Goal: Task Accomplishment & Management: Manage account settings

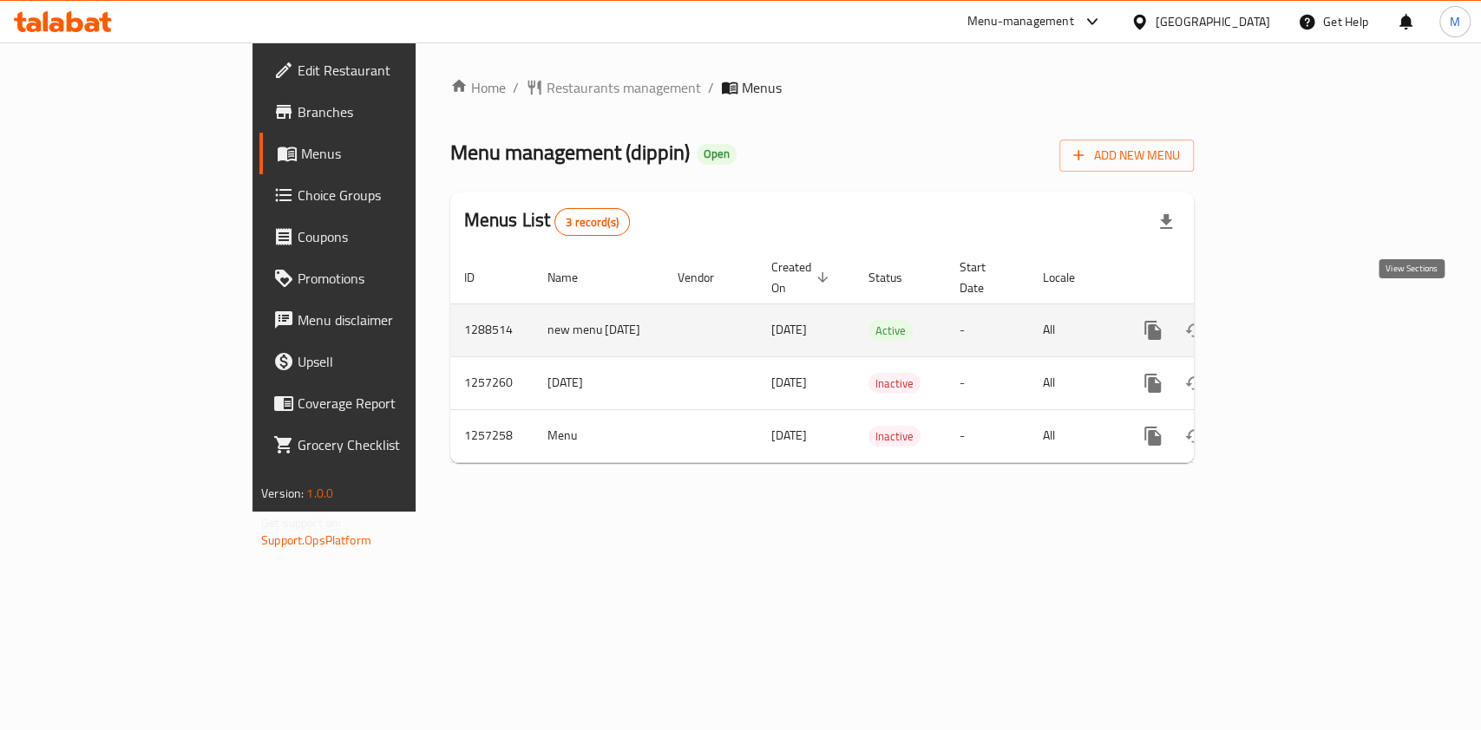
click at [1288, 321] on icon "enhanced table" at bounding box center [1277, 330] width 21 height 21
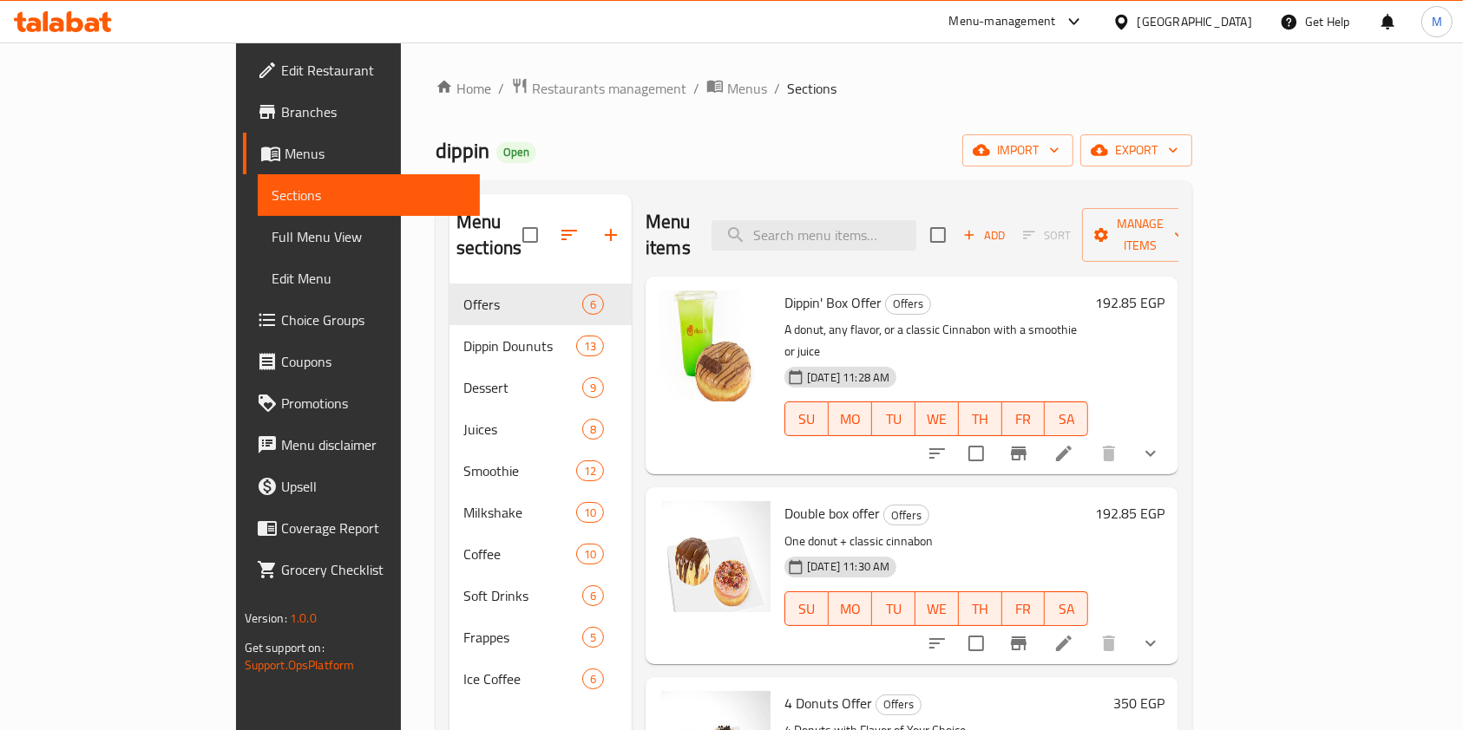
click at [281, 323] on span "Choice Groups" at bounding box center [374, 320] width 186 height 21
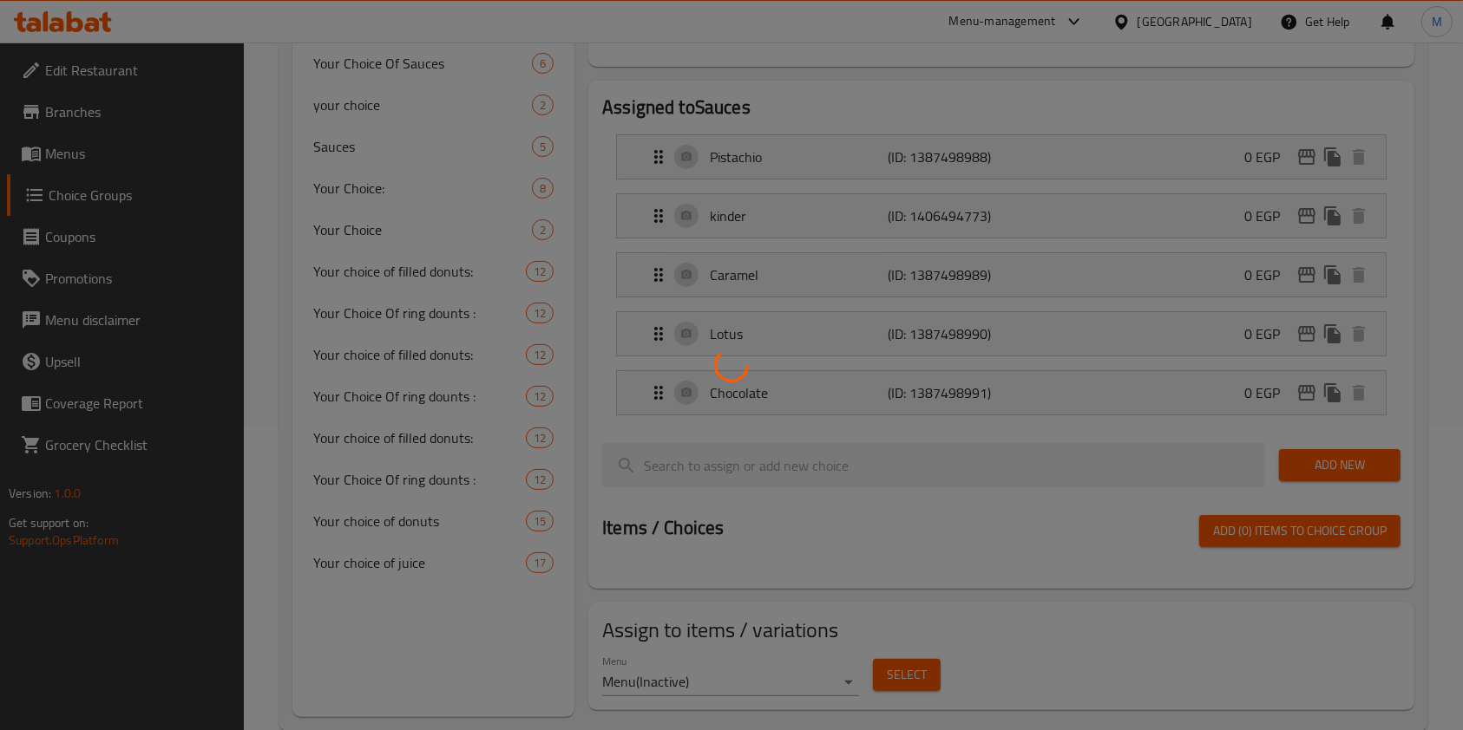
scroll to position [338, 0]
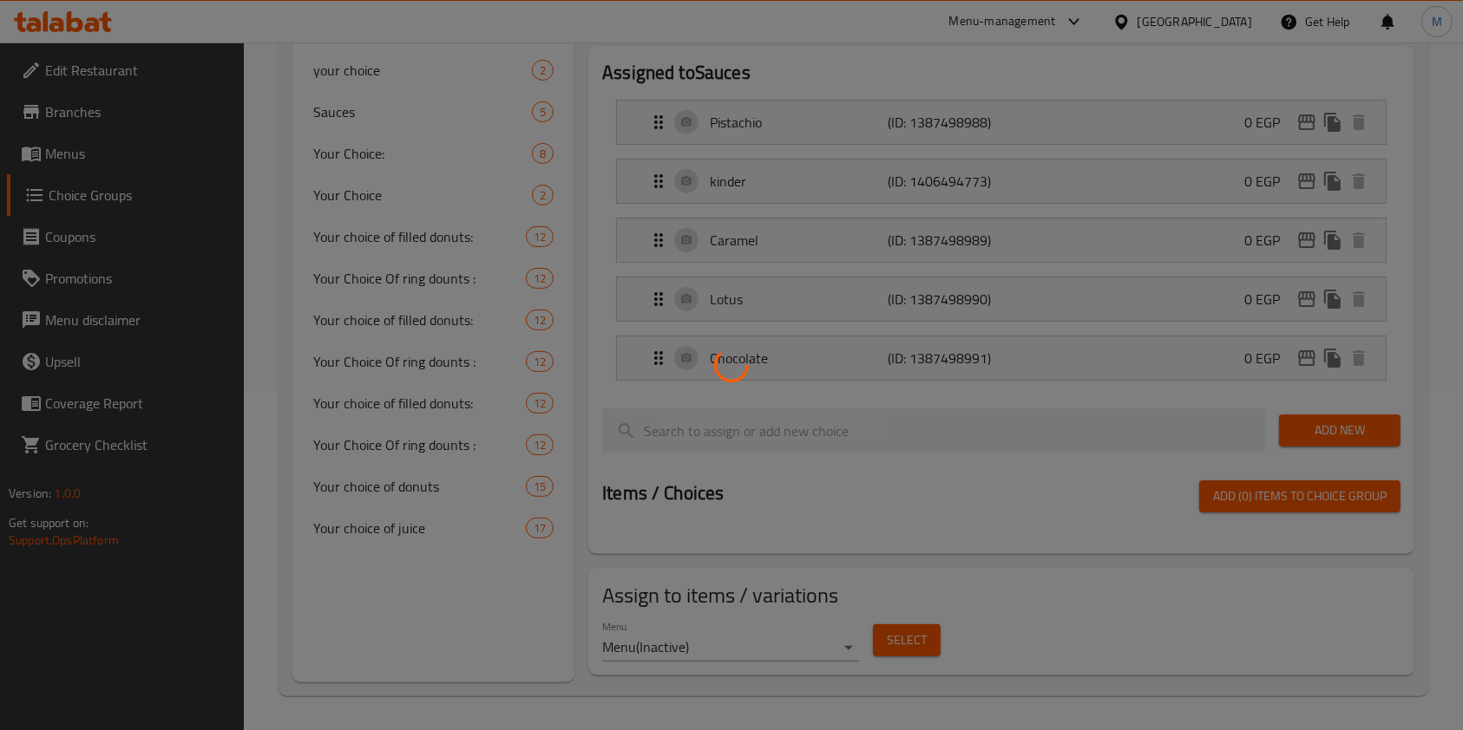
click at [422, 416] on div at bounding box center [731, 365] width 1463 height 730
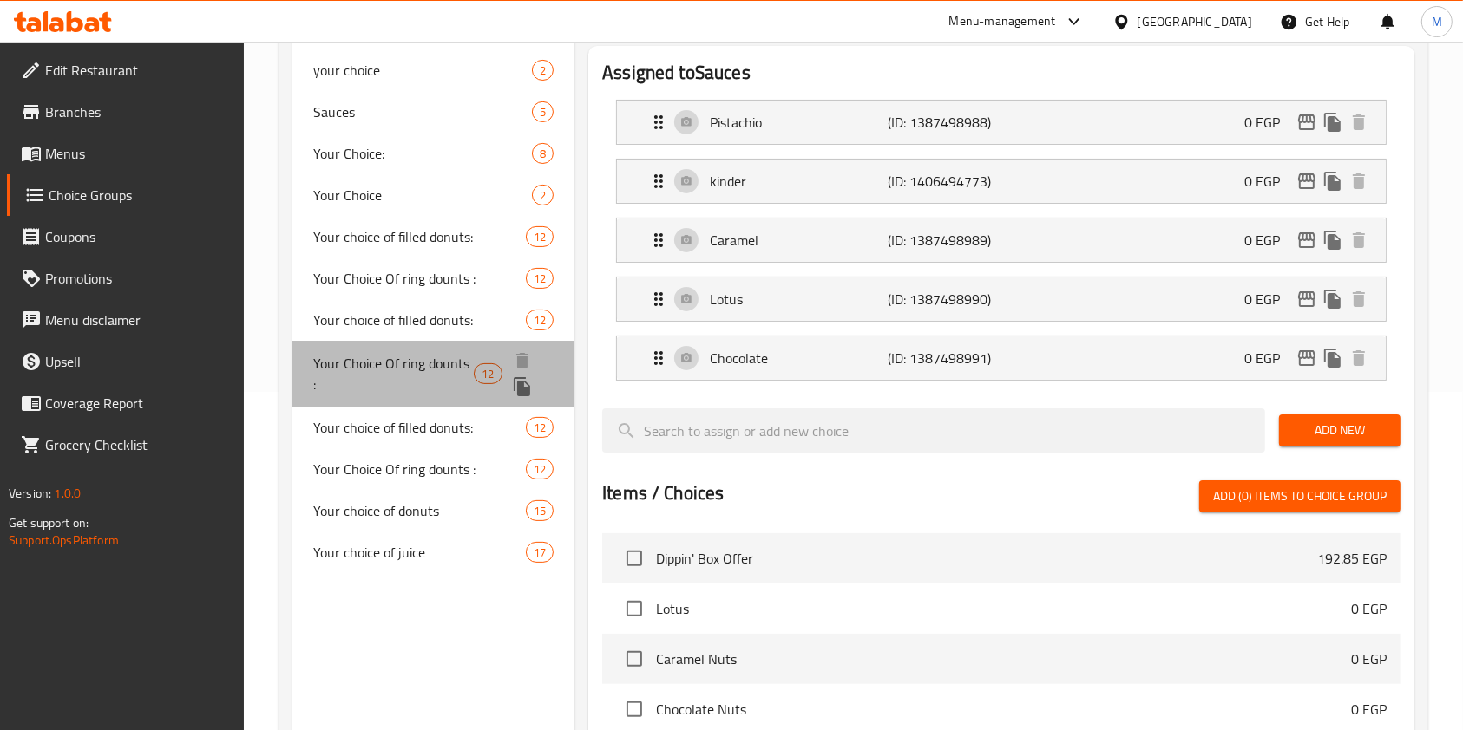
click at [432, 373] on span "Your Choice Of ring dounts :" at bounding box center [393, 374] width 160 height 42
type input "Your Choice Of ring dounts :"
type input "اختيارك من رينج دونتس :"
type input "3"
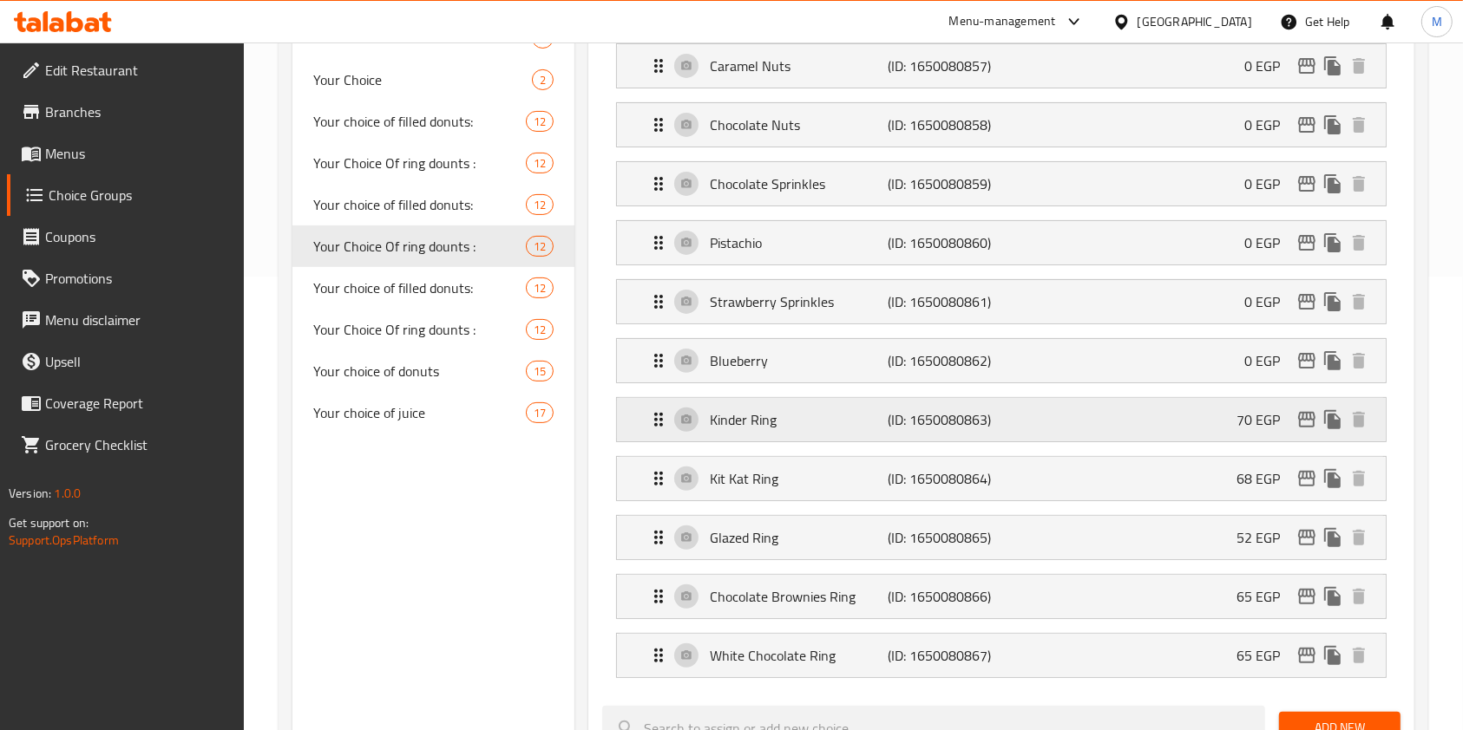
scroll to position [569, 0]
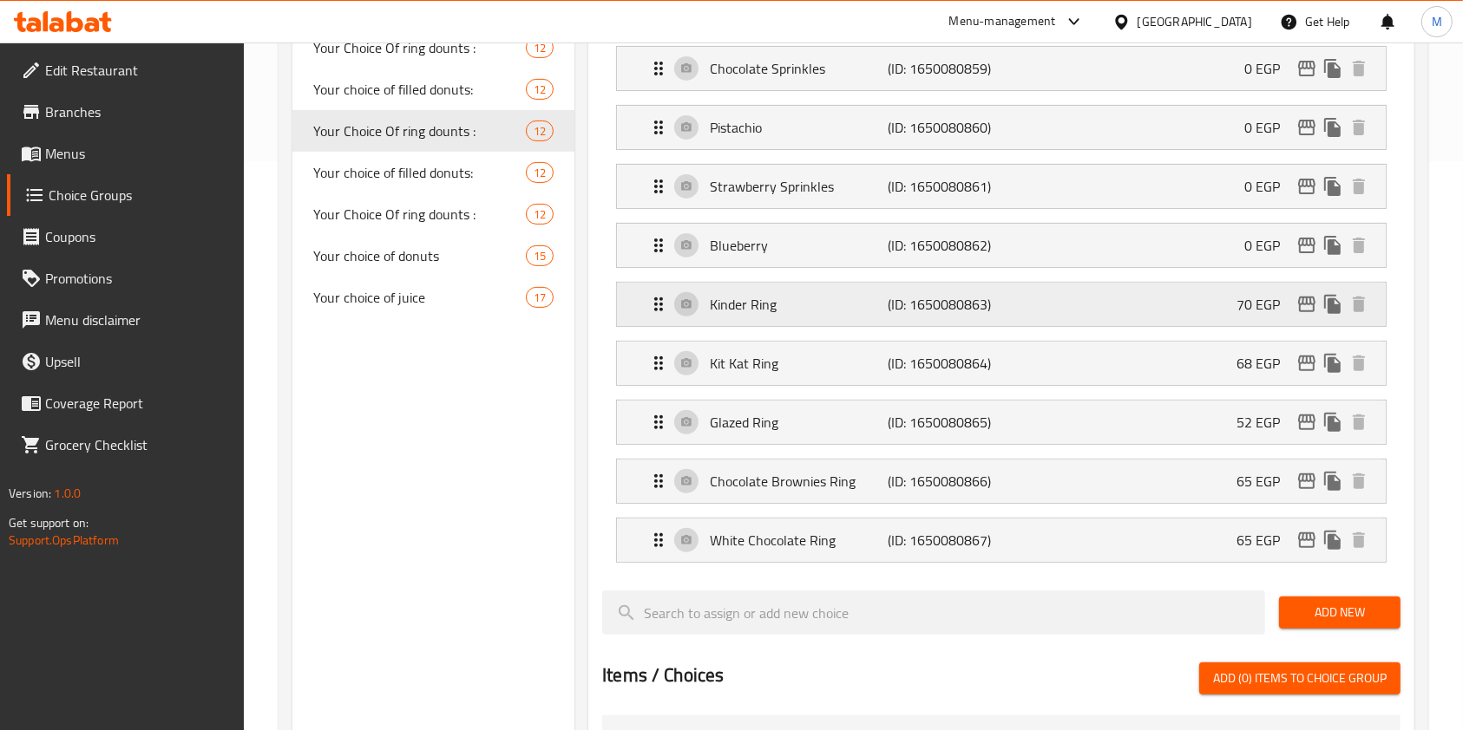
click at [848, 311] on p "Kinder Ring" at bounding box center [799, 304] width 178 height 21
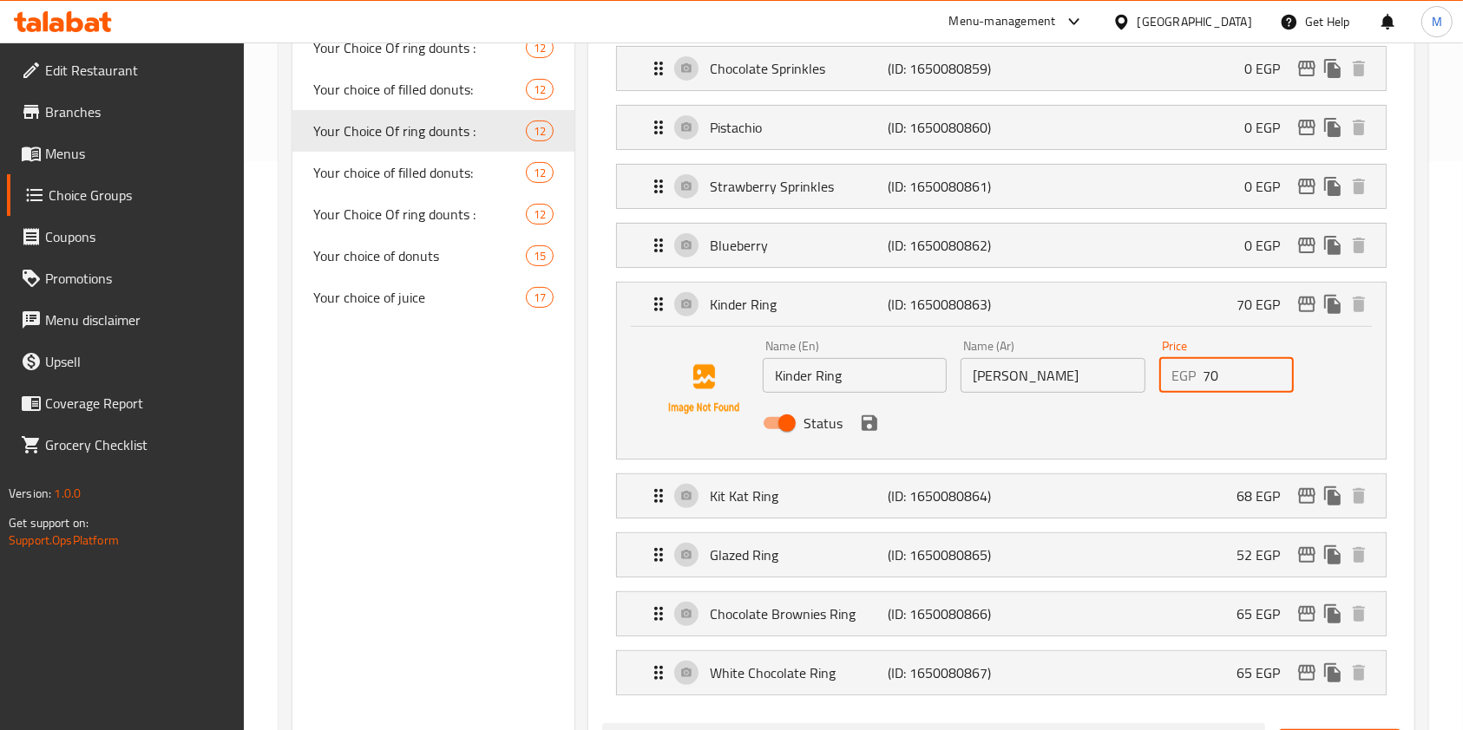
click at [1205, 378] on input "70" at bounding box center [1247, 375] width 91 height 35
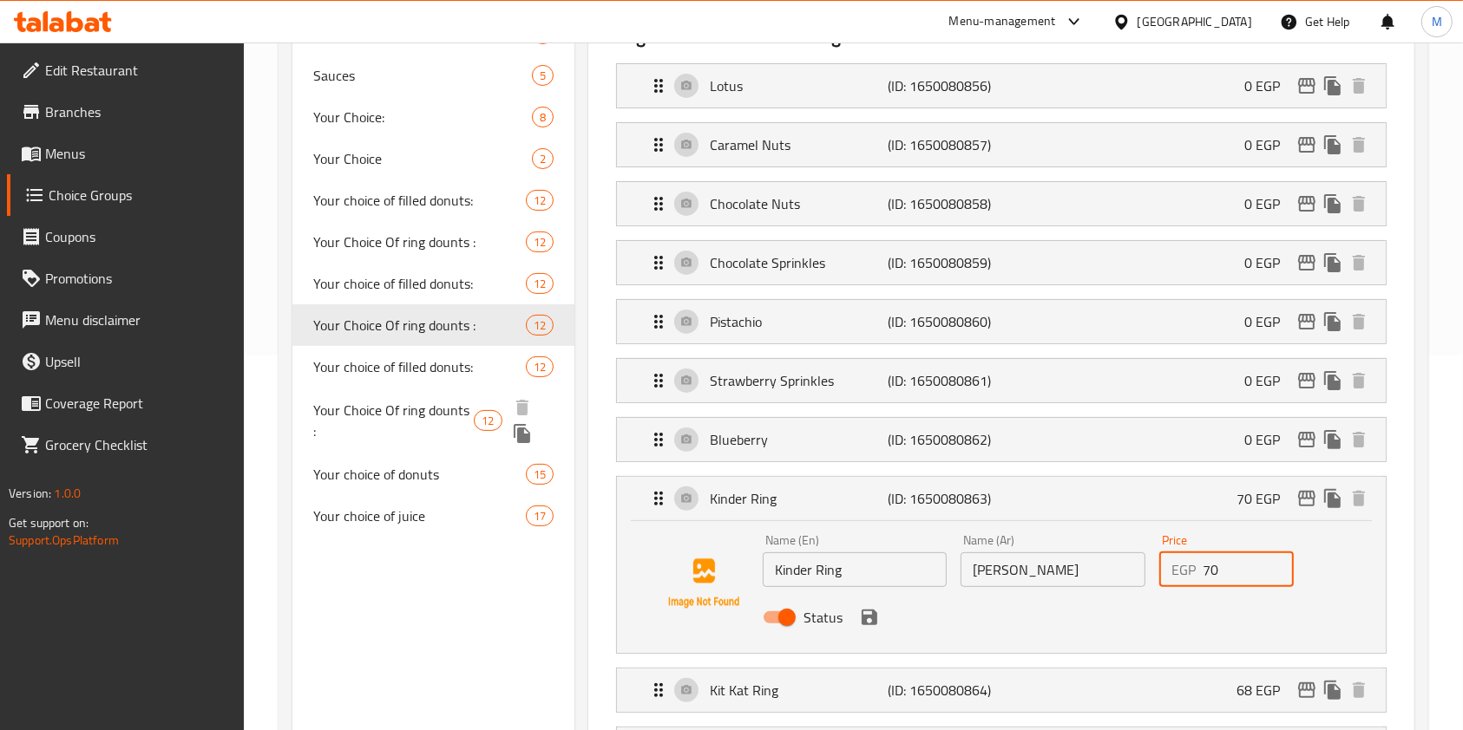
scroll to position [338, 0]
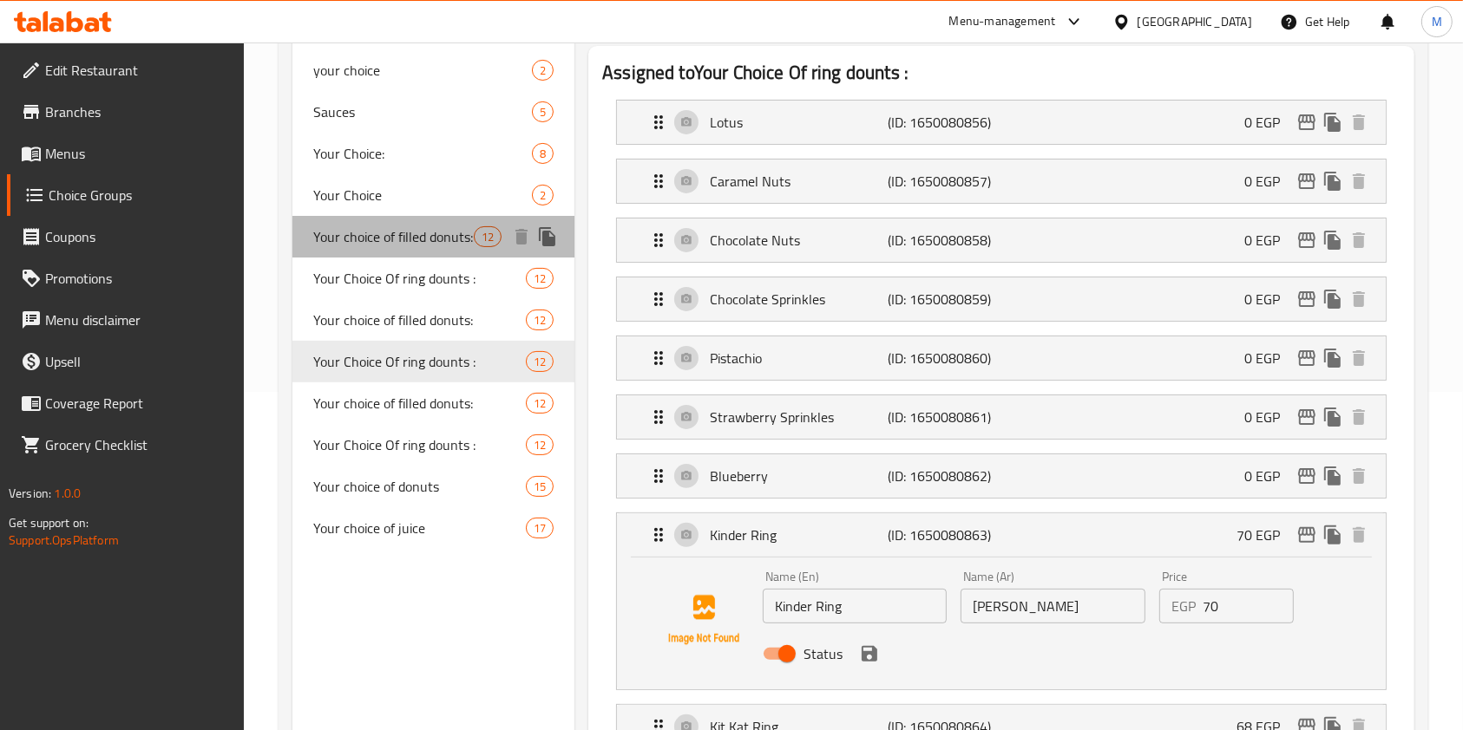
click at [404, 245] on span "Your choice of filled donuts:" at bounding box center [393, 236] width 160 height 21
type input "Your choice of filled donuts:"
type input "اختيارك من الدونتس المحشي :"
type input "6"
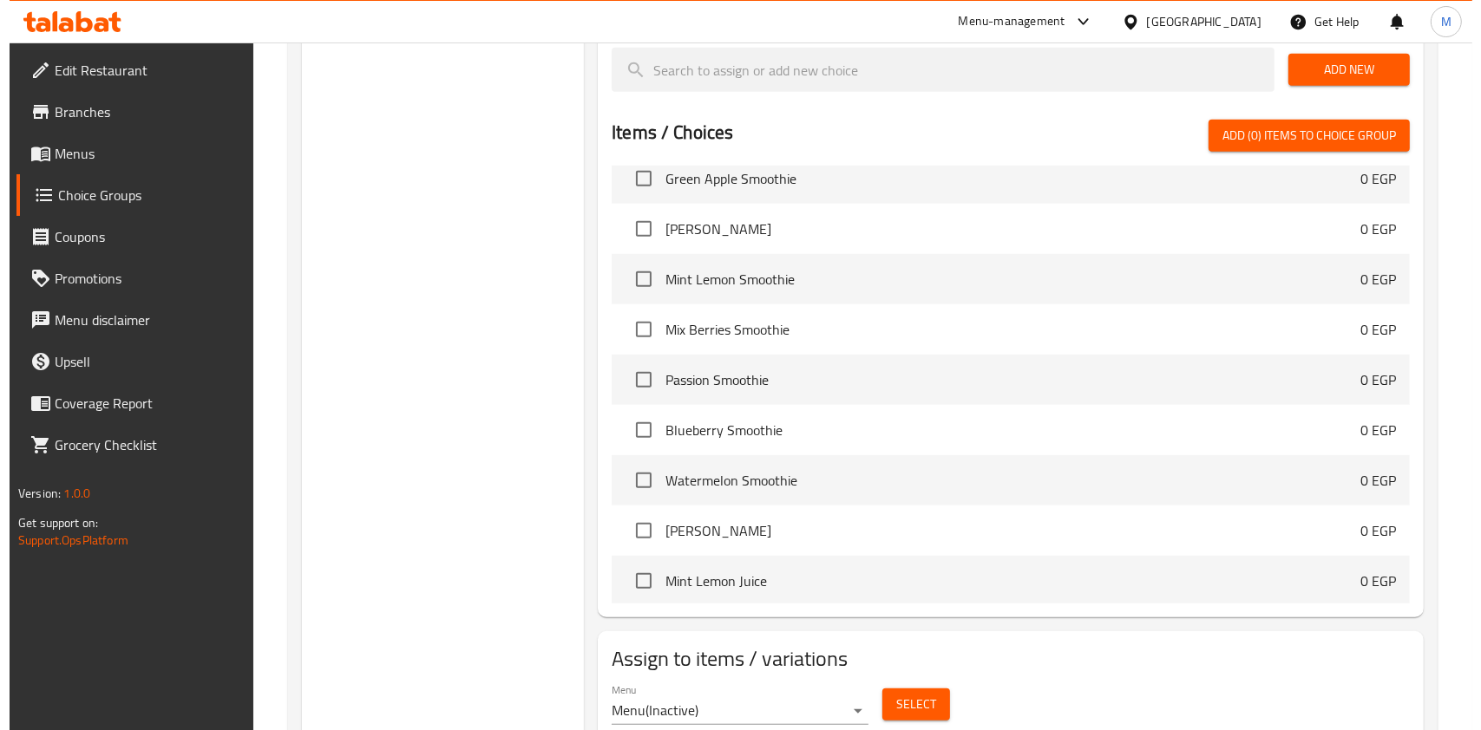
scroll to position [1174, 0]
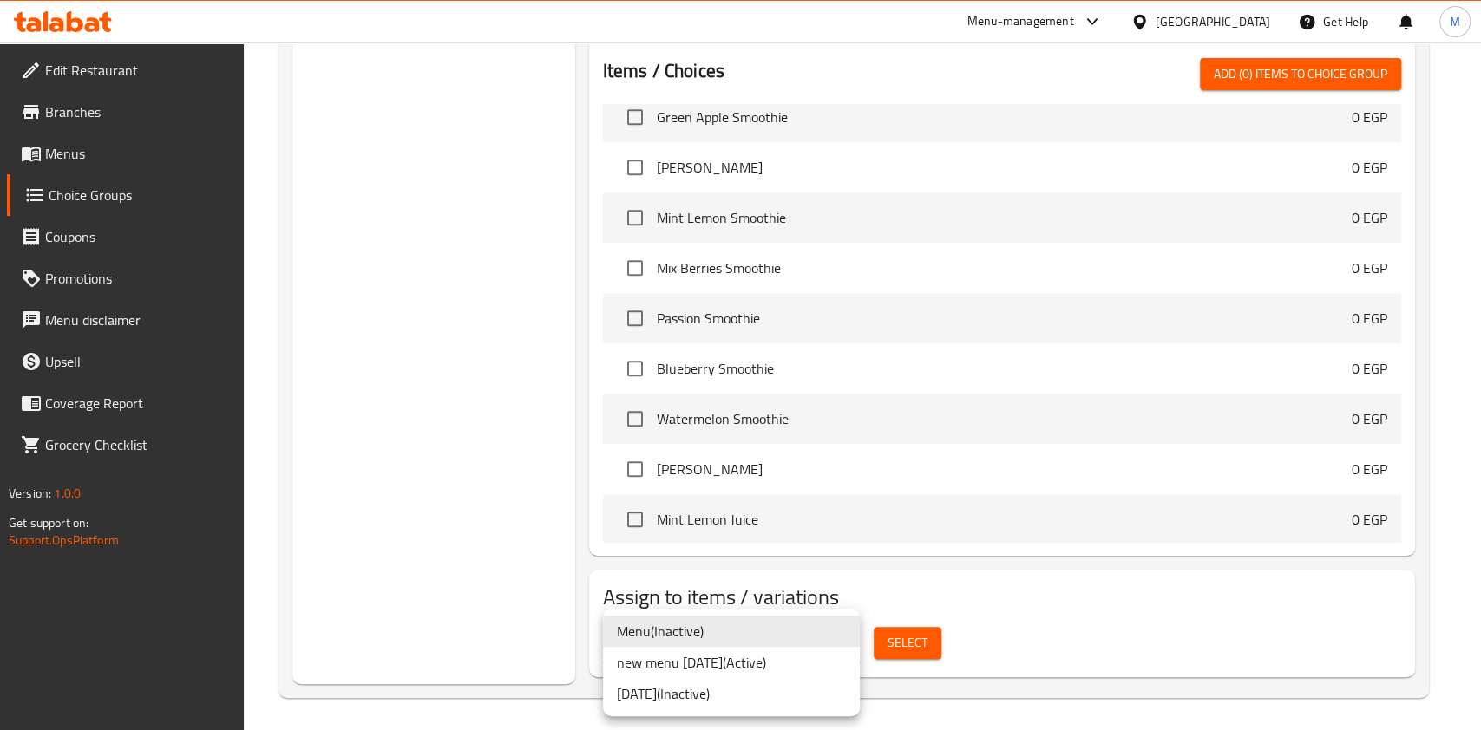
click at [743, 673] on li "new menu 13 May 2025 ( Active )" at bounding box center [731, 662] width 257 height 31
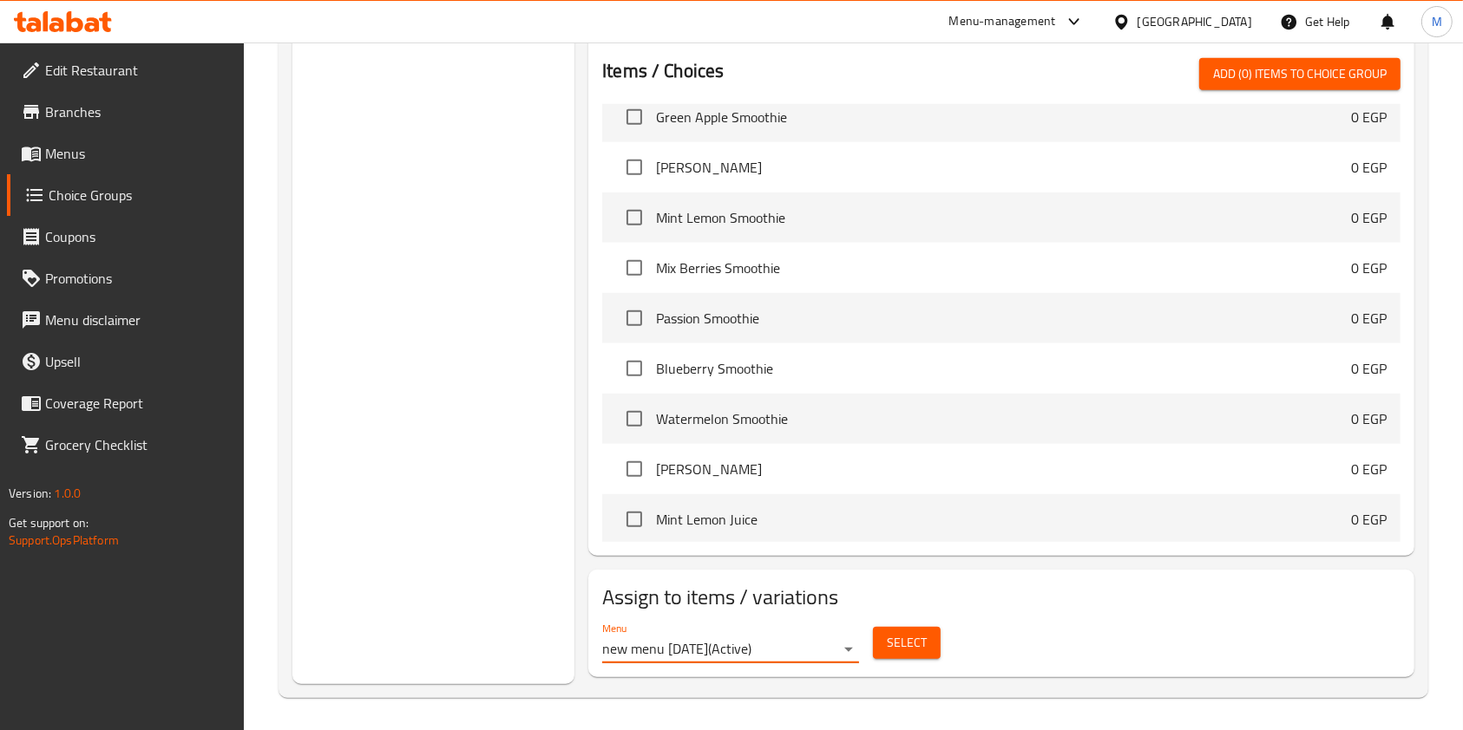
click at [895, 642] on span "Select" at bounding box center [907, 643] width 40 height 22
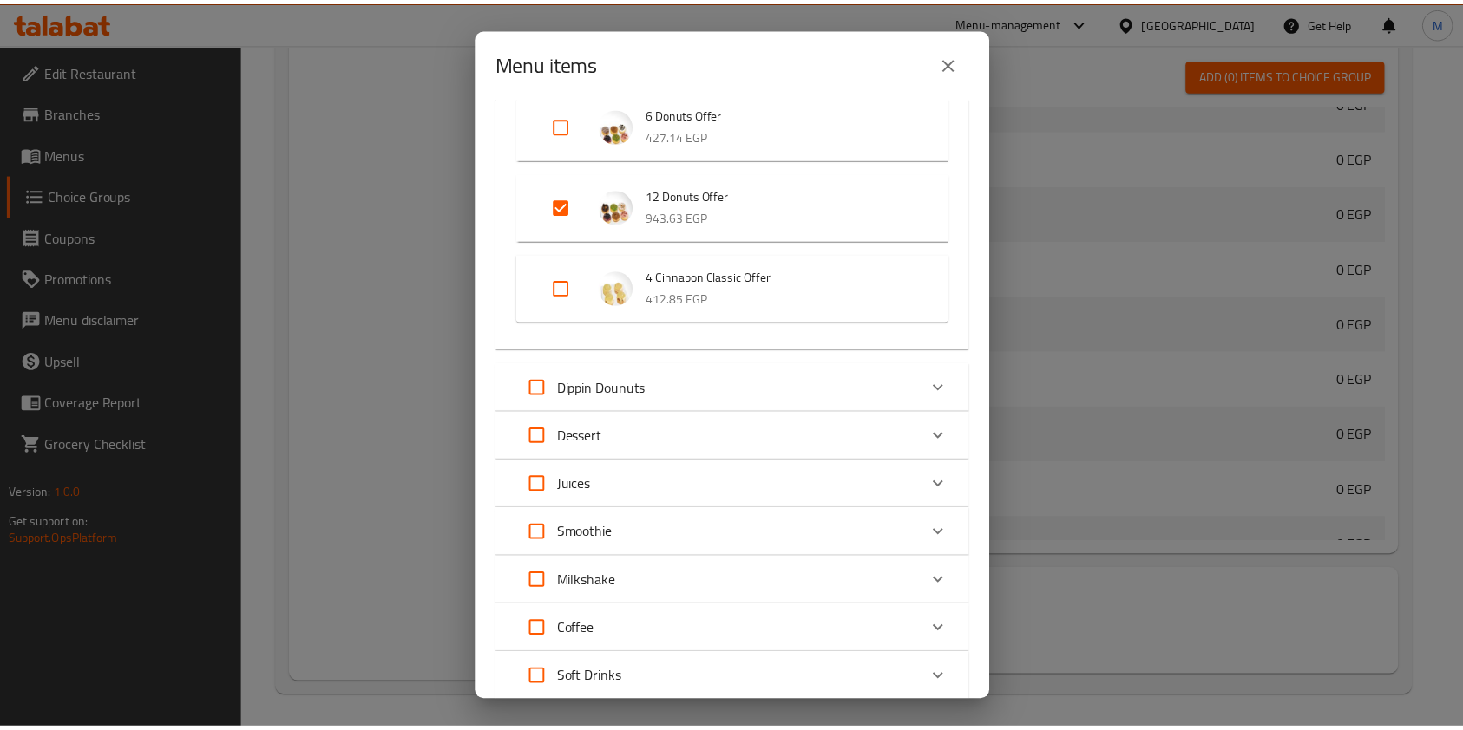
scroll to position [566, 0]
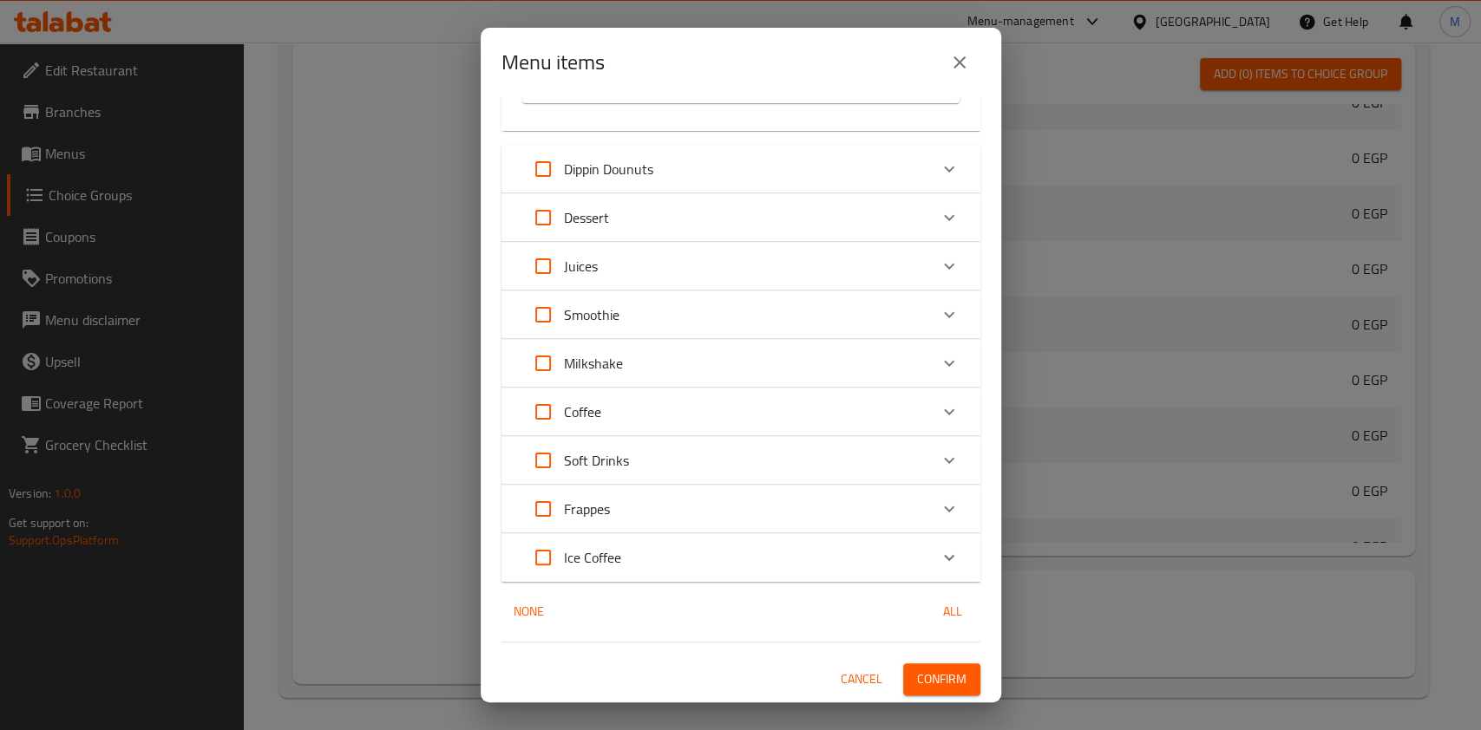
click at [947, 59] on button "close" at bounding box center [960, 63] width 42 height 42
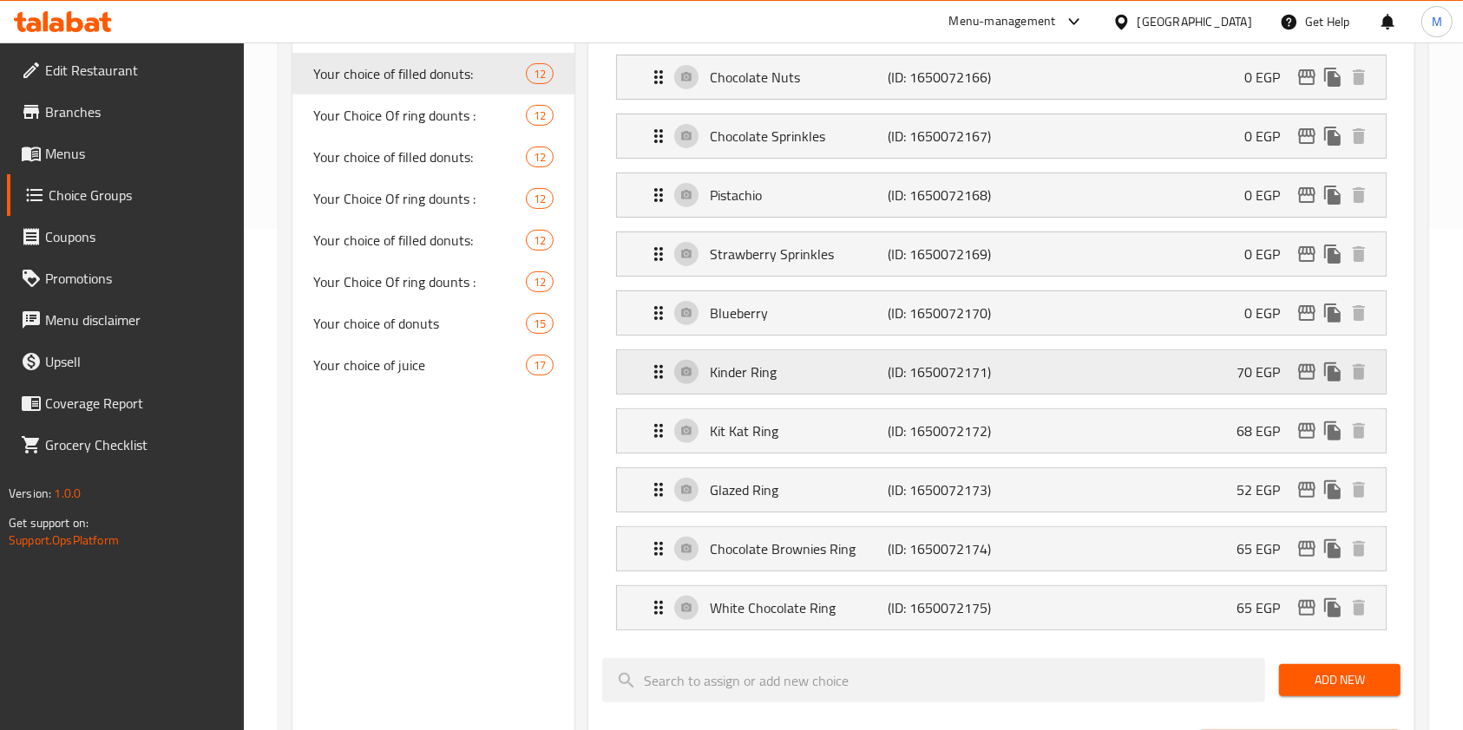
scroll to position [480, 0]
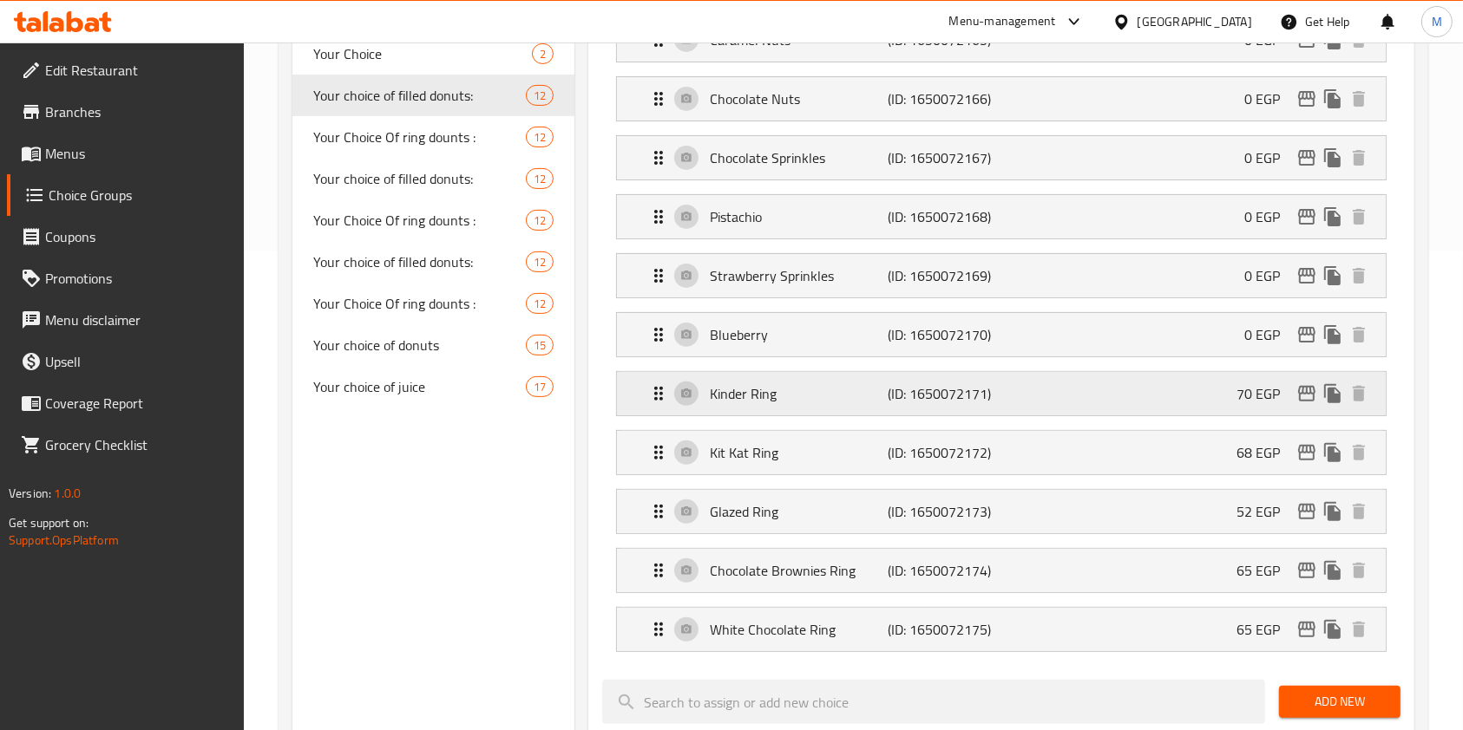
click at [1136, 409] on div "Kinder Ring (ID: 1650072171) 70 EGP" at bounding box center [1006, 393] width 717 height 43
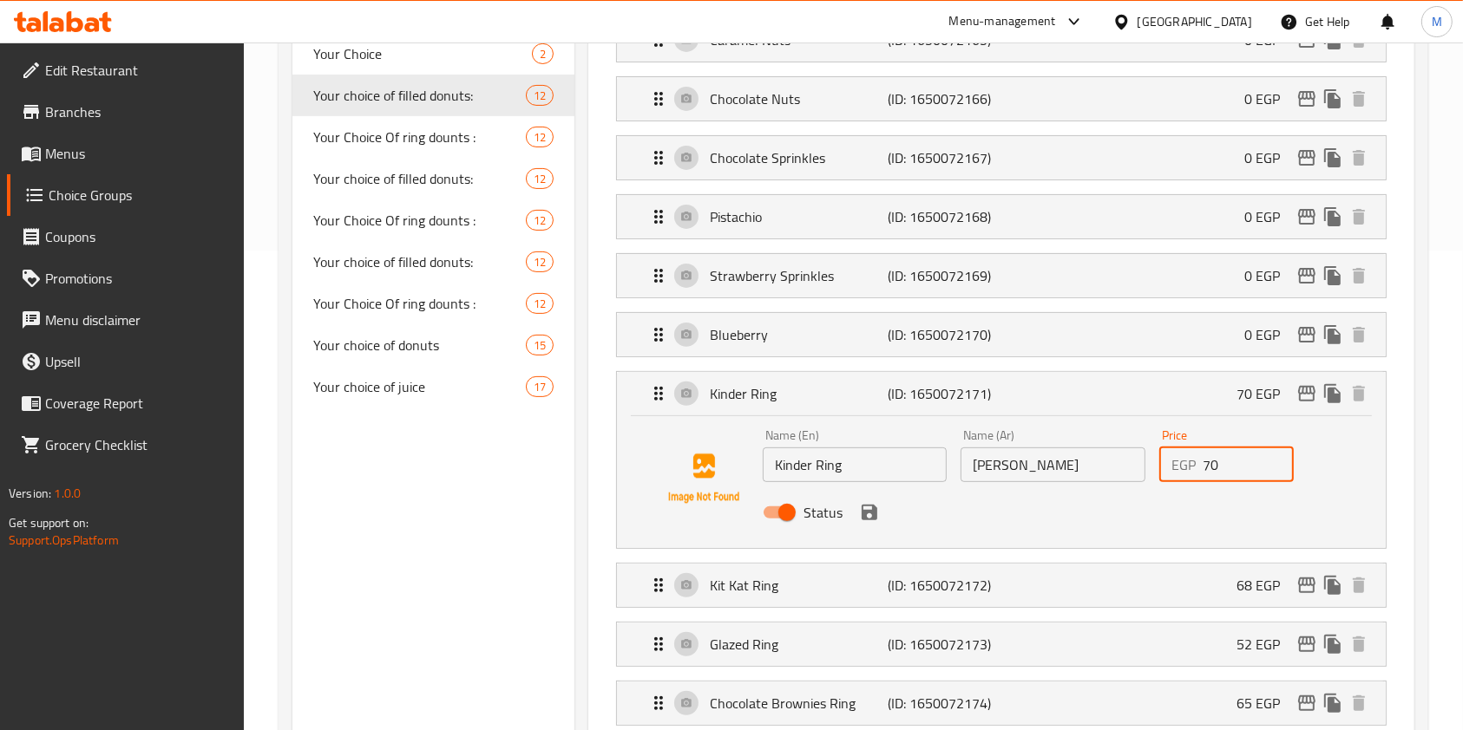
click at [1220, 477] on input "70" at bounding box center [1247, 465] width 91 height 35
click at [1214, 477] on input "70" at bounding box center [1247, 465] width 91 height 35
click at [872, 515] on icon "save" at bounding box center [869, 513] width 16 height 16
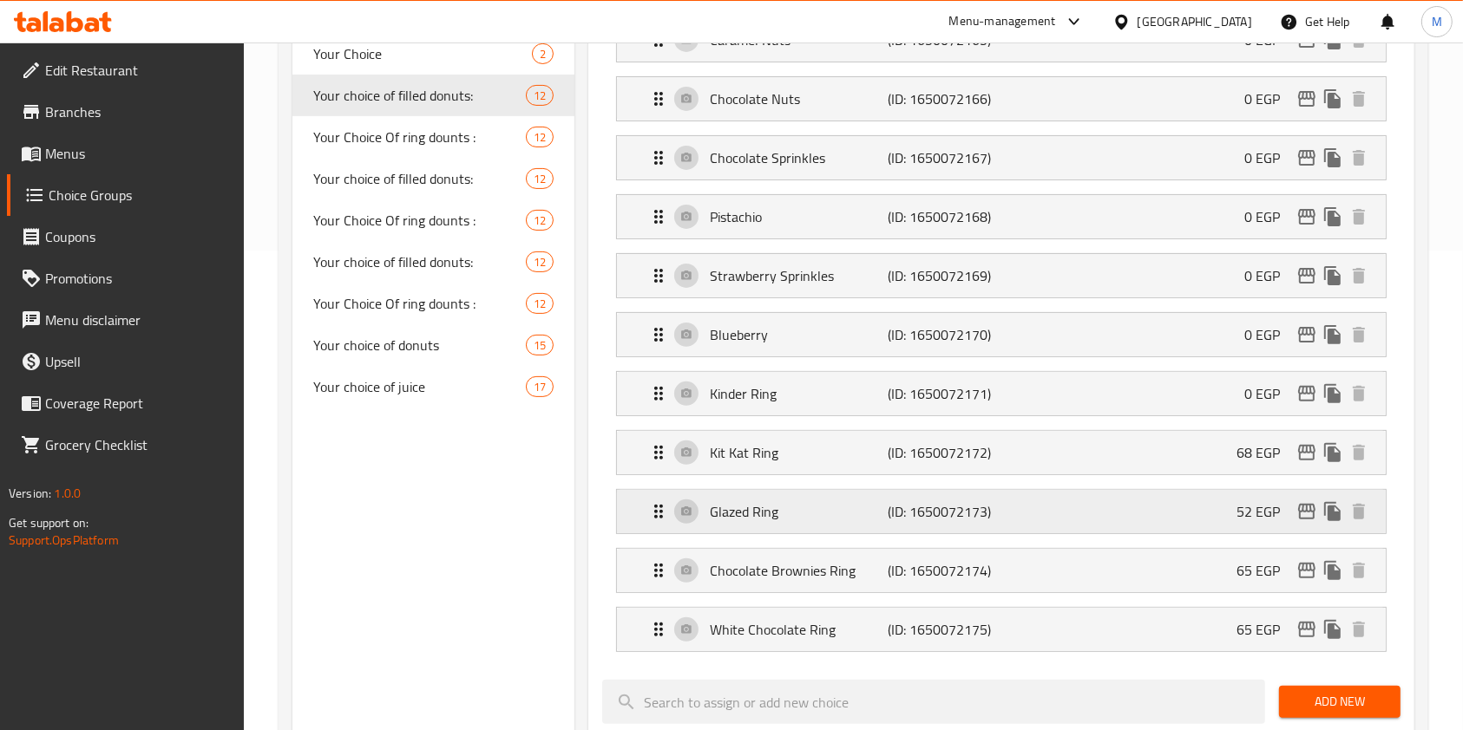
type input "0"
click at [1152, 466] on div "Kit Kat Ring (ID: 1650072172) 68 EGP" at bounding box center [1006, 452] width 717 height 43
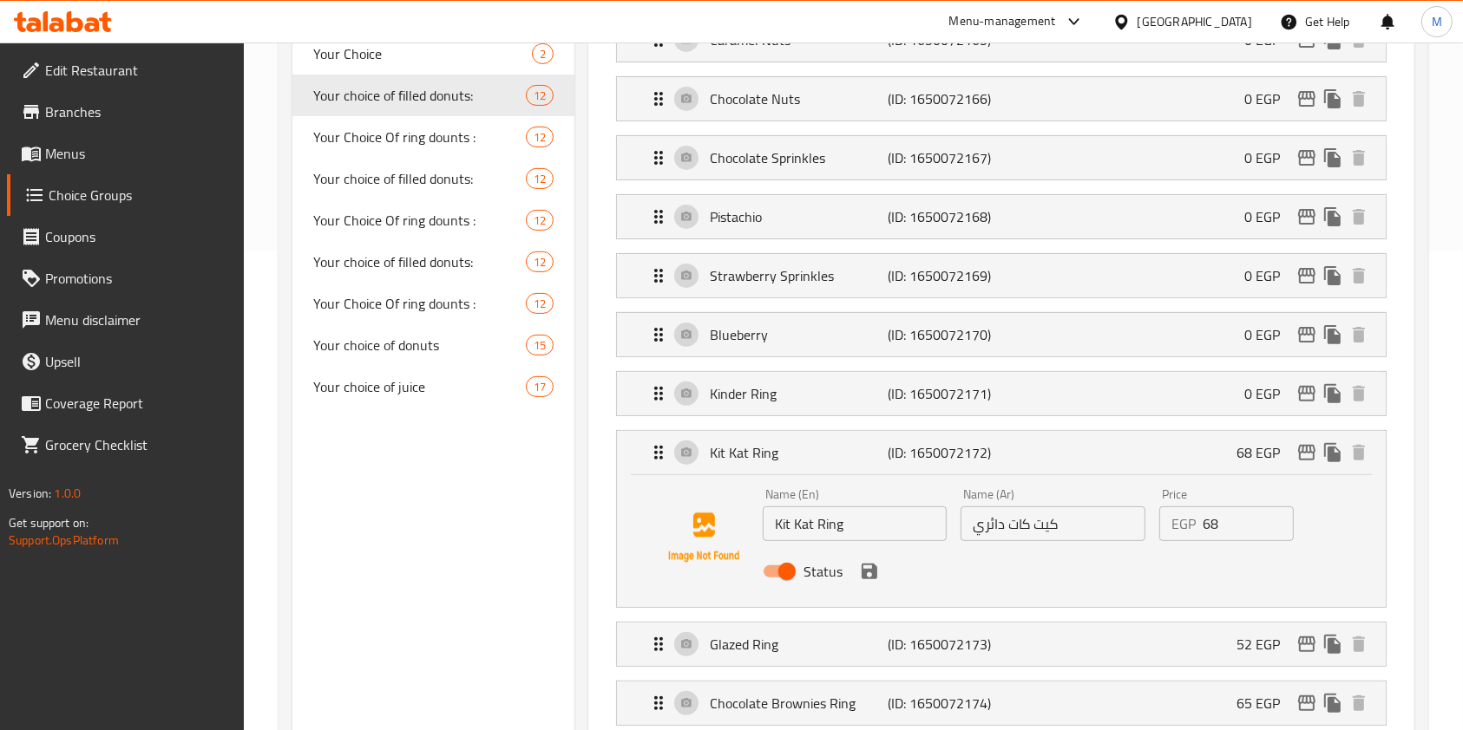
click at [1199, 526] on div "EGP 68 Price" at bounding box center [1226, 524] width 134 height 35
click at [1201, 526] on div "EGP 68 Price" at bounding box center [1226, 524] width 134 height 35
click at [1202, 526] on input "68" at bounding box center [1247, 524] width 91 height 35
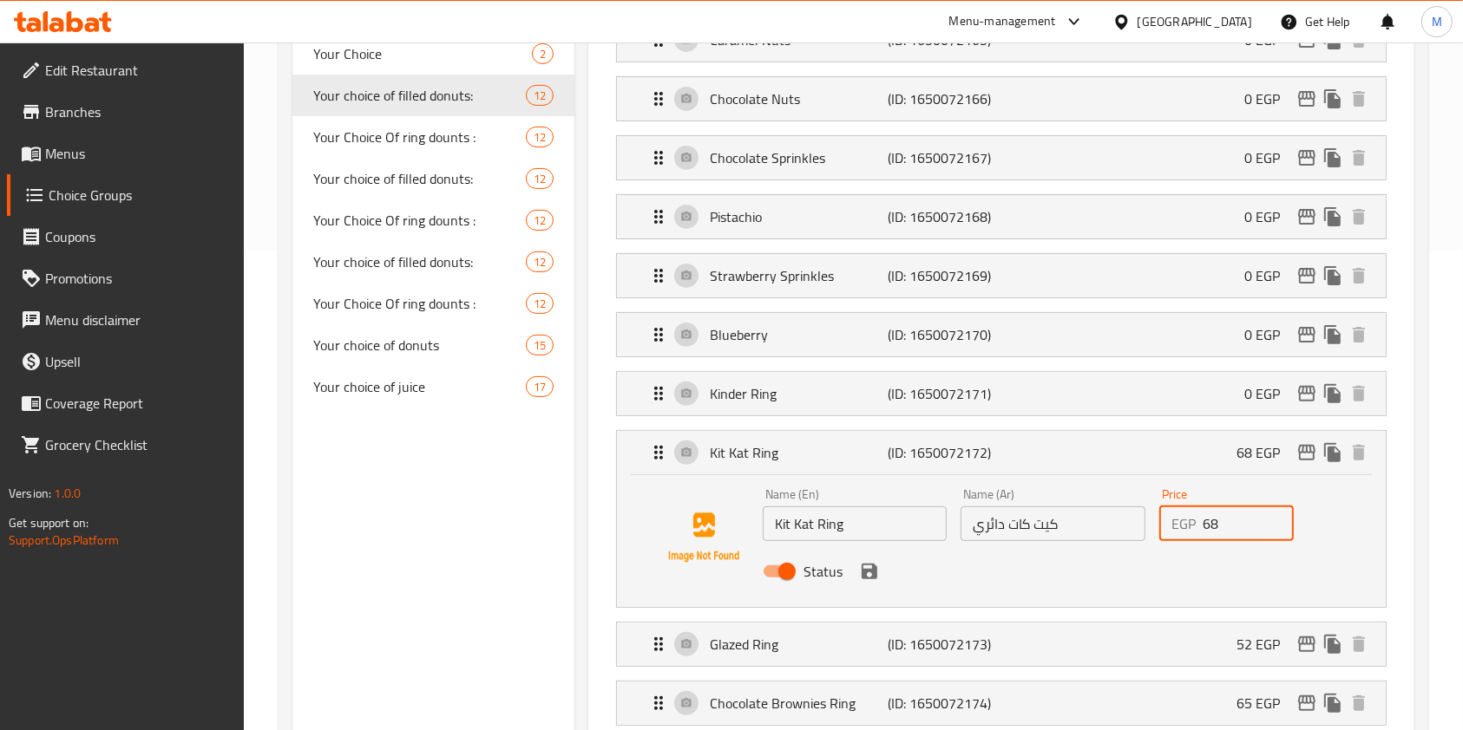
click at [1207, 526] on input "68" at bounding box center [1247, 524] width 91 height 35
click at [852, 576] on div "Status" at bounding box center [1053, 571] width 594 height 47
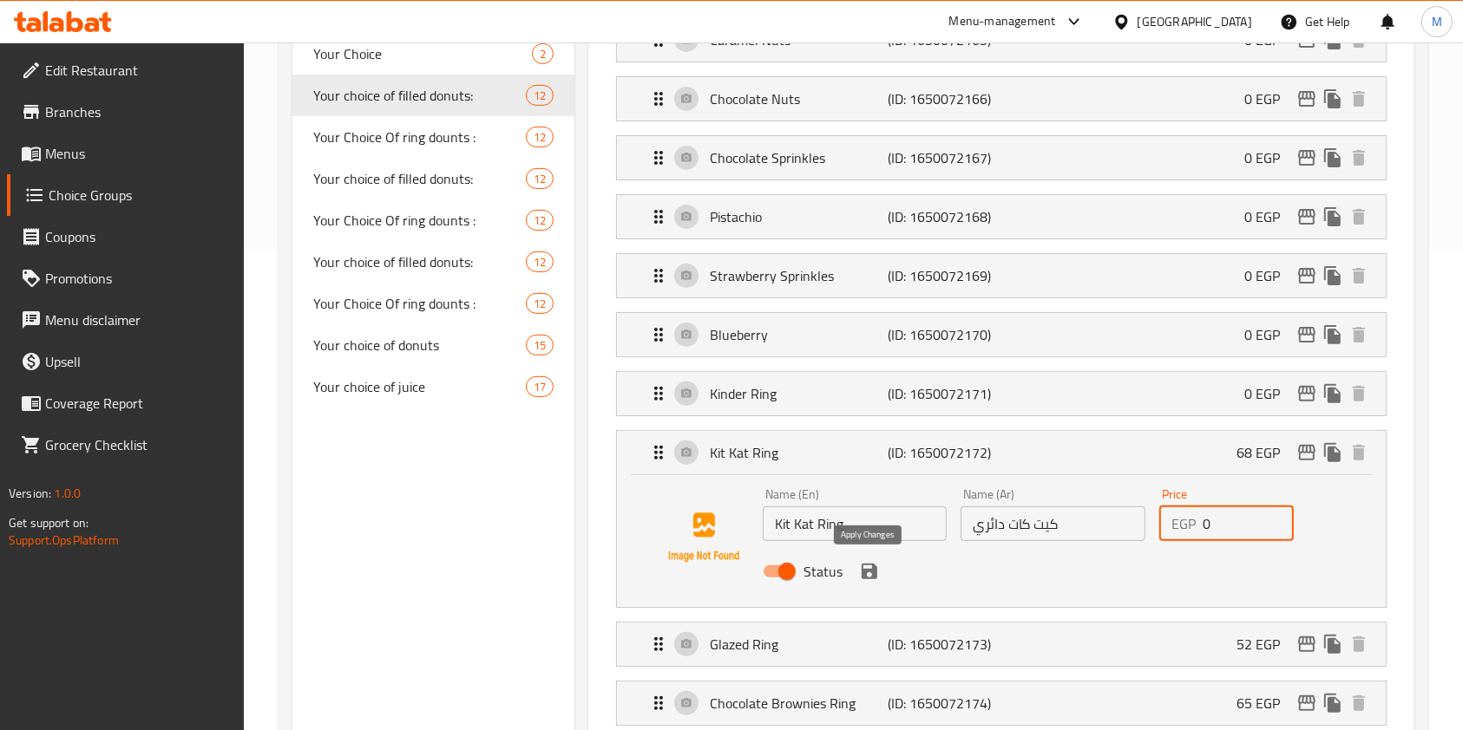
type input "0"
click at [871, 579] on button "save" at bounding box center [869, 572] width 26 height 26
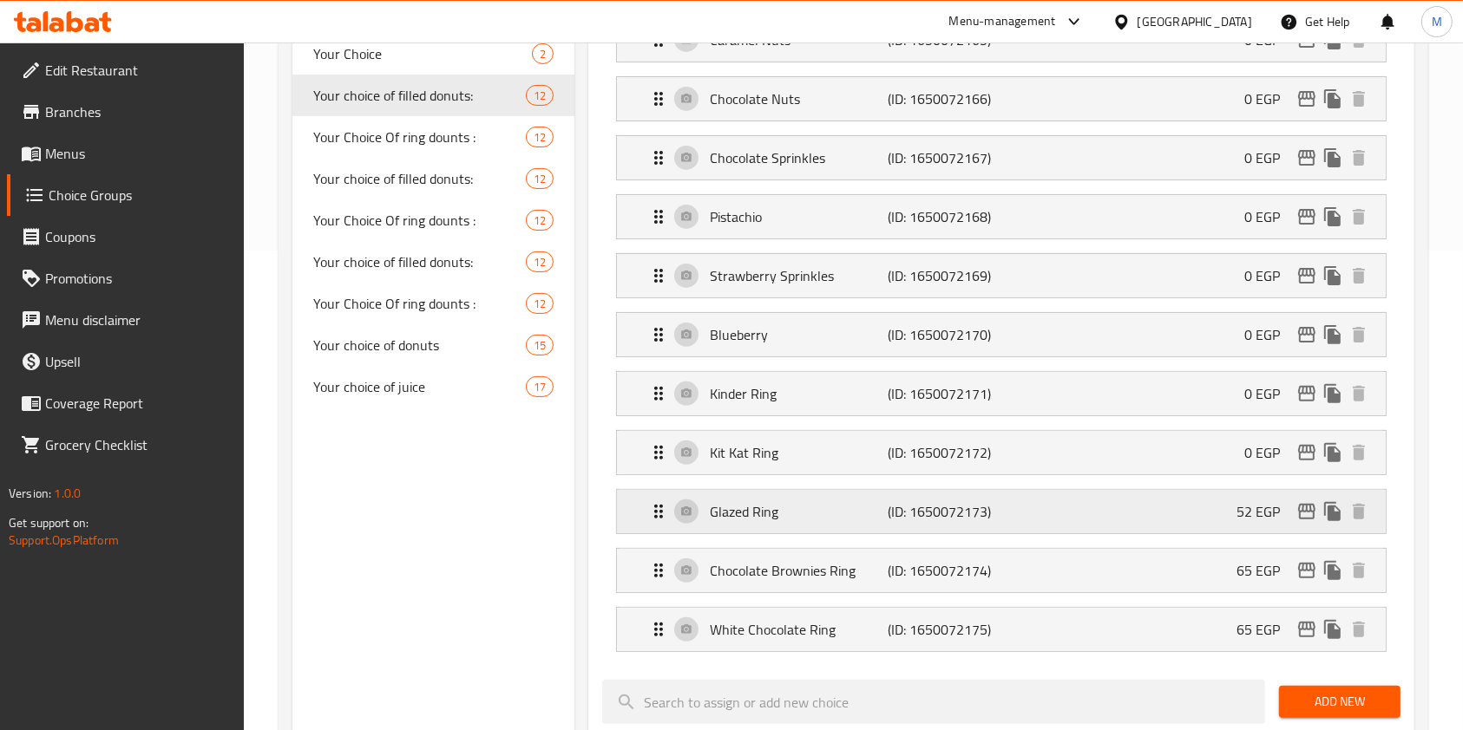
click at [1216, 522] on div "Glazed Ring (ID: 1650072173) 52 EGP" at bounding box center [1006, 511] width 717 height 43
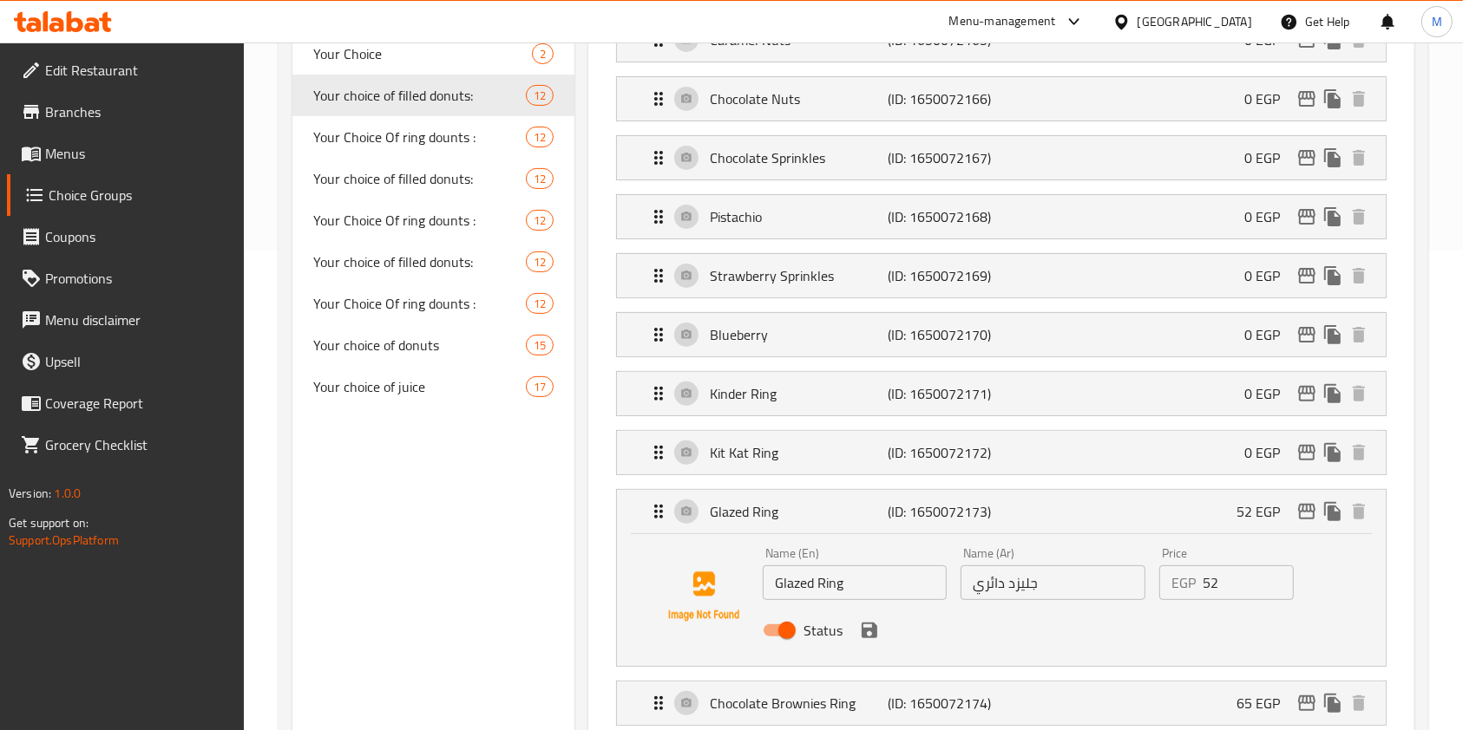
click at [1216, 574] on input "52" at bounding box center [1247, 583] width 91 height 35
click at [867, 623] on icon "save" at bounding box center [869, 631] width 16 height 16
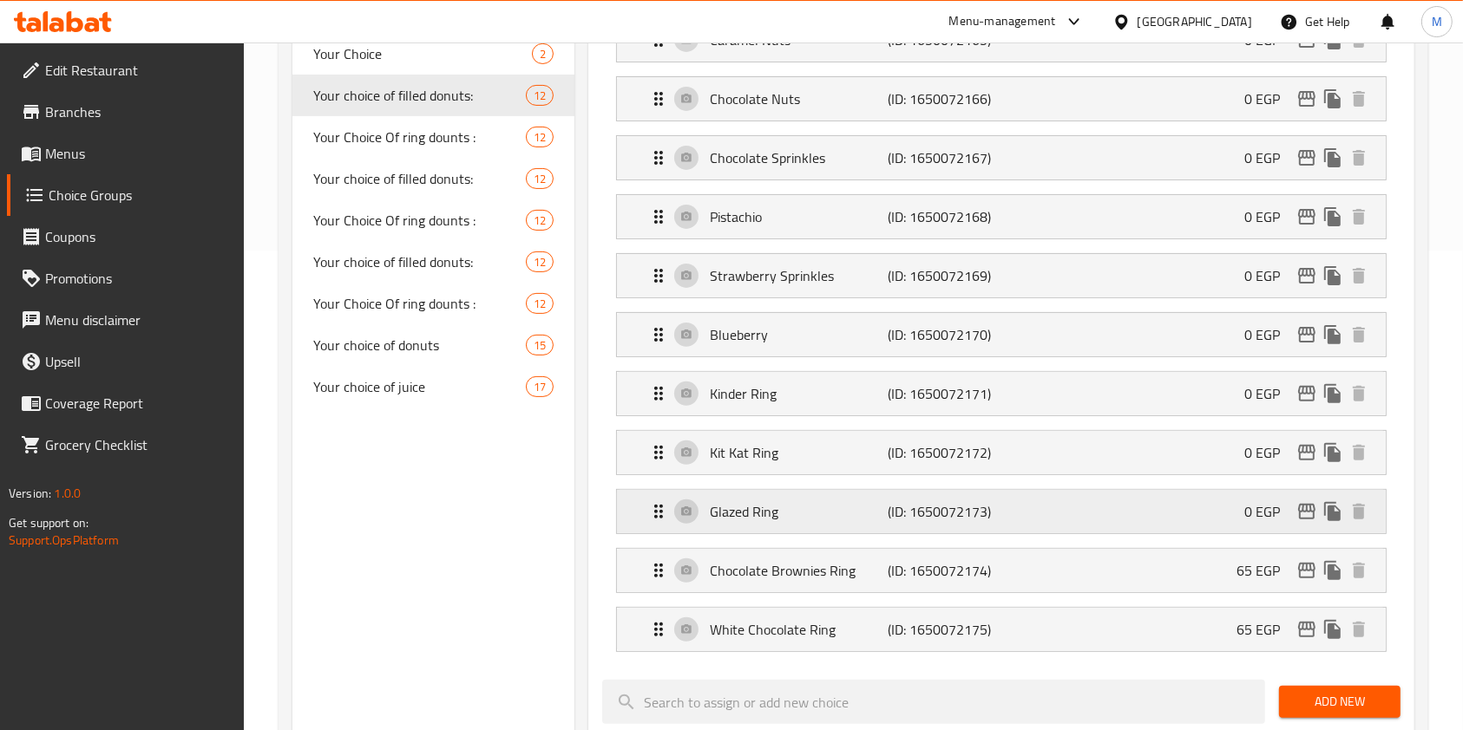
type input "0"
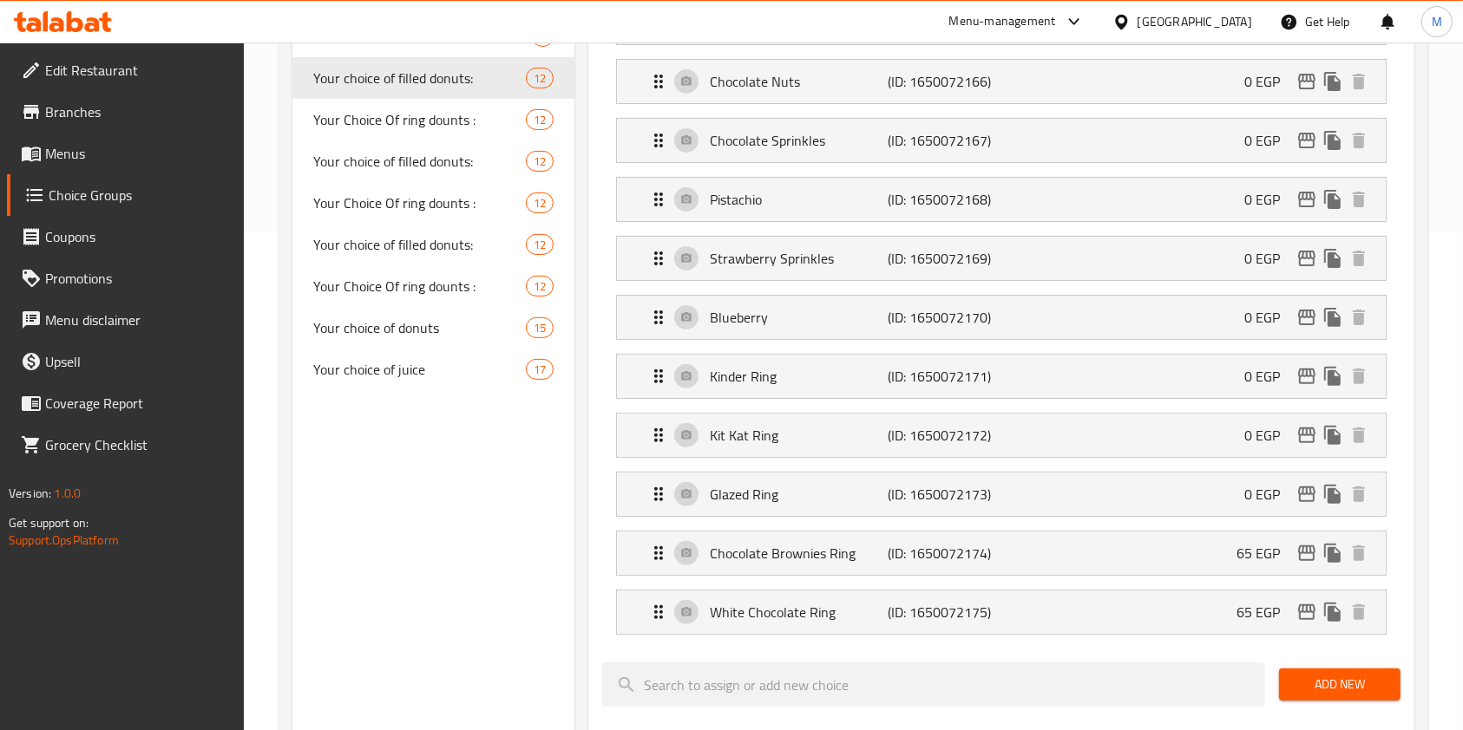
scroll to position [711, 0]
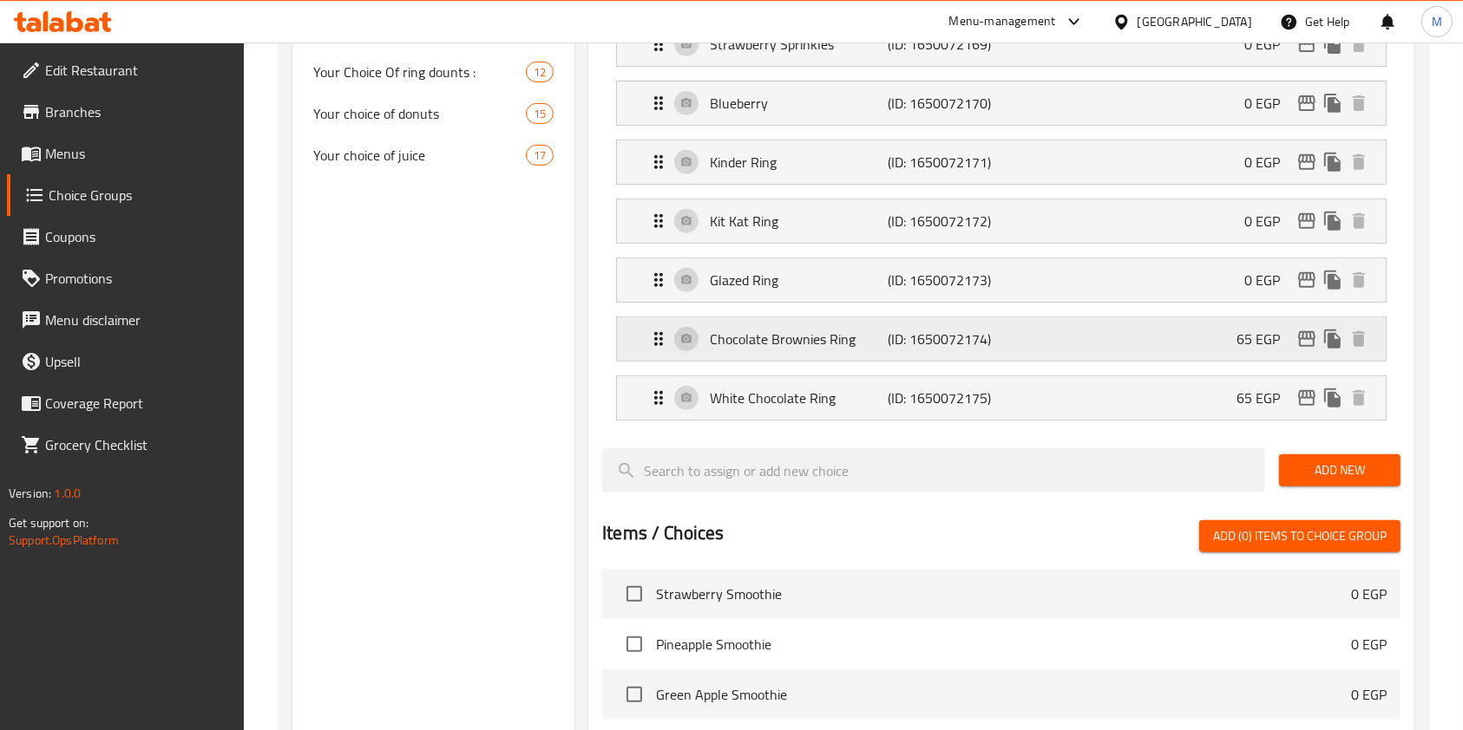
click at [1203, 338] on div "Chocolate Brownies Ring (ID: 1650072174) 65 EGP" at bounding box center [1006, 338] width 717 height 43
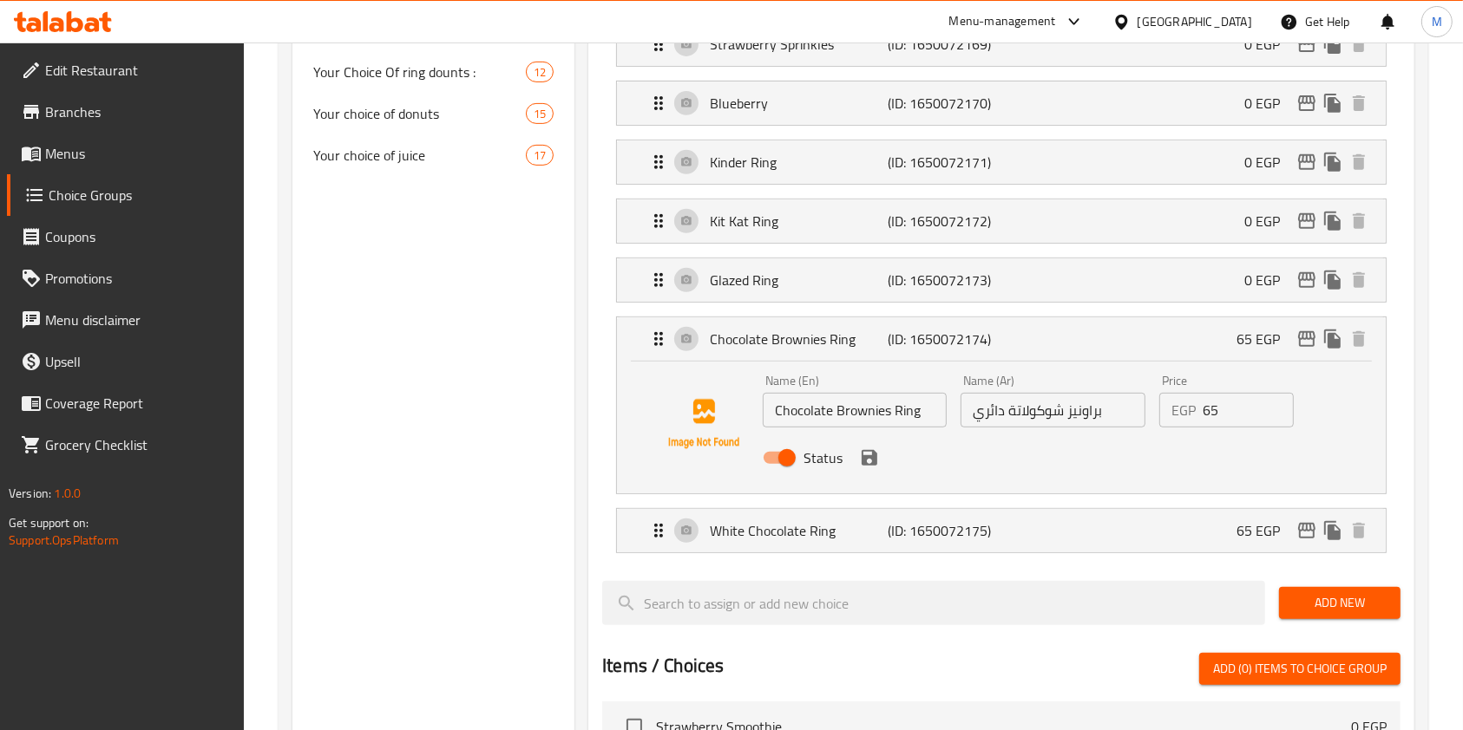
click at [1213, 413] on input "65" at bounding box center [1247, 410] width 91 height 35
click at [878, 463] on icon "save" at bounding box center [869, 458] width 21 height 21
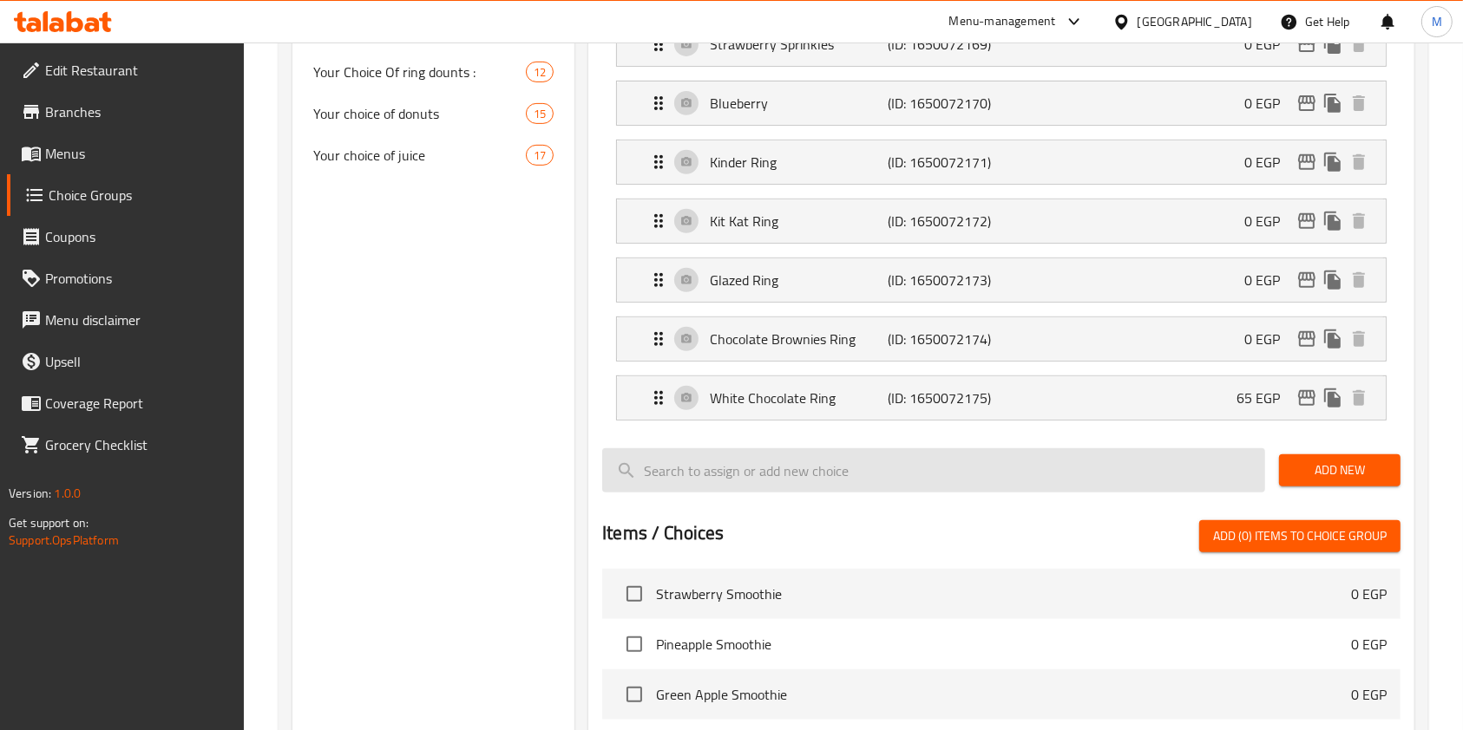
type input "0"
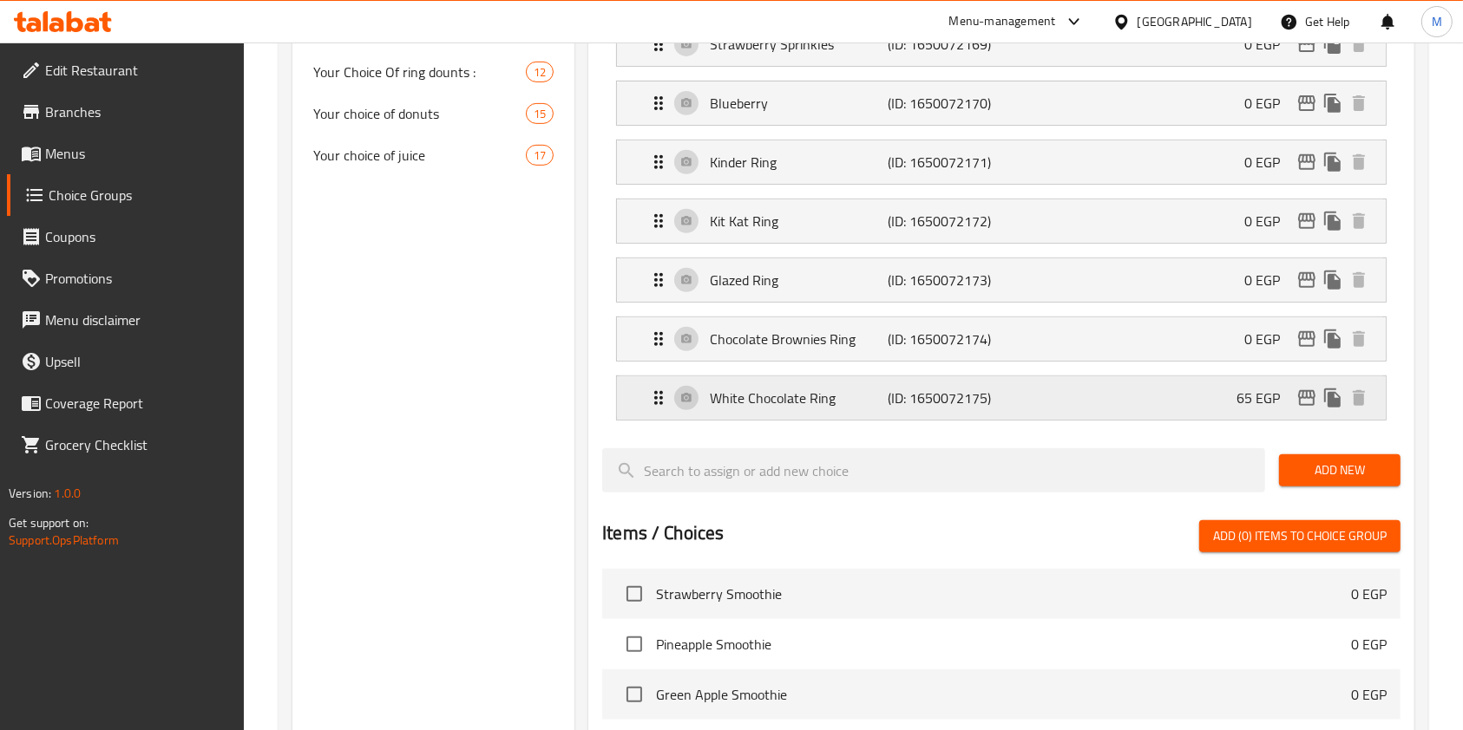
click at [1122, 391] on div "White Chocolate Ring (ID: 1650072175) 65 EGP" at bounding box center [1006, 397] width 717 height 43
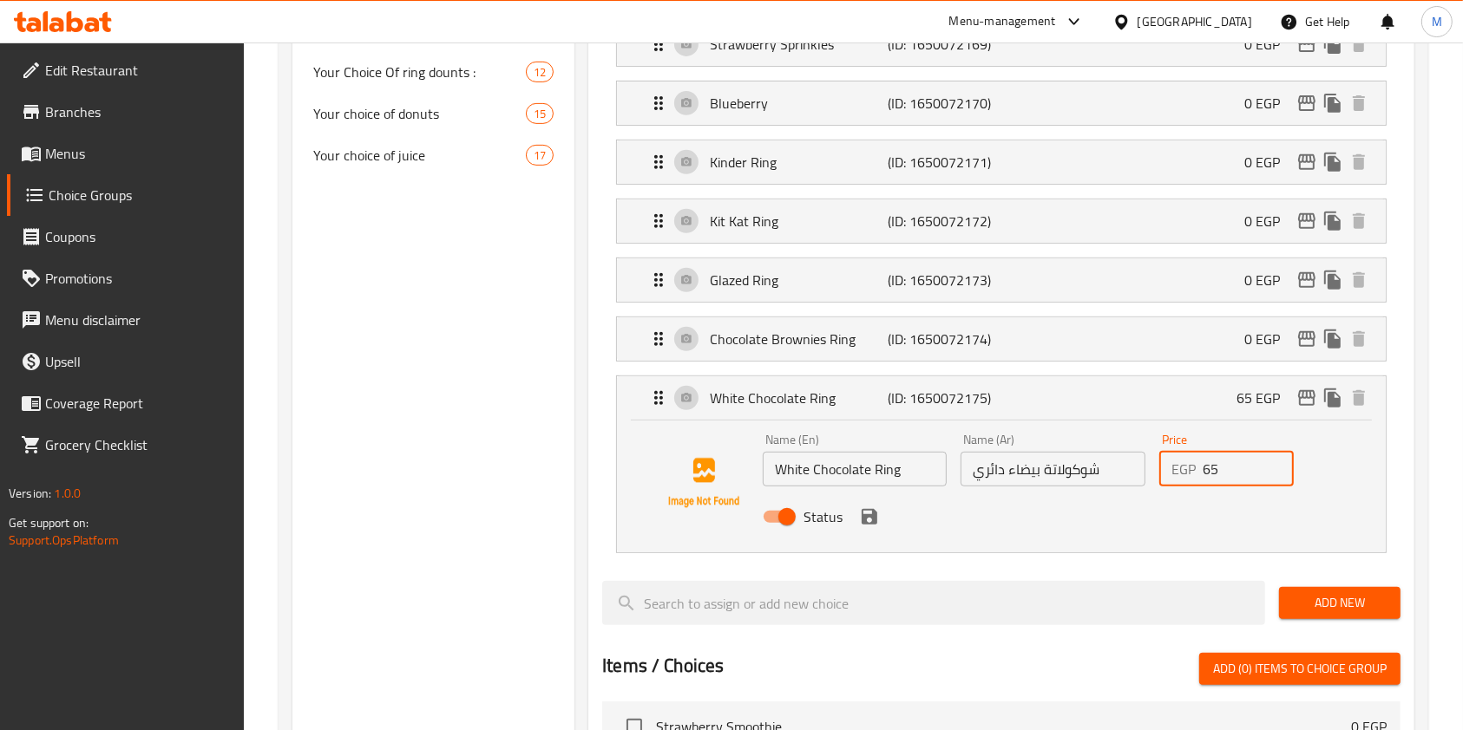
click at [1212, 460] on input "65" at bounding box center [1247, 469] width 91 height 35
click at [870, 512] on icon "save" at bounding box center [869, 517] width 16 height 16
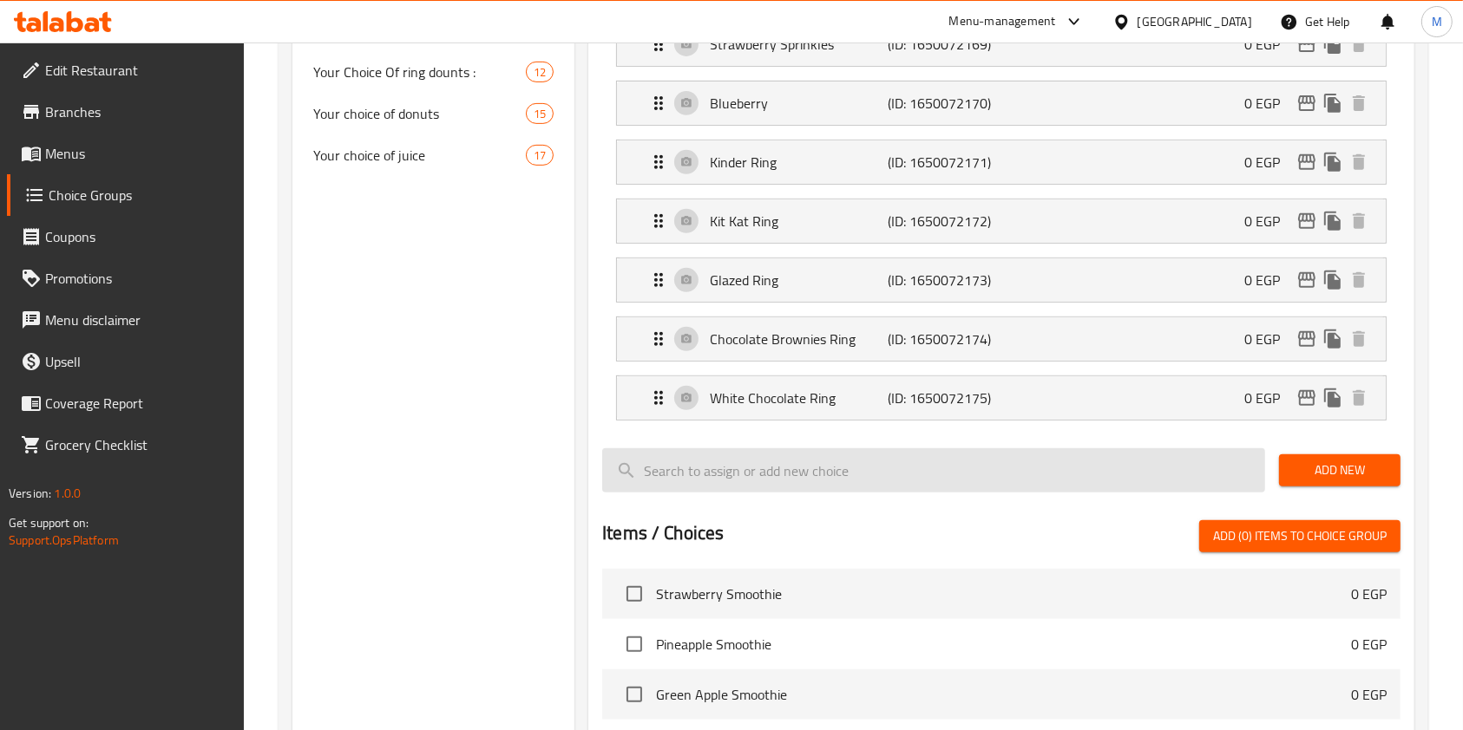
type input "0"
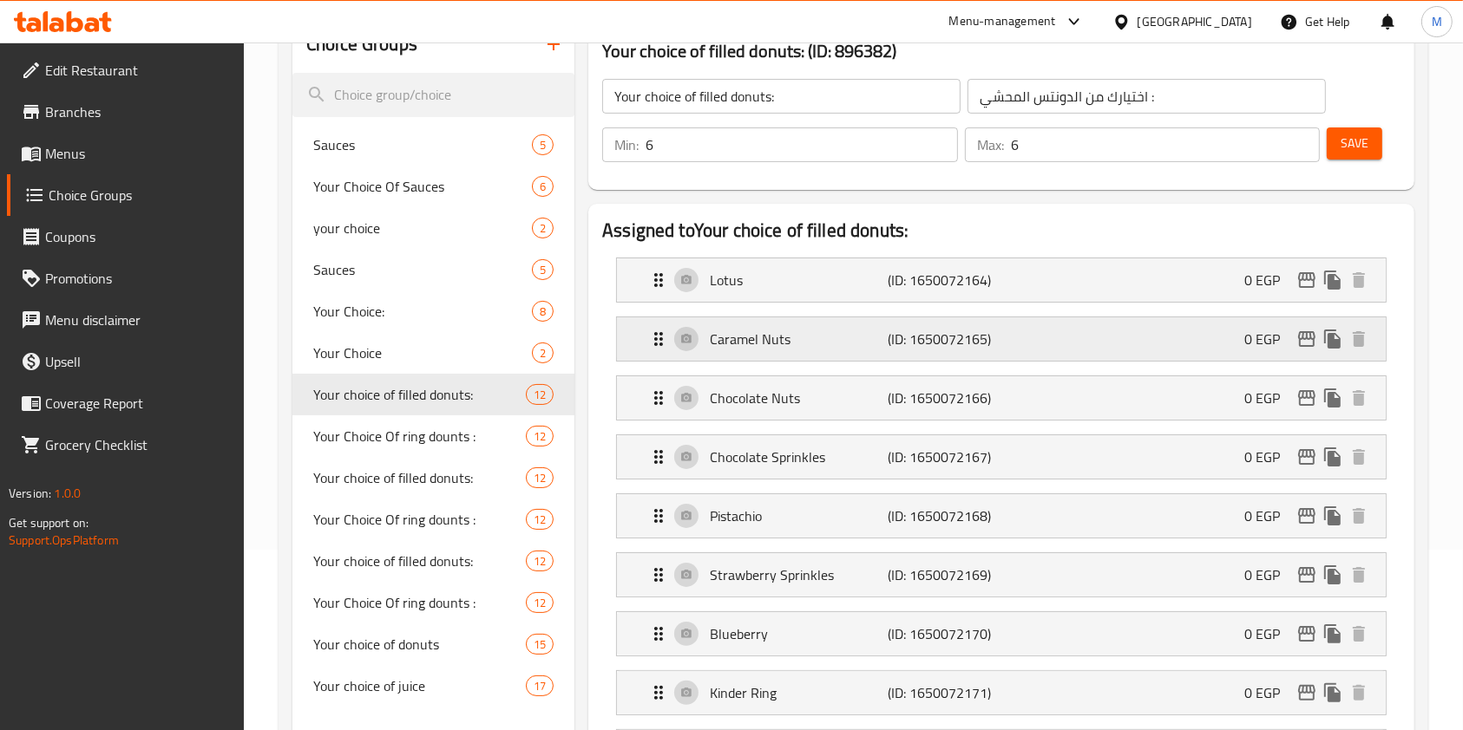
scroll to position [133, 0]
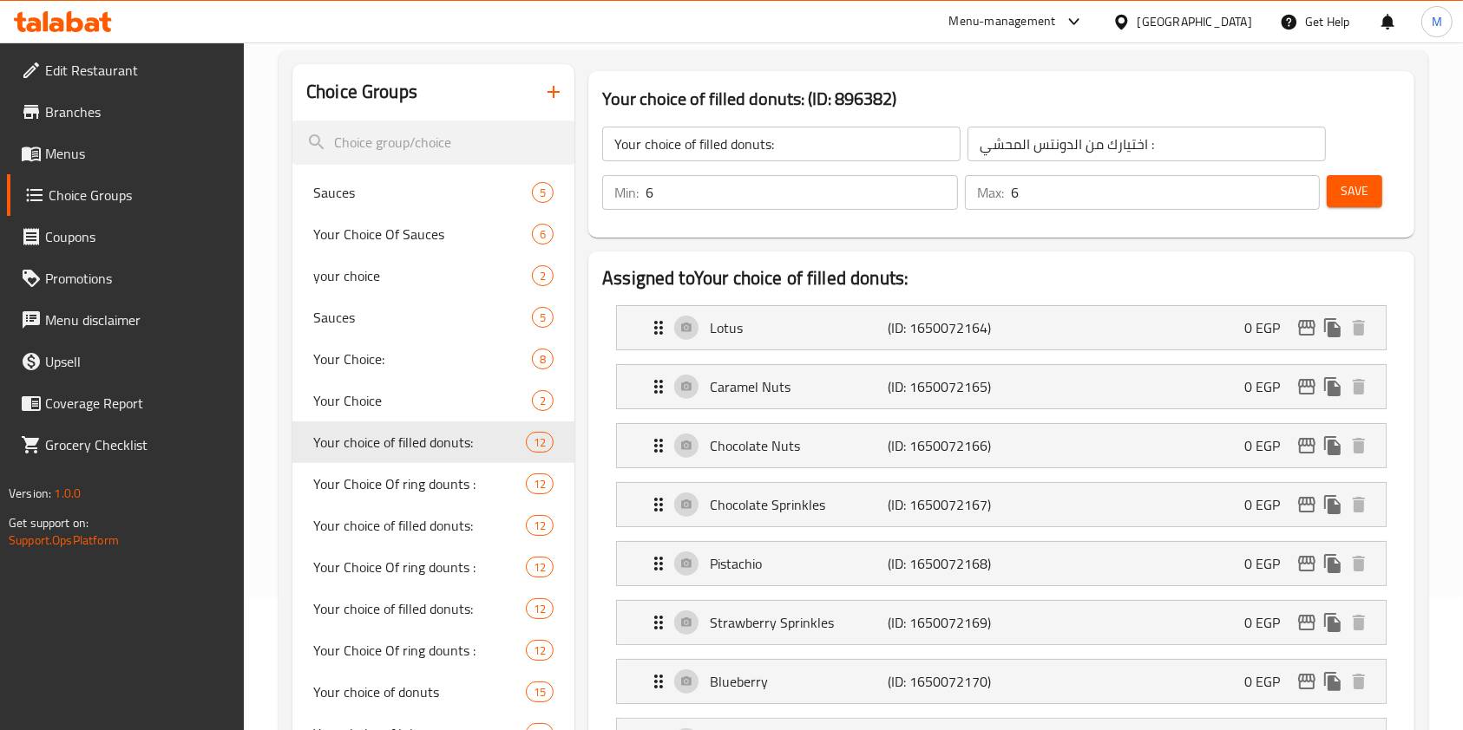
click at [1351, 193] on span "Save" at bounding box center [1354, 191] width 28 height 22
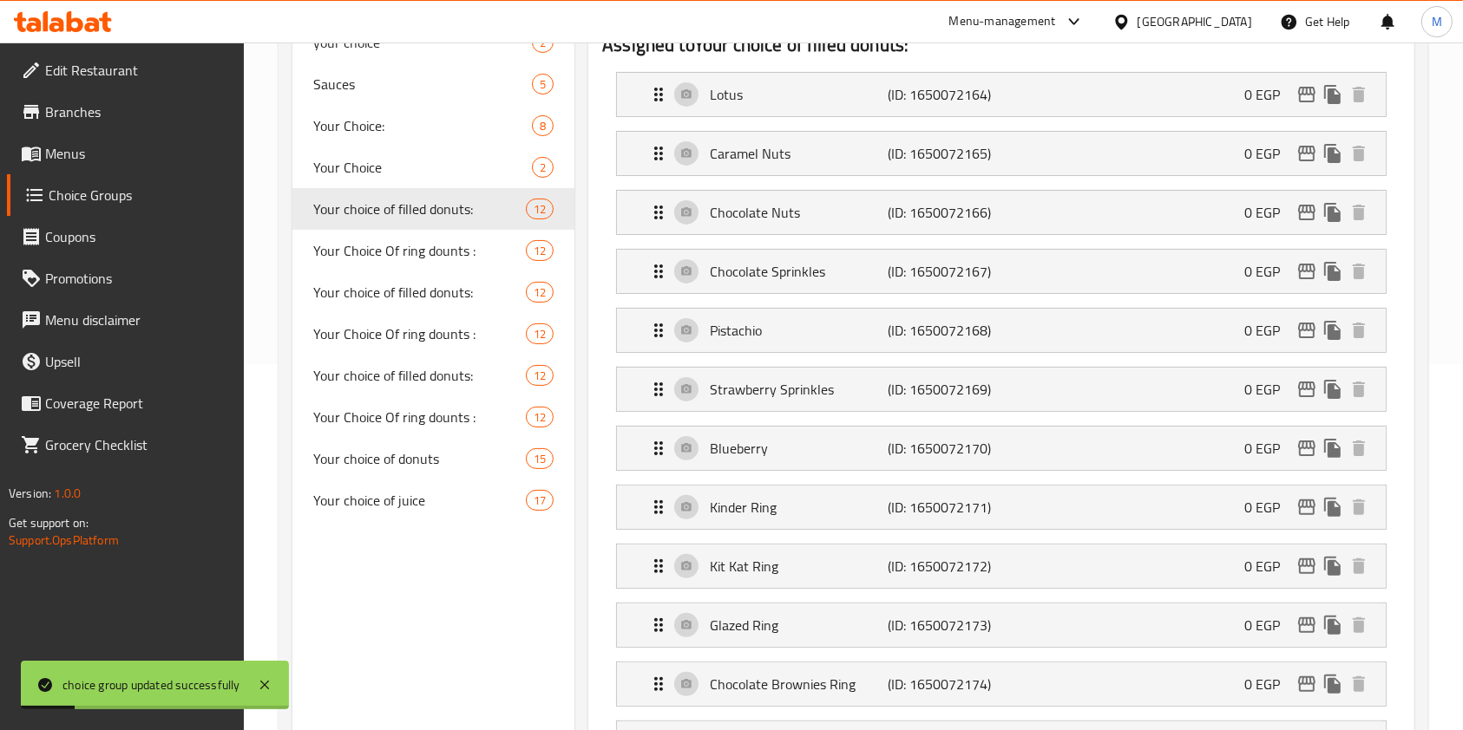
scroll to position [364, 0]
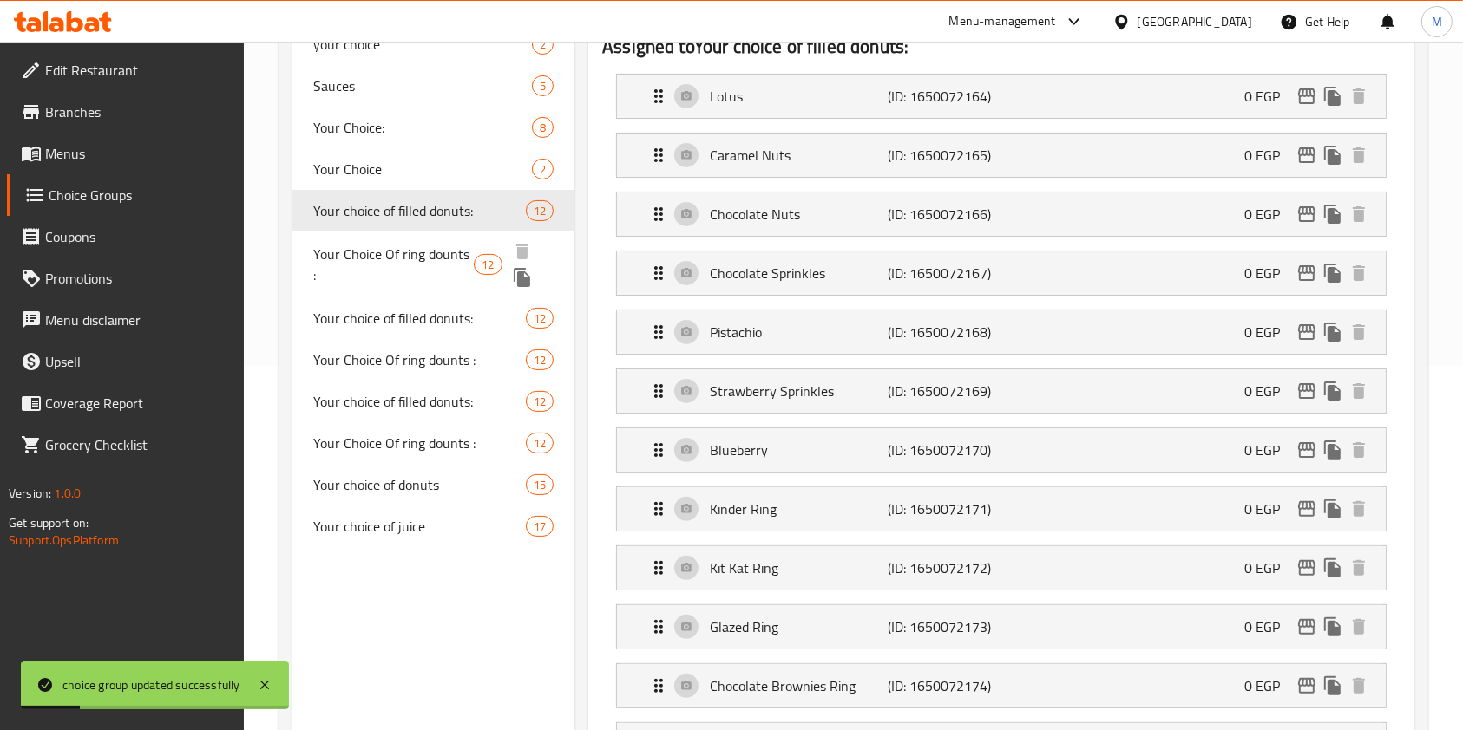
click at [357, 254] on span "Your Choice Of ring dounts :" at bounding box center [393, 265] width 160 height 42
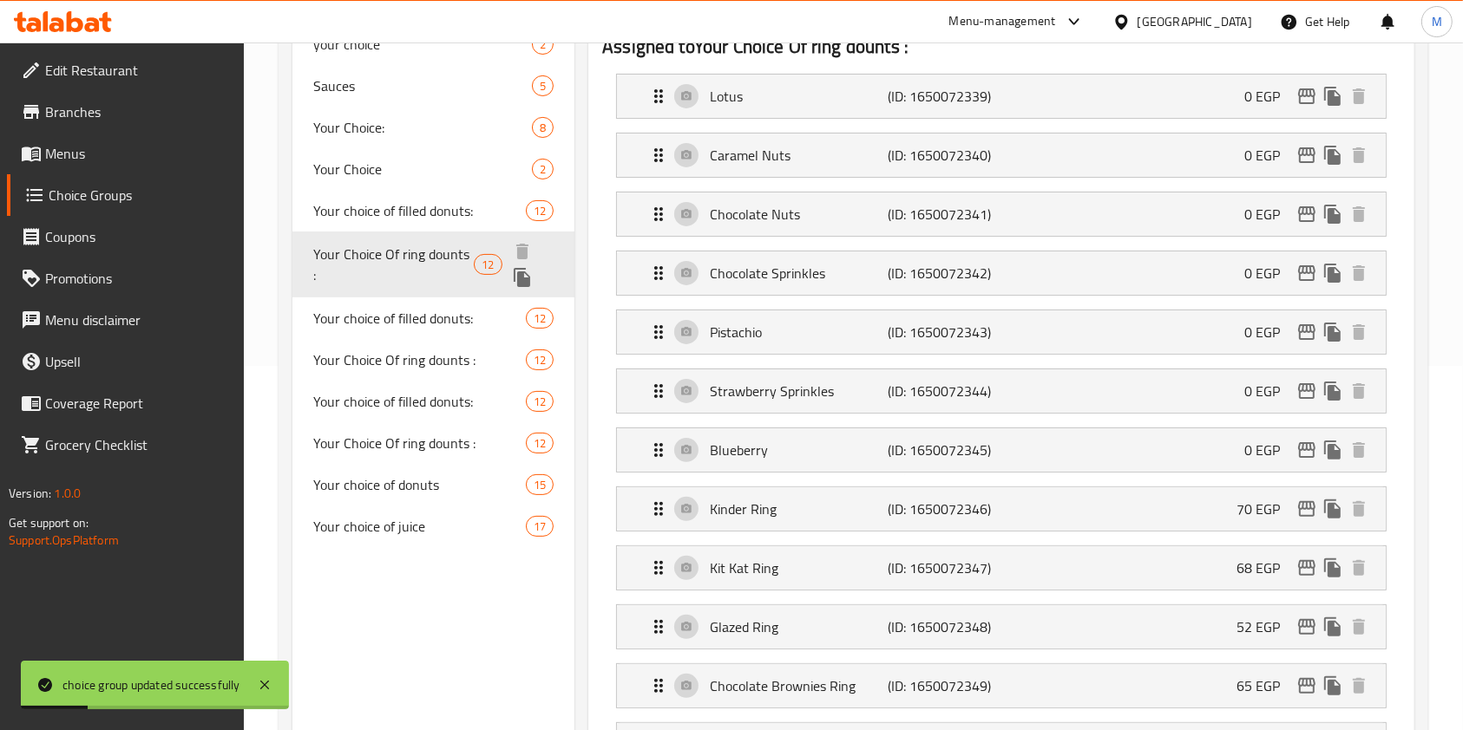
type input "Your Choice Of ring dounts :"
type input "اختيارك من رينج دونتس :"
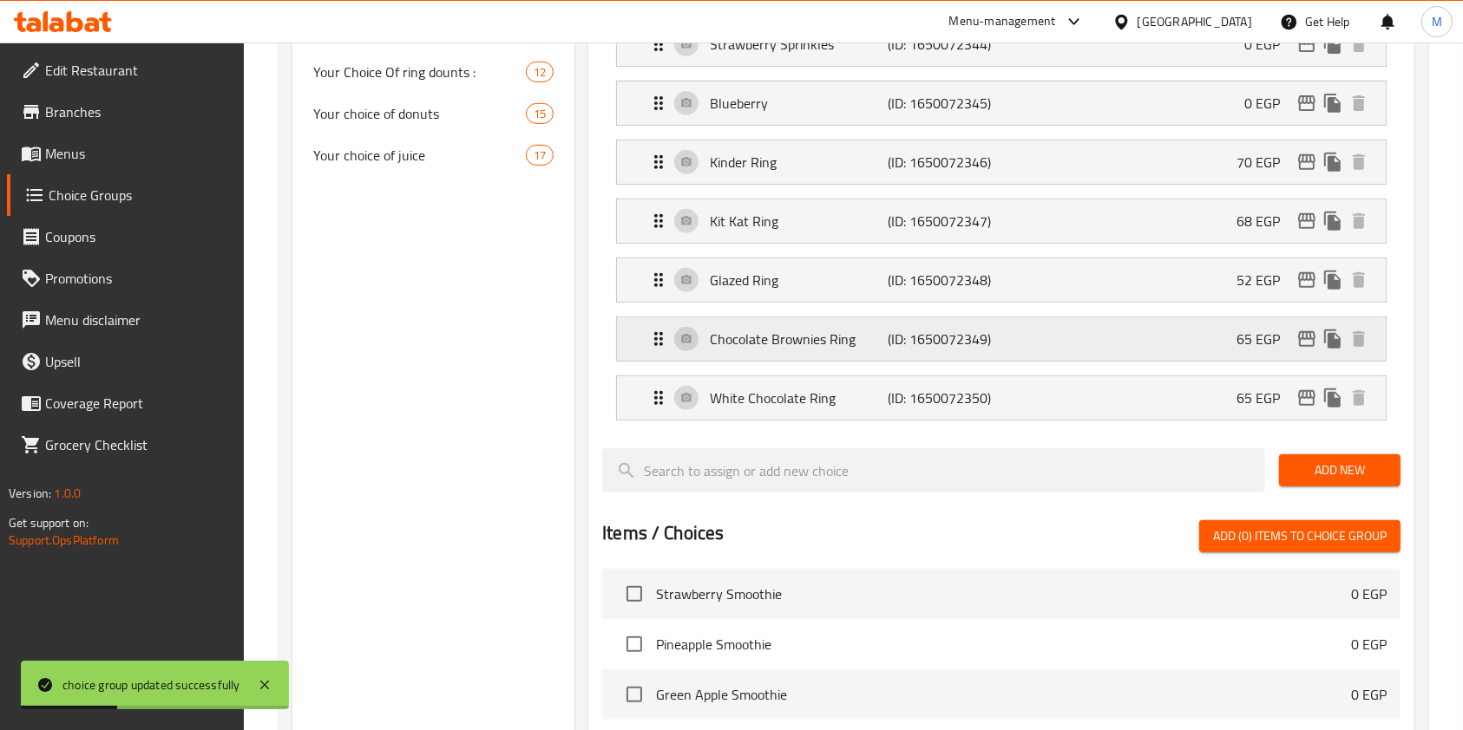
scroll to position [596, 0]
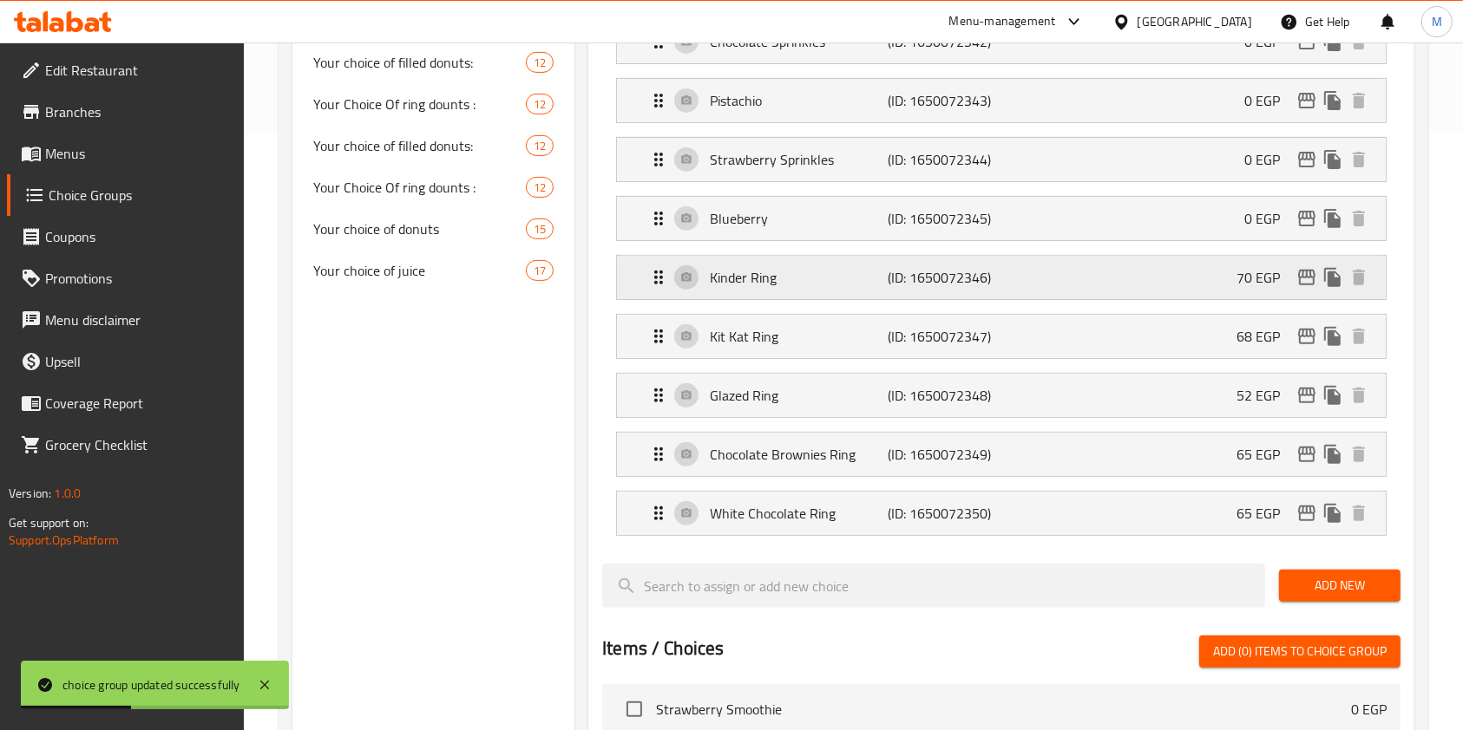
click at [1197, 271] on div "Kinder Ring (ID: 1650072346) 70 EGP" at bounding box center [1006, 277] width 717 height 43
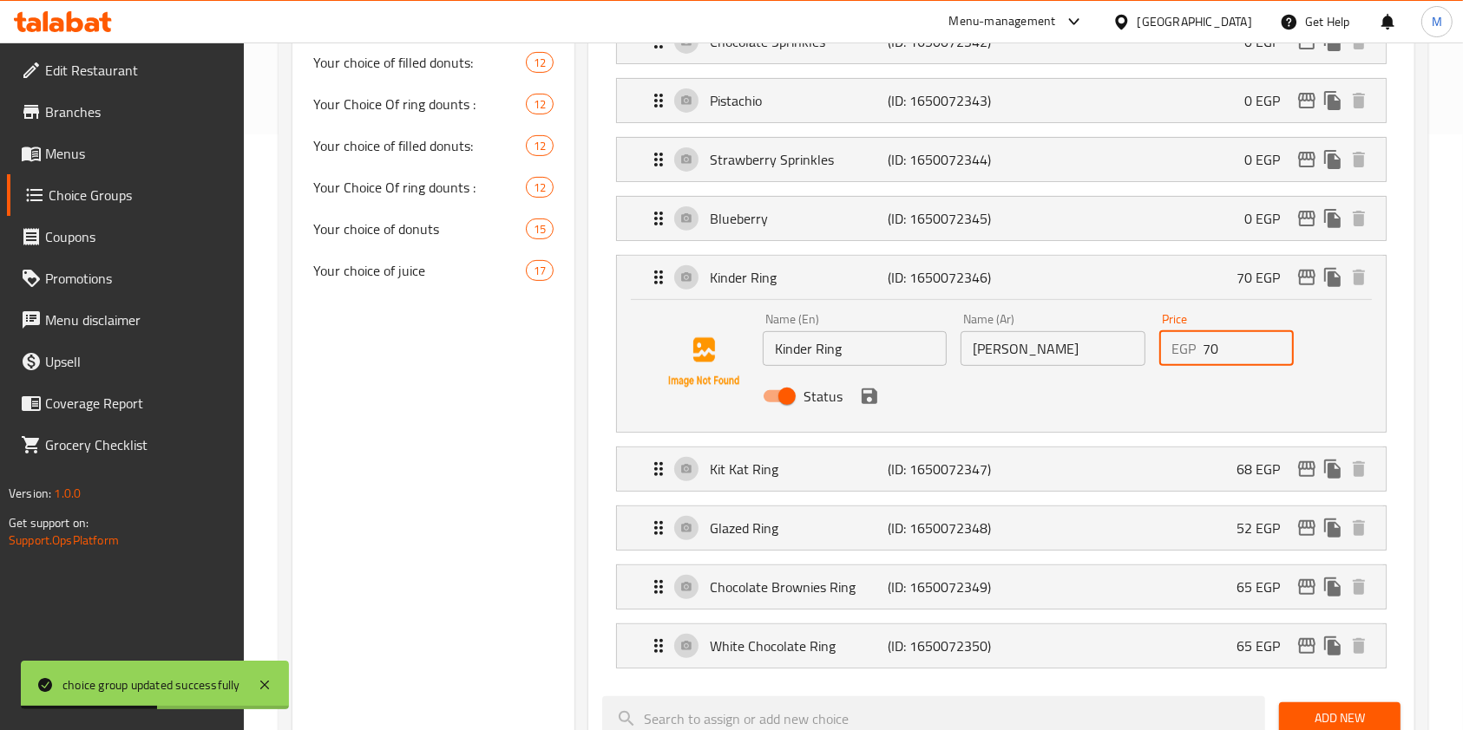
click at [1214, 353] on input "70" at bounding box center [1247, 348] width 91 height 35
type input "0"
click at [867, 406] on button "save" at bounding box center [869, 396] width 26 height 26
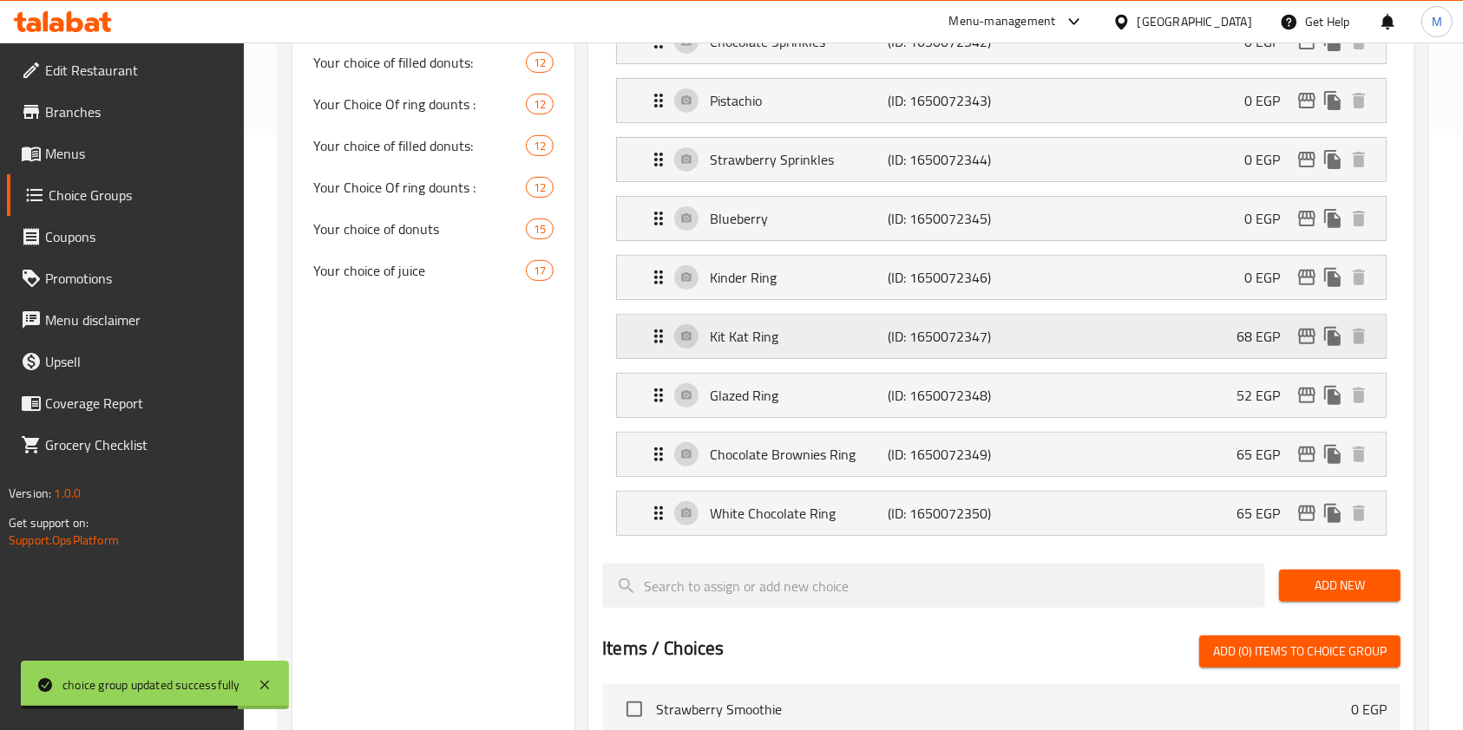
click at [1175, 343] on div "Kit Kat Ring (ID: 1650072347) 68 EGP" at bounding box center [1006, 336] width 717 height 43
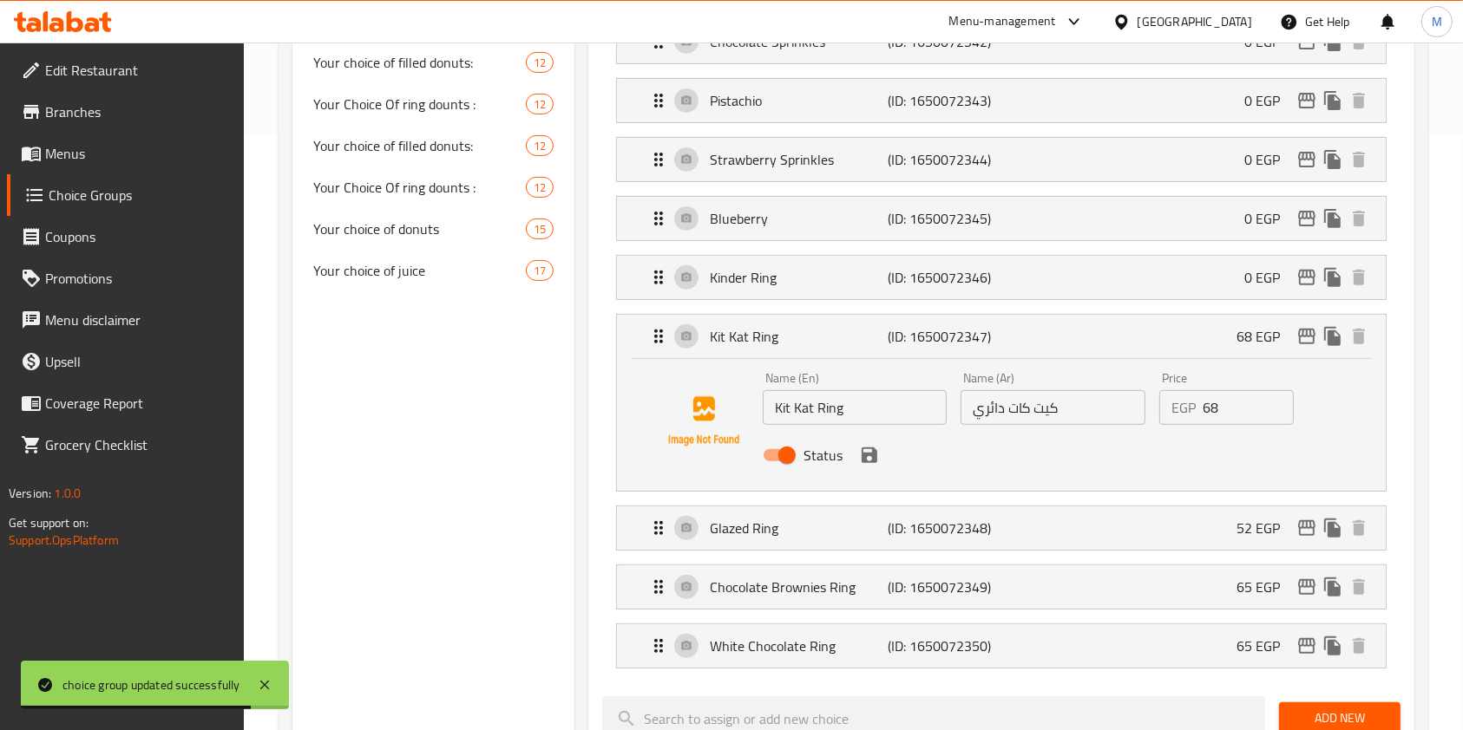
click at [1214, 403] on input "68" at bounding box center [1247, 407] width 91 height 35
click at [885, 449] on div "Status" at bounding box center [1053, 455] width 594 height 47
click at [881, 453] on div "Status" at bounding box center [1053, 455] width 594 height 47
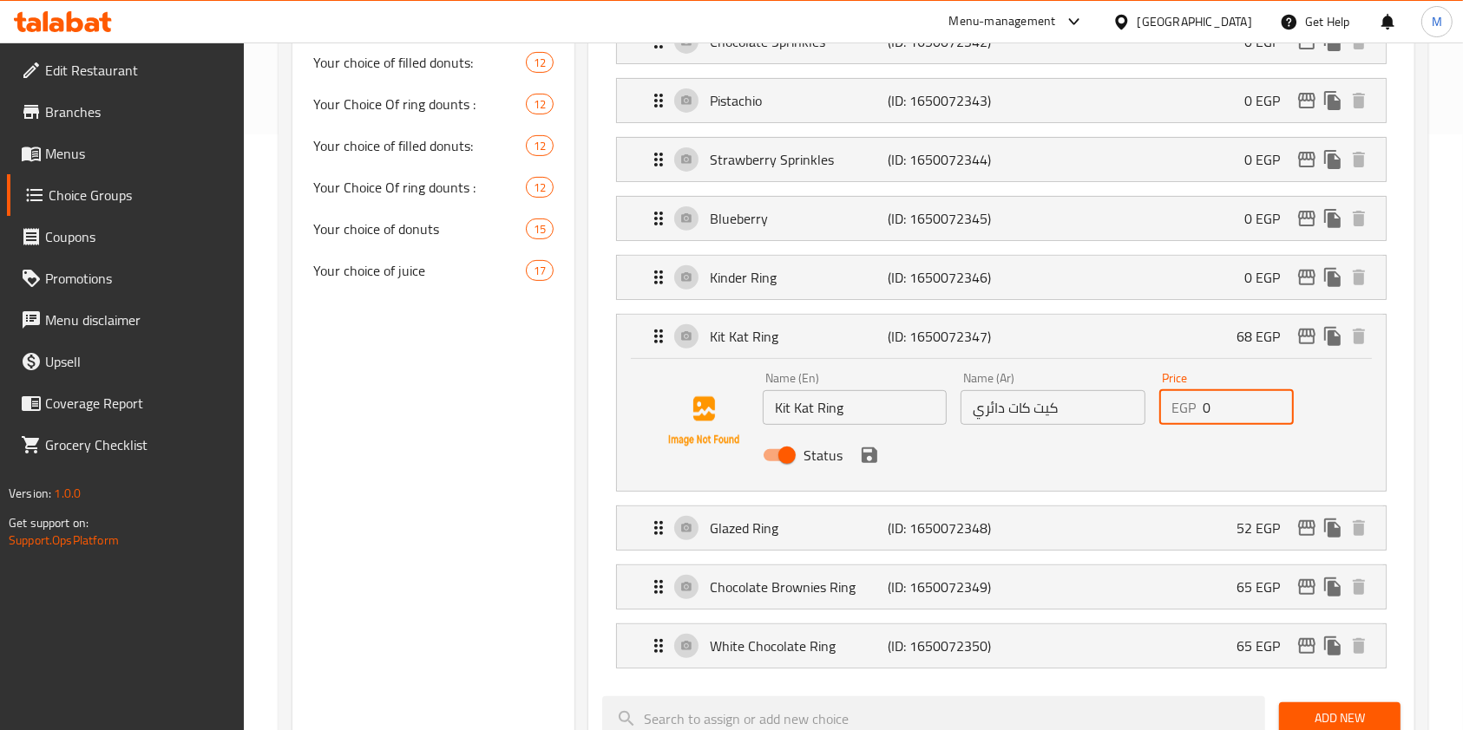
click at [884, 455] on div "Status" at bounding box center [1053, 455] width 594 height 47
drag, startPoint x: 876, startPoint y: 454, endPoint x: 885, endPoint y: 450, distance: 9.3
click at [874, 454] on icon "save" at bounding box center [869, 455] width 21 height 21
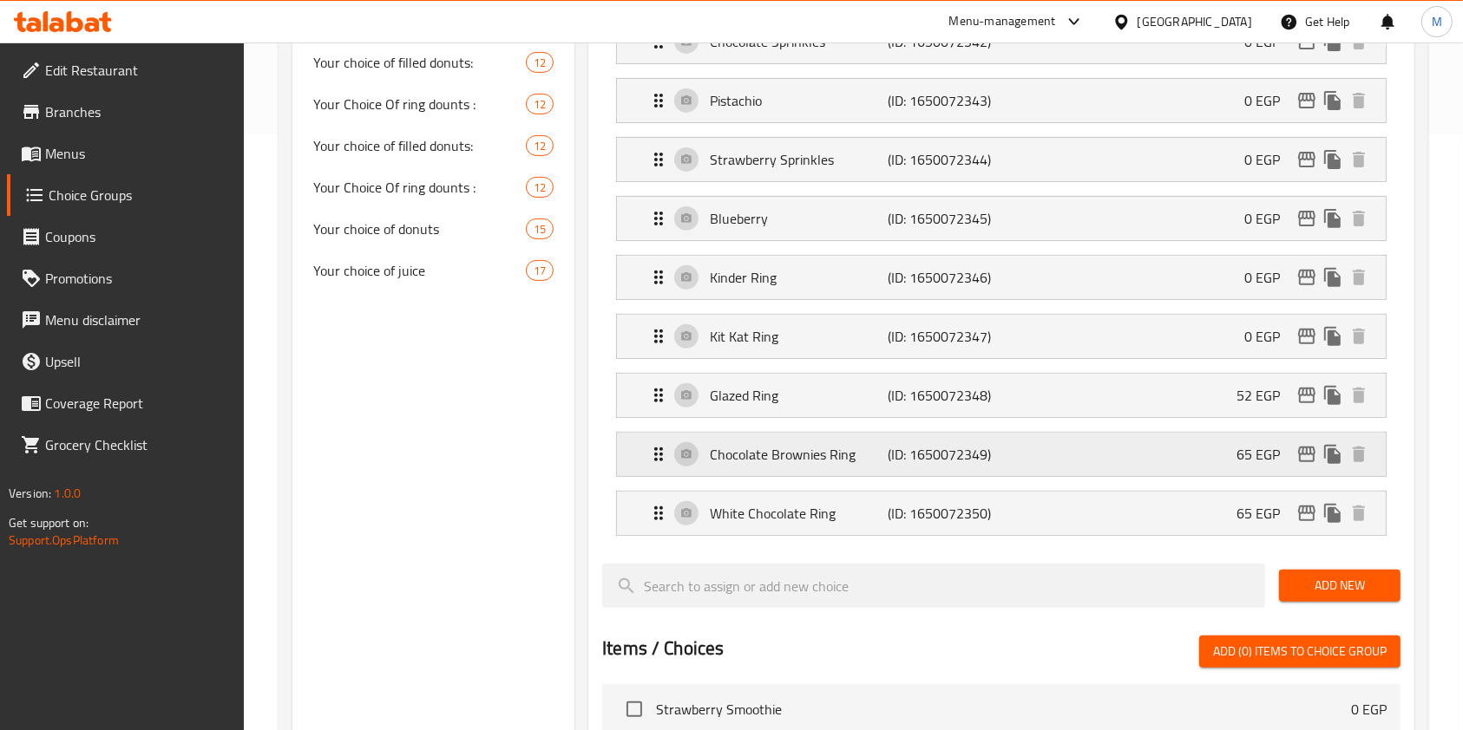
type input "0"
click at [1193, 385] on div "Glazed Ring (ID: 1650072348) 52 EGP" at bounding box center [1006, 395] width 717 height 43
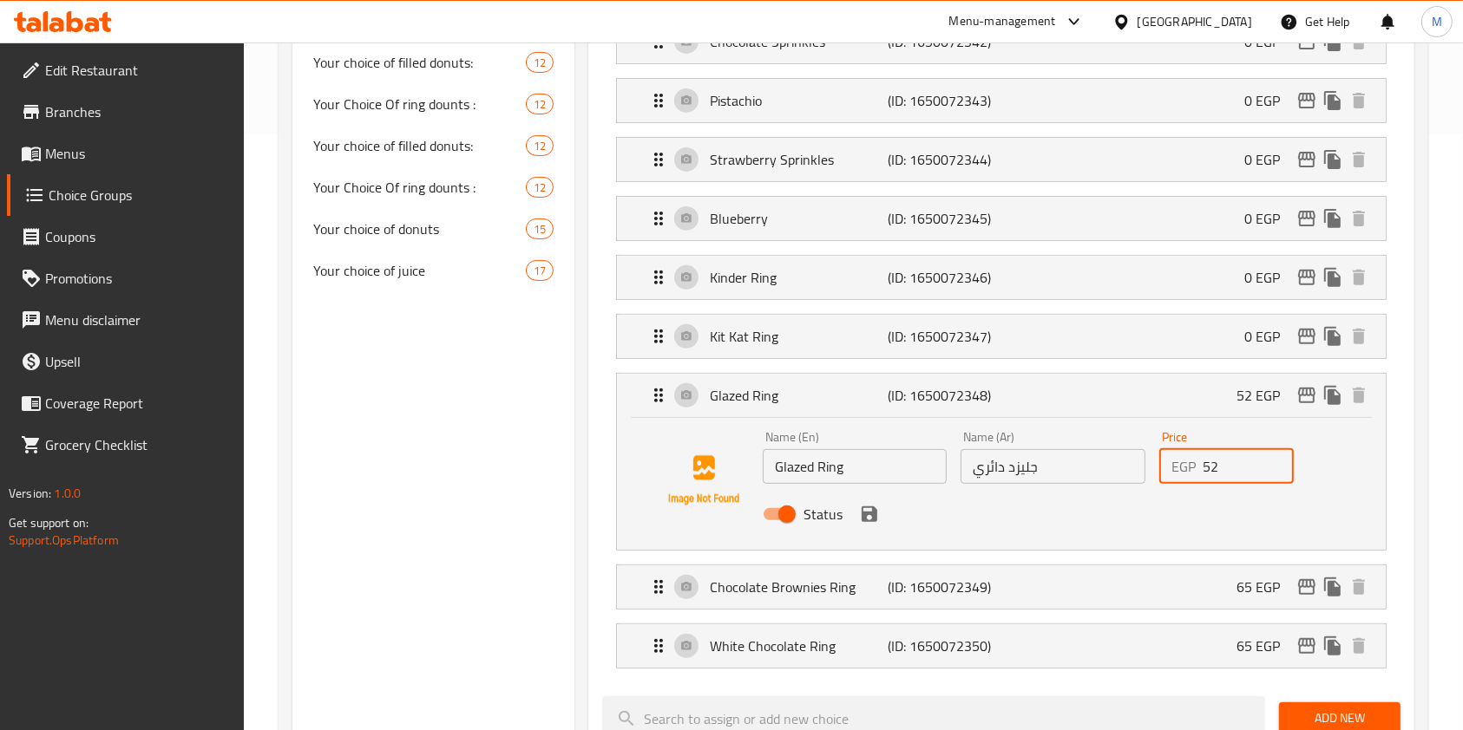
click at [1214, 462] on input "52" at bounding box center [1247, 466] width 91 height 35
click at [874, 512] on icon "save" at bounding box center [869, 515] width 16 height 16
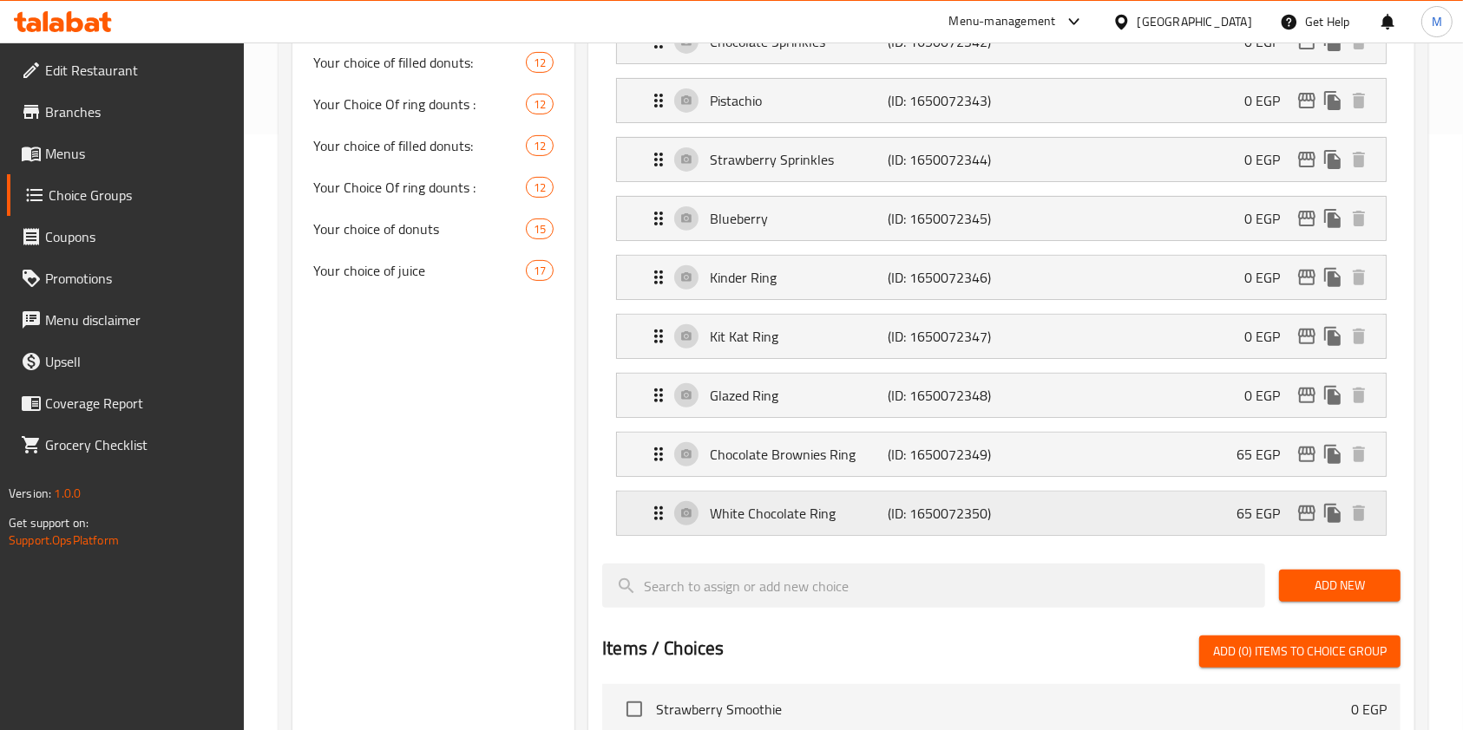
type input "0"
click at [1133, 462] on div "Chocolate Brownies Ring (ID: 1650072349) 65 EGP" at bounding box center [1006, 454] width 717 height 43
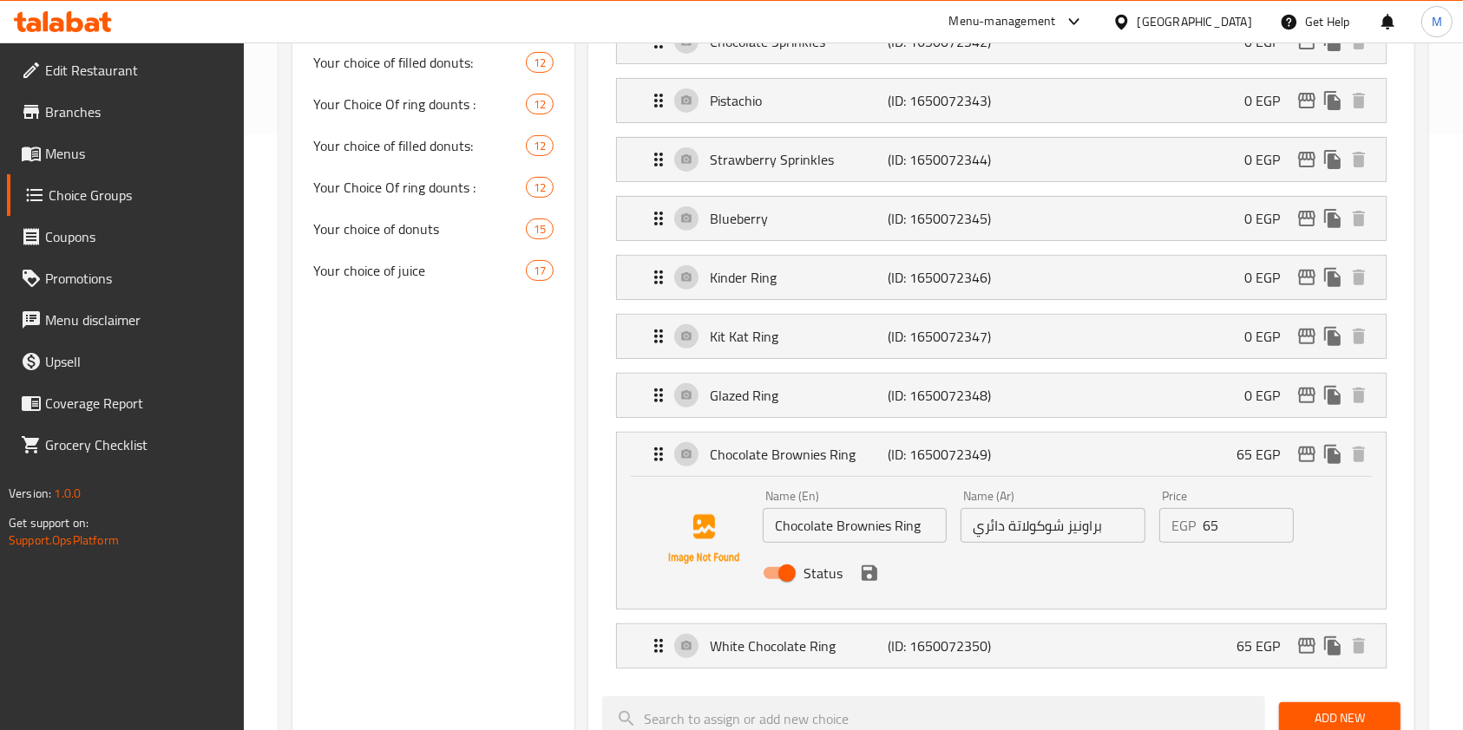
click at [1208, 529] on input "65" at bounding box center [1247, 525] width 91 height 35
click at [872, 574] on icon "save" at bounding box center [869, 574] width 16 height 16
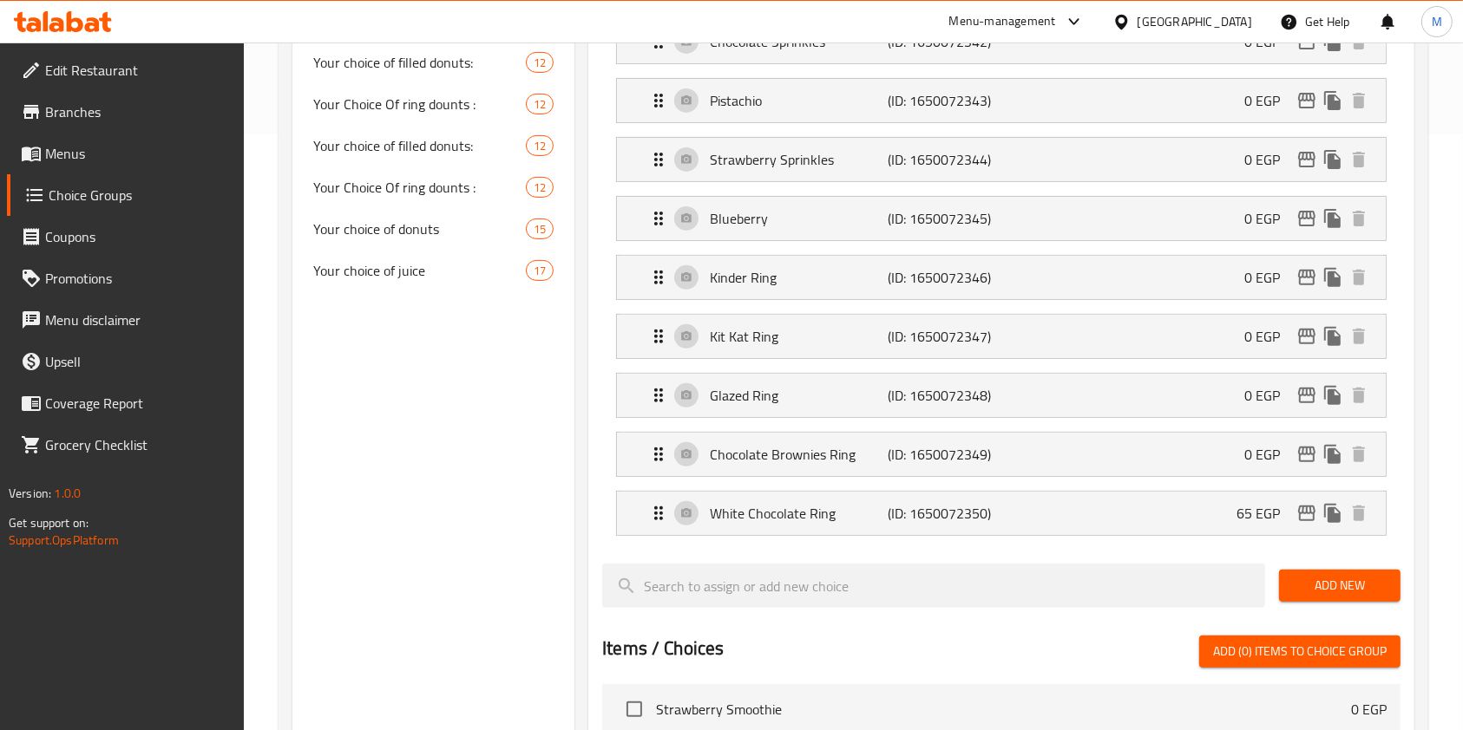
type input "0"
click at [1167, 518] on div "White Chocolate Ring (ID: 1650072350) 65 EGP" at bounding box center [1006, 513] width 717 height 43
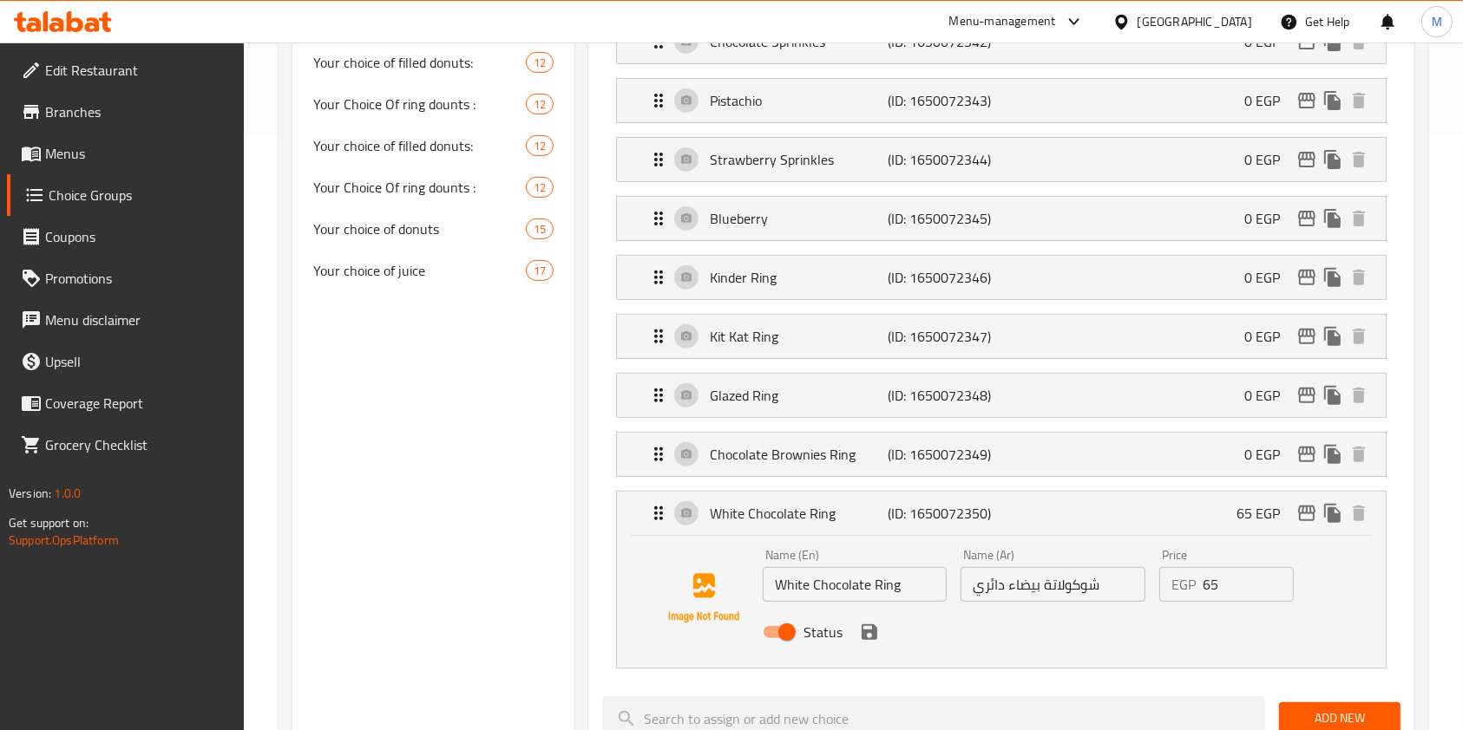
click at [1210, 579] on input "65" at bounding box center [1247, 584] width 91 height 35
click at [867, 630] on icon "save" at bounding box center [869, 633] width 16 height 16
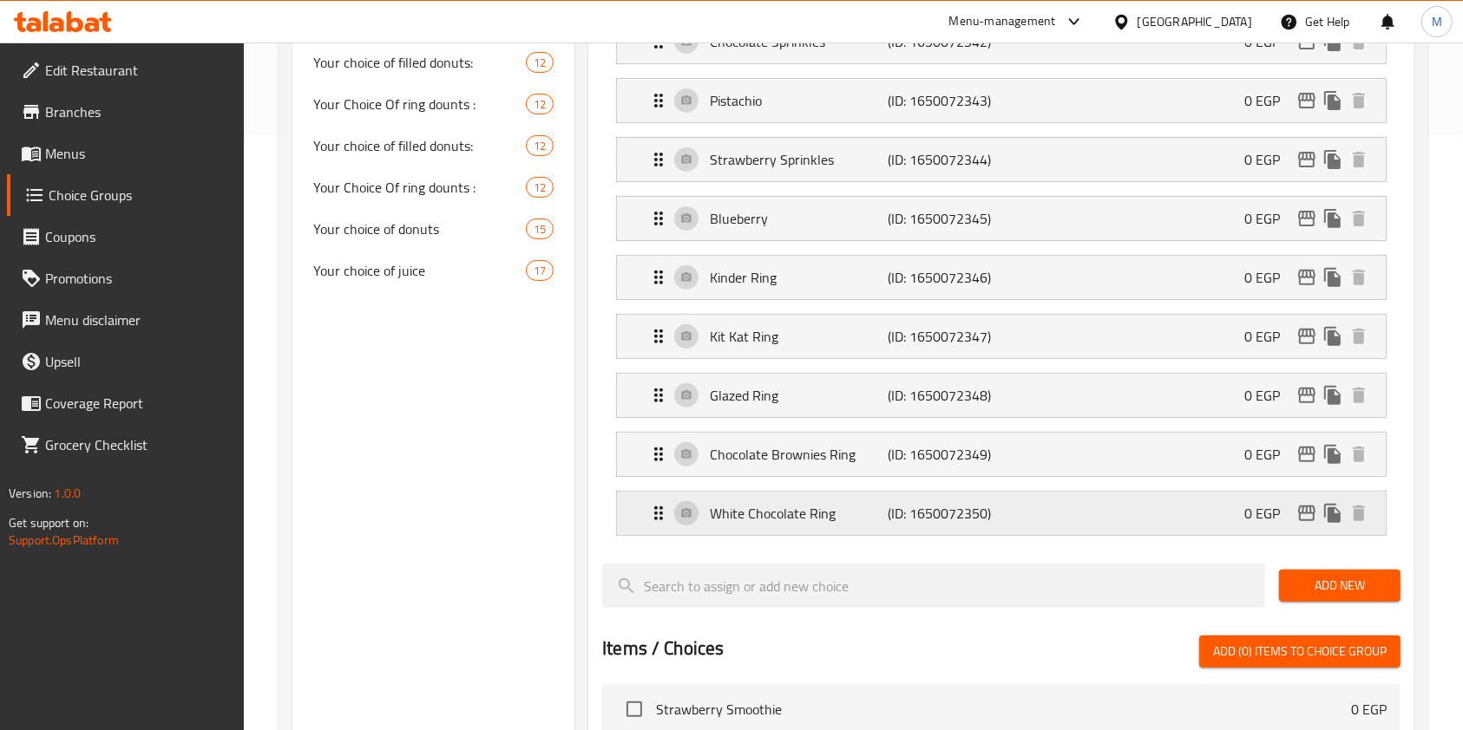
type input "0"
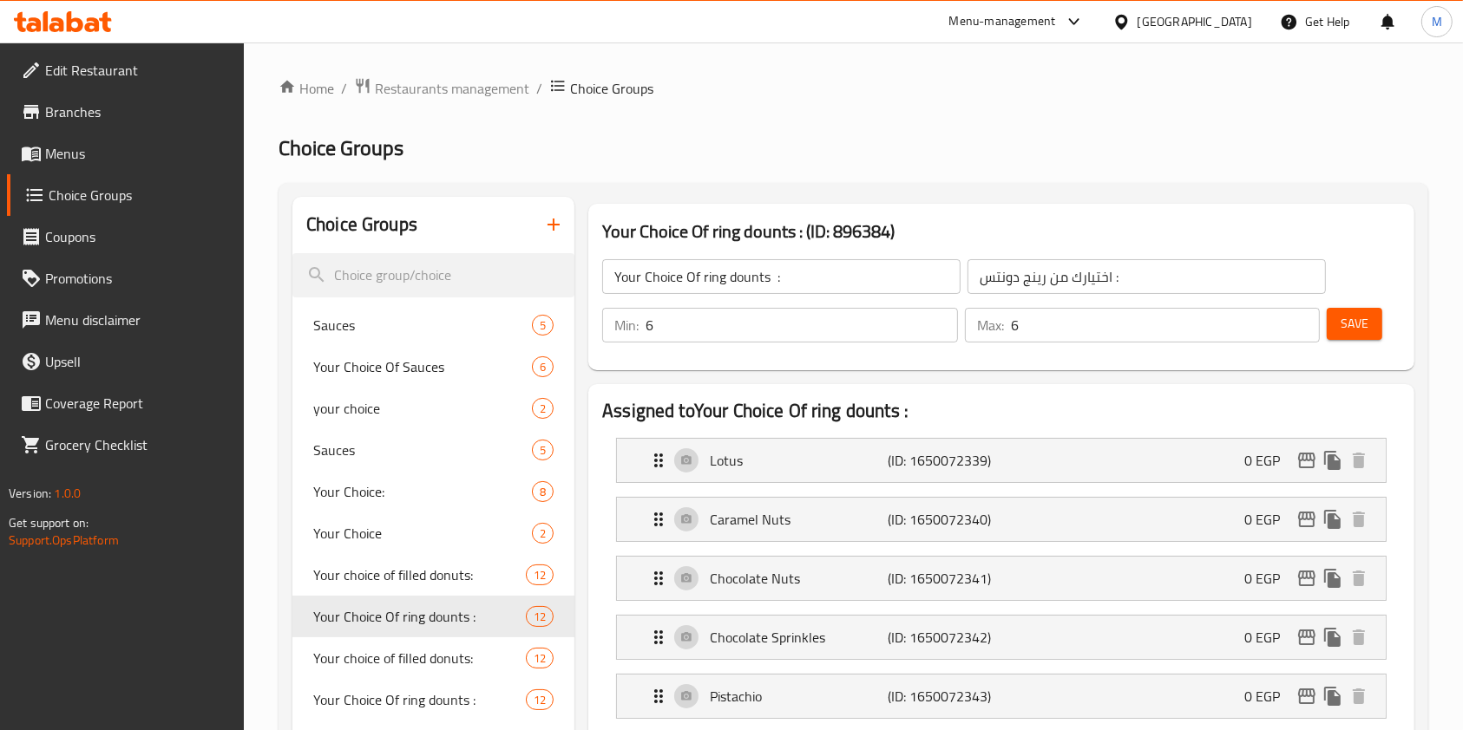
scroll to position [0, 0]
click at [1345, 291] on div "Your Choice Of ring dounts : ​ اختيارك من رينج دونتس : ​ Min: 6 ​ Max: 6 ​ Save" at bounding box center [1001, 301] width 812 height 125
click at [1358, 329] on span "Save" at bounding box center [1354, 324] width 28 height 22
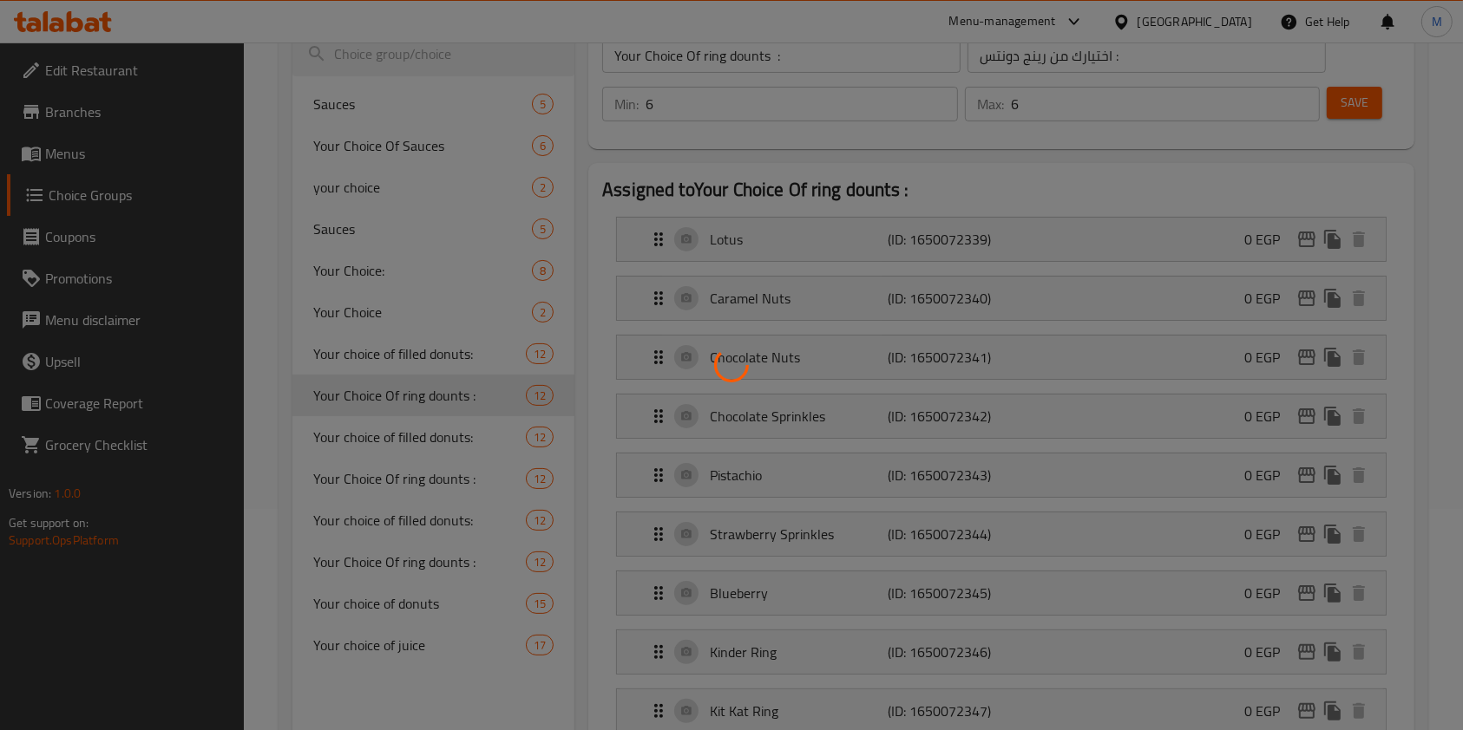
scroll to position [231, 0]
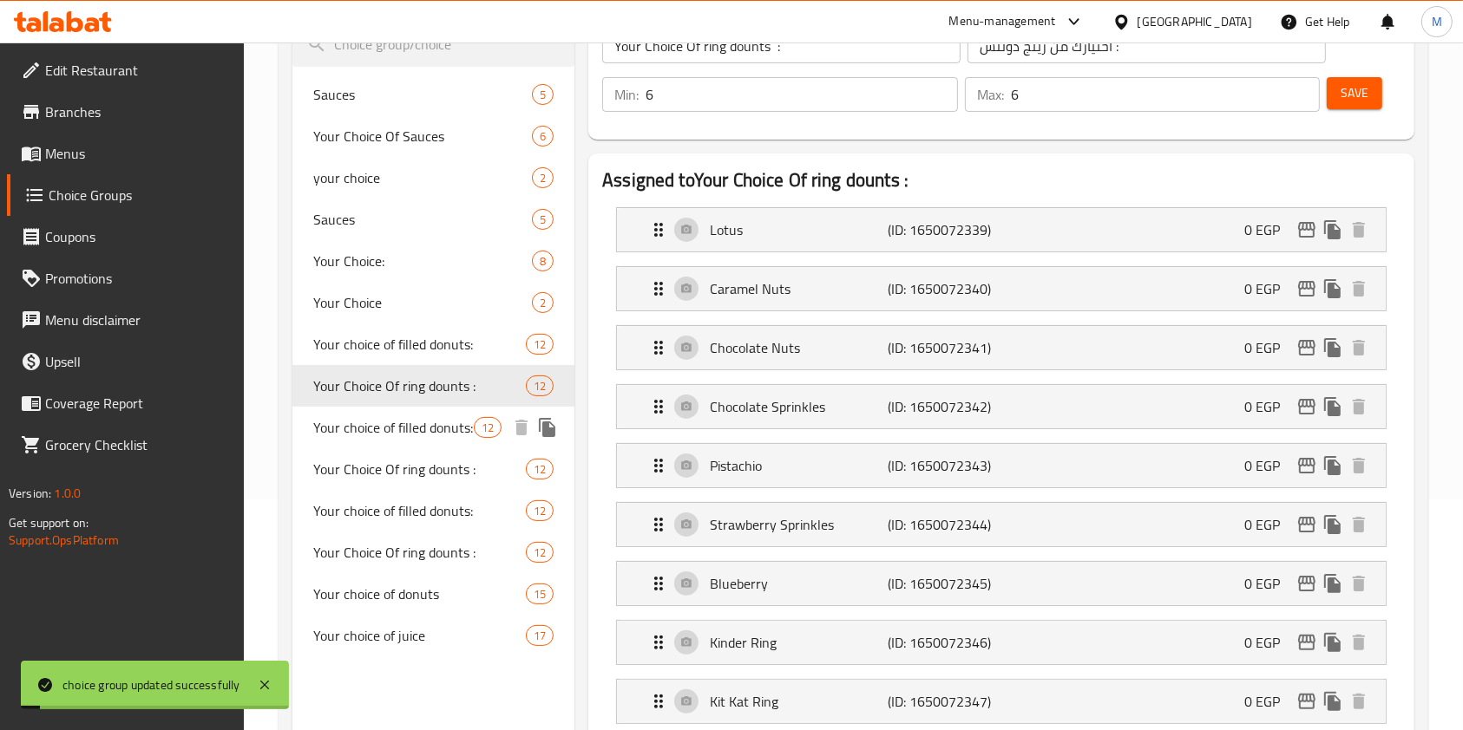
click at [416, 419] on span "Your choice of filled donuts:" at bounding box center [393, 427] width 160 height 21
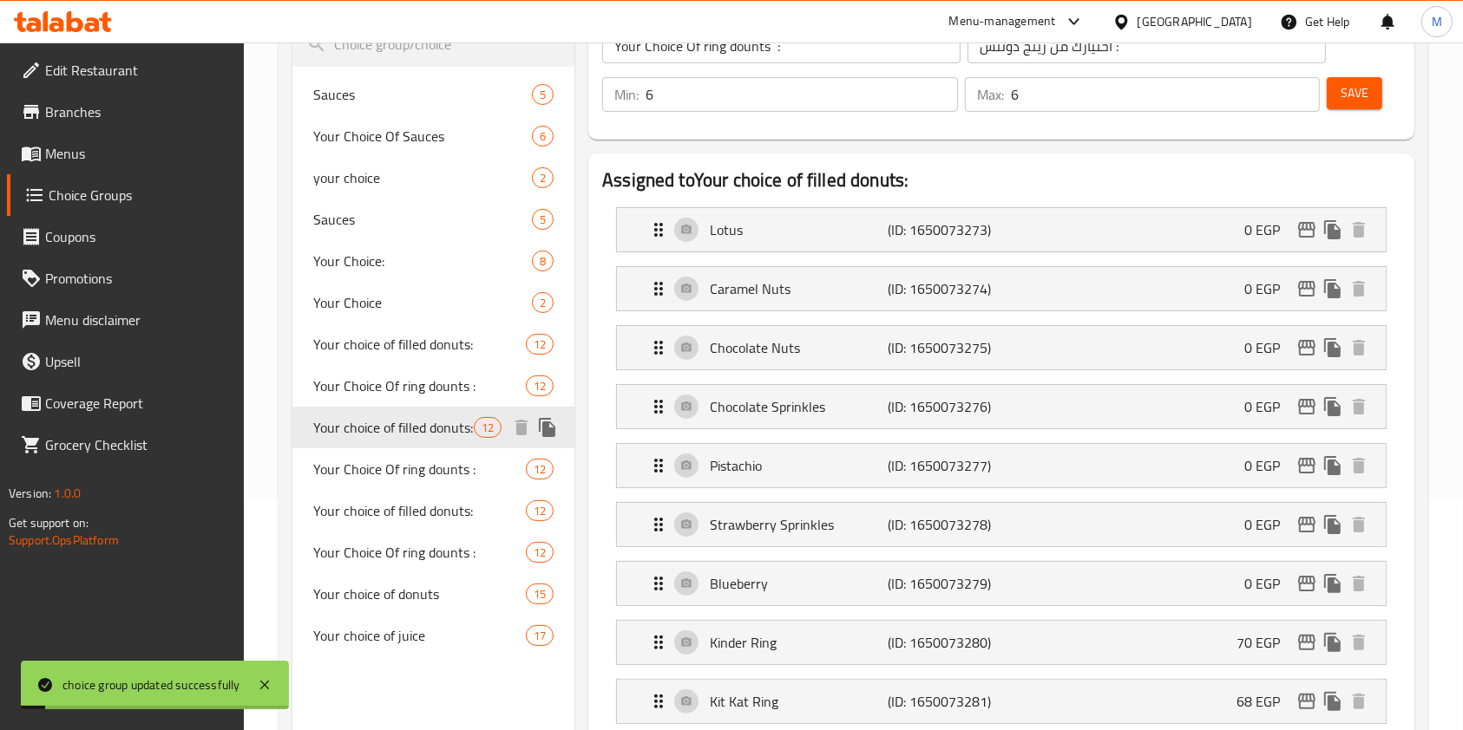
type input "Your choice of filled donuts:"
type input "اختيارك من الدونتس المحشي :"
type input "3"
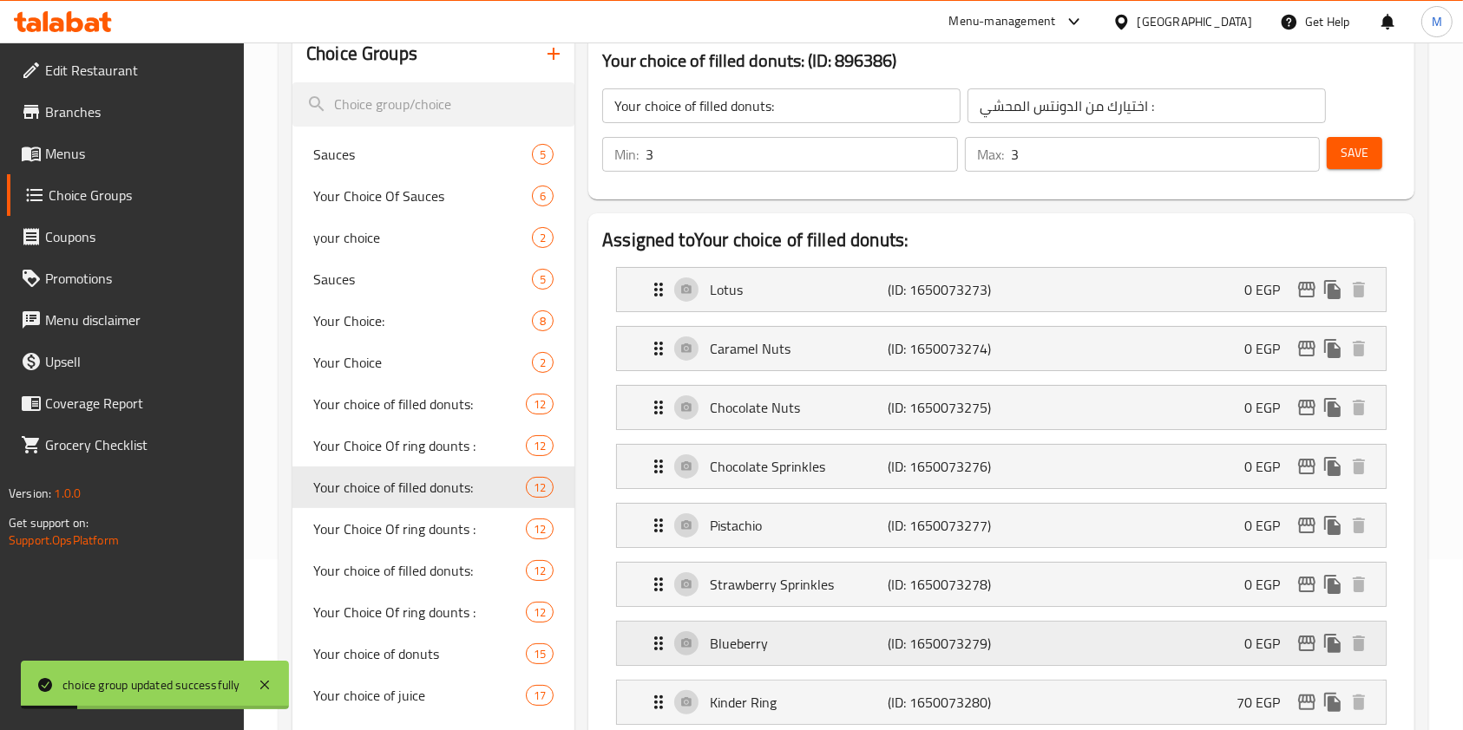
scroll to position [462, 0]
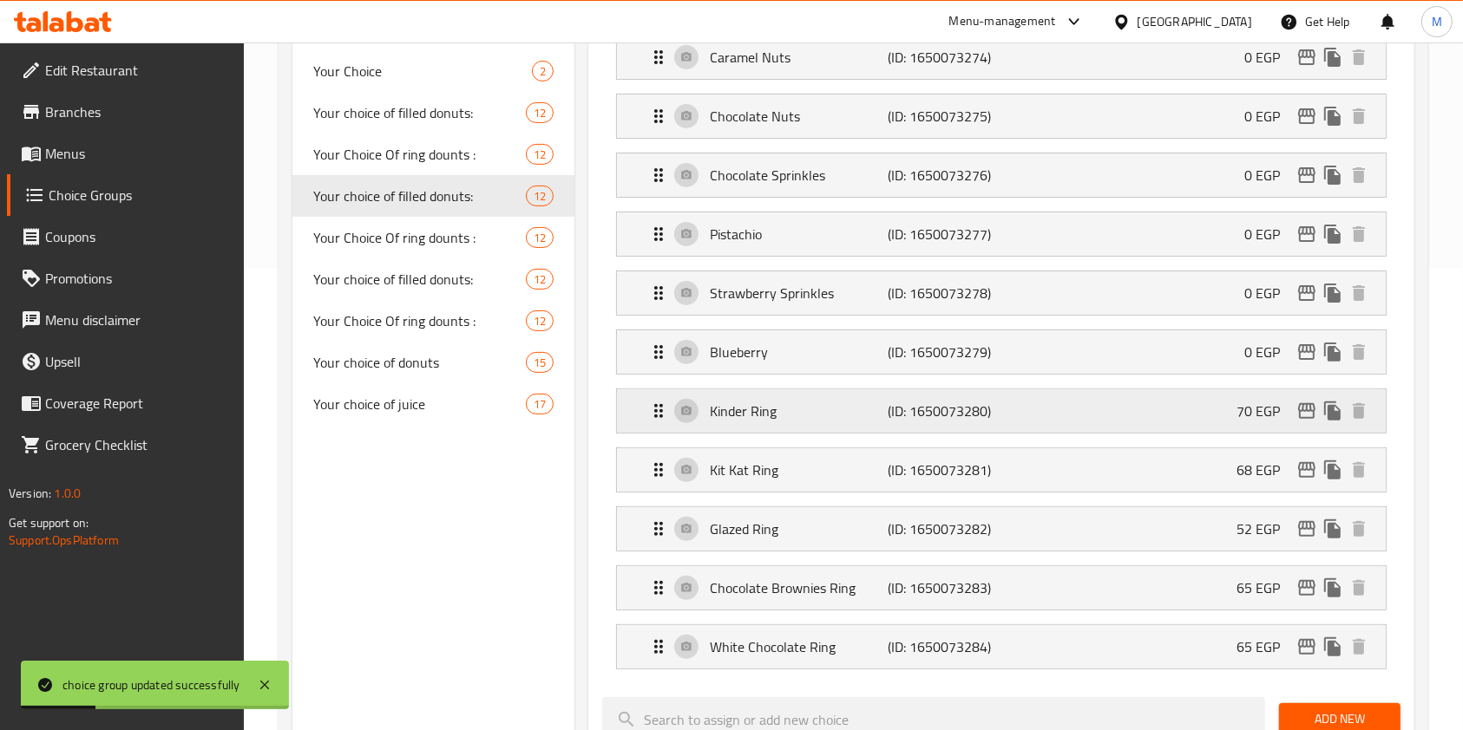
click at [1241, 402] on p "70 EGP" at bounding box center [1264, 411] width 57 height 21
drag, startPoint x: 1228, startPoint y: 426, endPoint x: 1218, endPoint y: 422, distance: 11.0
click at [1228, 424] on div "Kinder Ring (ID: 1650073280) 70 EGP" at bounding box center [1006, 410] width 717 height 43
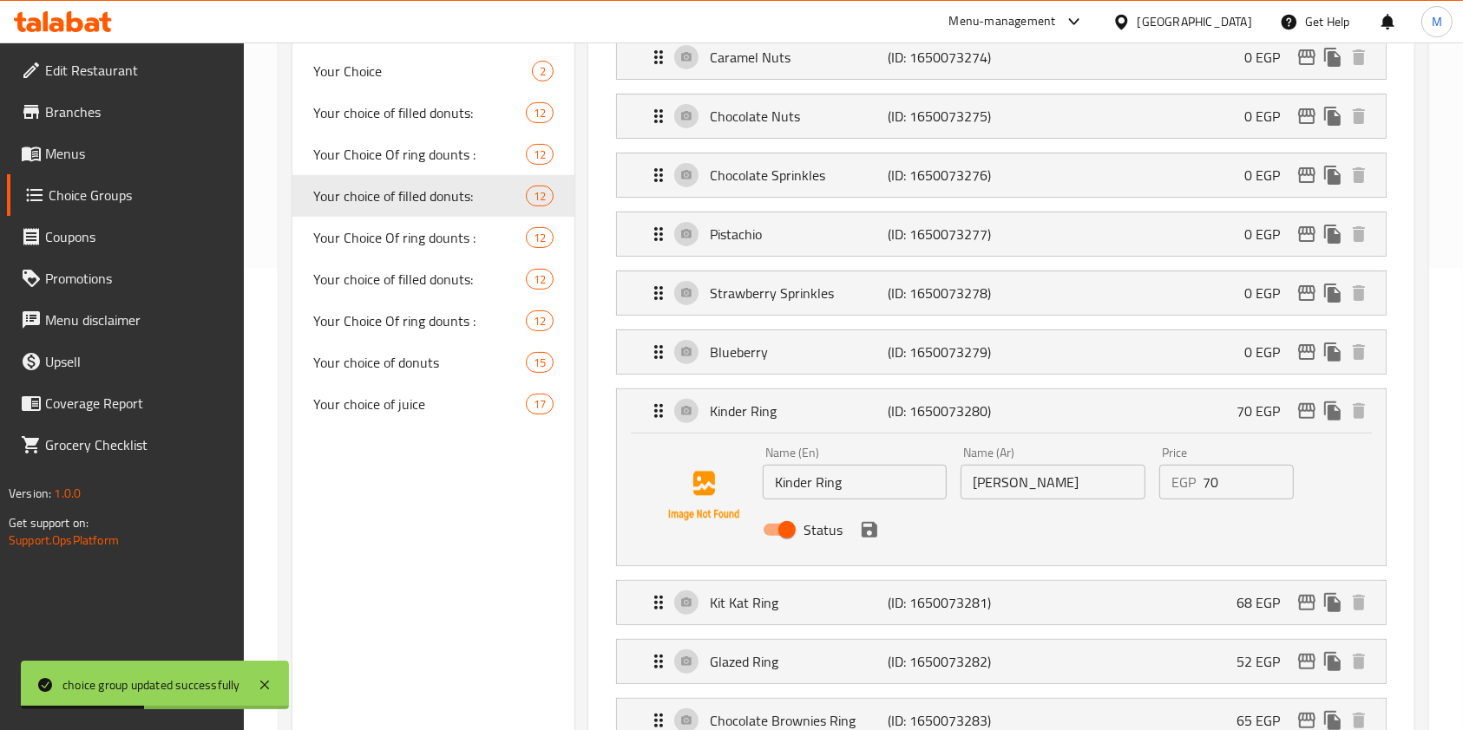
click at [1210, 478] on input "70" at bounding box center [1247, 482] width 91 height 35
click at [871, 536] on icon "save" at bounding box center [869, 530] width 21 height 21
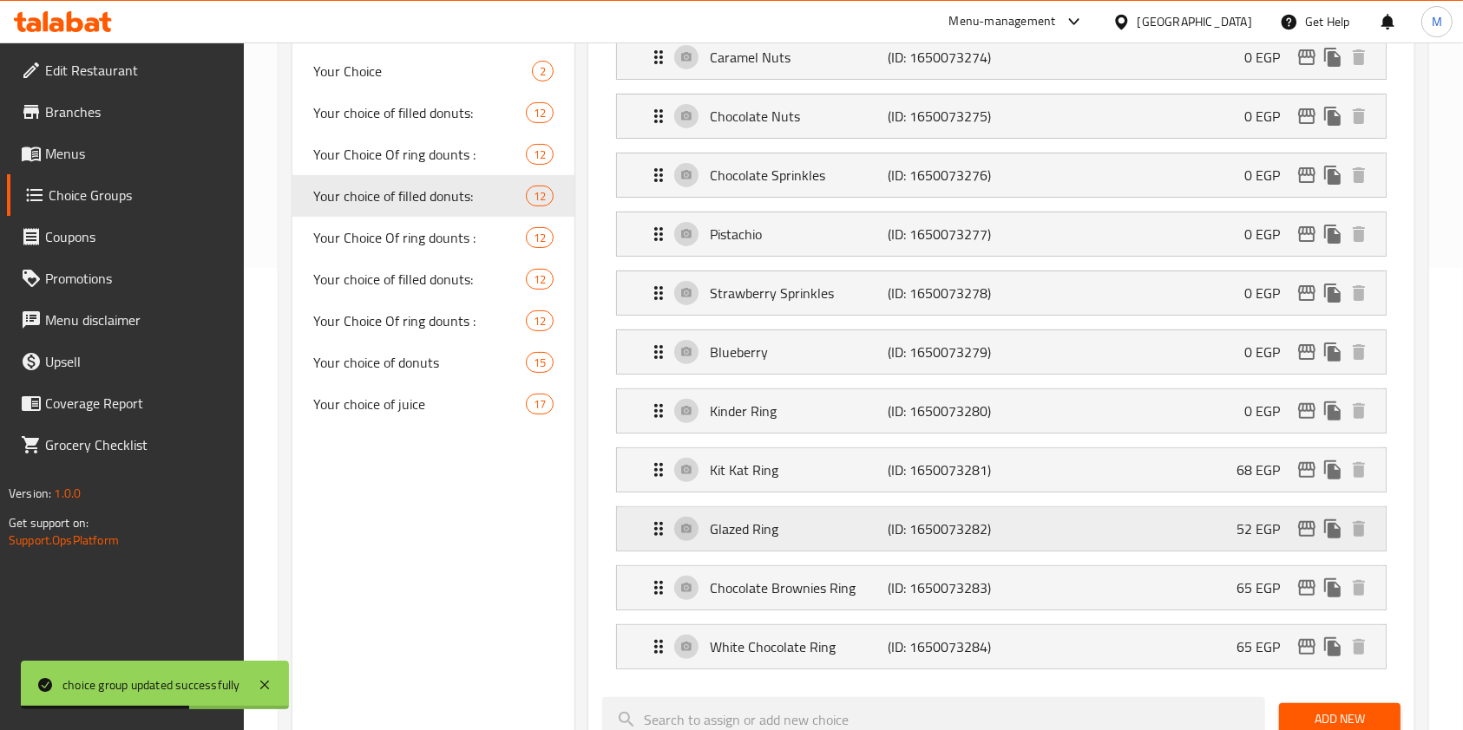
type input "0"
click at [1133, 476] on div "Kit Kat Ring (ID: 1650073281) 68 EGP" at bounding box center [1006, 469] width 717 height 43
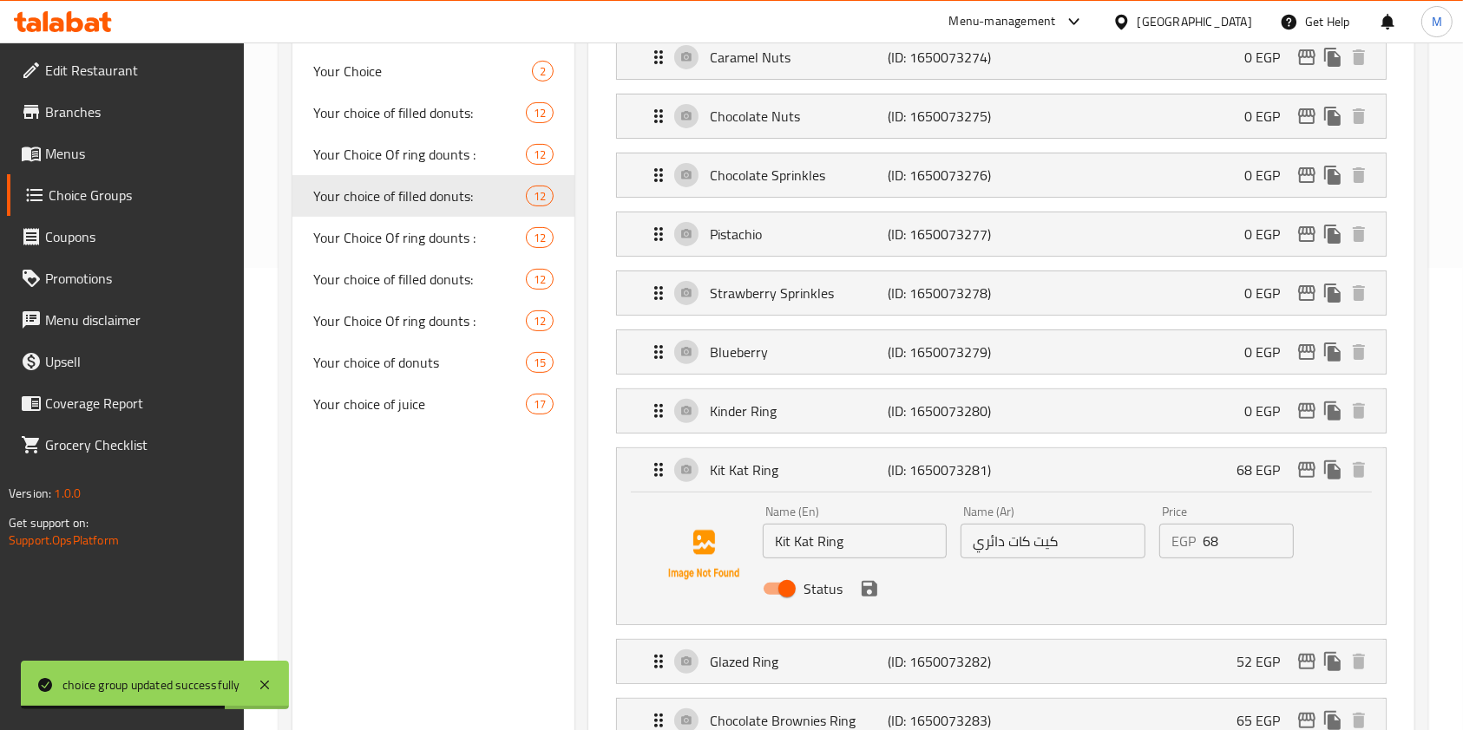
click at [1207, 544] on input "68" at bounding box center [1247, 541] width 91 height 35
click at [871, 592] on icon "save" at bounding box center [869, 589] width 16 height 16
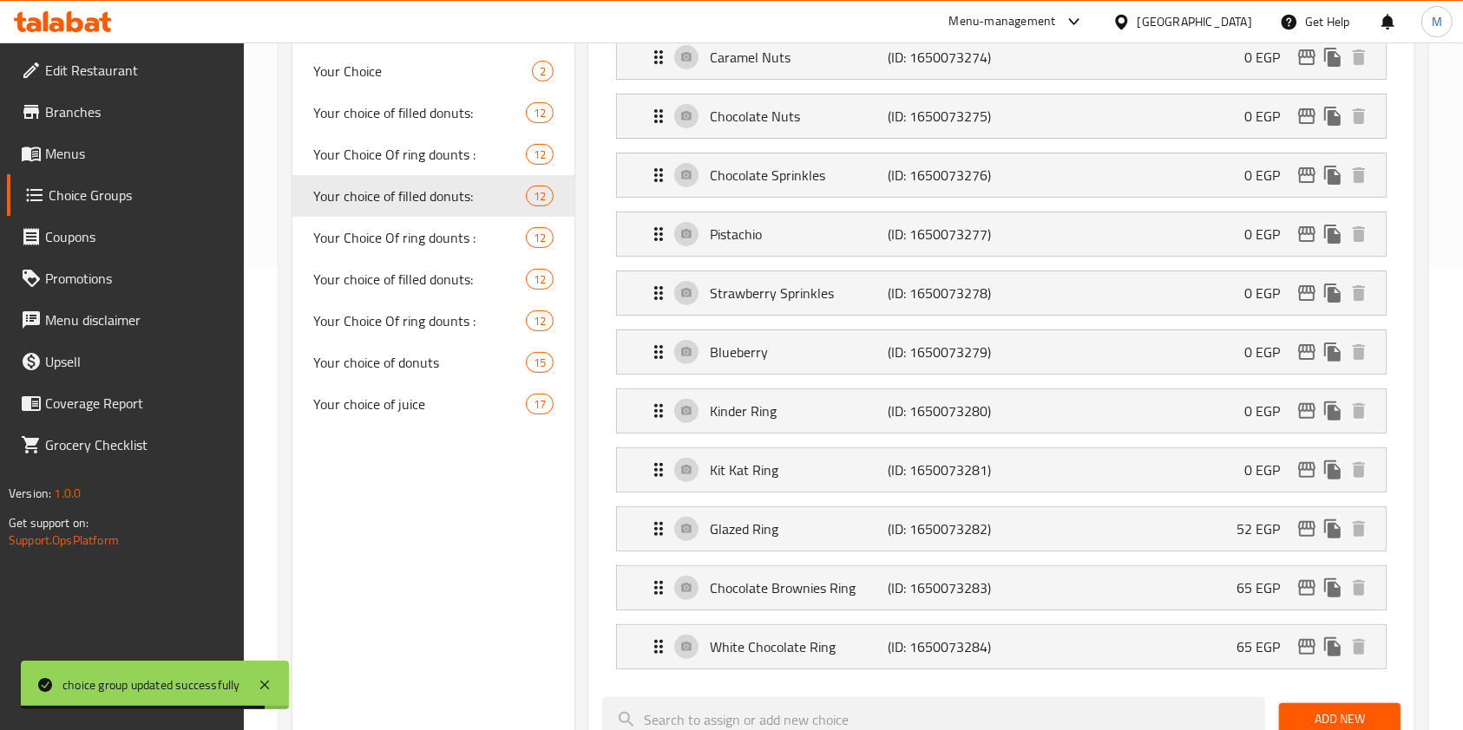
type input "0"
click at [1174, 527] on div "Glazed Ring (ID: 1650073282) 52 EGP" at bounding box center [1006, 528] width 717 height 43
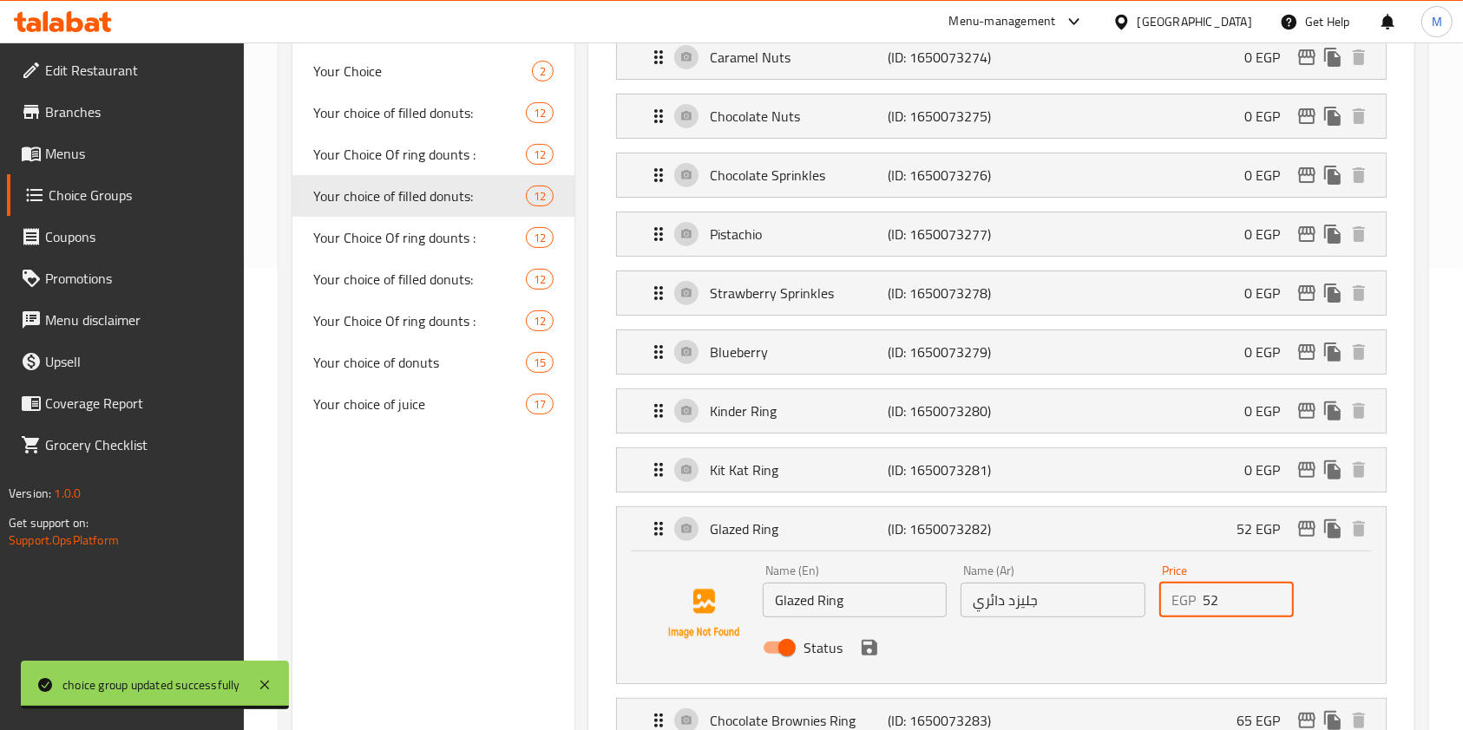
click at [1207, 600] on input "52" at bounding box center [1247, 600] width 91 height 35
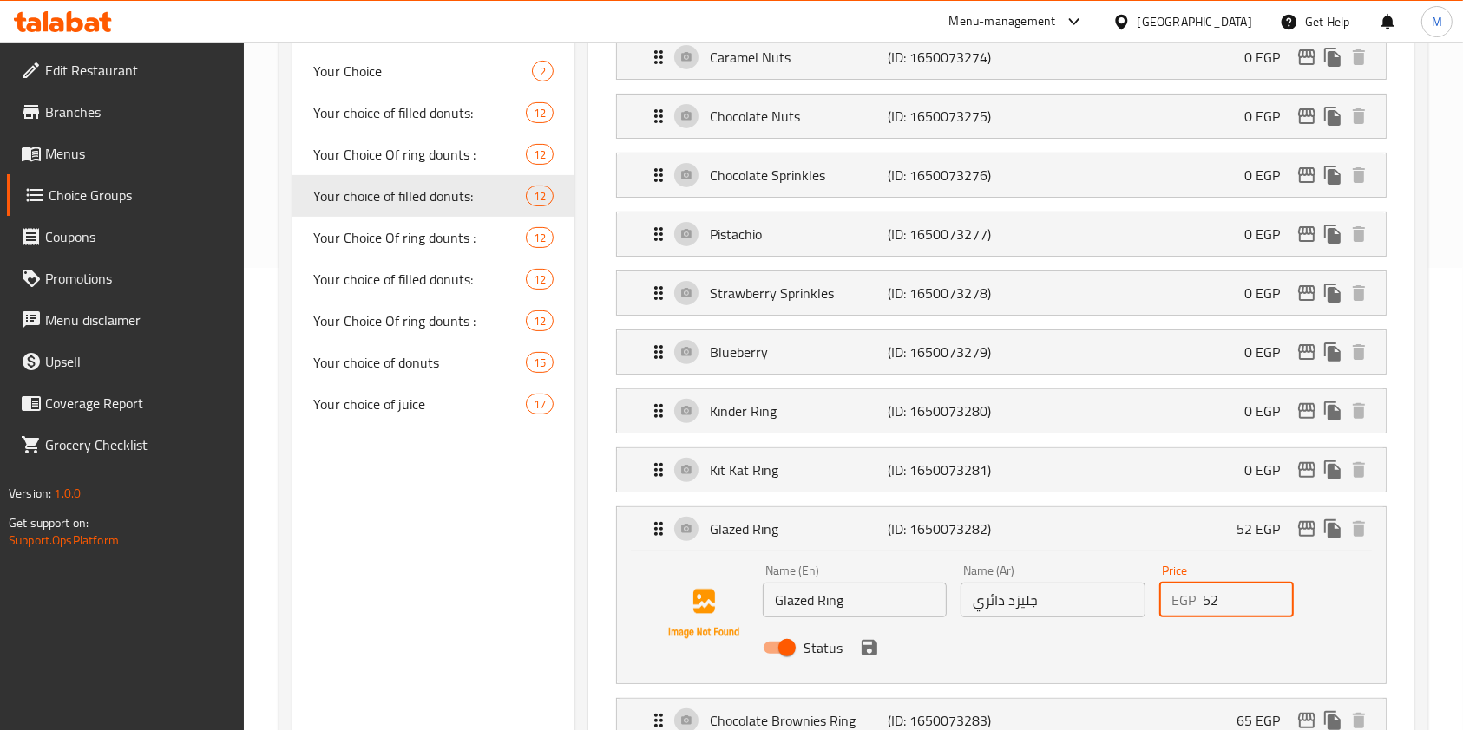
click at [1207, 600] on input "52" at bounding box center [1247, 600] width 91 height 35
click at [1207, 600] on input "502" at bounding box center [1247, 600] width 91 height 35
click at [1191, 606] on p "EGP" at bounding box center [1183, 600] width 24 height 21
click at [1205, 602] on input "502" at bounding box center [1247, 600] width 91 height 35
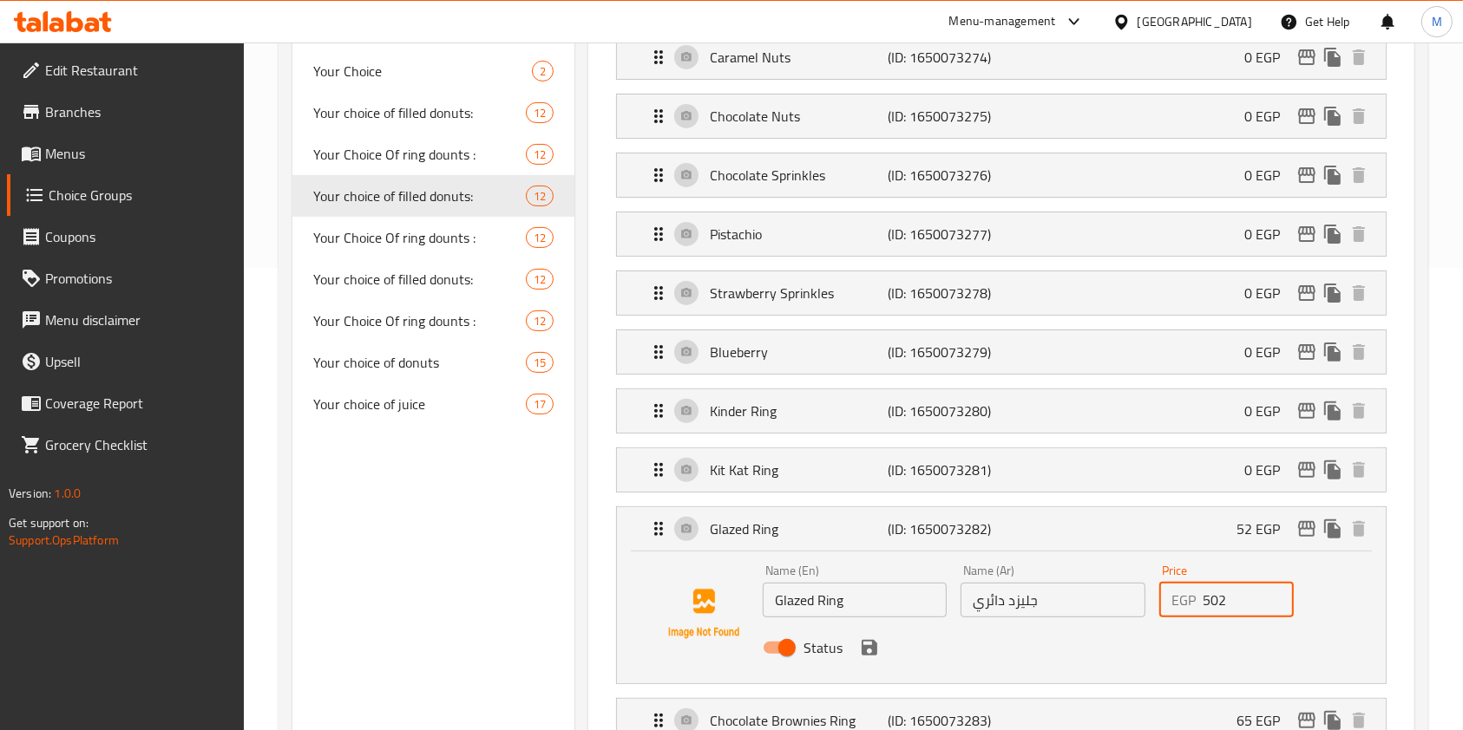
click at [1205, 602] on input "502" at bounding box center [1247, 600] width 91 height 35
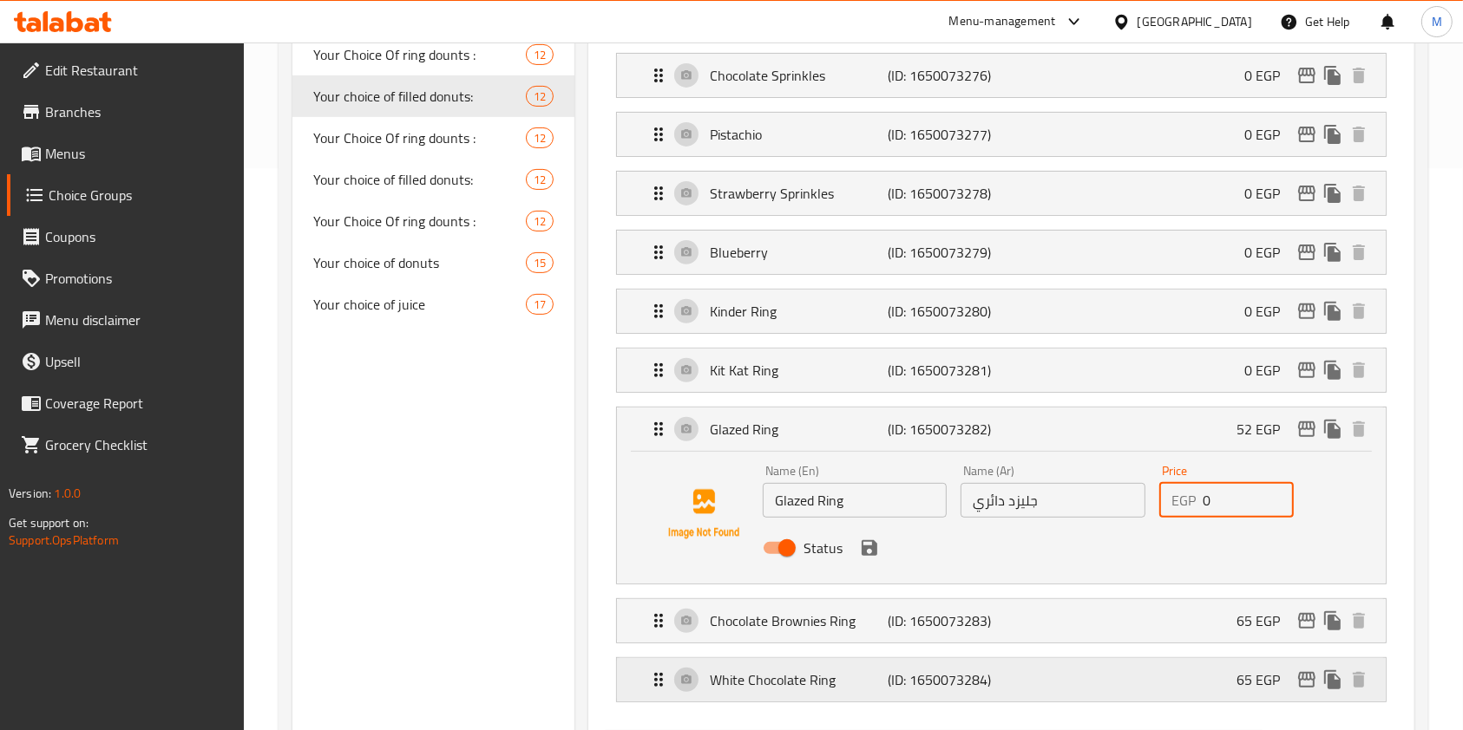
scroll to position [694, 0]
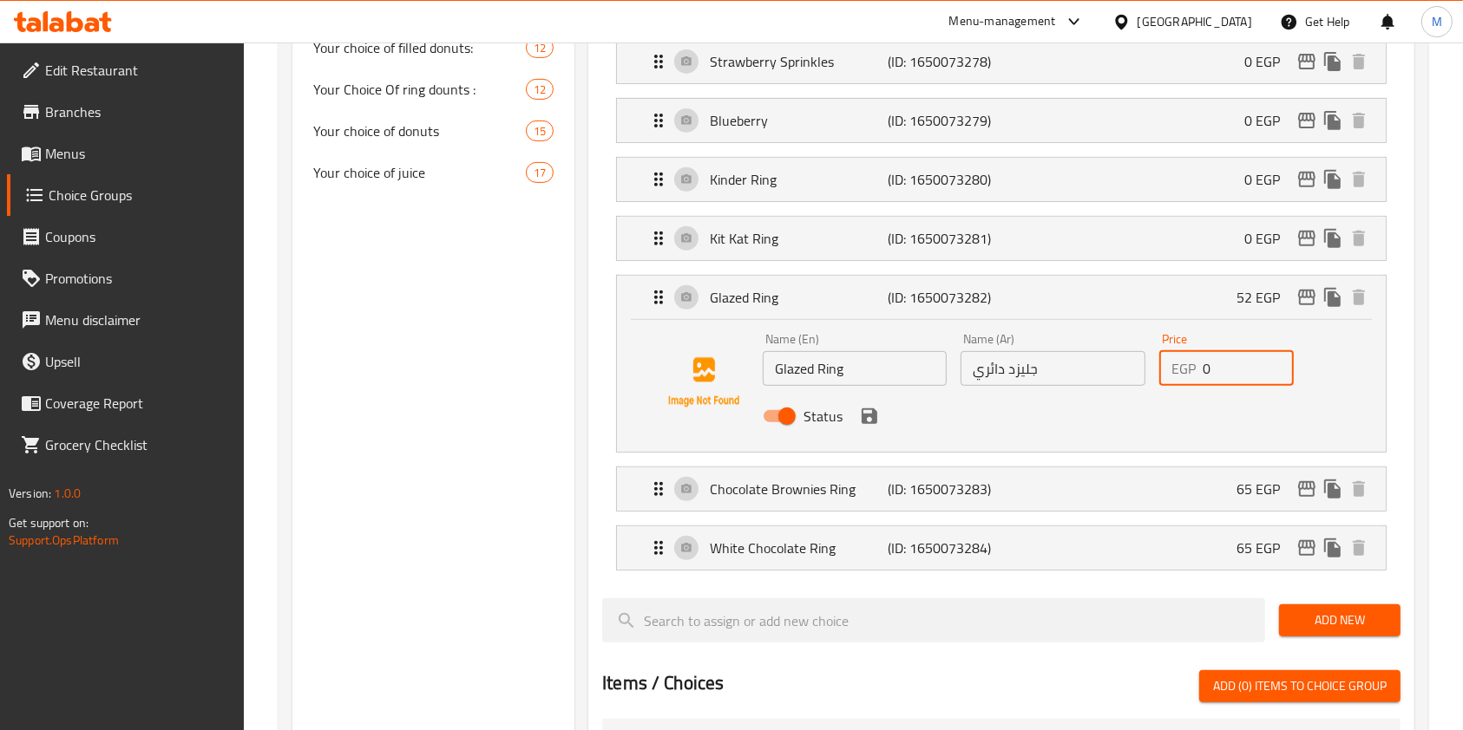
click at [873, 418] on icon "save" at bounding box center [869, 416] width 21 height 21
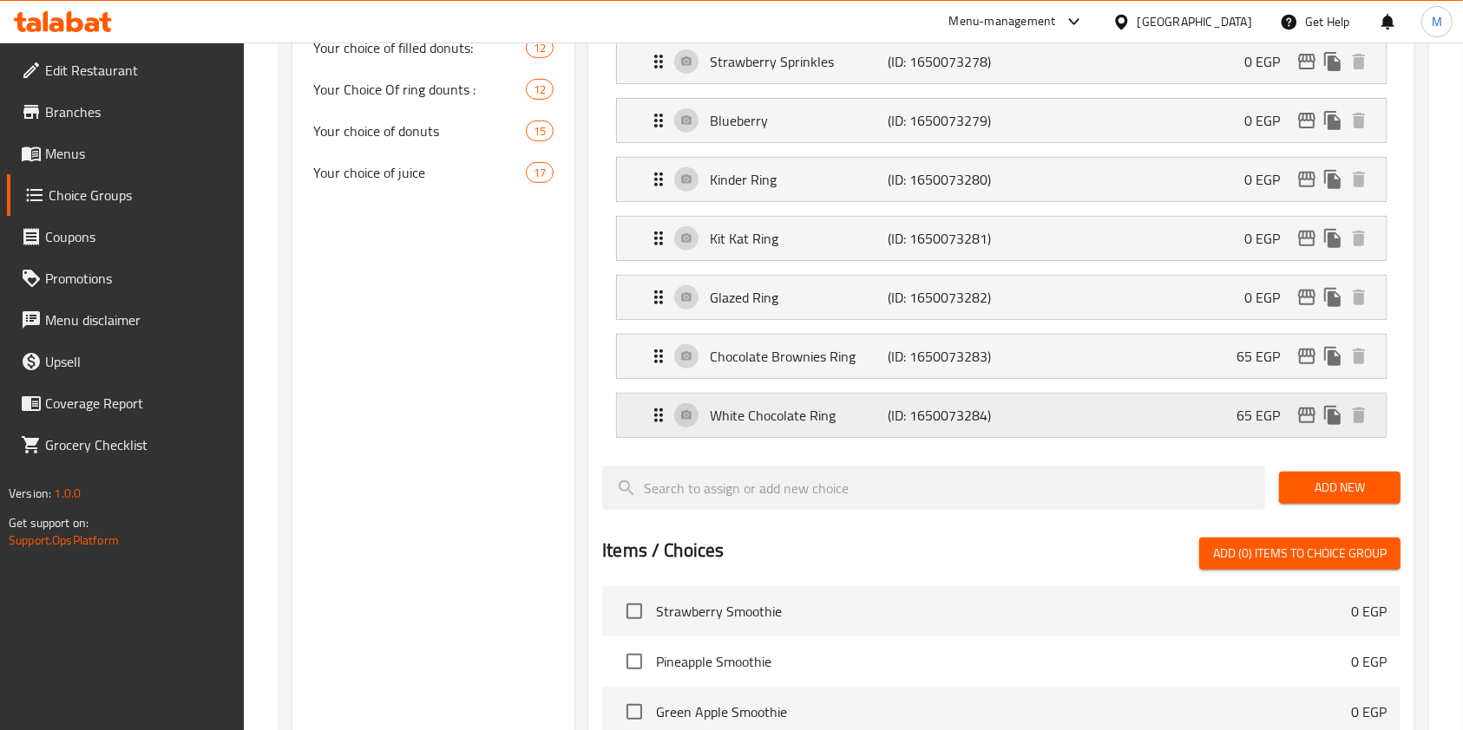
type input "0"
click at [1215, 363] on div "Chocolate Brownies Ring (ID: 1650073283) 65 EGP" at bounding box center [1006, 356] width 717 height 43
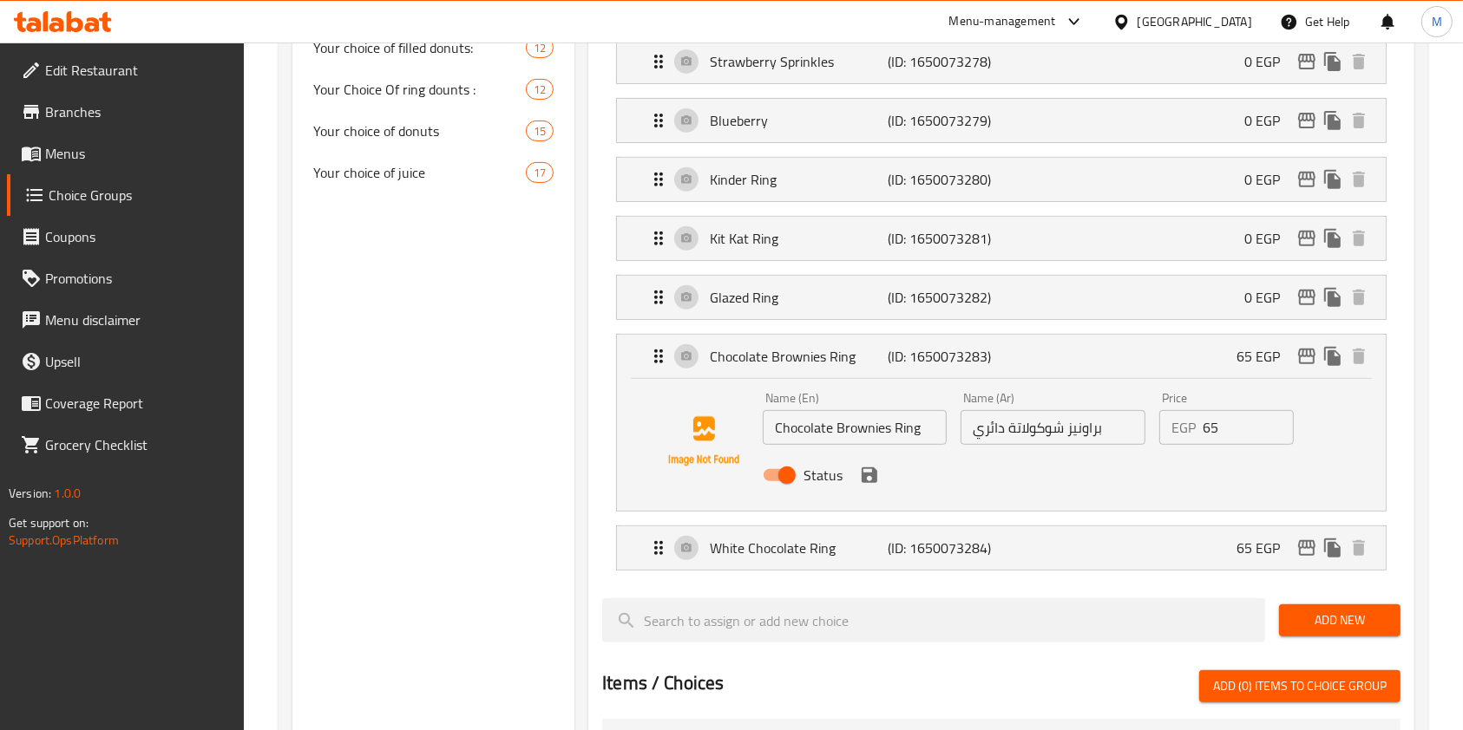
click at [1208, 429] on input "65" at bounding box center [1247, 427] width 91 height 35
click at [871, 474] on icon "save" at bounding box center [869, 476] width 16 height 16
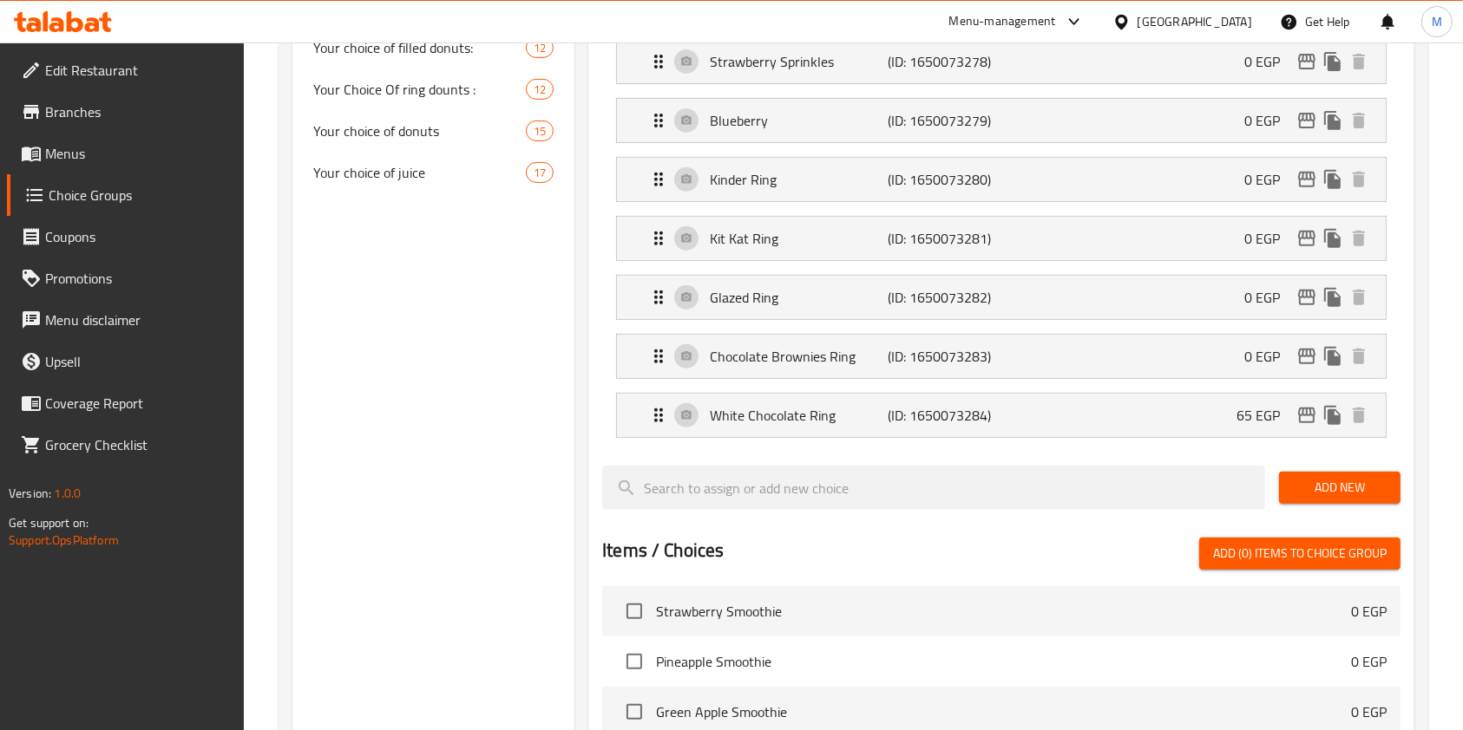
type input "0"
click at [1149, 419] on div "White Chocolate Ring (ID: 1650073284) 65 EGP" at bounding box center [1006, 415] width 717 height 43
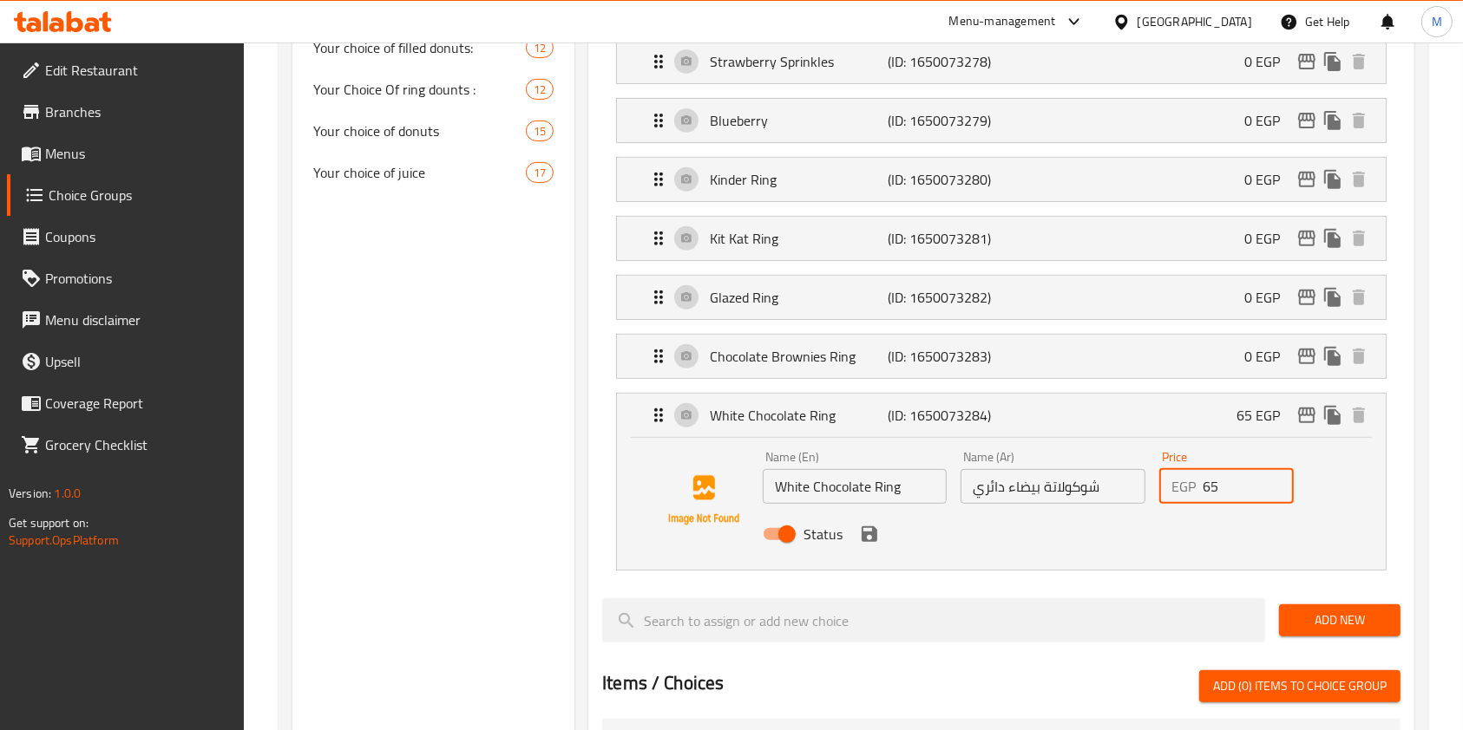
click at [1217, 481] on input "65" at bounding box center [1247, 486] width 91 height 35
click at [1214, 481] on input "65" at bounding box center [1247, 486] width 91 height 35
click at [881, 537] on nav "Lotus (ID: 1650073273) 0 EGP Name (En) Lotus Name (En) Name (Ar) لوتس Name (Ar)…" at bounding box center [1001, 157] width 798 height 854
click at [874, 536] on icon "save" at bounding box center [869, 535] width 16 height 16
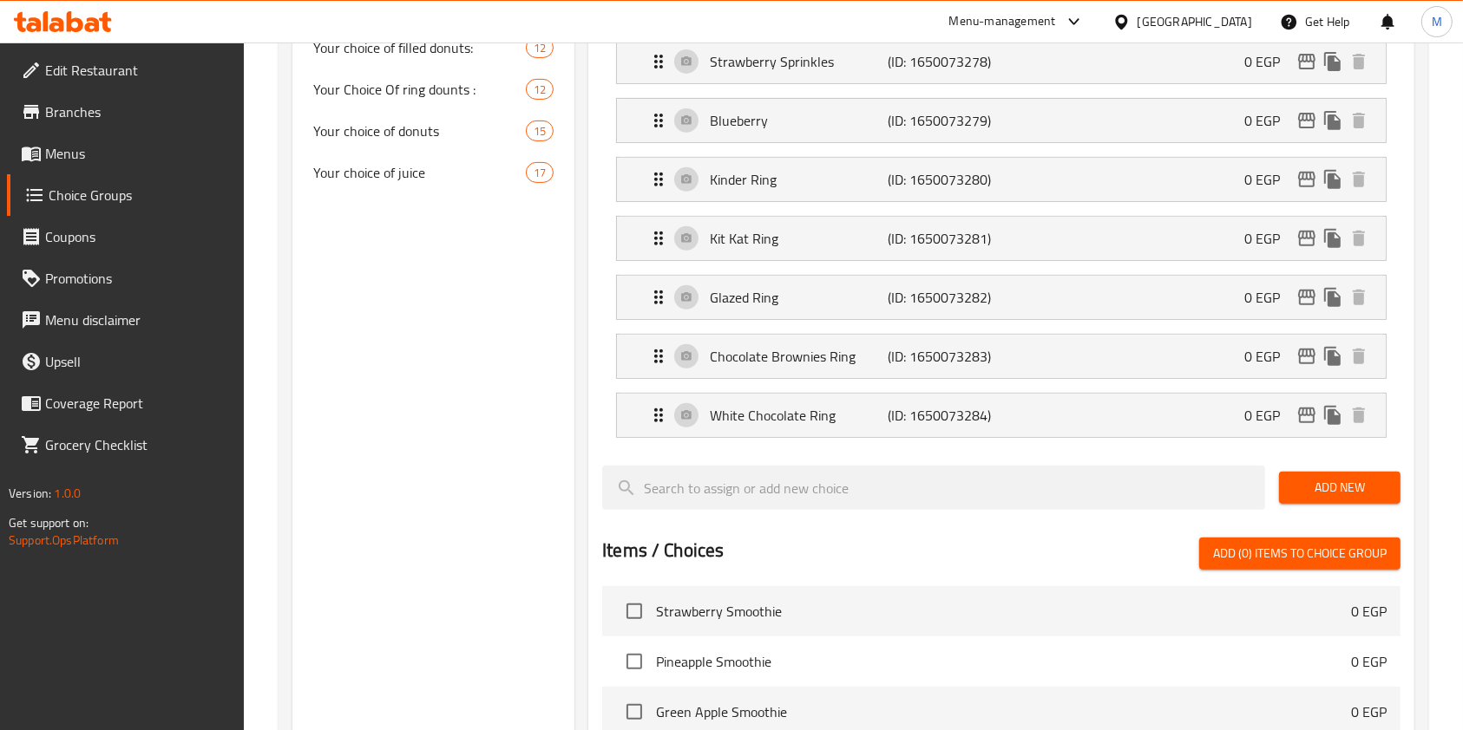
type input "0"
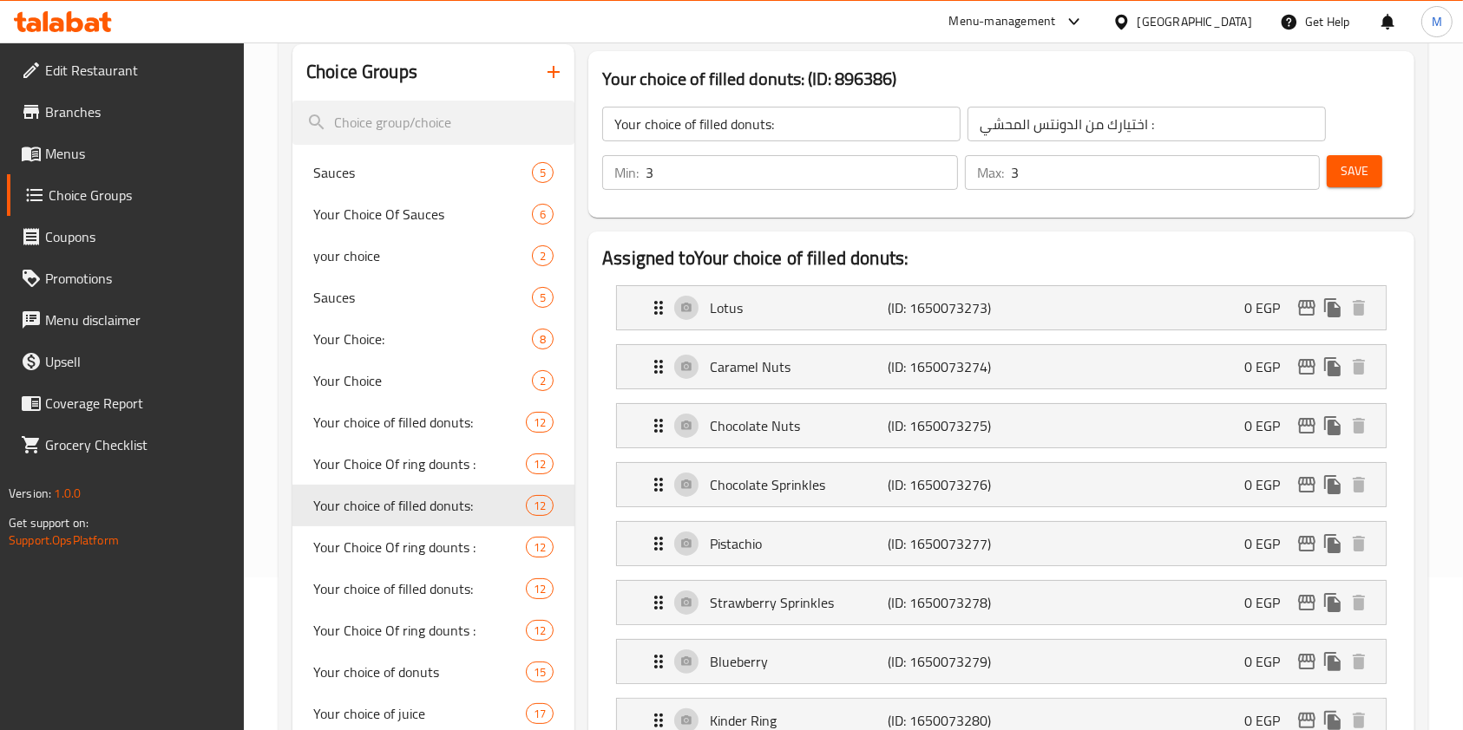
scroll to position [0, 0]
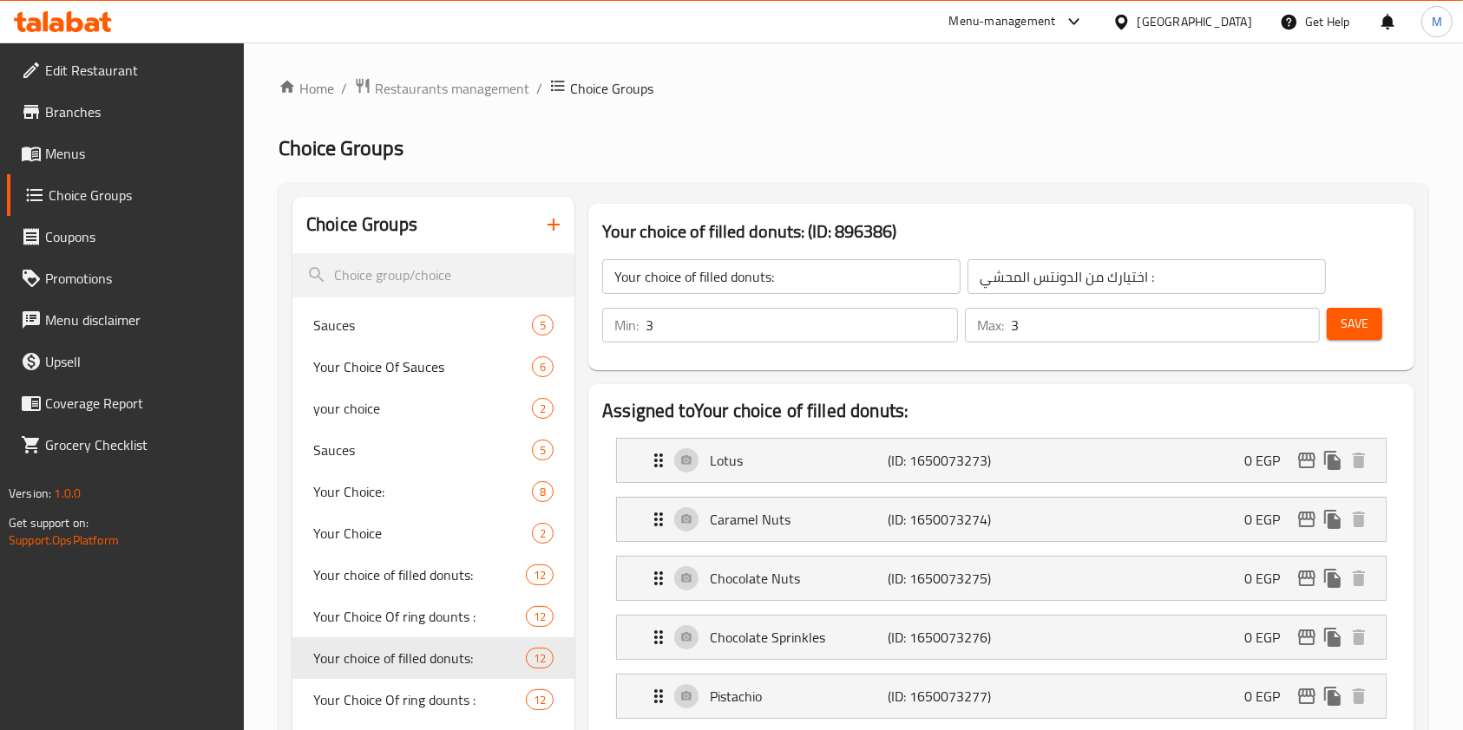
click at [1363, 341] on div "Save" at bounding box center [1356, 325] width 67 height 42
click at [1364, 336] on button "Save" at bounding box center [1354, 324] width 56 height 32
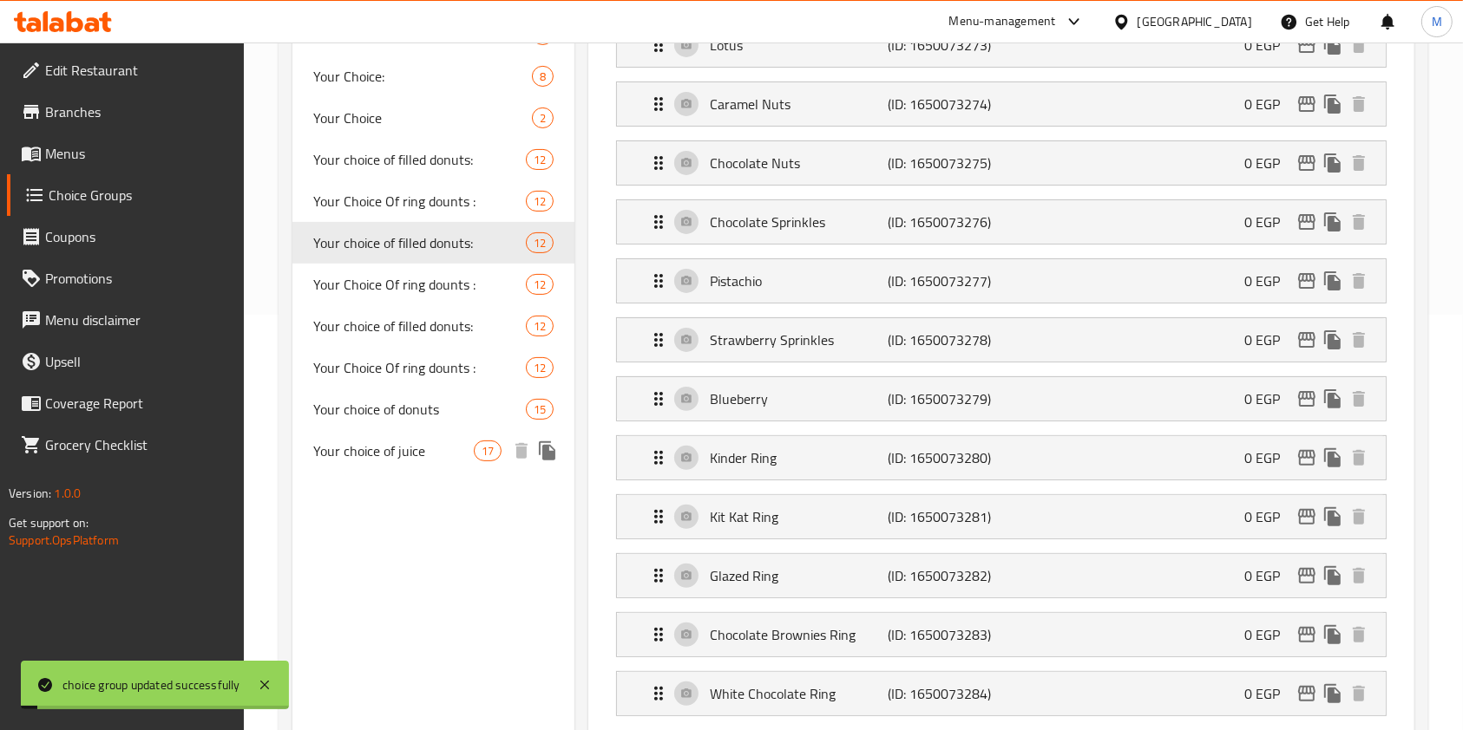
scroll to position [462, 0]
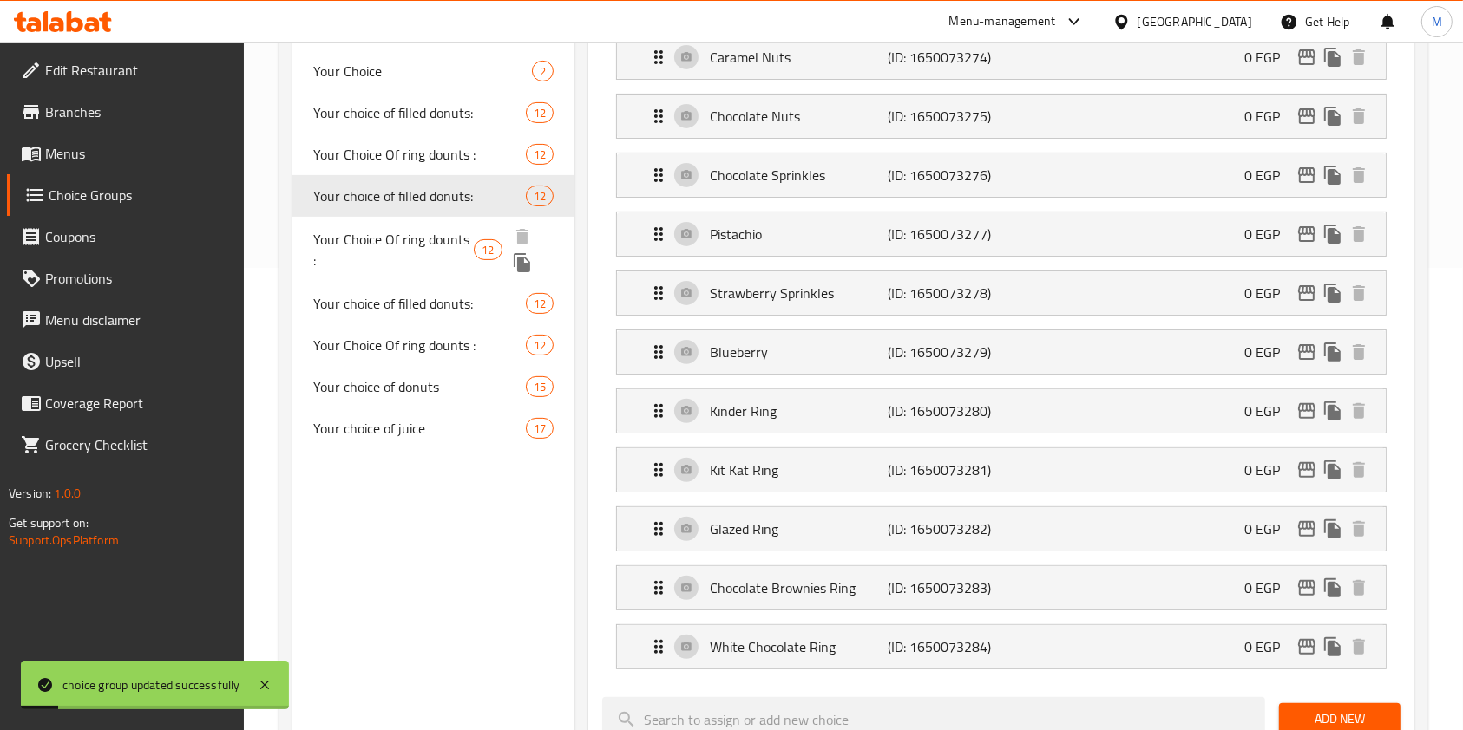
click at [439, 241] on span "Your Choice Of ring dounts :" at bounding box center [393, 250] width 160 height 42
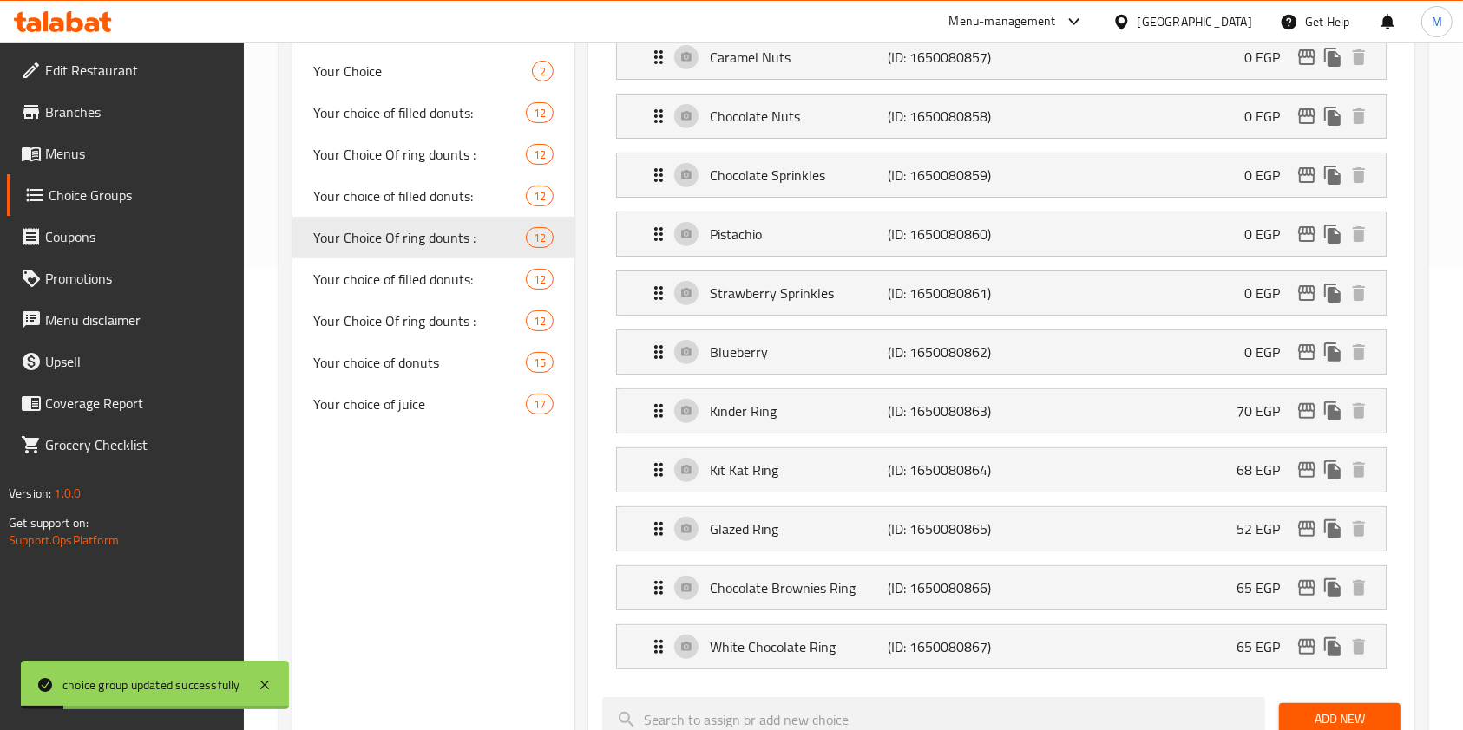
type input "Your Choice Of ring dounts :"
type input "اختيارك من رينج دونتس :"
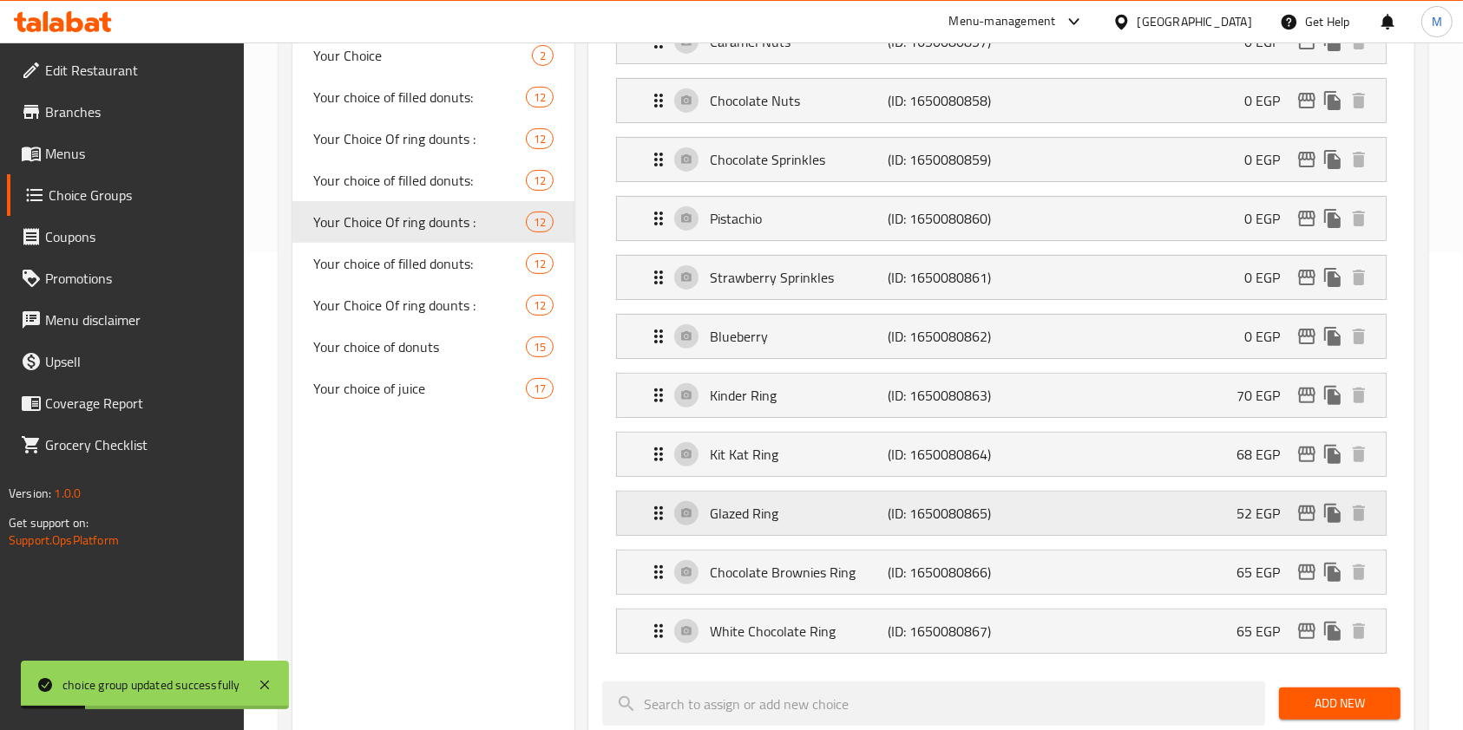
scroll to position [578, 0]
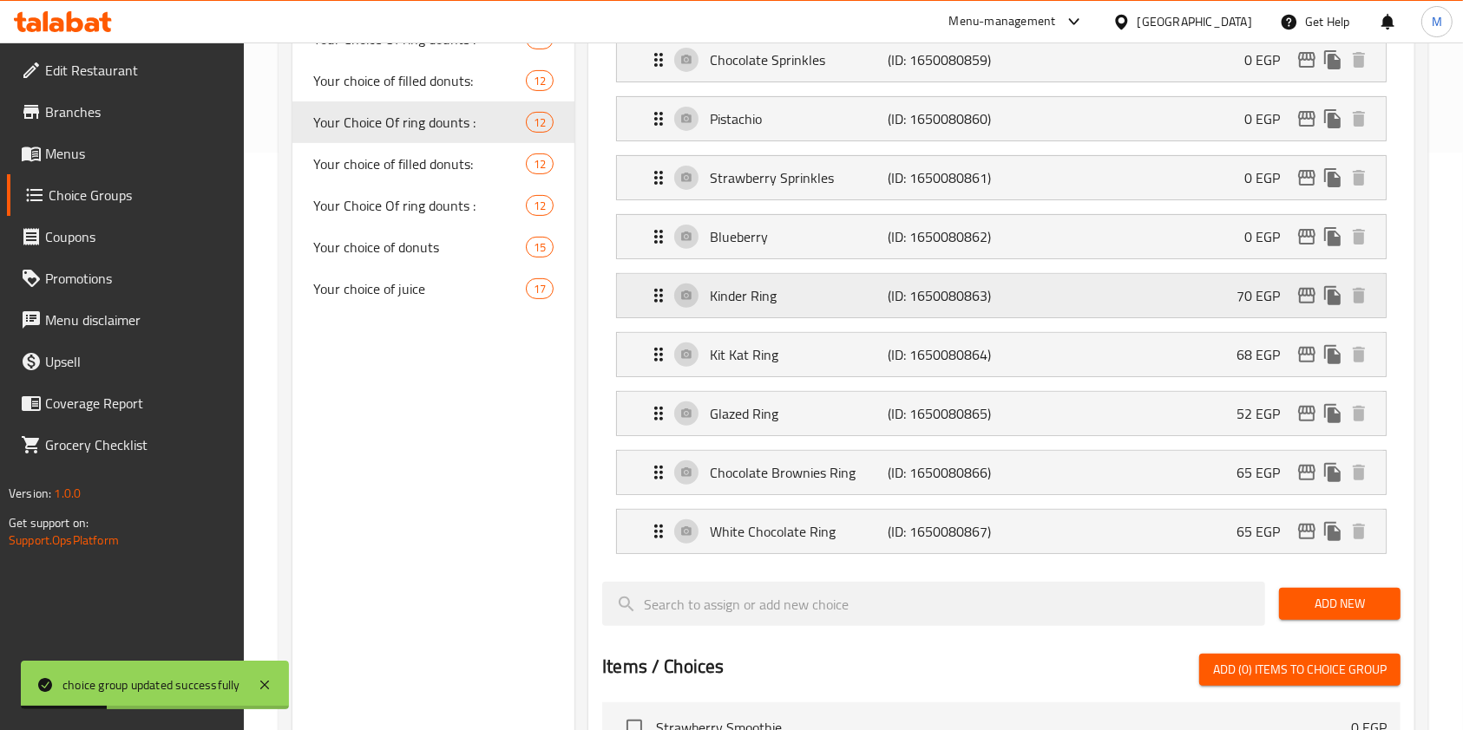
click at [1235, 279] on div "Kinder Ring (ID: 1650080863) 70 EGP" at bounding box center [1006, 295] width 717 height 43
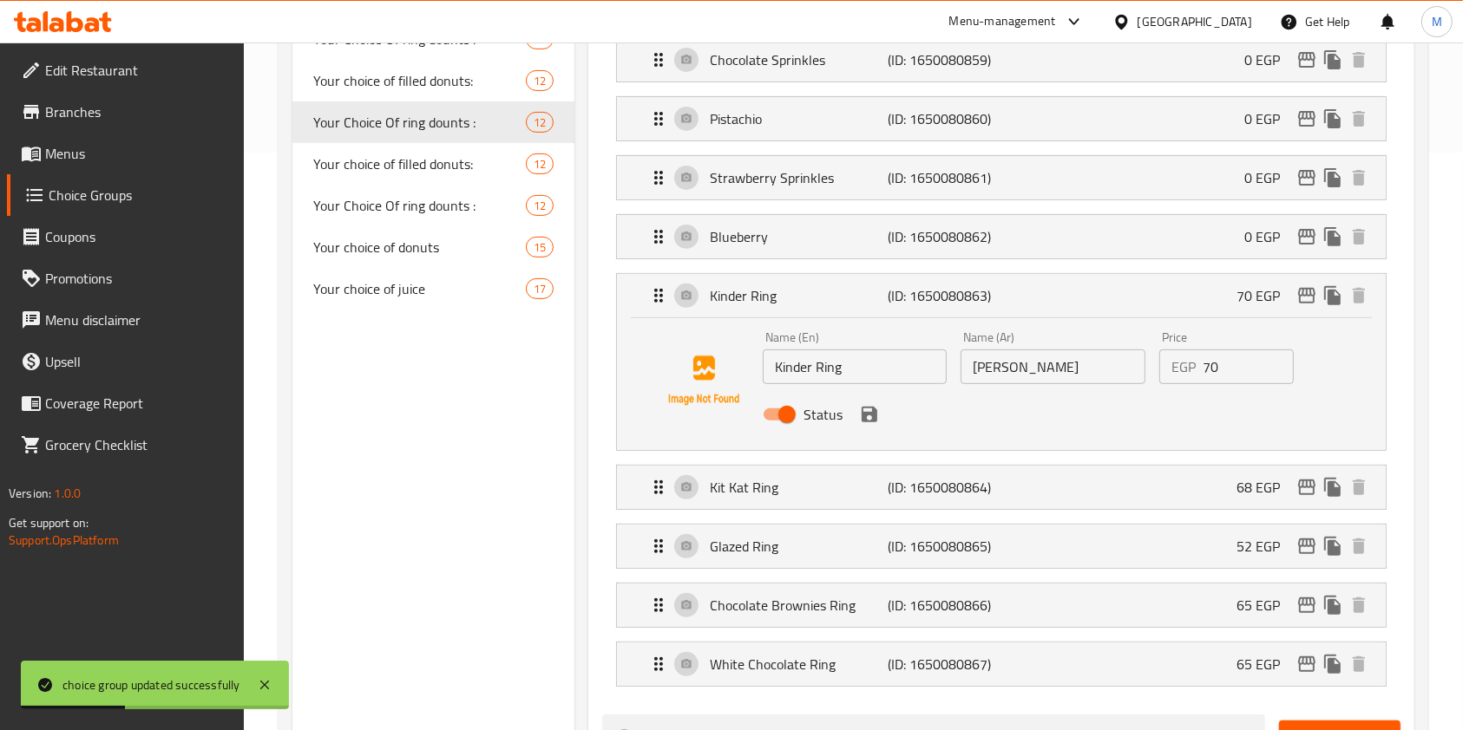
click at [1214, 372] on input "70" at bounding box center [1247, 367] width 91 height 35
click at [869, 412] on icon "save" at bounding box center [869, 415] width 16 height 16
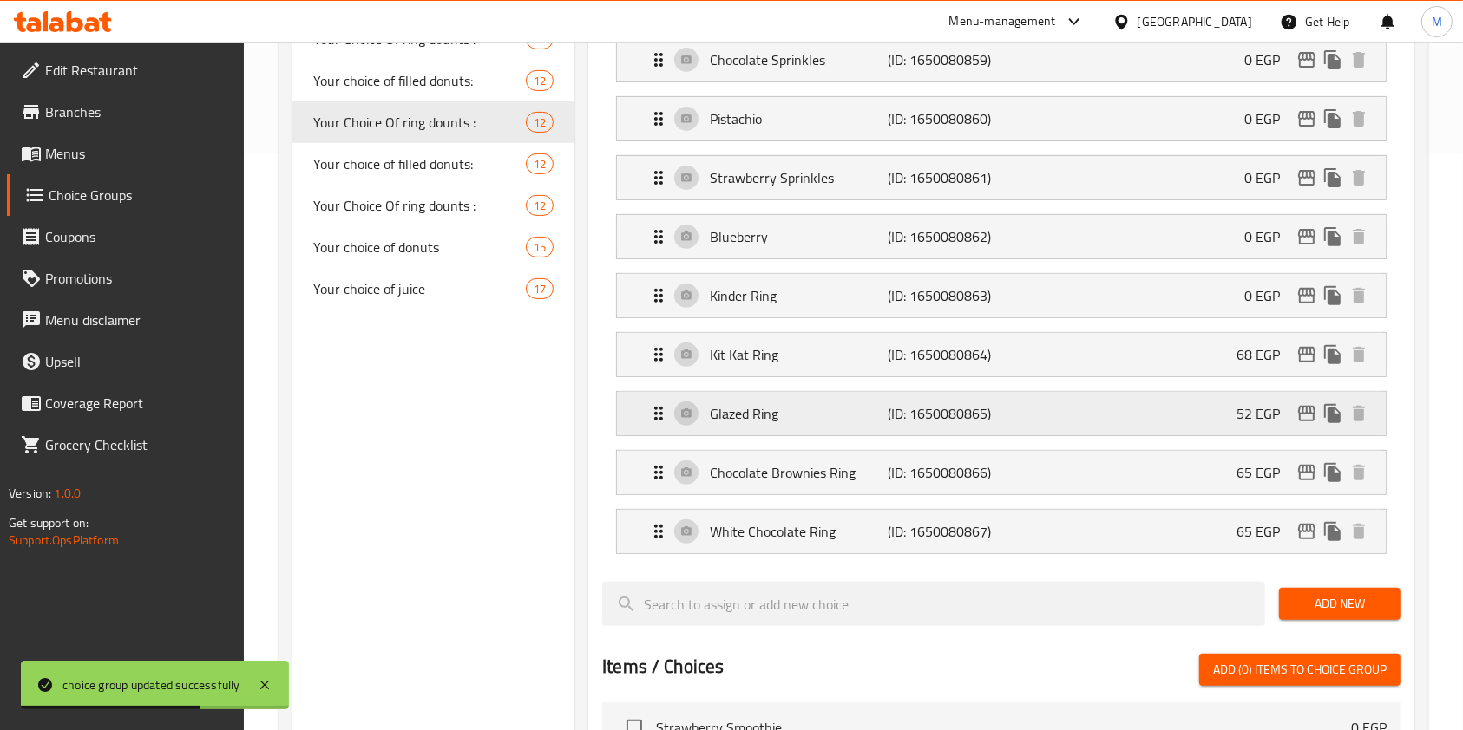
type input "0"
click at [1150, 359] on div "Kit Kat Ring (ID: 1650080864) 68 EGP" at bounding box center [1006, 354] width 717 height 43
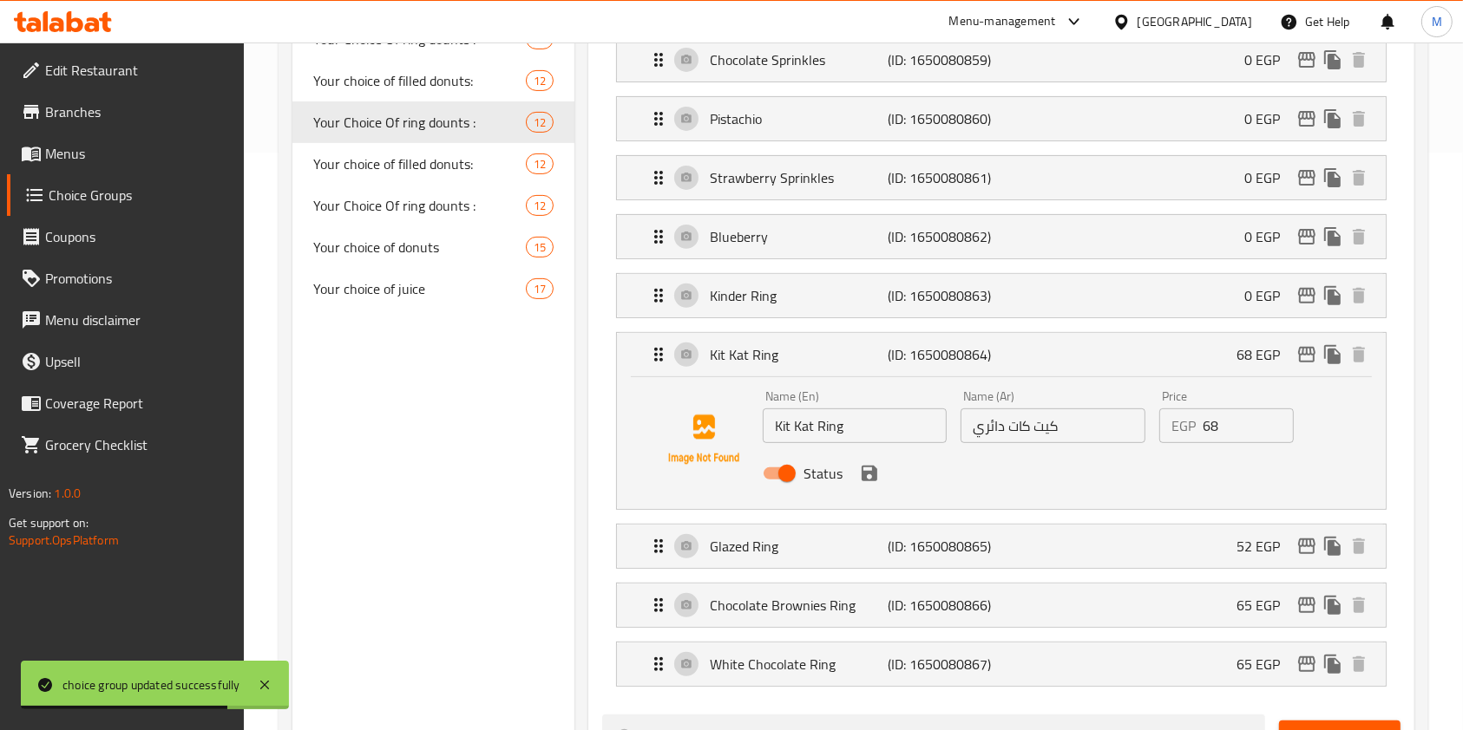
click at [1208, 422] on input "68" at bounding box center [1247, 426] width 91 height 35
click at [870, 475] on icon "save" at bounding box center [869, 473] width 21 height 21
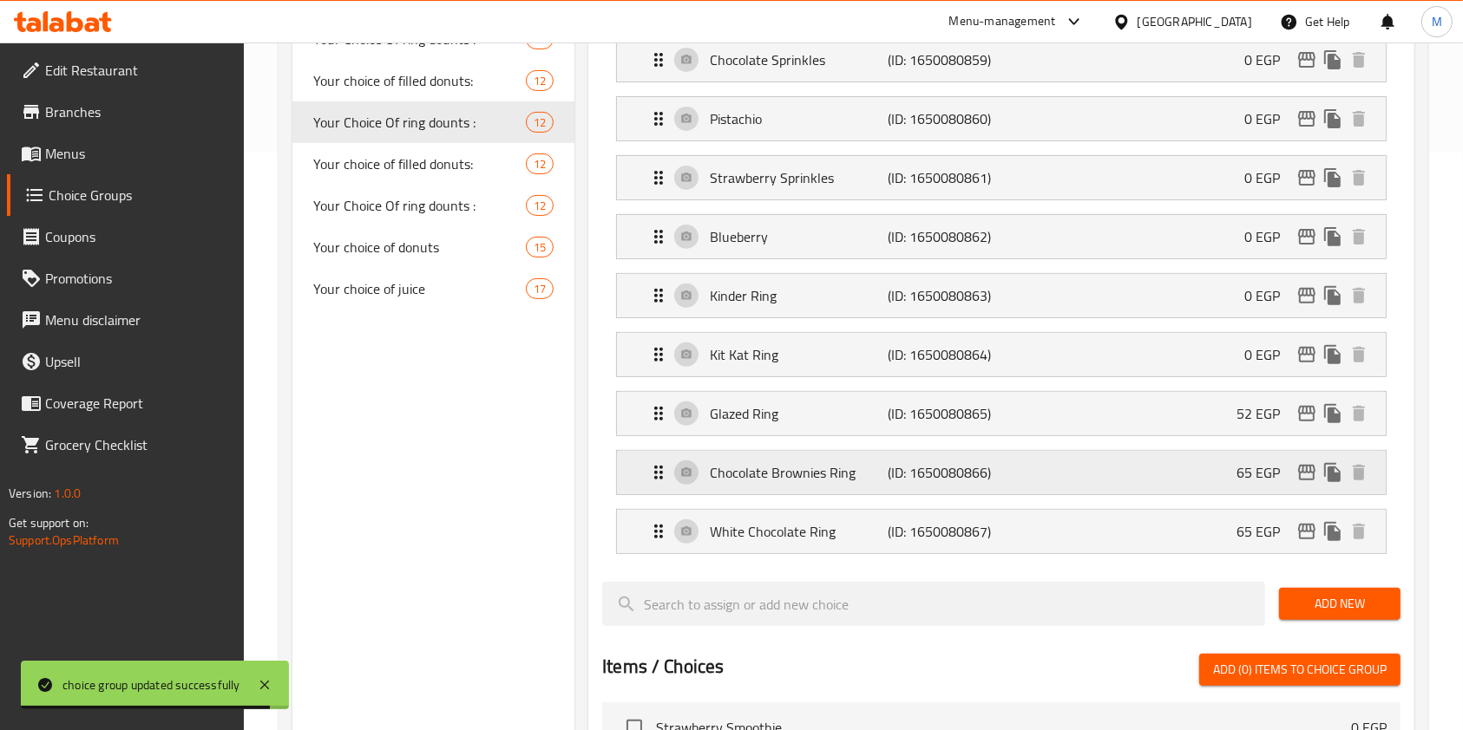
type input "0"
click at [1212, 429] on div "Glazed Ring (ID: 1650080865) 52 EGP" at bounding box center [1006, 413] width 717 height 43
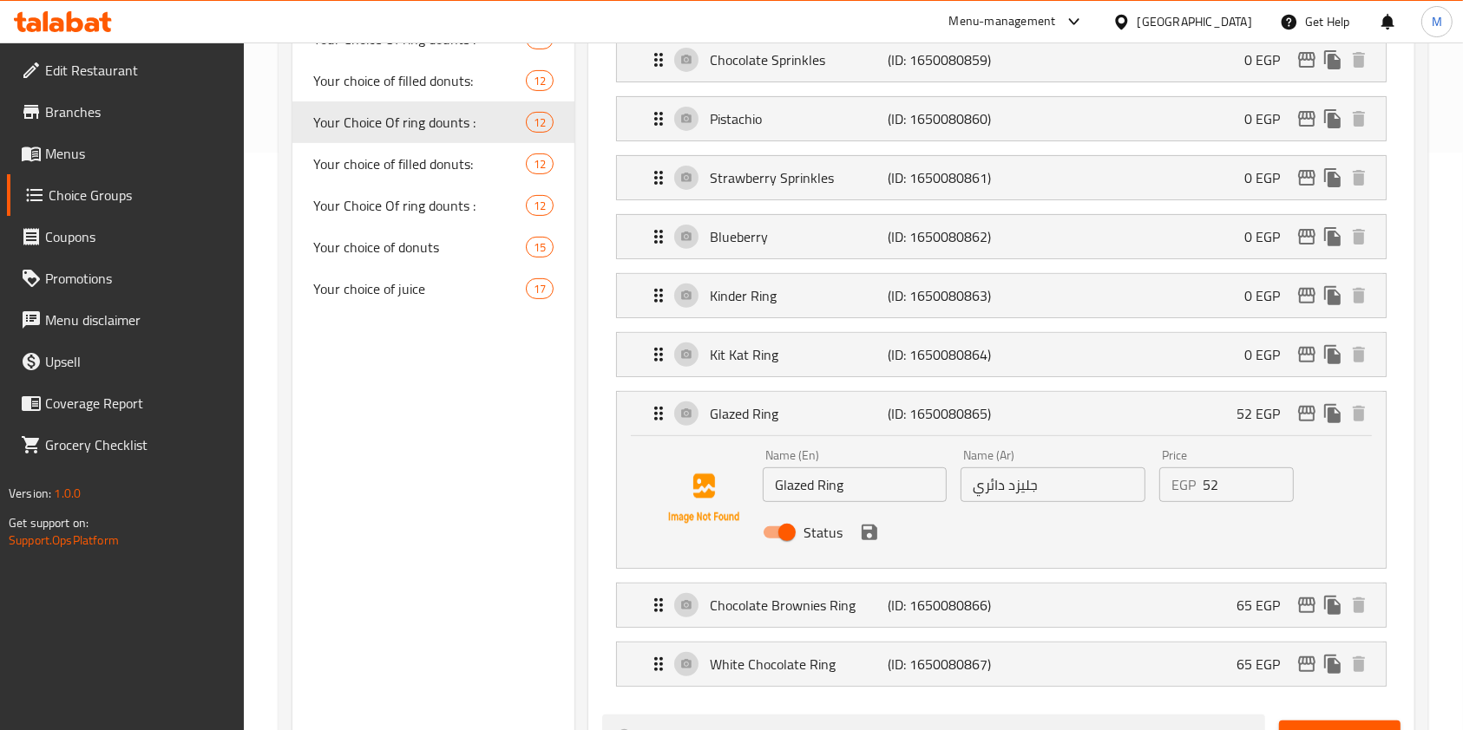
click at [1214, 473] on input "52" at bounding box center [1247, 485] width 91 height 35
click at [861, 522] on icon "save" at bounding box center [869, 532] width 21 height 21
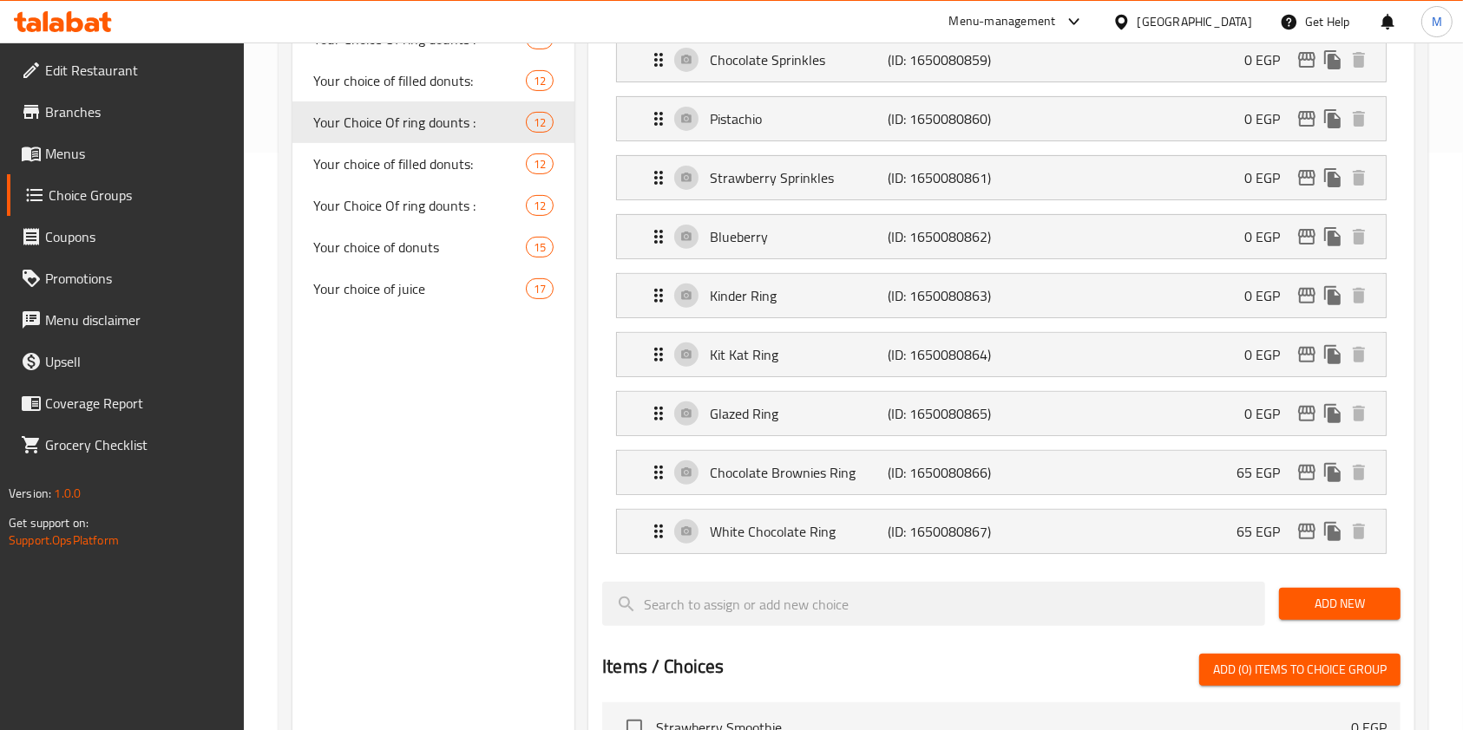
type input "0"
click at [1141, 468] on div "Chocolate Brownies Ring (ID: 1650080866) 65 EGP" at bounding box center [1006, 472] width 717 height 43
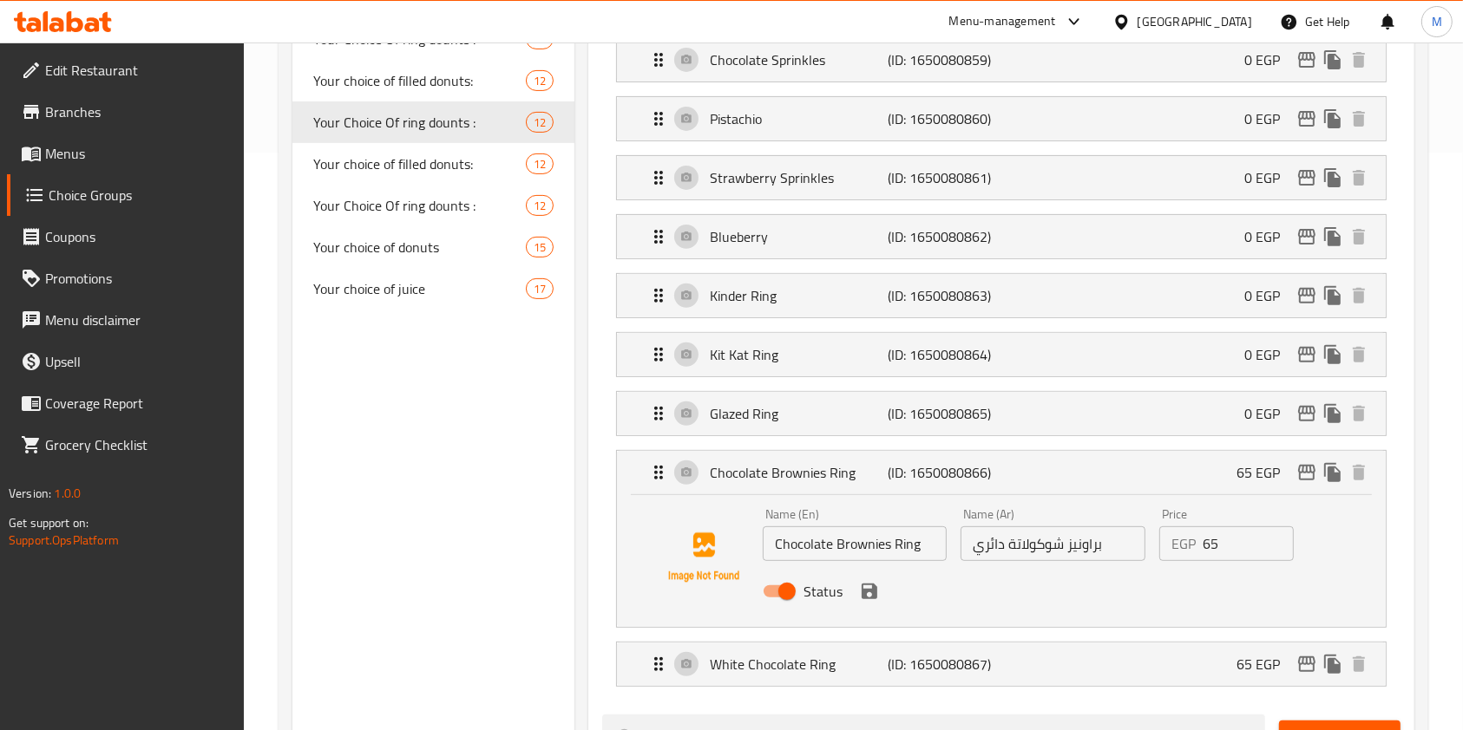
click at [1214, 535] on input "65" at bounding box center [1247, 544] width 91 height 35
click at [874, 581] on icon "save" at bounding box center [869, 591] width 21 height 21
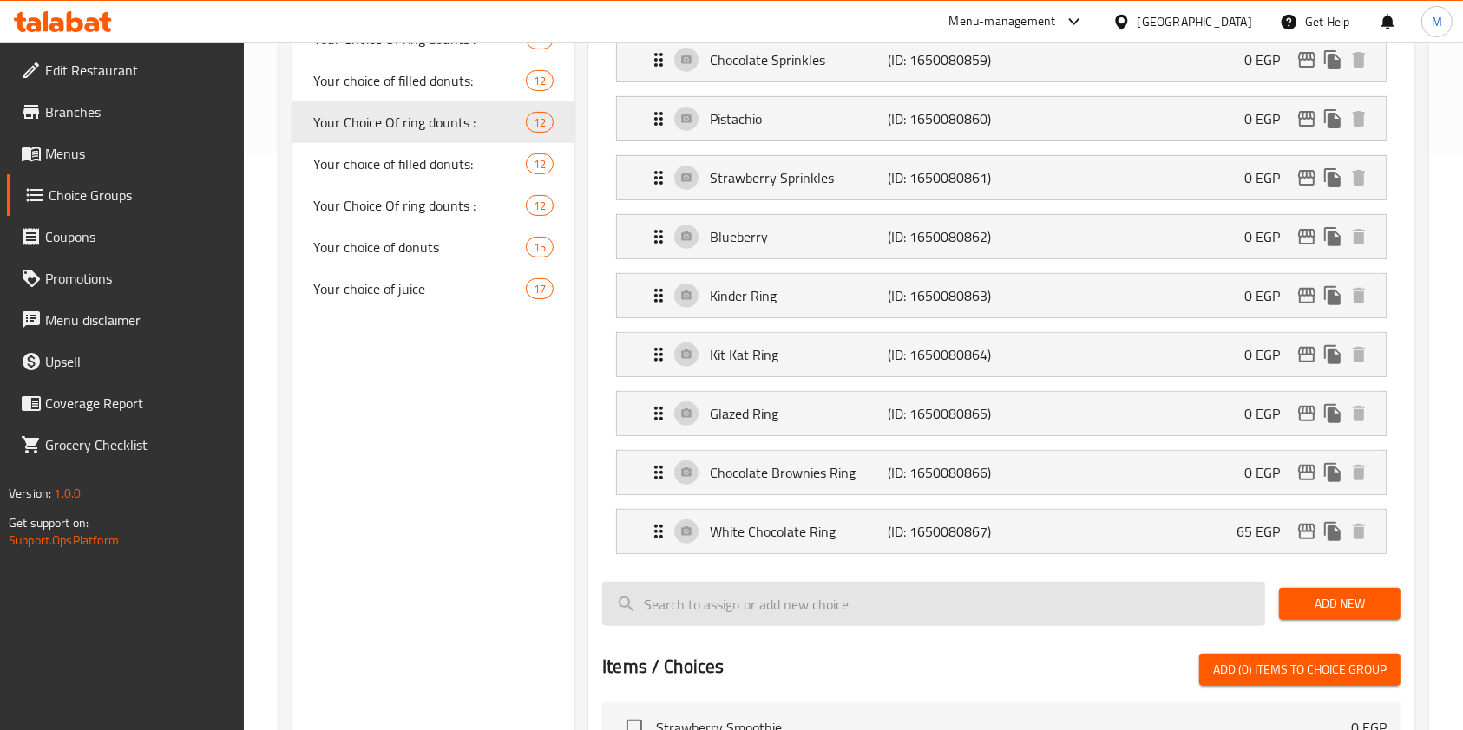
type input "0"
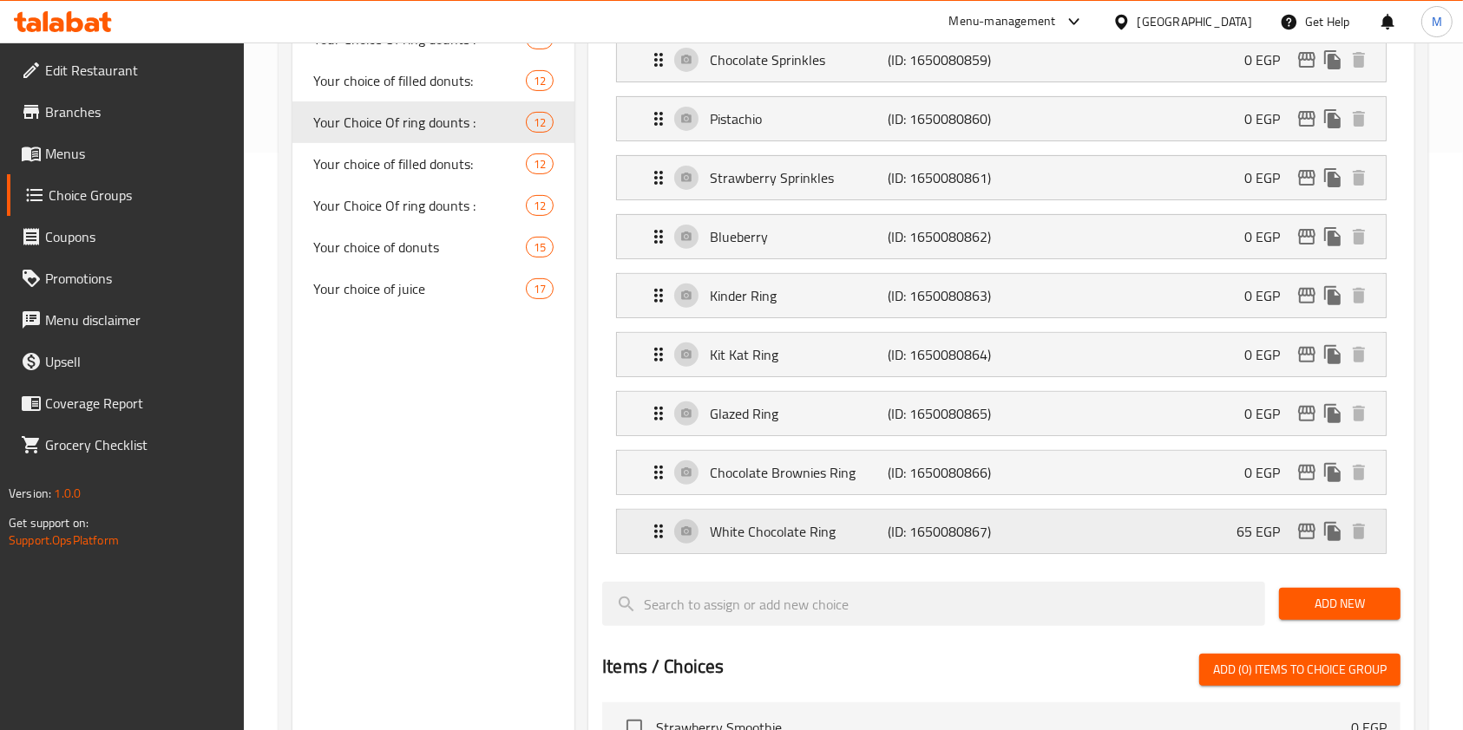
click at [1157, 545] on div "White Chocolate Ring (ID: 1650080867) 65 EGP" at bounding box center [1006, 531] width 717 height 43
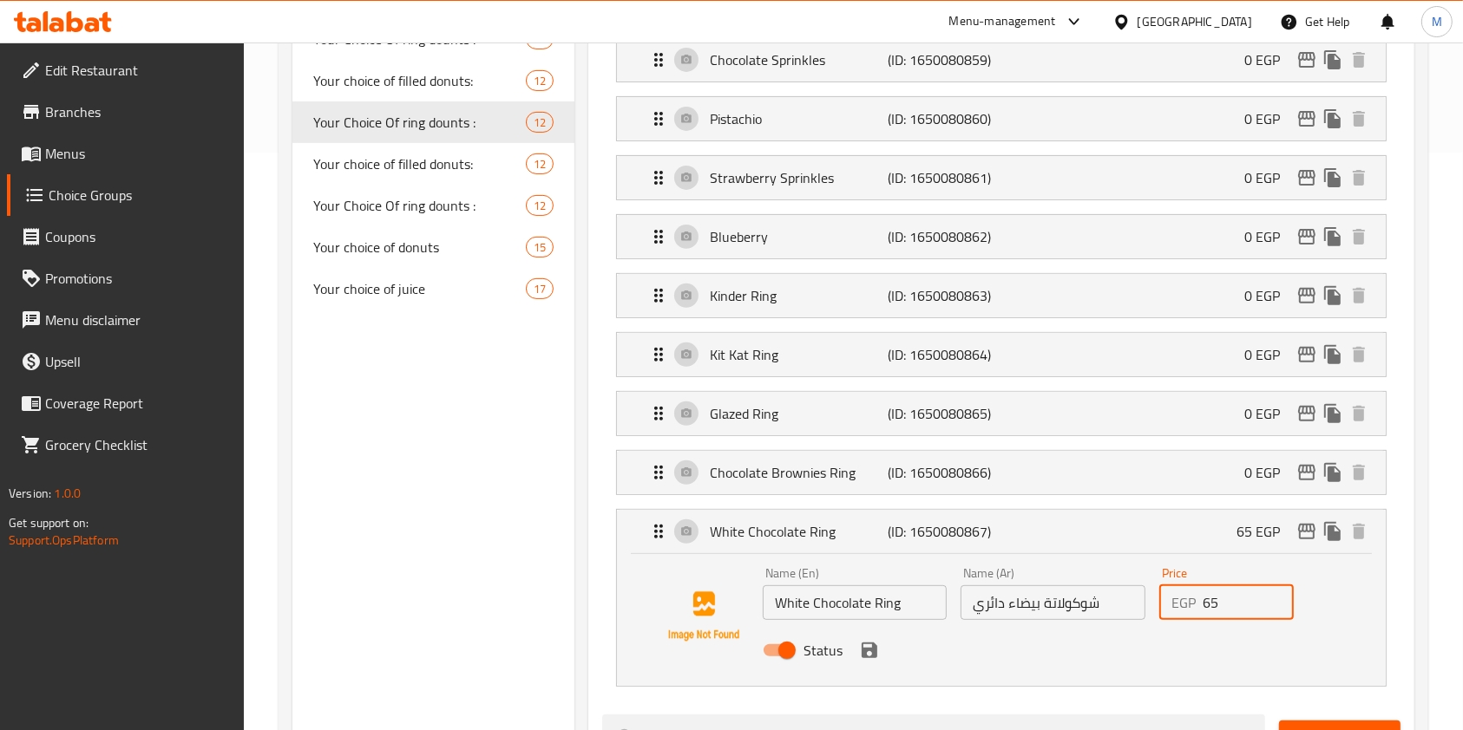
click at [1210, 601] on input "65" at bounding box center [1247, 603] width 91 height 35
click at [877, 647] on icon "save" at bounding box center [869, 650] width 21 height 21
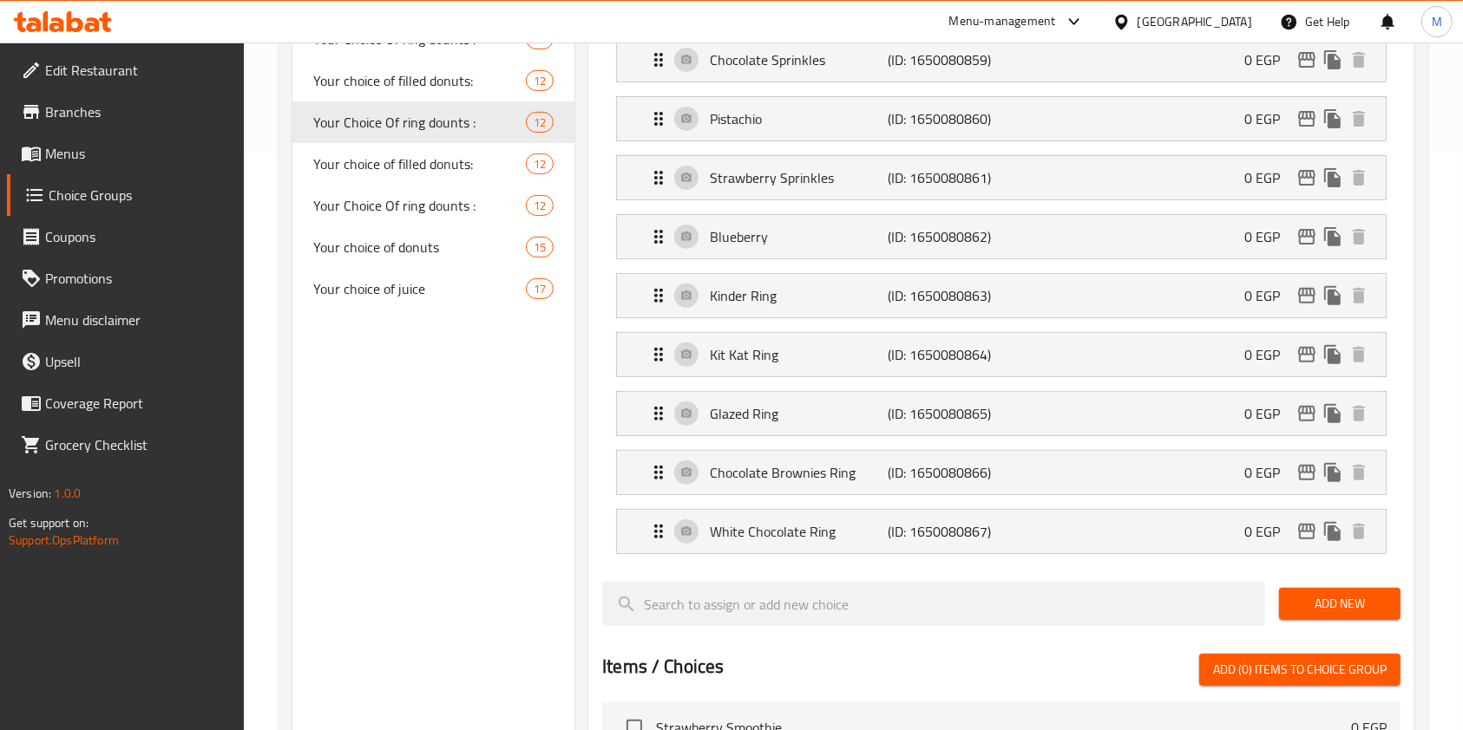
type input "0"
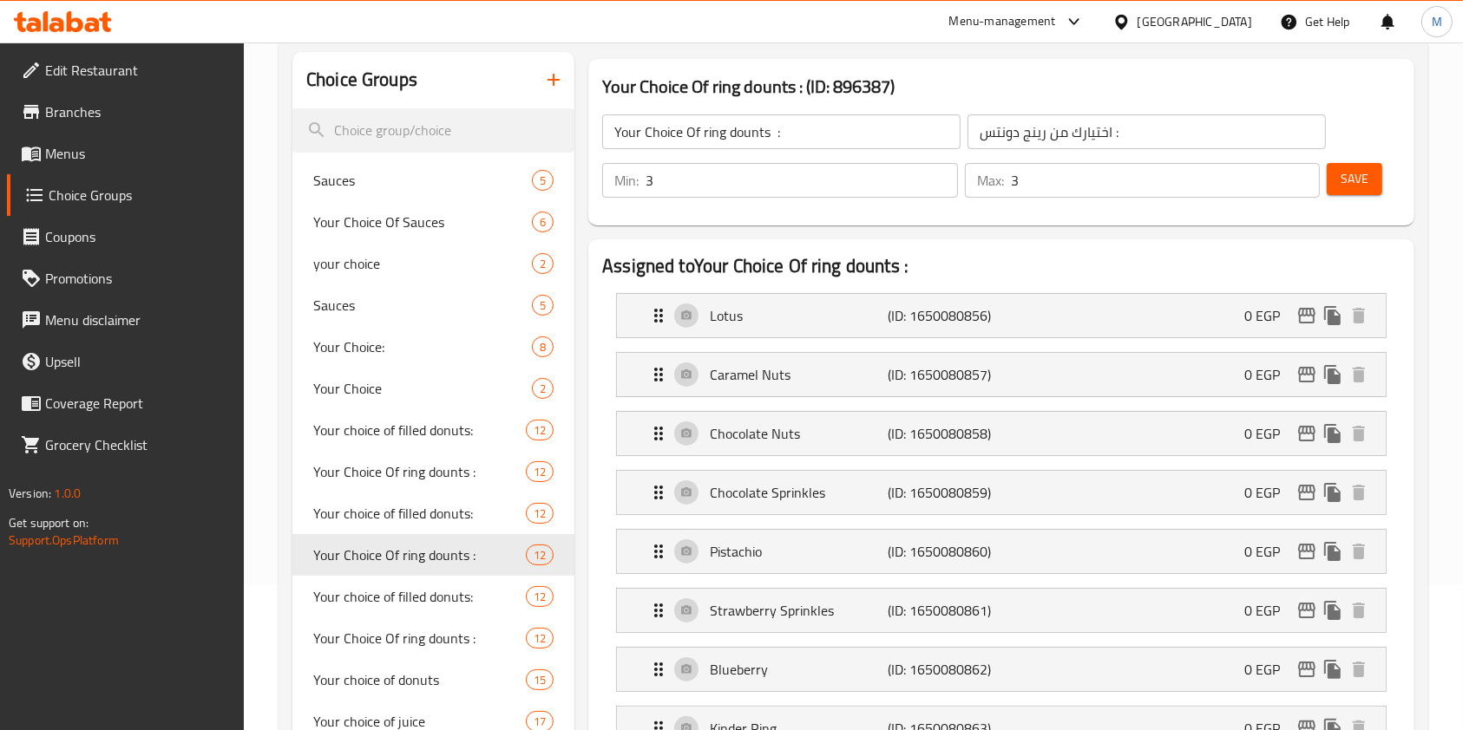
scroll to position [0, 0]
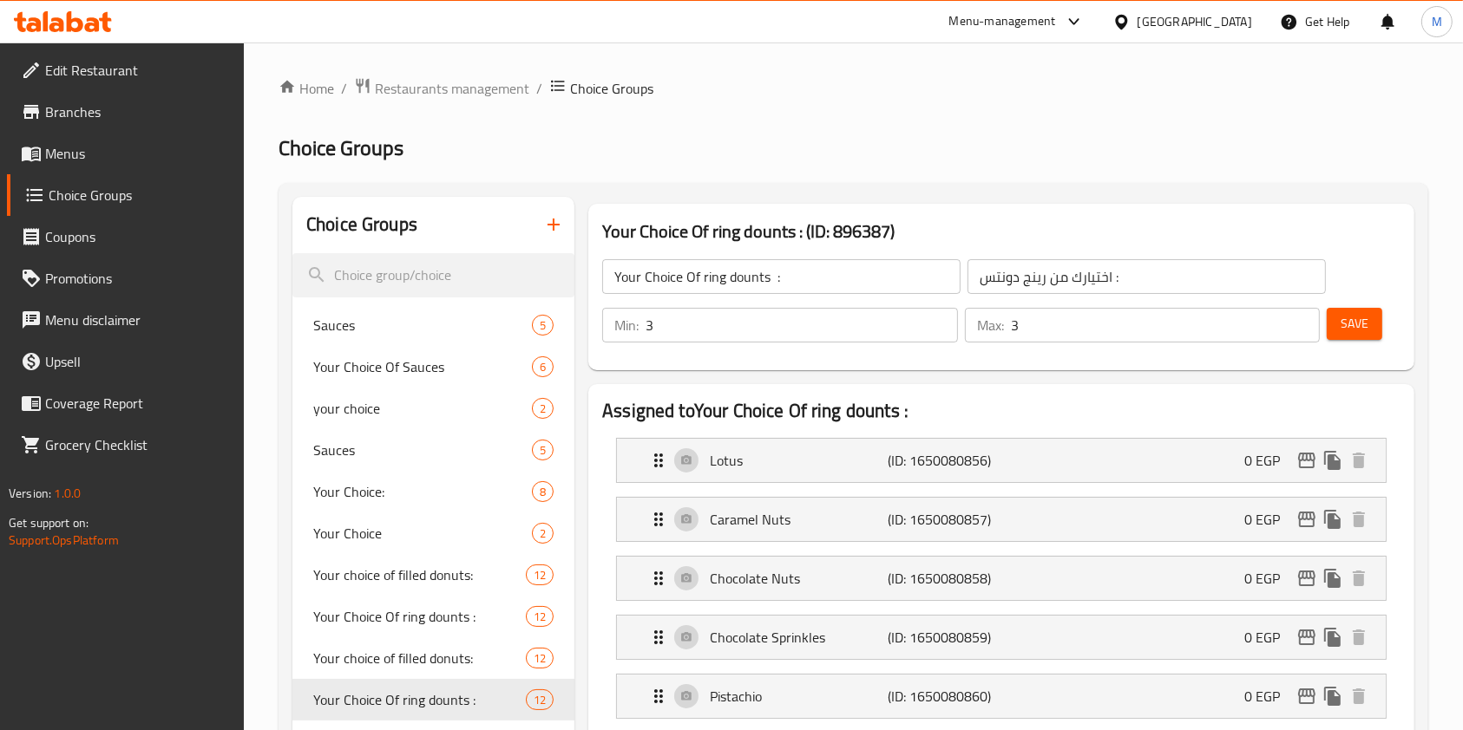
click at [1357, 333] on span "Save" at bounding box center [1354, 324] width 28 height 22
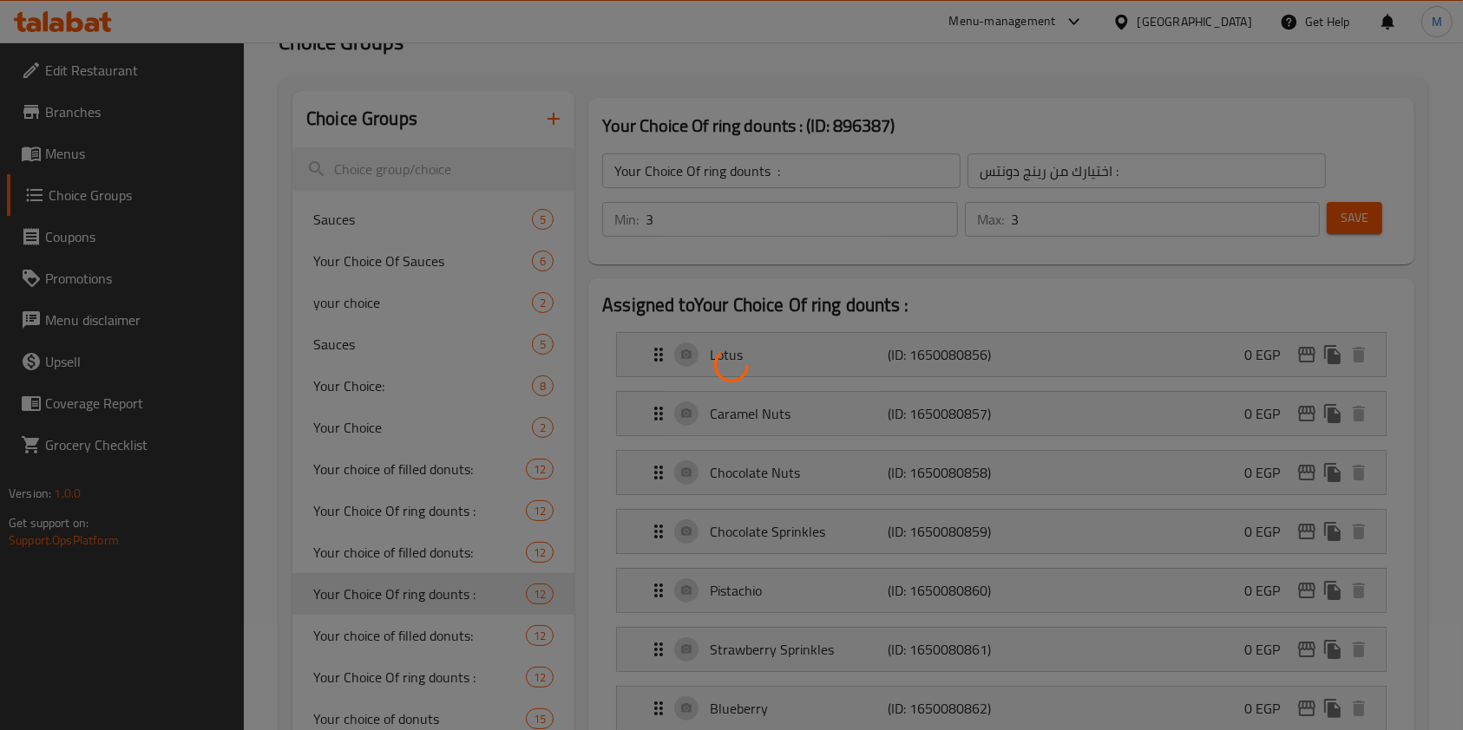
scroll to position [231, 0]
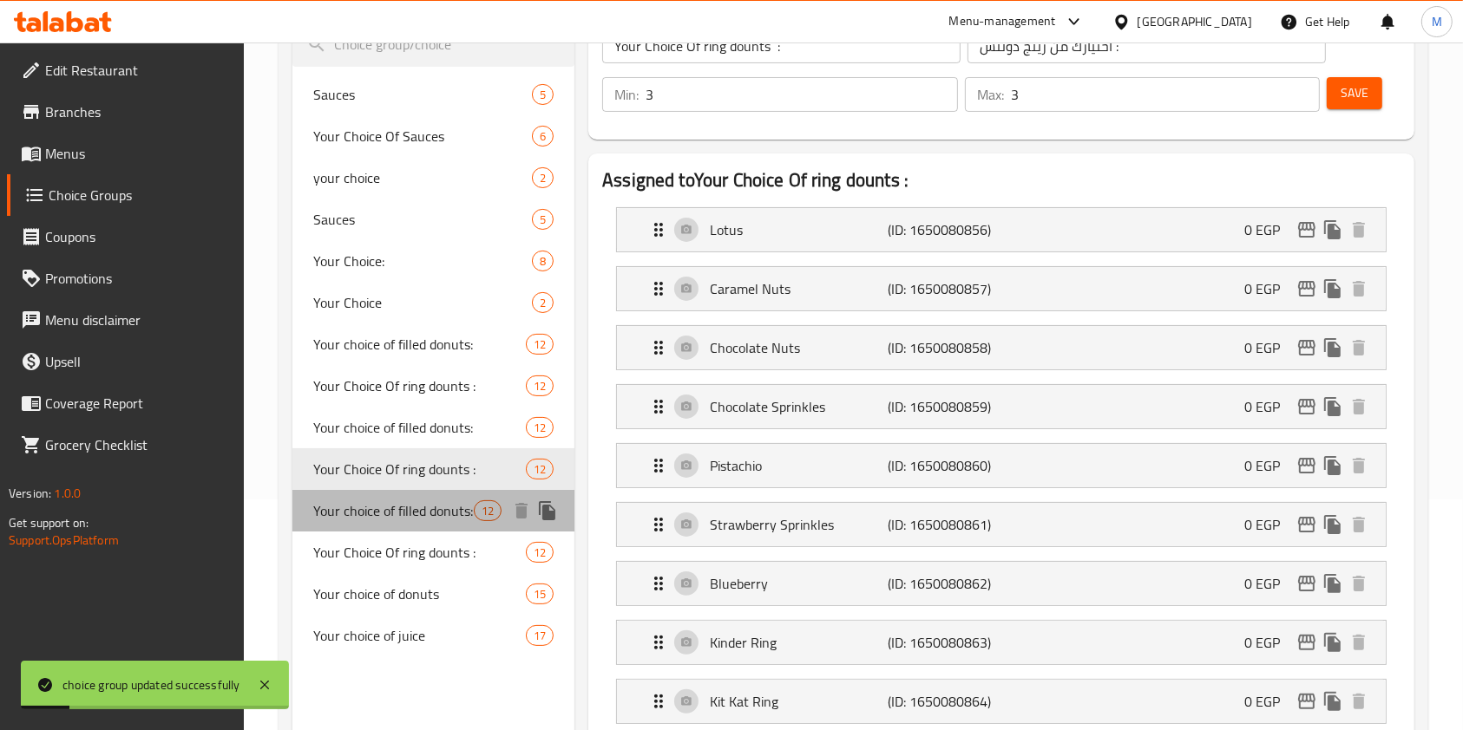
click at [416, 508] on span "Your choice of filled donuts:" at bounding box center [393, 511] width 160 height 21
type input "Your choice of filled donuts:"
type input "اختيارك من الدونتس المحشي :"
type input "2"
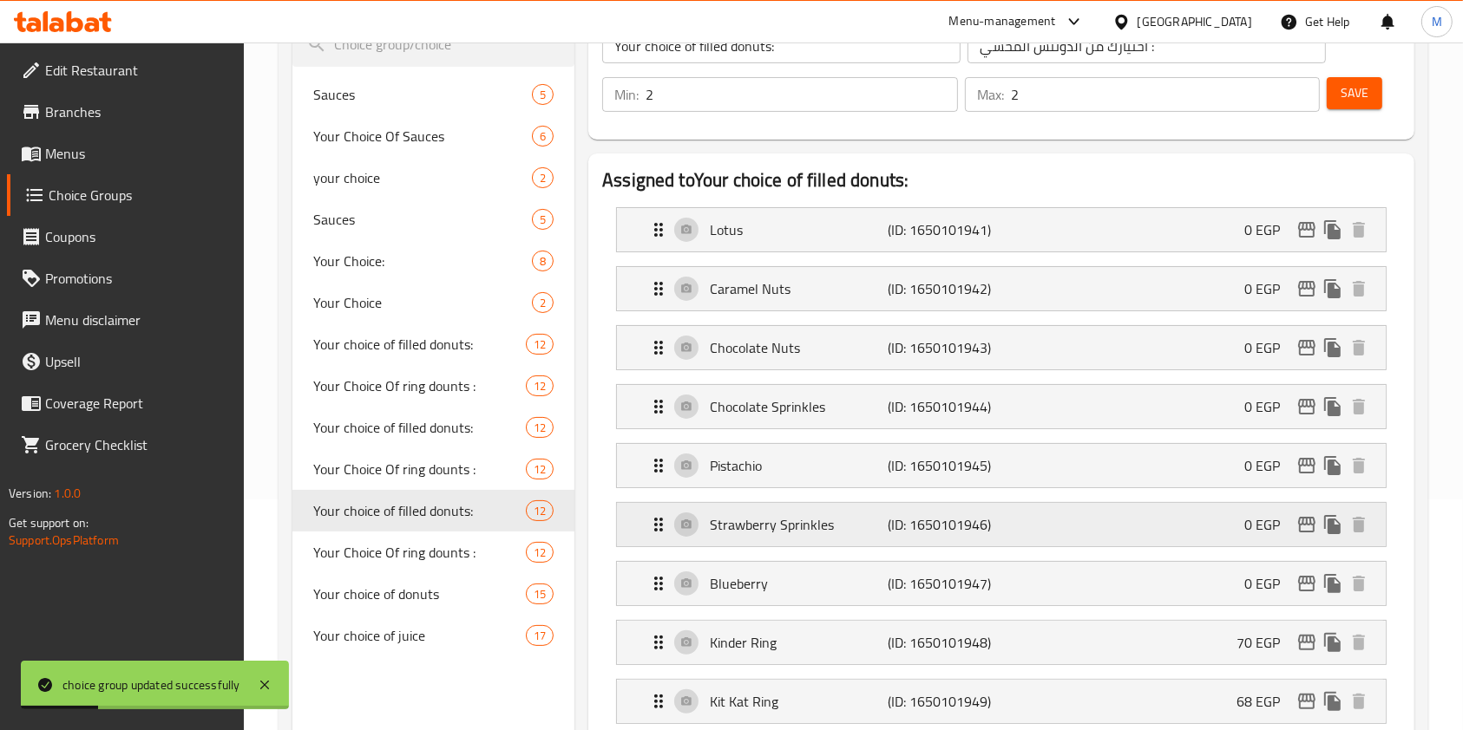
scroll to position [578, 0]
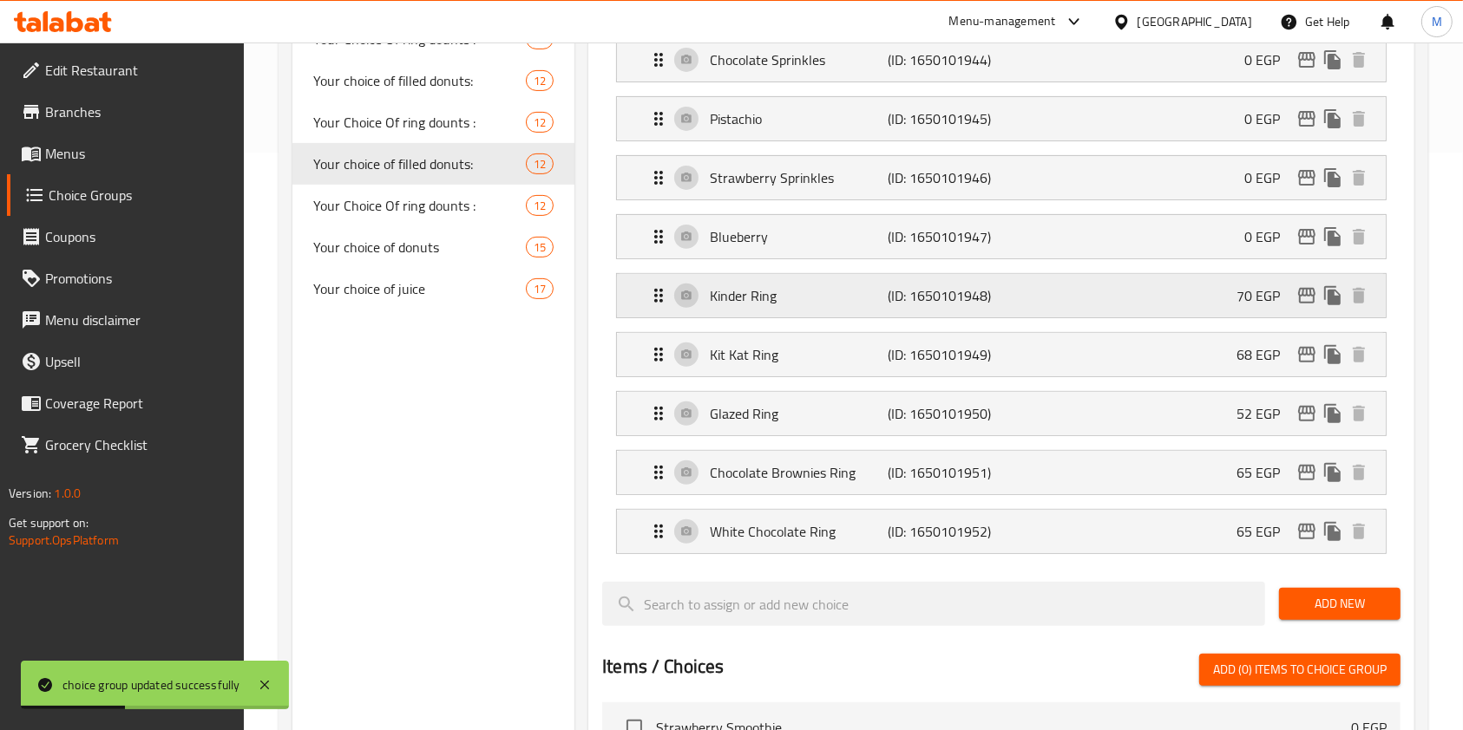
click at [1221, 308] on div "Kinder Ring (ID: 1650101948) 70 EGP" at bounding box center [1006, 295] width 717 height 43
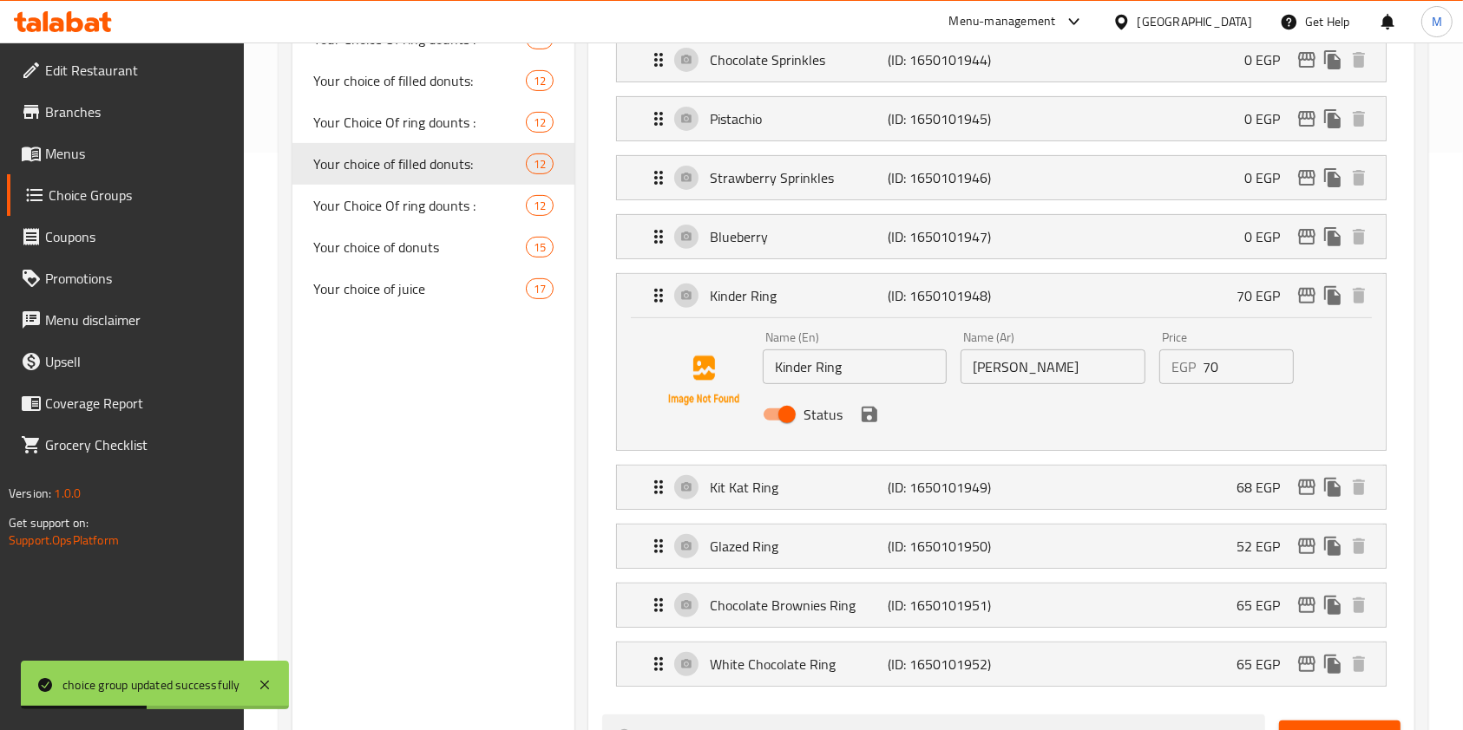
click at [1203, 364] on input "70" at bounding box center [1247, 367] width 91 height 35
click at [881, 412] on div "Status" at bounding box center [1053, 414] width 594 height 47
click at [875, 411] on icon "save" at bounding box center [869, 415] width 16 height 16
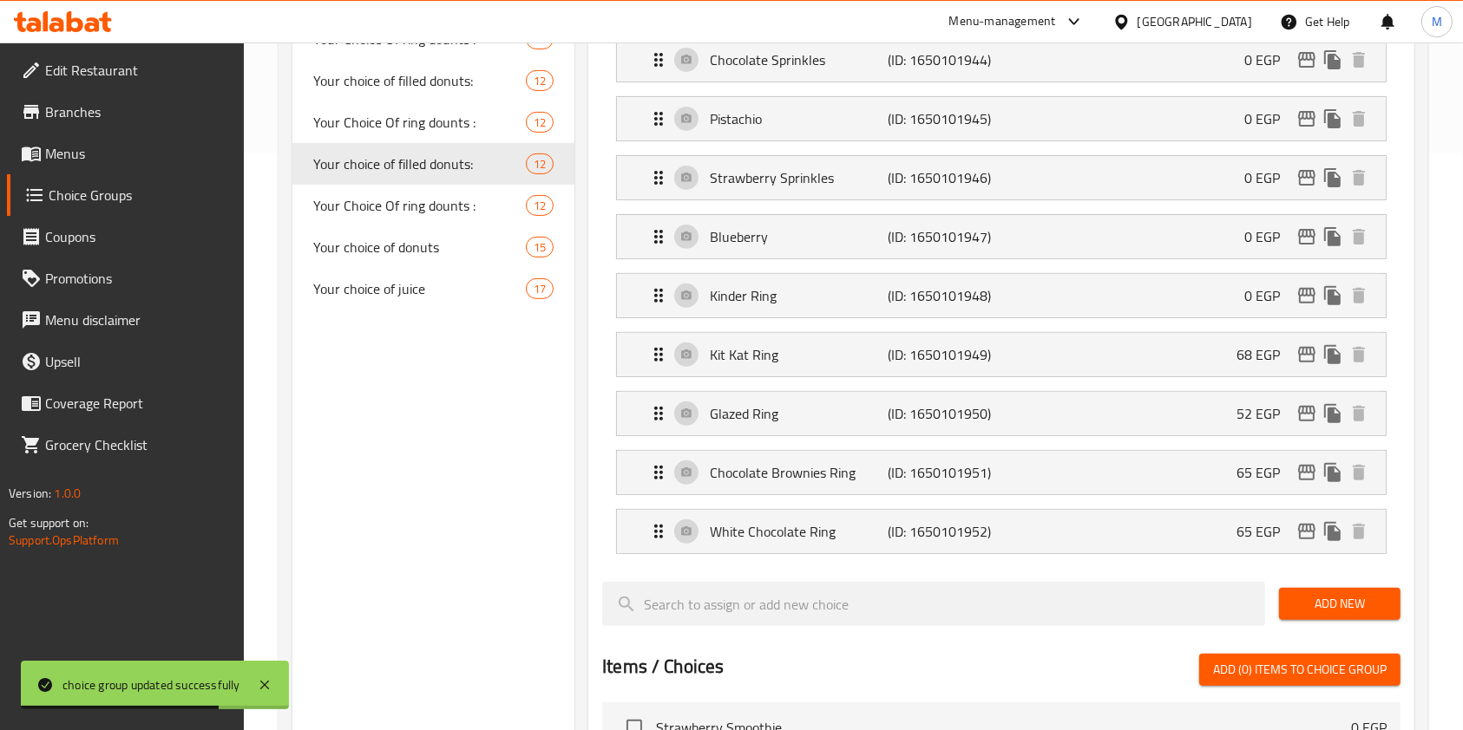
type input "0"
click at [1203, 360] on div "Kit Kat Ring (ID: 1650101949) 68 EGP" at bounding box center [1006, 354] width 717 height 43
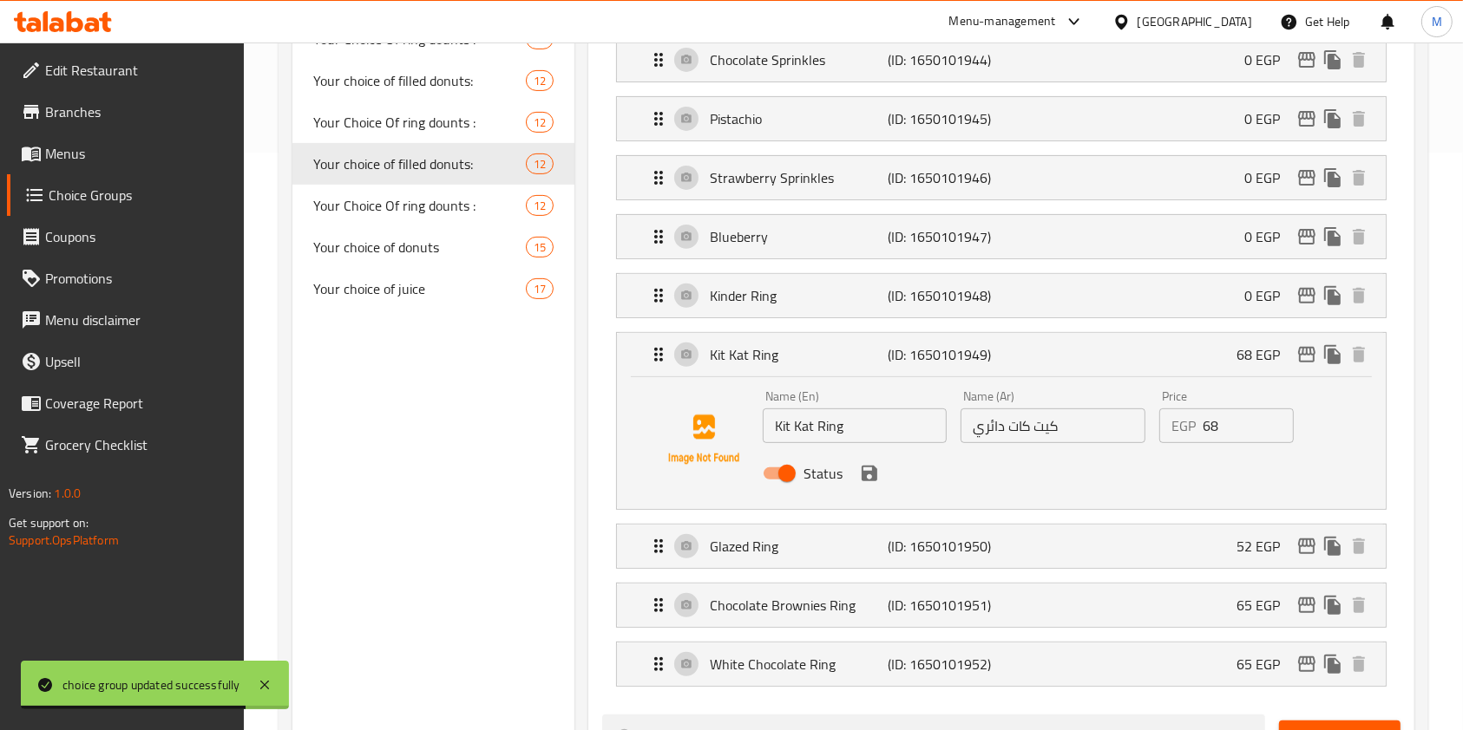
click at [1204, 420] on input "68" at bounding box center [1247, 426] width 91 height 35
click at [867, 468] on icon "save" at bounding box center [869, 473] width 21 height 21
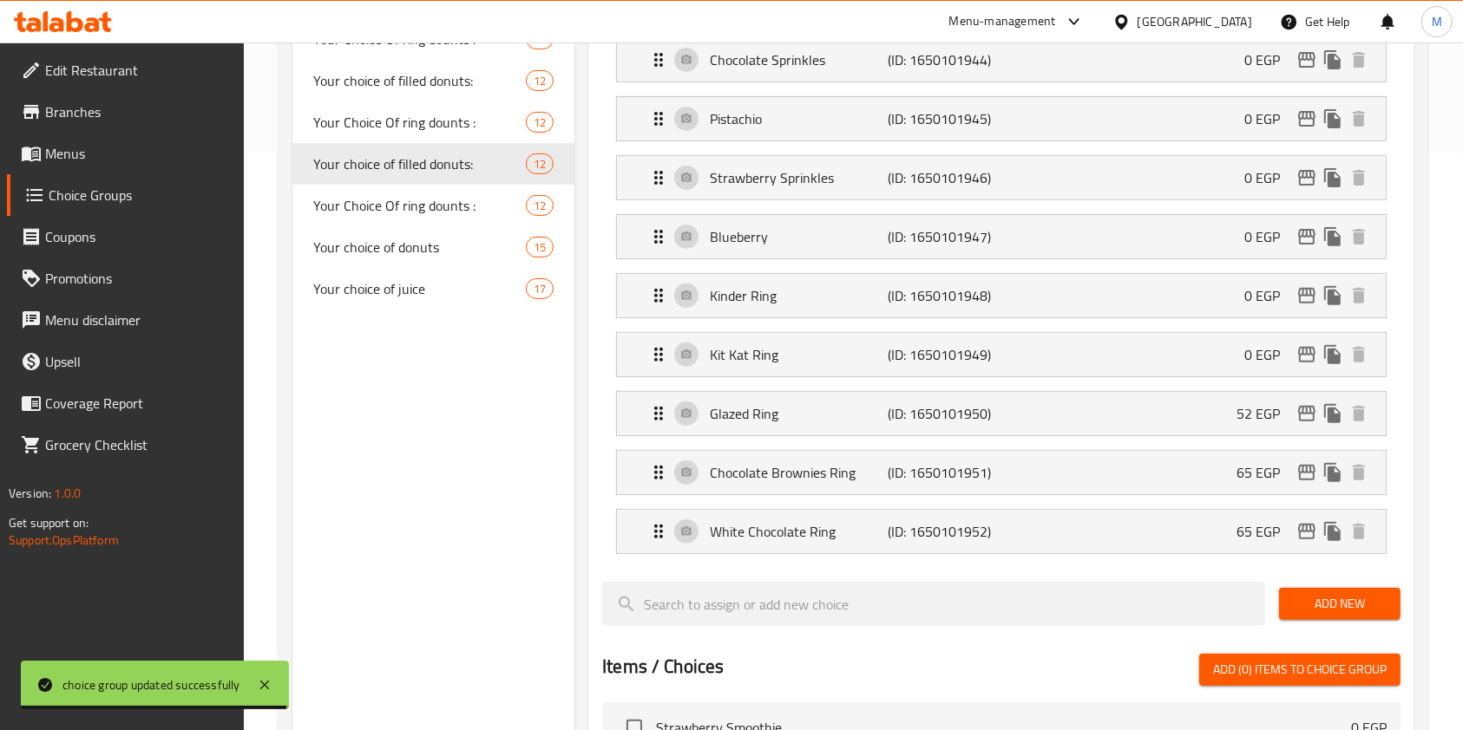
type input "0"
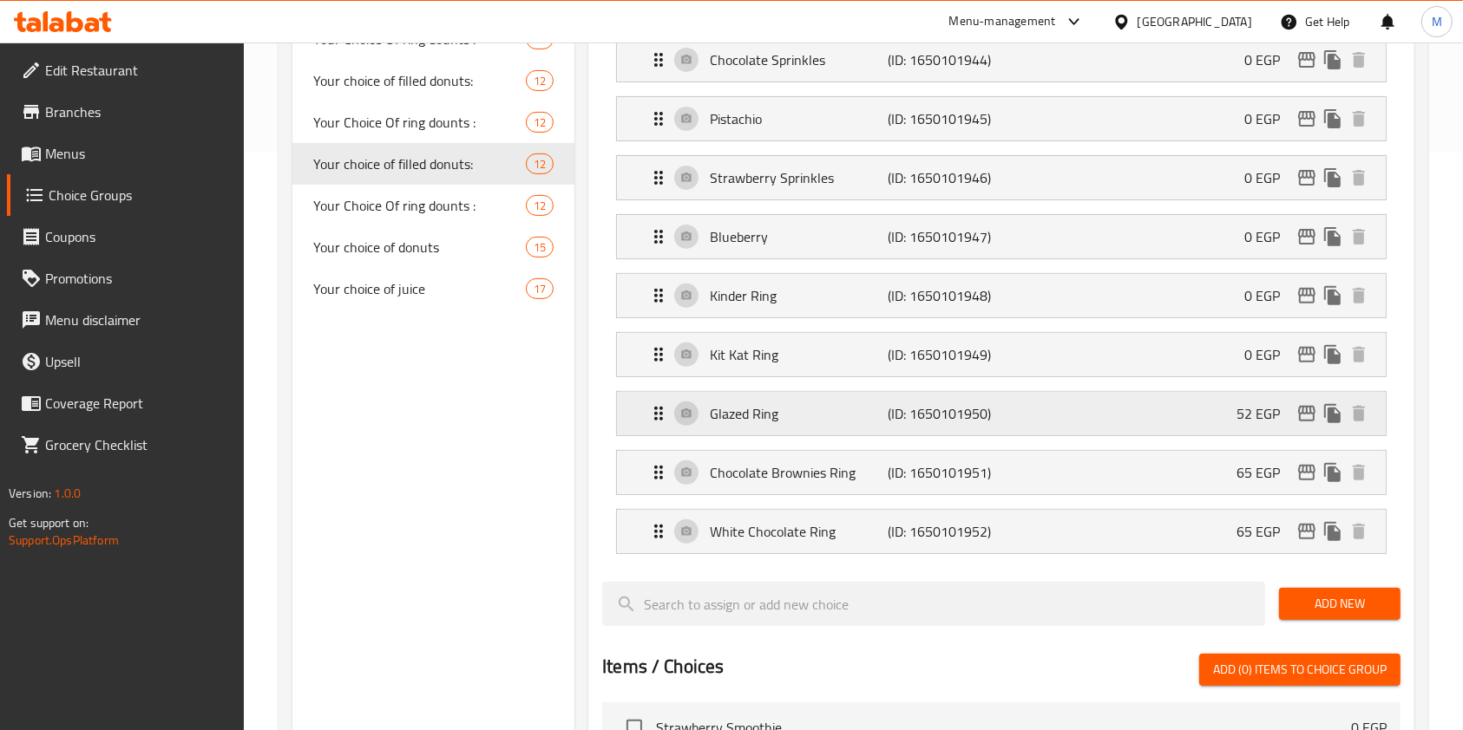
click at [1213, 423] on div "Glazed Ring (ID: 1650101950) 52 EGP" at bounding box center [1006, 413] width 717 height 43
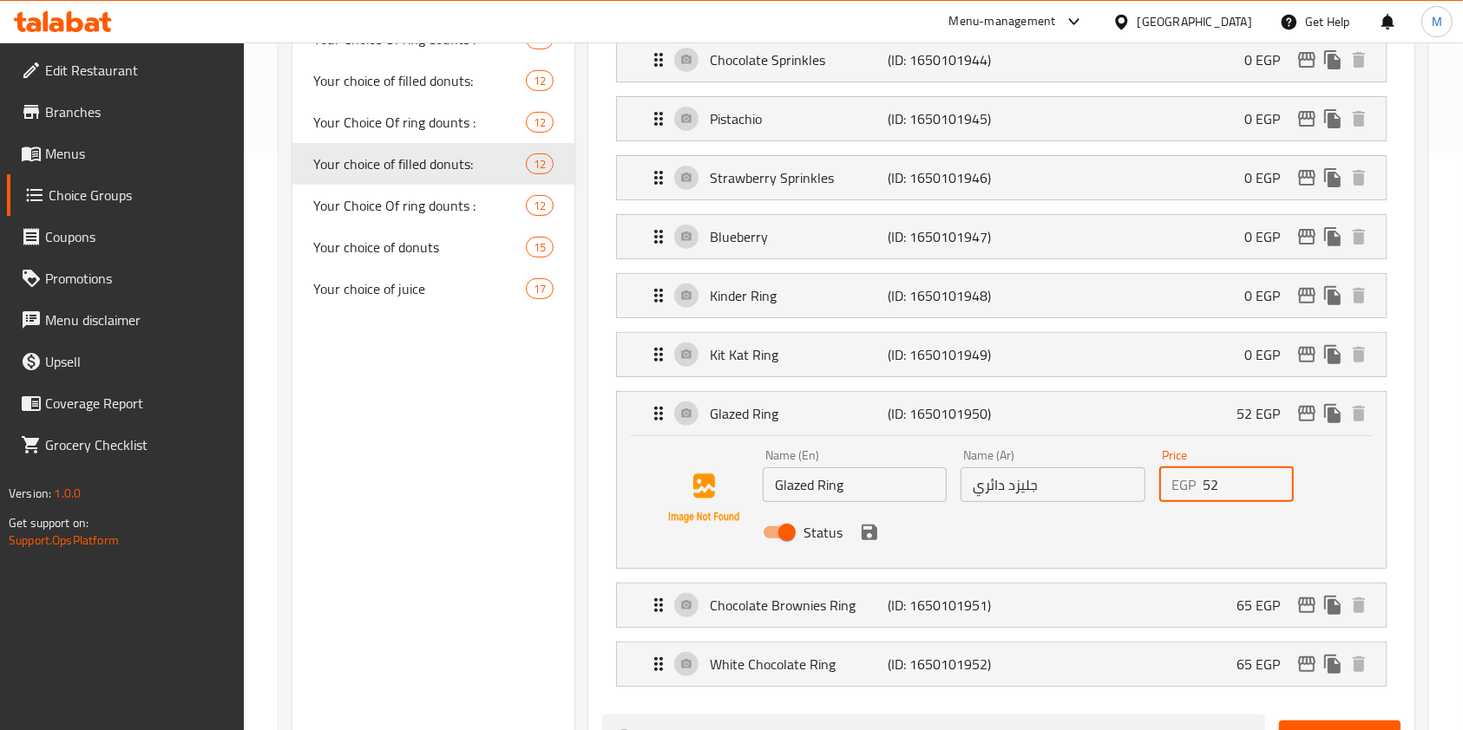
click at [1215, 482] on input "52" at bounding box center [1247, 485] width 91 height 35
click at [873, 534] on icon "save" at bounding box center [869, 533] width 16 height 16
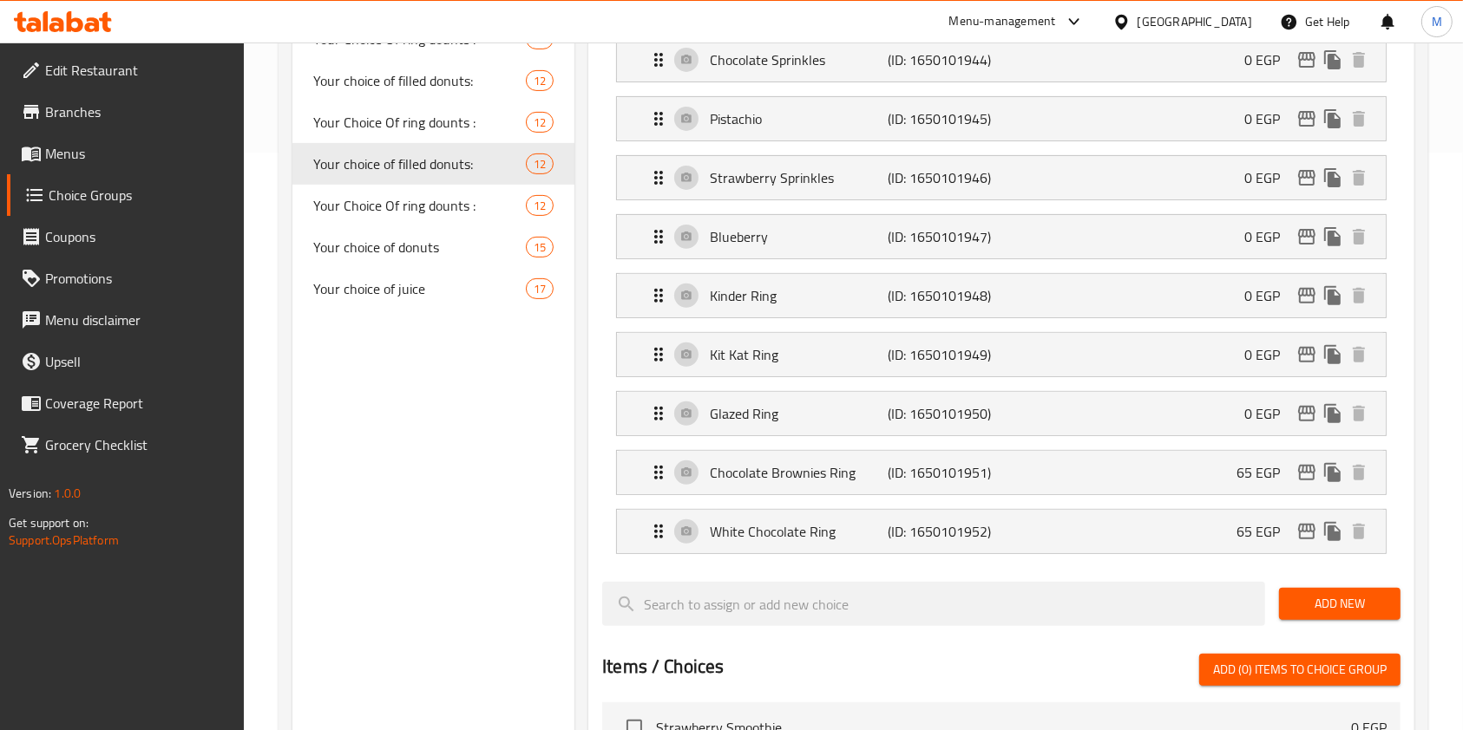
type input "0"
click at [1218, 480] on div "Chocolate Brownies Ring (ID: 1650101951) 65 EGP" at bounding box center [1006, 472] width 717 height 43
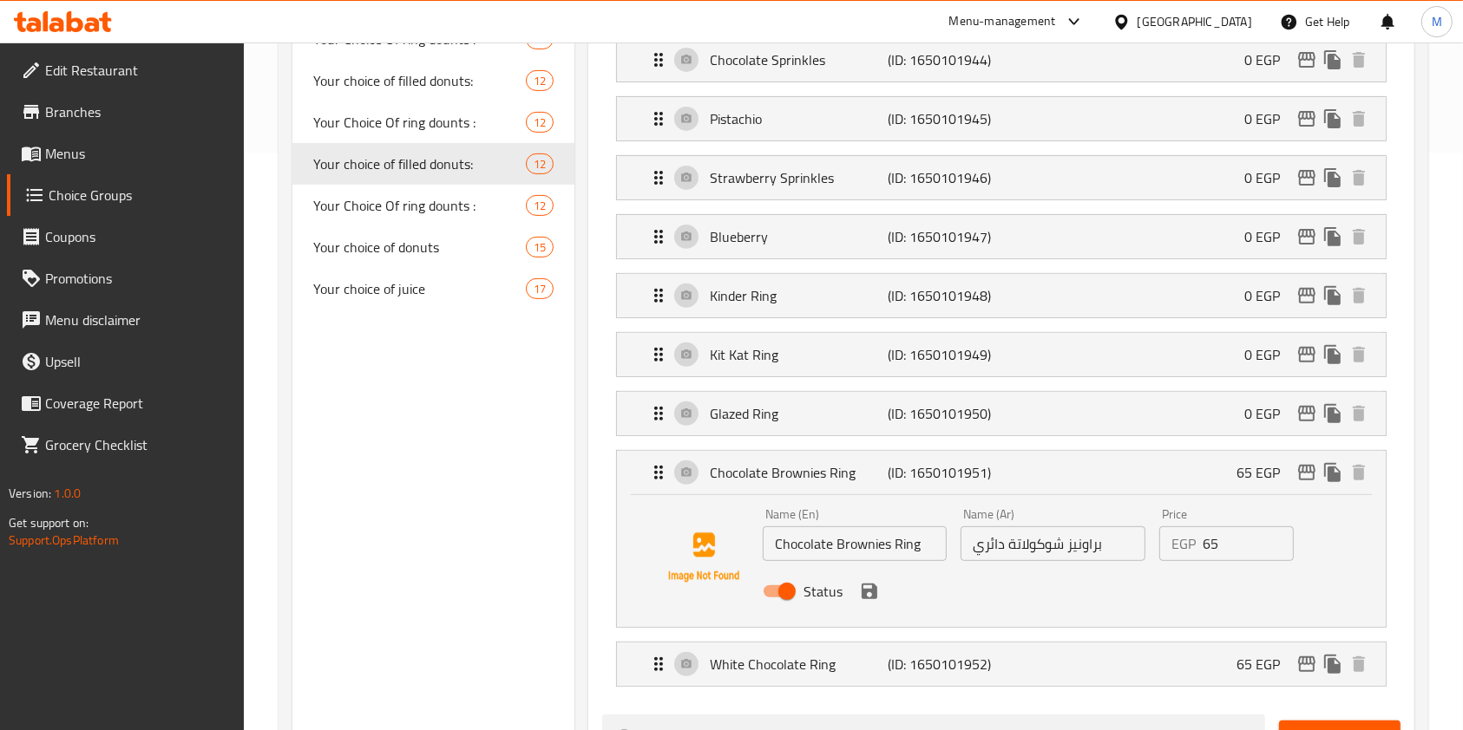
click at [1203, 533] on input "65" at bounding box center [1247, 544] width 91 height 35
click at [876, 590] on icon "save" at bounding box center [869, 591] width 21 height 21
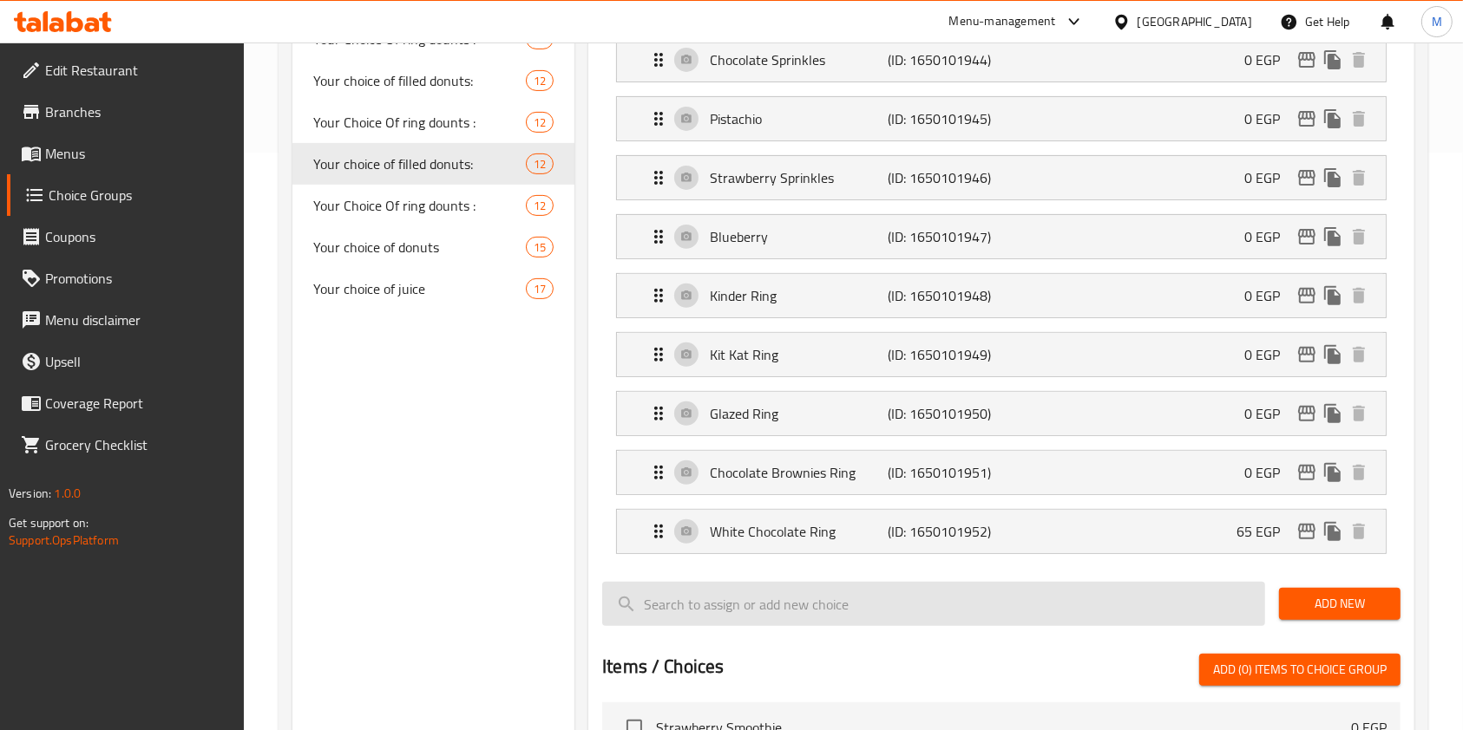
type input "0"
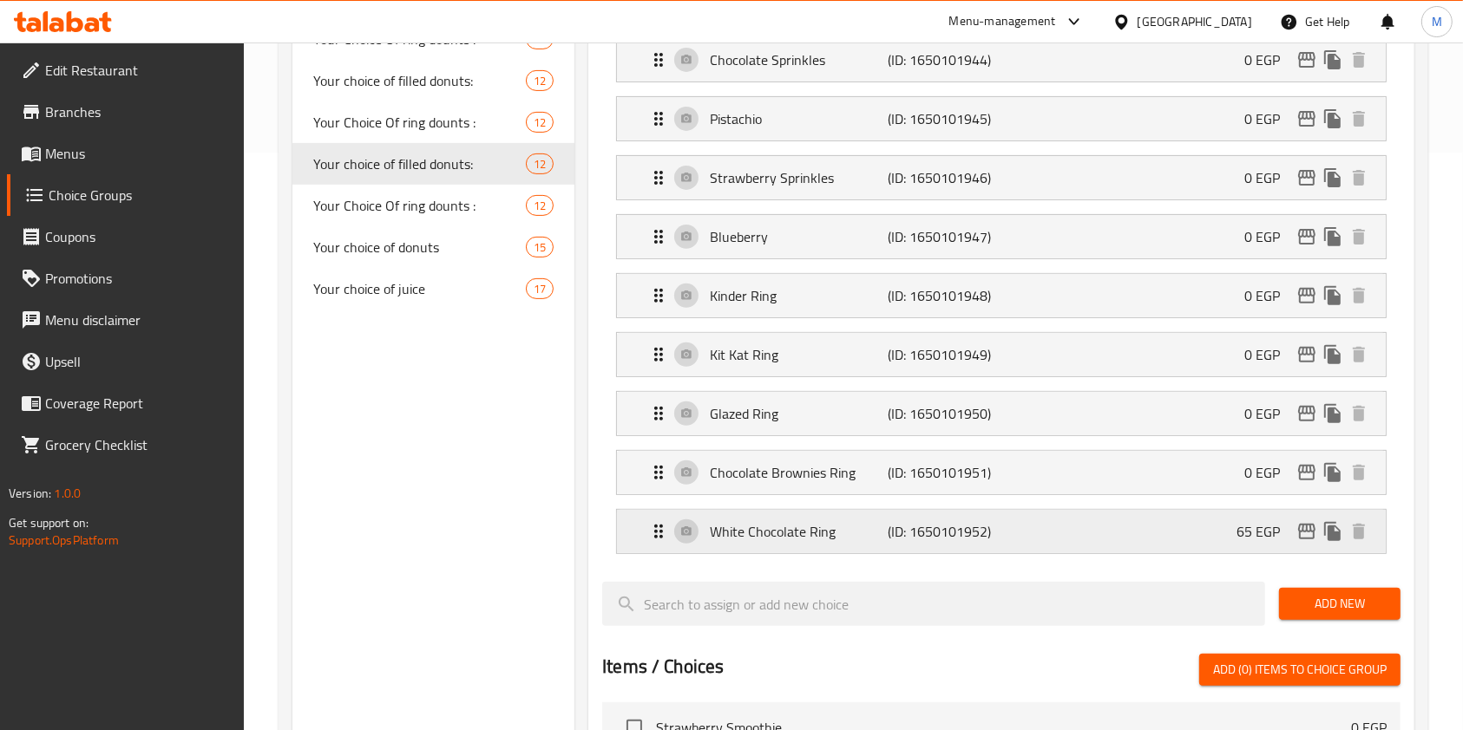
click at [1166, 546] on div "White Chocolate Ring (ID: 1650101952) 65 EGP" at bounding box center [1006, 531] width 717 height 43
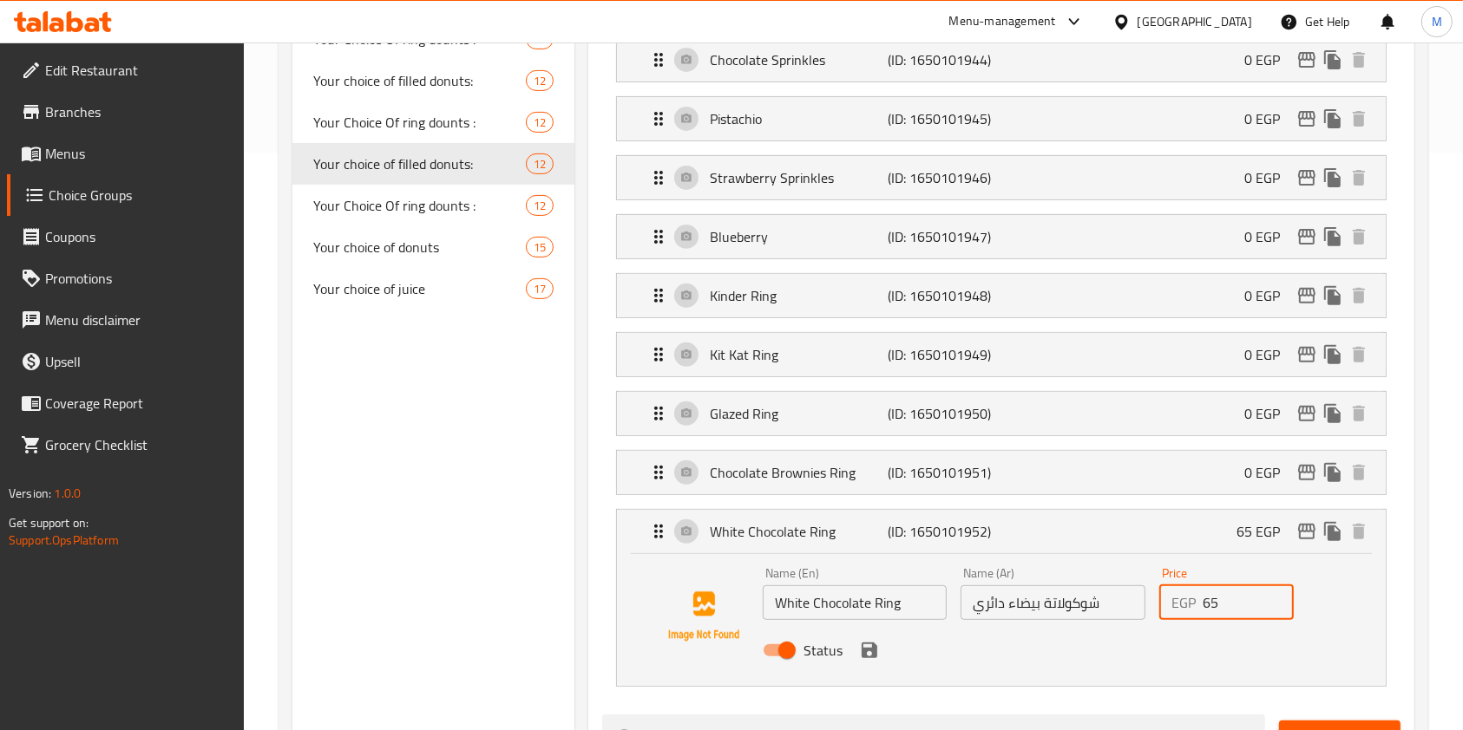
click at [1221, 614] on input "65" at bounding box center [1247, 603] width 91 height 35
click at [1214, 614] on input "65" at bounding box center [1247, 603] width 91 height 35
type input "0"
click at [879, 651] on button "save" at bounding box center [869, 651] width 26 height 26
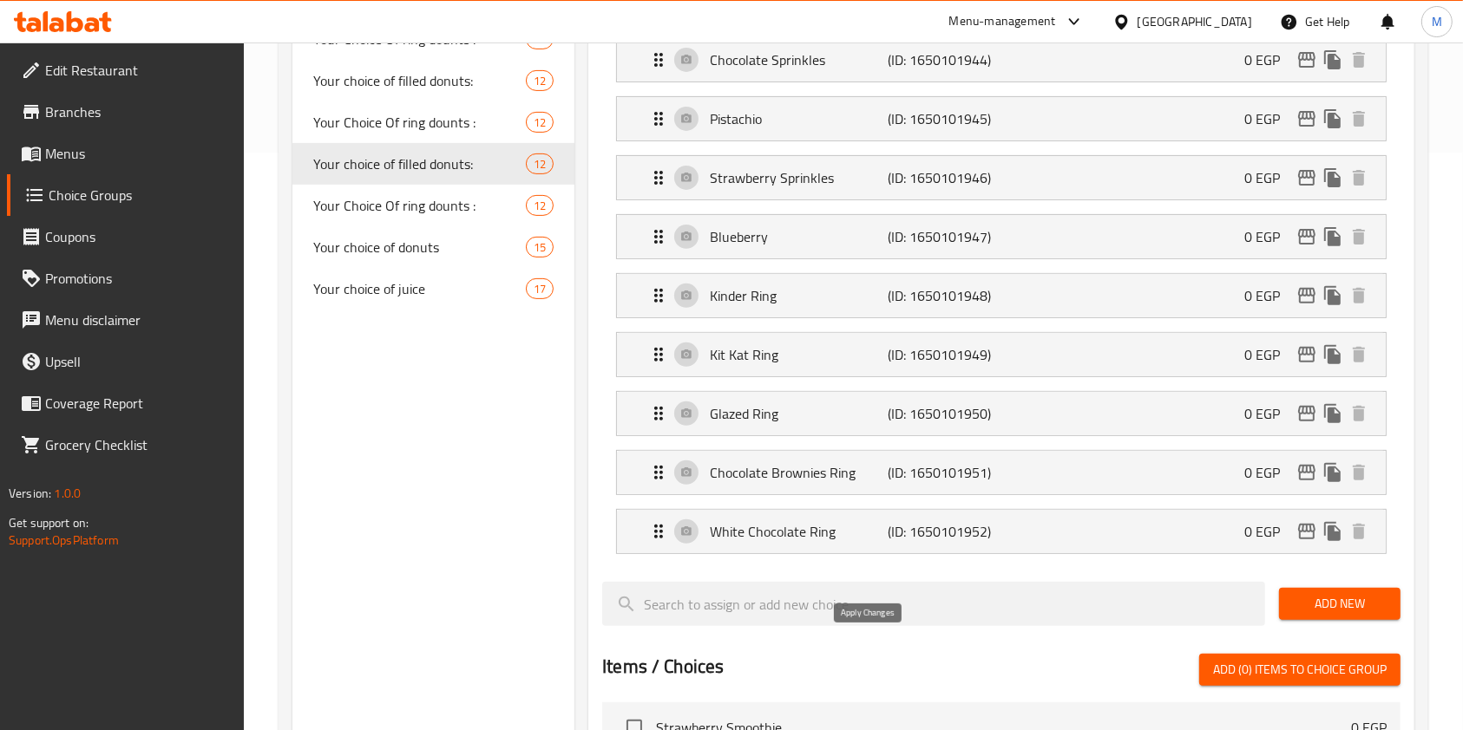
click at [874, 653] on div "Assigned to Your choice of filled donuts: Lotus (ID: 1650101941) 0 EGP Name (En…" at bounding box center [1001, 479] width 826 height 1345
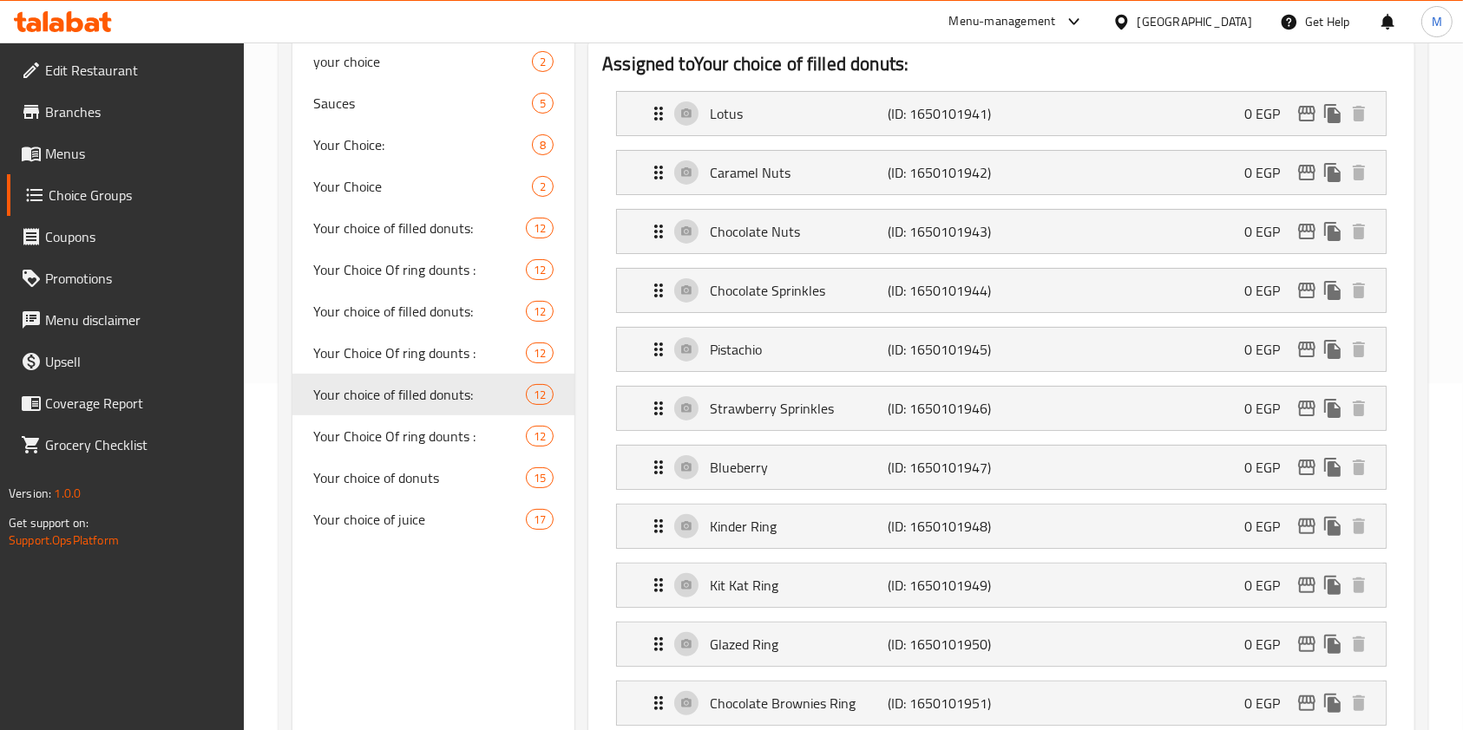
scroll to position [115, 0]
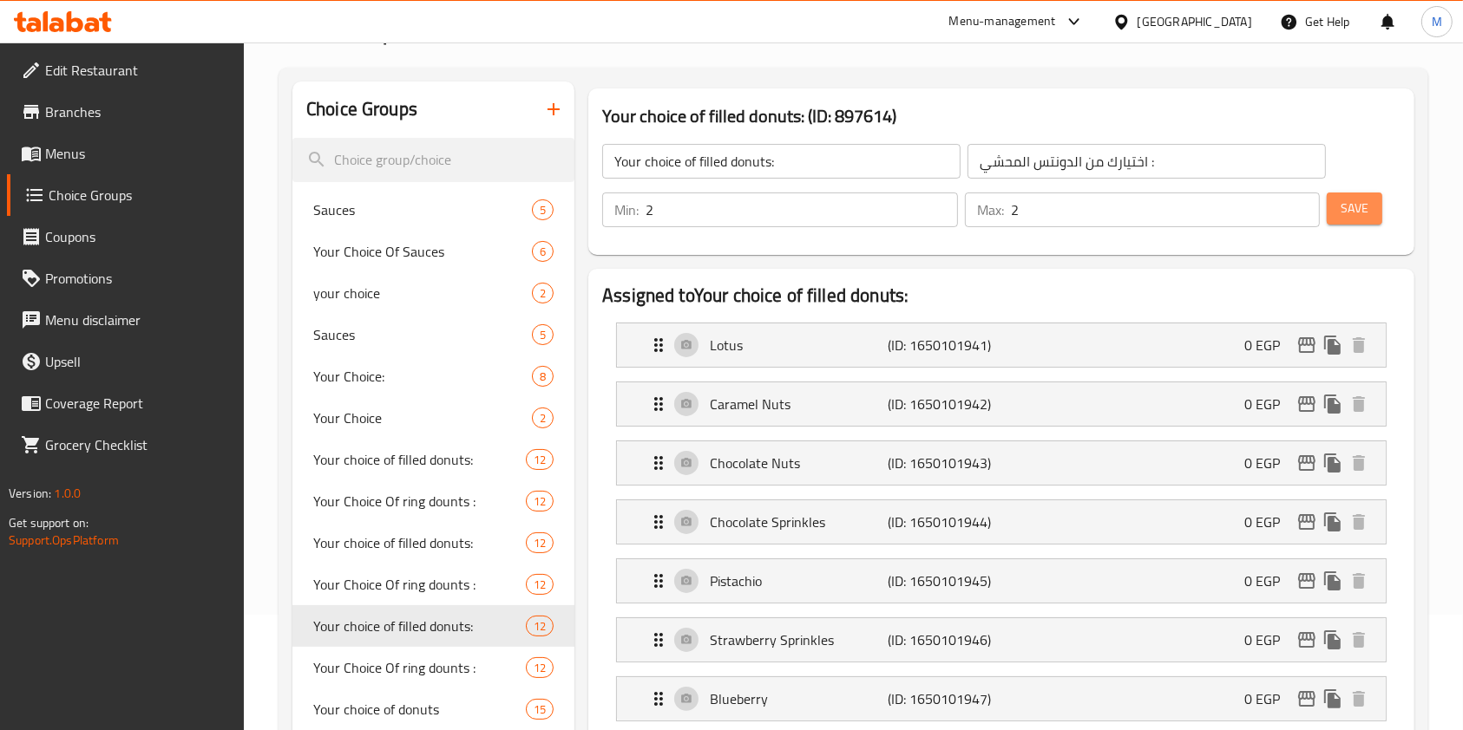
click at [1375, 221] on button "Save" at bounding box center [1354, 209] width 56 height 32
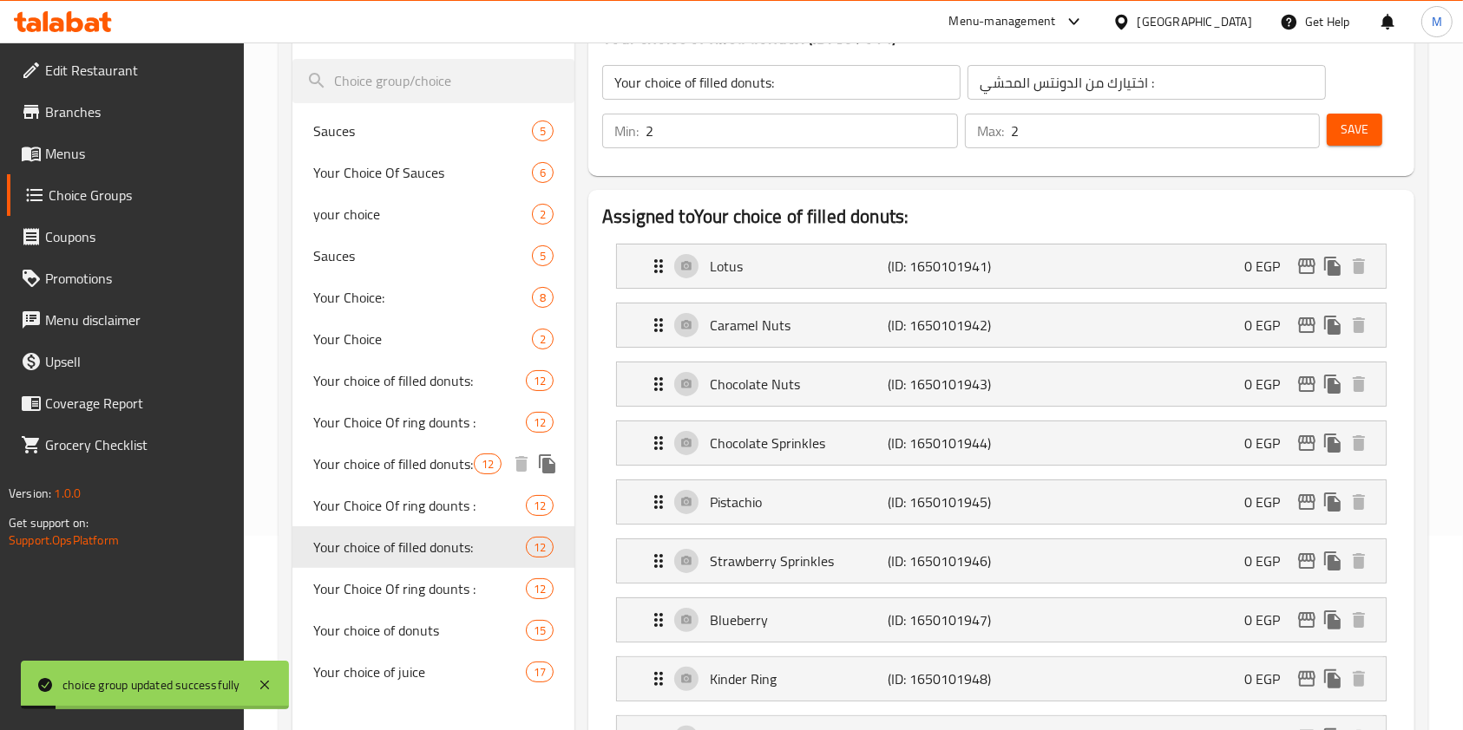
scroll to position [231, 0]
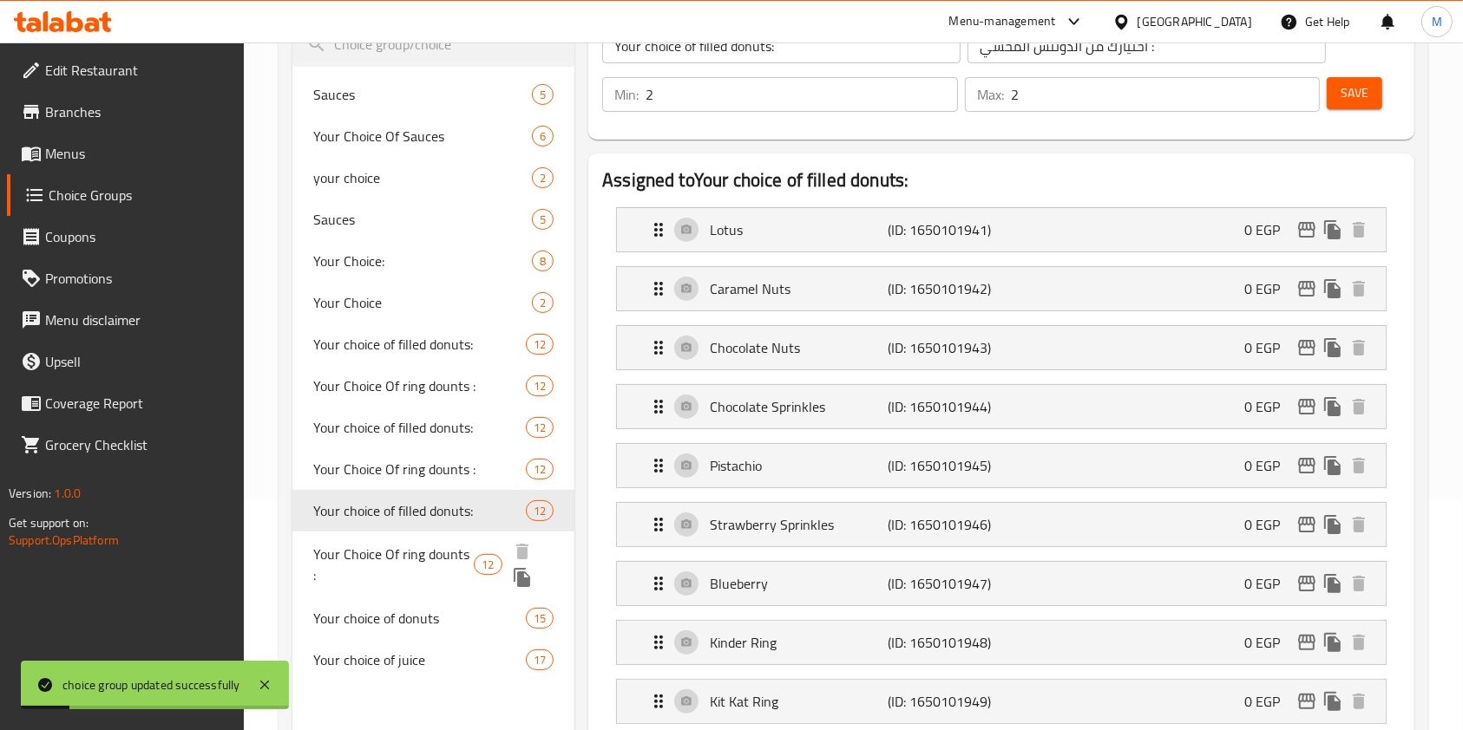
click at [376, 544] on span "Your Choice Of ring dounts :" at bounding box center [393, 565] width 160 height 42
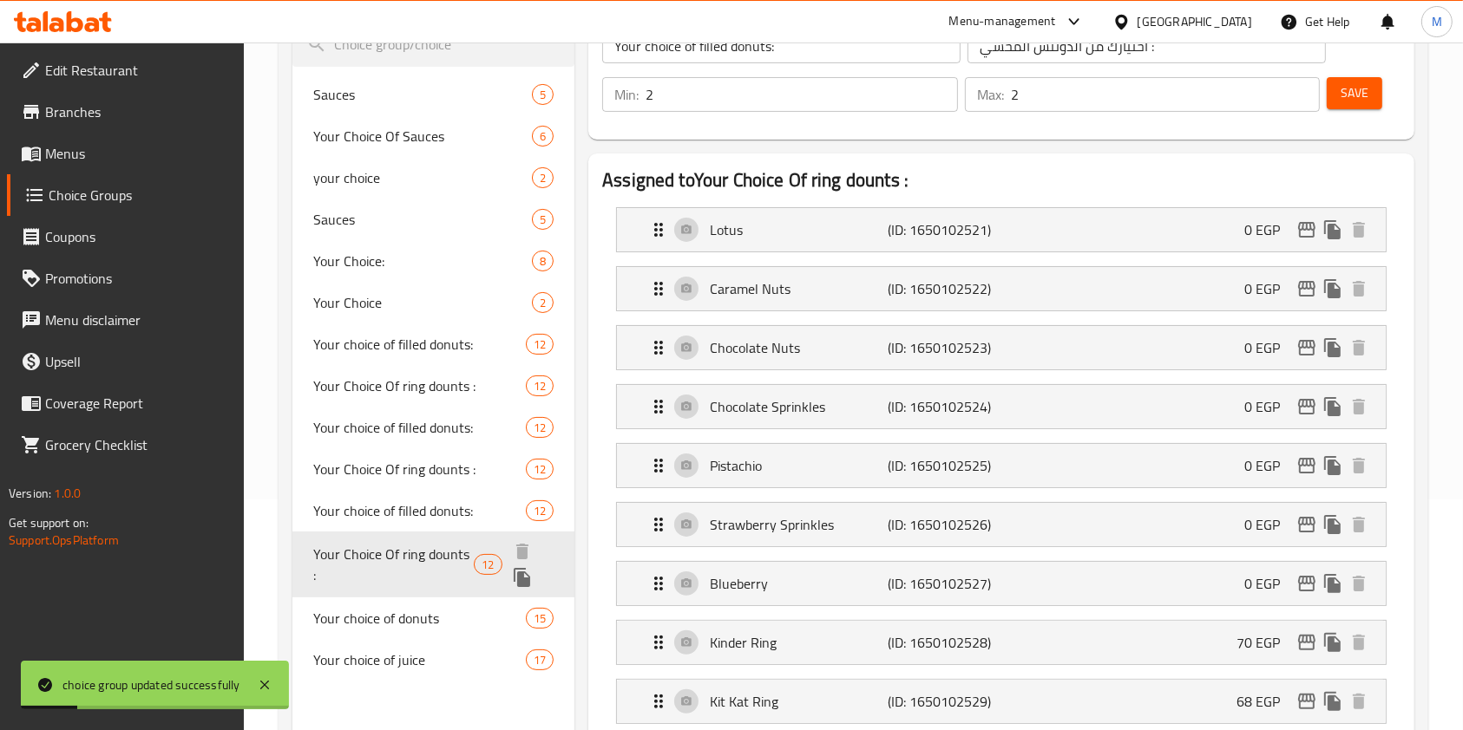
type input "Your Choice Of ring dounts :"
type input "اختيارك من رينج دونتس :"
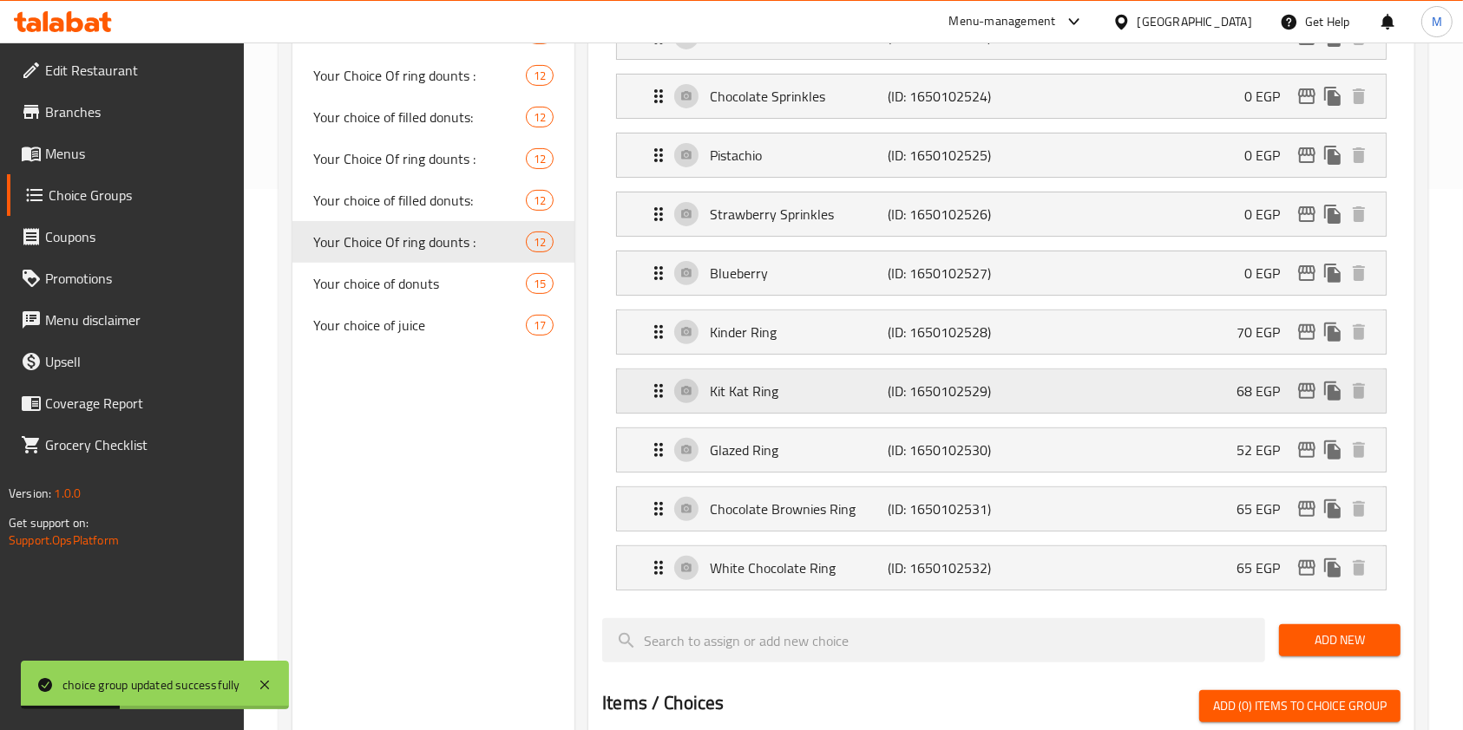
scroll to position [578, 0]
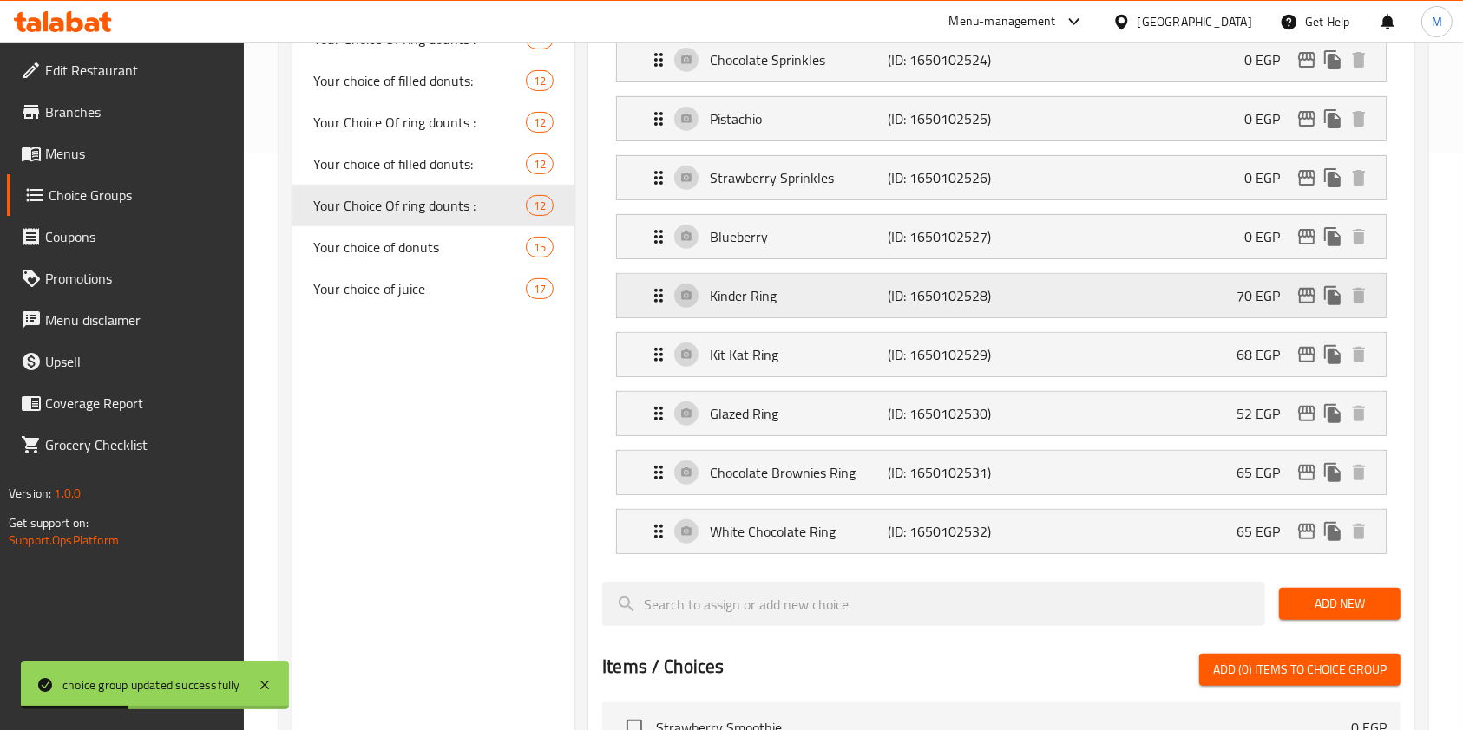
click at [1158, 298] on div "Kinder Ring (ID: 1650102528) 70 EGP" at bounding box center [1006, 295] width 717 height 43
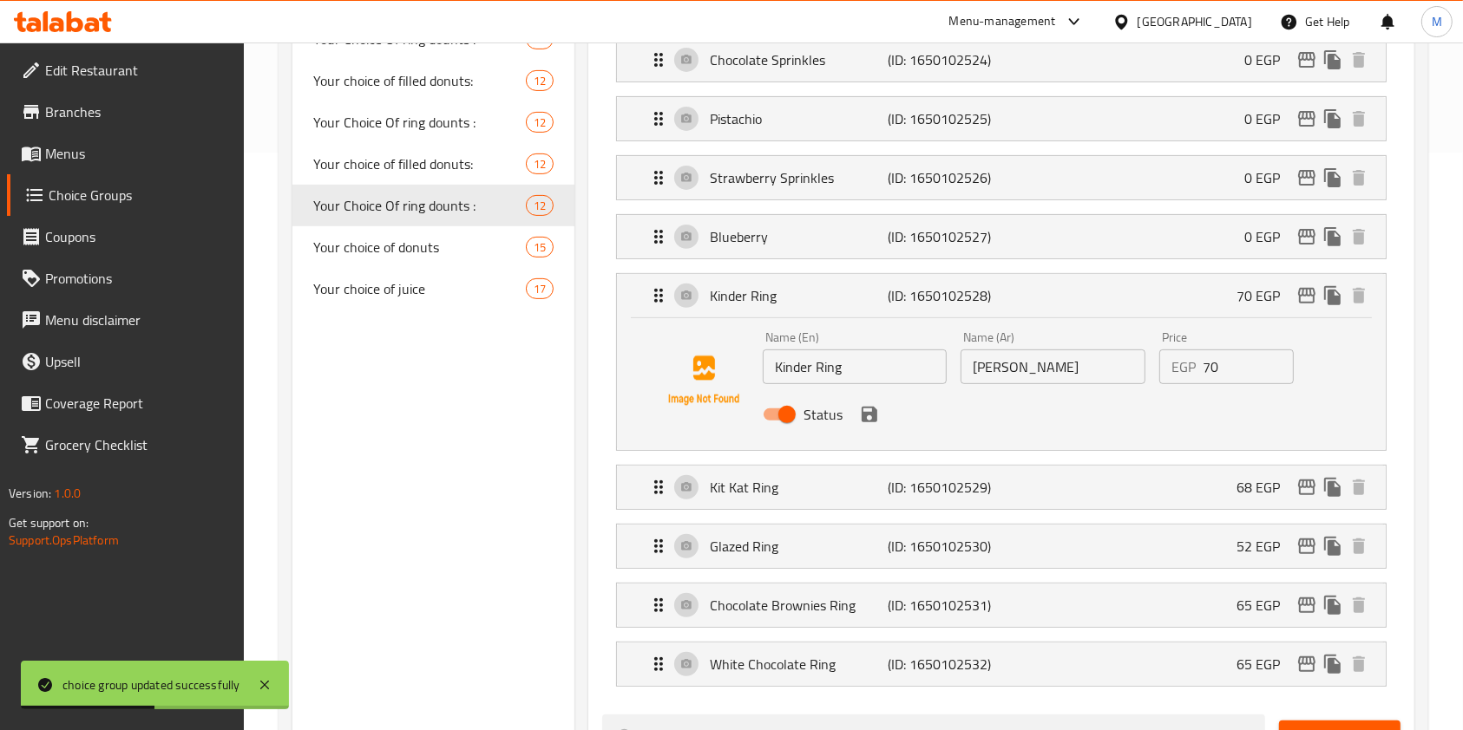
click at [1215, 364] on input "70" at bounding box center [1247, 367] width 91 height 35
click at [867, 410] on icon "save" at bounding box center [869, 415] width 16 height 16
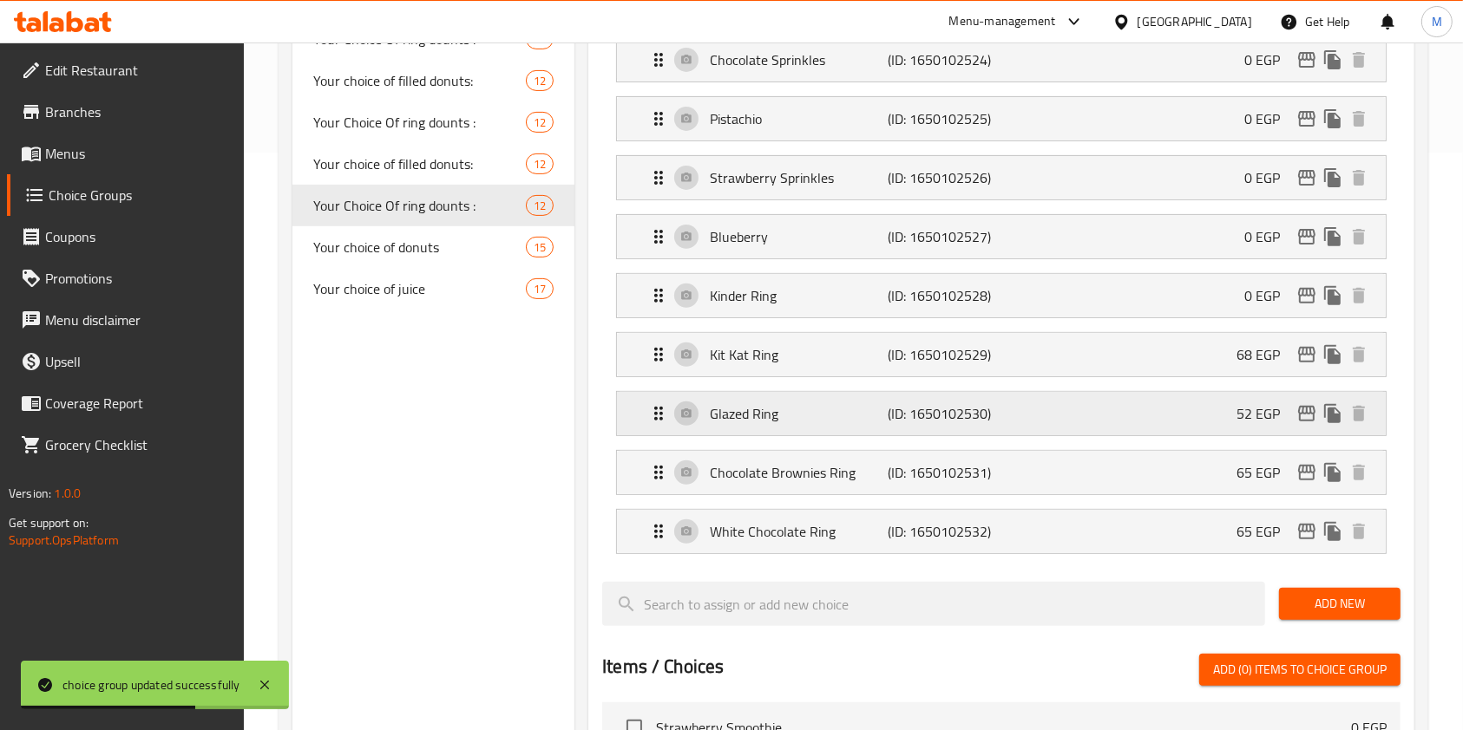
type input "0"
click at [1169, 372] on div "Kit Kat Ring (ID: 1650102529) 68 EGP" at bounding box center [1006, 354] width 717 height 43
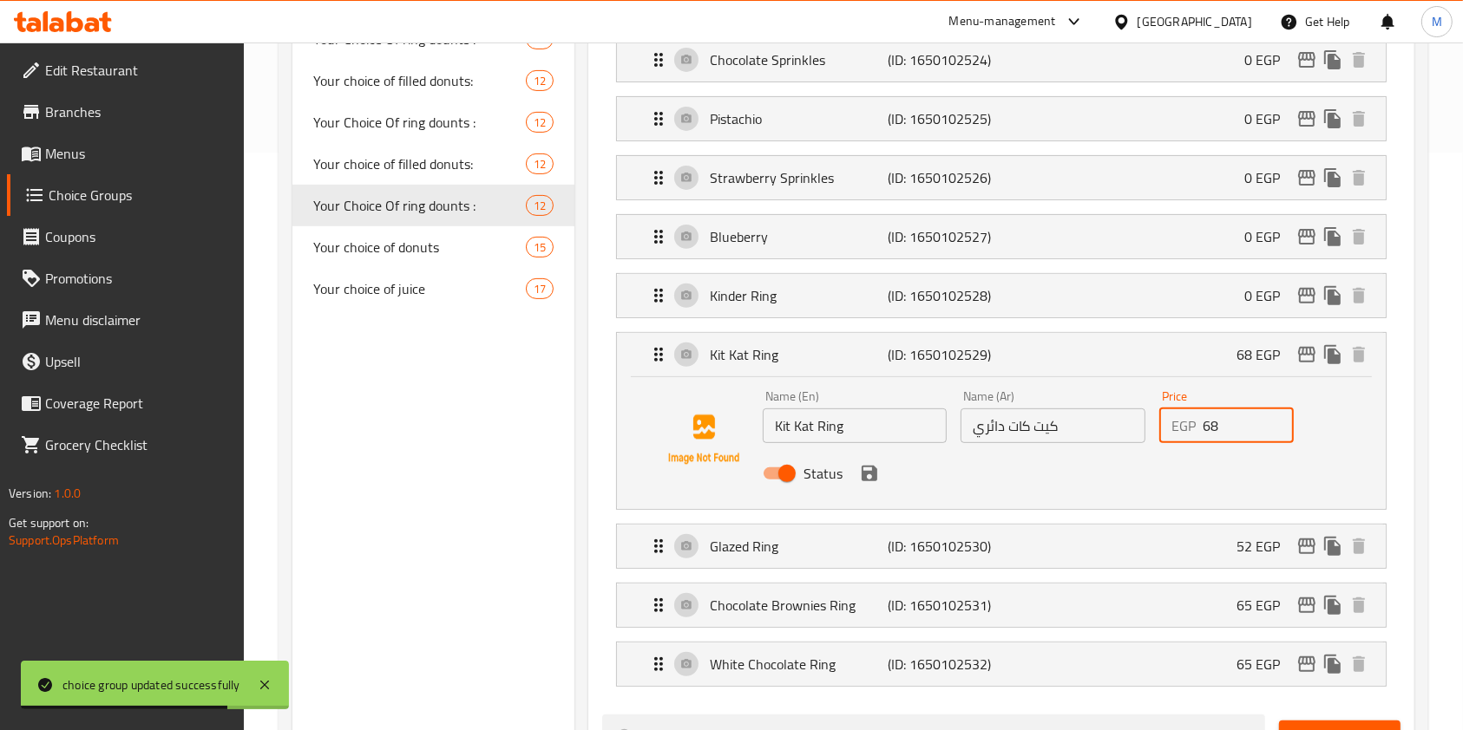
click at [1207, 435] on input "68" at bounding box center [1247, 426] width 91 height 35
click at [867, 472] on icon "save" at bounding box center [869, 474] width 16 height 16
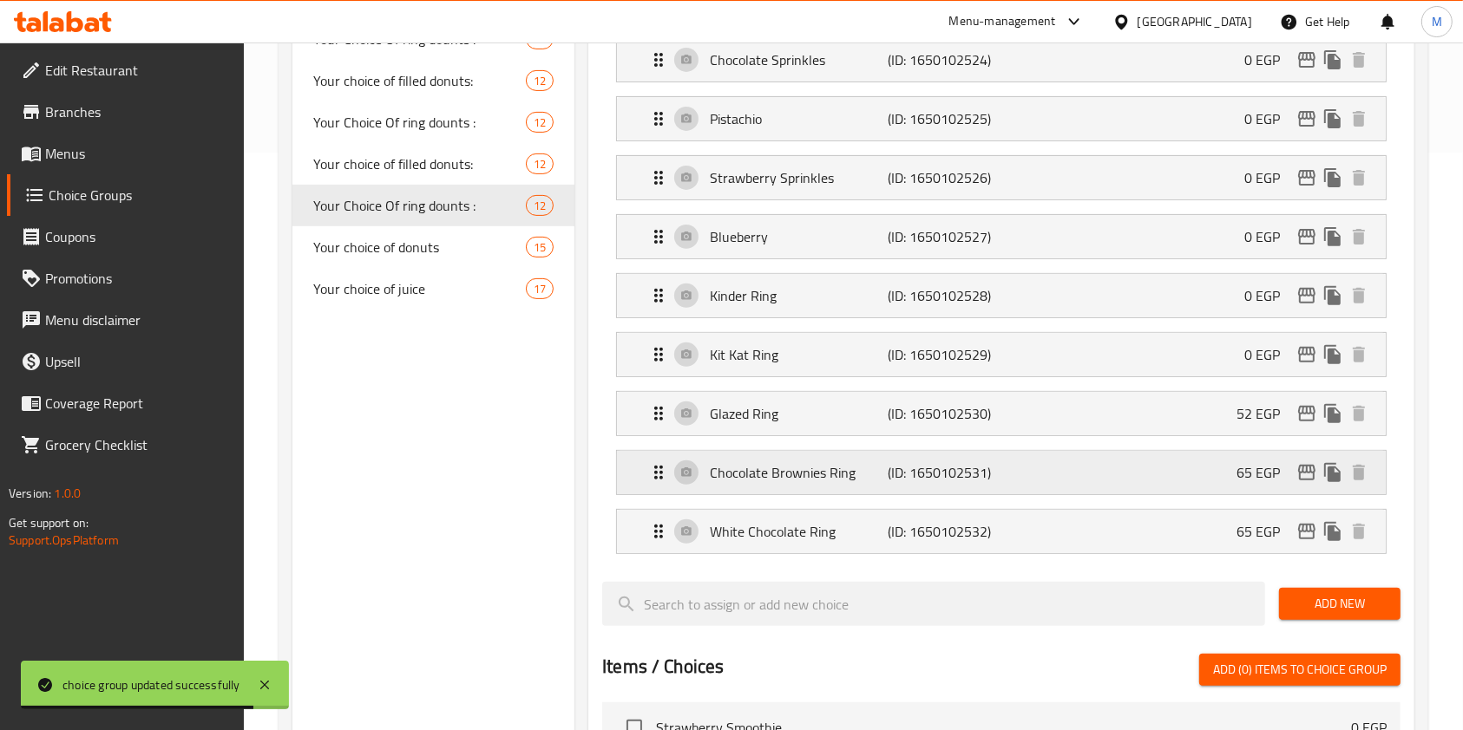
type input "0"
click at [1144, 427] on div "Glazed Ring (ID: 1650102530) 52 EGP" at bounding box center [1006, 413] width 717 height 43
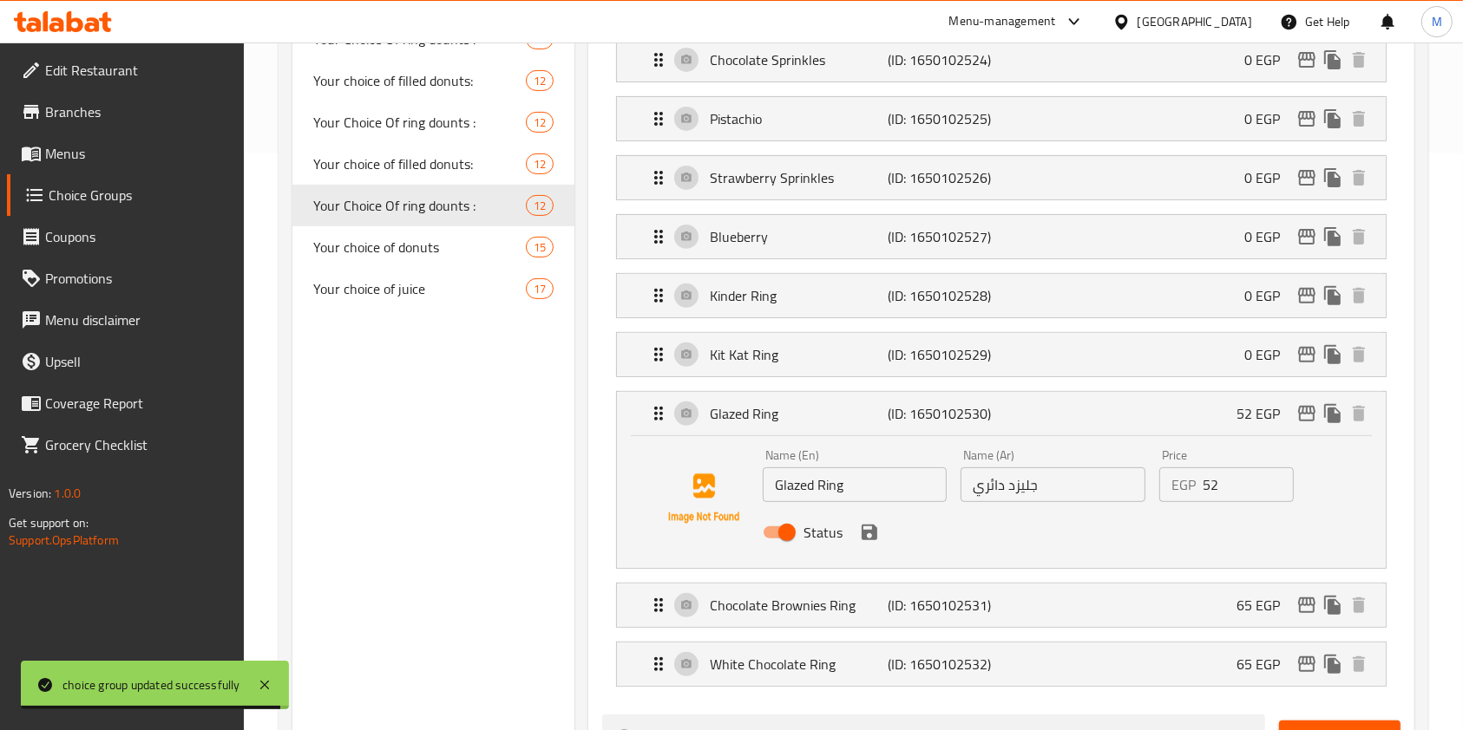
click at [1214, 495] on input "52" at bounding box center [1247, 485] width 91 height 35
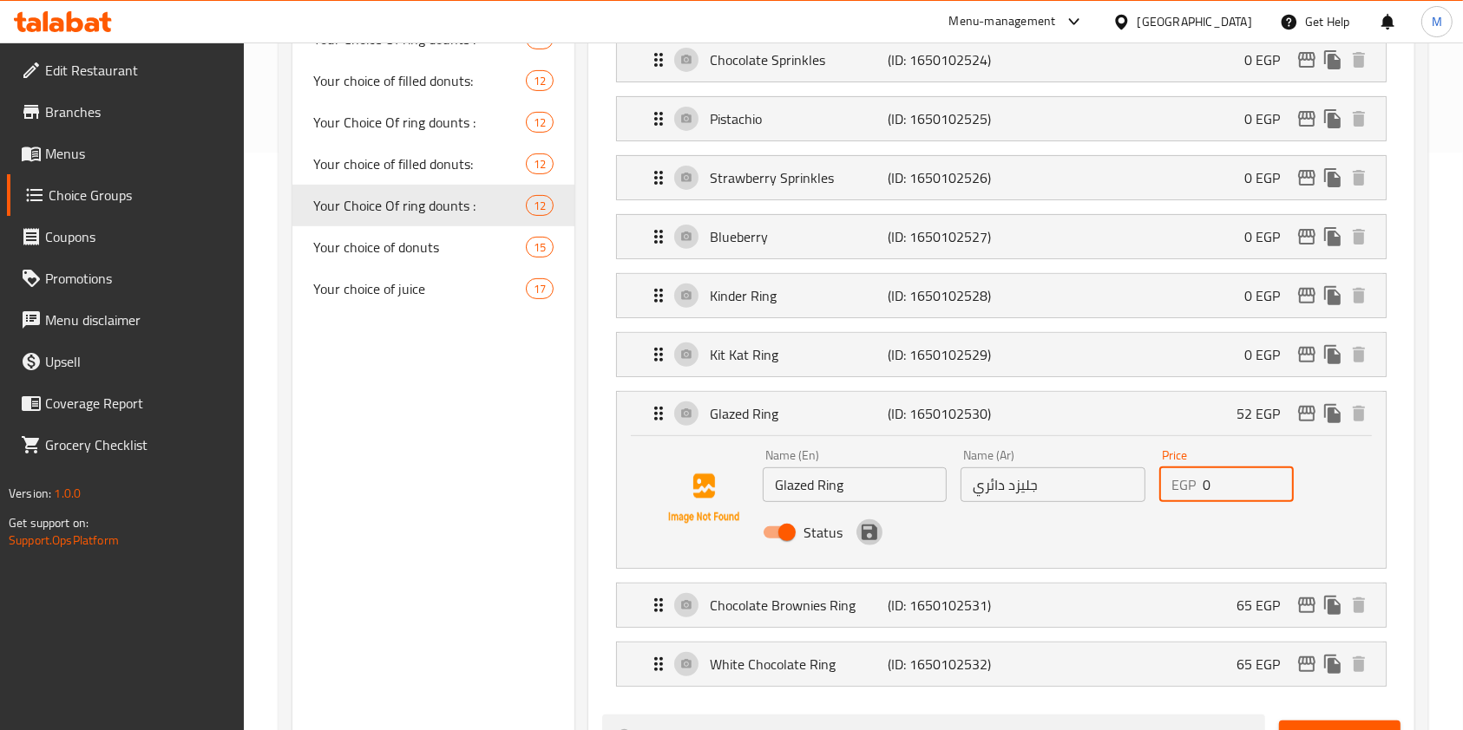
click at [869, 535] on icon "save" at bounding box center [869, 532] width 21 height 21
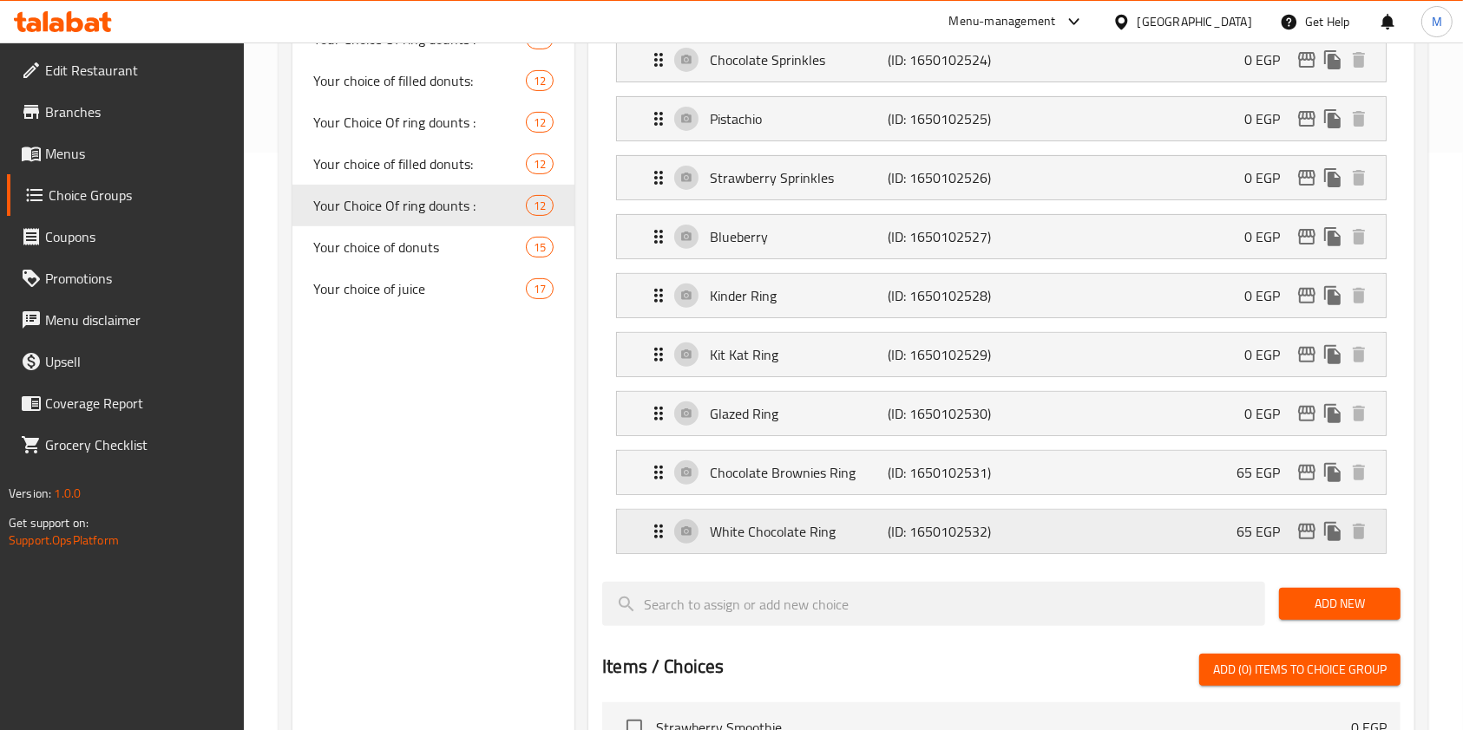
type input "0"
click at [1141, 477] on div "Chocolate Brownies Ring (ID: 1650102531) 65 EGP" at bounding box center [1006, 472] width 717 height 43
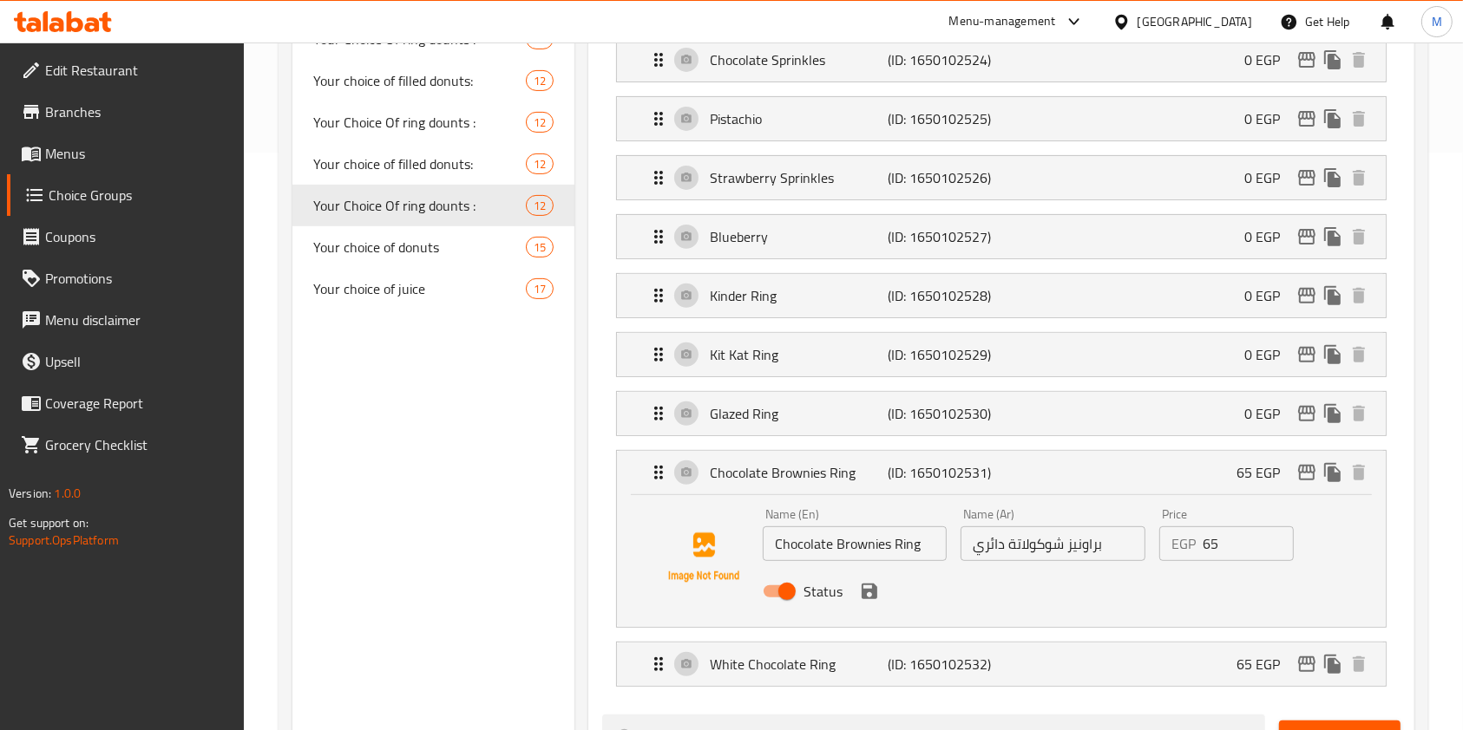
click at [1210, 541] on input "65" at bounding box center [1247, 544] width 91 height 35
click at [872, 586] on icon "save" at bounding box center [869, 592] width 16 height 16
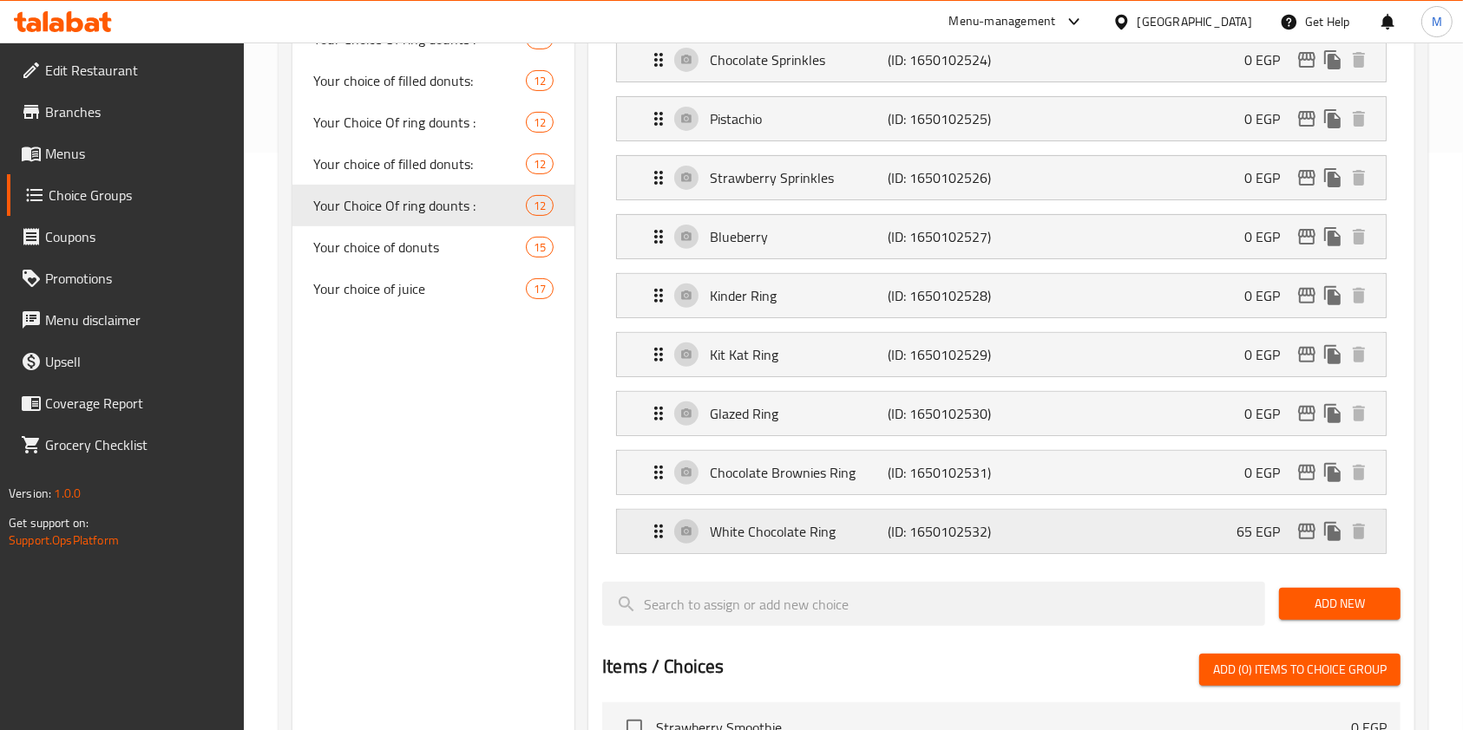
type input "0"
click at [1168, 533] on div "White Chocolate Ring (ID: 1650102532) 65 EGP" at bounding box center [1006, 531] width 717 height 43
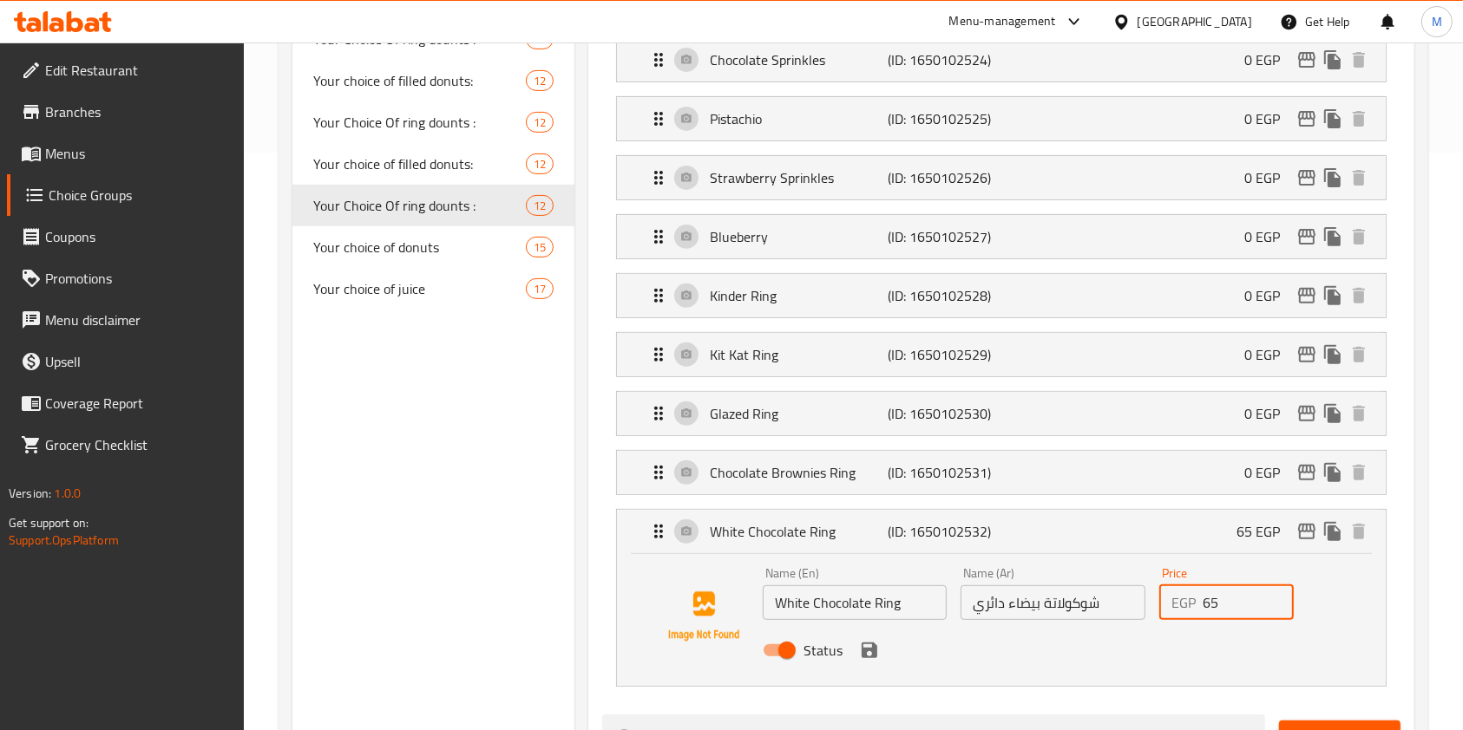
click at [1212, 593] on input "65" at bounding box center [1247, 603] width 91 height 35
click at [1213, 596] on input "65" at bounding box center [1247, 603] width 91 height 35
click at [1214, 597] on input "65" at bounding box center [1247, 603] width 91 height 35
click at [874, 651] on icon "save" at bounding box center [869, 651] width 16 height 16
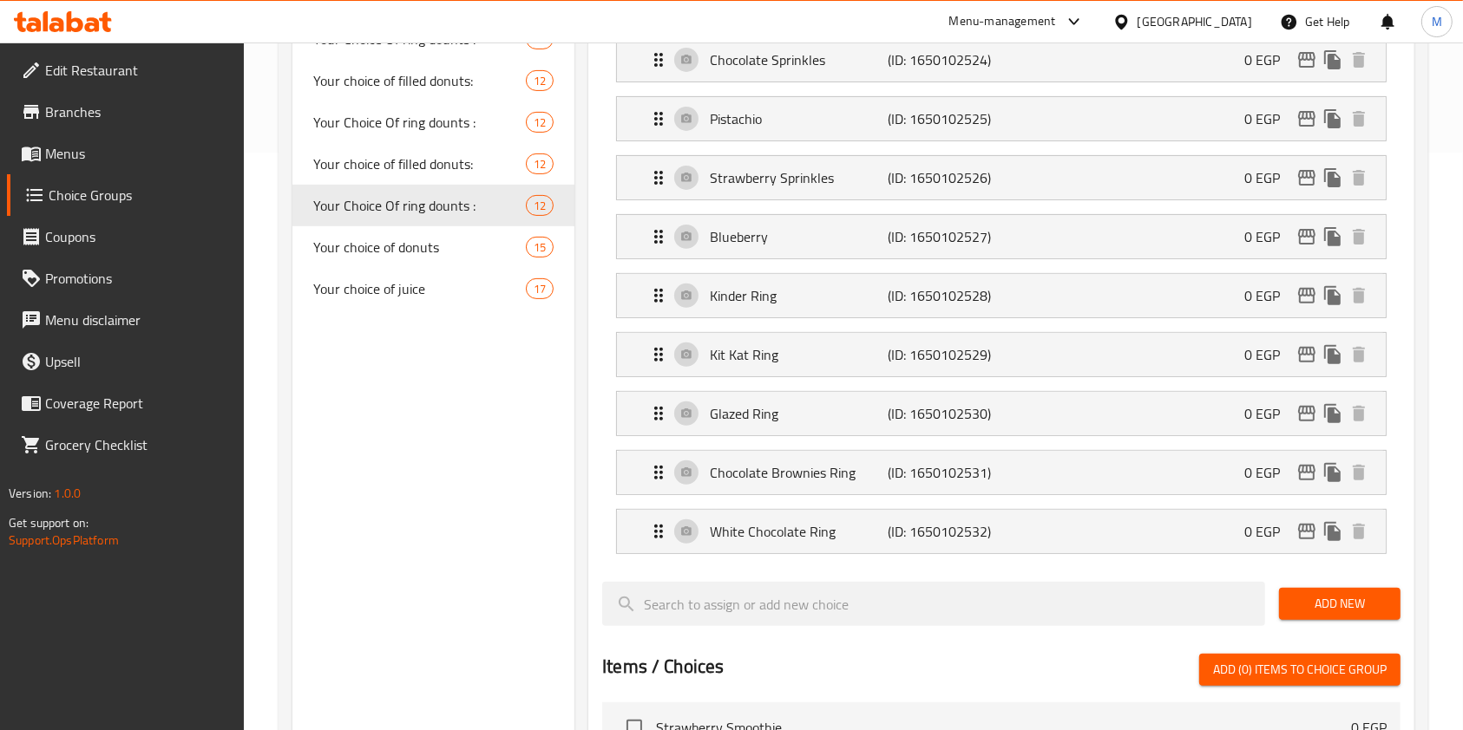
type input "0"
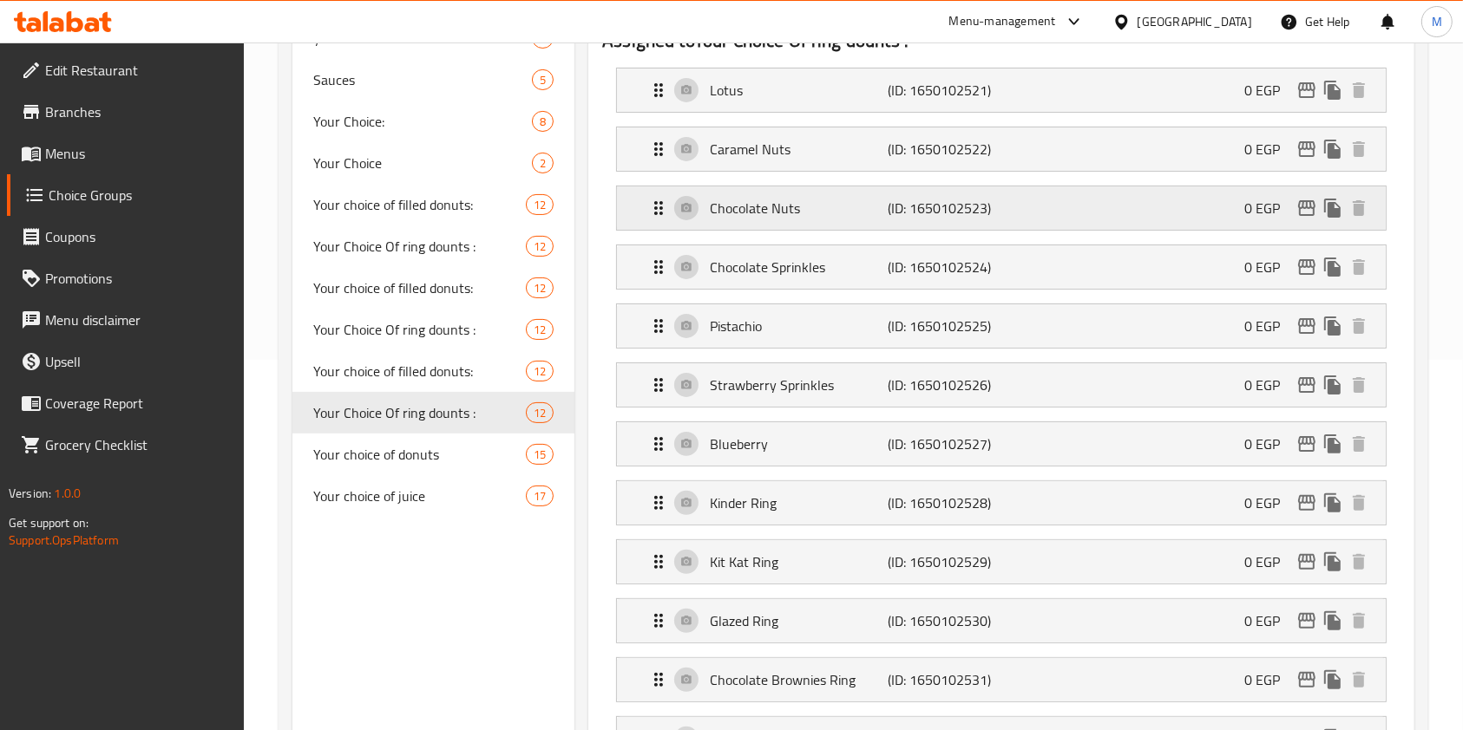
scroll to position [231, 0]
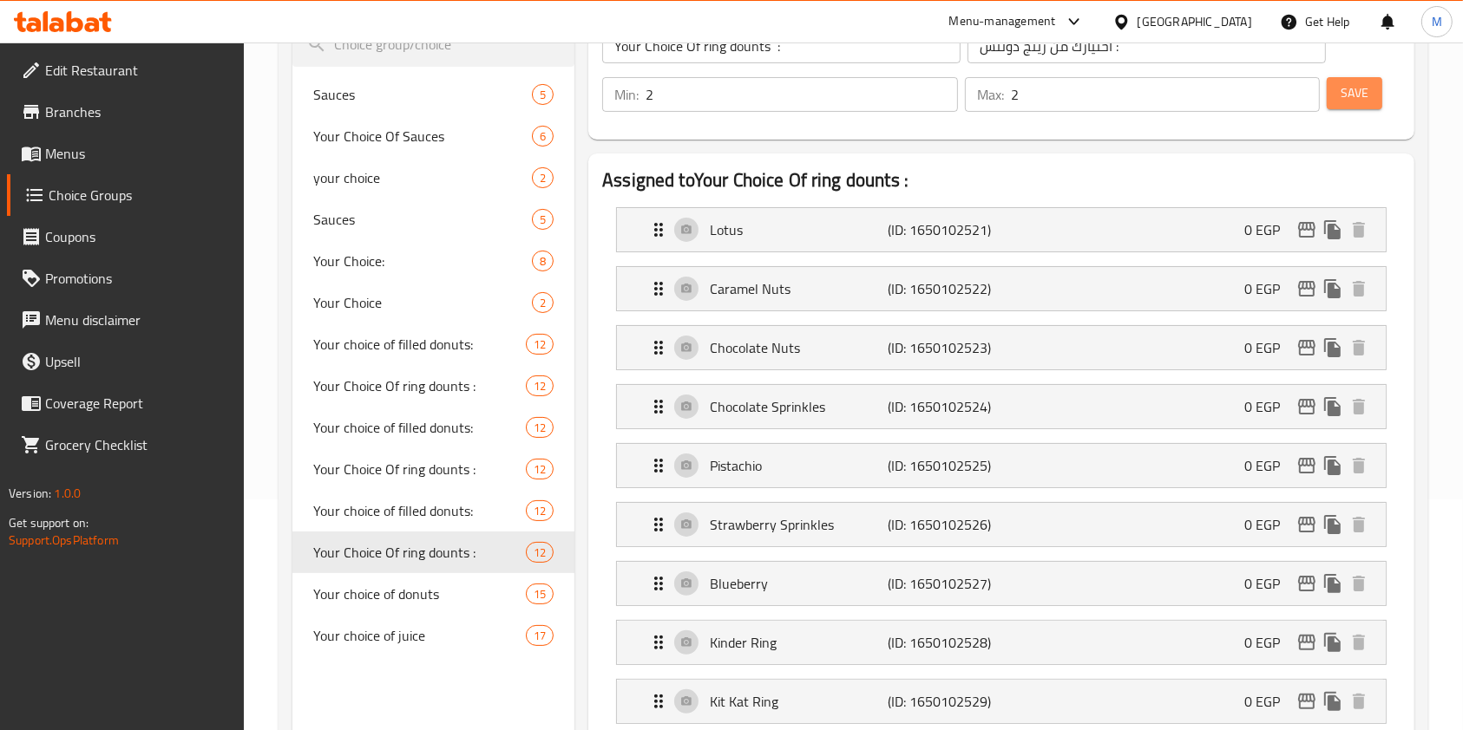
click at [1358, 93] on span "Save" at bounding box center [1354, 93] width 28 height 22
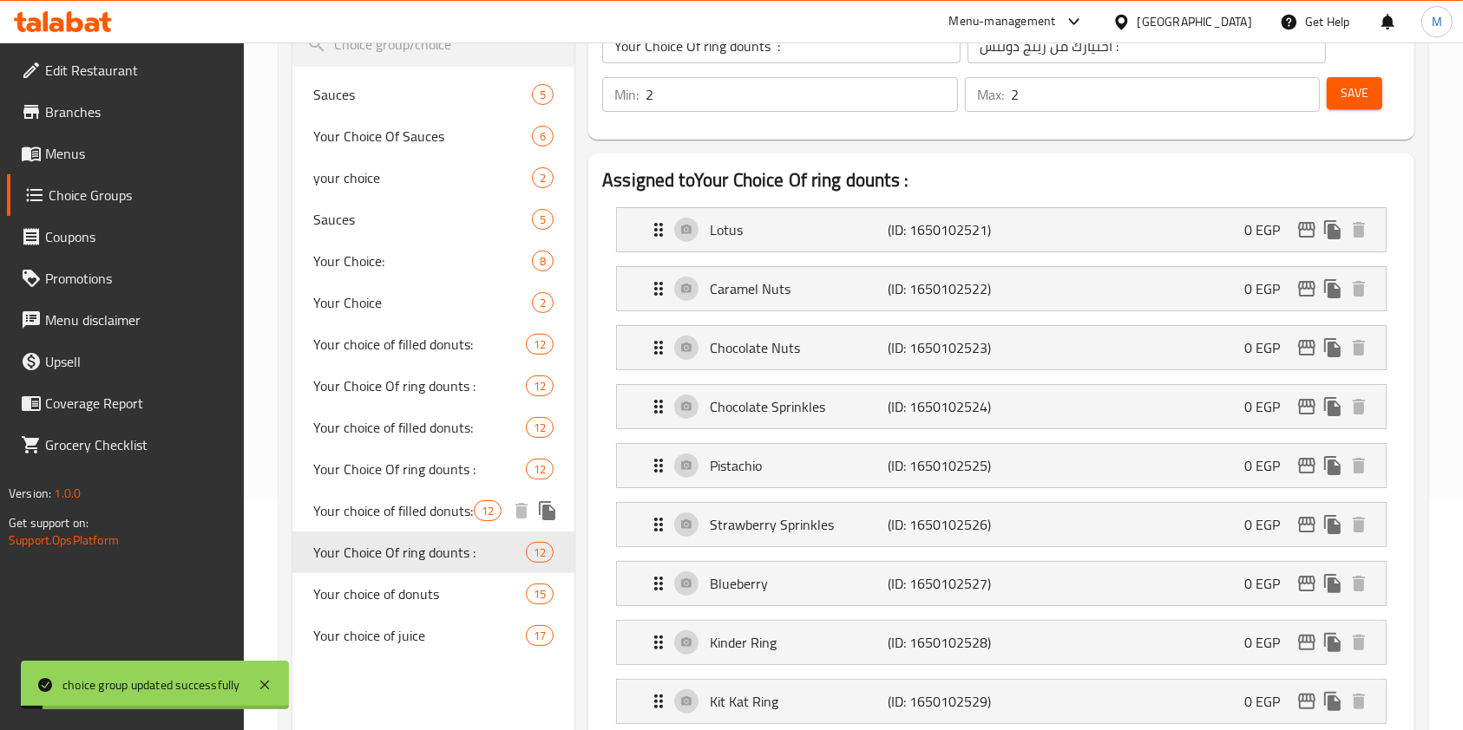
scroll to position [347, 0]
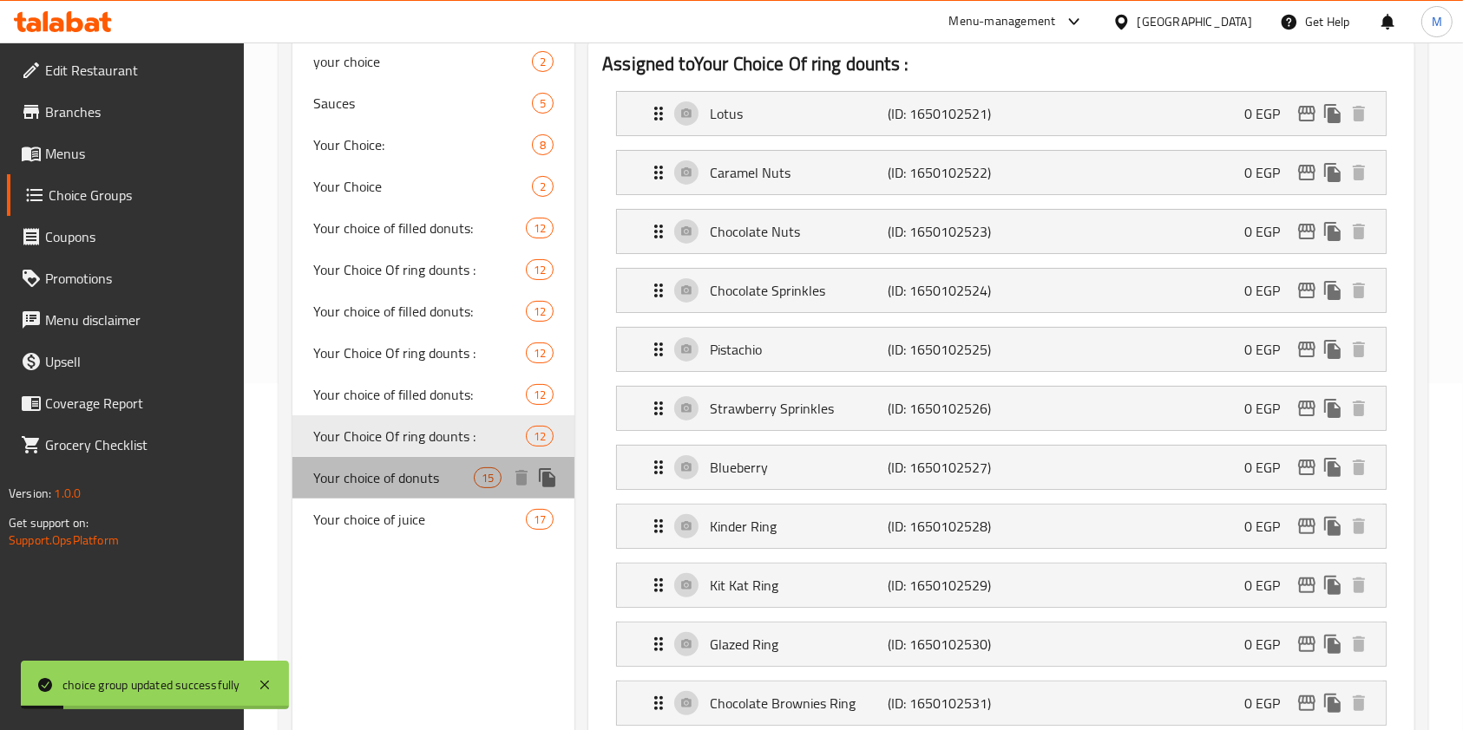
click at [377, 478] on span "Your choice of donuts" at bounding box center [393, 478] width 160 height 21
type input "Your choice of donuts"
type input "اختيارك من الدوناتس"
type input "1"
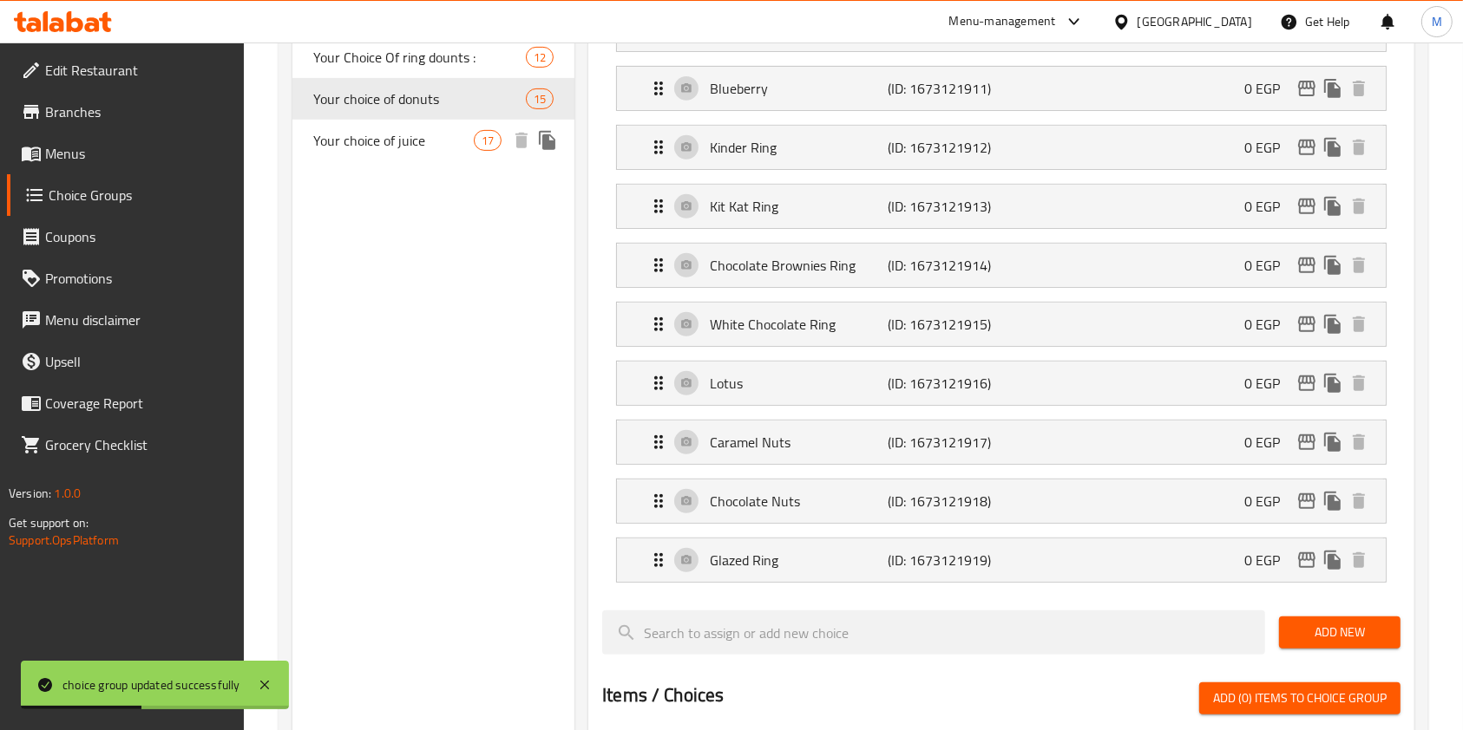
scroll to position [578, 0]
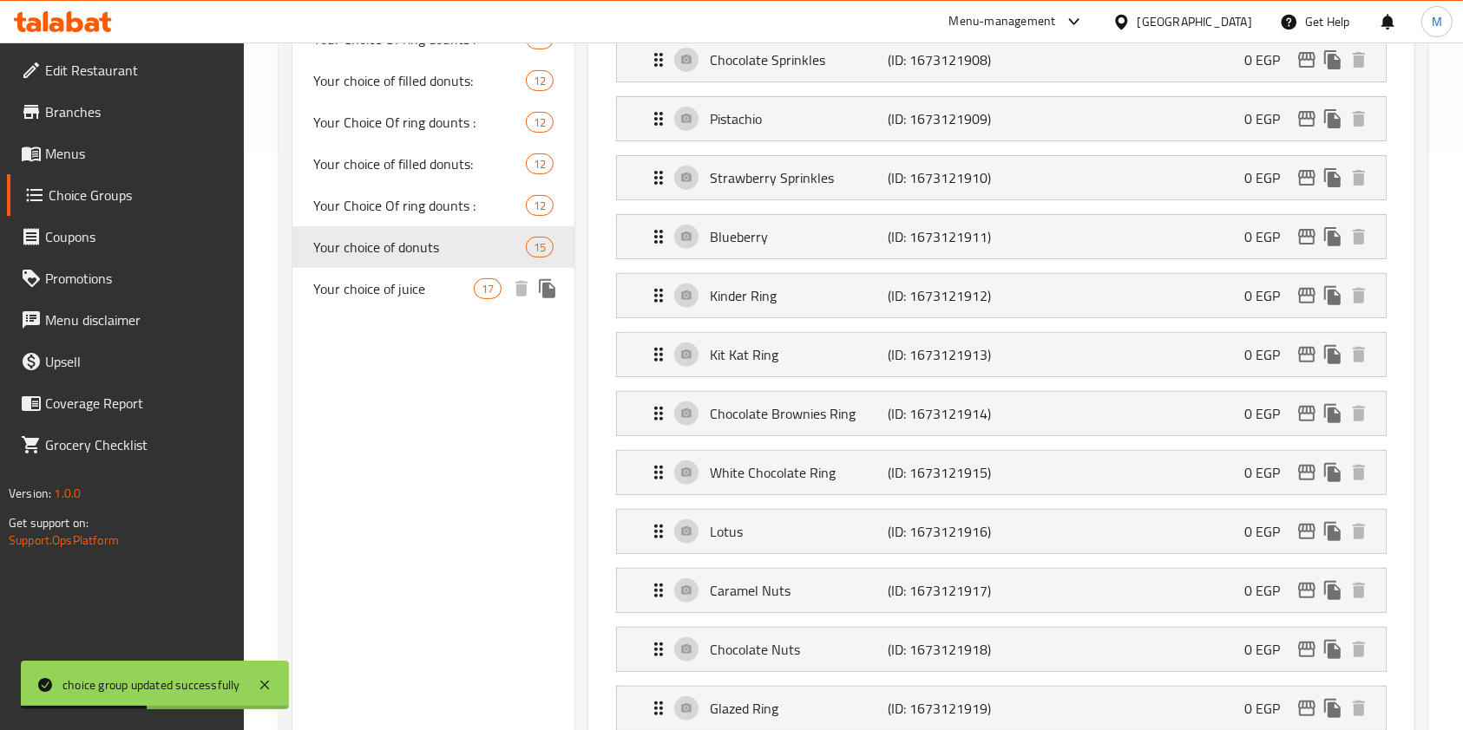
click at [389, 278] on span "Your choice of juice" at bounding box center [393, 288] width 160 height 21
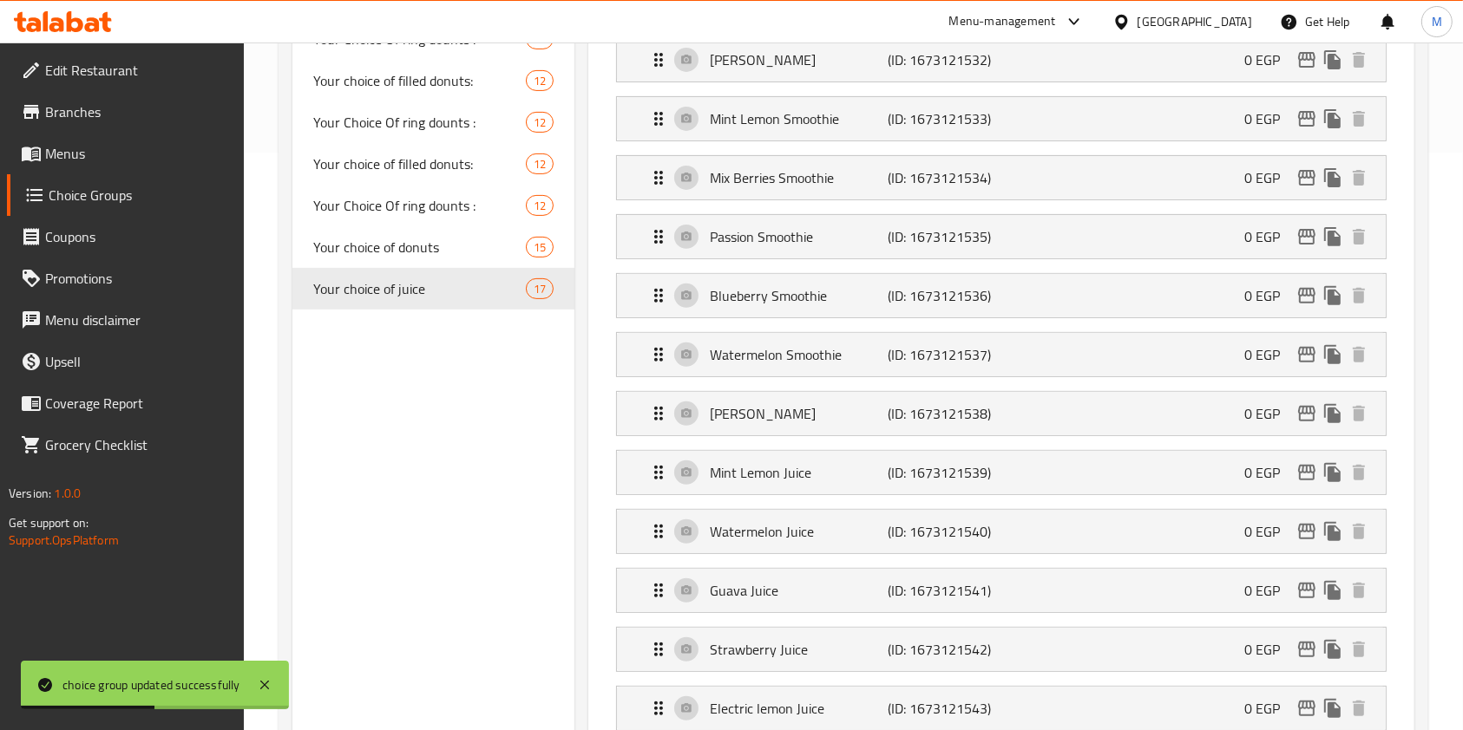
type input "Your choice of juice"
type input "اختيارك من العصير"
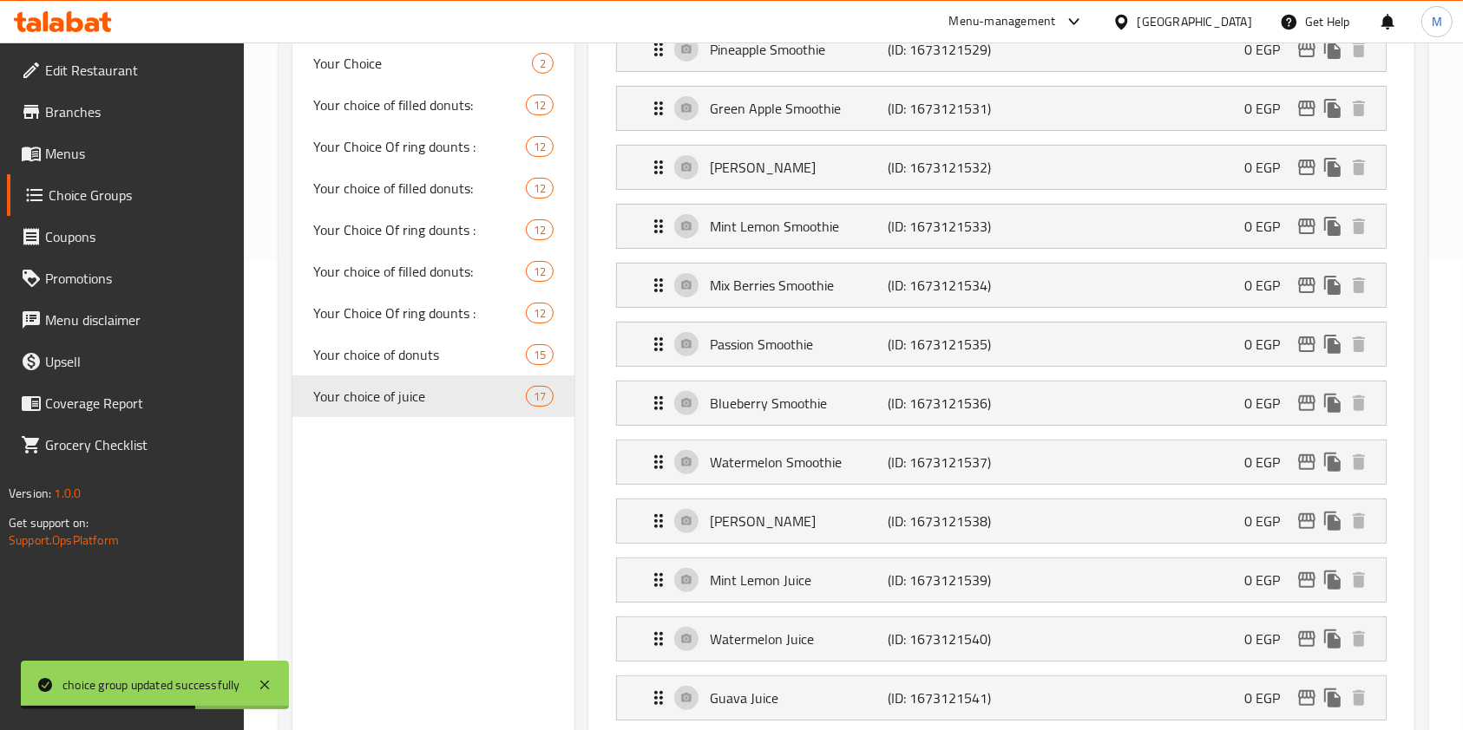
scroll to position [347, 0]
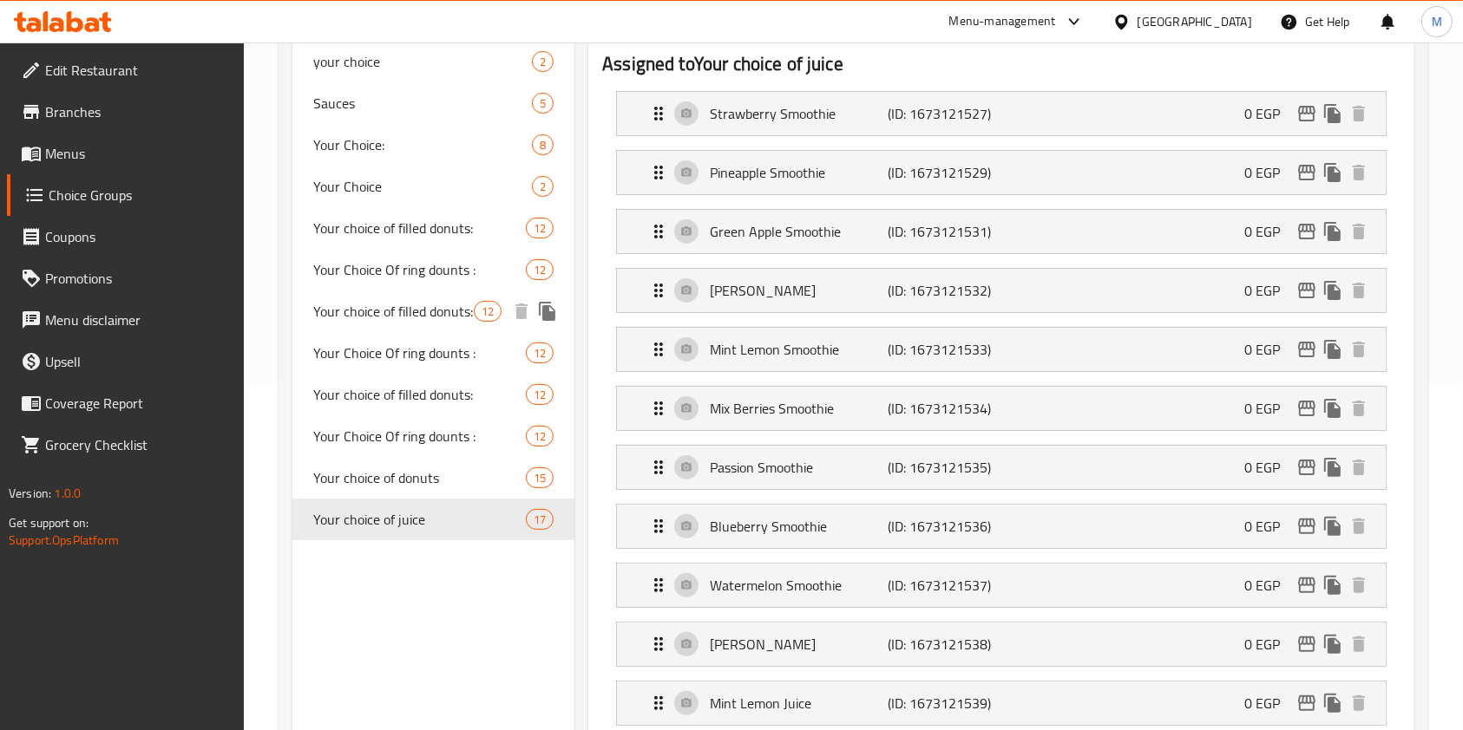
click at [388, 356] on span "Your Choice Of ring dounts :" at bounding box center [419, 353] width 213 height 21
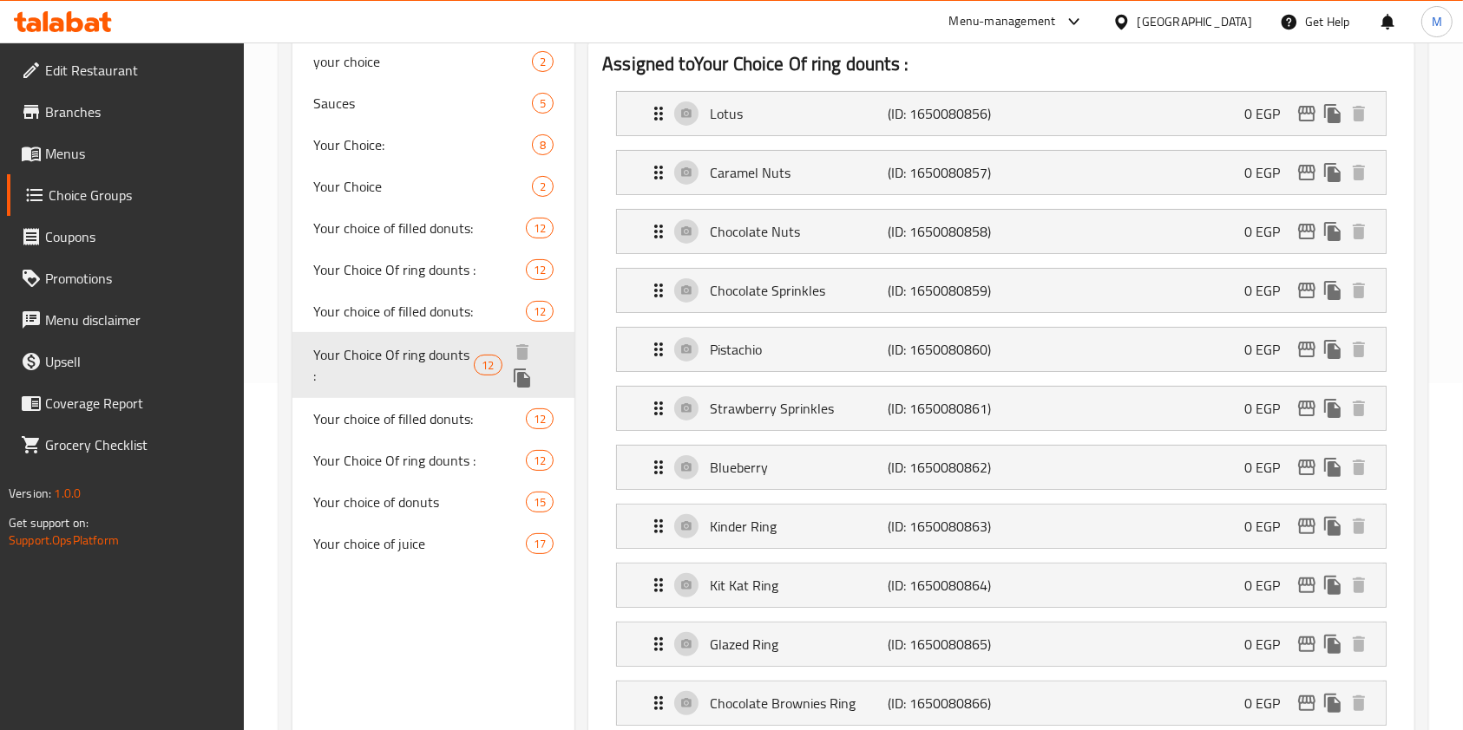
type input "Your Choice Of ring dounts :"
type input "اختيارك من رينج دونتس :"
type input "3"
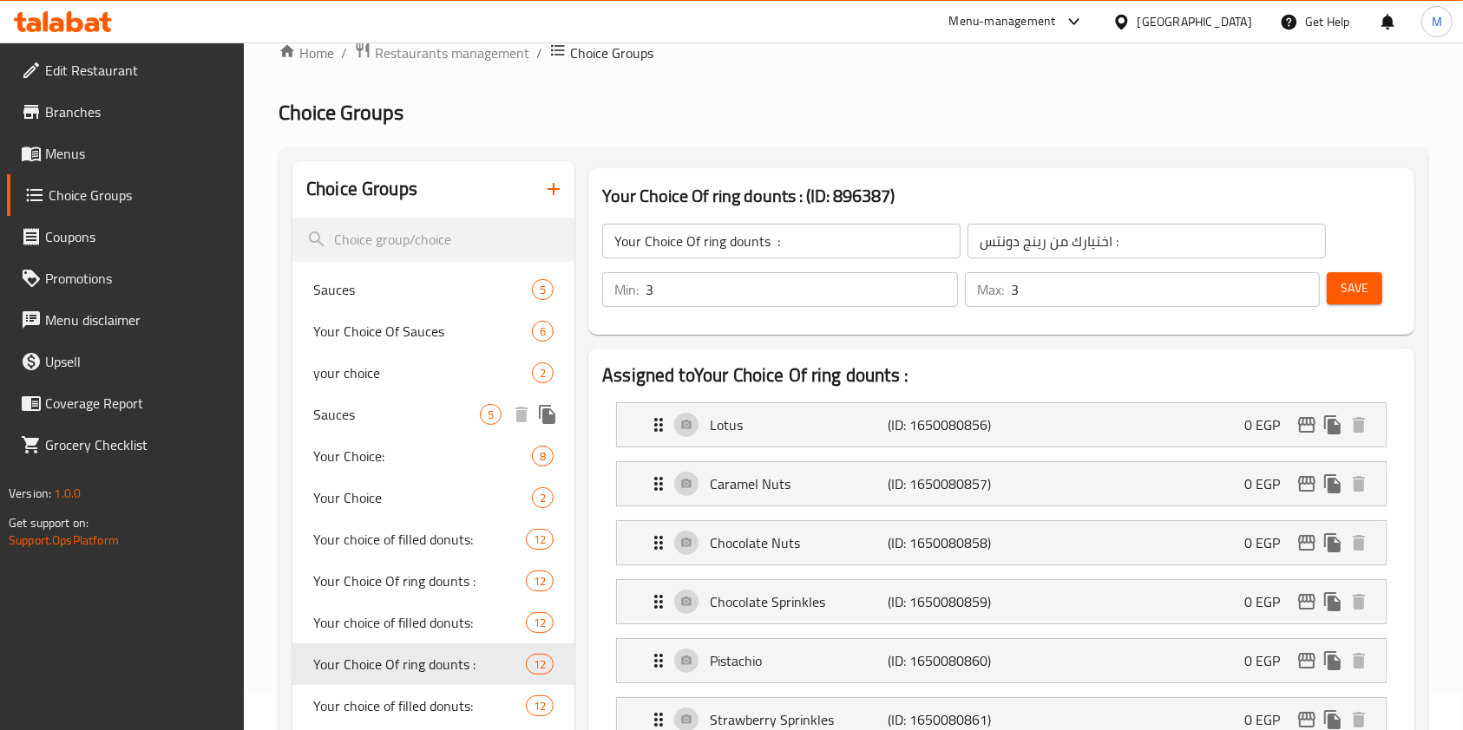
scroll to position [0, 0]
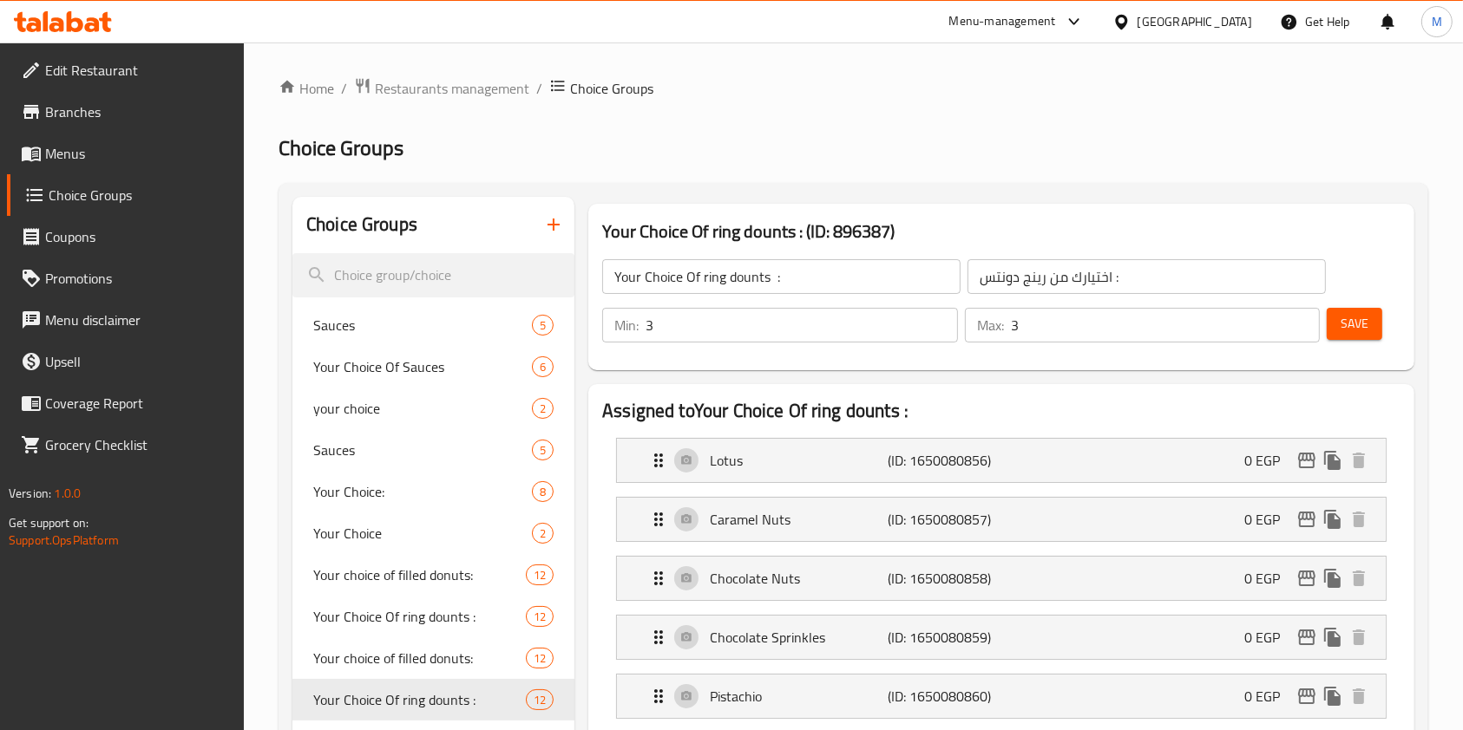
click at [105, 5] on div at bounding box center [63, 21] width 126 height 35
click at [95, 16] on icon at bounding box center [63, 21] width 98 height 21
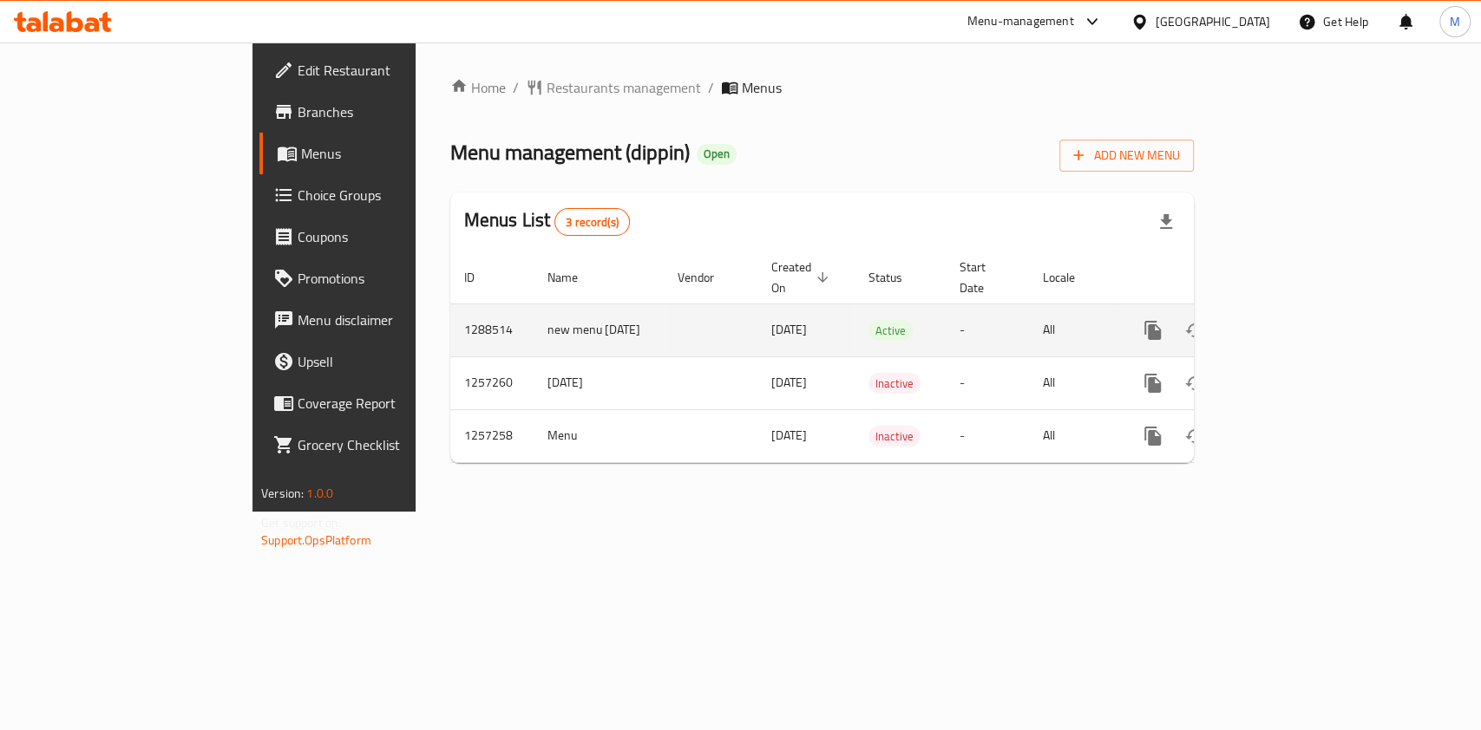
click at [1299, 310] on link "enhanced table" at bounding box center [1278, 331] width 42 height 42
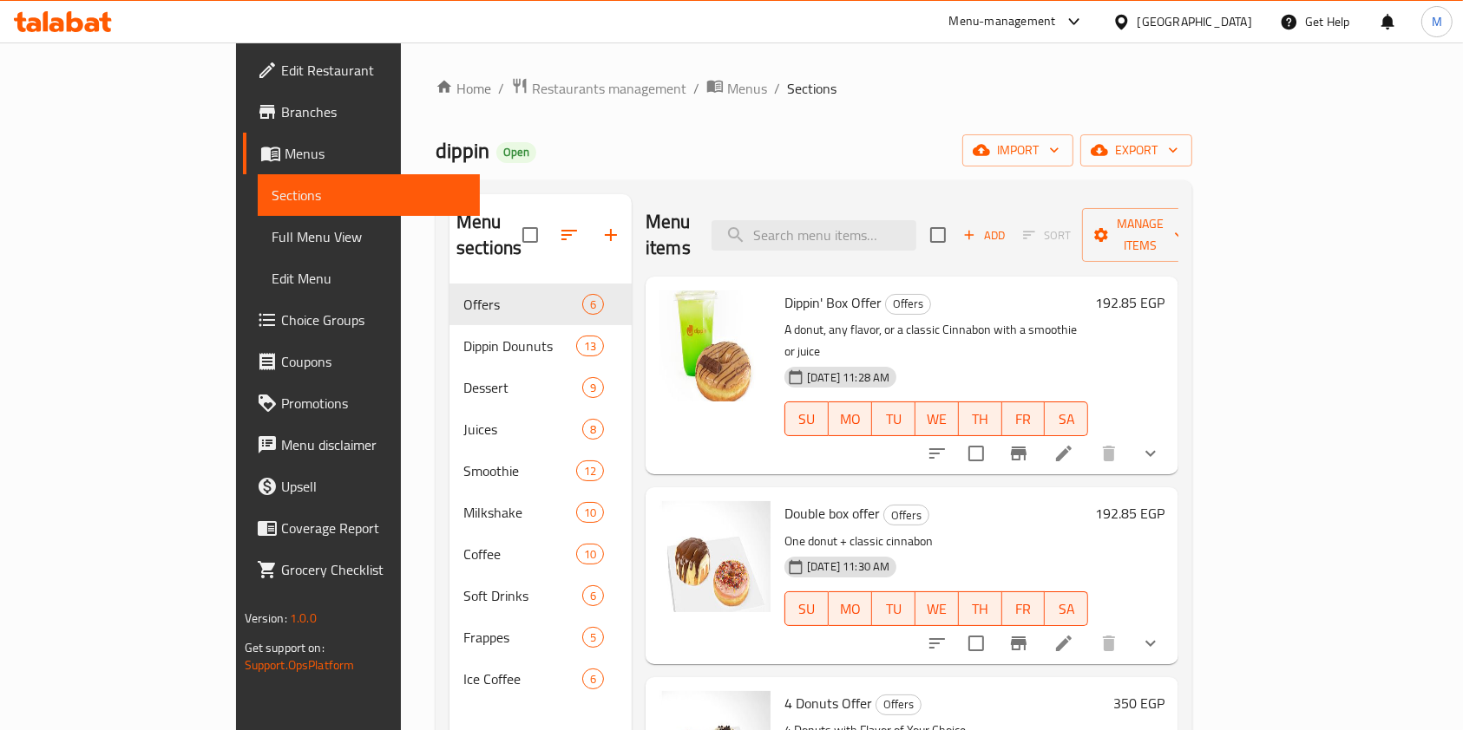
click at [281, 320] on span "Choice Groups" at bounding box center [374, 320] width 186 height 21
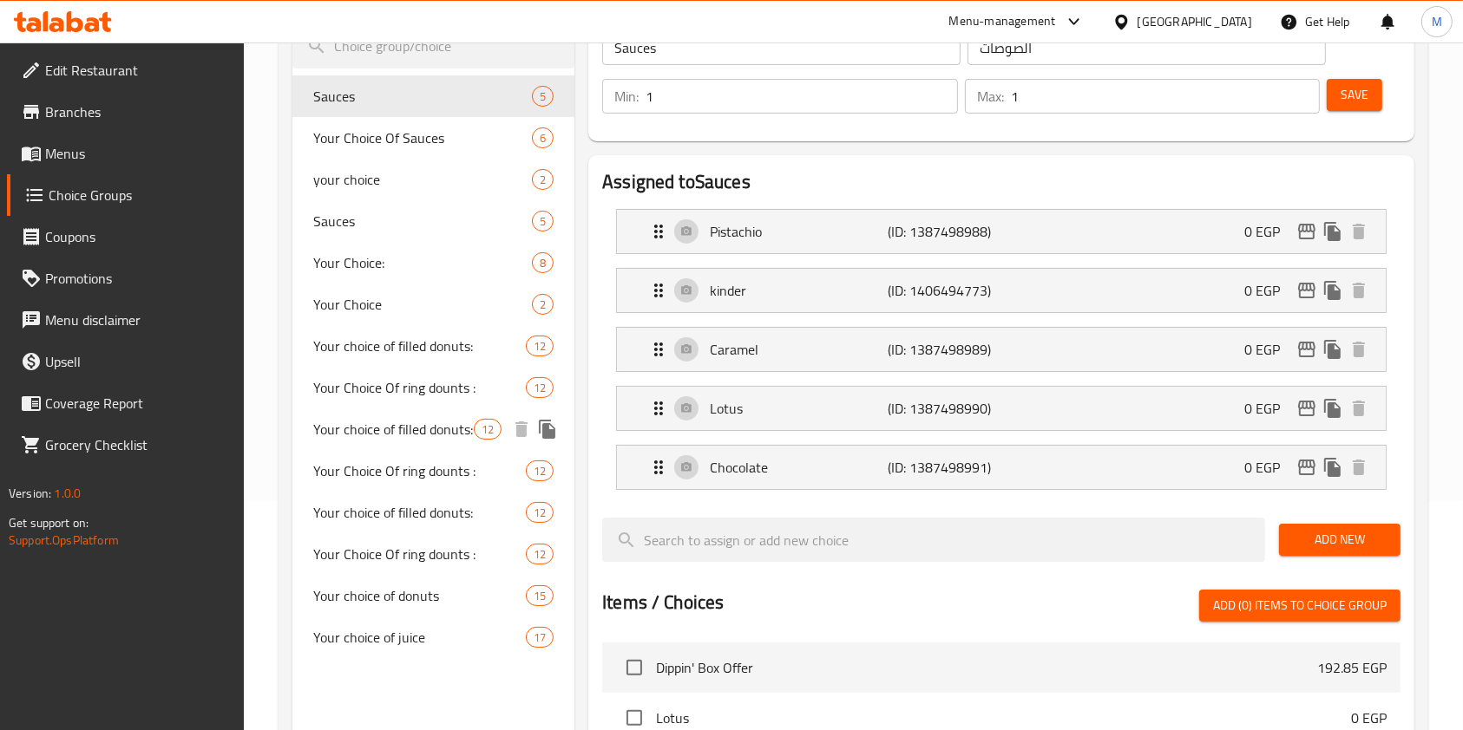
scroll to position [231, 0]
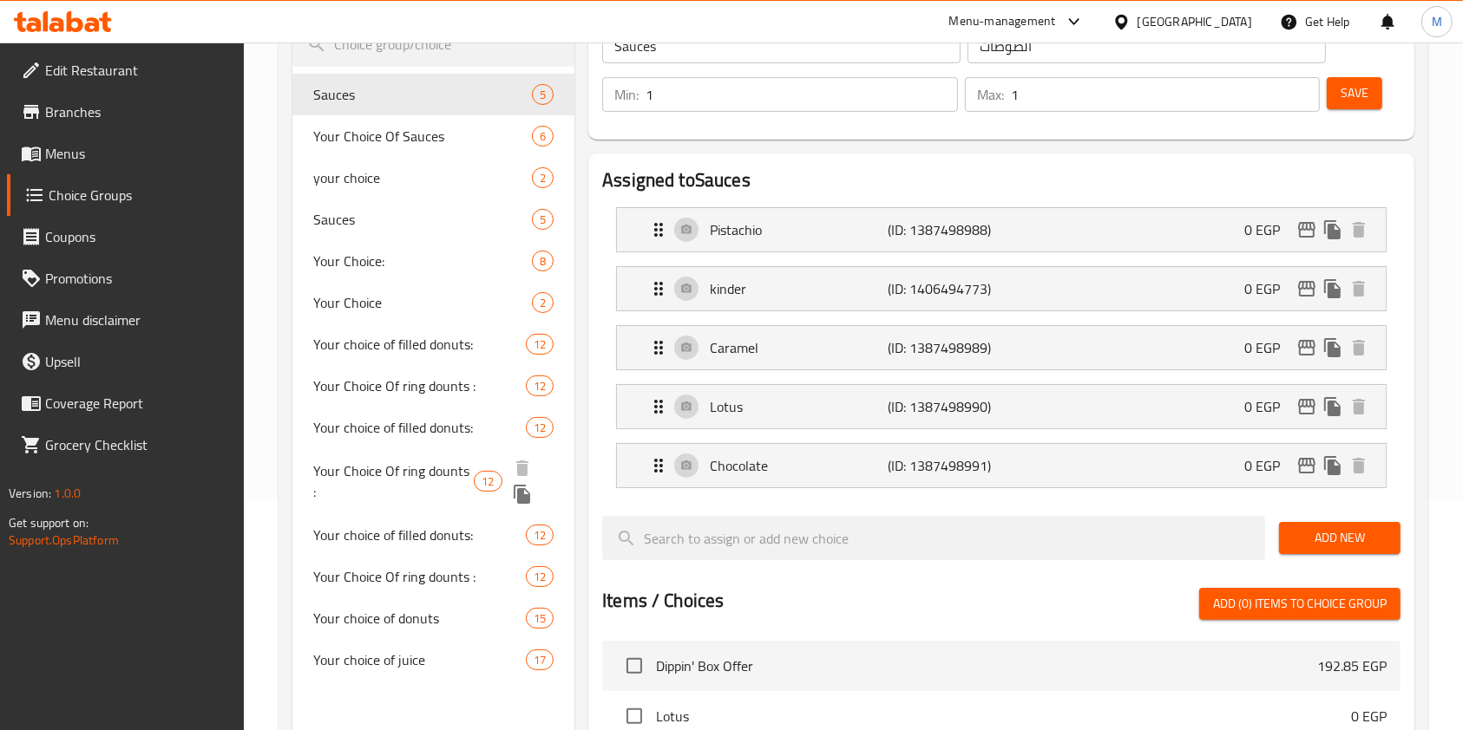
click at [419, 477] on span "Your Choice Of ring dounts :" at bounding box center [393, 482] width 160 height 42
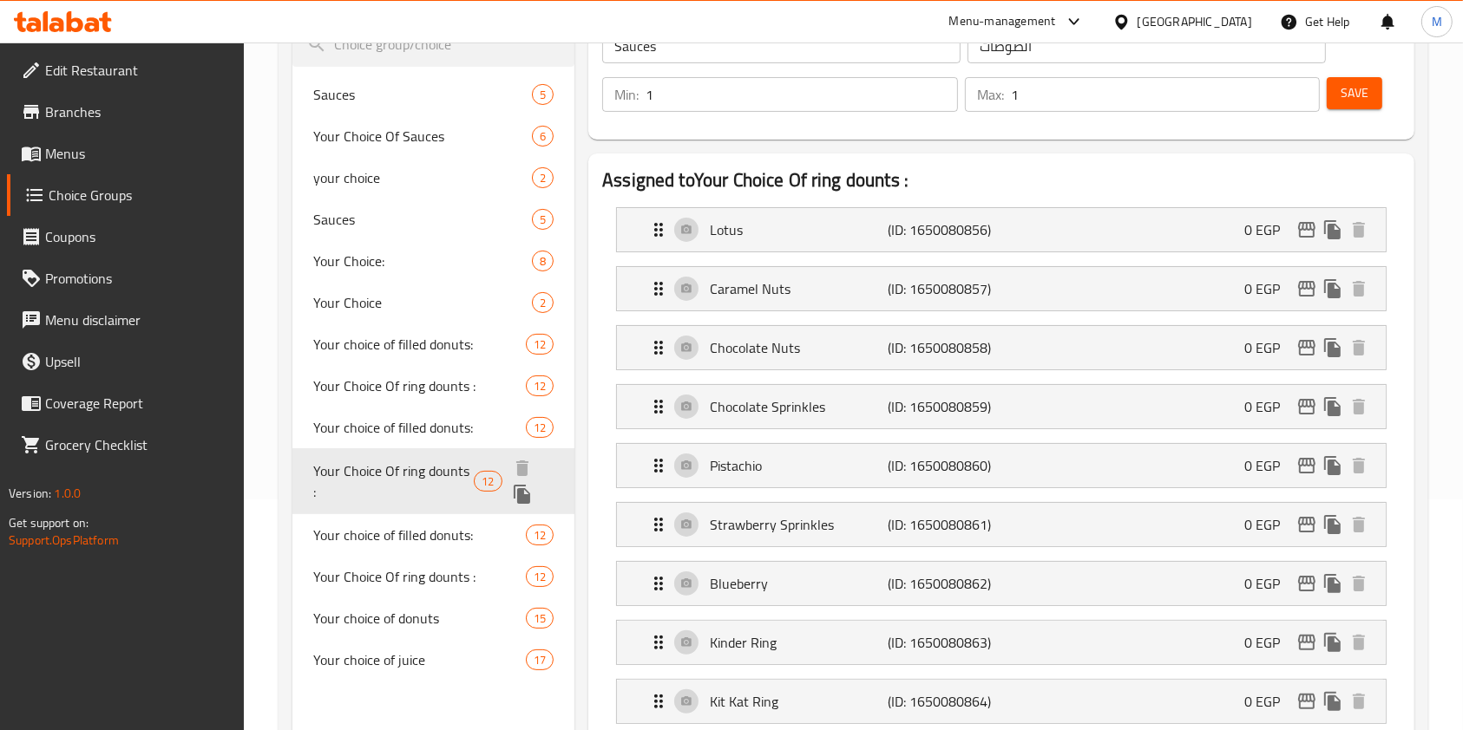
type input "Your Choice Of ring dounts :"
type input "اختيارك من رينج دونتس :"
type input "3"
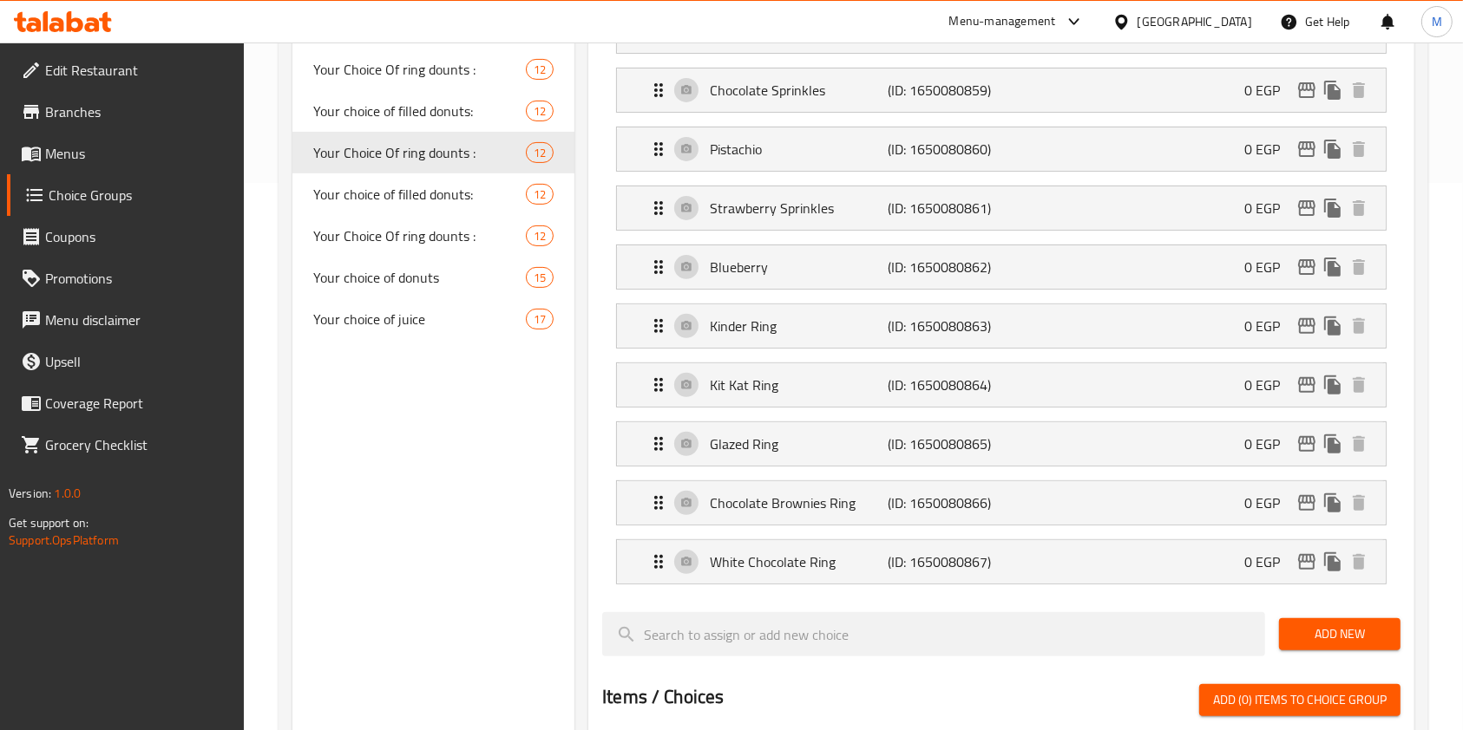
scroll to position [578, 0]
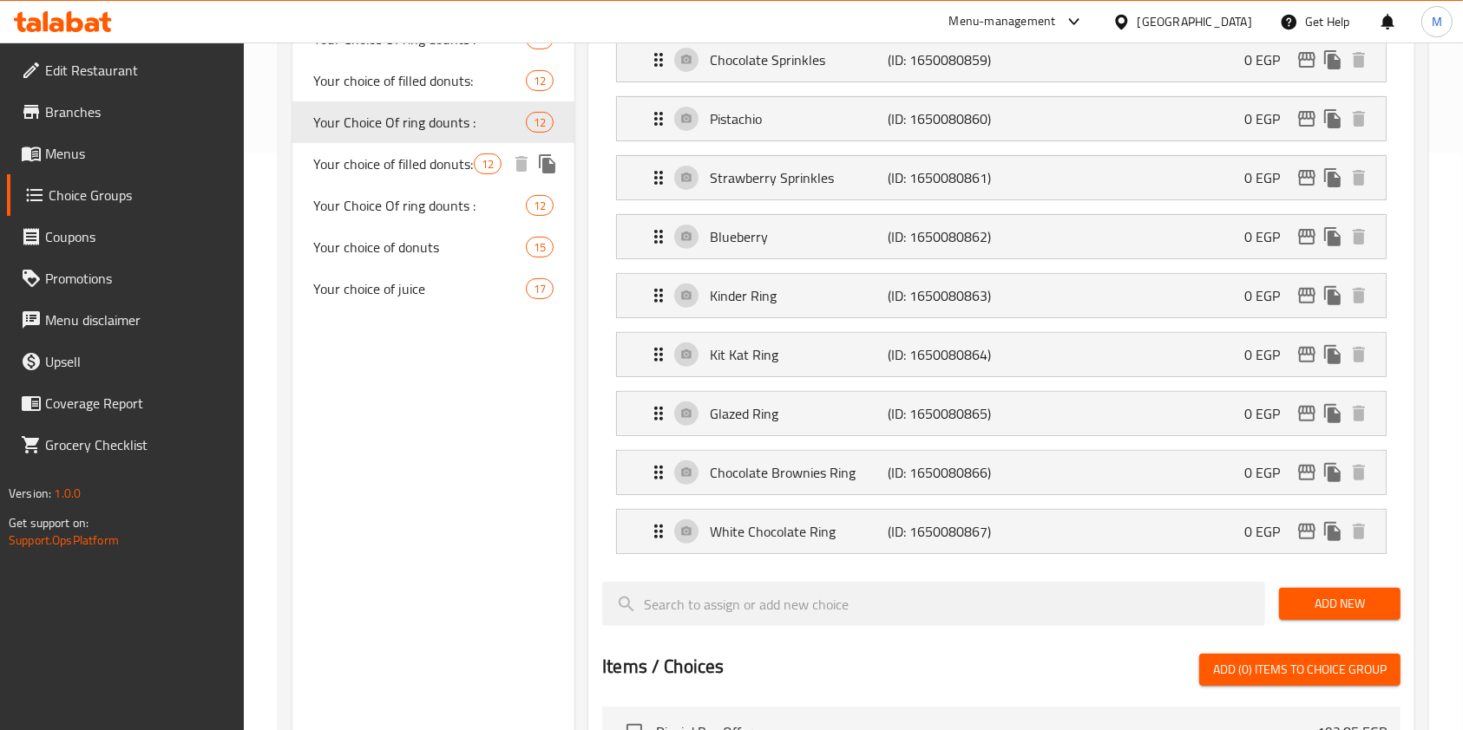
click at [374, 139] on div "Your Choice Of ring dounts : 12" at bounding box center [433, 122] width 282 height 42
click at [396, 177] on div "Your choice of filled donuts: 12" at bounding box center [433, 164] width 282 height 42
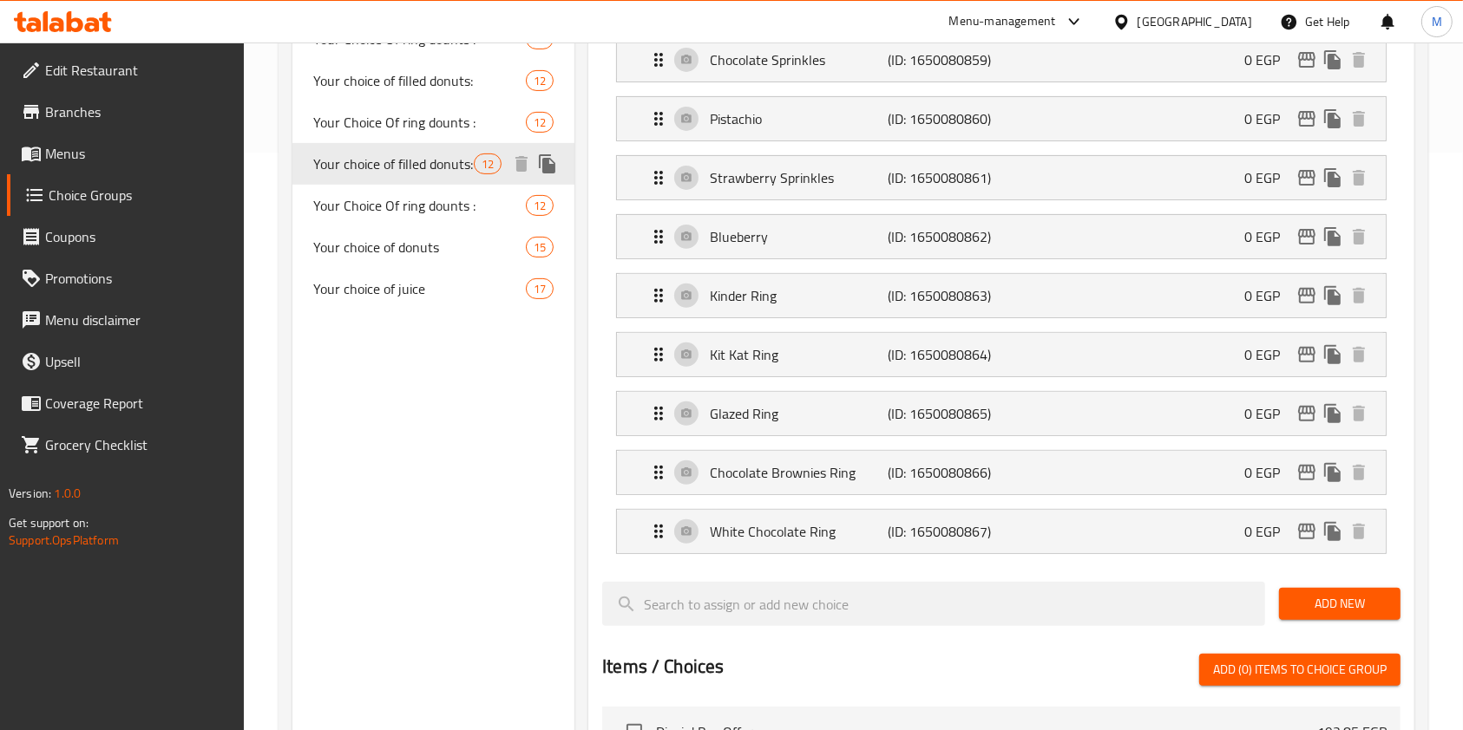
type input "Your choice of filled donuts:"
type input "اختيارك من الدونتس المحشي :"
type input "2"
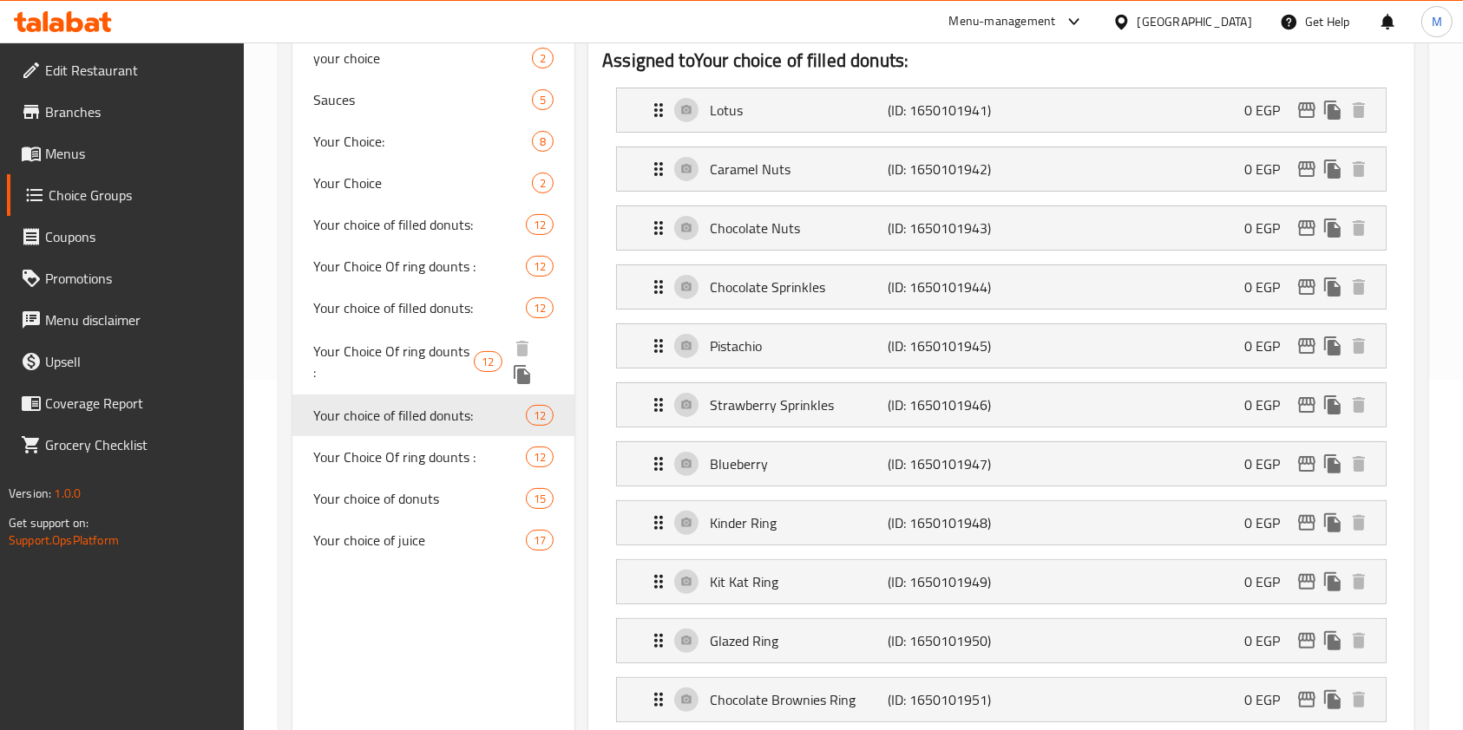
scroll to position [347, 0]
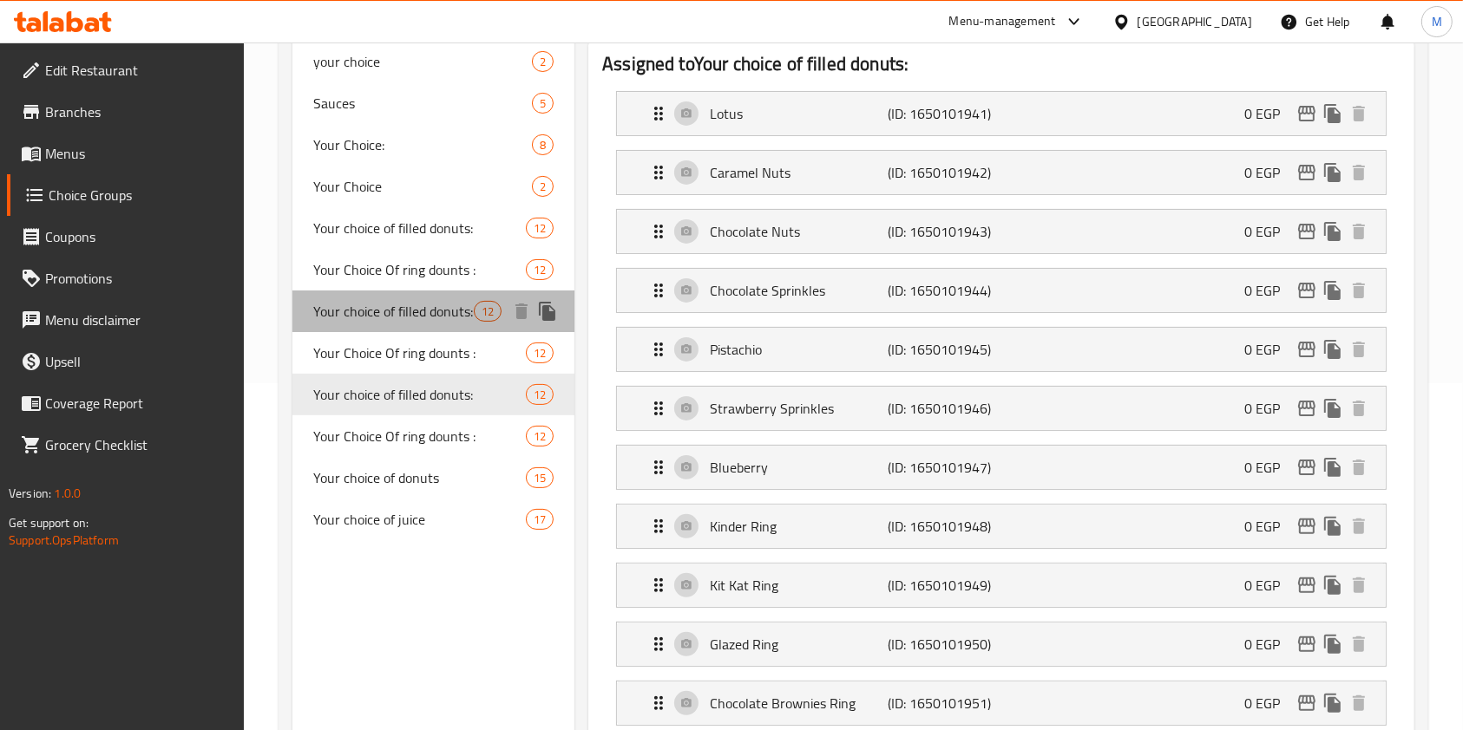
click at [396, 295] on div "Your choice of filled donuts: 12" at bounding box center [433, 312] width 282 height 42
type input "3"
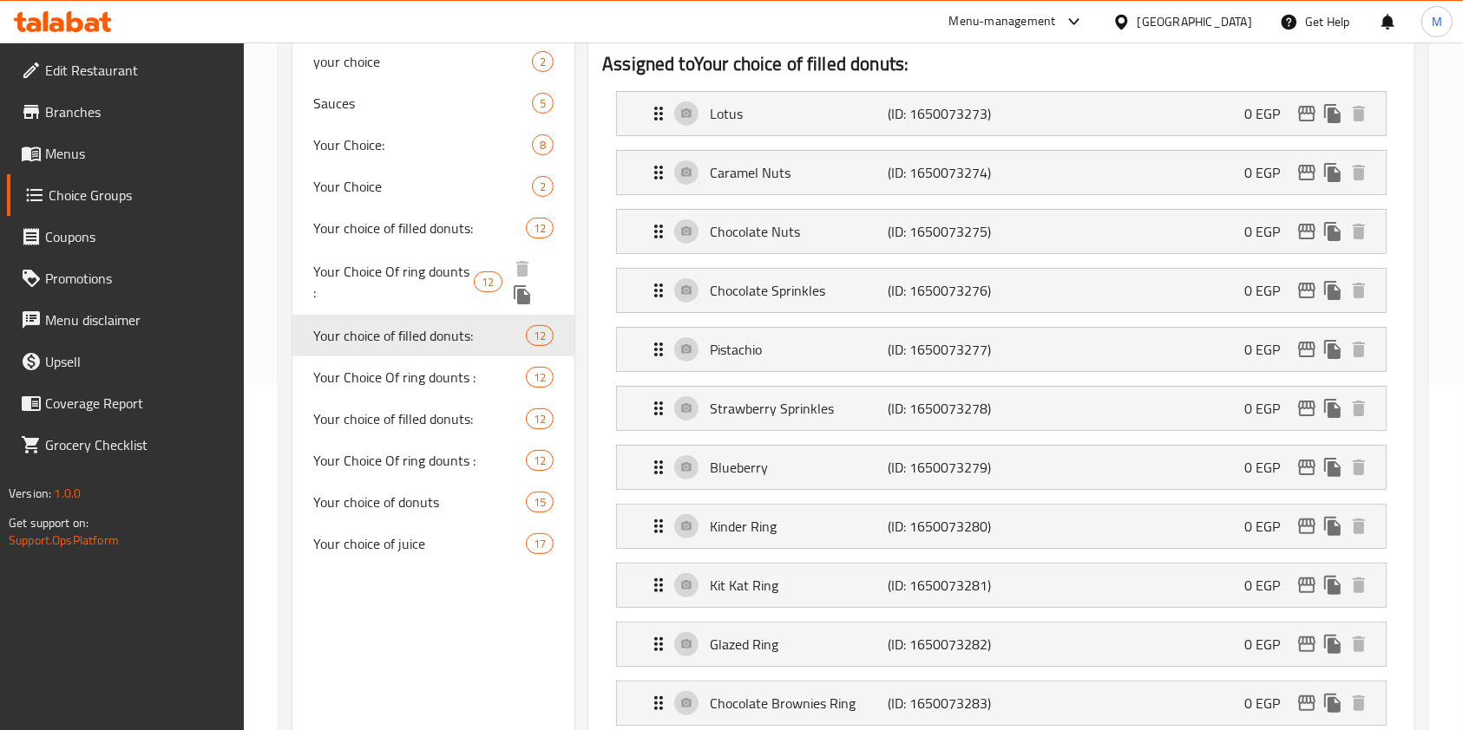
click at [410, 267] on span "Your Choice Of ring dounts :" at bounding box center [393, 282] width 160 height 42
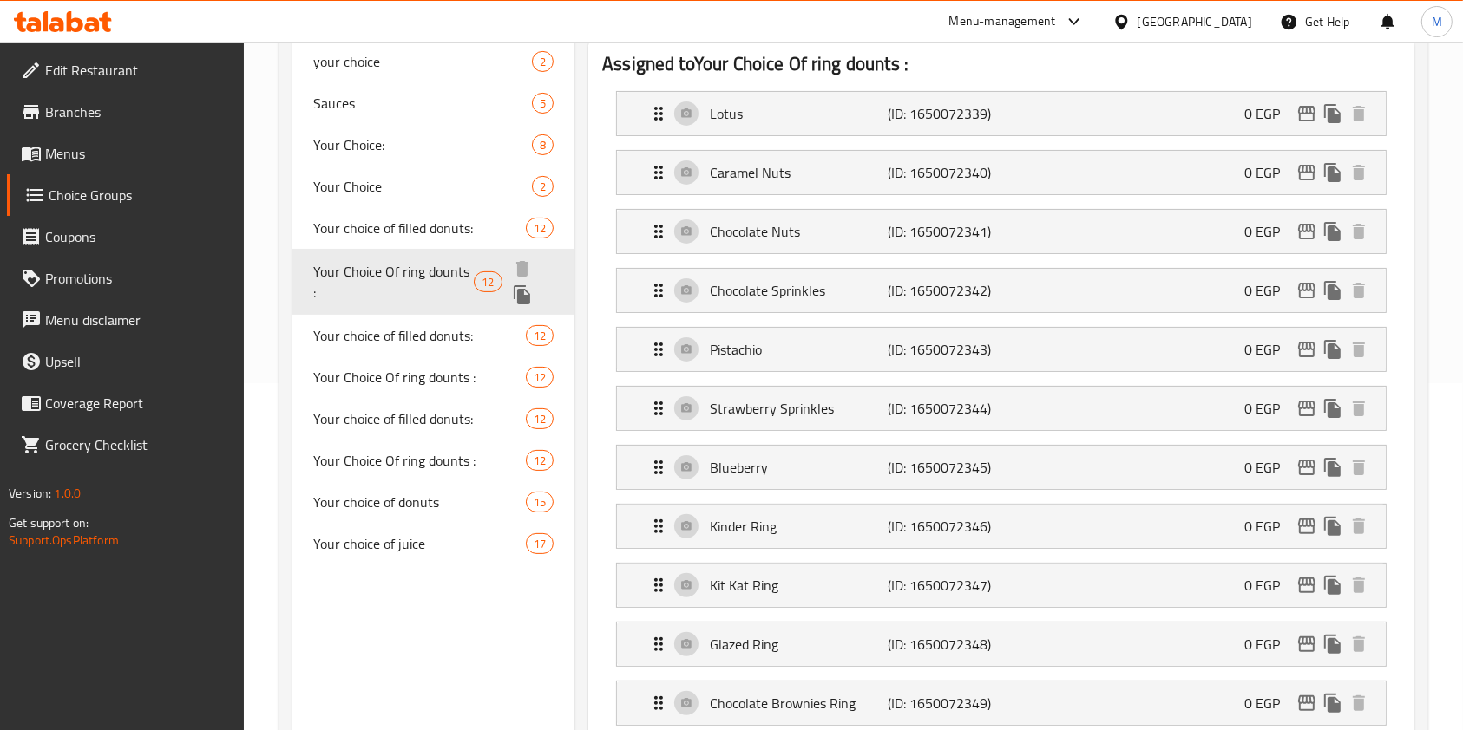
type input "Your Choice Of ring dounts :"
type input "اختيارك من رينج دونتس :"
type input "6"
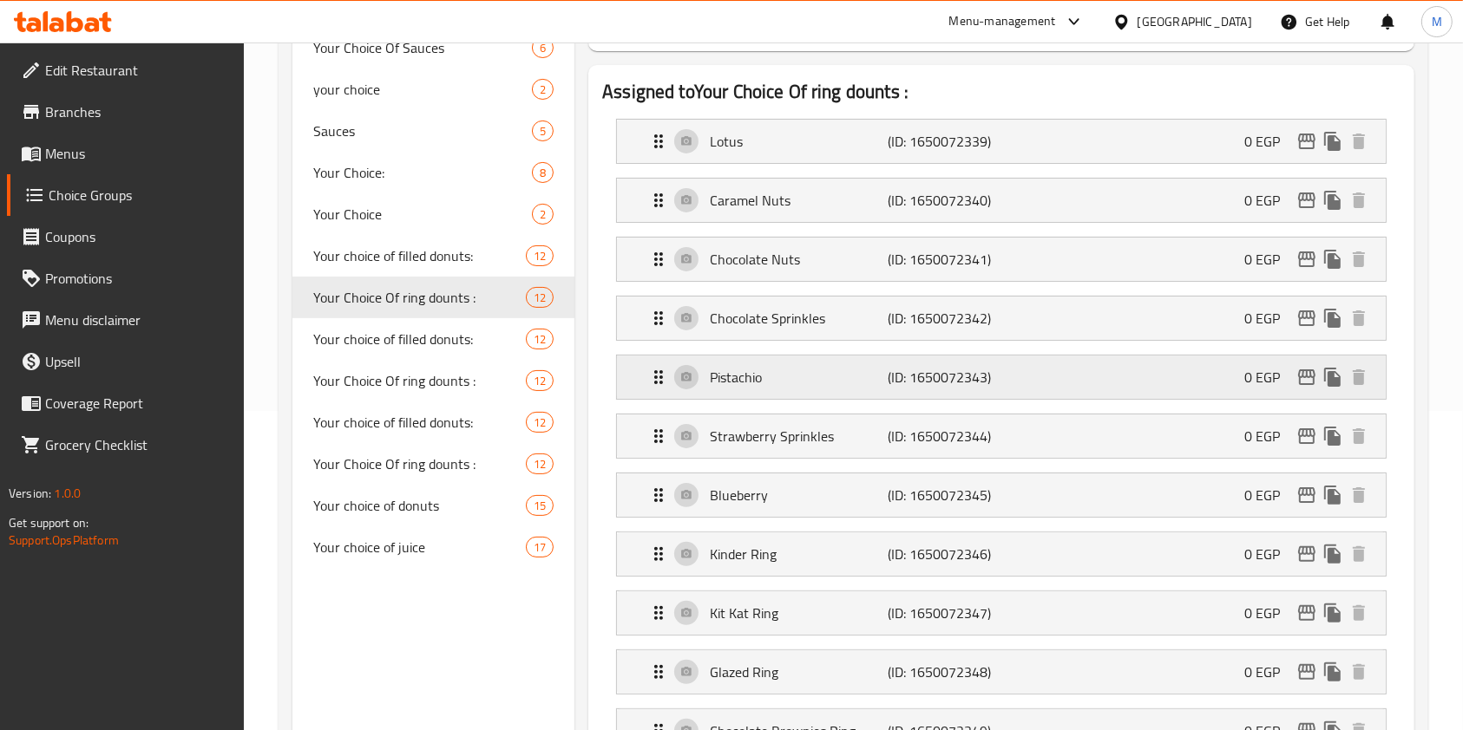
scroll to position [115, 0]
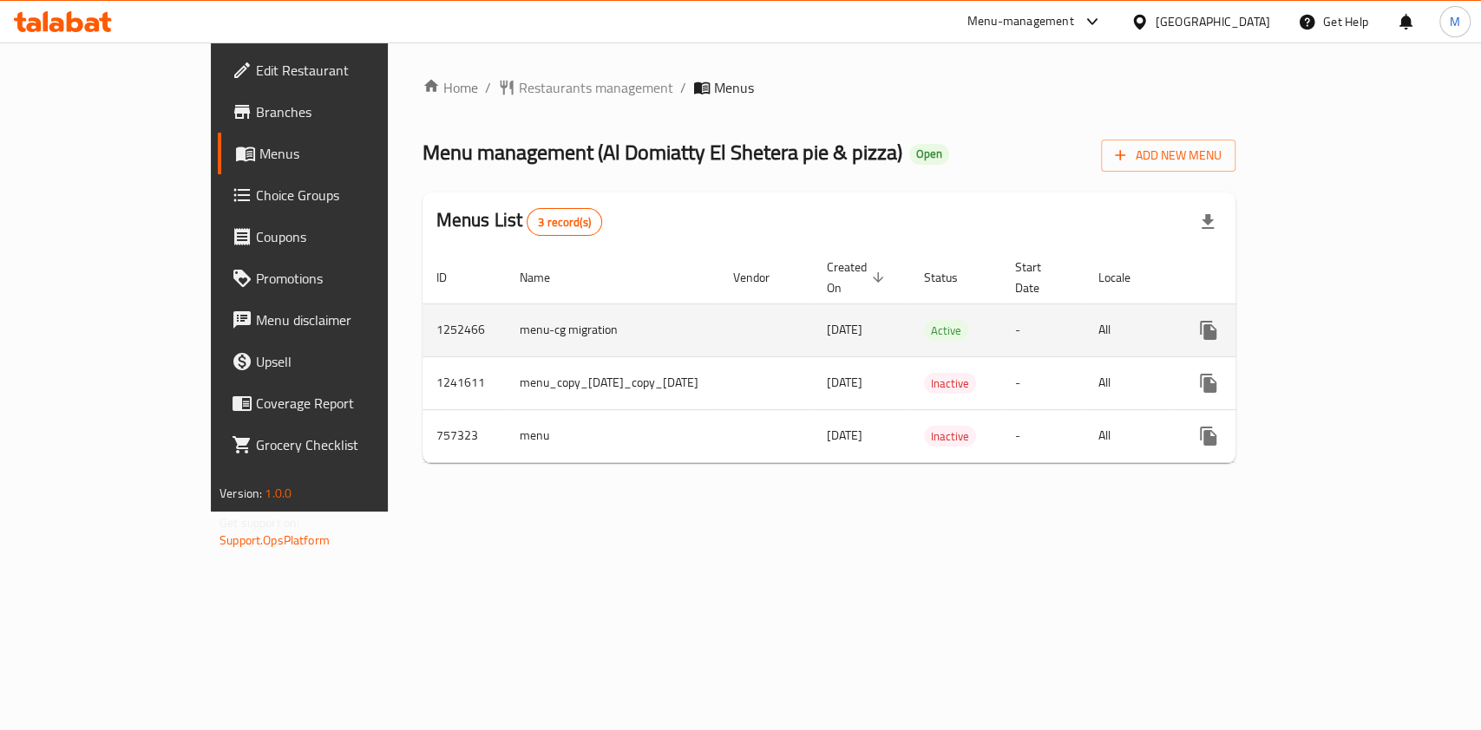
click at [1344, 320] on icon "enhanced table" at bounding box center [1333, 330] width 21 height 21
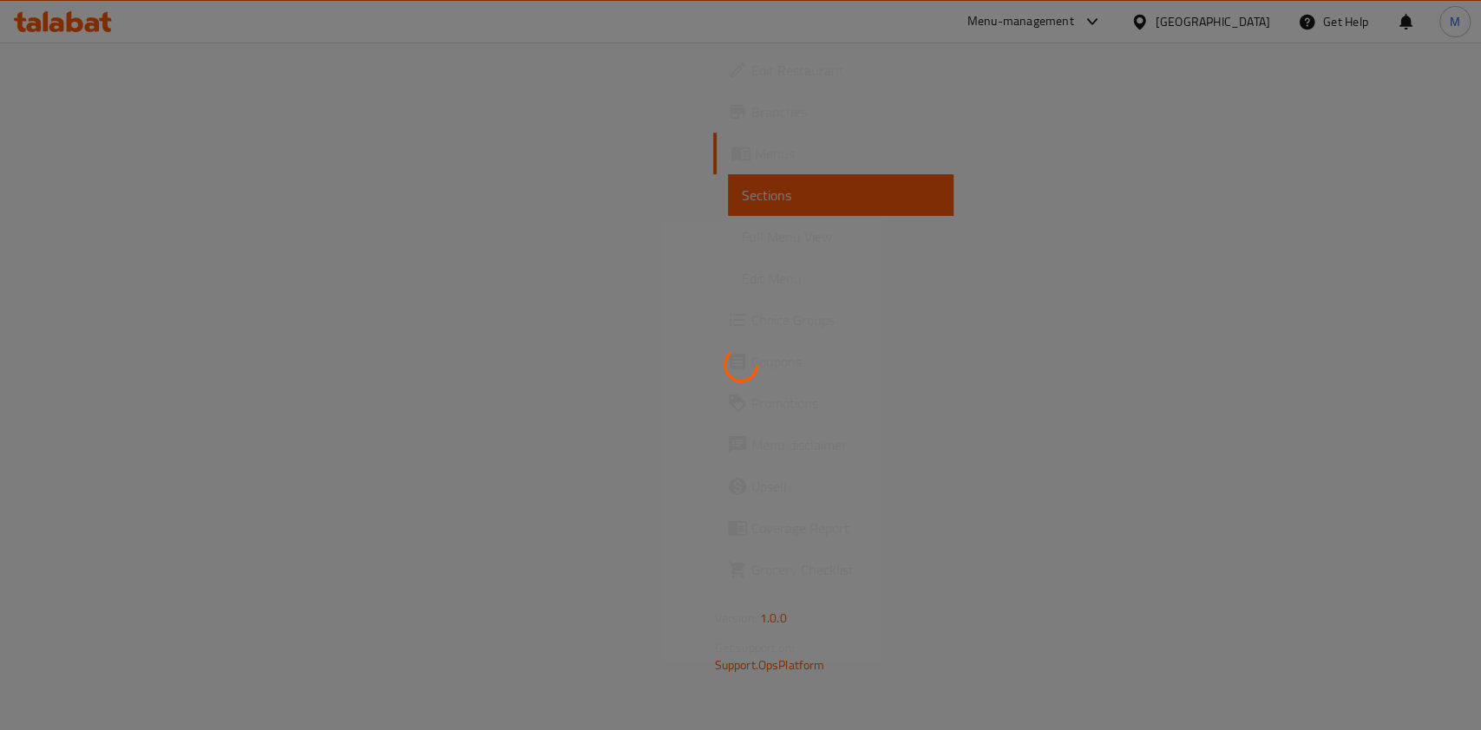
click at [1263, 380] on div at bounding box center [740, 365] width 1481 height 730
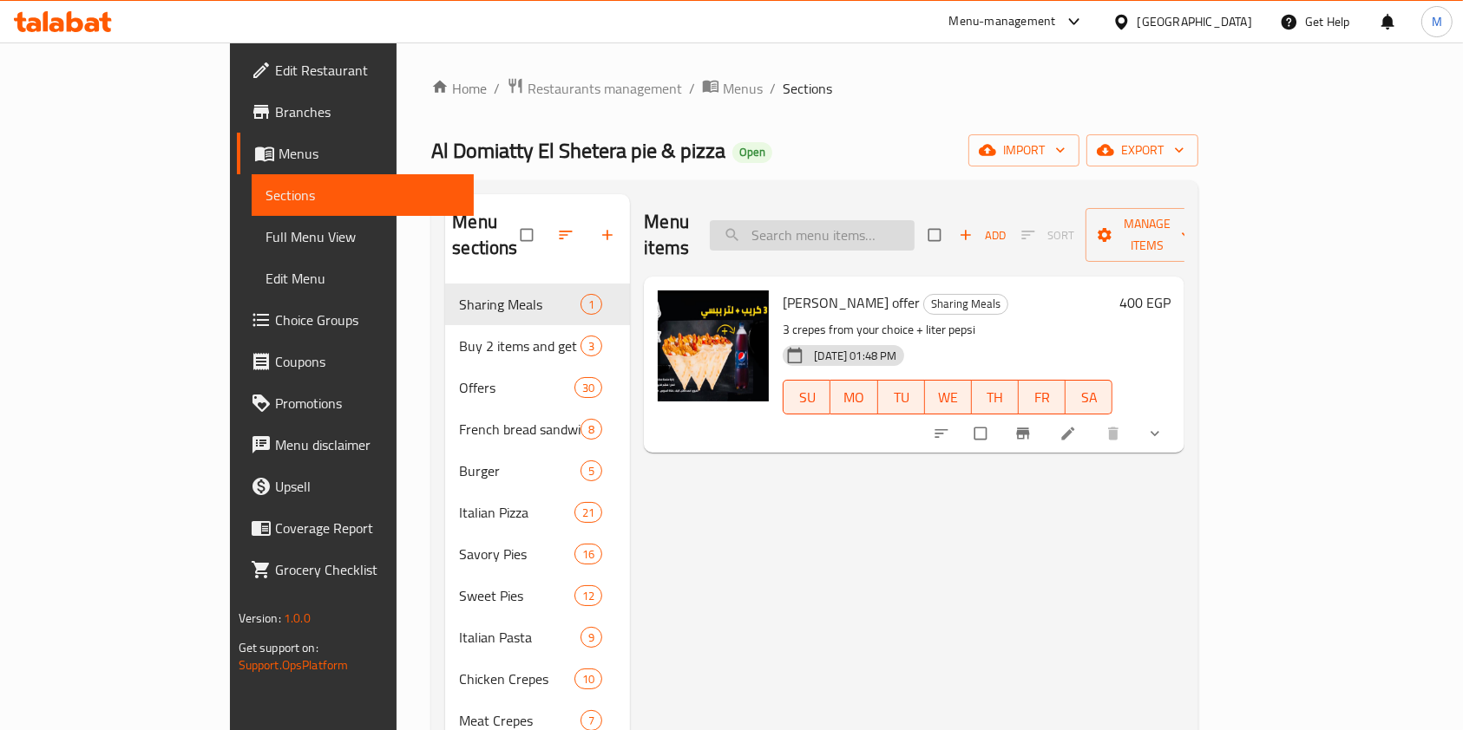
click at [885, 226] on input "search" at bounding box center [812, 235] width 205 height 30
paste input "El- Lama Offer"
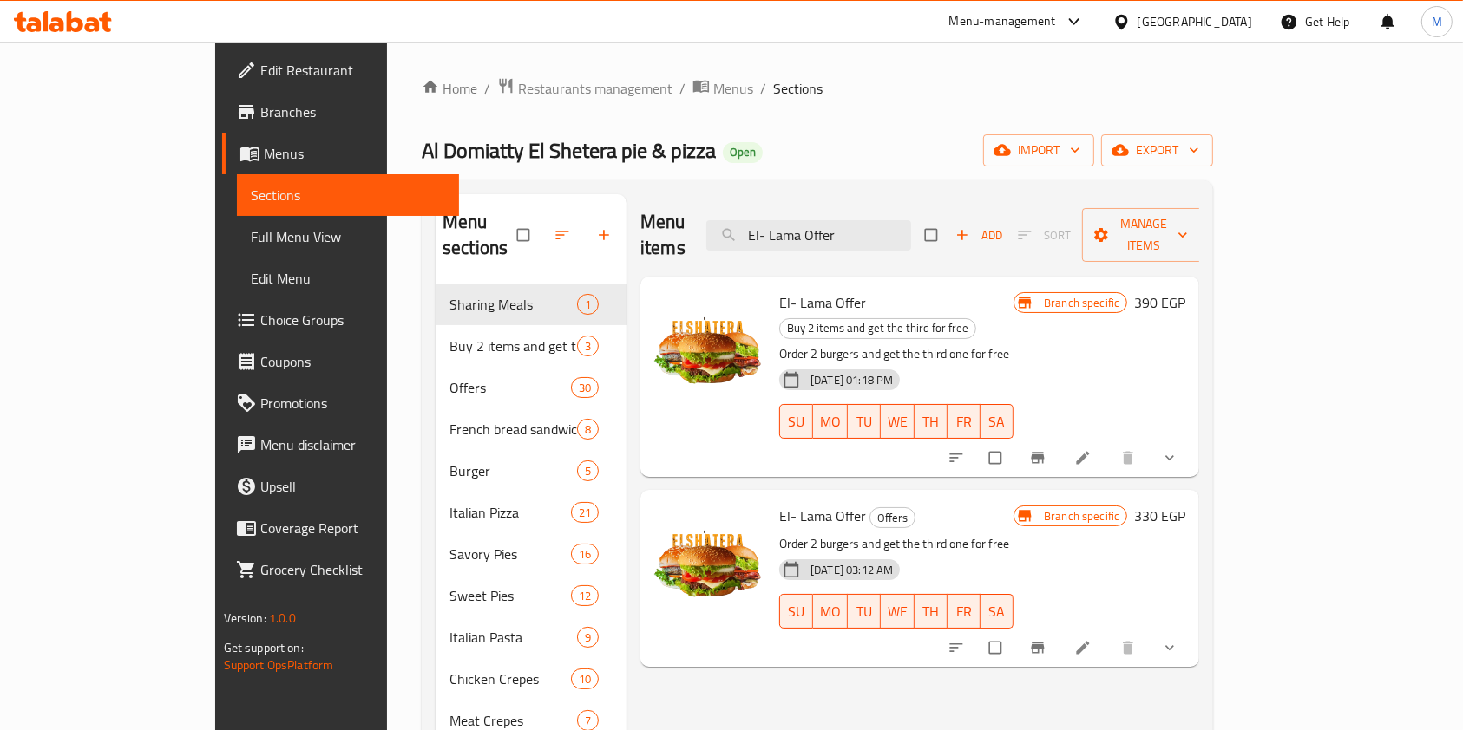
type input "El- Lama Offer"
click at [1091, 639] on icon at bounding box center [1082, 647] width 17 height 17
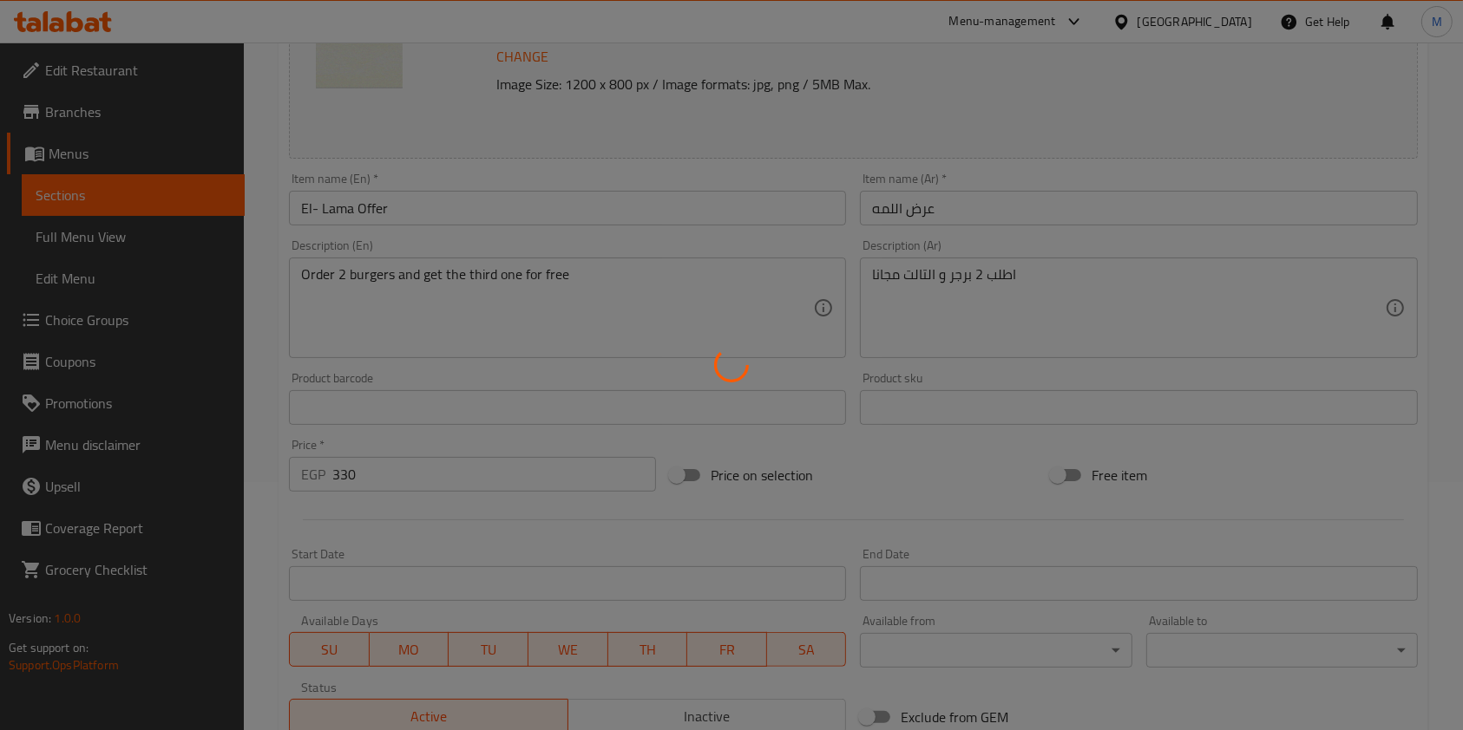
scroll to position [455, 0]
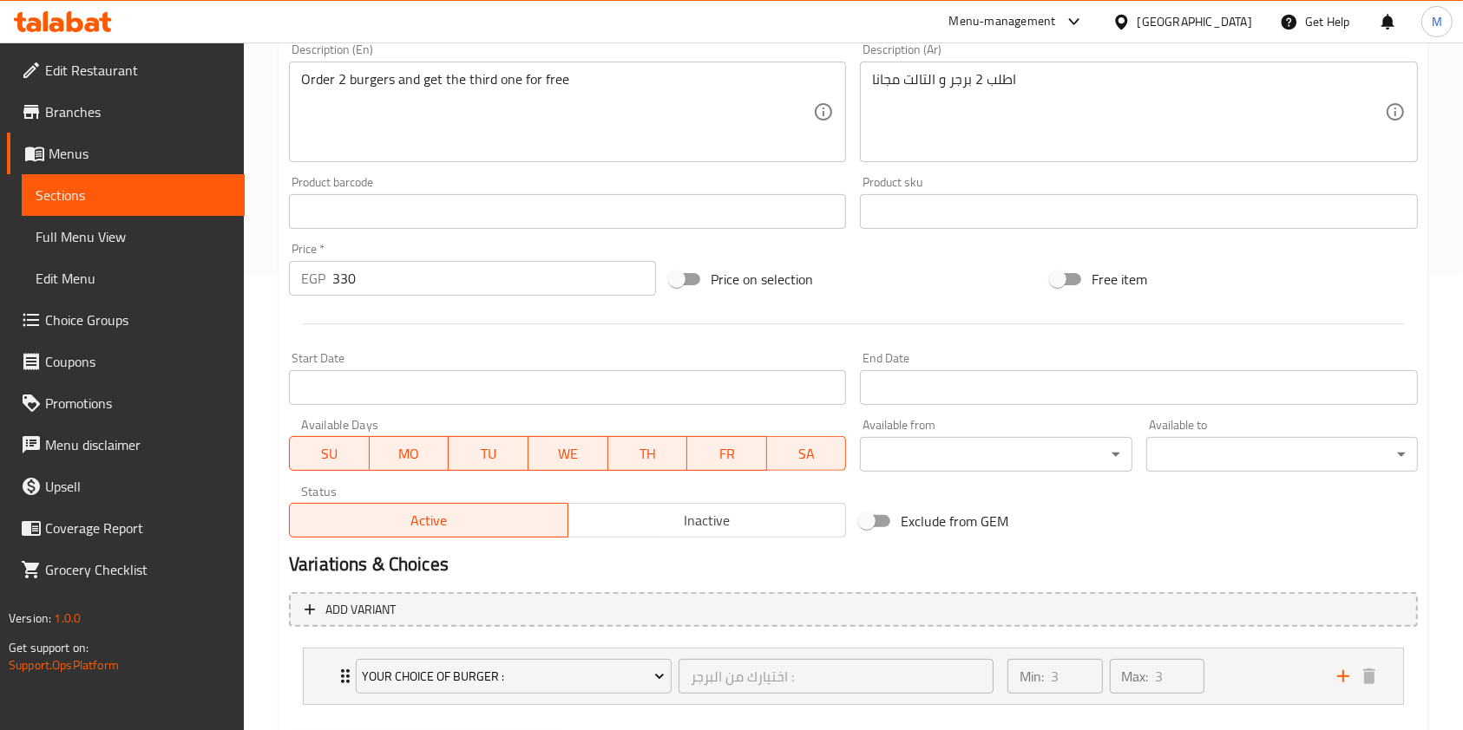
click at [793, 459] on span "SA" at bounding box center [807, 454] width 66 height 25
click at [743, 448] on span "FR" at bounding box center [727, 454] width 66 height 25
click at [633, 454] on span "TH" at bounding box center [648, 454] width 66 height 25
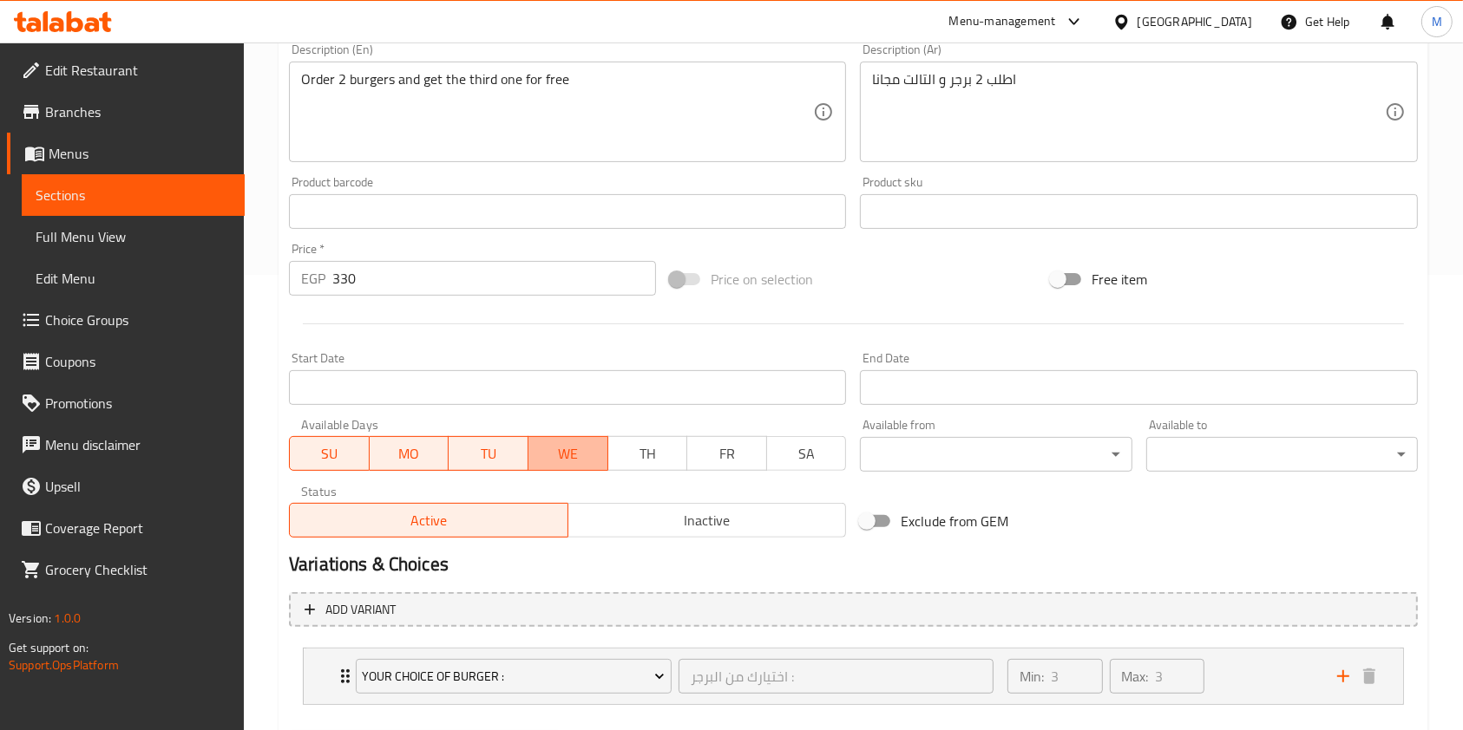
drag, startPoint x: 588, startPoint y: 452, endPoint x: 516, endPoint y: 456, distance: 72.1
click at [586, 452] on span "WE" at bounding box center [568, 454] width 66 height 25
click at [507, 458] on span "TU" at bounding box center [488, 454] width 66 height 25
click at [448, 461] on button "TU" at bounding box center [488, 453] width 81 height 35
click at [366, 455] on button "SU" at bounding box center [329, 453] width 81 height 35
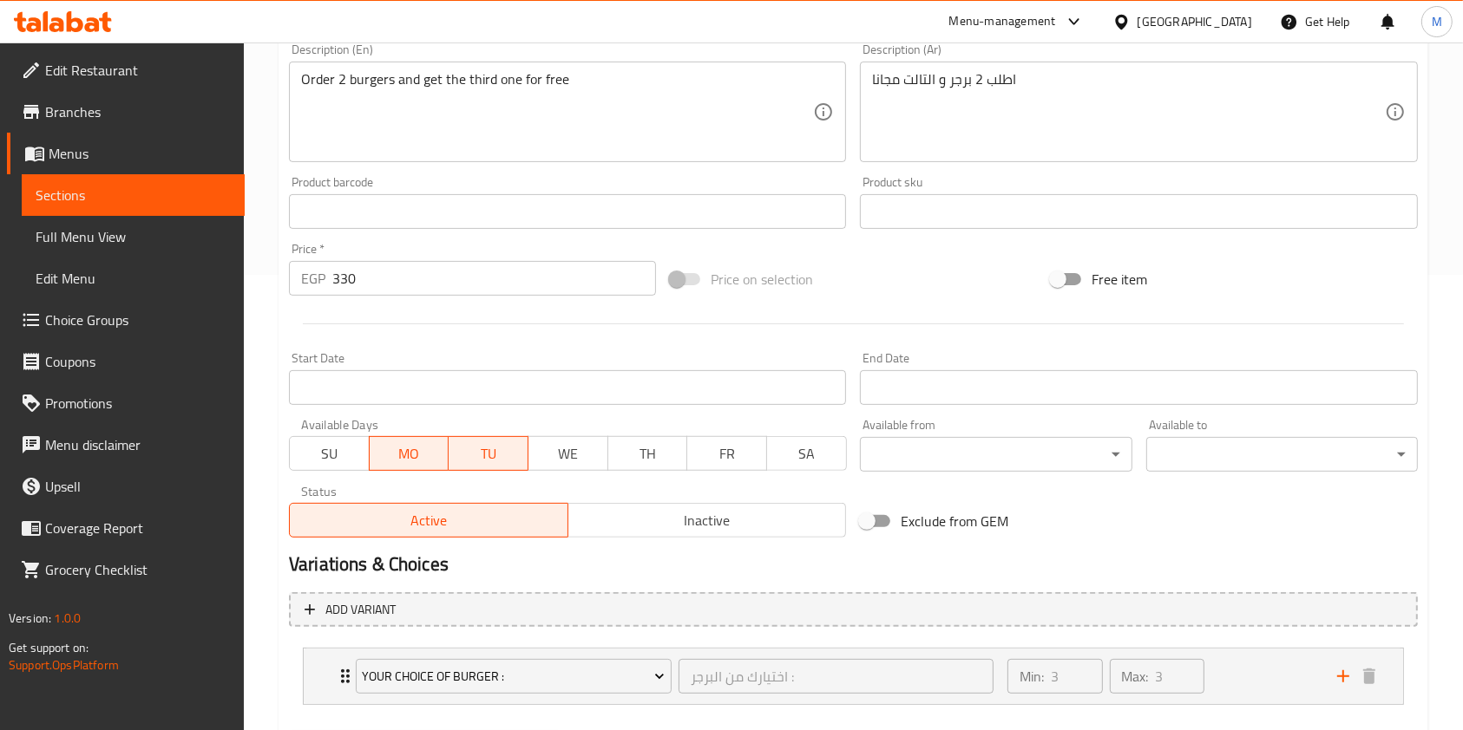
click at [336, 447] on span "SU" at bounding box center [330, 454] width 66 height 25
click at [454, 452] on button "TU" at bounding box center [488, 453] width 80 height 35
drag, startPoint x: 437, startPoint y: 456, endPoint x: 421, endPoint y: 456, distance: 16.5
click at [437, 456] on span "MO" at bounding box center [409, 454] width 66 height 25
click at [369, 456] on button "MO" at bounding box center [409, 453] width 81 height 35
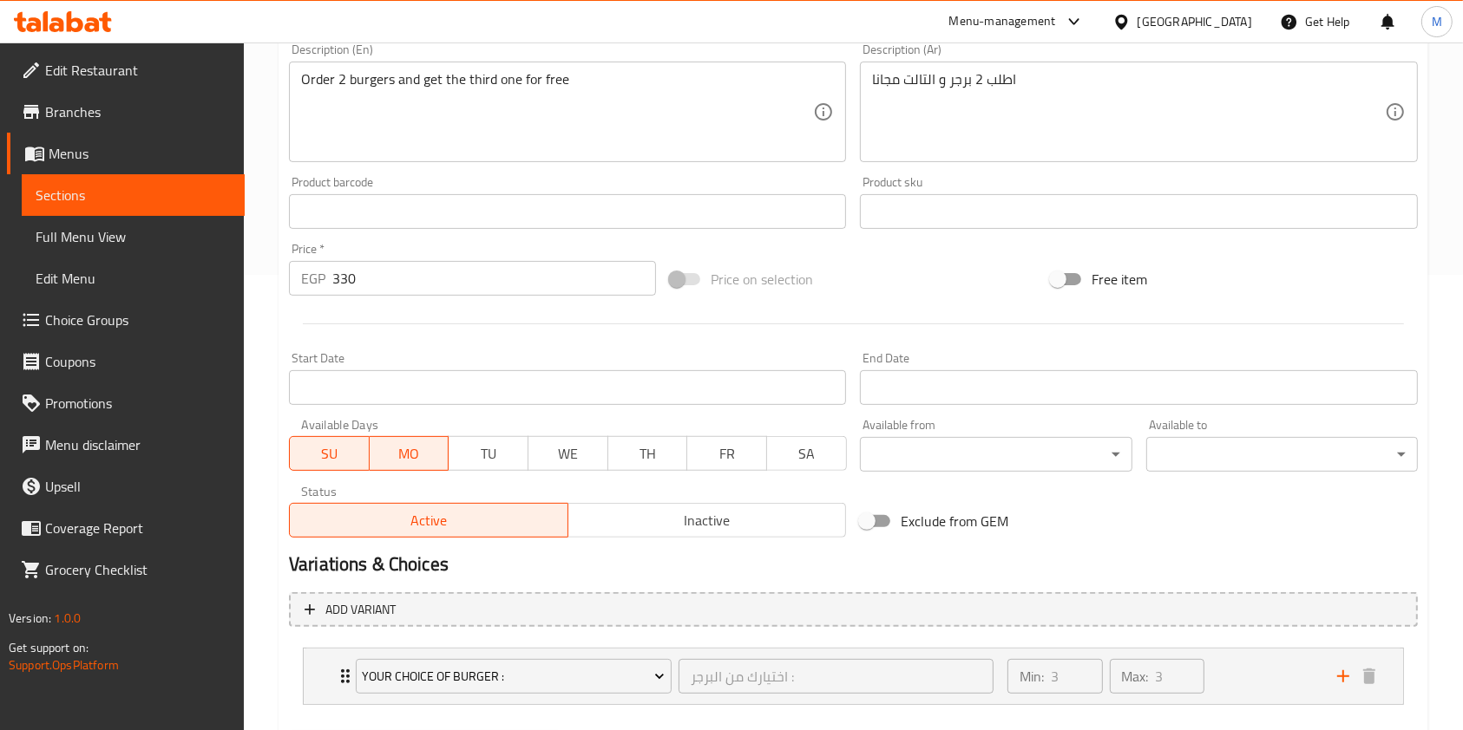
click at [377, 464] on span "MO" at bounding box center [409, 454] width 66 height 25
click at [347, 457] on span "SU" at bounding box center [330, 454] width 66 height 25
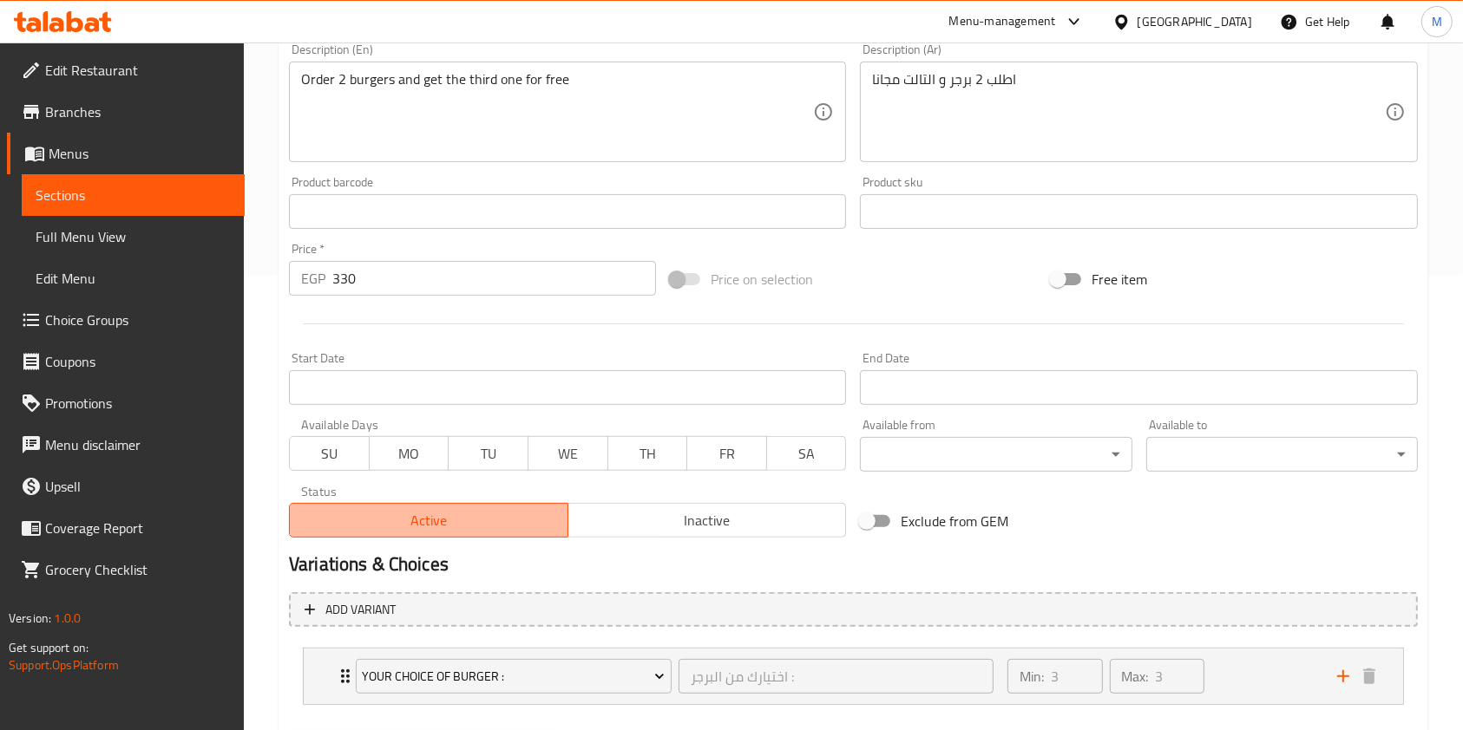
click at [428, 523] on span "Active" at bounding box center [429, 520] width 265 height 25
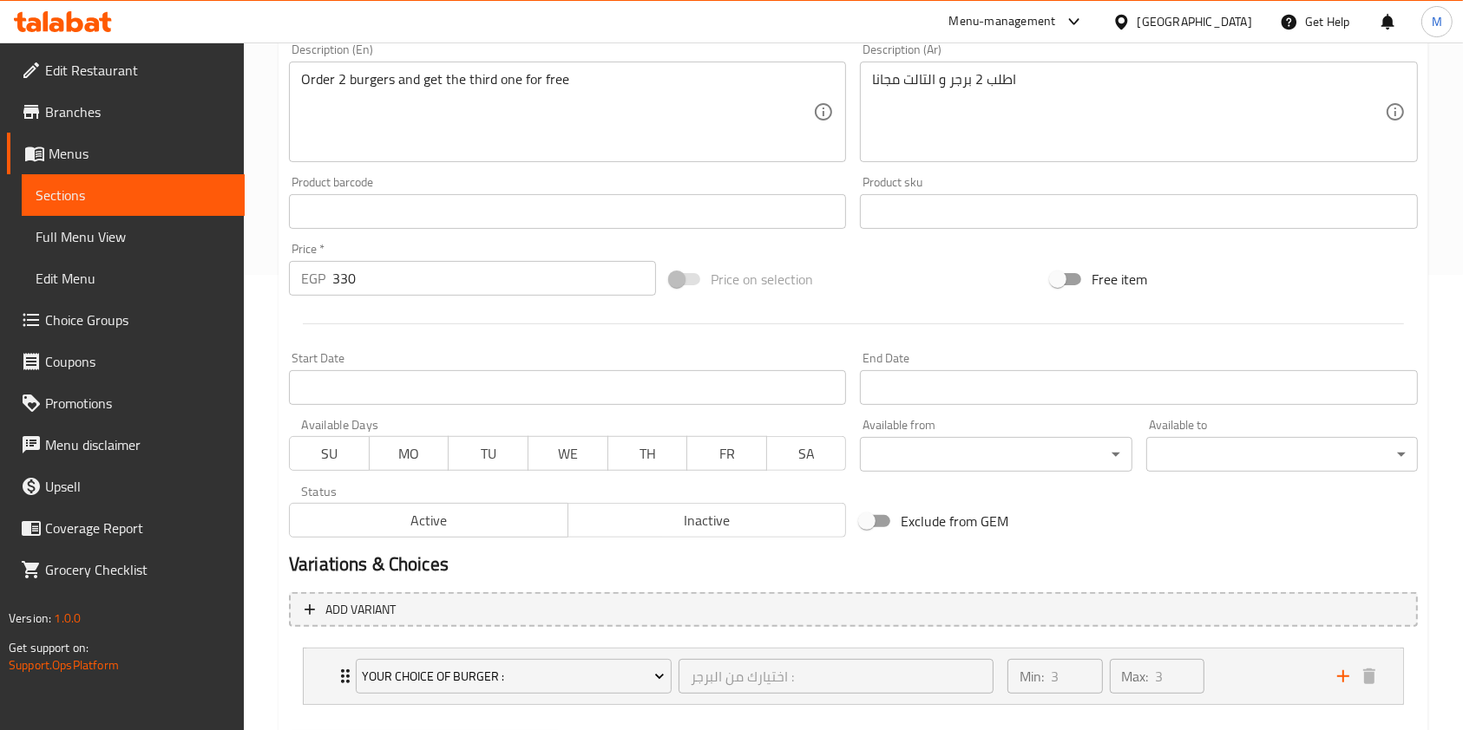
click at [576, 538] on div "Status Active Inactive" at bounding box center [567, 512] width 571 height 66
click at [650, 538] on button "Inactive" at bounding box center [706, 520] width 279 height 35
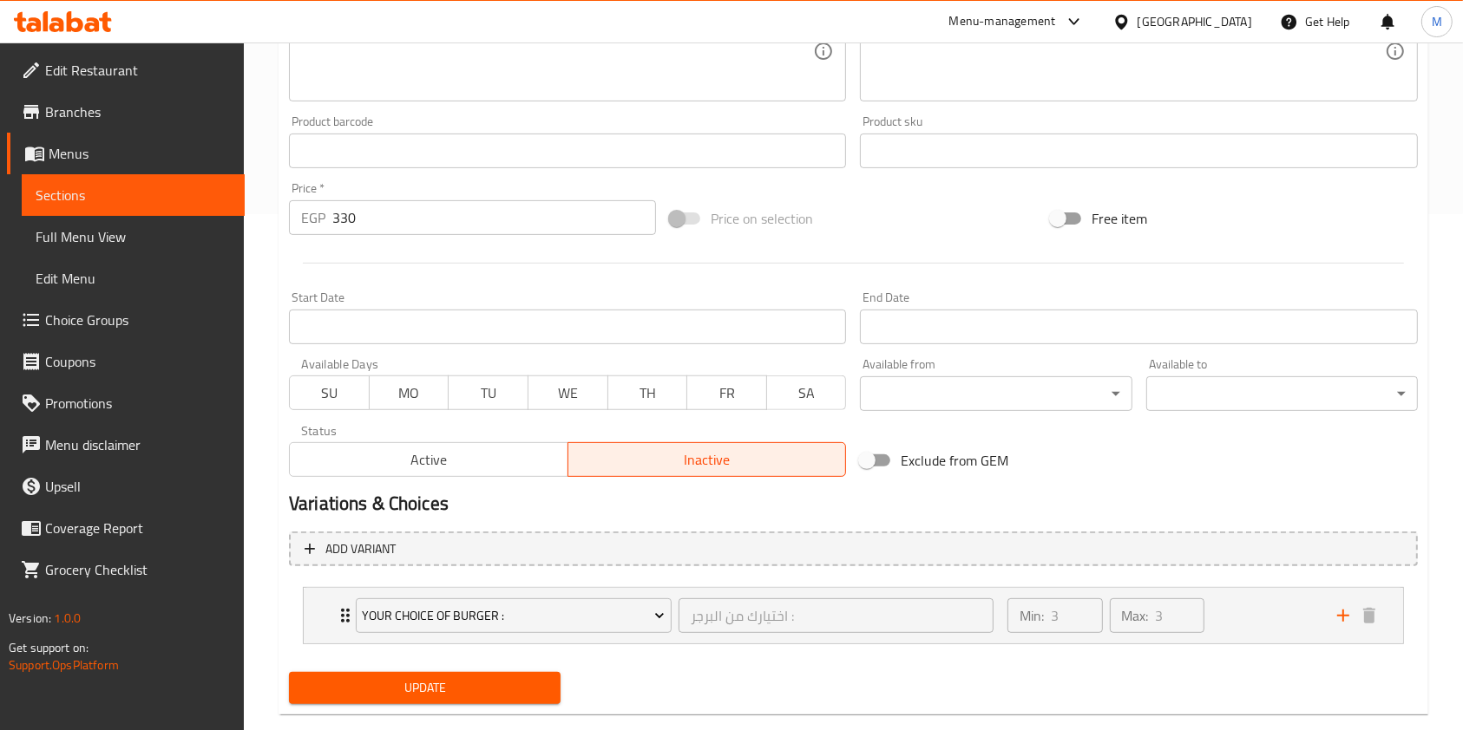
scroll to position [548, 0]
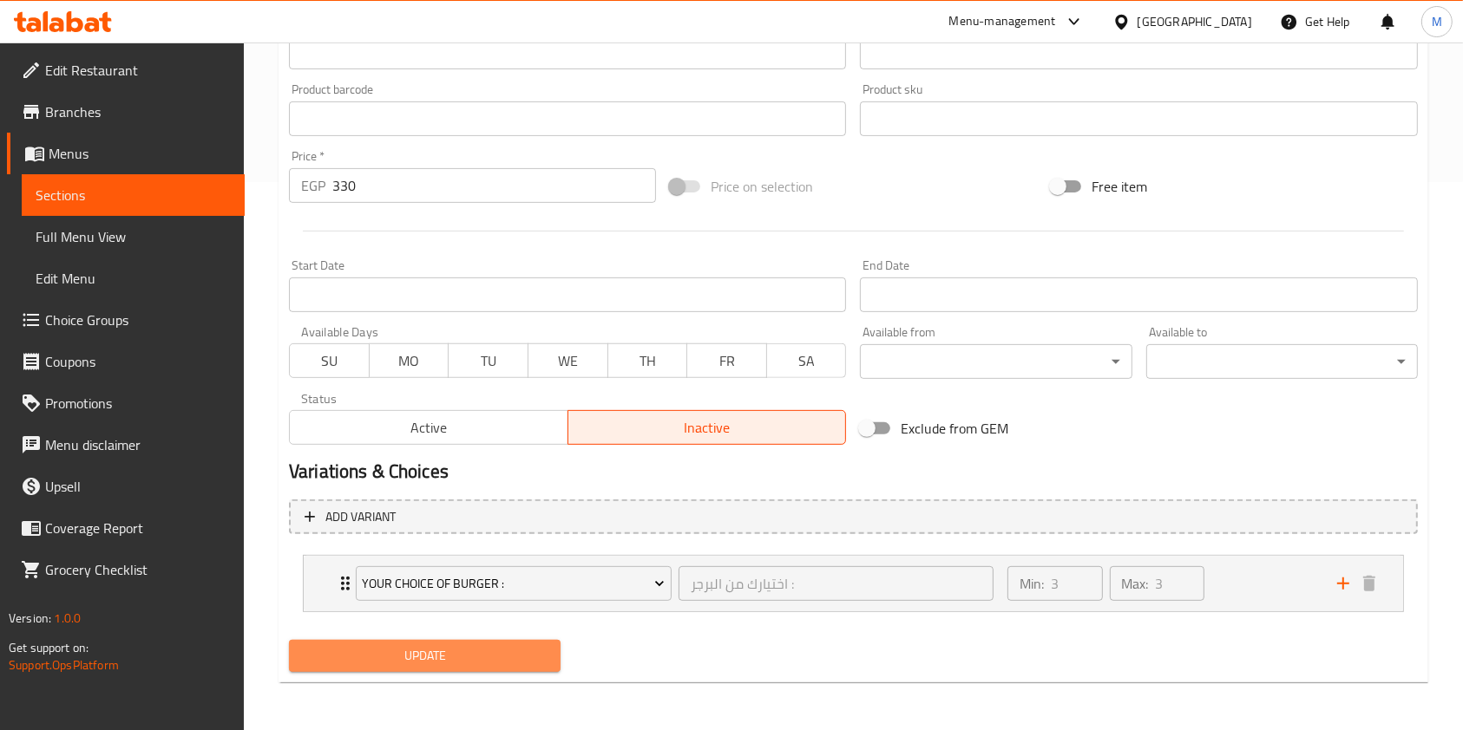
click at [531, 664] on span "Update" at bounding box center [425, 656] width 244 height 22
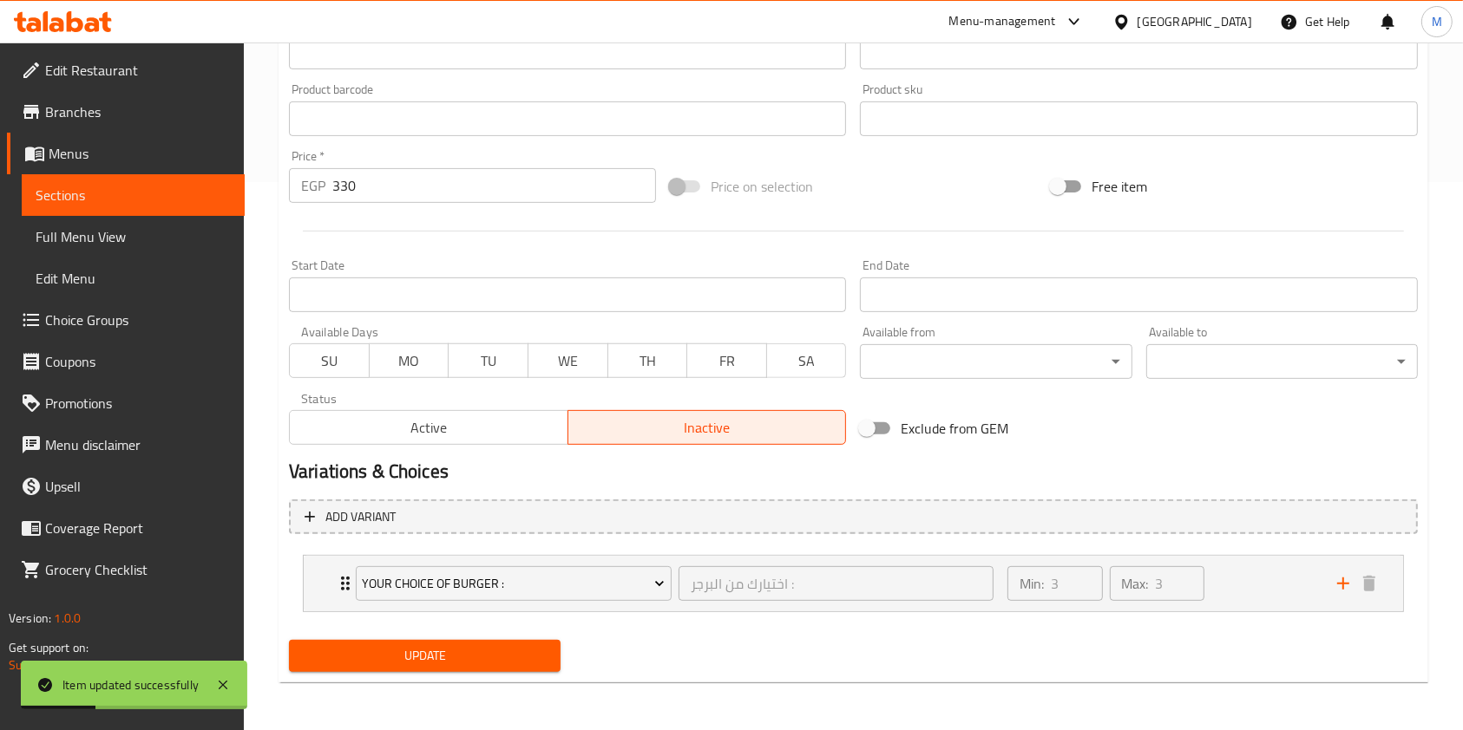
scroll to position [0, 0]
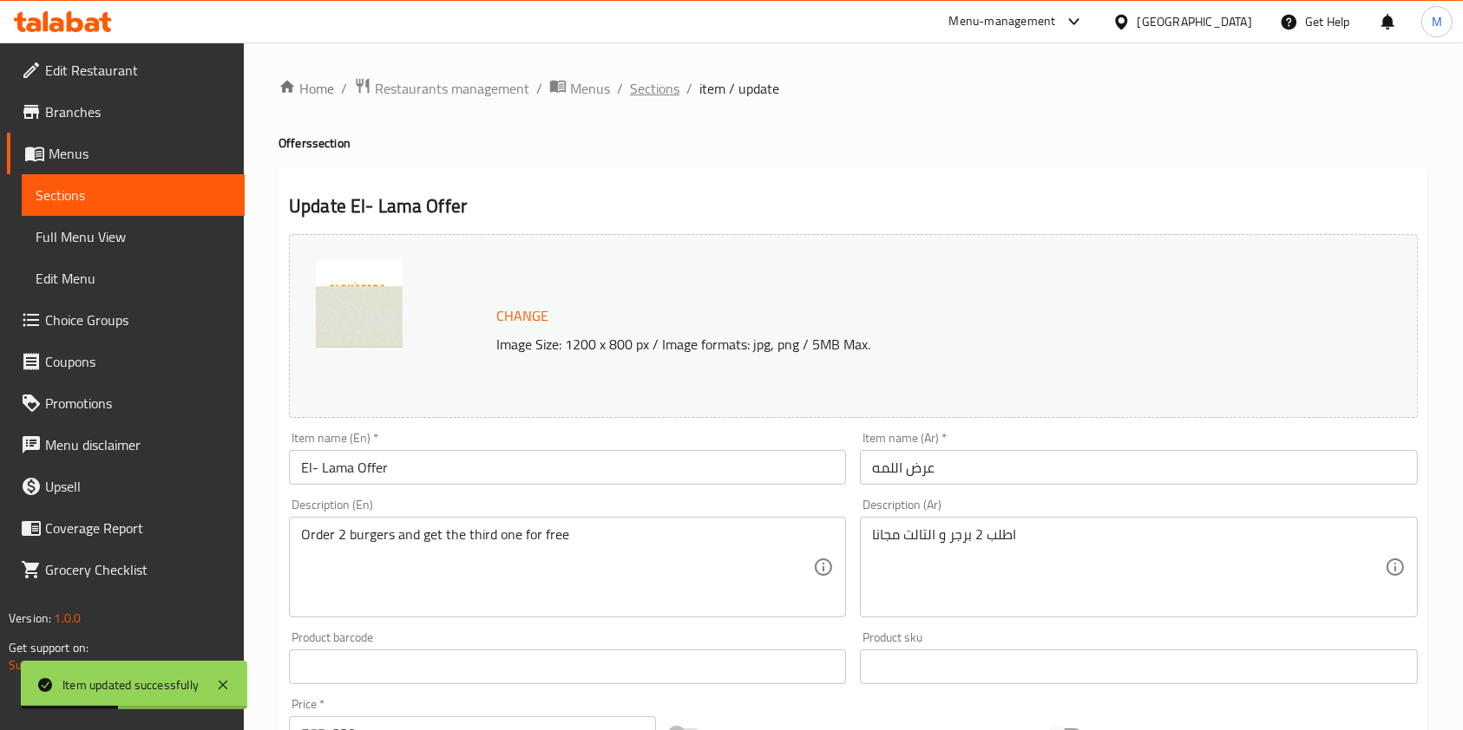
click at [672, 96] on span "Sections" at bounding box center [654, 88] width 49 height 21
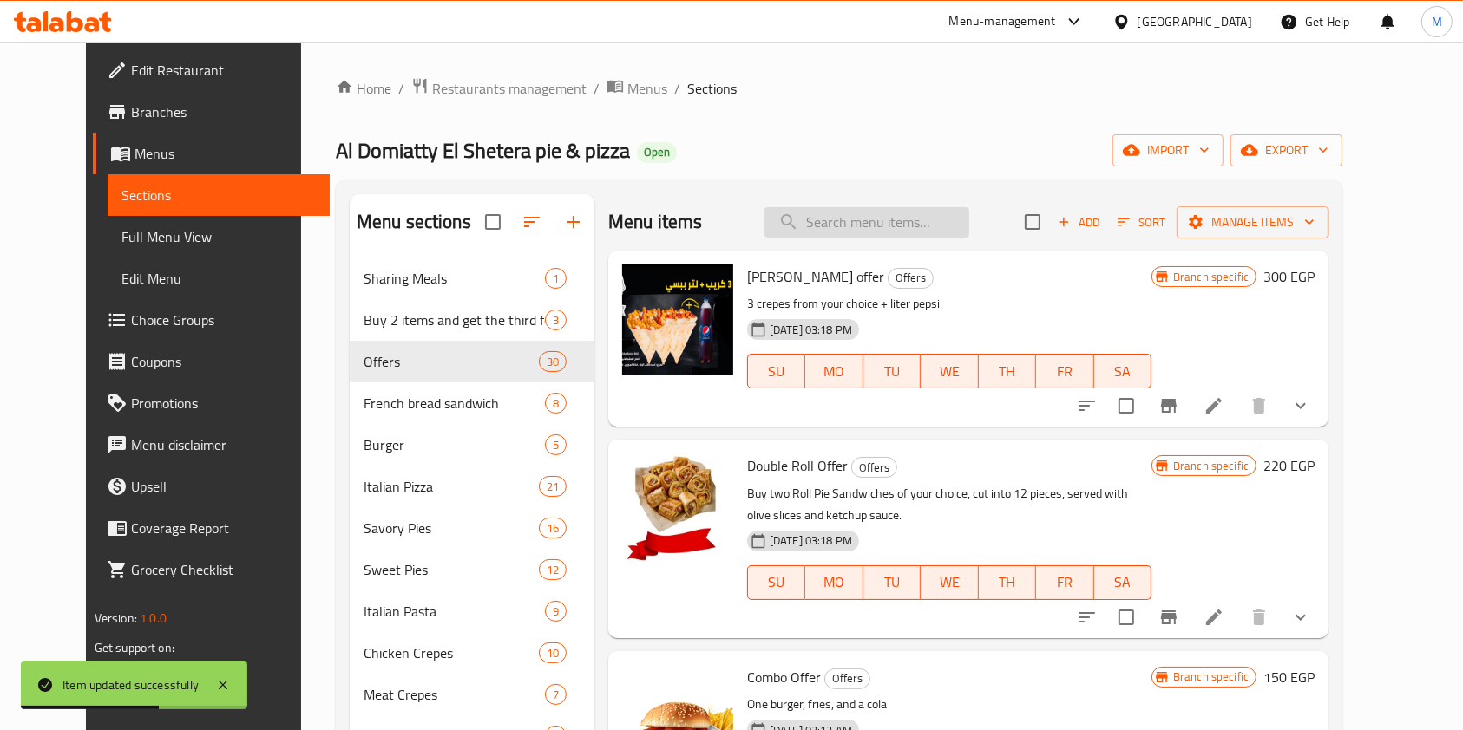
click at [933, 218] on input "search" at bounding box center [866, 222] width 205 height 30
paste input "El- Lama Offer"
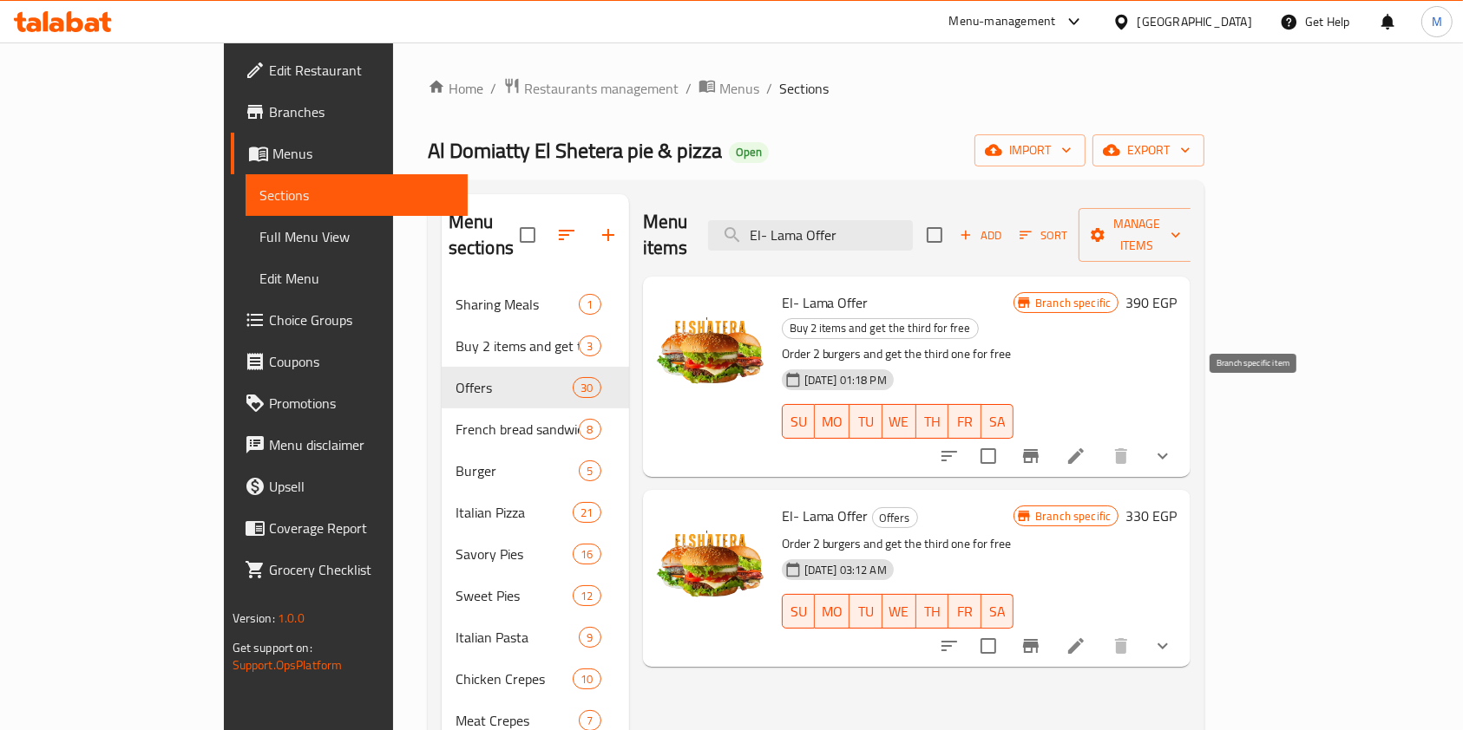
type input "El- Lama Offer"
click at [1051, 435] on button "Branch-specific-item" at bounding box center [1031, 456] width 42 height 42
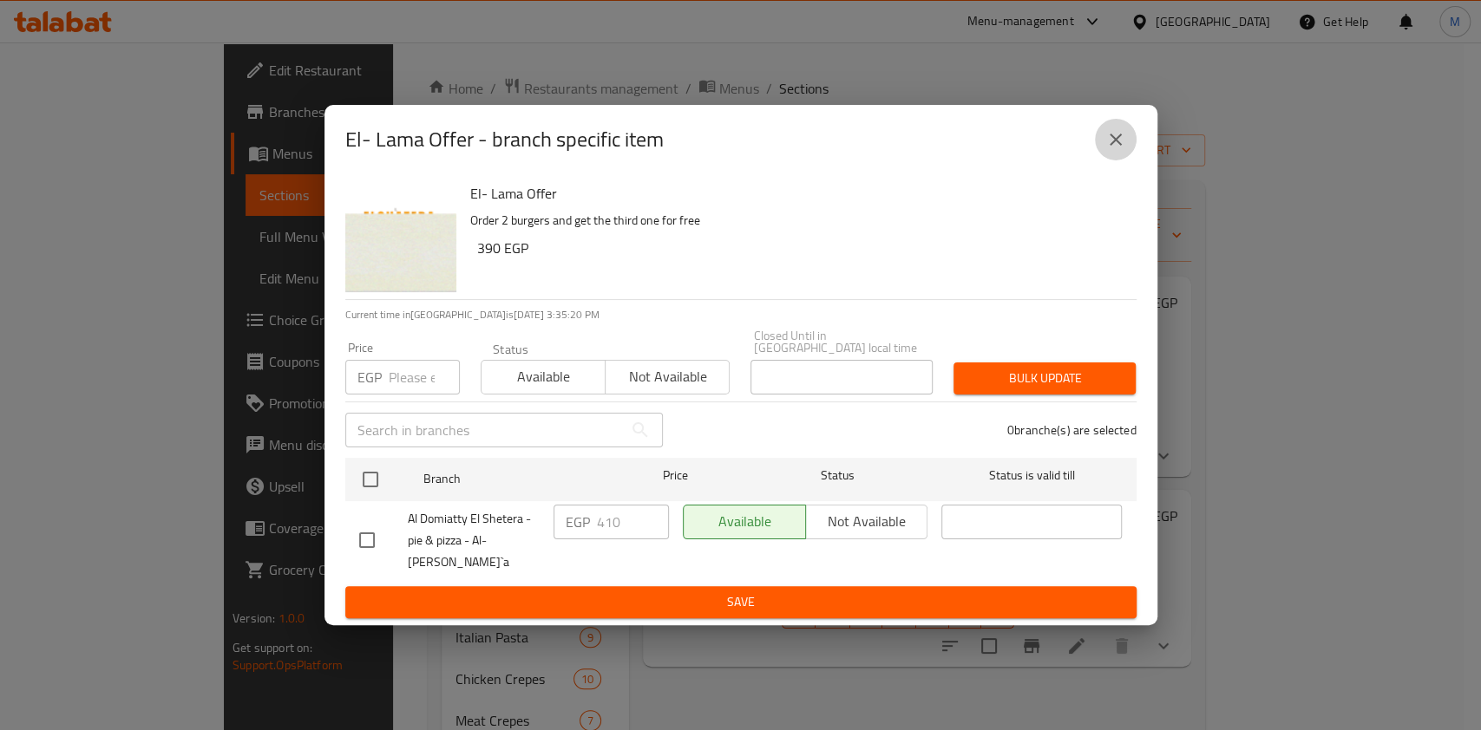
click at [1110, 150] on icon "close" at bounding box center [1115, 139] width 21 height 21
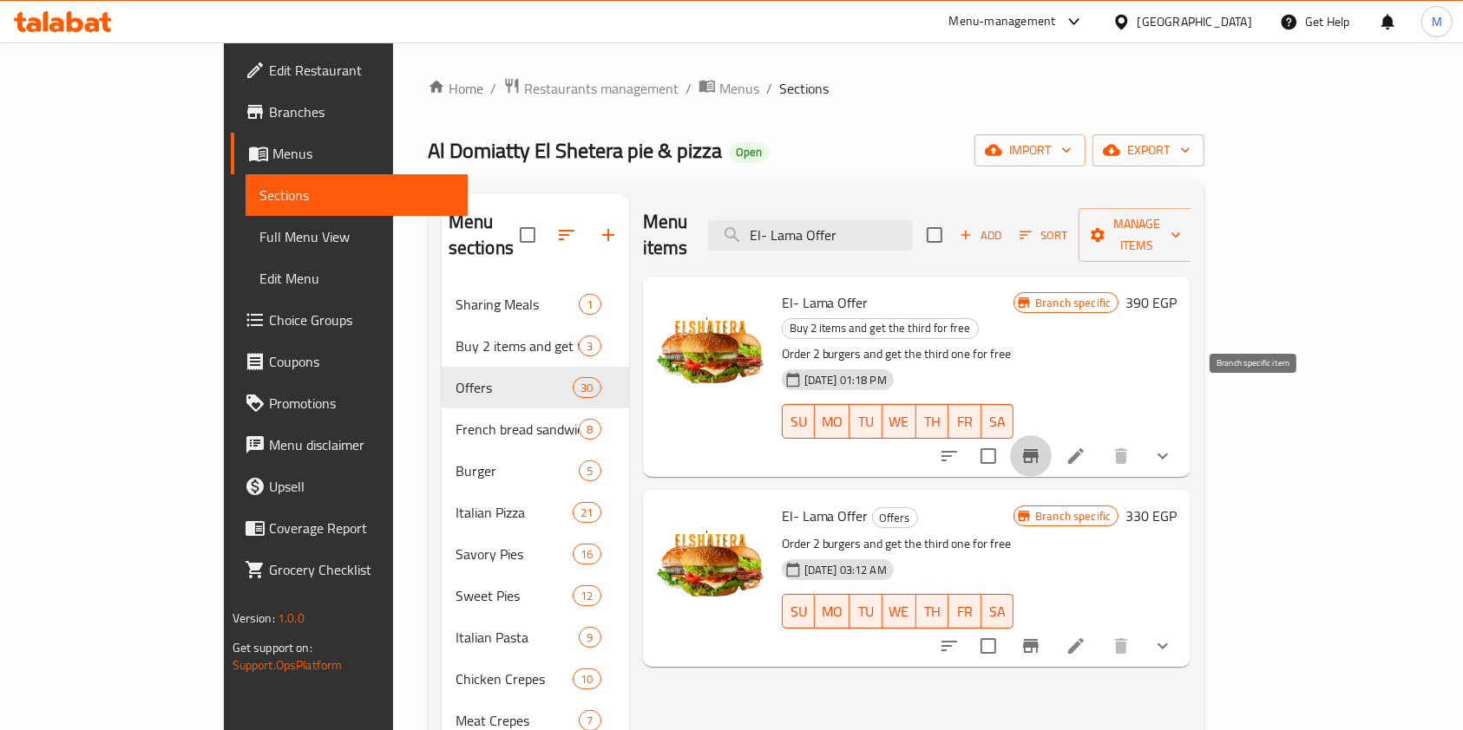
click at [1051, 435] on button "Branch-specific-item" at bounding box center [1031, 456] width 42 height 42
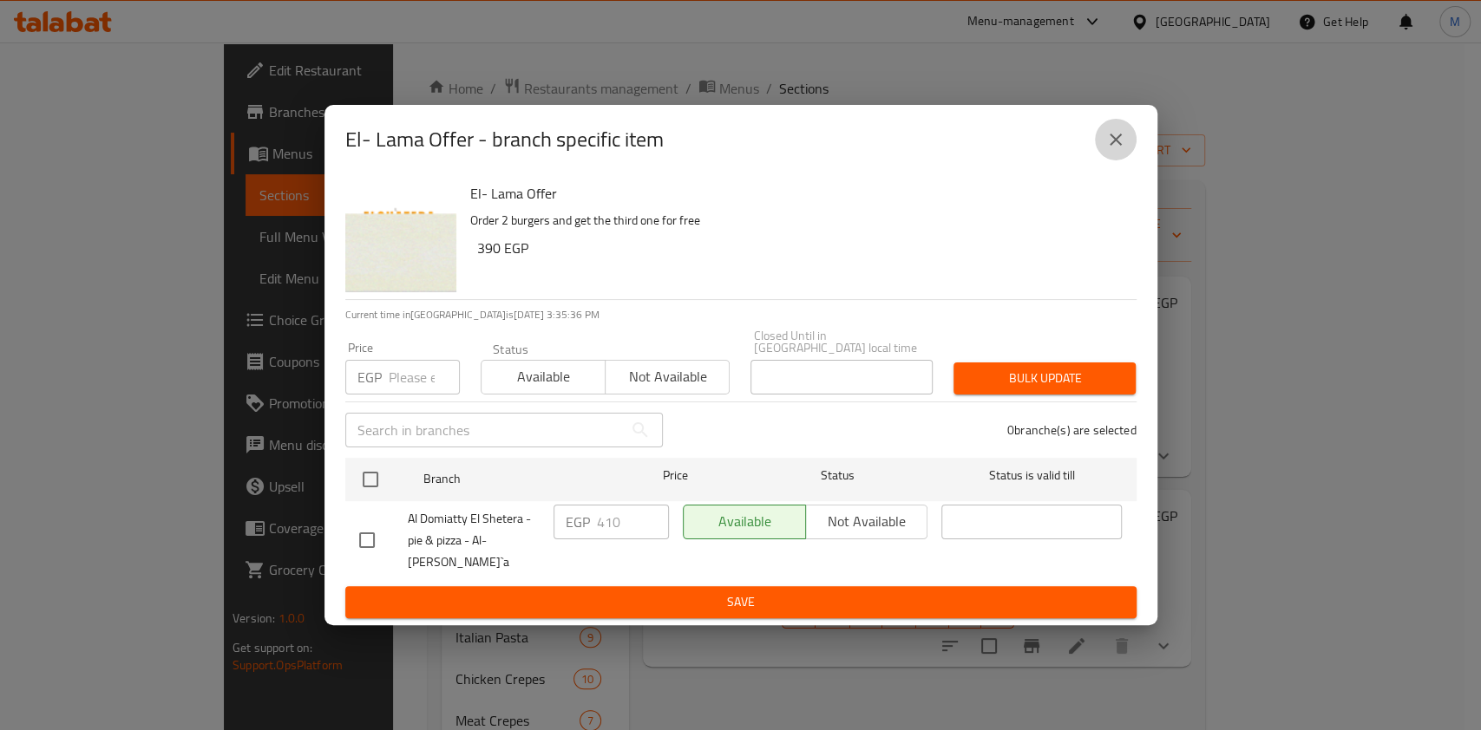
click at [1100, 156] on button "close" at bounding box center [1116, 140] width 42 height 42
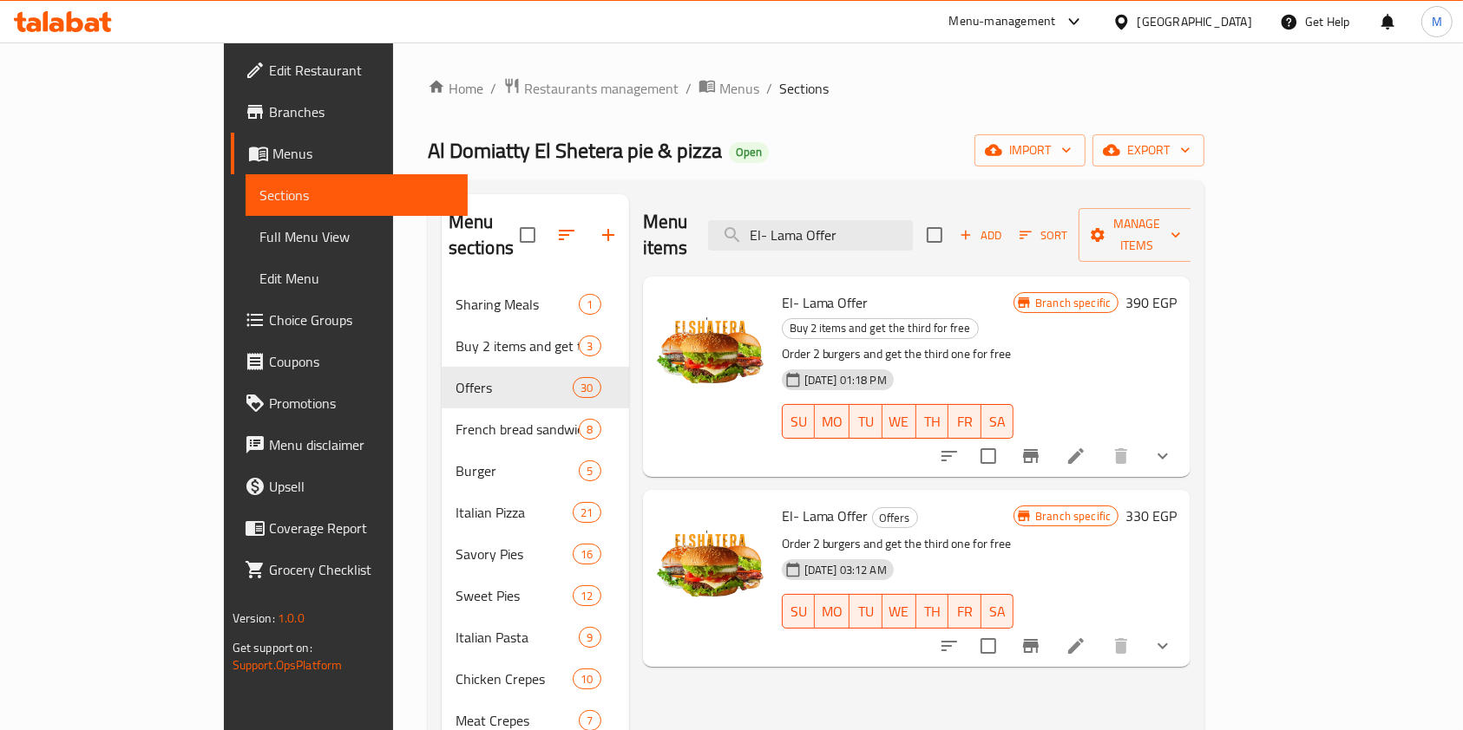
click at [1183, 435] on div at bounding box center [1055, 456] width 255 height 42
click at [1051, 435] on button "Branch-specific-item" at bounding box center [1031, 456] width 42 height 42
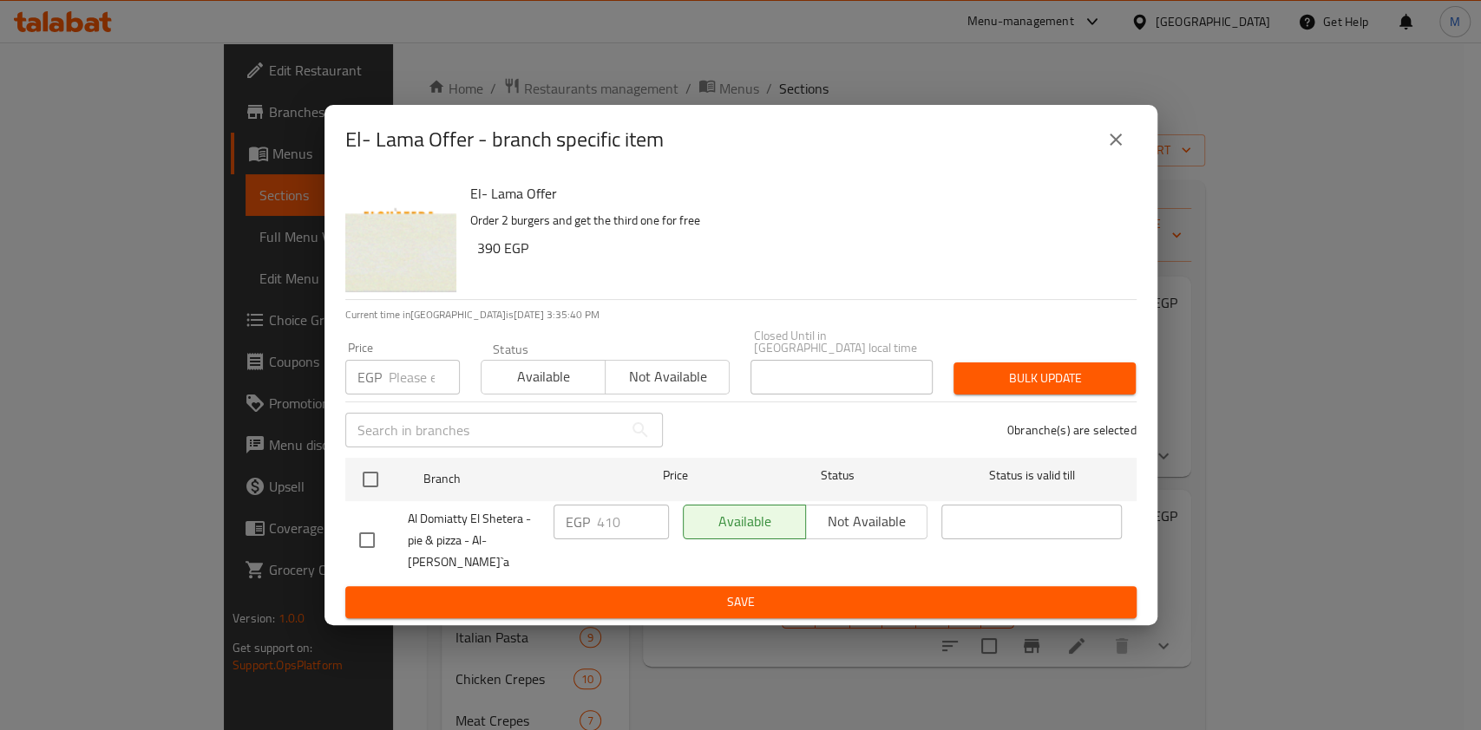
click at [1110, 160] on button "close" at bounding box center [1116, 140] width 42 height 42
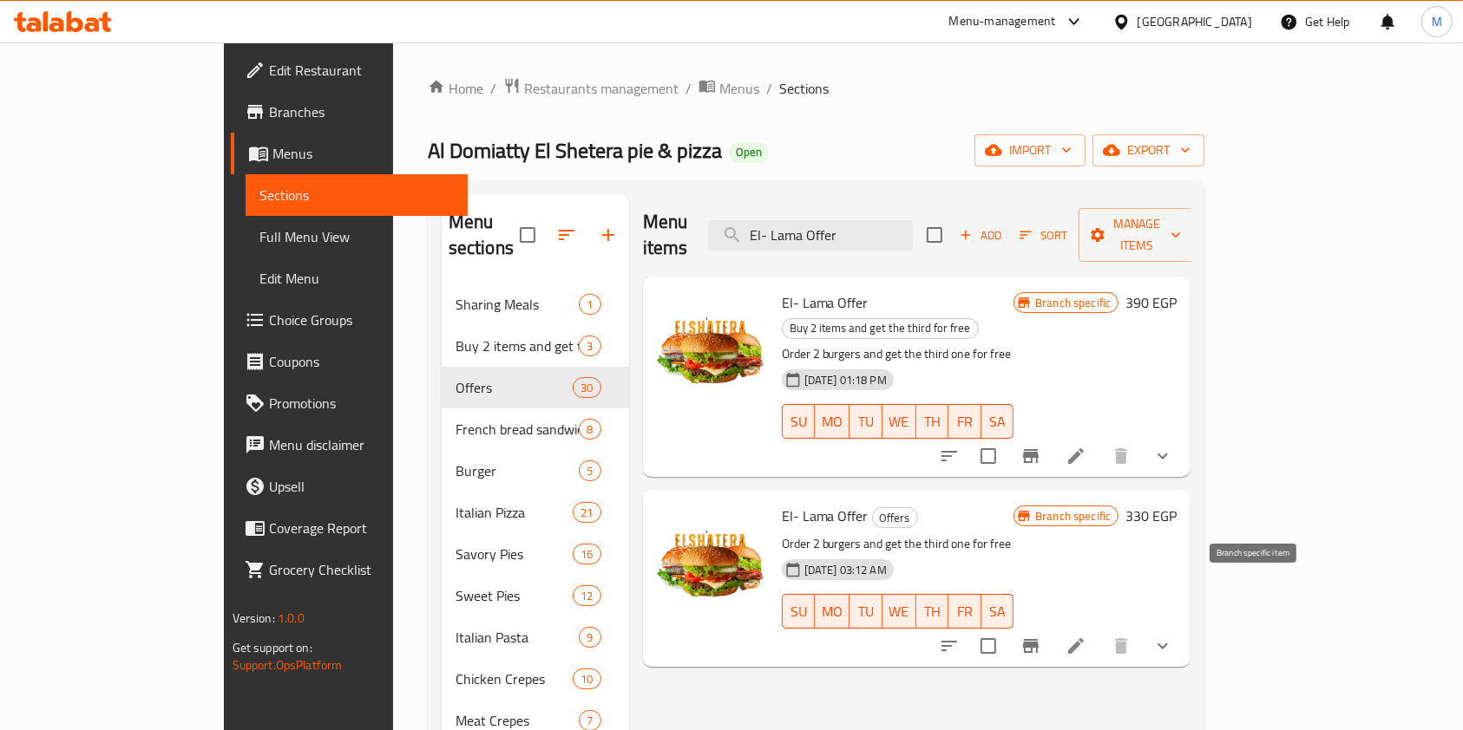
click at [1041, 636] on icon "Branch-specific-item" at bounding box center [1030, 646] width 21 height 21
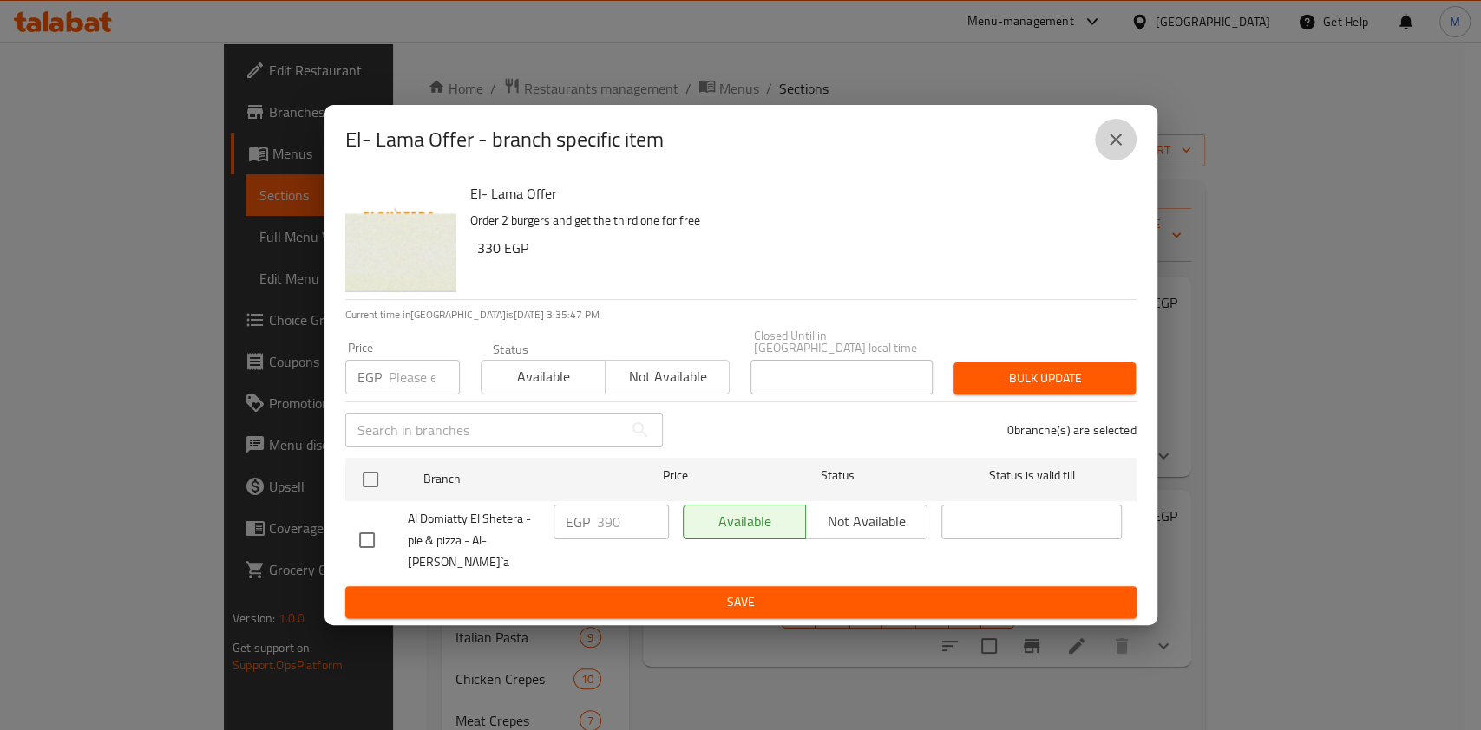
click at [1116, 150] on icon "close" at bounding box center [1115, 139] width 21 height 21
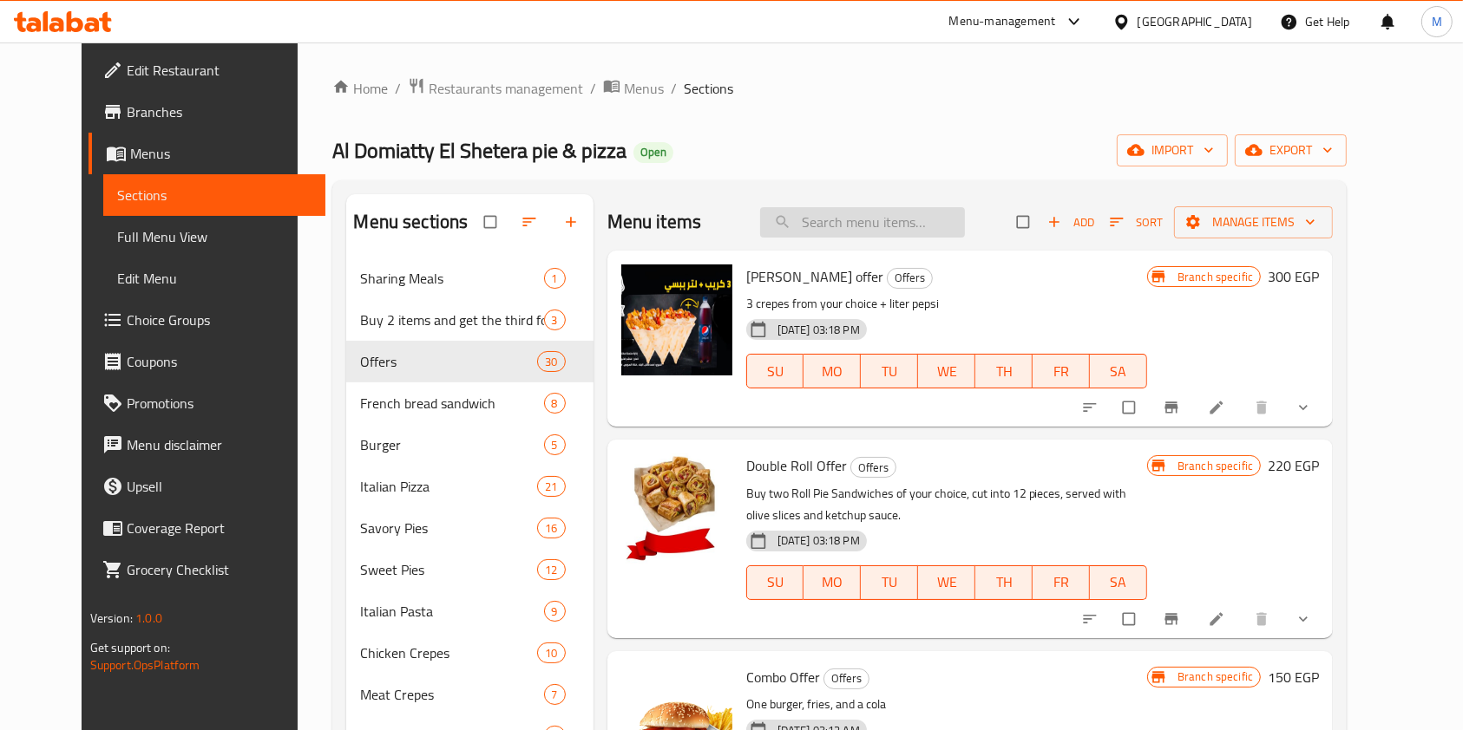
click at [880, 232] on input "search" at bounding box center [862, 222] width 205 height 30
paste input "Dear [PERSON_NAME], Hope this email finds you well. Kindly be informed that the…"
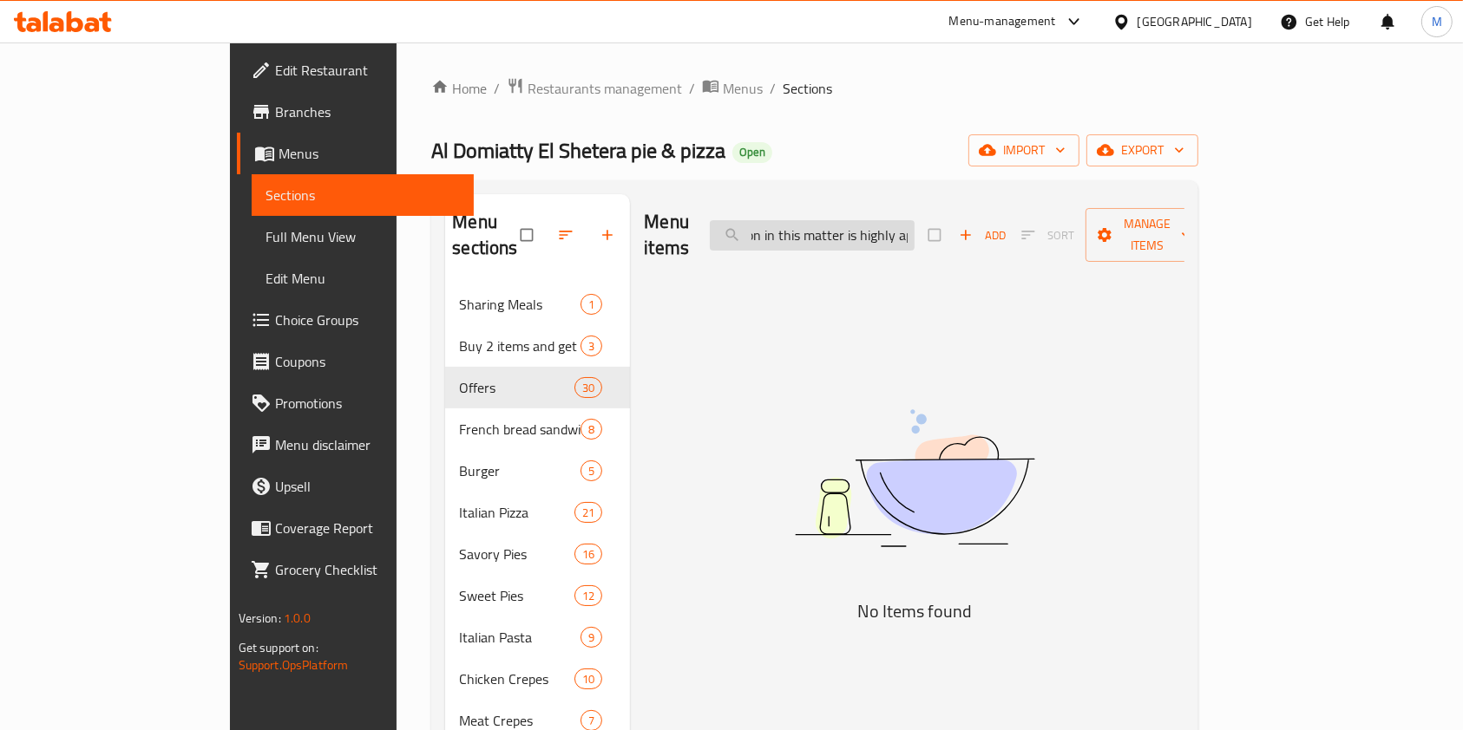
click at [904, 227] on input "Dear [PERSON_NAME], Hope this email finds you well. Kindly be informed that the…" at bounding box center [812, 235] width 205 height 30
paste input "El- Lama Offer"
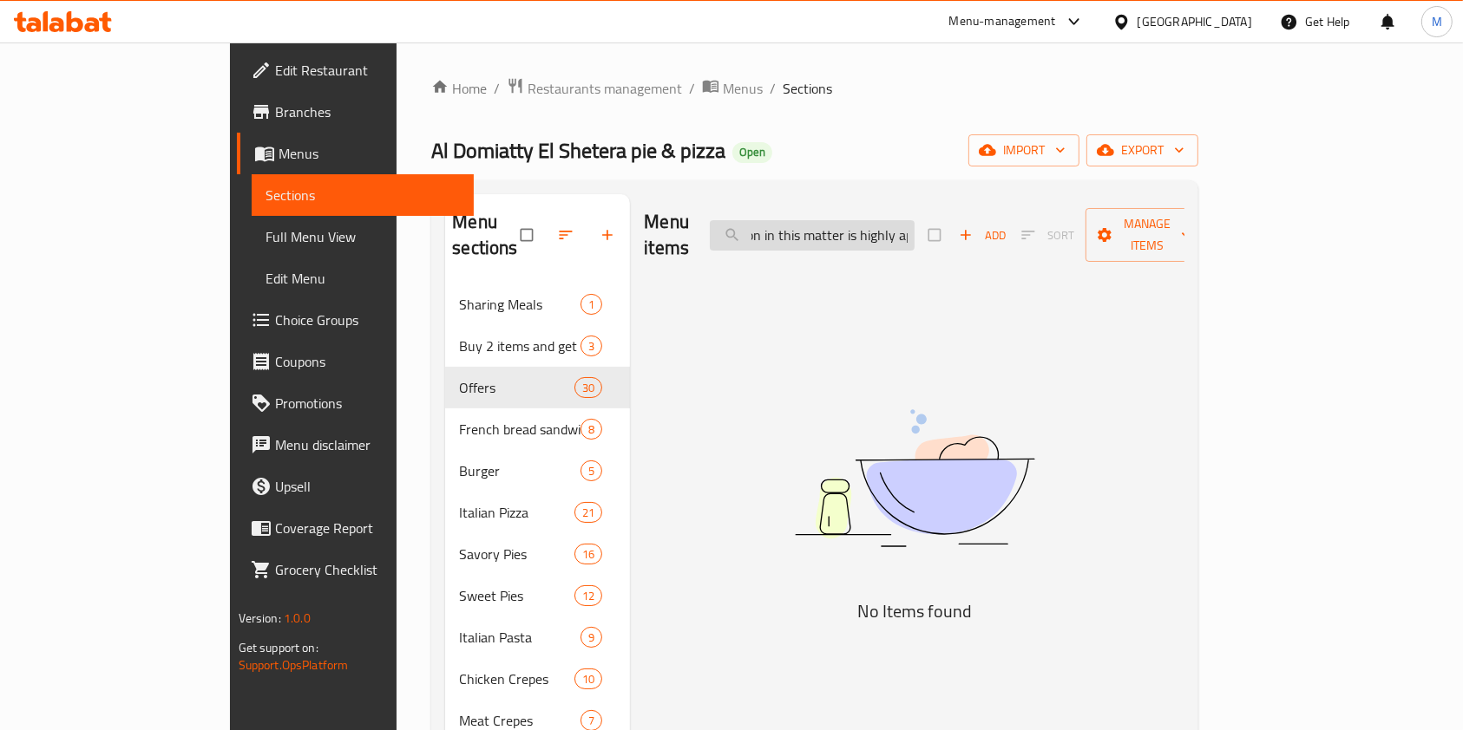
type input "El- Lama Offer"
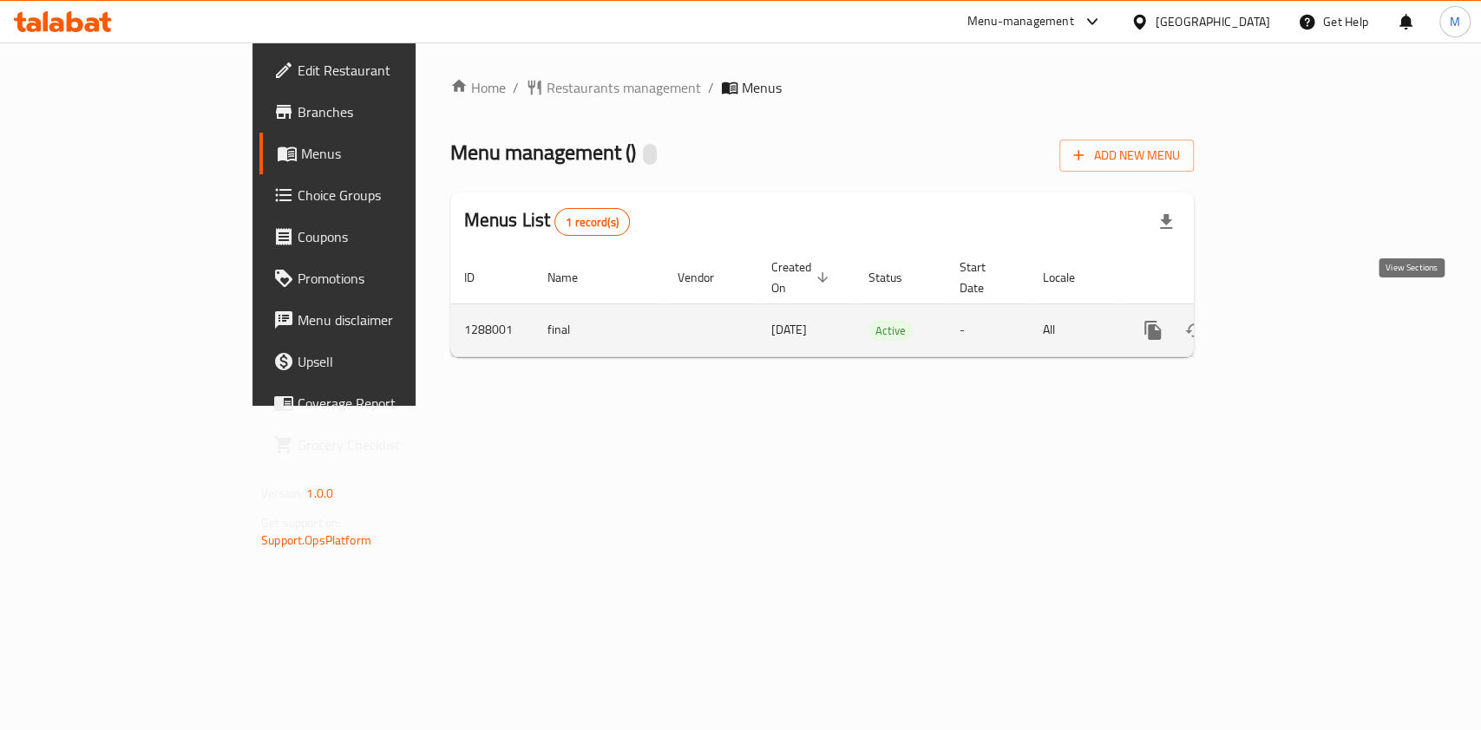
click at [1299, 319] on link "enhanced table" at bounding box center [1278, 331] width 42 height 42
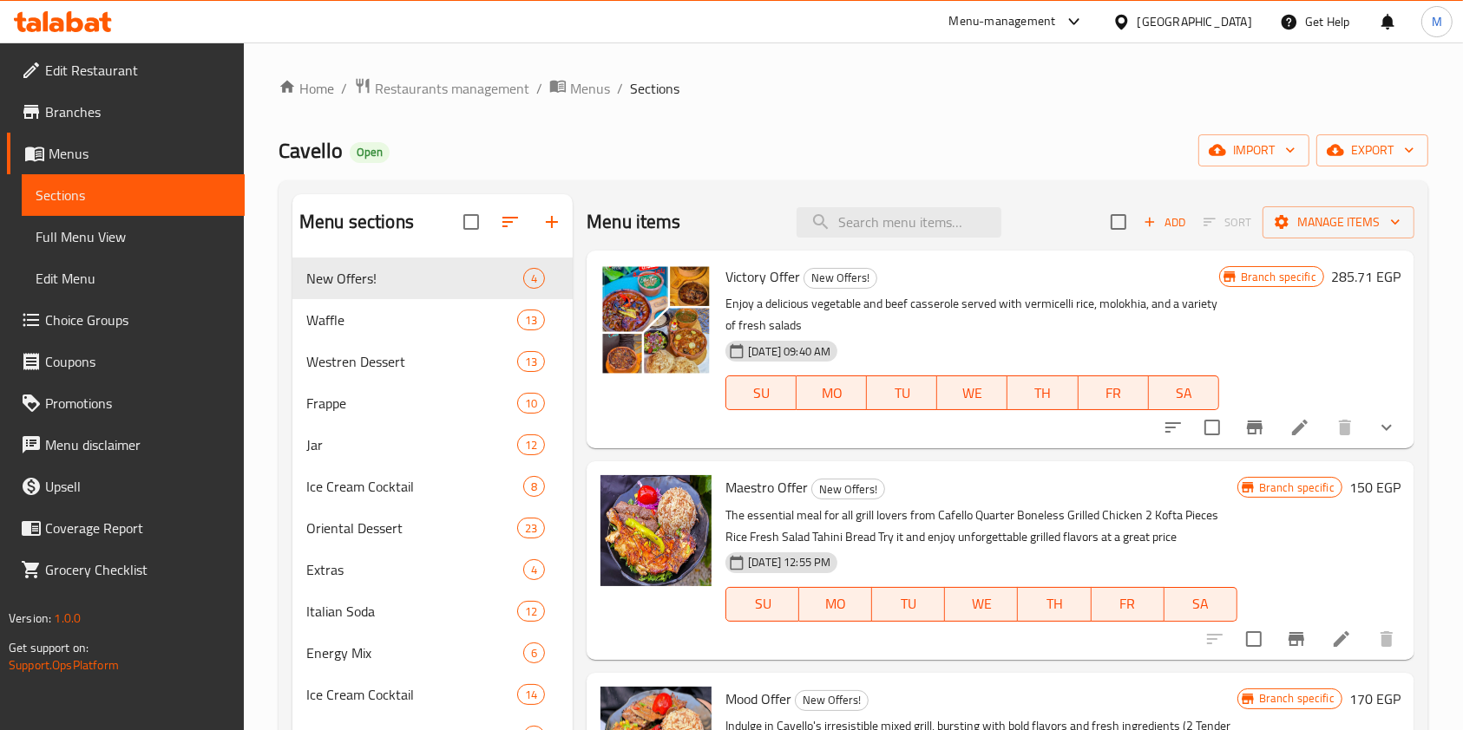
click at [79, 30] on icon at bounding box center [75, 21] width 16 height 21
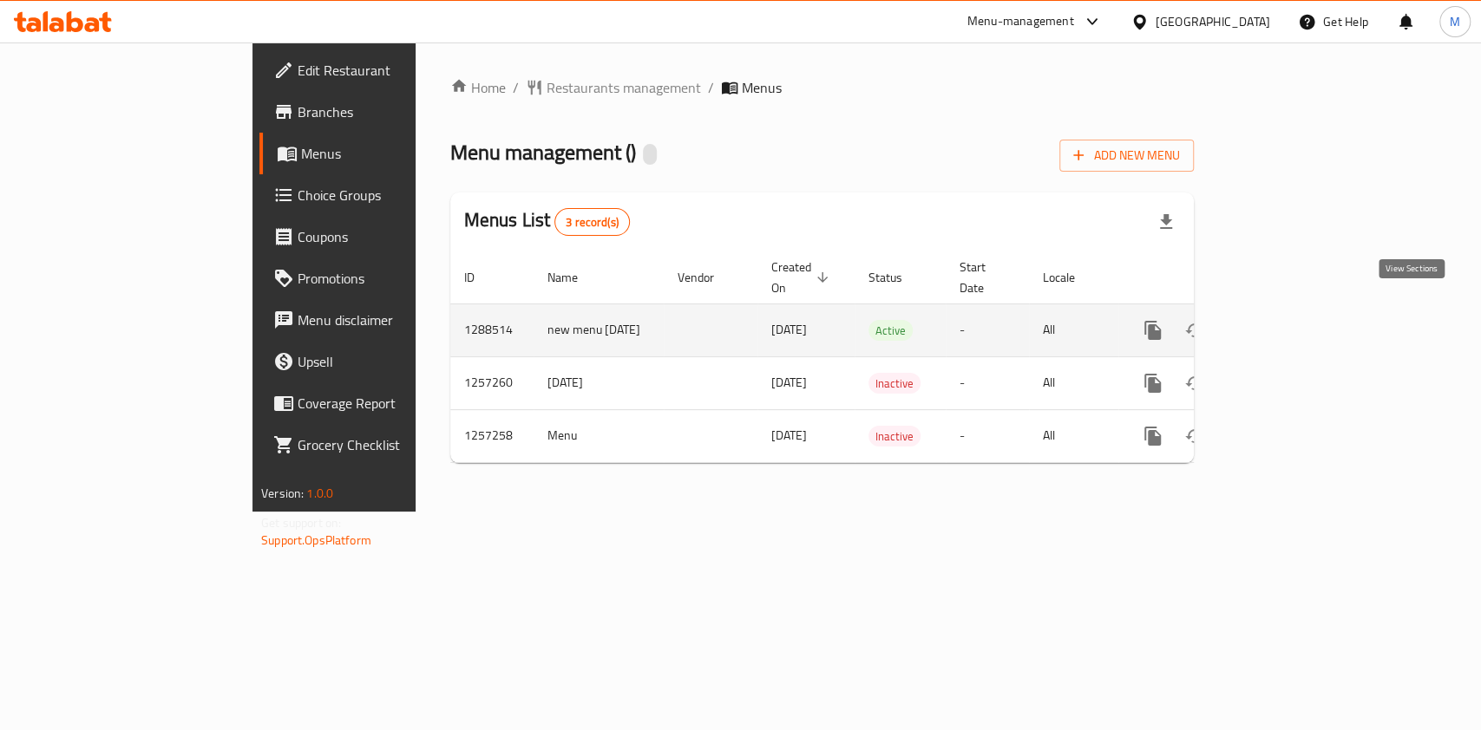
click at [1299, 324] on link "enhanced table" at bounding box center [1278, 331] width 42 height 42
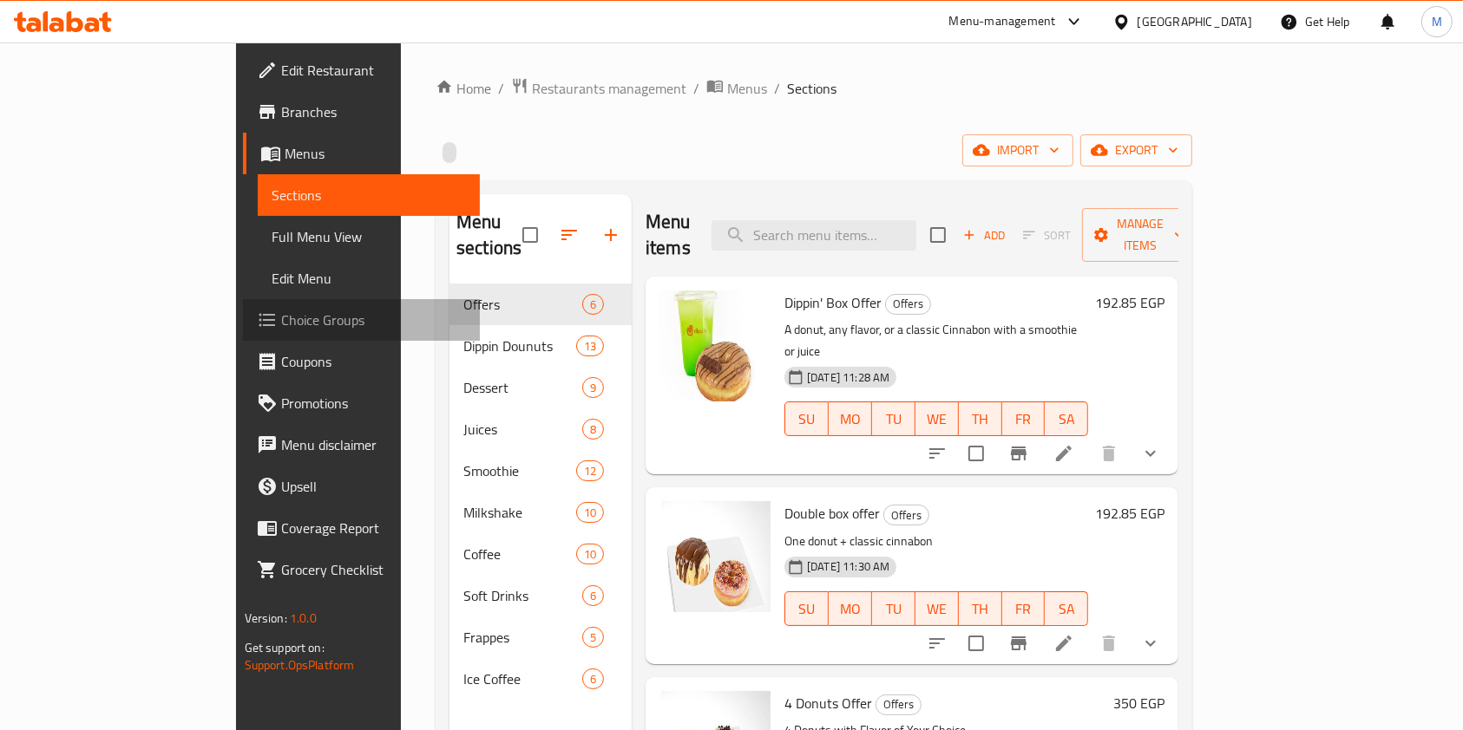
click at [281, 313] on span "Choice Groups" at bounding box center [374, 320] width 186 height 21
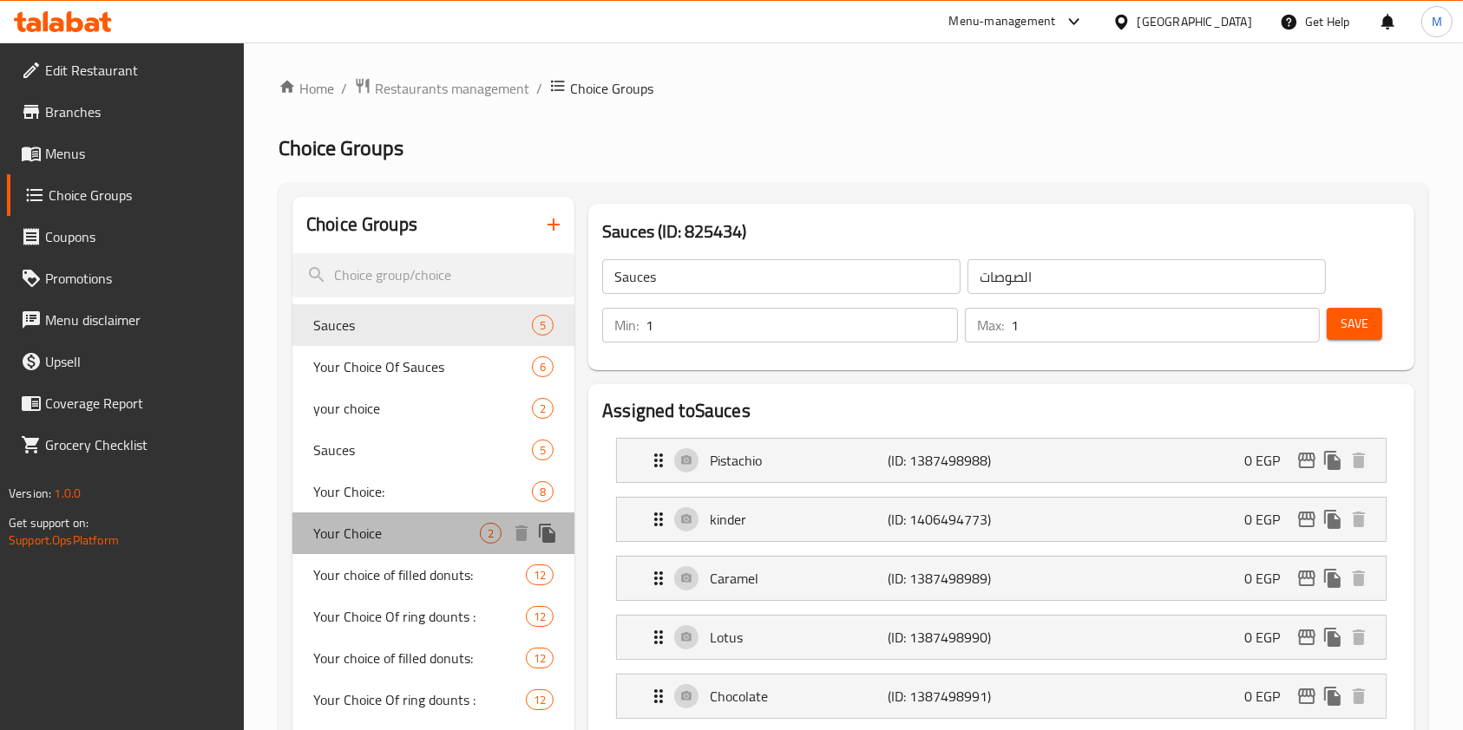
click at [414, 519] on div "Your Choice 2" at bounding box center [433, 534] width 282 height 42
type input "Your Choice"
type input "اختيارك من"
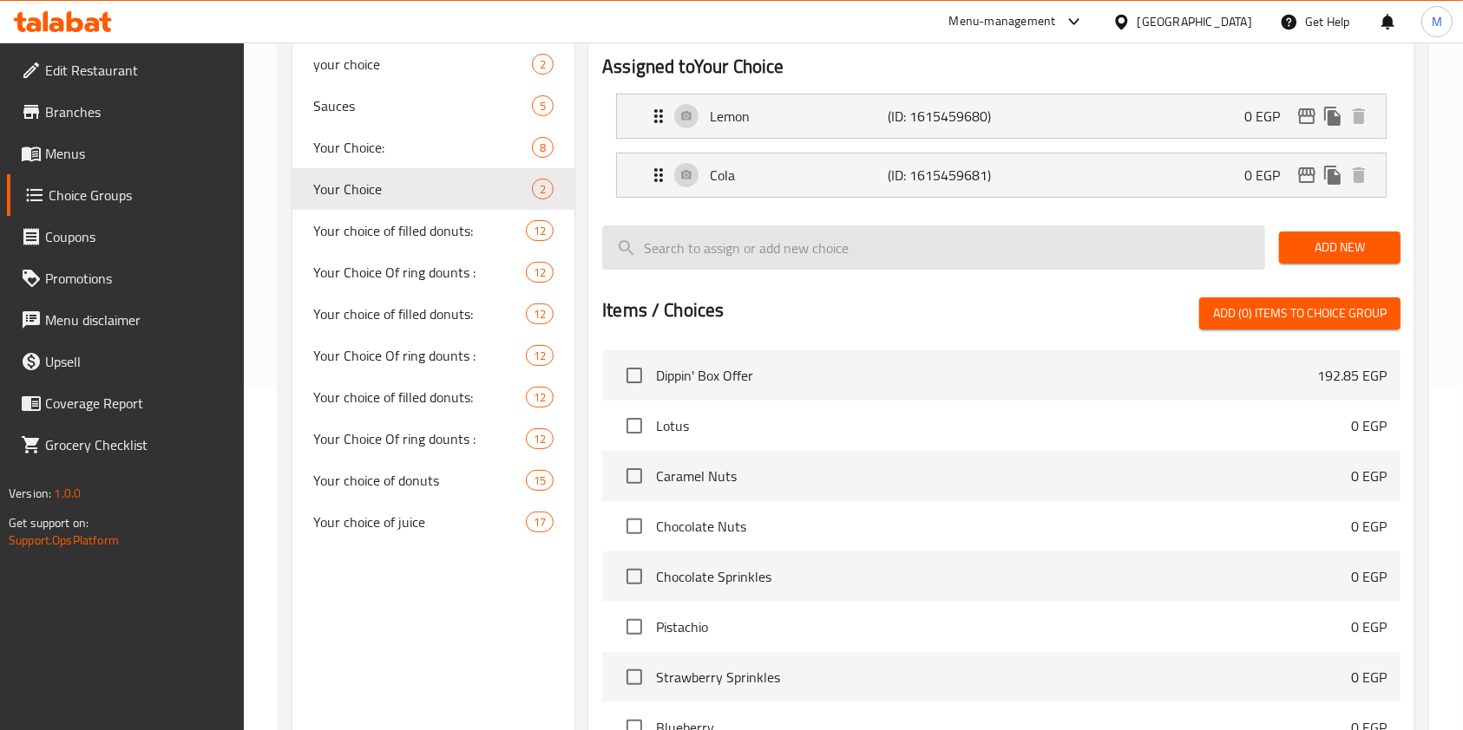
scroll to position [347, 0]
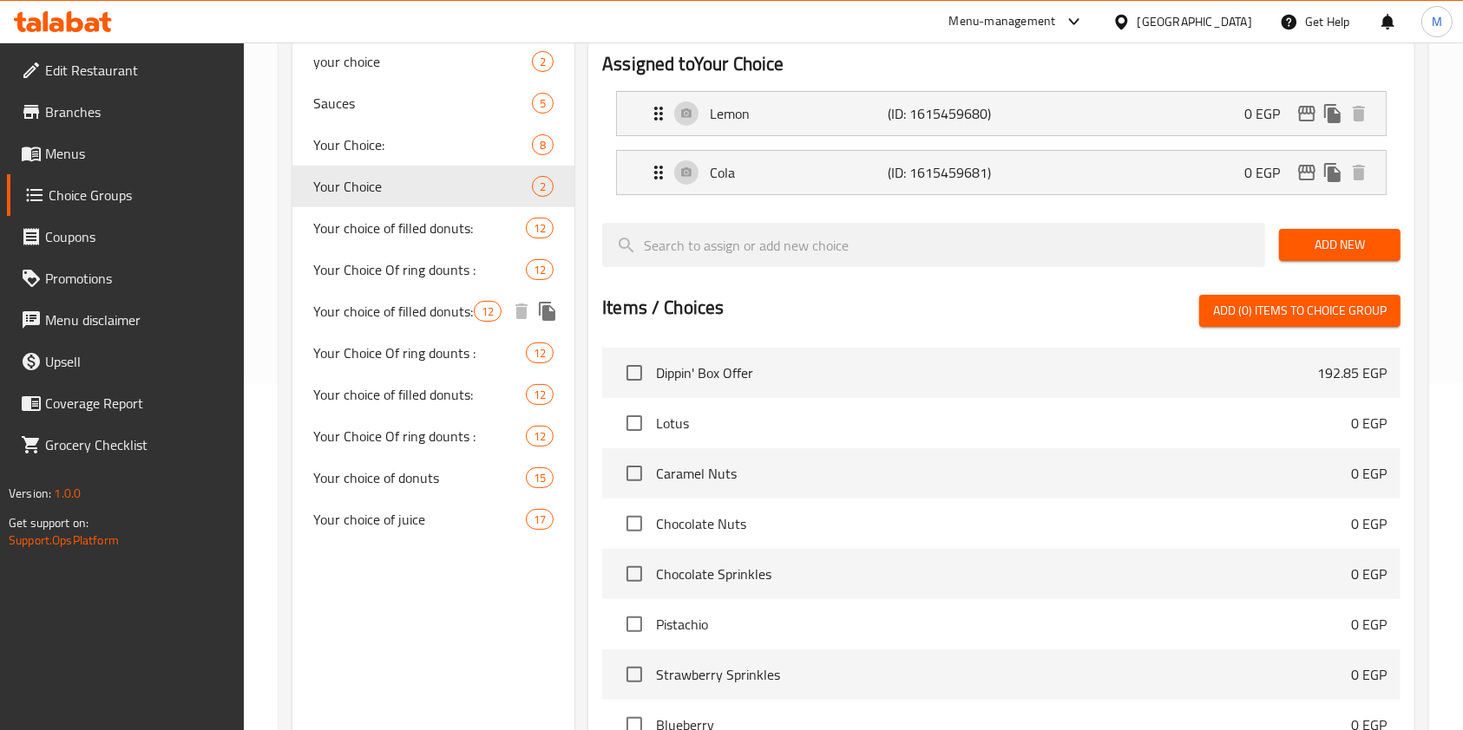
click at [447, 278] on span "Your Choice Of ring dounts :" at bounding box center [419, 269] width 213 height 21
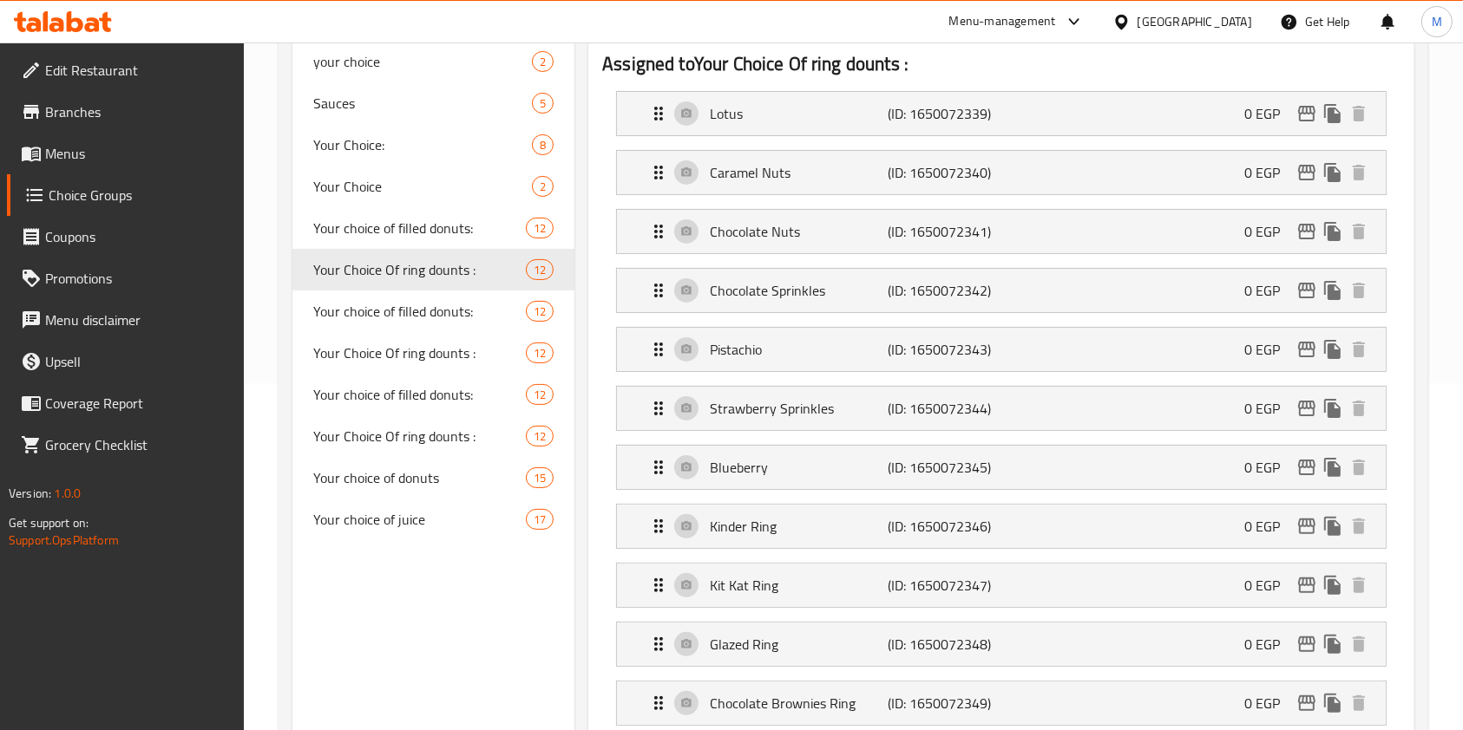
type input "Your Choice Of ring dounts :"
type input "اختيارك من رينج دونتس :"
type input "6"
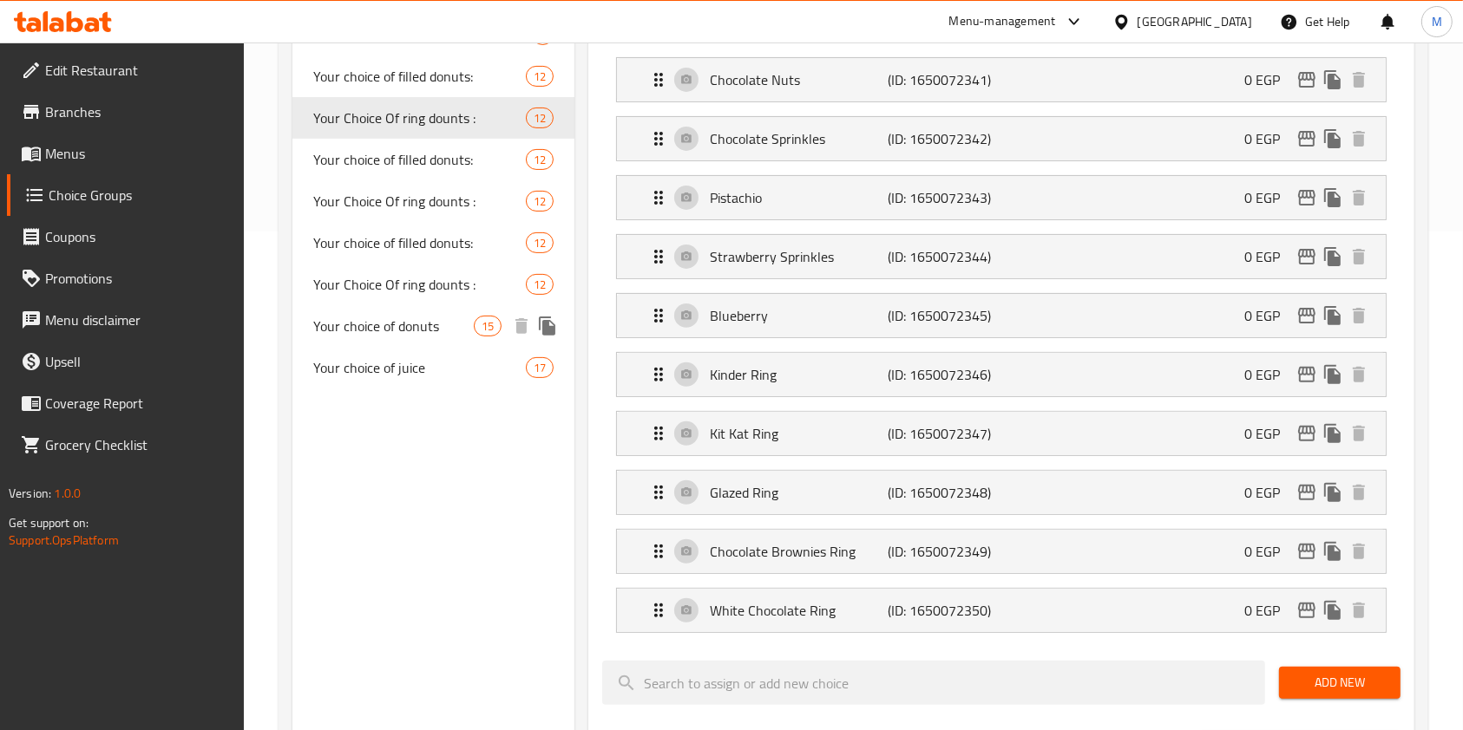
scroll to position [462, 0]
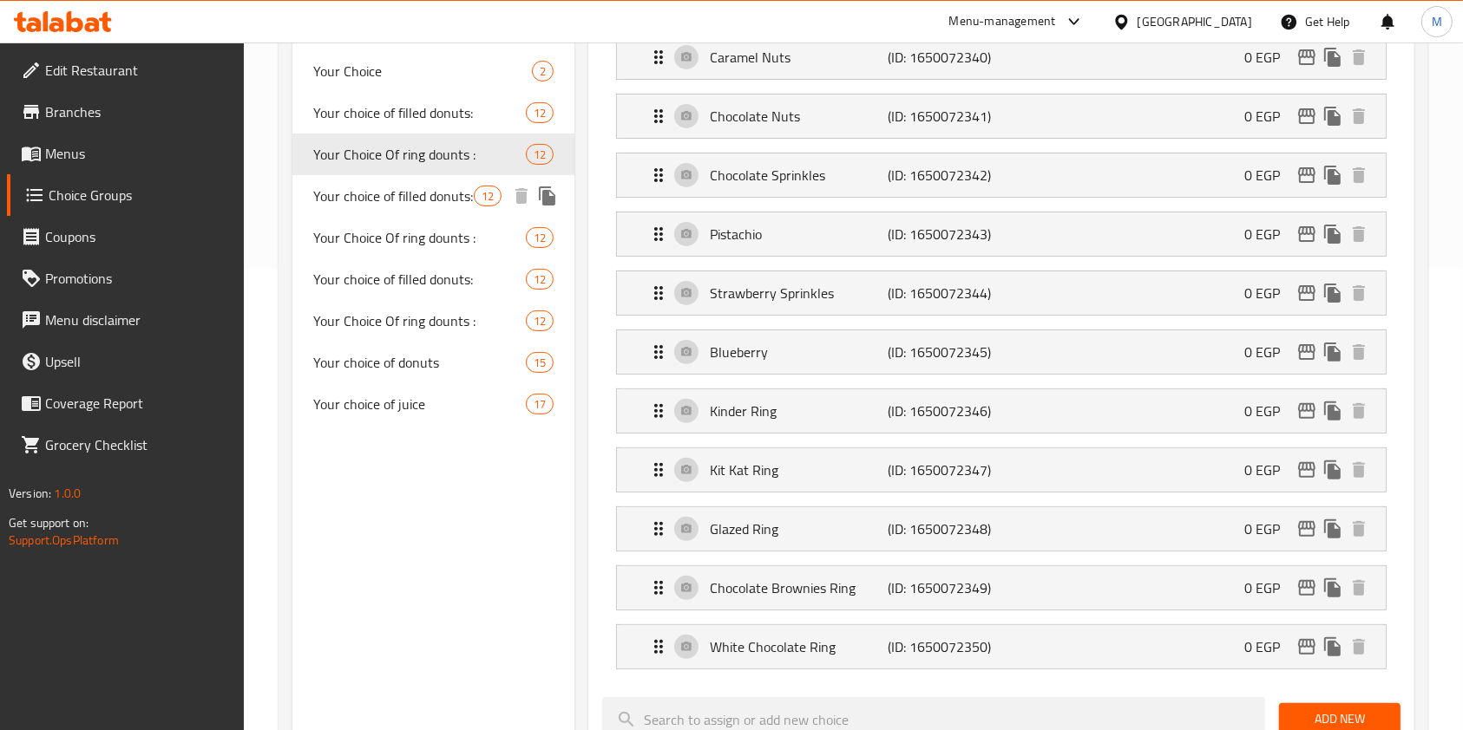
click at [417, 177] on div "Your choice of filled donuts: 12" at bounding box center [433, 196] width 282 height 42
type input "Your choice of filled donuts:"
type input "اختيارك من الدونتس المحشي :"
type input "3"
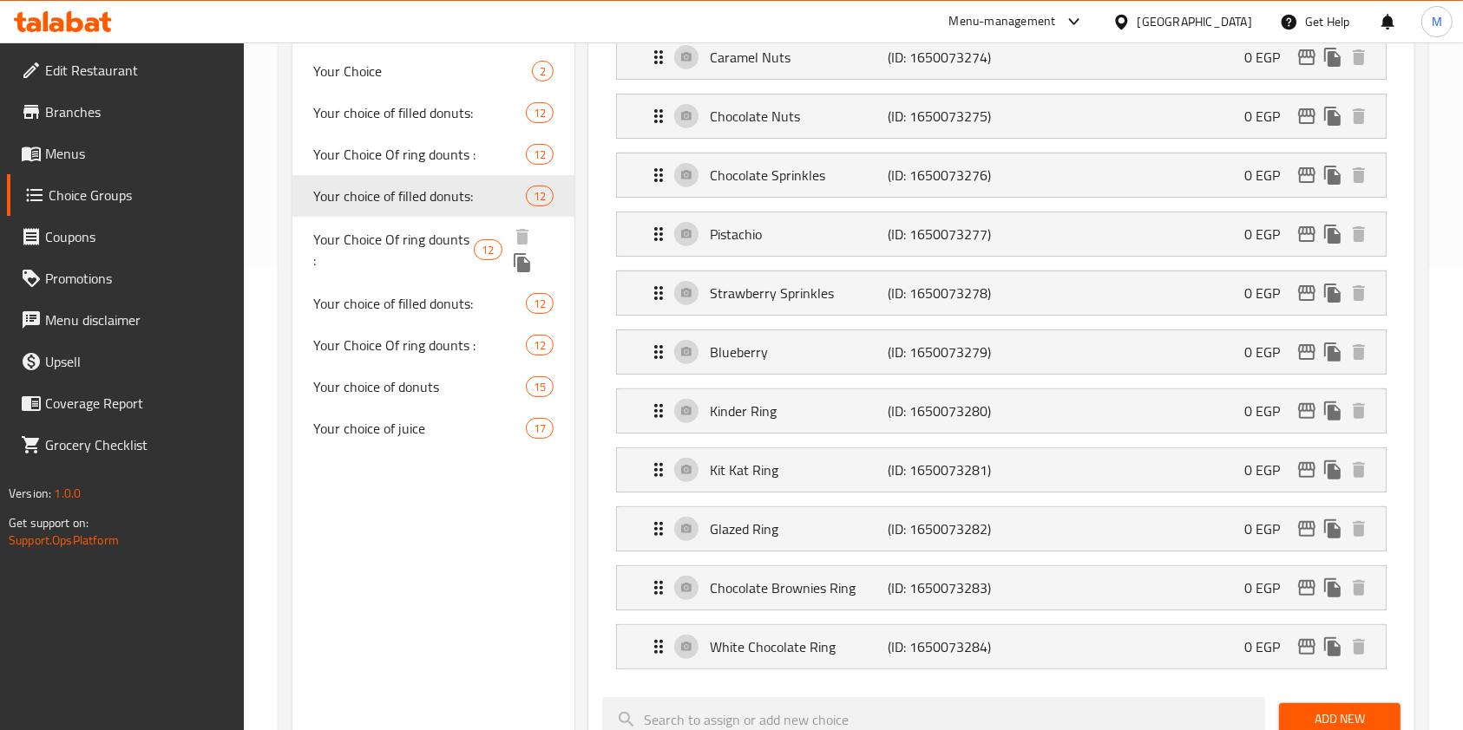
click at [416, 249] on span "Your Choice Of ring dounts :" at bounding box center [393, 250] width 160 height 42
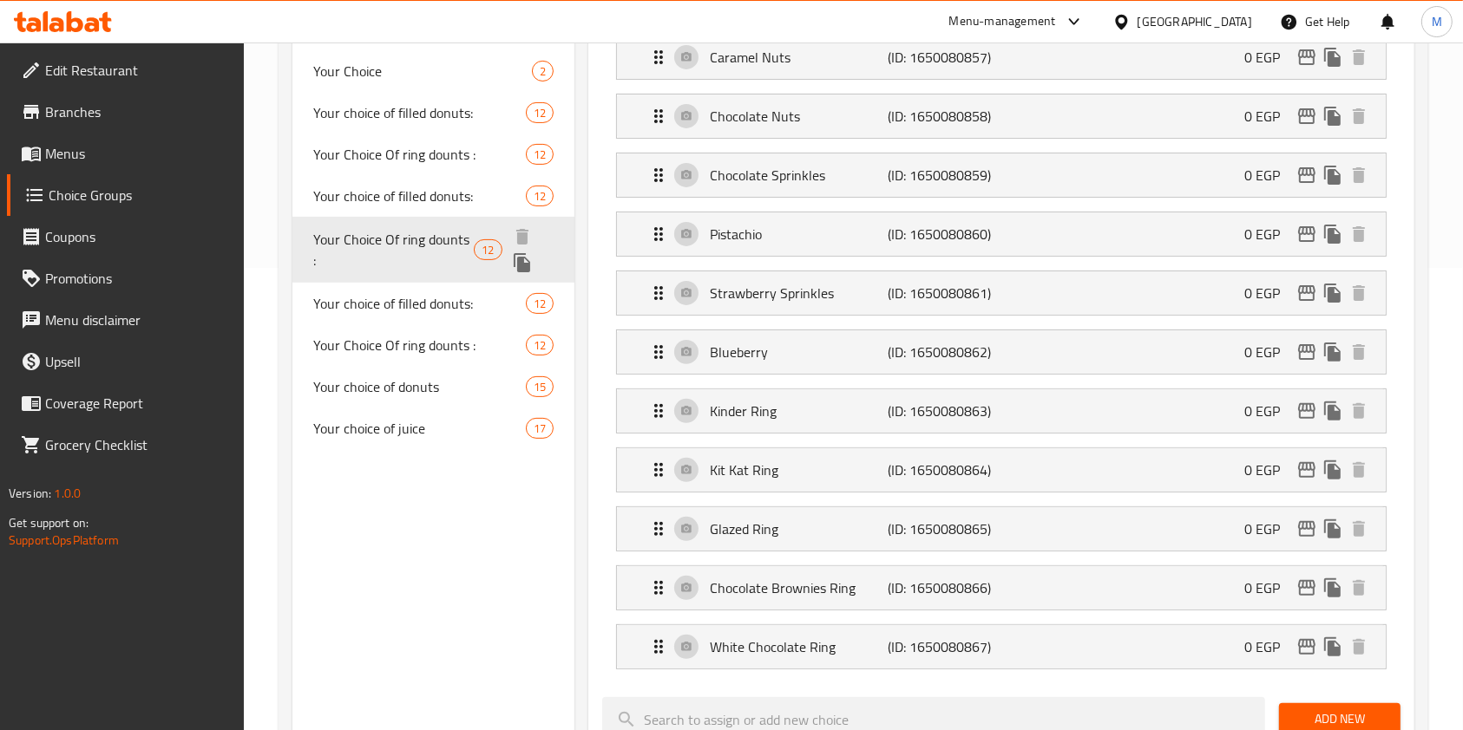
type input "Your Choice Of ring dounts :"
type input "اختيارك من رينج دونتس :"
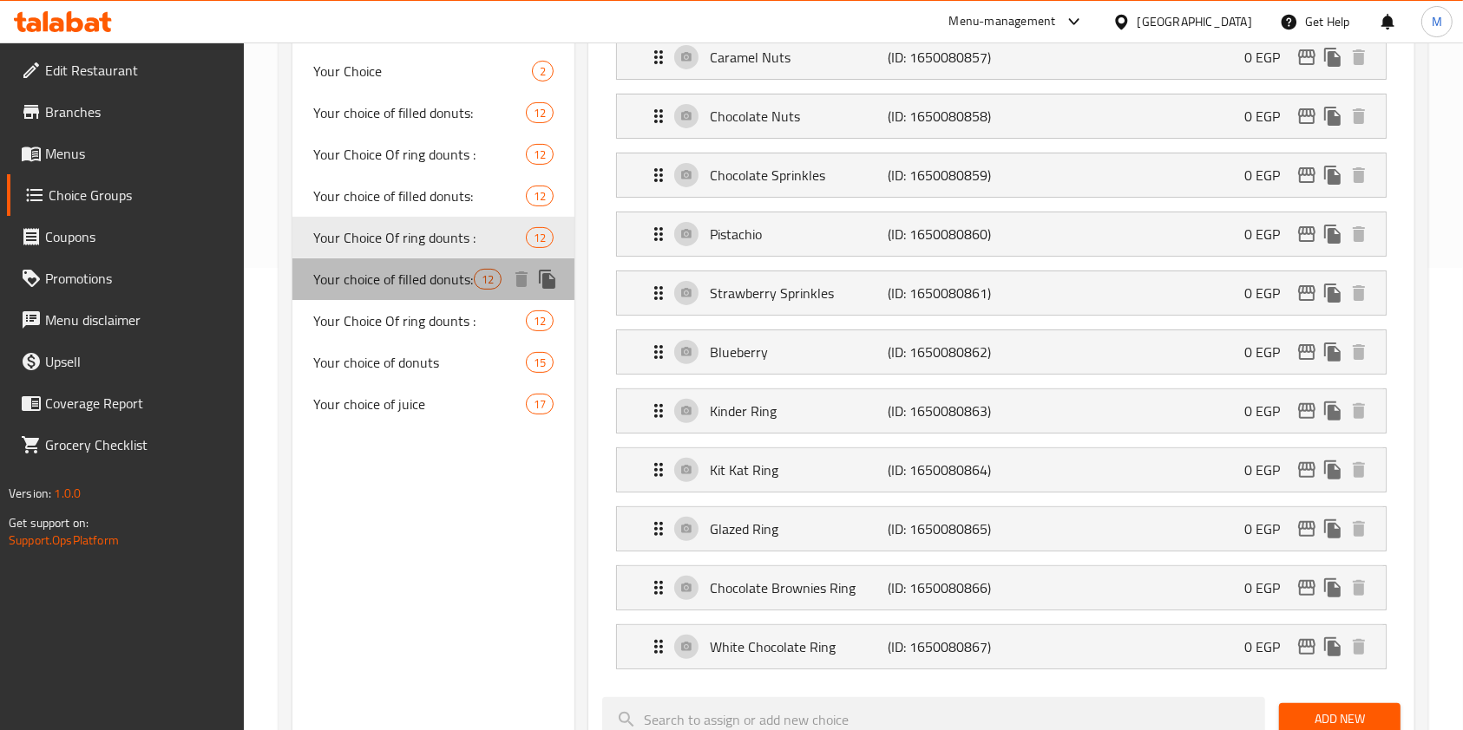
click at [418, 271] on span "Your choice of filled donuts:" at bounding box center [393, 279] width 160 height 21
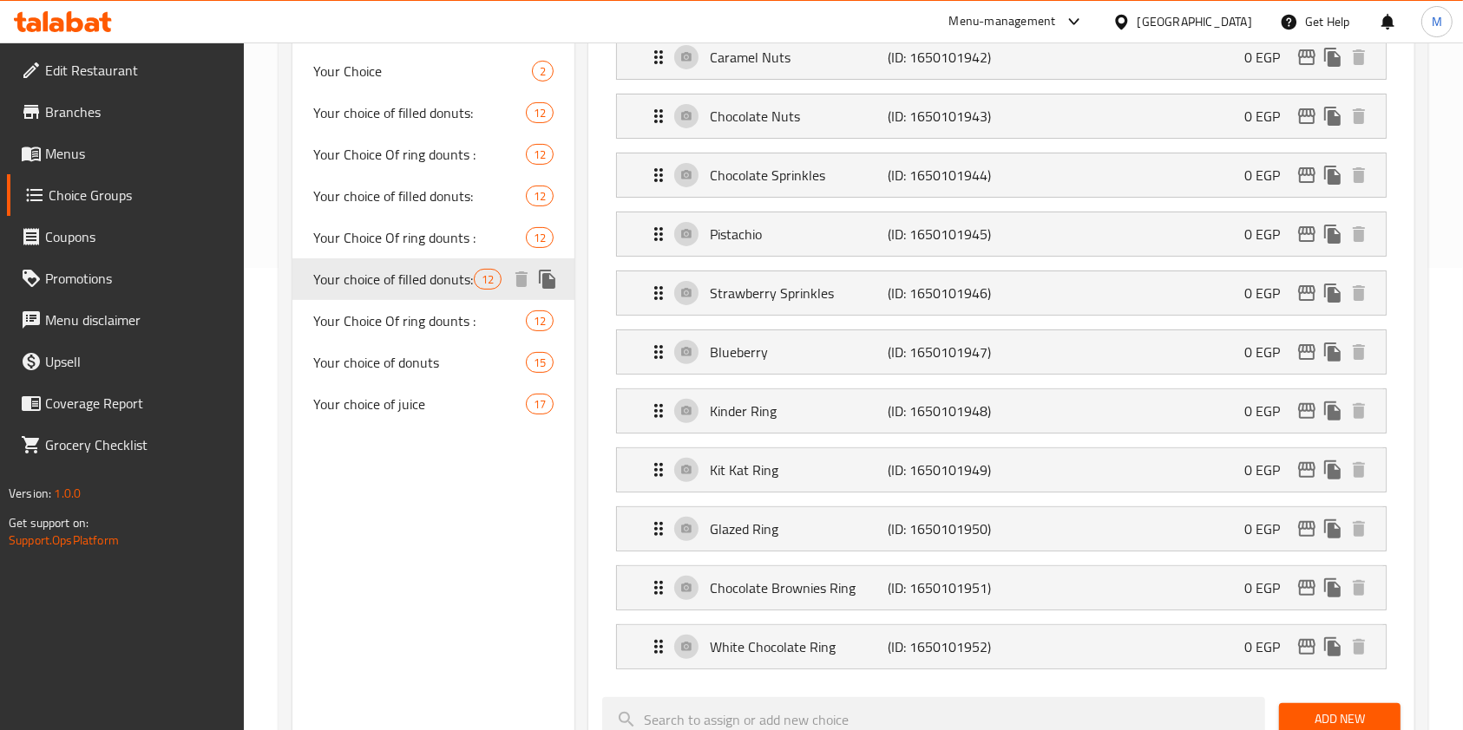
type input "Your choice of filled donuts:"
type input "اختيارك من الدونتس المحشي :"
type input "2"
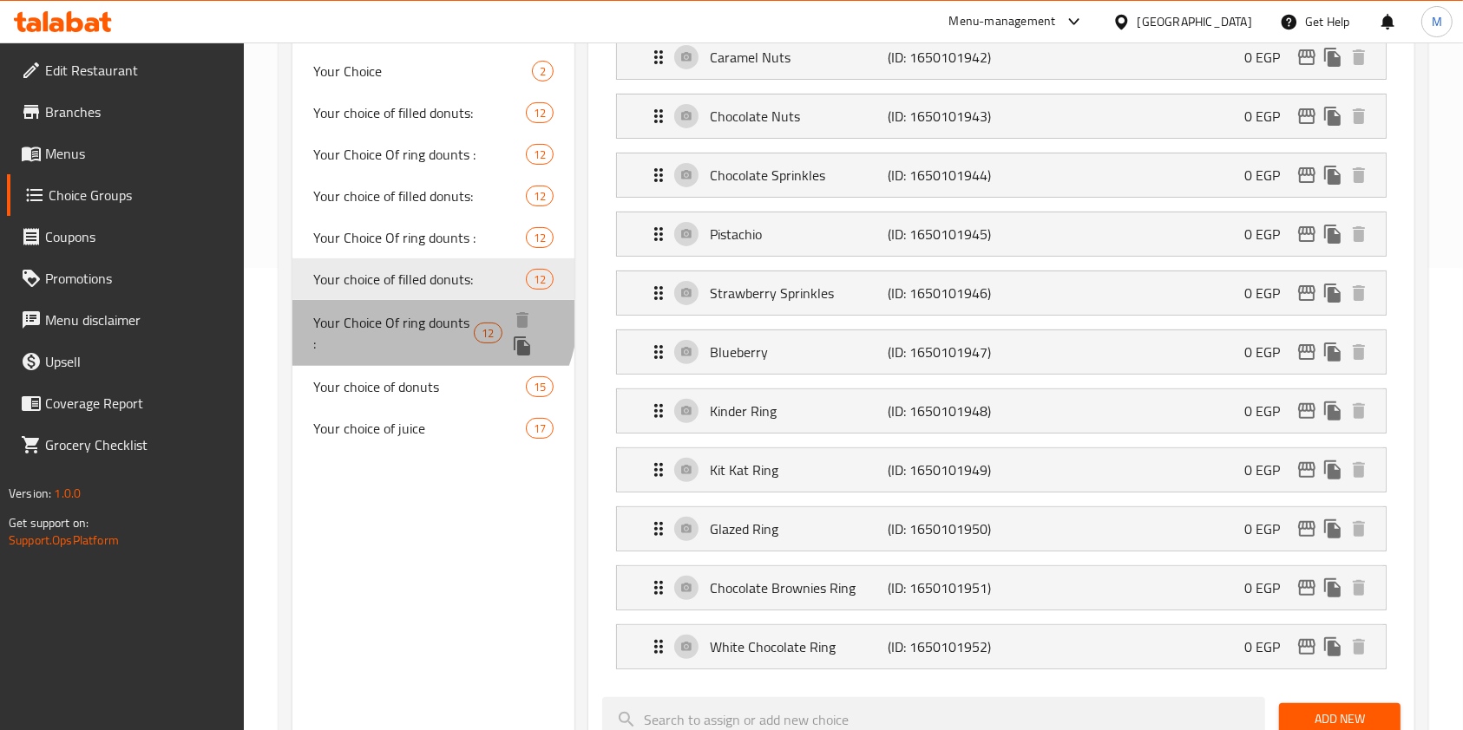
click at [424, 315] on span "Your Choice Of ring dounts :" at bounding box center [393, 333] width 160 height 42
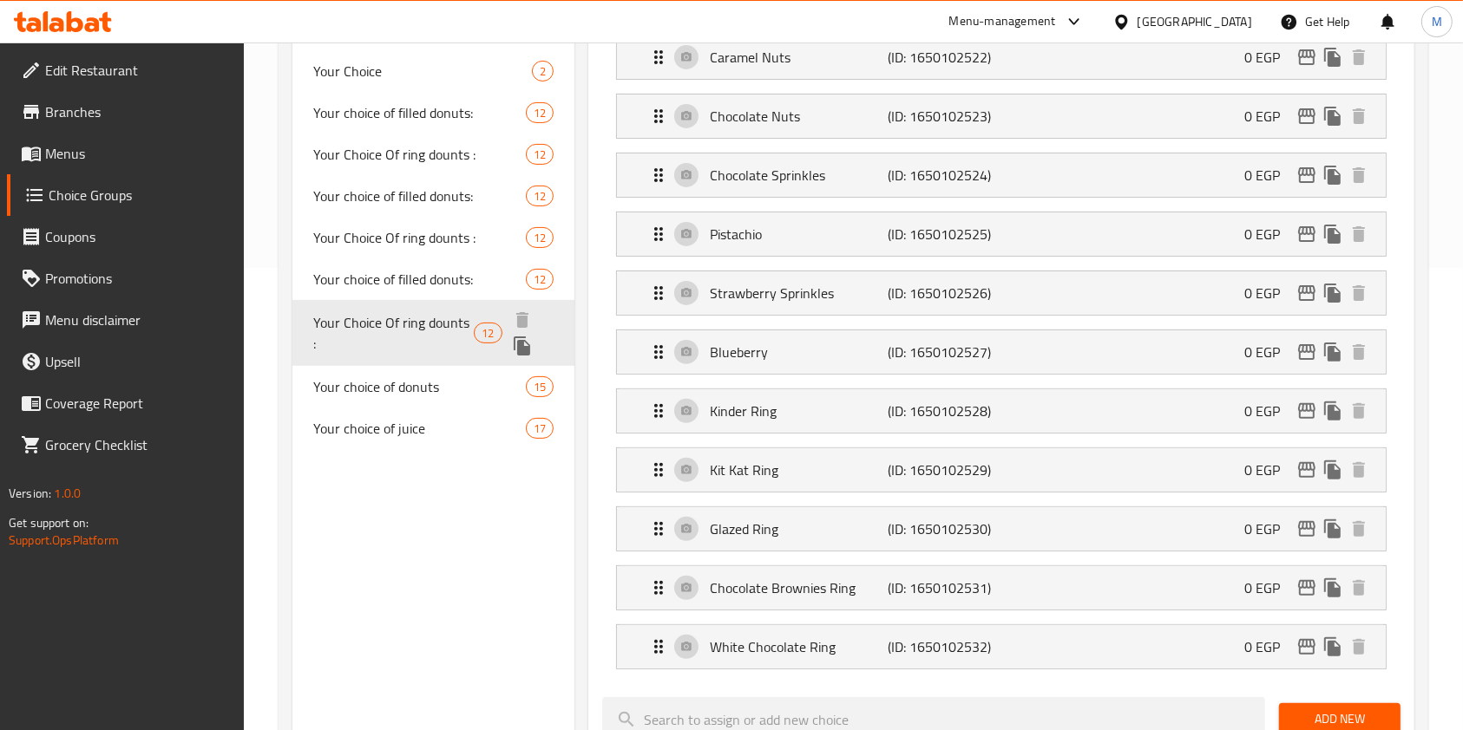
type input "Your Choice Of ring dounts :"
type input "اختيارك من رينج دونتس :"
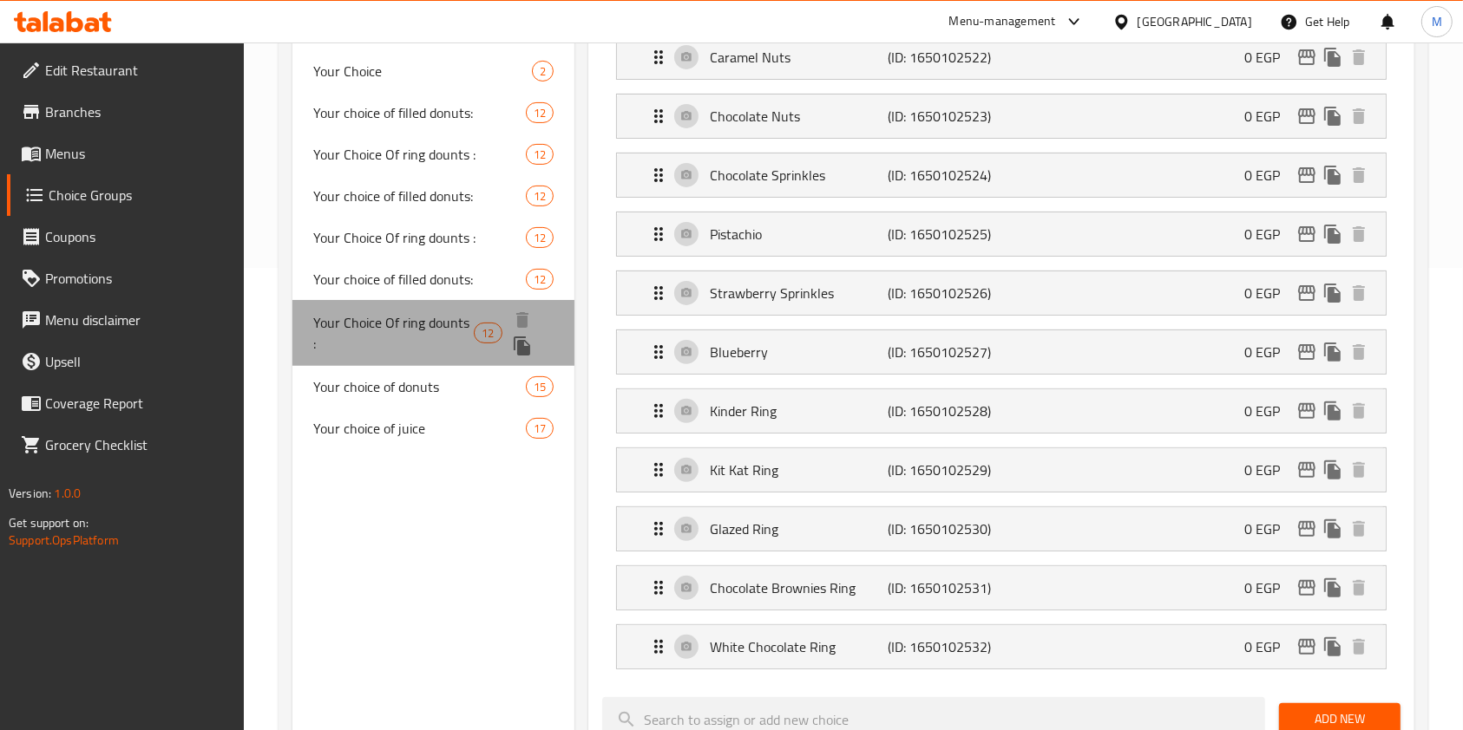
click at [427, 333] on div "Your Choice Of ring dounts : 12" at bounding box center [433, 333] width 282 height 66
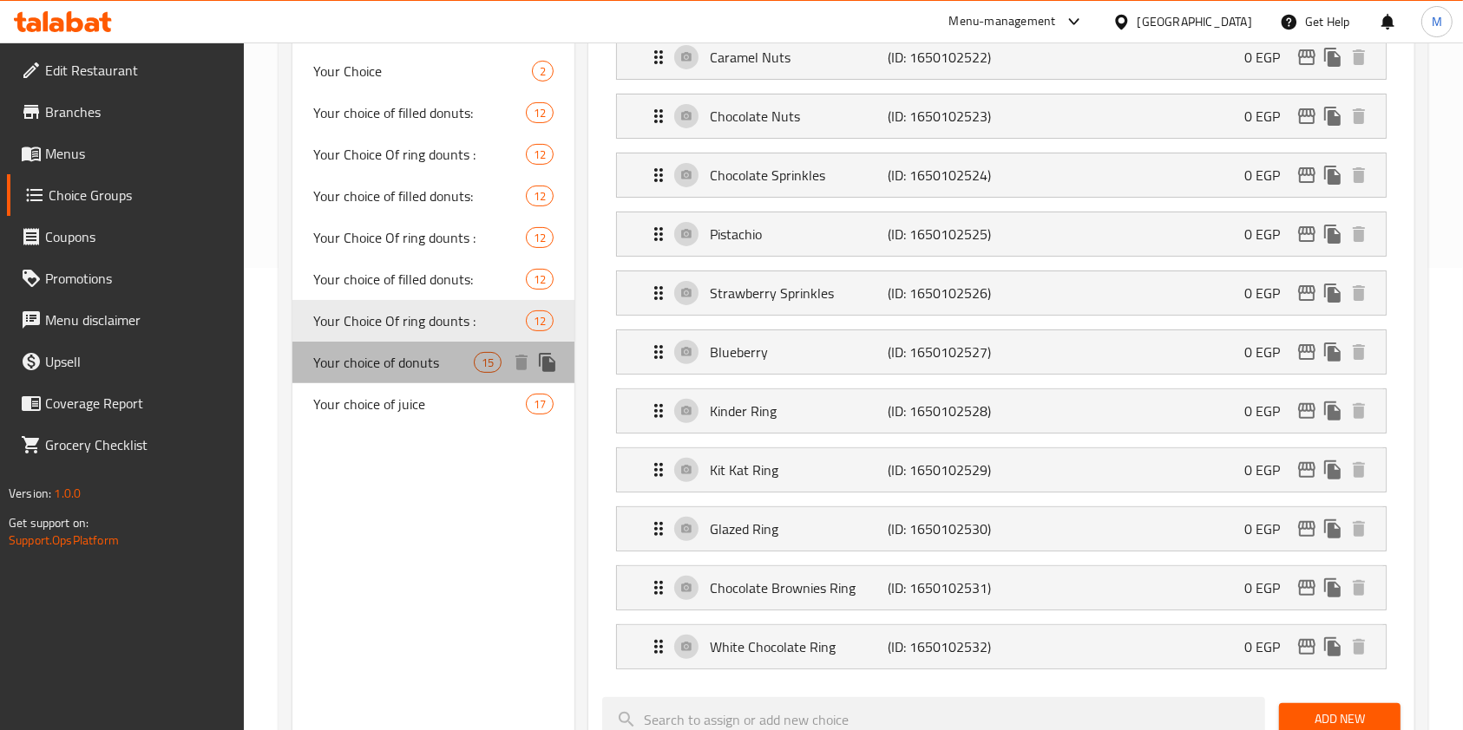
click at [430, 355] on span "Your choice of donuts" at bounding box center [393, 362] width 160 height 21
type input "Your choice of donuts"
type input "اختيارك من الدوناتس"
type input "1"
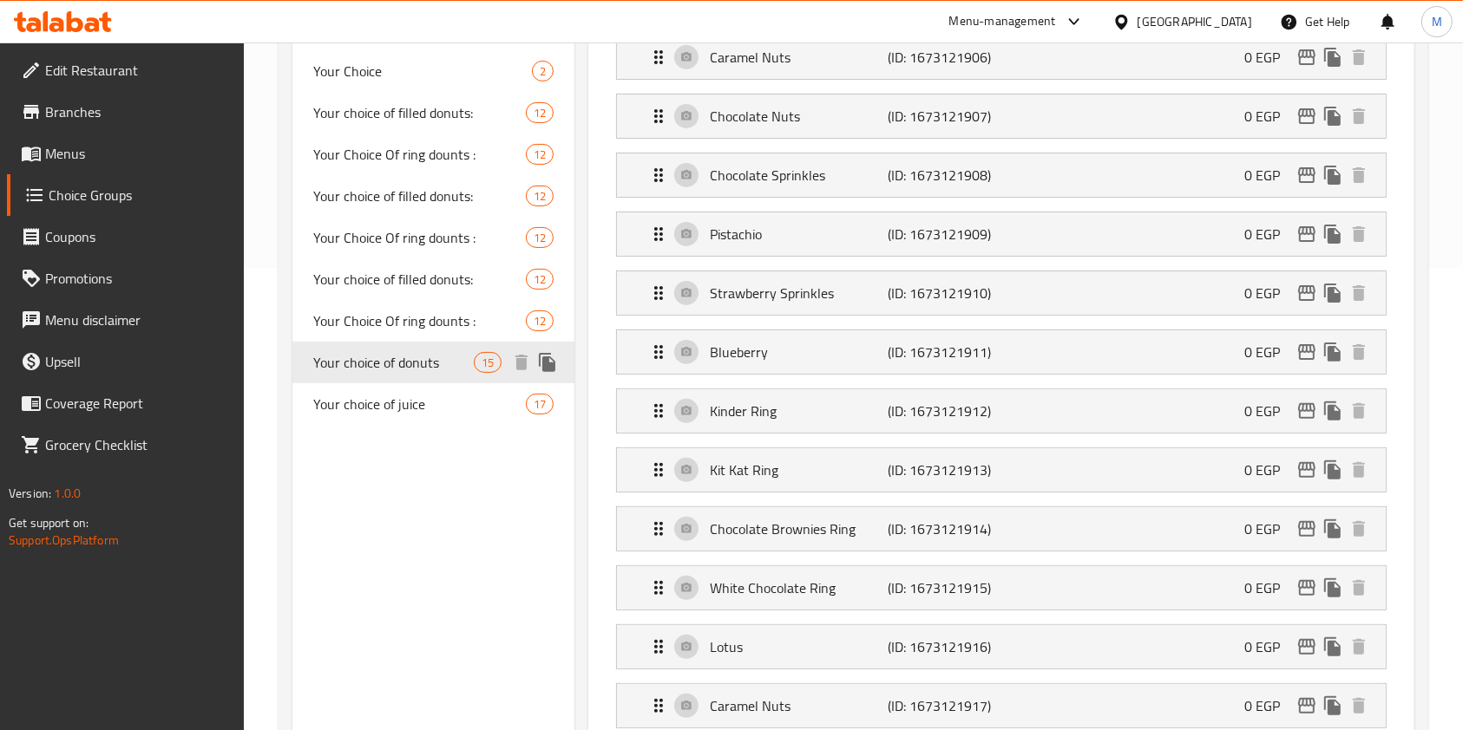
click at [401, 403] on span "Your choice of juice" at bounding box center [419, 404] width 213 height 21
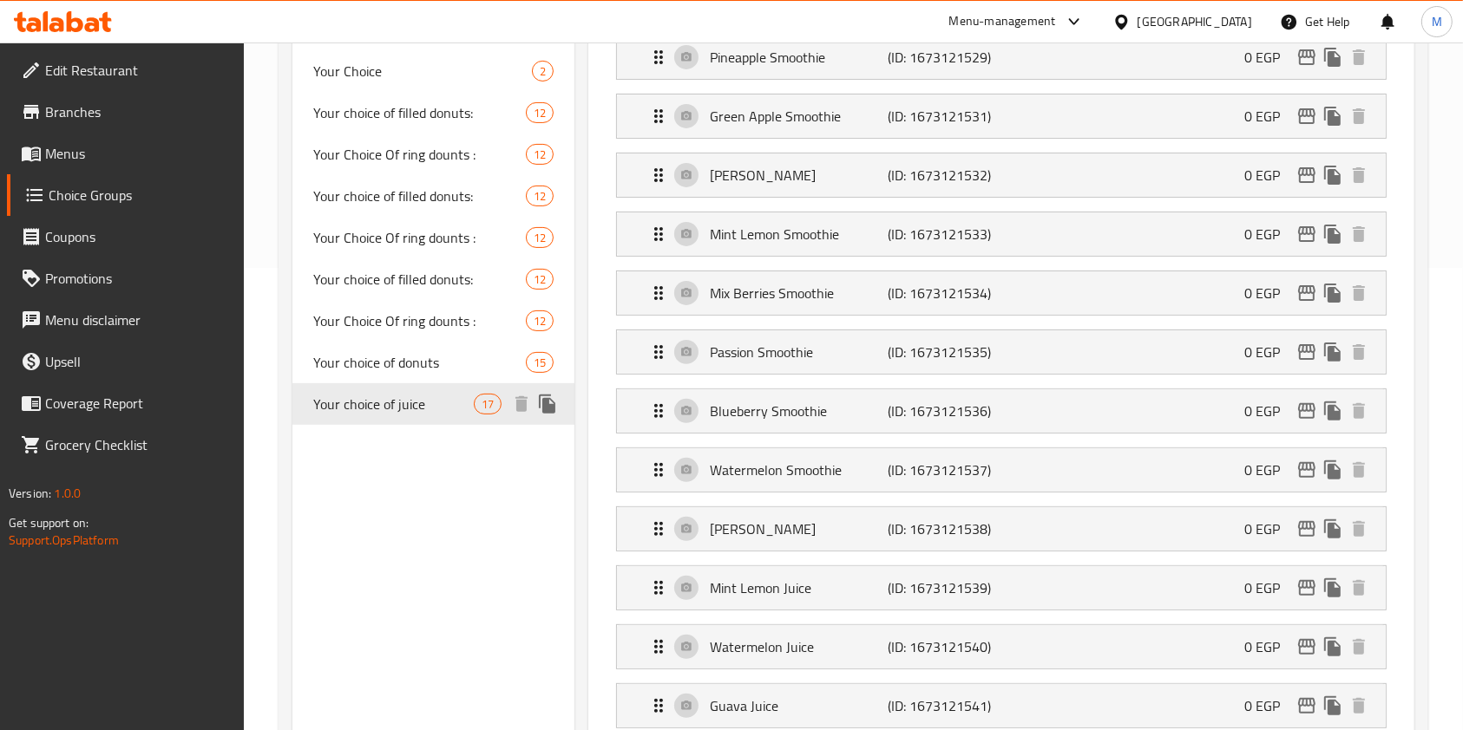
type input "Your choice of juice"
type input "اختيارك من العصير"
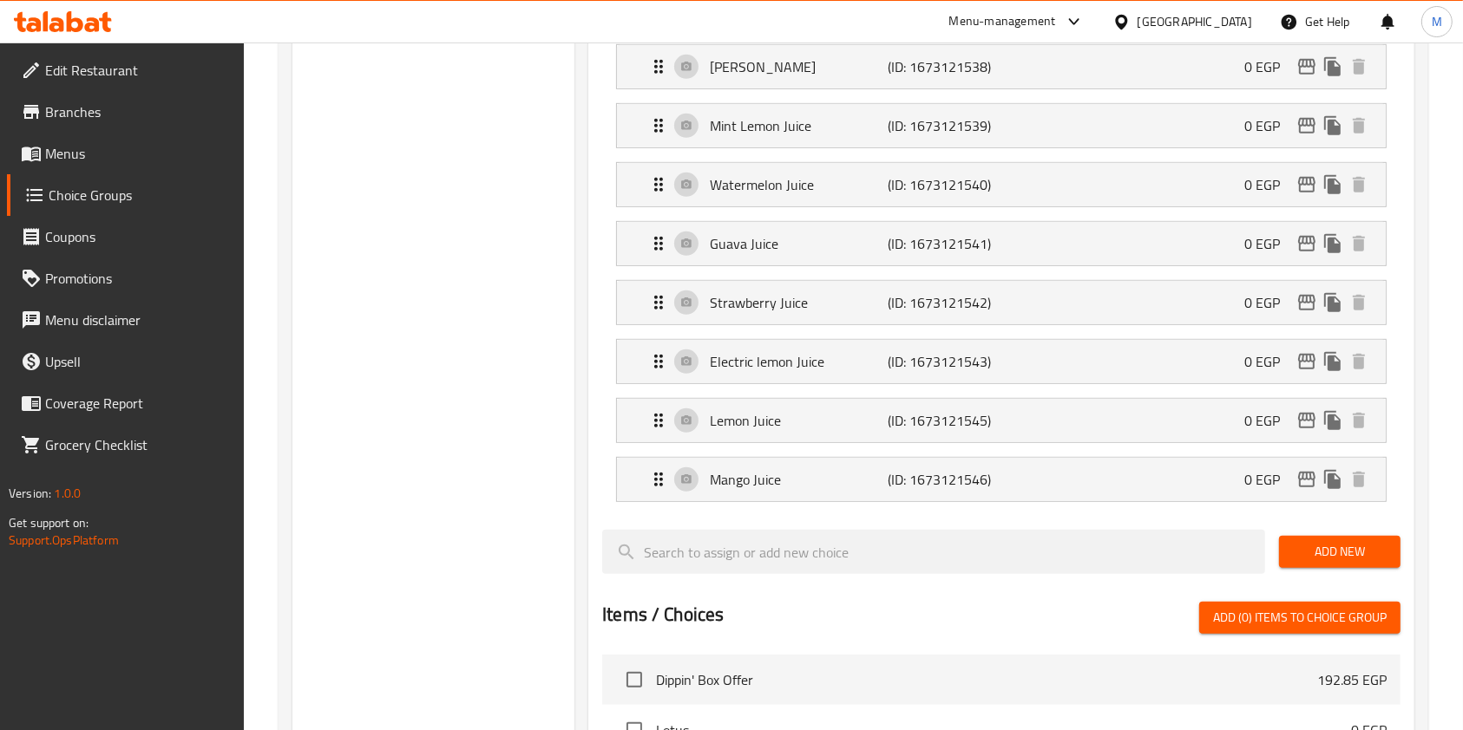
scroll to position [231, 0]
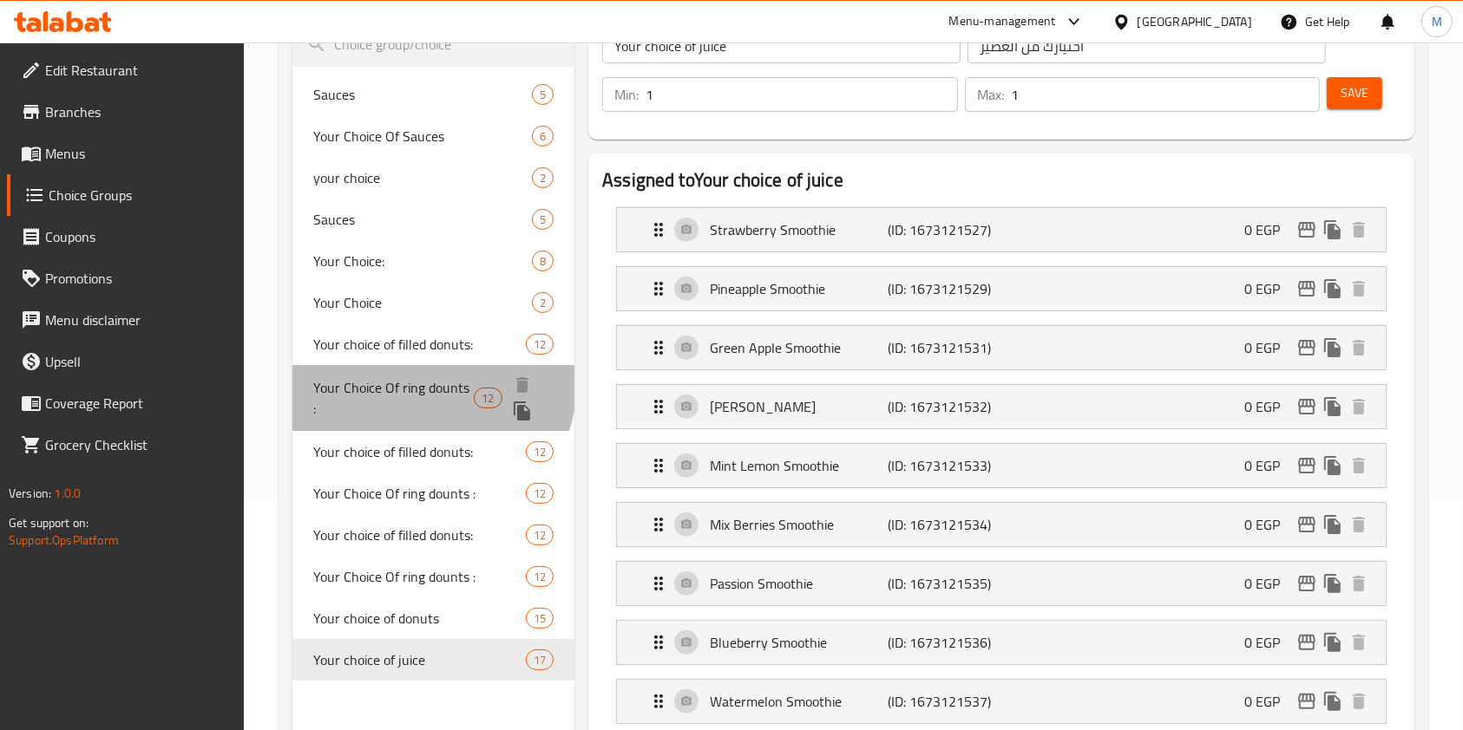
click at [420, 382] on span "Your Choice Of ring dounts :" at bounding box center [393, 398] width 160 height 42
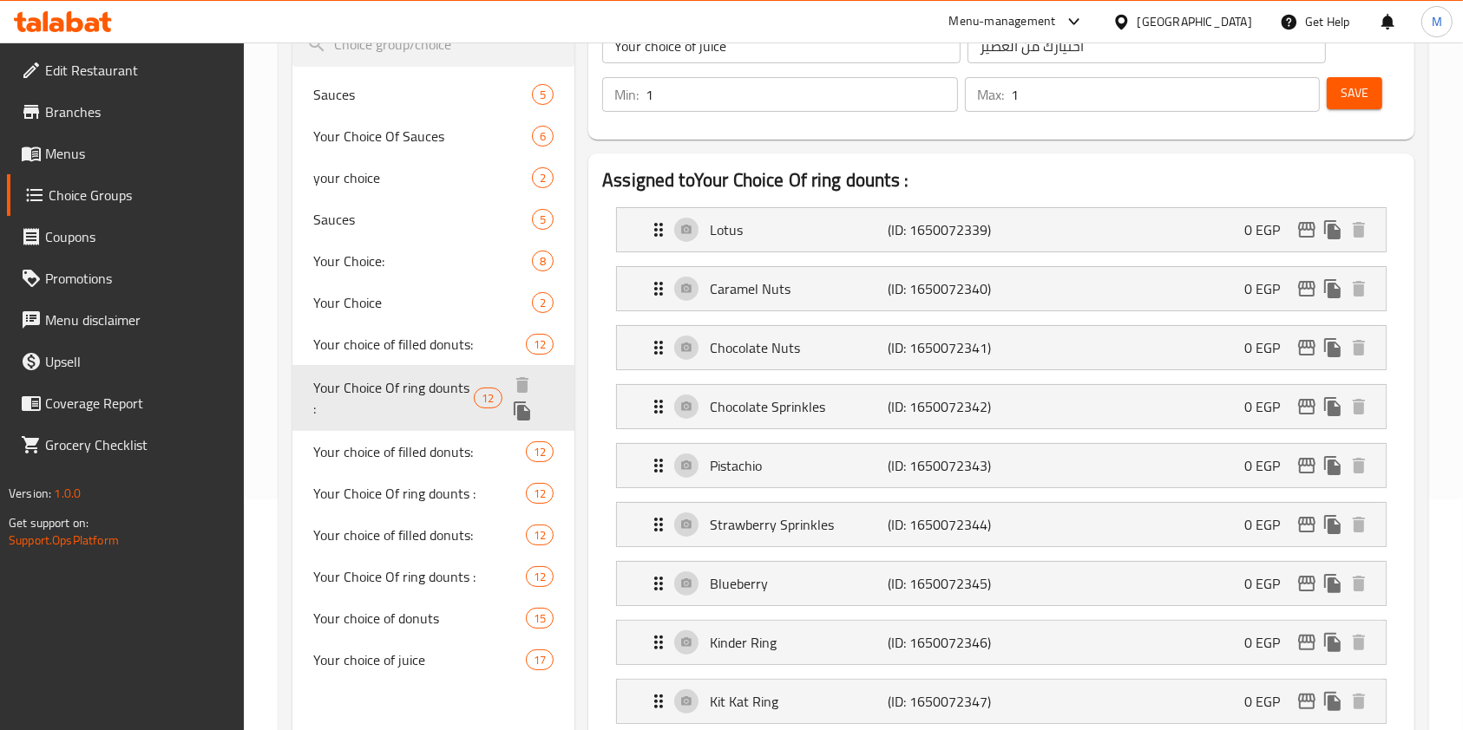
type input "Your Choice Of ring dounts :"
type input "اختيارك من رينج دونتس :"
type input "6"
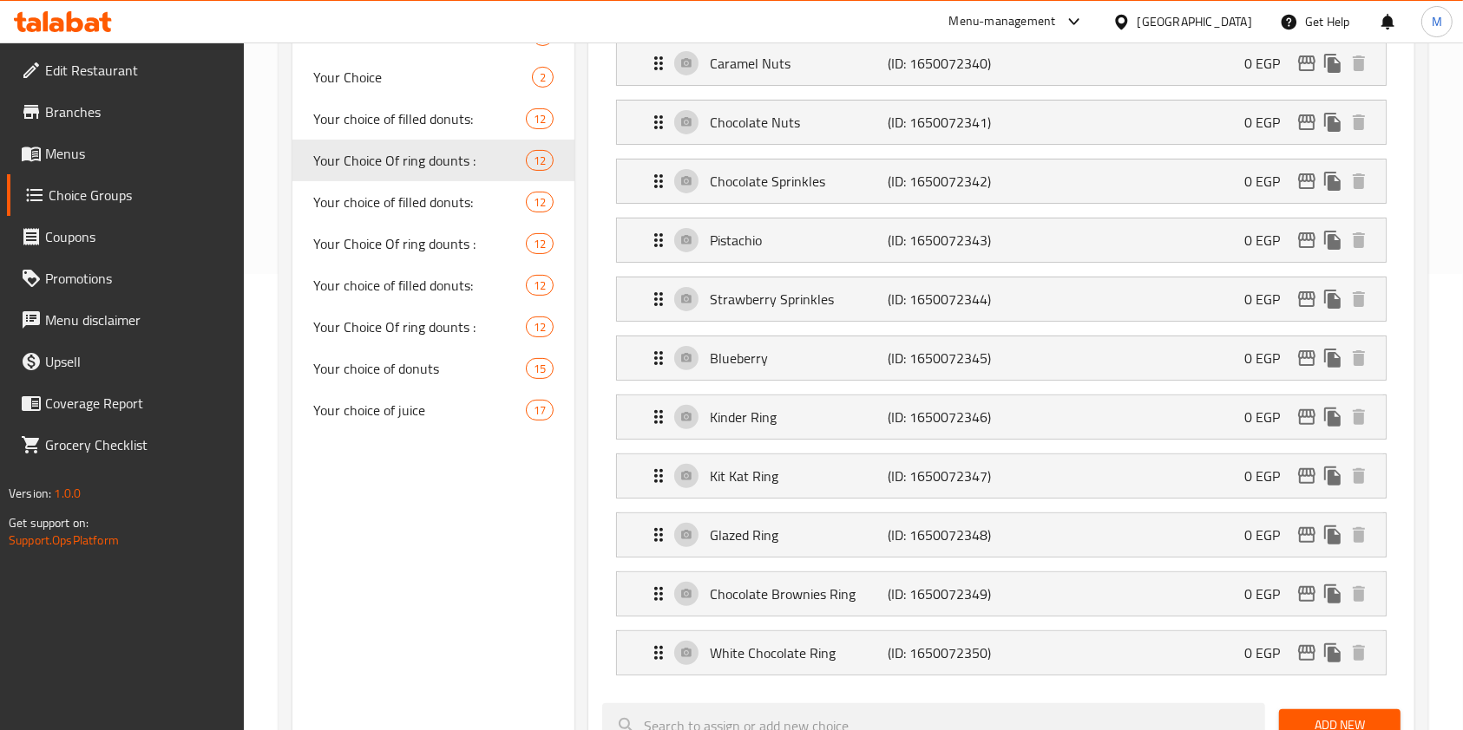
scroll to position [347, 0]
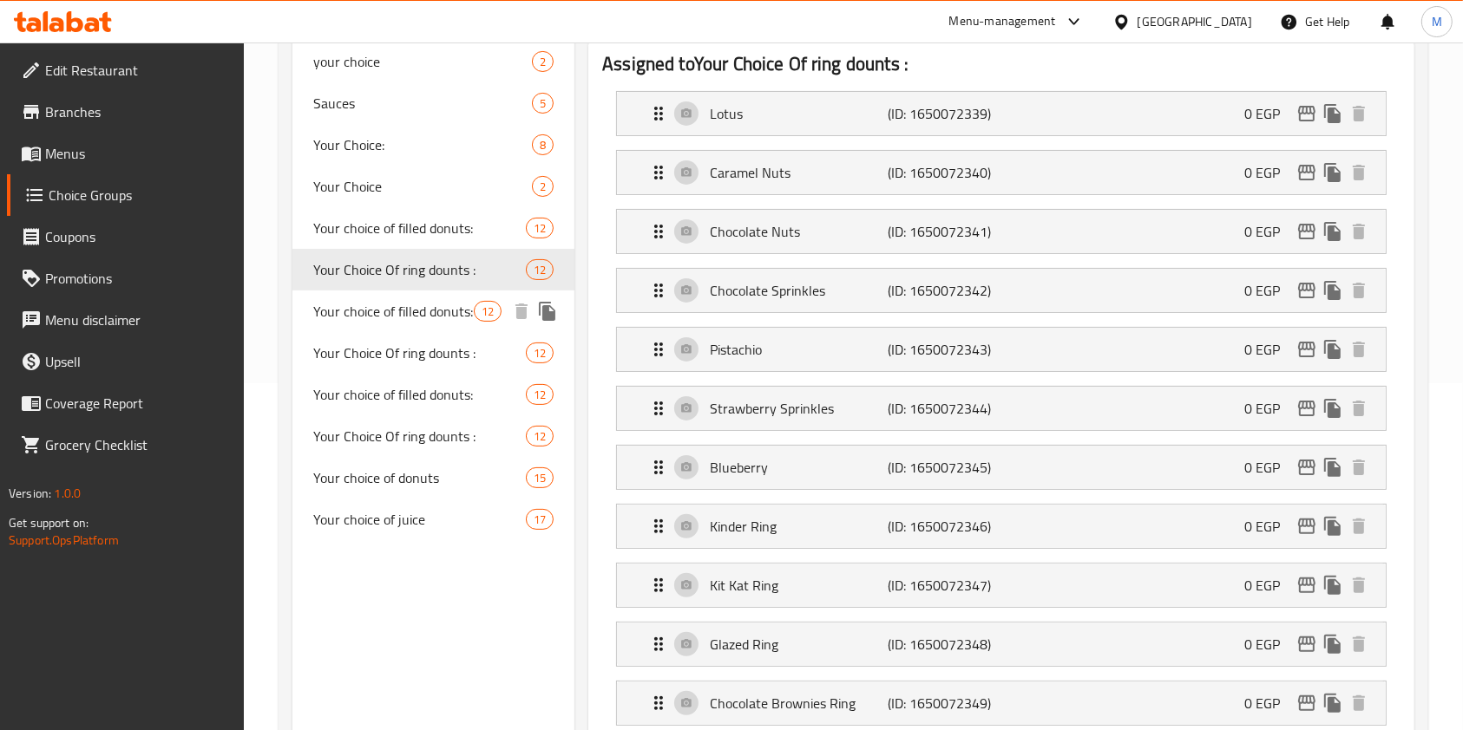
click at [392, 305] on span "Your choice of filled donuts:" at bounding box center [393, 311] width 160 height 21
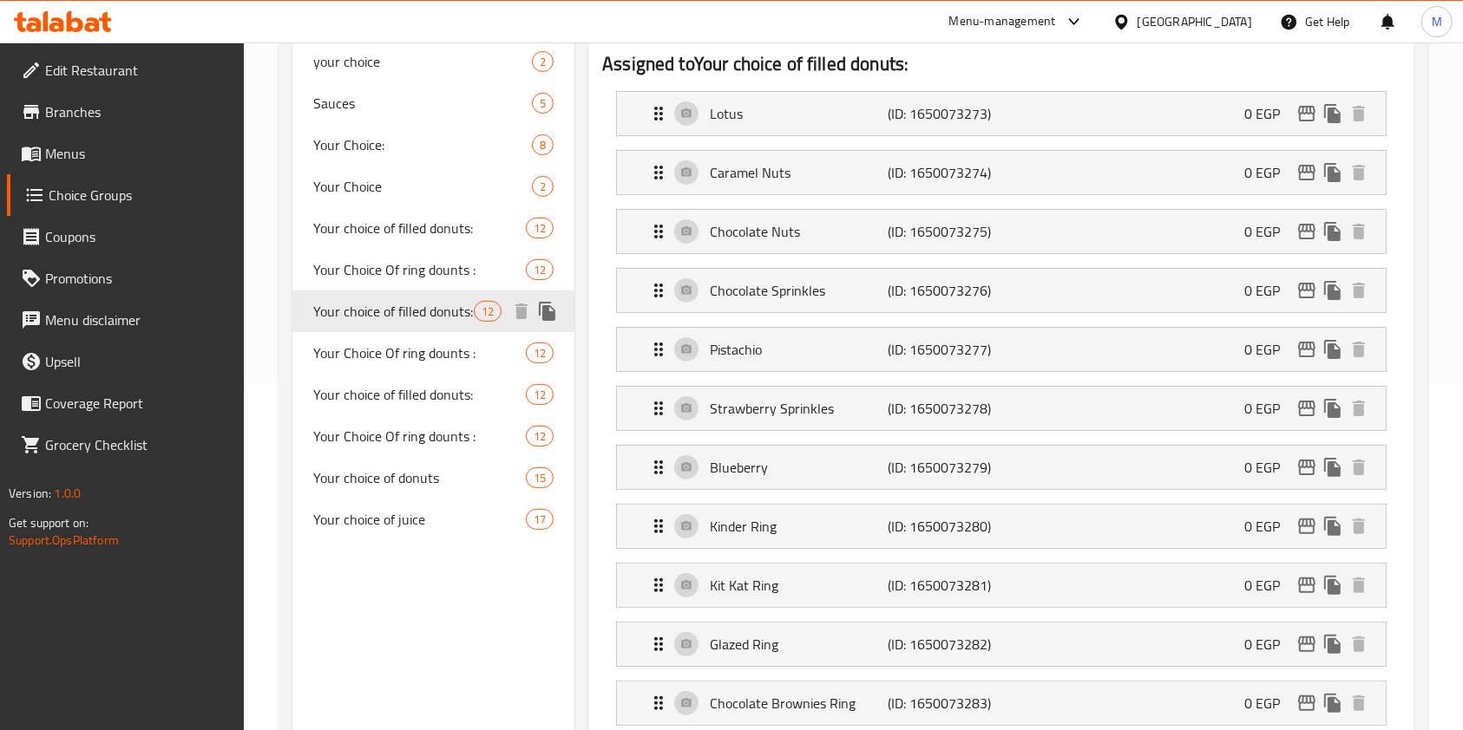
type input "Your choice of filled donuts:"
type input "اختيارك من الدونتس المحشي :"
type input "3"
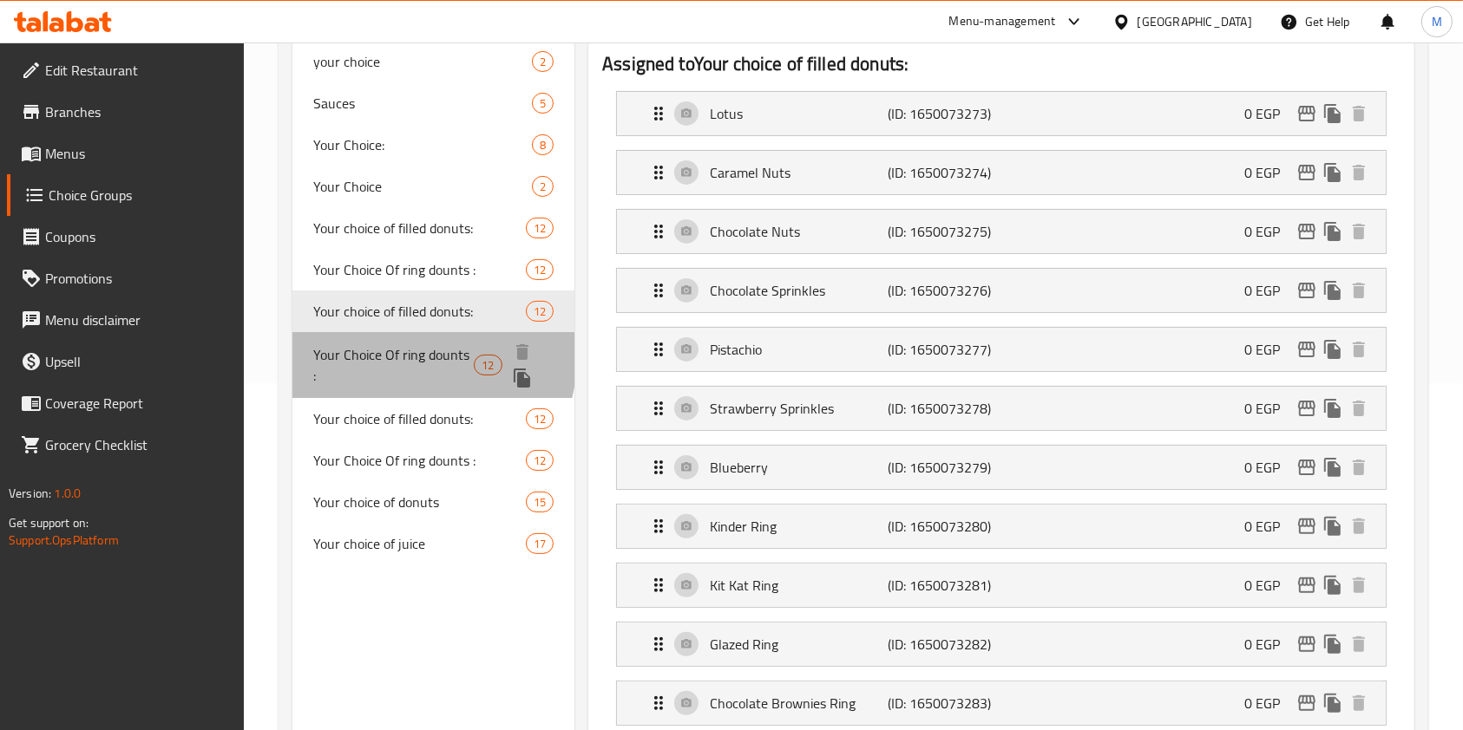
click at [395, 357] on span "Your Choice Of ring dounts :" at bounding box center [393, 365] width 160 height 42
type input "Your Choice Of ring dounts :"
type input "اختيارك من رينج دونتس :"
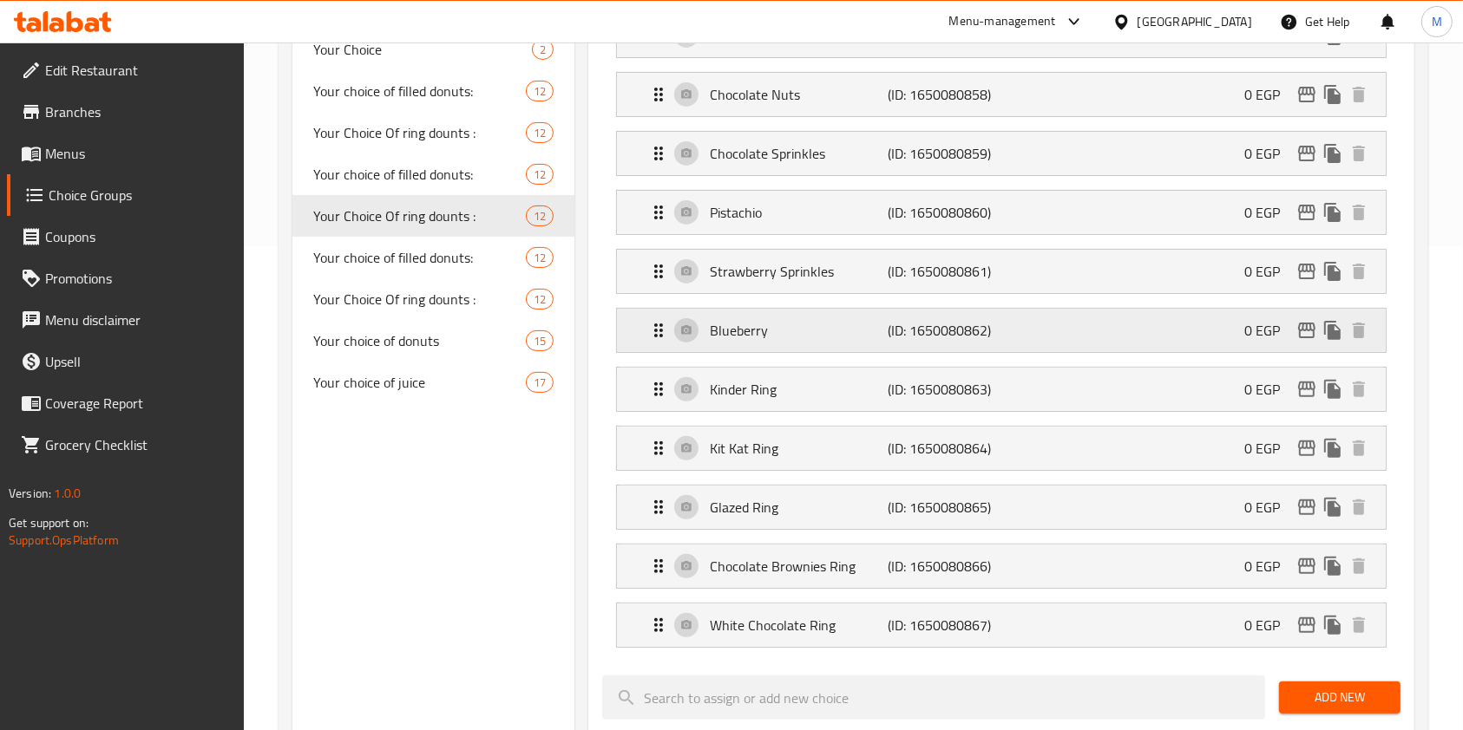
scroll to position [462, 0]
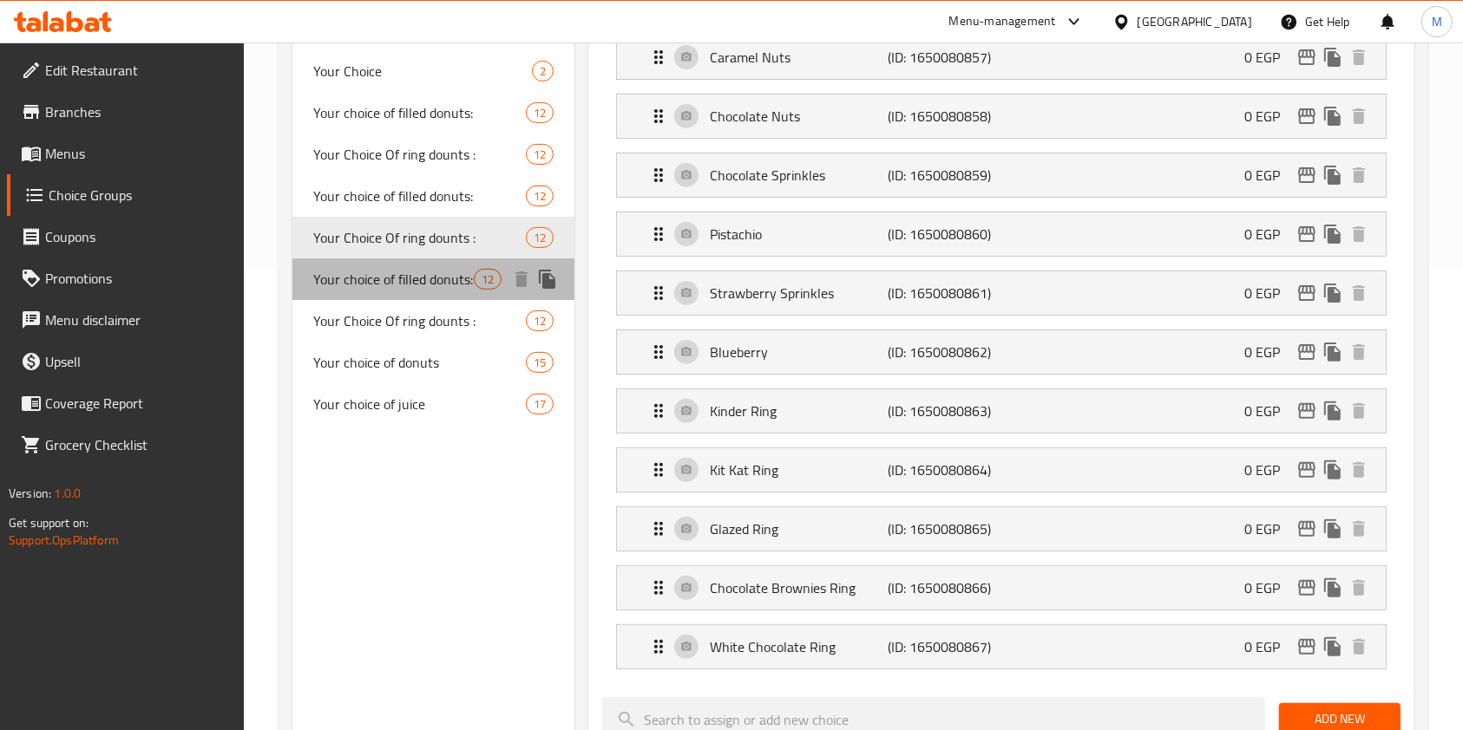
click at [416, 276] on span "Your choice of filled donuts:" at bounding box center [393, 279] width 160 height 21
type input "Your choice of filled donuts:"
type input "اختيارك من الدونتس المحشي :"
type input "2"
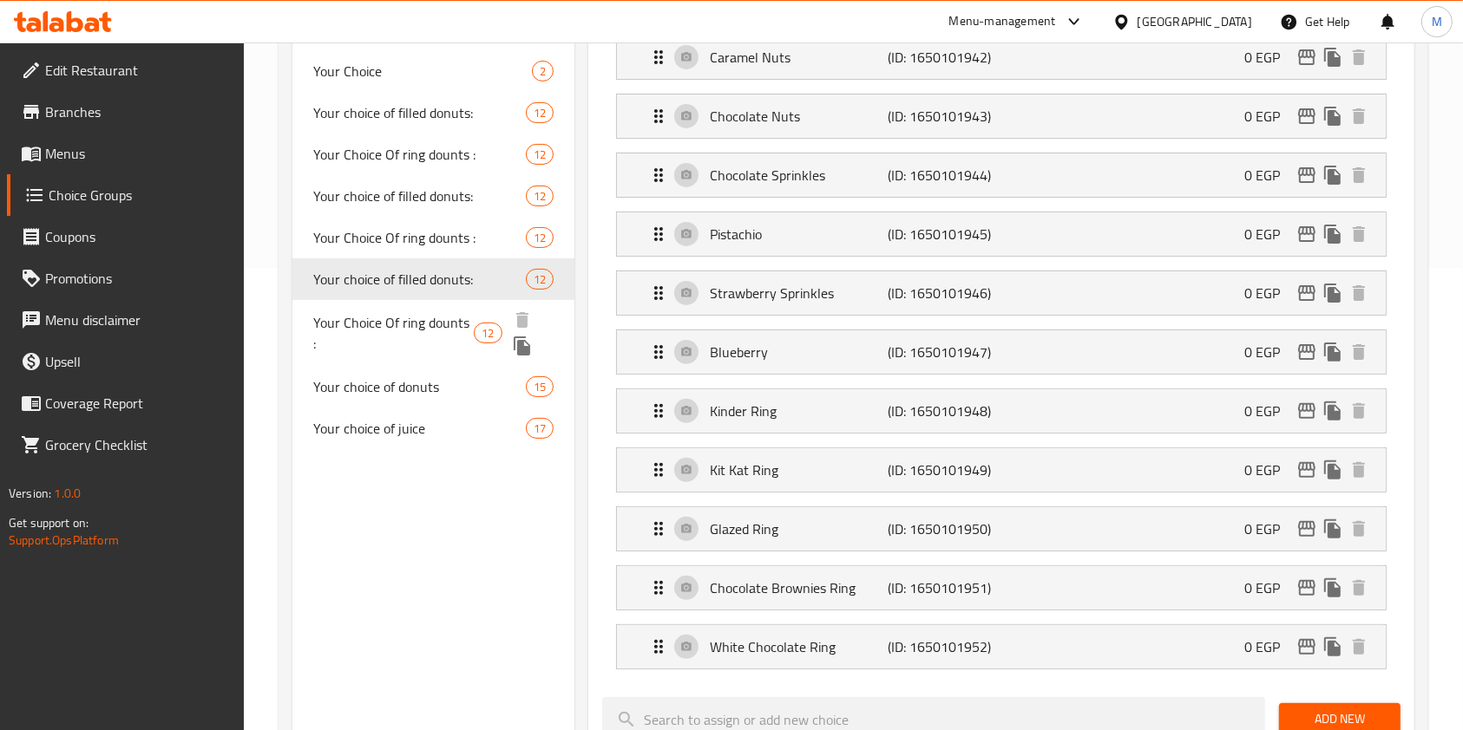
click at [418, 314] on span "Your Choice Of ring dounts :" at bounding box center [393, 333] width 160 height 42
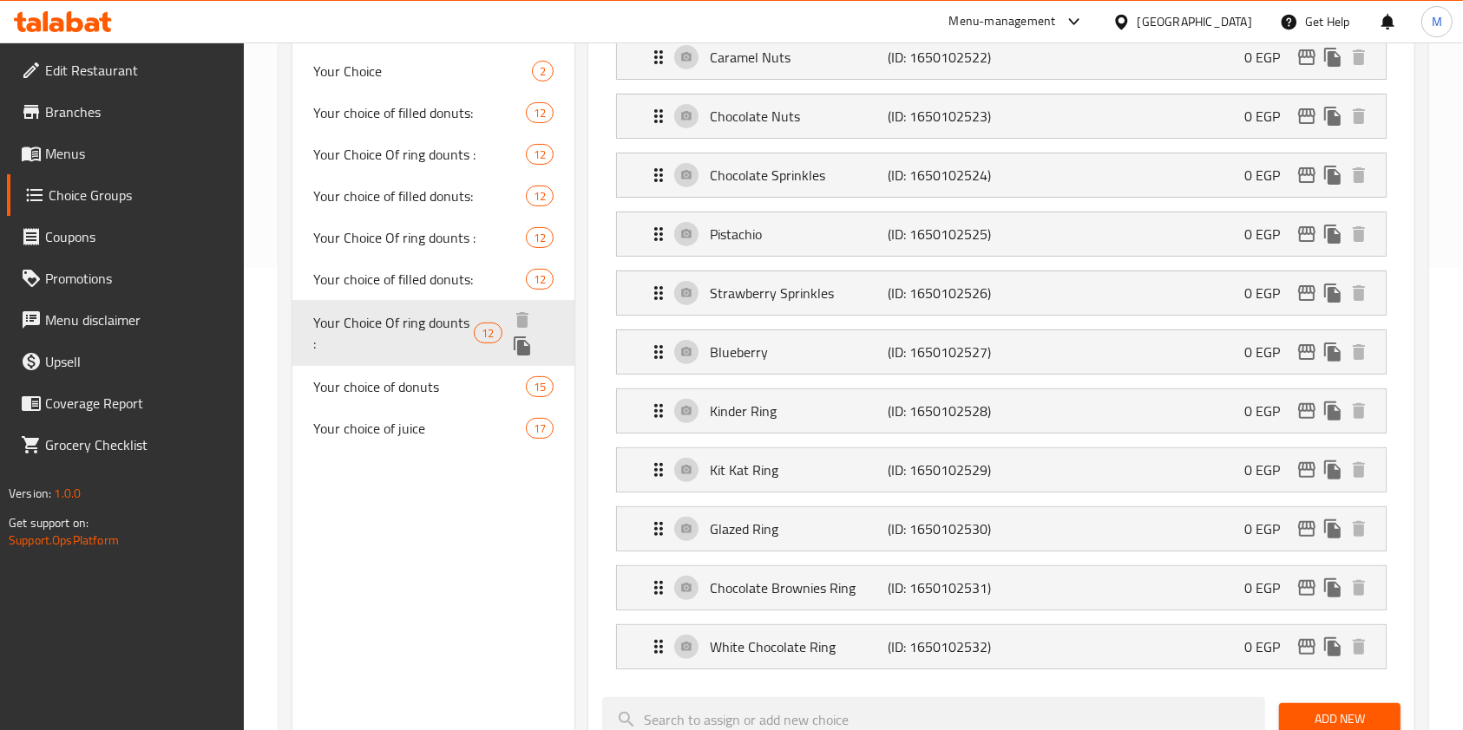
type input "Your Choice Of ring dounts :"
type input "اختيارك من رينج دونتس :"
click at [405, 376] on span "Your choice of donuts" at bounding box center [419, 386] width 213 height 21
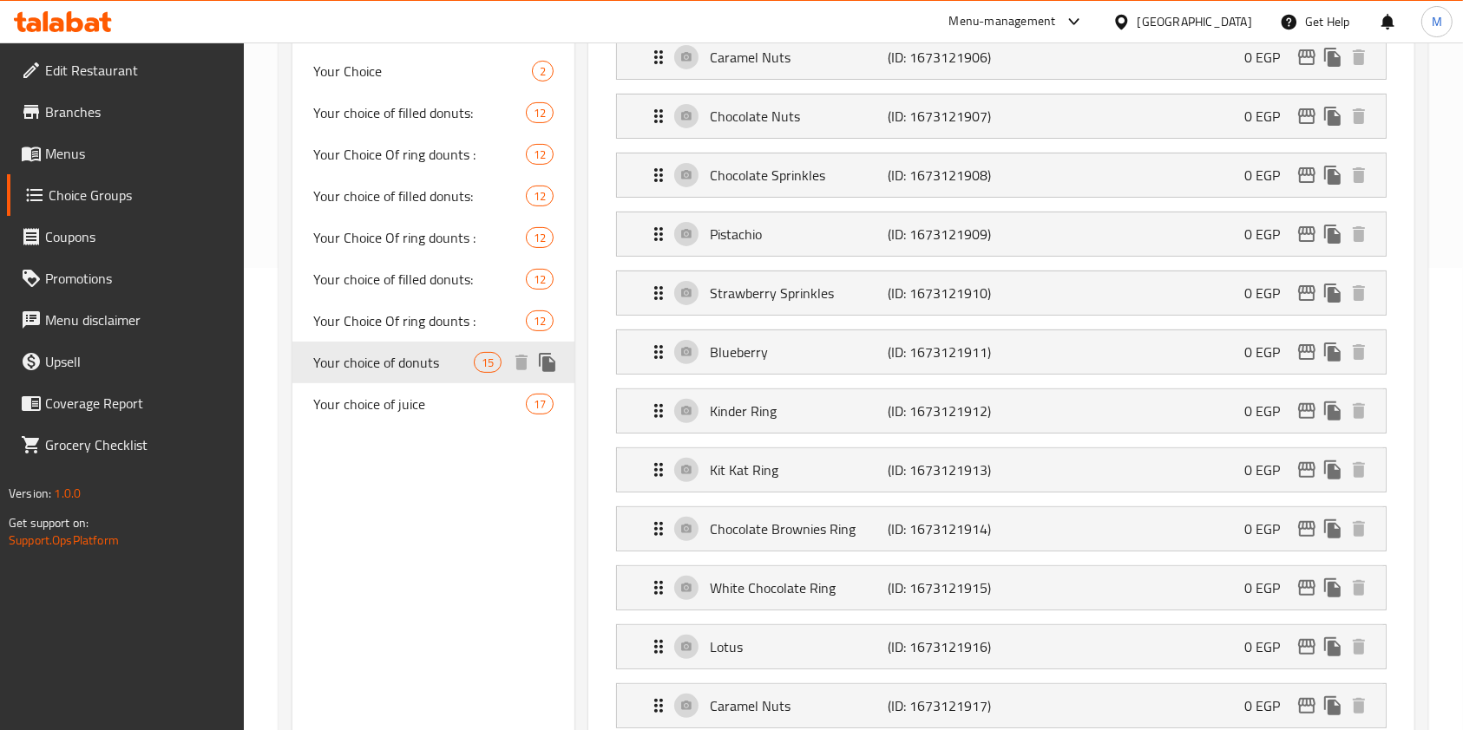
type input "Your choice of donuts"
type input "اختيارك من الدوناتس"
type input "1"
click at [412, 406] on span "Your choice of juice" at bounding box center [393, 404] width 160 height 21
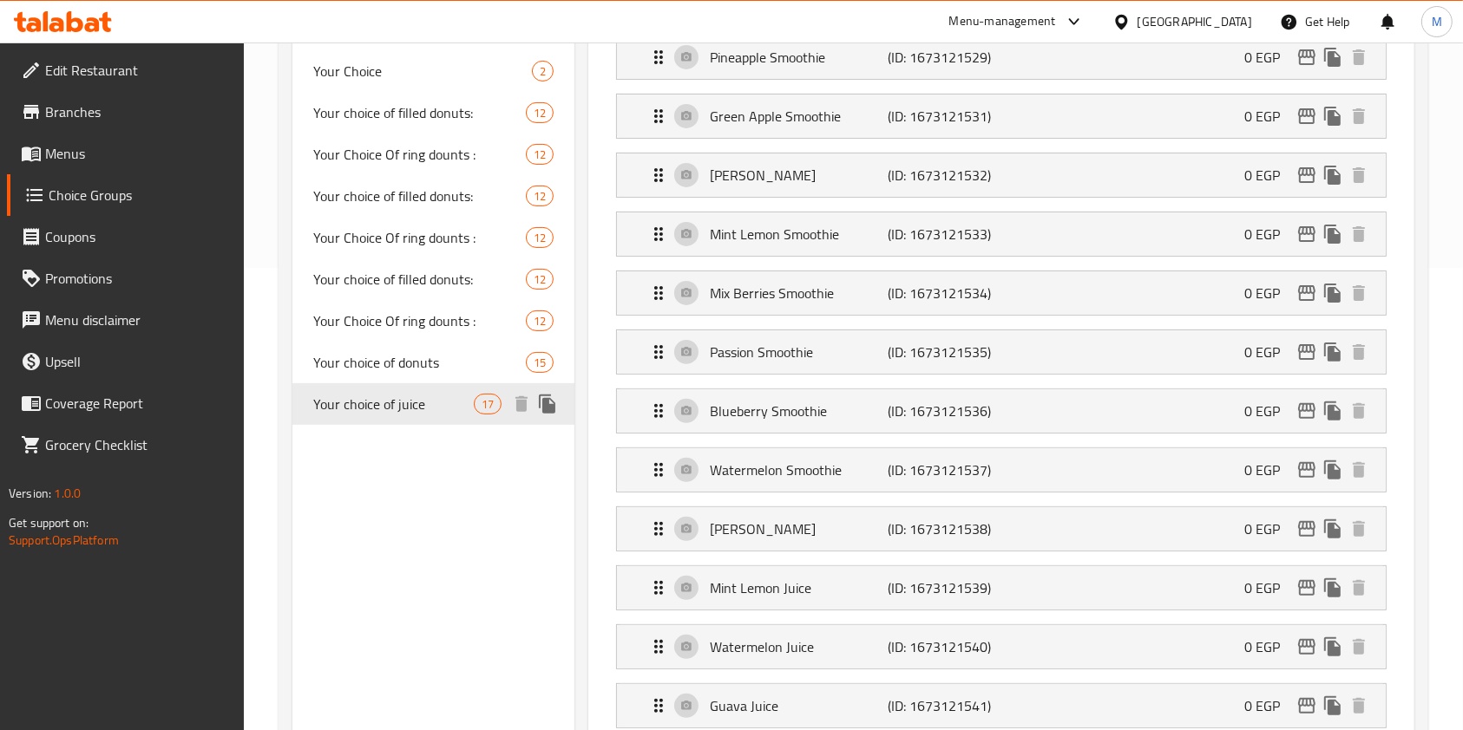
type input "Your choice of juice"
type input "اختيارك من العصير"
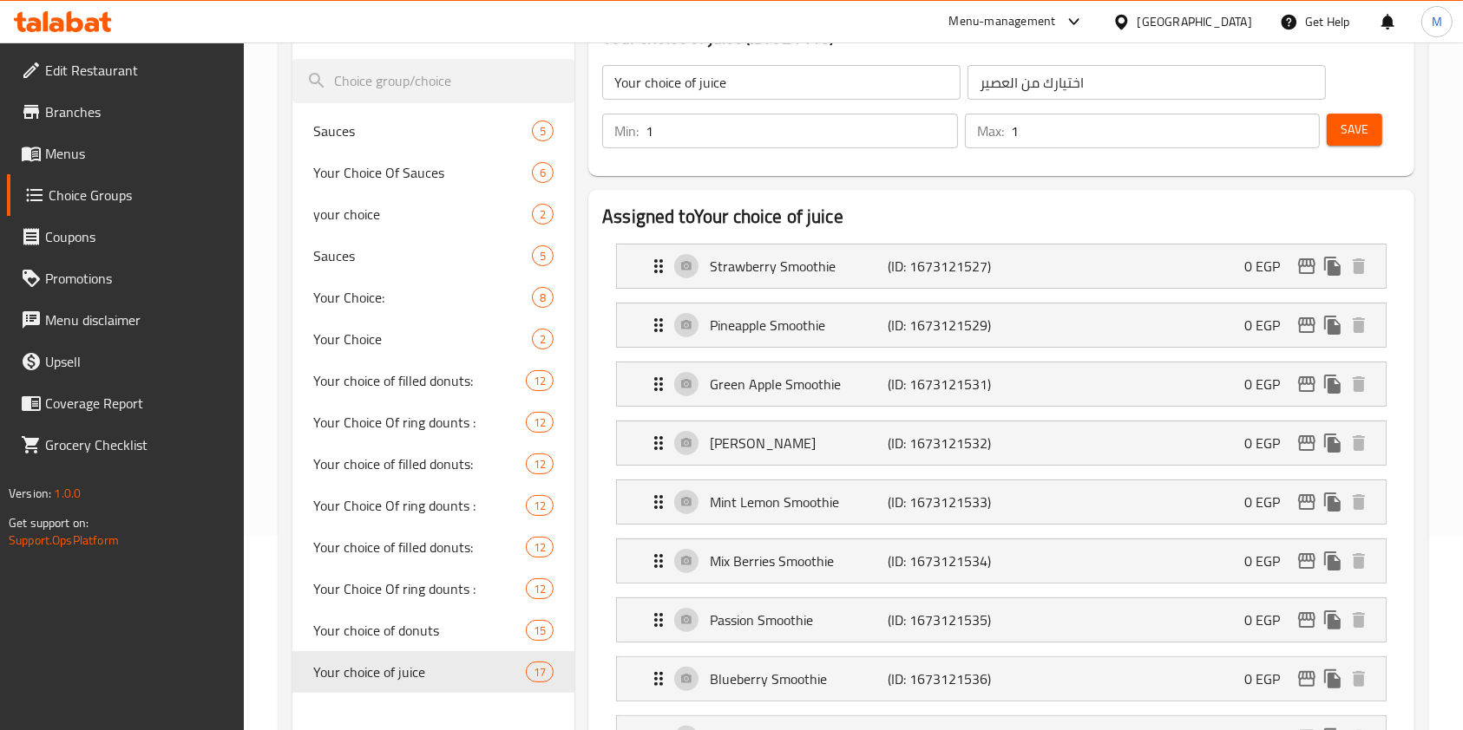
scroll to position [231, 0]
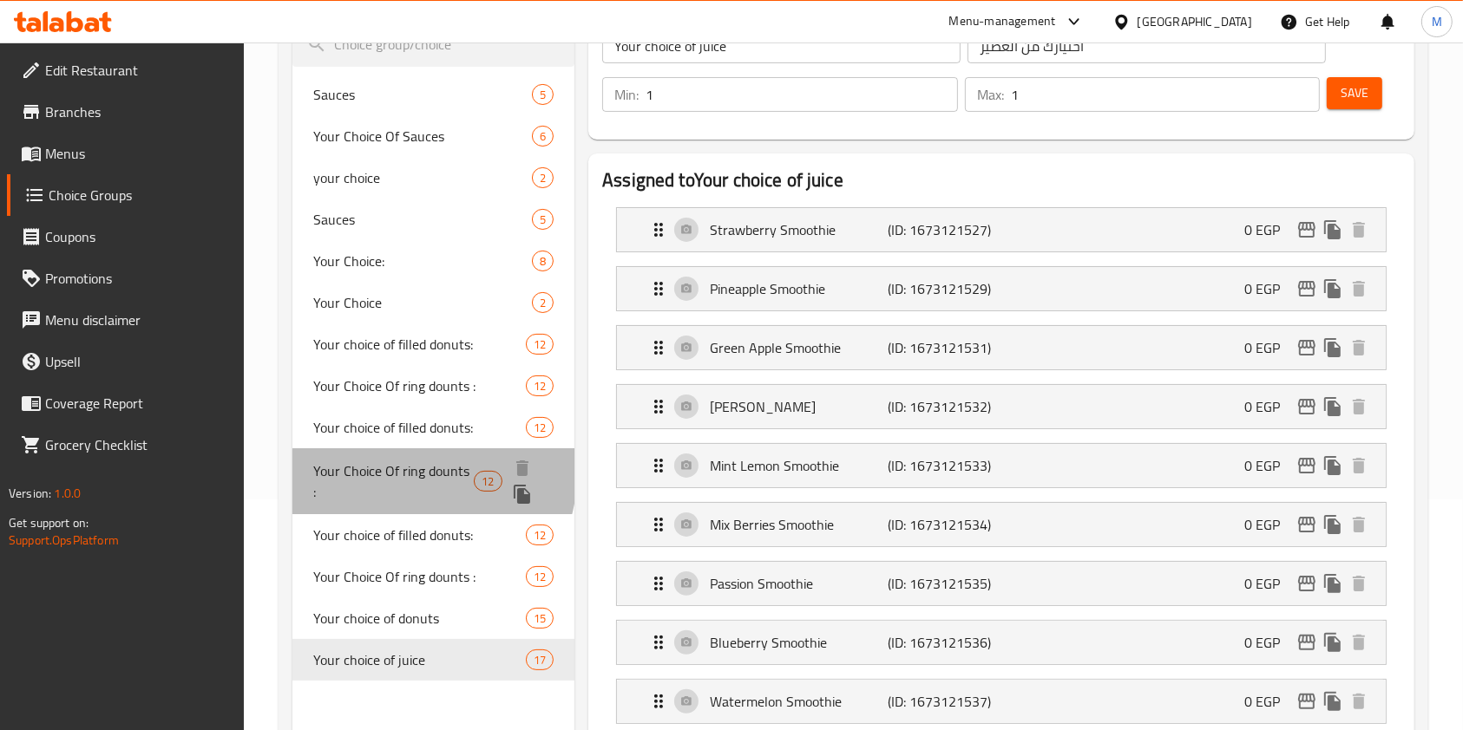
click at [409, 474] on span "Your Choice Of ring dounts :" at bounding box center [393, 482] width 160 height 42
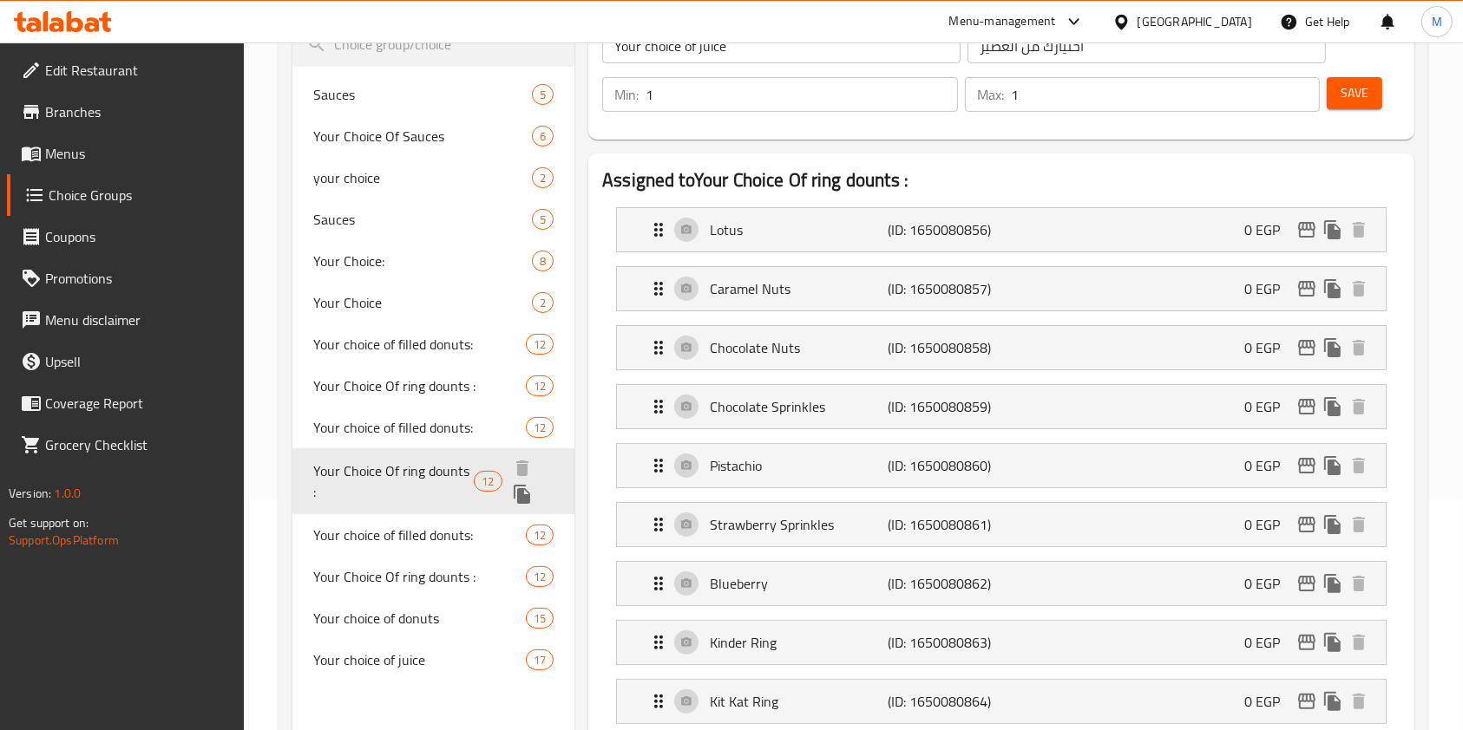
type input "Your Choice Of ring dounts :"
type input "اختيارك من رينج دونتس :"
type input "3"
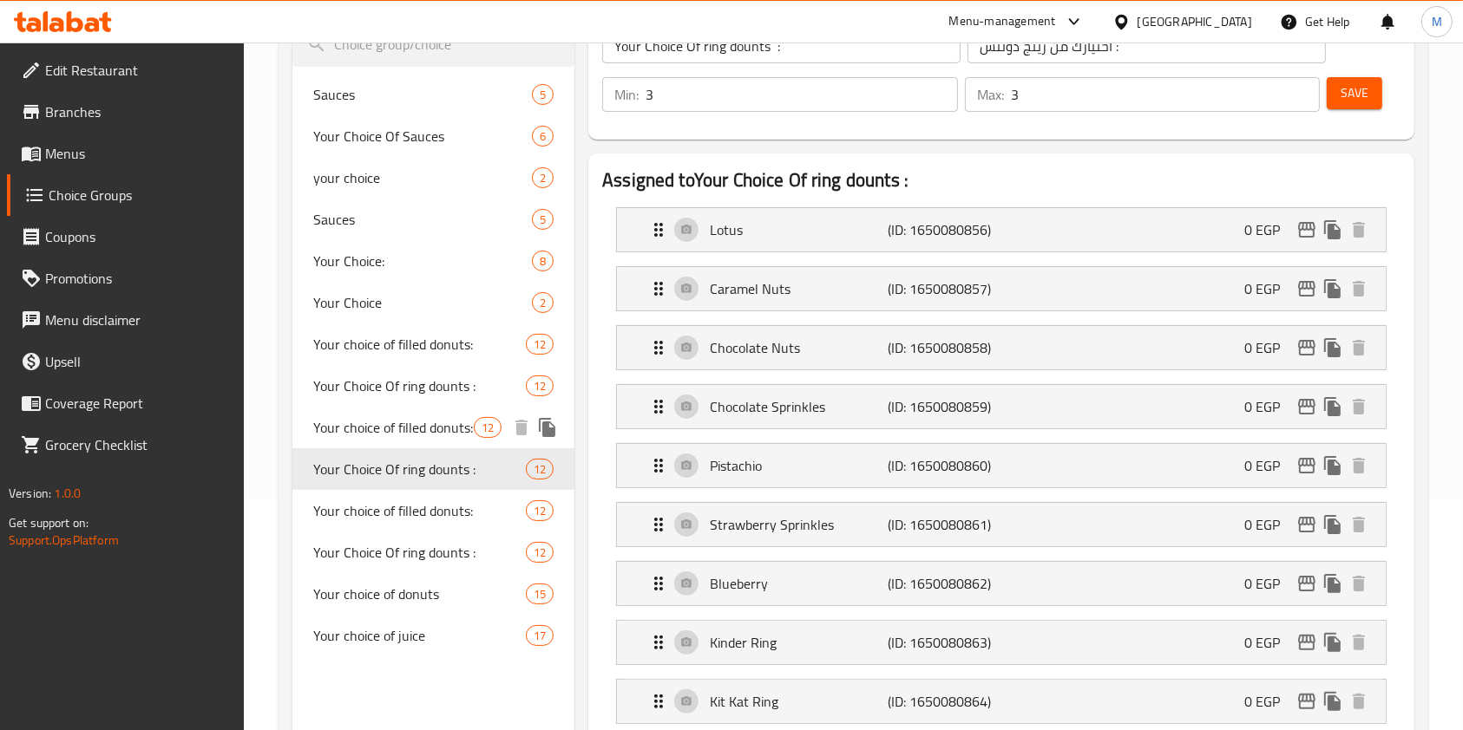
click at [405, 430] on span "Your choice of filled donuts:" at bounding box center [393, 427] width 160 height 21
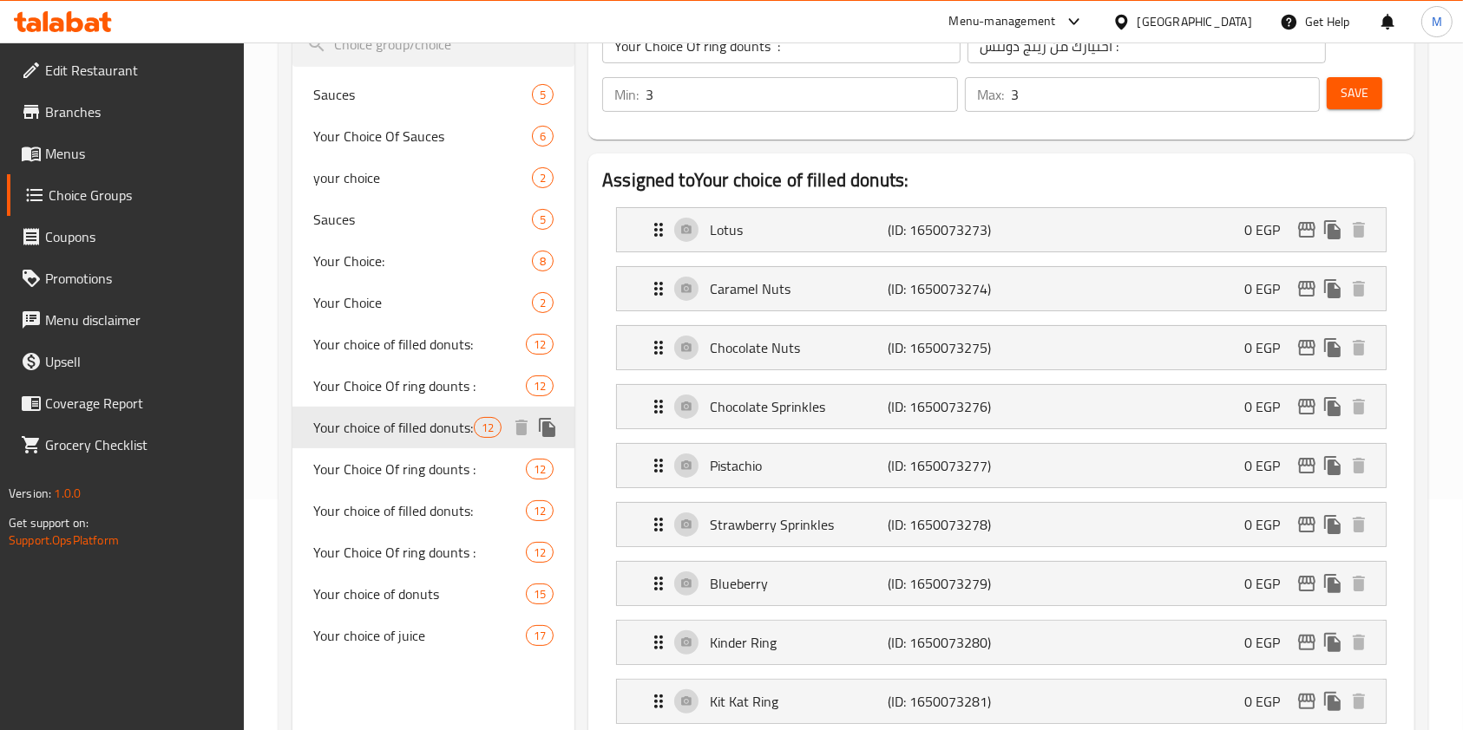
type input "Your choice of filled donuts:"
type input "اختيارك من الدونتس المحشي :"
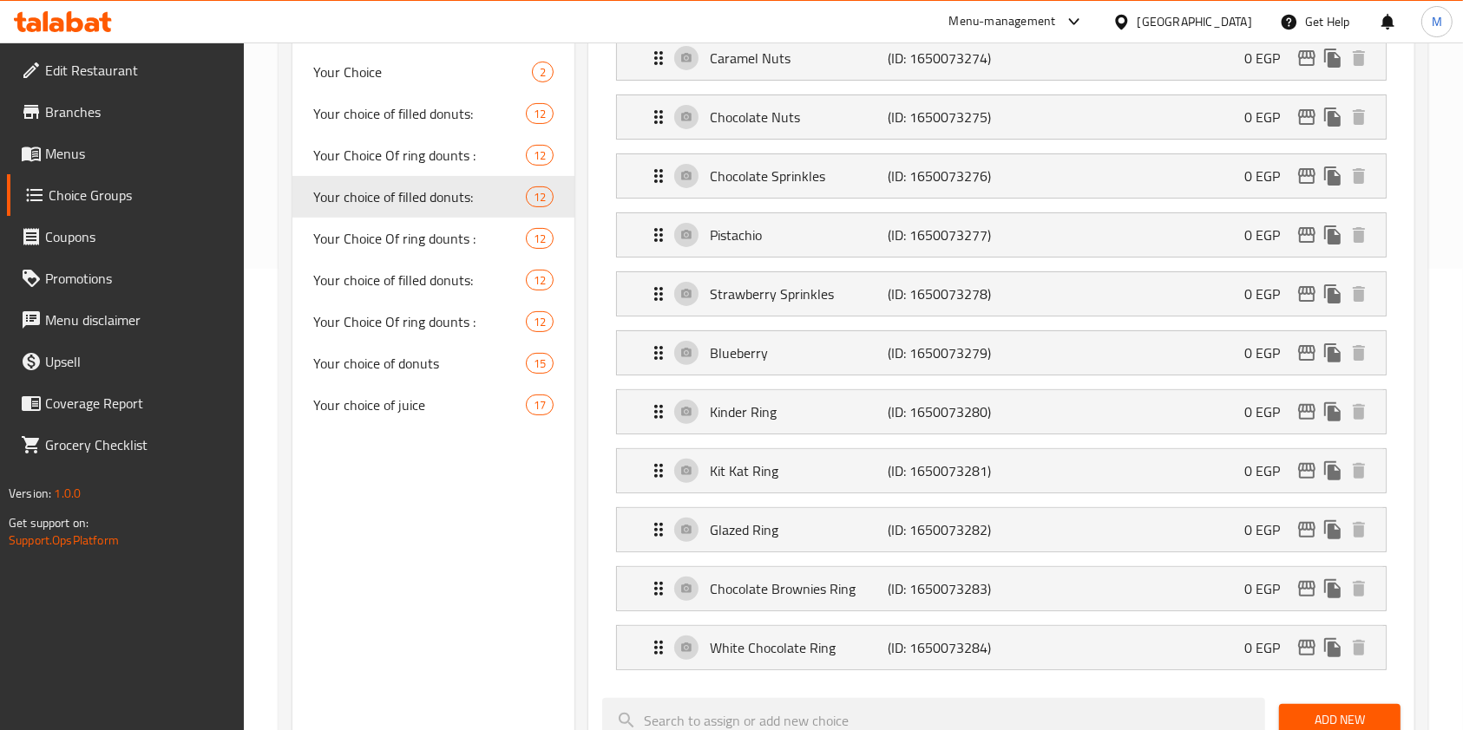
scroll to position [462, 0]
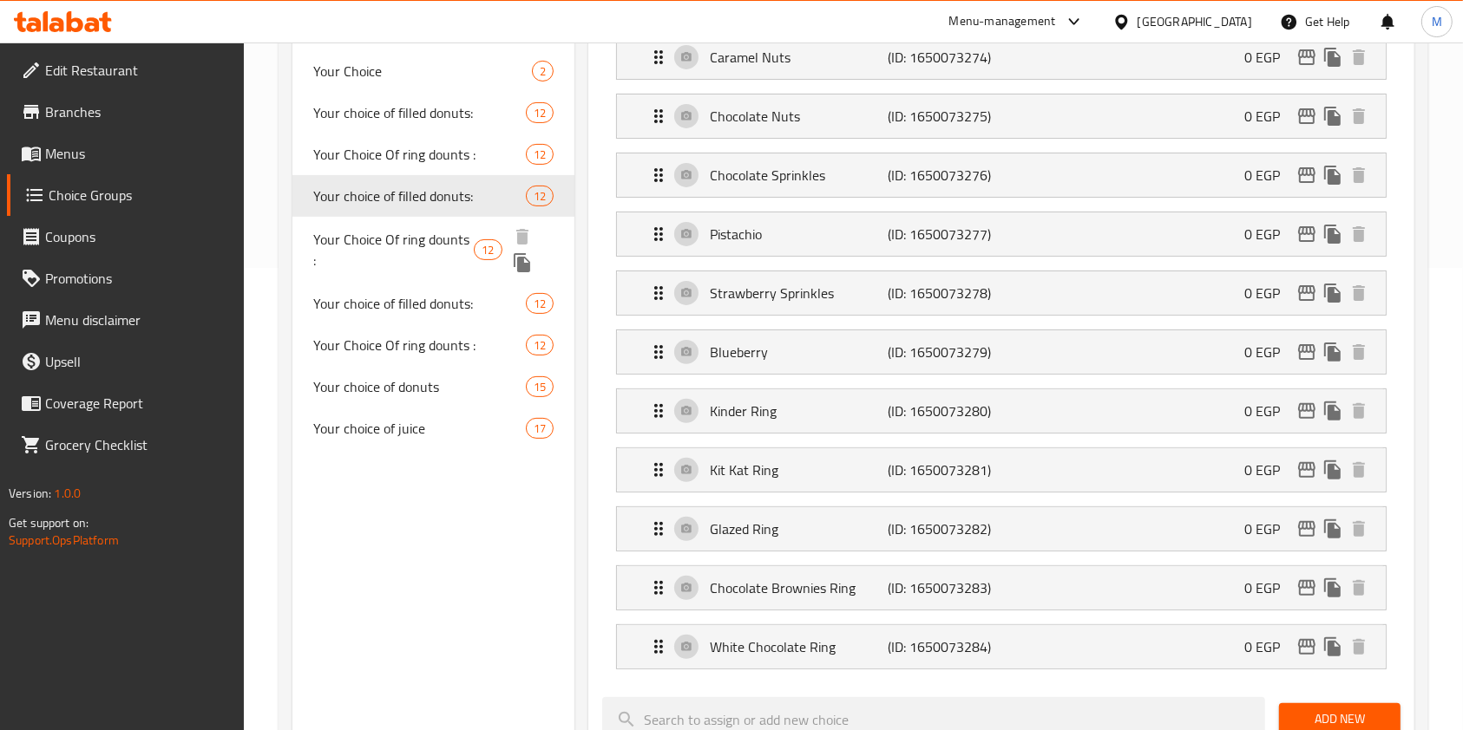
click at [412, 246] on span "Your Choice Of ring dounts :" at bounding box center [393, 250] width 160 height 42
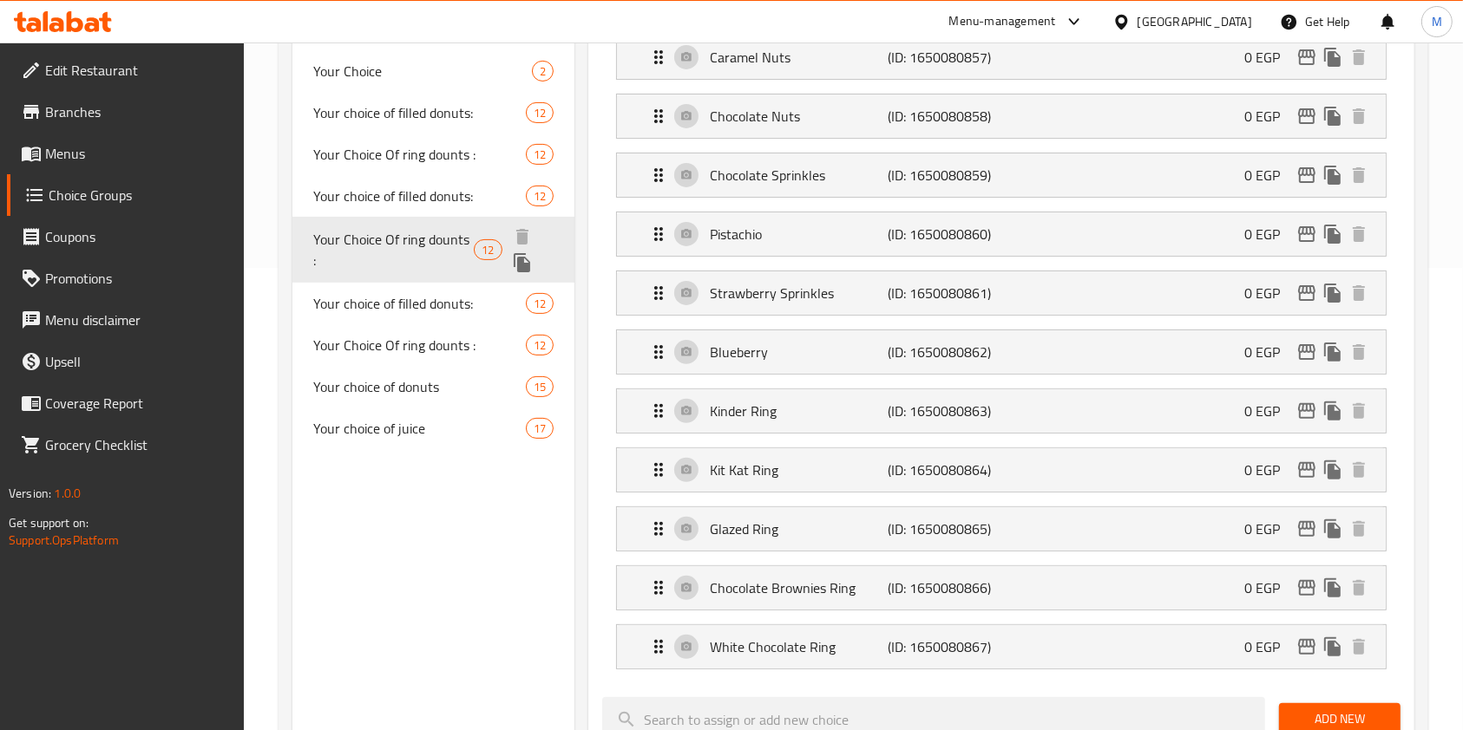
type input "Your Choice Of ring dounts :"
type input "اختيارك من رينج دونتس :"
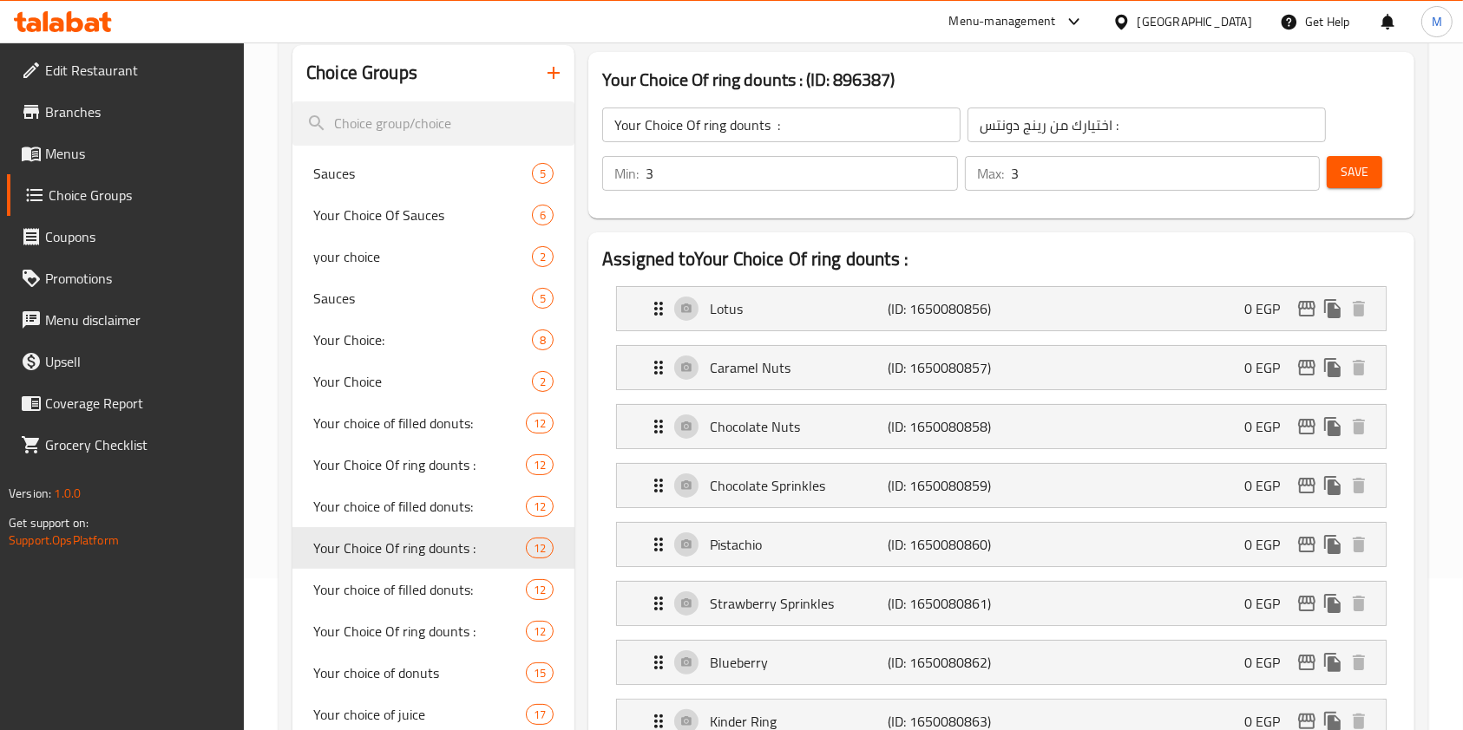
scroll to position [115, 0]
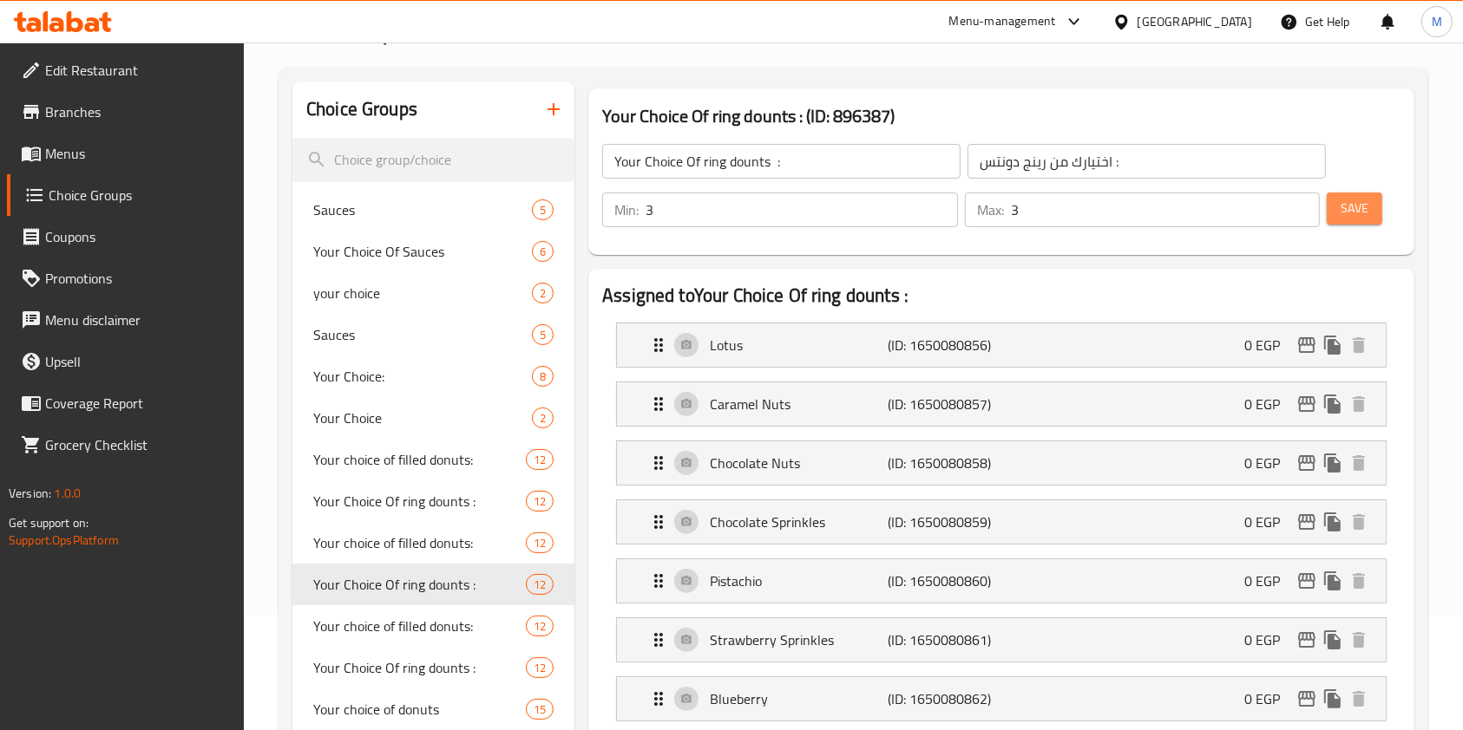
click at [1347, 212] on span "Save" at bounding box center [1354, 209] width 28 height 22
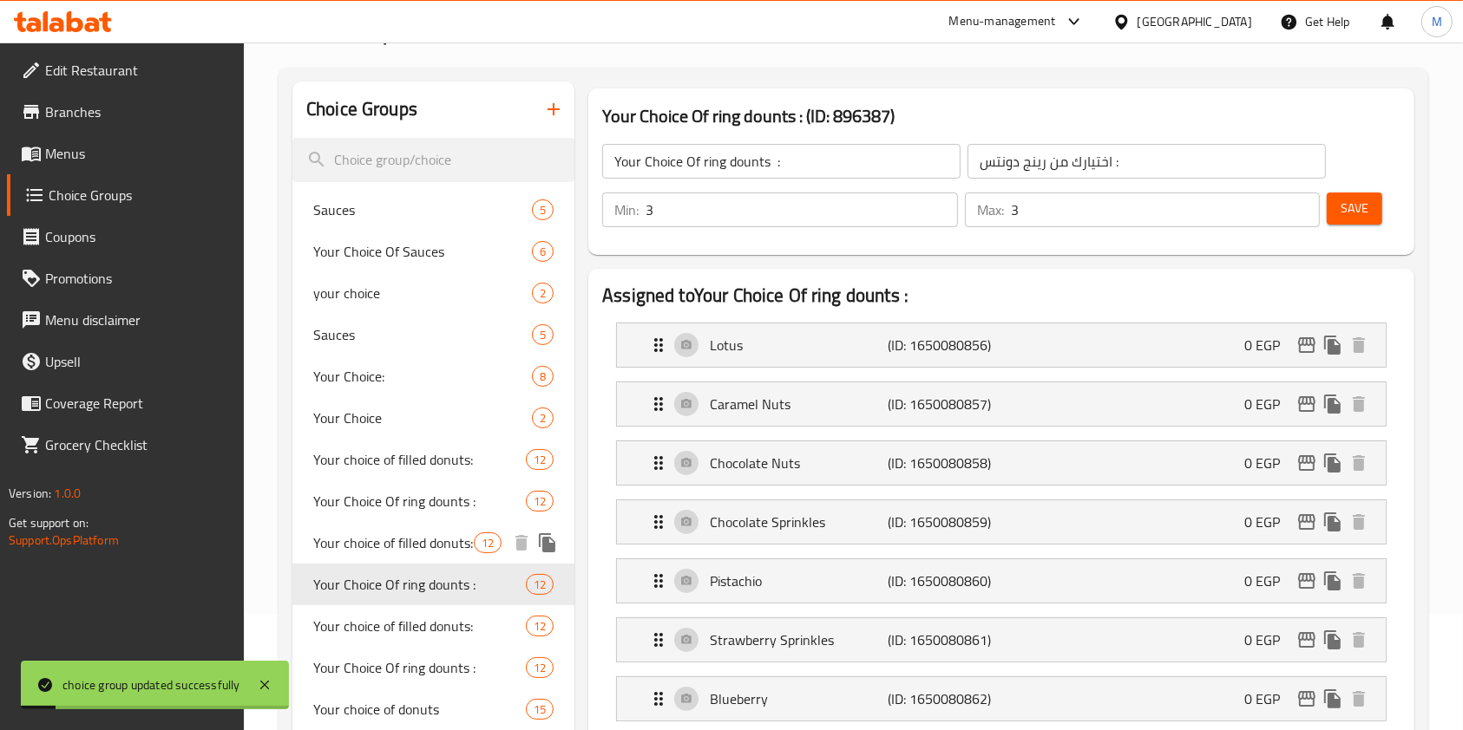
click at [453, 546] on span "Your choice of filled donuts:" at bounding box center [393, 543] width 160 height 21
type input "Your choice of filled donuts:"
type input "اختيارك من الدونتس المحشي :"
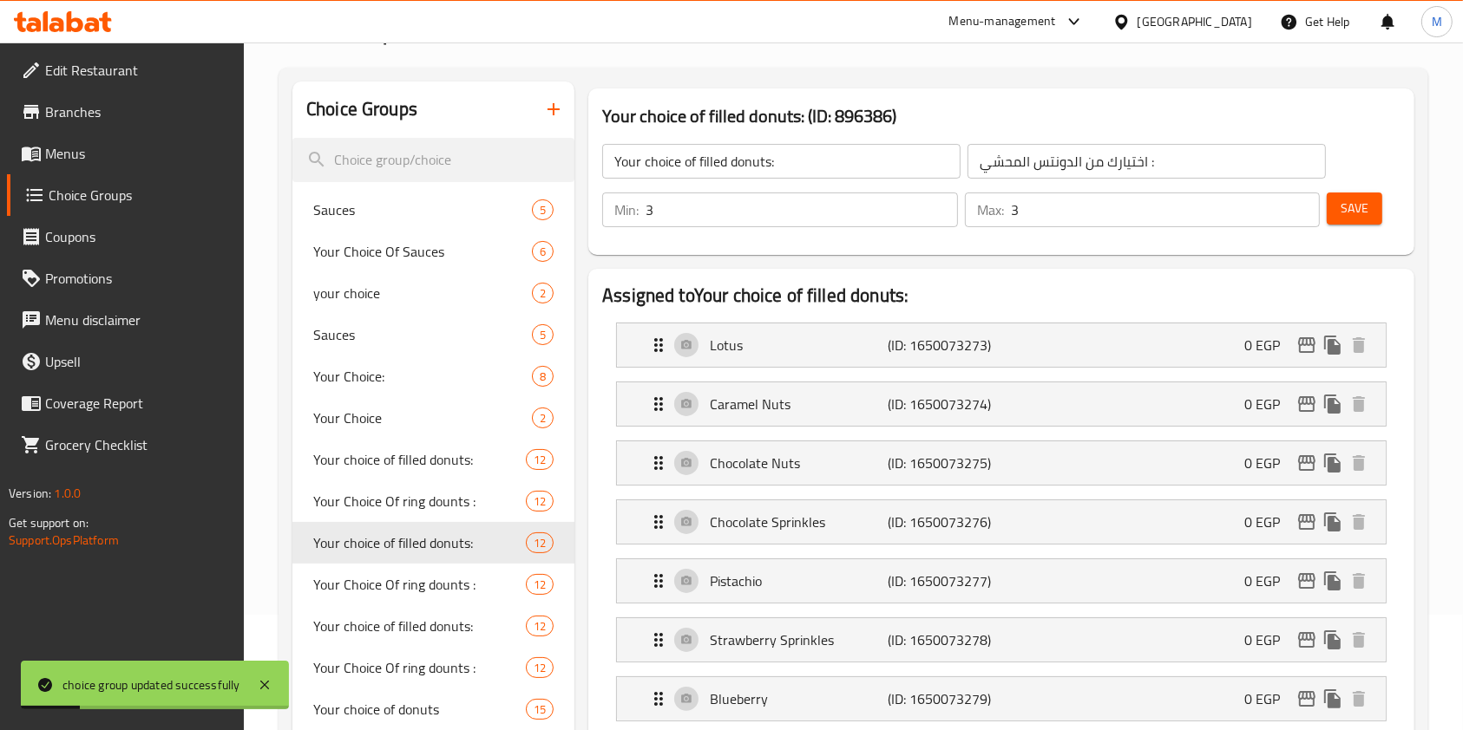
click at [1354, 201] on span "Save" at bounding box center [1354, 209] width 28 height 22
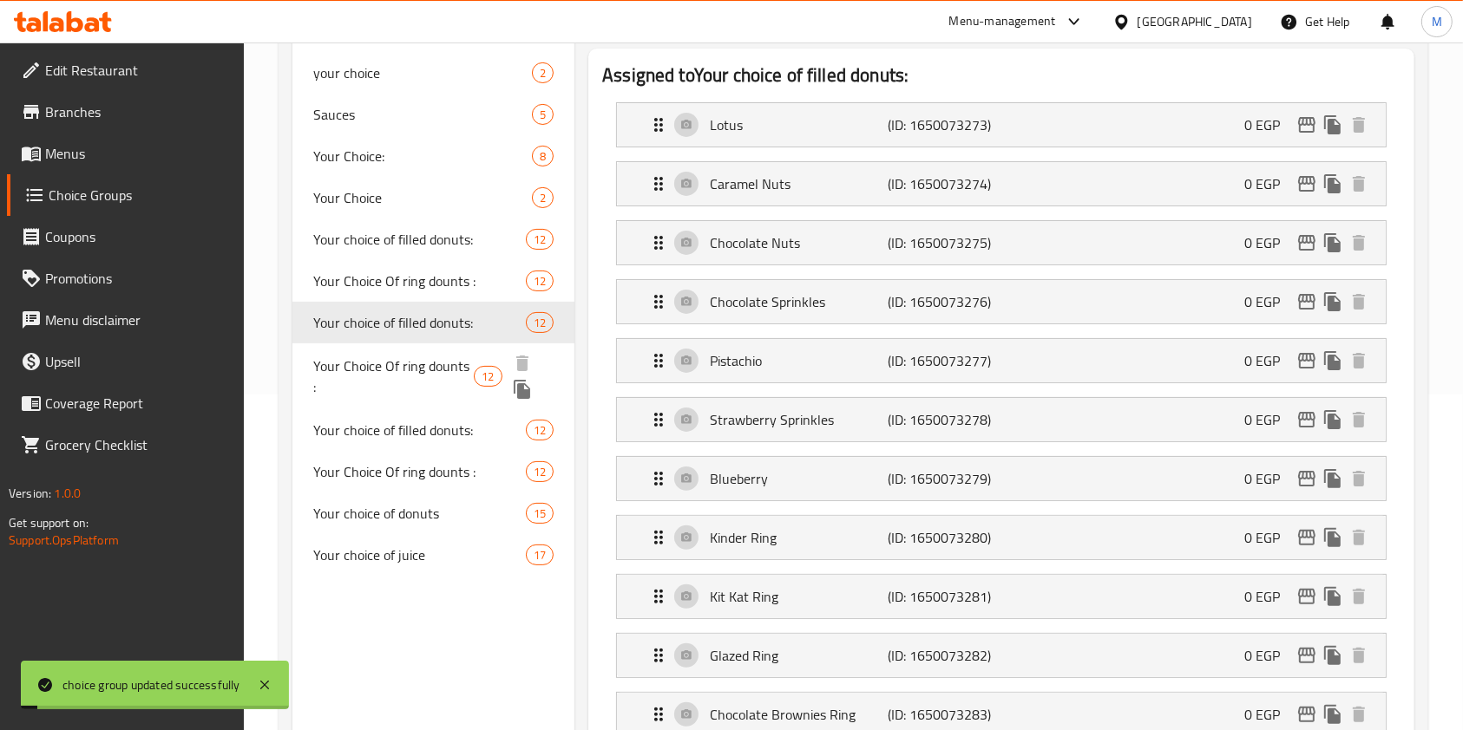
scroll to position [347, 0]
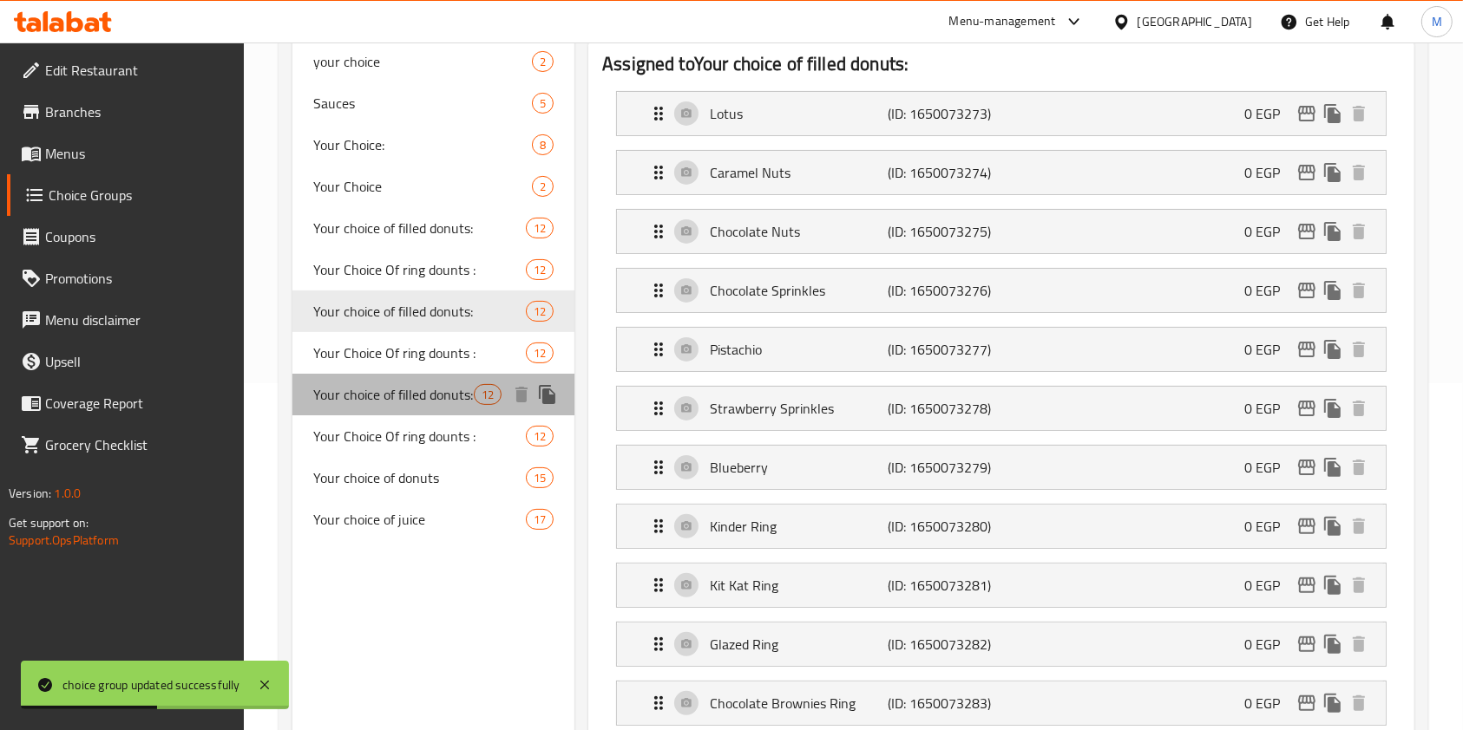
click at [384, 410] on div "Your choice of filled donuts: 12" at bounding box center [433, 395] width 282 height 42
type input "2"
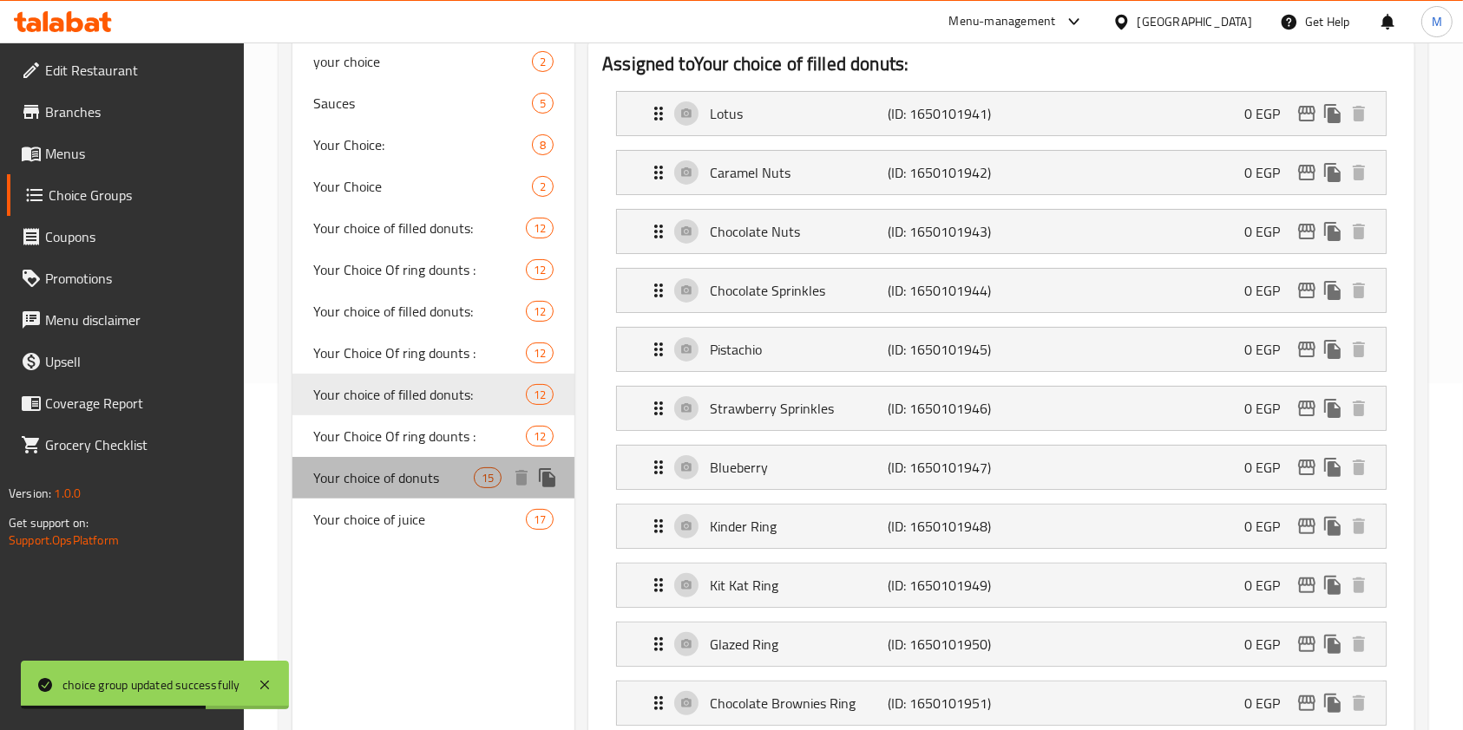
click at [361, 468] on span "Your choice of donuts" at bounding box center [393, 478] width 160 height 21
type input "Your choice of donuts"
type input "اختيارك من الدوناتس"
type input "1"
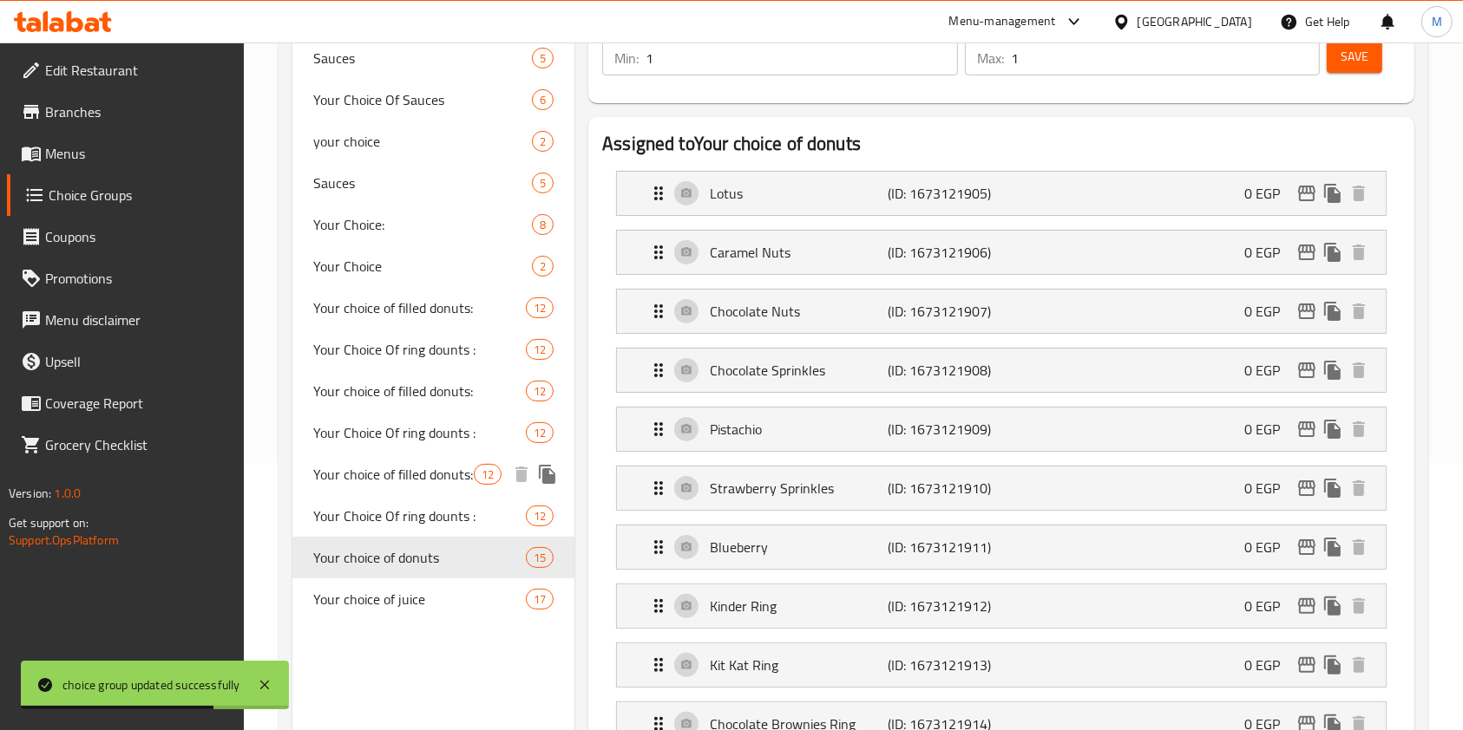
scroll to position [231, 0]
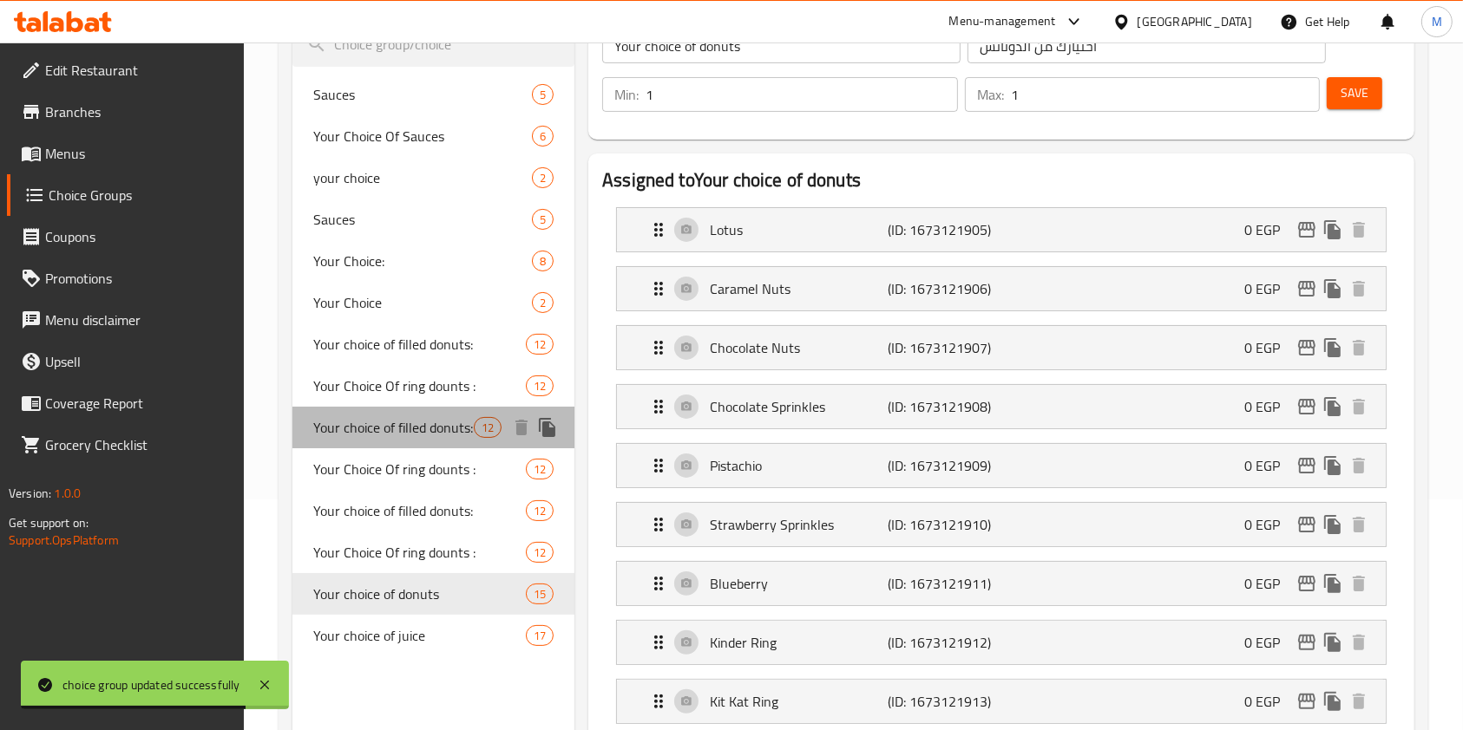
click at [391, 429] on span "Your choice of filled donuts:" at bounding box center [393, 427] width 160 height 21
type input "Your choice of filled donuts:"
type input "اختيارك من الدونتس المحشي :"
type input "3"
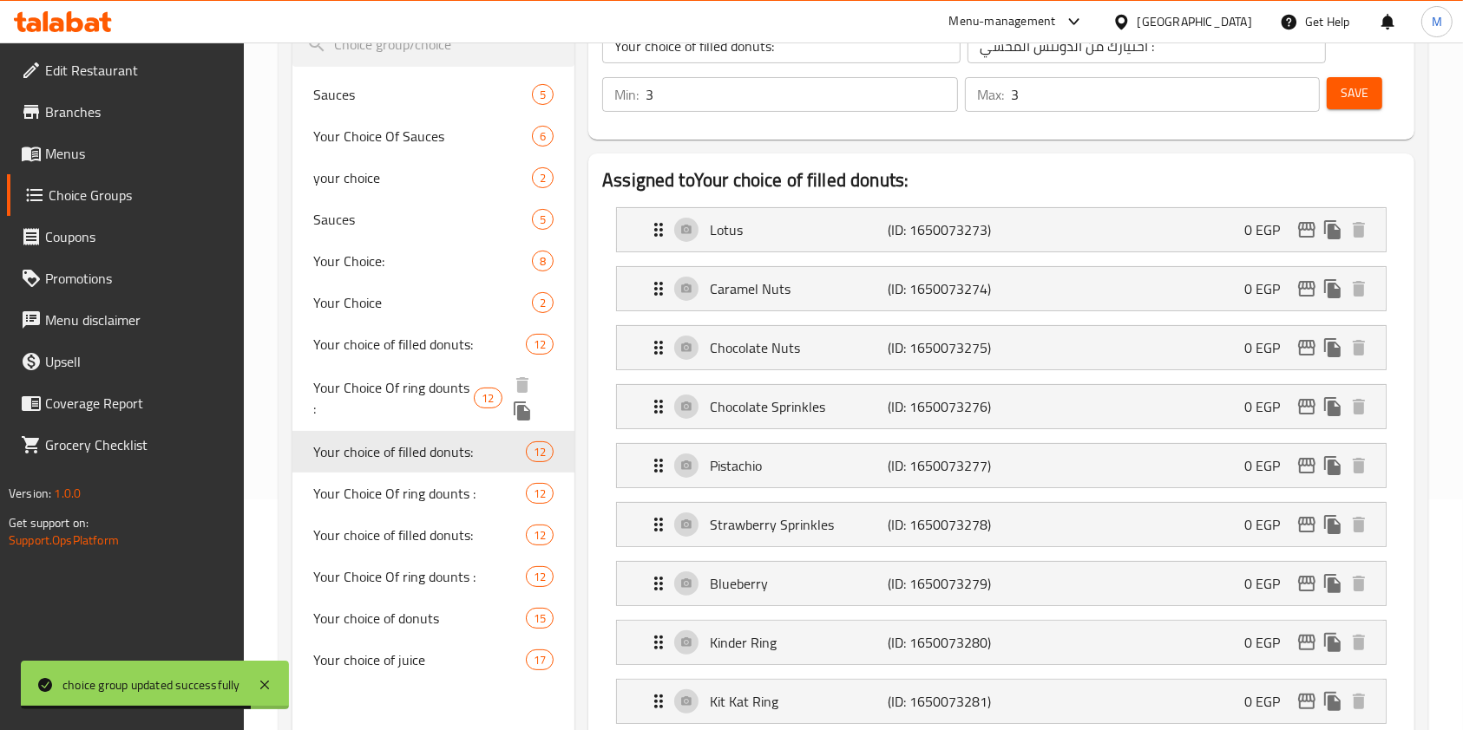
click at [394, 383] on span "Your Choice Of ring dounts :" at bounding box center [393, 398] width 160 height 42
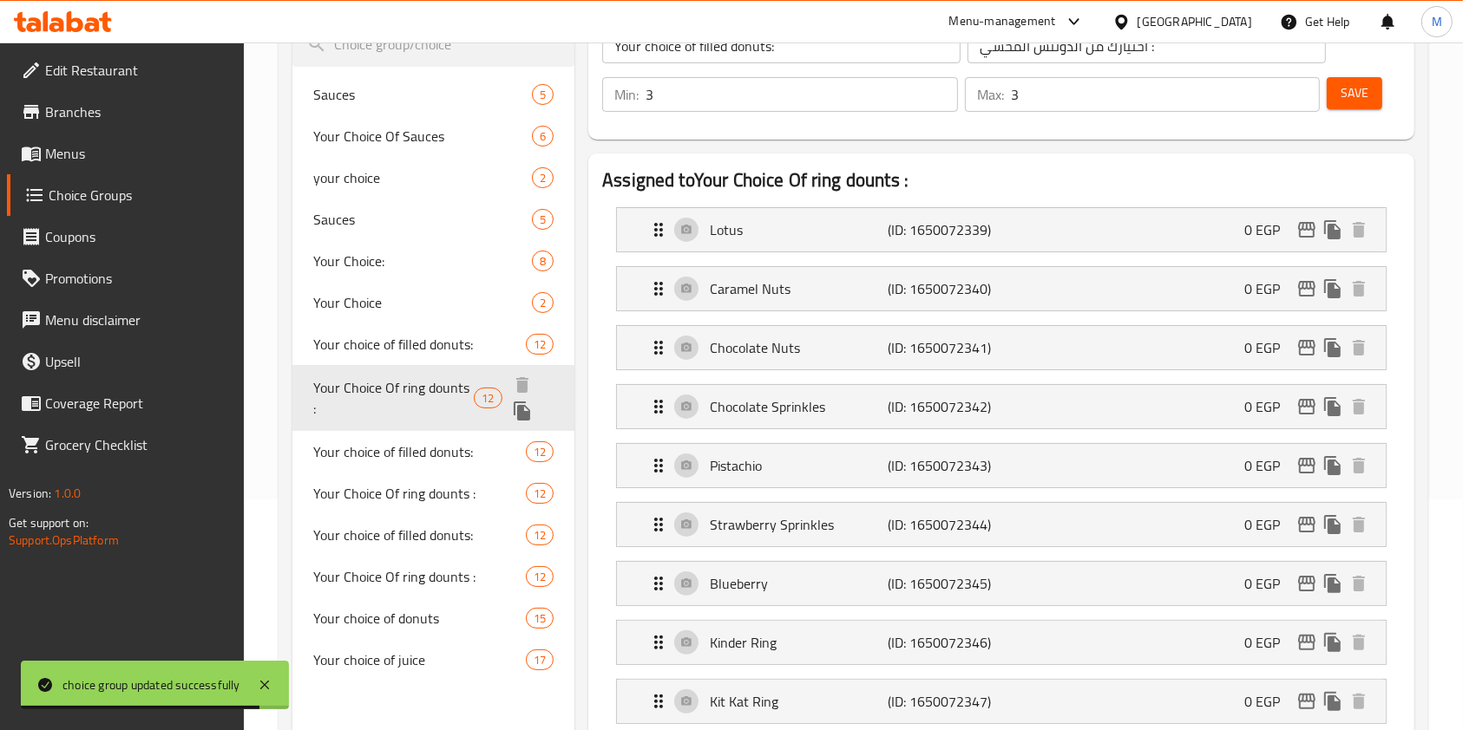
type input "Your Choice Of ring dounts :"
type input "اختيارك من رينج دونتس :"
type input "6"
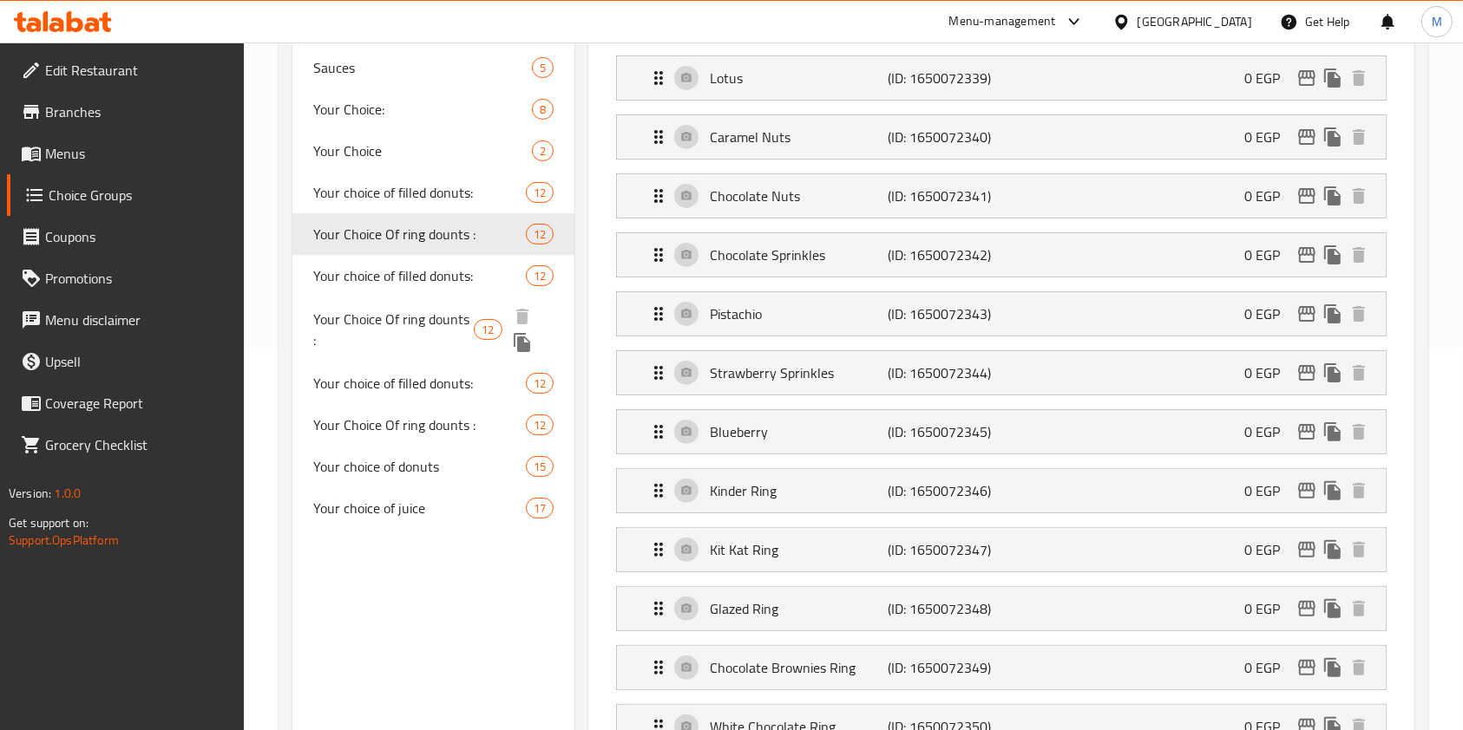
scroll to position [347, 0]
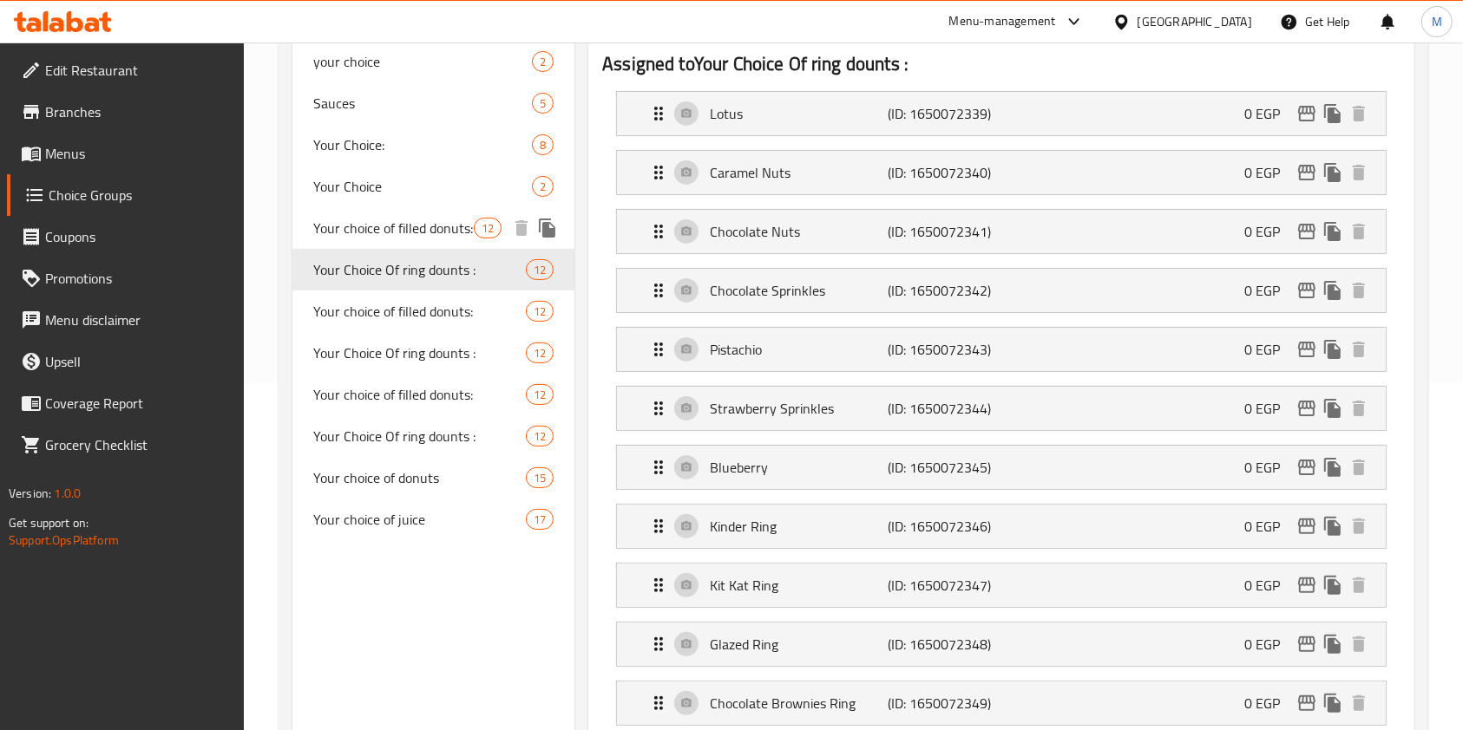
click at [402, 243] on div "Your choice of filled donuts: 12" at bounding box center [433, 228] width 282 height 42
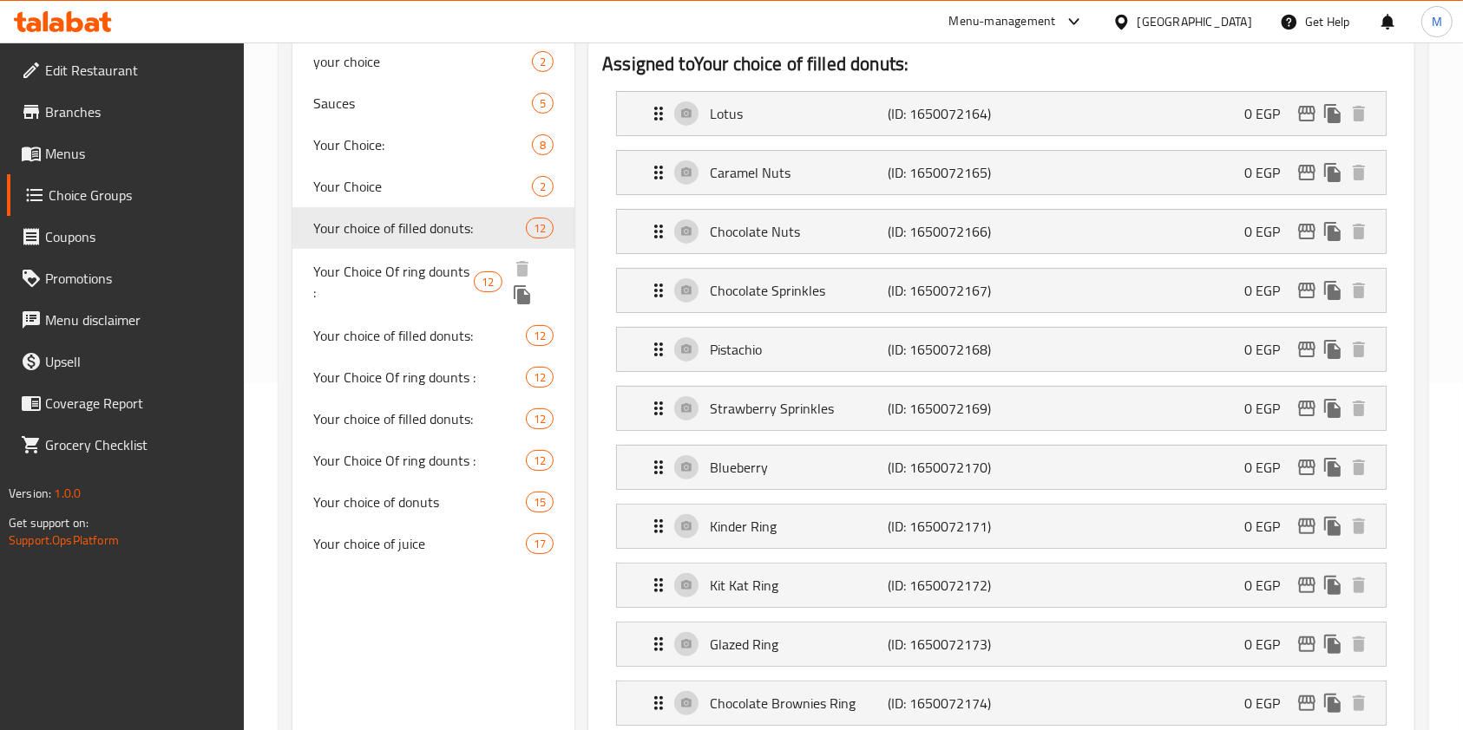
type input "Your choice of filled donuts:"
type input "اختيارك من الدونتس المحشي :"
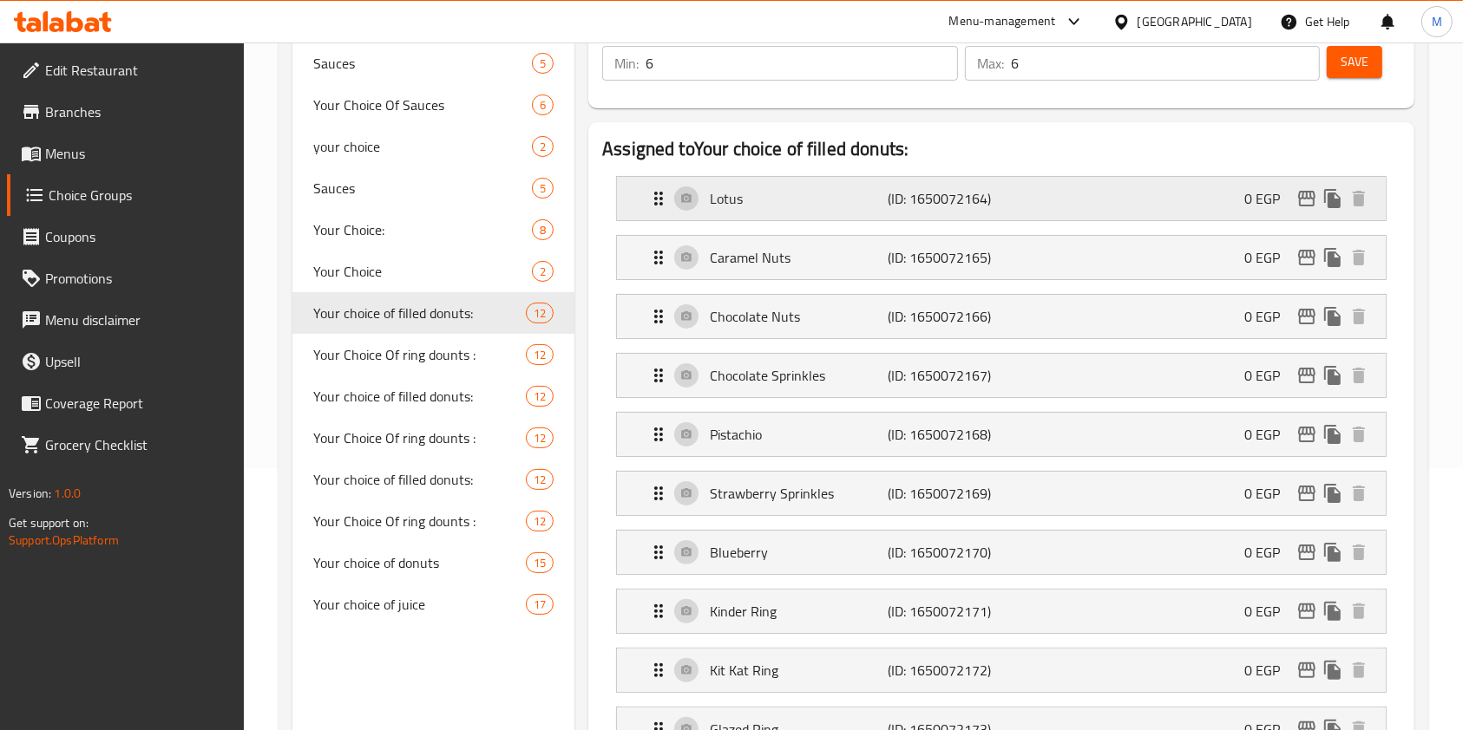
scroll to position [115, 0]
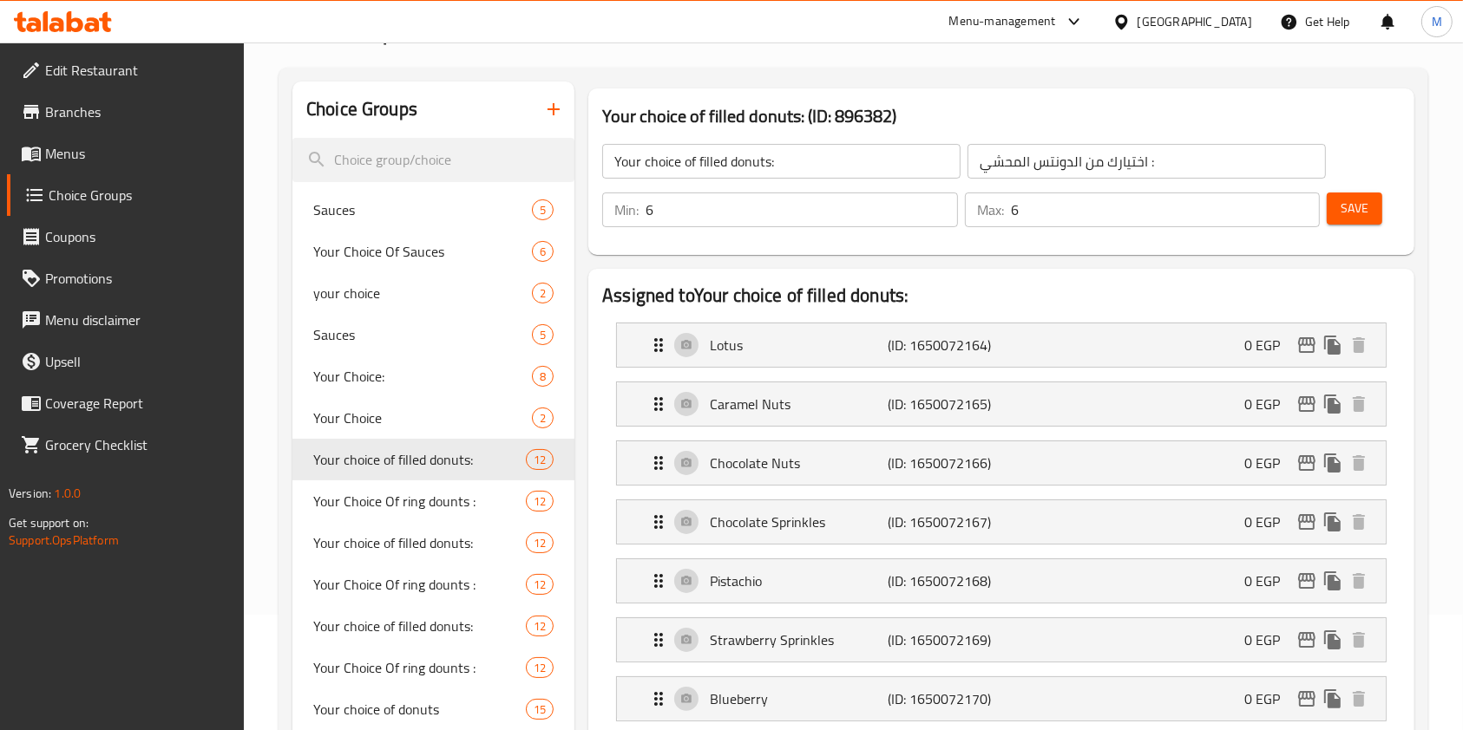
click at [1354, 226] on div "Save" at bounding box center [1356, 210] width 67 height 42
click at [1357, 216] on span "Save" at bounding box center [1354, 209] width 28 height 22
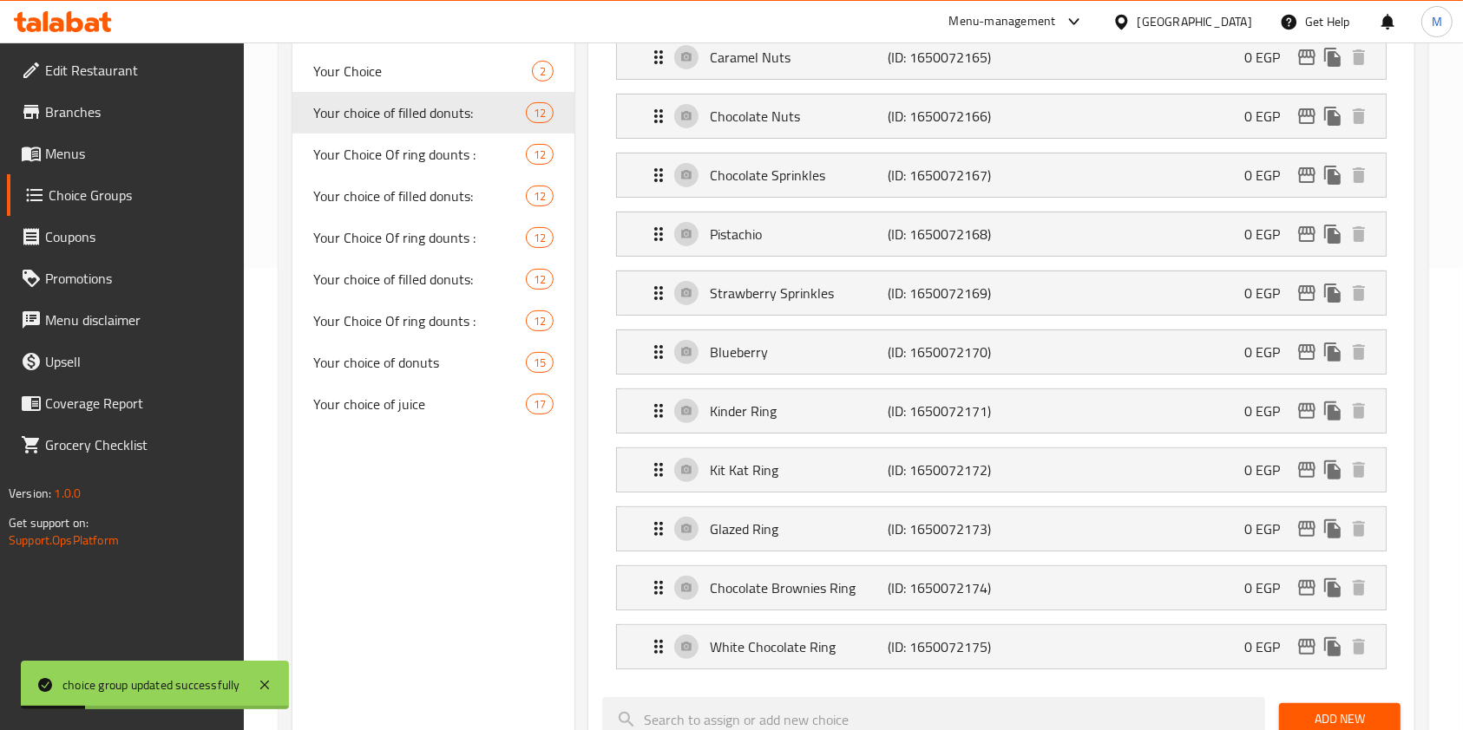
scroll to position [578, 0]
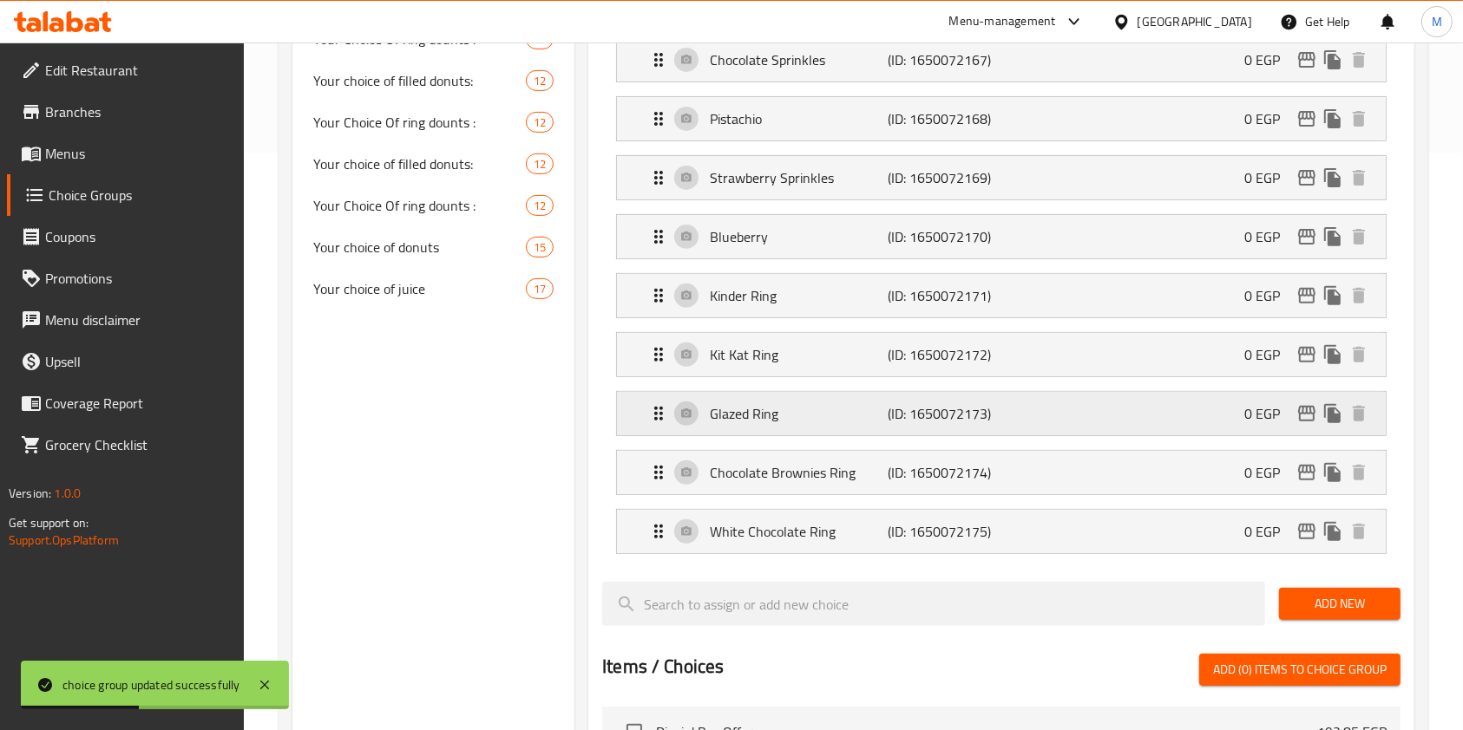
click at [1150, 422] on div "Glazed Ring (ID: 1650072173) 0 EGP" at bounding box center [1006, 413] width 717 height 43
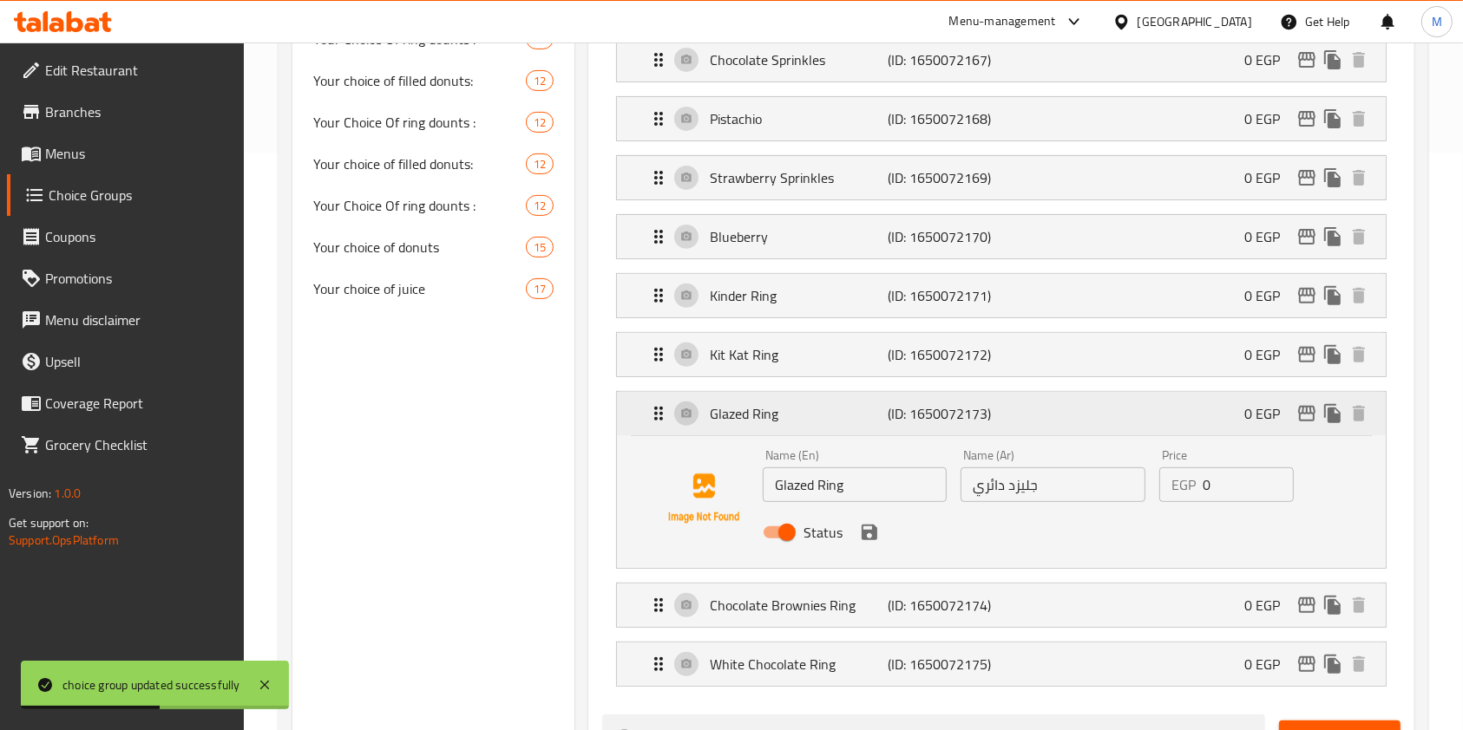
click at [1150, 421] on div "Glazed Ring (ID: 1650072173) 0 EGP" at bounding box center [1006, 413] width 717 height 43
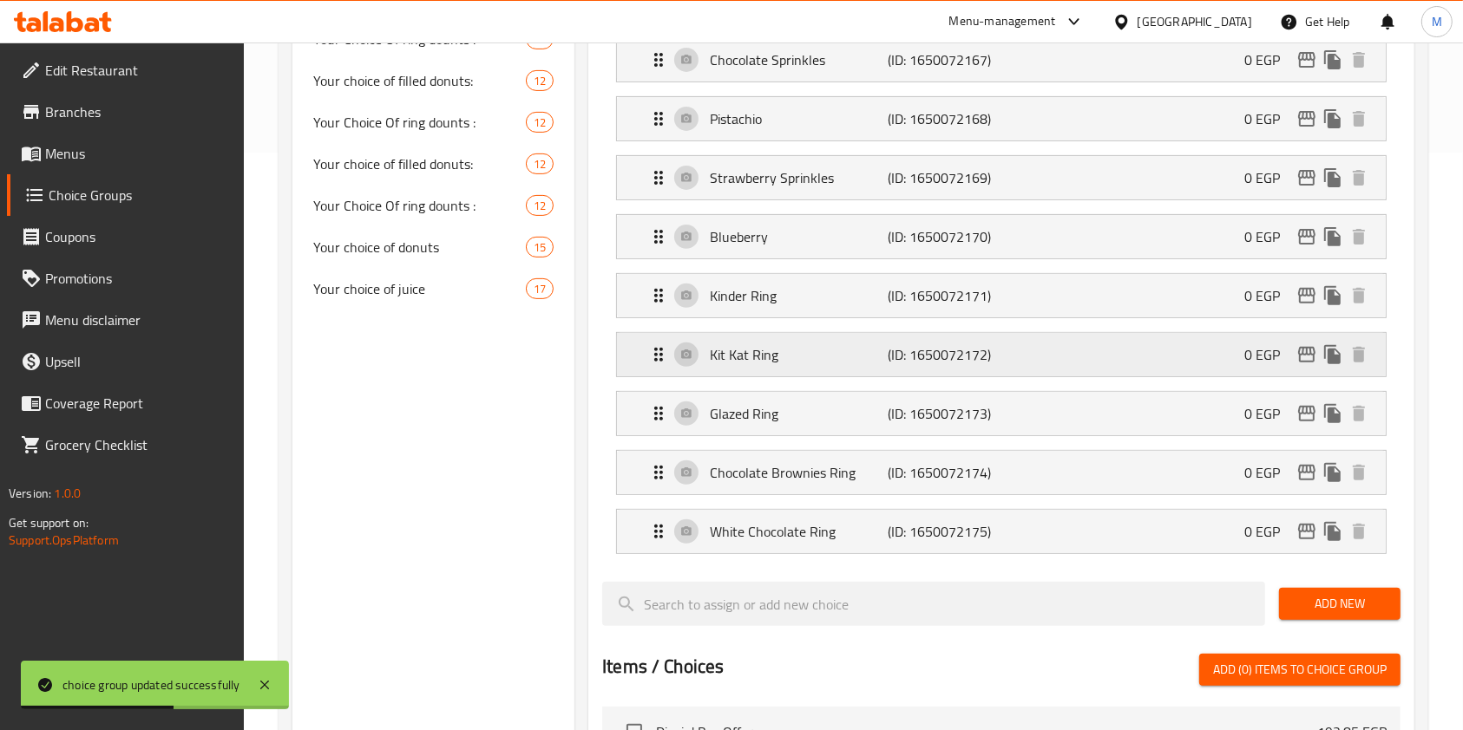
click at [1158, 333] on div "Kit Kat Ring (ID: 1650072172) 0 EGP" at bounding box center [1006, 354] width 717 height 43
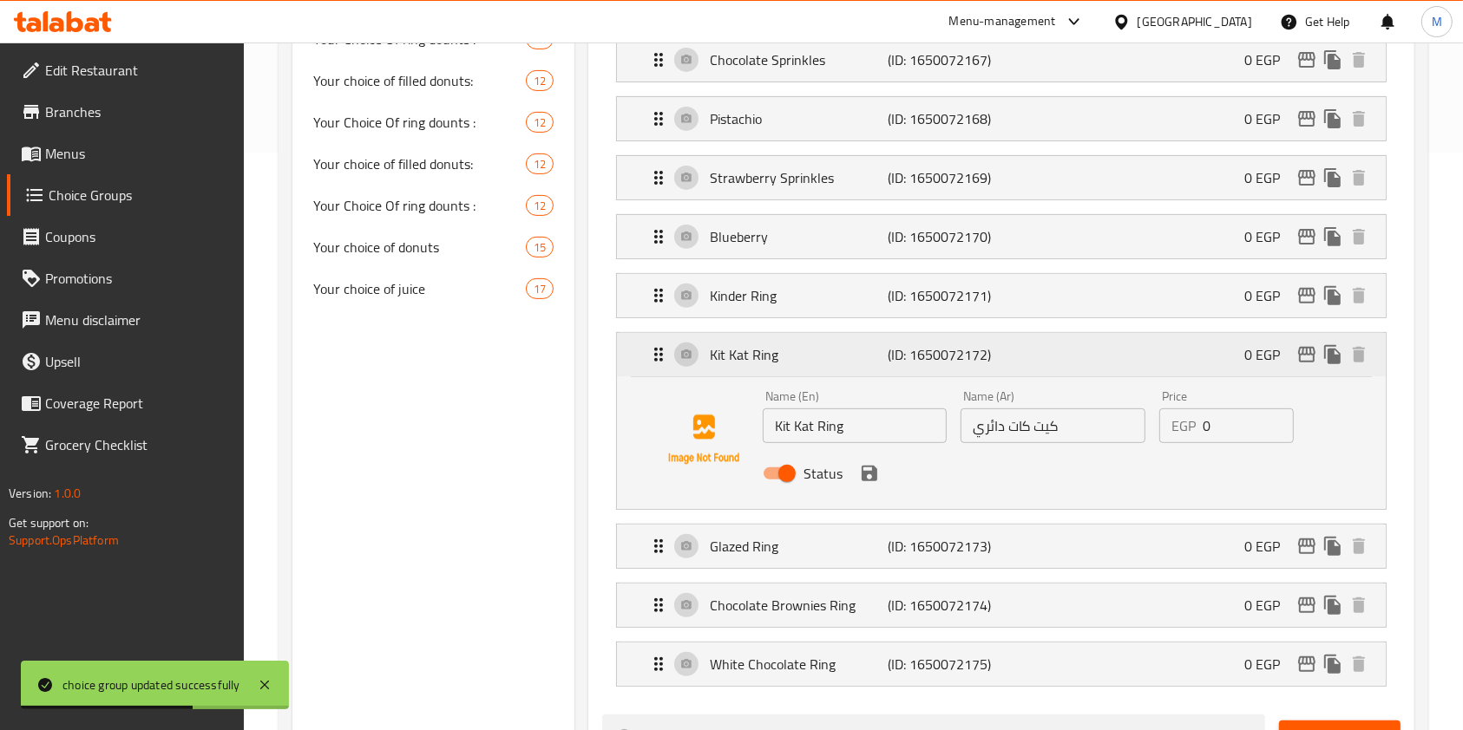
click at [1166, 358] on div "Kit Kat Ring (ID: 1650072172) 0 EGP" at bounding box center [1006, 354] width 717 height 43
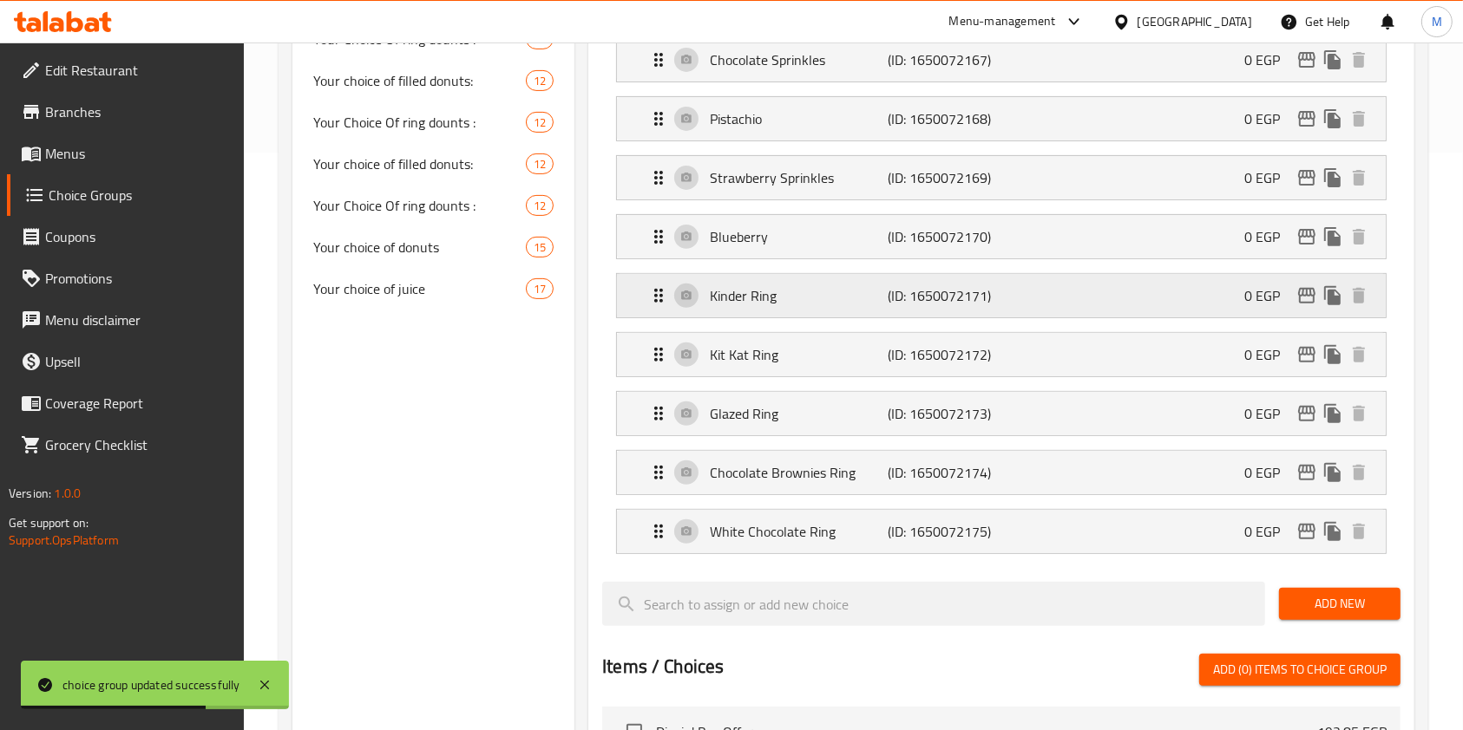
click at [1165, 292] on div "Kinder Ring (ID: 1650072171) 0 EGP" at bounding box center [1006, 295] width 717 height 43
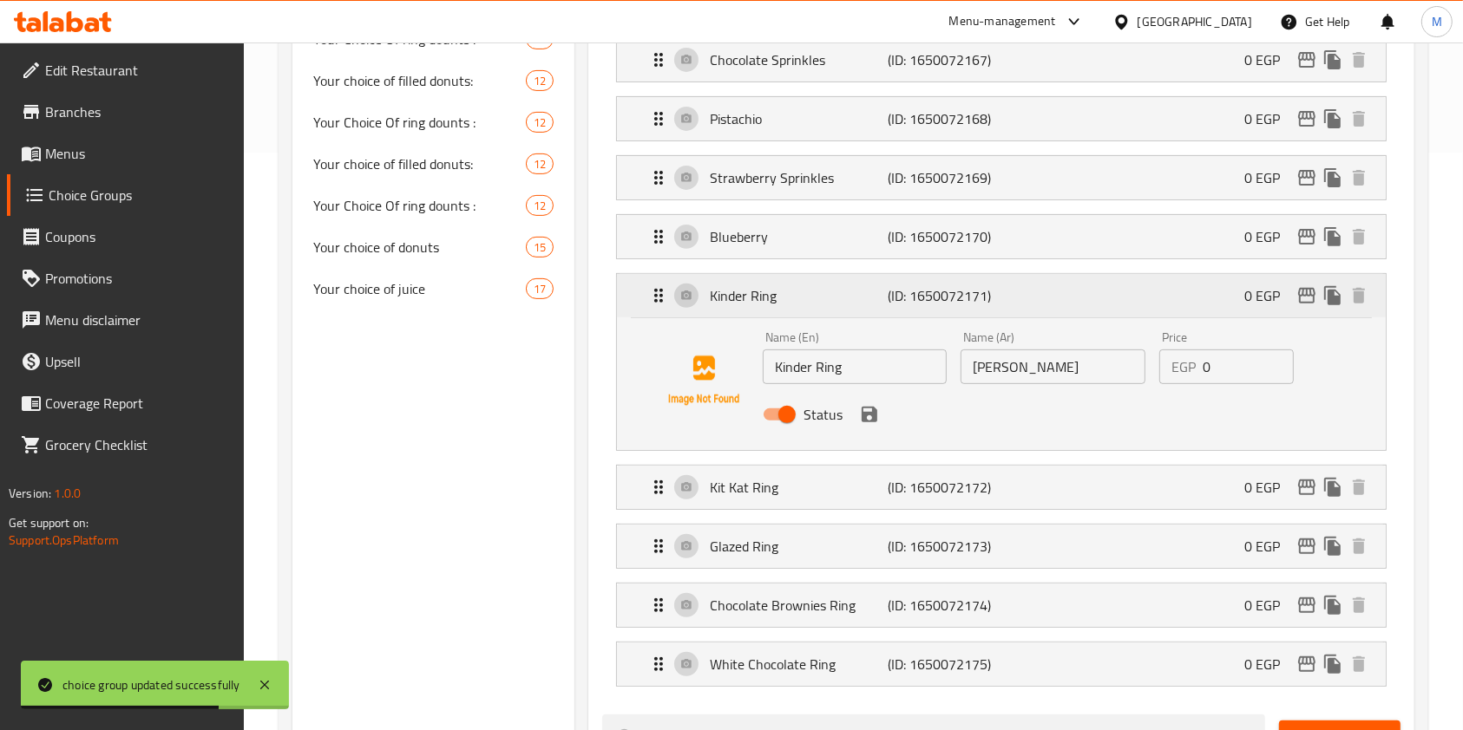
click at [1165, 291] on div "Kinder Ring (ID: 1650072171) 0 EGP" at bounding box center [1006, 295] width 717 height 43
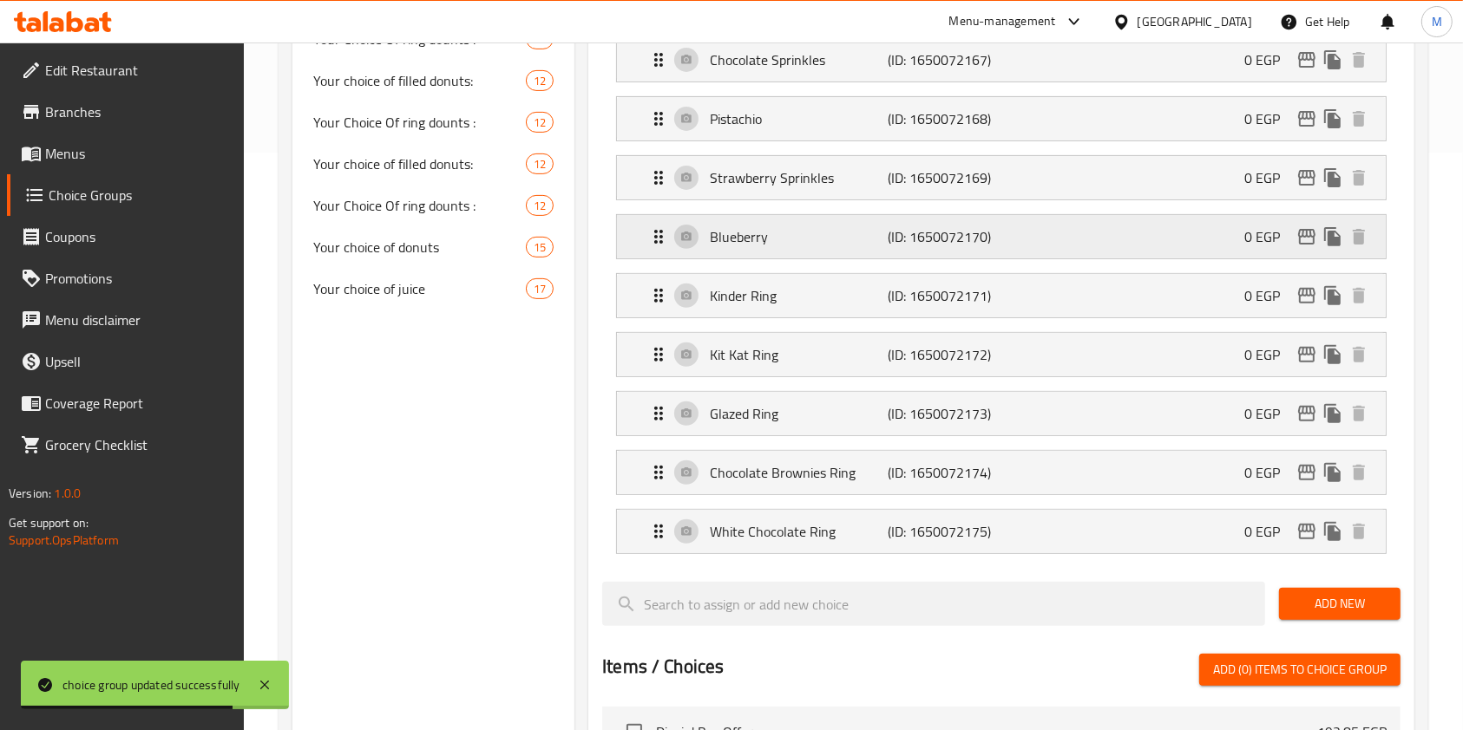
click at [1152, 253] on div "Blueberry (ID: 1650072170) 0 EGP" at bounding box center [1006, 236] width 717 height 43
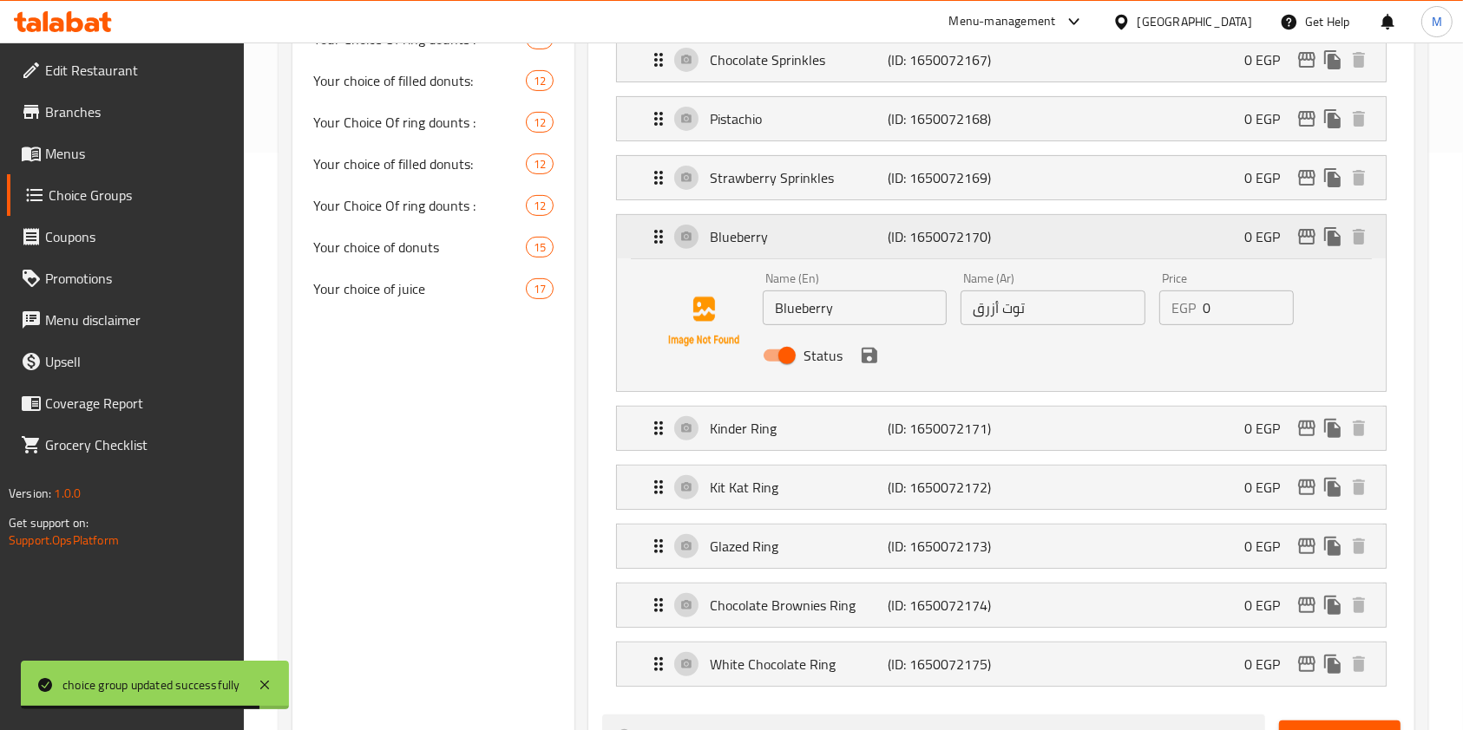
click at [1167, 222] on div "Blueberry (ID: 1650072170) 0 EGP" at bounding box center [1006, 236] width 717 height 43
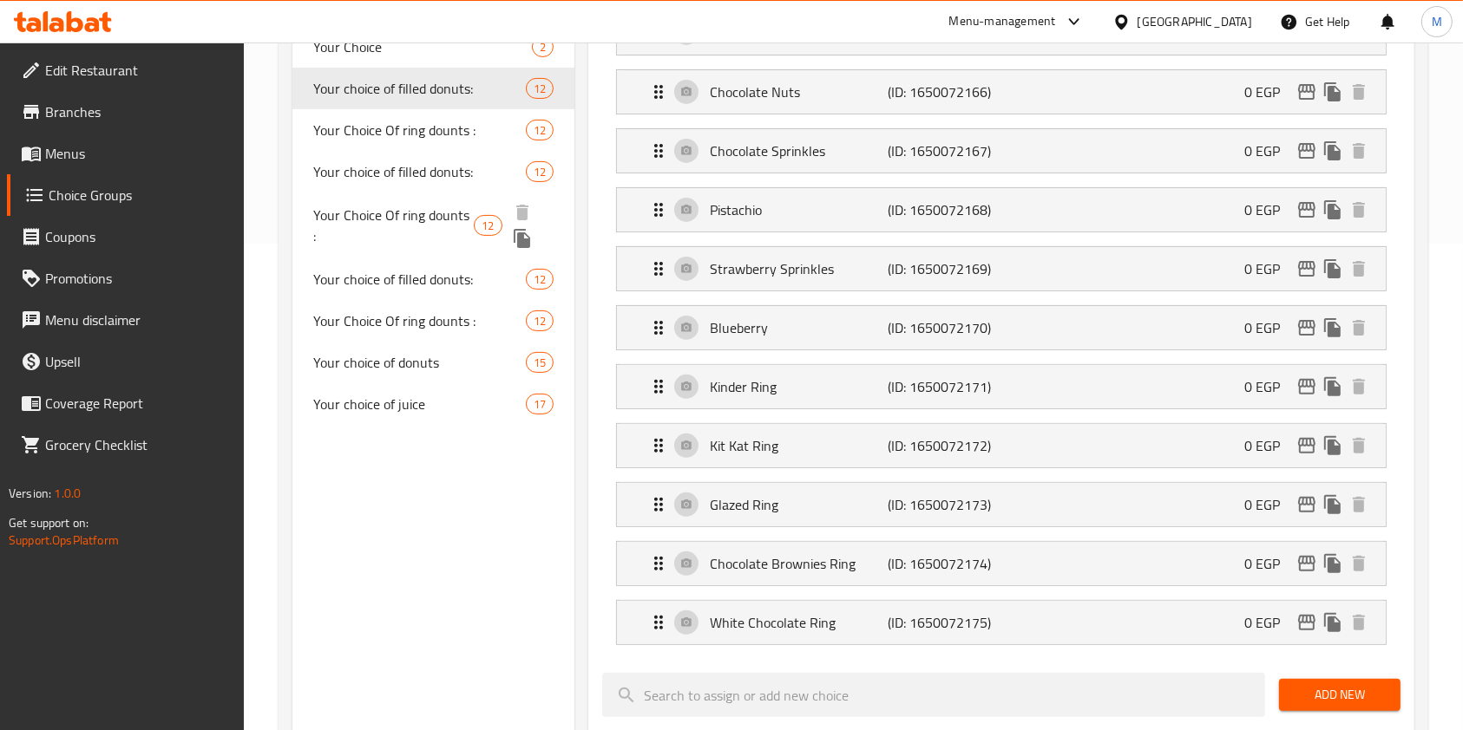
scroll to position [347, 0]
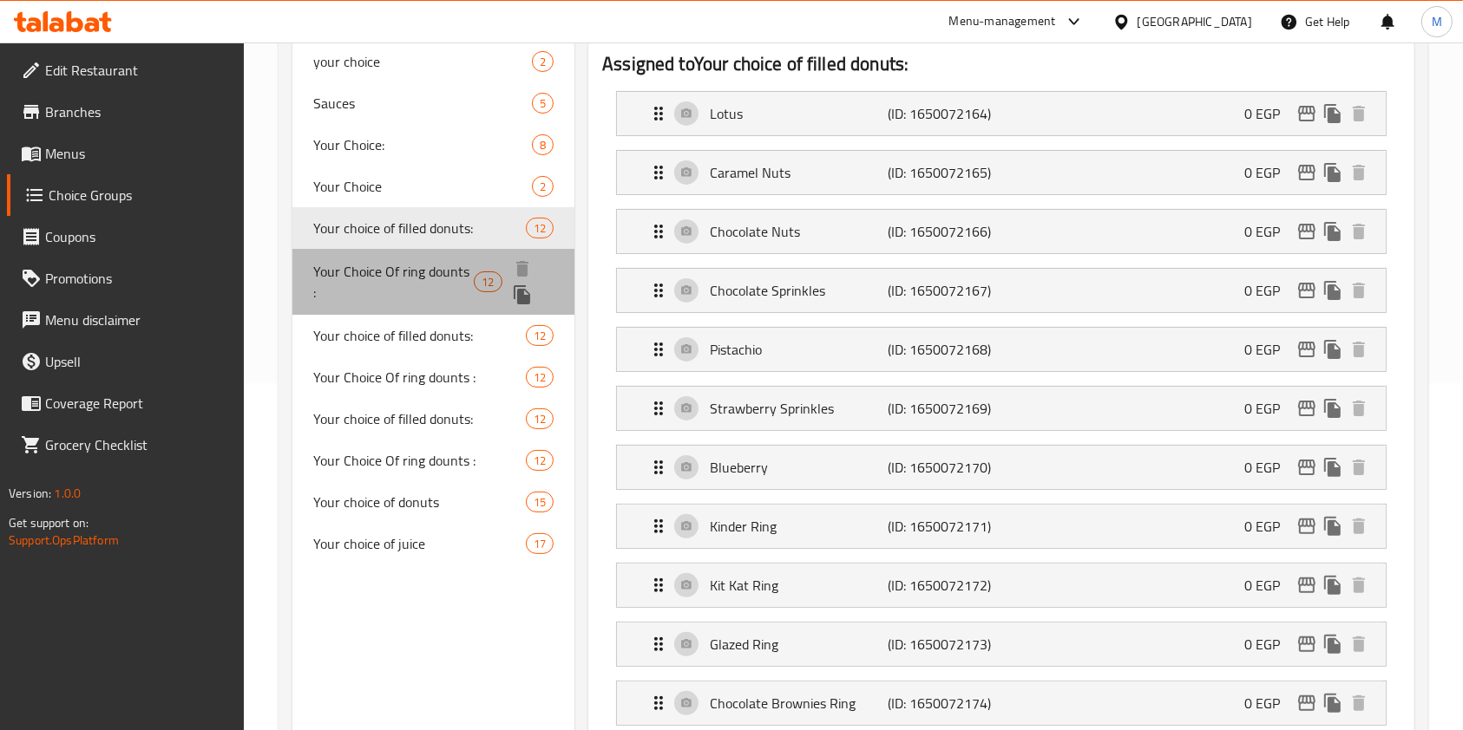
click at [365, 278] on span "Your Choice Of ring dounts :" at bounding box center [393, 282] width 160 height 42
type input "Your Choice Of ring dounts :"
type input "اختيارك من رينج دونتس :"
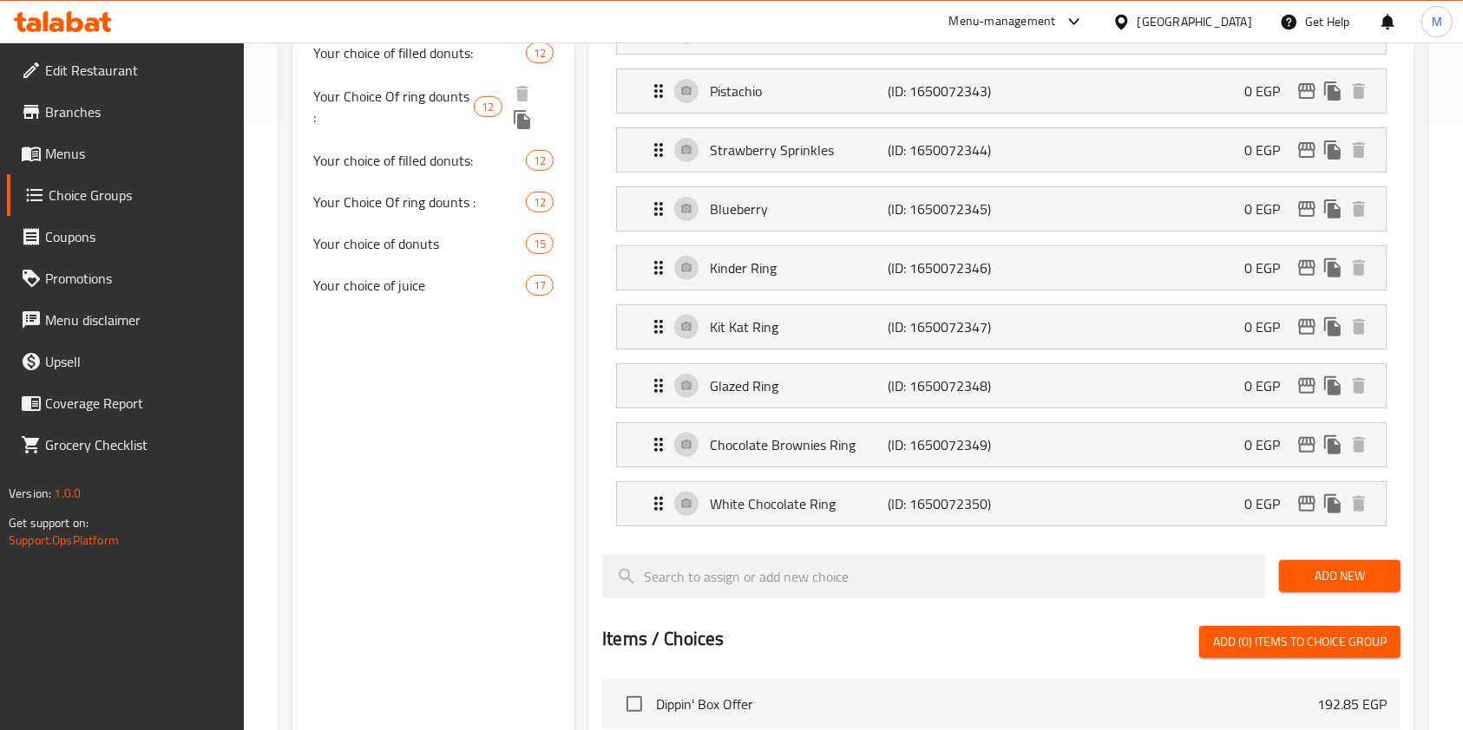
scroll to position [462, 0]
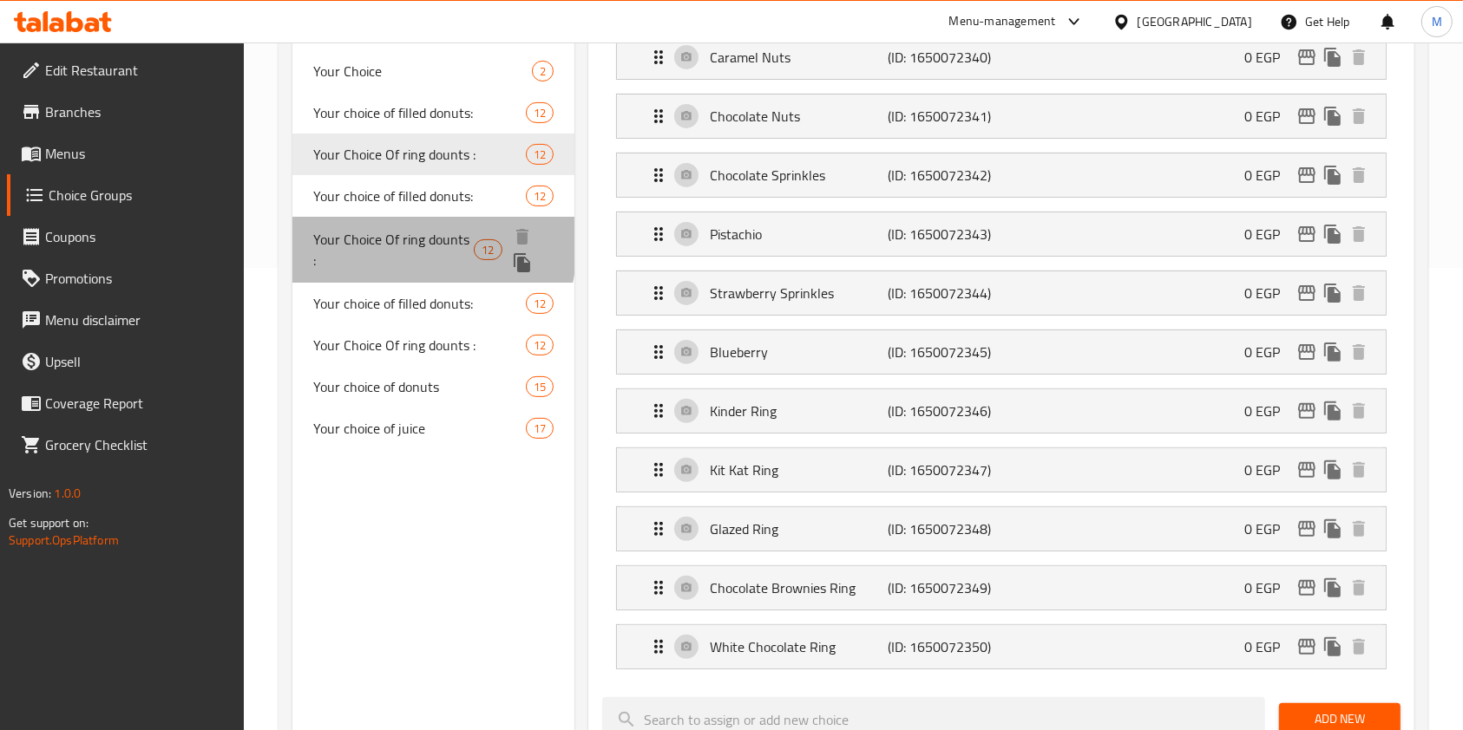
click at [368, 242] on span "Your Choice Of ring dounts :" at bounding box center [393, 250] width 160 height 42
type input "3"
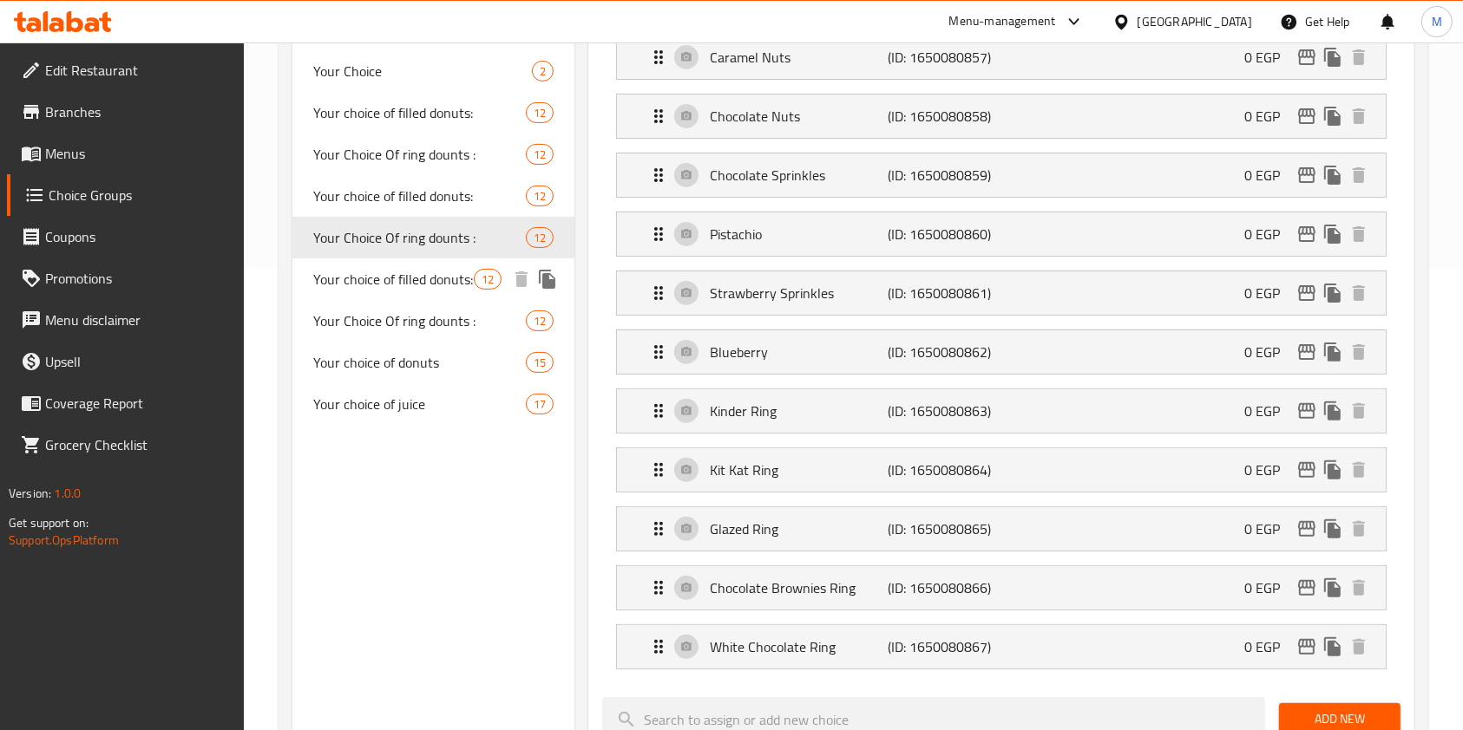
click at [298, 274] on div "Your choice of filled donuts: 12" at bounding box center [433, 280] width 282 height 42
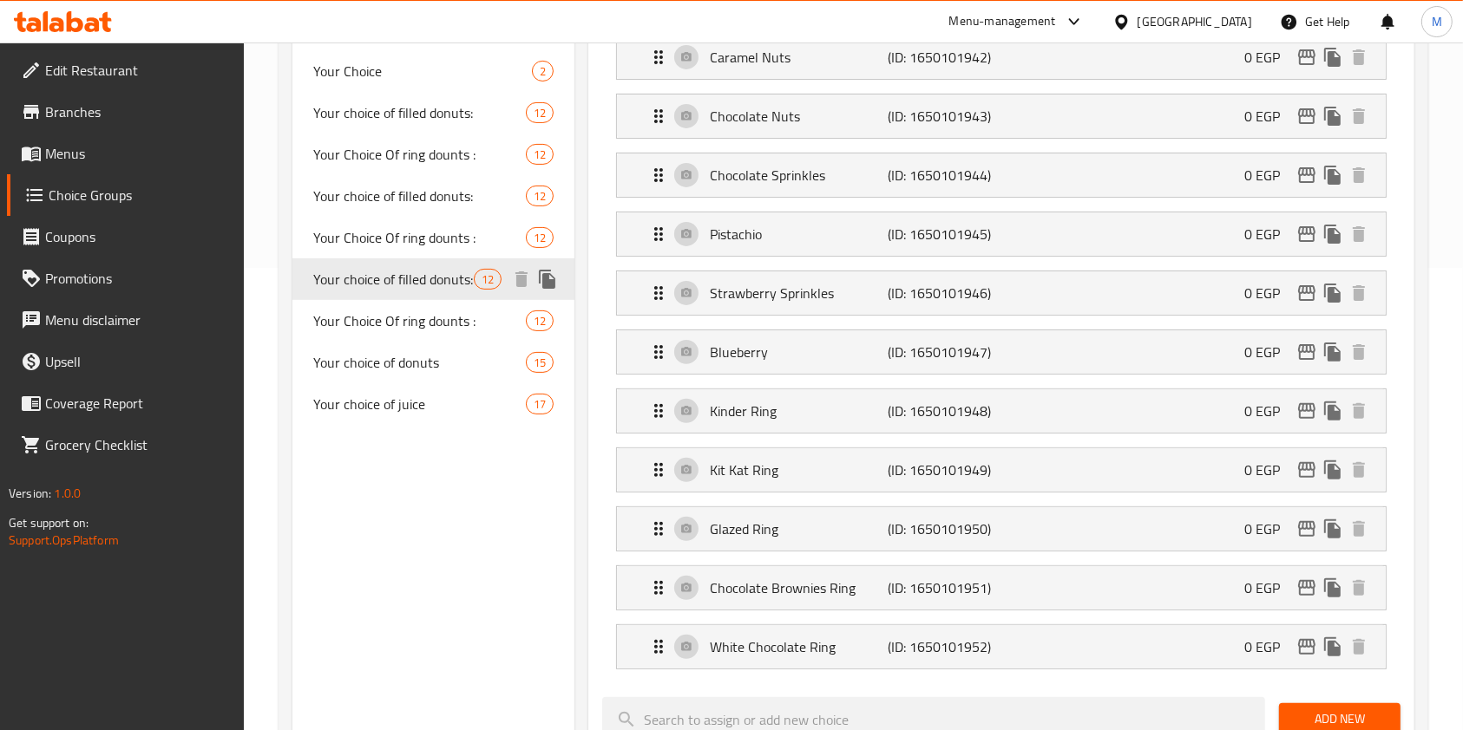
type input "Your choice of filled donuts:"
type input "اختيارك من الدونتس المحشي :"
type input "2"
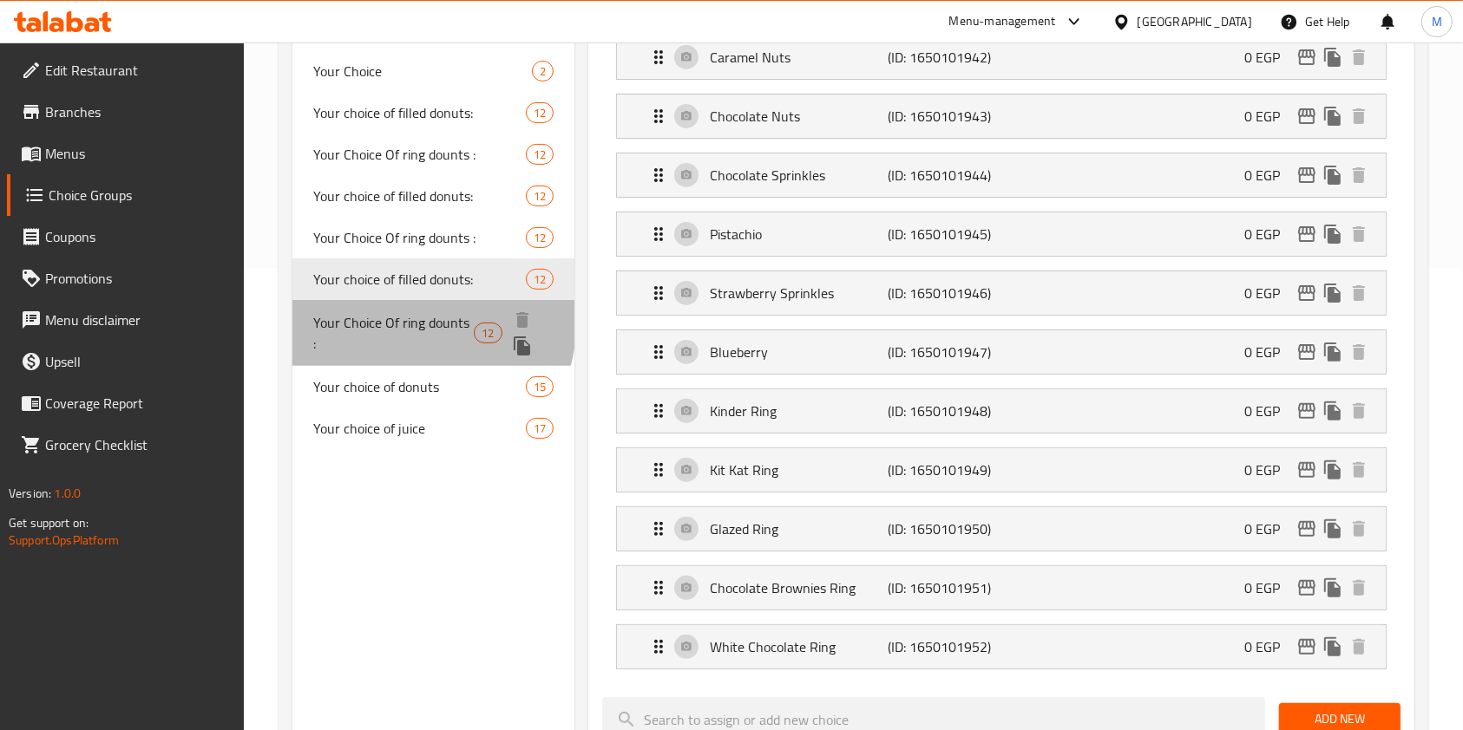
click at [368, 316] on span "Your Choice Of ring dounts :" at bounding box center [393, 333] width 160 height 42
type input "Your Choice Of ring dounts :"
type input "اختيارك من رينج دونتس :"
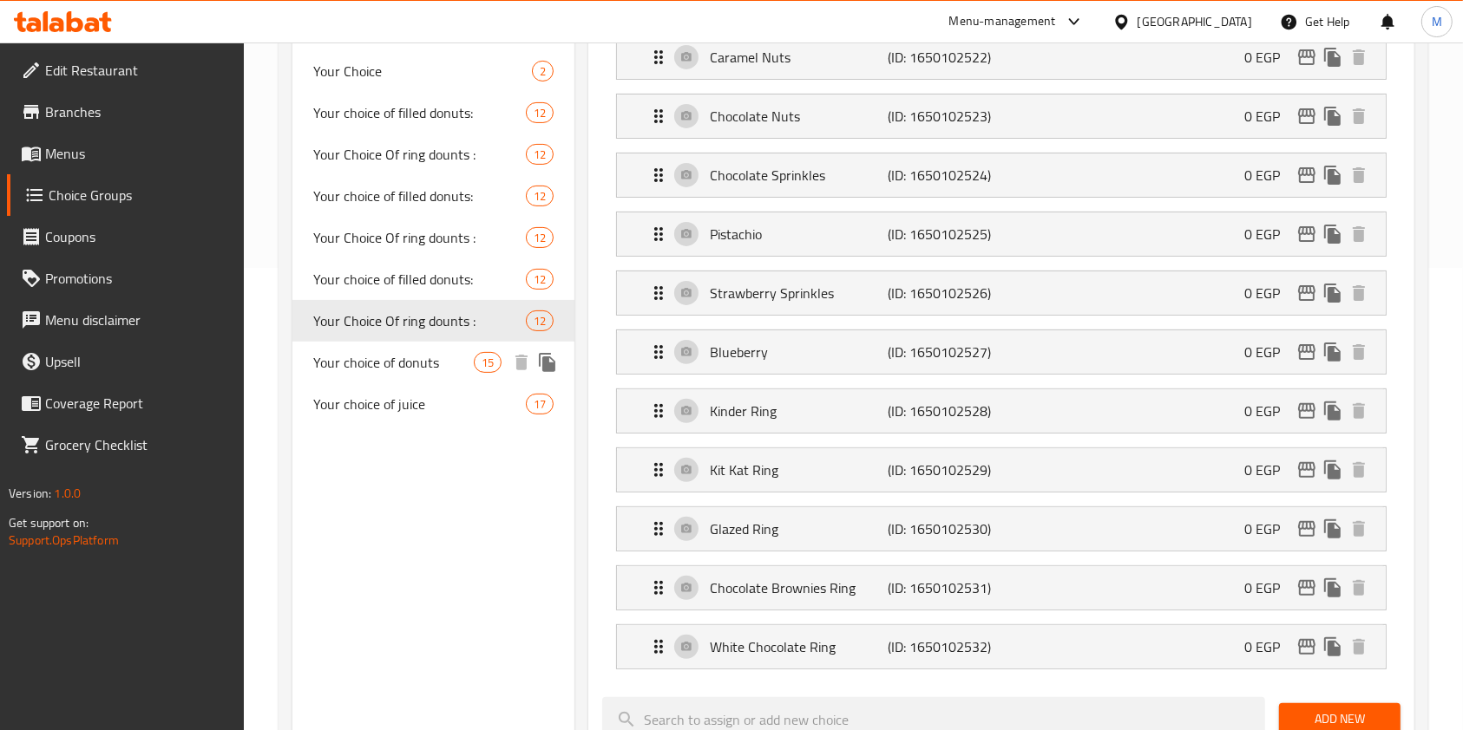
click at [437, 372] on div "Your choice of donuts 15" at bounding box center [433, 363] width 282 height 42
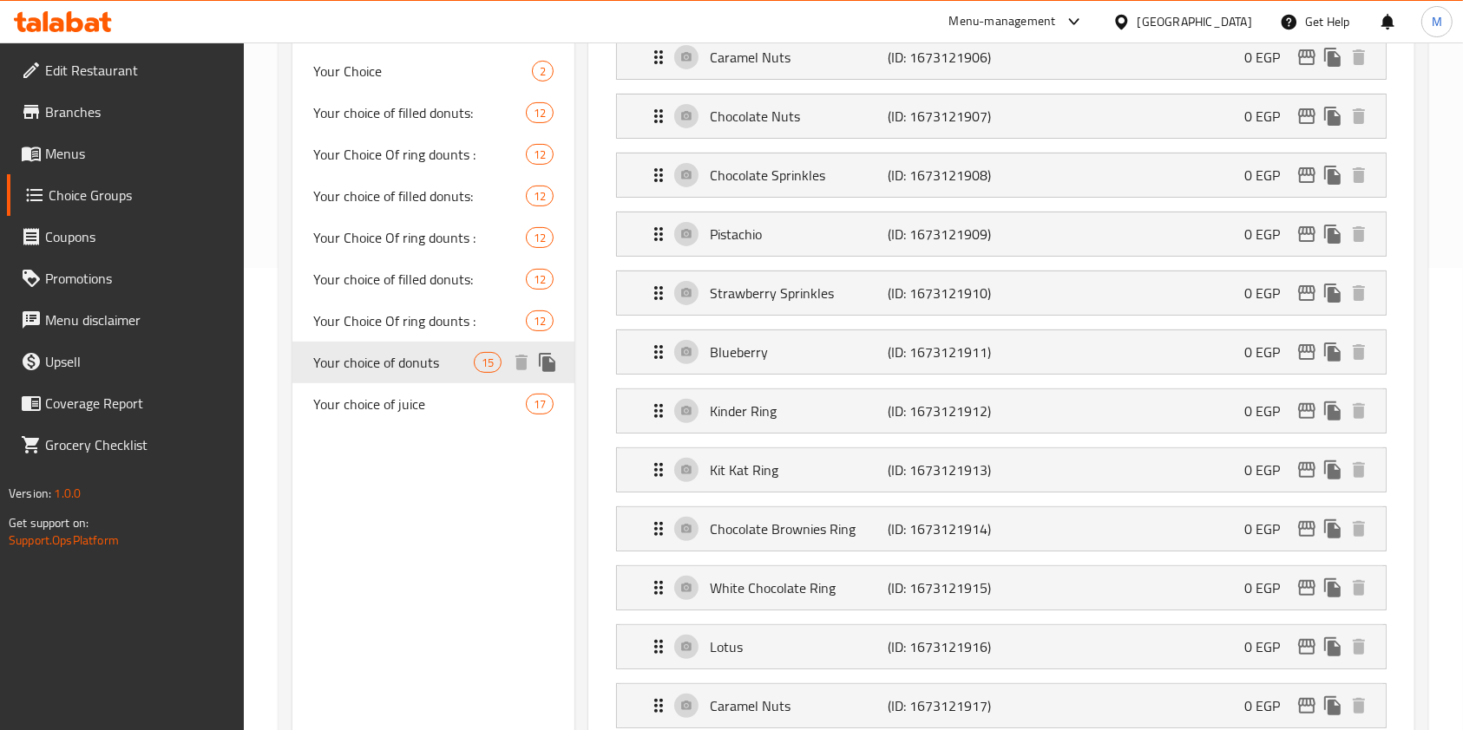
type input "Your choice of donuts"
type input "اختيارك من الدوناتس"
type input "1"
click at [404, 263] on div "Your choice of filled donuts: 12" at bounding box center [433, 280] width 282 height 42
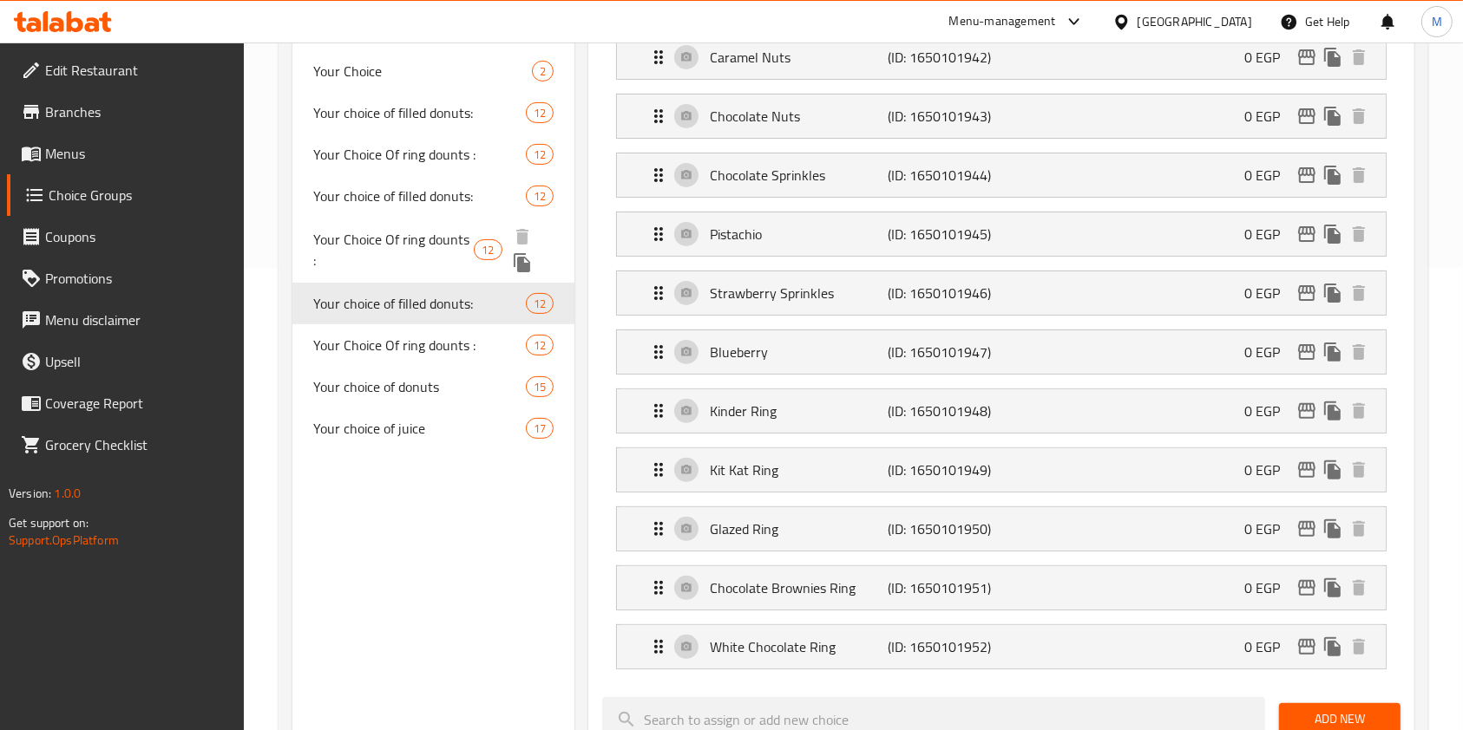
type input "Your choice of filled donuts:"
type input "اختيارك من الدونتس المحشي :"
type input "2"
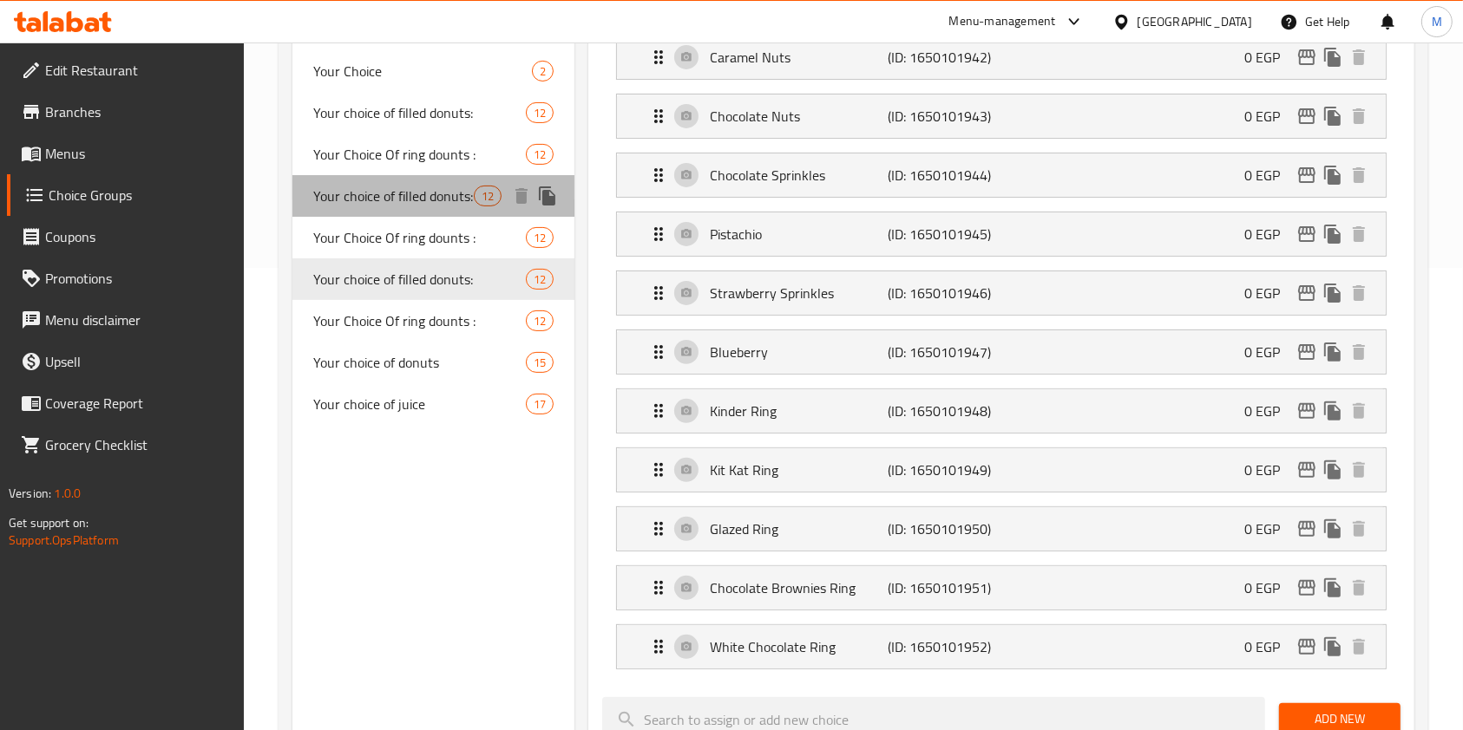
click at [405, 204] on span "Your choice of filled donuts:" at bounding box center [393, 196] width 160 height 21
type input "3"
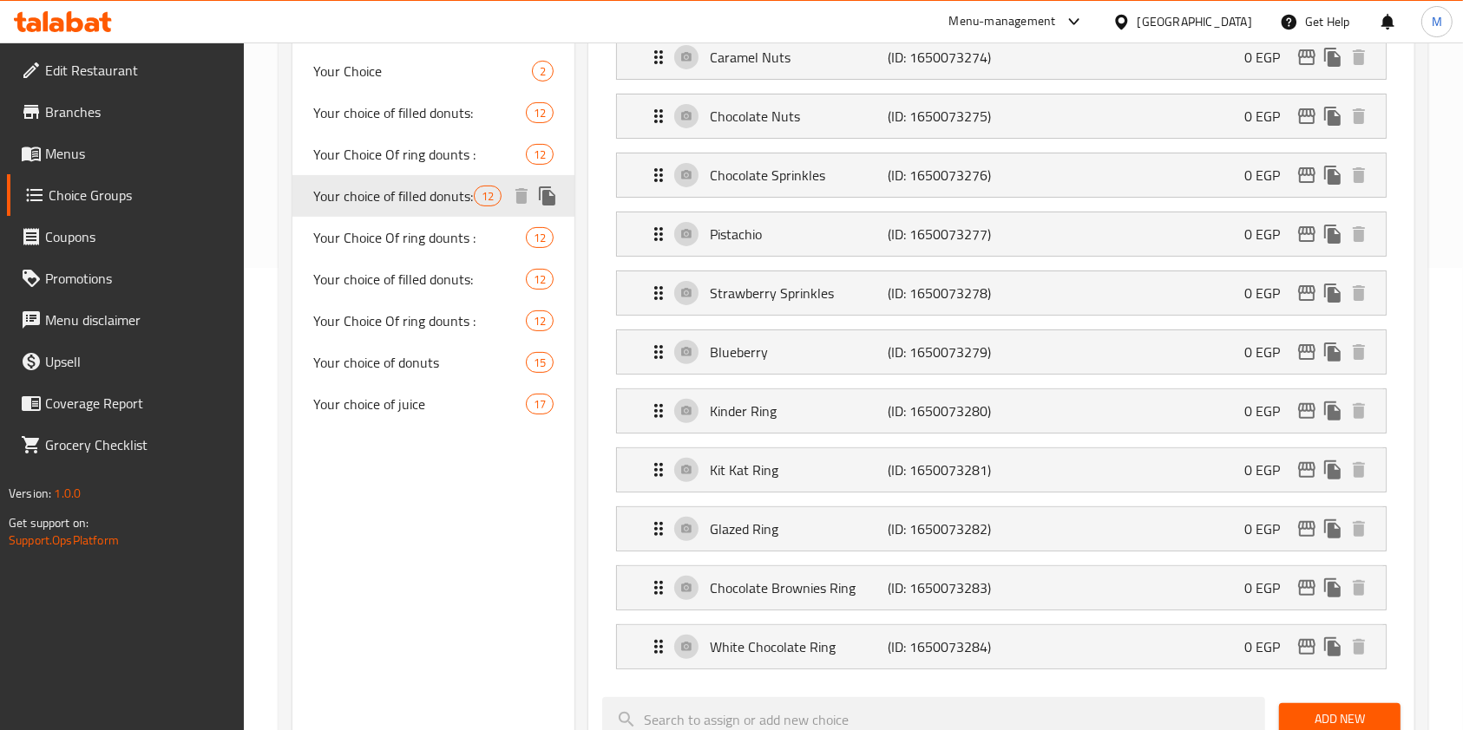
click at [395, 176] on div "Your choice of filled donuts: 12" at bounding box center [433, 196] width 282 height 42
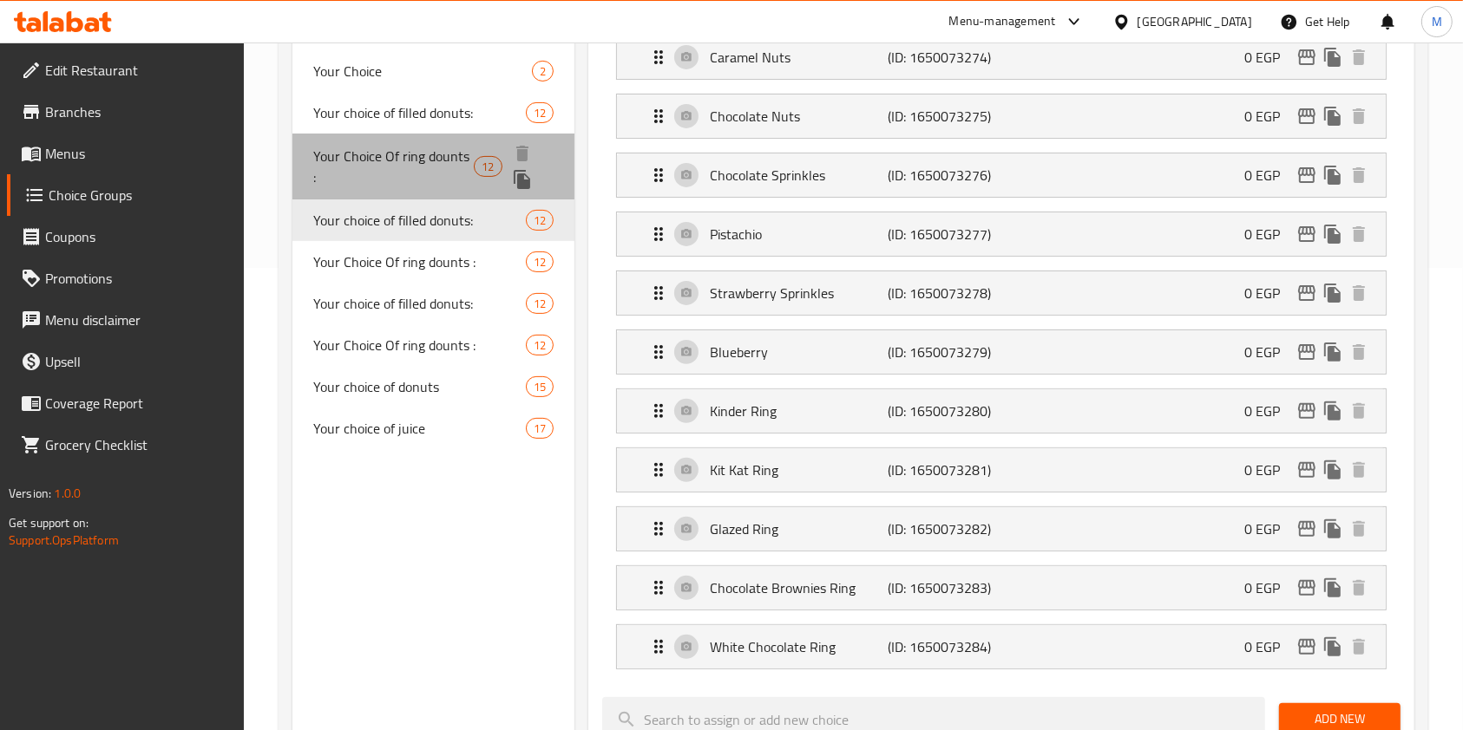
click at [395, 166] on span "Your Choice Of ring dounts :" at bounding box center [393, 167] width 160 height 42
type input "Your Choice Of ring dounts :"
type input "اختيارك من رينج دونتس :"
type input "6"
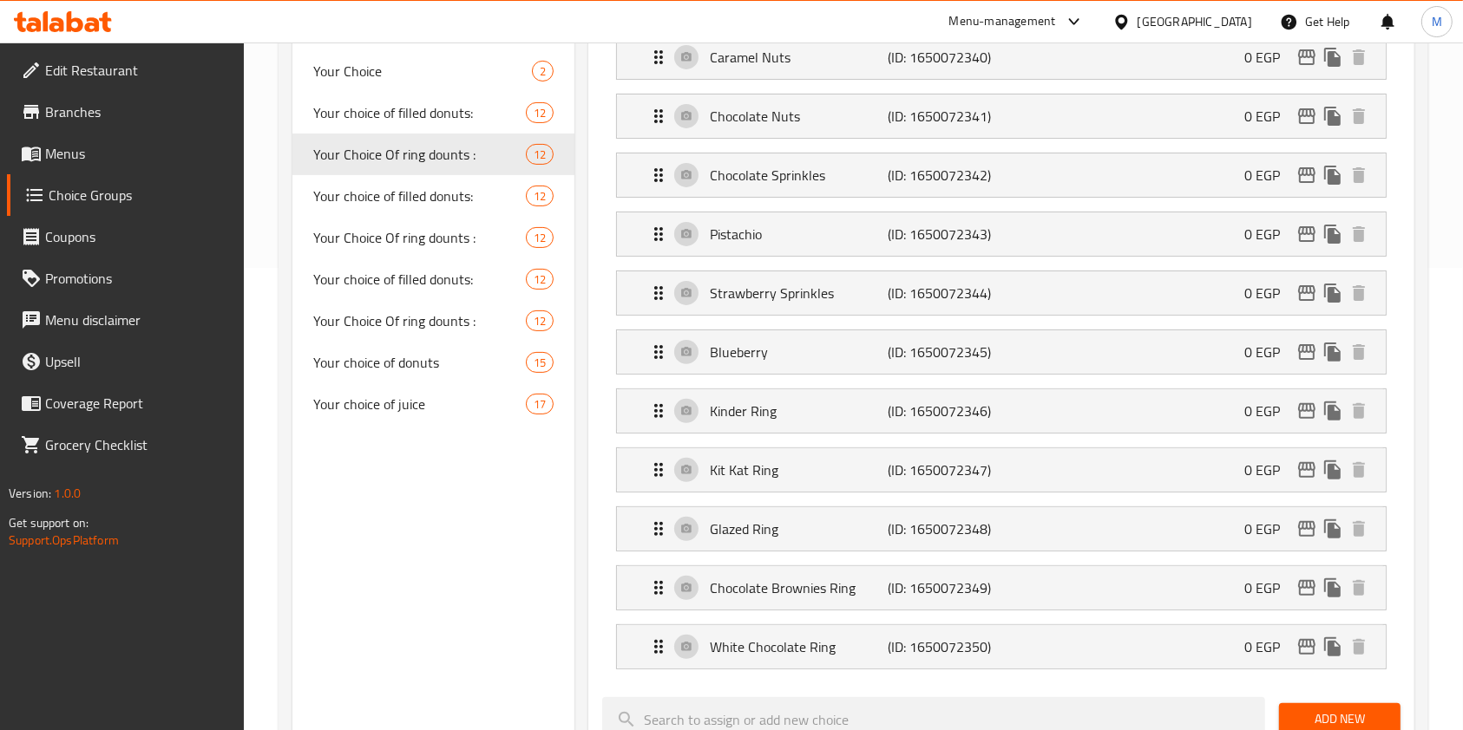
scroll to position [231, 0]
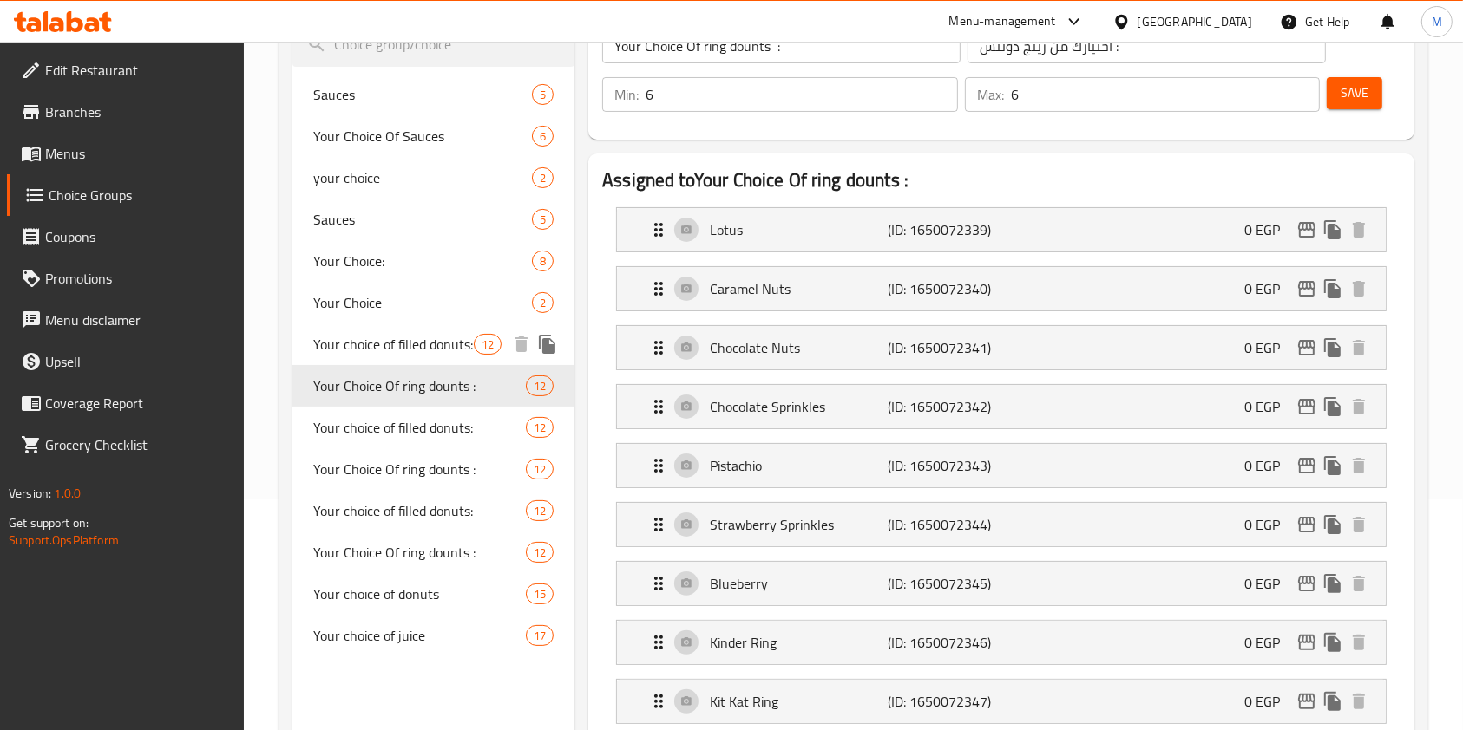
click at [431, 328] on div "Your choice of filled donuts: 12" at bounding box center [433, 345] width 282 height 42
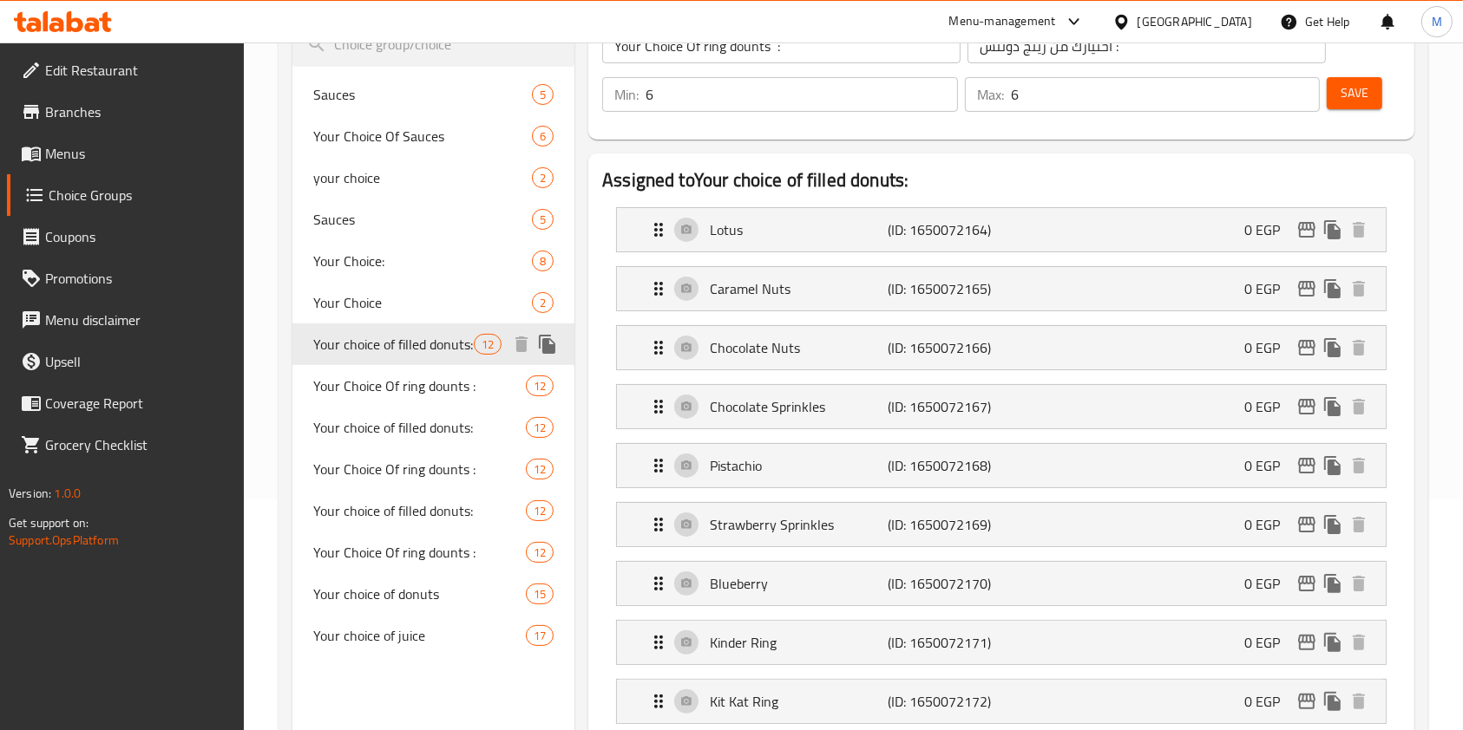
type input "Your choice of filled donuts:"
type input "اختيارك من الدونتس المحشي :"
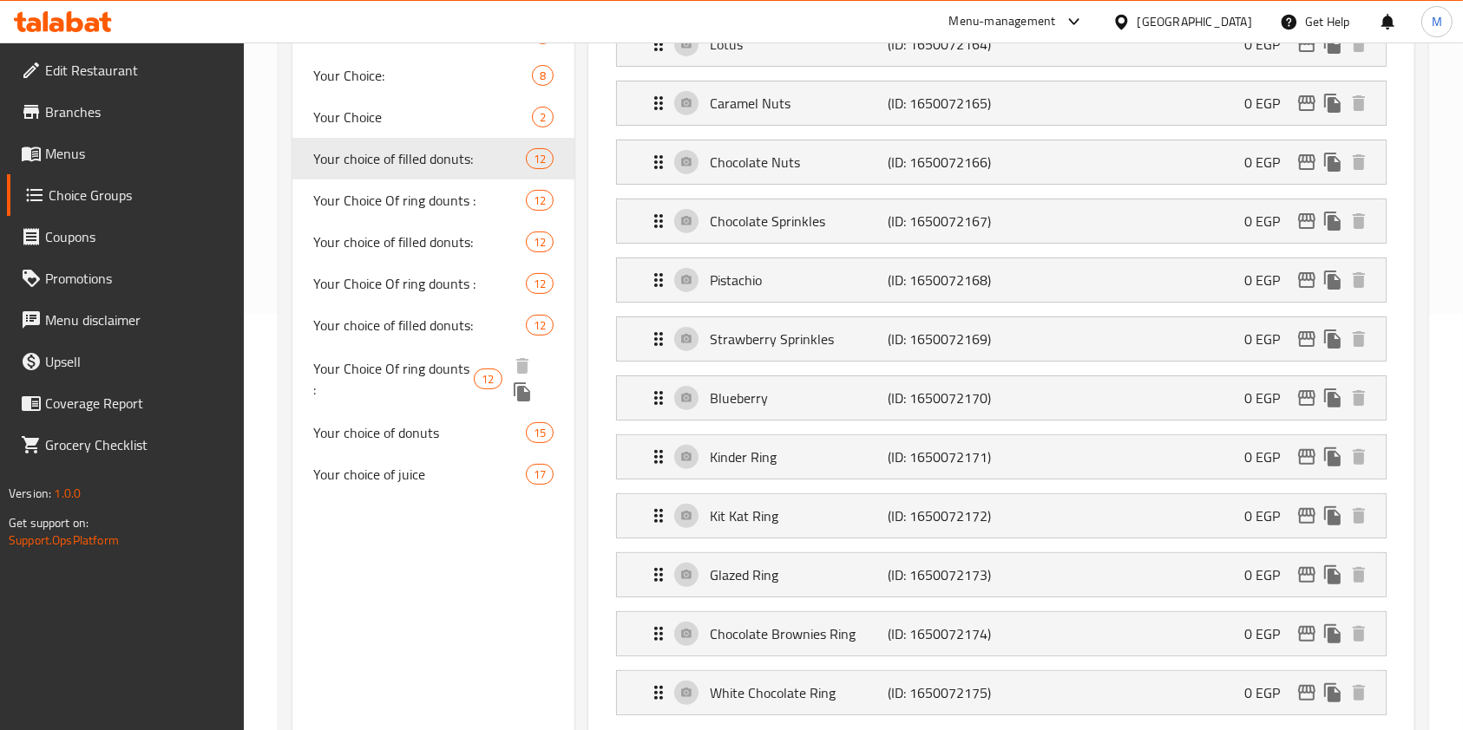
scroll to position [347, 0]
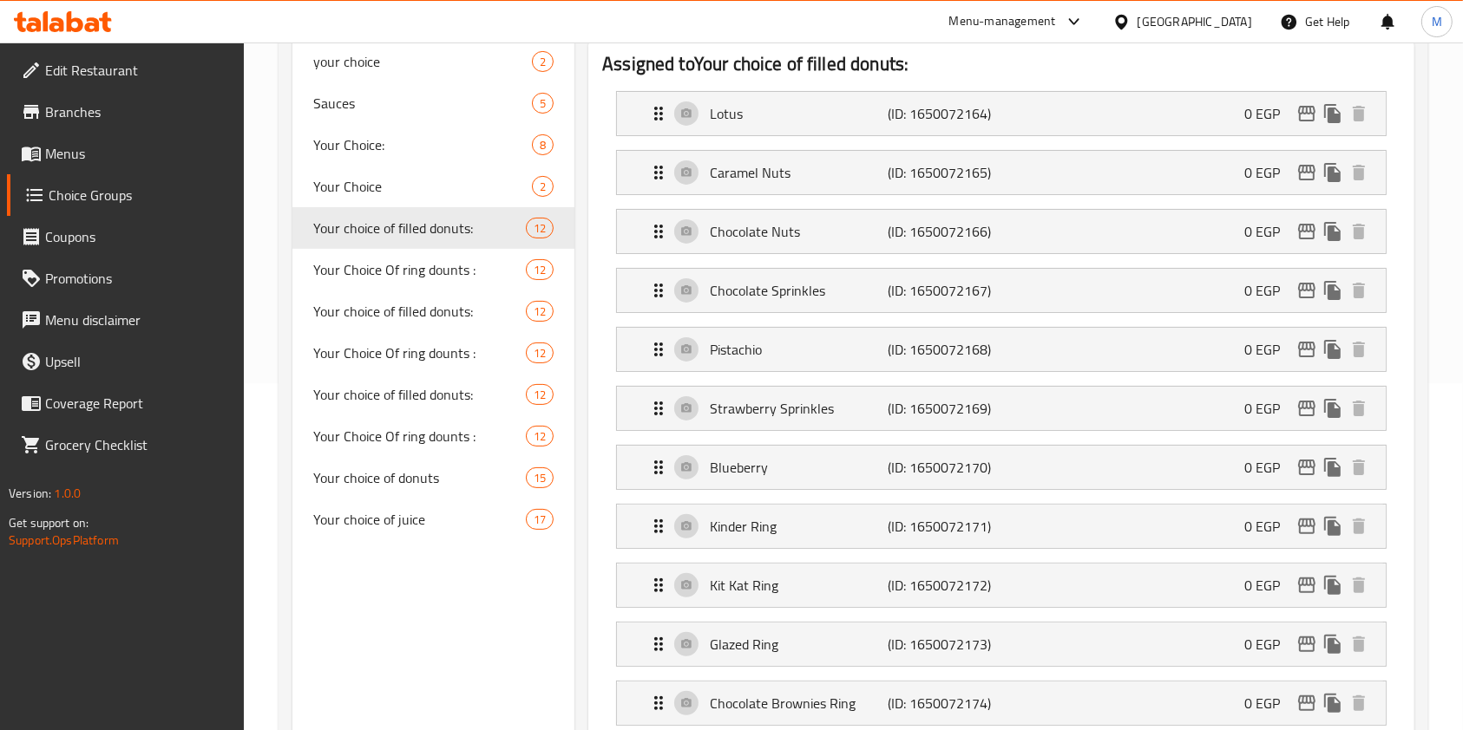
click at [69, 10] on div at bounding box center [63, 21] width 126 height 35
click at [76, 17] on icon at bounding box center [75, 21] width 16 height 21
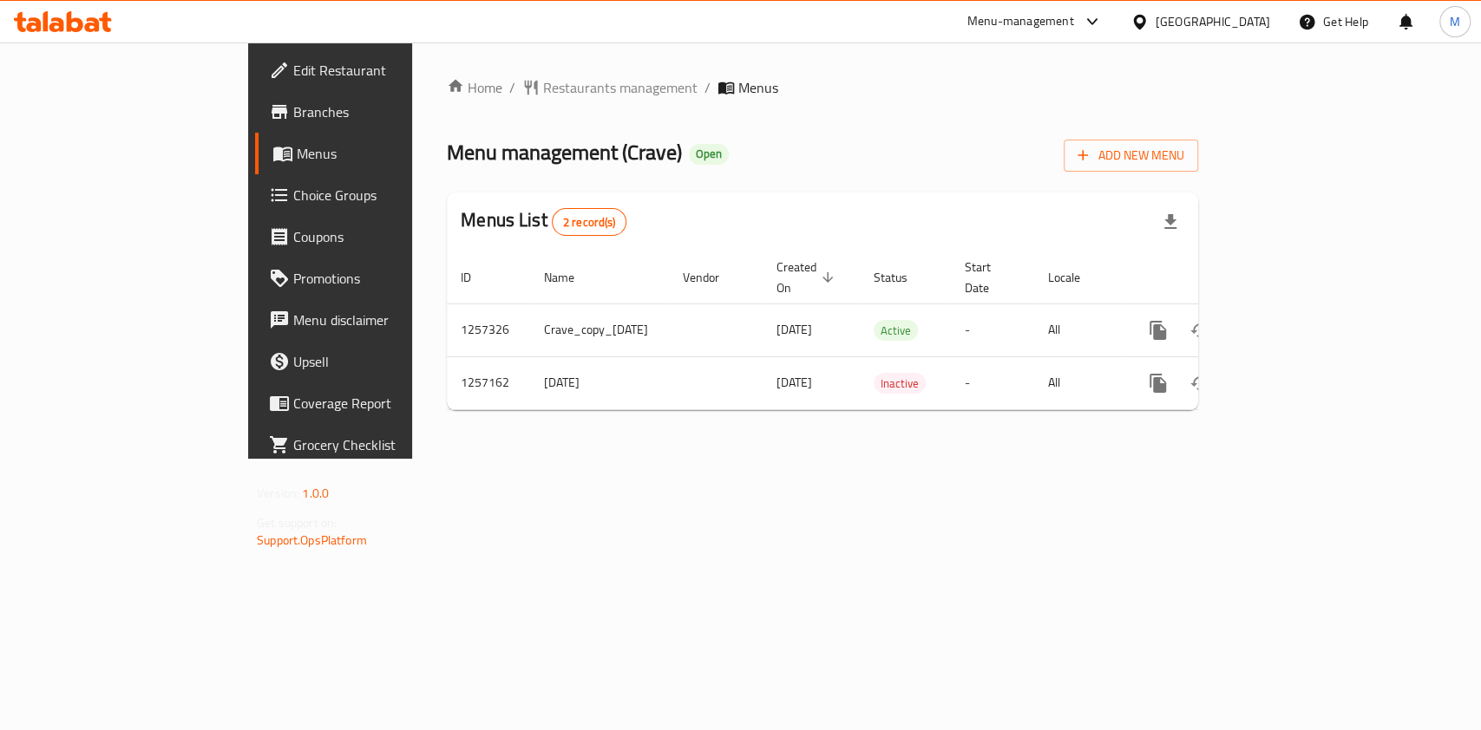
click at [1233, 311] on div "Home / Restaurants management / Menus Menu management ( Crave ) Open Add New Me…" at bounding box center [822, 251] width 821 height 416
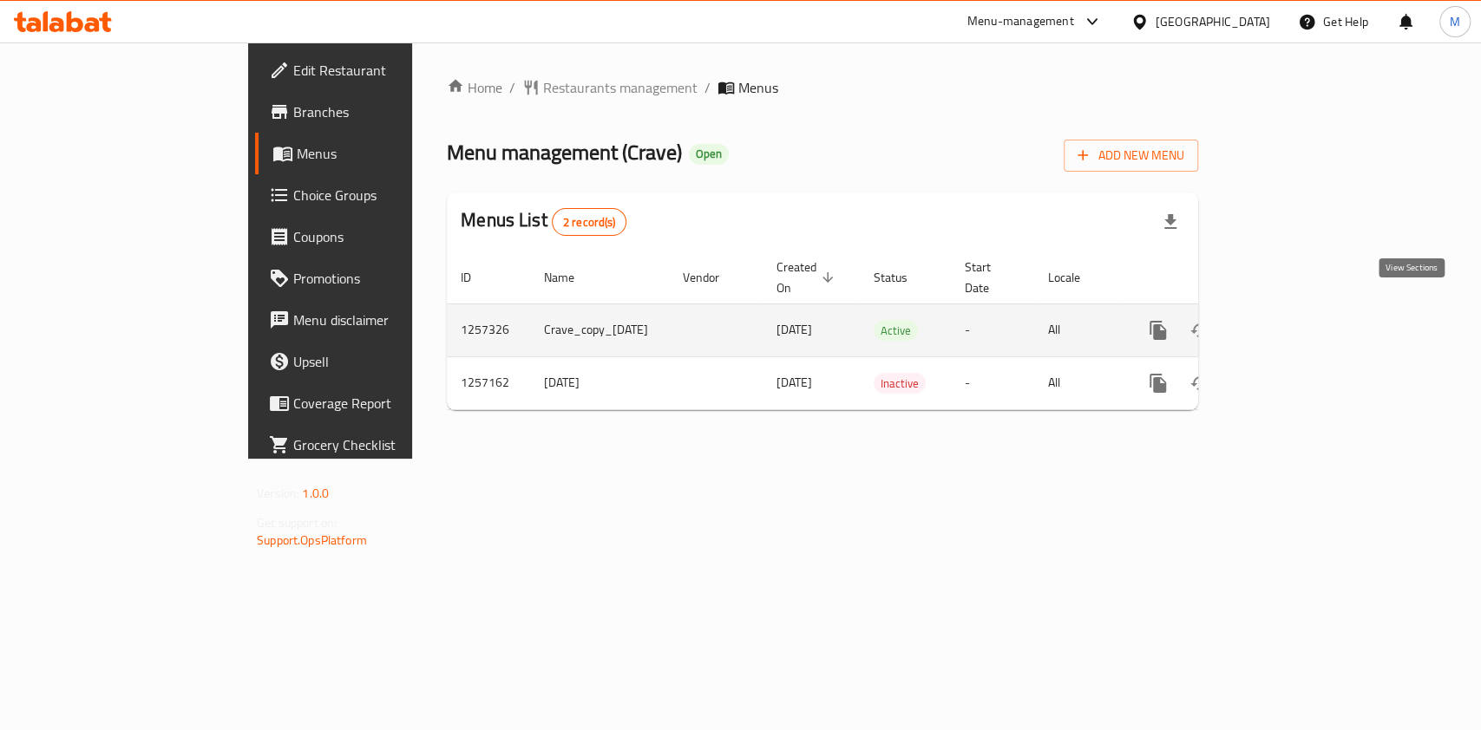
click at [1304, 310] on link "enhanced table" at bounding box center [1283, 331] width 42 height 42
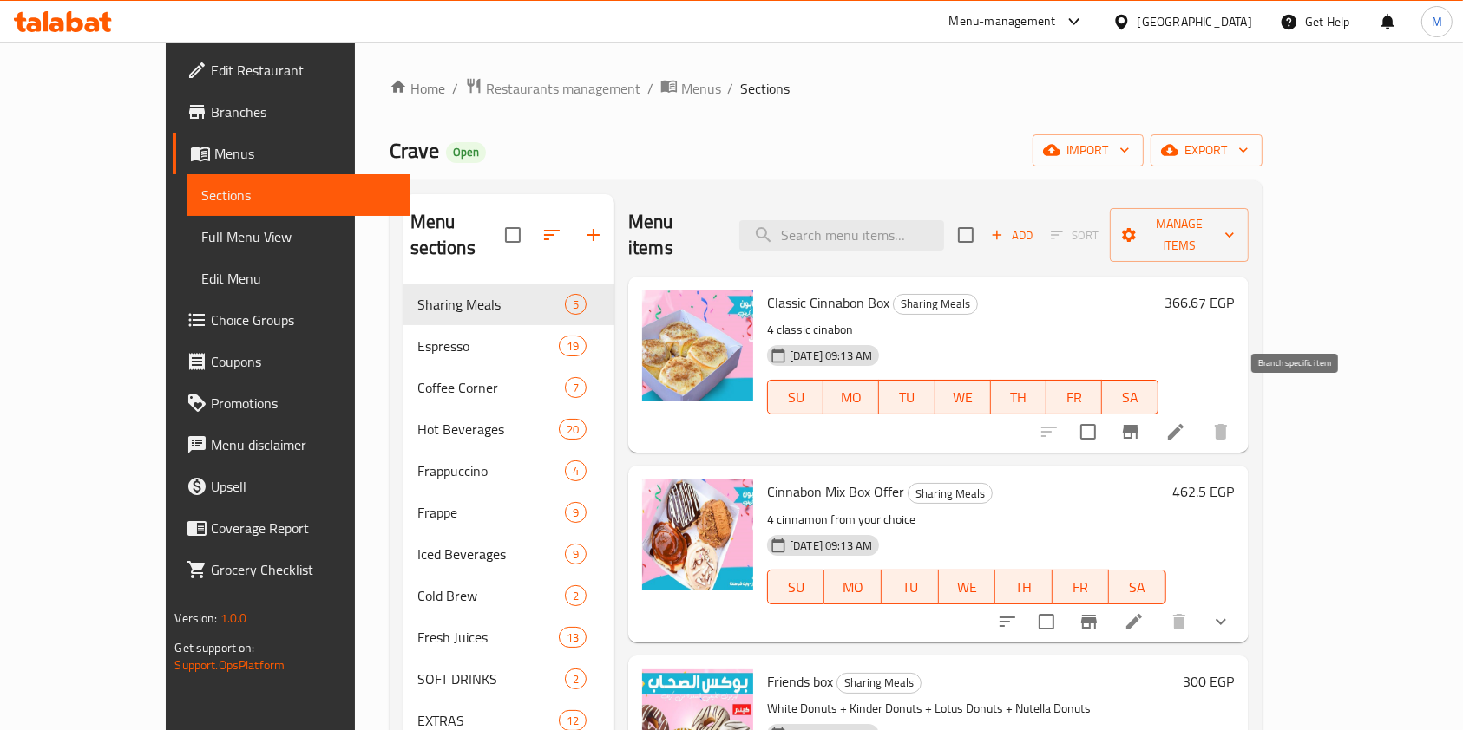
click at [1151, 411] on button "Branch-specific-item" at bounding box center [1131, 432] width 42 height 42
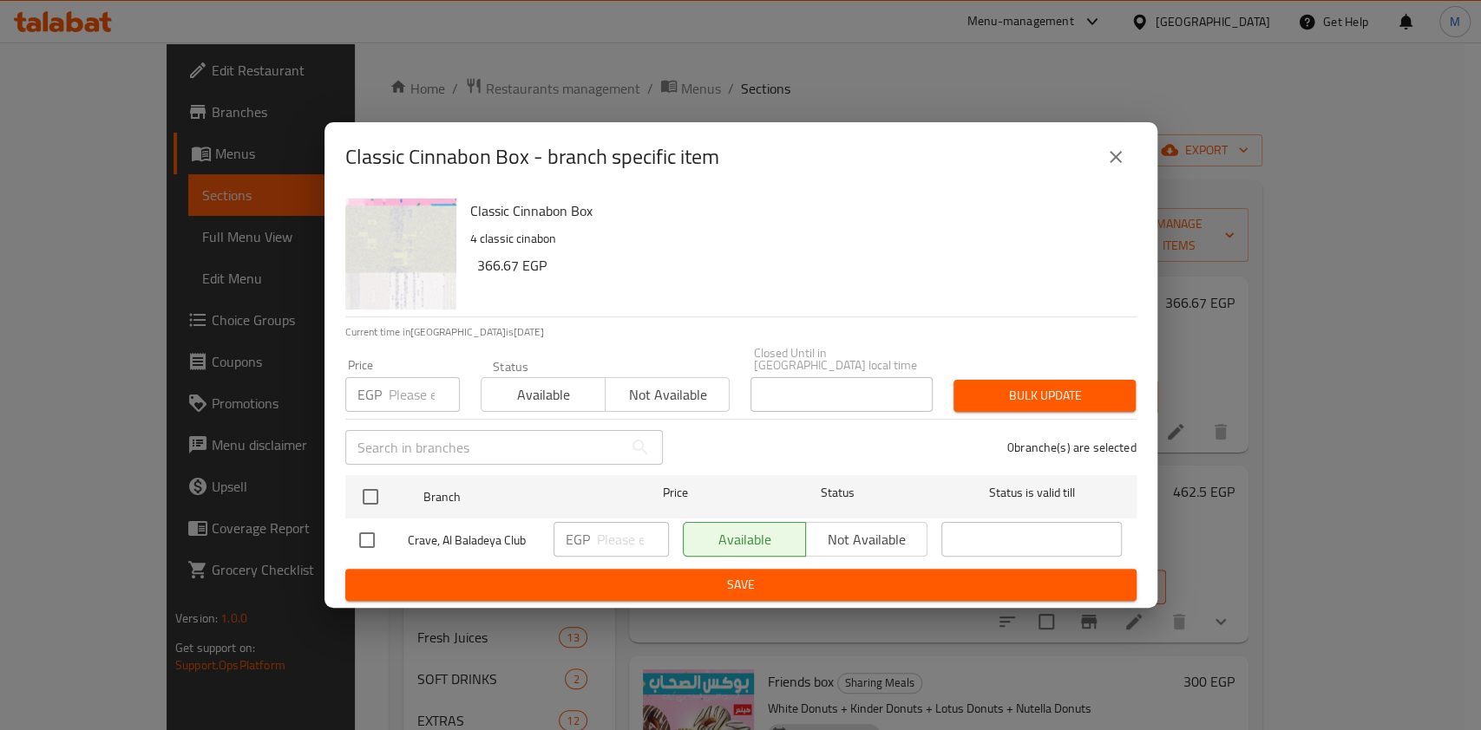
click at [1115, 175] on button "close" at bounding box center [1116, 157] width 42 height 42
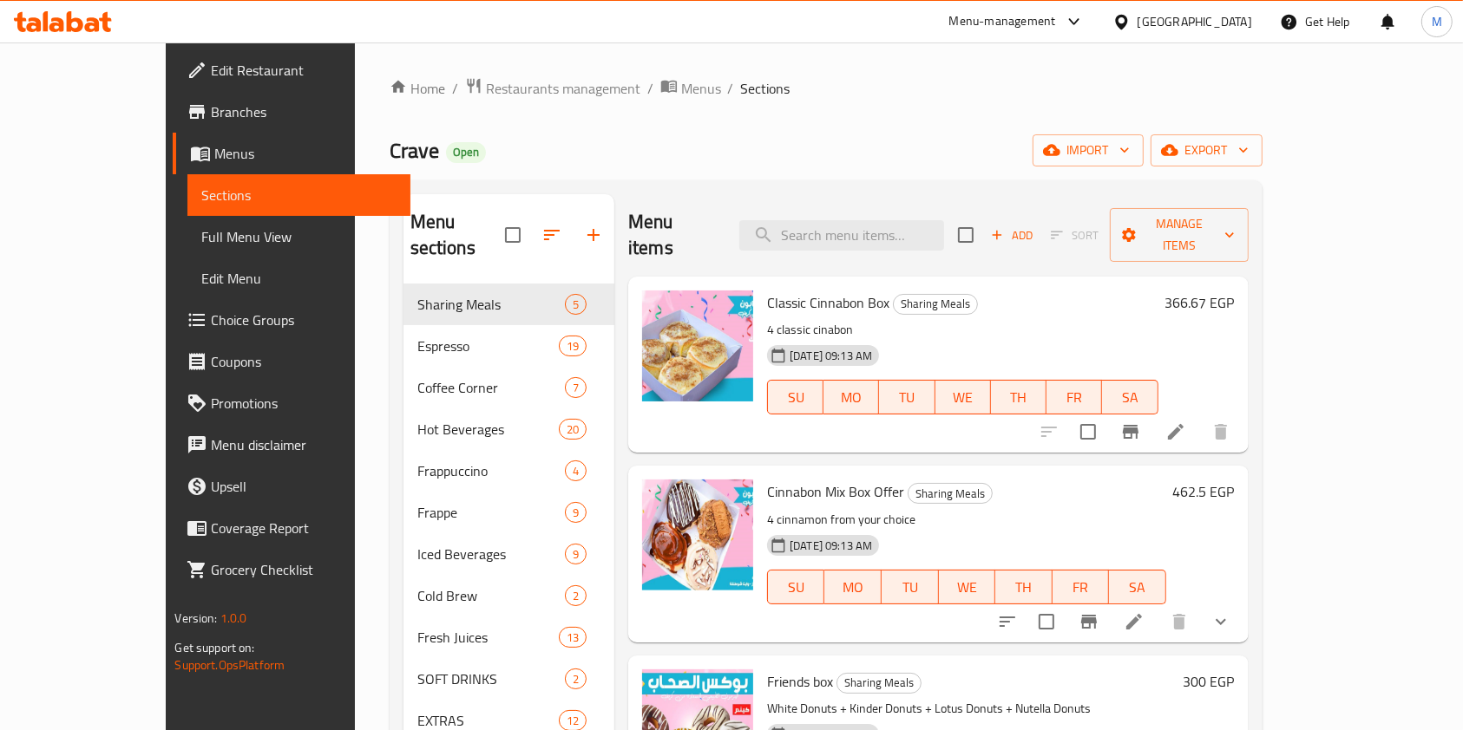
click at [1234, 291] on h6 "366.67 EGP" at bounding box center [1199, 303] width 69 height 24
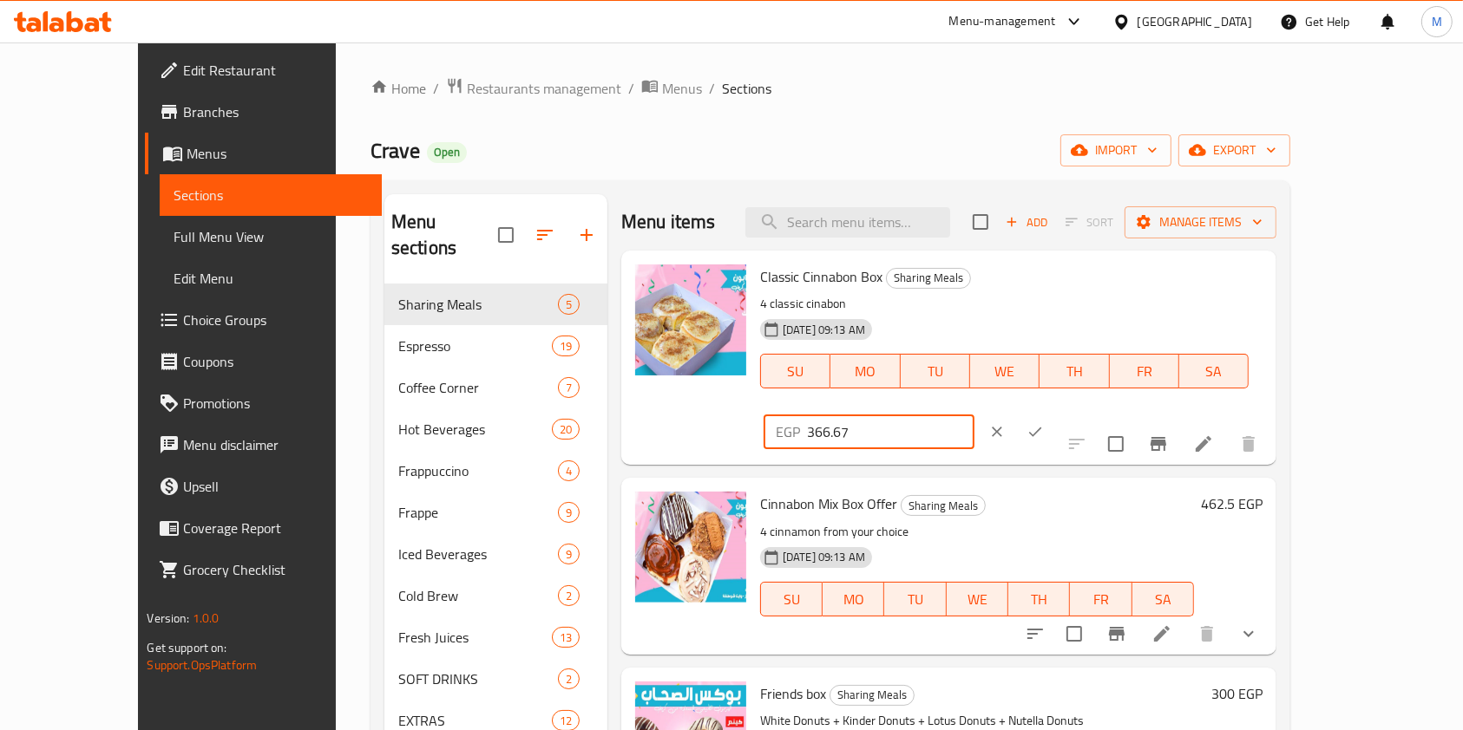
click at [974, 415] on input "366.67" at bounding box center [890, 432] width 167 height 35
type input "412.5"
click at [1042, 428] on icon "ok" at bounding box center [1035, 433] width 13 height 10
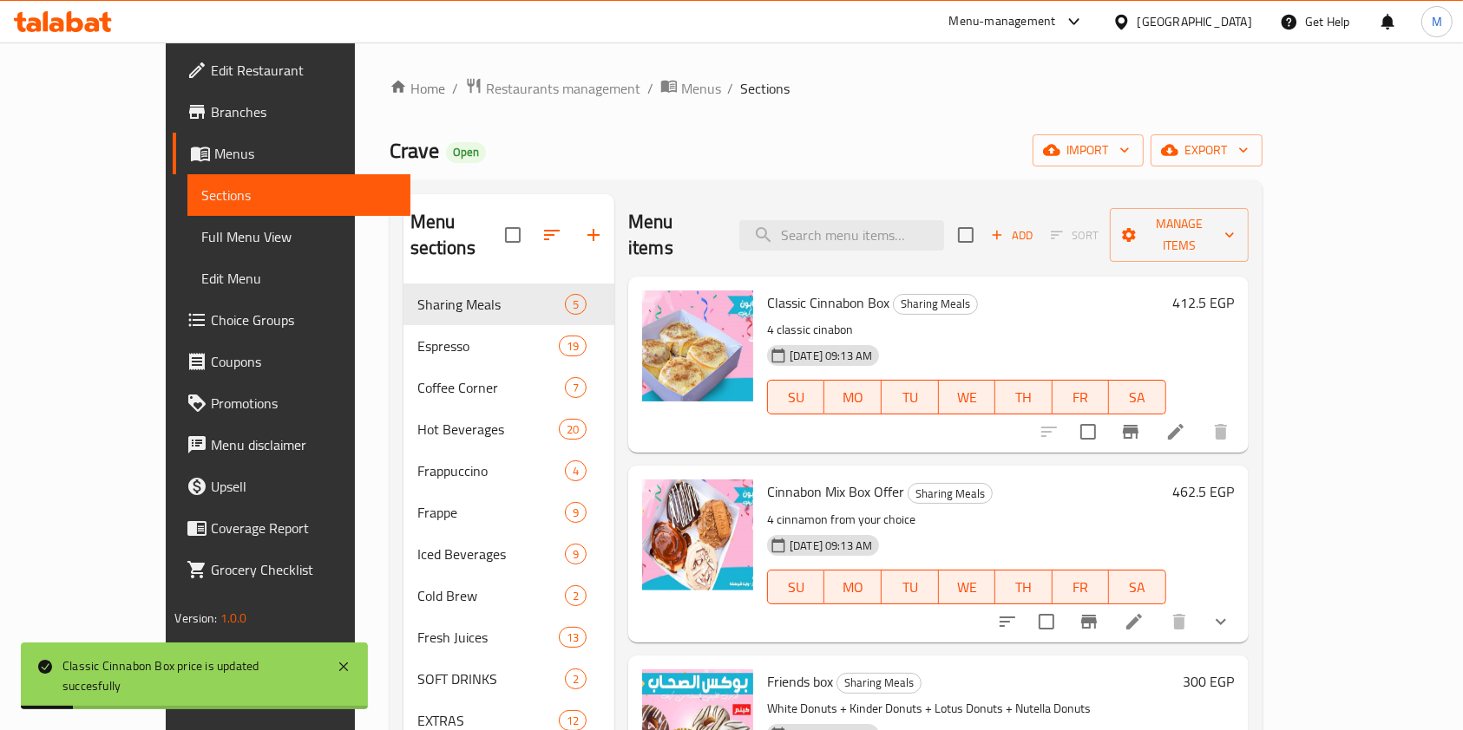
click at [1234, 480] on h6 "462.5 EGP" at bounding box center [1204, 492] width 62 height 24
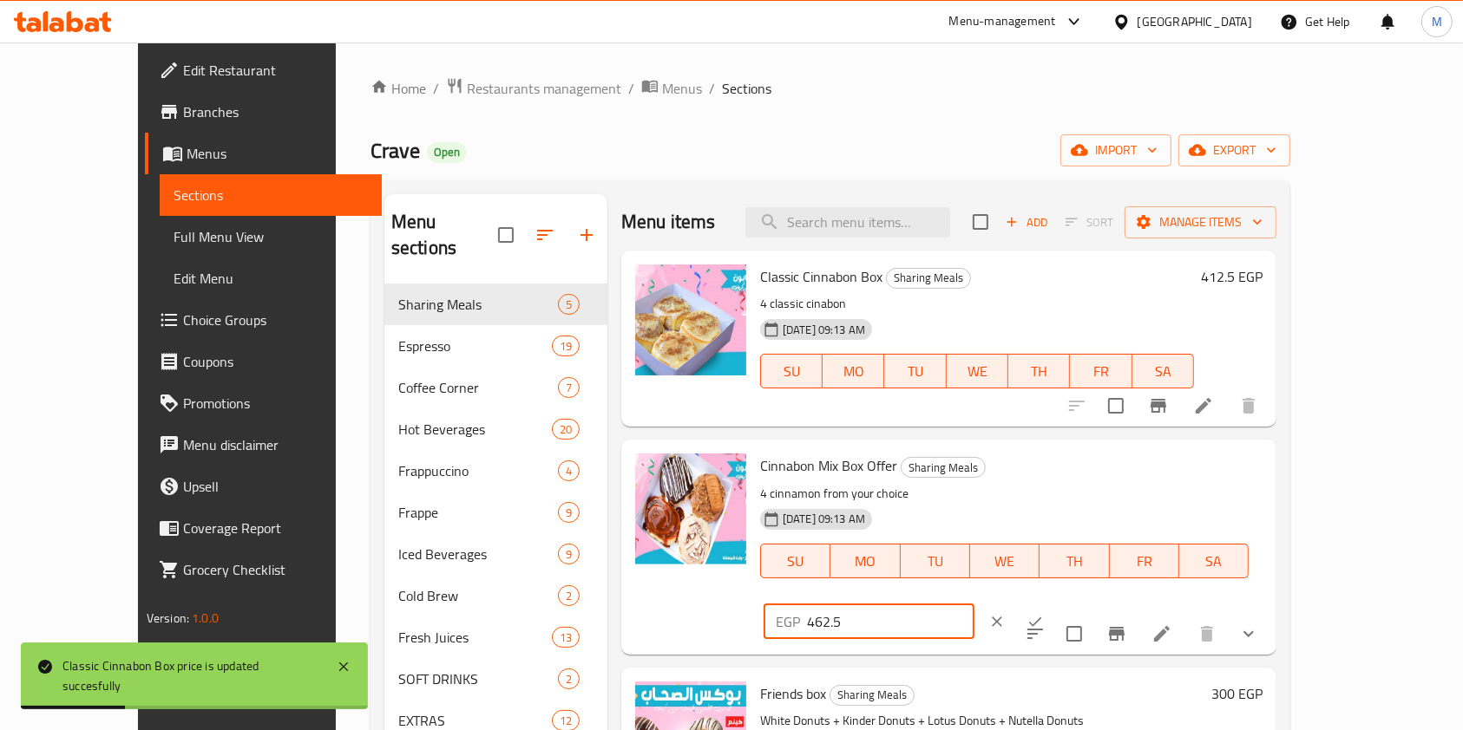
click at [974, 605] on input "462.5" at bounding box center [890, 622] width 167 height 35
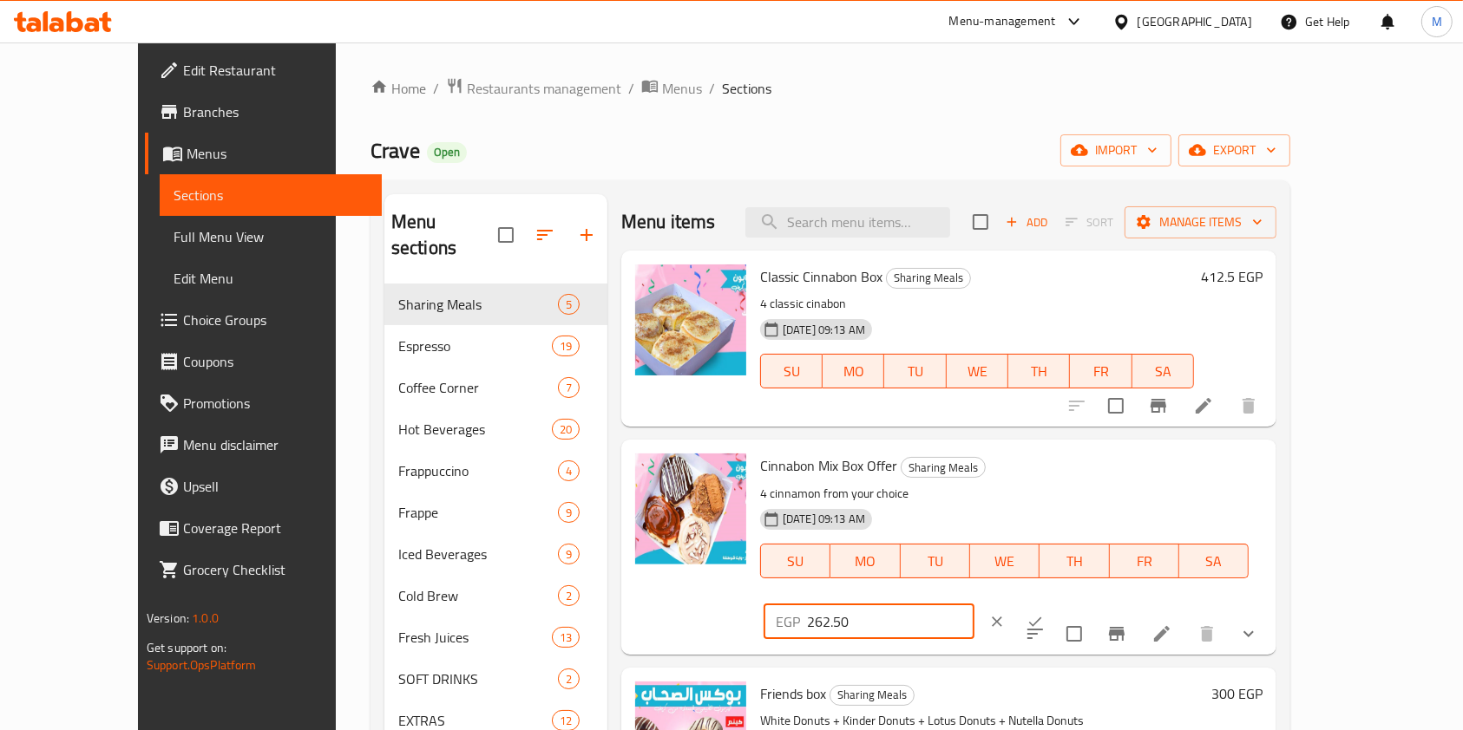
type input "262.50"
click at [1044, 613] on icon "ok" at bounding box center [1034, 621] width 17 height 17
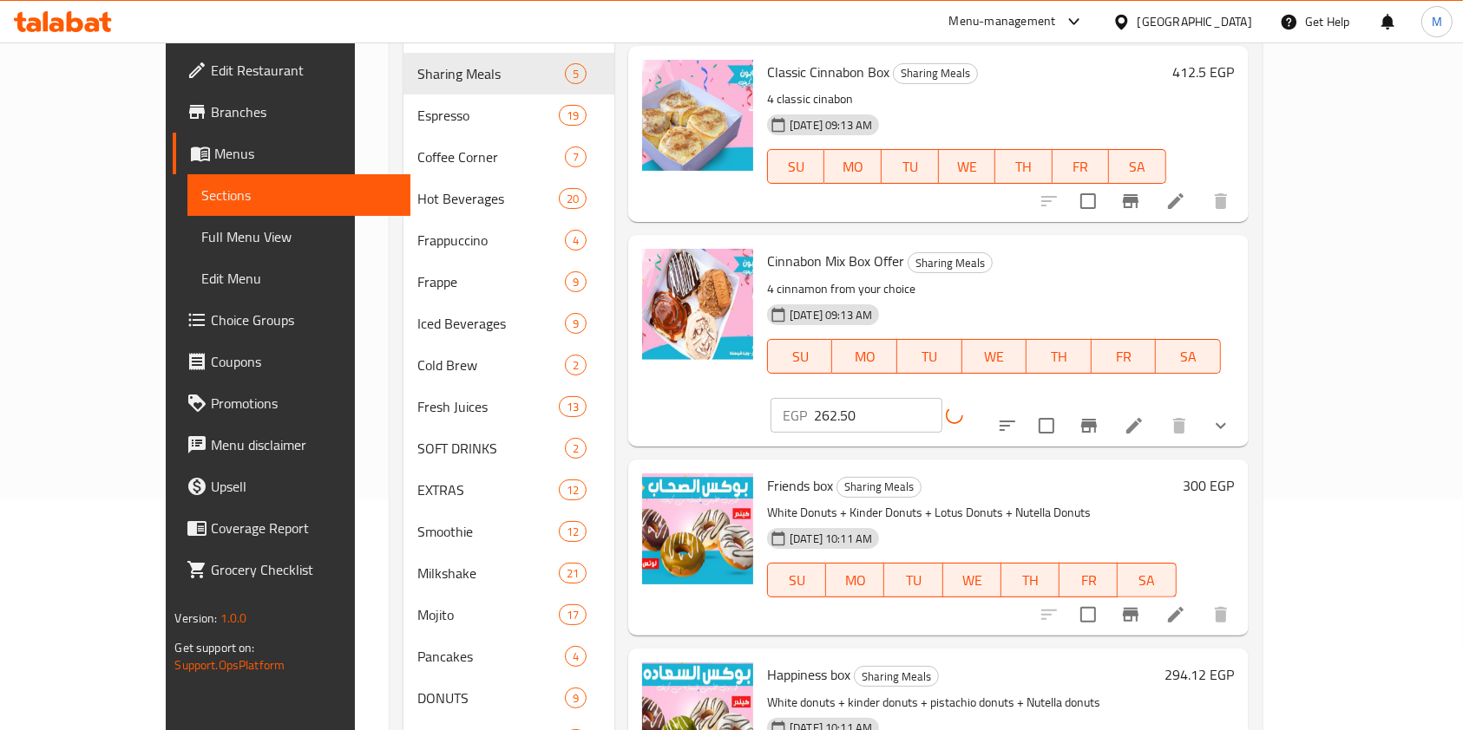
scroll to position [347, 0]
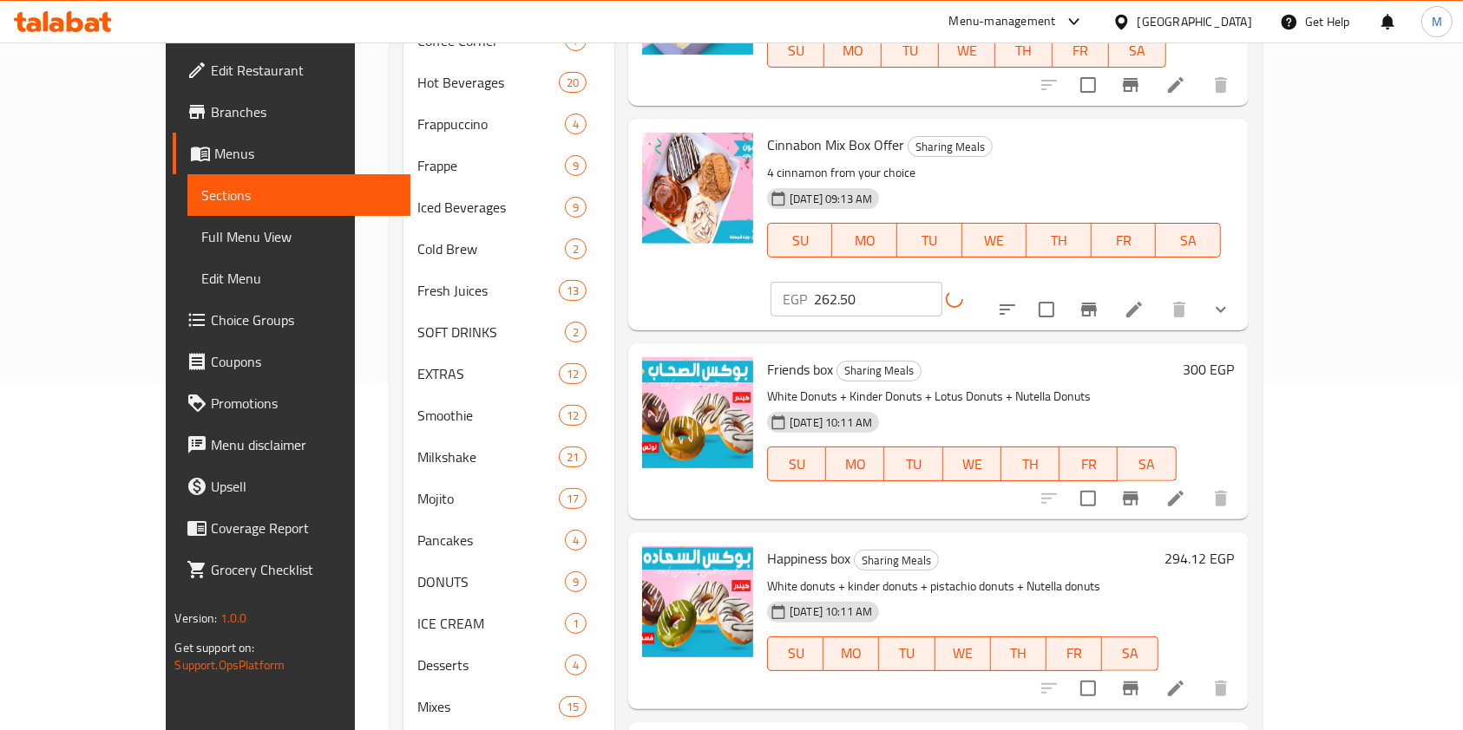
click at [1234, 547] on h6 "294.12 EGP" at bounding box center [1199, 559] width 69 height 24
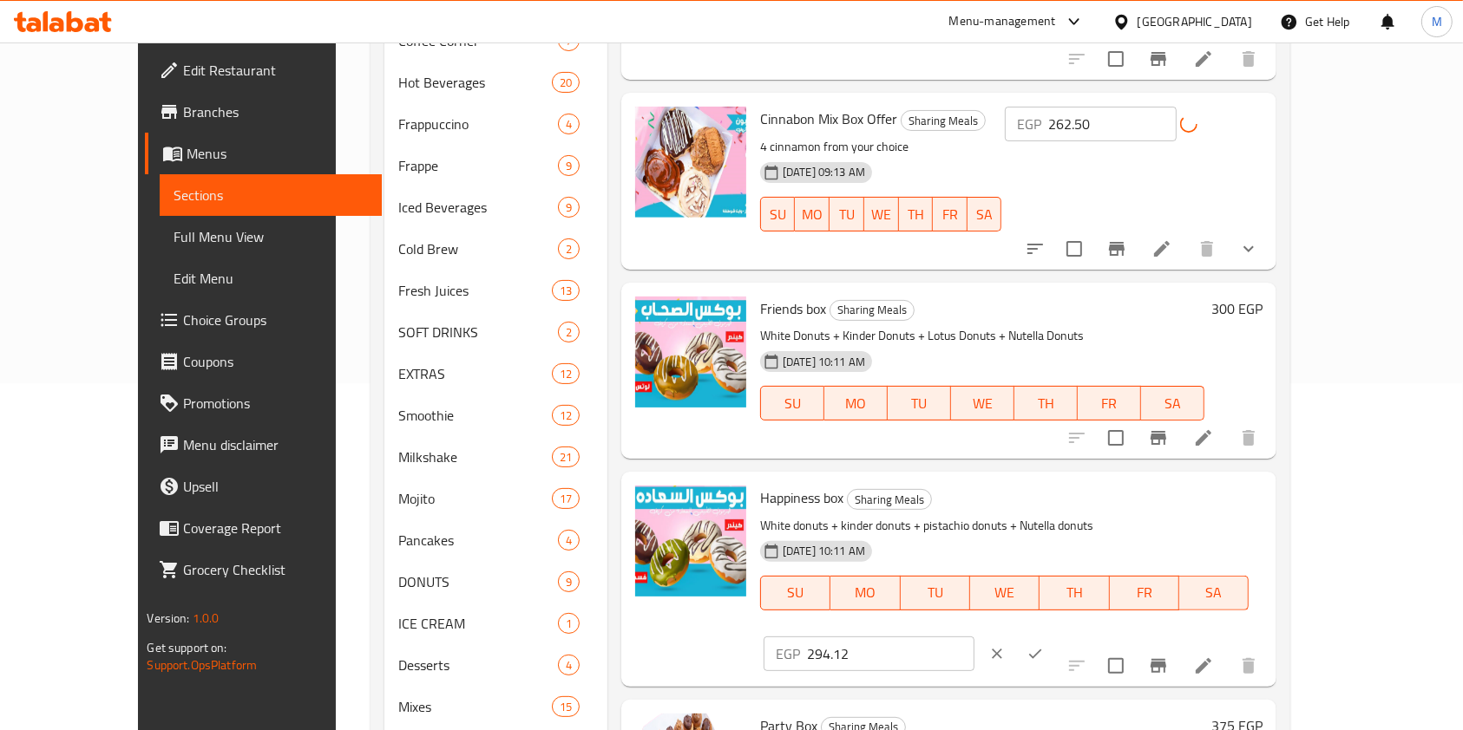
click at [974, 637] on input "294.12" at bounding box center [890, 654] width 167 height 35
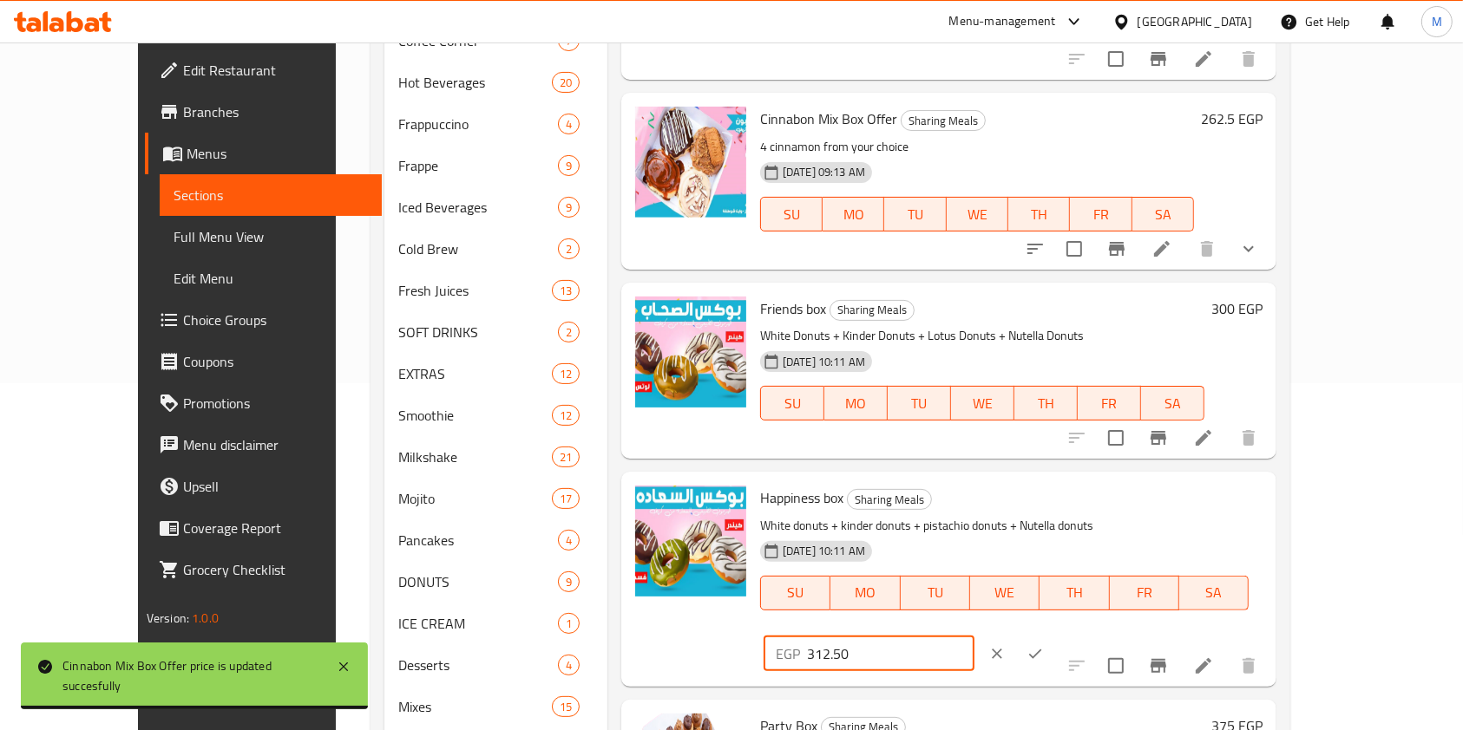
type input "312.50"
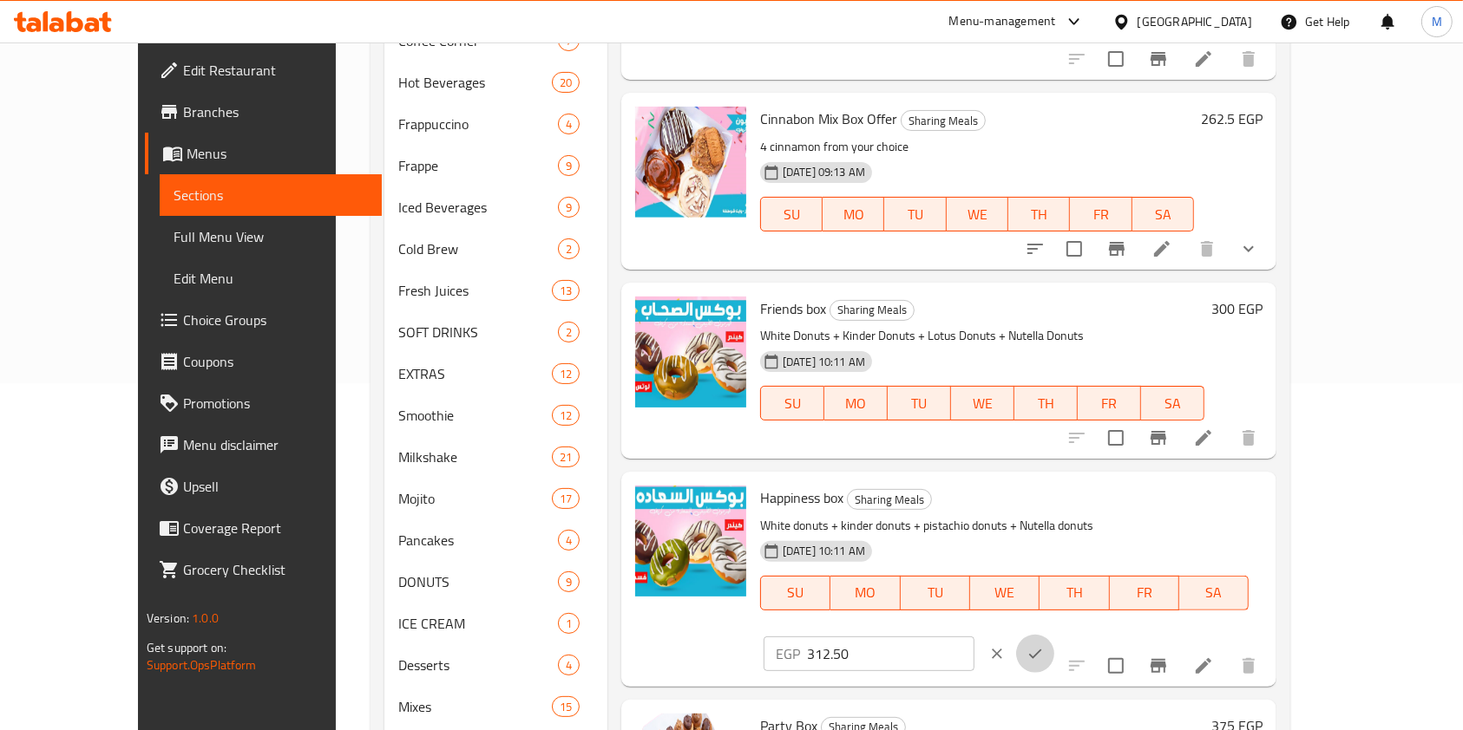
click at [1054, 635] on button "ok" at bounding box center [1035, 654] width 38 height 38
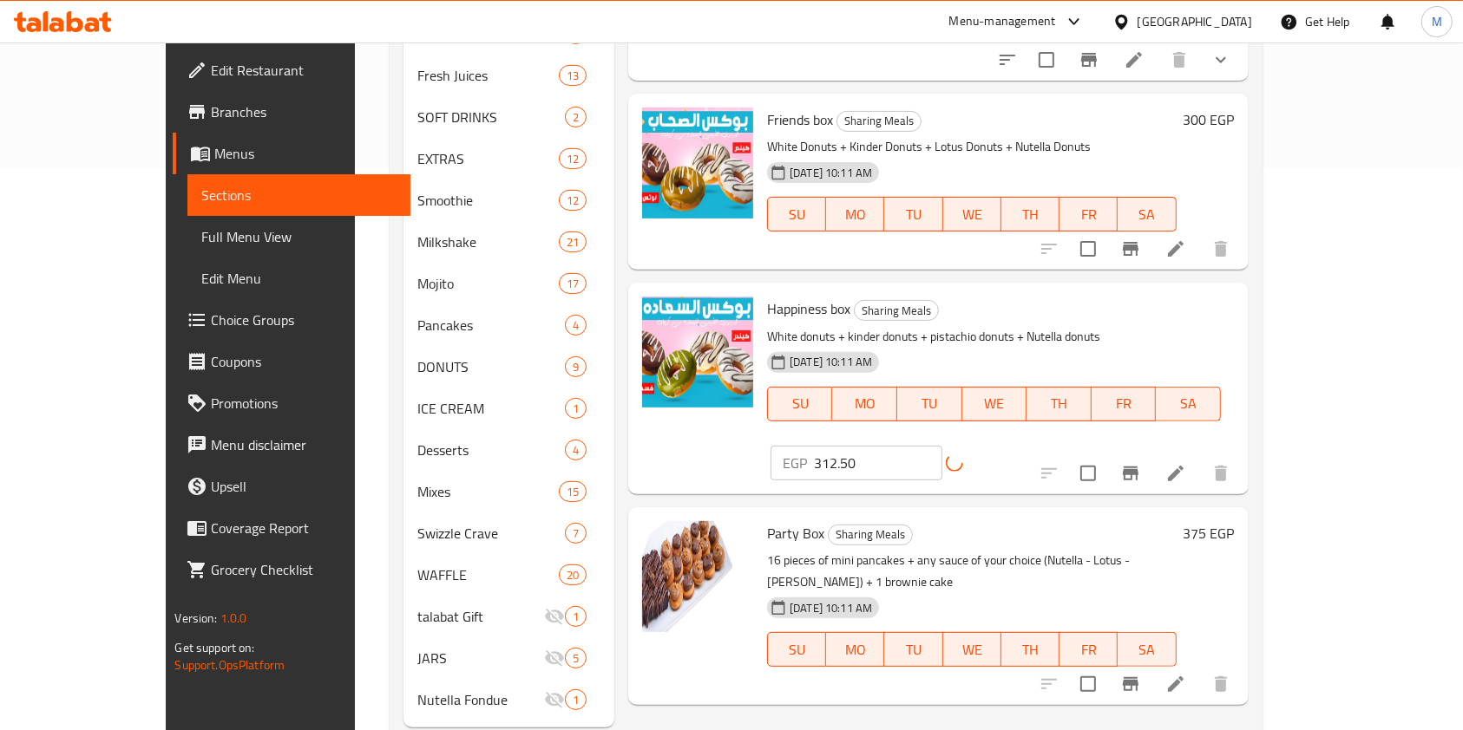
scroll to position [582, 0]
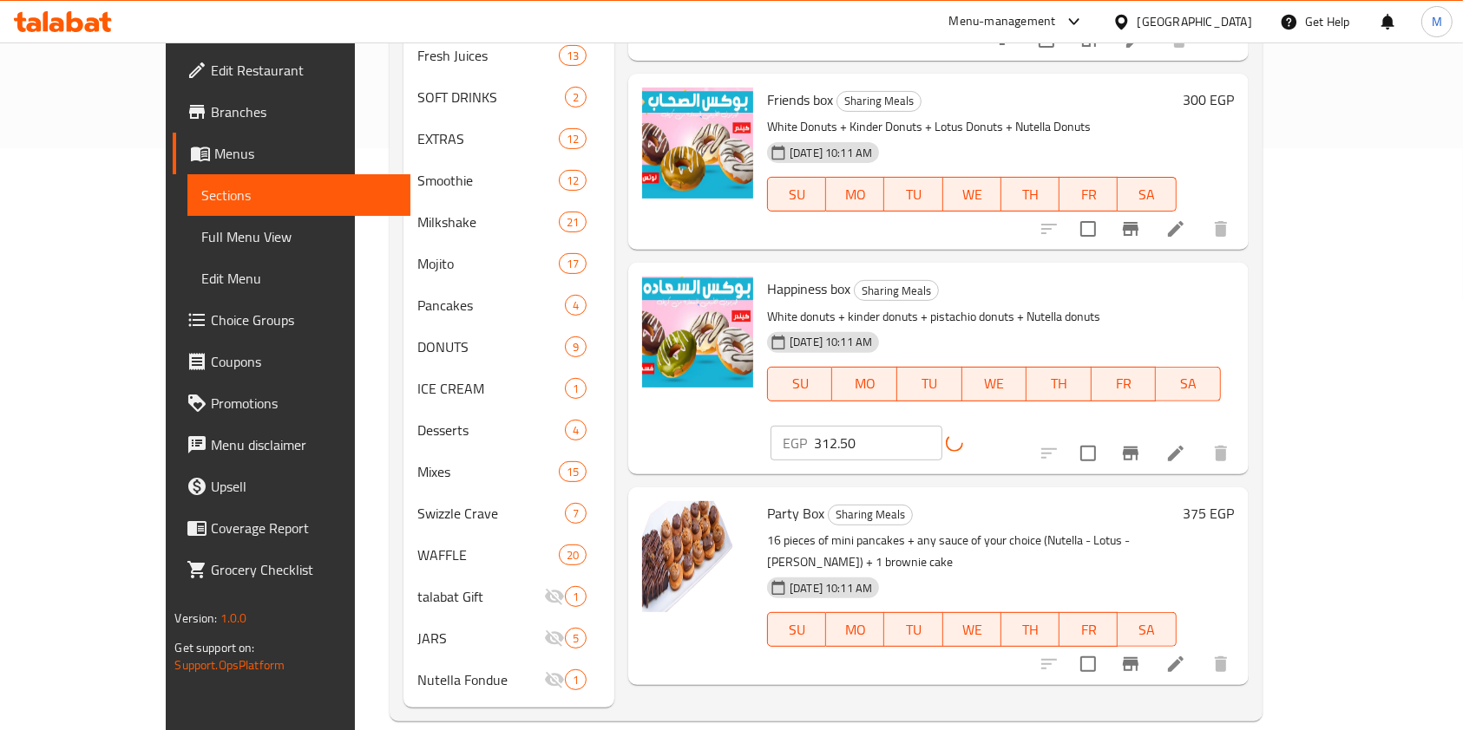
click at [1234, 501] on h6 "375 EGP" at bounding box center [1208, 513] width 51 height 24
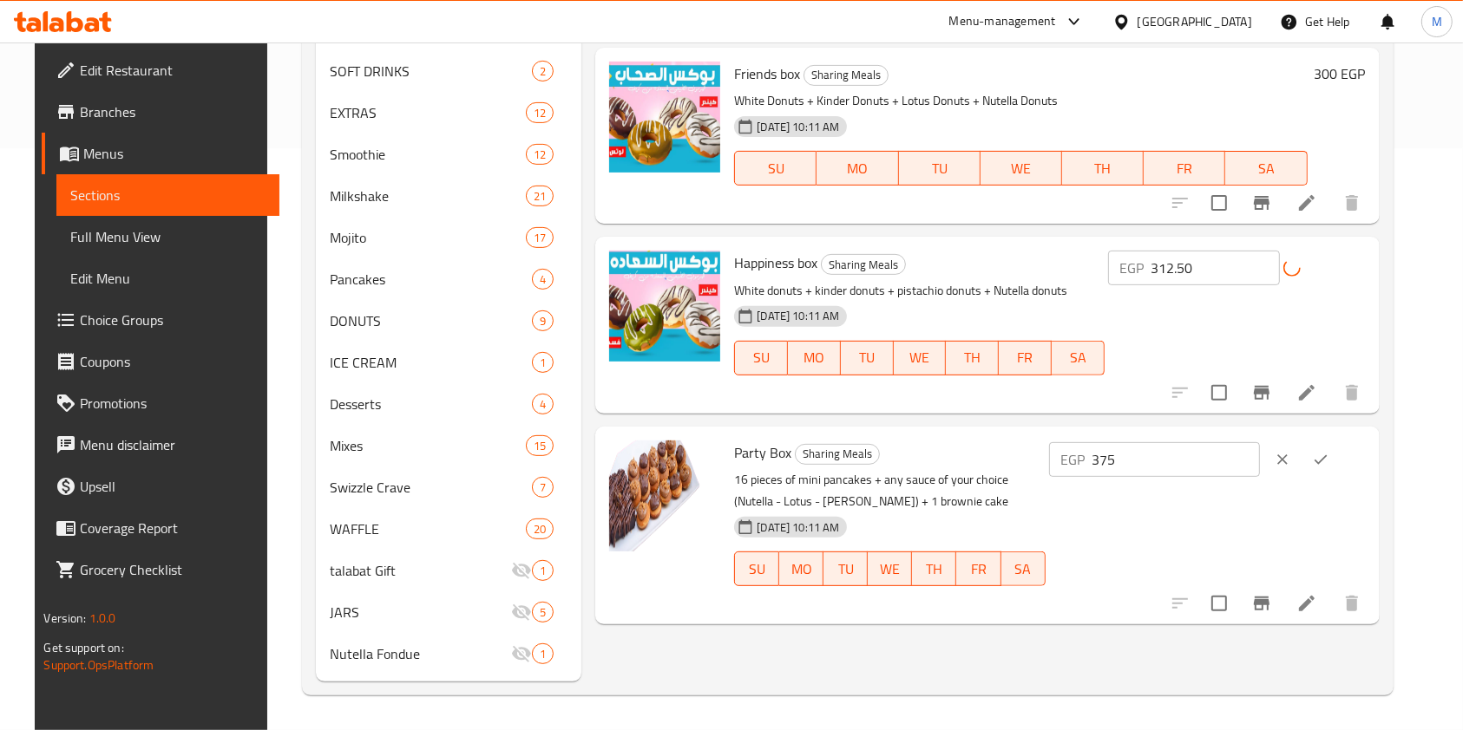
click at [1209, 465] on input "375" at bounding box center [1175, 459] width 167 height 35
type input "462.5"
click at [1339, 475] on div at bounding box center [1301, 460] width 76 height 38
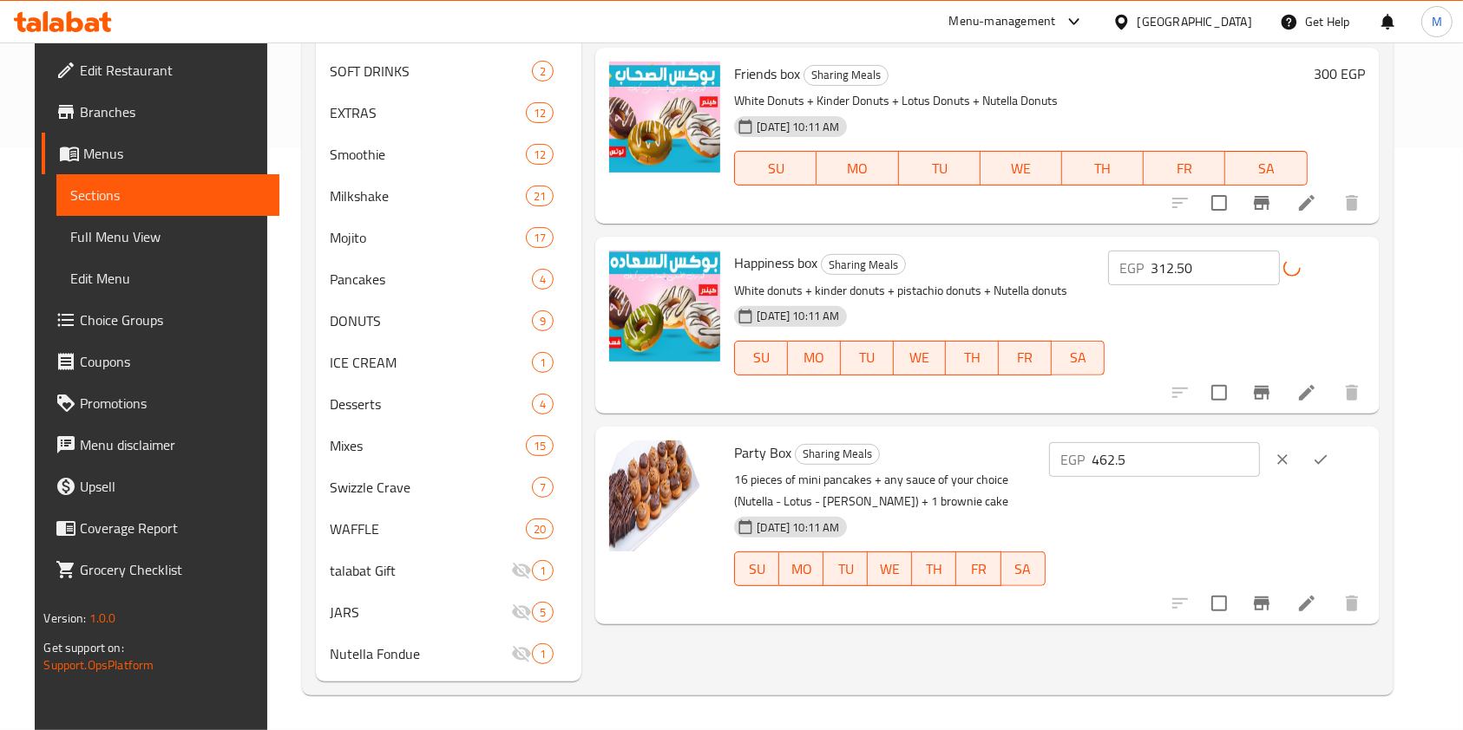
click at [1339, 468] on button "ok" at bounding box center [1320, 460] width 38 height 38
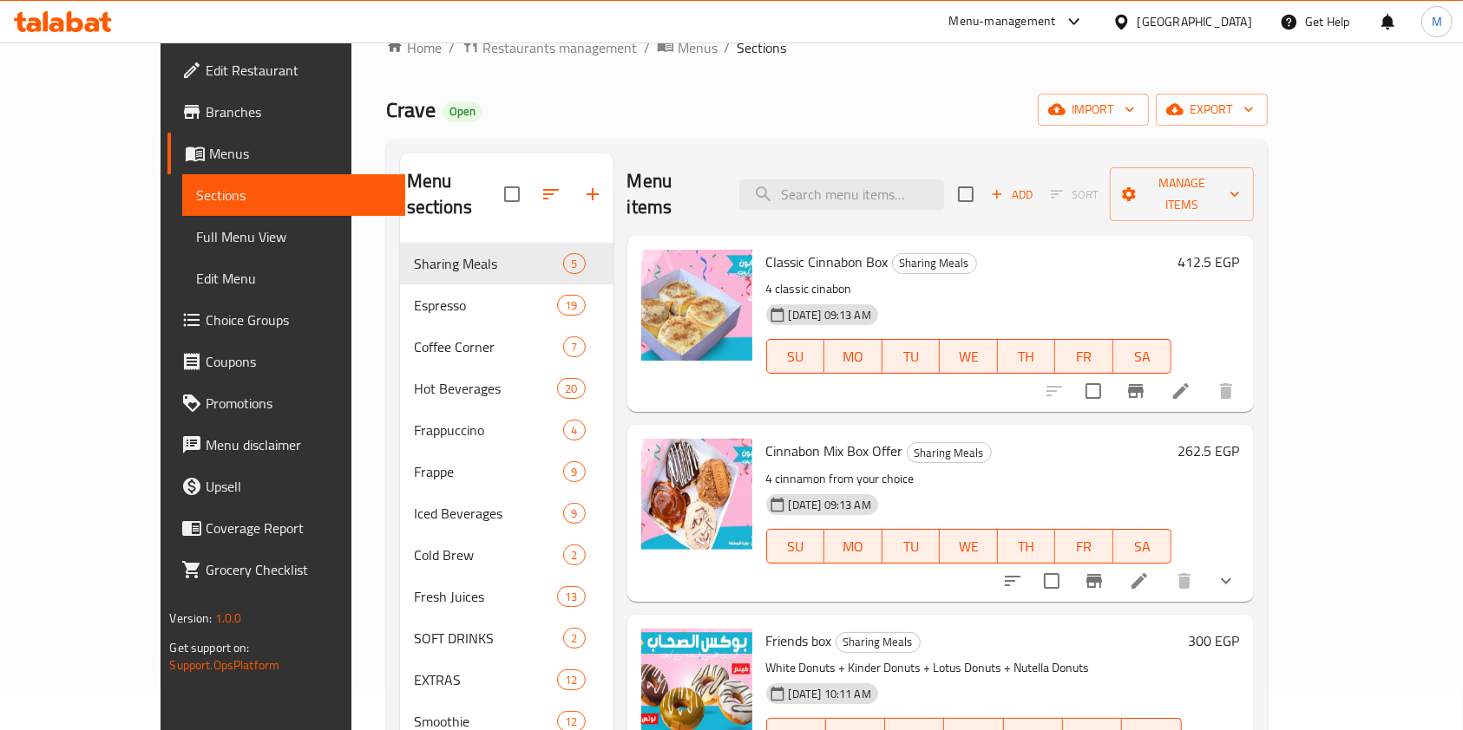
scroll to position [3, 0]
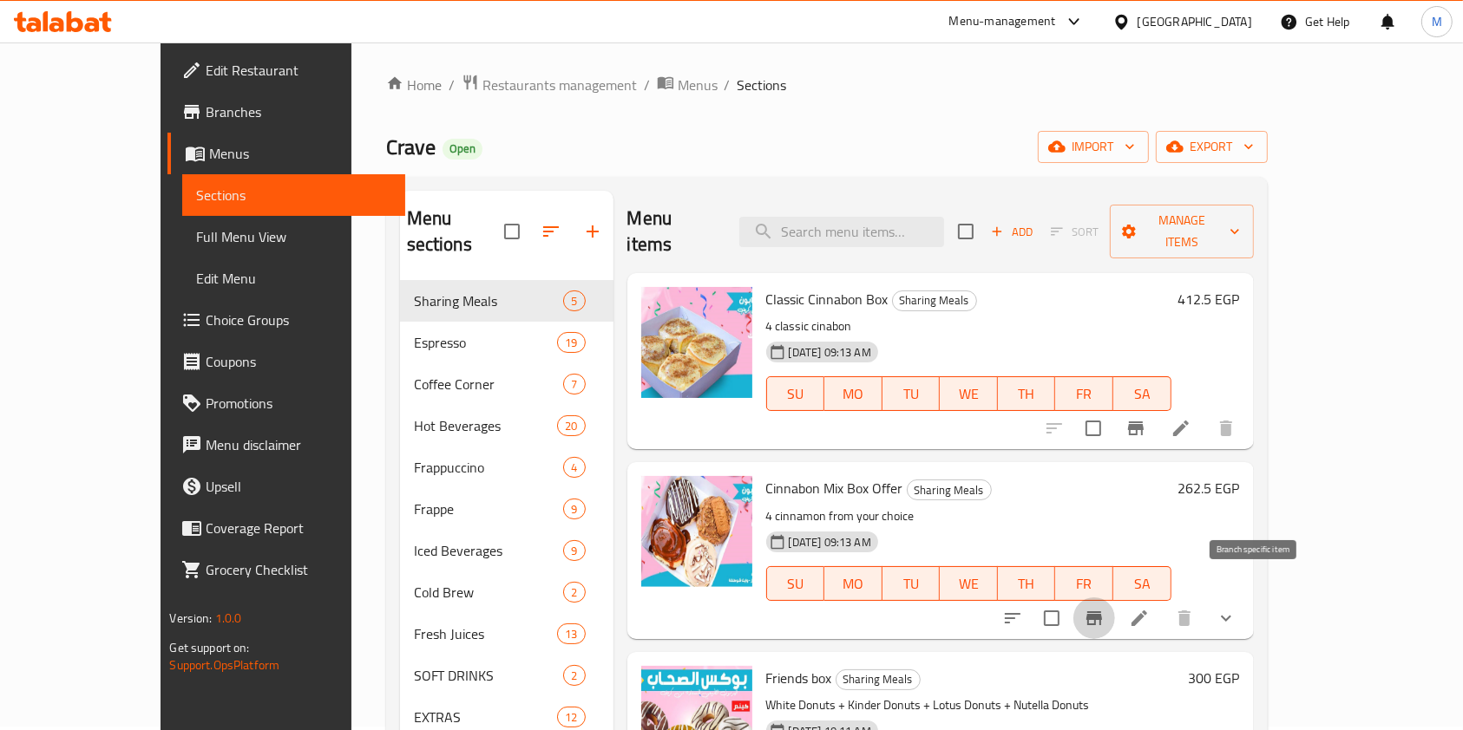
click at [1115, 598] on button "Branch-specific-item" at bounding box center [1094, 619] width 42 height 42
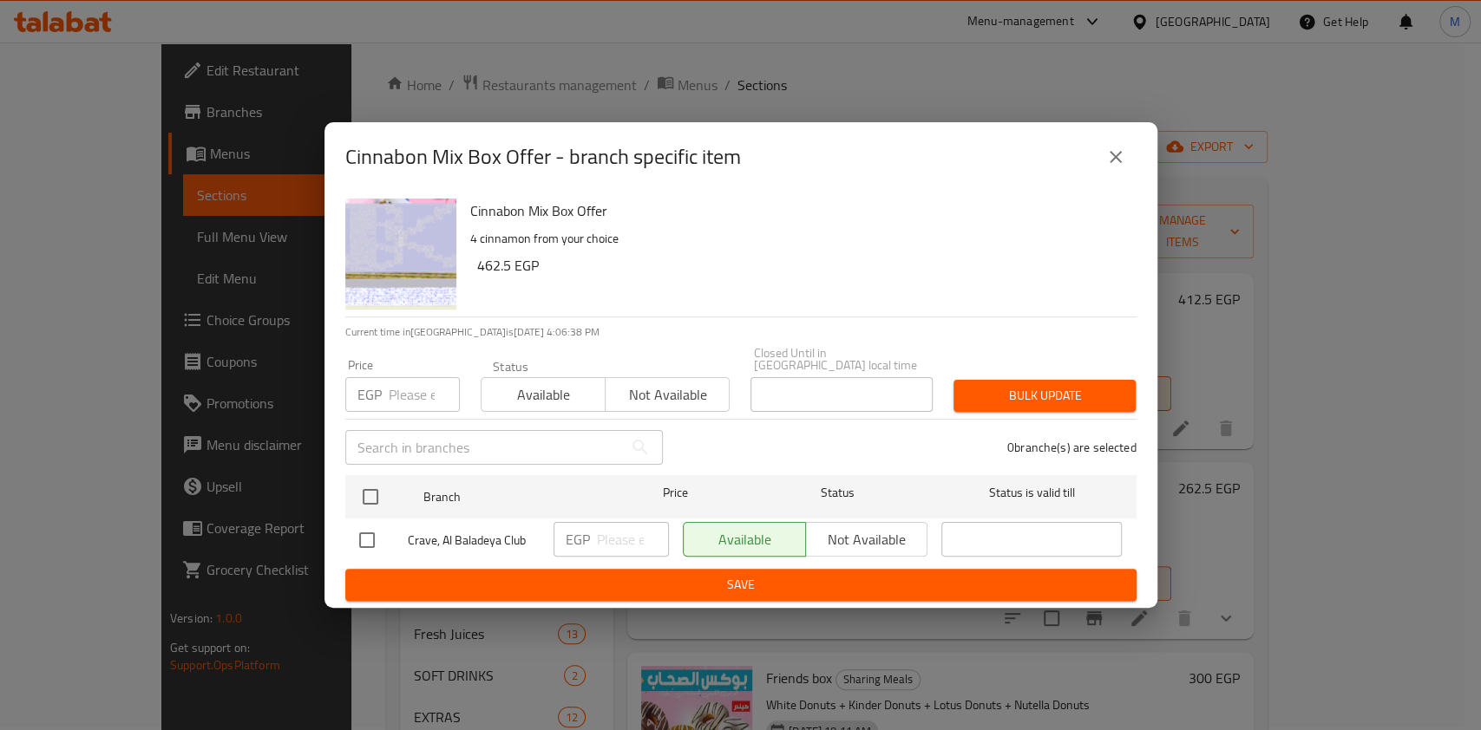
click at [1096, 148] on div "Cinnabon Mix Box Offer - branch specific item" at bounding box center [740, 157] width 791 height 42
click at [1096, 163] on button "close" at bounding box center [1116, 157] width 42 height 42
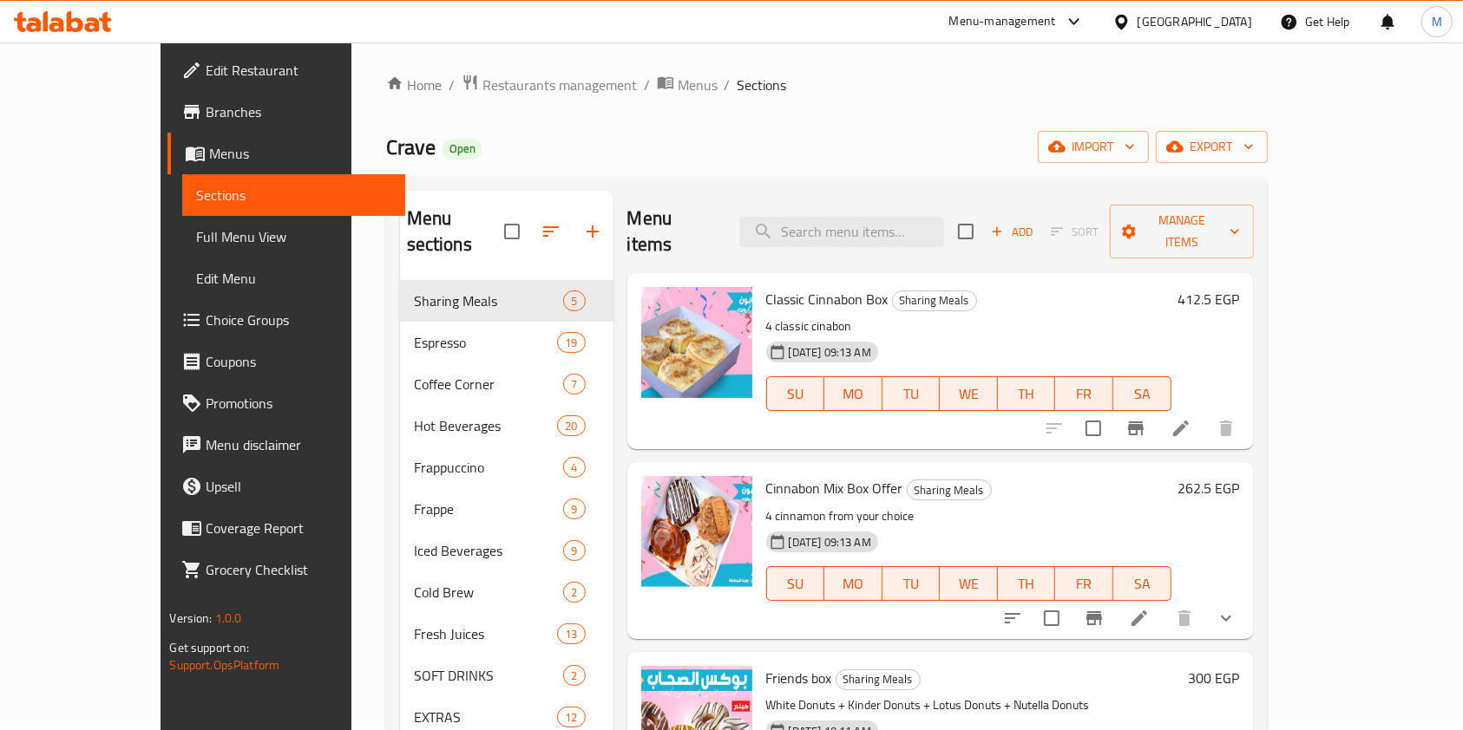
click at [1240, 476] on h6 "262.5 EGP" at bounding box center [1209, 488] width 62 height 24
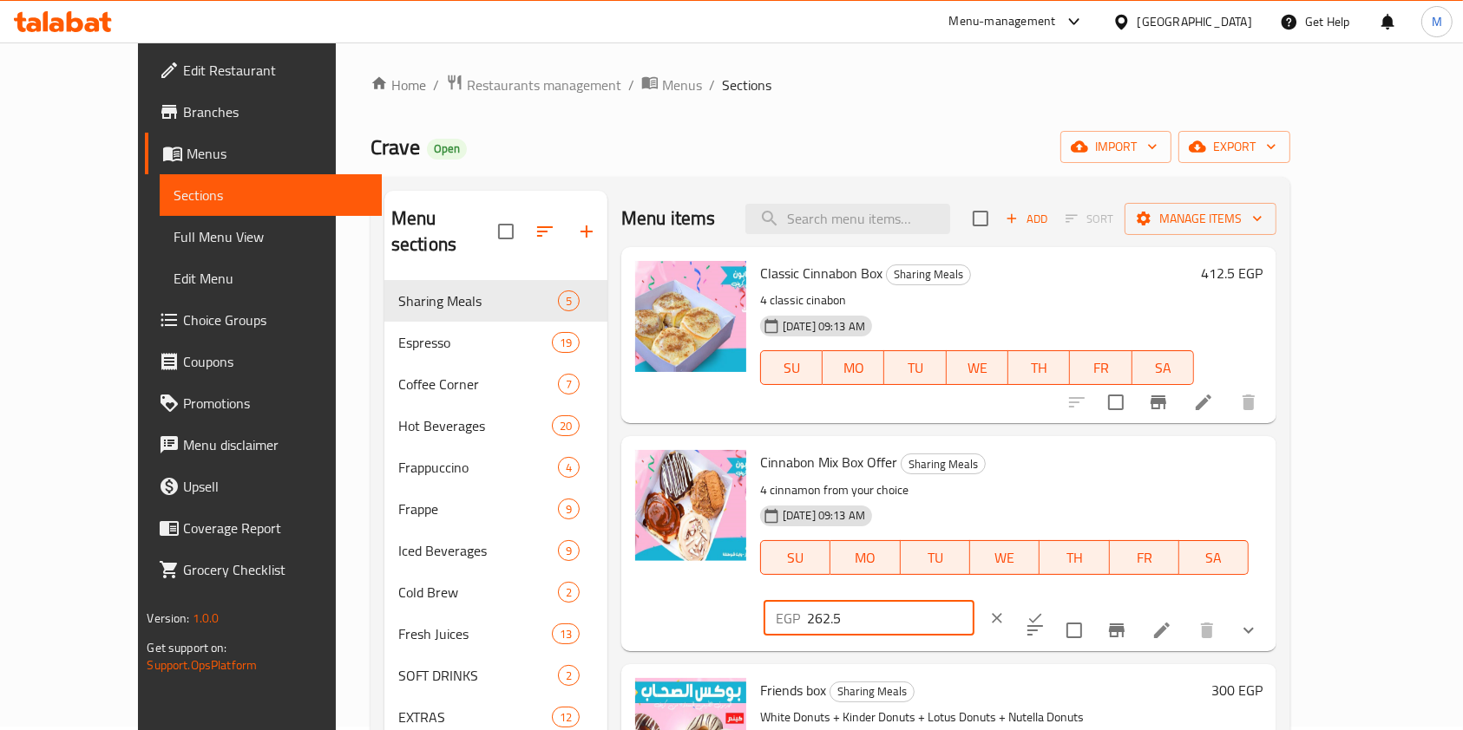
click at [974, 601] on input "262.5" at bounding box center [890, 618] width 167 height 35
type input "462.5"
click at [1054, 599] on button "ok" at bounding box center [1035, 618] width 38 height 38
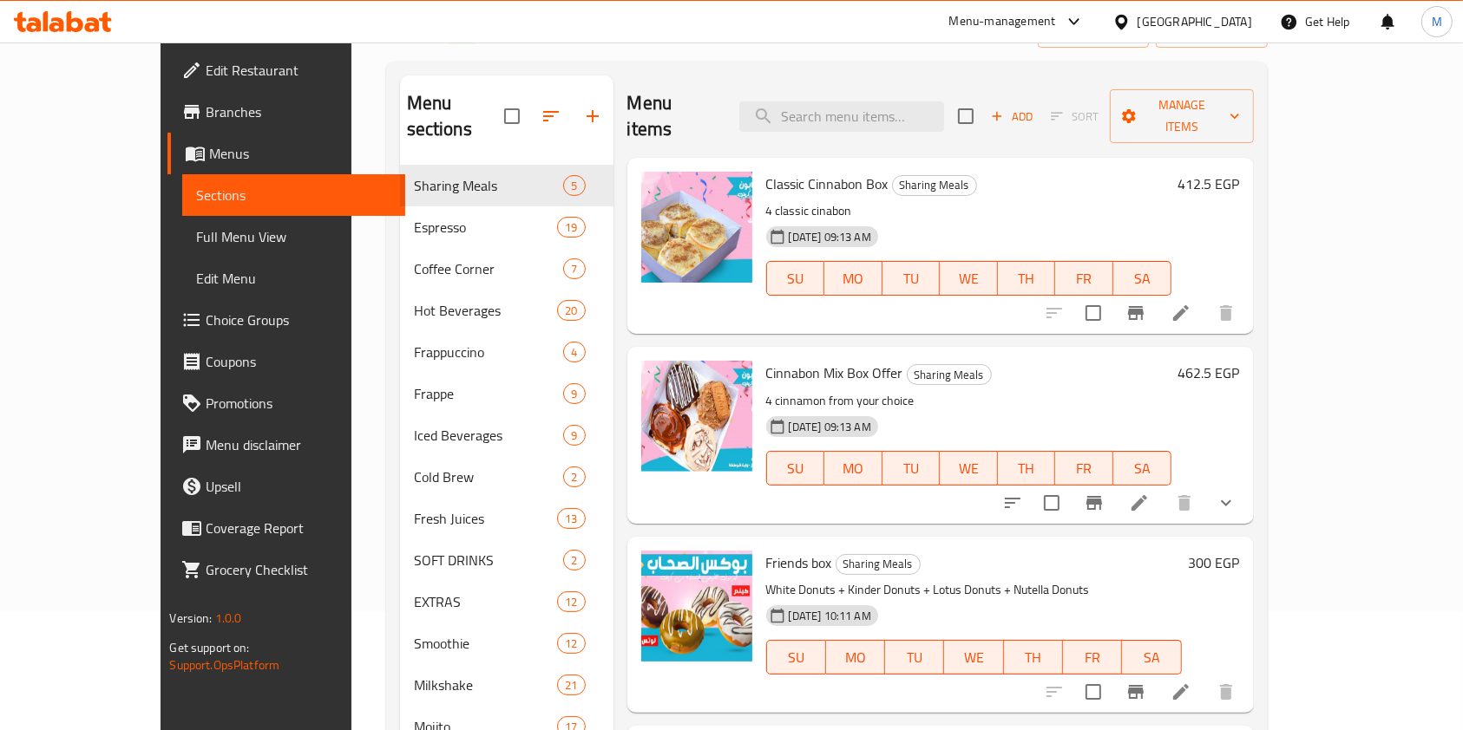
scroll to position [0, 0]
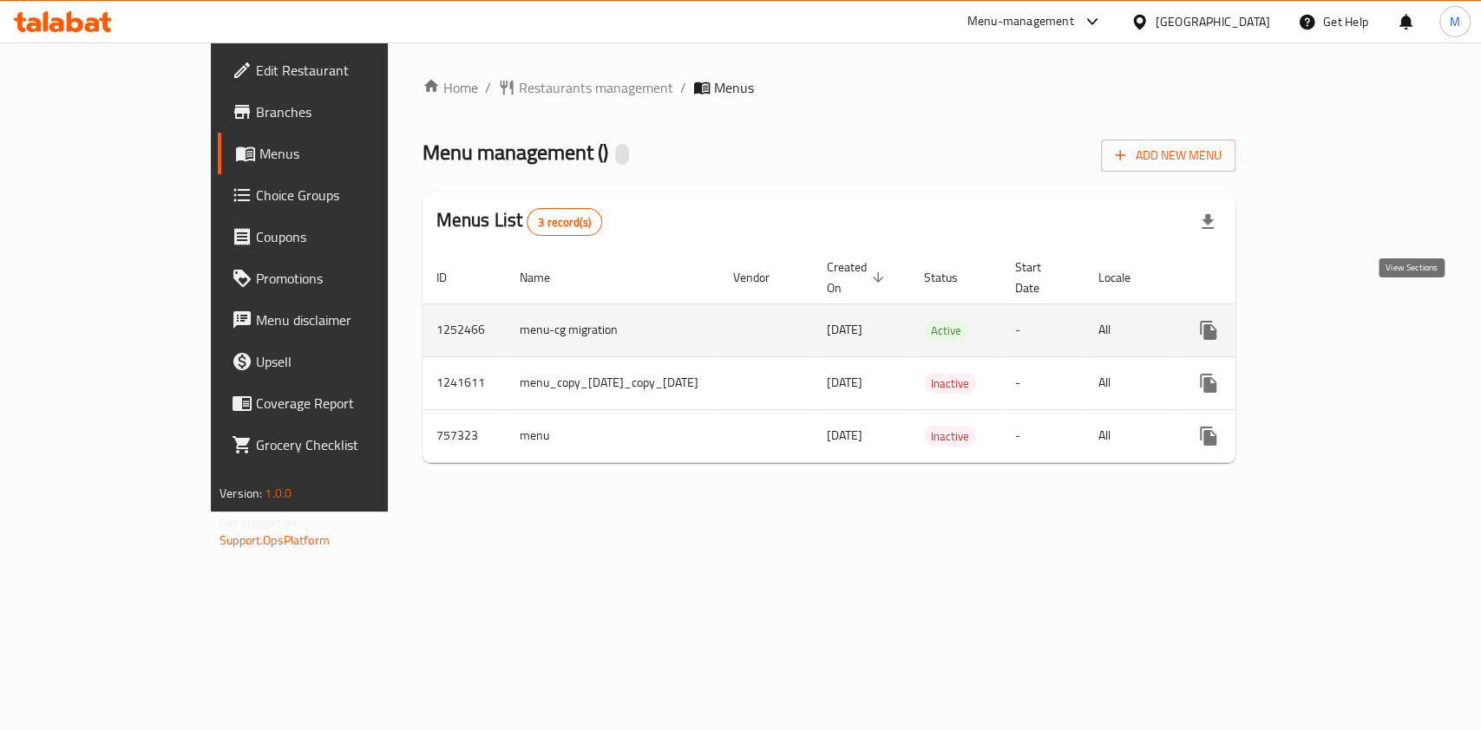
click at [1344, 320] on icon "enhanced table" at bounding box center [1333, 330] width 21 height 21
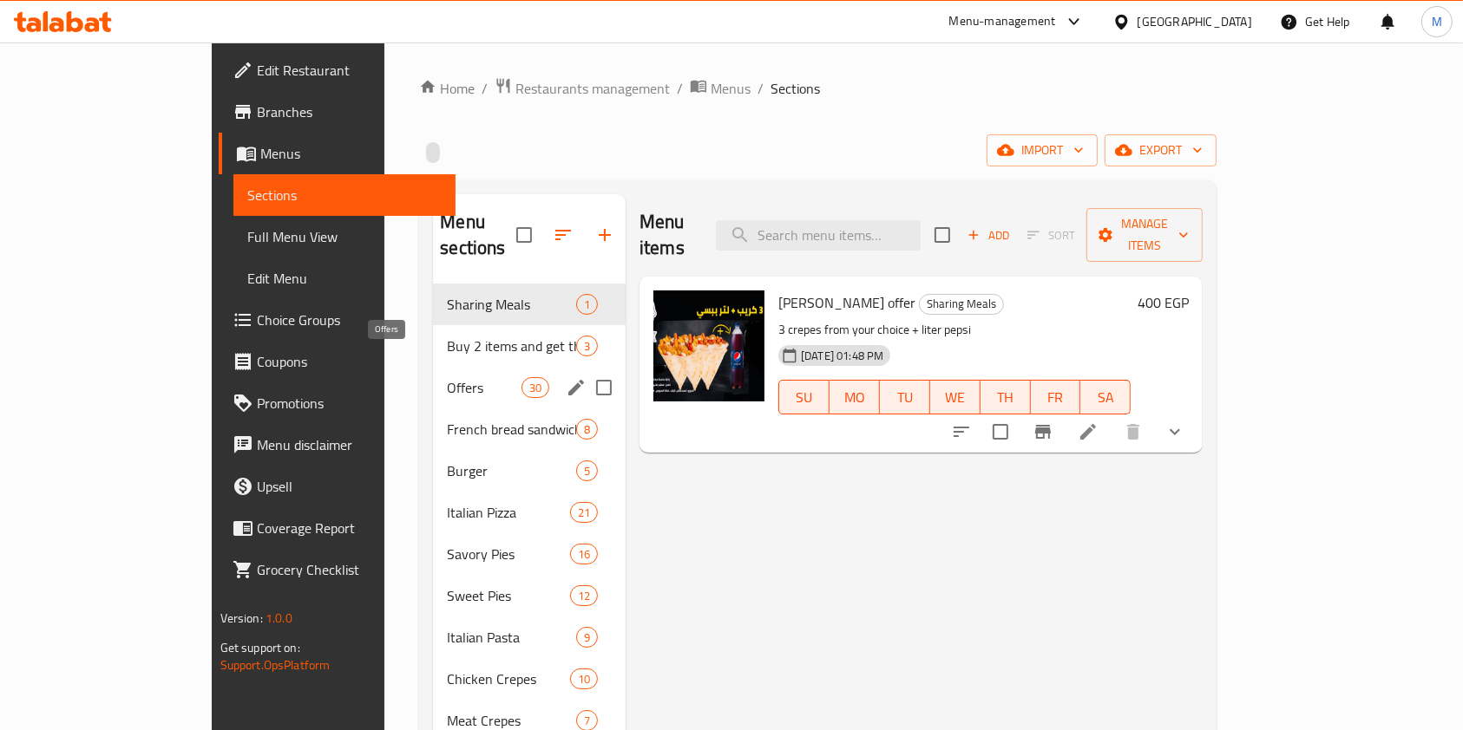
click at [447, 377] on span "Offers" at bounding box center [484, 387] width 74 height 21
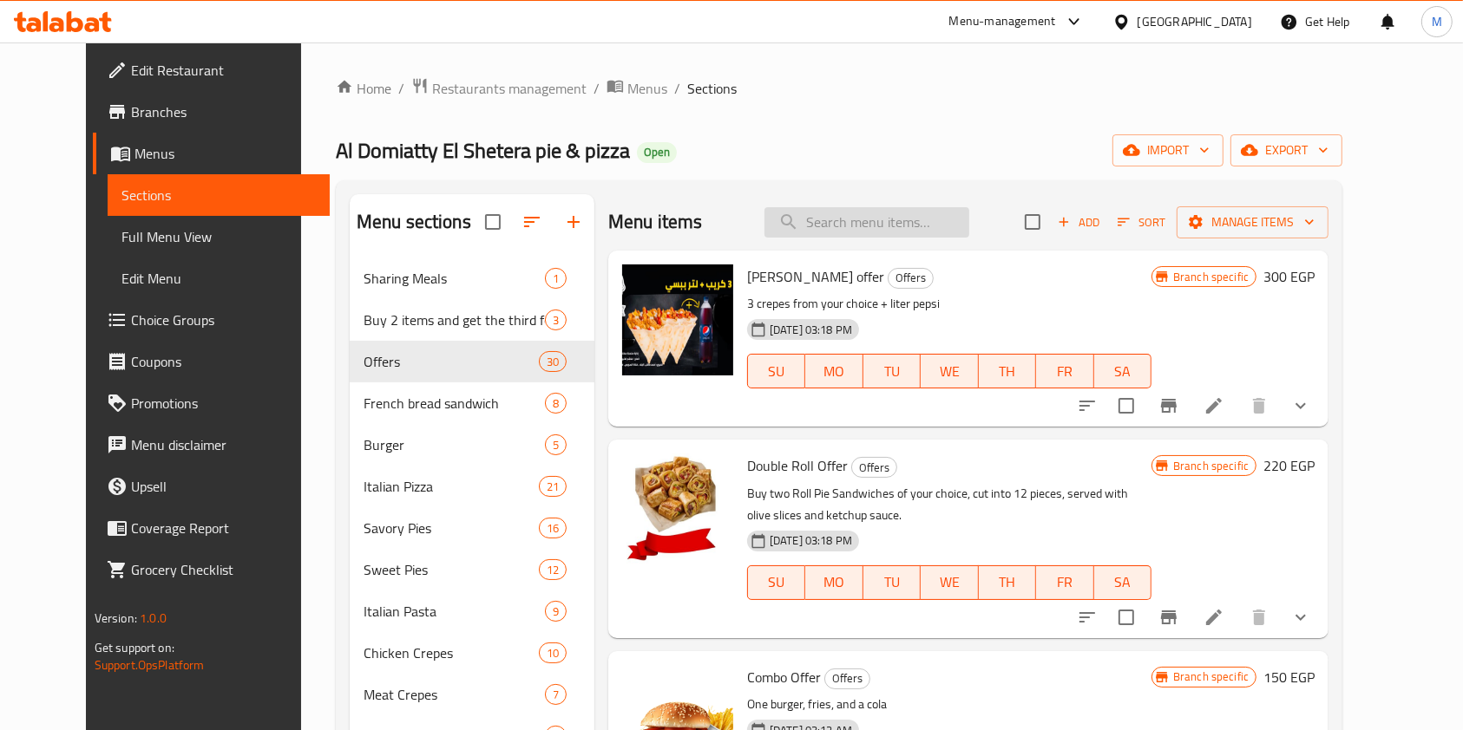
click at [856, 214] on input "search" at bounding box center [866, 222] width 205 height 30
paste input "Solo Pies Offer"
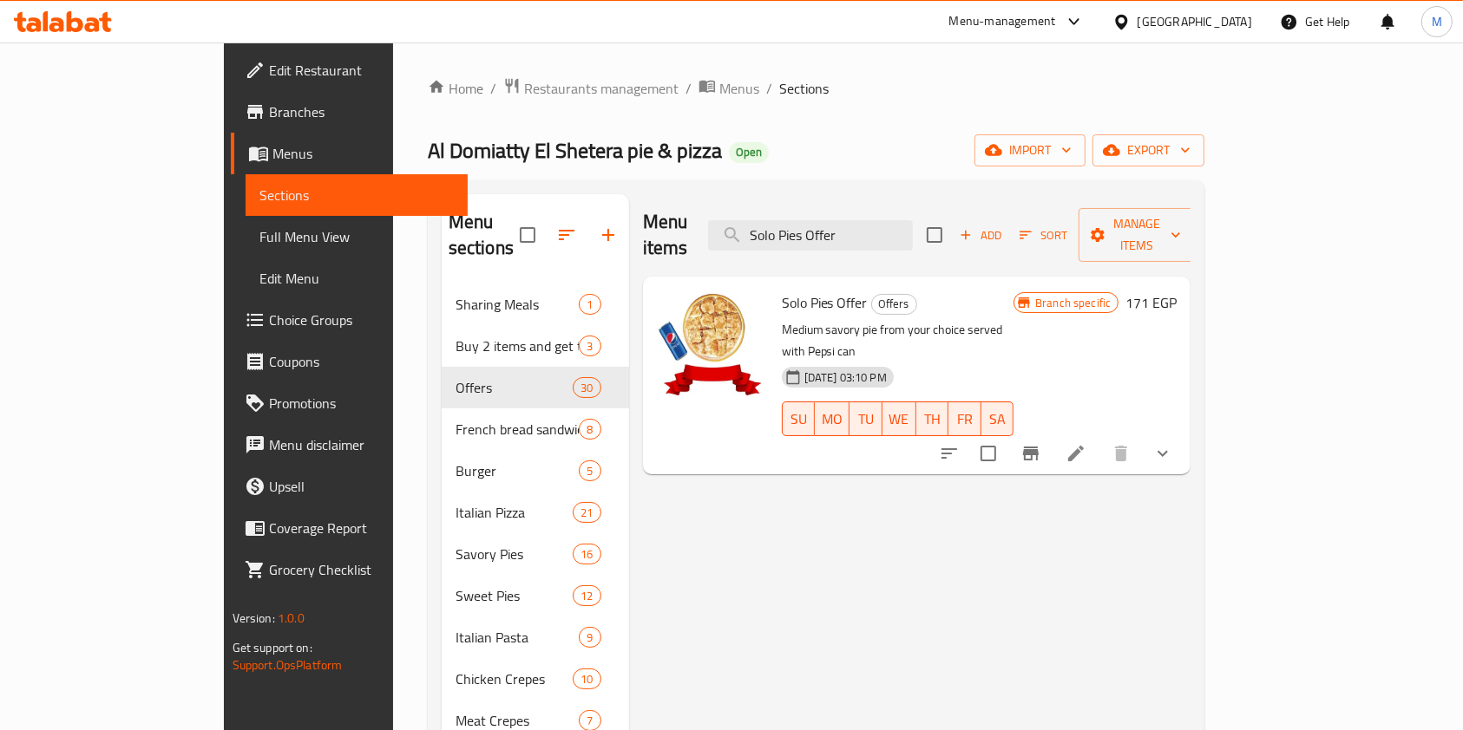
type input "Solo Pies Offer"
drag, startPoint x: 1402, startPoint y: 406, endPoint x: 1388, endPoint y: 407, distance: 13.9
click at [1183, 433] on button "show more" at bounding box center [1163, 454] width 42 height 42
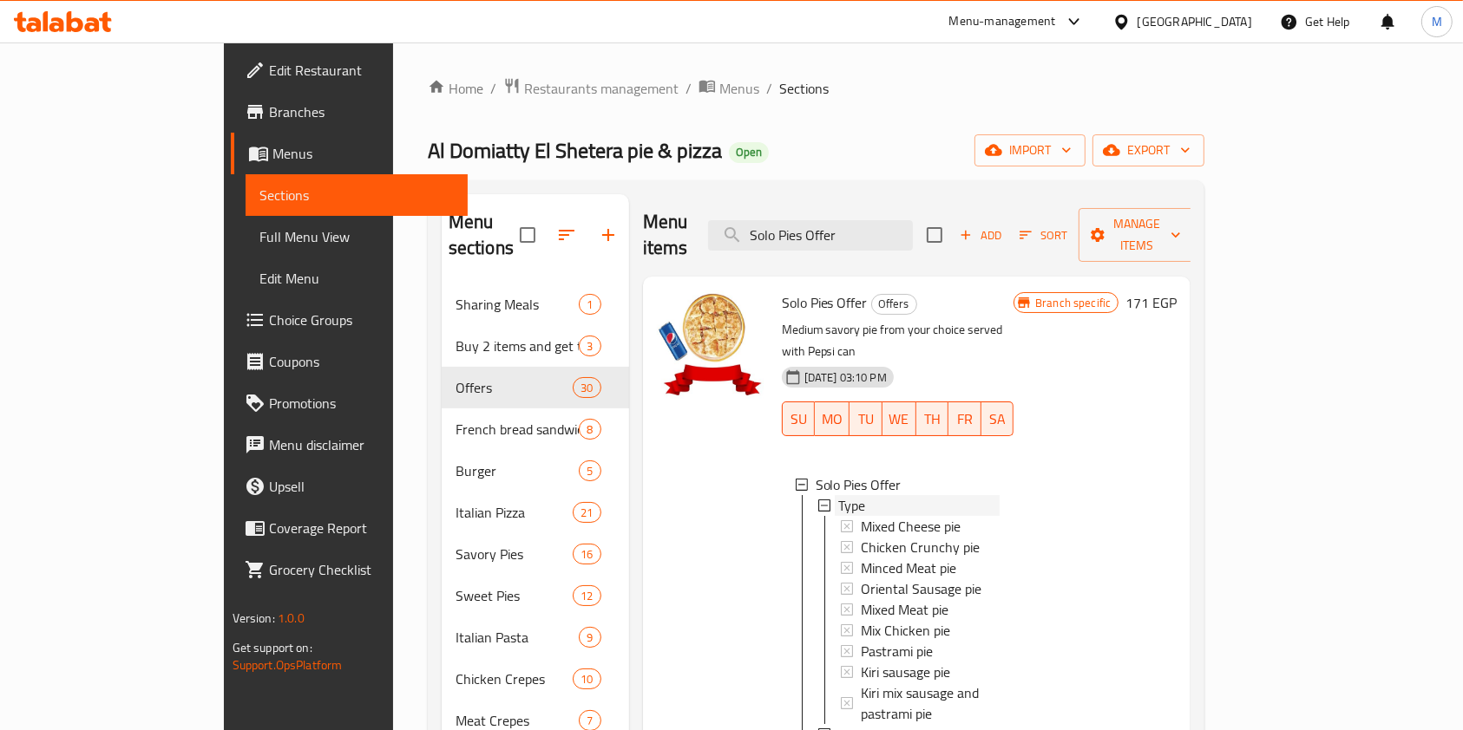
click at [1000, 495] on div "Type" at bounding box center [919, 505] width 162 height 21
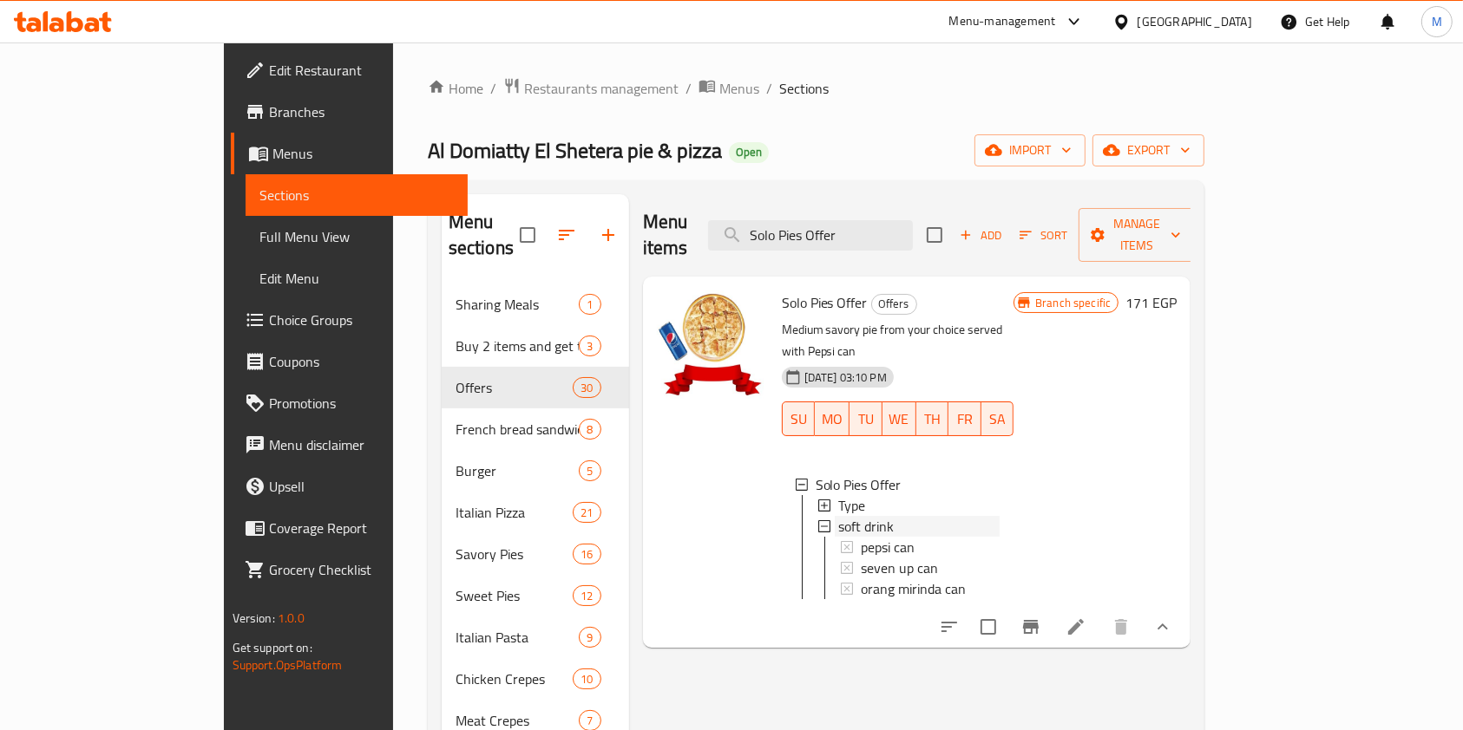
click at [852, 516] on div "soft drink" at bounding box center [919, 526] width 162 height 21
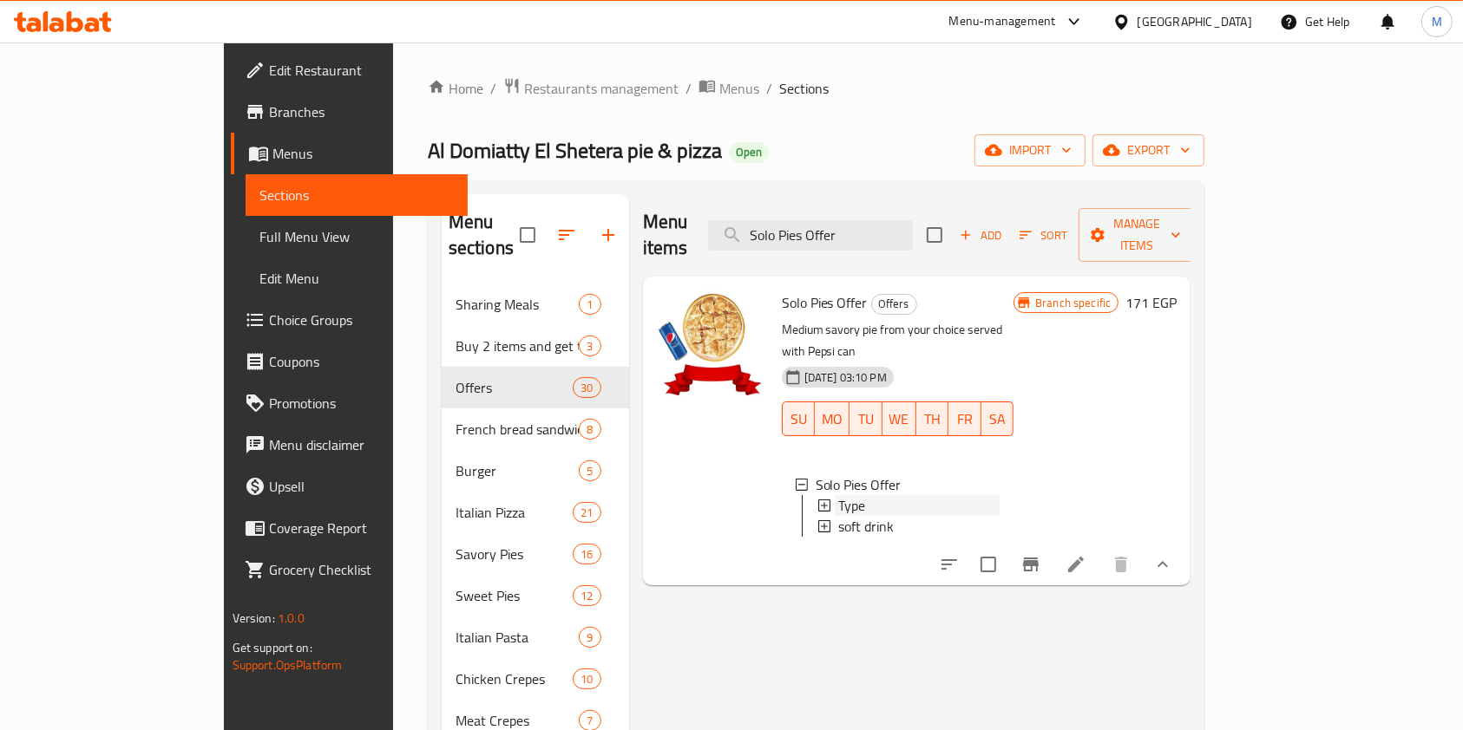
click at [838, 495] on span "Type" at bounding box center [851, 505] width 27 height 21
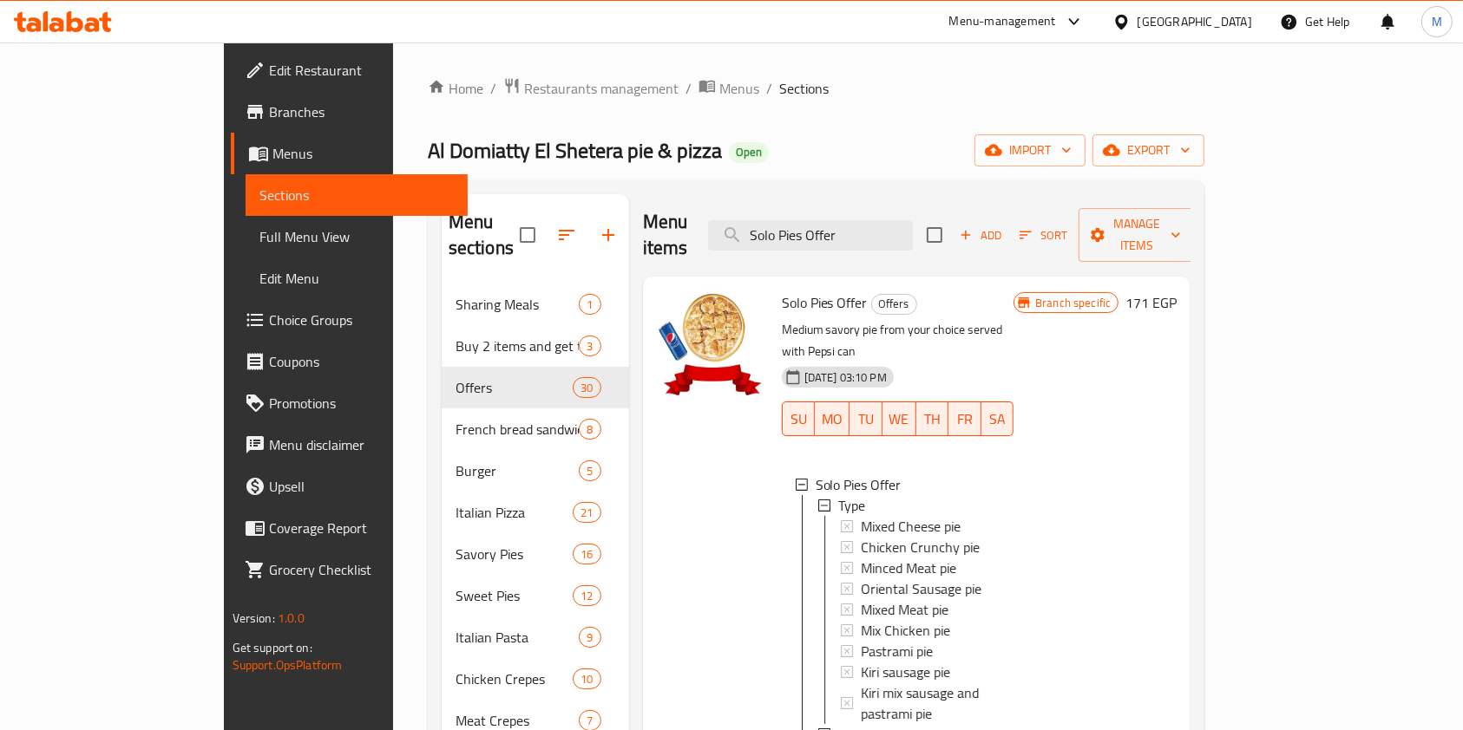
click at [838, 495] on div "Type" at bounding box center [919, 505] width 162 height 21
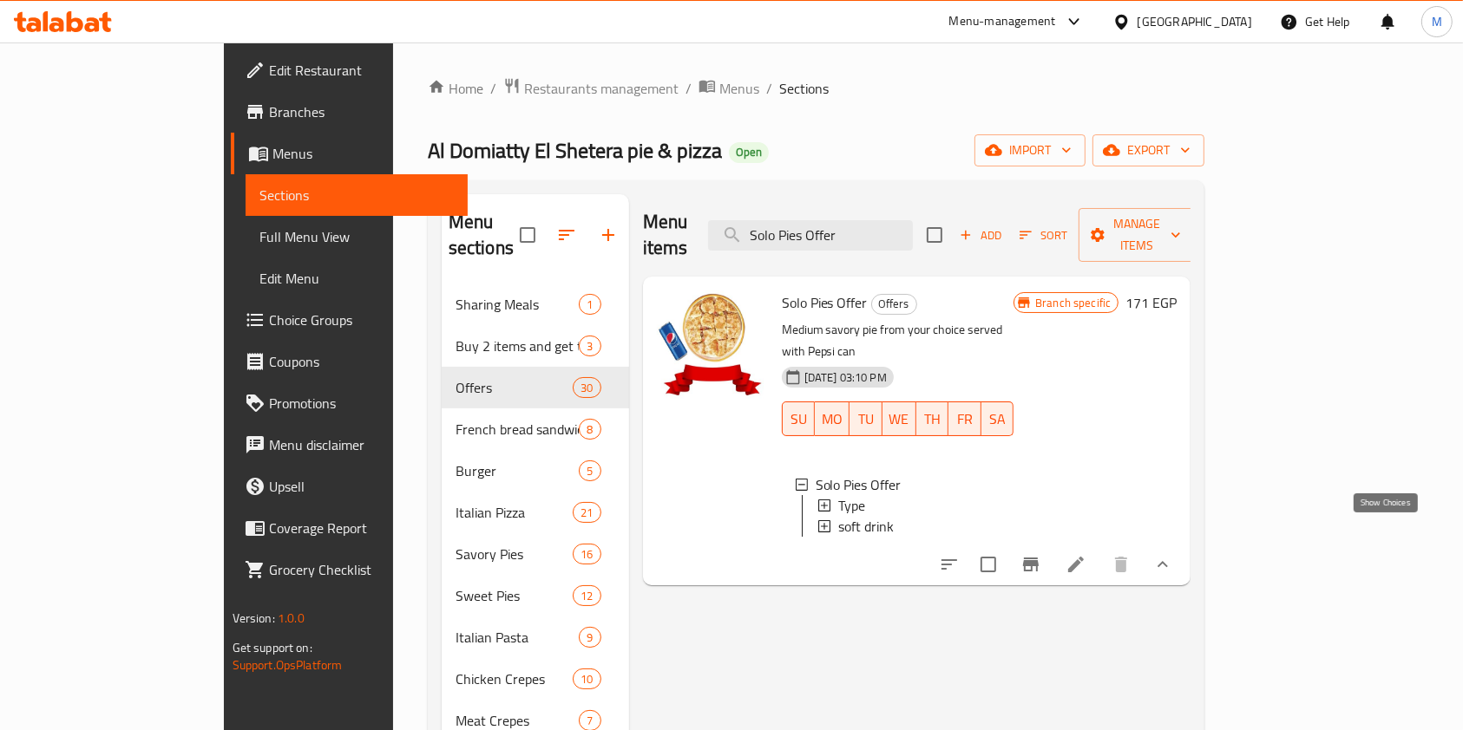
click at [1168, 561] on icon "show more" at bounding box center [1162, 564] width 10 height 6
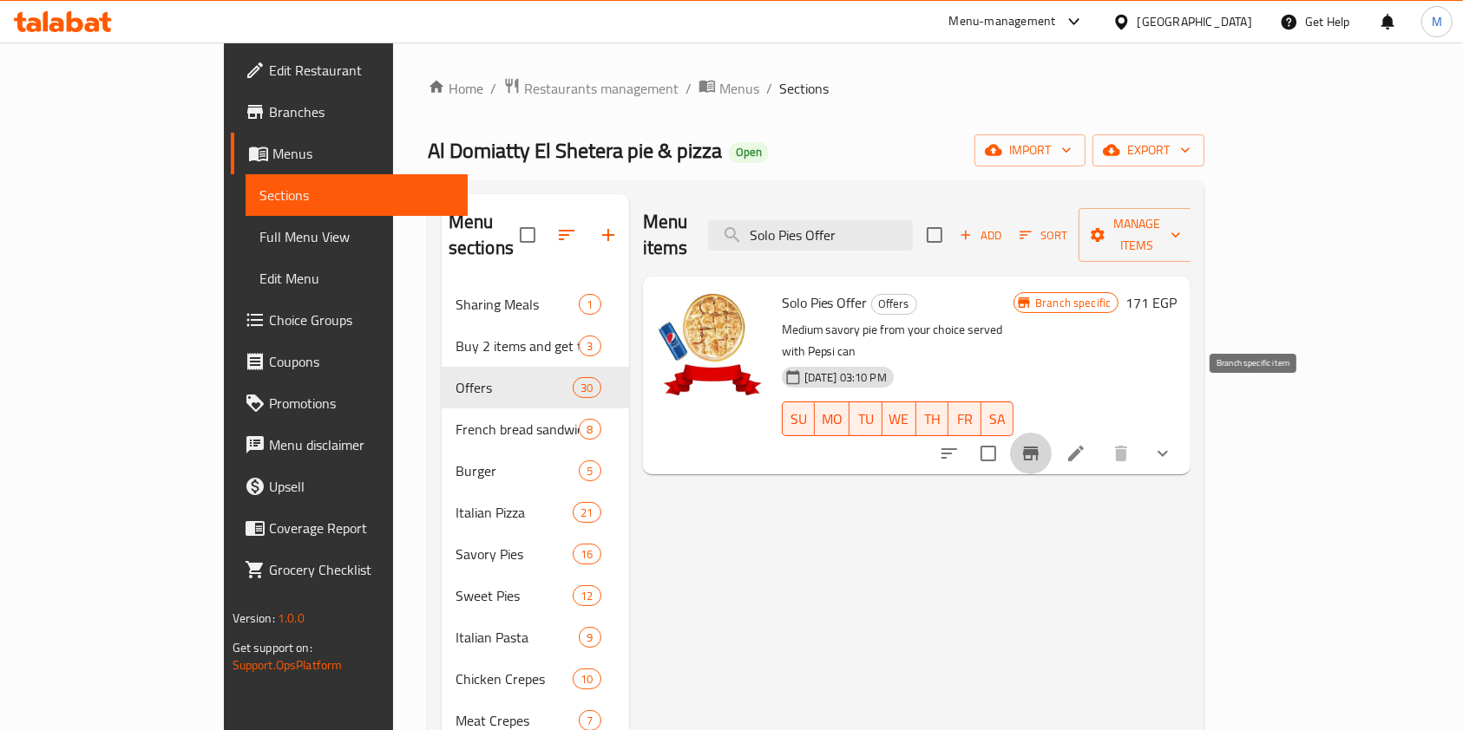
click at [1051, 433] on button "Branch-specific-item" at bounding box center [1031, 454] width 42 height 42
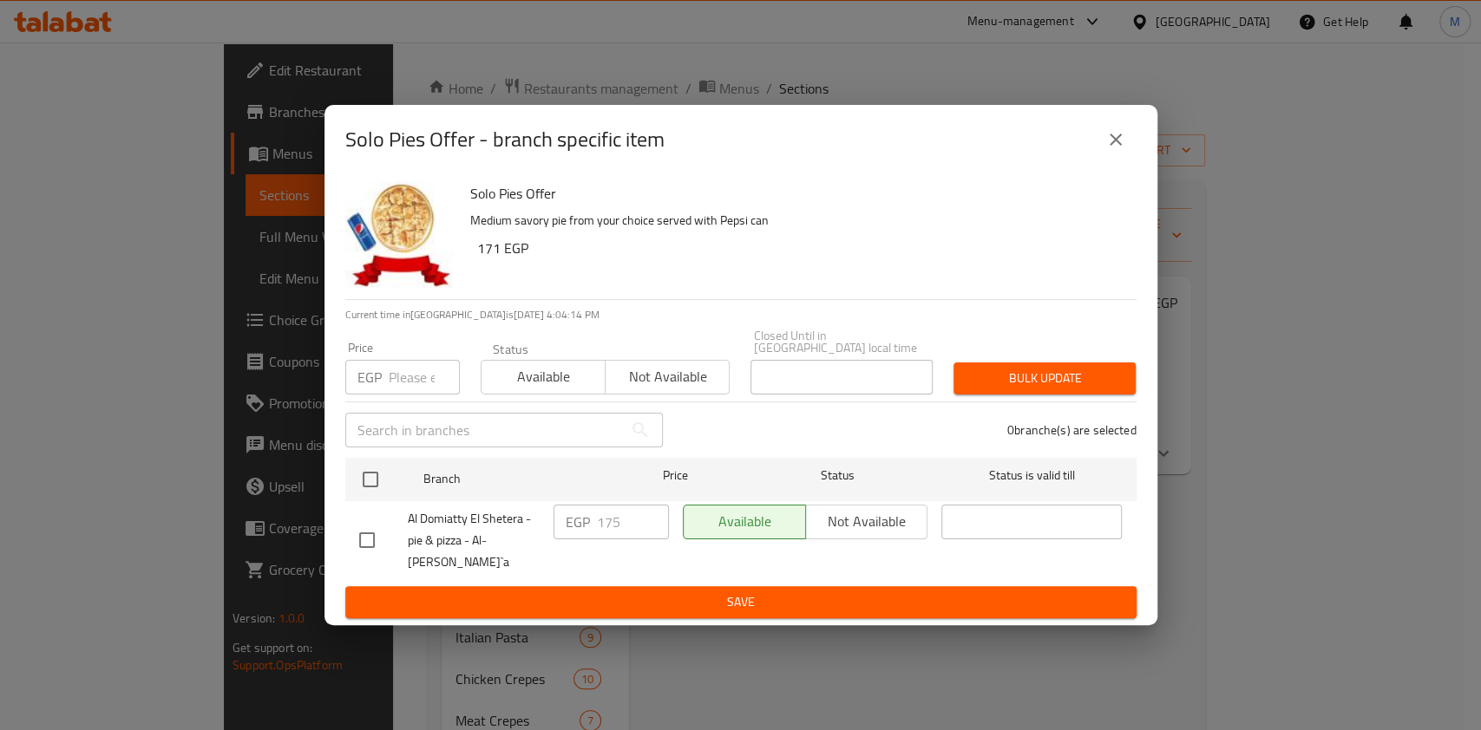
click at [374, 526] on input "checkbox" at bounding box center [367, 540] width 36 height 36
checkbox input "true"
click at [599, 529] on input "175" at bounding box center [633, 522] width 72 height 35
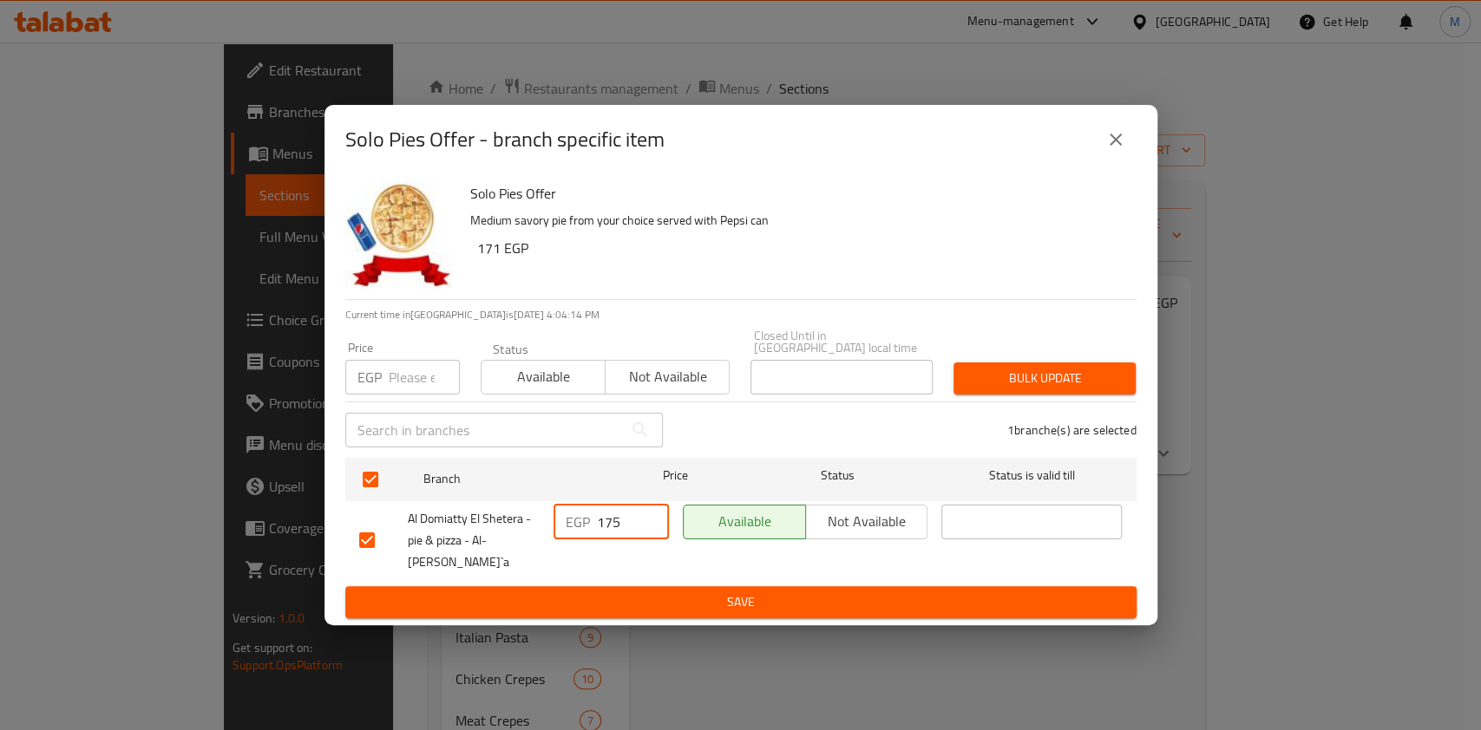
paste input "218."
type input "218.75"
click at [662, 592] on span "Save" at bounding box center [740, 603] width 763 height 22
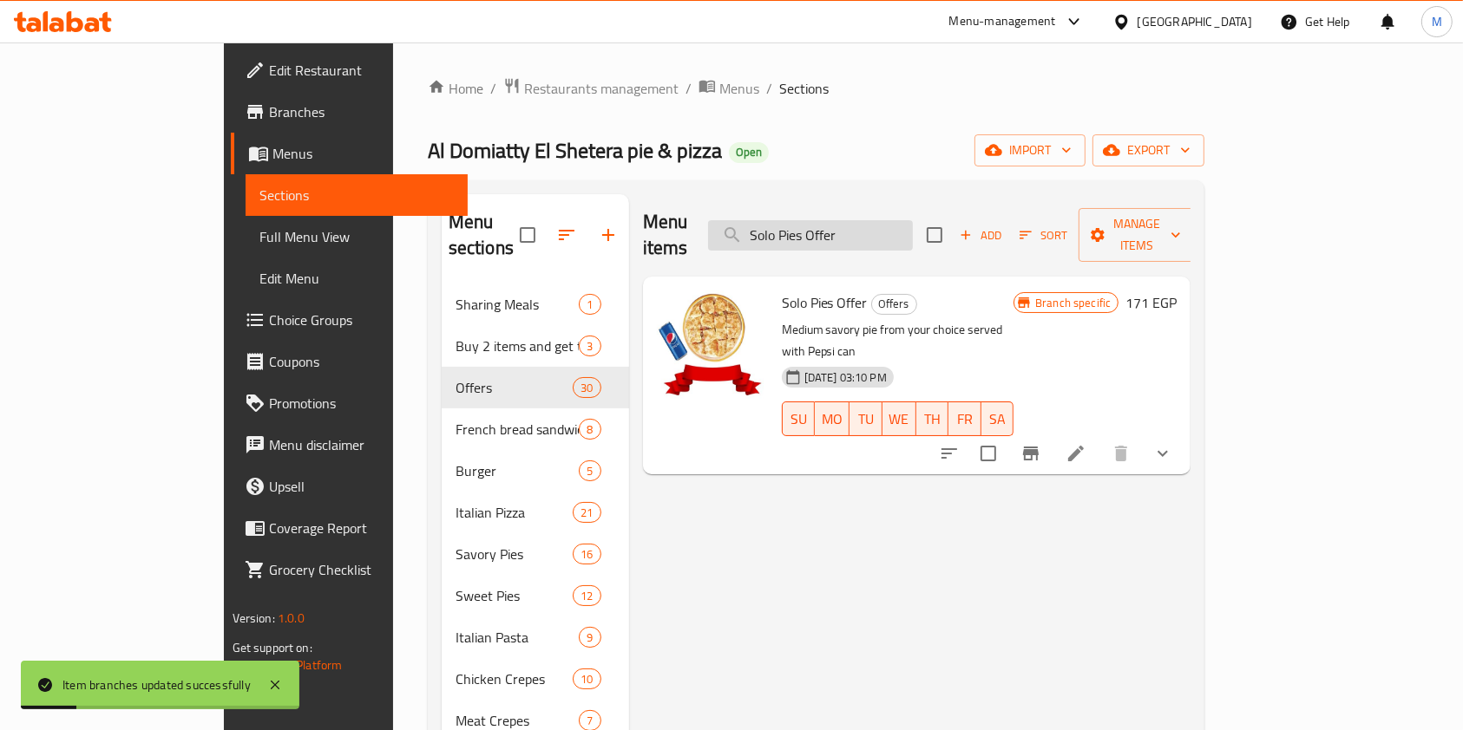
click at [875, 232] on input "Solo Pies Offer" at bounding box center [810, 235] width 205 height 30
paste input "99 o"
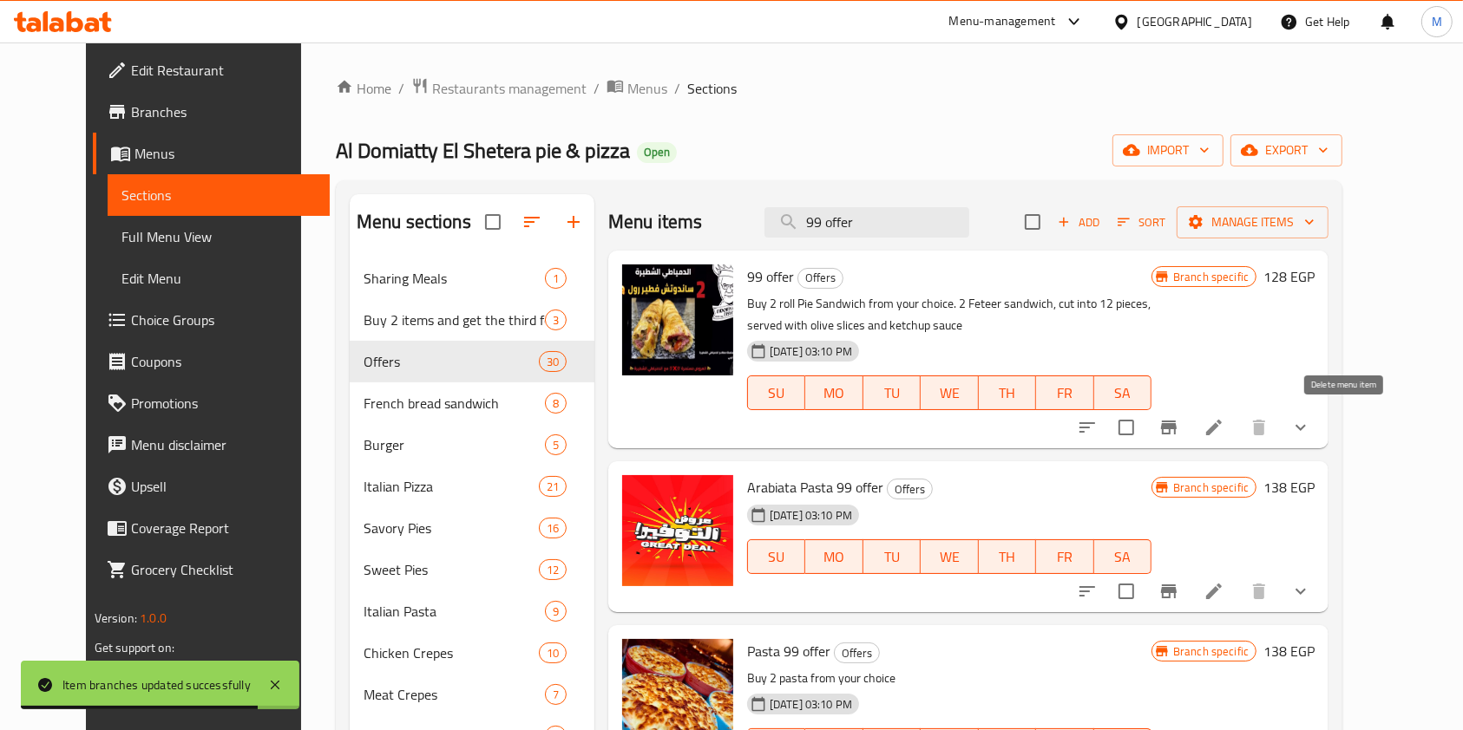
type input "99 offer"
click at [1311, 427] on icon "show more" at bounding box center [1300, 427] width 21 height 21
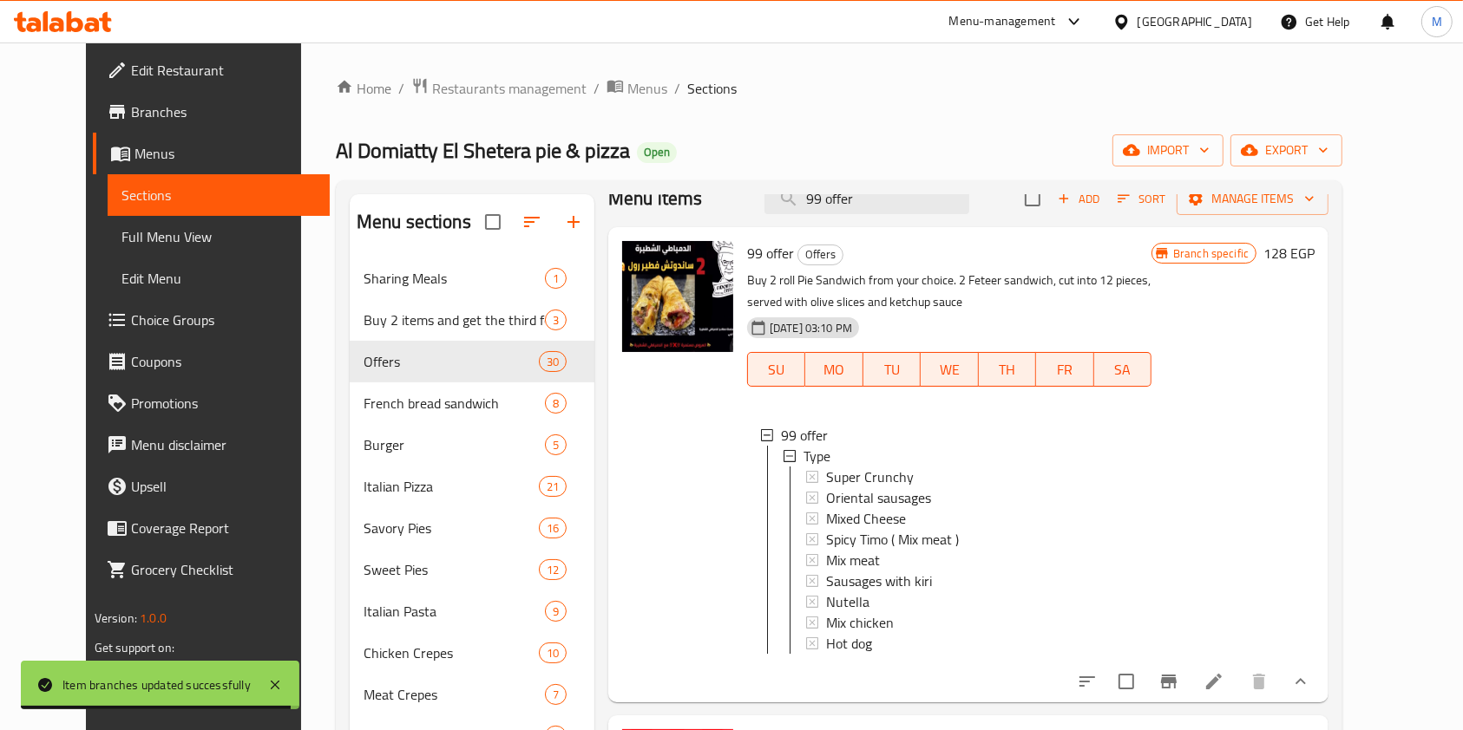
scroll to position [42, 0]
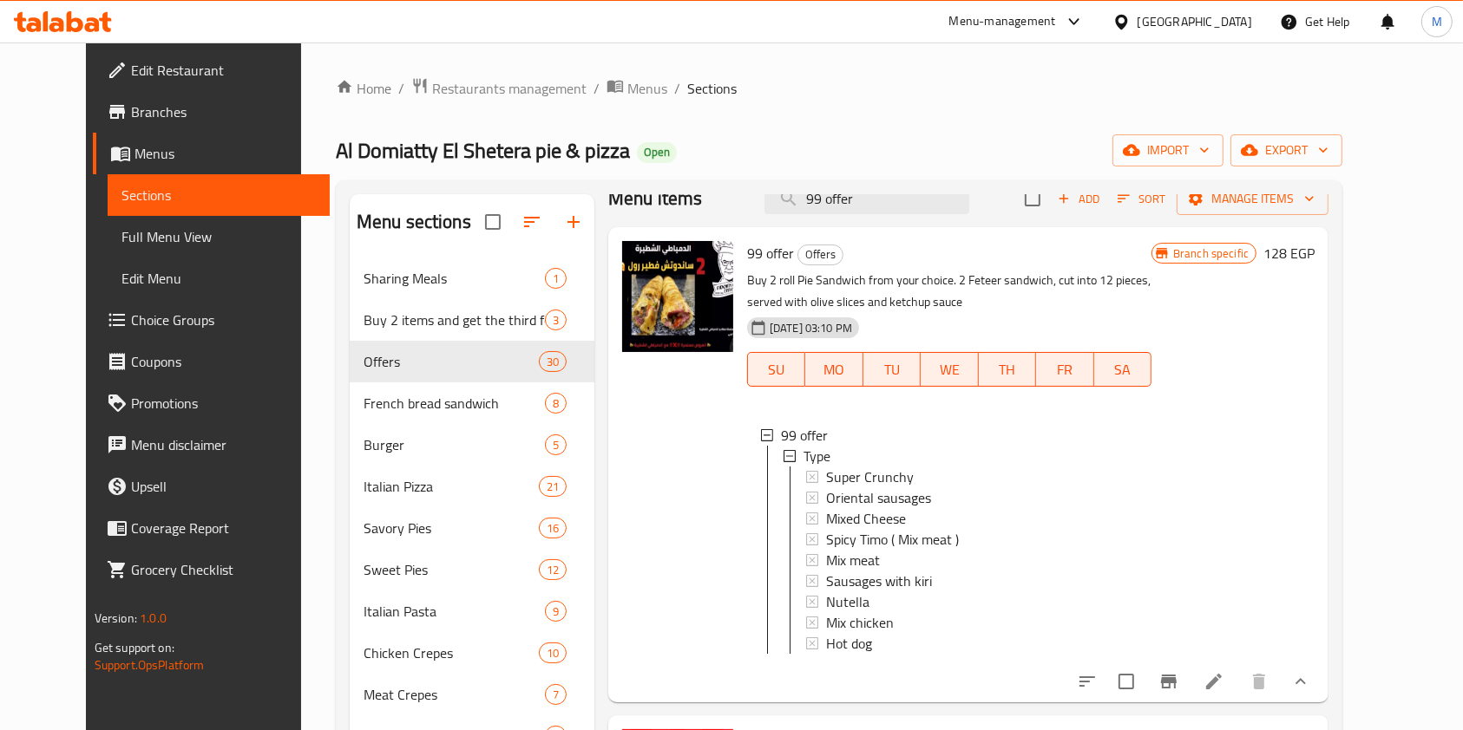
click at [1311, 674] on icon "show more" at bounding box center [1300, 681] width 21 height 21
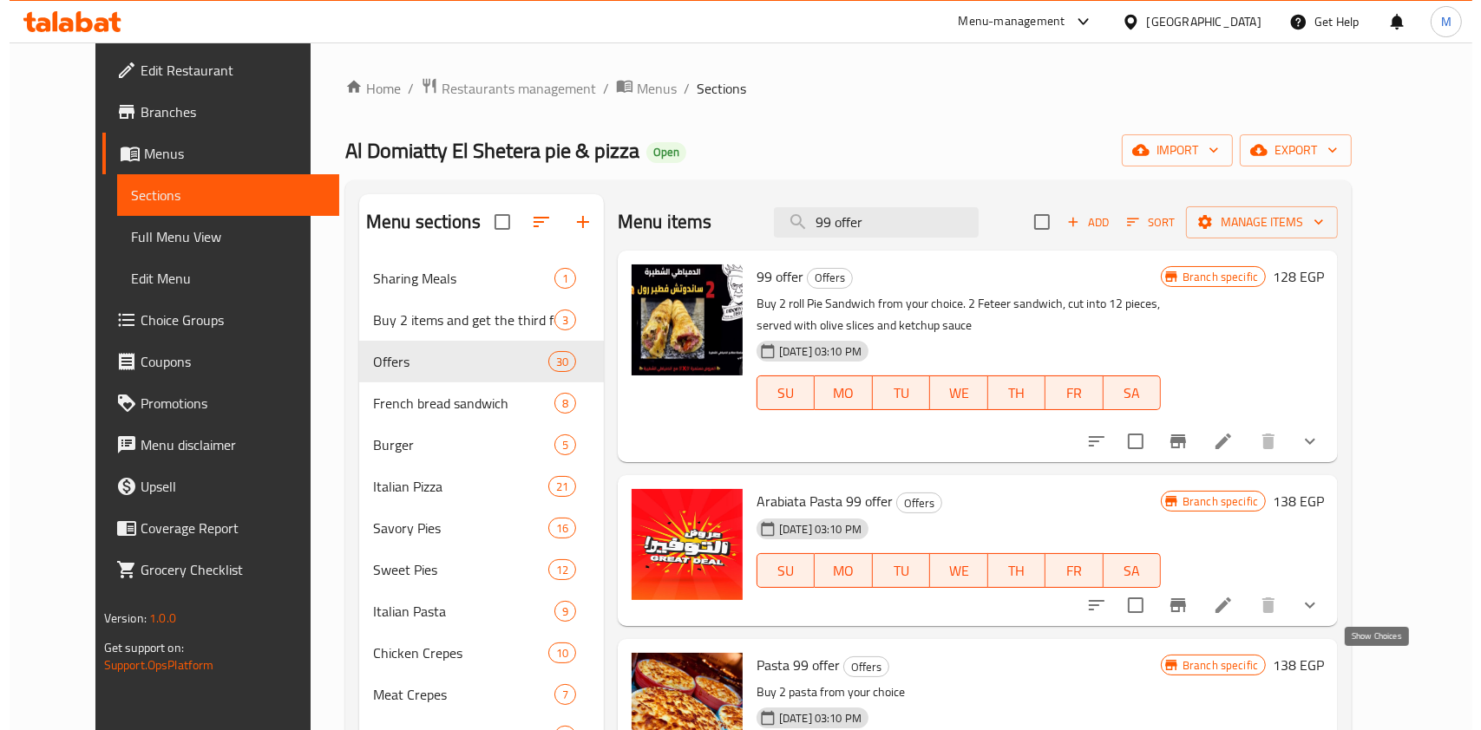
scroll to position [0, 0]
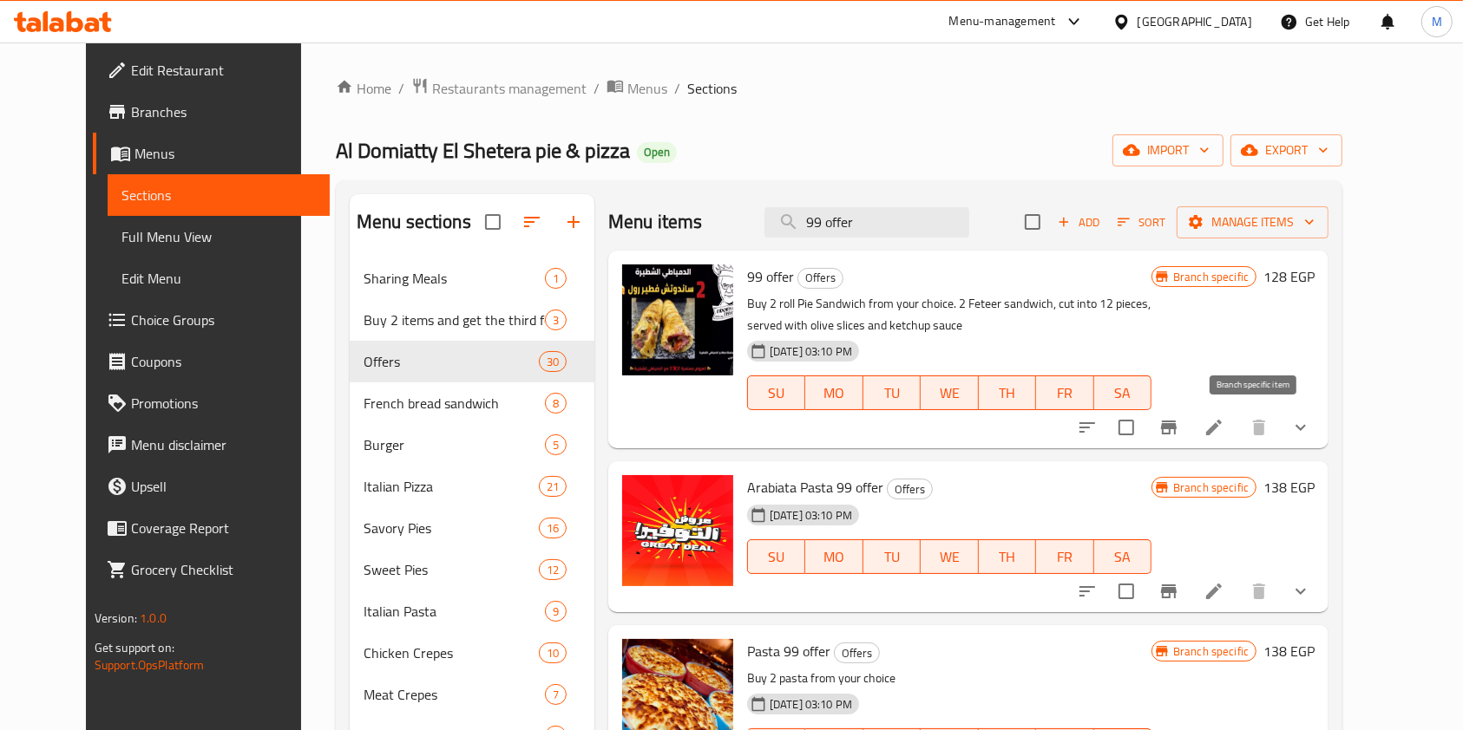
click at [1189, 413] on button "Branch-specific-item" at bounding box center [1169, 428] width 42 height 42
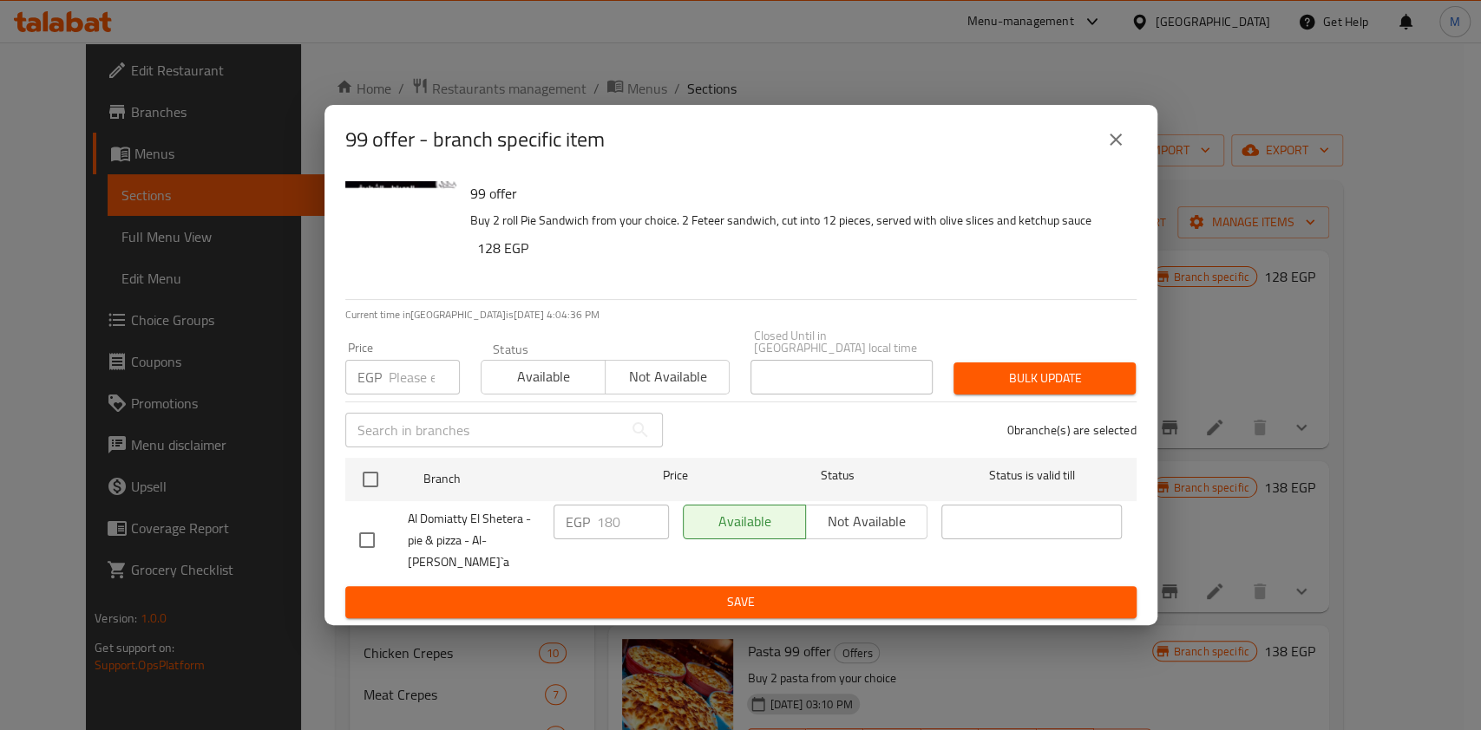
click at [361, 535] on input "checkbox" at bounding box center [367, 540] width 36 height 36
checkbox input "true"
click at [619, 533] on input "180" at bounding box center [633, 522] width 72 height 35
click at [620, 532] on input "180" at bounding box center [633, 522] width 72 height 35
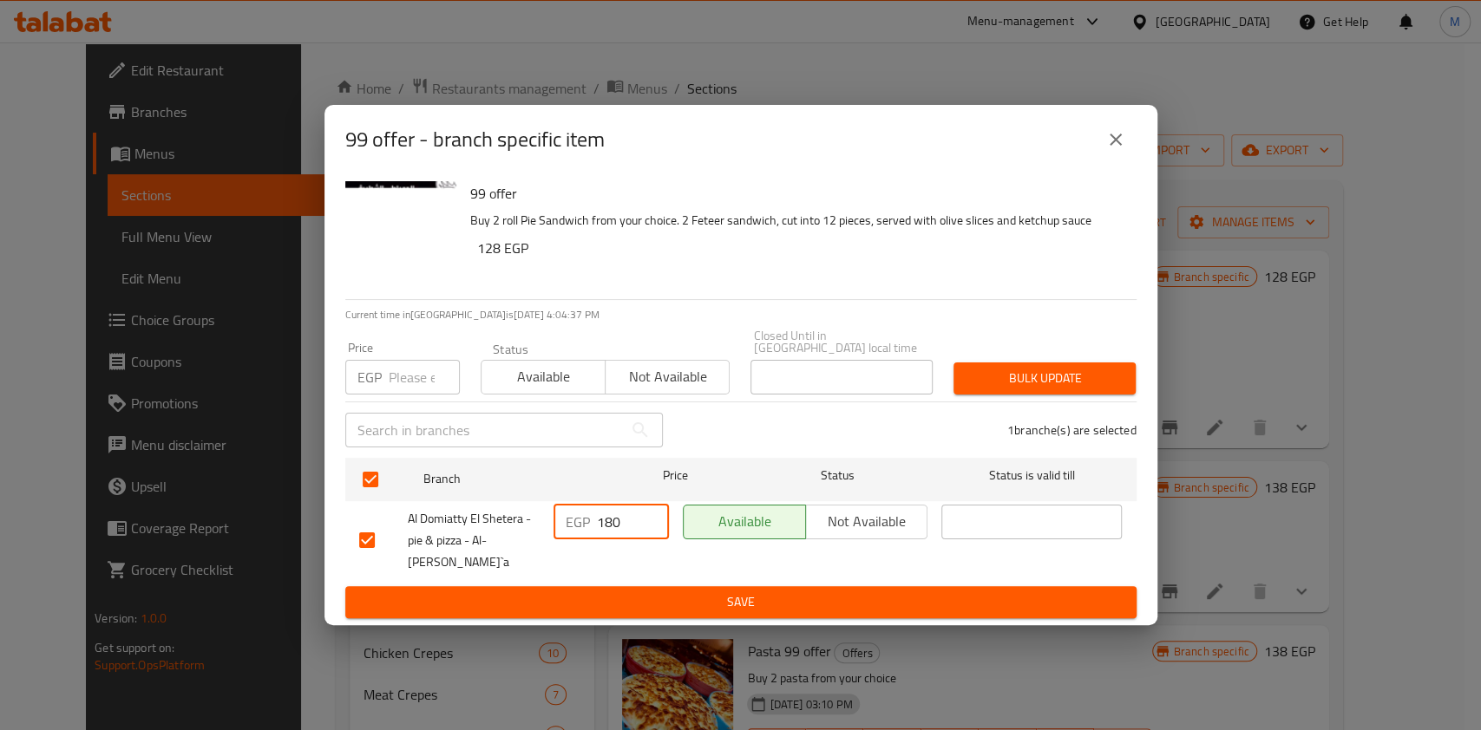
click at [620, 532] on input "180" at bounding box center [633, 522] width 72 height 35
type input "225"
click at [692, 592] on span "Save" at bounding box center [740, 603] width 763 height 22
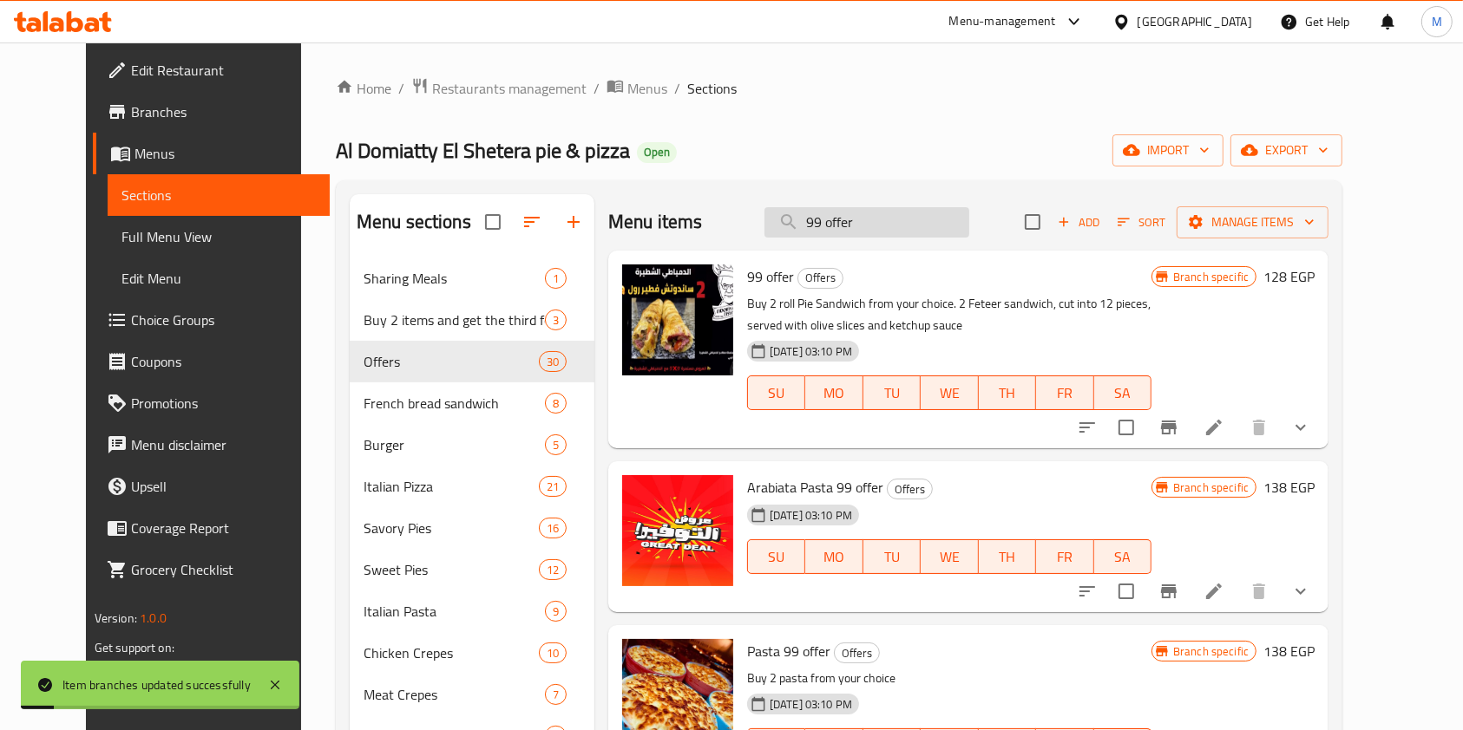
click at [919, 225] on input "99 offer" at bounding box center [866, 222] width 205 height 30
paste input "Mix Pies O"
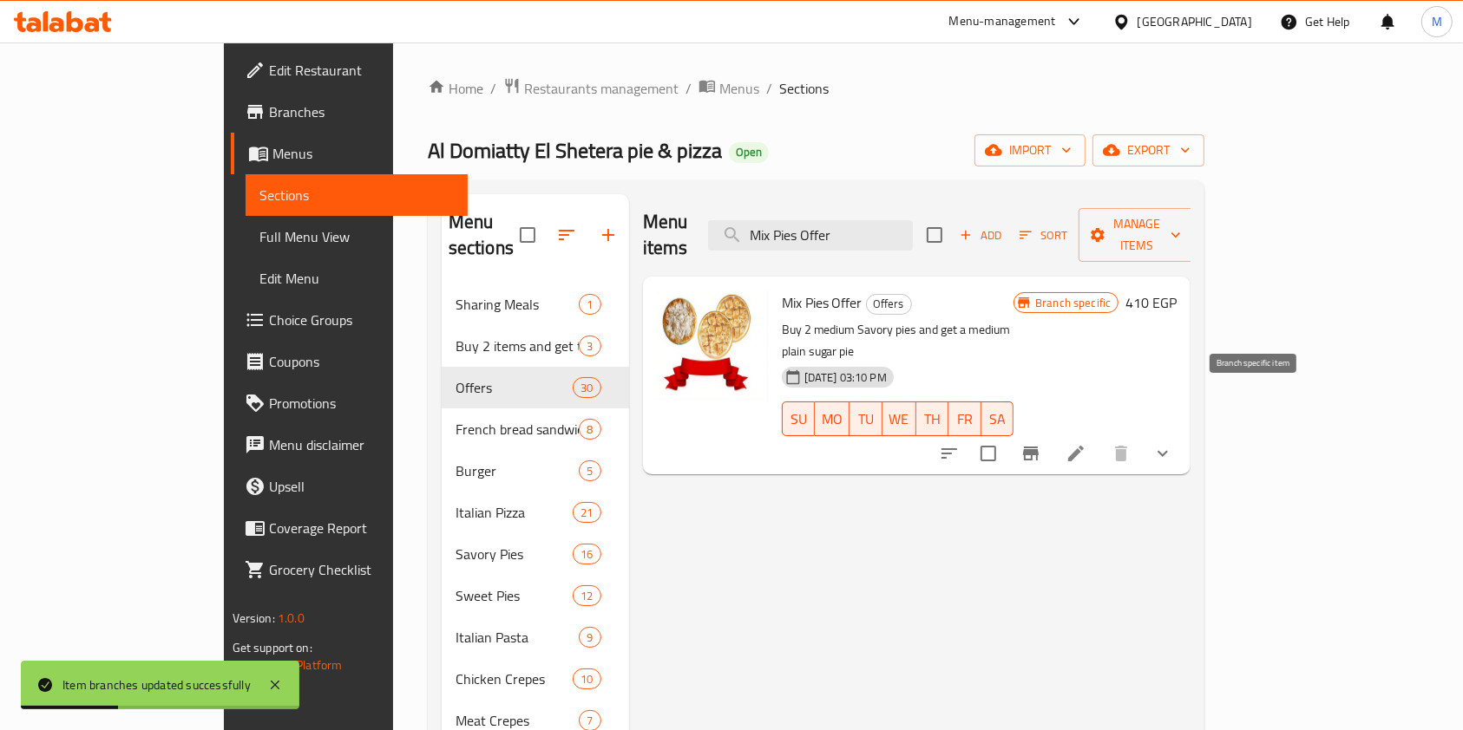
type input "Mix Pies Offer"
click at [1041, 443] on icon "Branch-specific-item" at bounding box center [1030, 453] width 21 height 21
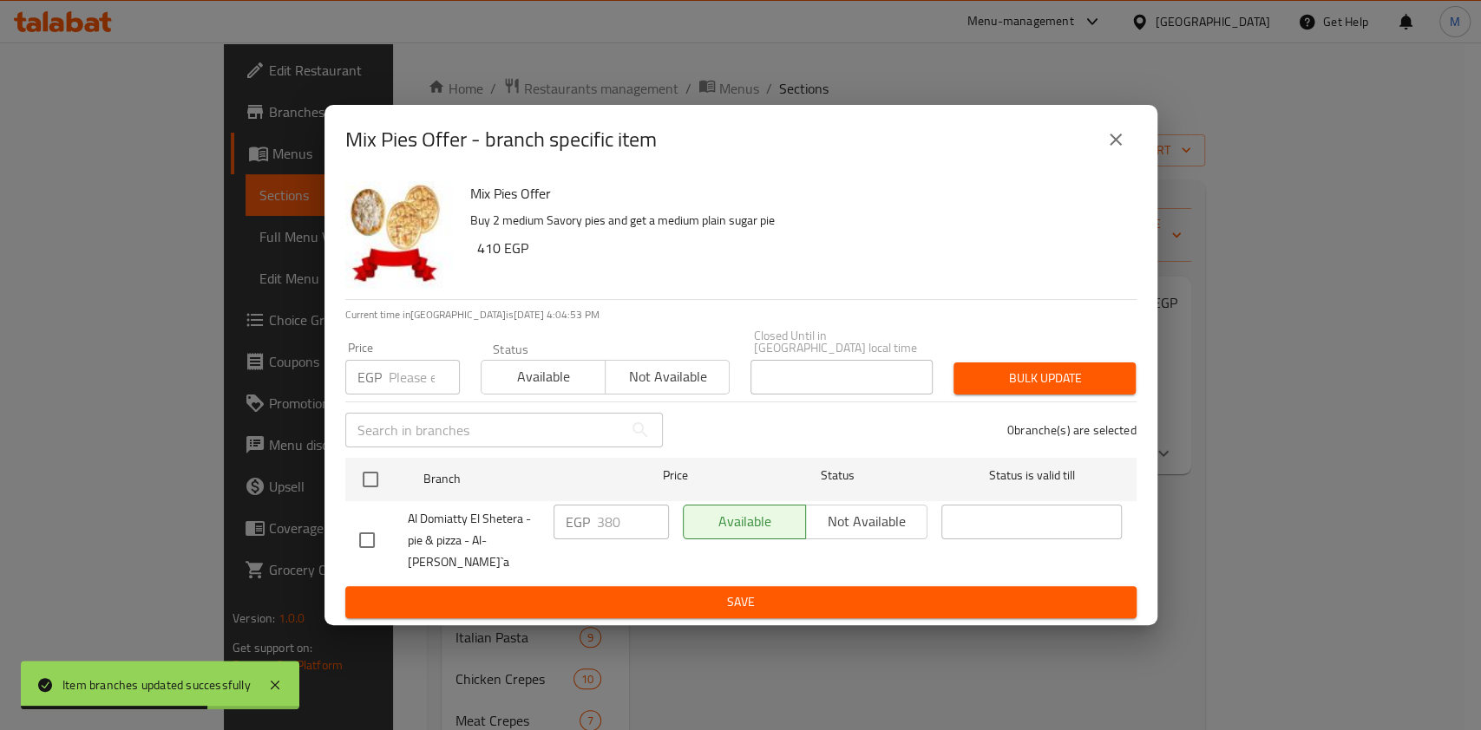
click at [371, 538] on input "checkbox" at bounding box center [367, 540] width 36 height 36
checkbox input "true"
click at [603, 536] on input "380" at bounding box center [633, 522] width 72 height 35
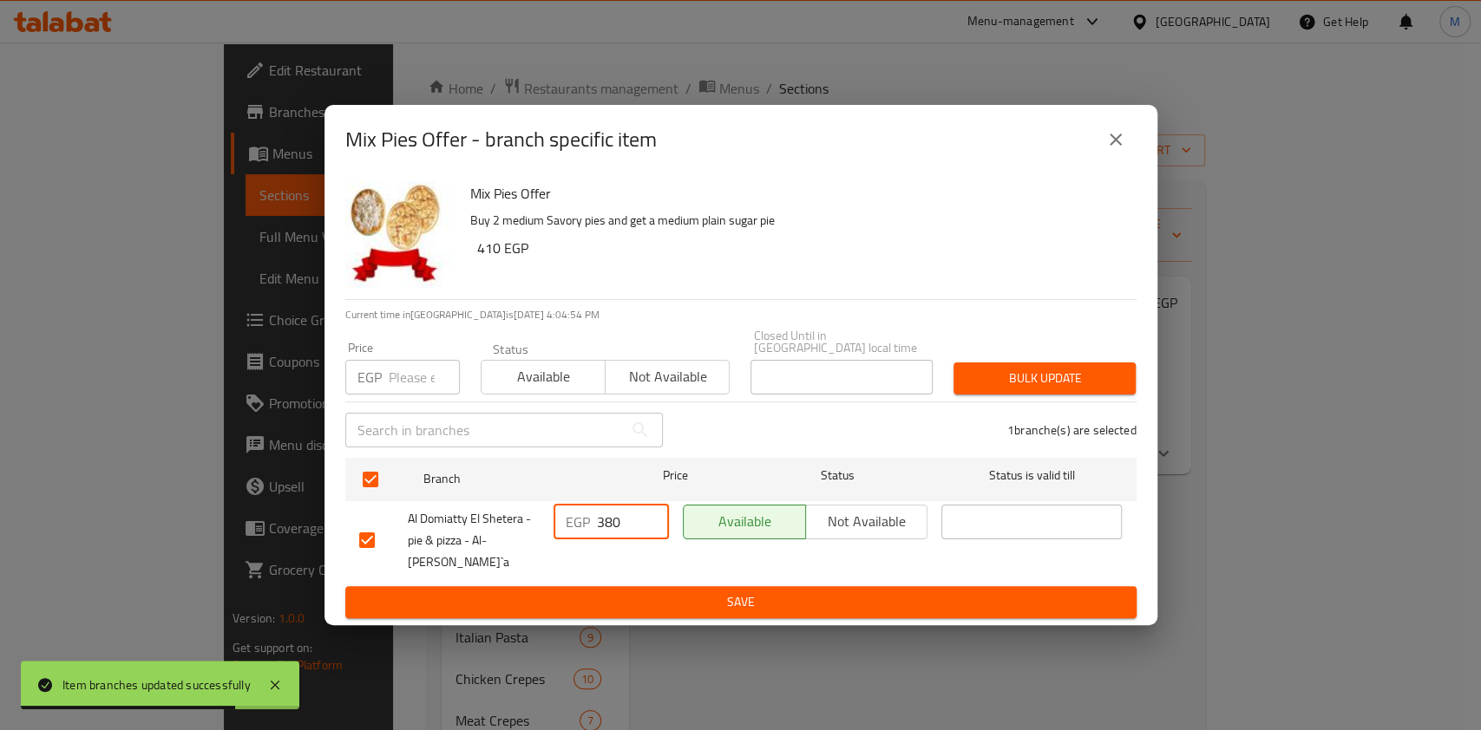
paste input "475.0"
type input "475.00"
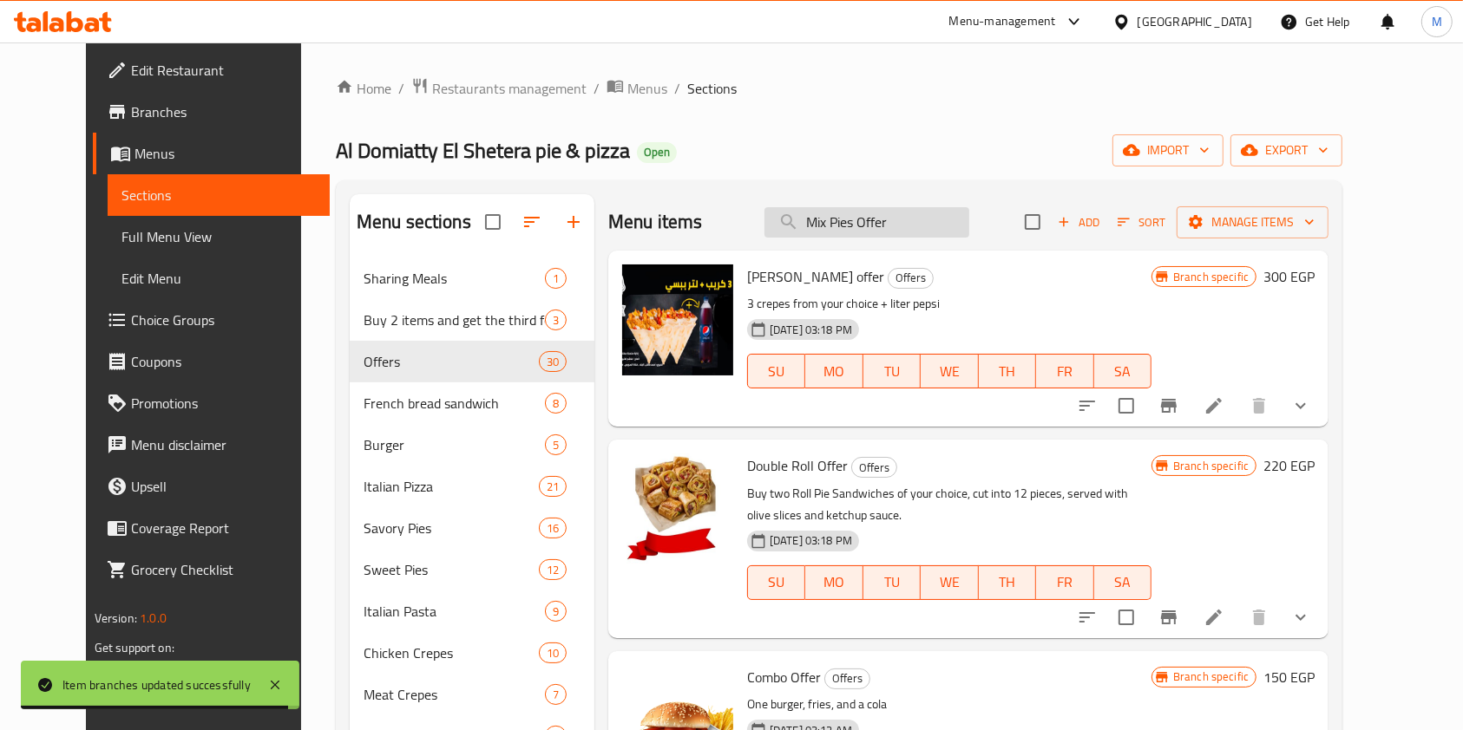
click at [925, 226] on input "Mix Pies Offer" at bounding box center [866, 222] width 205 height 30
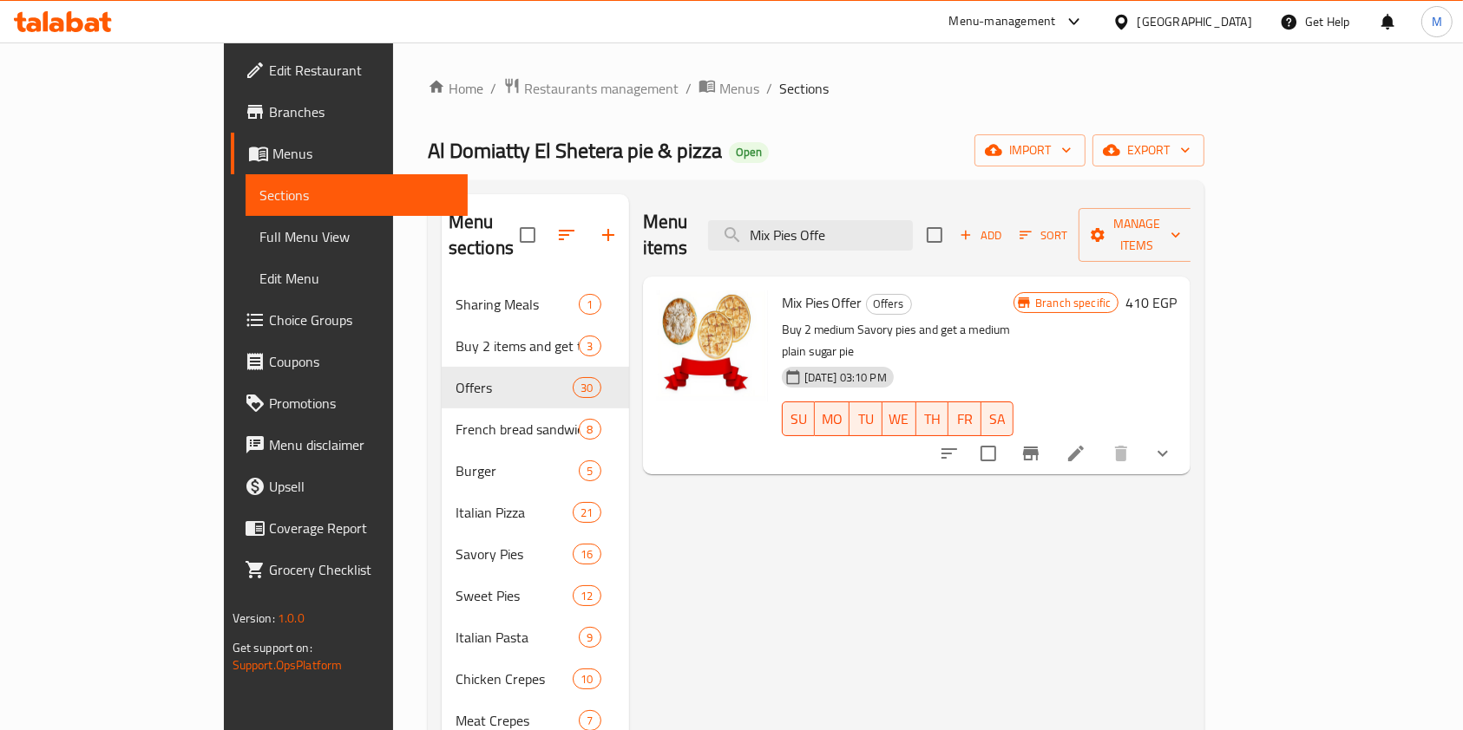
type input "Mix Pies Offe"
click at [1038, 447] on icon "Branch-specific-item" at bounding box center [1031, 454] width 16 height 14
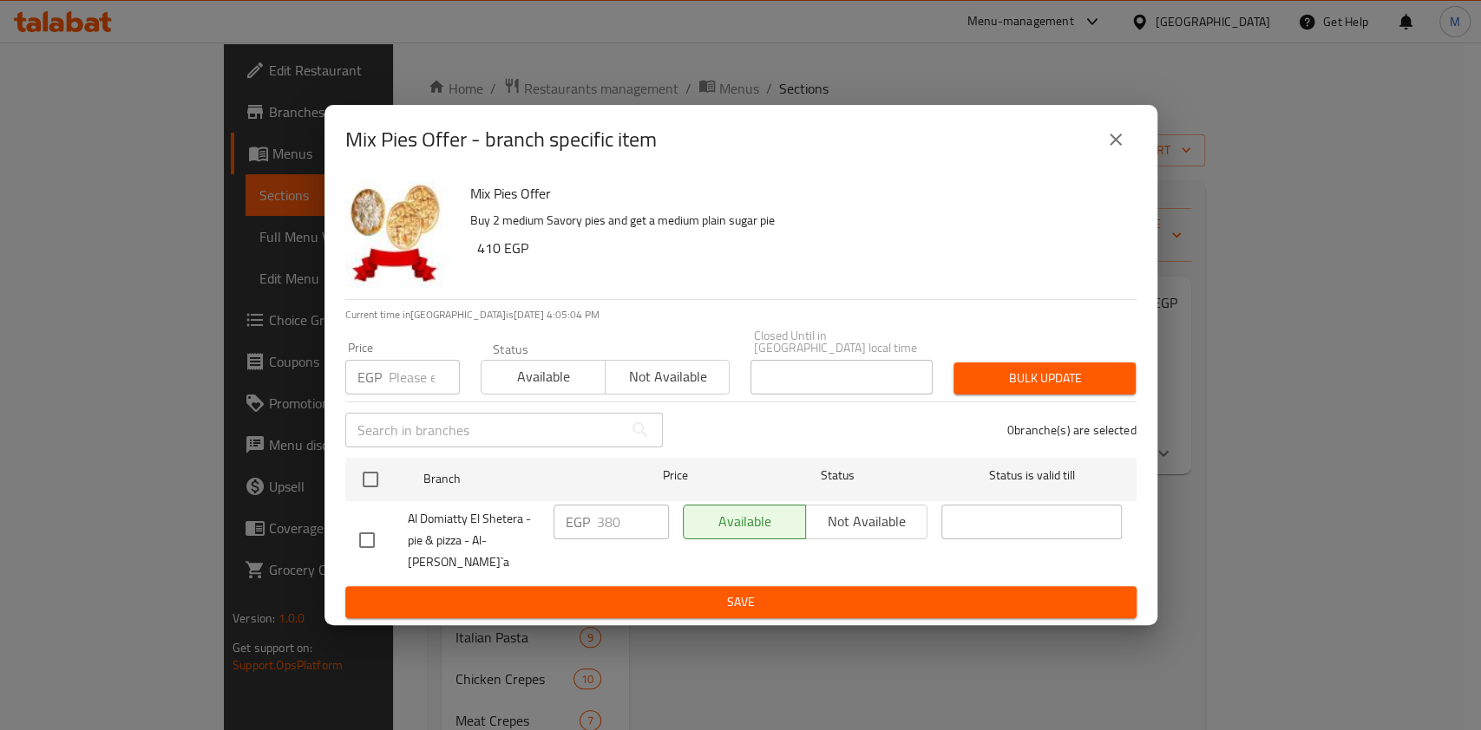
click at [376, 540] on input "checkbox" at bounding box center [367, 540] width 36 height 36
checkbox input "true"
click at [597, 524] on input "380" at bounding box center [633, 522] width 72 height 35
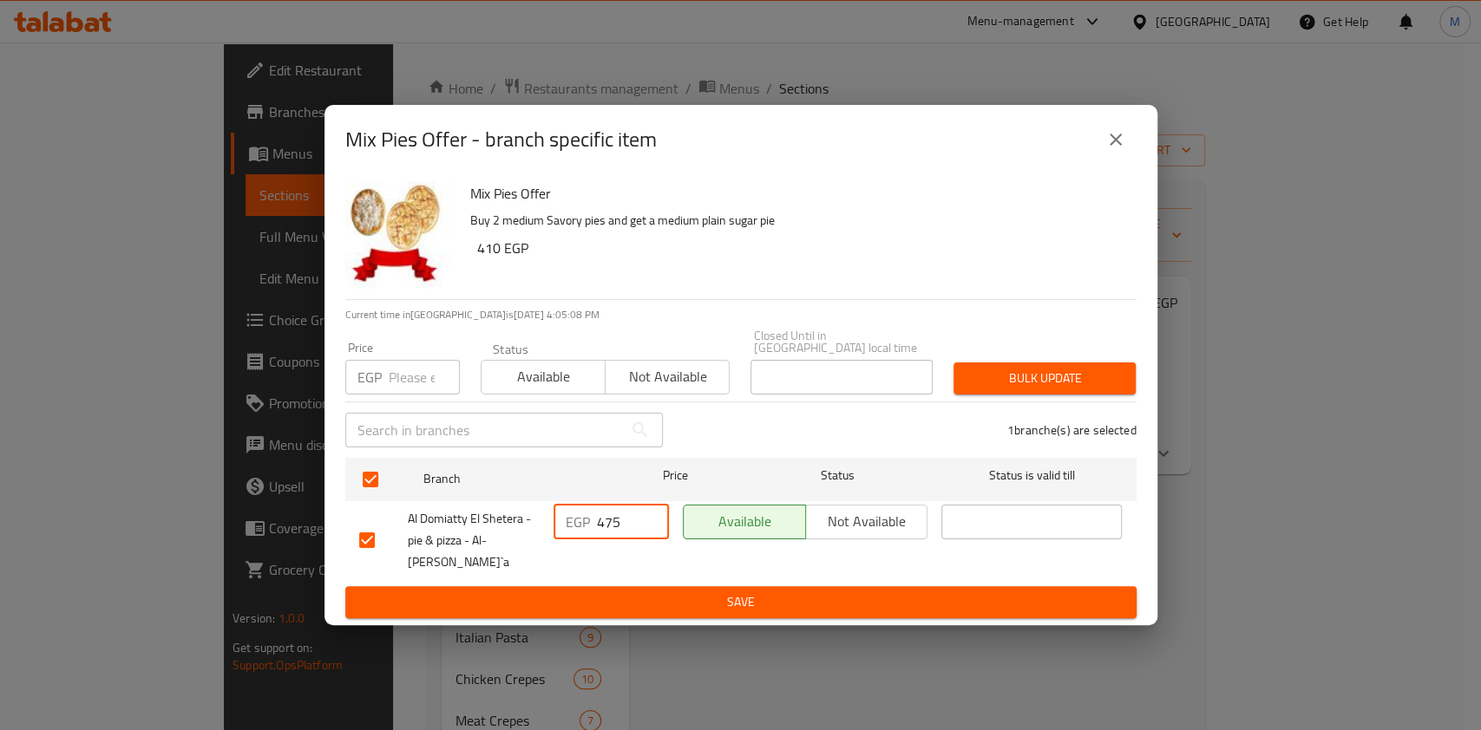
type input "475"
click at [847, 605] on div "Mix Pies Offer Buy 2 medium Savory pies and get a medium plain sugar pie 410 EG…" at bounding box center [740, 400] width 833 height 452
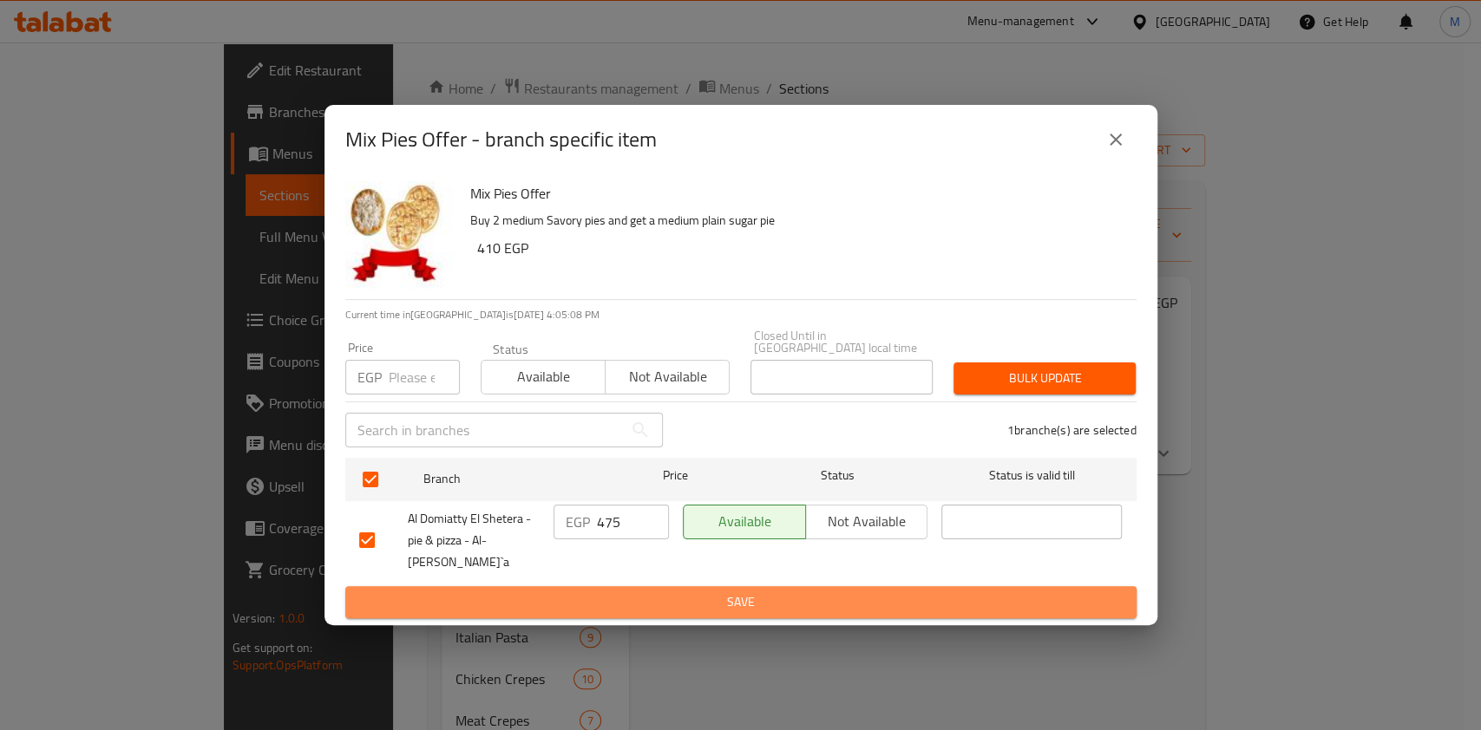
click at [847, 593] on span "Save" at bounding box center [740, 603] width 763 height 22
click at [870, 592] on span "Save" at bounding box center [740, 603] width 763 height 22
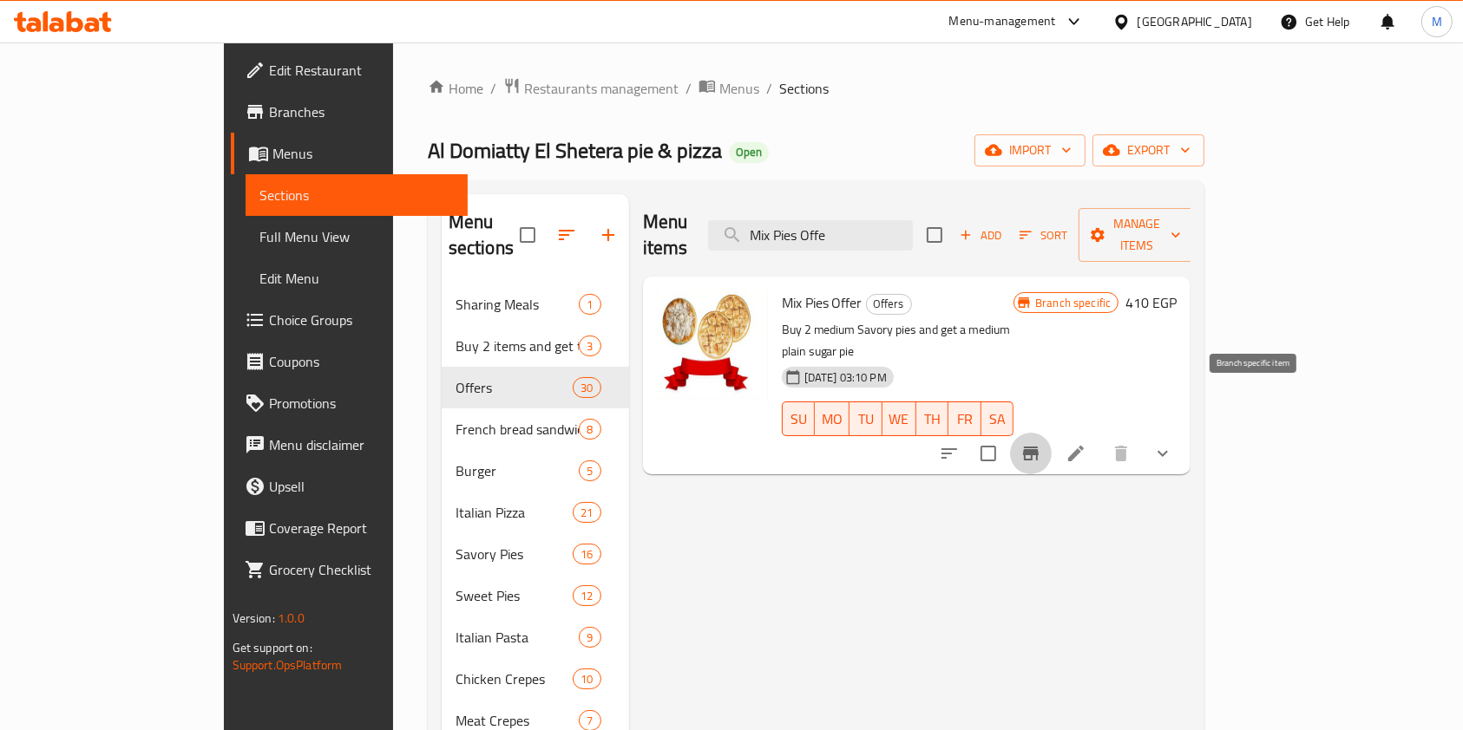
click at [1051, 433] on button "Branch-specific-item" at bounding box center [1031, 454] width 42 height 42
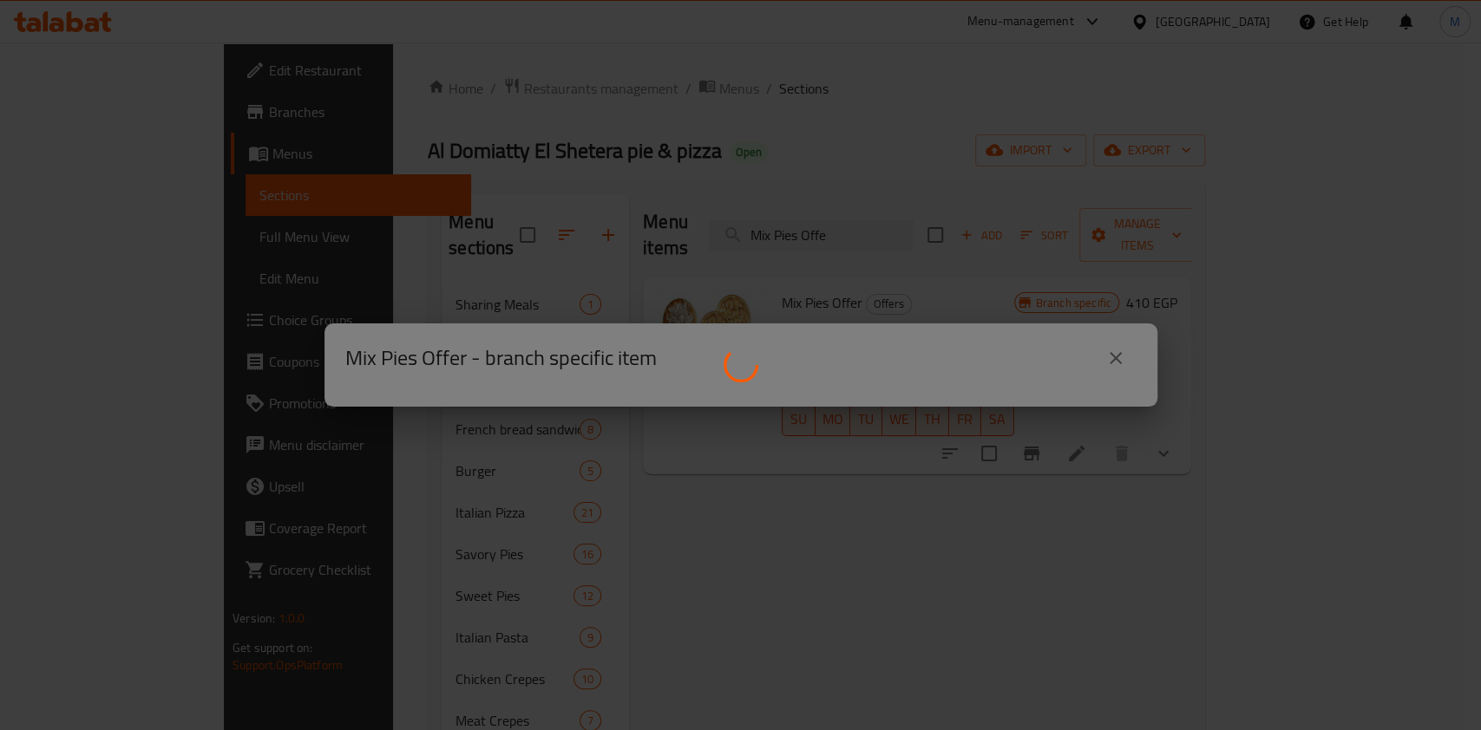
click at [1384, 486] on div at bounding box center [740, 365] width 1481 height 730
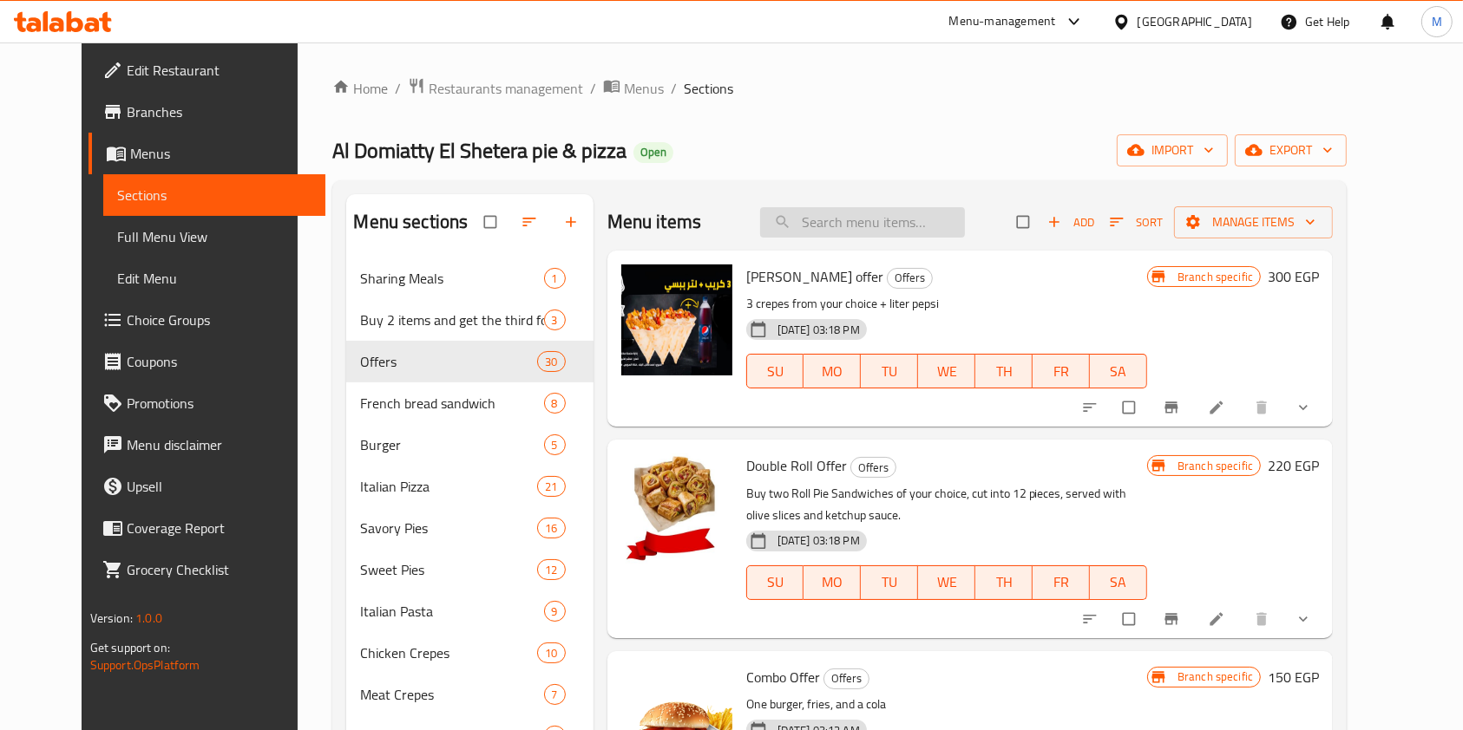
click at [883, 207] on input "search" at bounding box center [862, 222] width 205 height 30
click at [872, 215] on input "search" at bounding box center [862, 222] width 205 height 30
paste input "Solo Pizza Offer"
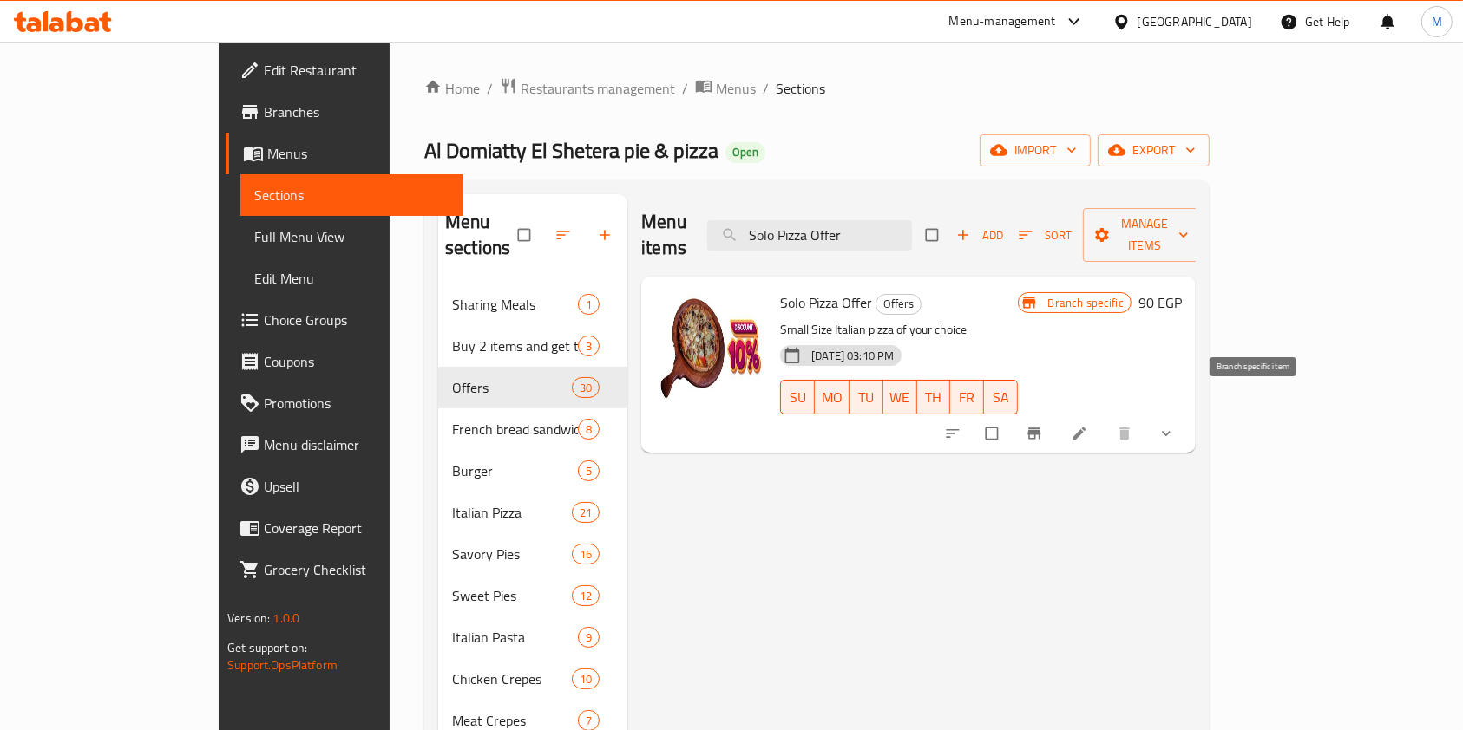
type input "Solo Pizza Offer"
click at [1040, 429] on icon "Branch-specific-item" at bounding box center [1033, 434] width 13 height 11
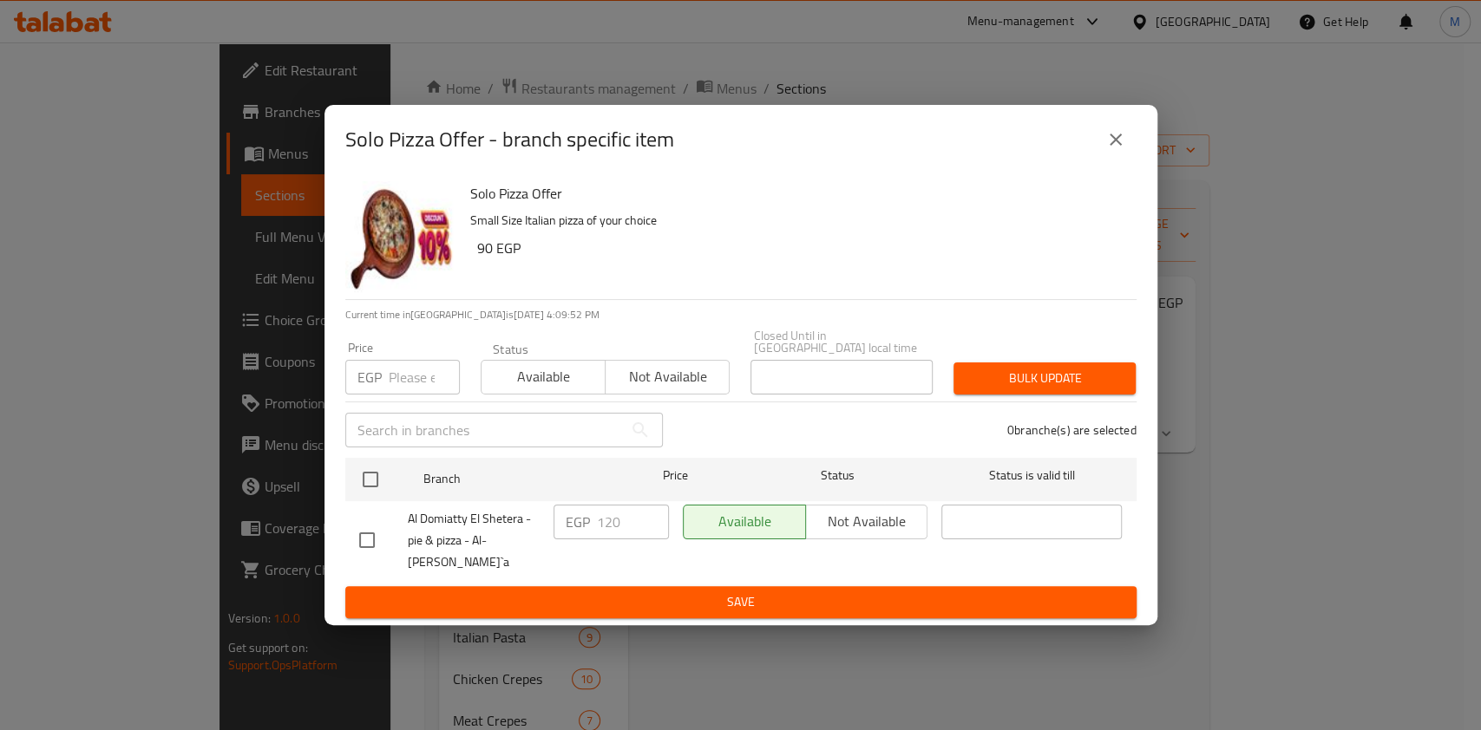
click at [363, 530] on input "checkbox" at bounding box center [367, 540] width 36 height 36
checkbox input "true"
click at [623, 532] on input "120" at bounding box center [633, 522] width 72 height 35
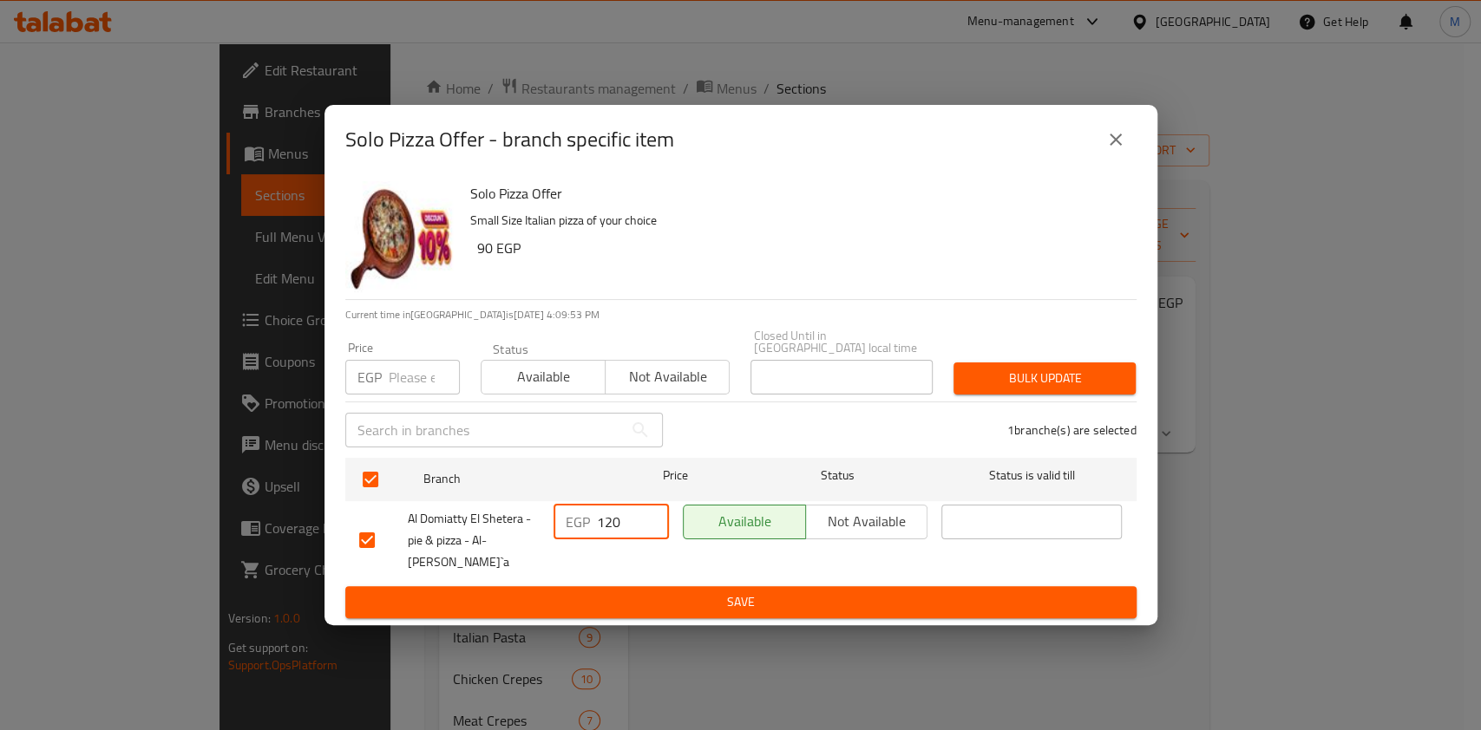
click at [623, 532] on input "120" at bounding box center [633, 522] width 72 height 35
paste input "71.43"
type input "171.43"
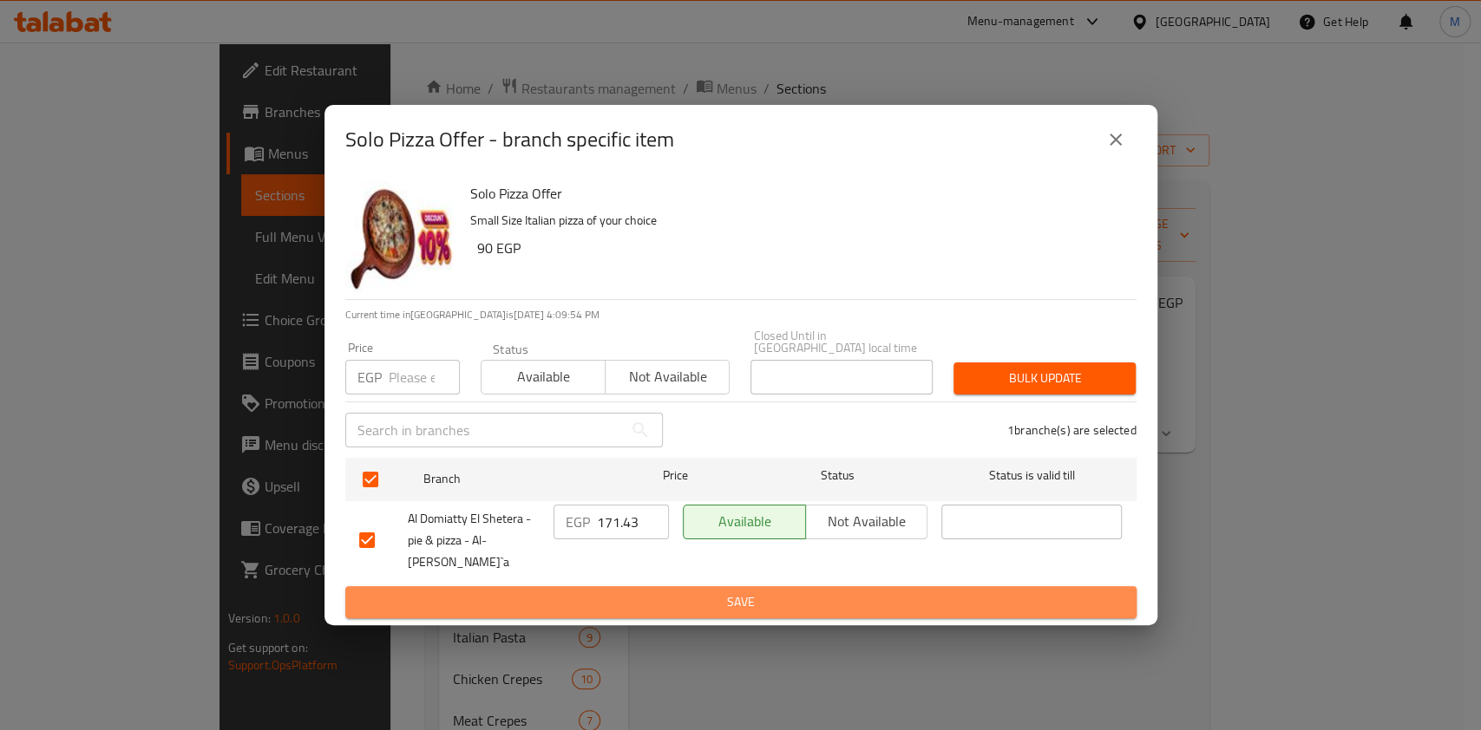
click at [644, 592] on span "Save" at bounding box center [740, 603] width 763 height 22
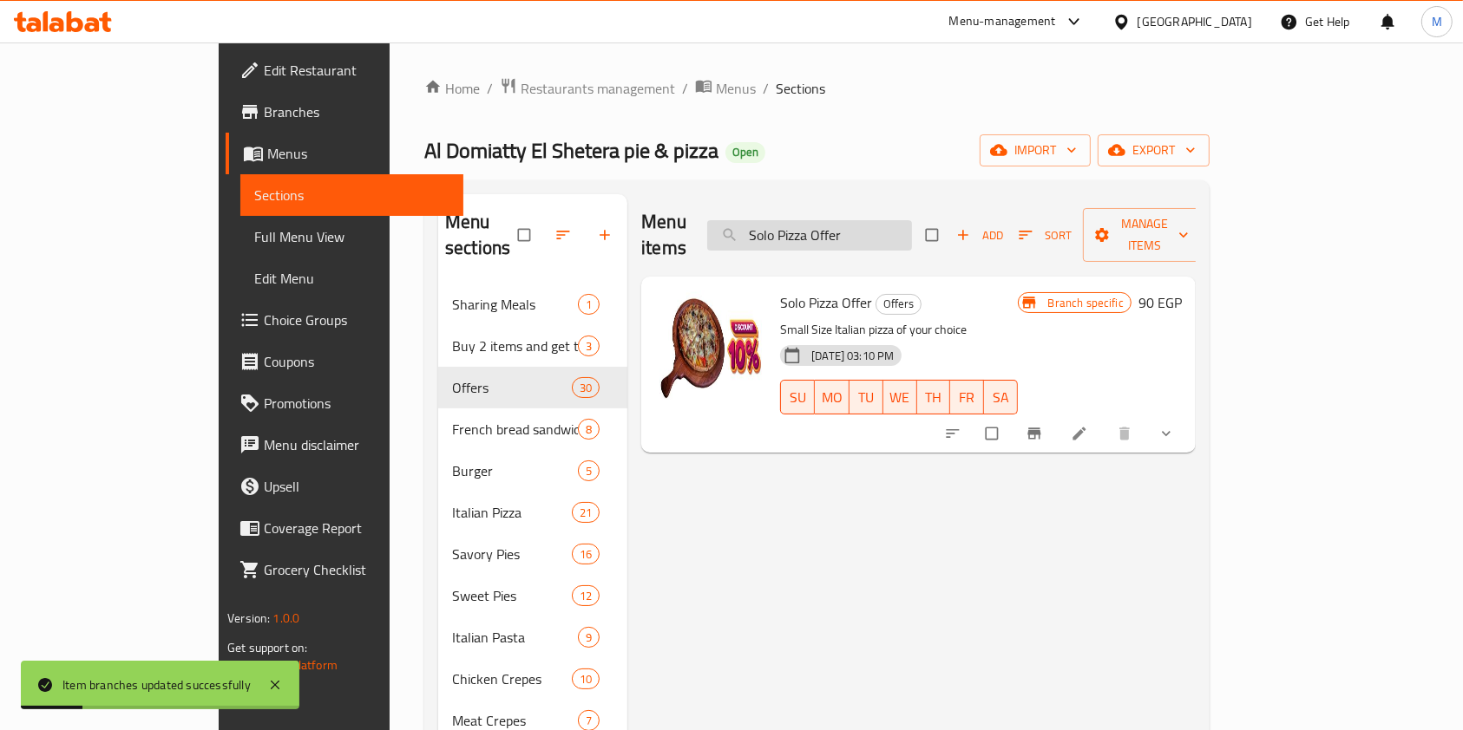
click at [912, 232] on input "Solo Pizza Offer" at bounding box center [809, 235] width 205 height 30
paste input "ATALANA OFFER"
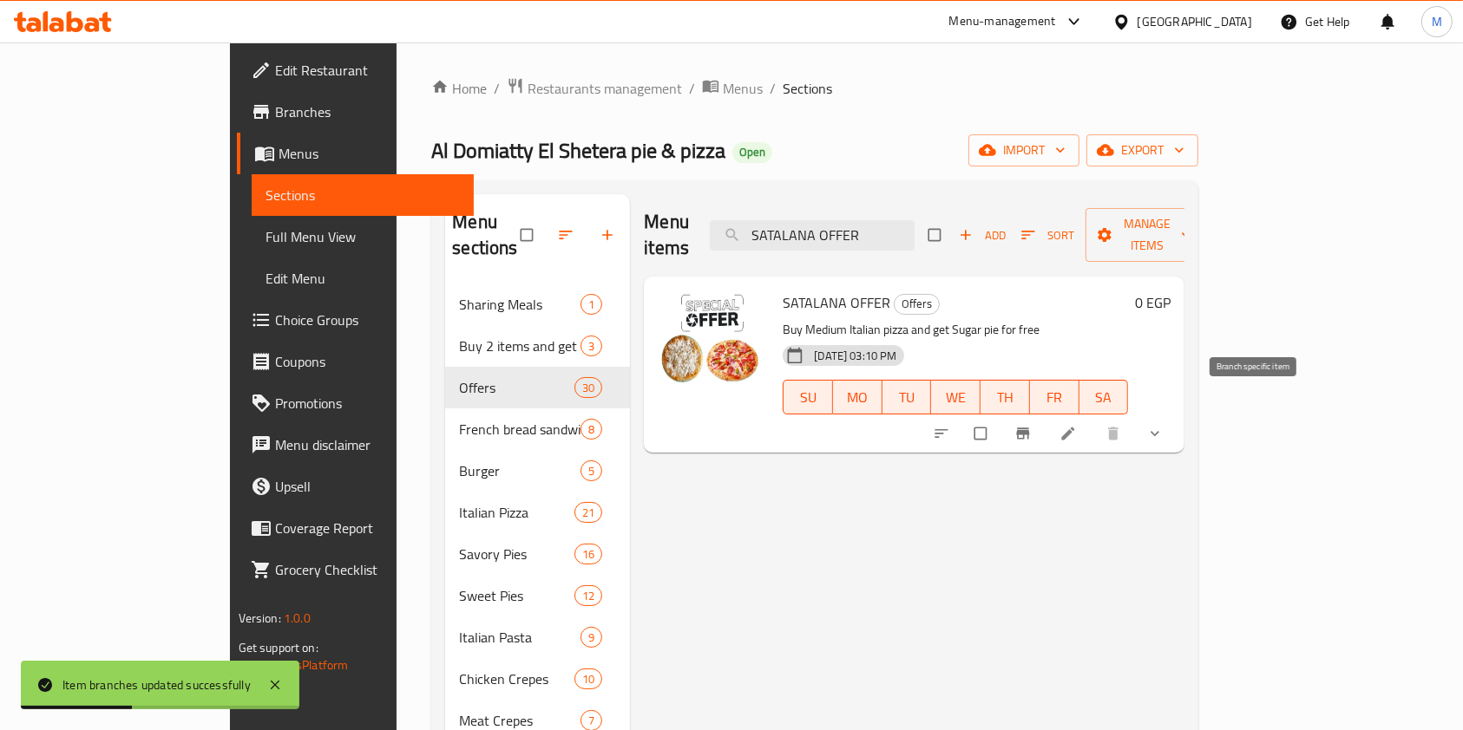
type input "SATALANA OFFER"
click at [1045, 416] on button "Branch-specific-item" at bounding box center [1025, 434] width 42 height 38
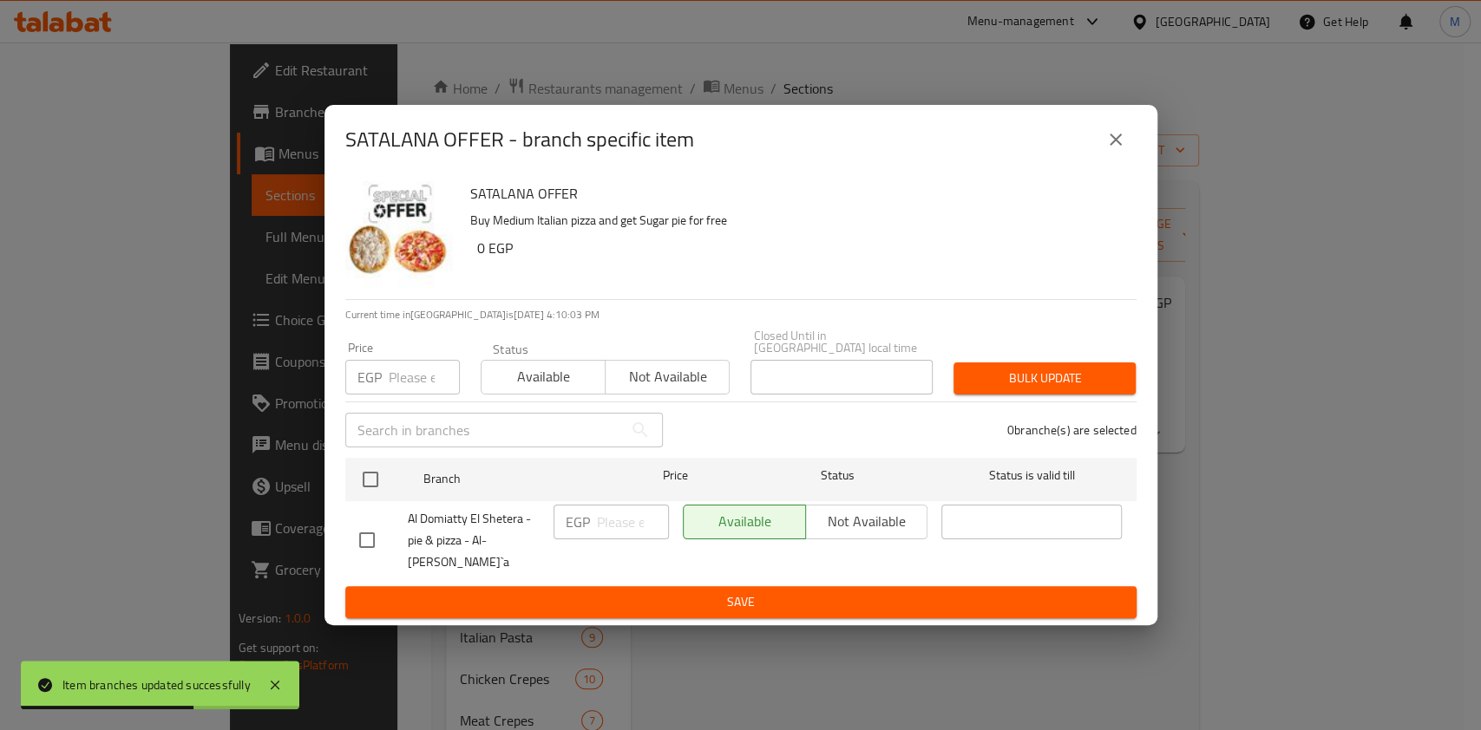
click at [1104, 160] on button "close" at bounding box center [1116, 140] width 42 height 42
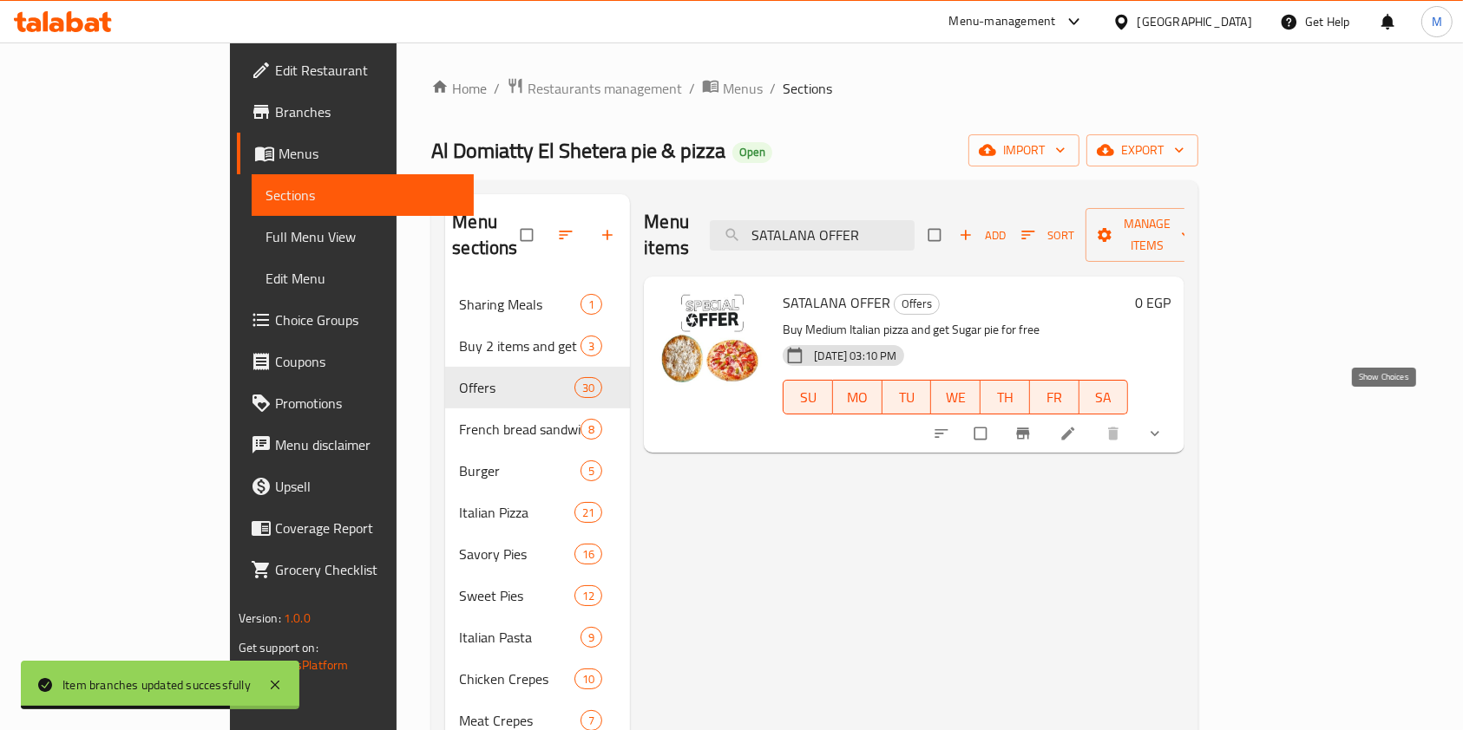
click at [1163, 425] on icon "show more" at bounding box center [1154, 433] width 17 height 17
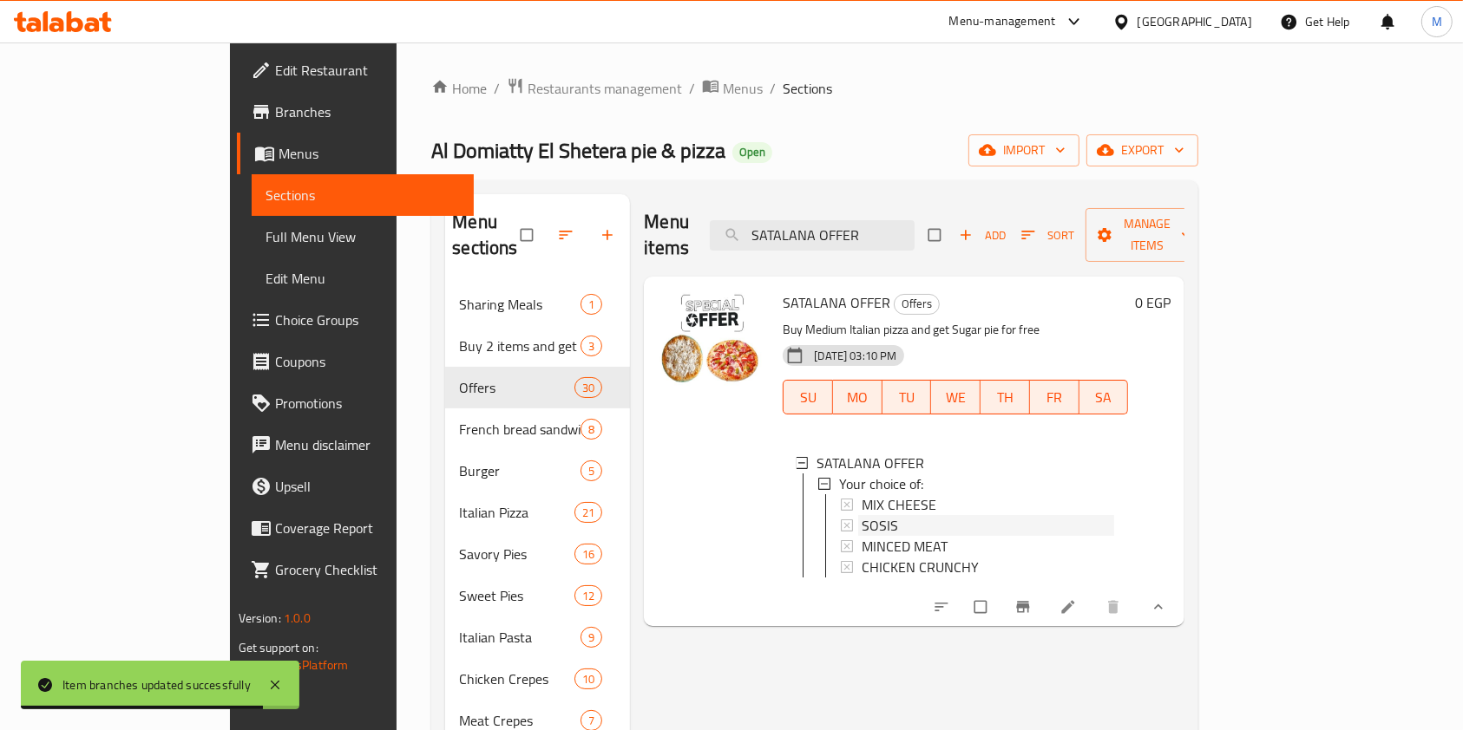
click at [901, 515] on div "SOSIS" at bounding box center [987, 525] width 252 height 21
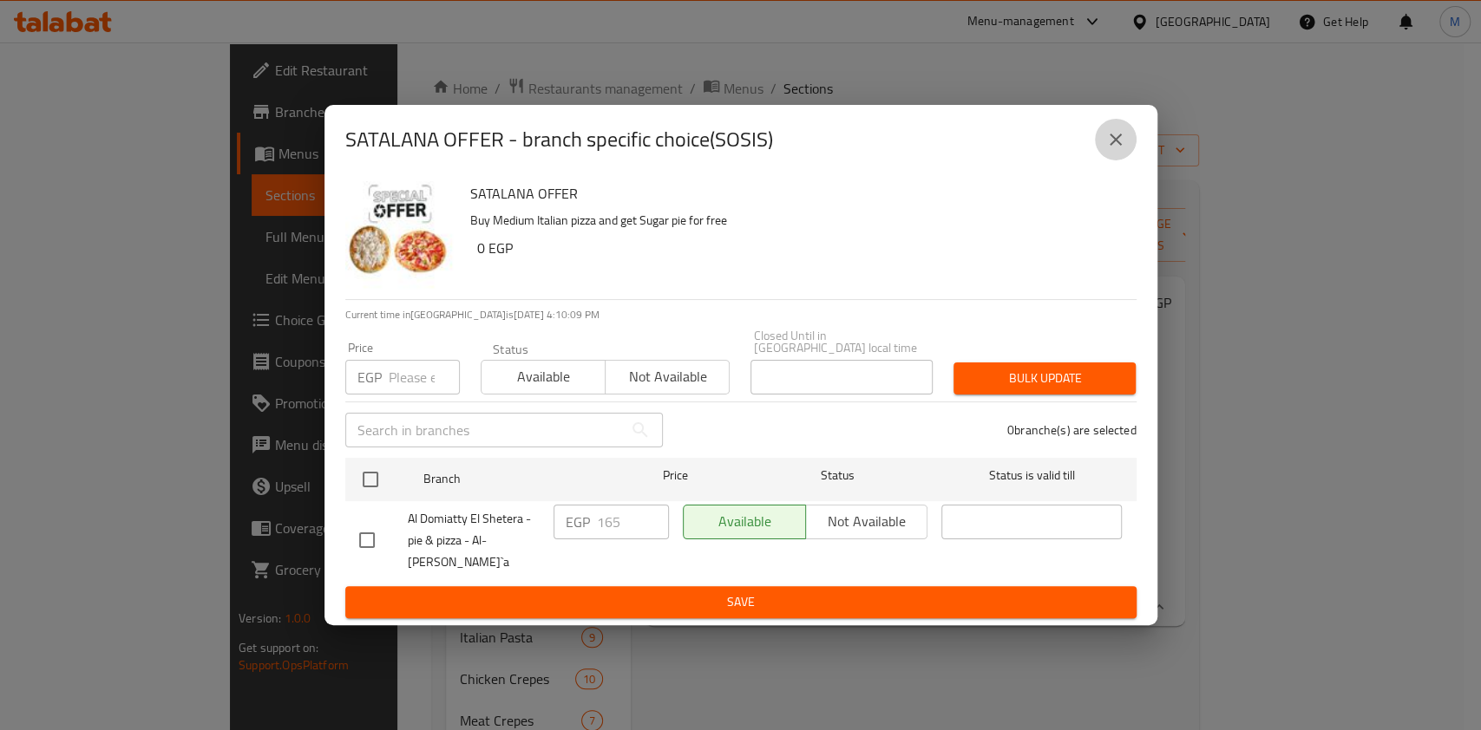
click at [1124, 150] on icon "close" at bounding box center [1115, 139] width 21 height 21
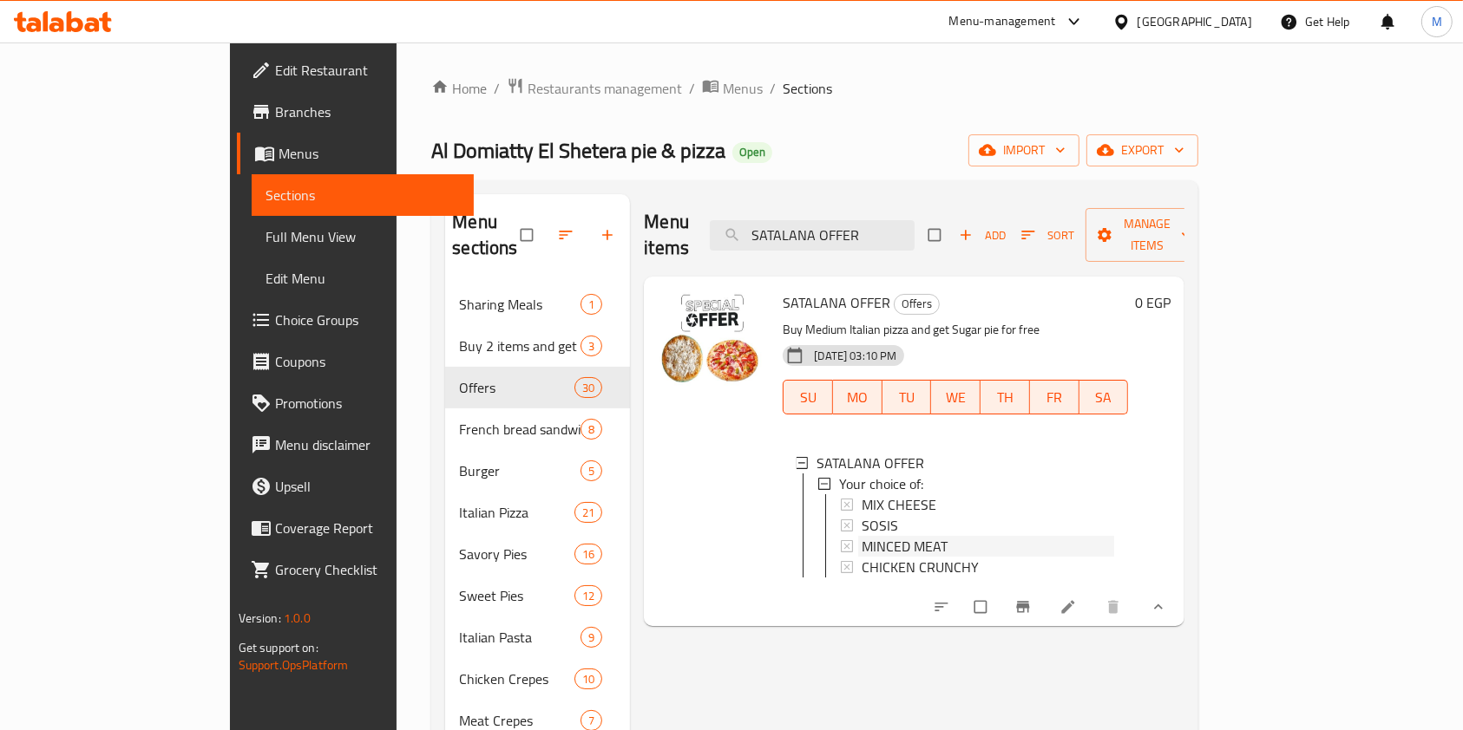
click at [870, 536] on span "MINCED MEAT" at bounding box center [904, 546] width 86 height 21
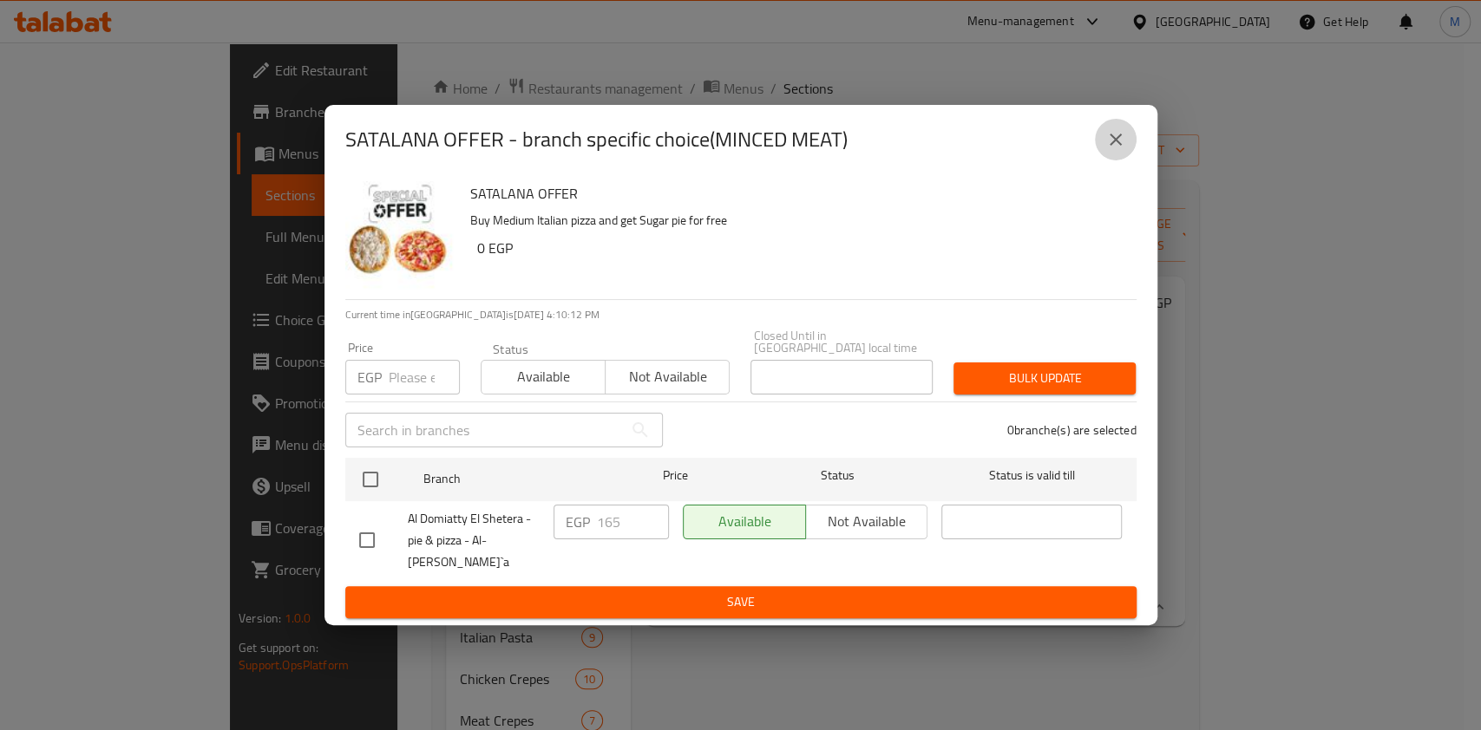
click at [1110, 150] on icon "close" at bounding box center [1115, 139] width 21 height 21
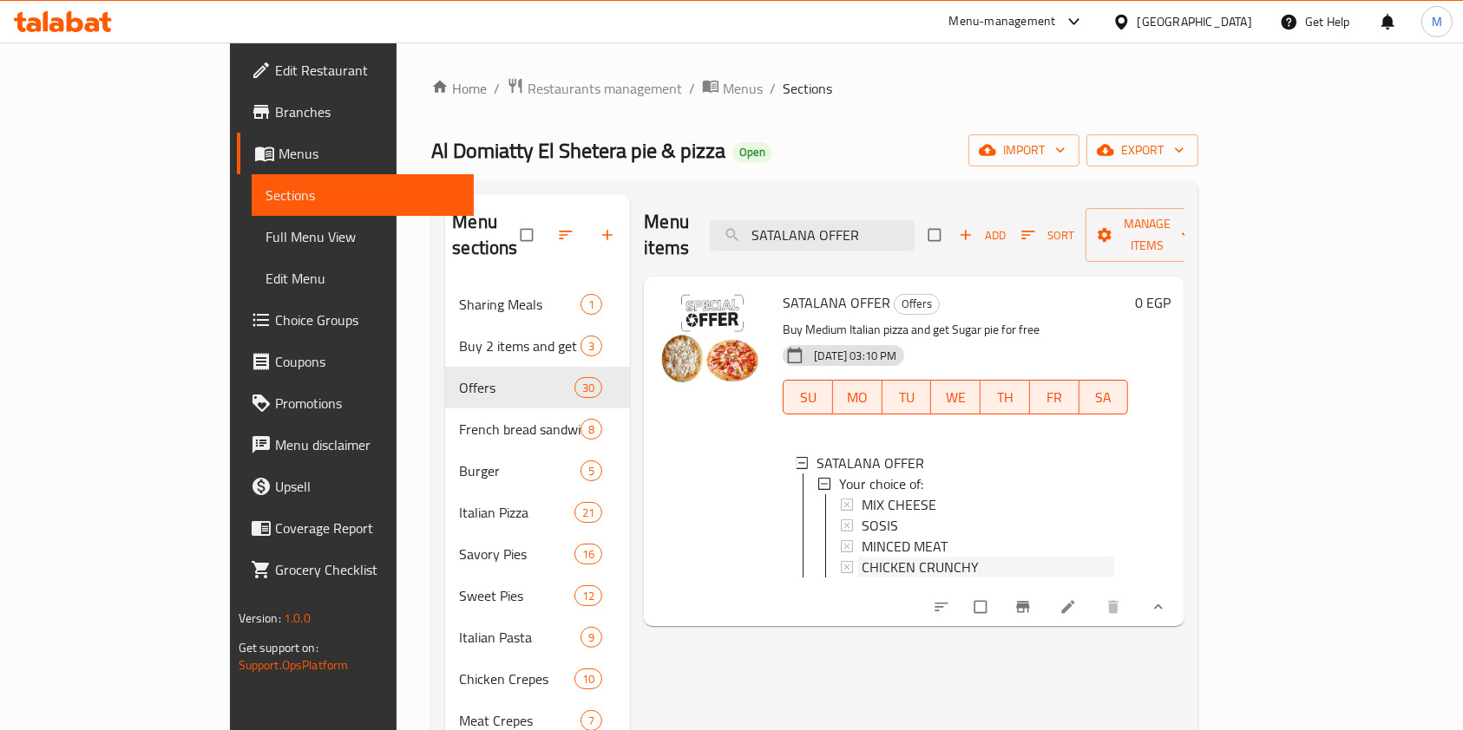
click at [861, 557] on span "CHICKEN CRUNCHY" at bounding box center [919, 567] width 117 height 21
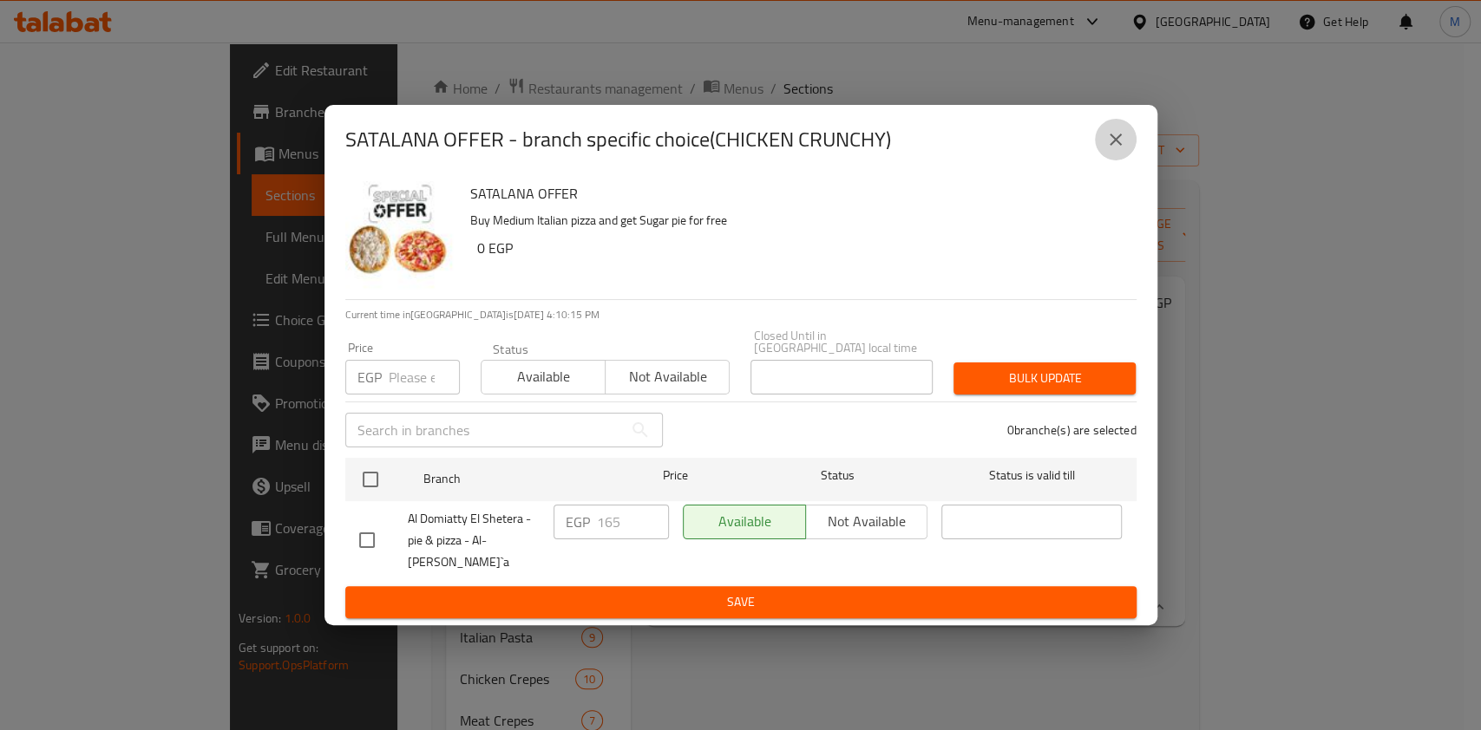
click at [1115, 160] on button "close" at bounding box center [1116, 140] width 42 height 42
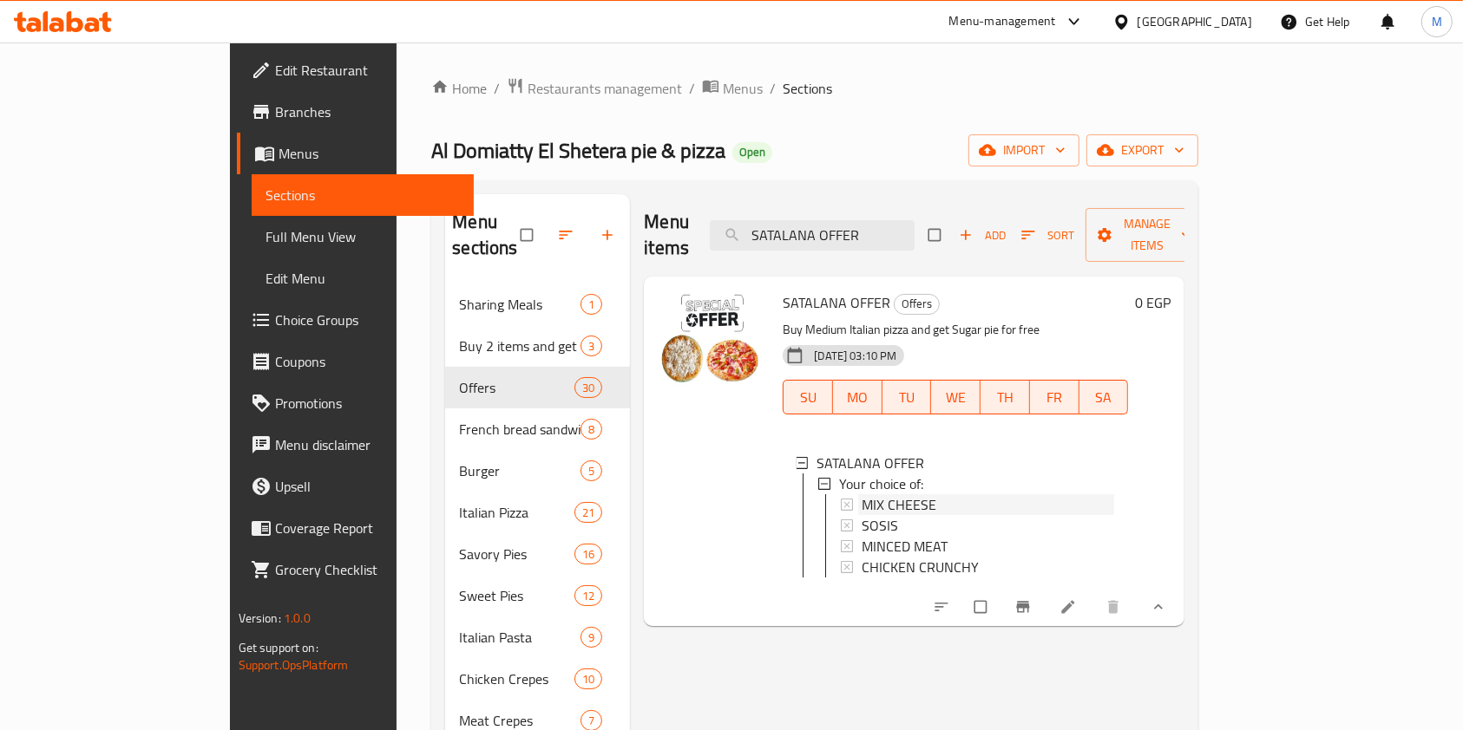
click at [862, 494] on span "MIX CHEESE" at bounding box center [898, 504] width 75 height 21
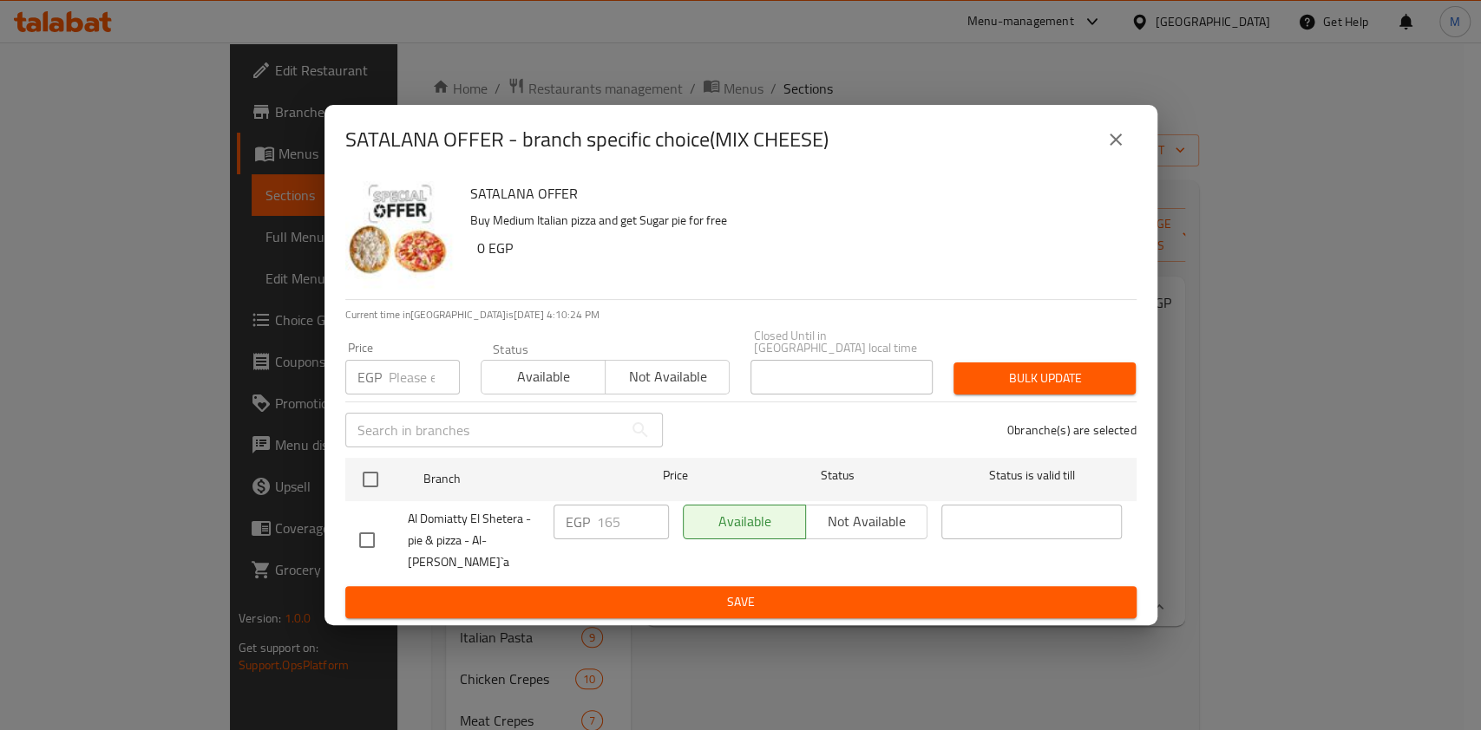
click at [370, 533] on input "checkbox" at bounding box center [367, 540] width 36 height 36
checkbox input "true"
click at [599, 540] on input "165" at bounding box center [633, 522] width 72 height 35
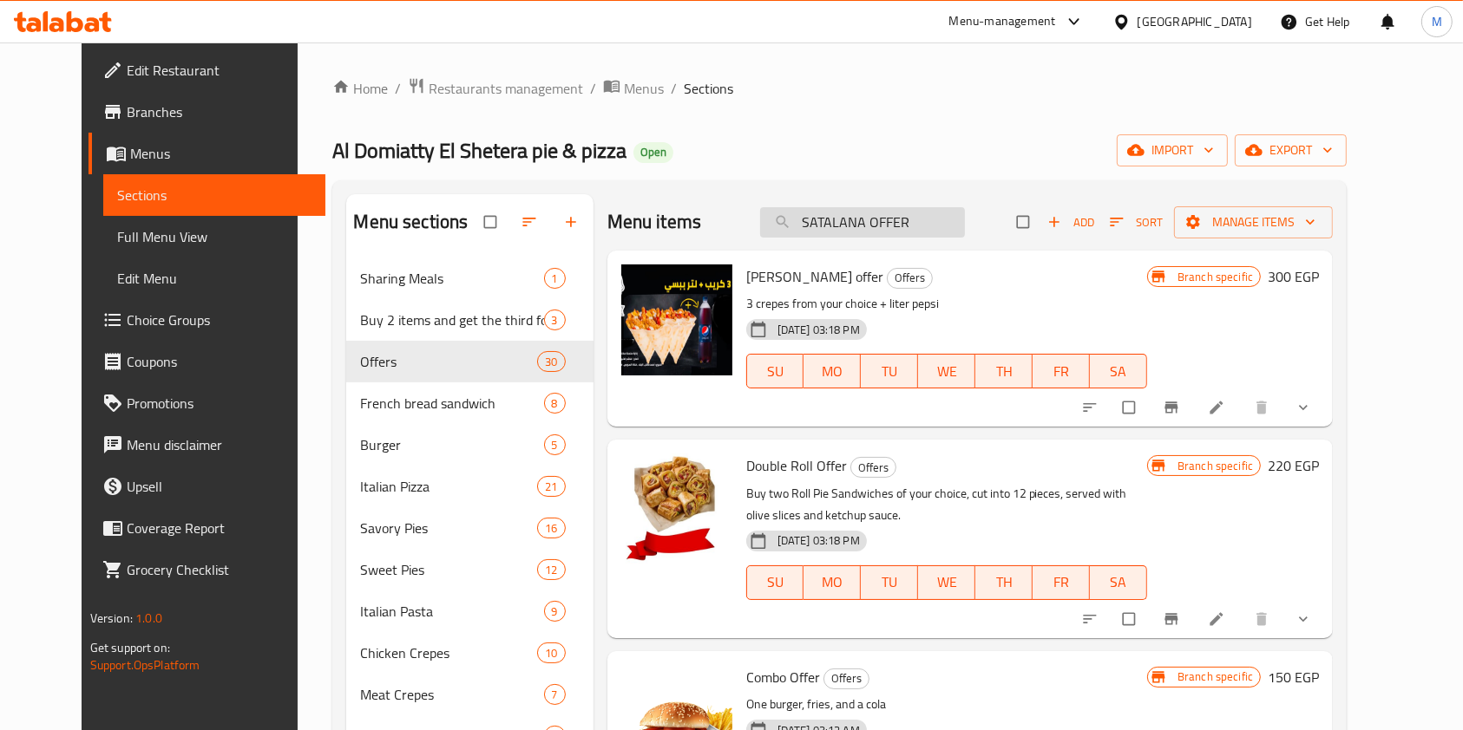
click at [943, 226] on input "SATALANA OFFER" at bounding box center [862, 222] width 205 height 30
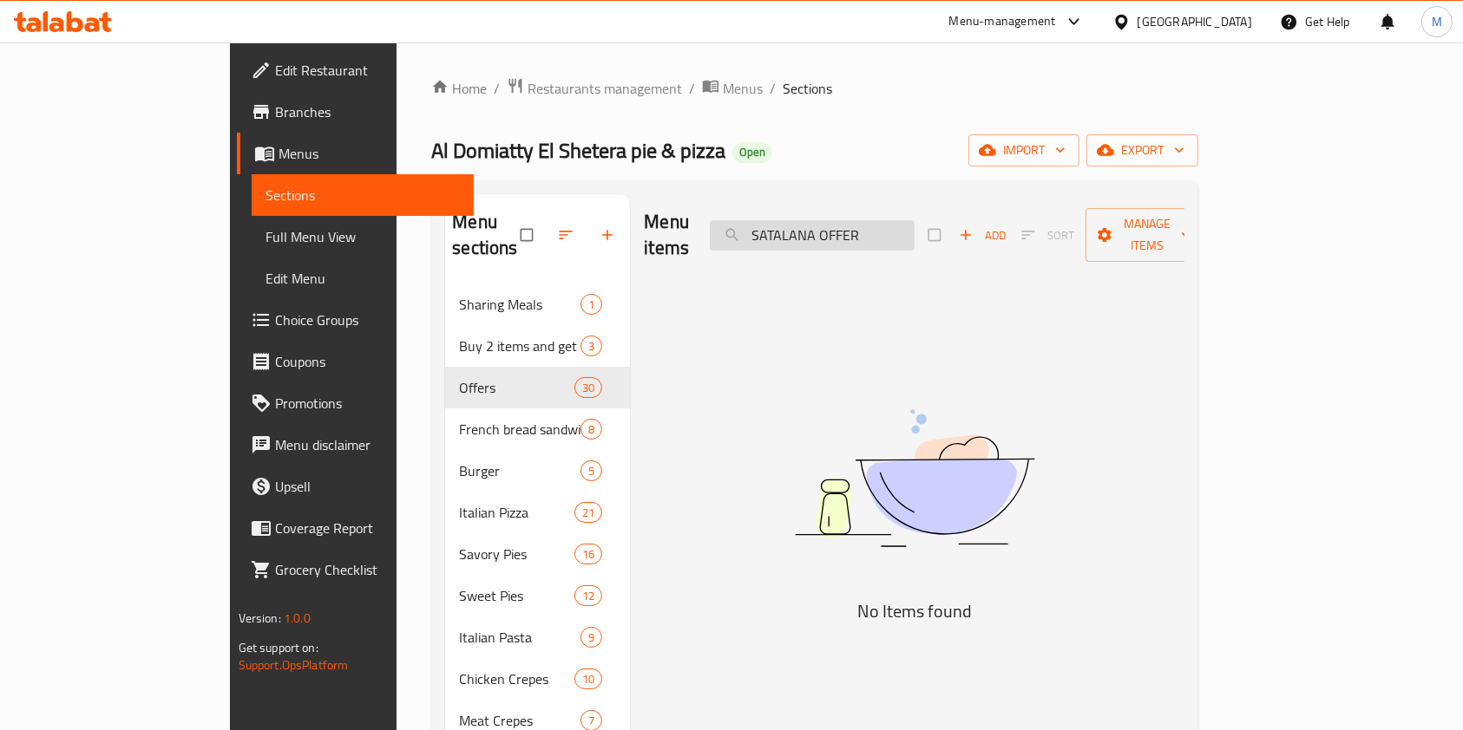
type input "SATALANA OFFER"
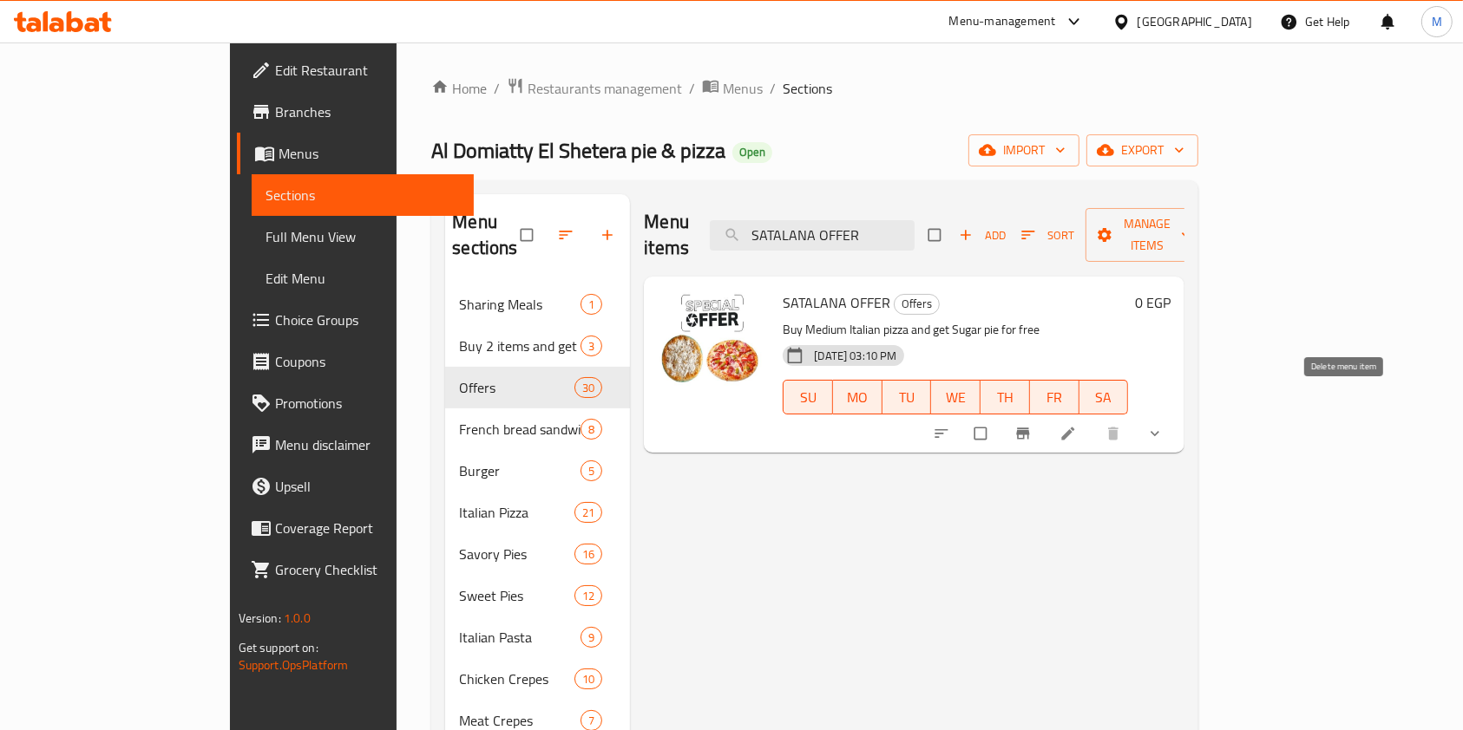
click at [1177, 415] on button "show more" at bounding box center [1157, 434] width 42 height 38
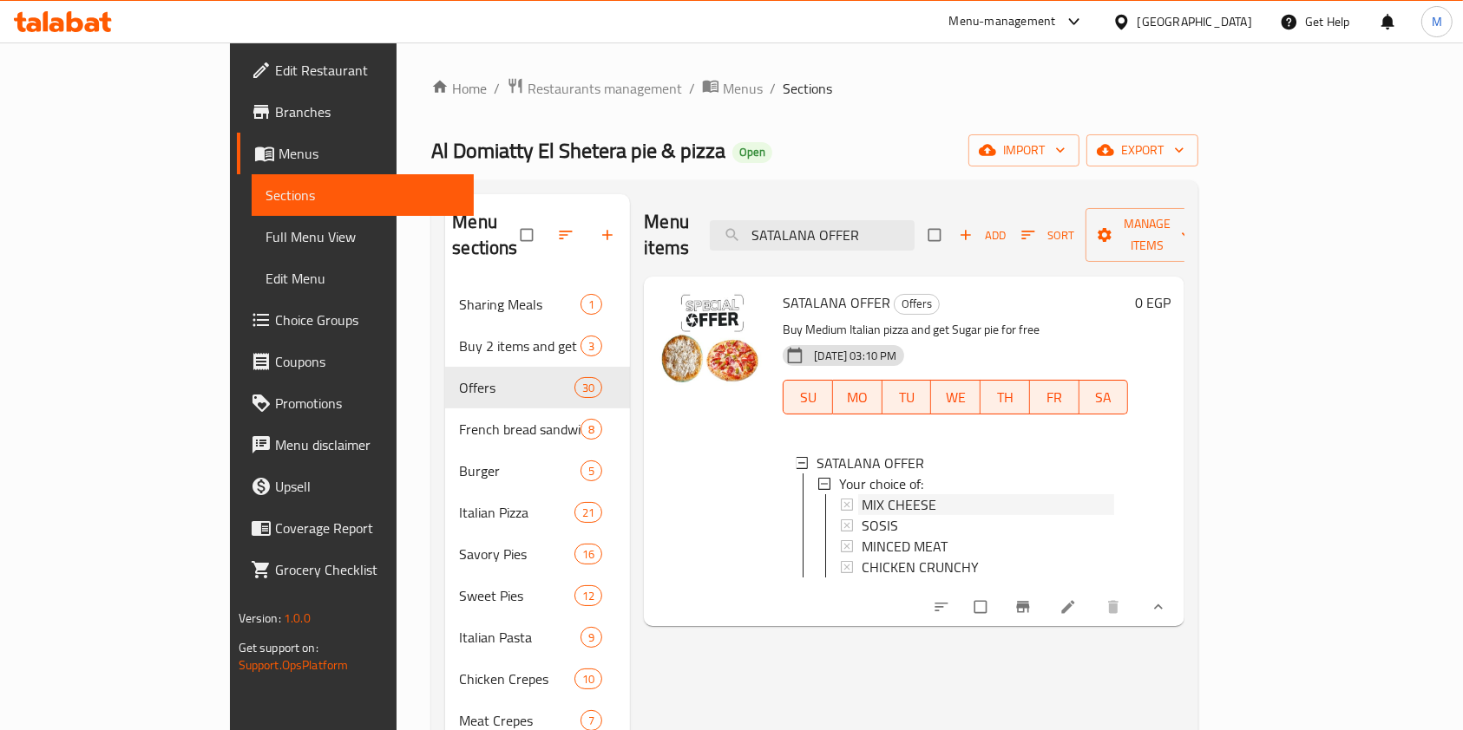
click at [861, 494] on span "MIX CHEESE" at bounding box center [898, 504] width 75 height 21
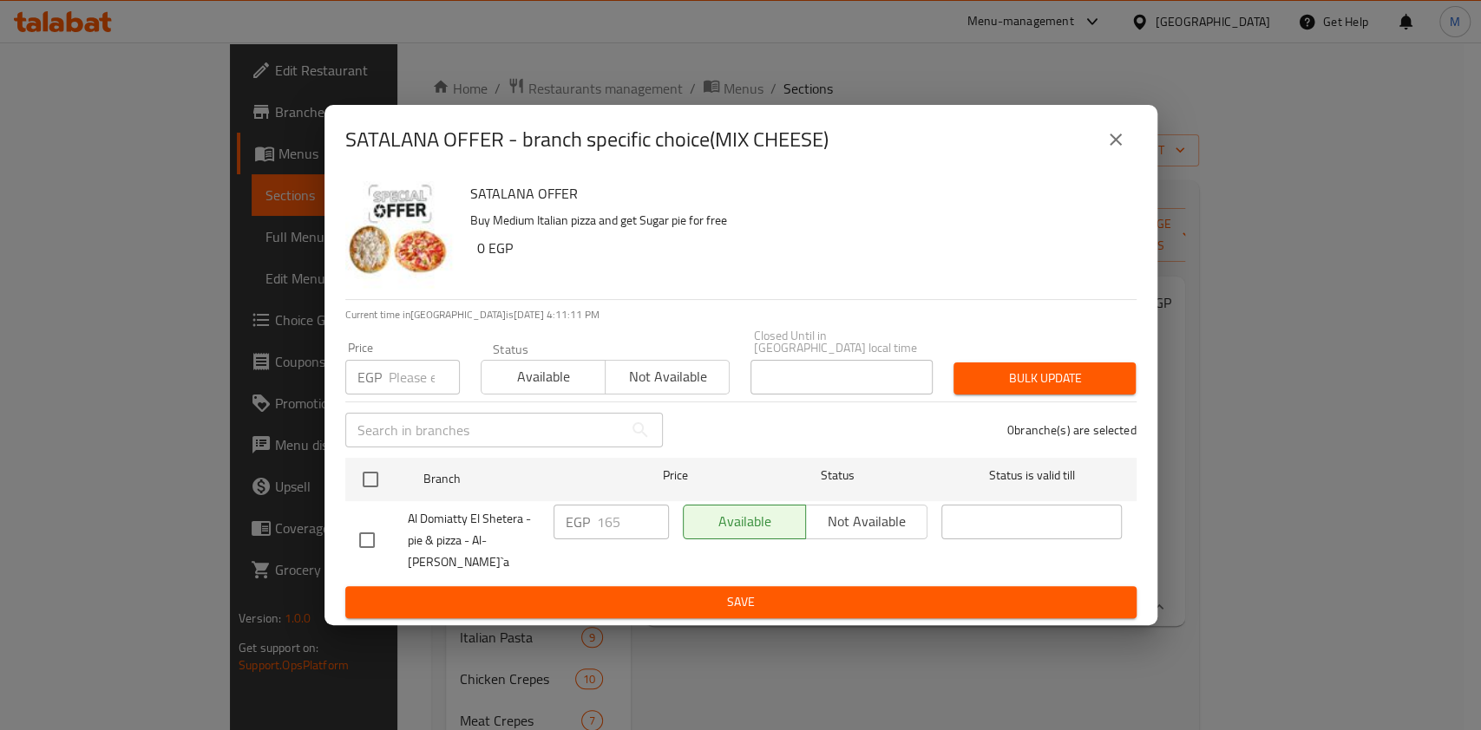
click at [381, 538] on input "checkbox" at bounding box center [367, 540] width 36 height 36
checkbox input "true"
click at [619, 520] on input "165" at bounding box center [633, 522] width 72 height 35
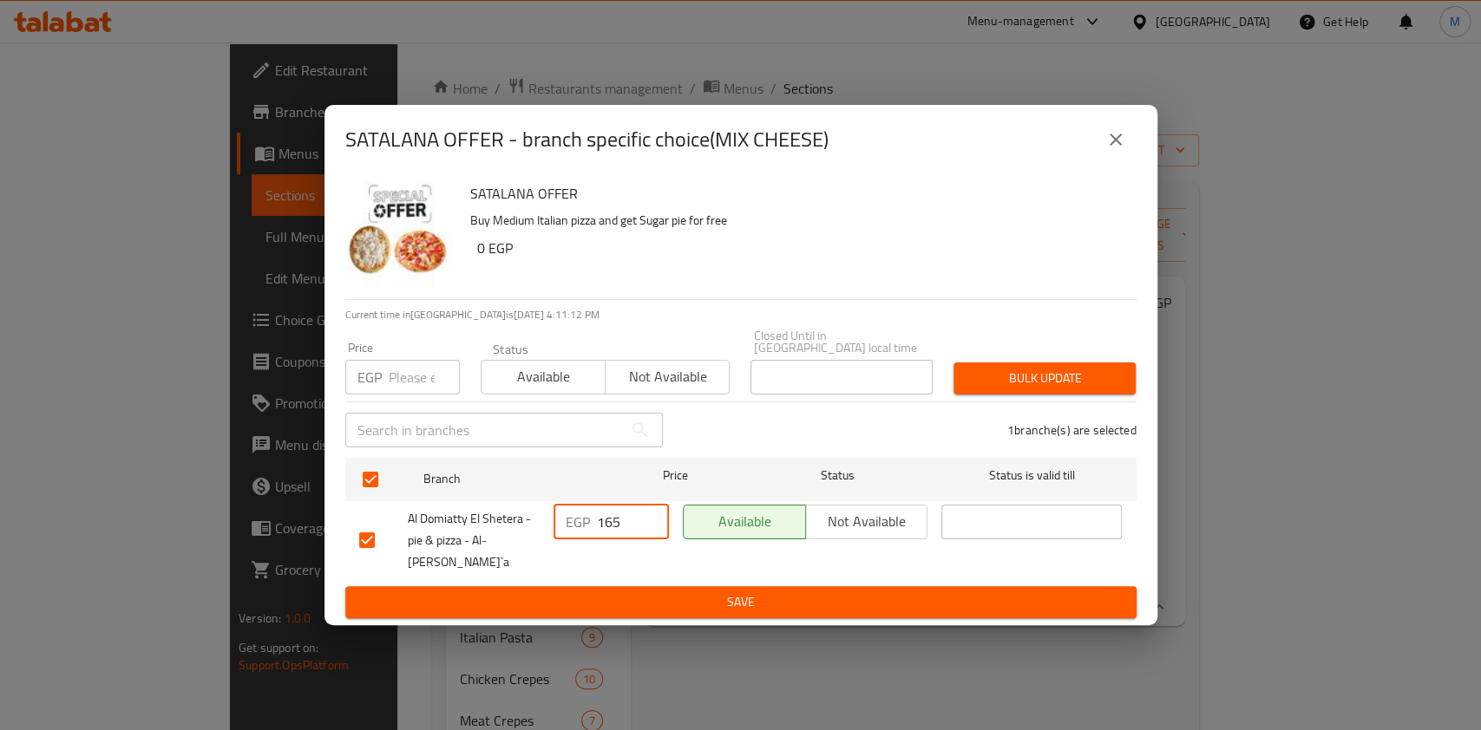
click at [619, 520] on input "165" at bounding box center [633, 522] width 72 height 35
paste input "235.71"
type input "235.71"
click at [787, 593] on span "Save" at bounding box center [740, 603] width 763 height 22
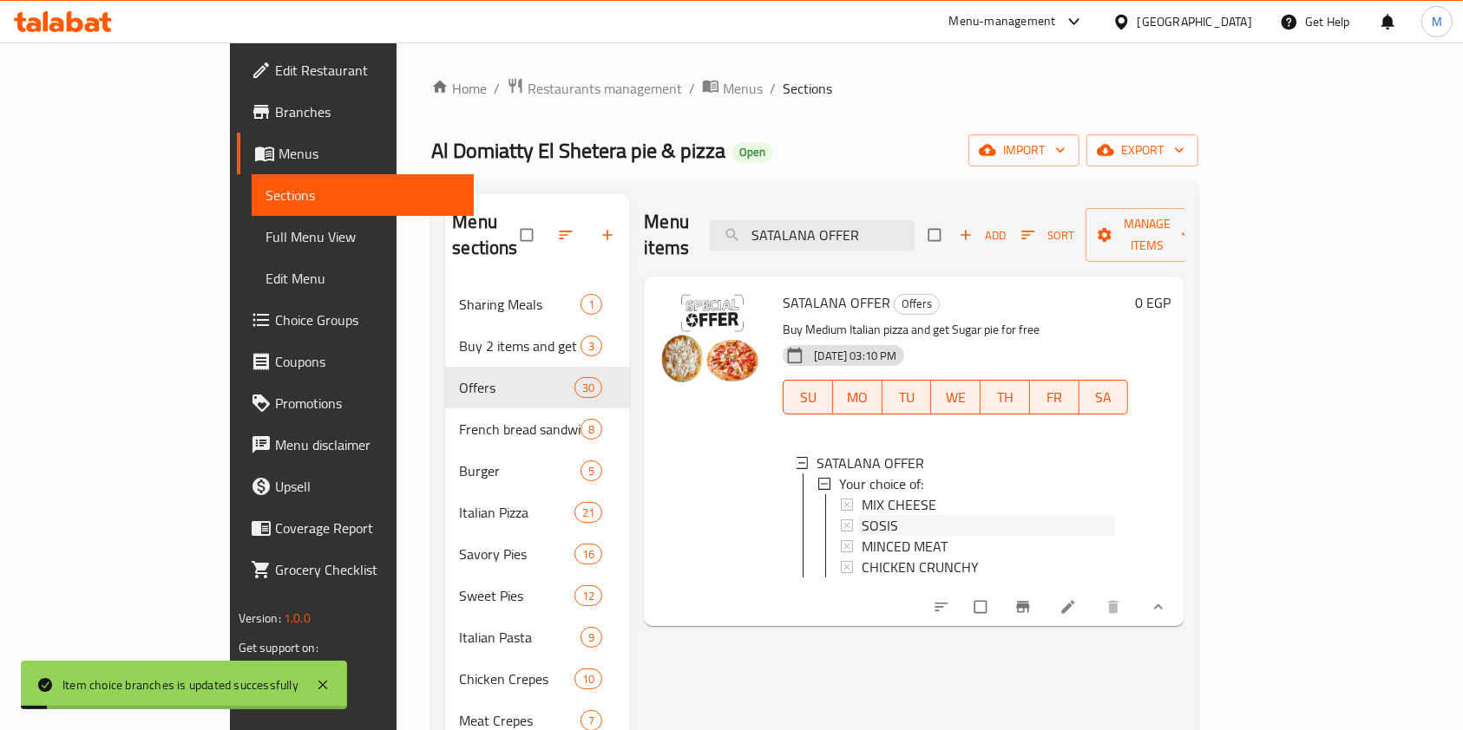
click at [861, 515] on div "SOSIS" at bounding box center [987, 525] width 252 height 21
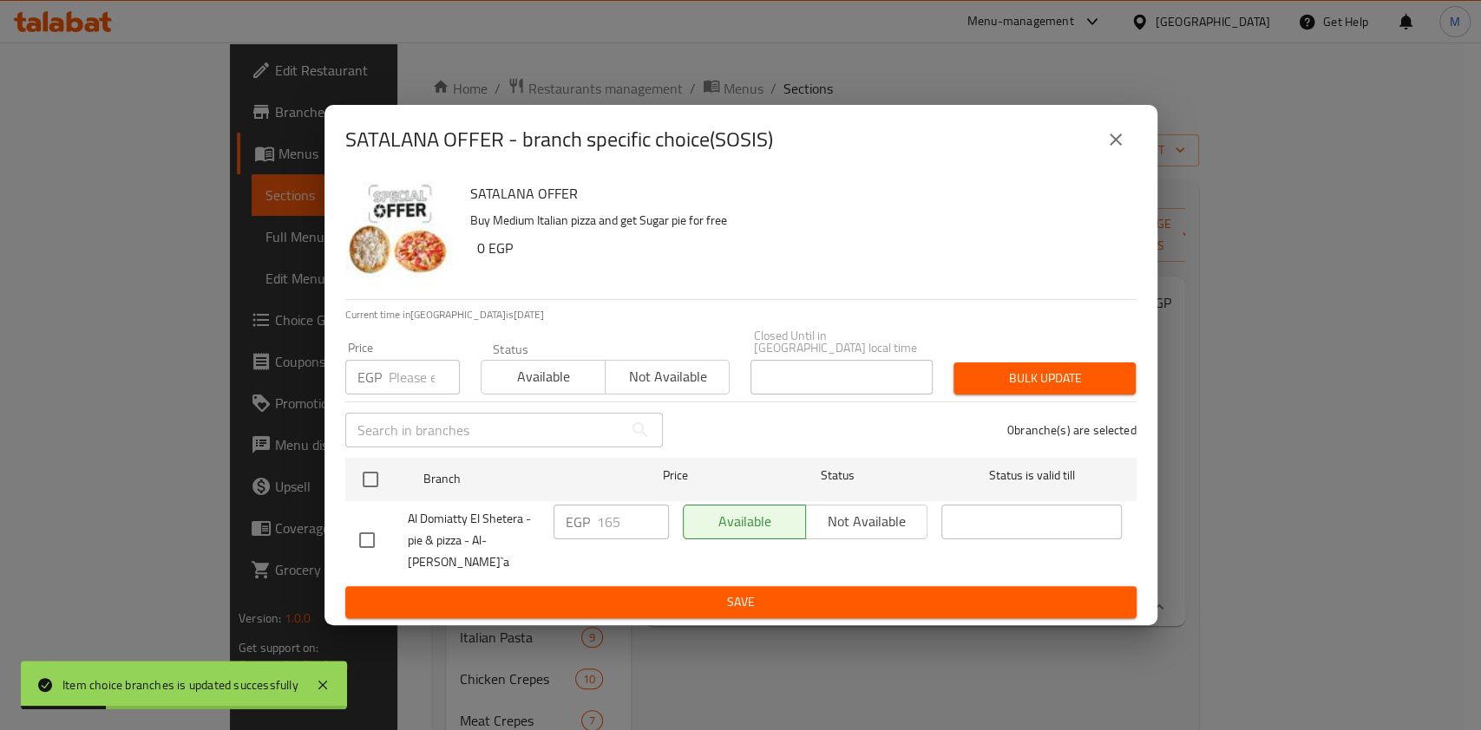
click at [357, 533] on input "checkbox" at bounding box center [367, 540] width 36 height 36
checkbox input "true"
click at [598, 526] on input "165" at bounding box center [633, 522] width 72 height 35
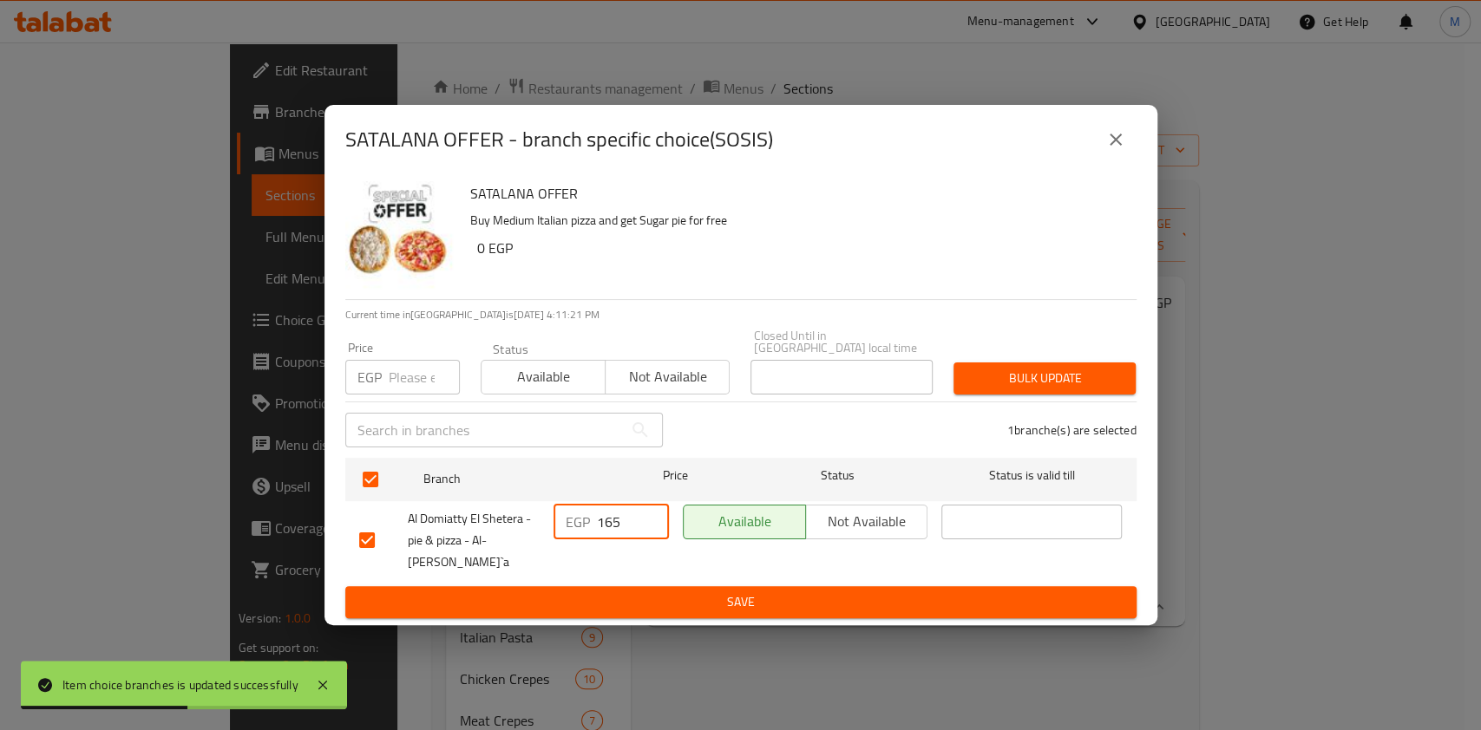
paste input "235.71"
type input "235.71"
click at [566, 592] on span "Save" at bounding box center [740, 603] width 763 height 22
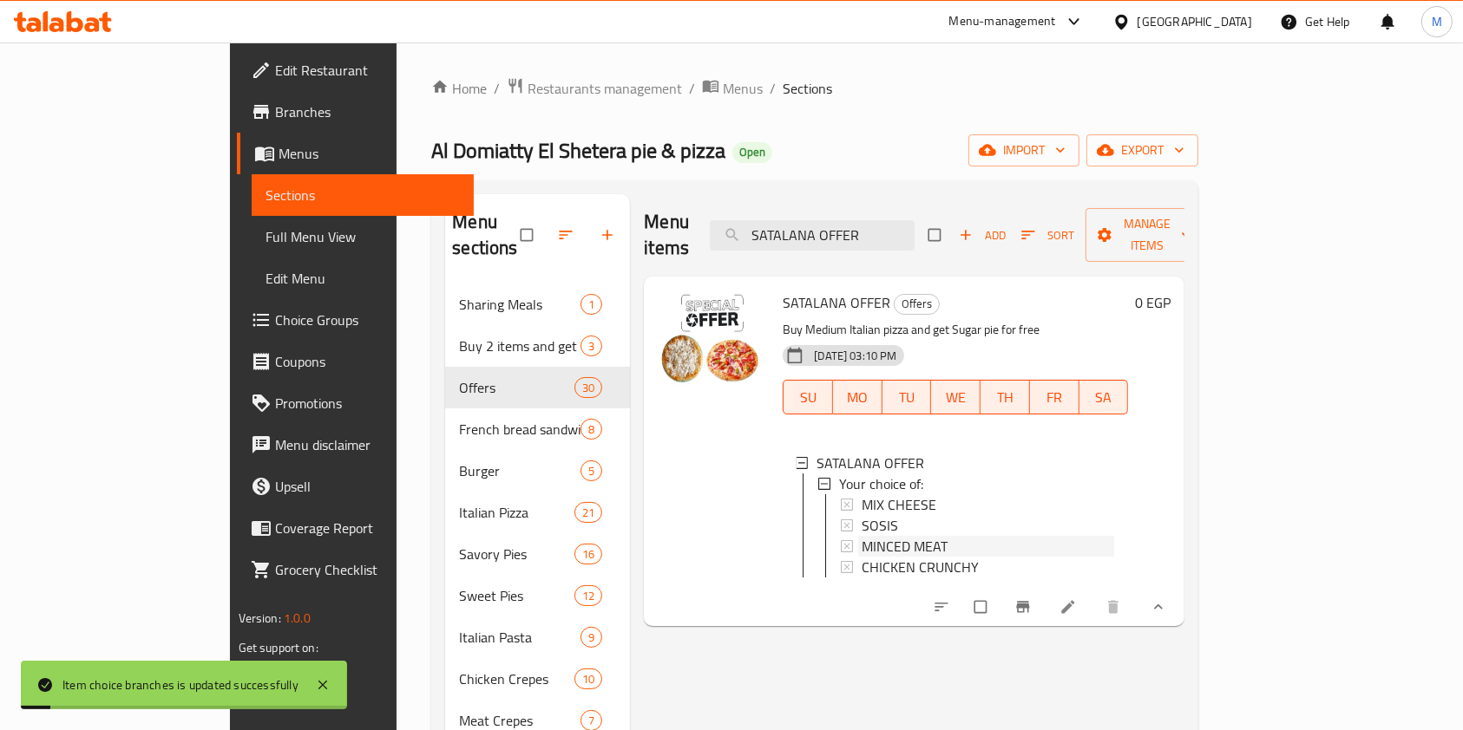
click at [888, 536] on span "MINCED MEAT" at bounding box center [904, 546] width 86 height 21
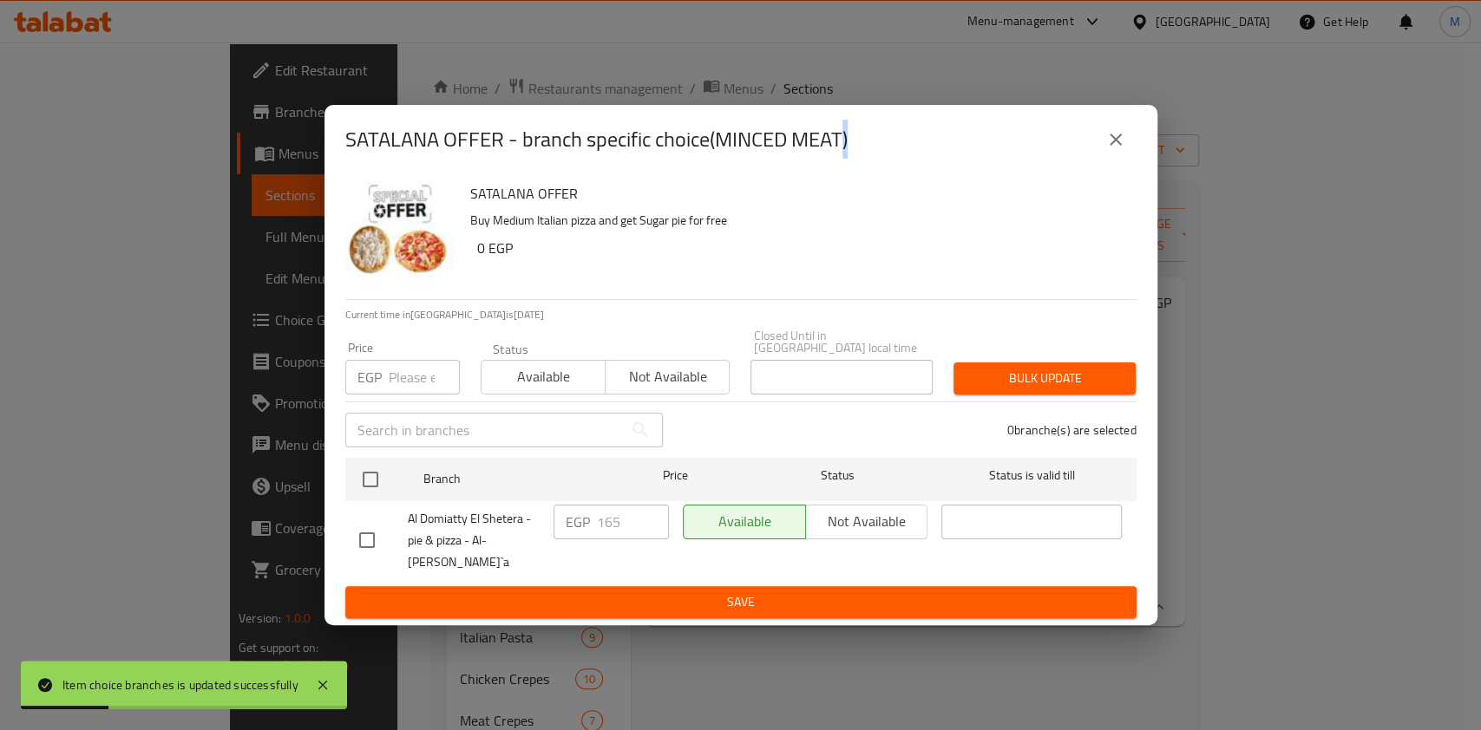
click at [365, 534] on input "checkbox" at bounding box center [367, 540] width 36 height 36
checkbox input "true"
click at [602, 537] on input "165" at bounding box center [633, 522] width 72 height 35
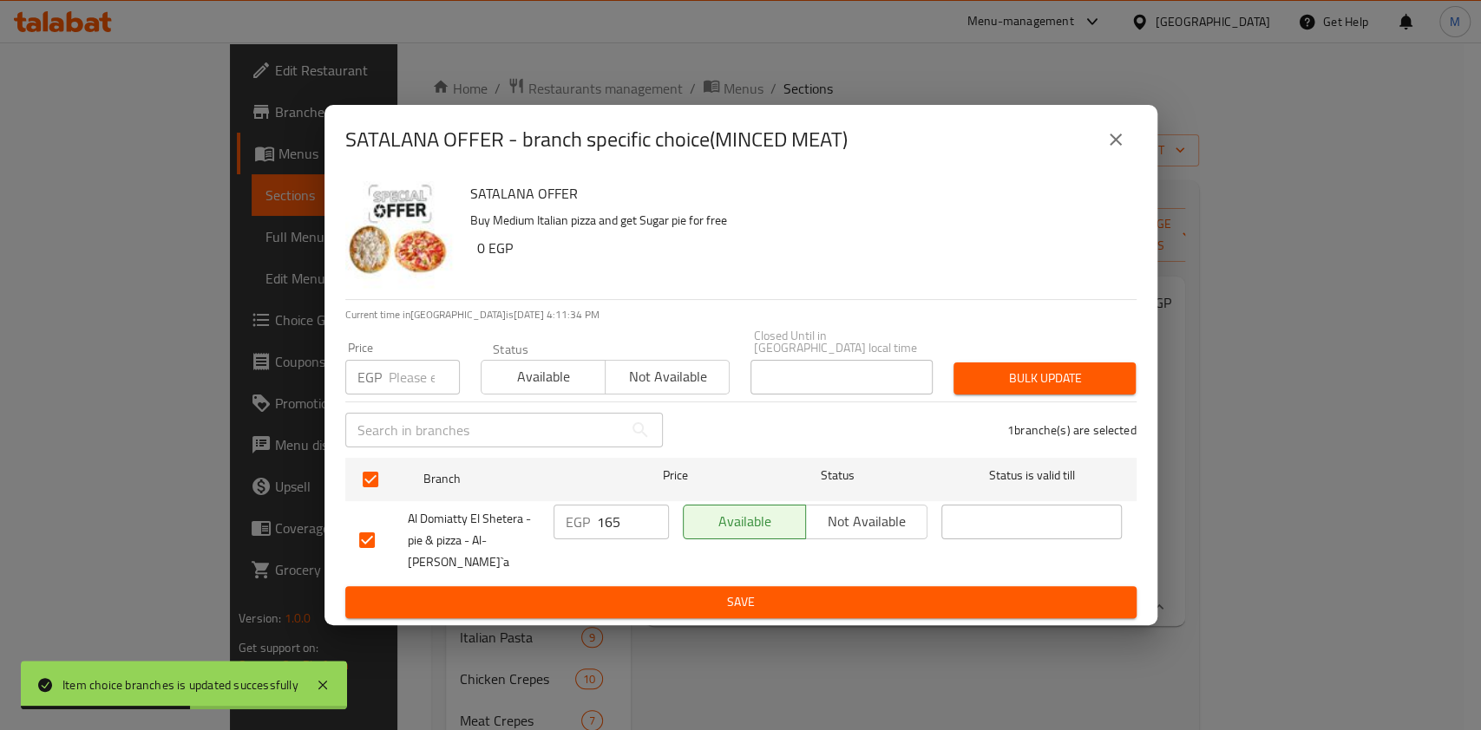
click at [336, 540] on div "SATALANA OFFER Buy Medium Italian pizza and get Sugar pie for free 0 EGP Curren…" at bounding box center [740, 400] width 833 height 452
click at [614, 537] on input "165" at bounding box center [633, 522] width 72 height 35
paste input "235.71"
type input "235.71"
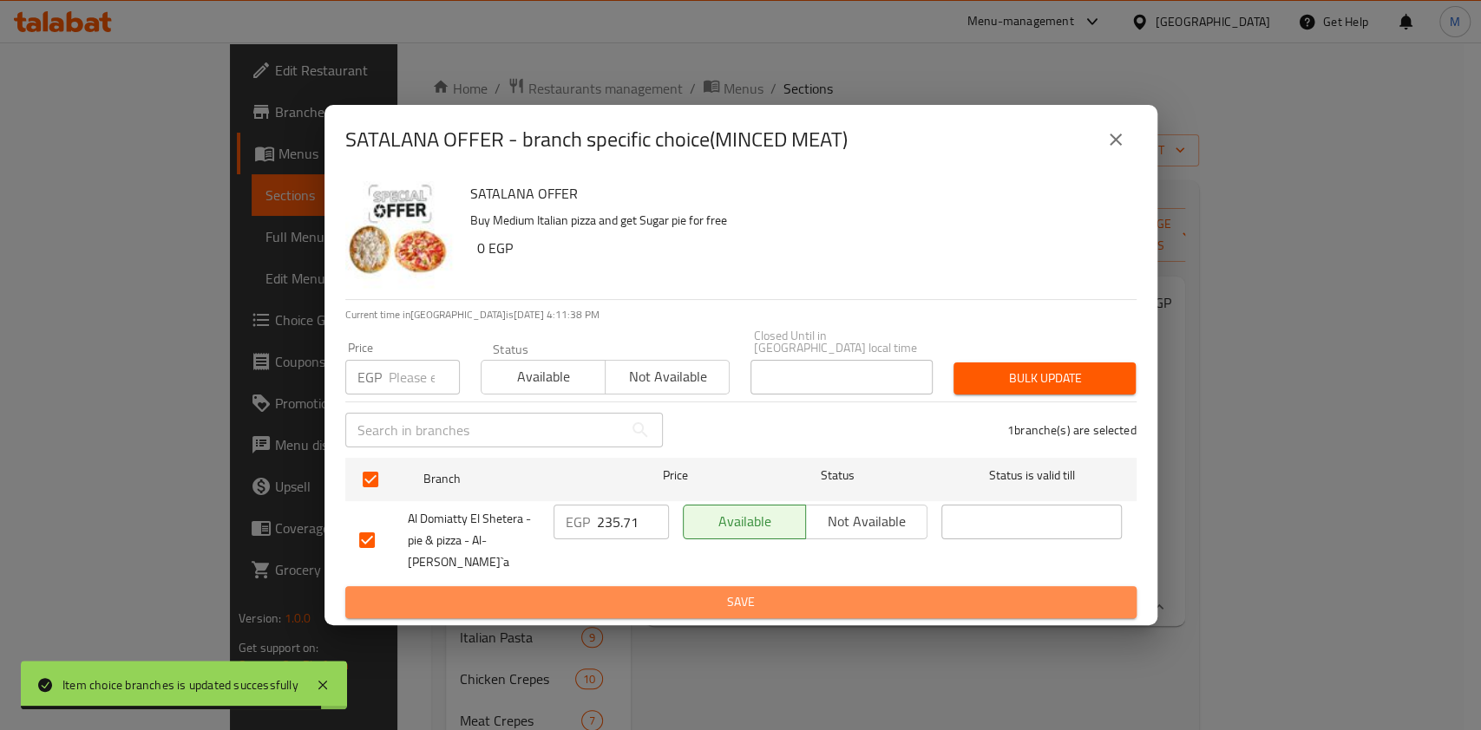
click at [568, 592] on span "Save" at bounding box center [740, 603] width 763 height 22
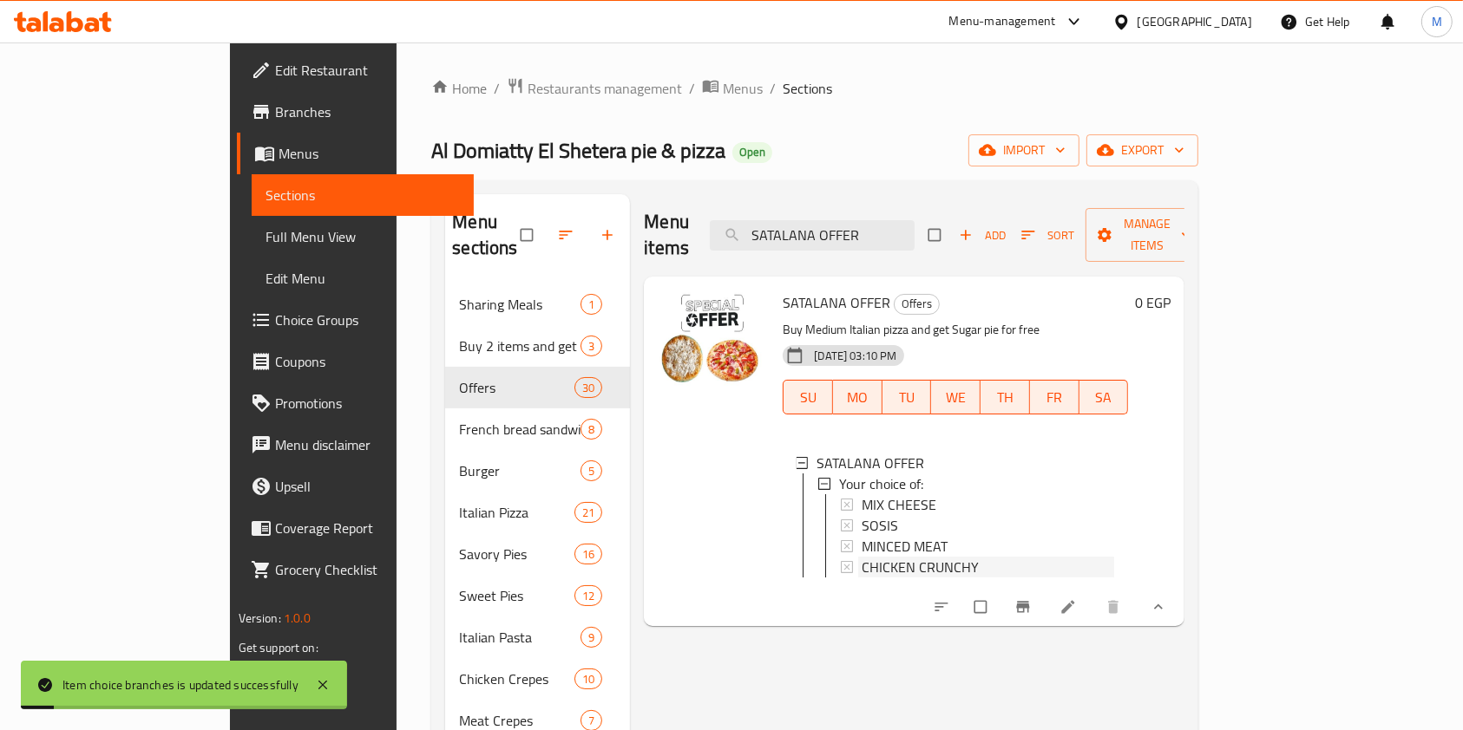
click at [861, 557] on span "CHICKEN CRUNCHY" at bounding box center [919, 567] width 117 height 21
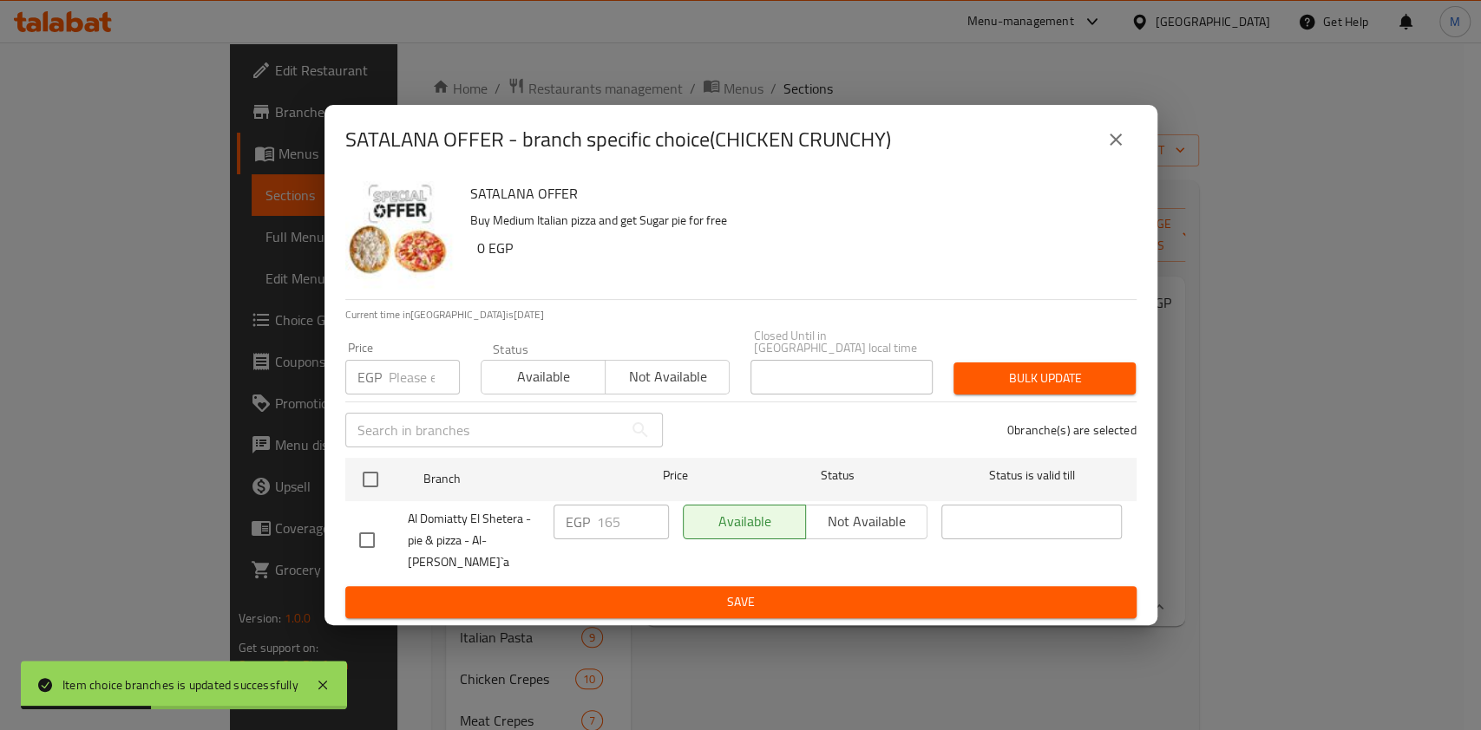
click at [371, 545] on input "checkbox" at bounding box center [367, 540] width 36 height 36
checkbox input "true"
click at [606, 533] on input "165" at bounding box center [633, 522] width 72 height 35
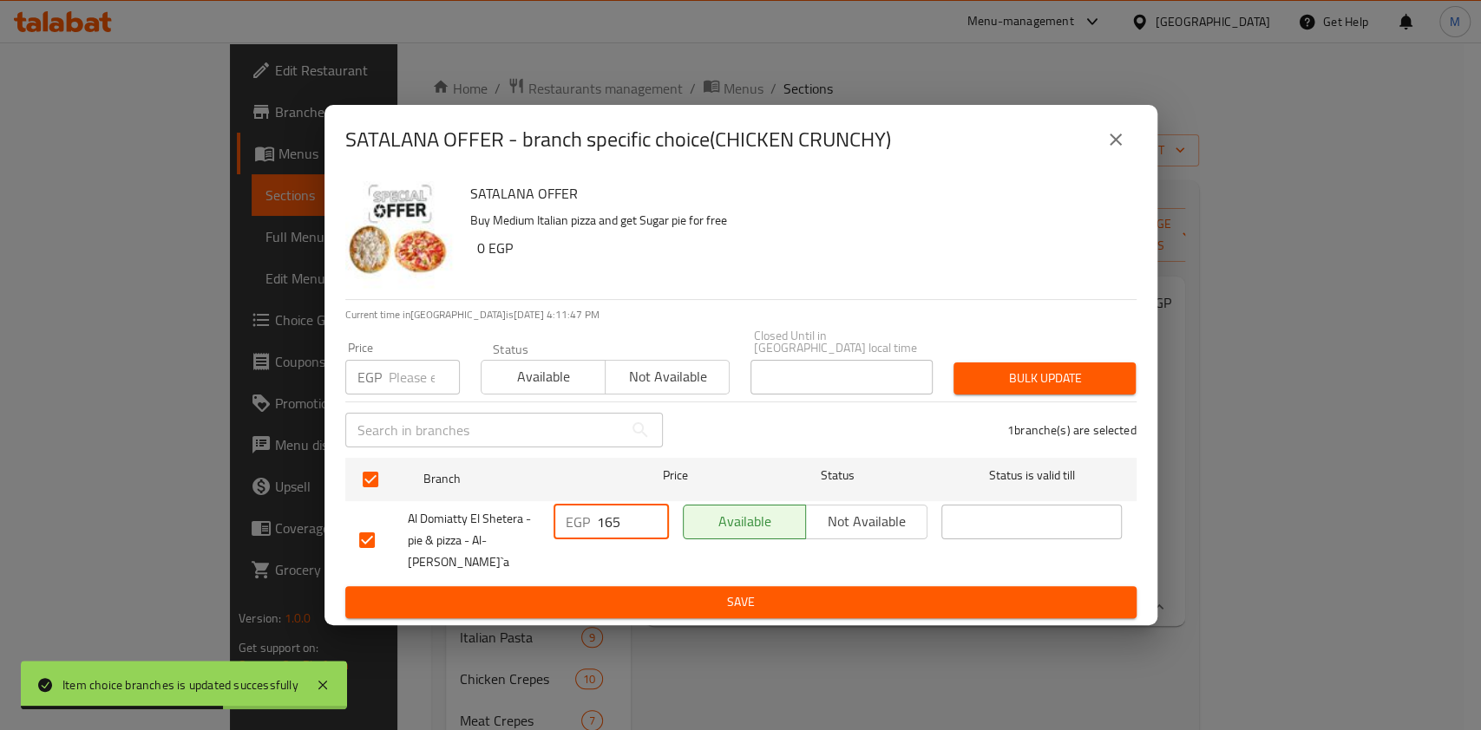
paste input "235.71"
type input "235.71"
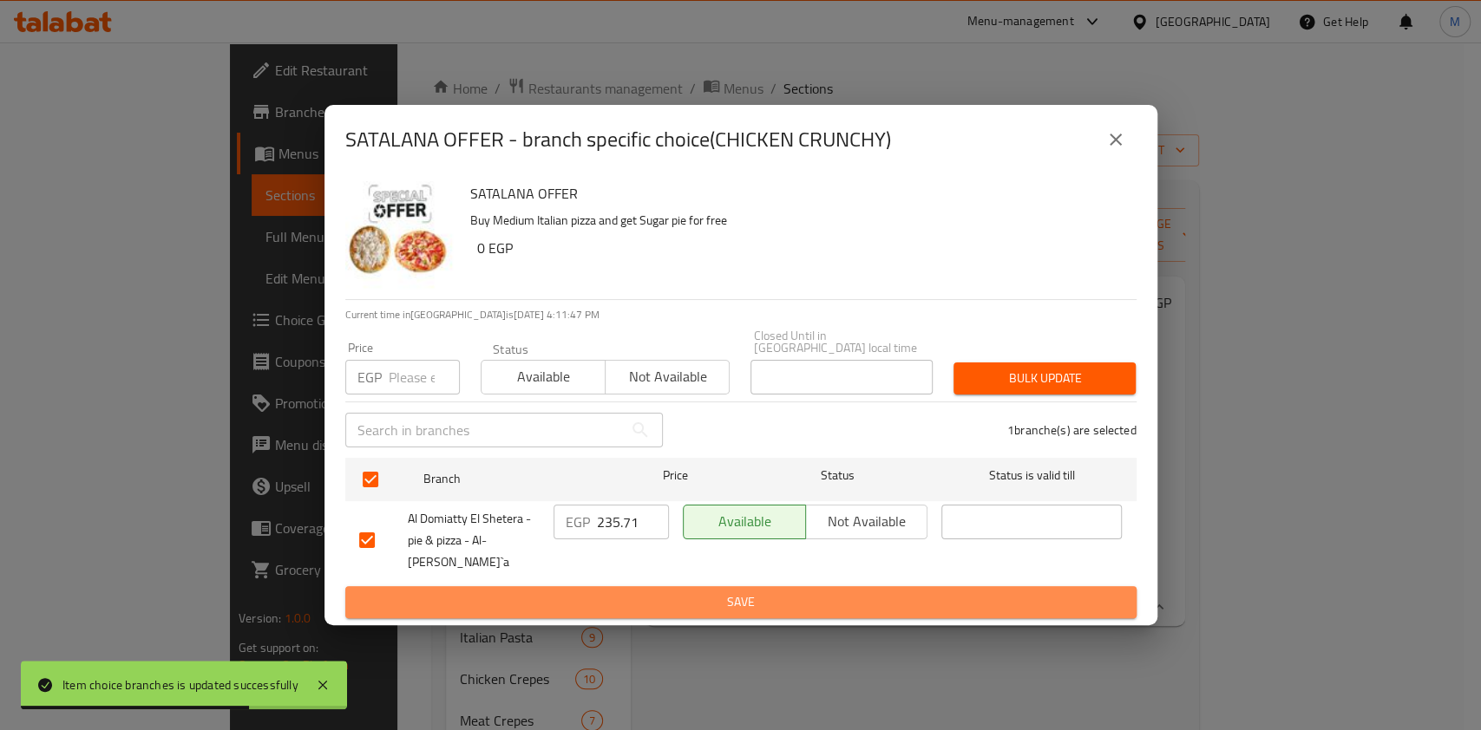
click at [520, 598] on button "Save" at bounding box center [740, 602] width 791 height 32
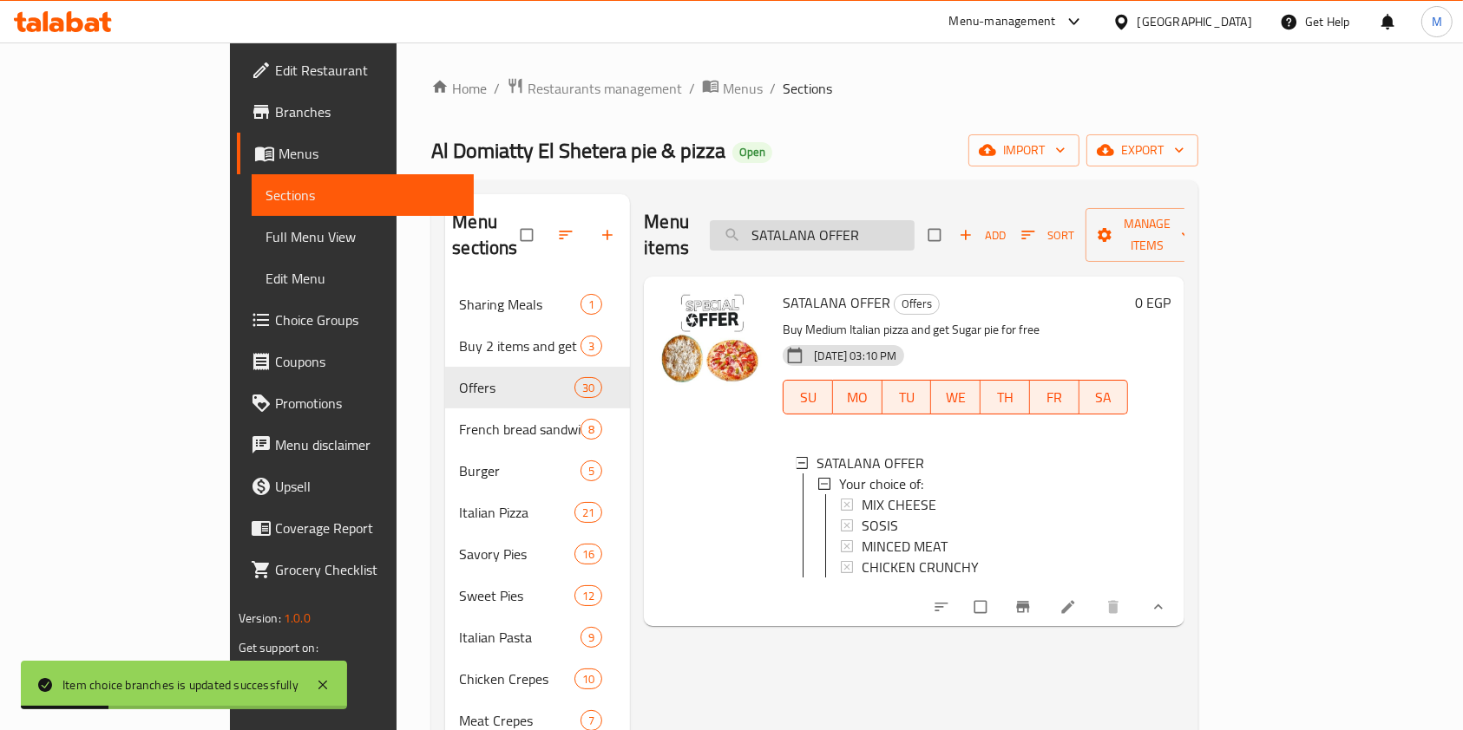
click at [883, 220] on input "SATALANA OFFER" at bounding box center [812, 235] width 205 height 30
paste input "2 small italian pizza offer"
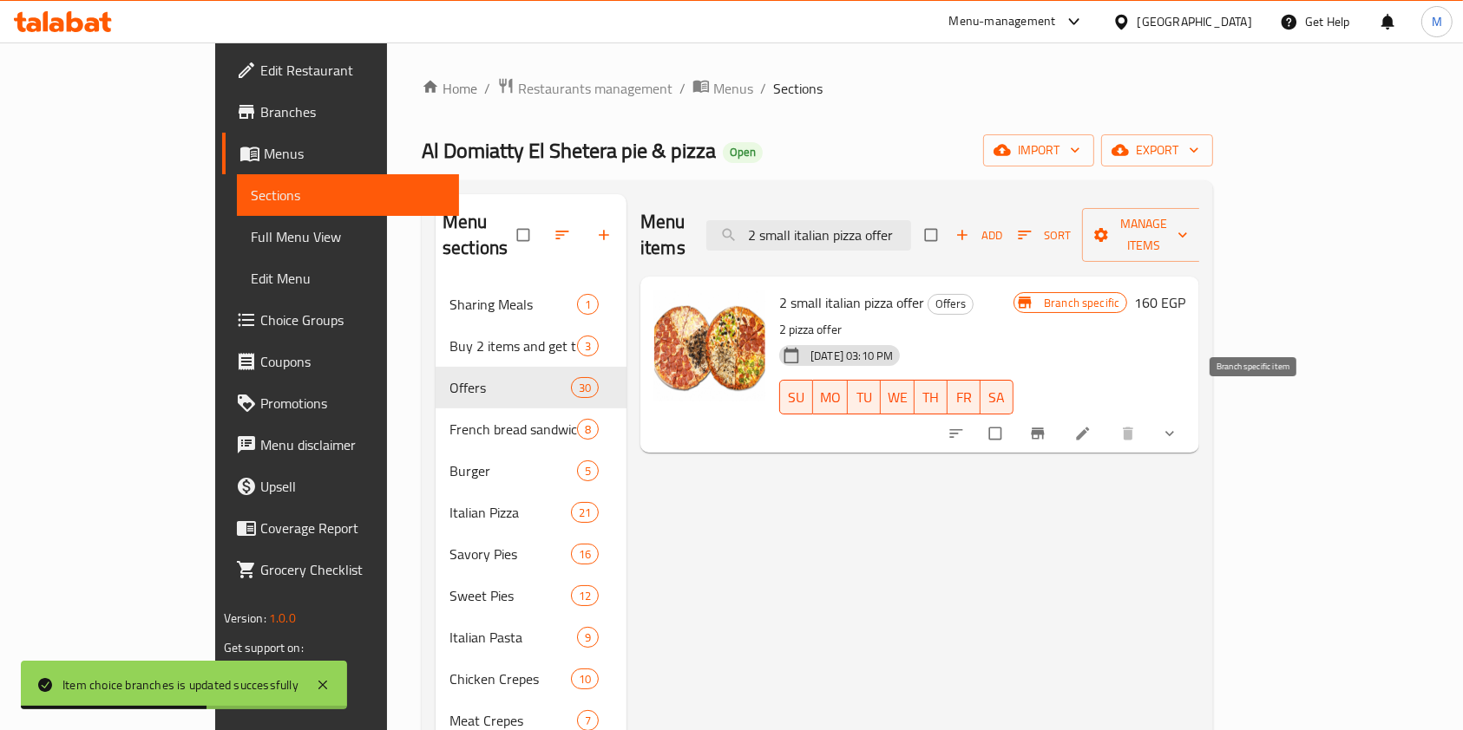
type input "2 small italian pizza offer"
click at [1060, 422] on button "Branch-specific-item" at bounding box center [1039, 434] width 42 height 38
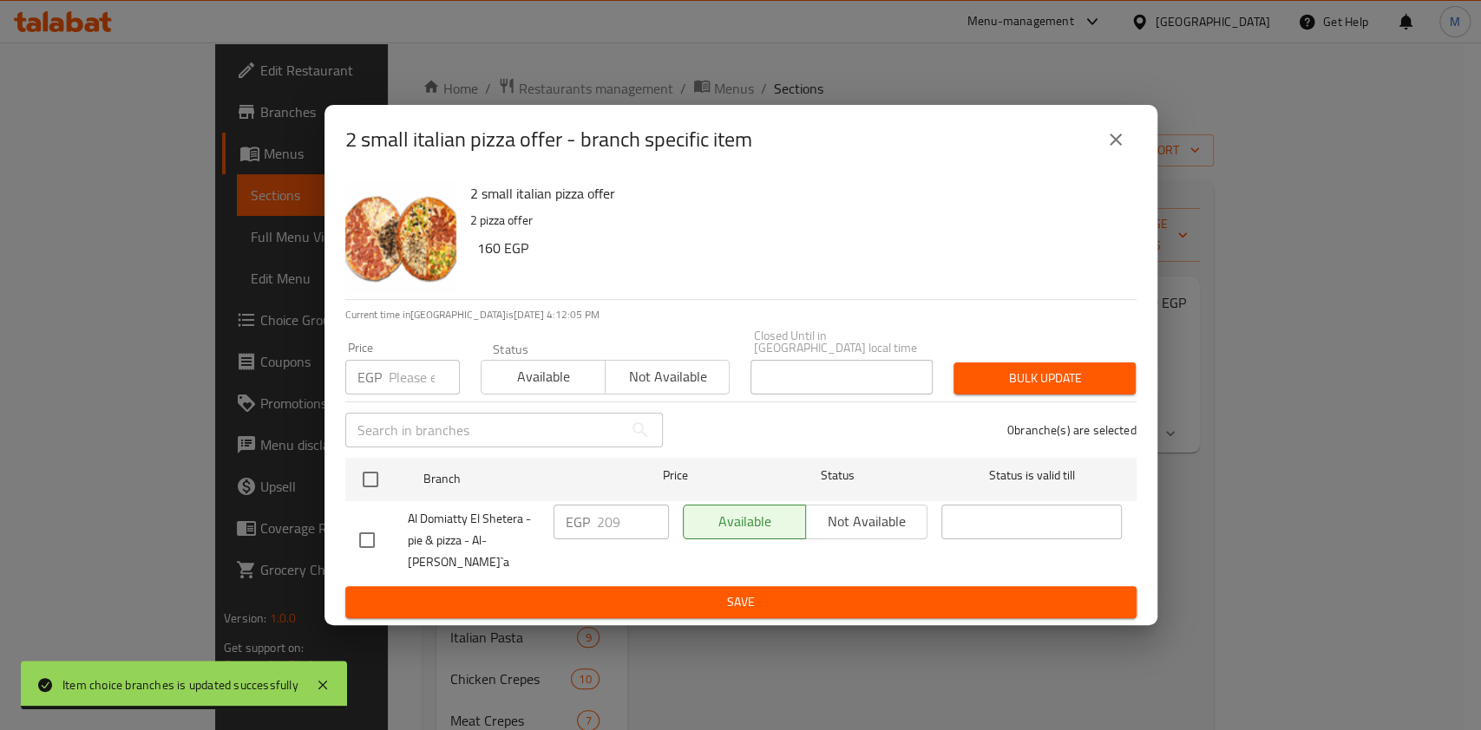
click at [372, 533] on input "checkbox" at bounding box center [367, 540] width 36 height 36
checkbox input "true"
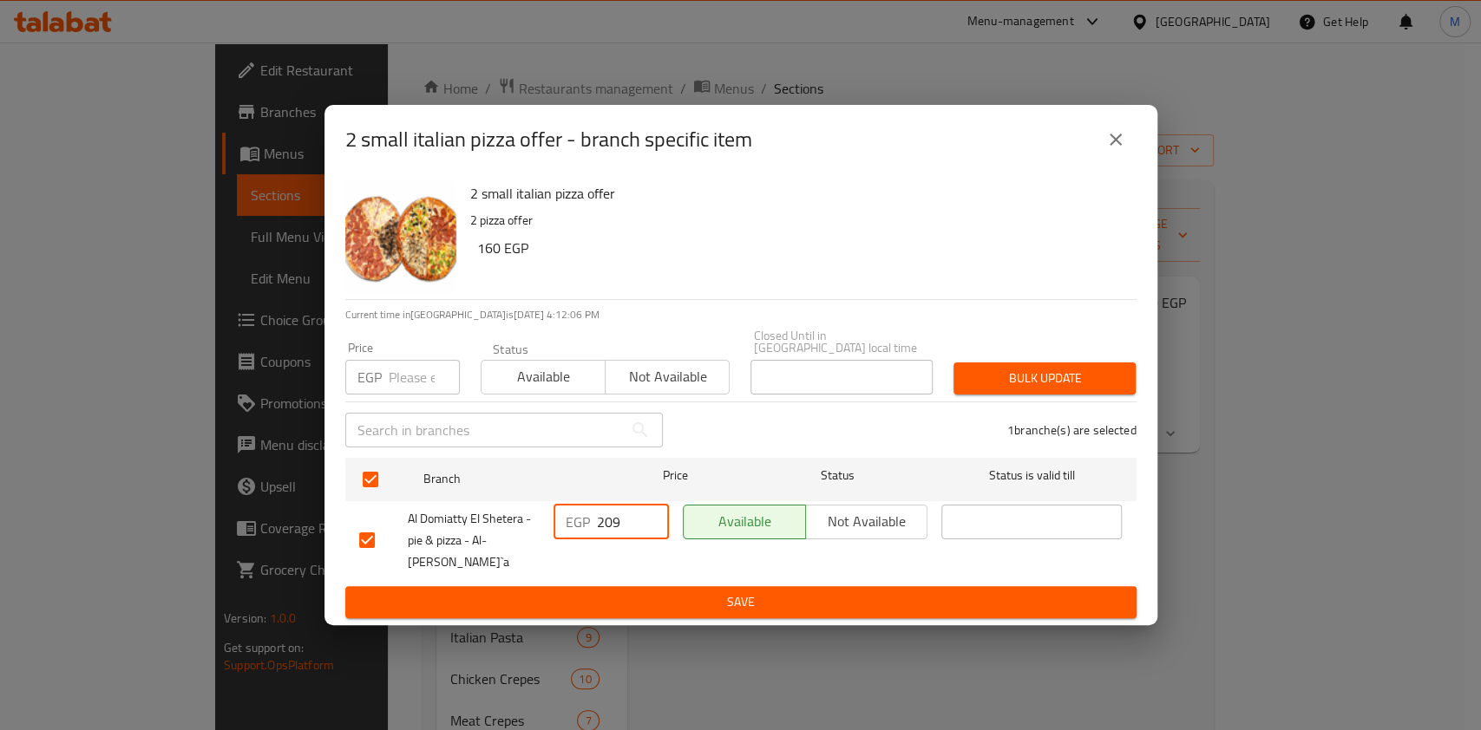
click at [623, 534] on input "209" at bounding box center [633, 522] width 72 height 35
paste input "298.57"
click at [620, 533] on input "209298.57" at bounding box center [633, 522] width 72 height 35
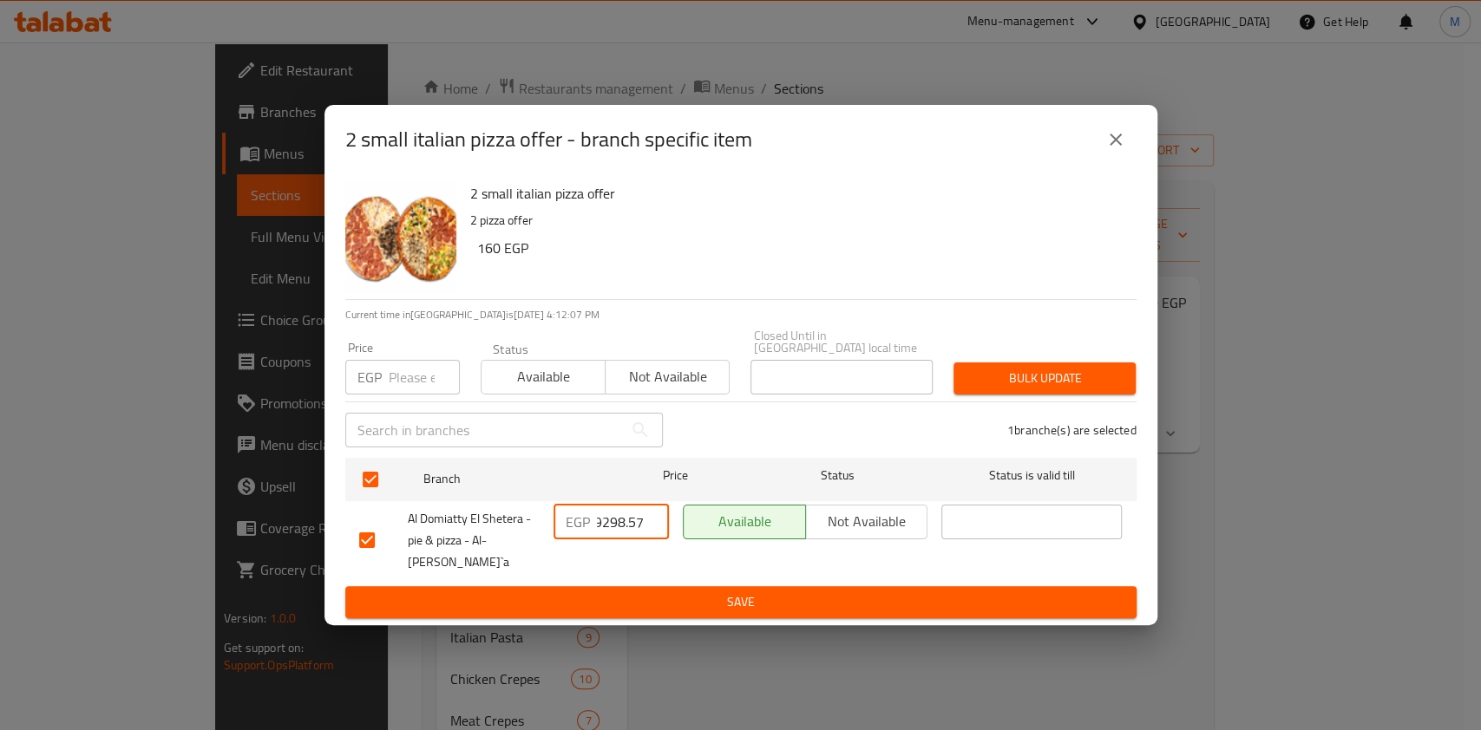
click at [620, 533] on input "209298.57" at bounding box center [633, 522] width 72 height 35
paste input "number"
type input "298.57"
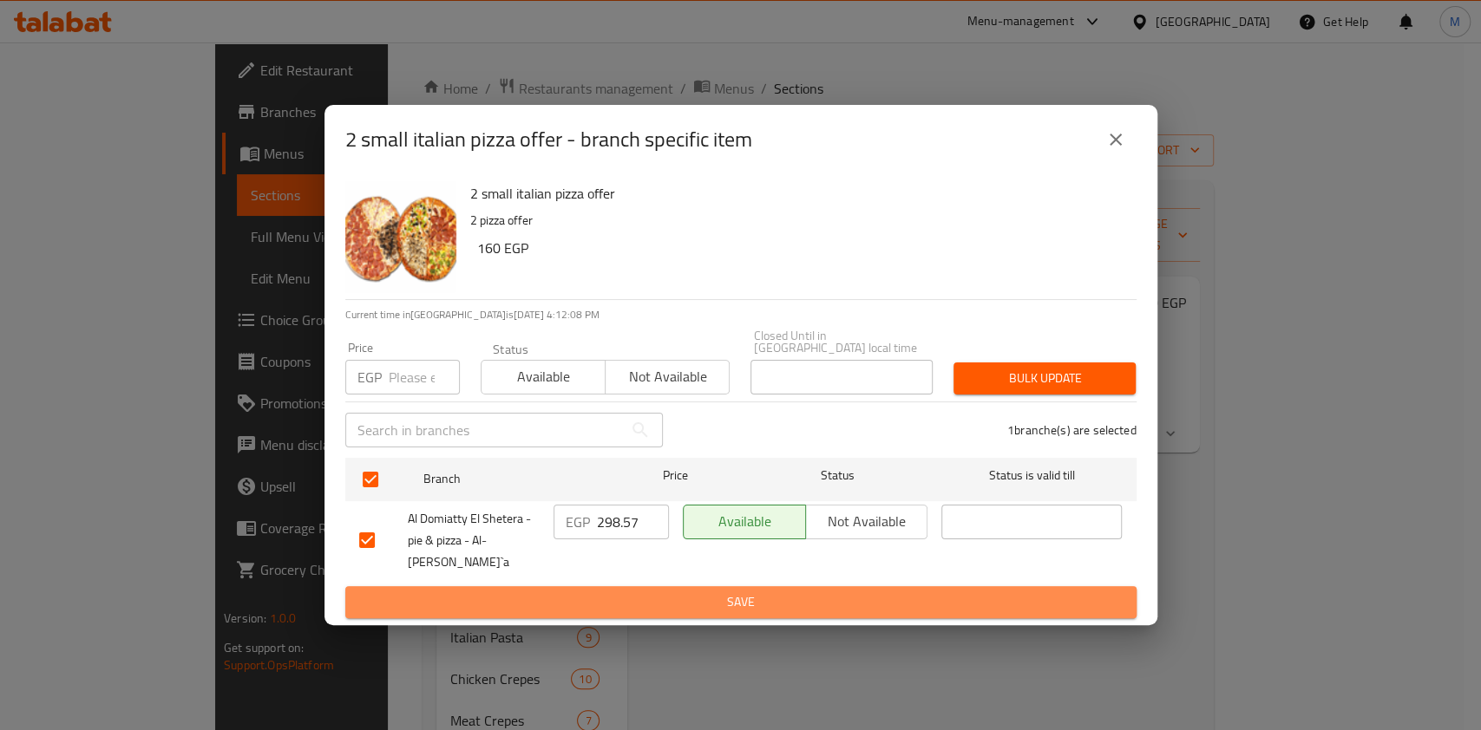
click at [657, 592] on span "Save" at bounding box center [740, 603] width 763 height 22
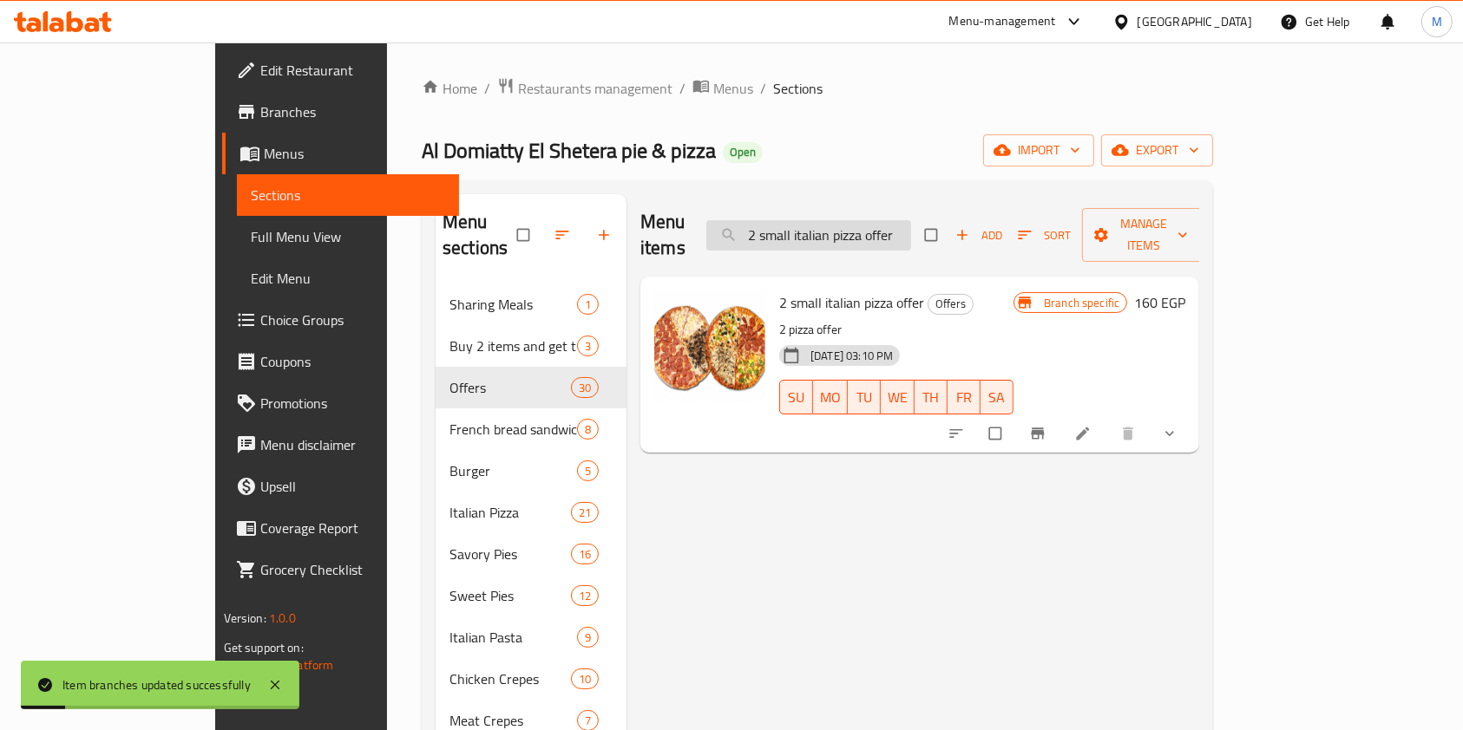
click at [898, 226] on input "2 small italian pizza offer" at bounding box center [808, 235] width 205 height 30
paste input "Pasta Twins O"
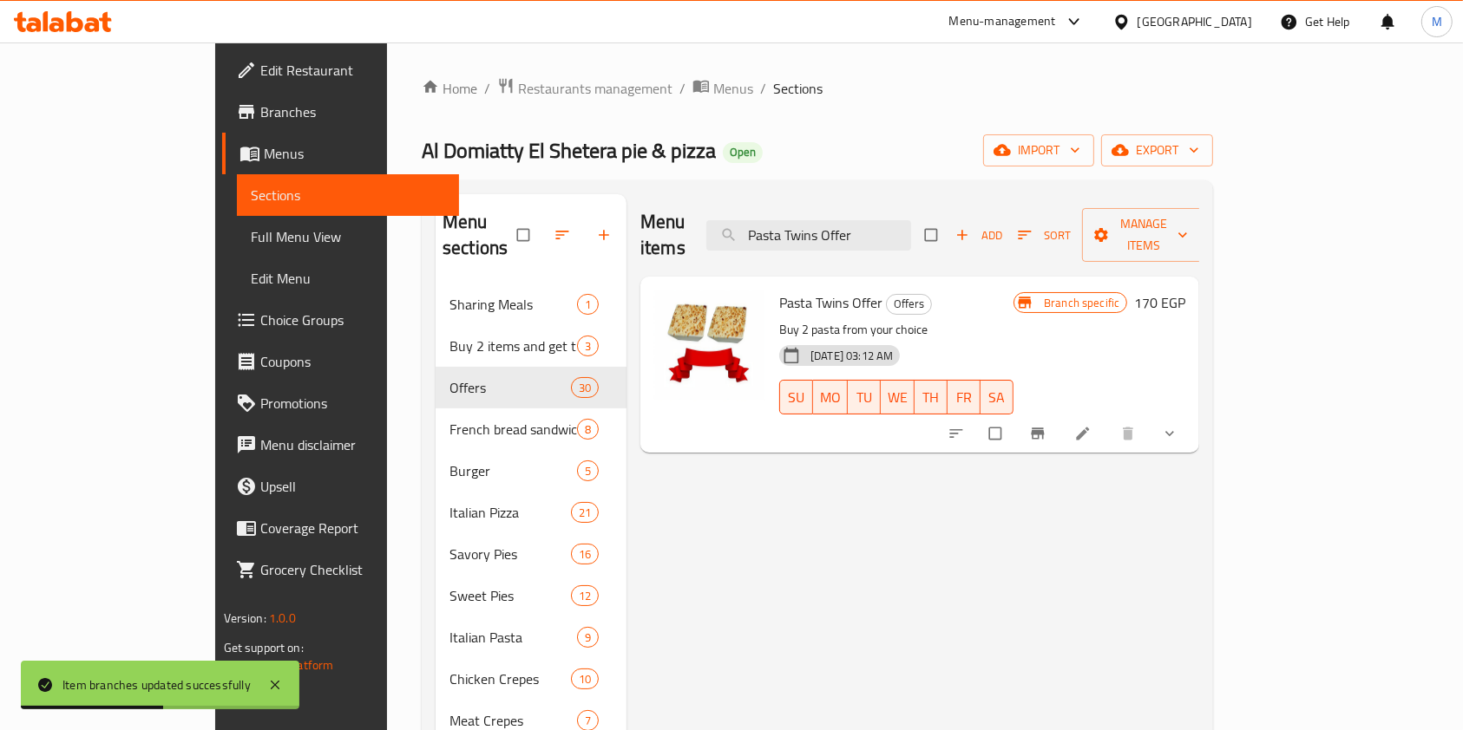
click at [1060, 416] on button "Branch-specific-item" at bounding box center [1039, 434] width 42 height 38
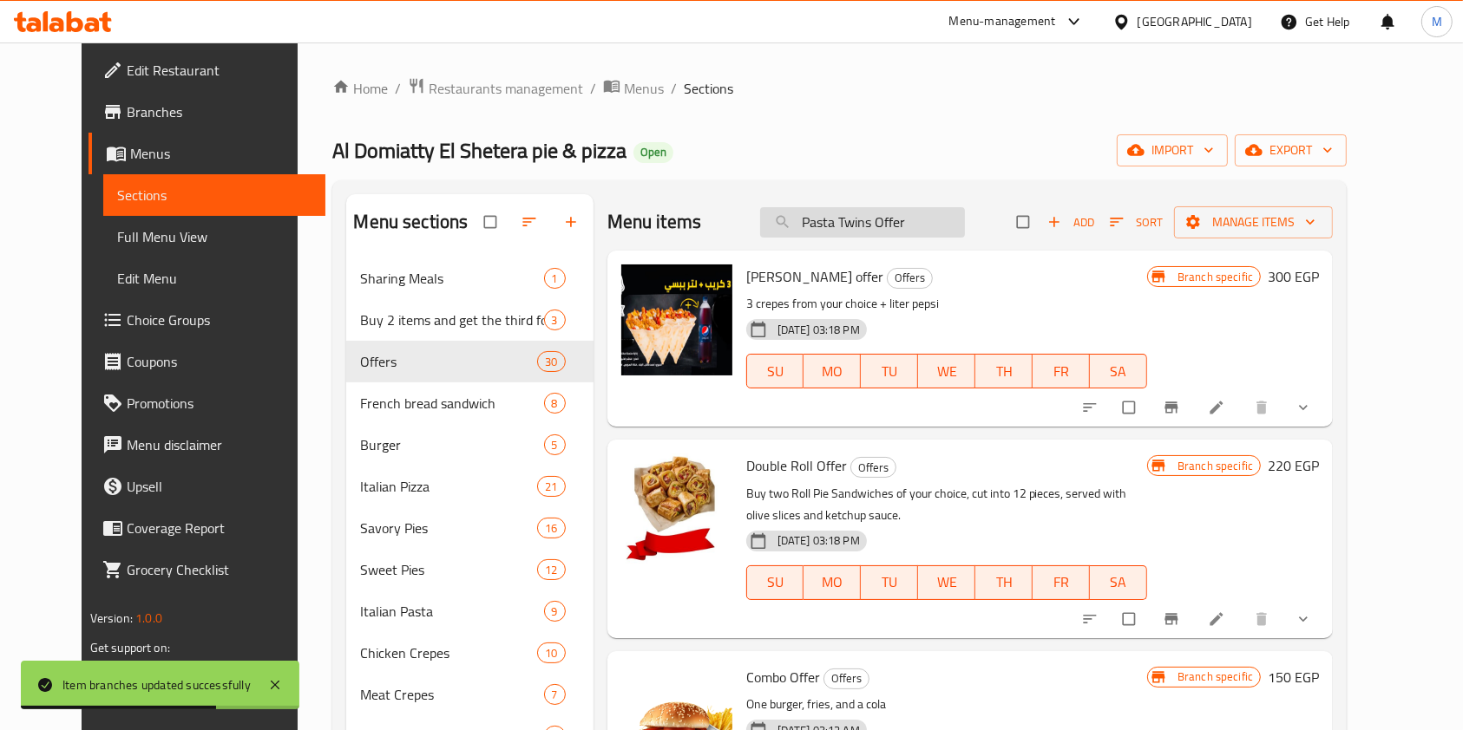
click at [934, 226] on input "Pasta Twins Offer" at bounding box center [862, 222] width 205 height 30
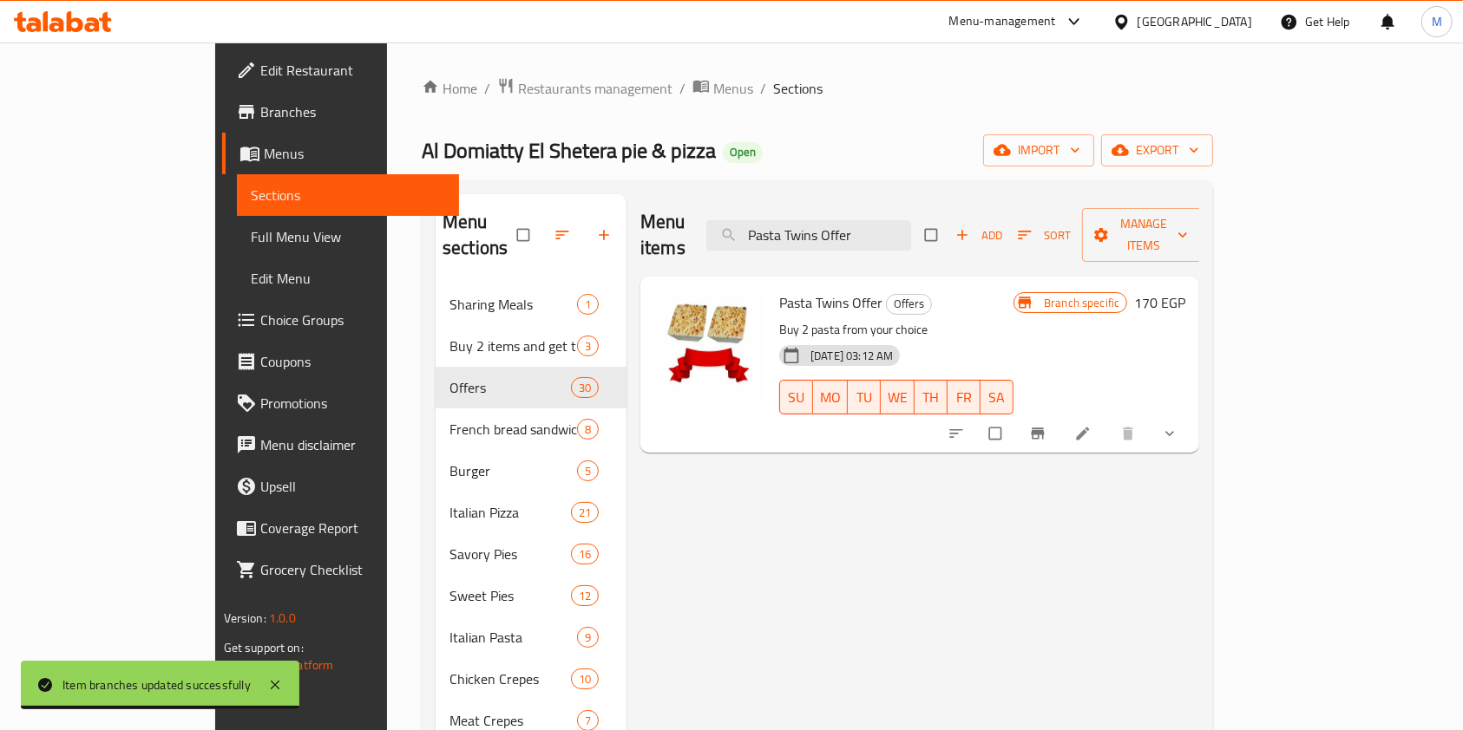
type input "Pasta Twins Offer"
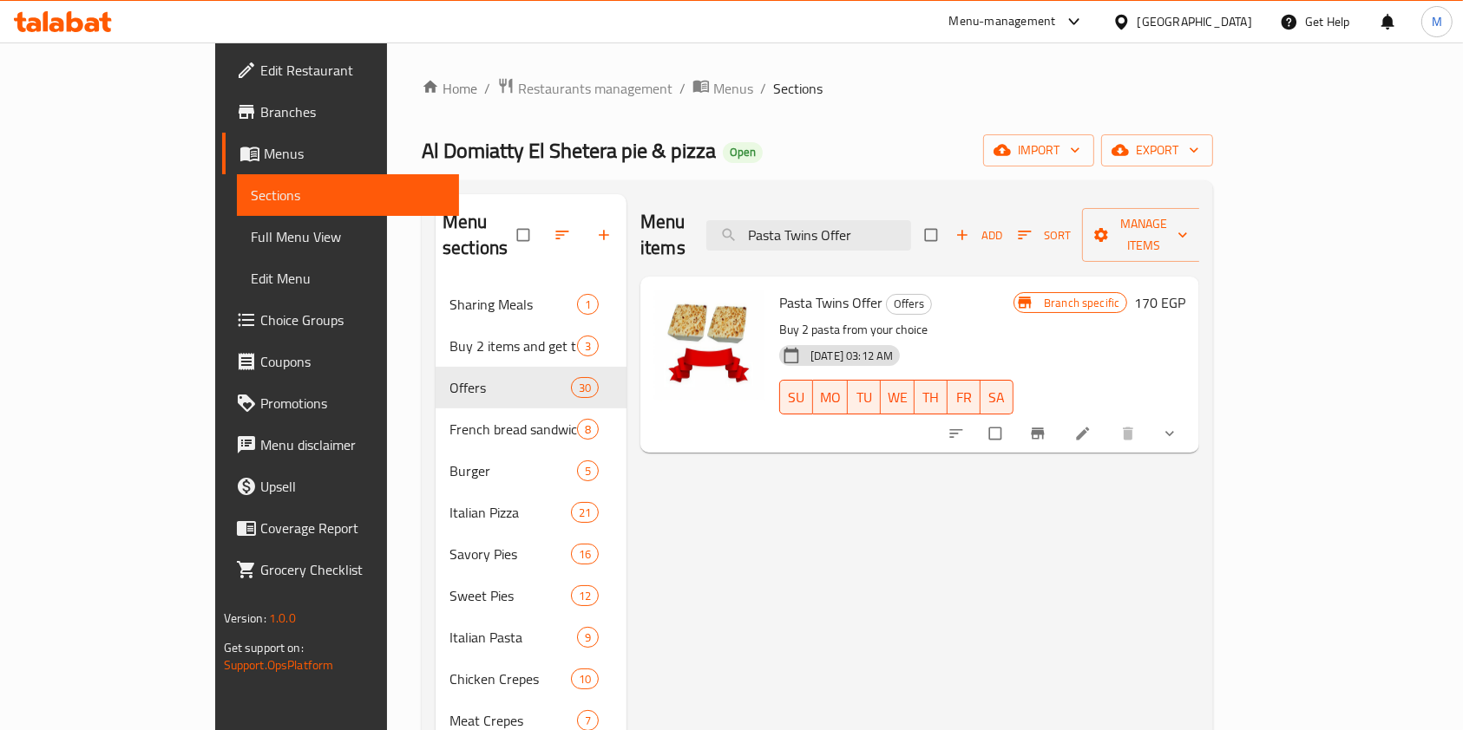
click at [1178, 425] on icon "show more" at bounding box center [1169, 433] width 17 height 17
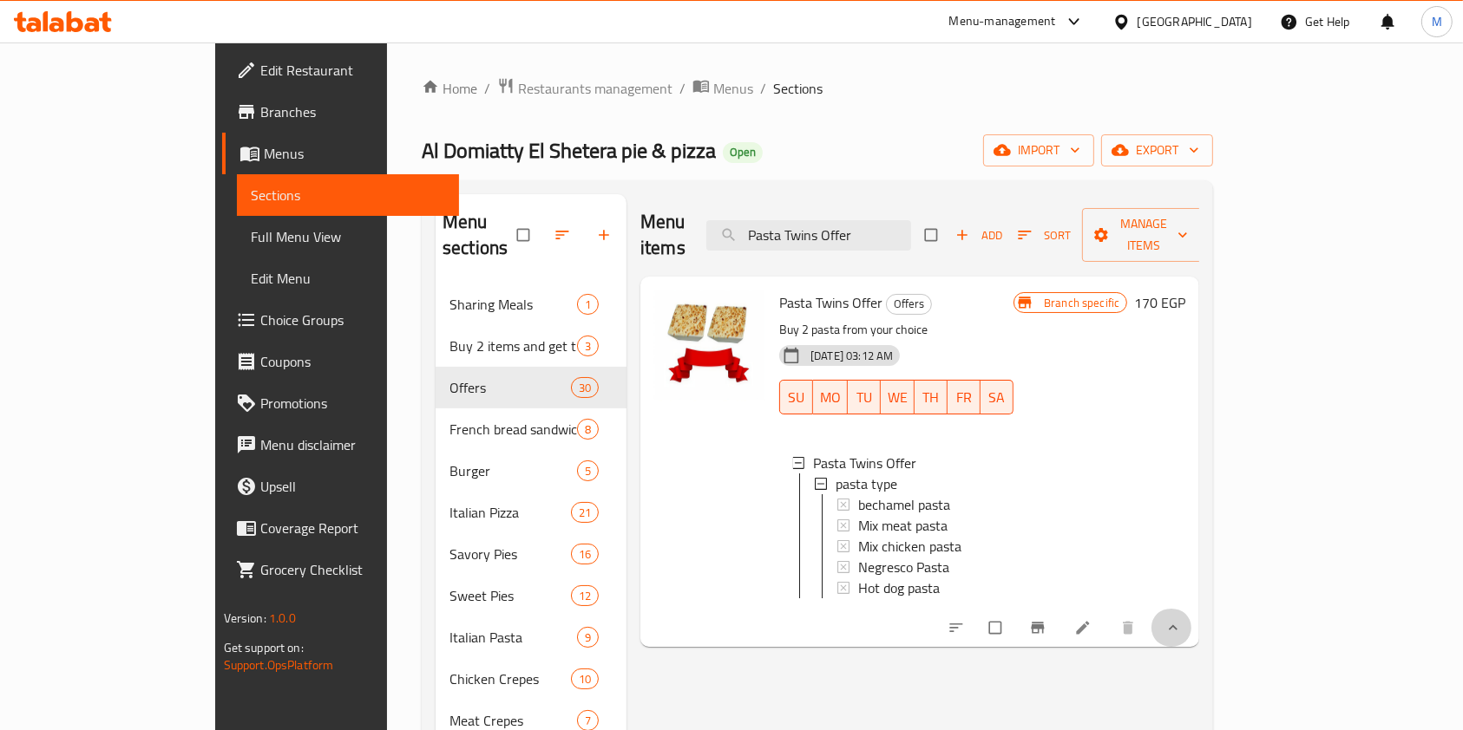
click at [1182, 623] on span "show more" at bounding box center [1171, 627] width 21 height 17
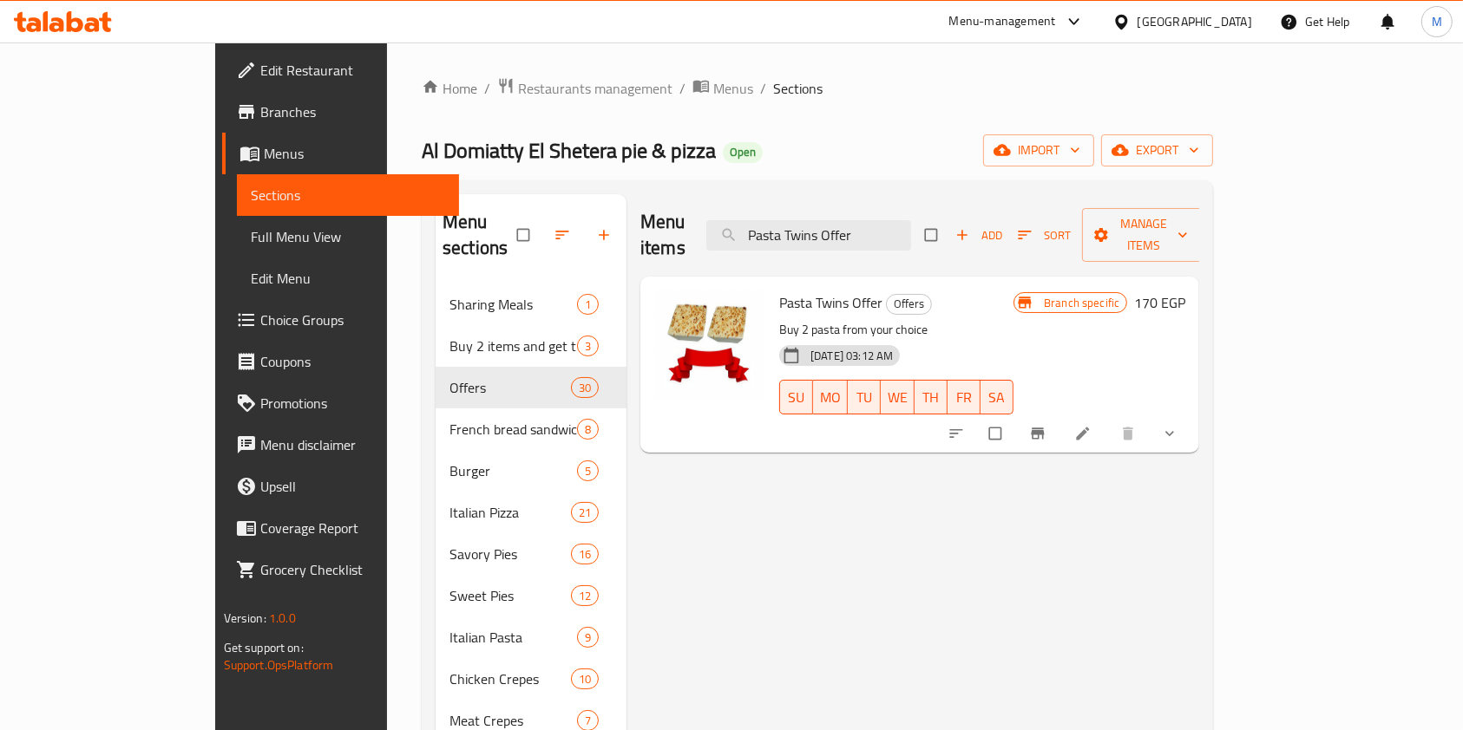
click at [1091, 425] on icon at bounding box center [1082, 433] width 17 height 17
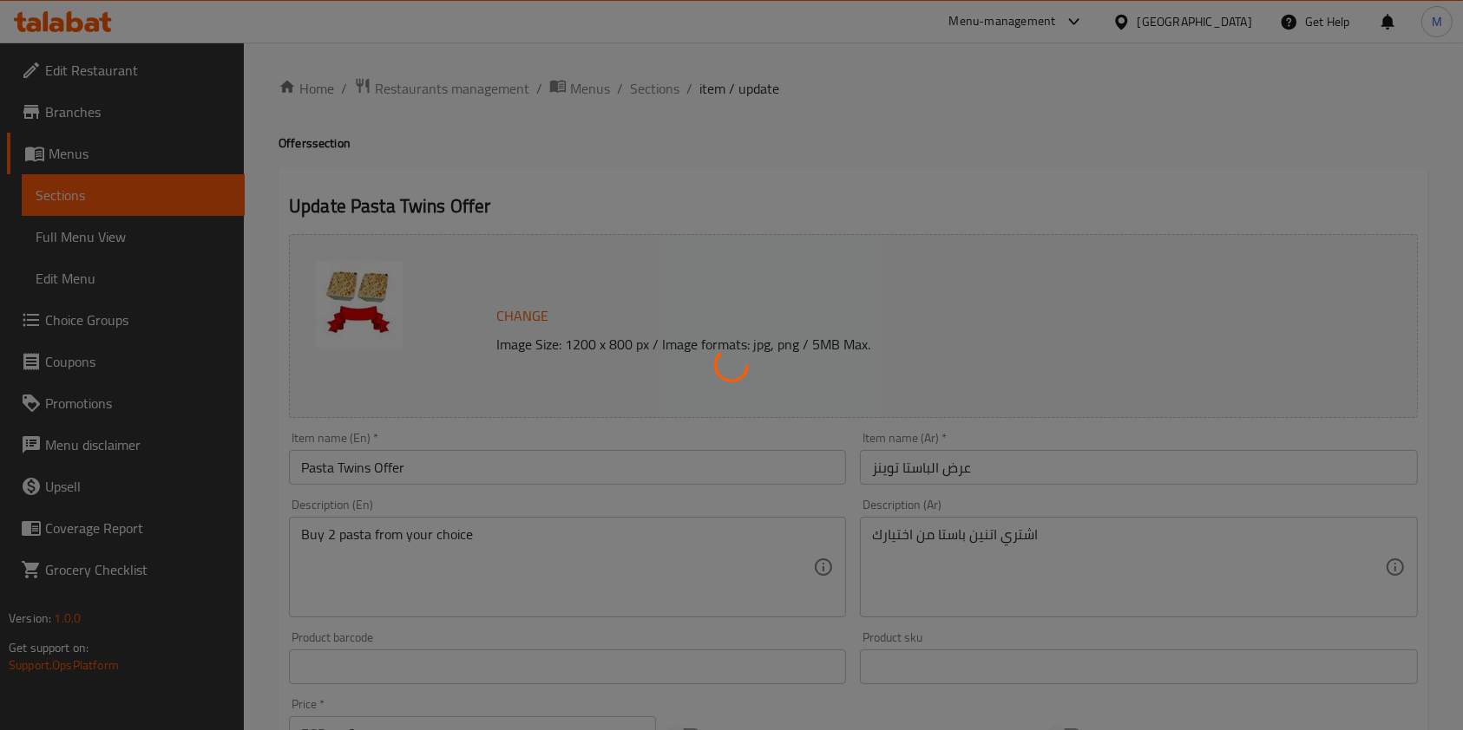
click at [666, 79] on div at bounding box center [731, 365] width 1463 height 730
click at [664, 80] on div at bounding box center [731, 365] width 1463 height 730
type input "نوع الباستا"
type input "1"
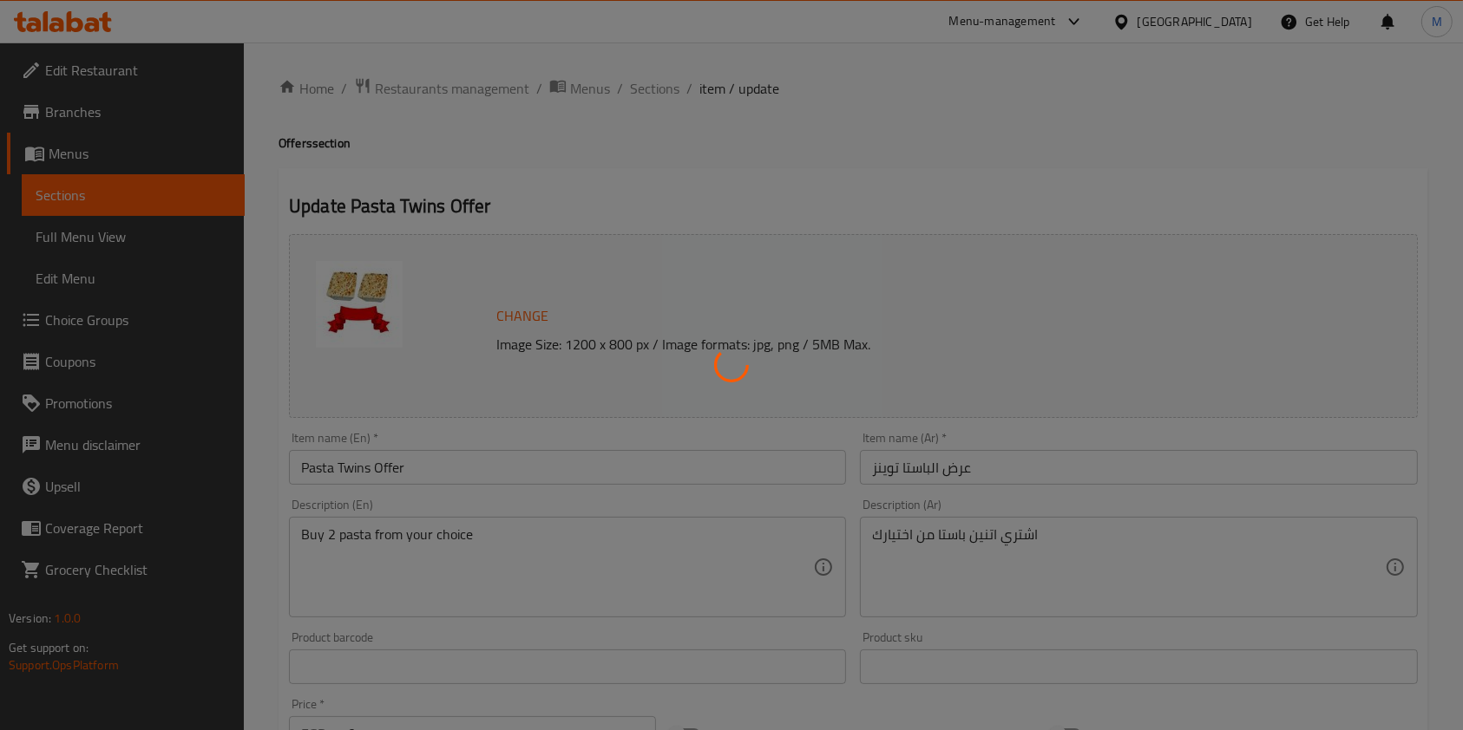
type input "2"
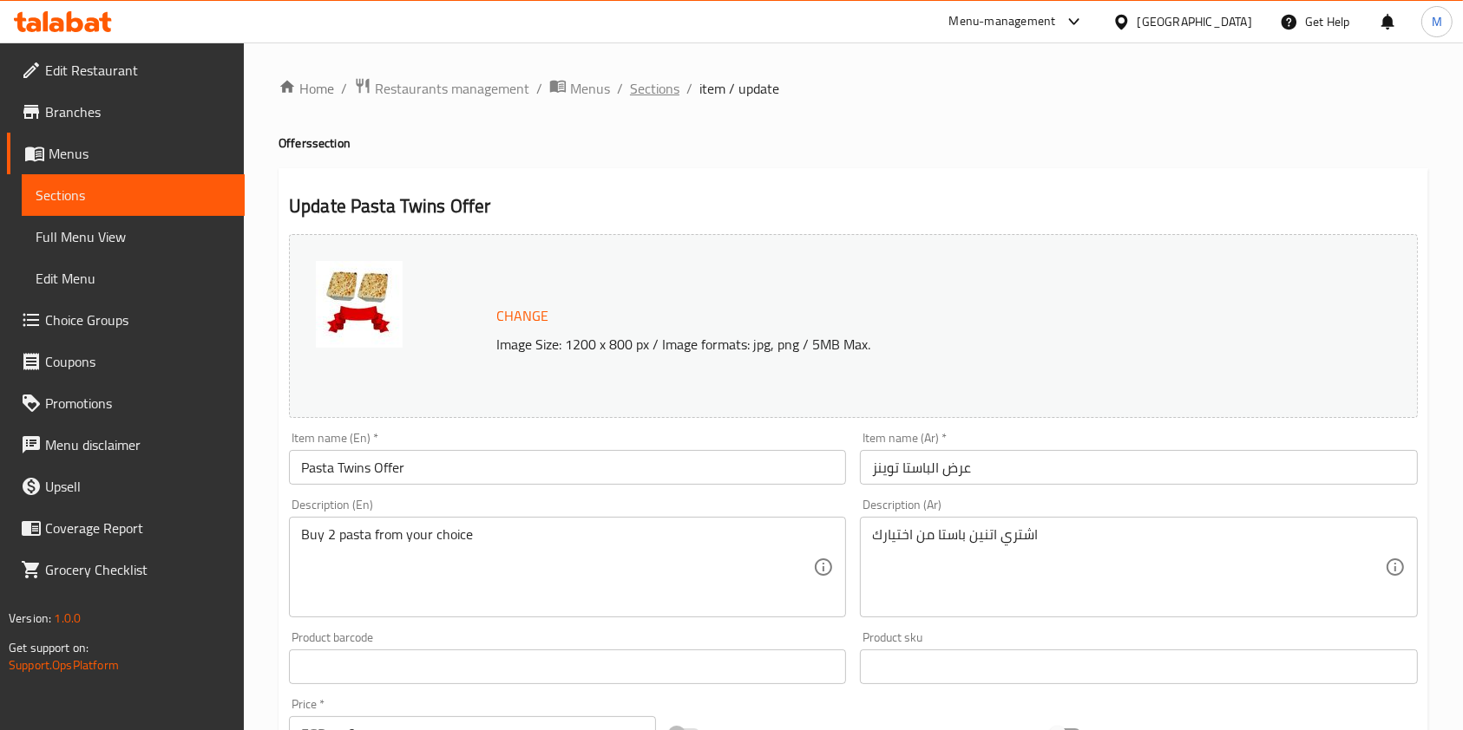
click at [663, 80] on span "Sections" at bounding box center [654, 88] width 49 height 21
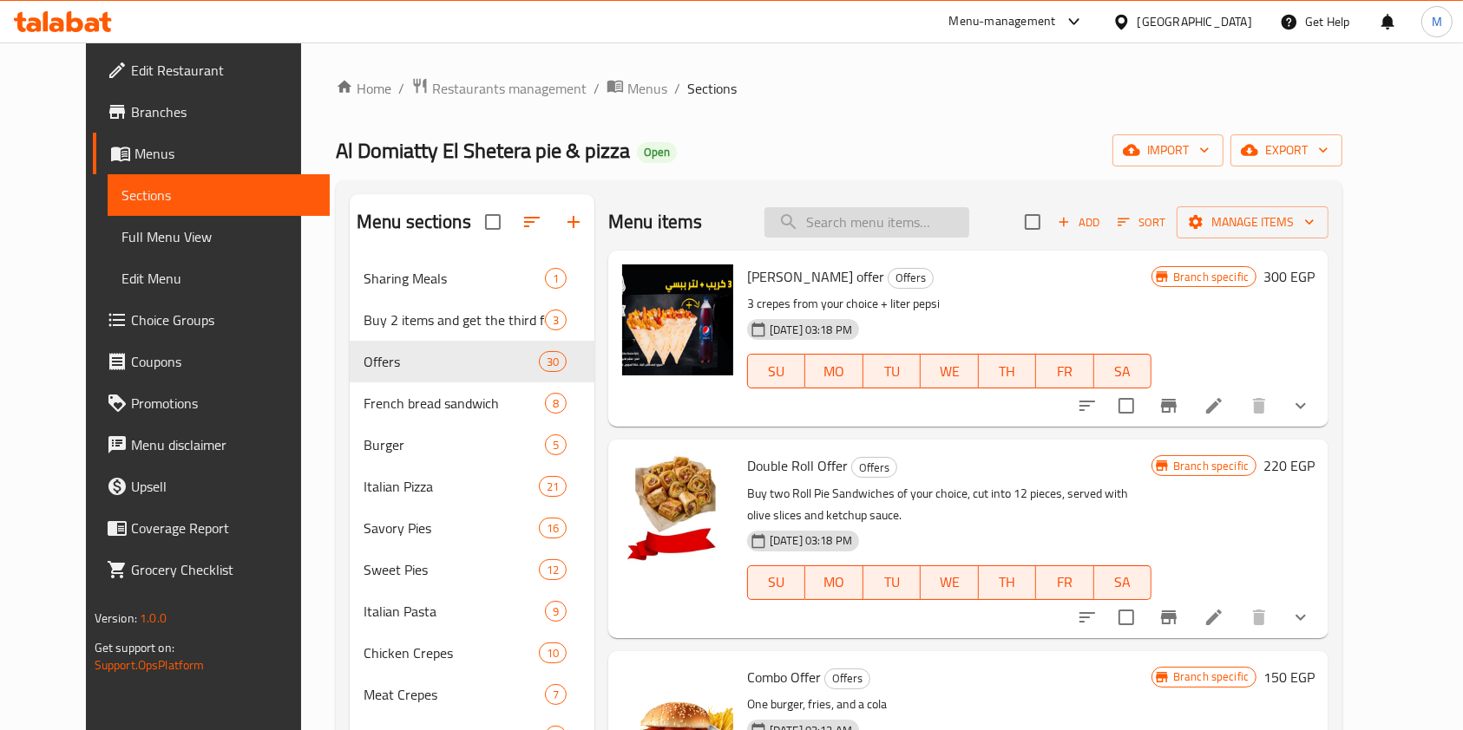
click at [913, 232] on input "search" at bounding box center [866, 222] width 205 height 30
paste input "285.71"
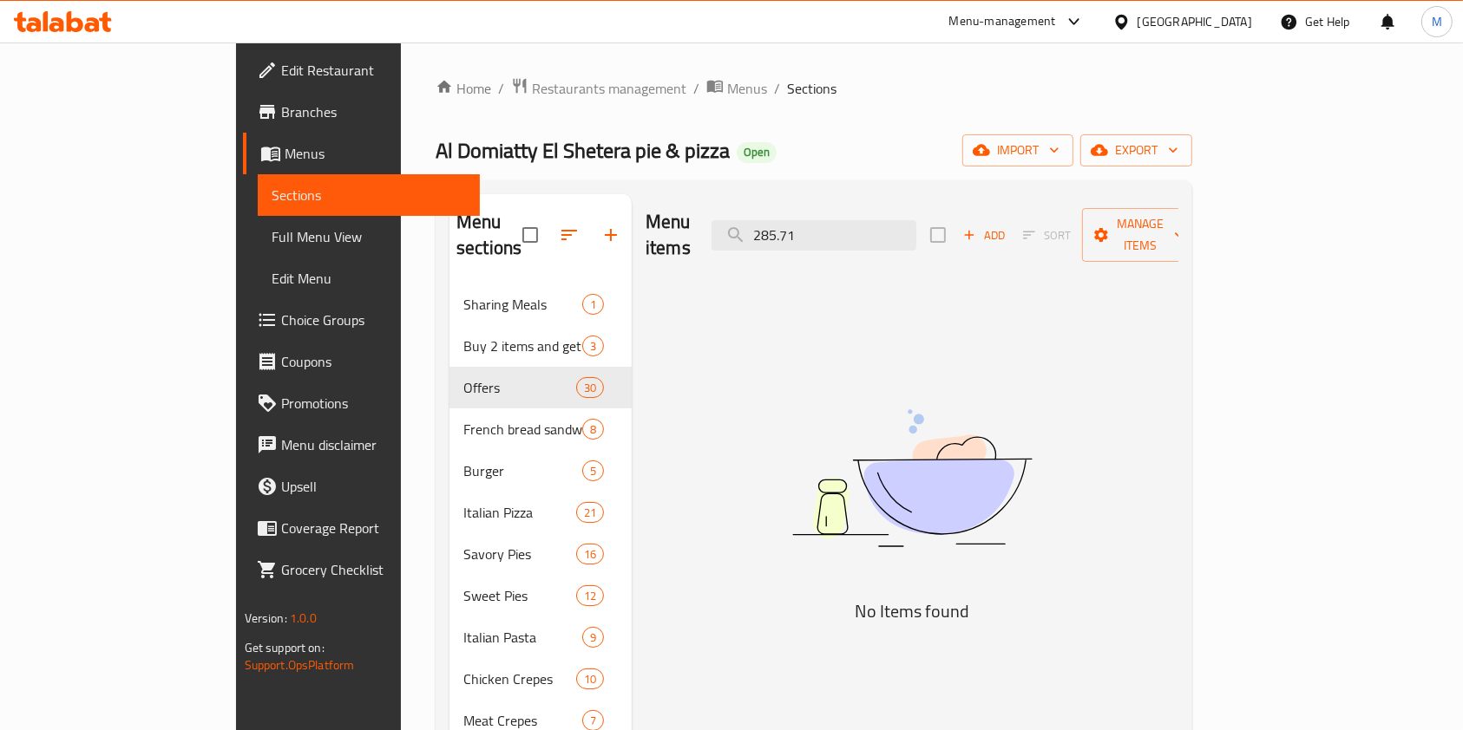
click at [909, 202] on div "Menu items 285.71 Add Sort Manage items" at bounding box center [911, 235] width 533 height 82
click at [906, 220] on input "285.71" at bounding box center [813, 235] width 205 height 30
paste input "Pasta Twins Offer"
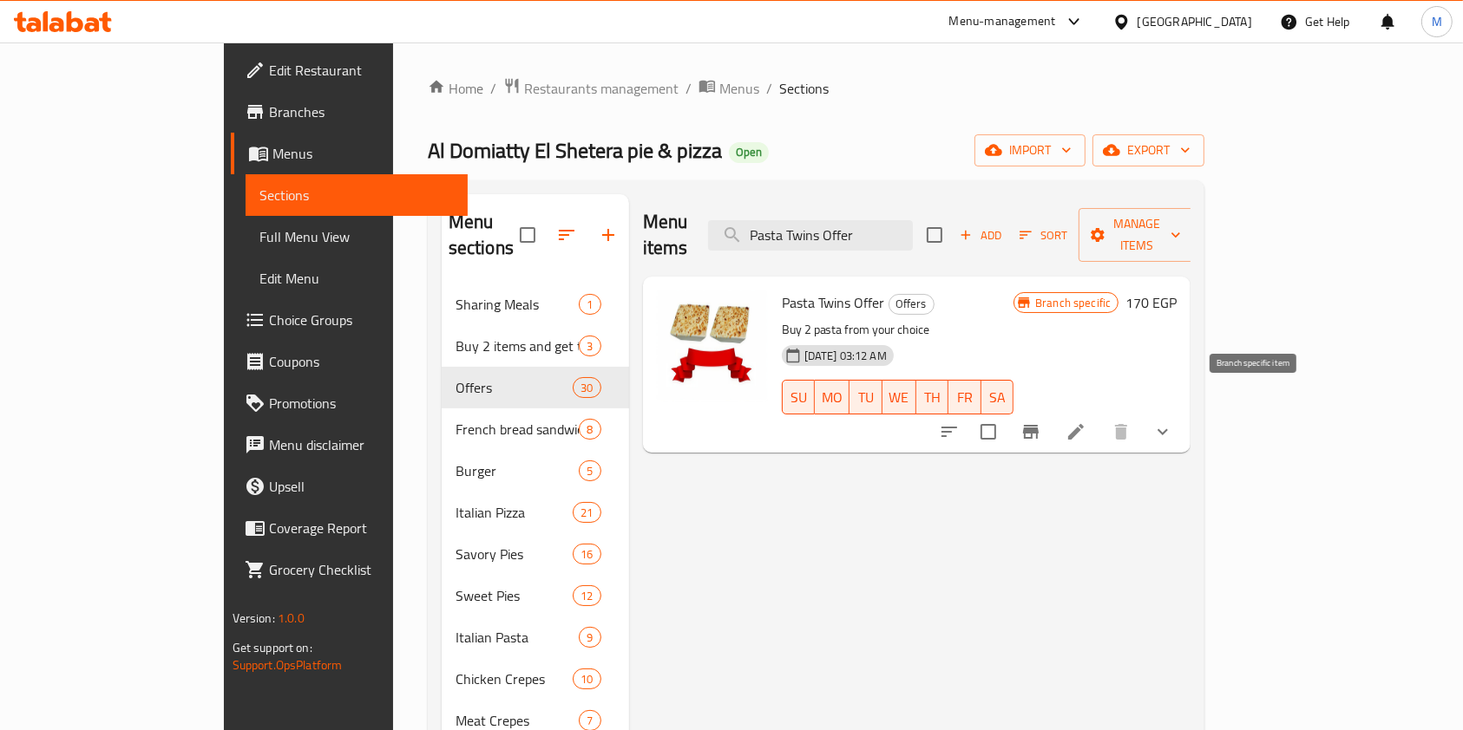
type input "Pasta Twins Offer"
click at [1041, 422] on icon "Branch-specific-item" at bounding box center [1030, 432] width 21 height 21
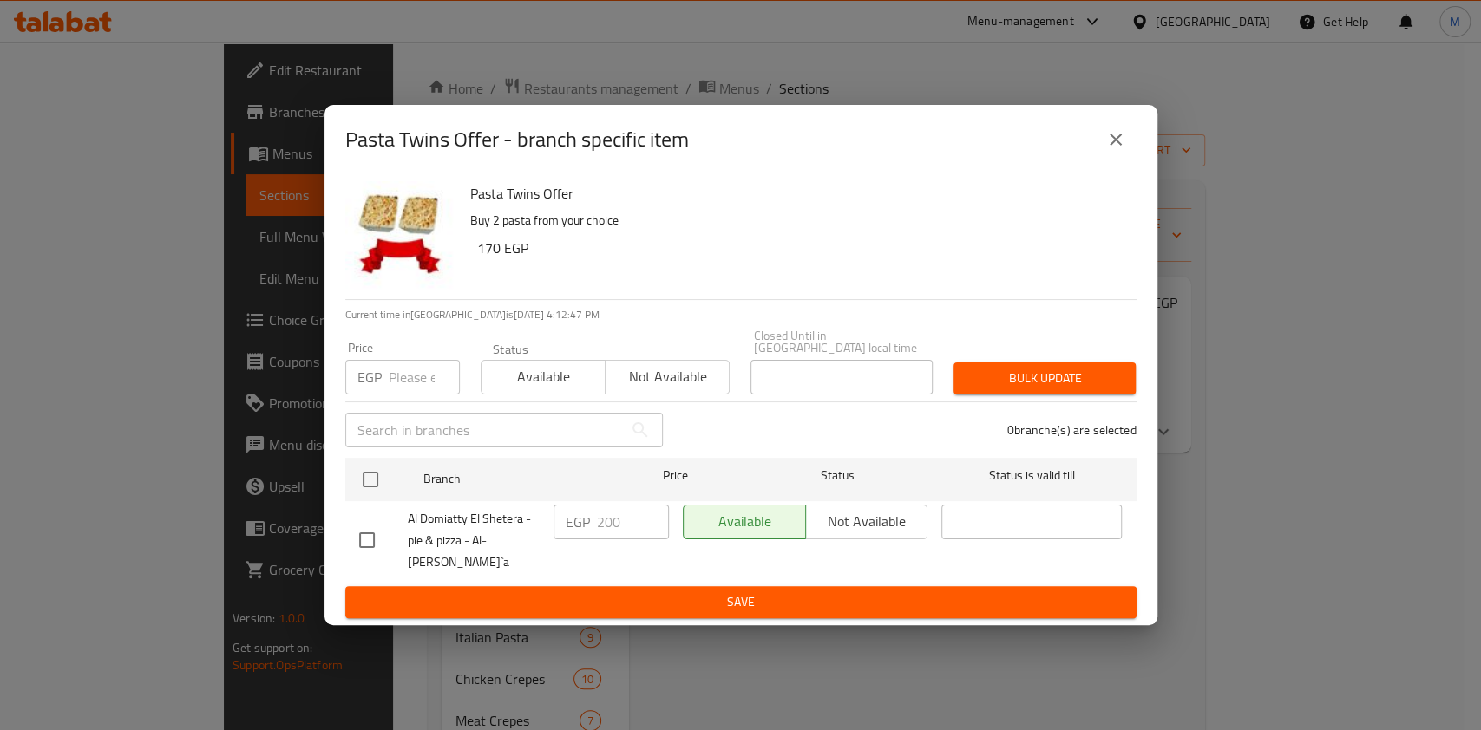
click at [373, 542] on input "checkbox" at bounding box center [367, 540] width 36 height 36
checkbox input "true"
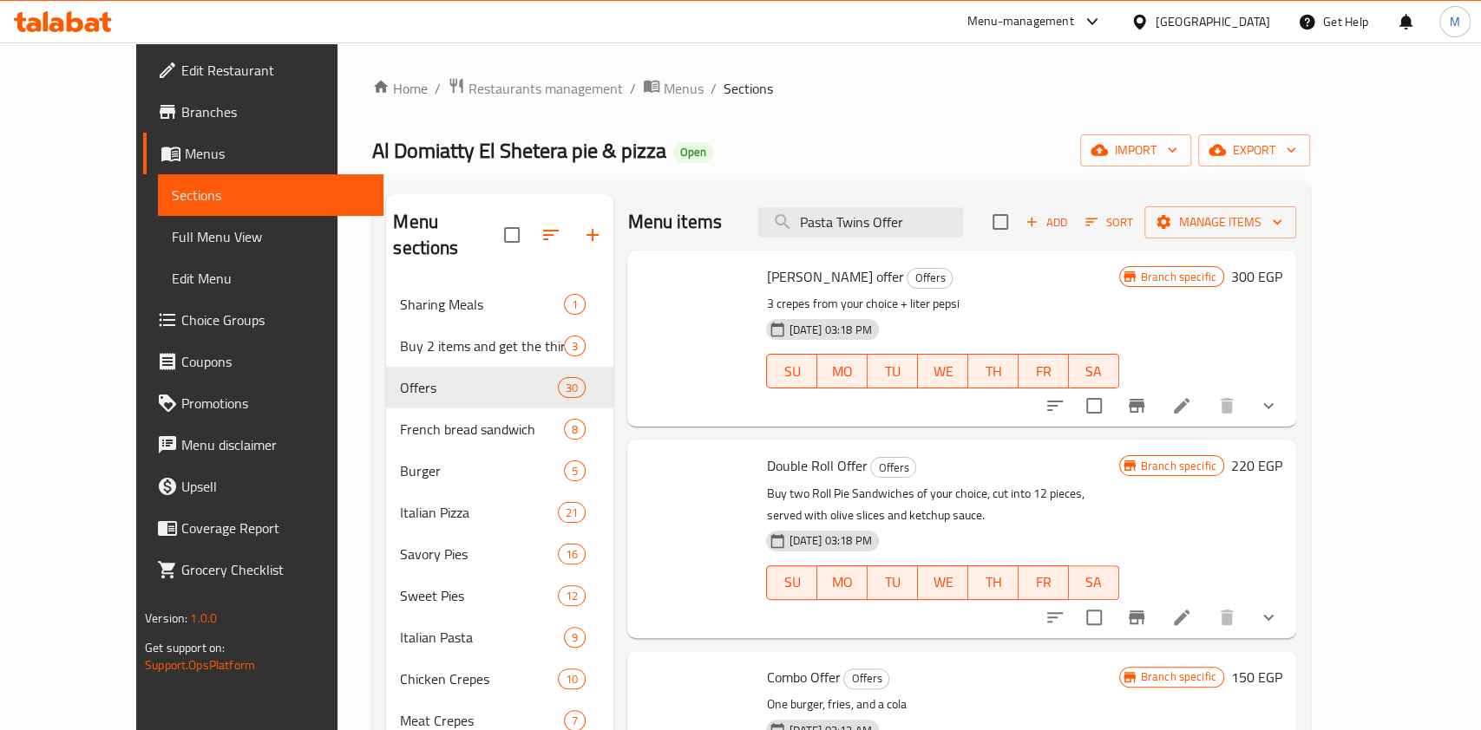
click at [641, 531] on span at bounding box center [696, 509] width 111 height 111
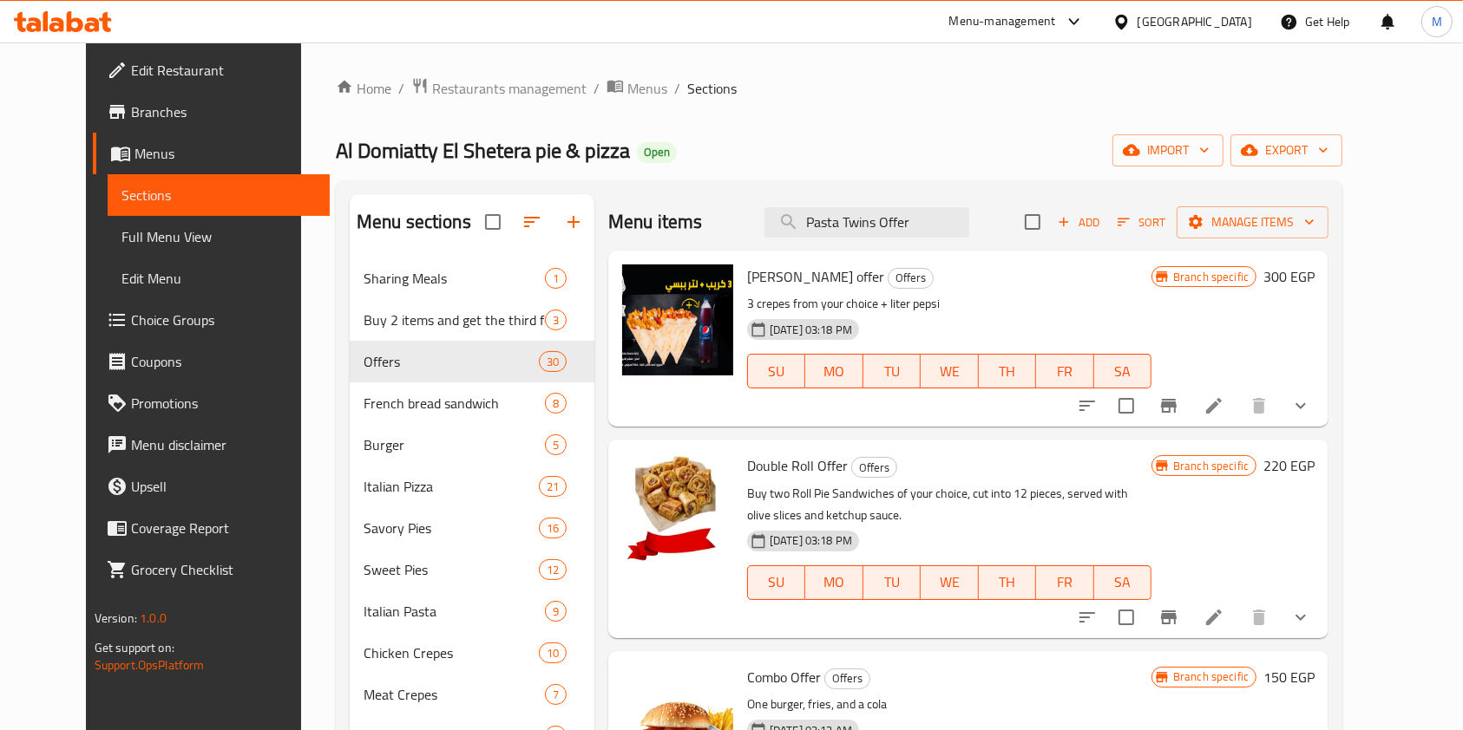
click at [622, 531] on img at bounding box center [677, 509] width 111 height 111
click at [939, 219] on input "Pasta Twins Offer" at bounding box center [866, 222] width 205 height 30
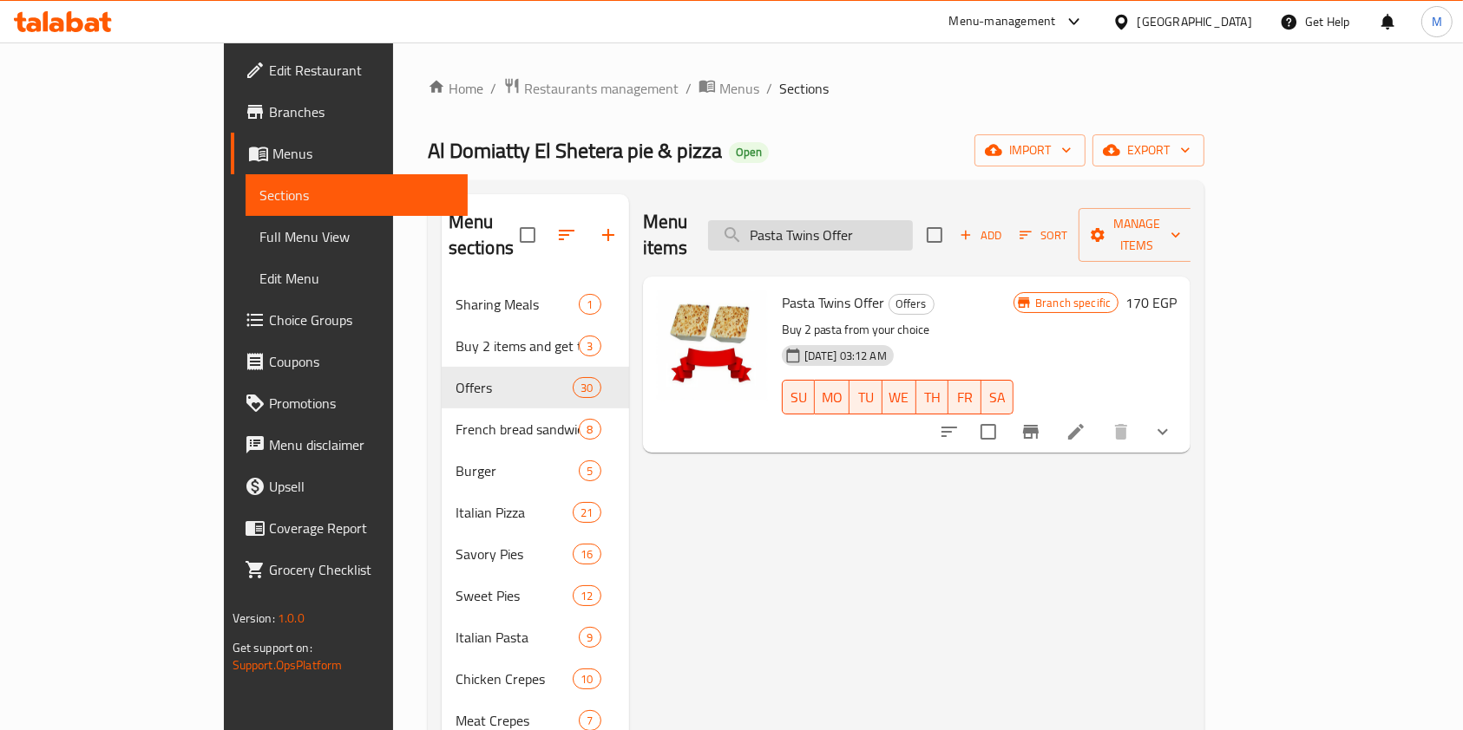
type input "Pasta Twins Offer"
click at [1051, 422] on button "Branch-specific-item" at bounding box center [1031, 432] width 42 height 42
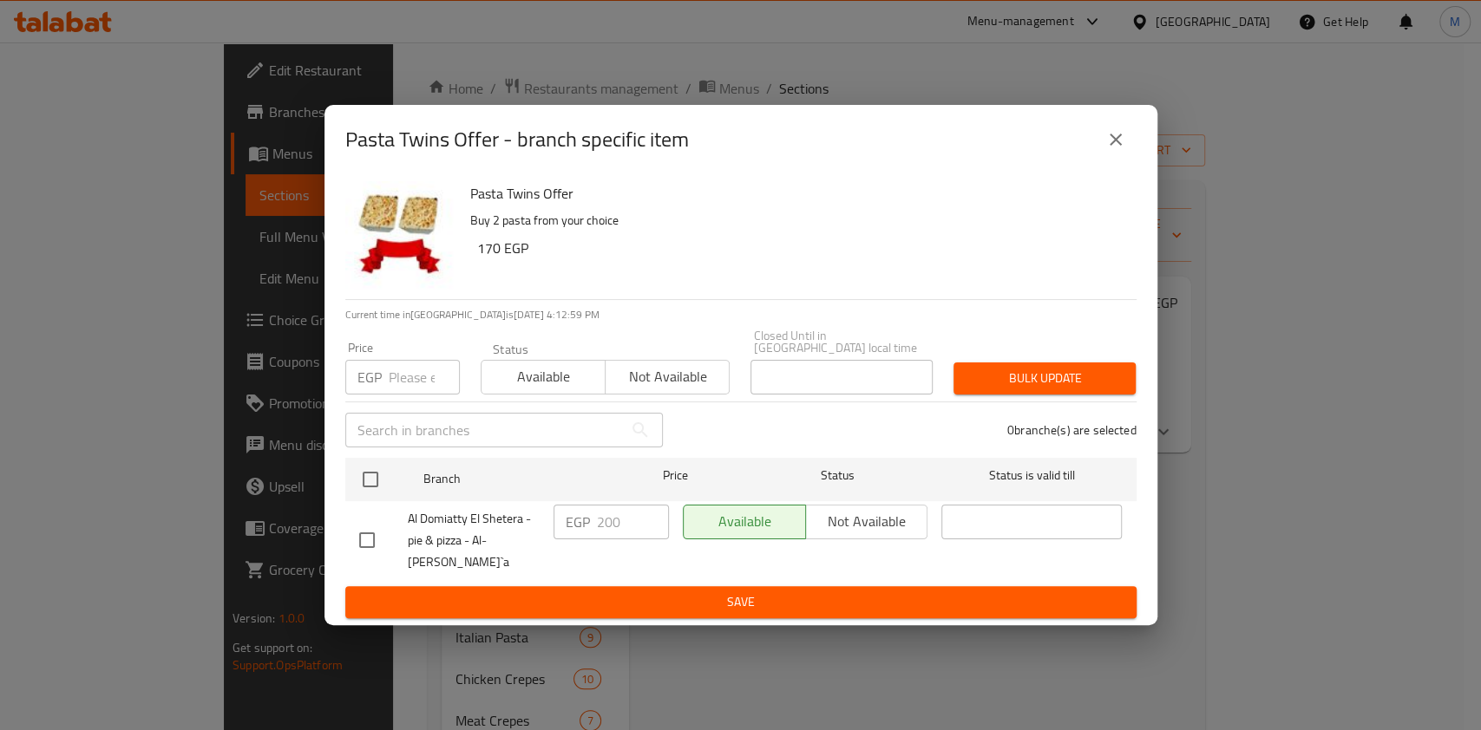
click at [373, 538] on input "checkbox" at bounding box center [367, 540] width 36 height 36
checkbox input "true"
click at [597, 517] on input "200" at bounding box center [633, 522] width 72 height 35
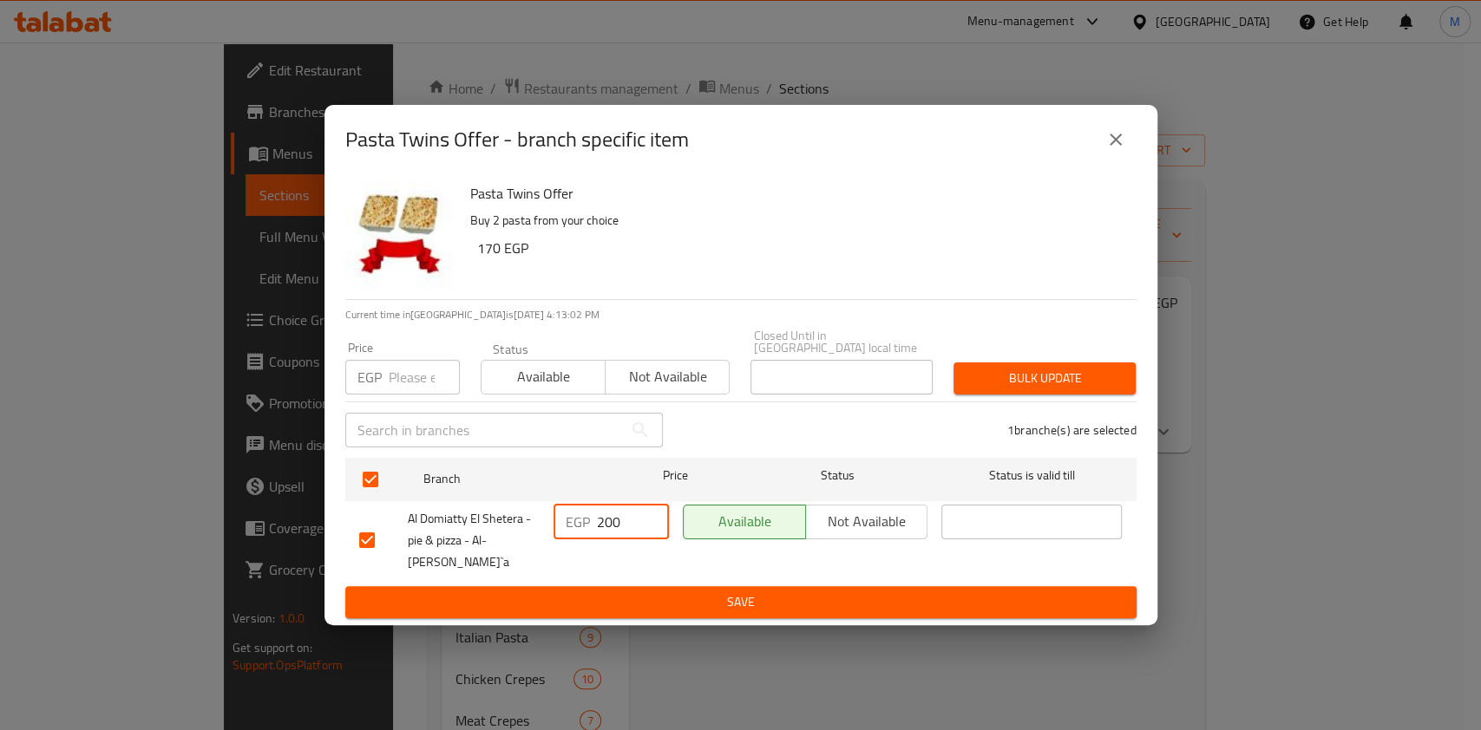
paste input "85.71"
type input "285.71"
click at [611, 592] on span "Save" at bounding box center [740, 603] width 763 height 22
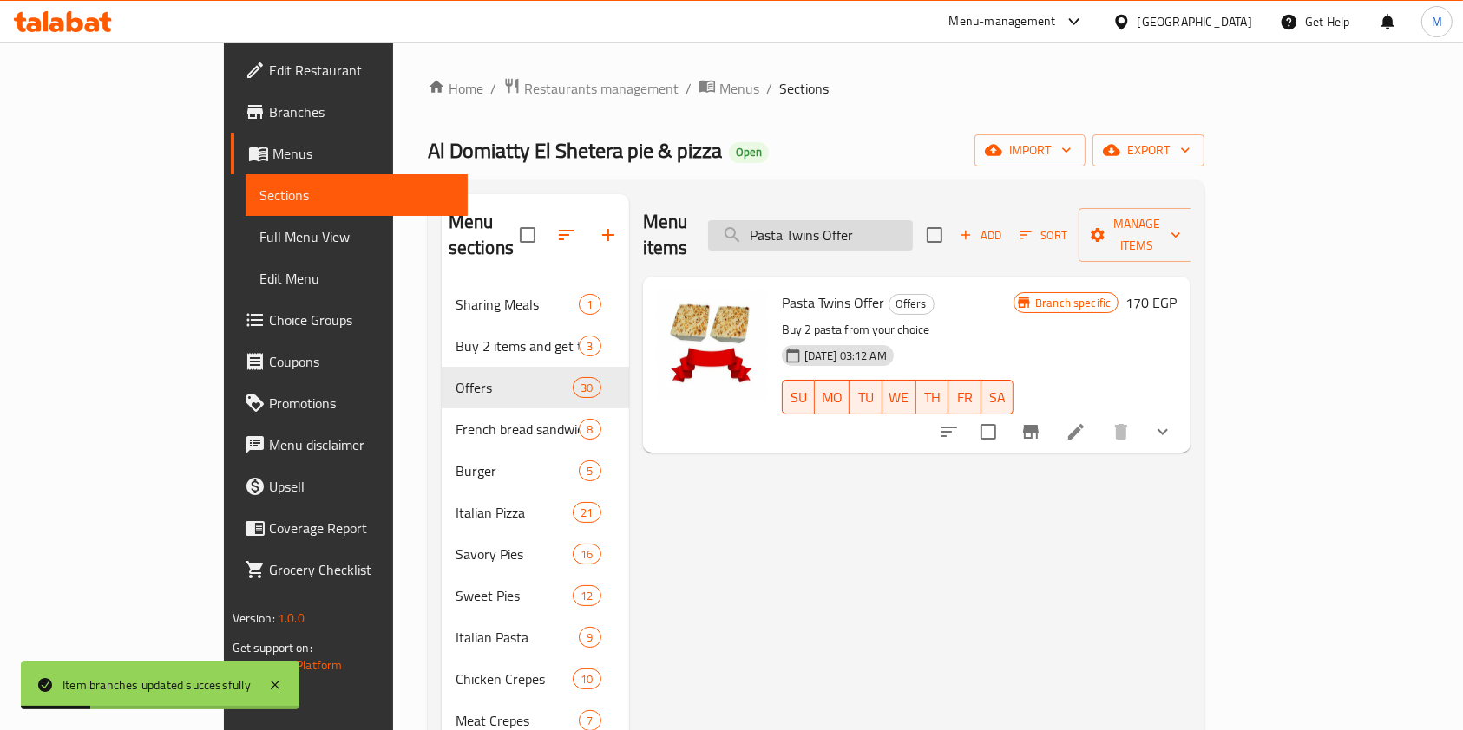
click at [883, 225] on input "Pasta Twins Offer" at bounding box center [810, 235] width 205 height 30
paste input "Single"
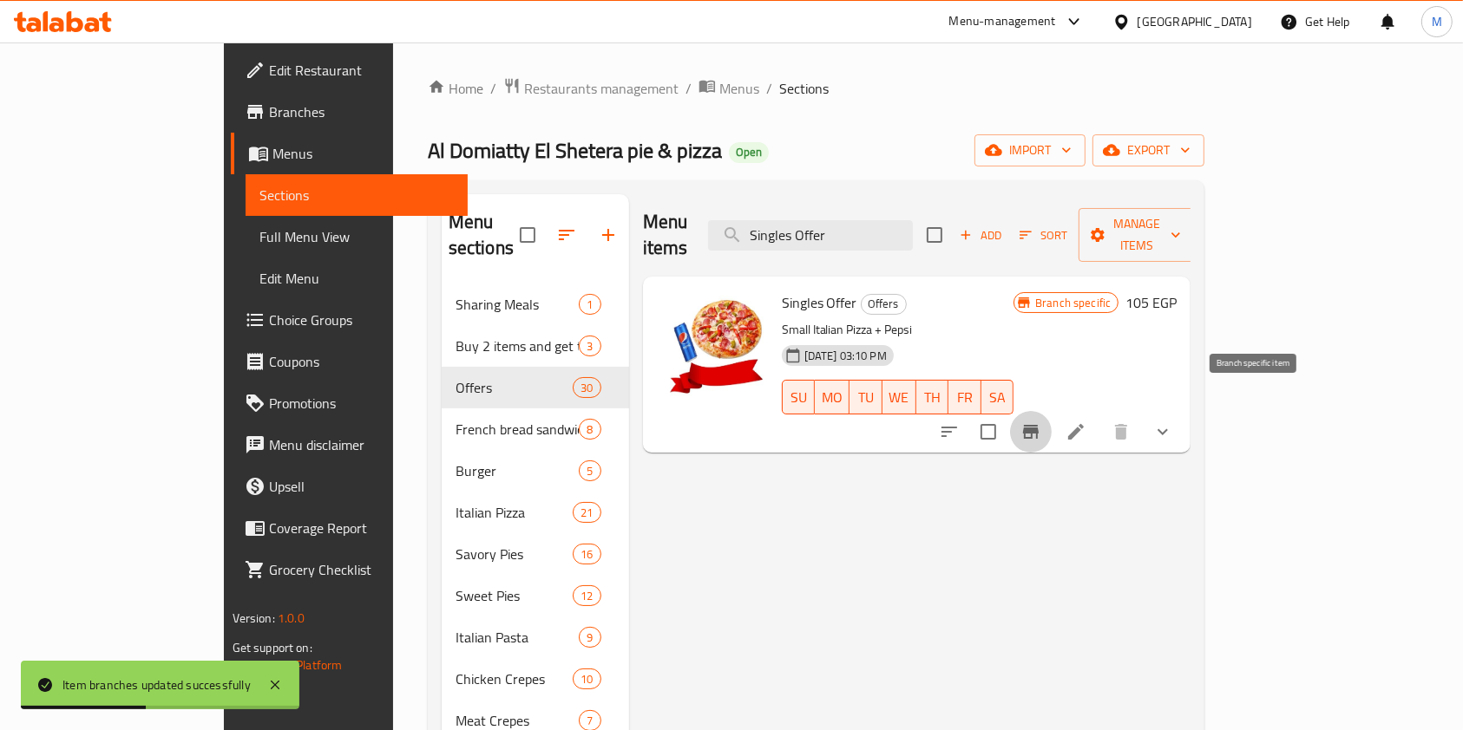
click at [1038, 425] on icon "Branch-specific-item" at bounding box center [1031, 432] width 16 height 14
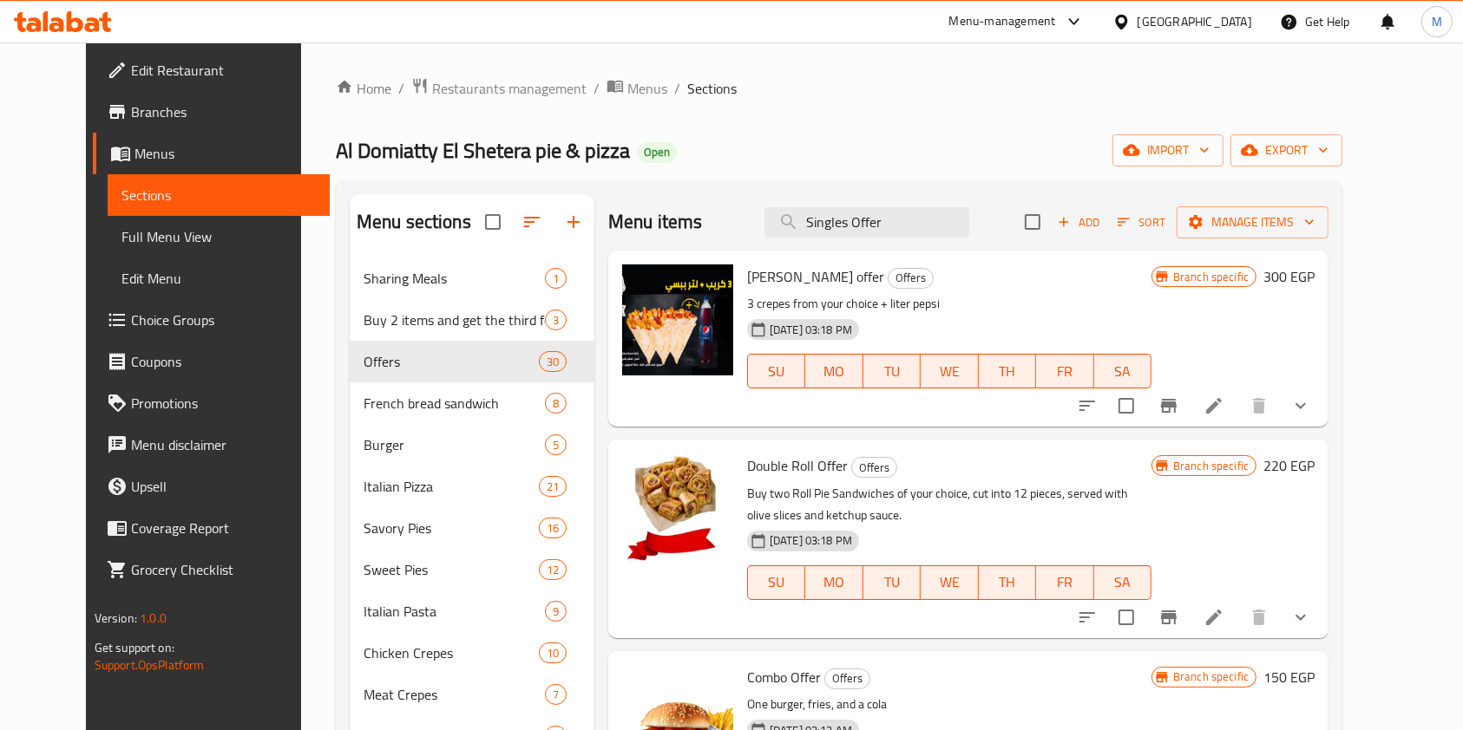
click at [928, 238] on div "Menu items Singles Offer Add Sort Manage items" at bounding box center [968, 222] width 720 height 56
click at [934, 230] on input "Singles Offer" at bounding box center [866, 222] width 205 height 30
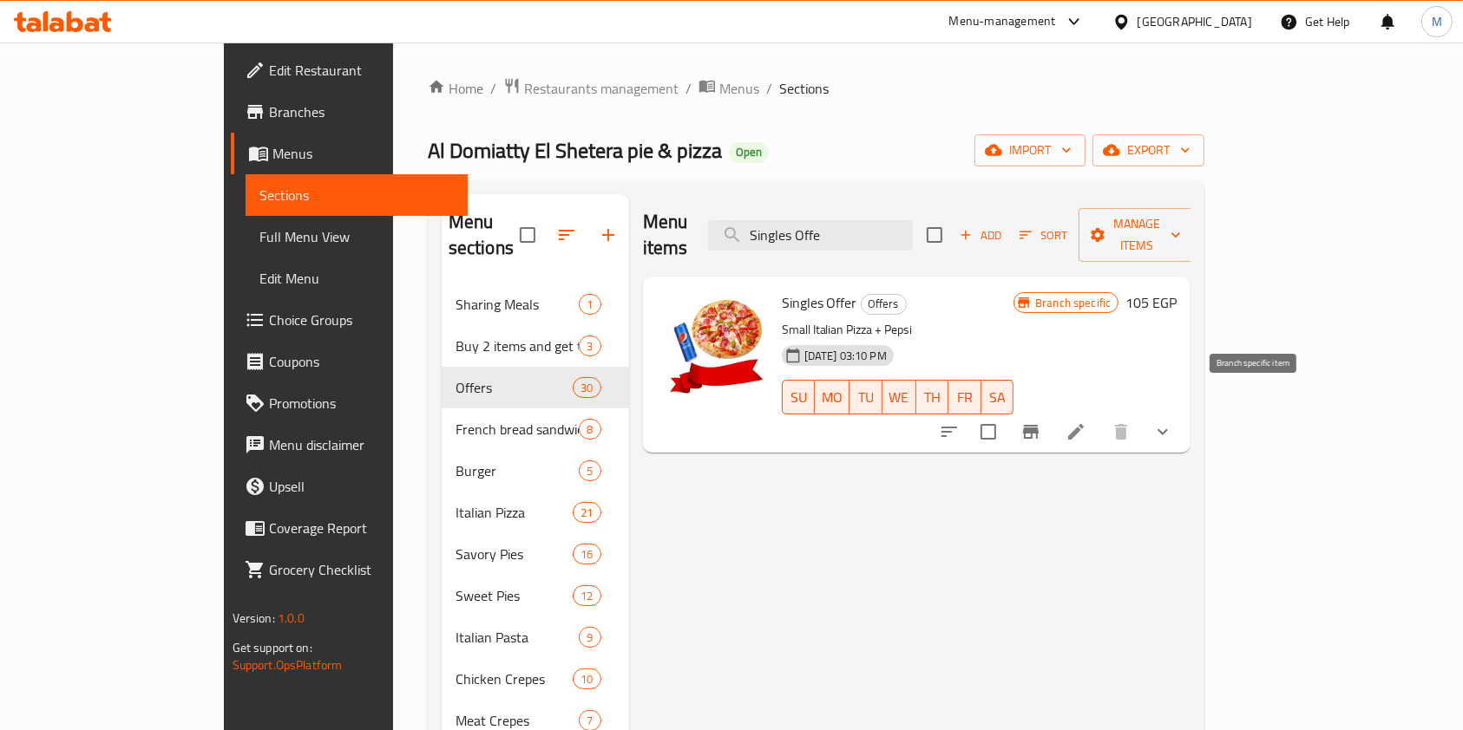
type input "Singles Offe"
click at [1051, 423] on button "Branch-specific-item" at bounding box center [1031, 432] width 42 height 42
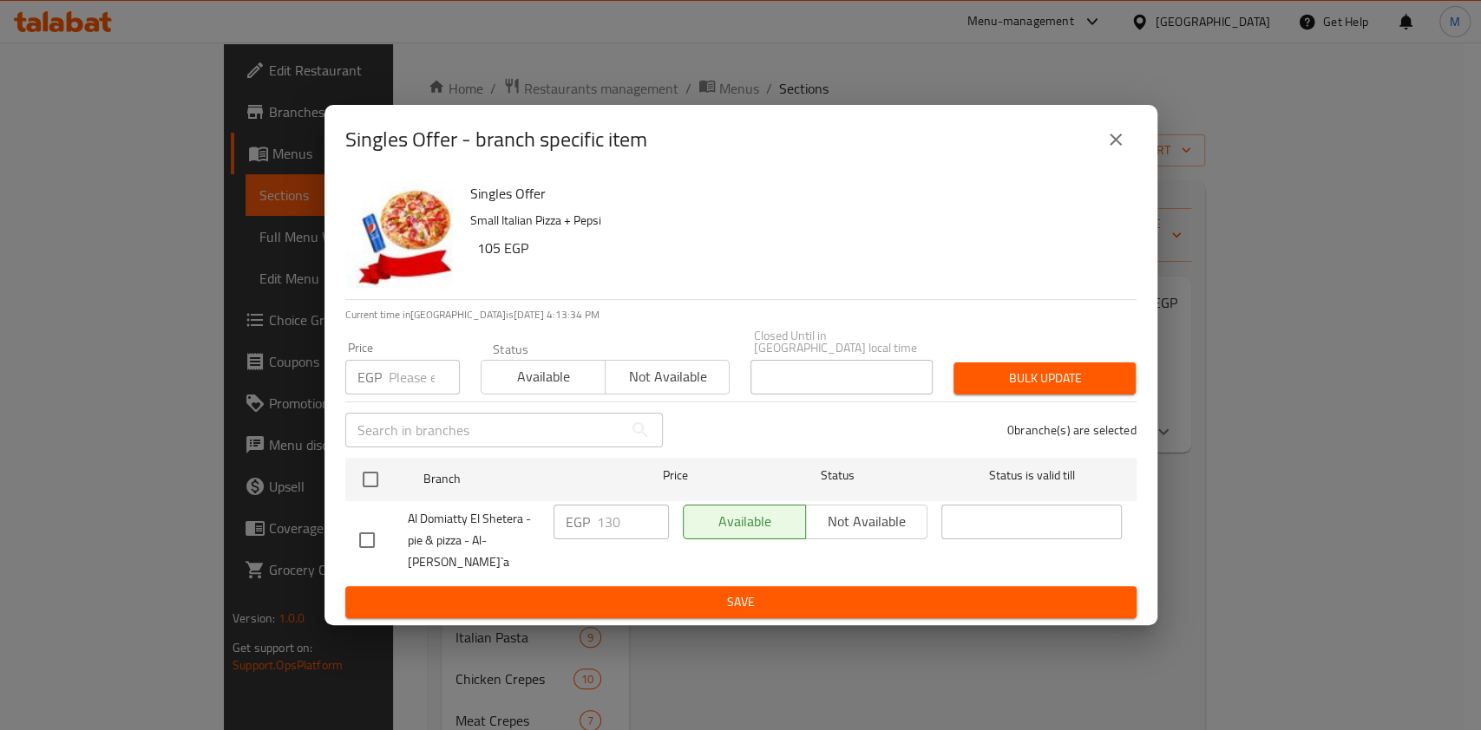
click at [375, 528] on input "checkbox" at bounding box center [367, 540] width 36 height 36
checkbox input "true"
click at [601, 538] on input "130" at bounding box center [633, 522] width 72 height 35
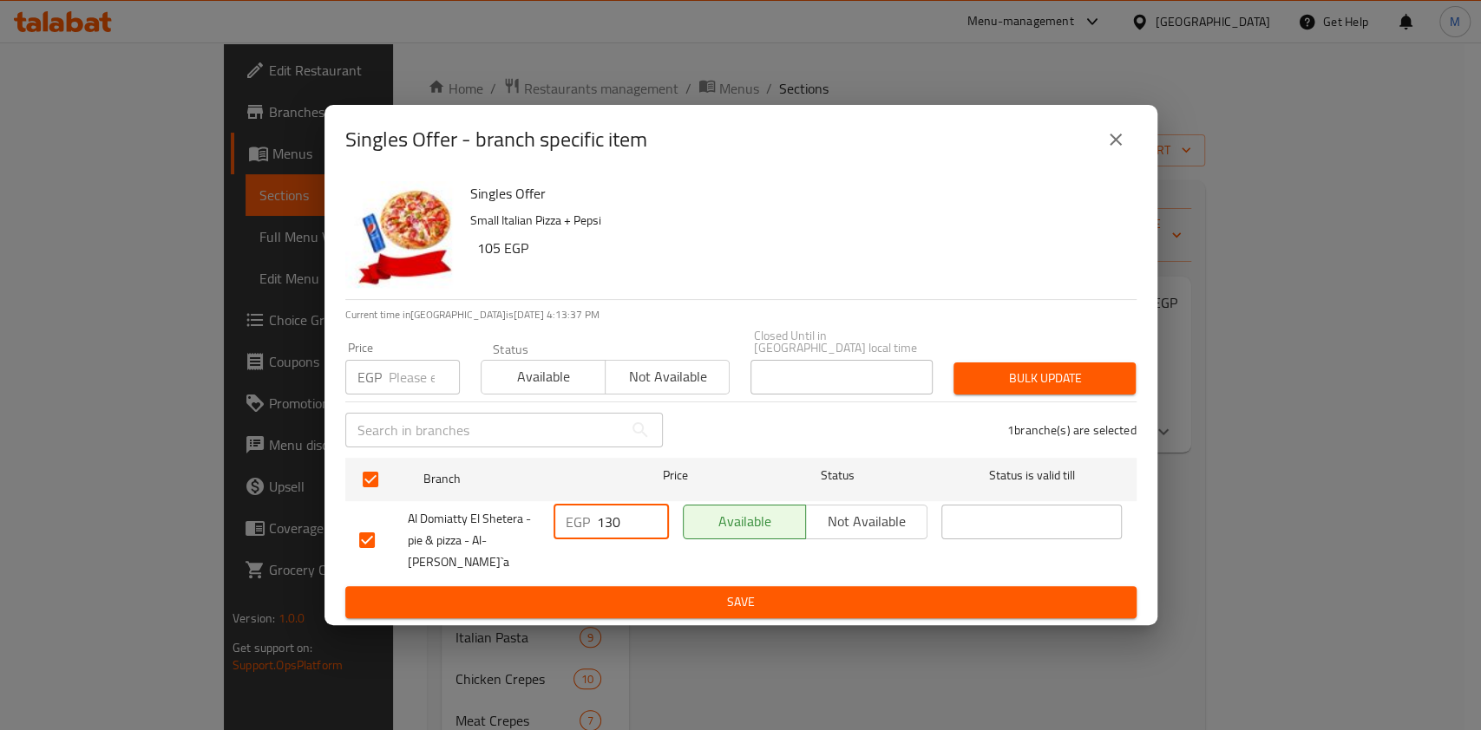
paste input "85.71"
type input "185.71"
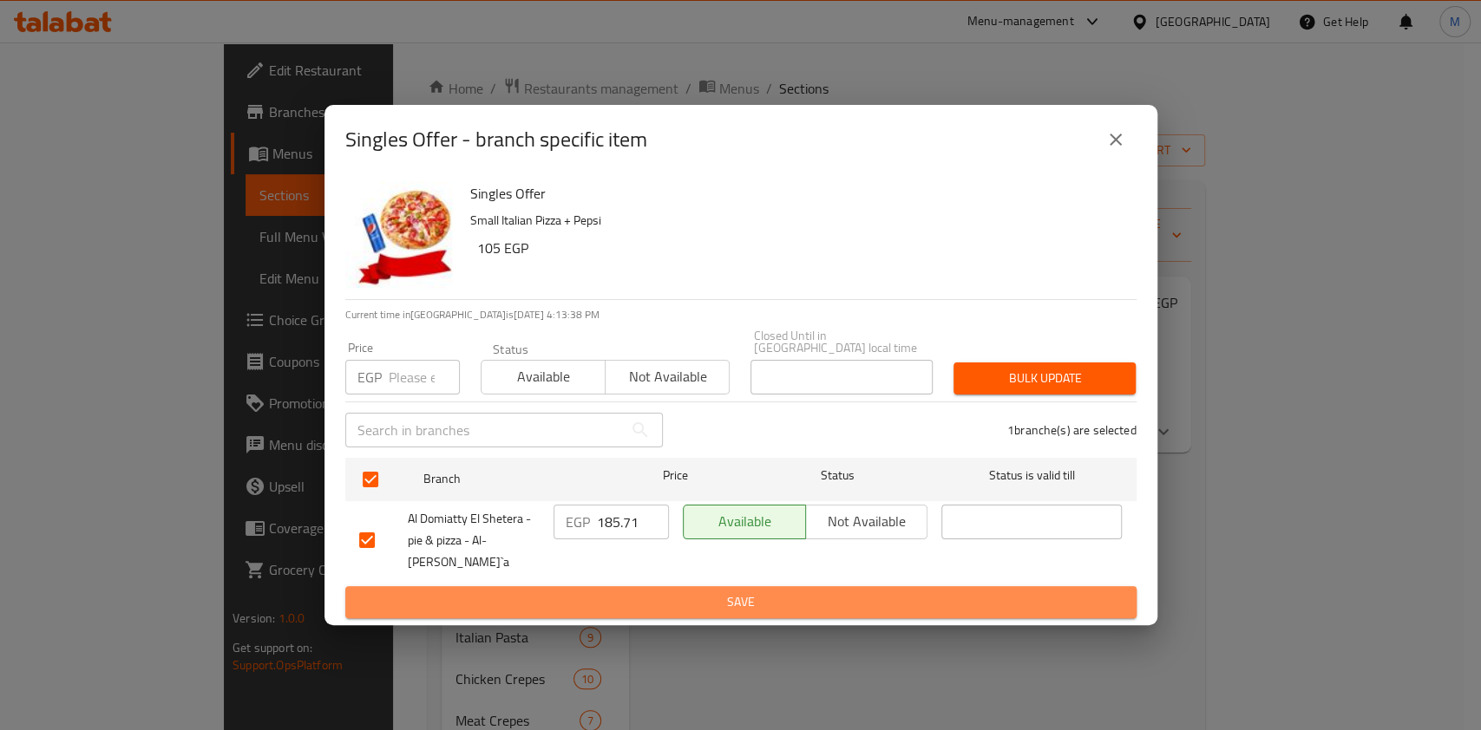
click at [559, 593] on span "Save" at bounding box center [740, 603] width 763 height 22
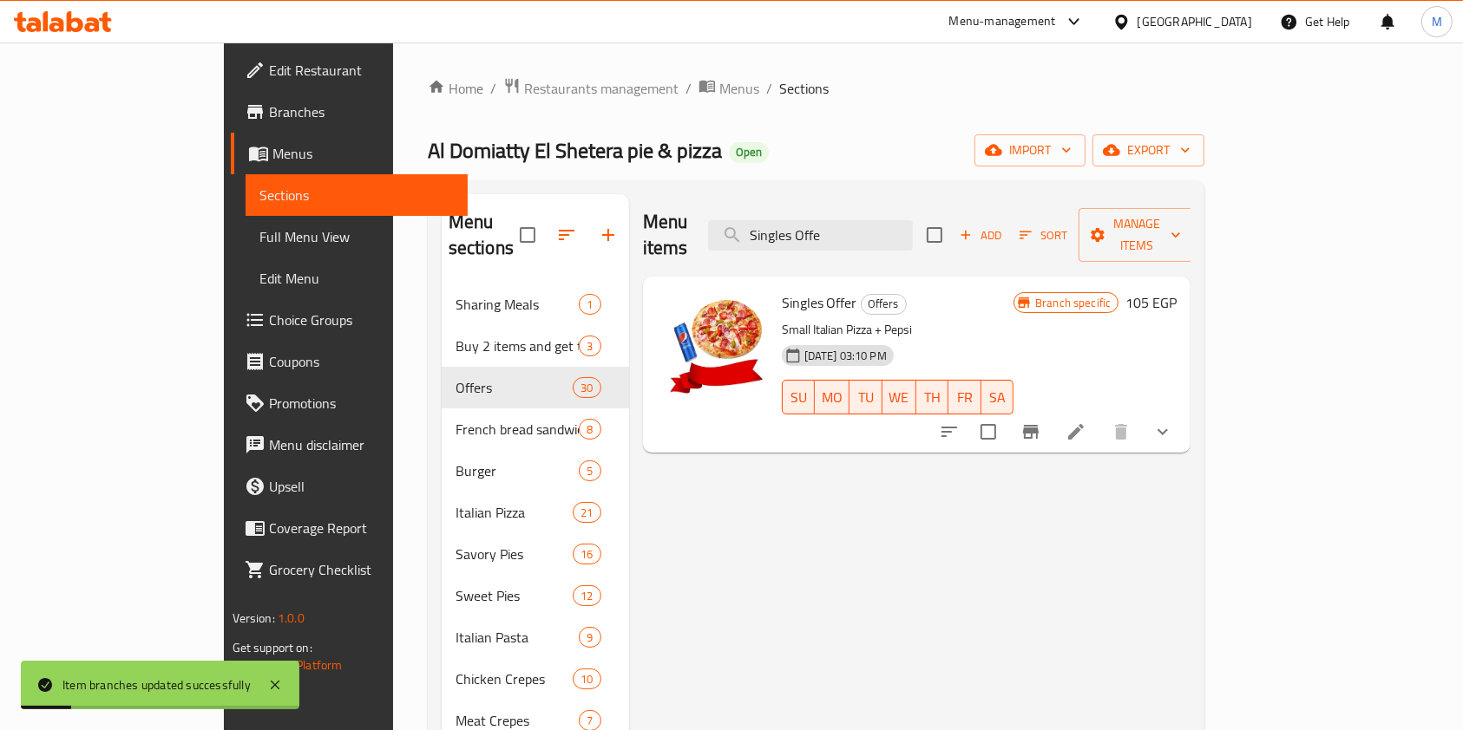
click at [1041, 422] on icon "Branch-specific-item" at bounding box center [1030, 432] width 21 height 21
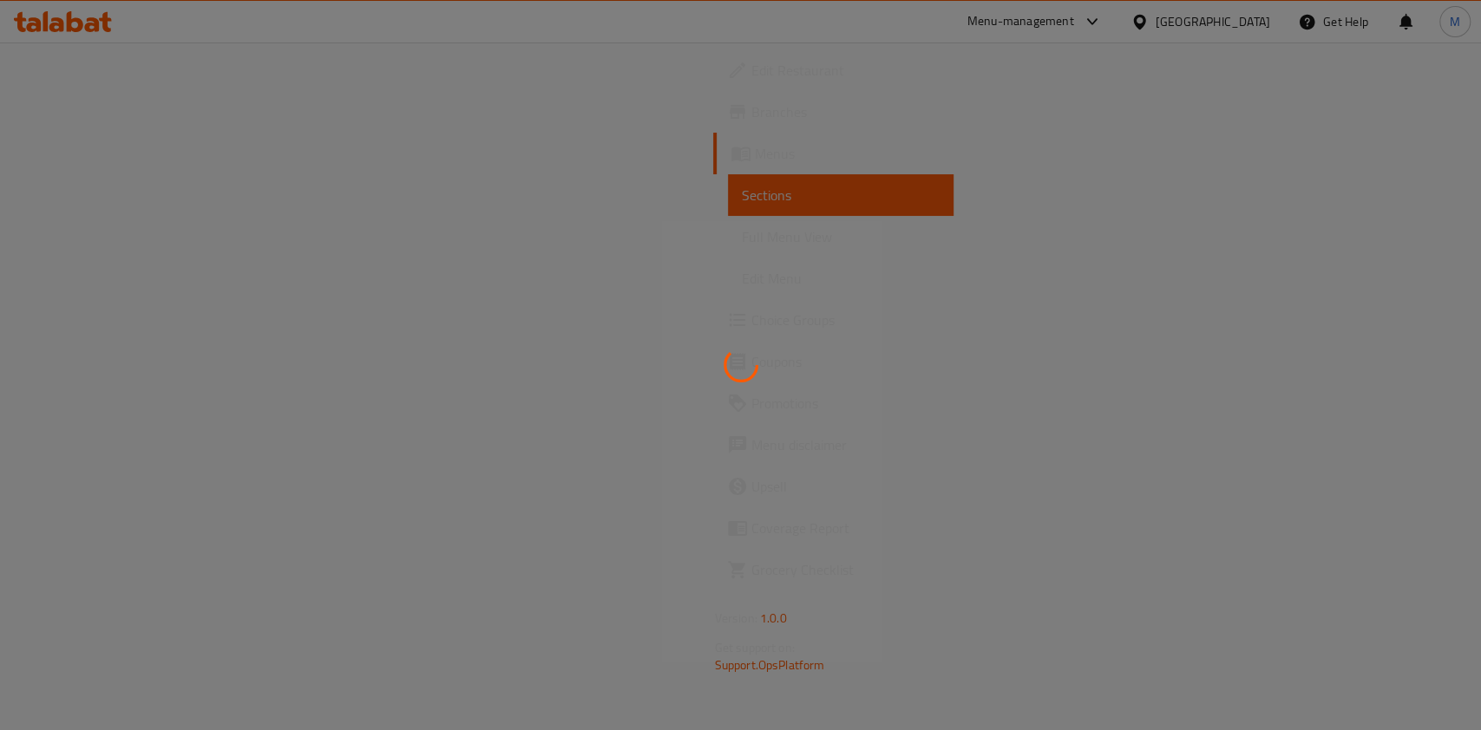
click at [1279, 514] on div at bounding box center [740, 365] width 1481 height 730
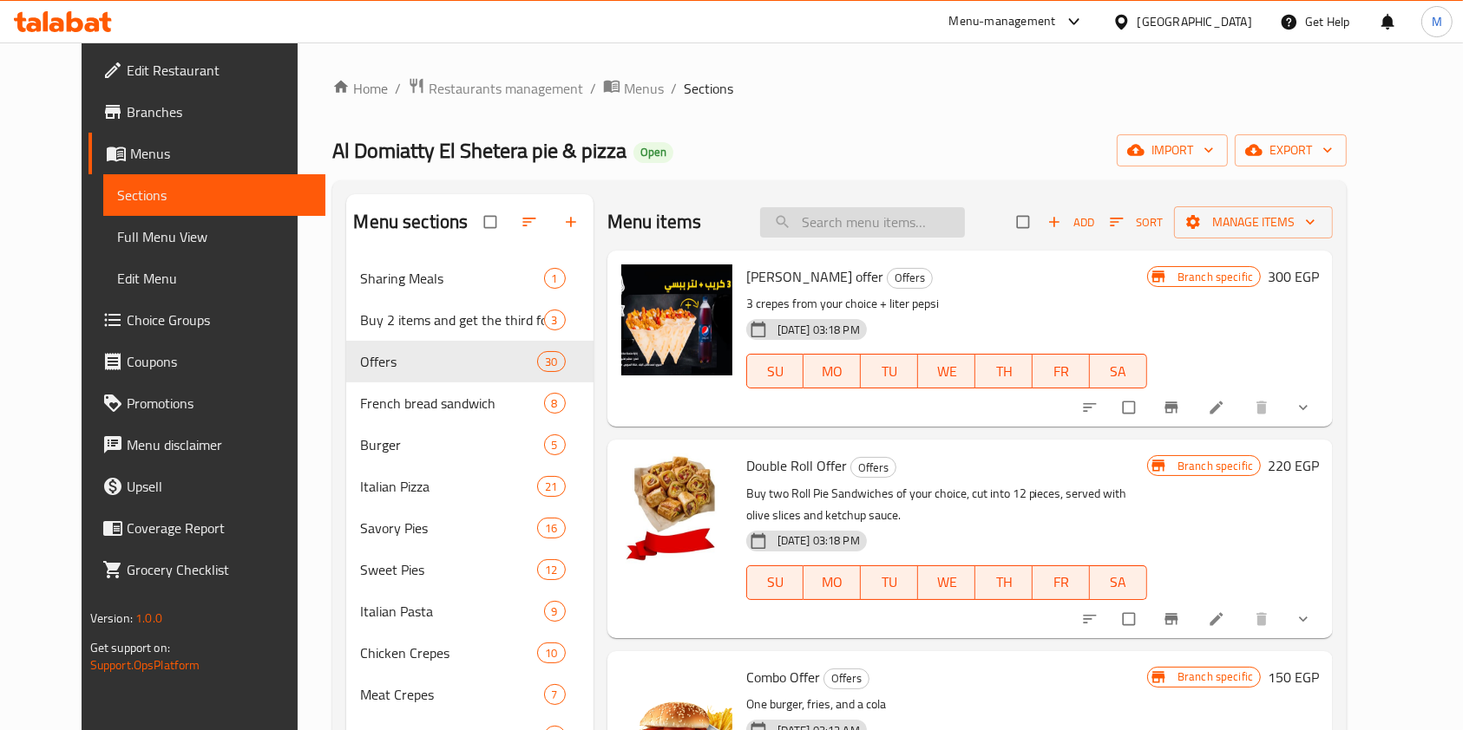
click at [825, 232] on input "search" at bounding box center [862, 222] width 205 height 30
paste input "Hat-[PERSON_NAME] Offer"
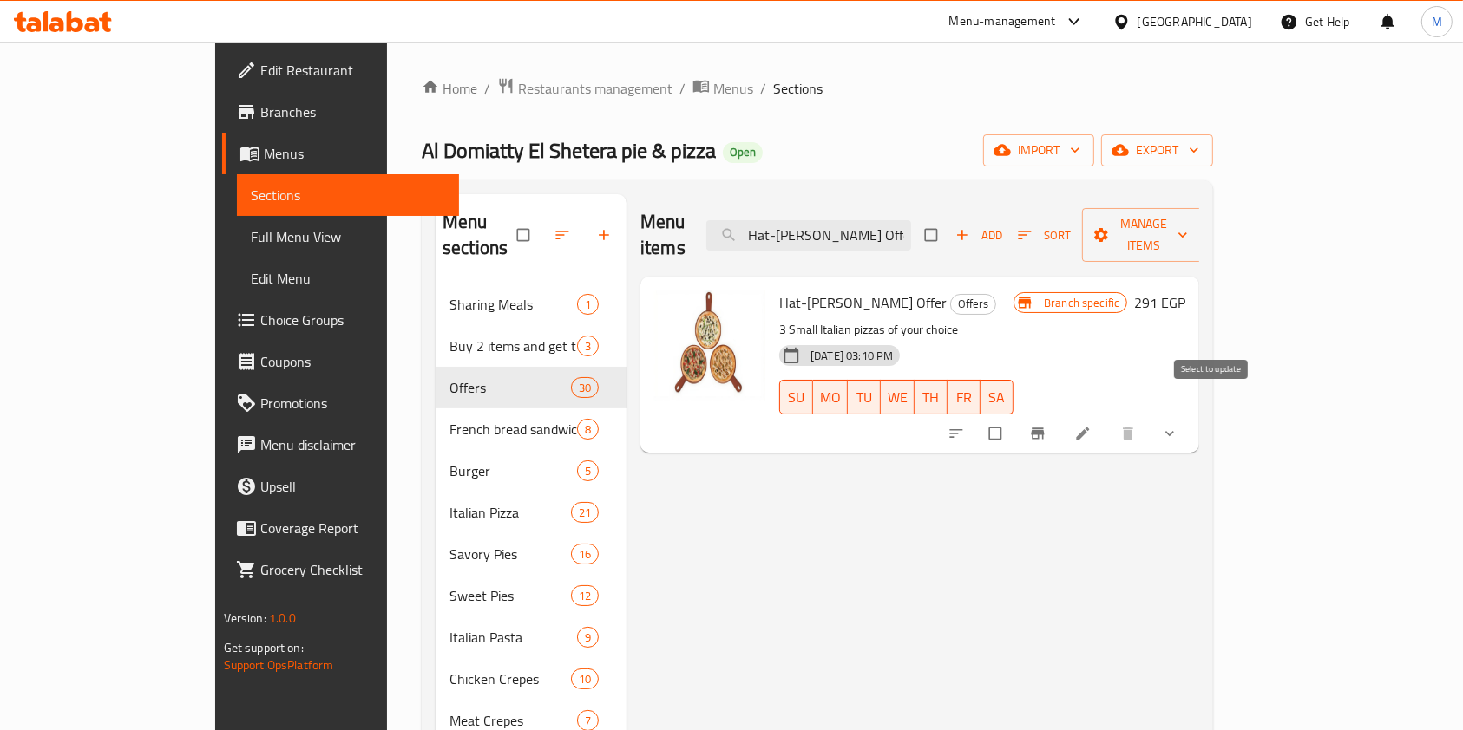
type input "Hat-[PERSON_NAME] Offer"
click at [1060, 420] on button "Branch-specific-item" at bounding box center [1039, 434] width 42 height 38
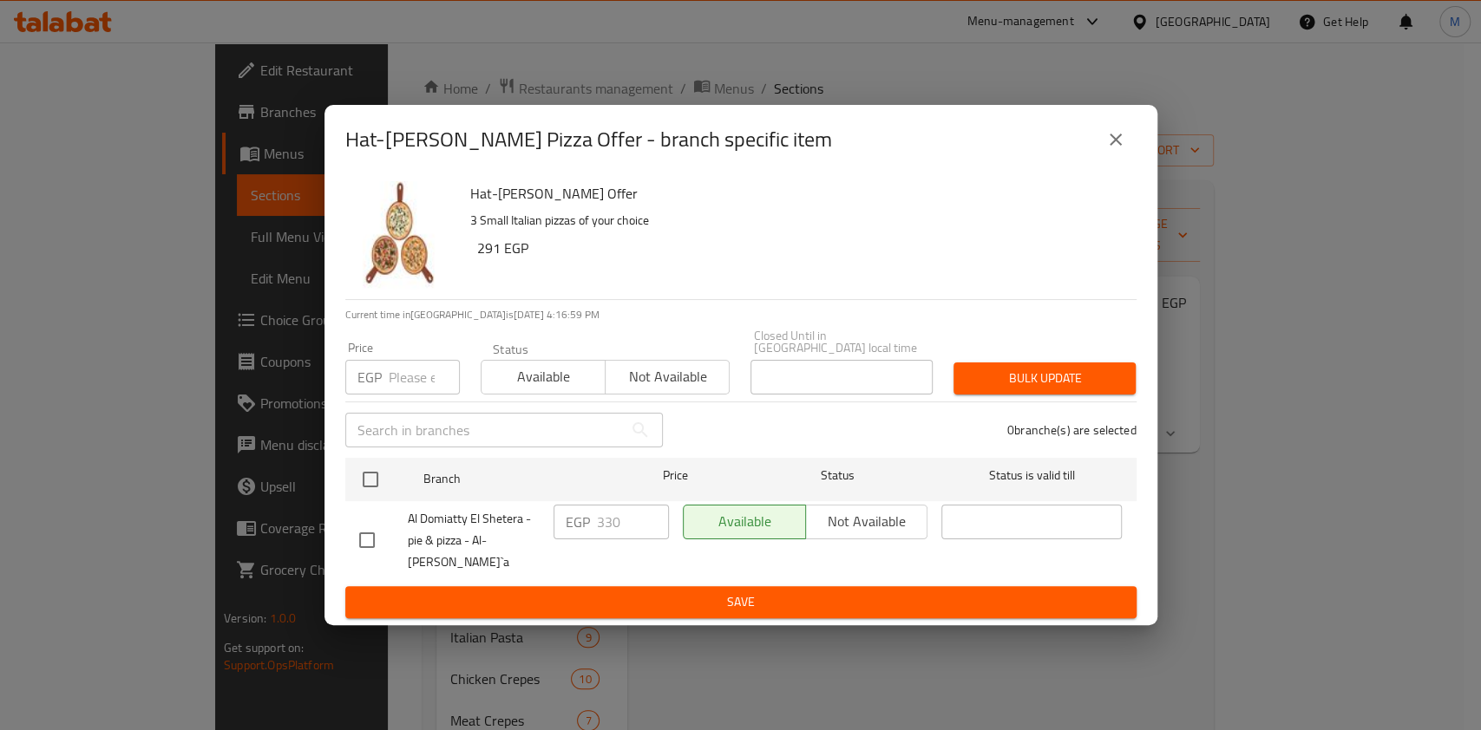
click at [372, 537] on input "checkbox" at bounding box center [367, 540] width 36 height 36
checkbox input "true"
click at [625, 532] on input "330" at bounding box center [633, 522] width 72 height 35
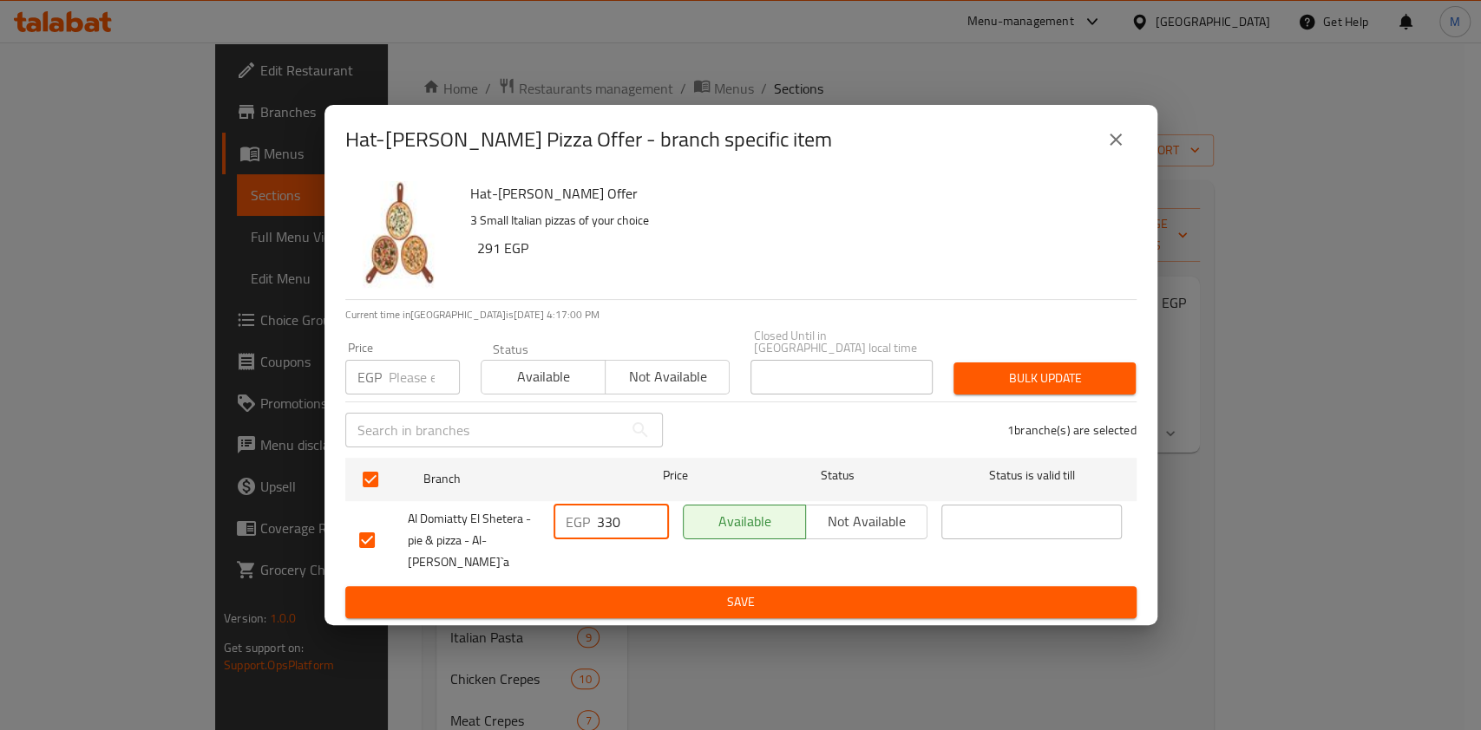
paste input "412.50"
click at [625, 532] on input "330412.50" at bounding box center [633, 522] width 72 height 35
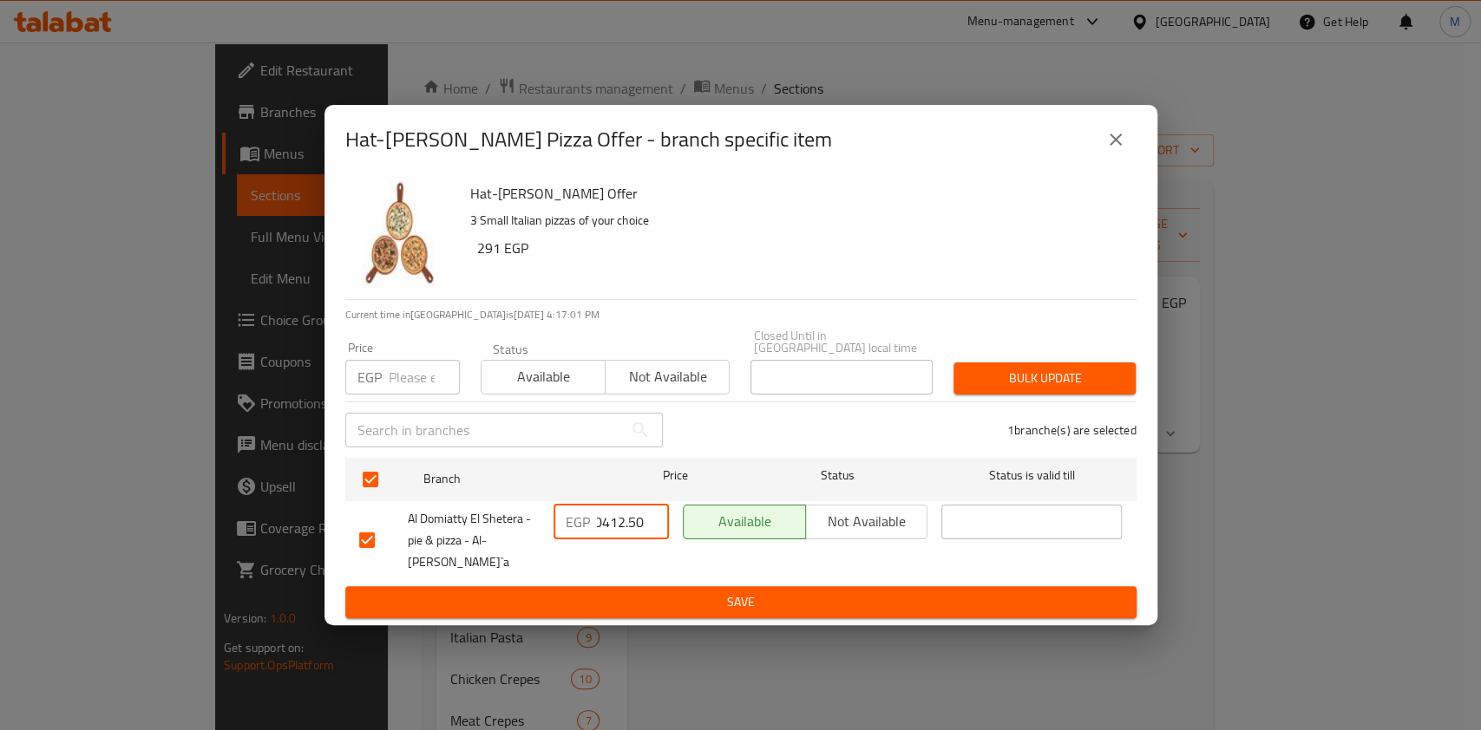
paste input "number"
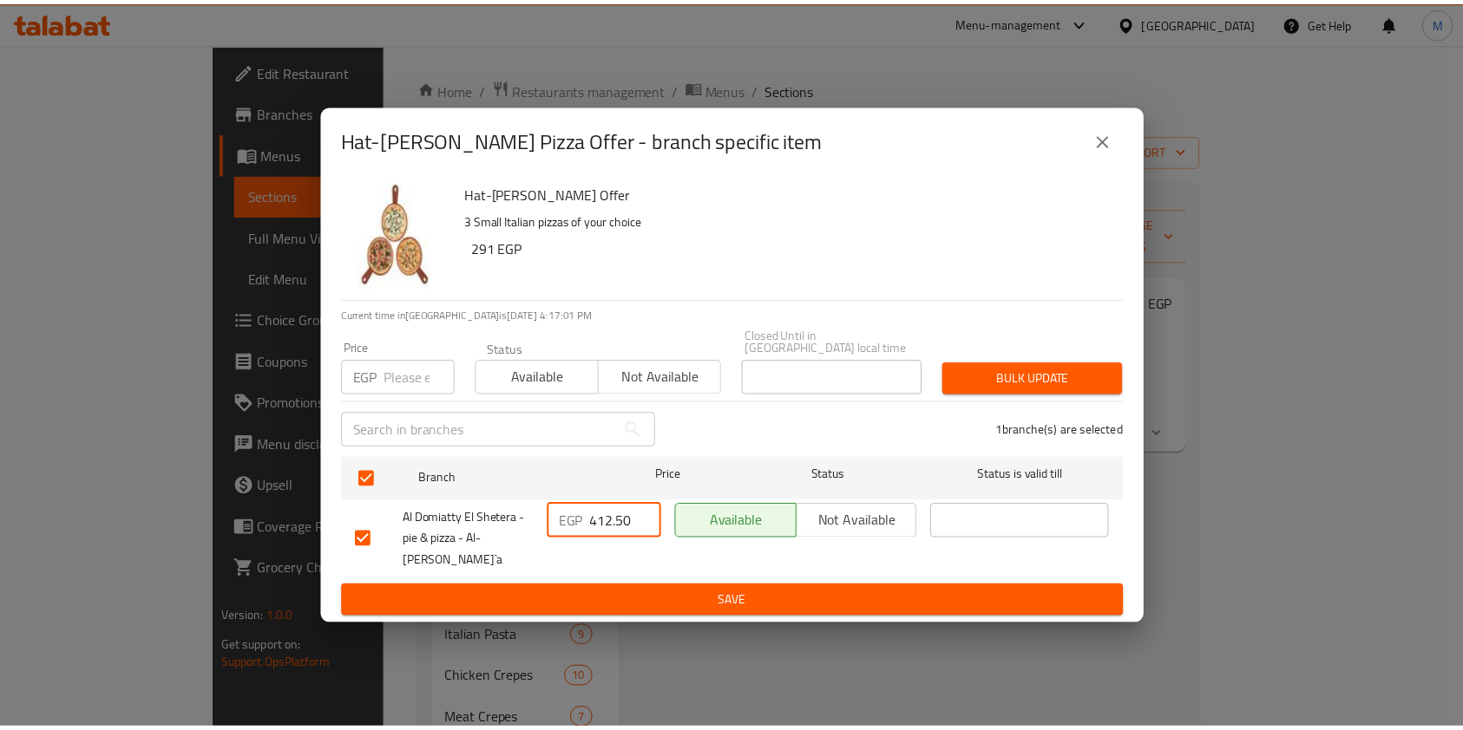
scroll to position [0, 0]
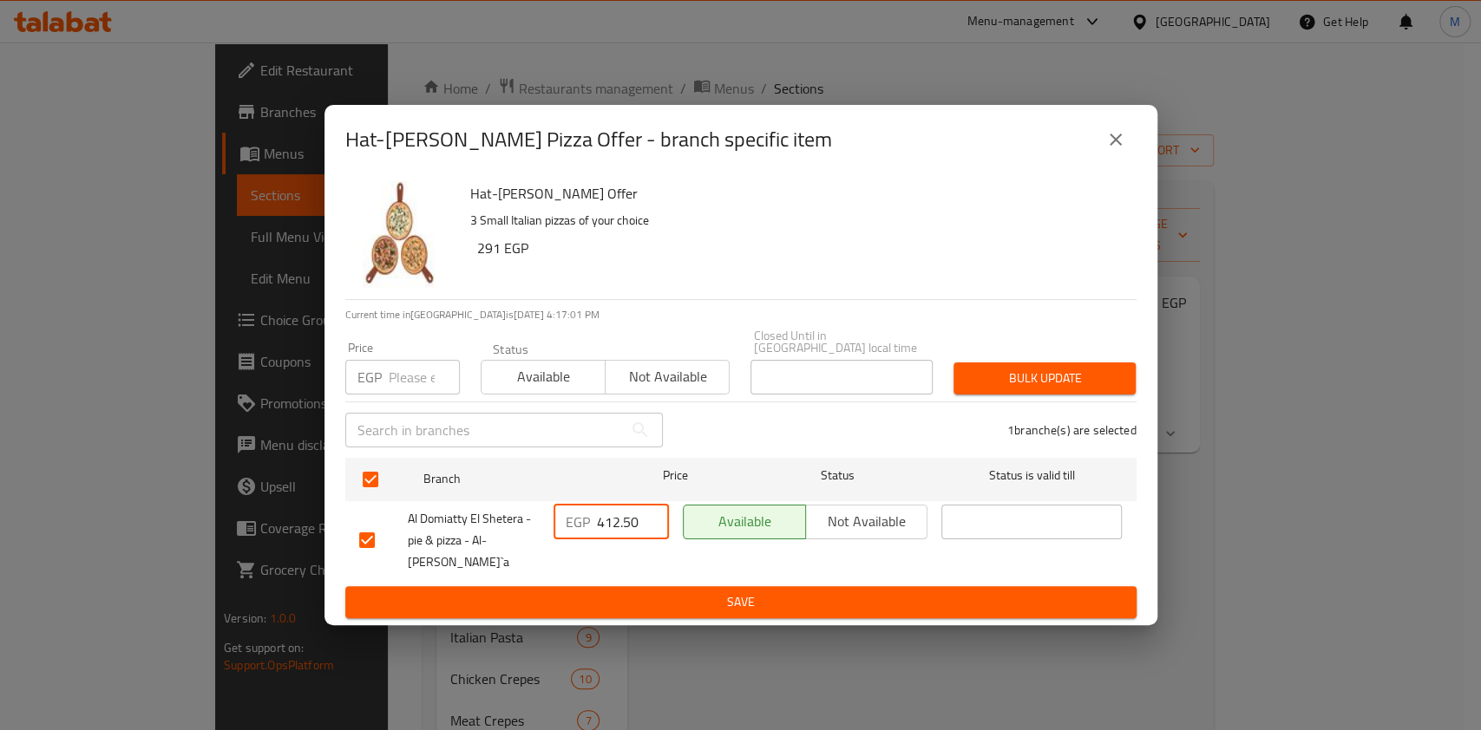
type input "412.50"
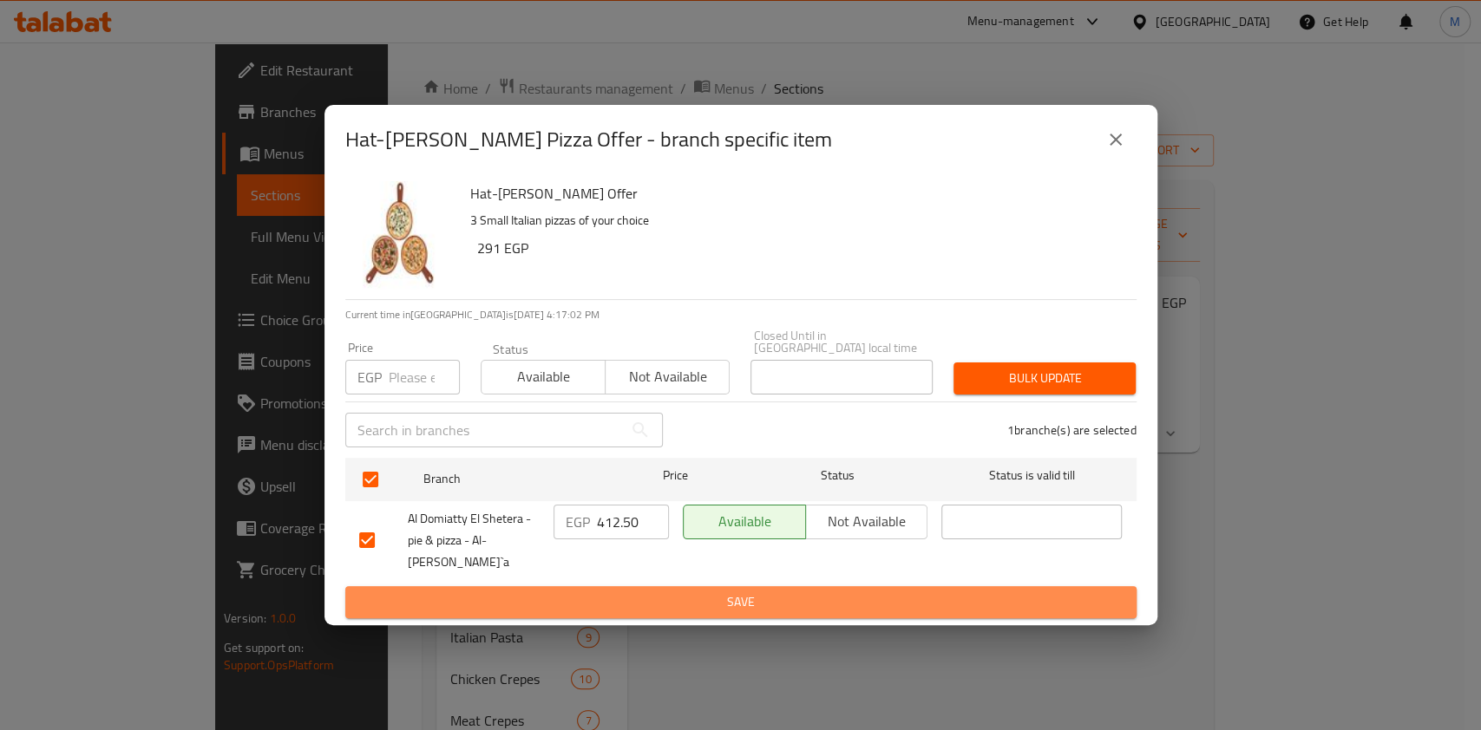
click at [627, 592] on span "Save" at bounding box center [740, 603] width 763 height 22
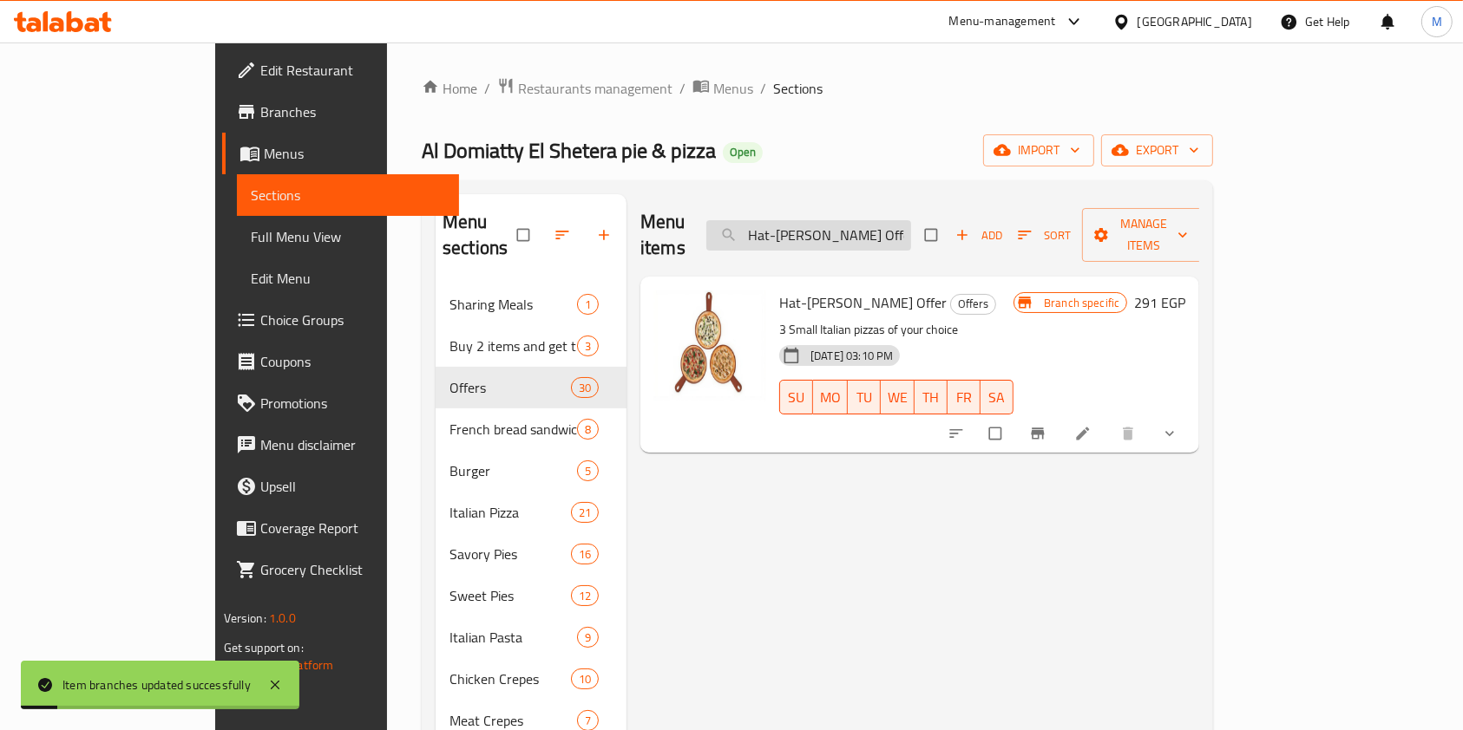
click at [883, 227] on input "Hat-[PERSON_NAME] Offer" at bounding box center [808, 235] width 205 height 30
paste input "search"
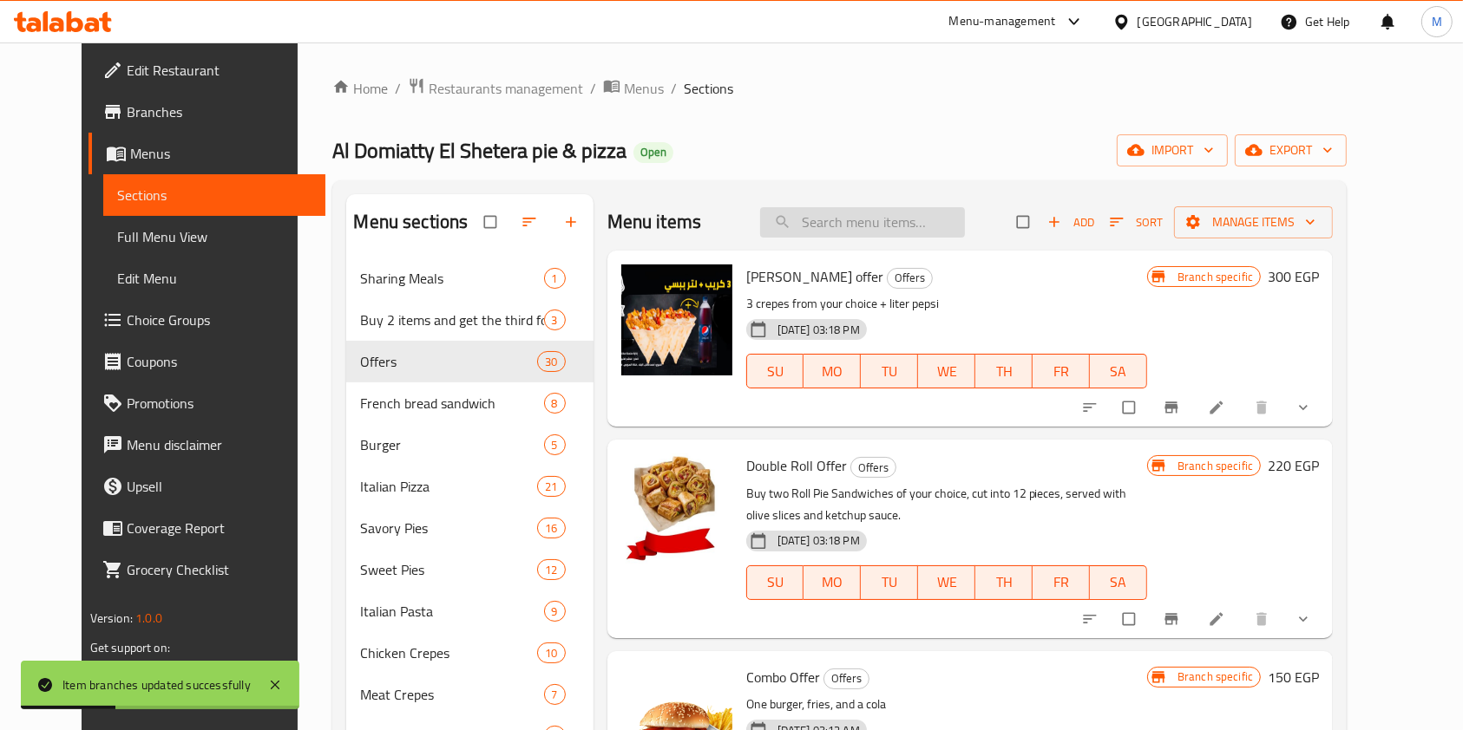
click at [875, 226] on input "search" at bounding box center [862, 222] width 205 height 30
click at [890, 230] on input "search" at bounding box center [862, 222] width 205 height 30
paste input "Pasta 99 offer"
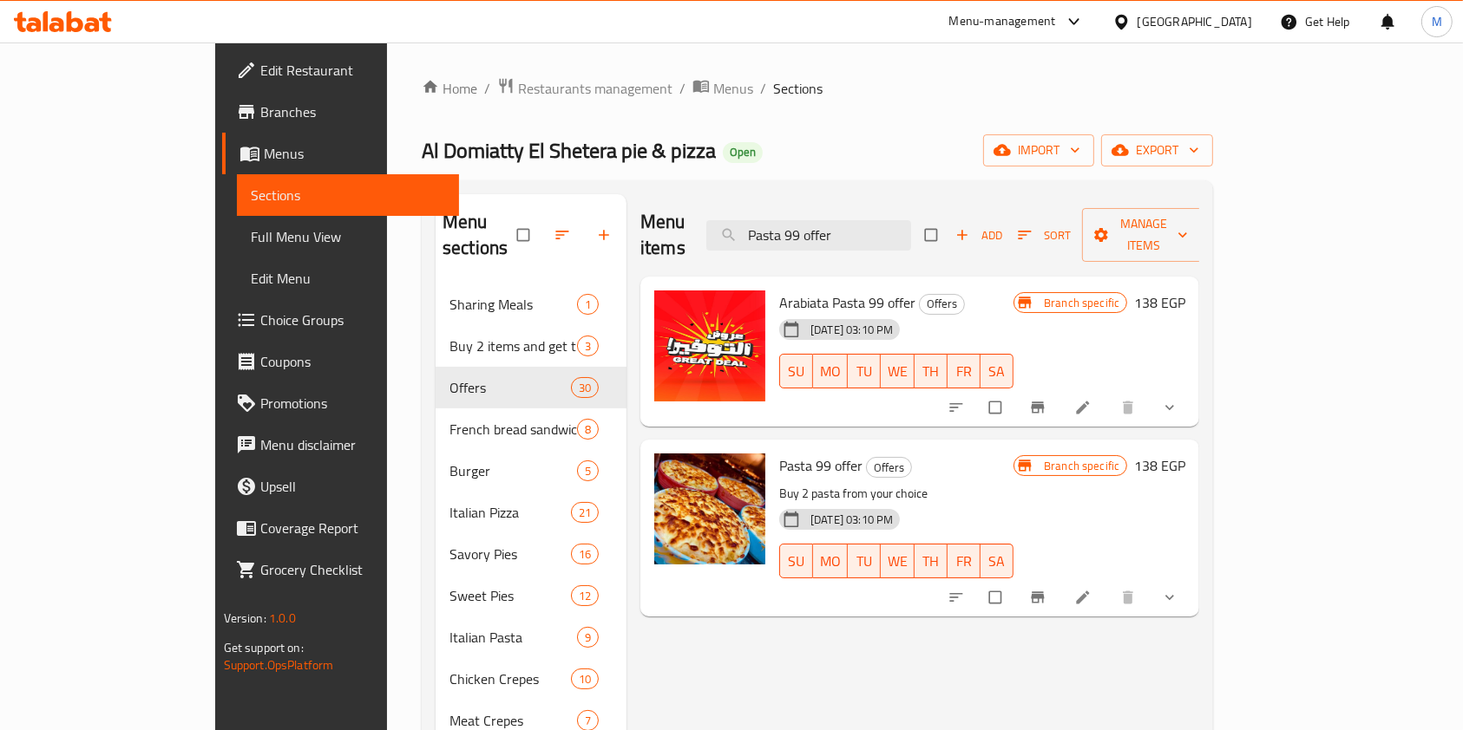
type input "Pasta 99 offer"
click at [1046, 589] on icon "Branch-specific-item" at bounding box center [1037, 597] width 17 height 17
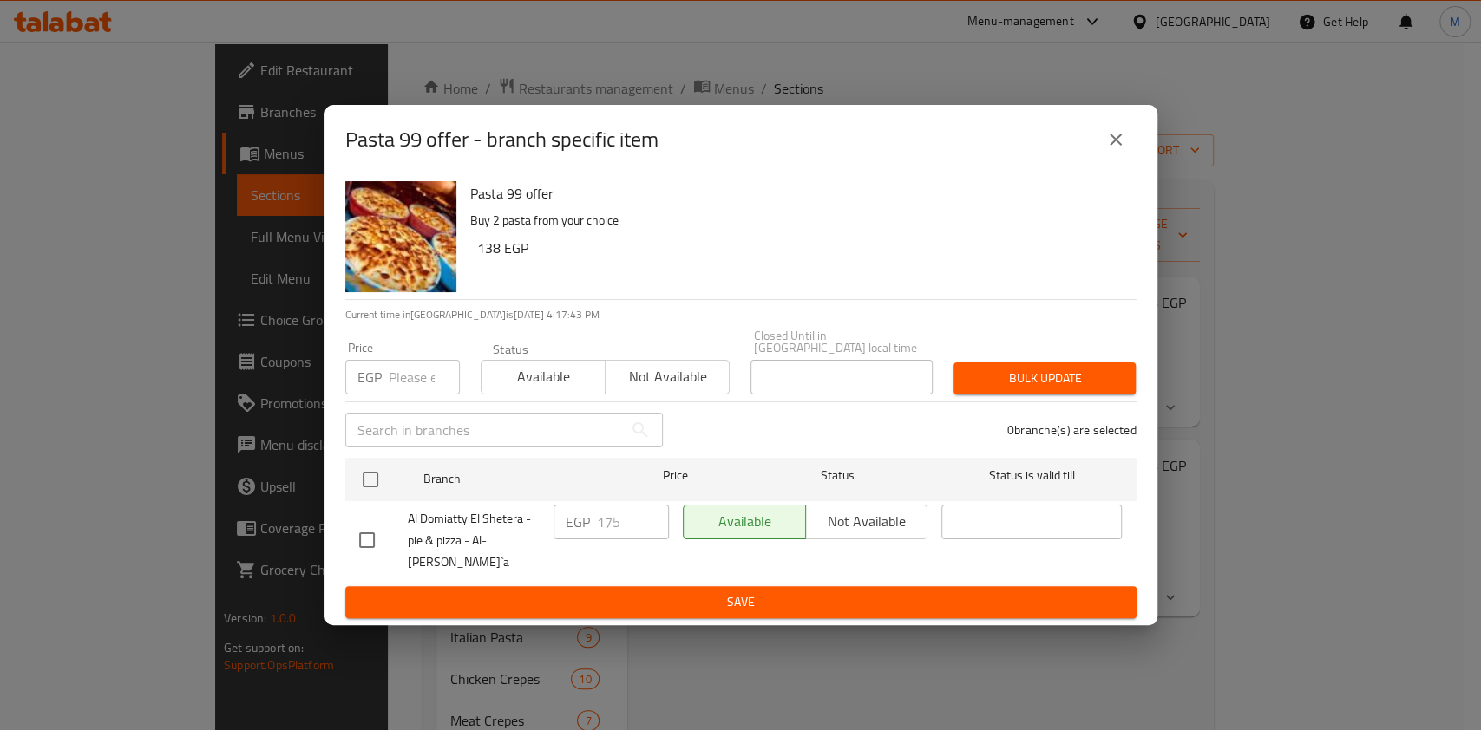
drag, startPoint x: 368, startPoint y: 525, endPoint x: 468, endPoint y: 541, distance: 101.1
click at [368, 527] on input "checkbox" at bounding box center [367, 540] width 36 height 36
checkbox input "true"
click at [605, 527] on input "175" at bounding box center [633, 522] width 72 height 35
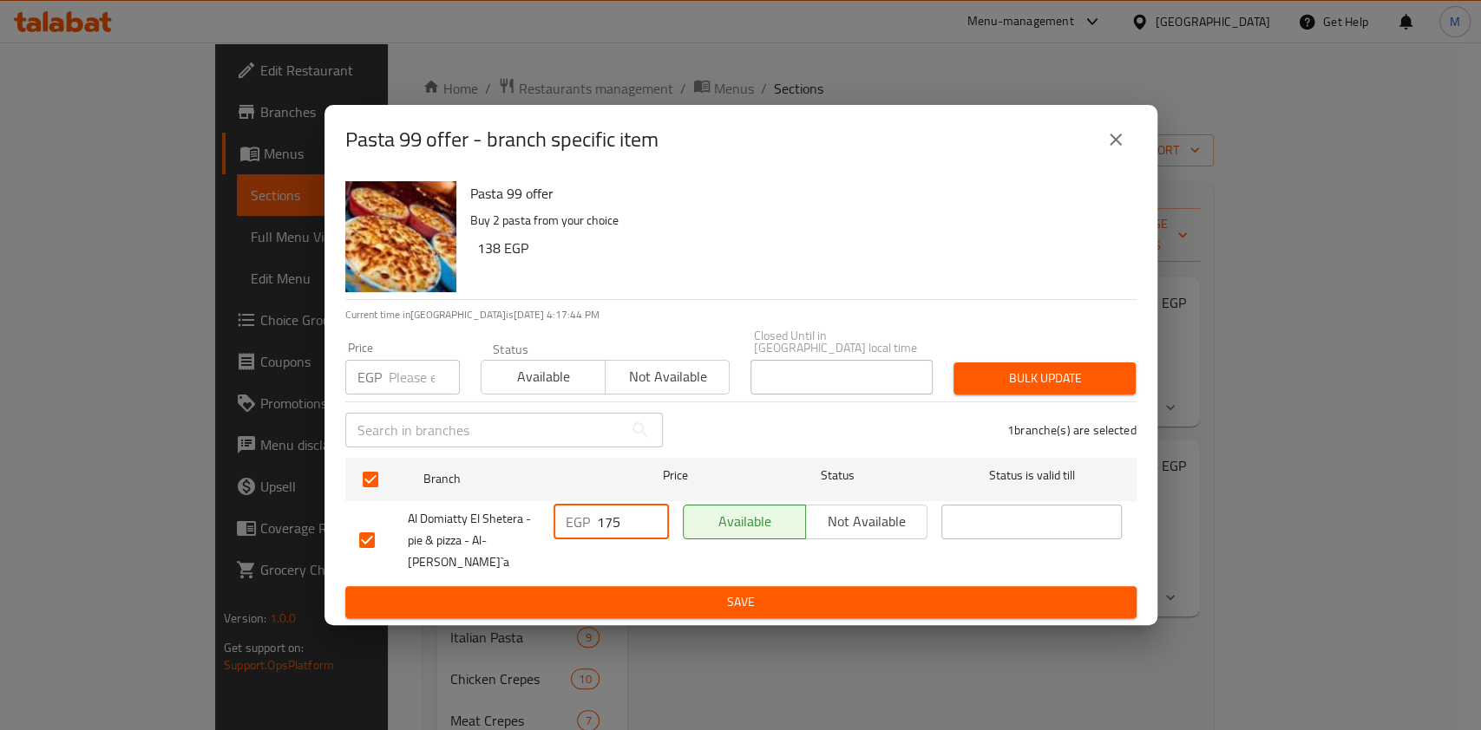
click at [605, 527] on input "175" at bounding box center [633, 522] width 72 height 35
type input "250"
click at [695, 592] on span "Save" at bounding box center [740, 603] width 763 height 22
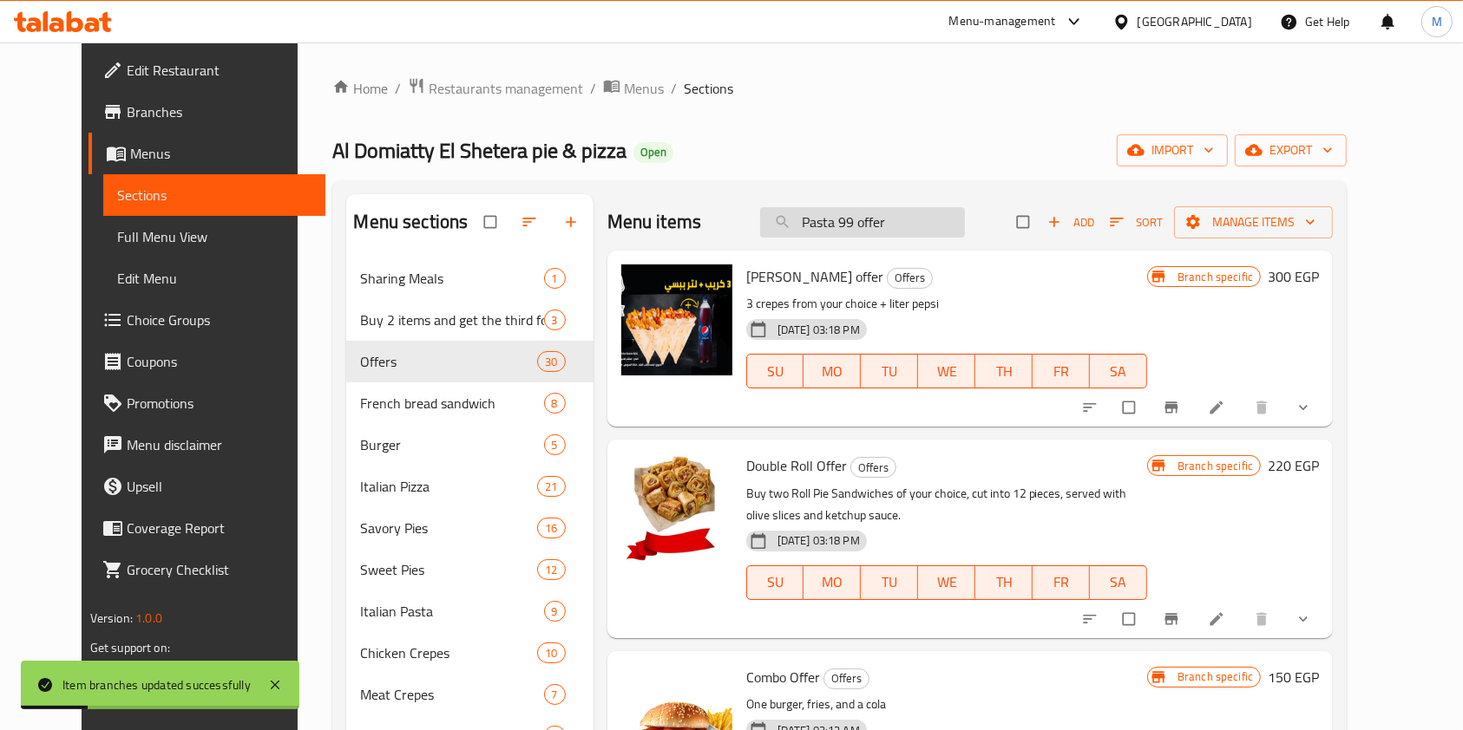
click at [926, 222] on input "Pasta 99 offer" at bounding box center [862, 222] width 205 height 30
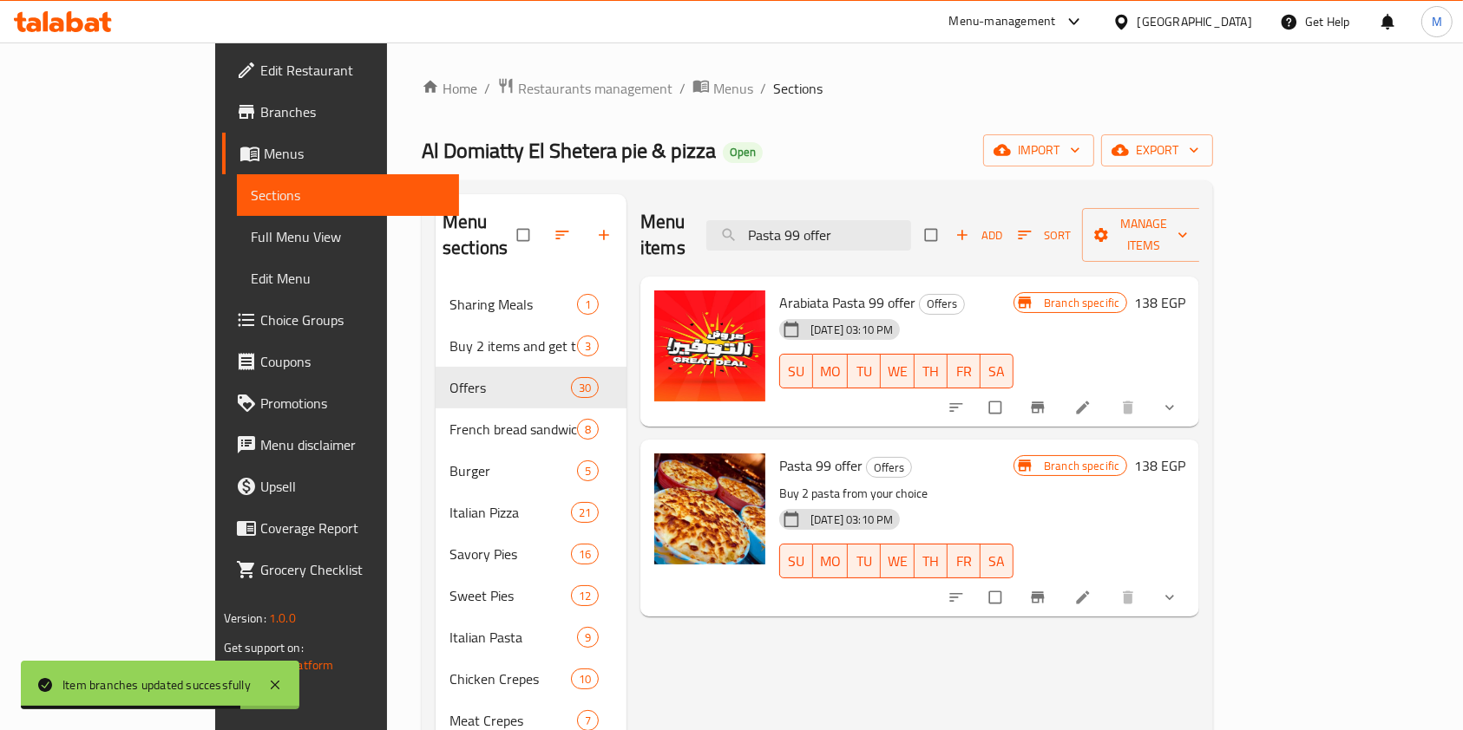
click at [1046, 589] on icon "Branch-specific-item" at bounding box center [1037, 597] width 17 height 17
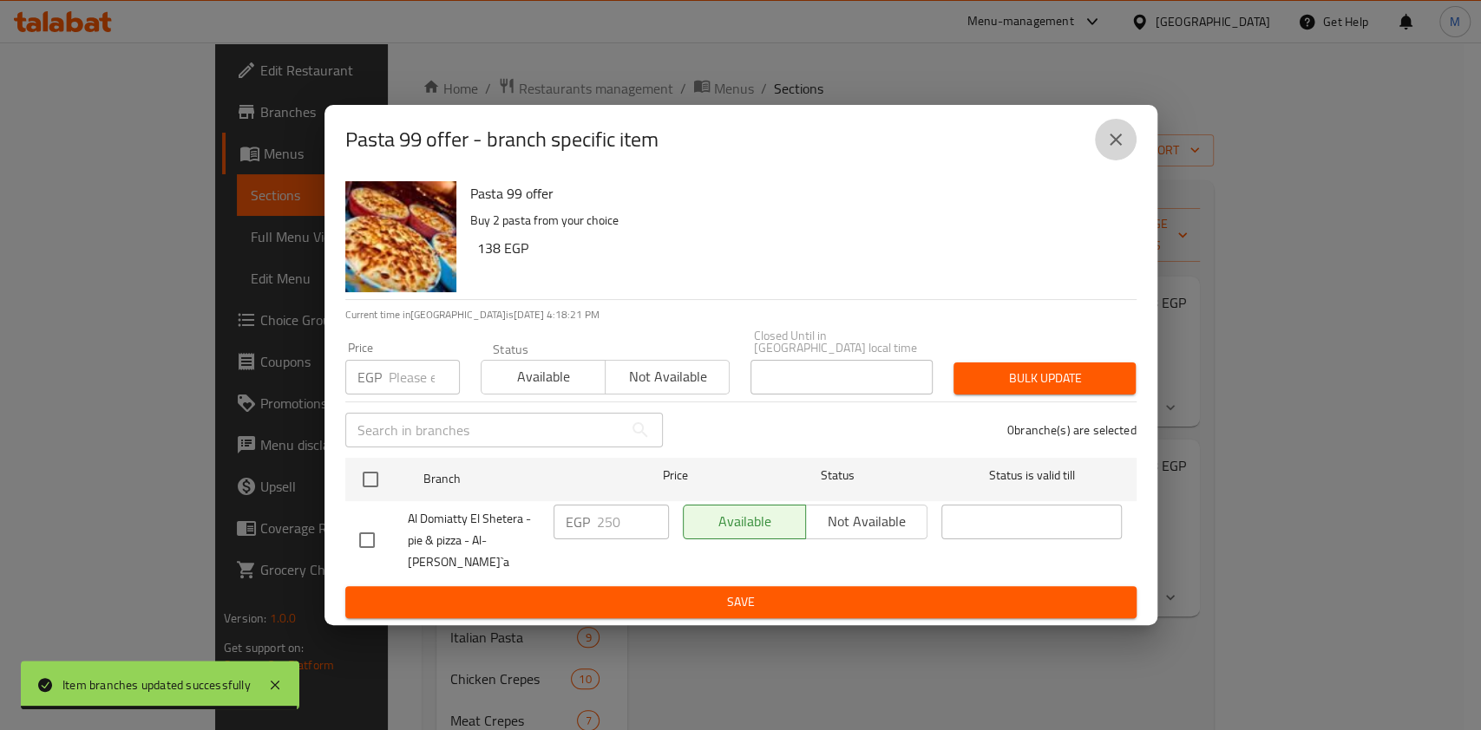
click at [1116, 160] on button "close" at bounding box center [1116, 140] width 42 height 42
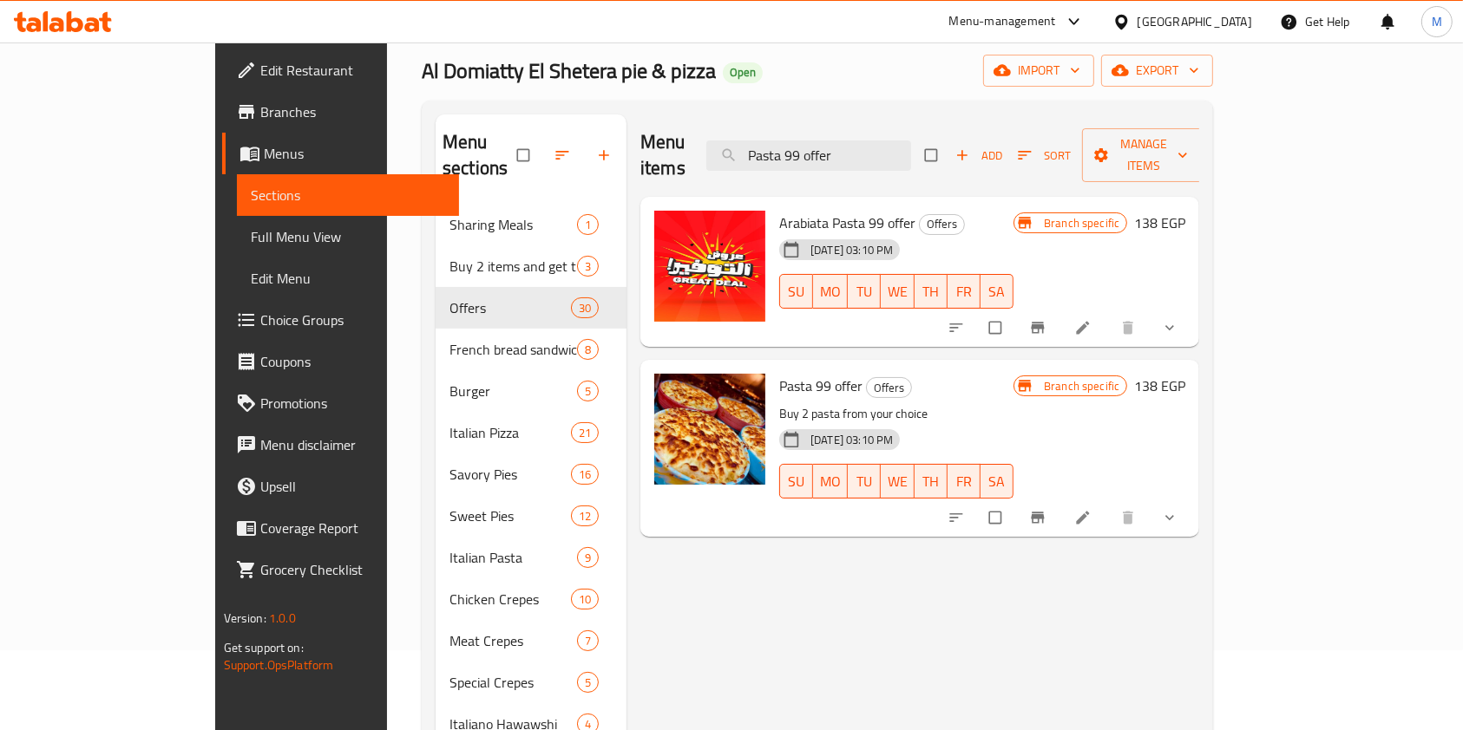
scroll to position [115, 0]
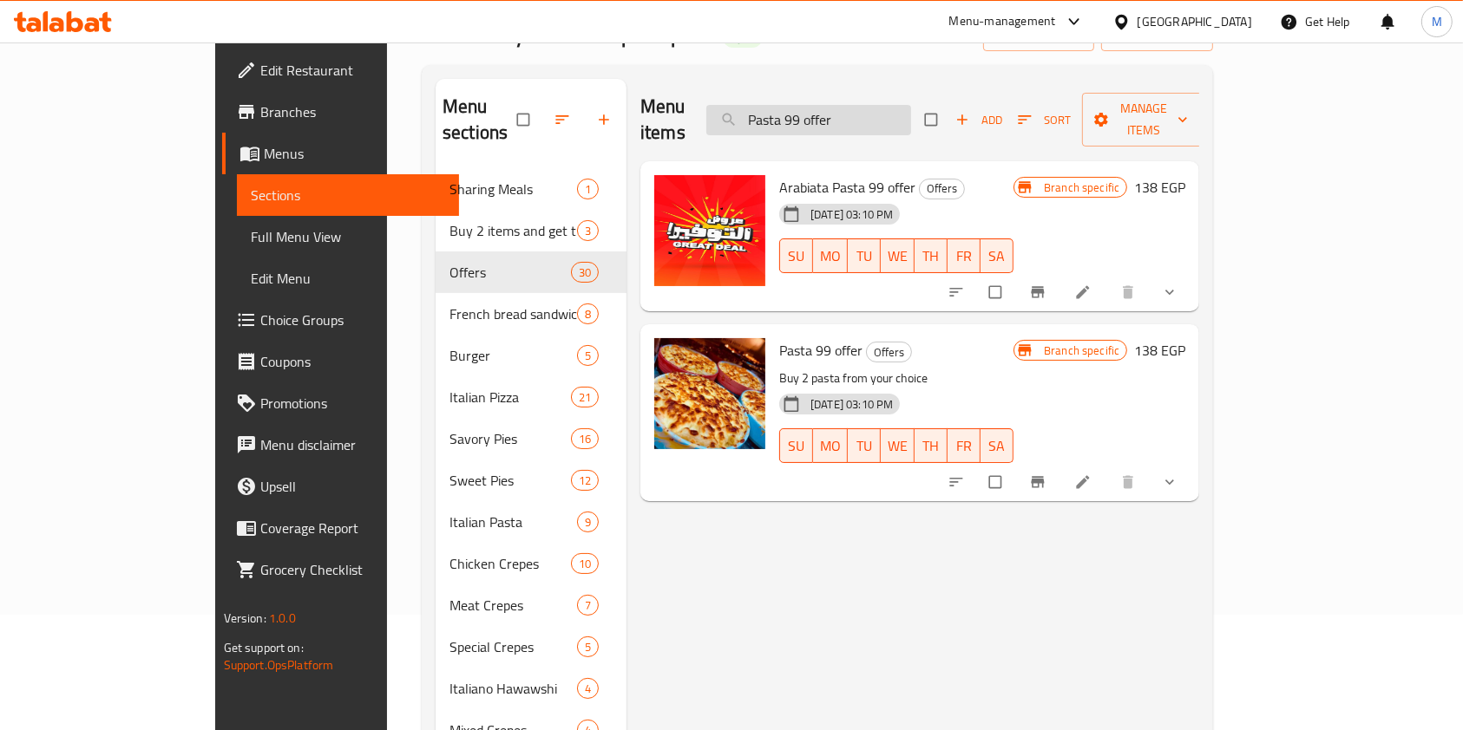
click at [858, 120] on input "Pasta 99 offer" at bounding box center [808, 120] width 205 height 30
paste input "Combo Pizza O"
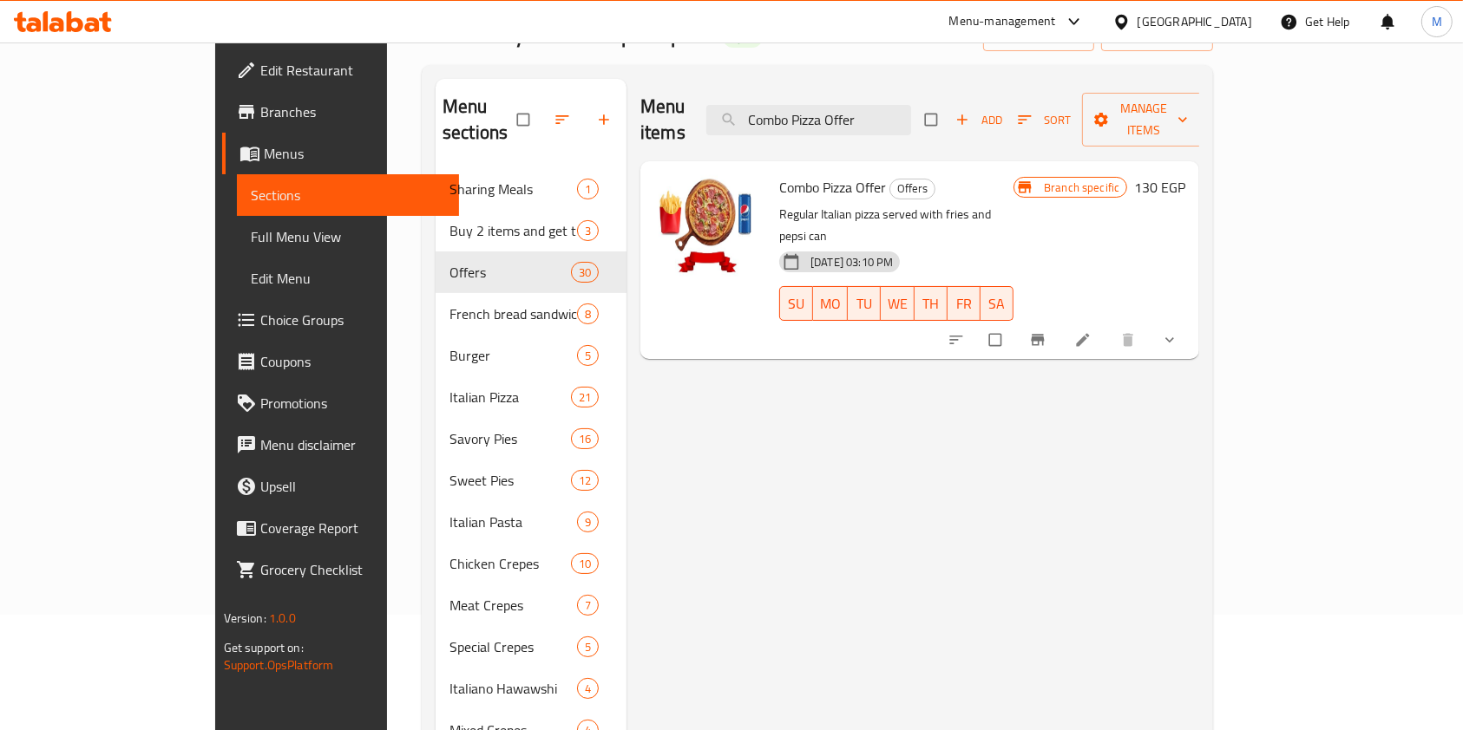
click at [1046, 331] on icon "Branch-specific-item" at bounding box center [1037, 339] width 17 height 17
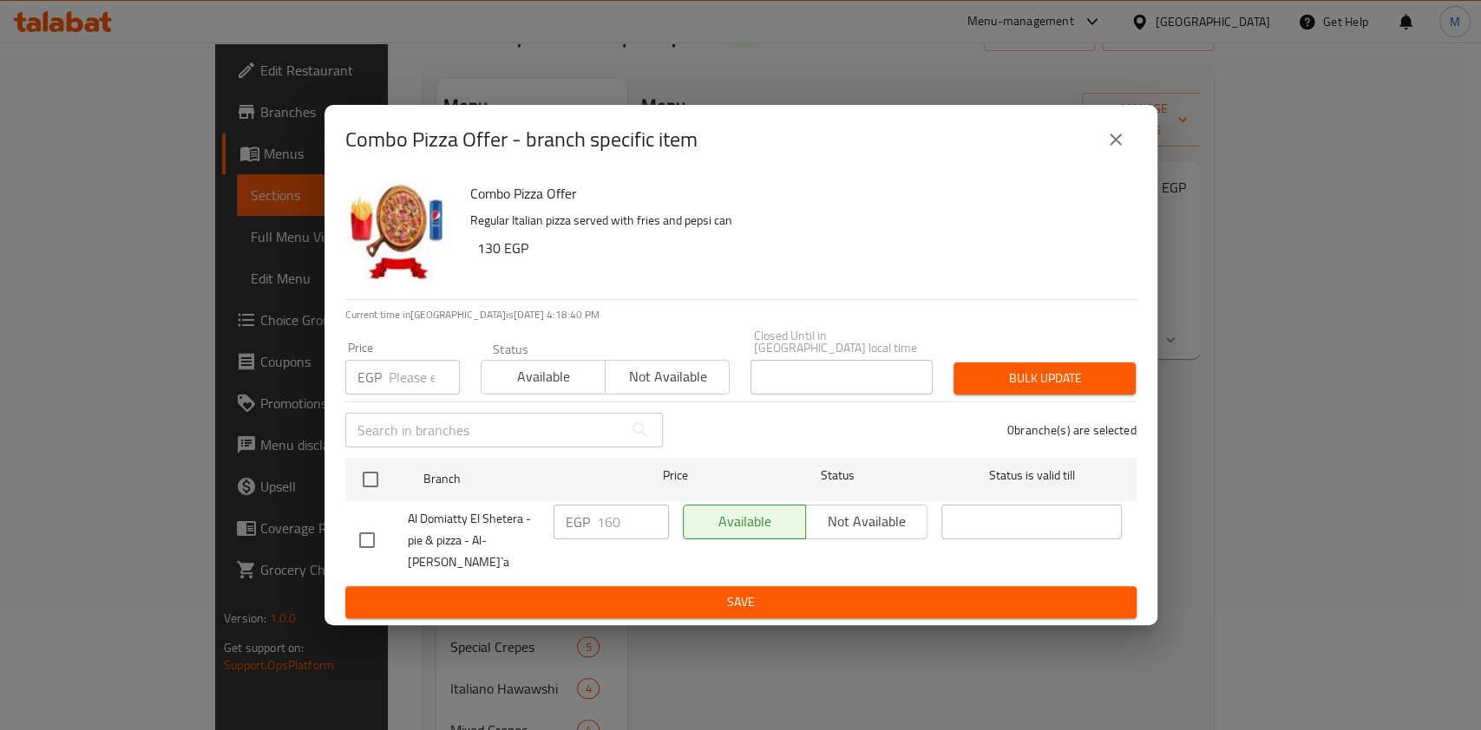
click at [450, 553] on span "Chicken Crepes" at bounding box center [510, 563] width 121 height 21
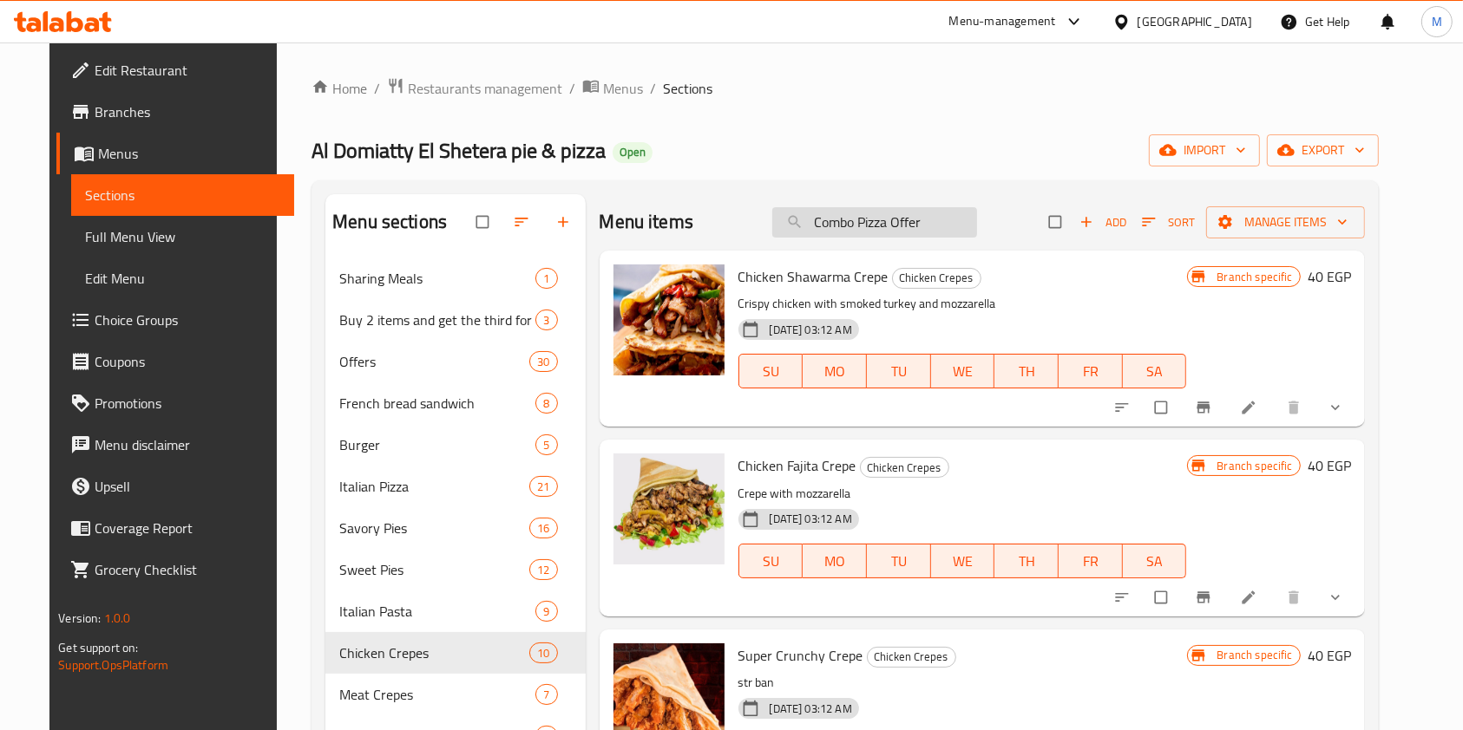
click at [959, 218] on input "Combo Pizza Offer" at bounding box center [874, 222] width 205 height 30
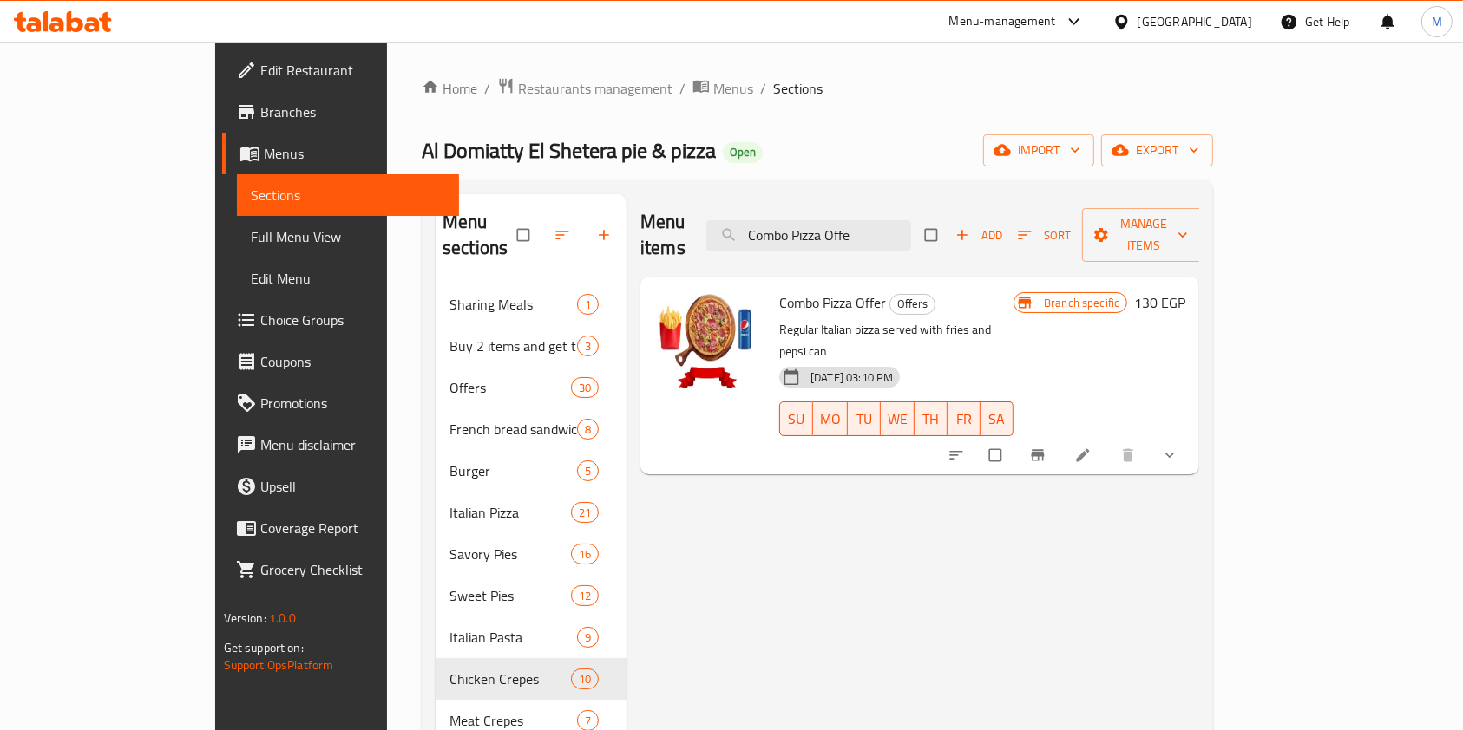
type input "Combo Pizza Offe"
click at [1044, 450] on icon "Branch-specific-item" at bounding box center [1037, 455] width 13 height 11
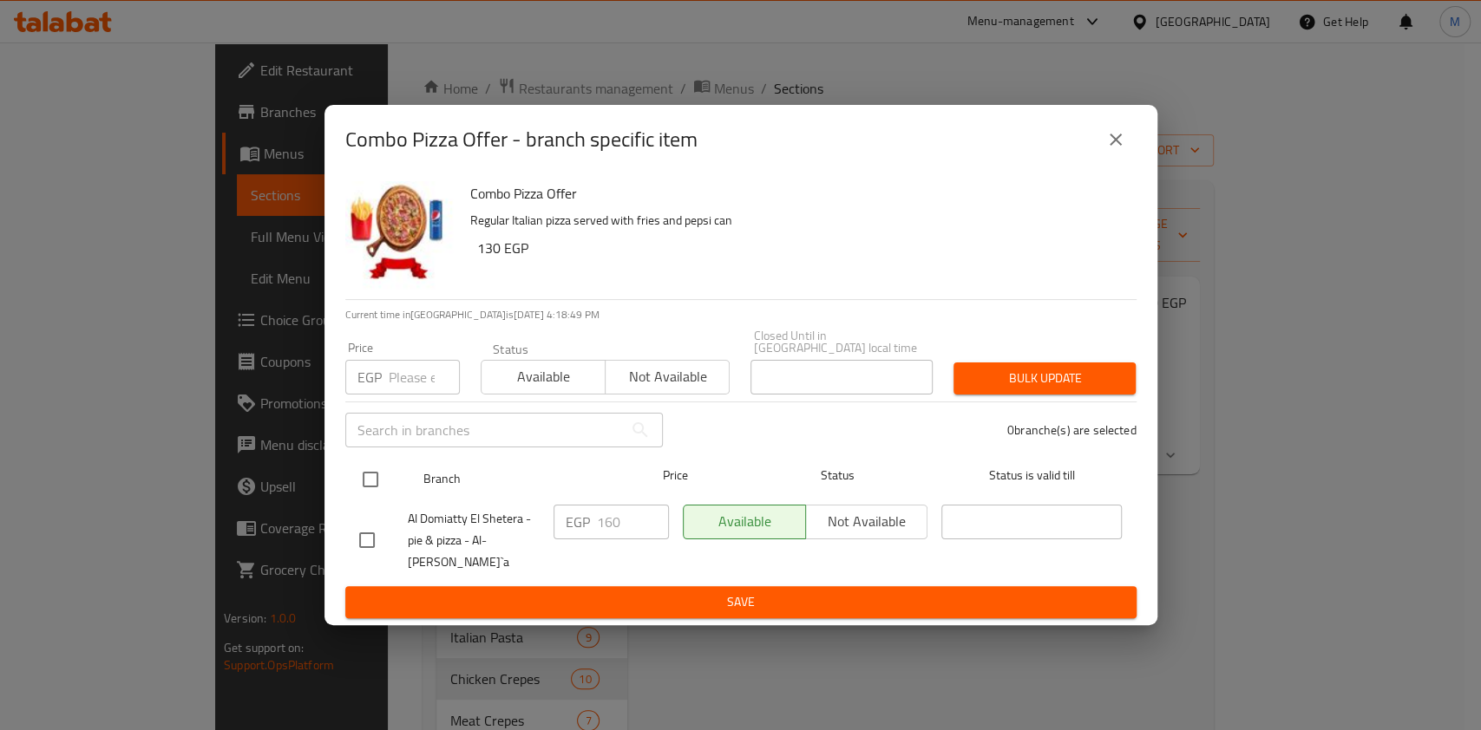
click at [377, 484] on input "checkbox" at bounding box center [370, 479] width 36 height 36
checkbox input "true"
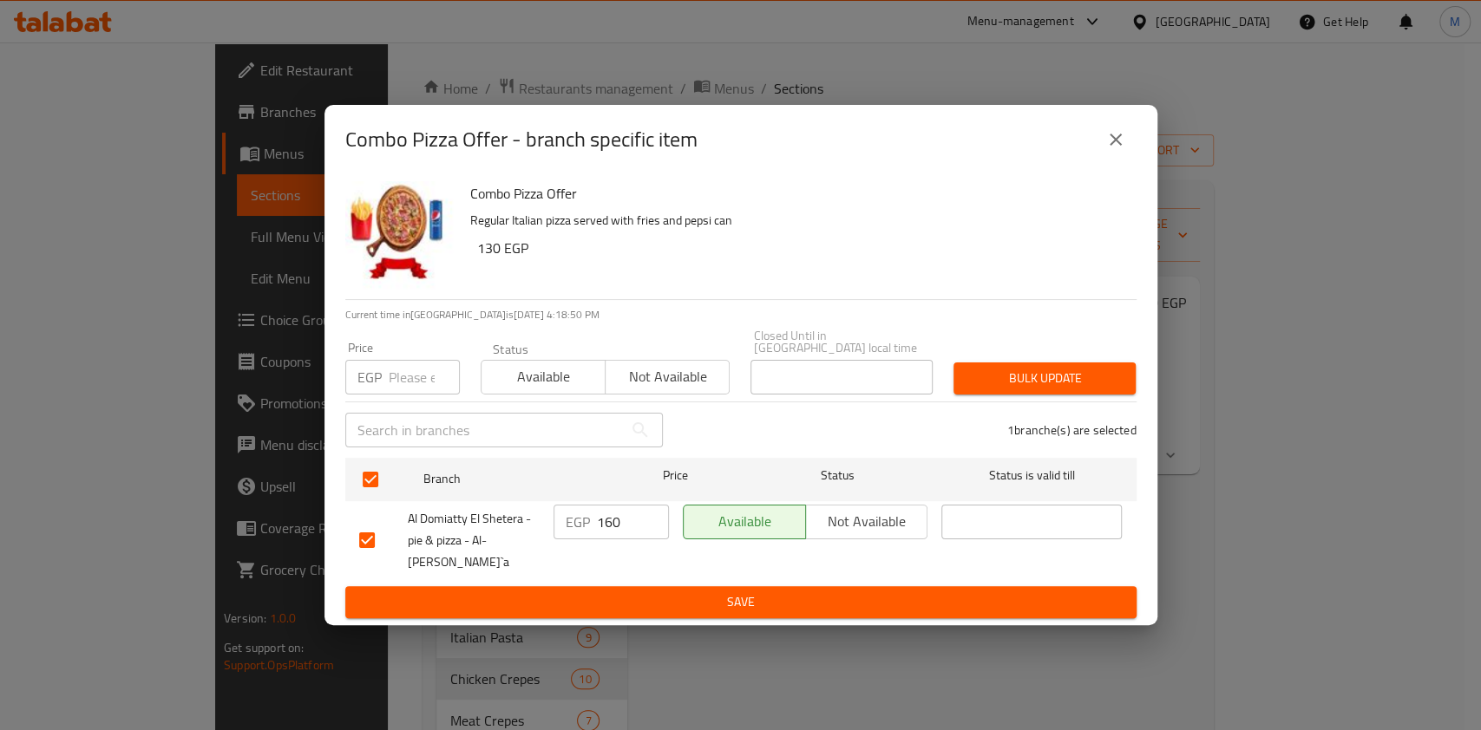
click at [618, 536] on input "160" at bounding box center [633, 522] width 72 height 35
paste input "228.57"
type input "228.57"
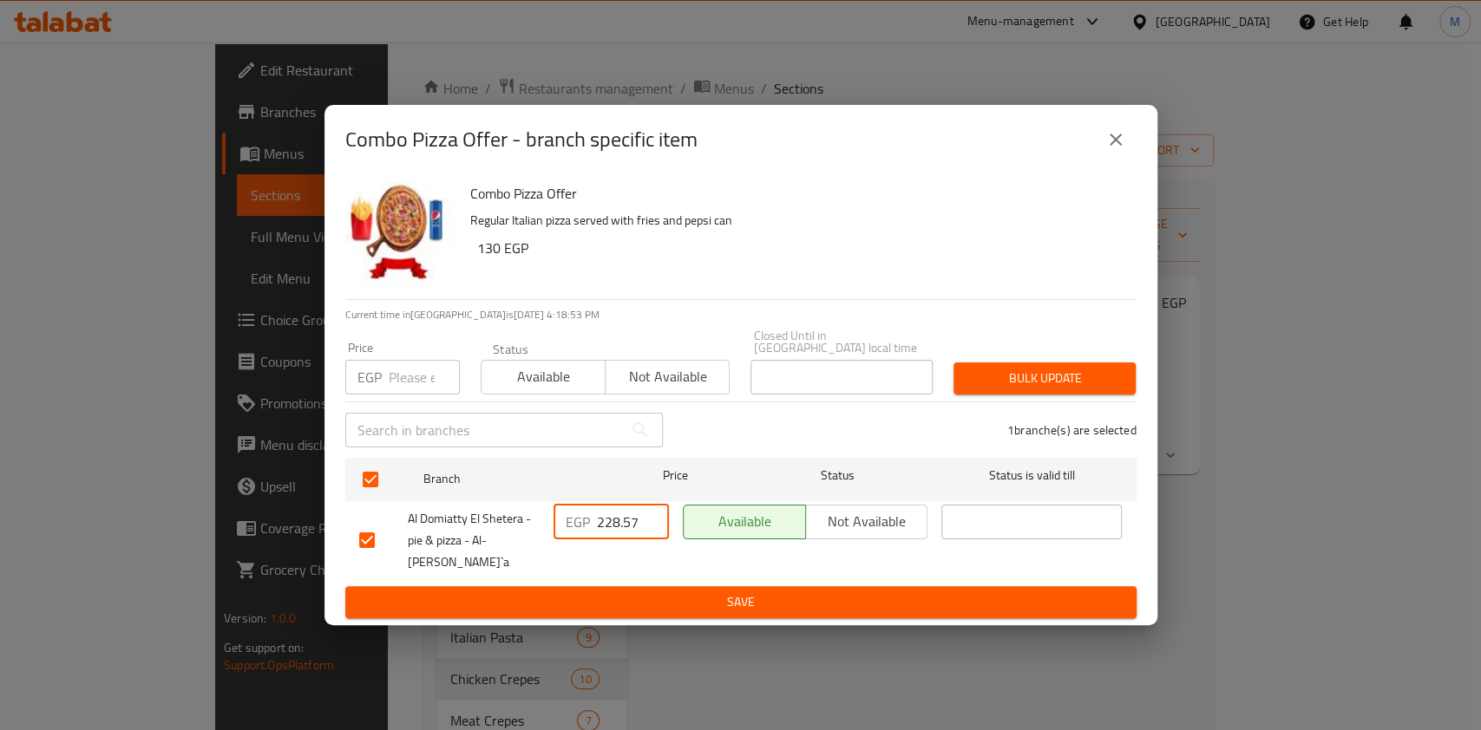
click at [567, 593] on span "Save" at bounding box center [740, 603] width 763 height 22
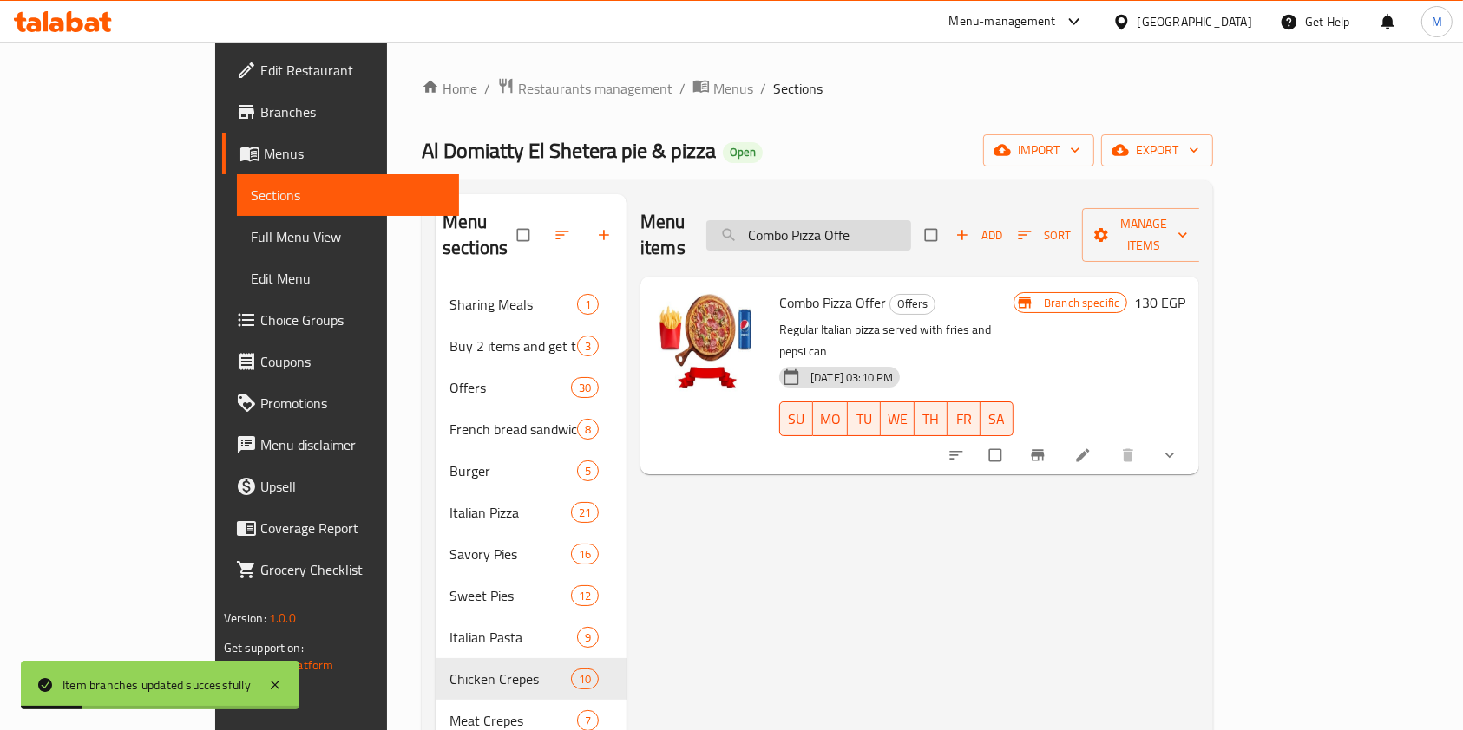
click at [881, 220] on input "Combo Pizza Offe" at bounding box center [808, 235] width 205 height 30
click at [1046, 447] on icon "Branch-specific-item" at bounding box center [1037, 455] width 17 height 17
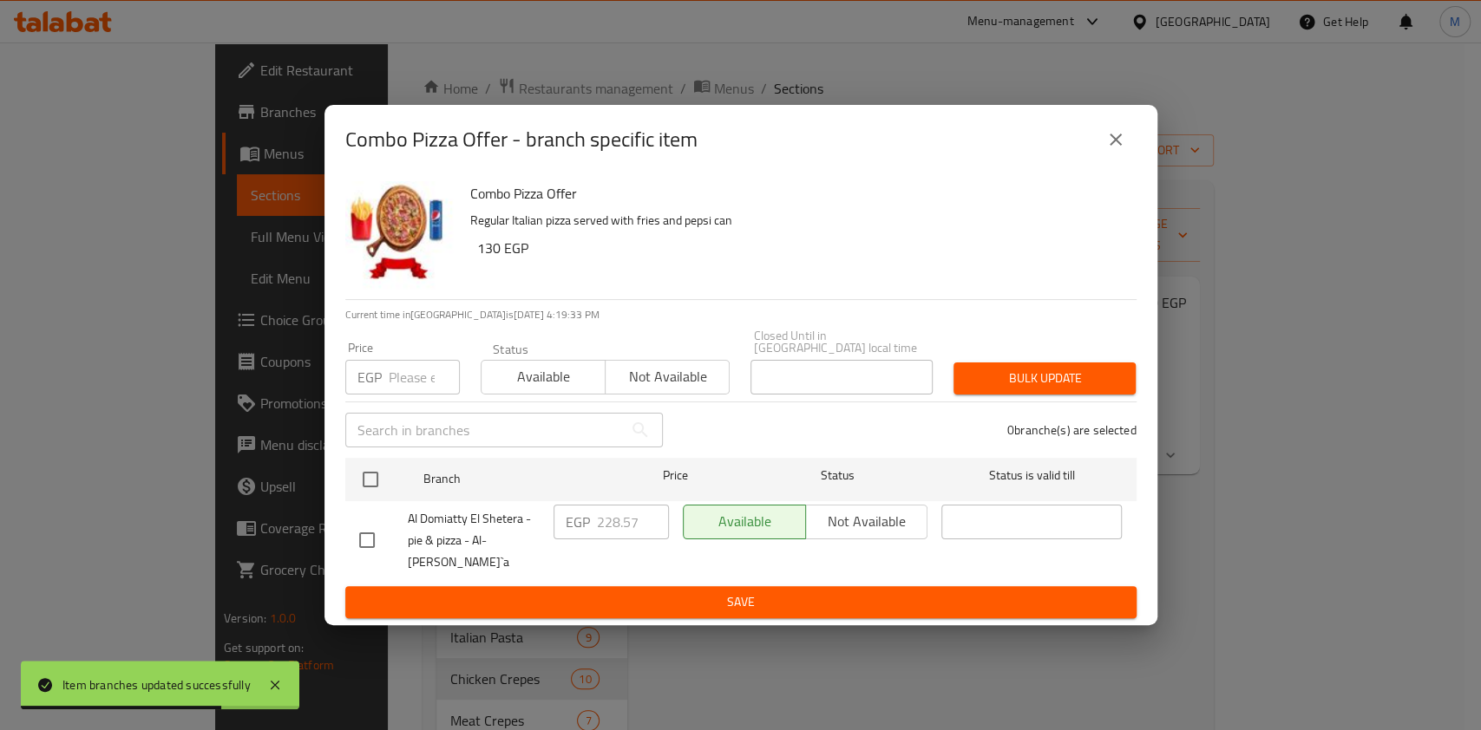
click at [1132, 153] on button "close" at bounding box center [1116, 140] width 42 height 42
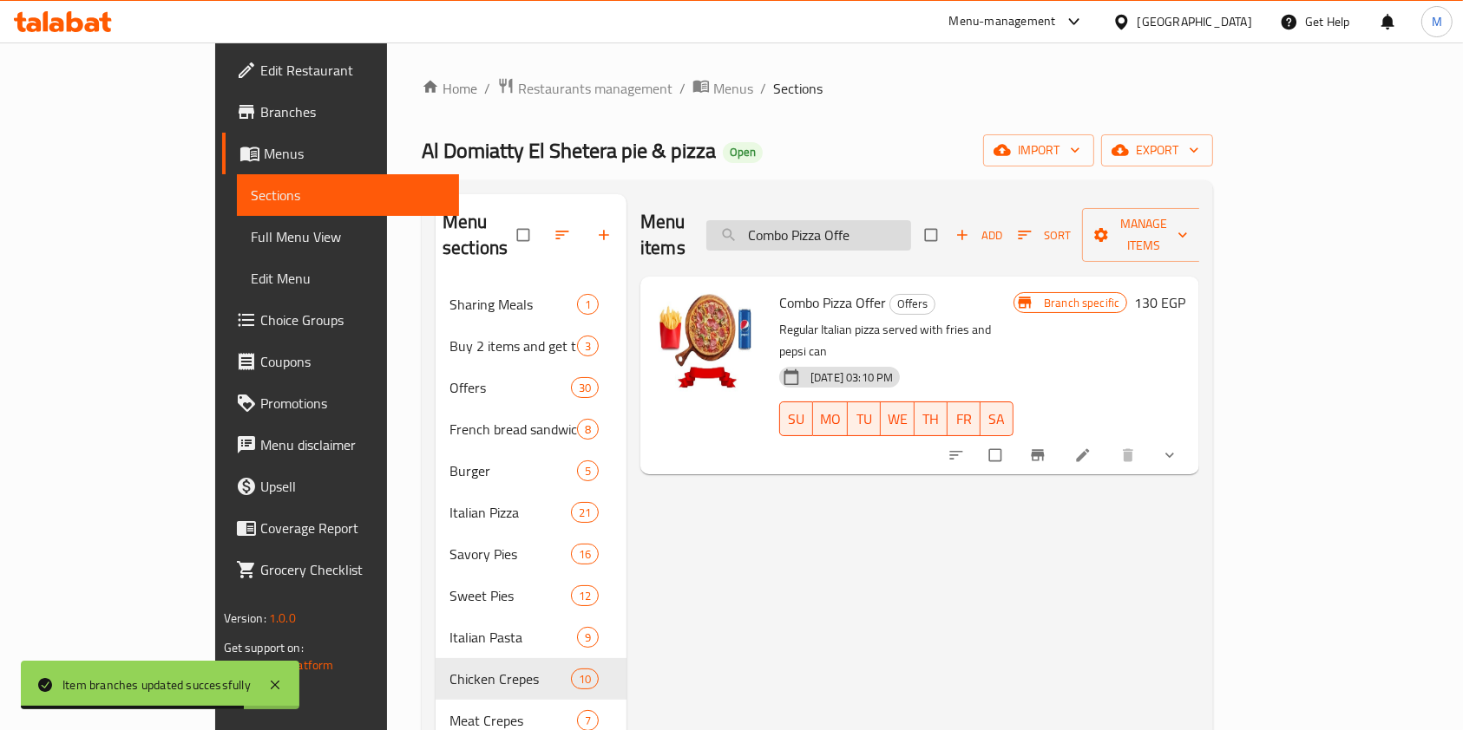
click at [854, 220] on input "Combo Pizza Offe" at bounding box center [808, 235] width 205 height 30
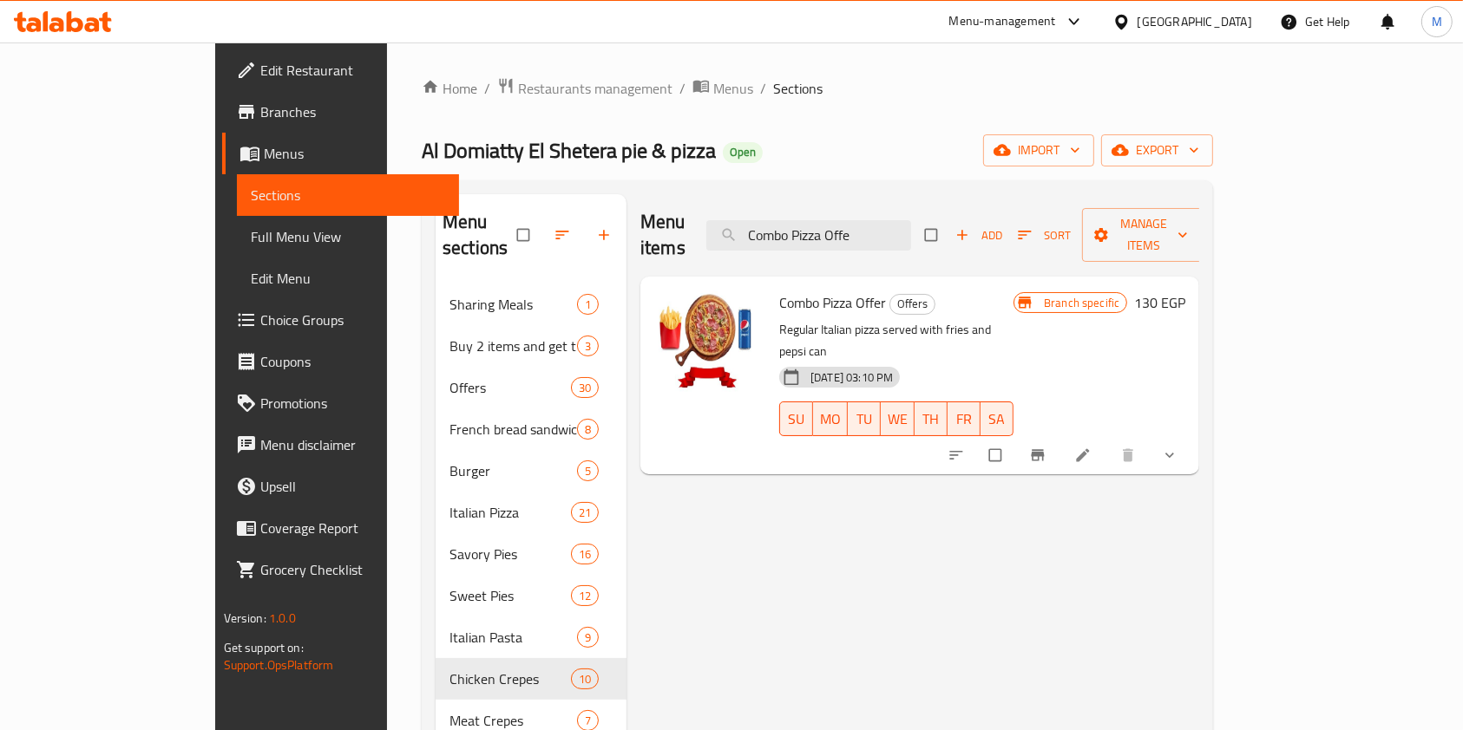
paste input "wafar with [PERSON_NAME]"
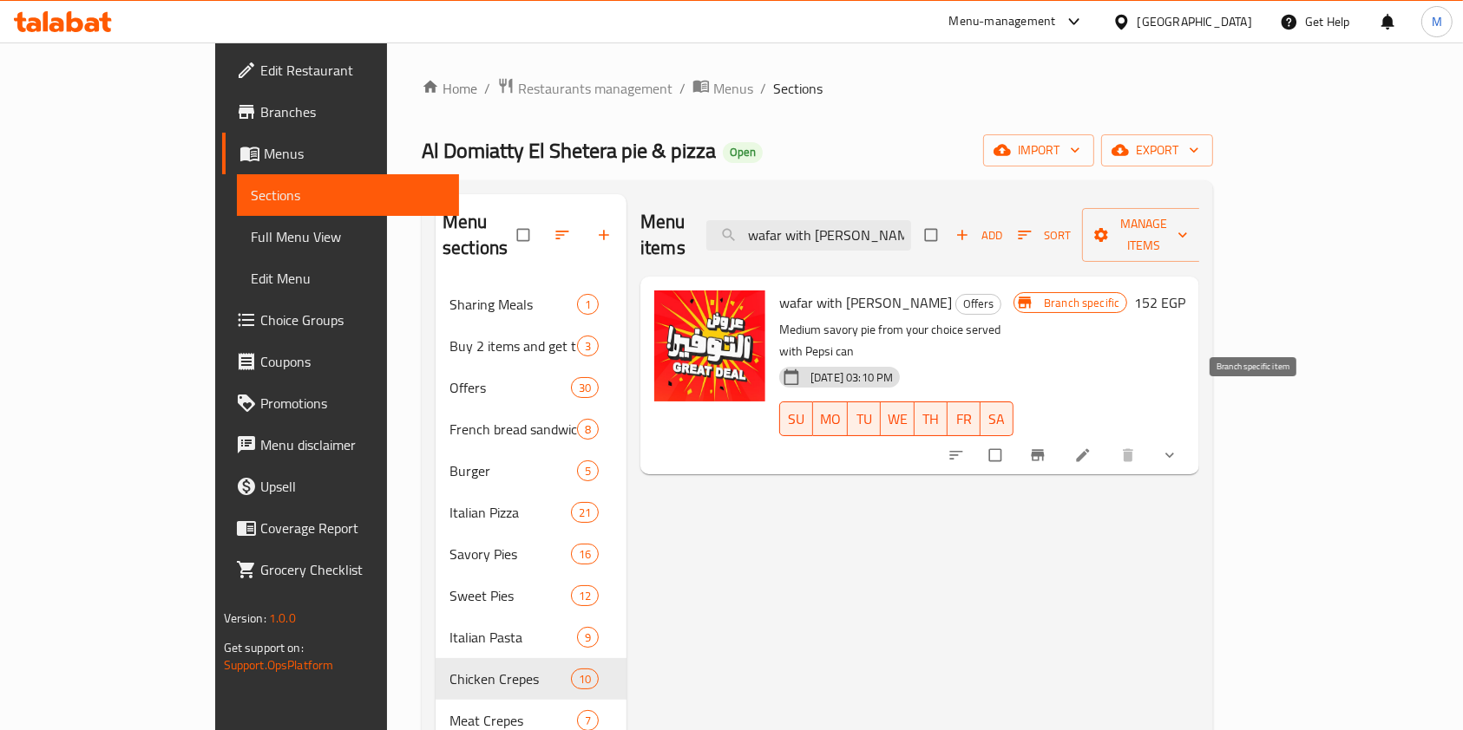
type input "wafar with [PERSON_NAME]"
click at [1046, 447] on icon "Branch-specific-item" at bounding box center [1037, 455] width 17 height 17
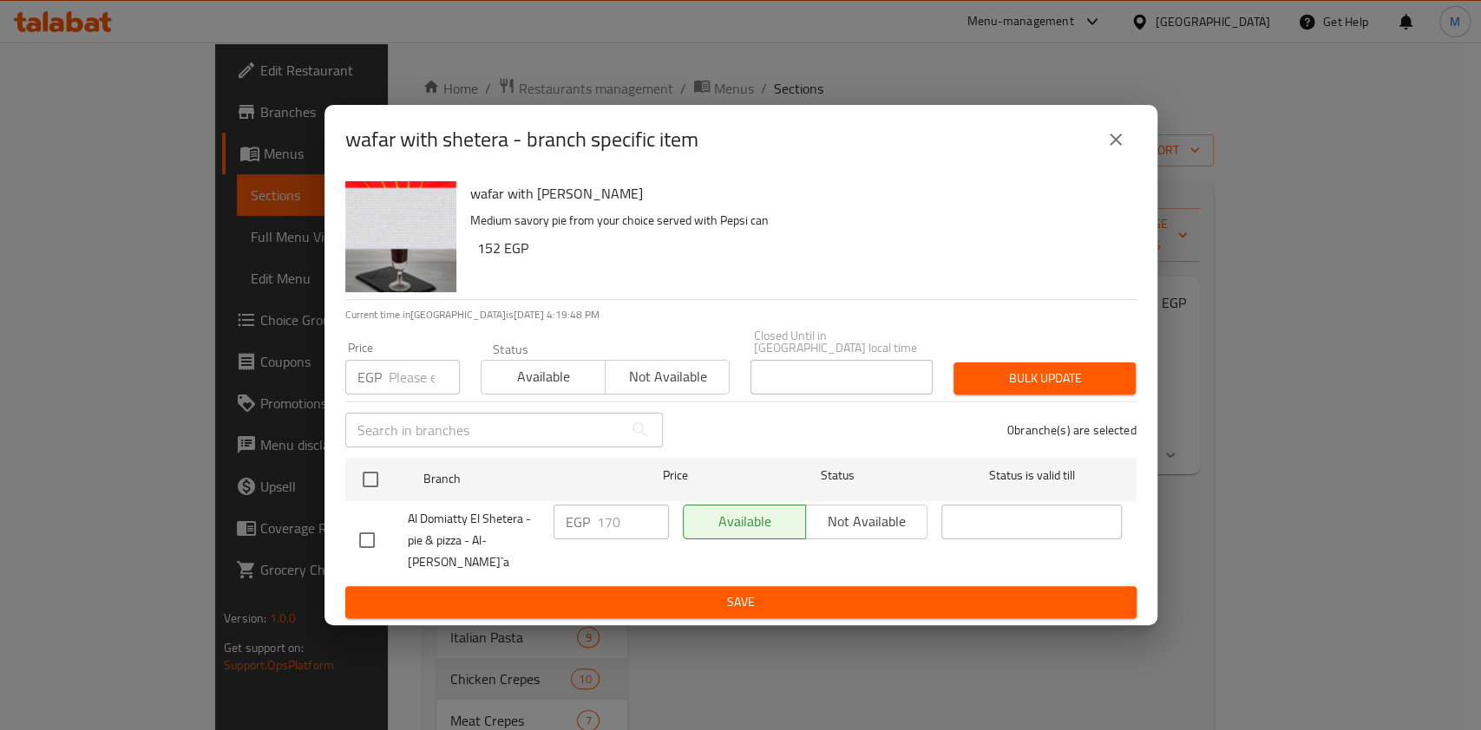
click at [376, 532] on input "checkbox" at bounding box center [367, 540] width 36 height 36
checkbox input "true"
click at [625, 525] on input "170" at bounding box center [633, 522] width 72 height 35
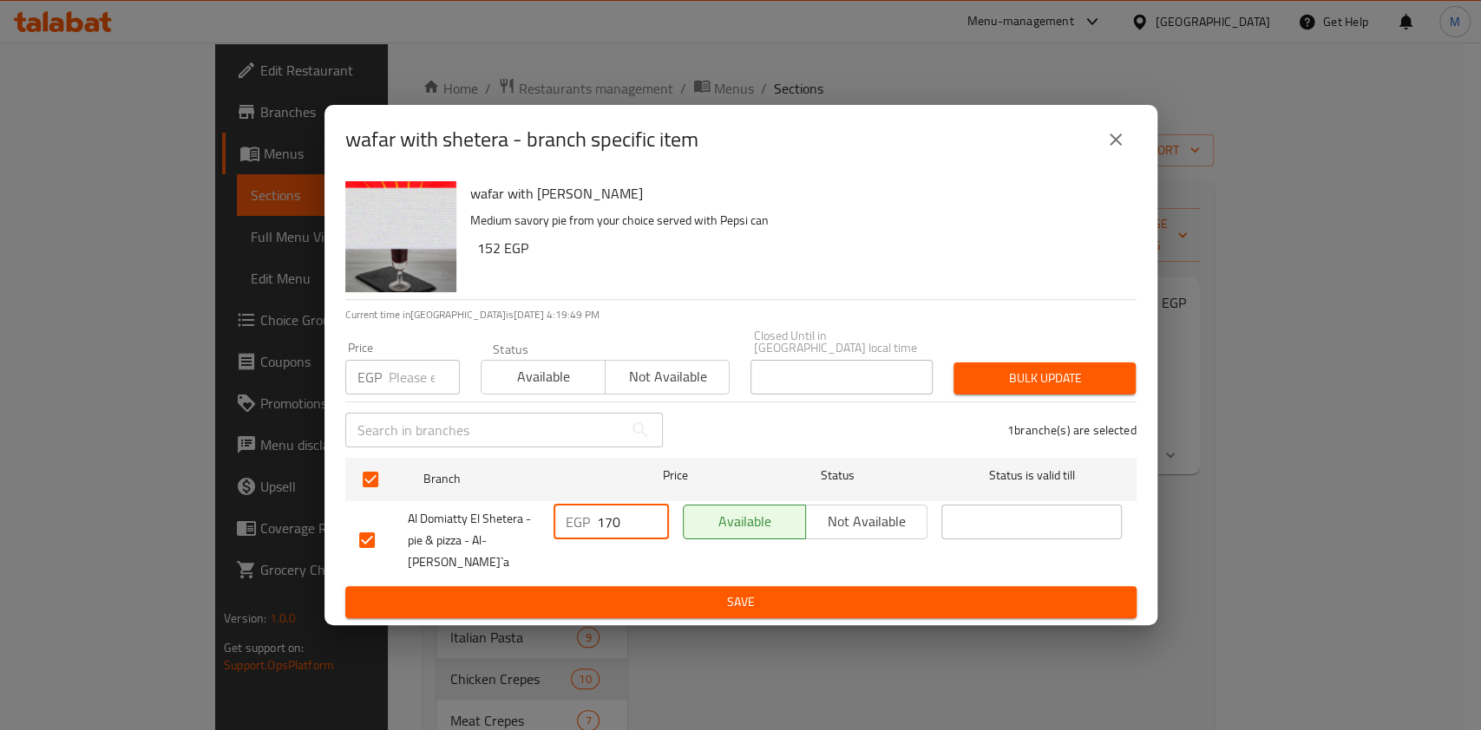
click at [625, 525] on input "170" at bounding box center [633, 522] width 72 height 35
paste input "242.86"
type input "242.86"
click at [630, 592] on span "Save" at bounding box center [740, 603] width 763 height 22
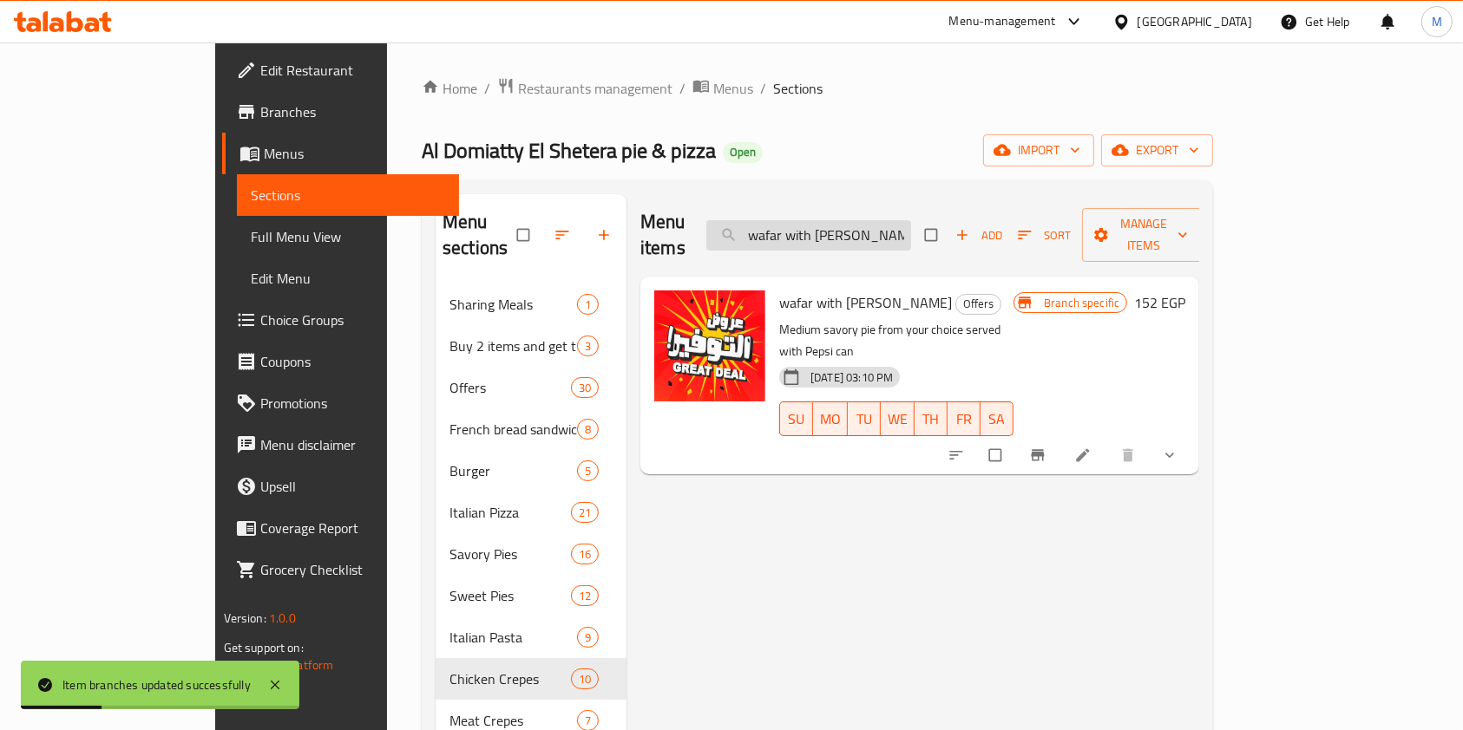
click at [911, 220] on input "wafar with [PERSON_NAME]" at bounding box center [808, 235] width 205 height 30
paste input "Pizza Twins Offers"
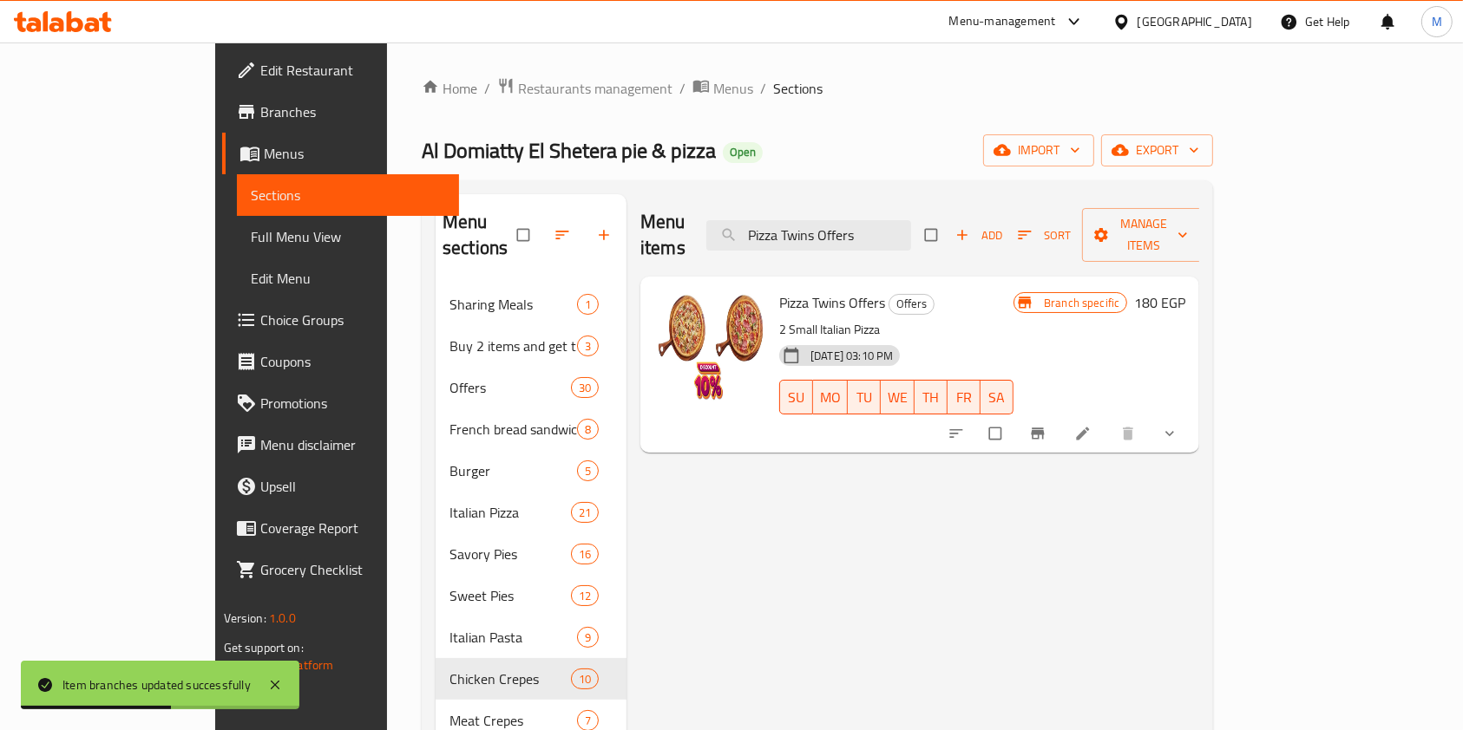
type input "Pizza Twins Offers"
click at [1046, 425] on icon "Branch-specific-item" at bounding box center [1037, 433] width 17 height 17
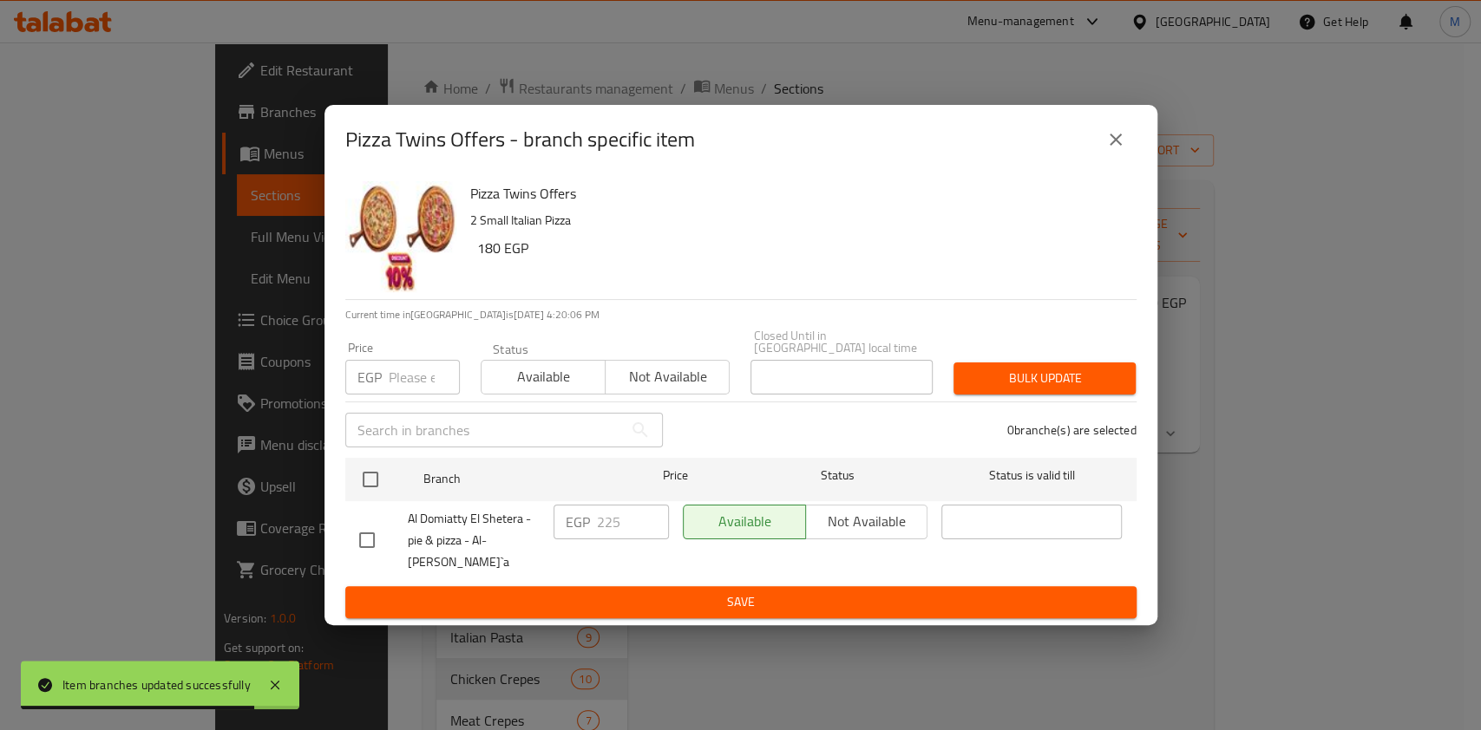
click at [365, 522] on input "checkbox" at bounding box center [367, 540] width 36 height 36
checkbox input "true"
click at [607, 525] on input "225" at bounding box center [633, 522] width 72 height 35
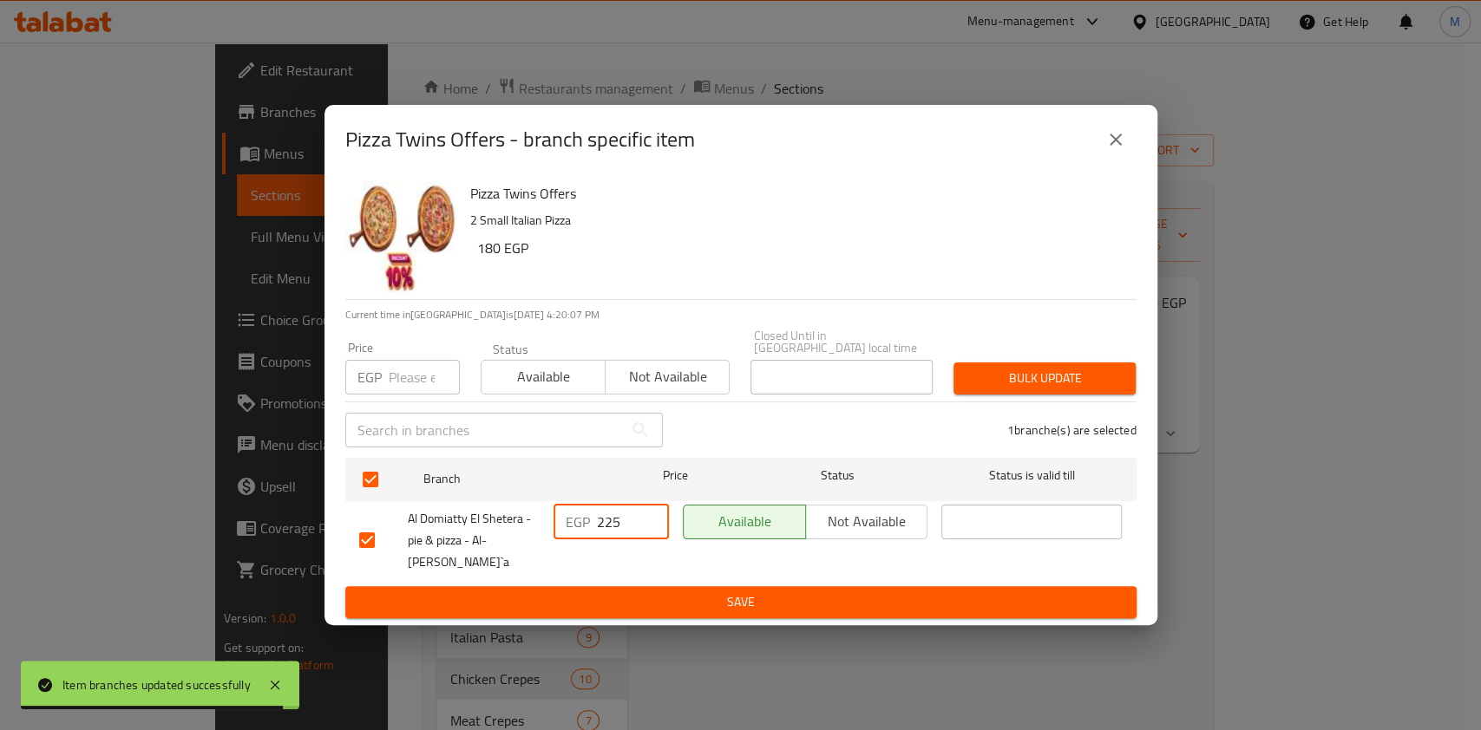
paste input "321.43"
type input "321.43"
click at [621, 592] on span "Save" at bounding box center [740, 603] width 763 height 22
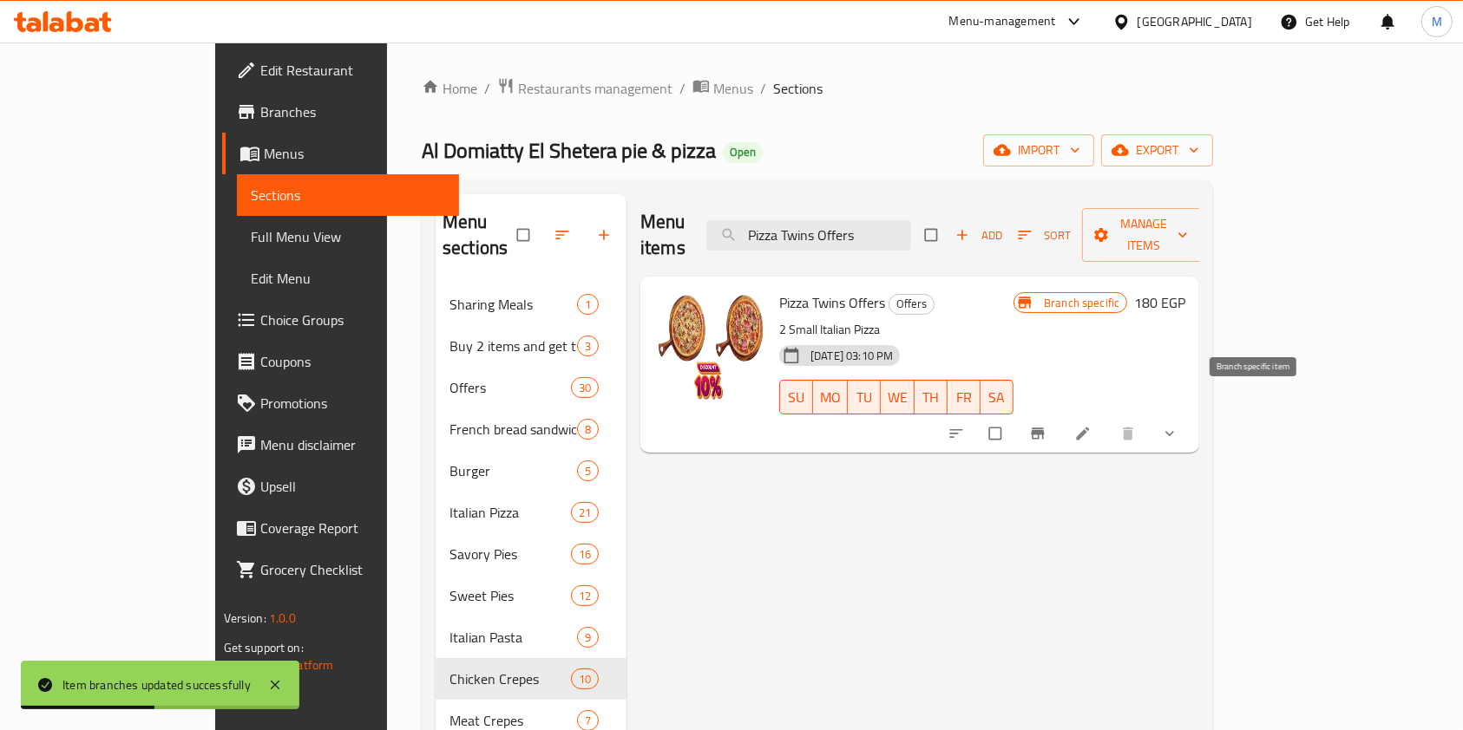
click at [1060, 417] on button "Branch-specific-item" at bounding box center [1039, 434] width 42 height 38
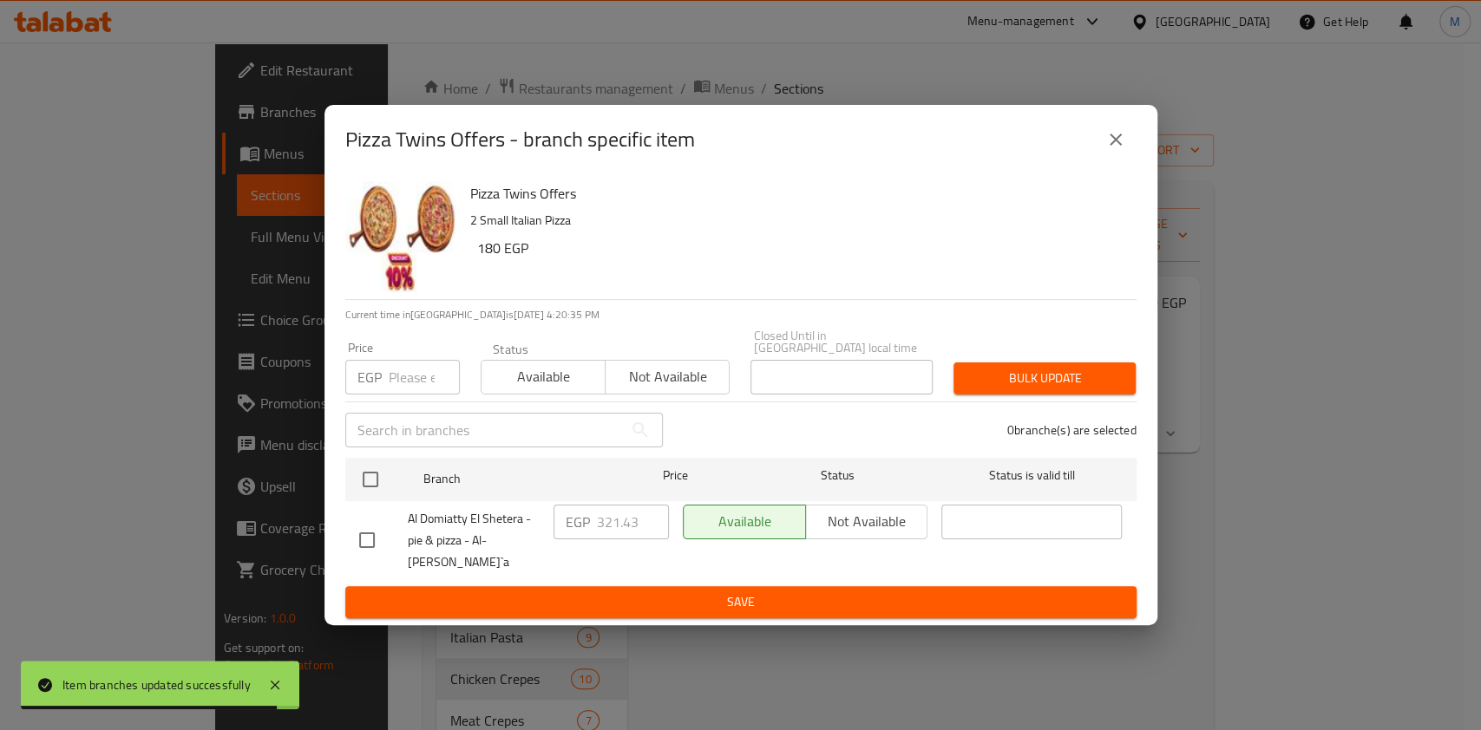
click at [1120, 150] on icon "close" at bounding box center [1115, 139] width 21 height 21
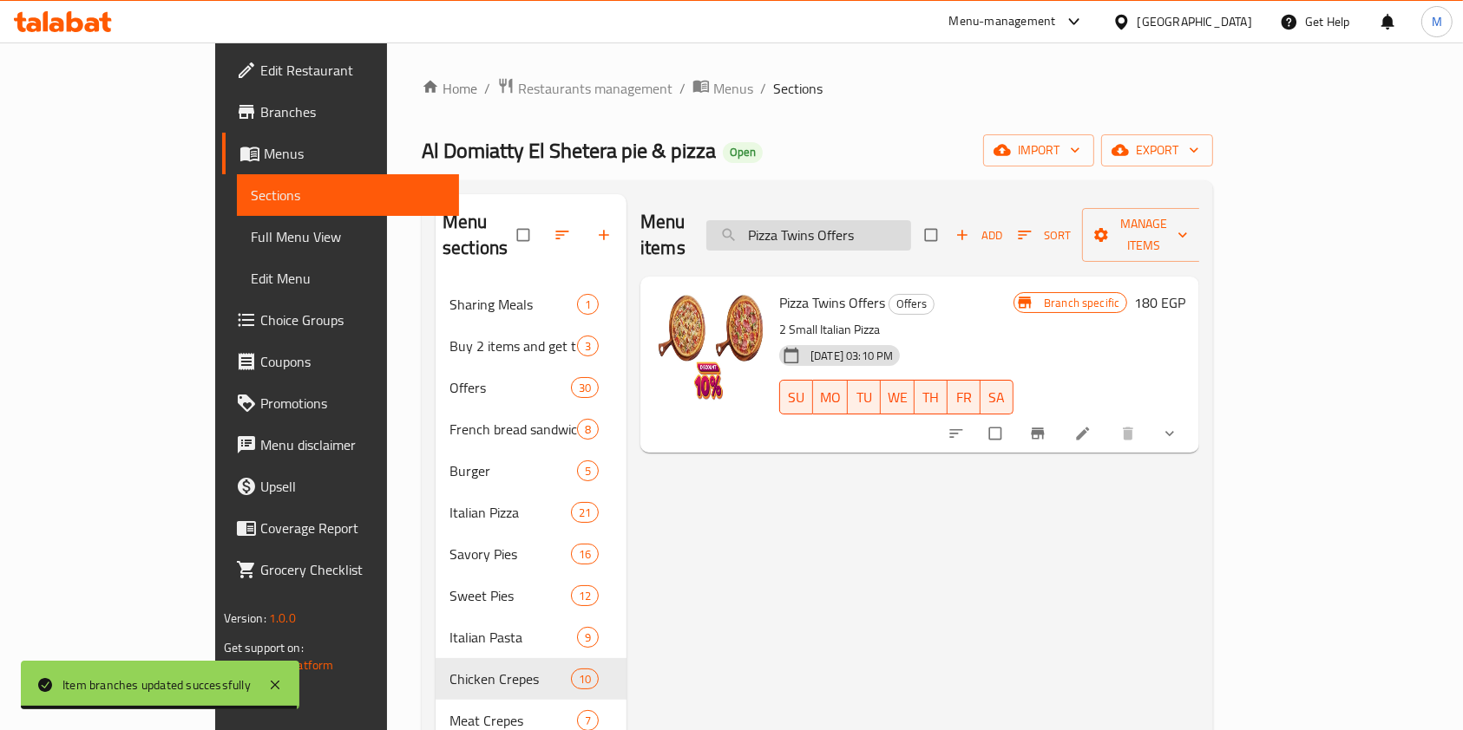
click at [852, 225] on input "Pizza Twins Offers" at bounding box center [808, 235] width 205 height 30
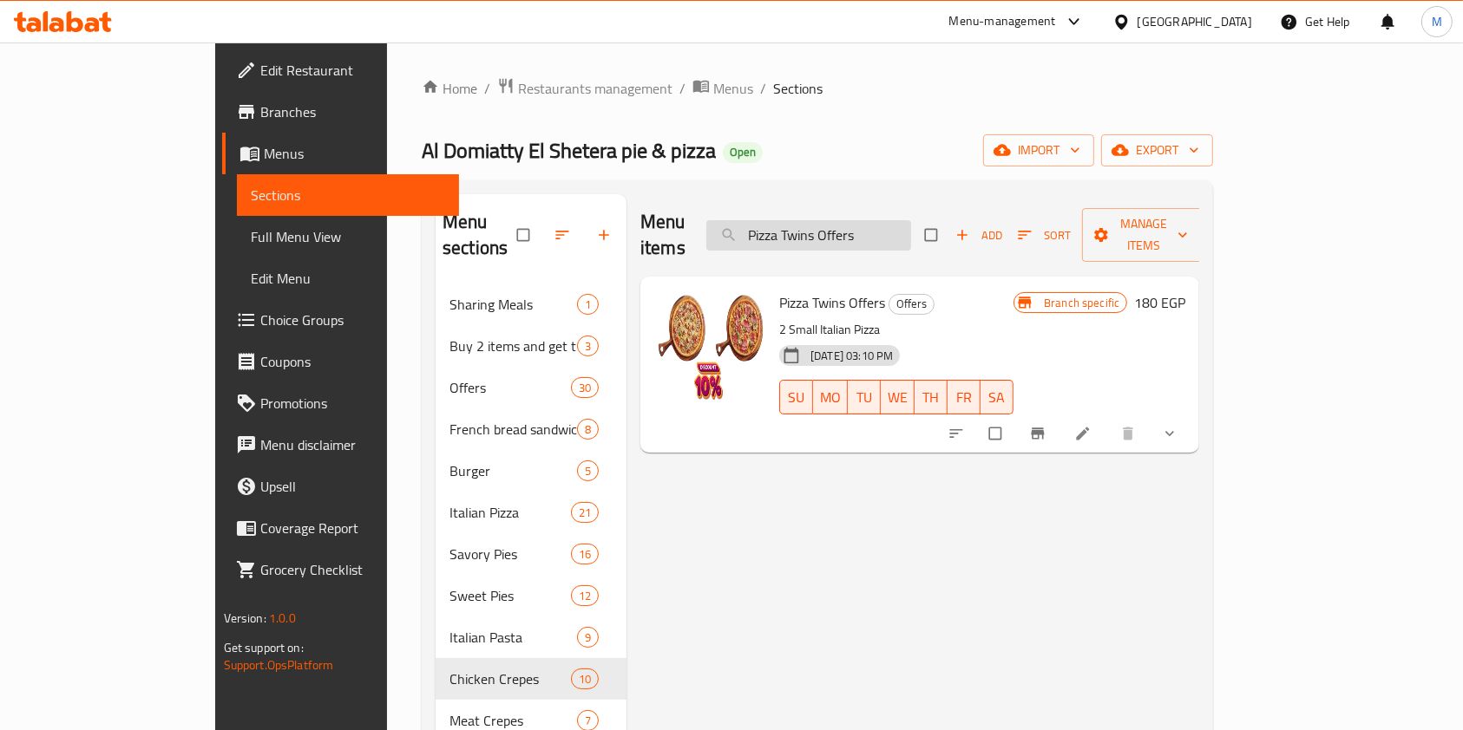
paste input "Mega Pasta Offer"
type input "Mega Pasta Offer"
click at [1044, 429] on icon "Branch-specific-item" at bounding box center [1037, 434] width 13 height 11
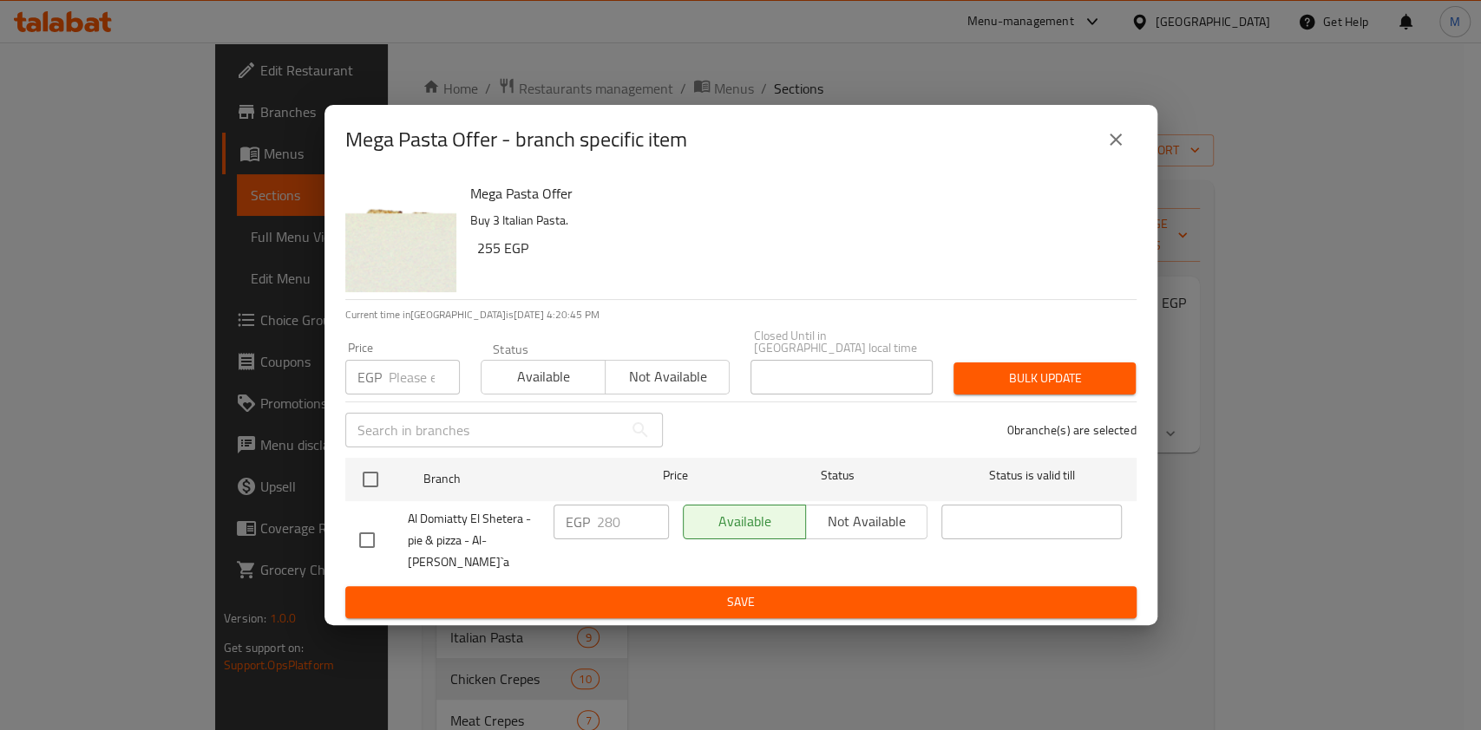
click at [370, 530] on input "checkbox" at bounding box center [367, 540] width 36 height 36
checkbox input "true"
click at [616, 540] on input "280" at bounding box center [633, 522] width 72 height 35
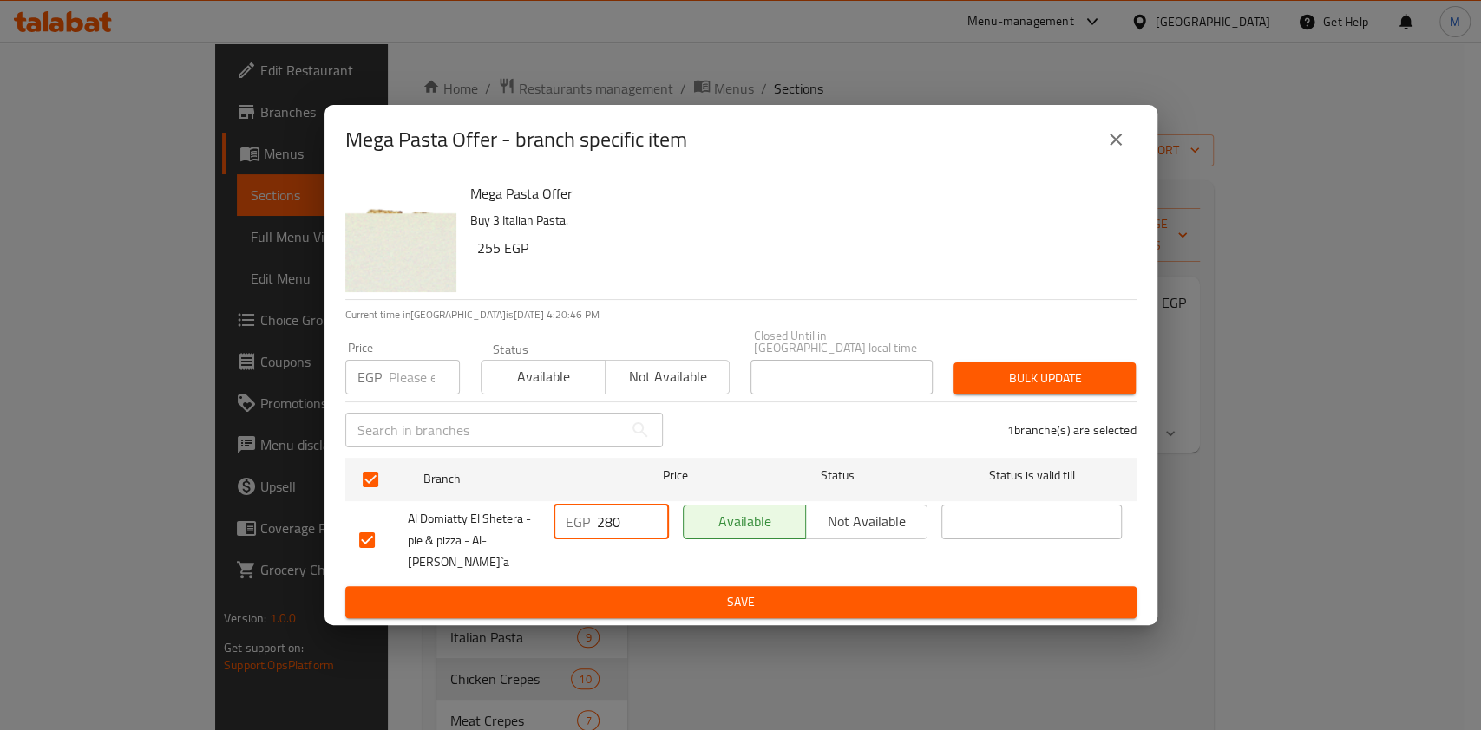
click at [616, 540] on input "280" at bounding box center [633, 522] width 72 height 35
paste input "400.0"
type input "400"
click at [675, 592] on span "Save" at bounding box center [740, 603] width 763 height 22
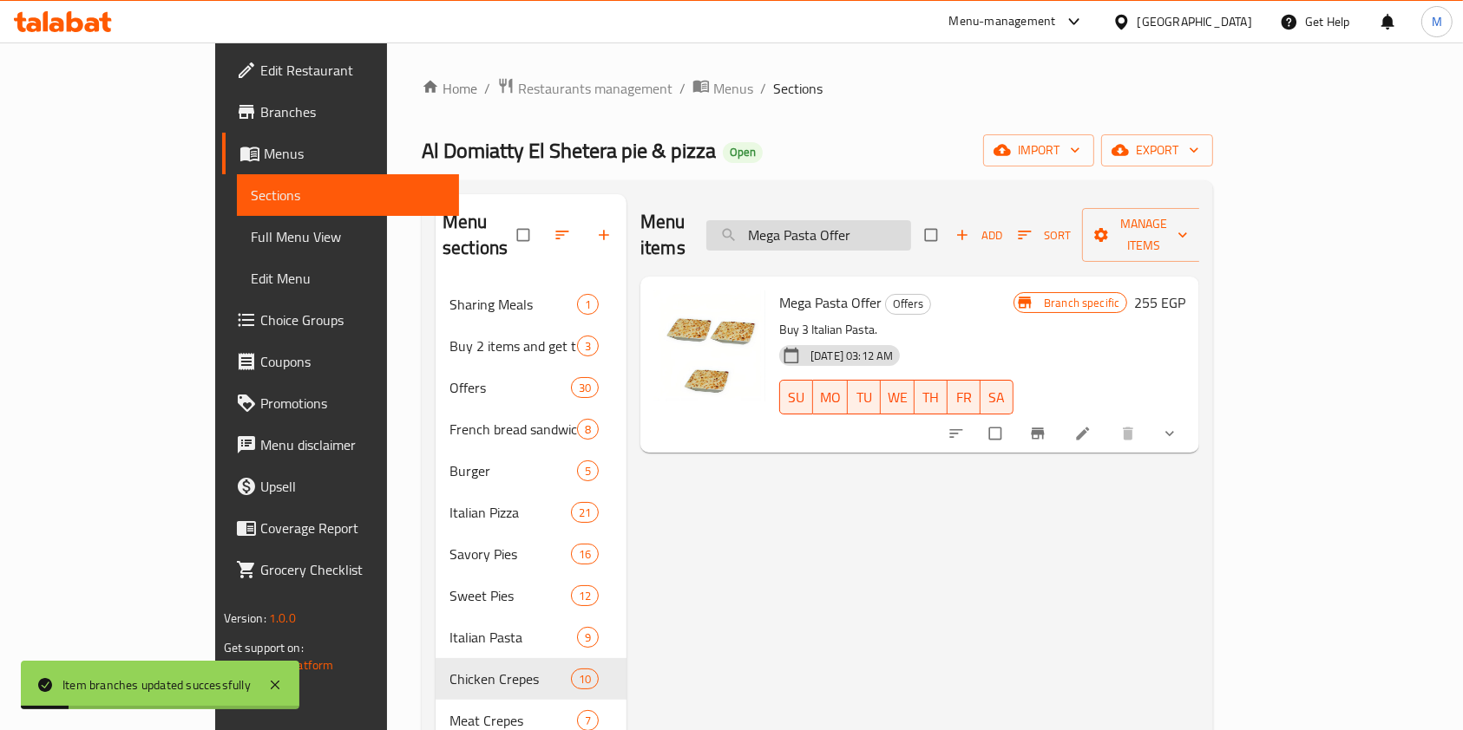
click at [886, 220] on input "Mega Pasta Offer" at bounding box center [808, 235] width 205 height 30
paste input "Small Italian Pizz"
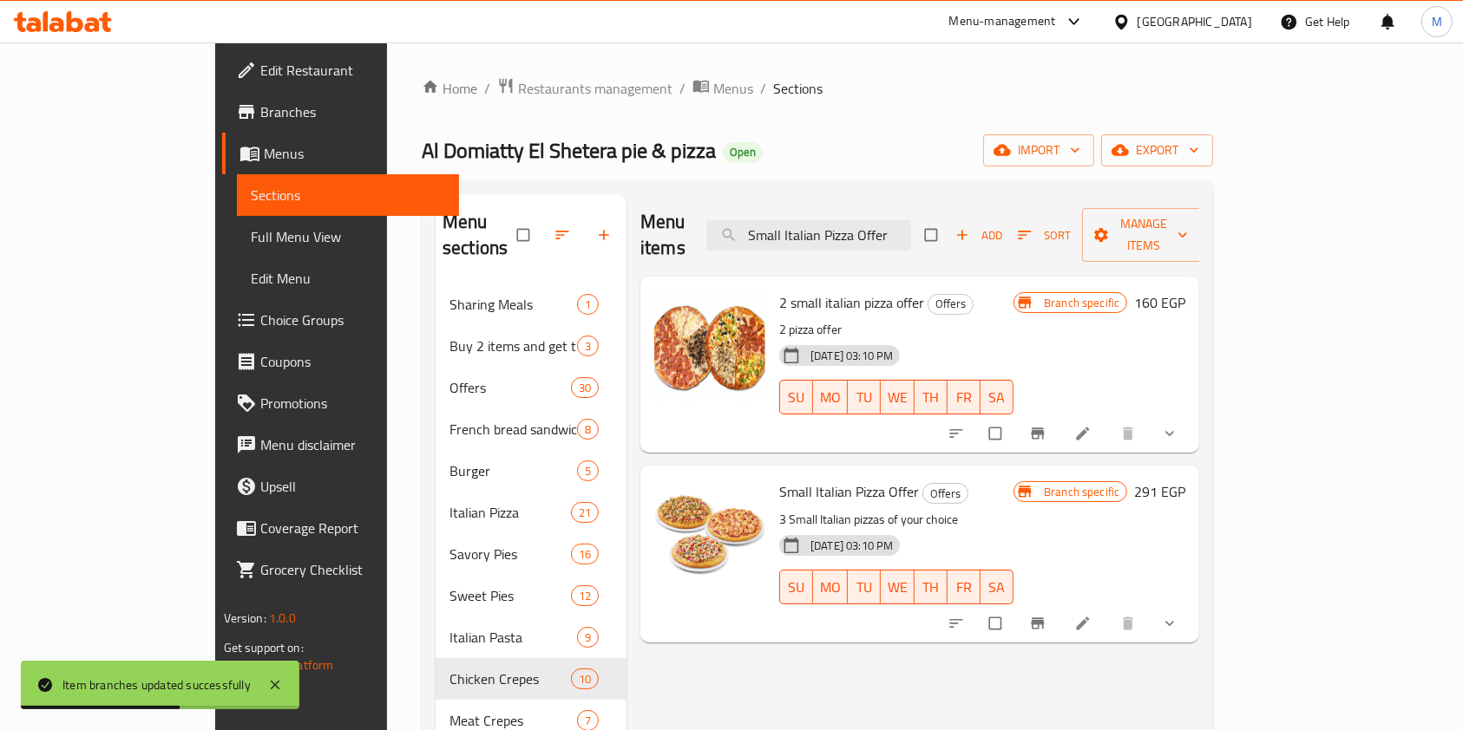
type input "Small Italian Pizza Offer"
click at [1046, 615] on icon "Branch-specific-item" at bounding box center [1037, 623] width 17 height 17
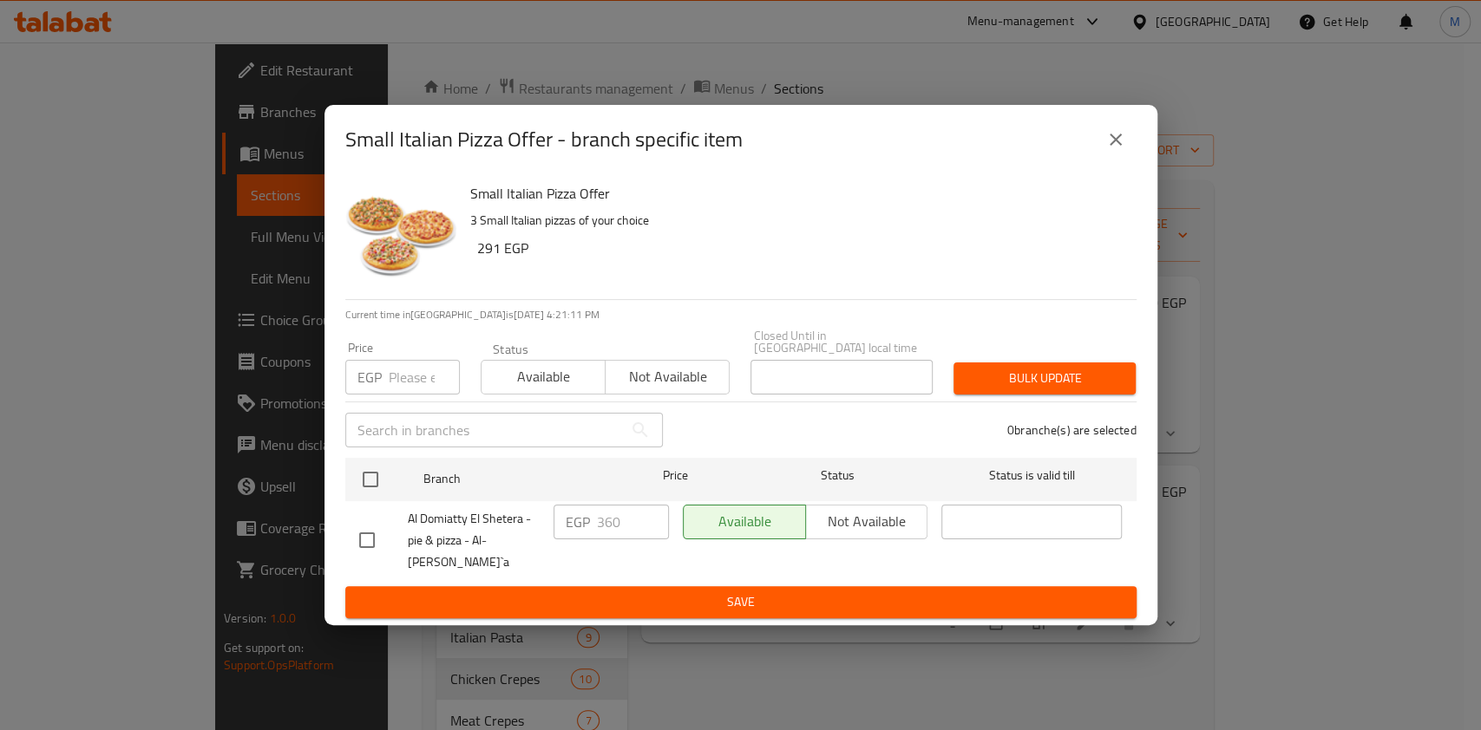
click at [375, 530] on input "checkbox" at bounding box center [367, 540] width 36 height 36
checkbox input "true"
click at [592, 527] on div "EGP 360 ​" at bounding box center [610, 522] width 115 height 35
click at [602, 527] on input "360" at bounding box center [633, 522] width 72 height 35
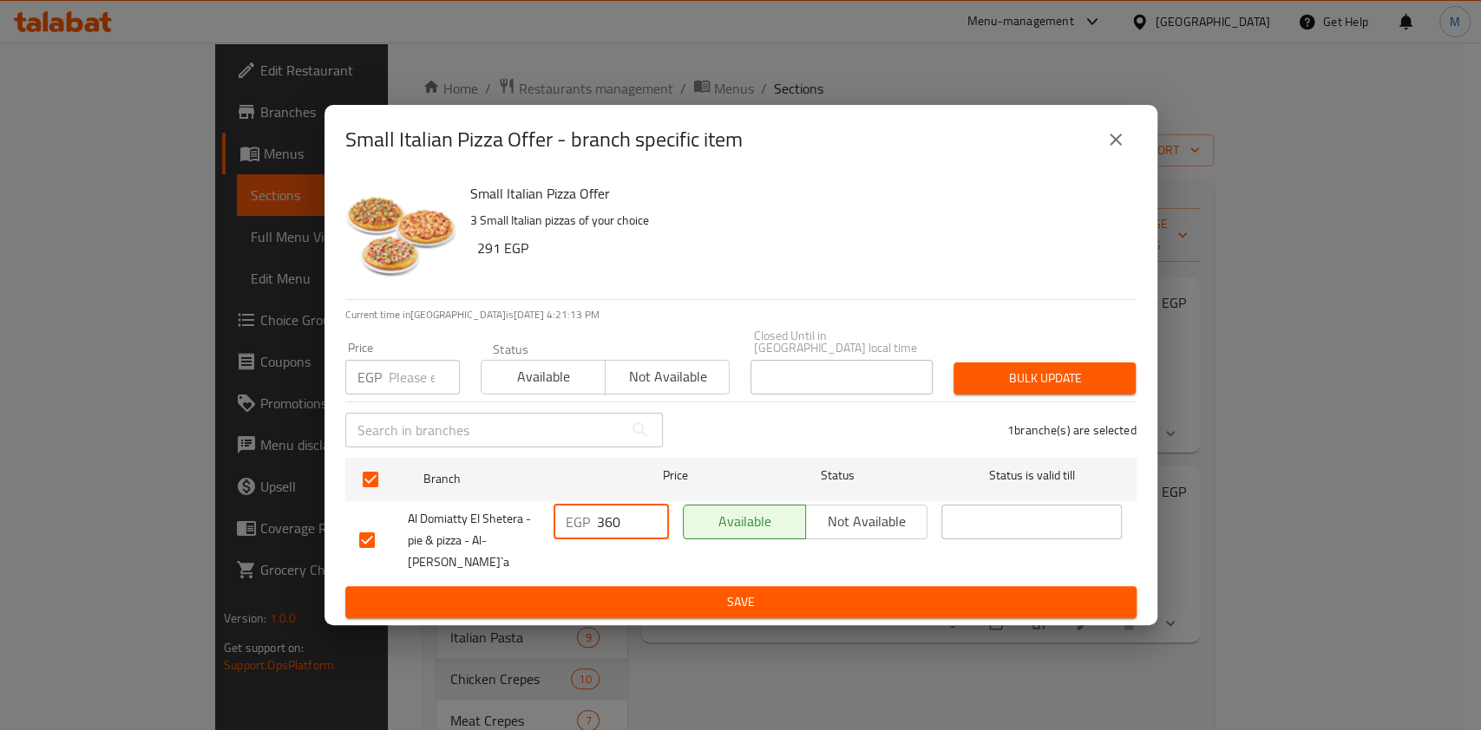
click at [602, 527] on input "360" at bounding box center [633, 522] width 72 height 35
paste input "514.29"
type input "514.29"
click at [576, 566] on ul "Branch Price Status Status is valid till Al Domiatty El Shetera - pie & pizza -…" at bounding box center [740, 519] width 791 height 136
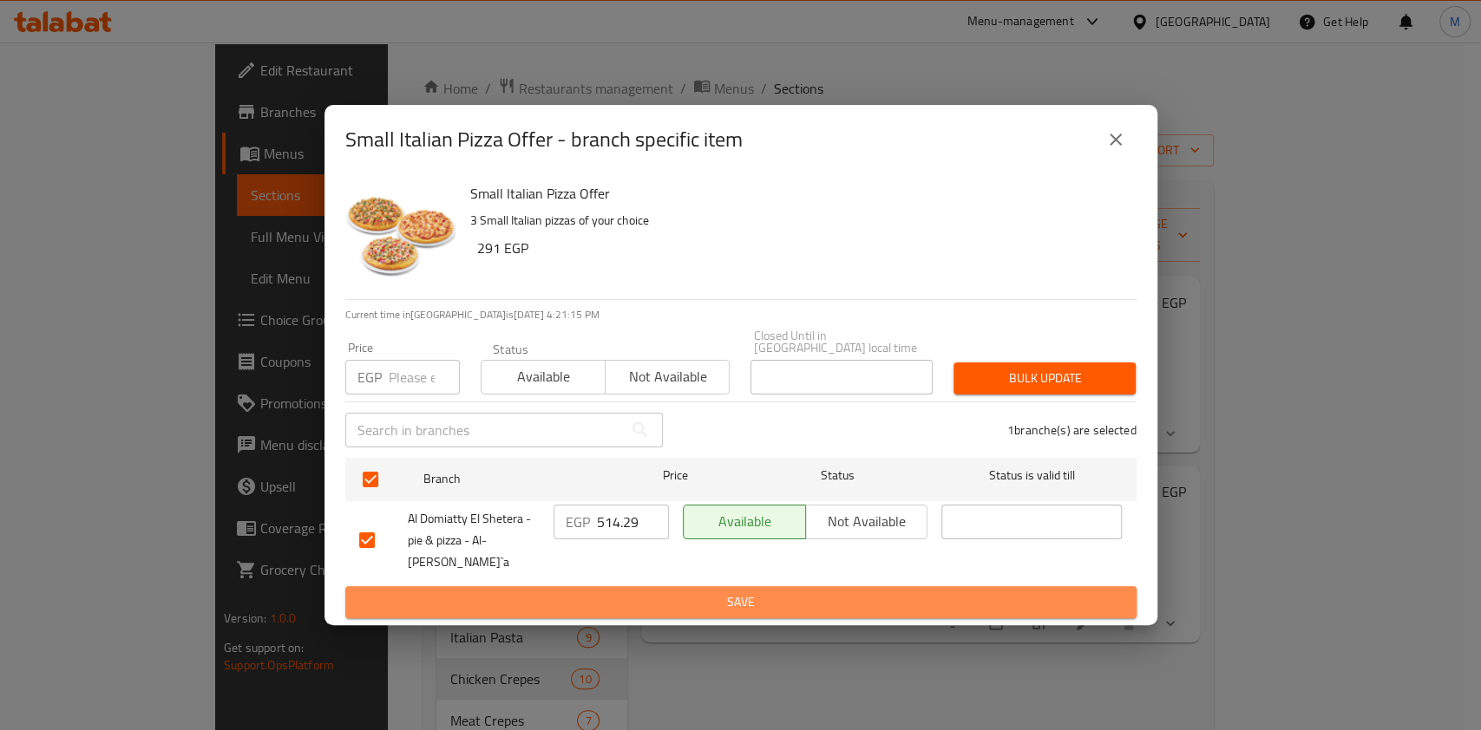
click at [590, 586] on button "Save" at bounding box center [740, 602] width 791 height 32
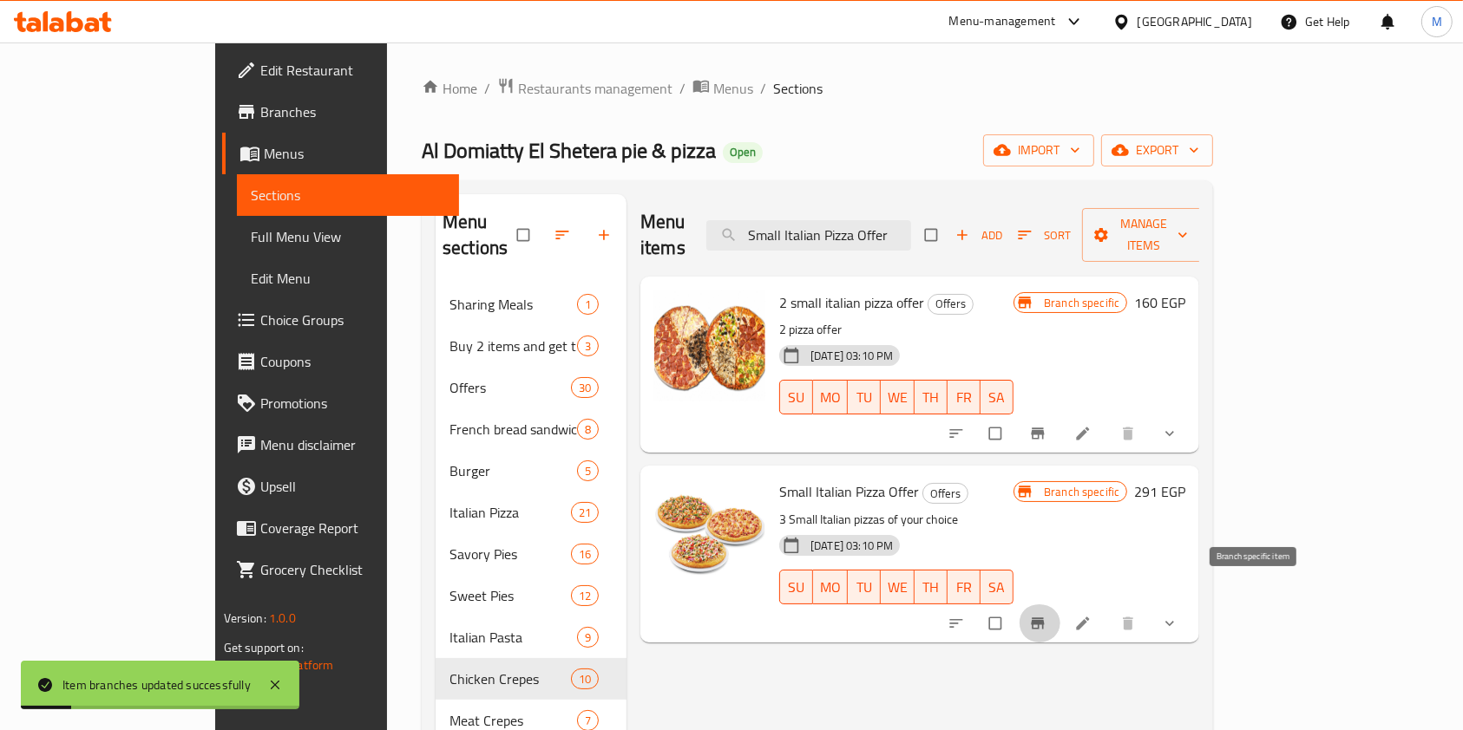
click at [1046, 615] on icon "Branch-specific-item" at bounding box center [1037, 623] width 17 height 17
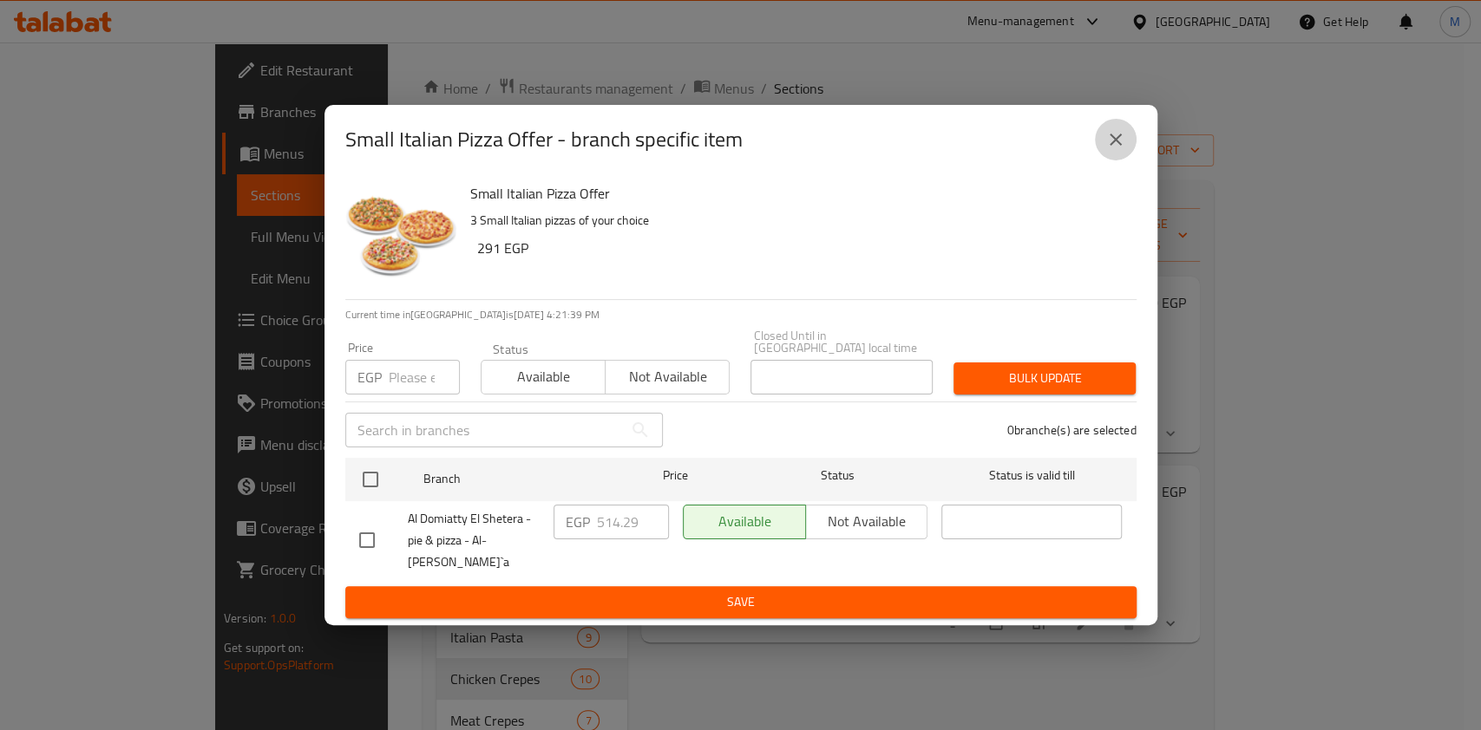
click at [1131, 152] on button "close" at bounding box center [1116, 140] width 42 height 42
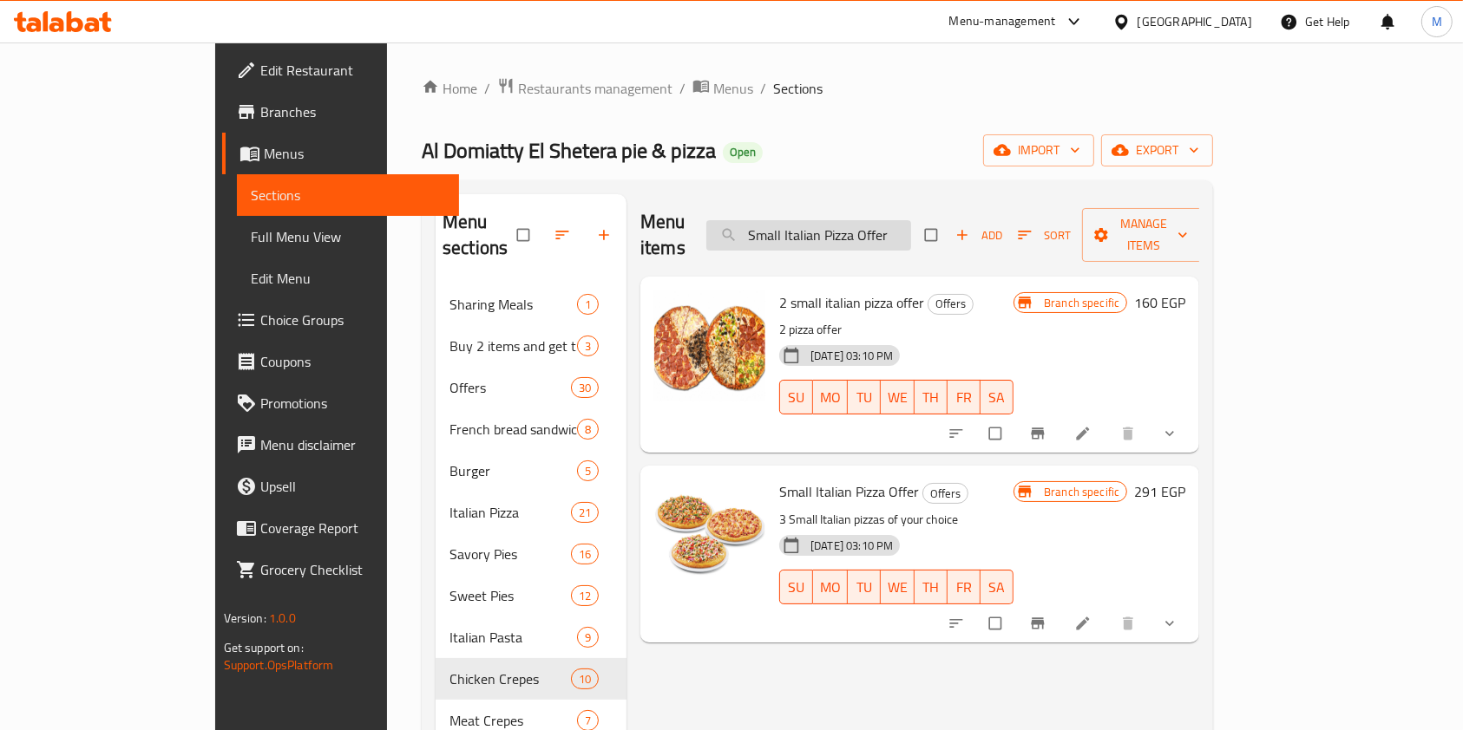
click at [863, 230] on input "Small Italian Pizza Offer" at bounding box center [808, 235] width 205 height 30
paste input "combo Italian pizza o"
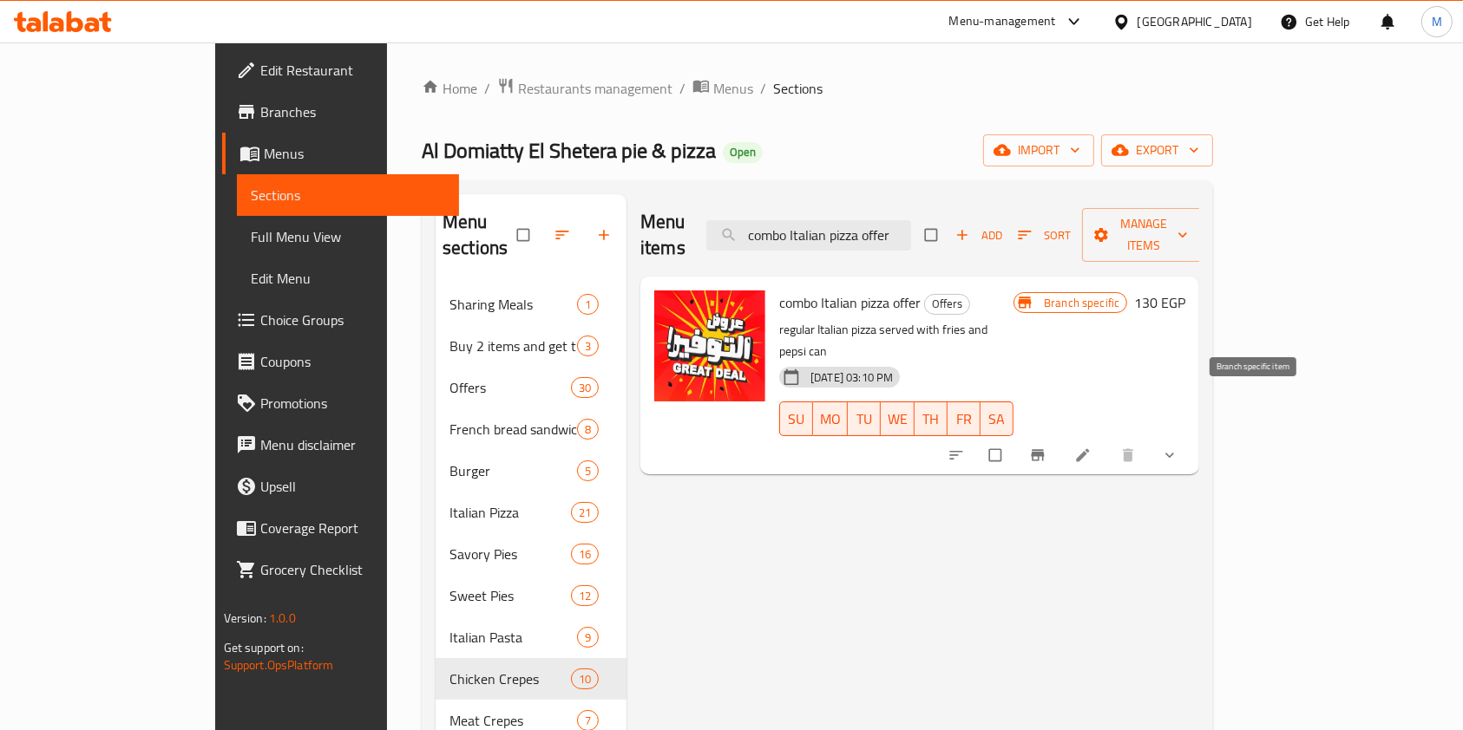
type input "combo Italian pizza offer"
click at [1044, 450] on icon "Branch-specific-item" at bounding box center [1037, 455] width 13 height 11
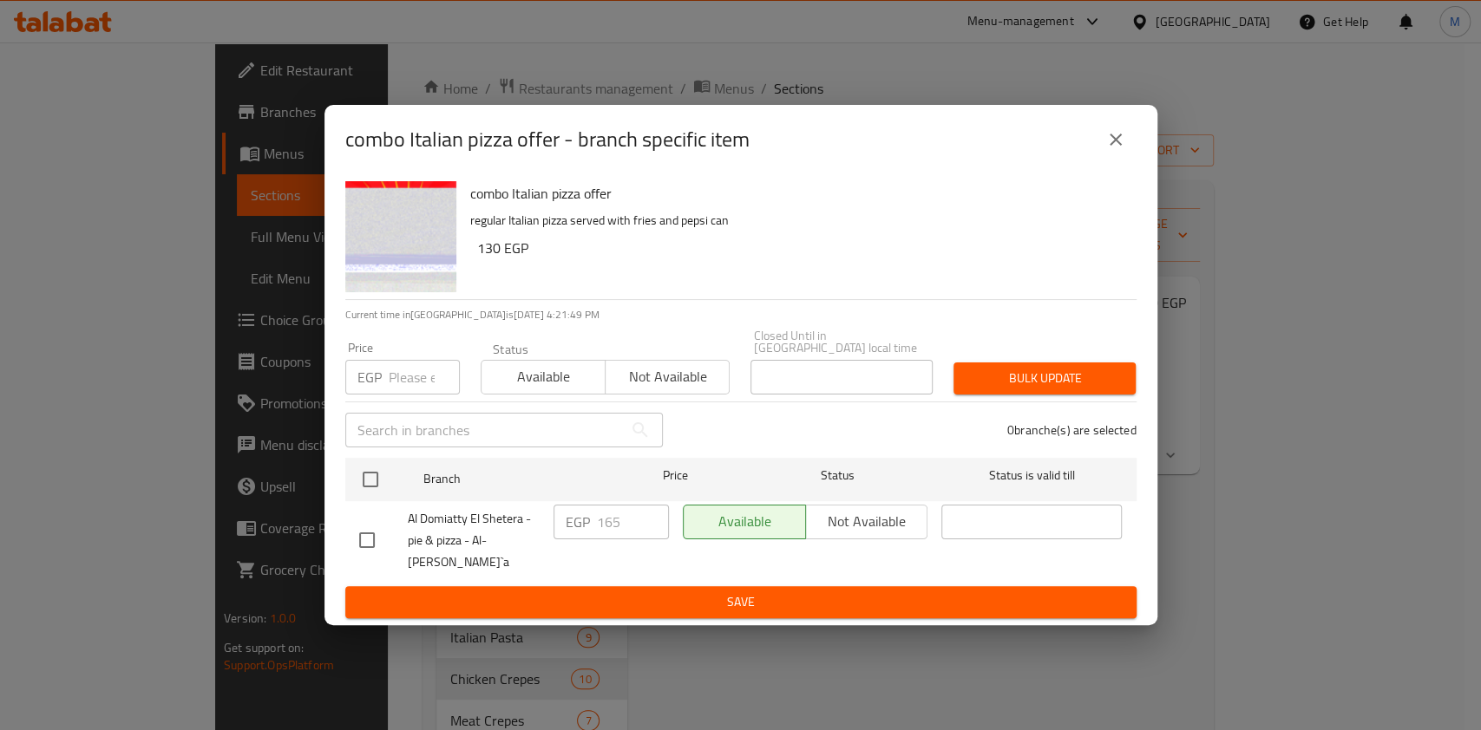
click at [359, 540] on input "checkbox" at bounding box center [367, 540] width 36 height 36
checkbox input "true"
click at [616, 540] on input "165" at bounding box center [633, 522] width 72 height 35
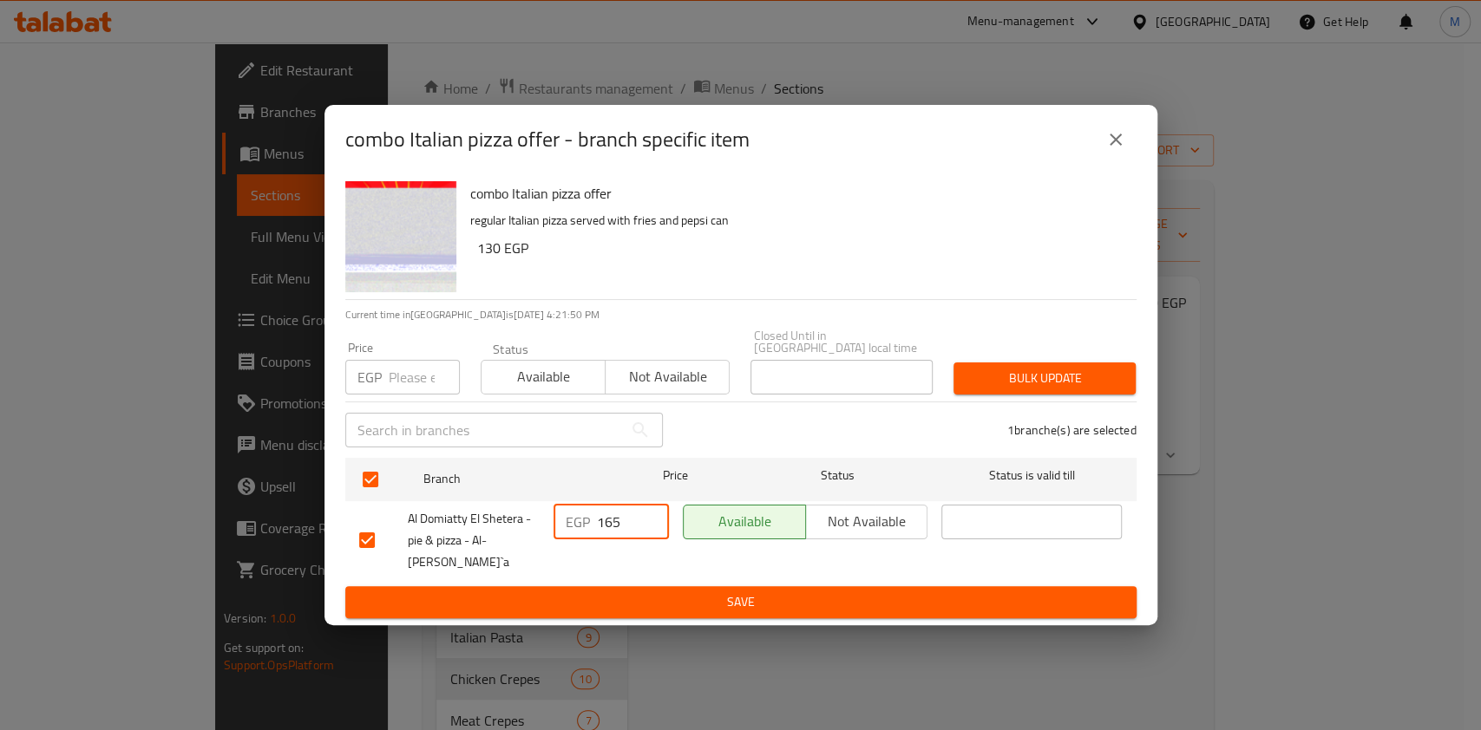
paste input "235.71"
click at [612, 533] on input "165235.71" at bounding box center [633, 522] width 72 height 35
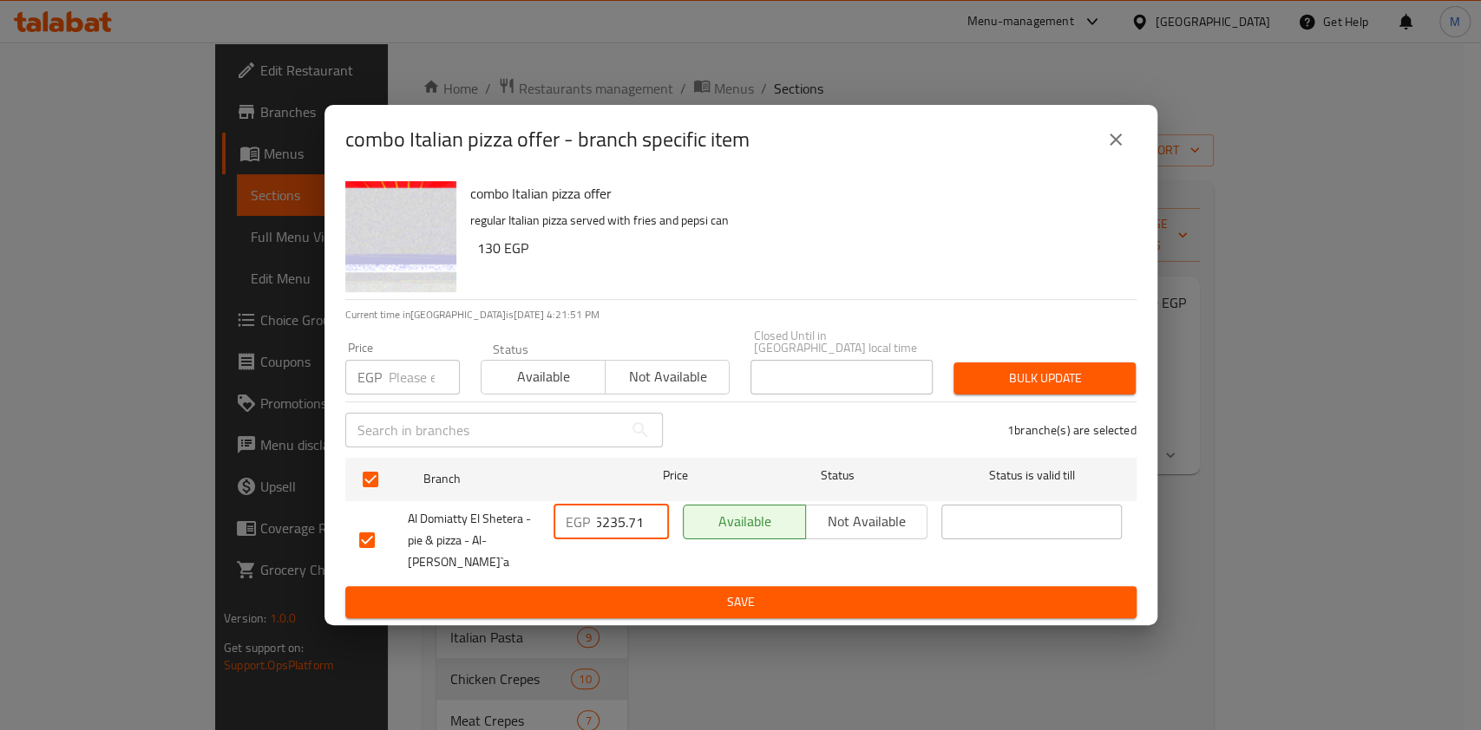
paste input "number"
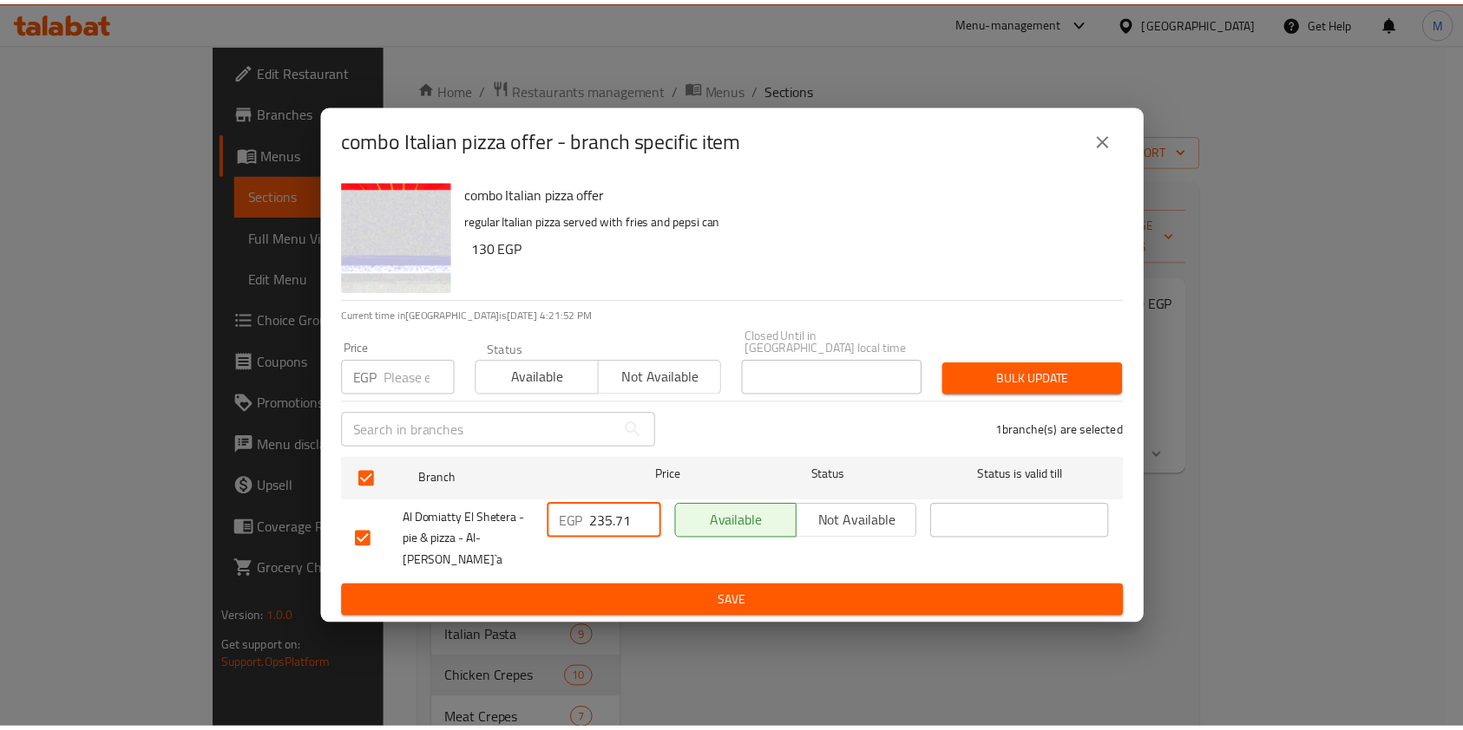
scroll to position [0, 0]
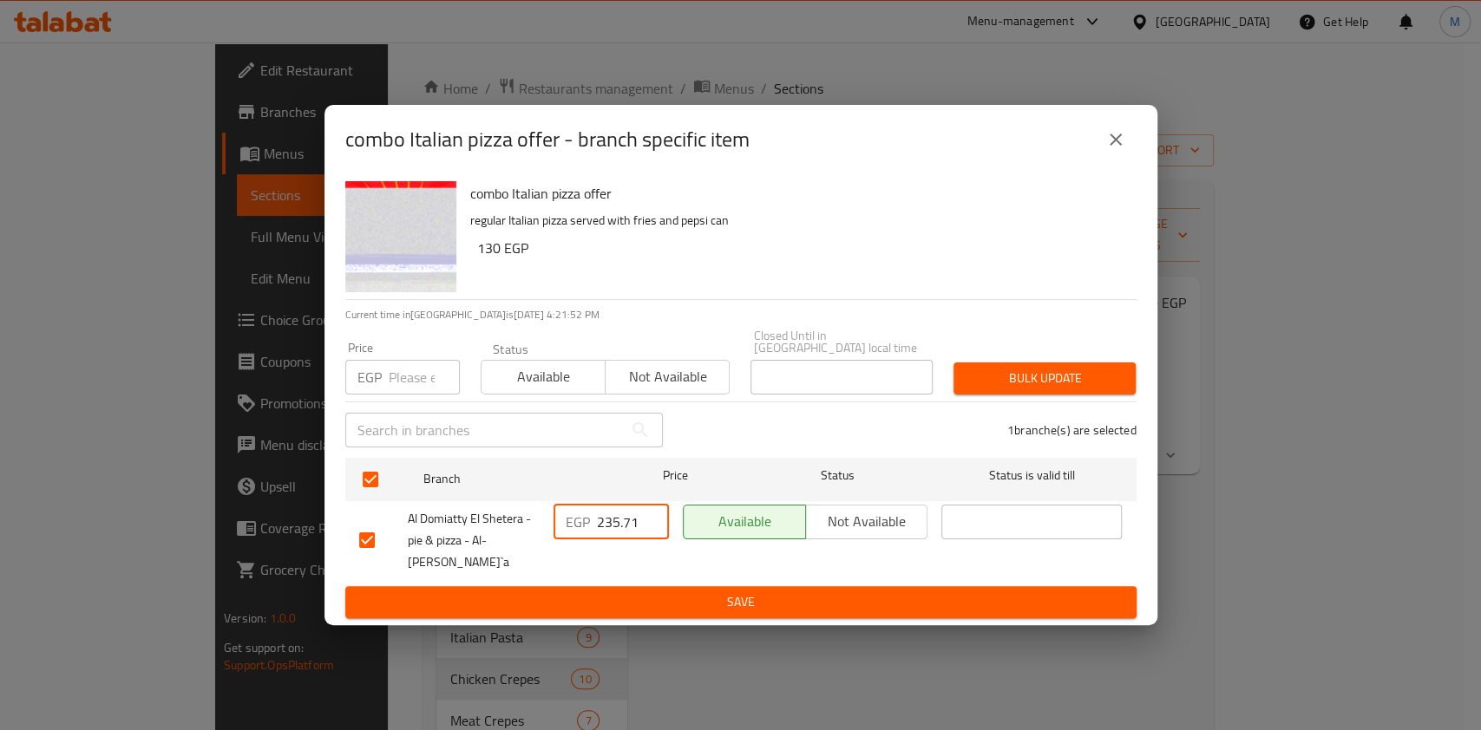
type input "235.71"
click at [623, 592] on span "Save" at bounding box center [740, 603] width 763 height 22
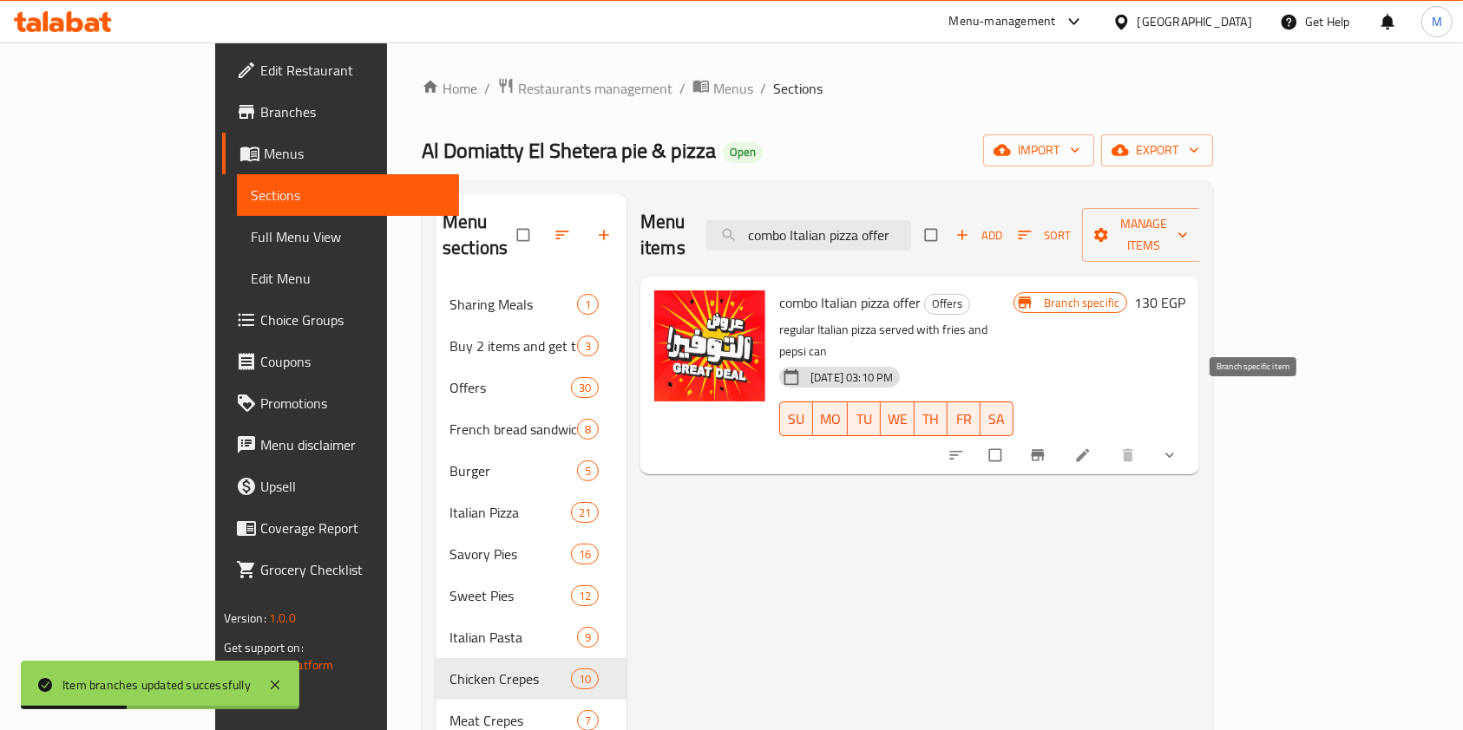
click at [1060, 436] on button "Branch-specific-item" at bounding box center [1039, 455] width 42 height 38
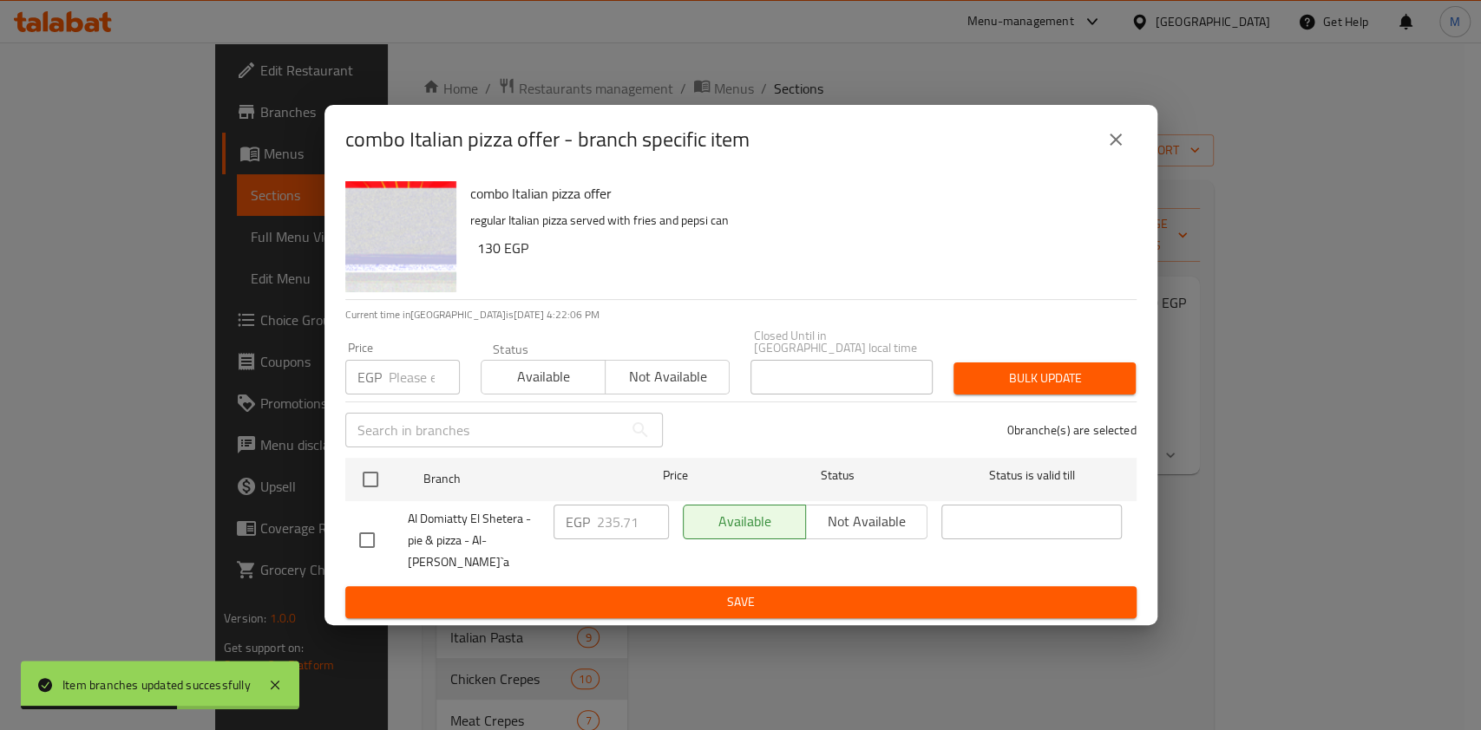
click at [1108, 150] on icon "close" at bounding box center [1115, 139] width 21 height 21
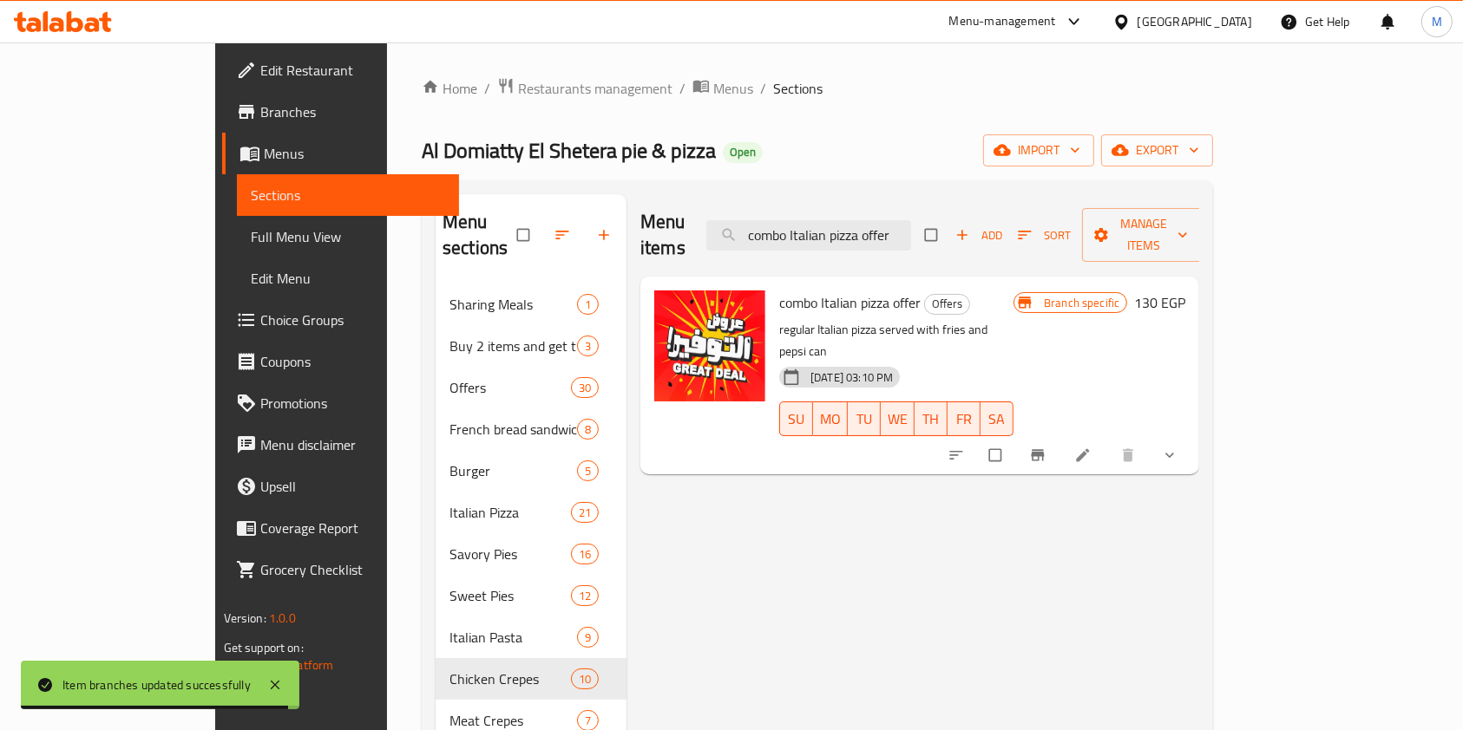
click at [92, 23] on icon at bounding box center [92, 24] width 15 height 15
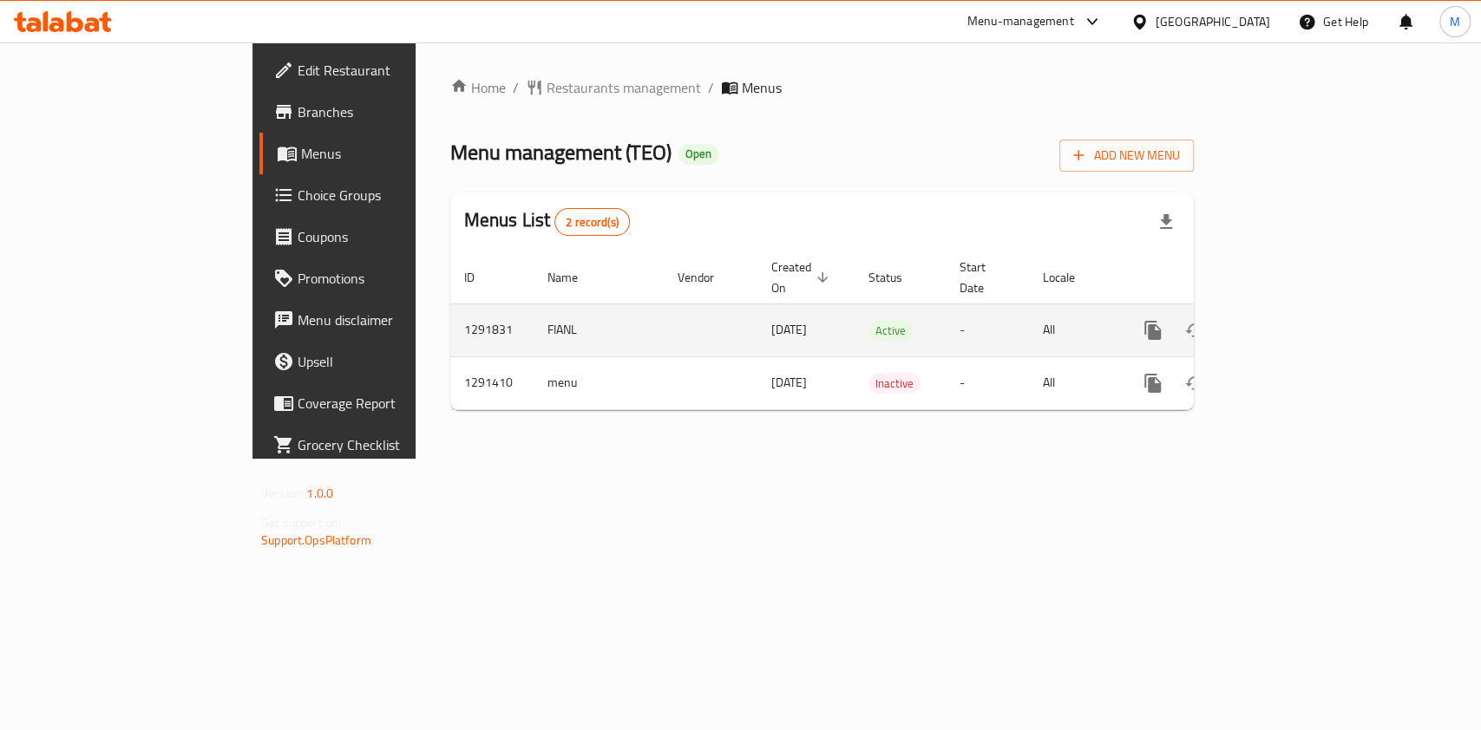
click at [1288, 320] on icon "enhanced table" at bounding box center [1277, 330] width 21 height 21
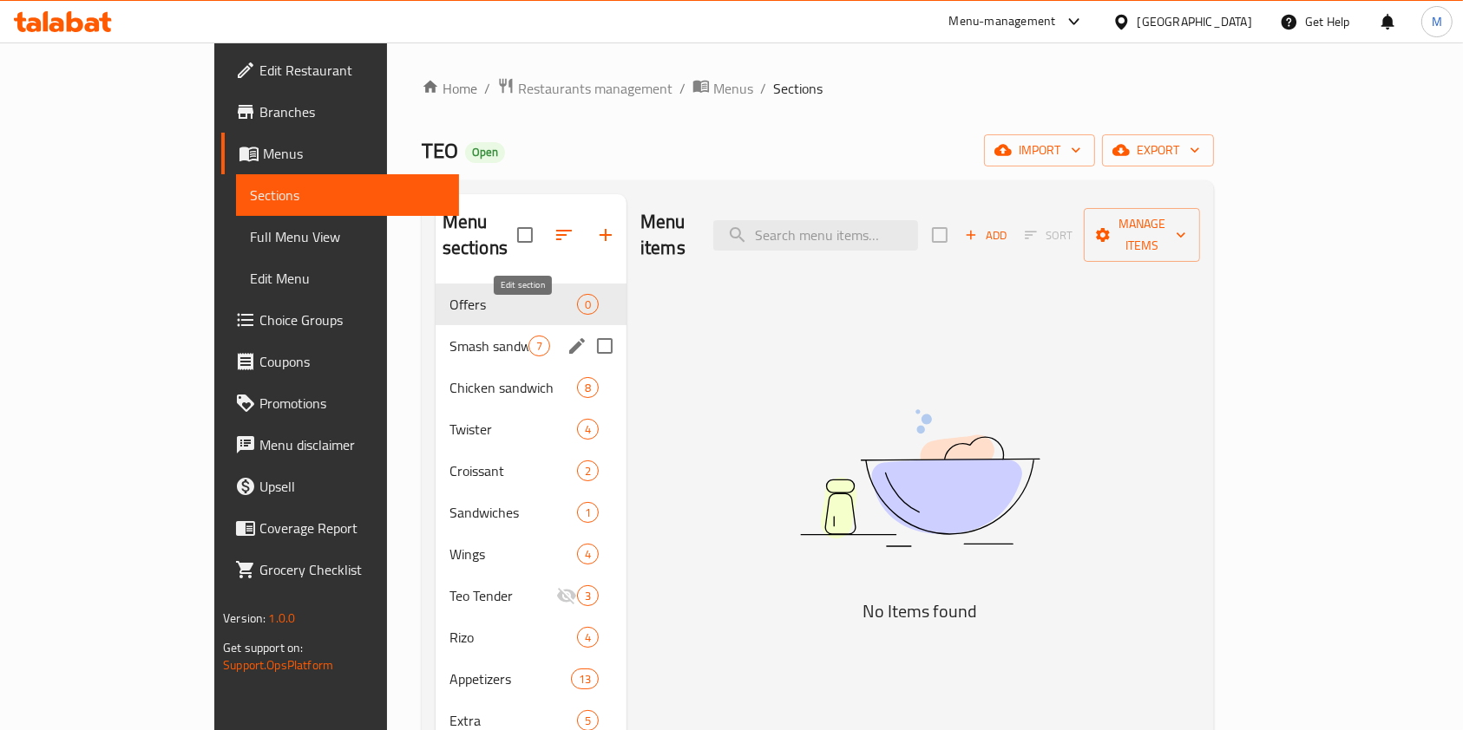
click at [566, 336] on icon "edit" at bounding box center [576, 346] width 21 height 21
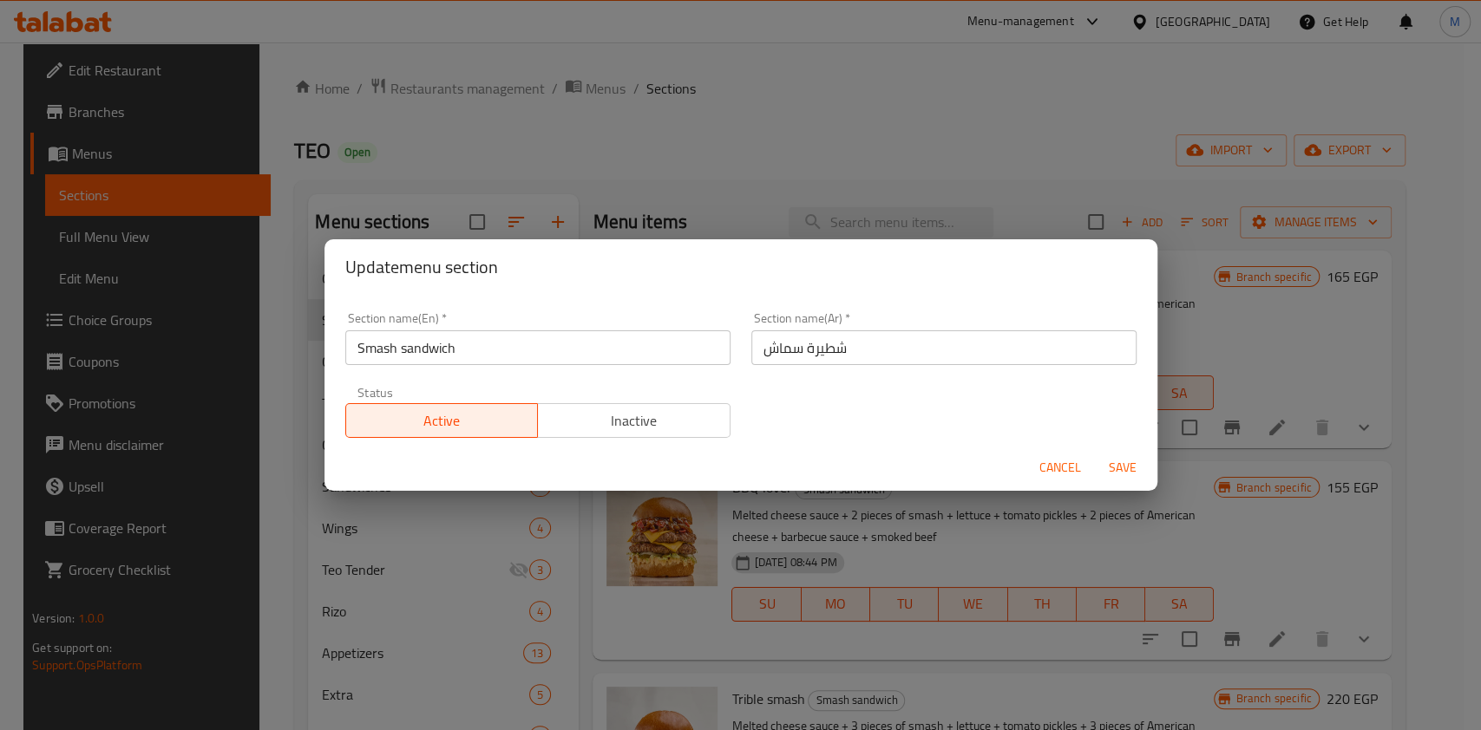
click at [1043, 462] on span "Cancel" at bounding box center [1060, 468] width 42 height 22
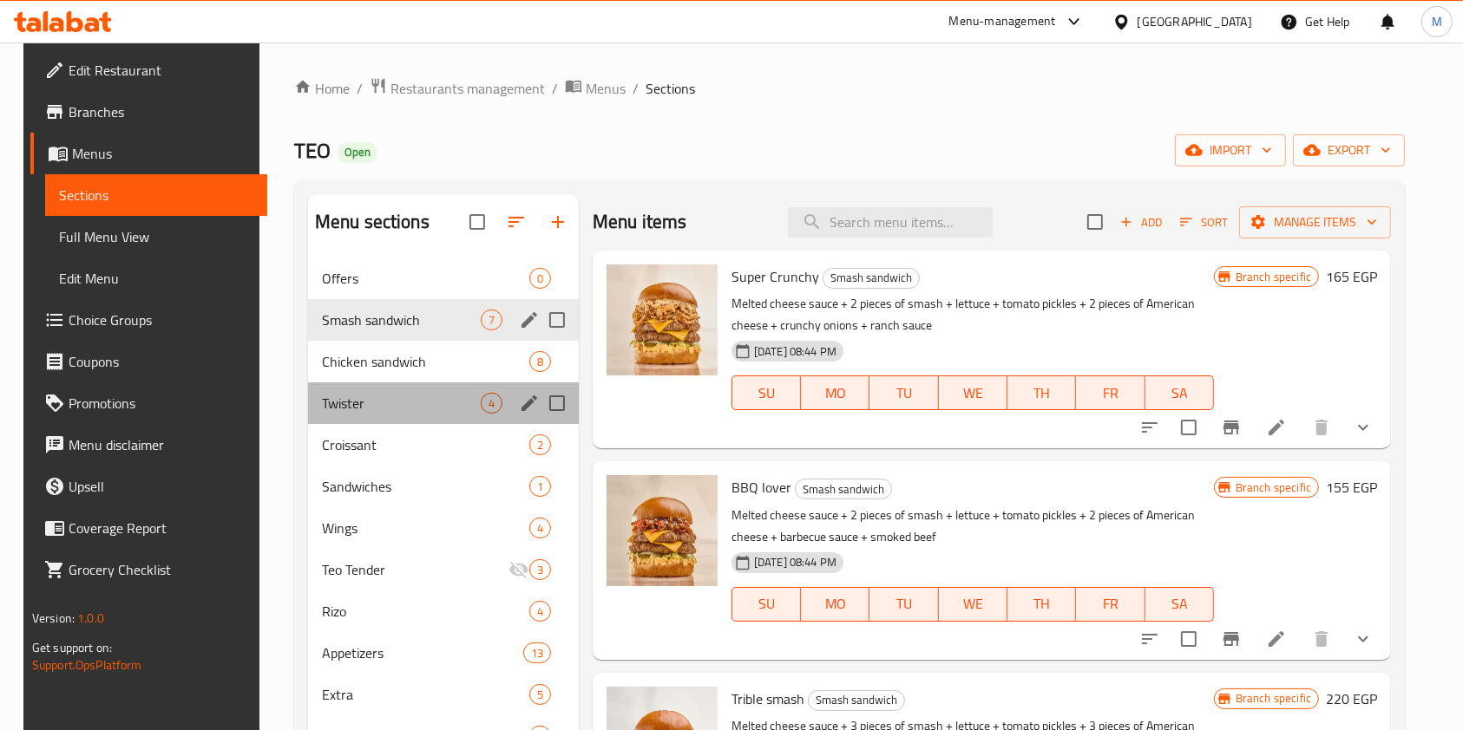
click at [383, 419] on div "Twister 4" at bounding box center [443, 404] width 271 height 42
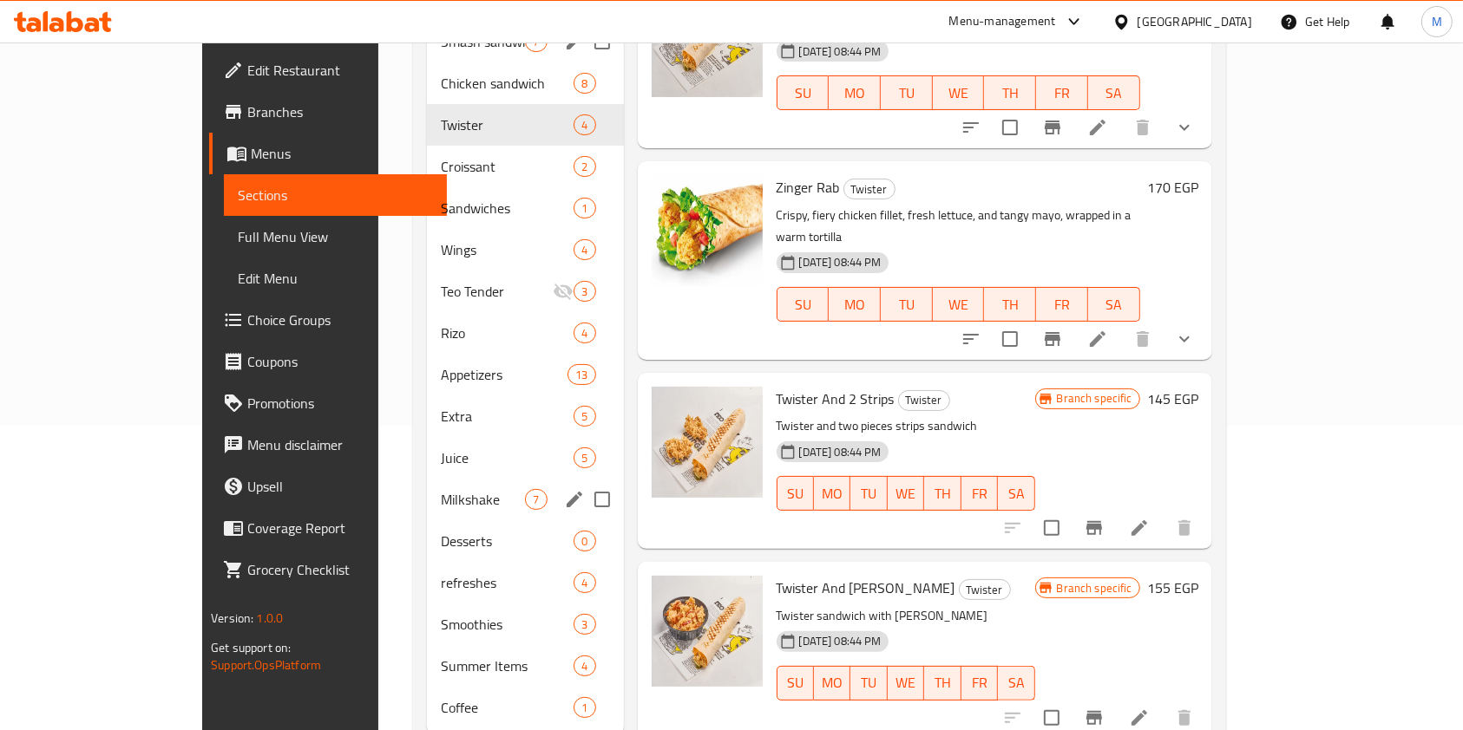
scroll to position [332, 0]
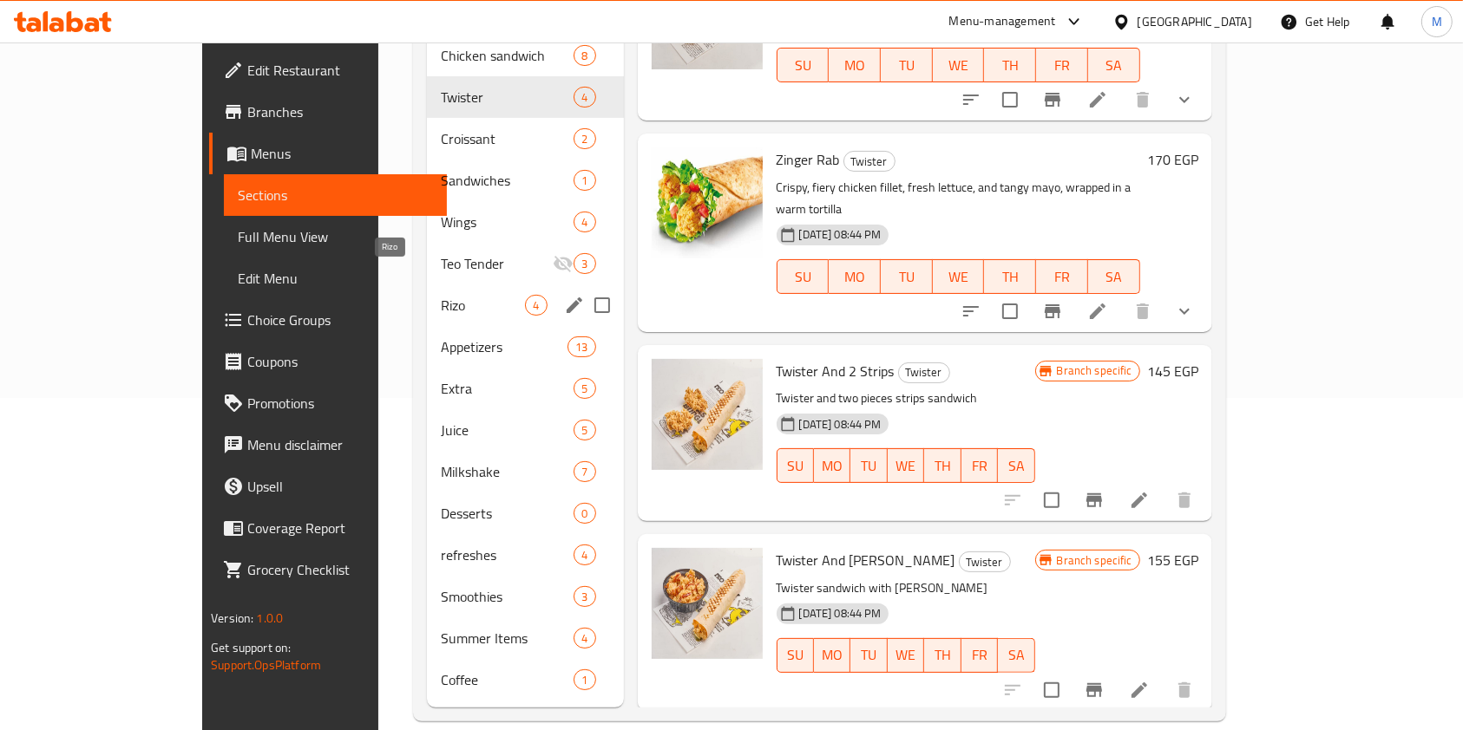
click at [441, 295] on span "Rizo" at bounding box center [483, 305] width 84 height 21
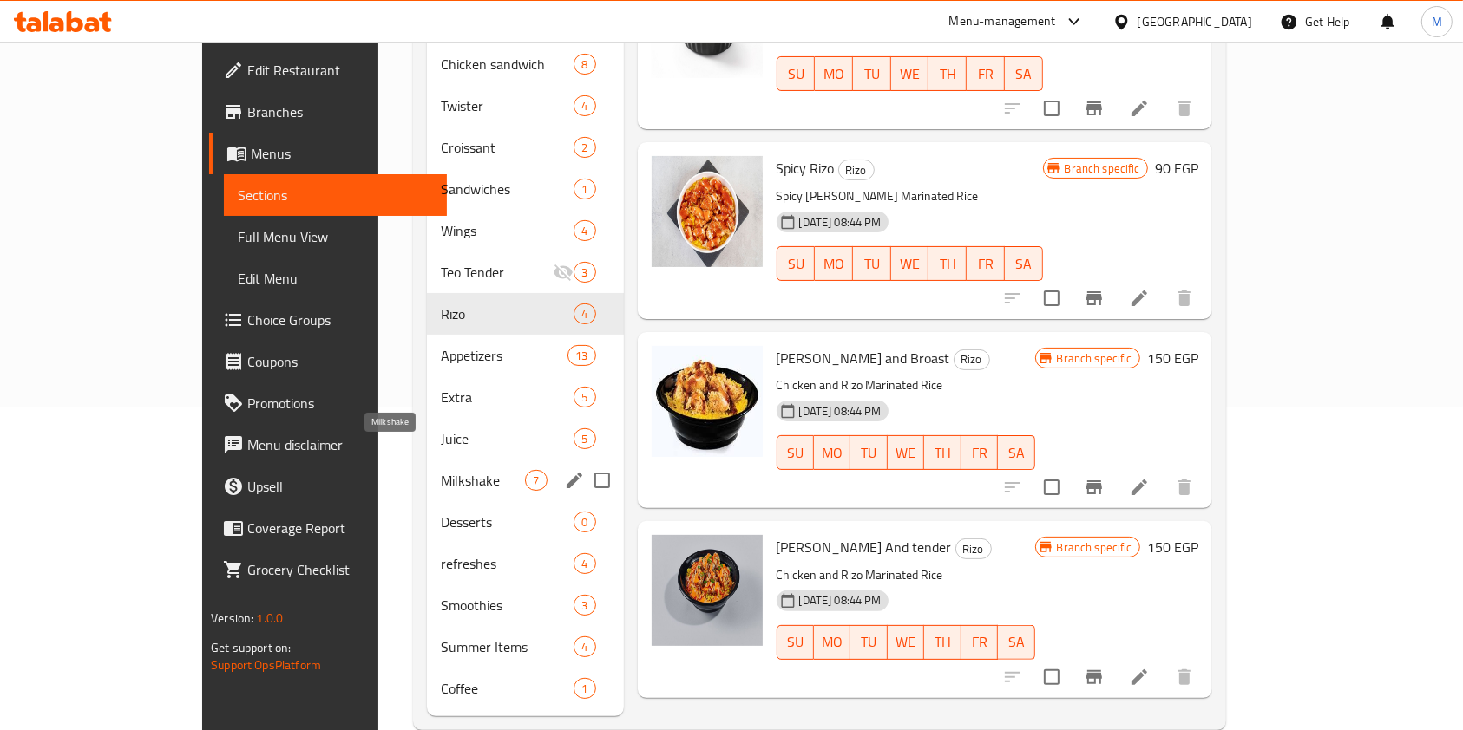
scroll to position [332, 0]
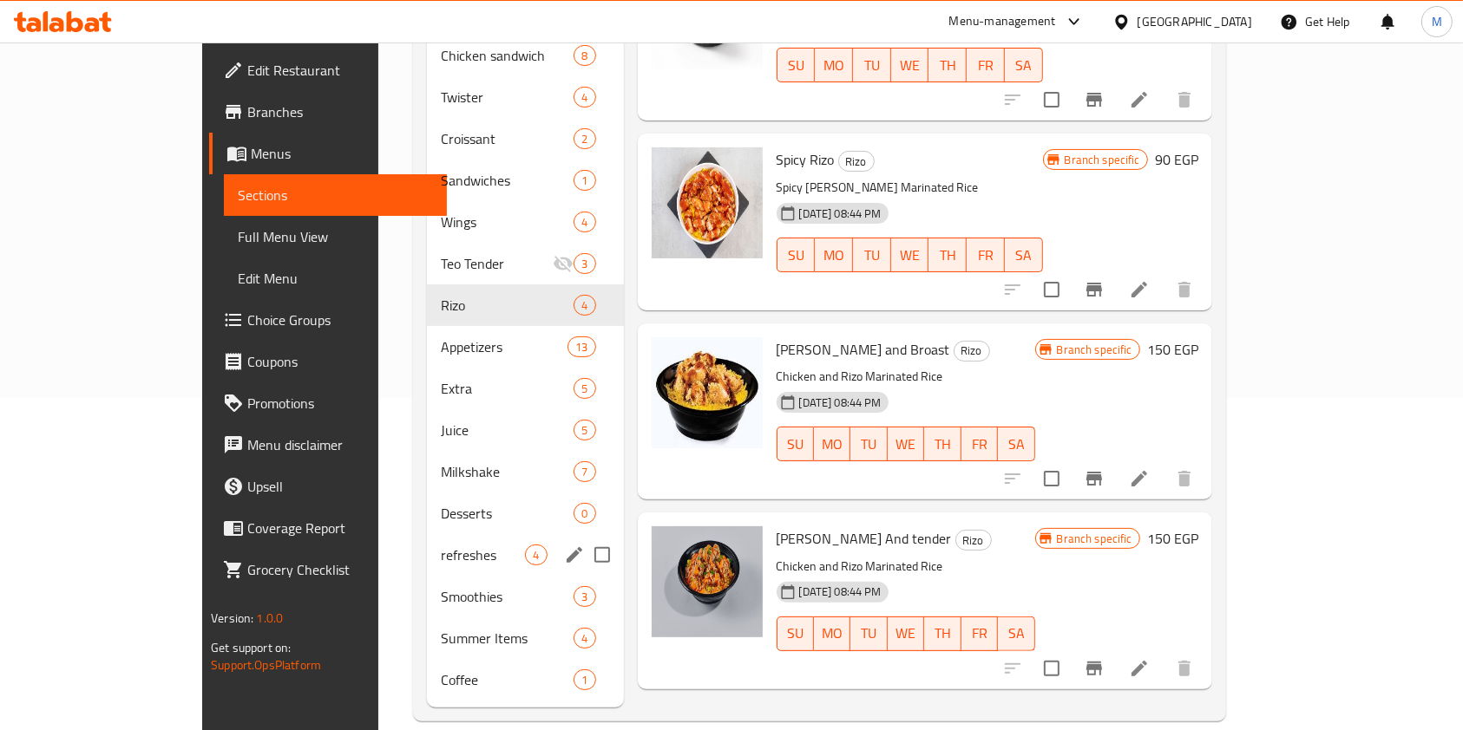
click at [427, 534] on div "refreshes 4" at bounding box center [525, 555] width 196 height 42
drag, startPoint x: 388, startPoint y: 510, endPoint x: 397, endPoint y: 493, distance: 19.8
click at [427, 534] on div "refreshes 4" at bounding box center [525, 555] width 196 height 42
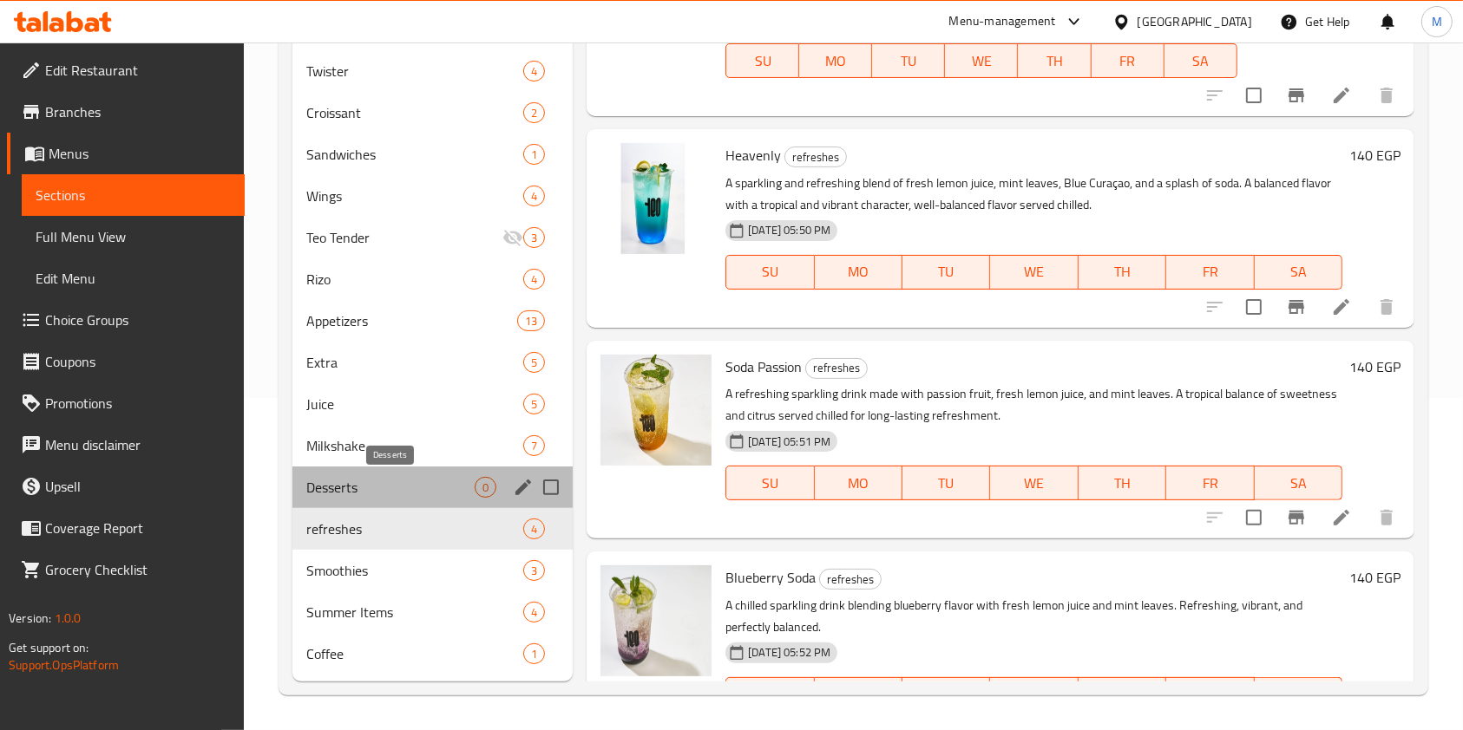
click at [400, 486] on span "Desserts" at bounding box center [390, 487] width 168 height 21
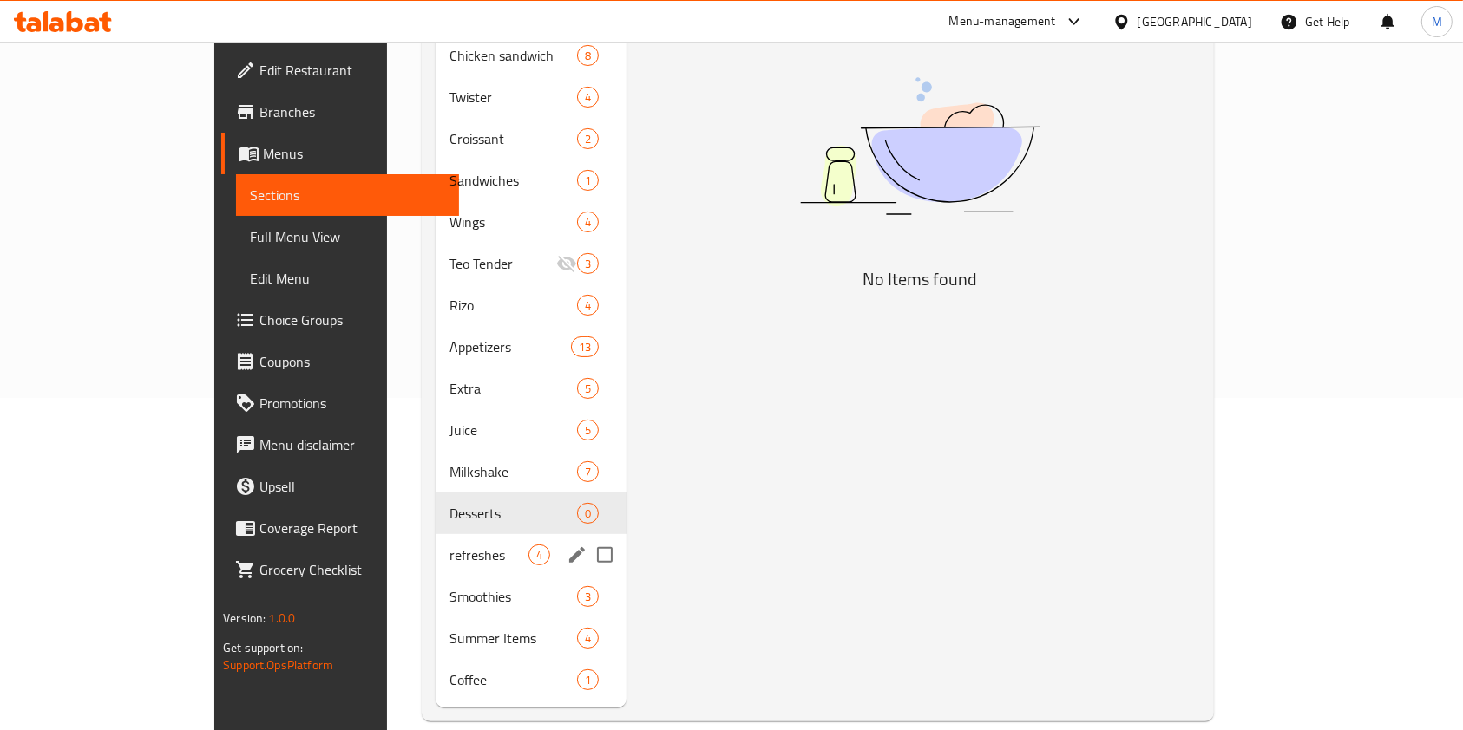
click at [435, 540] on div "refreshes 4" at bounding box center [530, 555] width 191 height 42
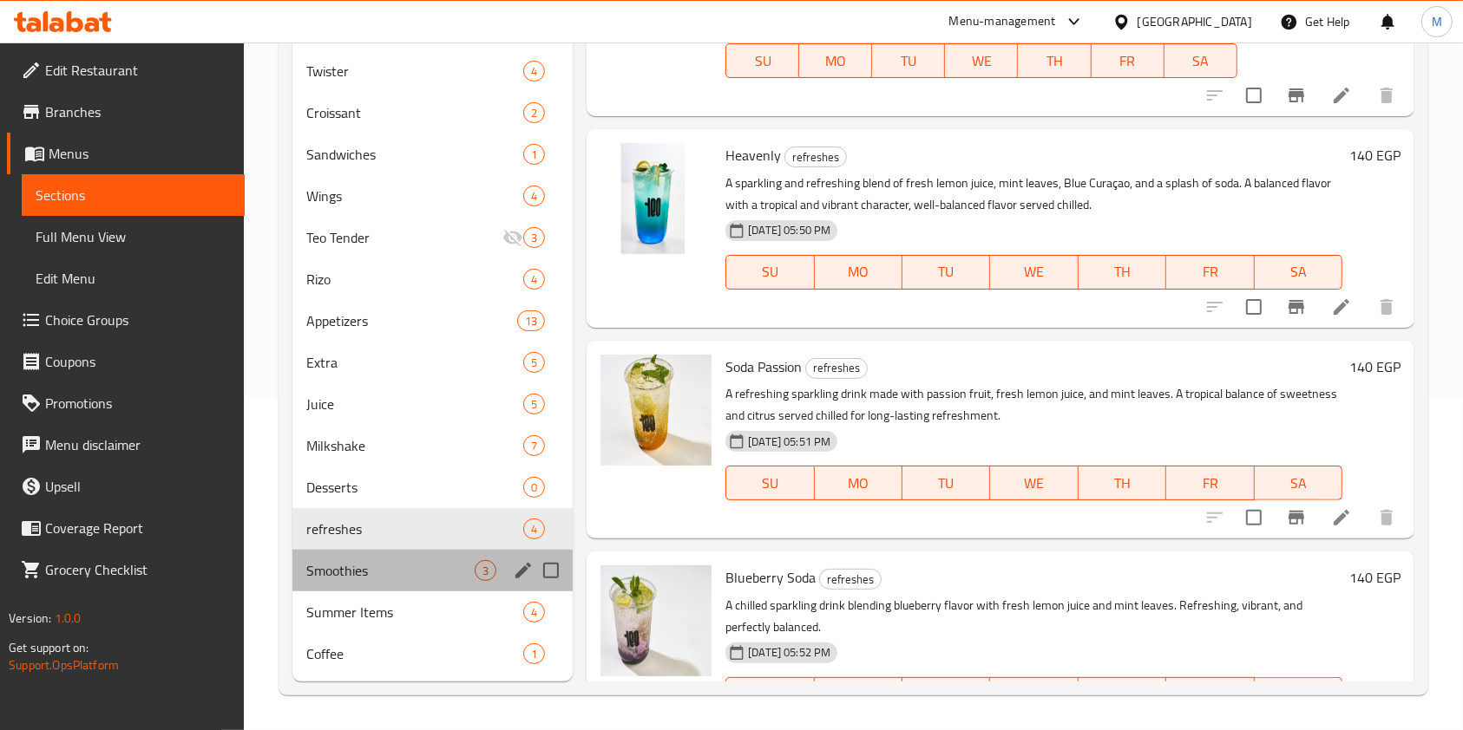
click at [434, 565] on span "Smoothies" at bounding box center [390, 570] width 168 height 21
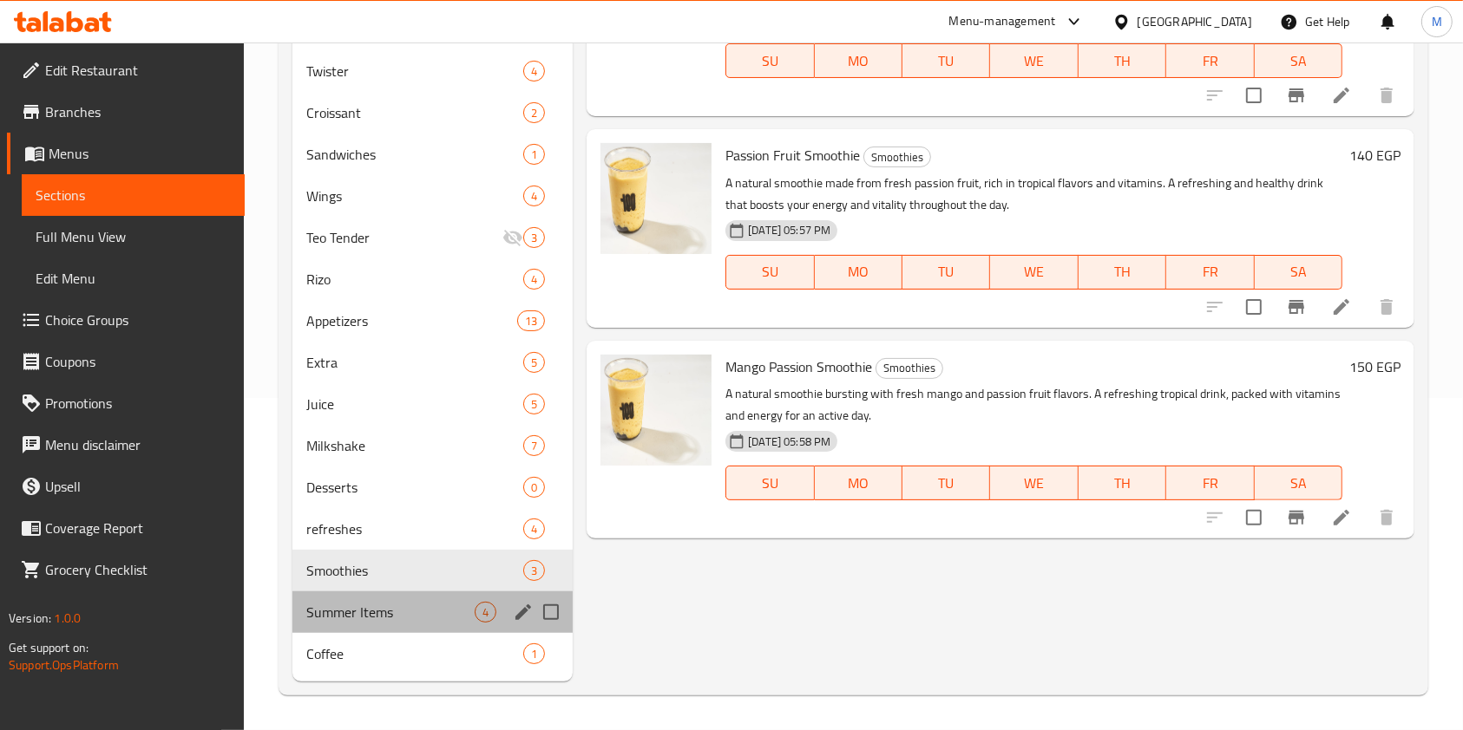
click at [435, 593] on div "Summer Items 4" at bounding box center [432, 613] width 280 height 42
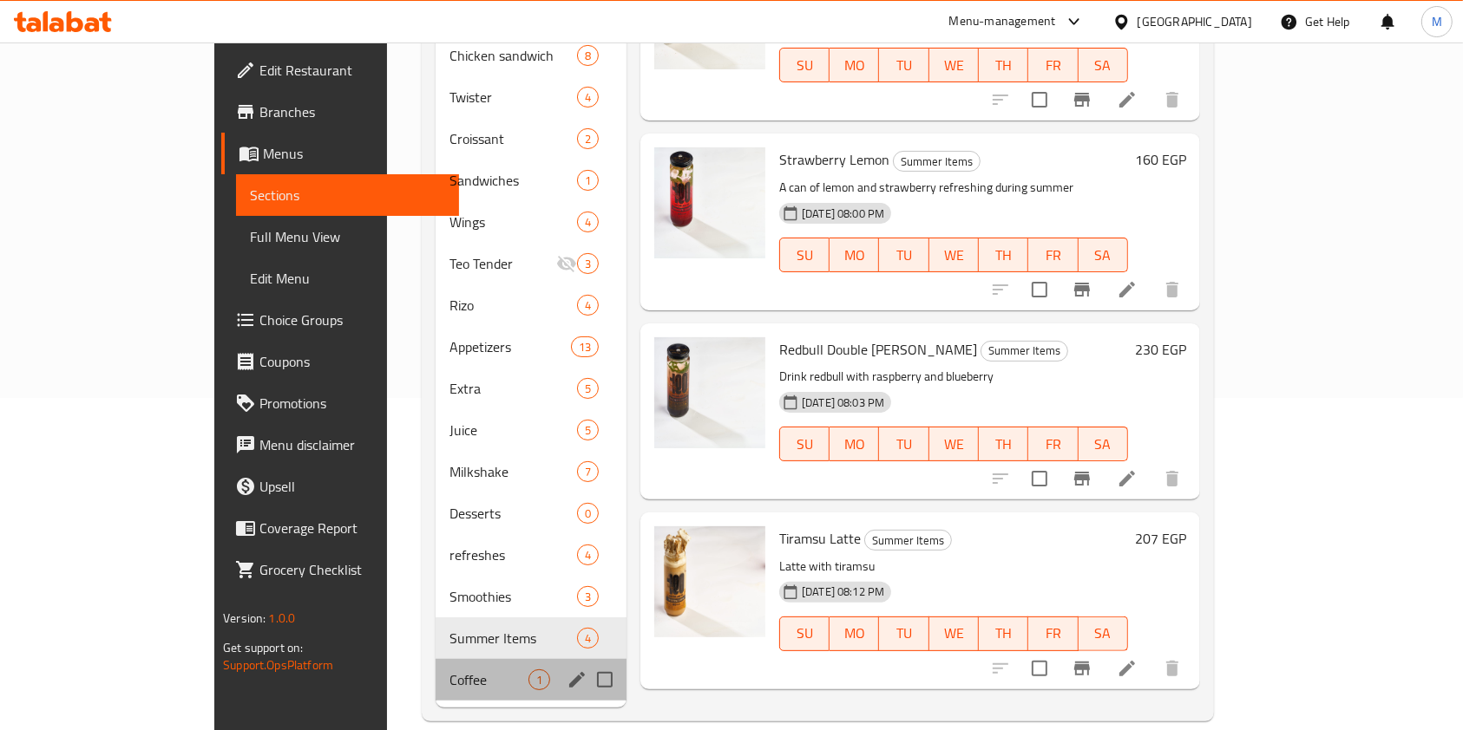
click at [435, 659] on div "Coffee 1" at bounding box center [530, 680] width 191 height 42
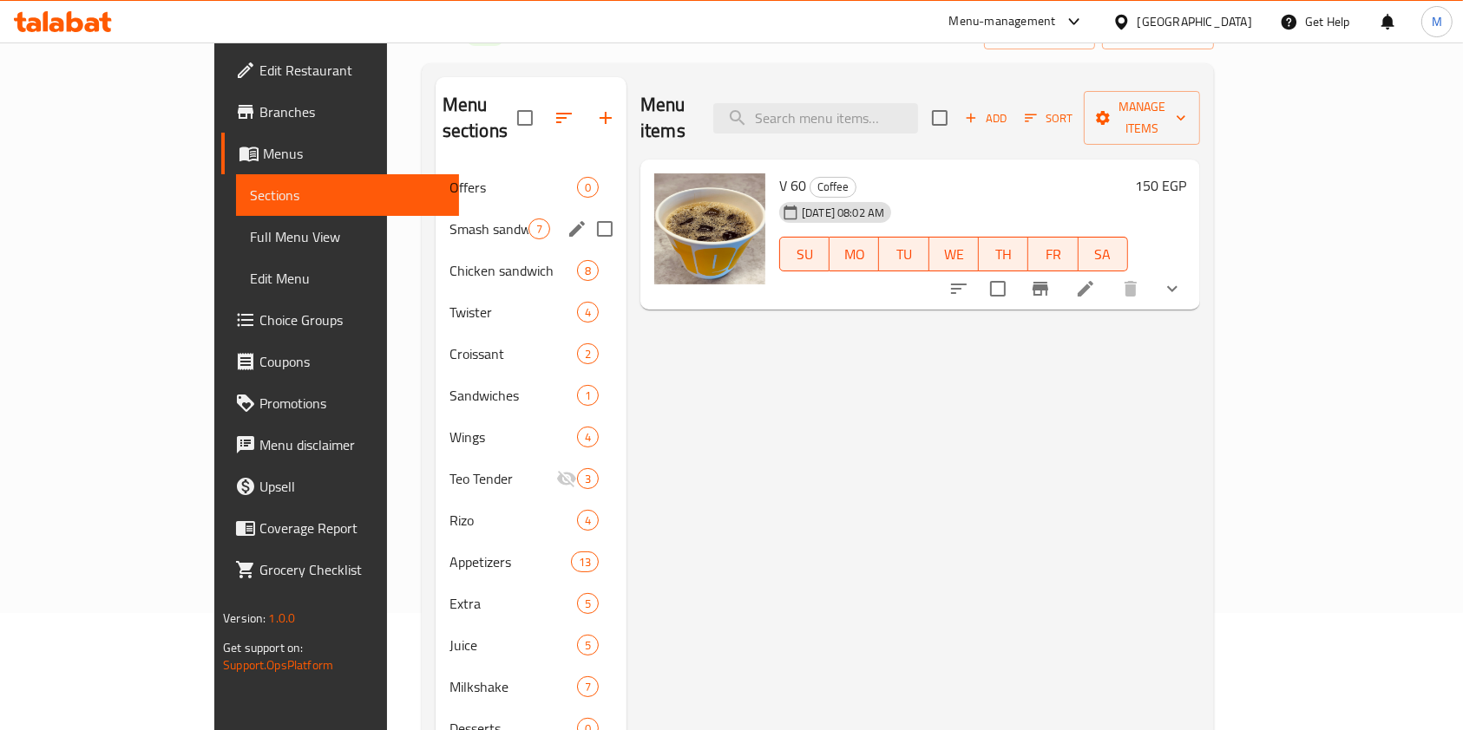
scroll to position [231, 0]
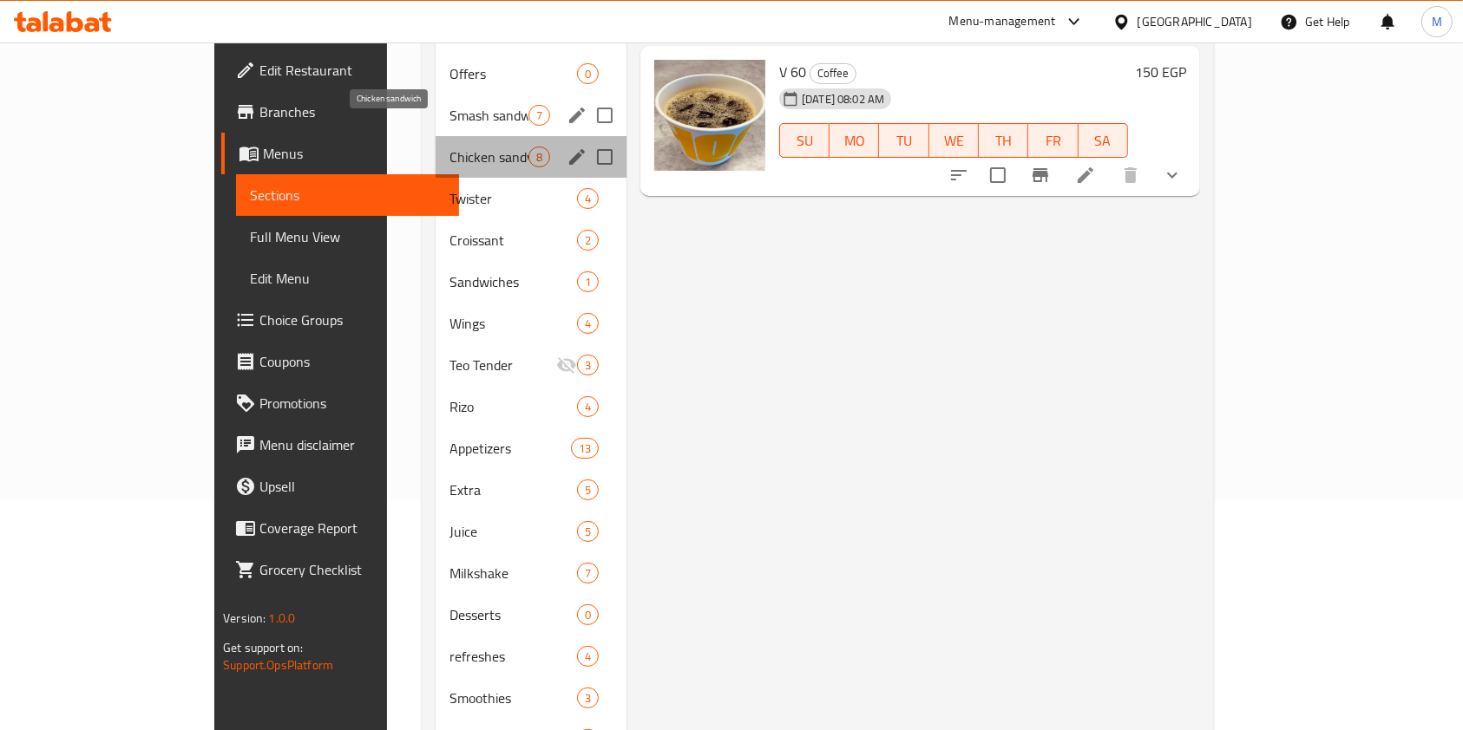
click at [449, 147] on span "Chicken sandwich" at bounding box center [488, 157] width 79 height 21
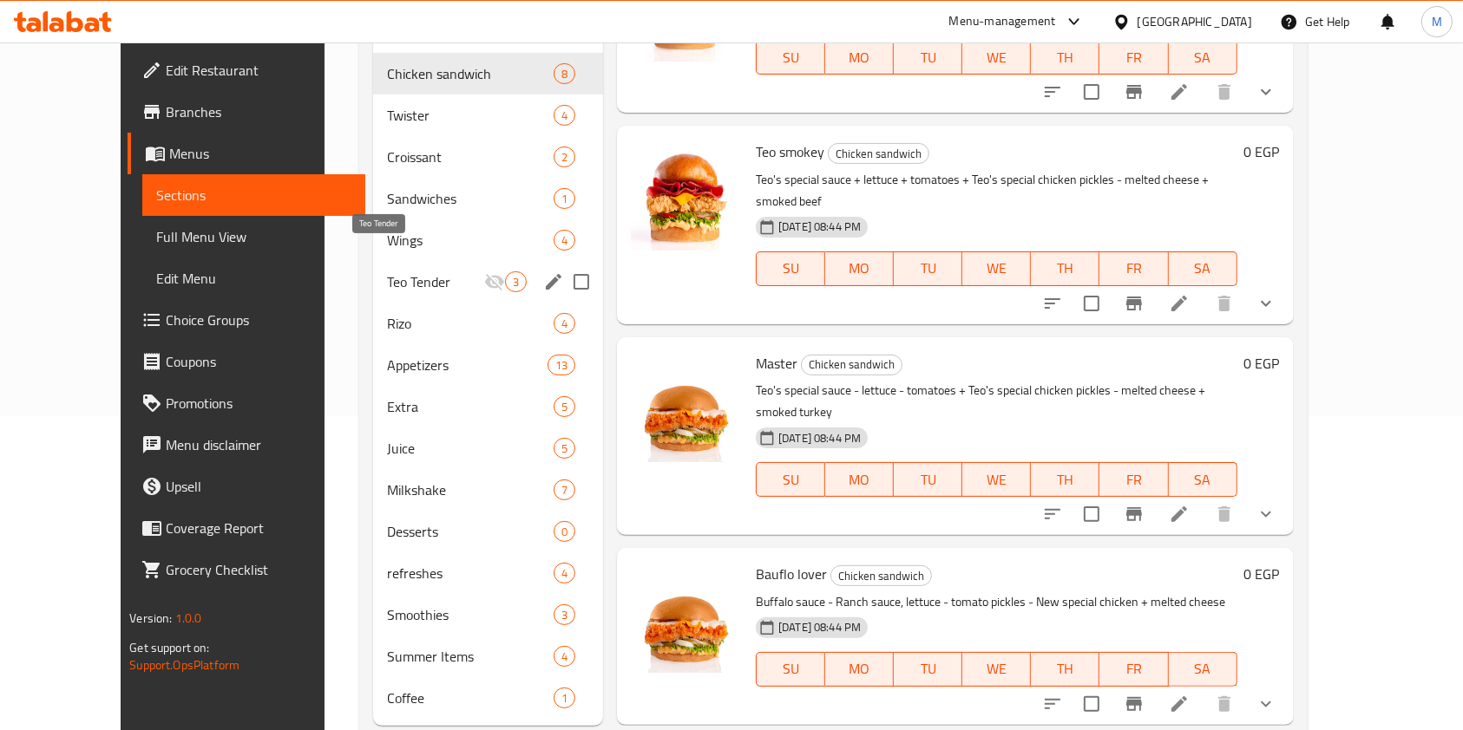
scroll to position [332, 0]
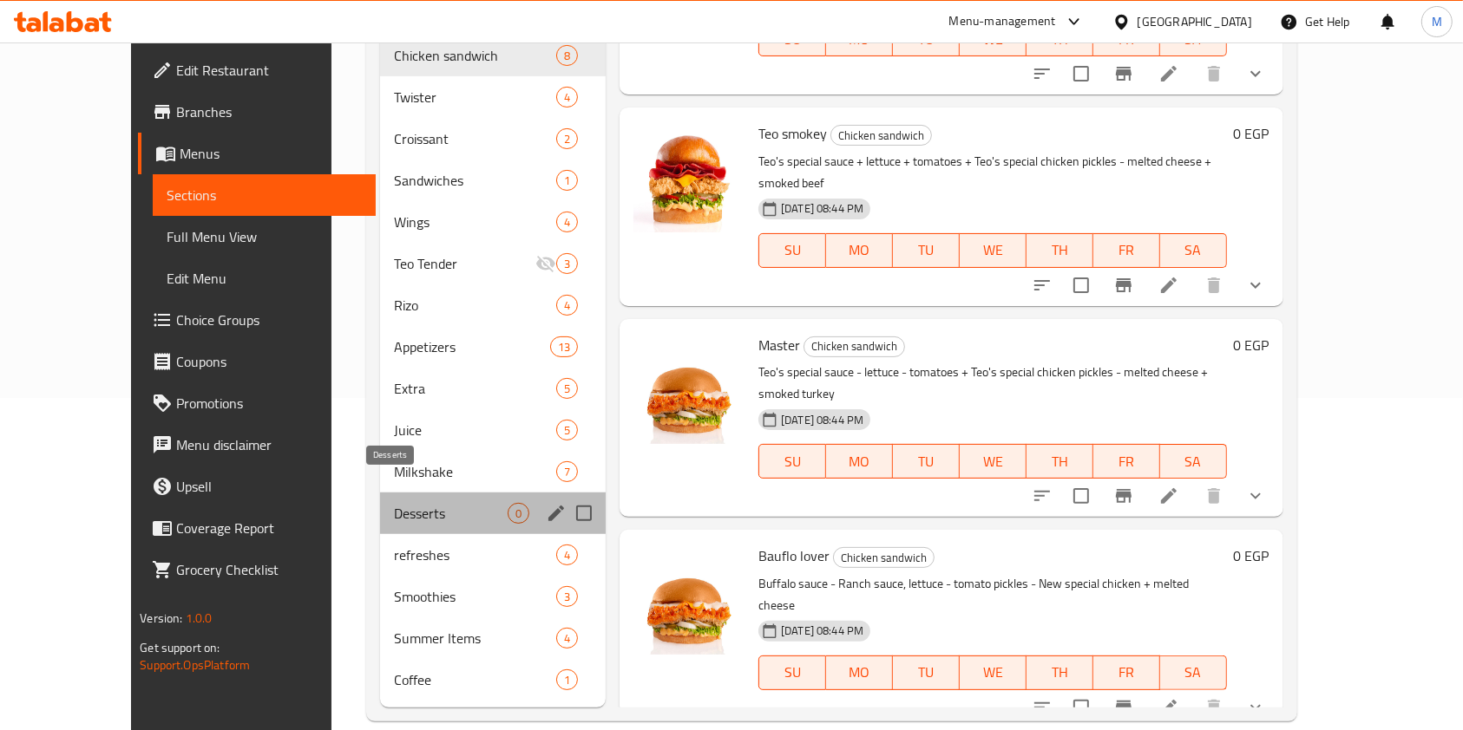
click at [394, 503] on span "Desserts" at bounding box center [451, 513] width 114 height 21
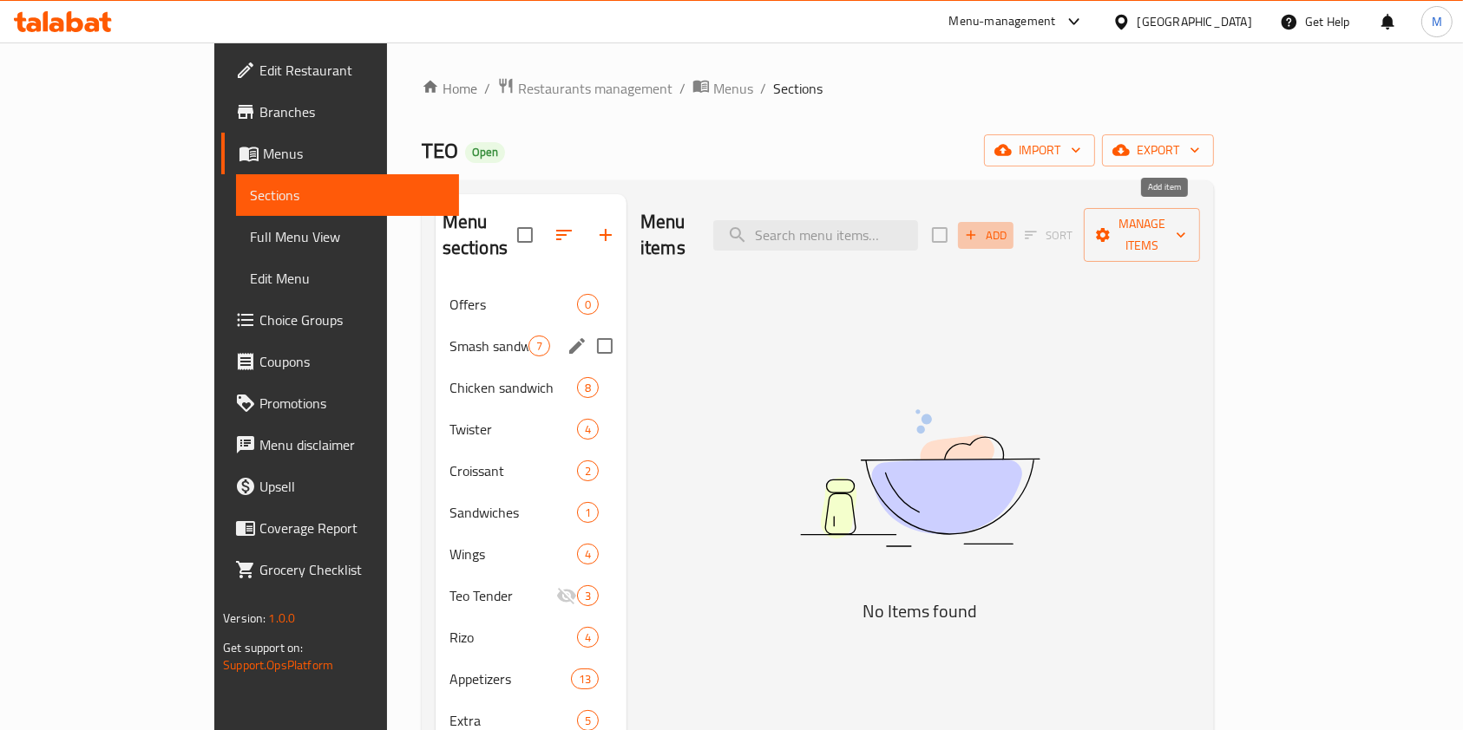
click at [1009, 226] on span "Add" at bounding box center [985, 236] width 47 height 20
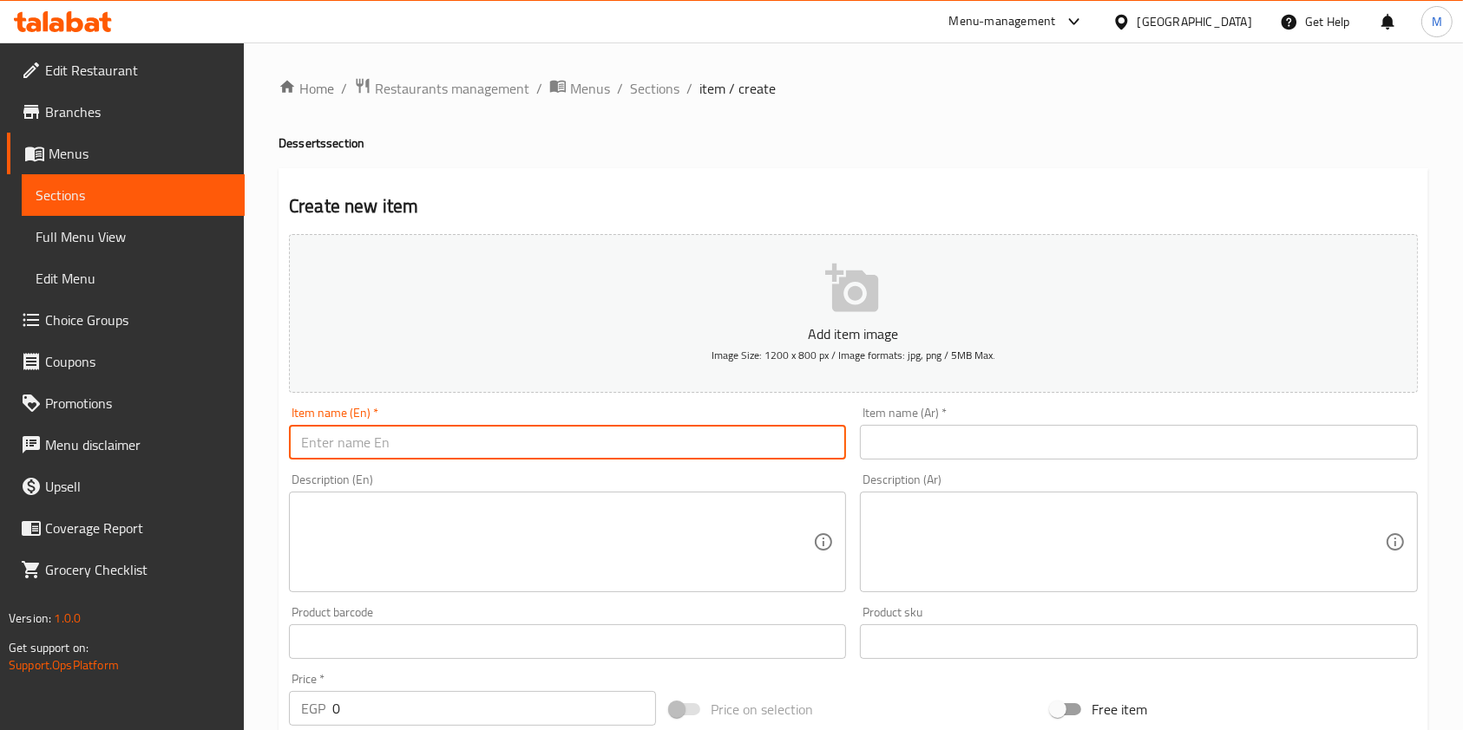
click at [494, 435] on input "text" at bounding box center [567, 442] width 557 height 35
paste input "royal"
type input "royal"
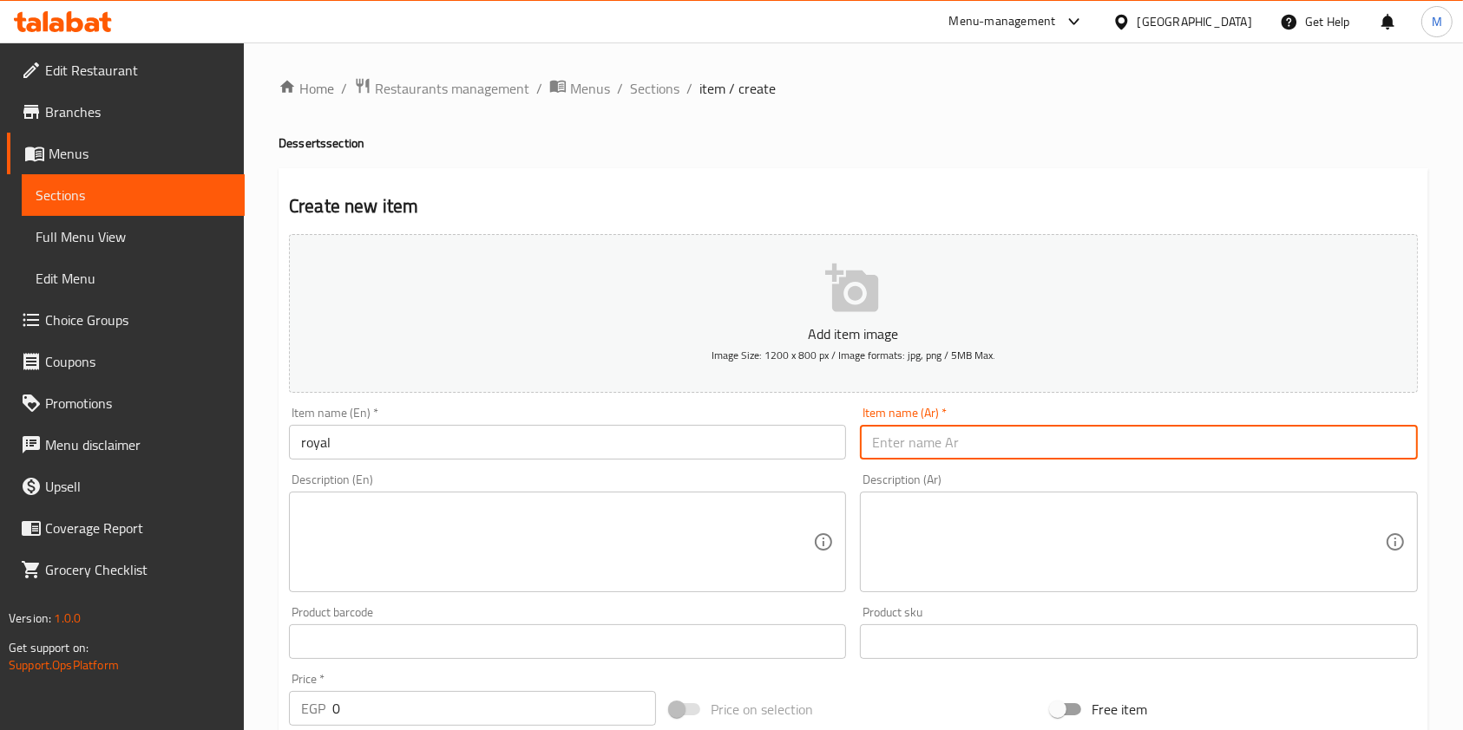
click at [935, 448] on input "text" at bounding box center [1138, 442] width 557 height 35
paste input "رويال"
type input "رويال"
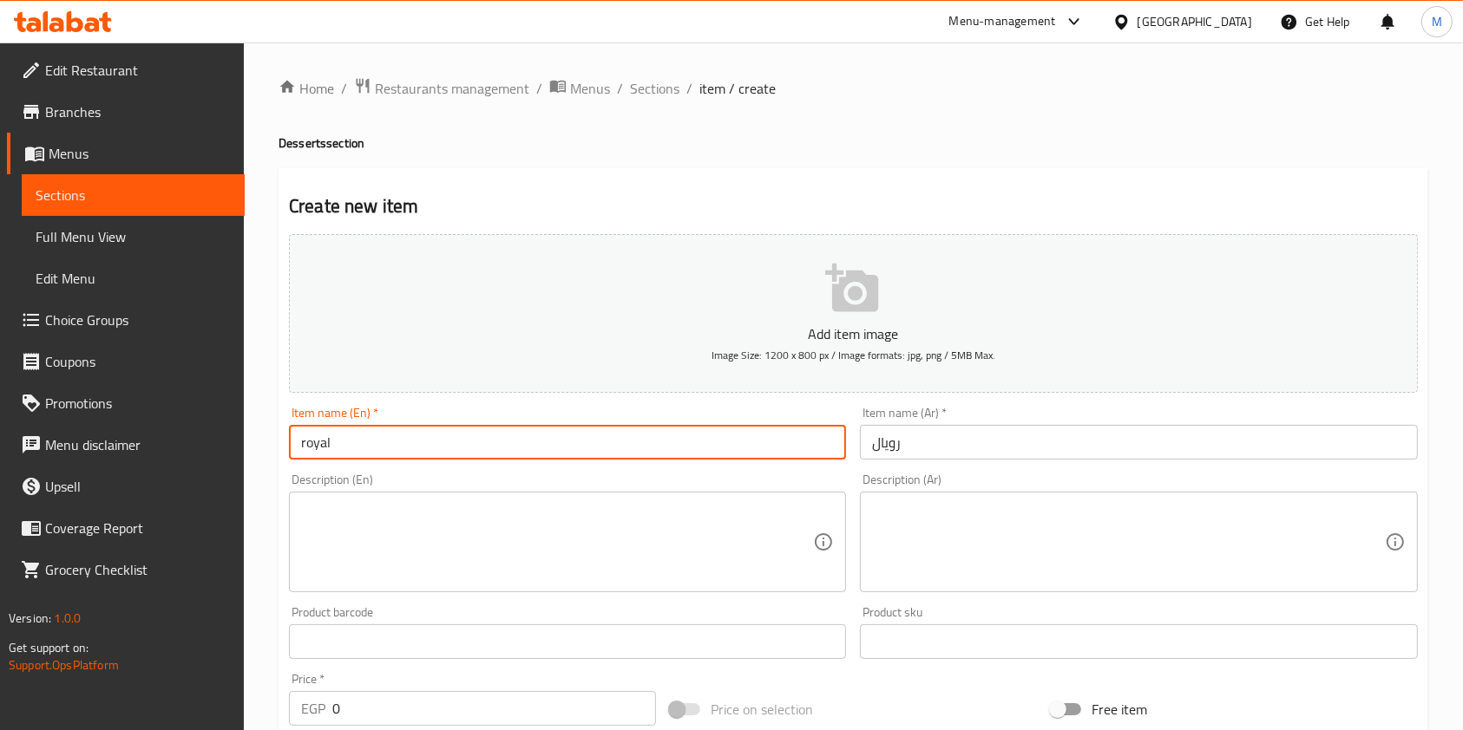
drag, startPoint x: 305, startPoint y: 448, endPoint x: 297, endPoint y: 449, distance: 8.8
click at [297, 449] on input "royal" at bounding box center [567, 442] width 557 height 35
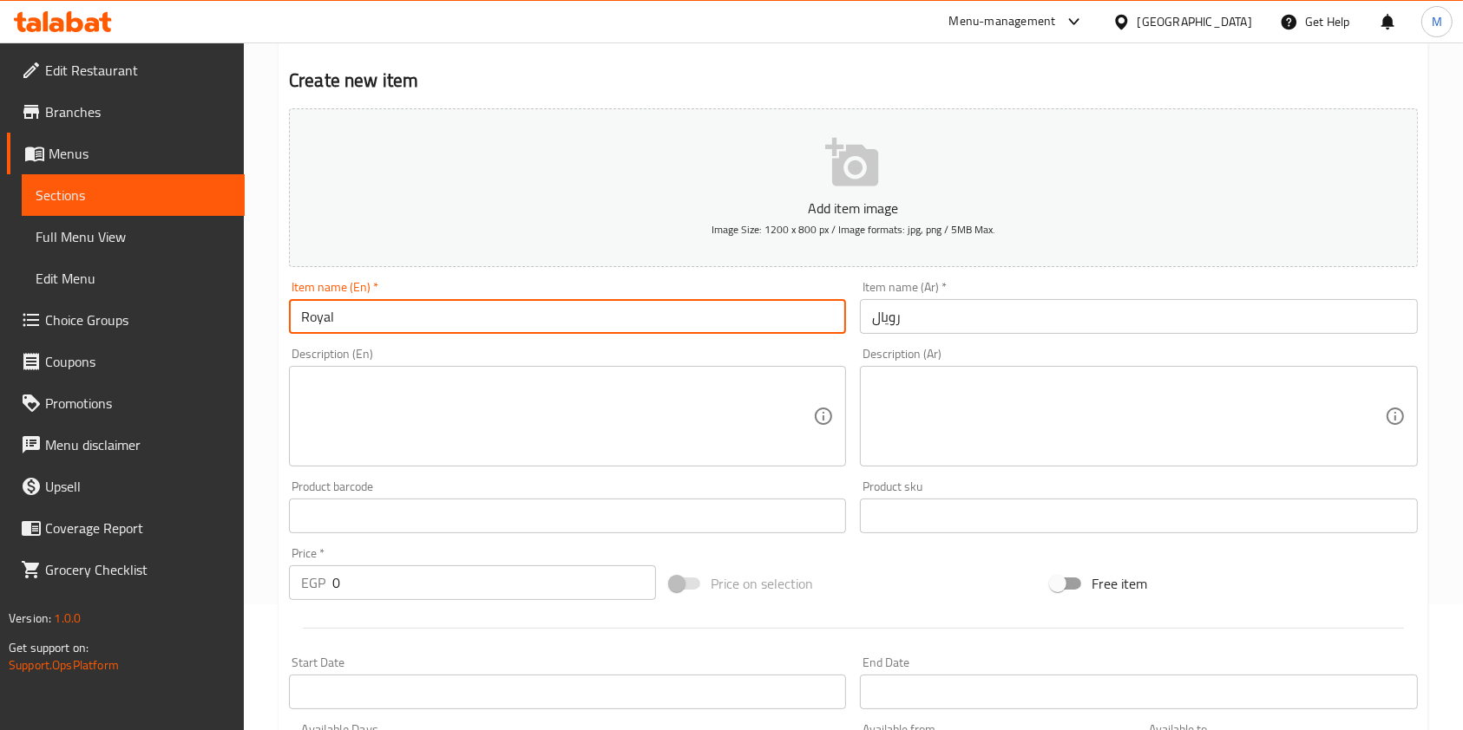
scroll to position [231, 0]
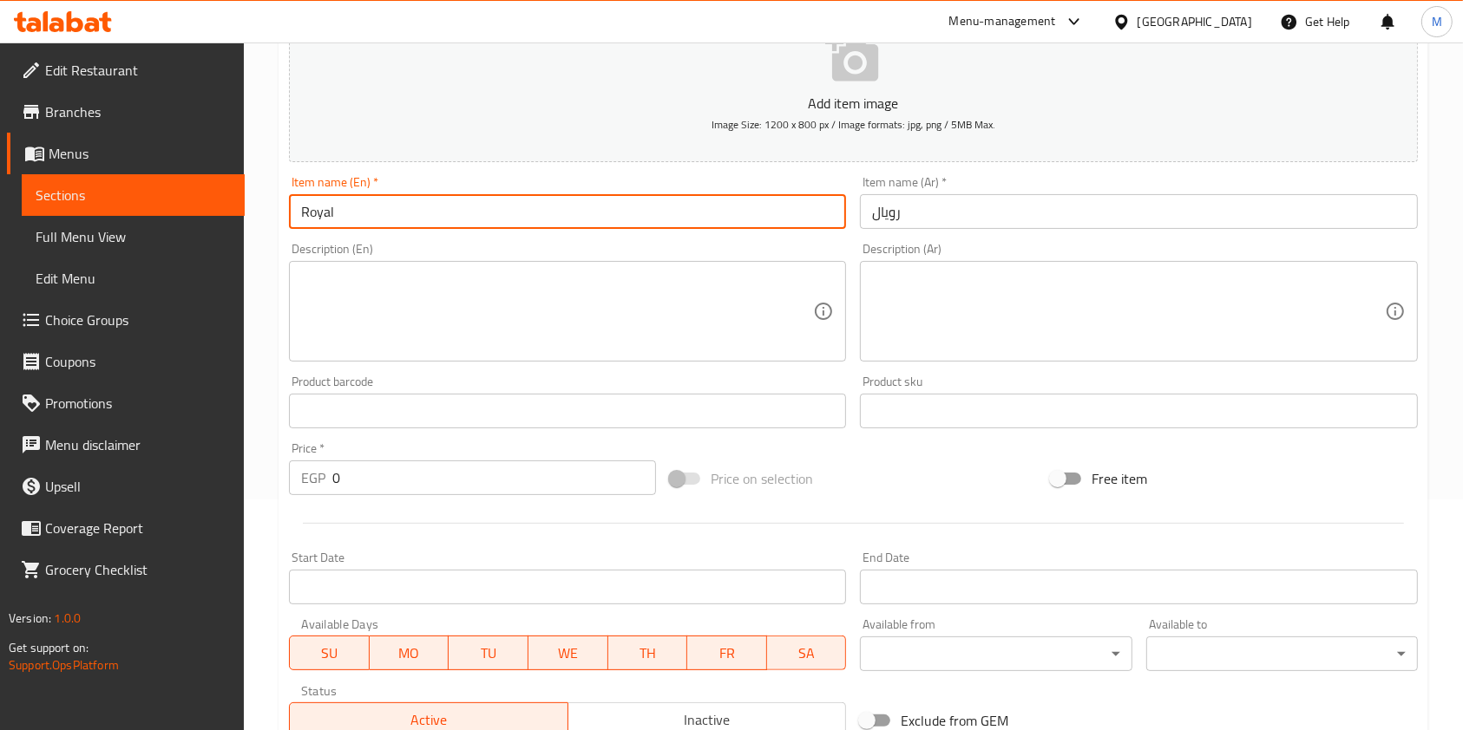
type input "Royal"
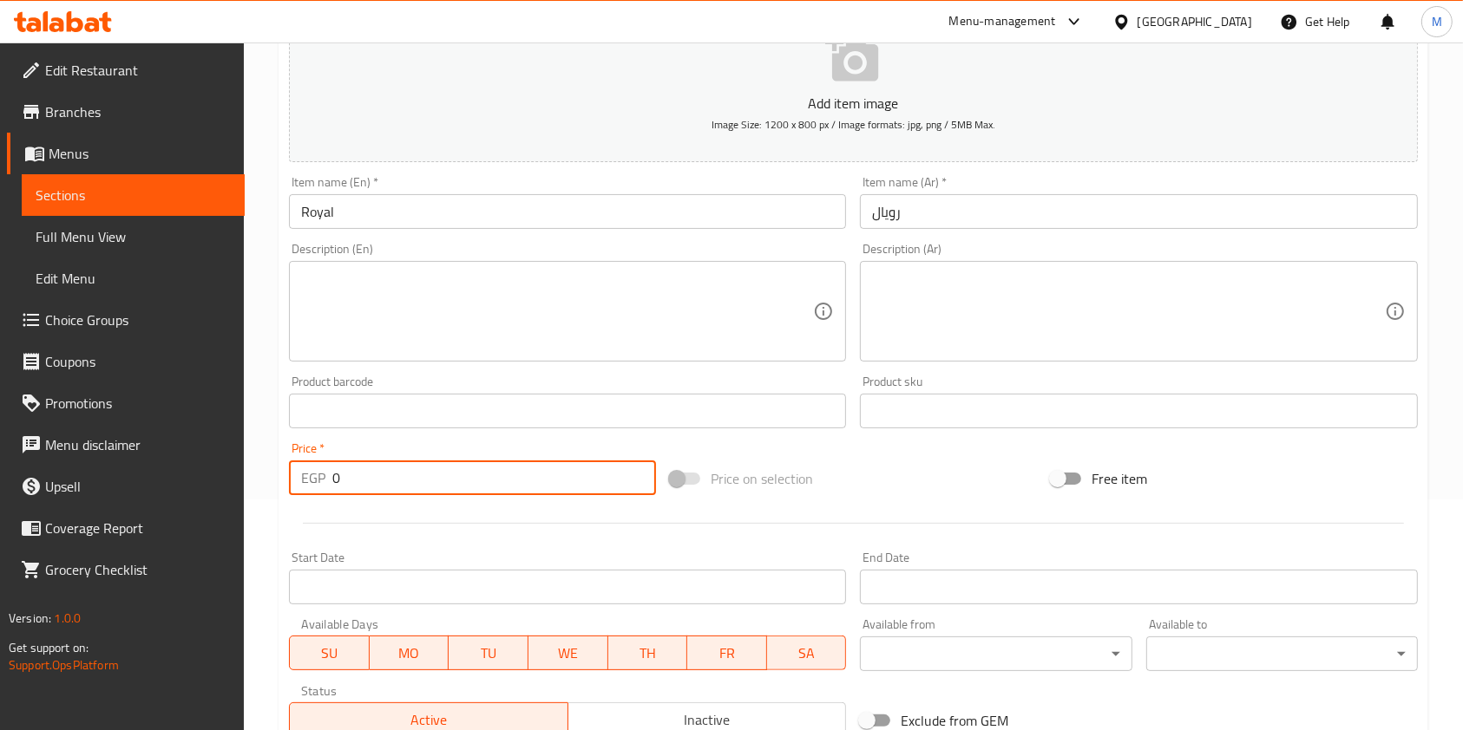
drag, startPoint x: 360, startPoint y: 491, endPoint x: 324, endPoint y: 488, distance: 36.6
click at [324, 488] on div "EGP 0 Price *" at bounding box center [472, 478] width 367 height 35
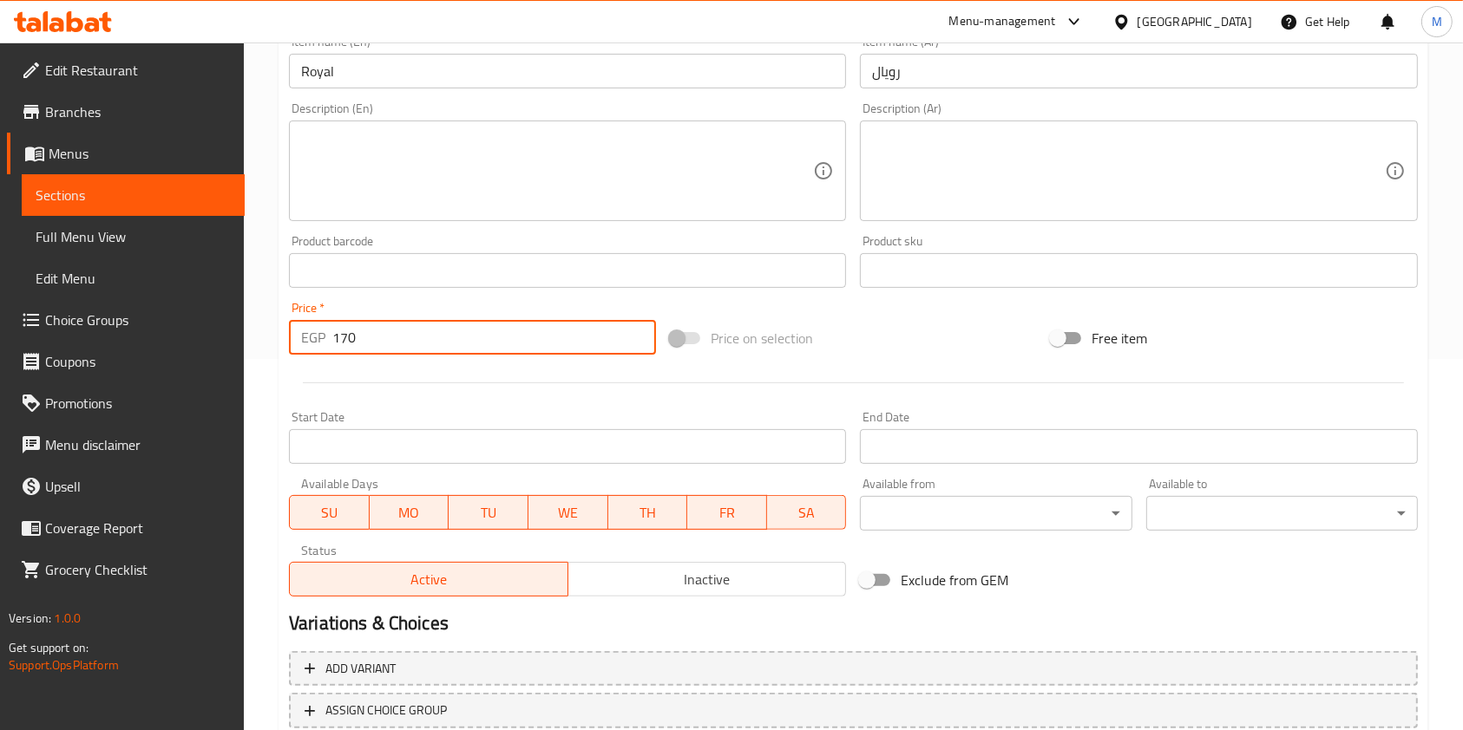
scroll to position [495, 0]
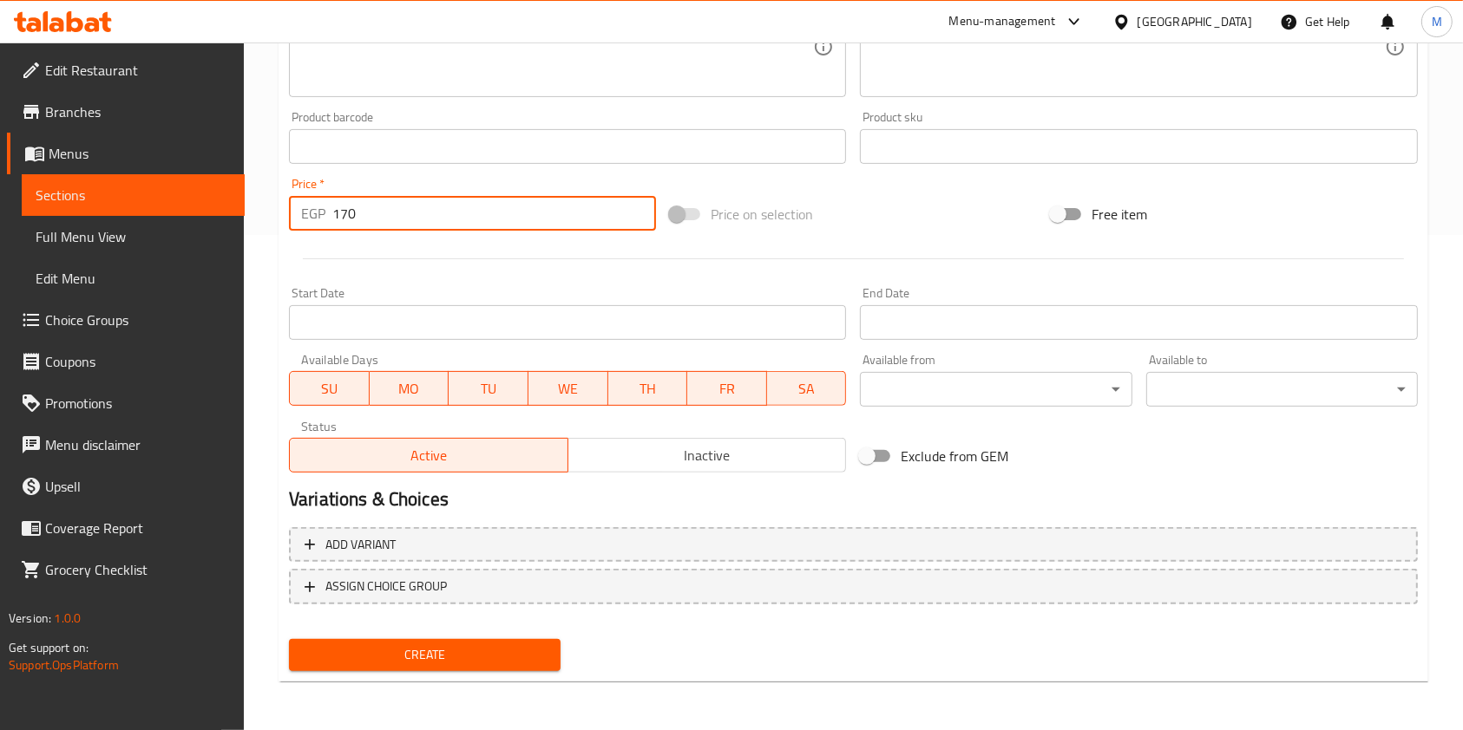
type input "170"
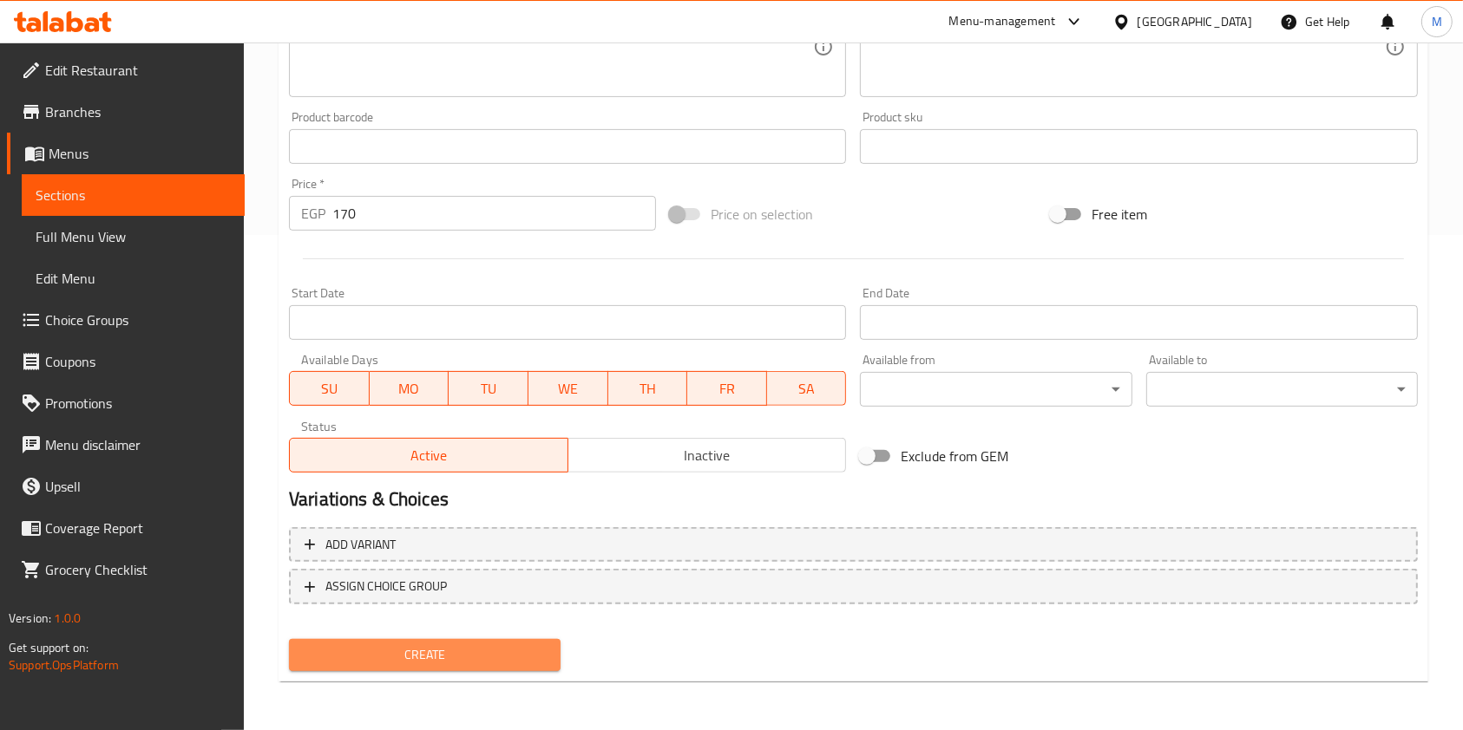
click at [539, 646] on span "Create" at bounding box center [425, 656] width 244 height 22
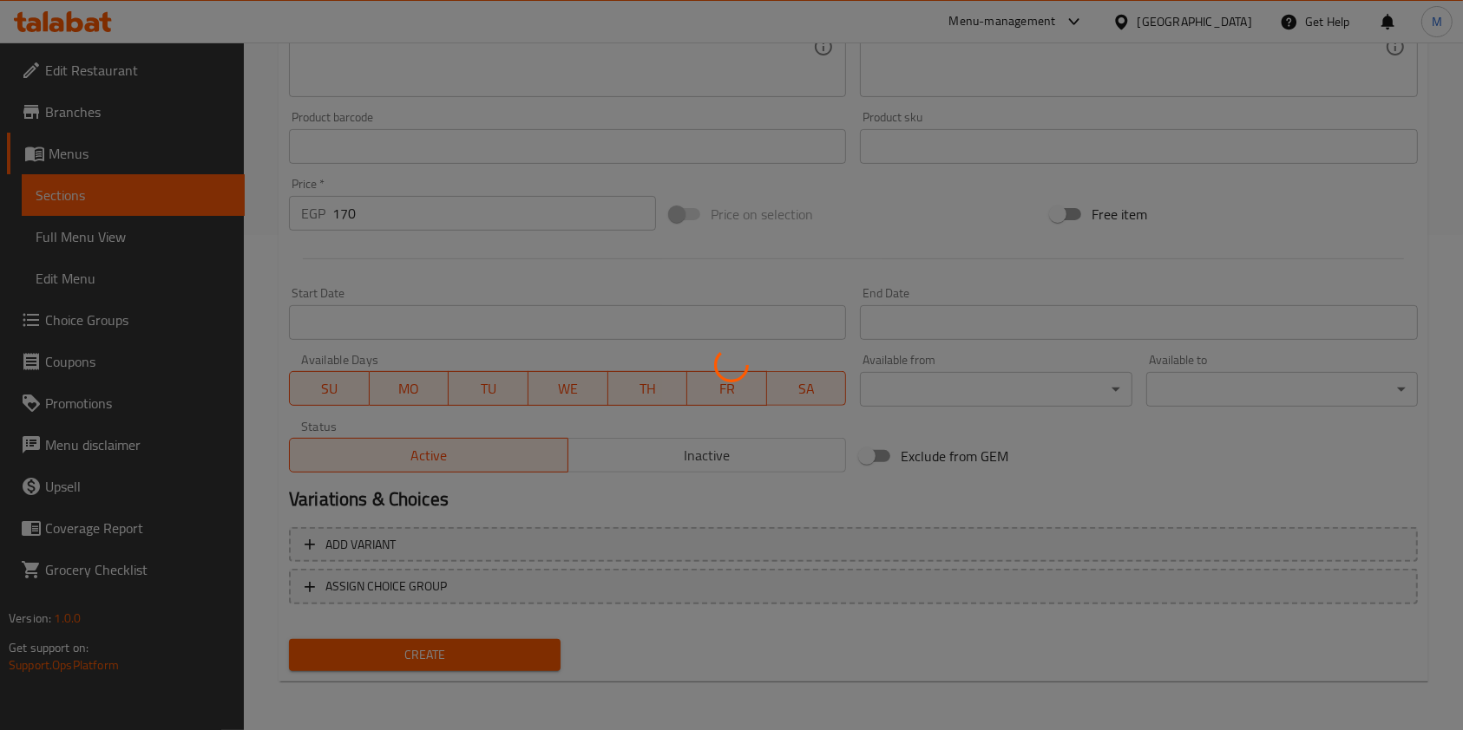
type input "0"
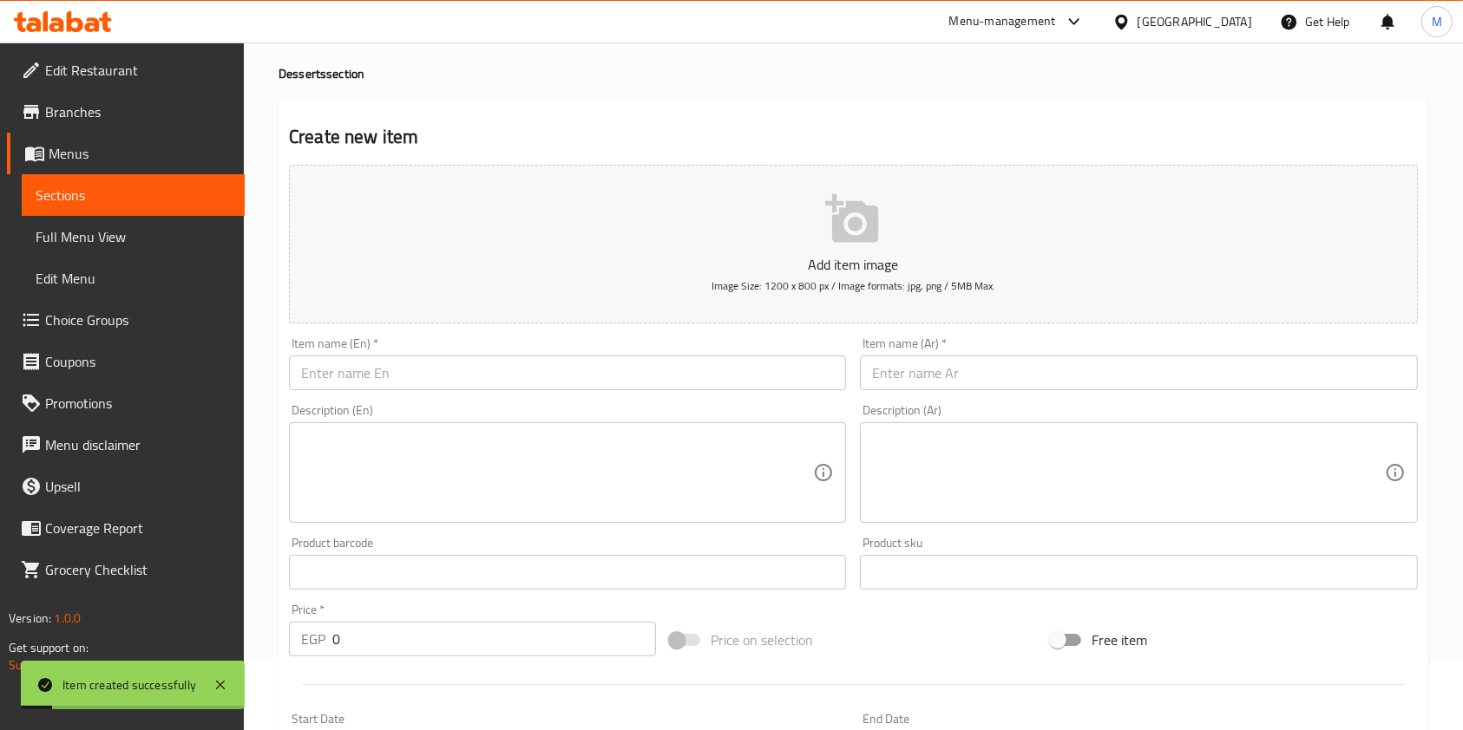
scroll to position [33, 0]
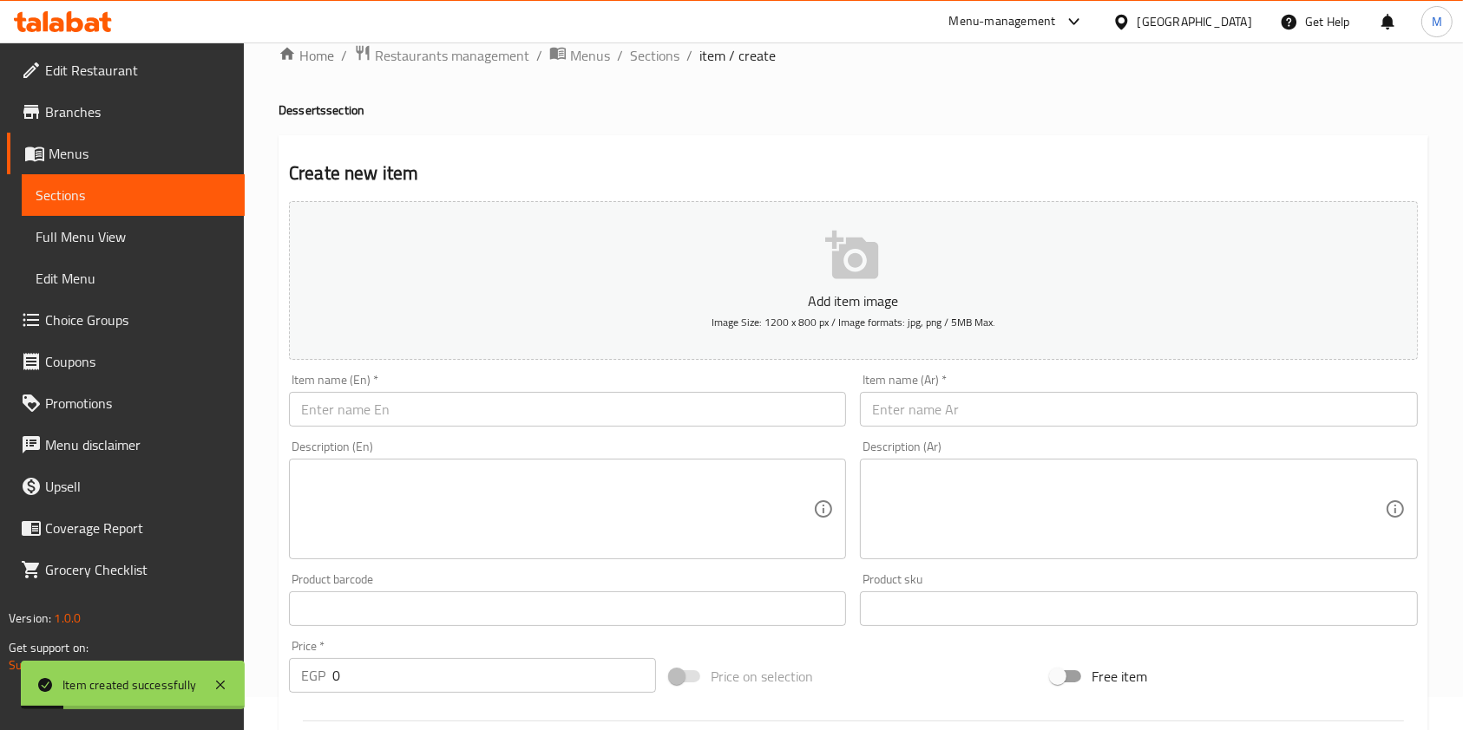
click at [444, 407] on input "text" at bounding box center [567, 409] width 557 height 35
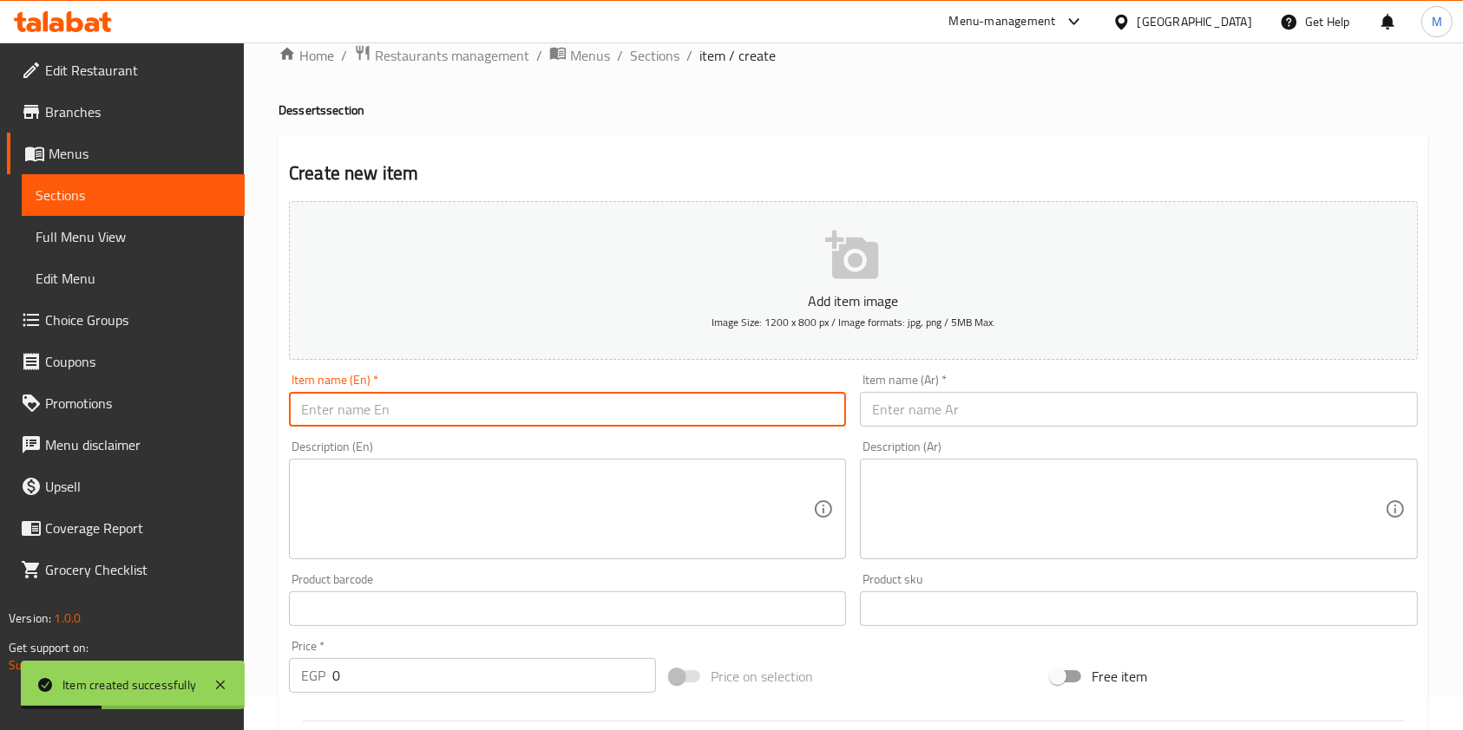
paste input "starwberry mint"
type input "starwberry mint"
click at [861, 401] on input "text" at bounding box center [1138, 409] width 557 height 35
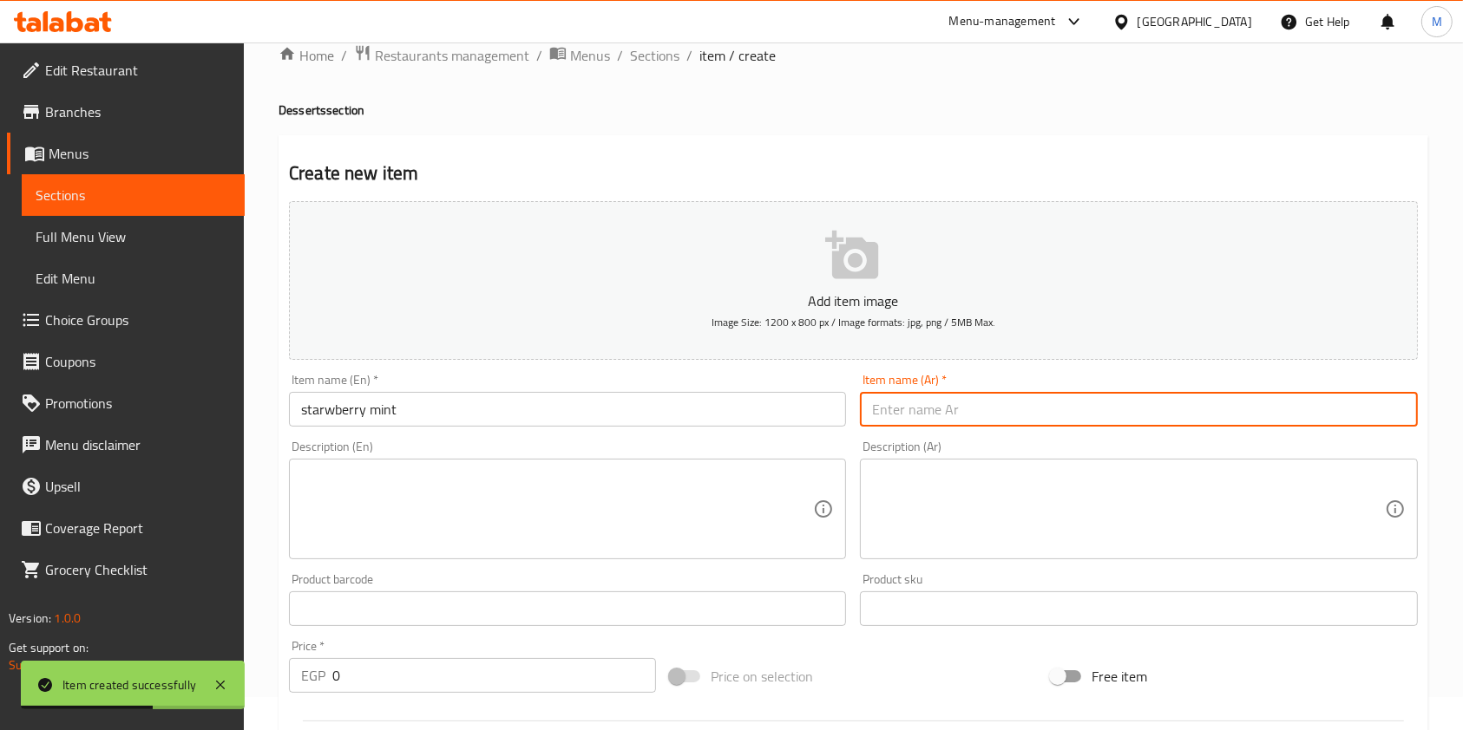
paste input "فراولة بالنعناع"
type input "فراولة بالنعناع"
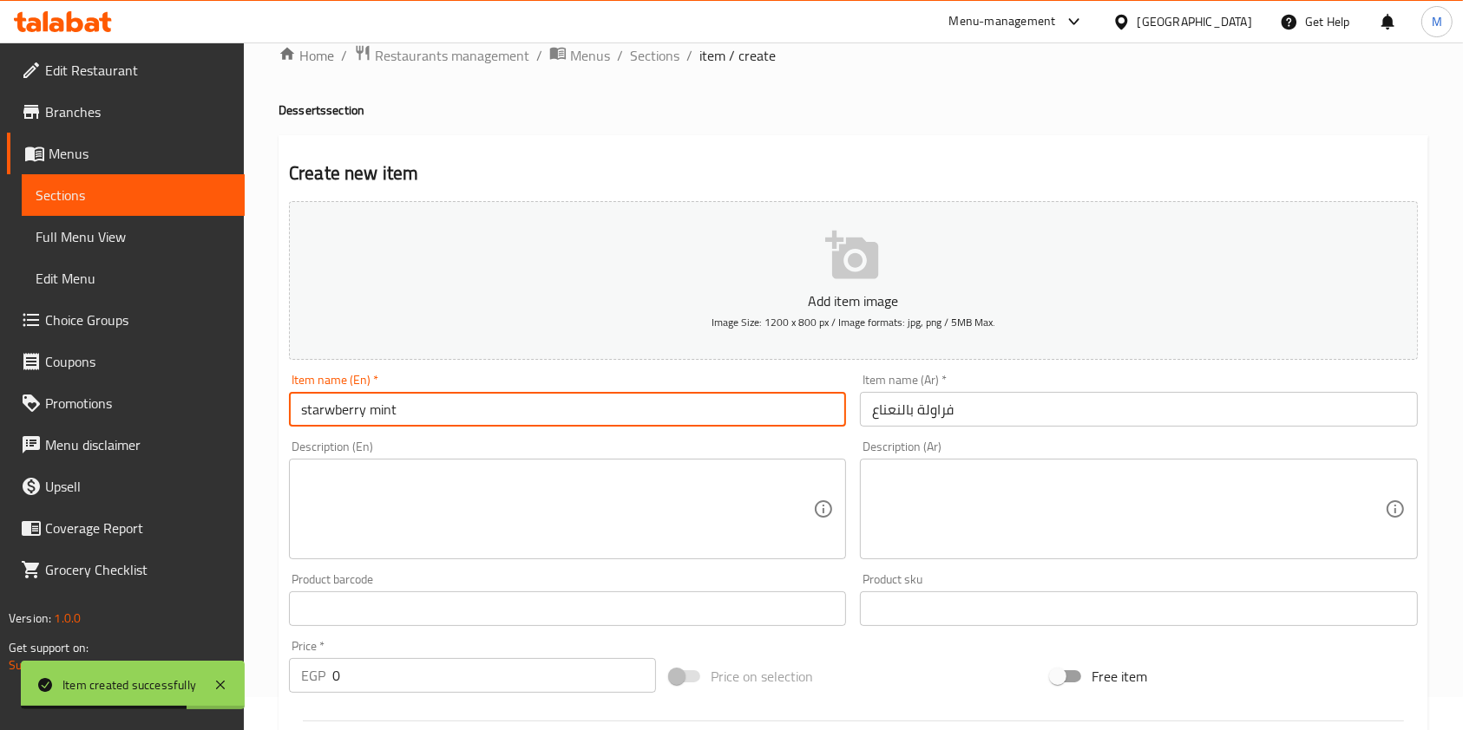
click at [298, 416] on input "starwberry mint" at bounding box center [567, 409] width 557 height 35
click at [376, 416] on input "Starwberry mint" at bounding box center [567, 409] width 557 height 35
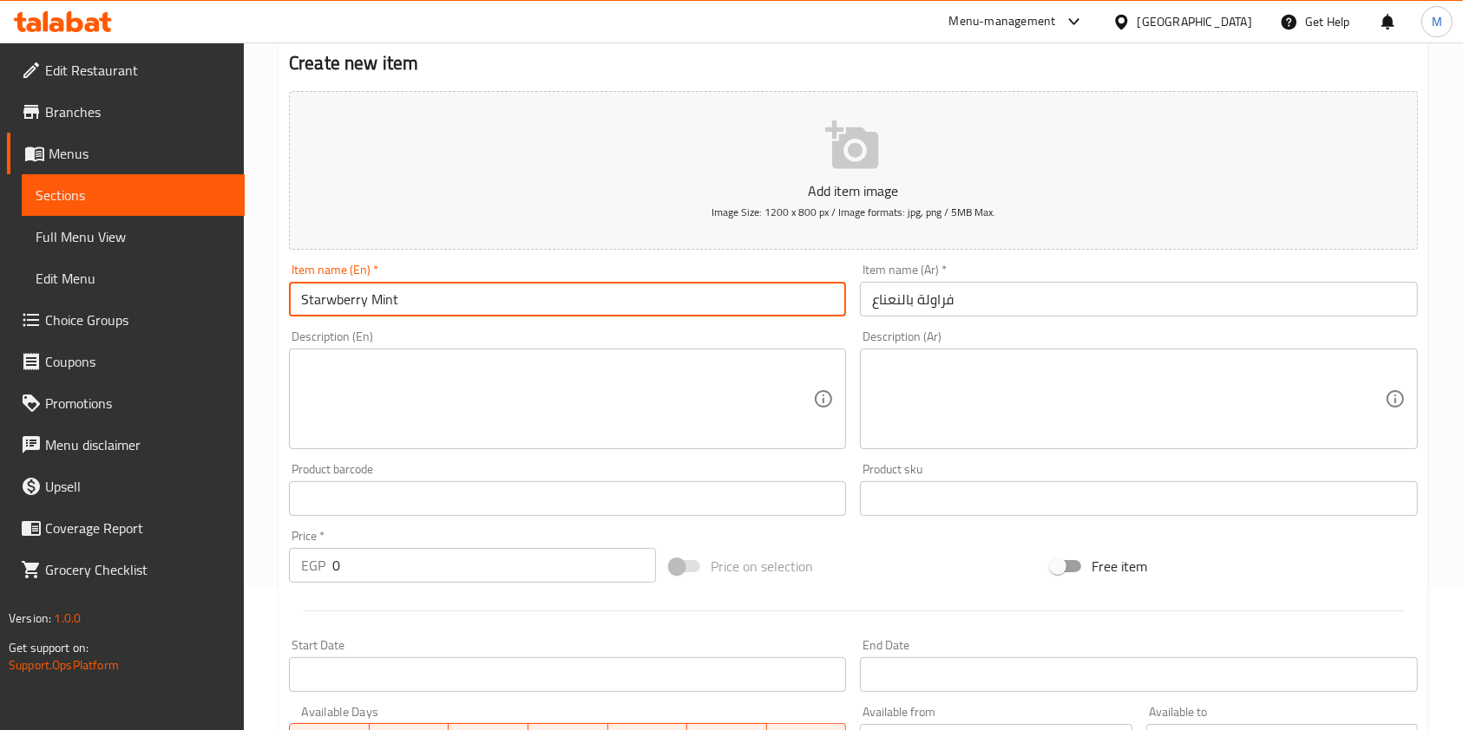
scroll to position [264, 0]
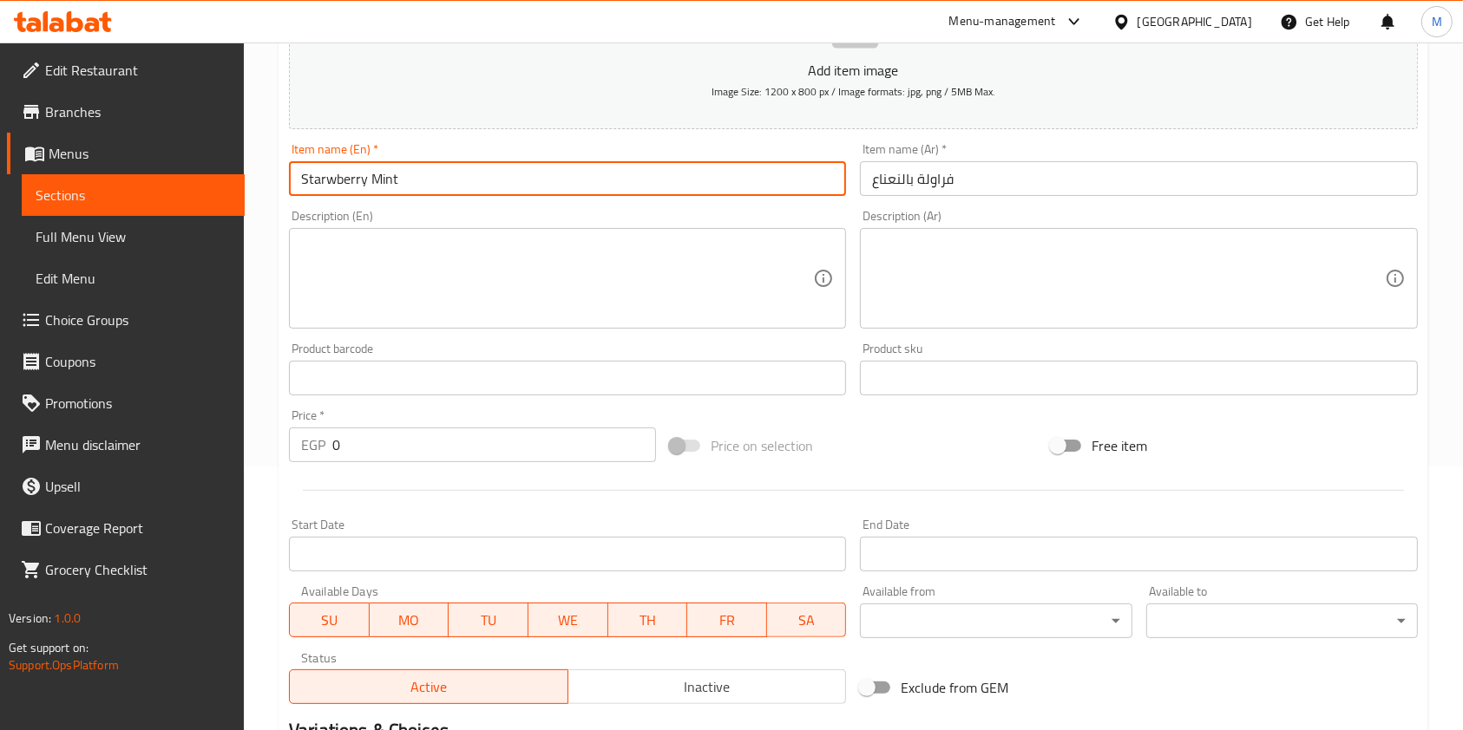
type input "Starwberry Mint"
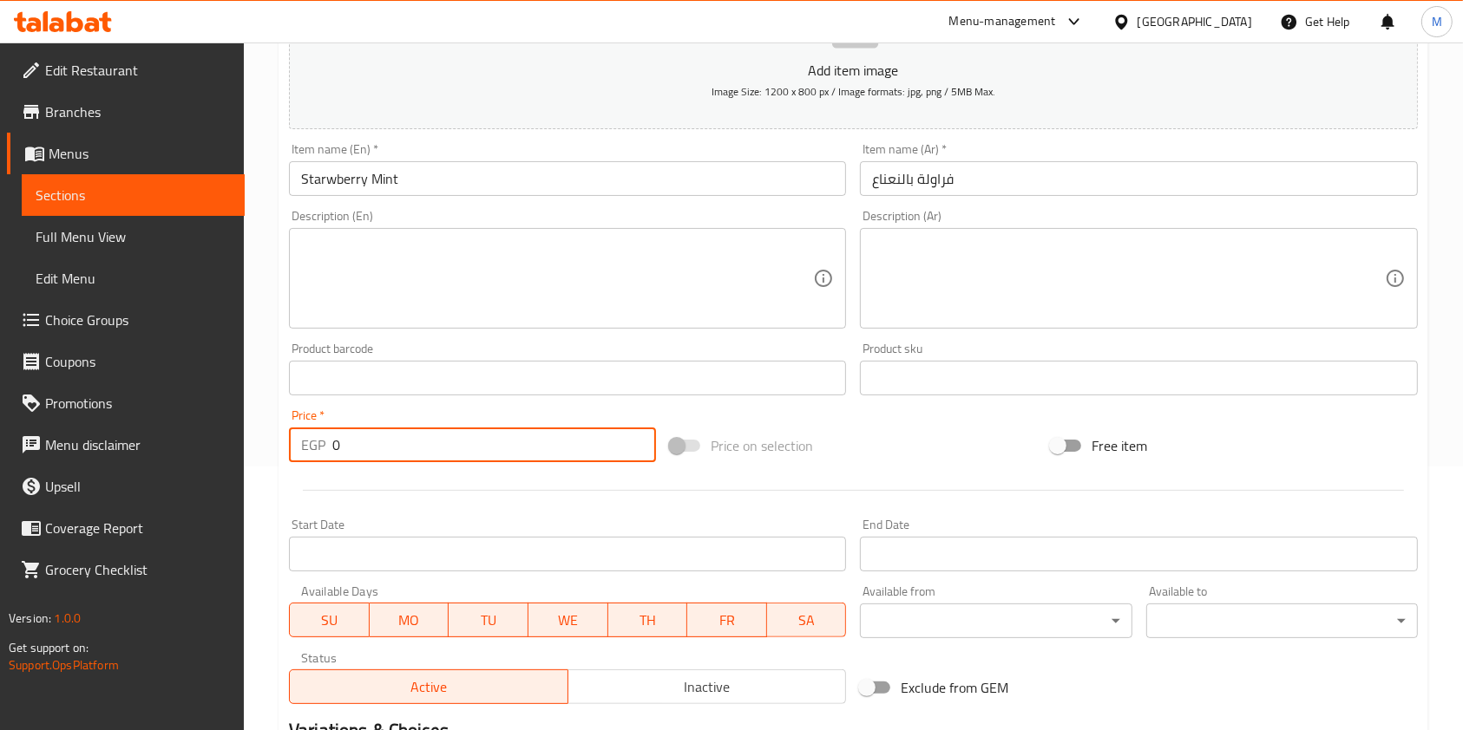
drag, startPoint x: 349, startPoint y: 448, endPoint x: 328, endPoint y: 455, distance: 21.9
click at [328, 455] on div "EGP 0 Price *" at bounding box center [472, 445] width 367 height 35
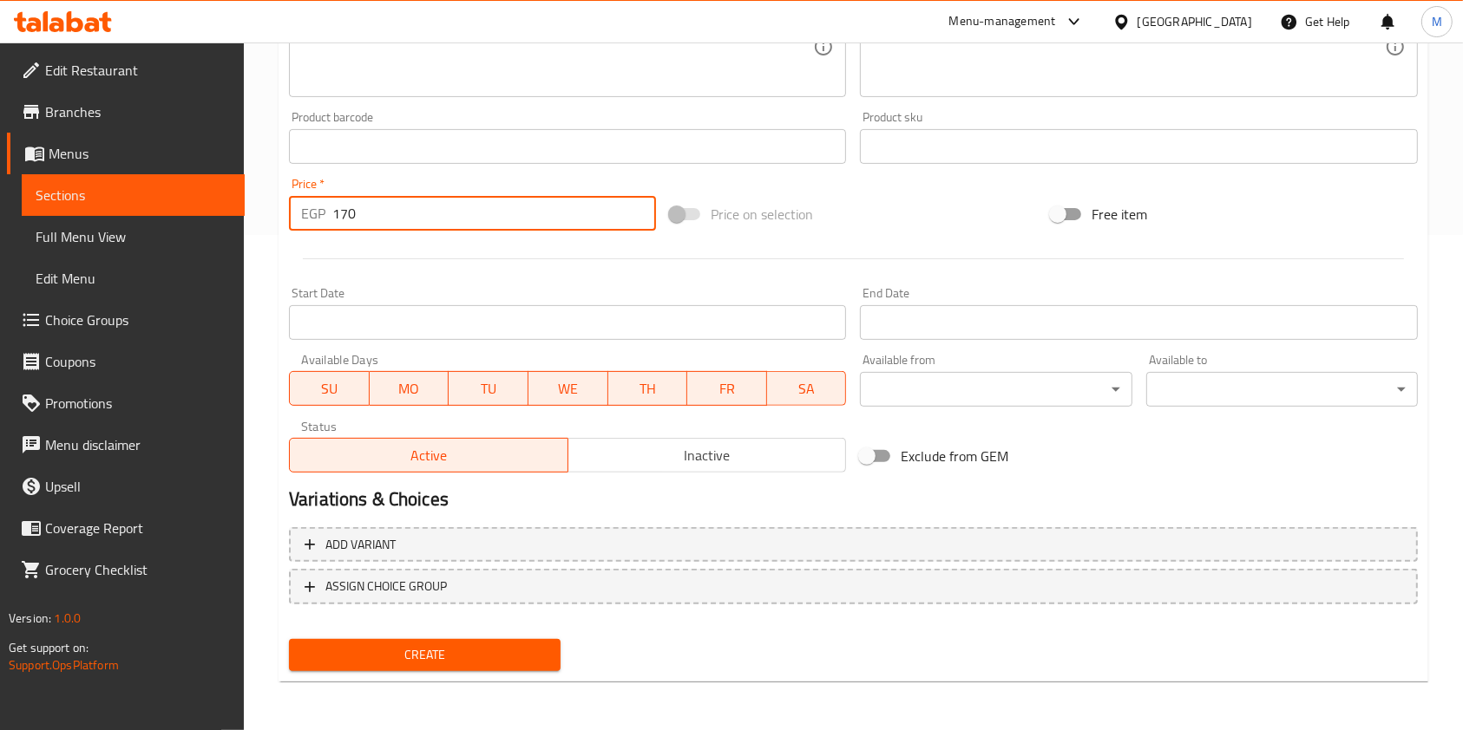
type input "170"
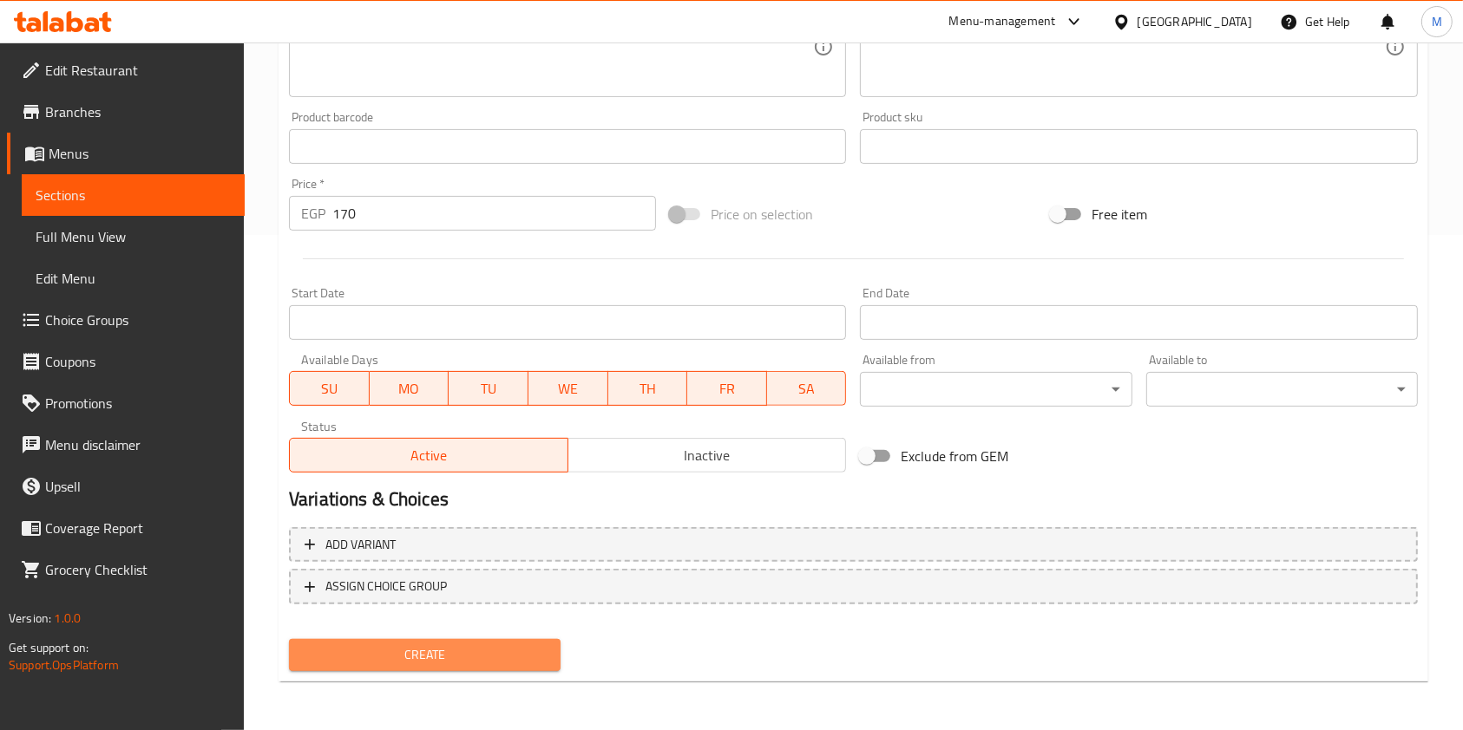
click at [520, 646] on span "Create" at bounding box center [425, 656] width 244 height 22
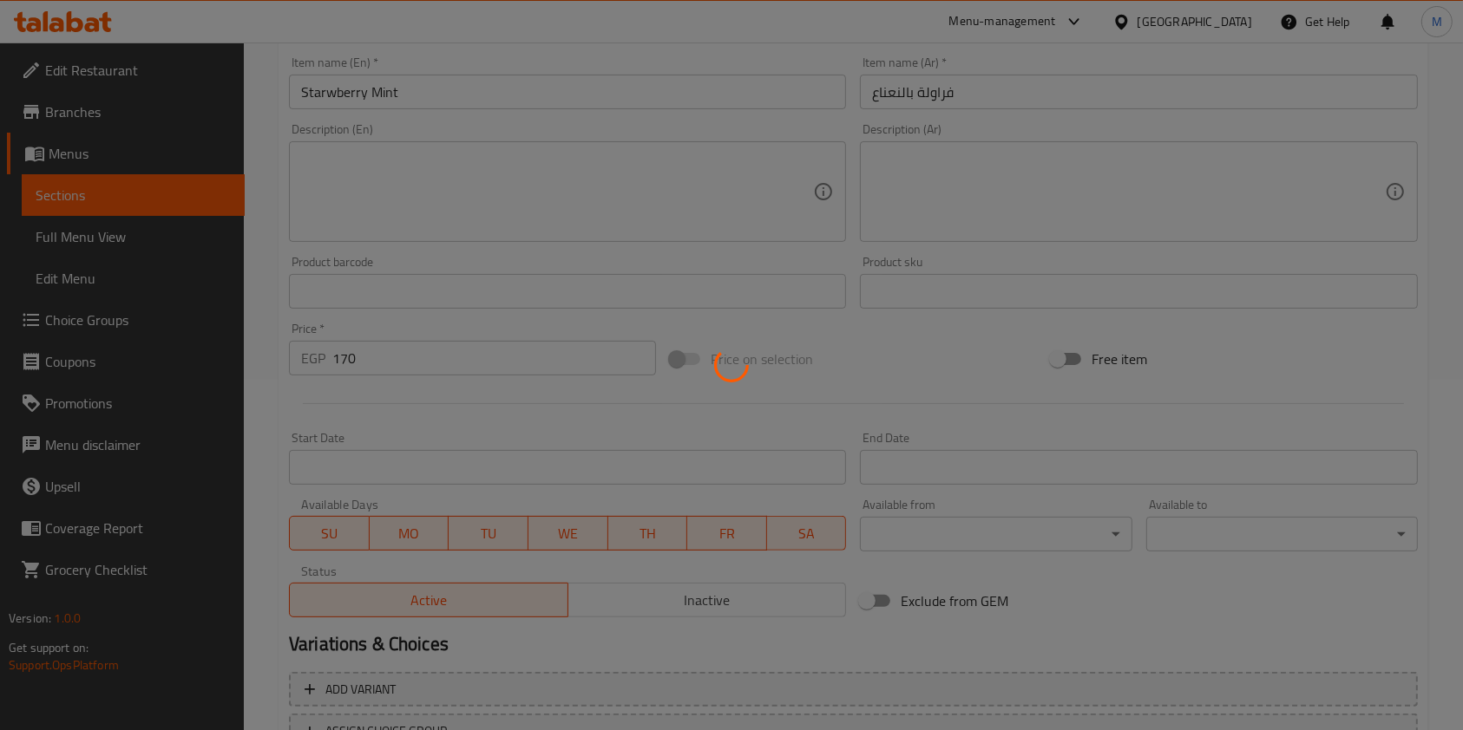
scroll to position [148, 0]
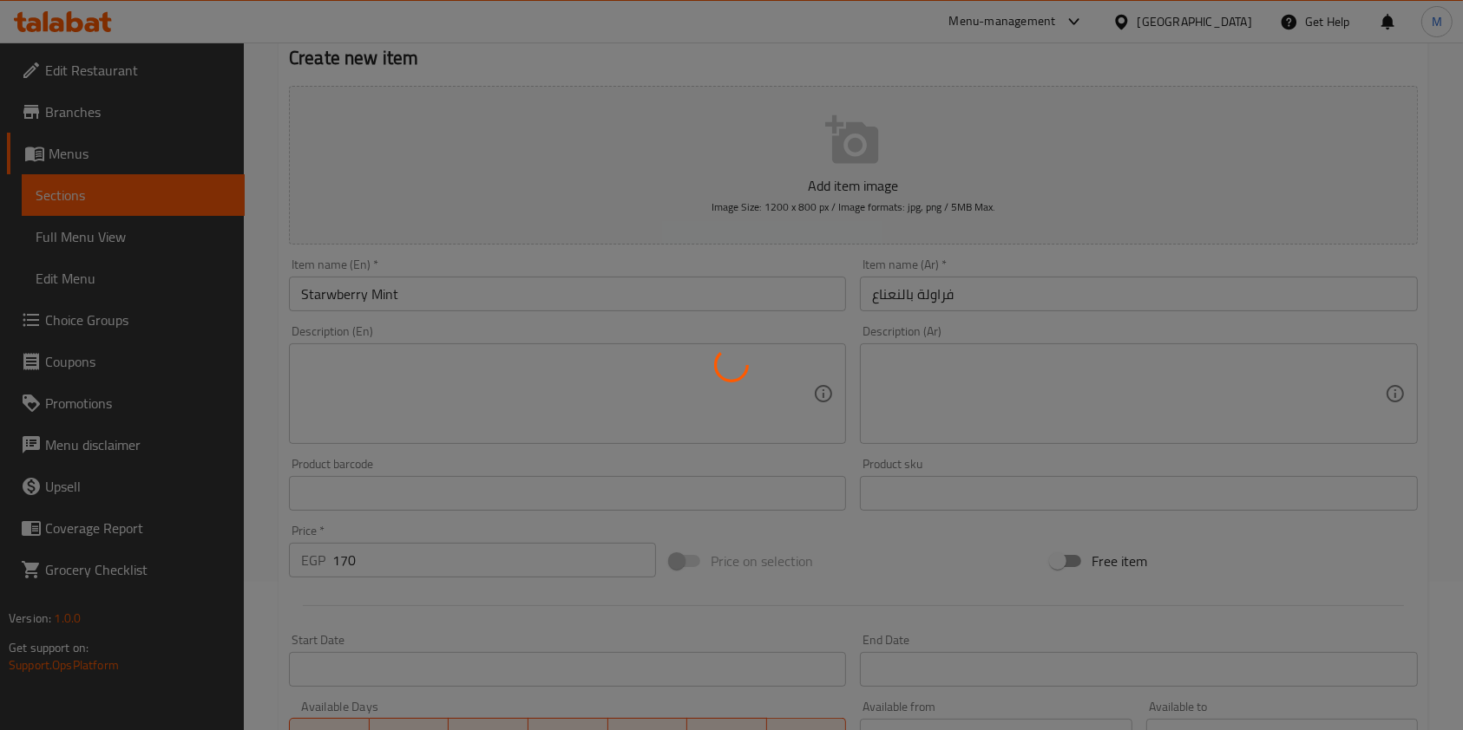
type input "0"
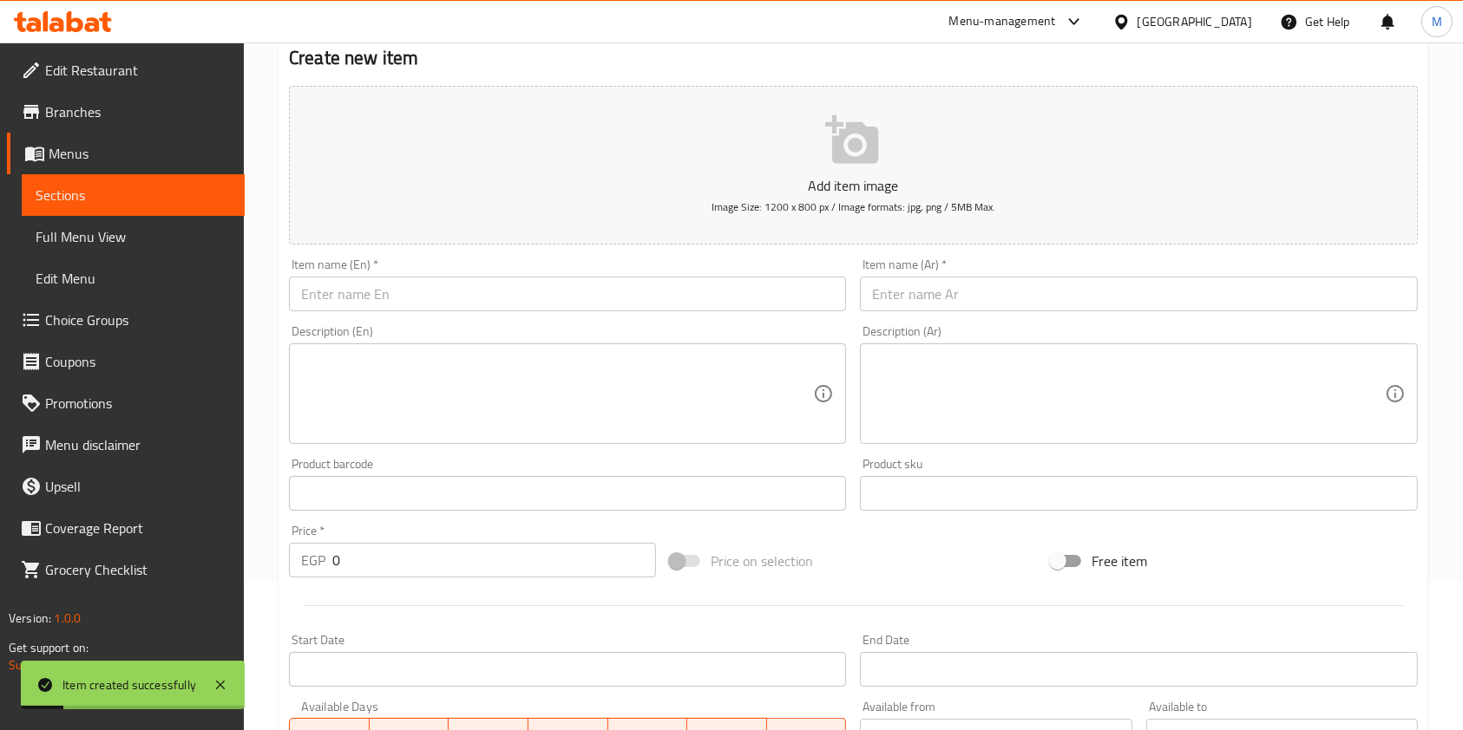
click at [413, 316] on div "Item name (En)   * Item name (En) *" at bounding box center [567, 285] width 571 height 67
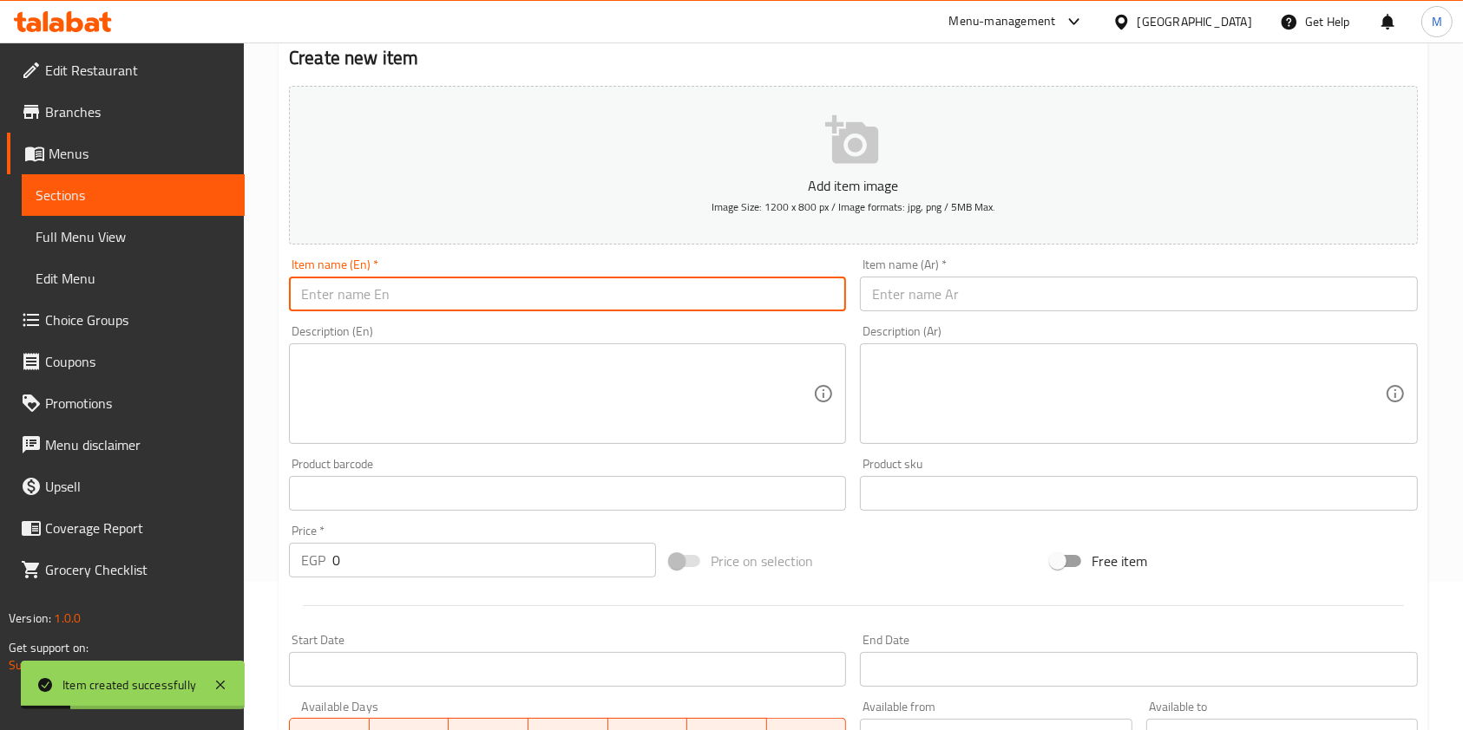
click at [412, 306] on input "text" at bounding box center [567, 294] width 557 height 35
paste input "snickers"
type input "snickers"
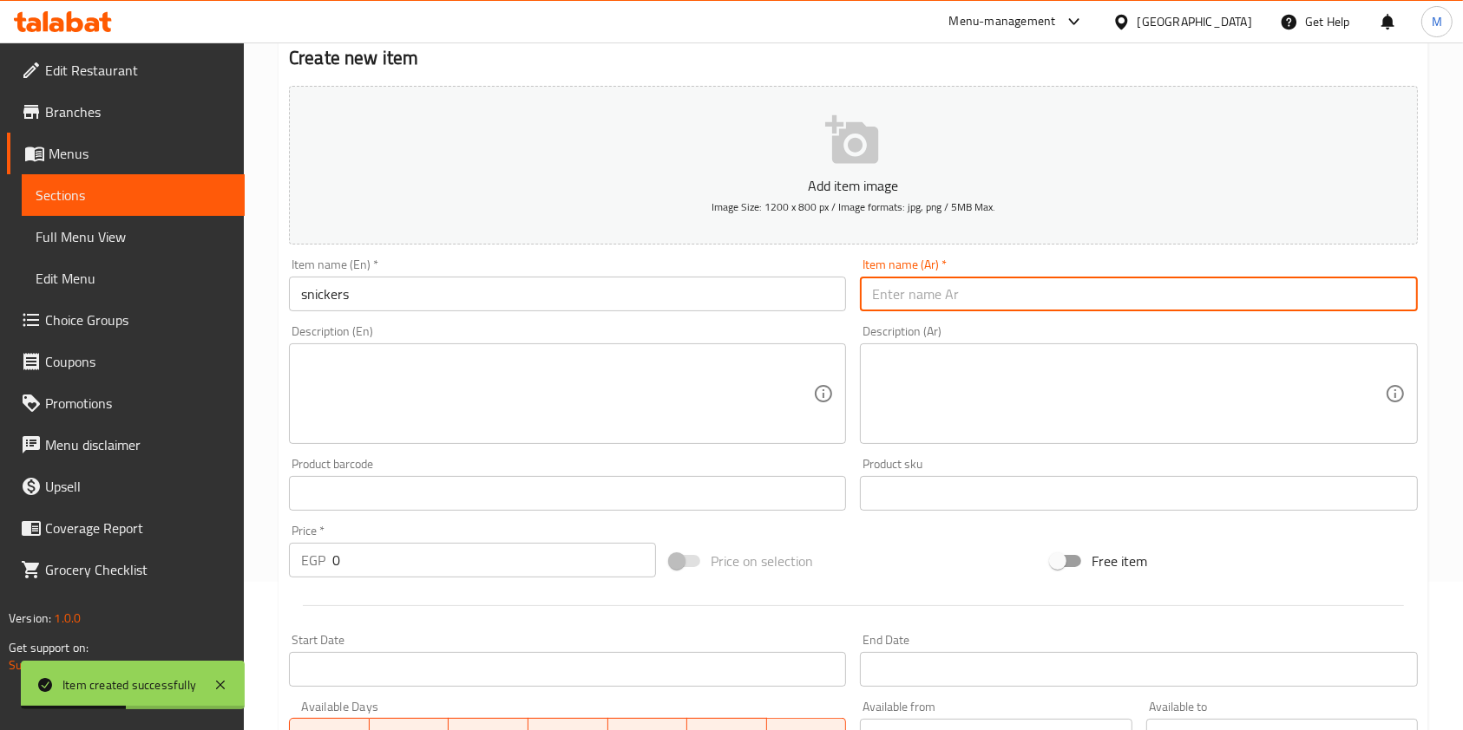
click at [910, 302] on input "text" at bounding box center [1138, 294] width 557 height 35
paste input "سنيكرز"
type input "سنيكرز"
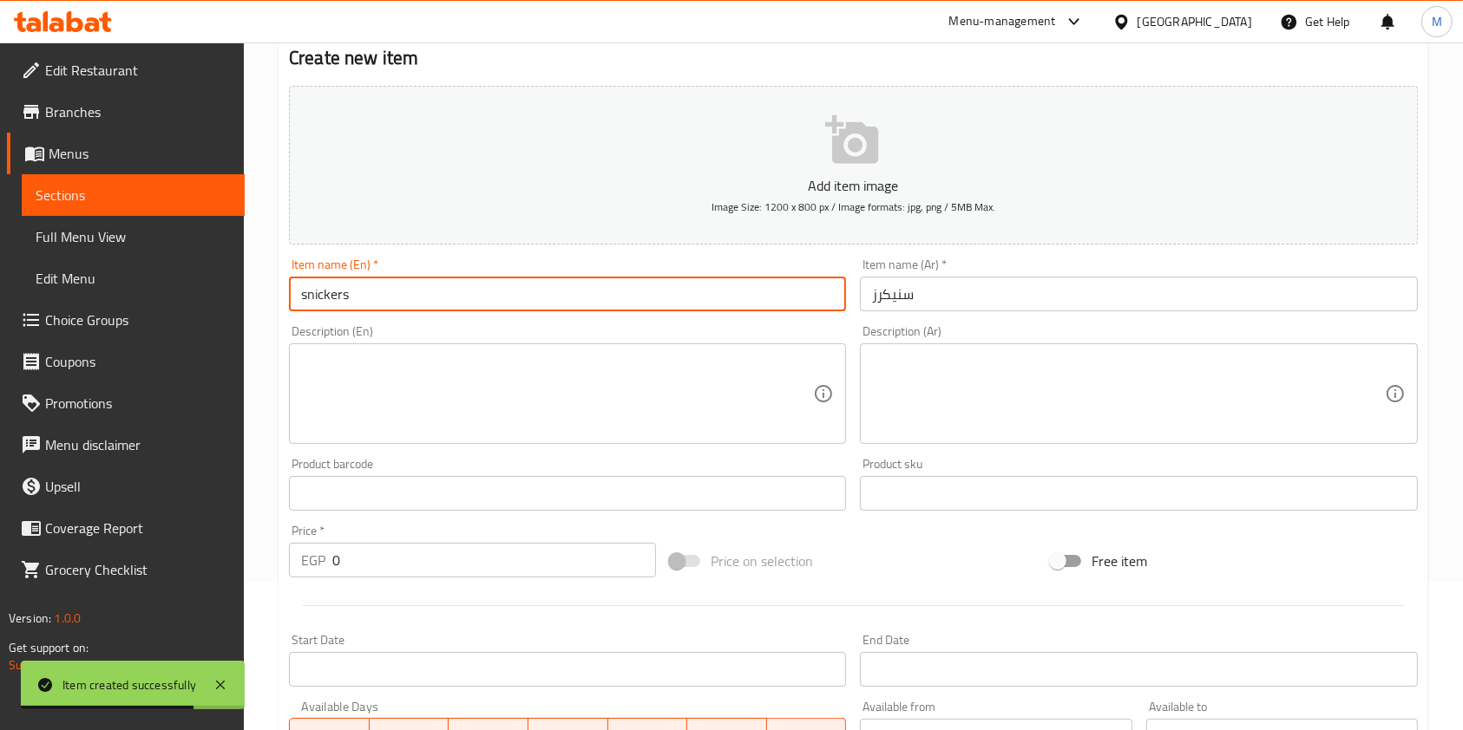
click at [306, 300] on input "snickers" at bounding box center [567, 294] width 557 height 35
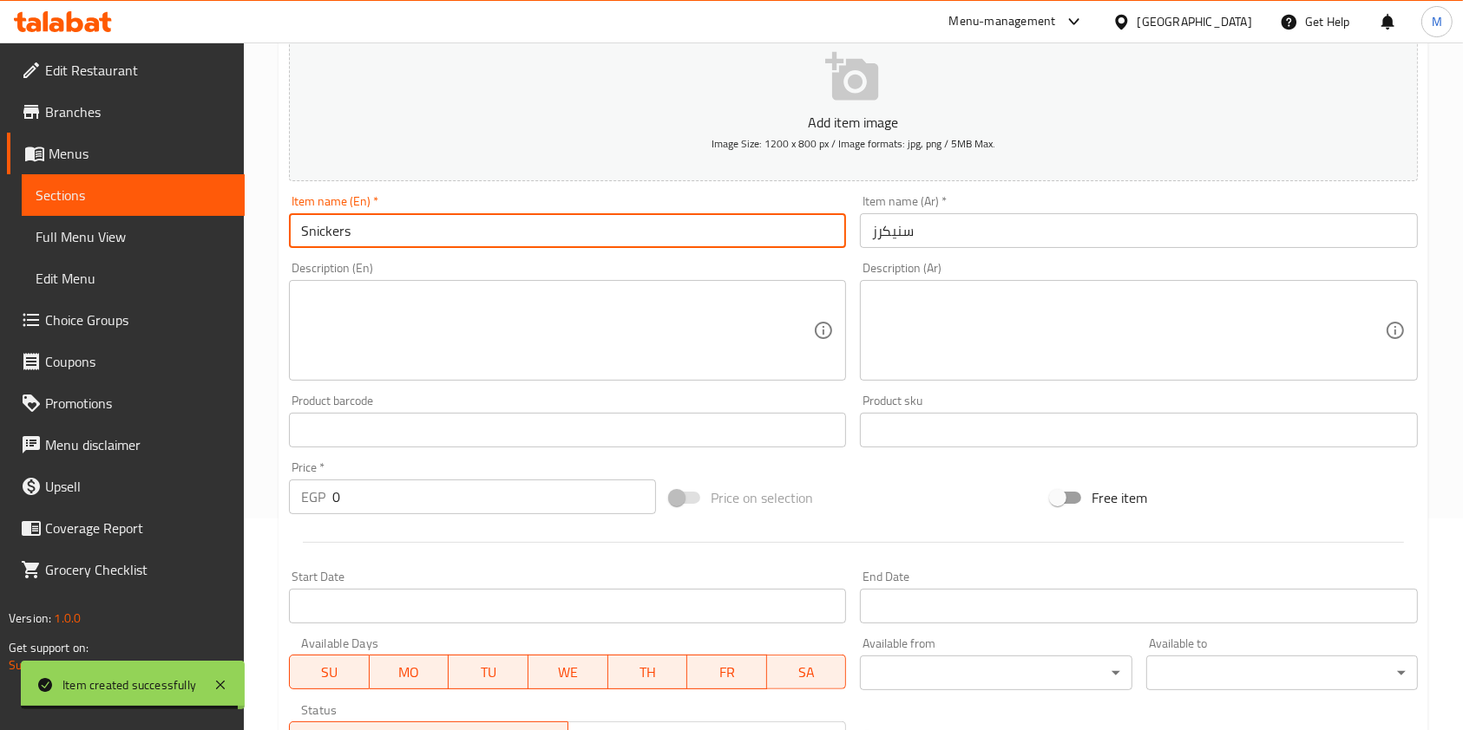
scroll to position [264, 0]
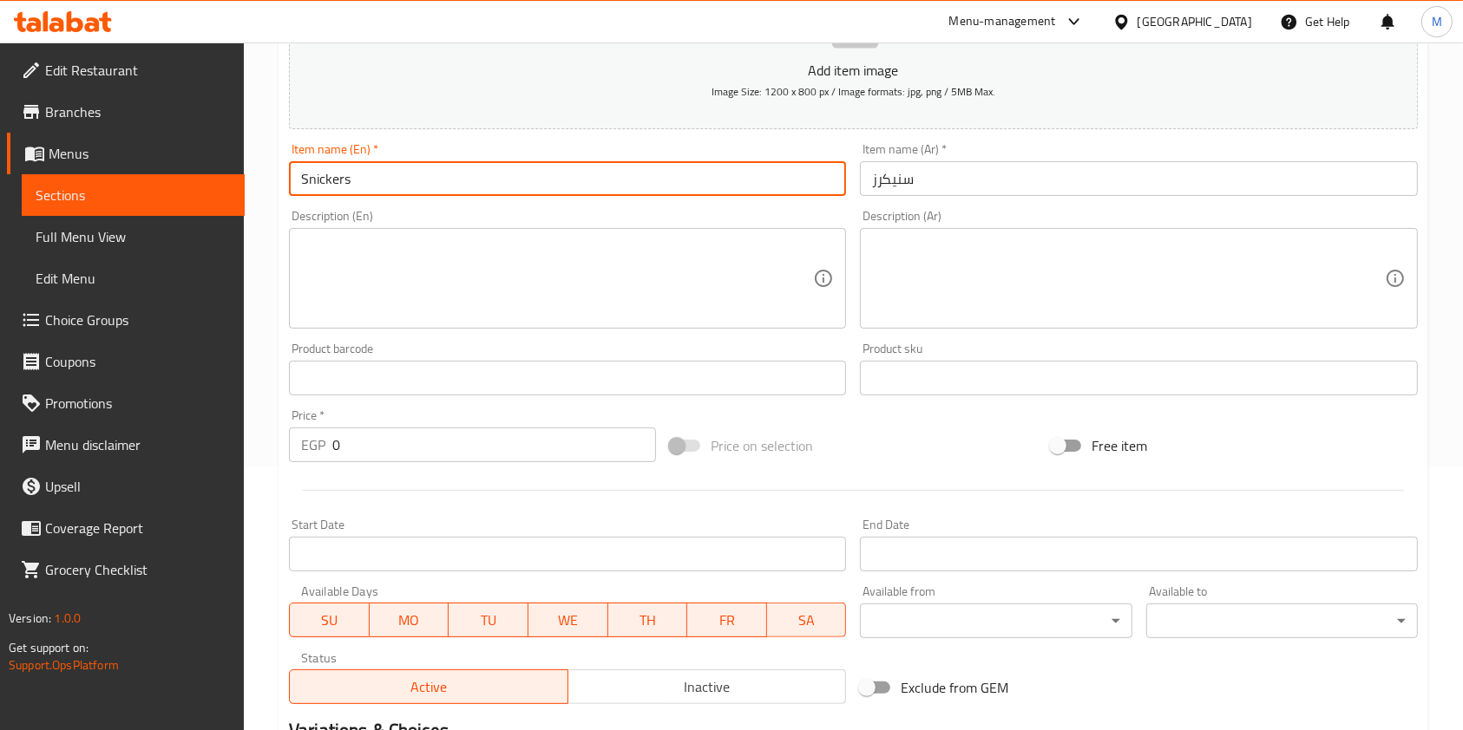
type input "Snickers"
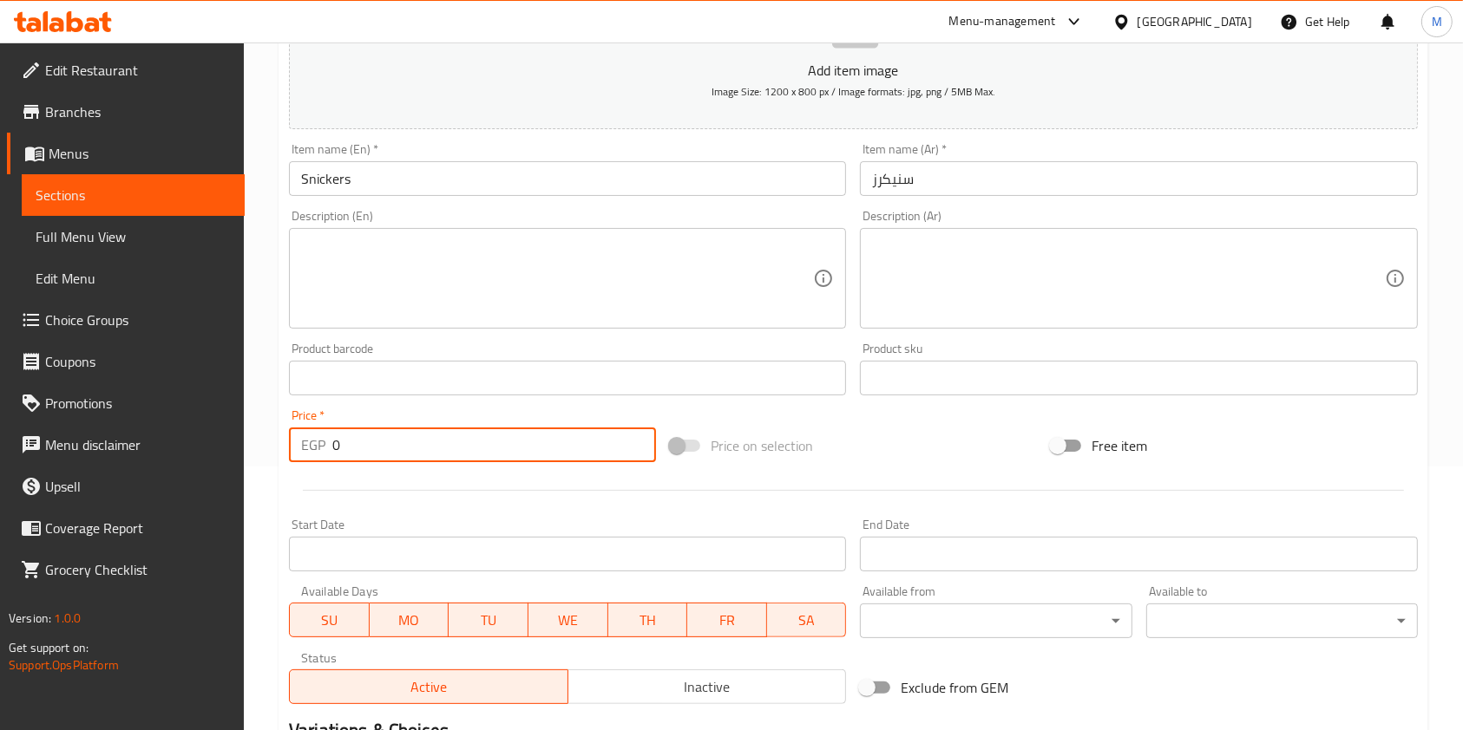
drag, startPoint x: 365, startPoint y: 448, endPoint x: 331, endPoint y: 439, distance: 34.9
click at [332, 439] on input "0" at bounding box center [494, 445] width 324 height 35
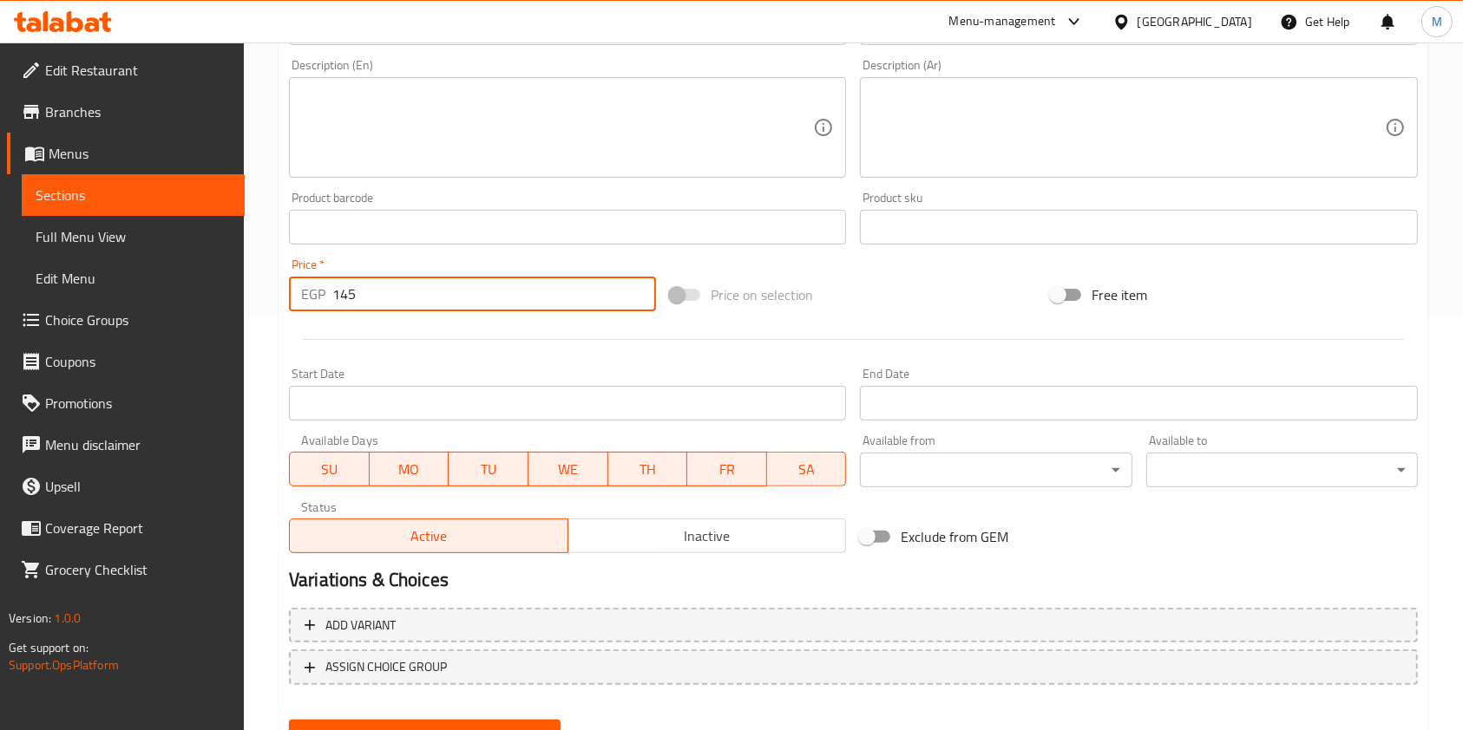
scroll to position [495, 0]
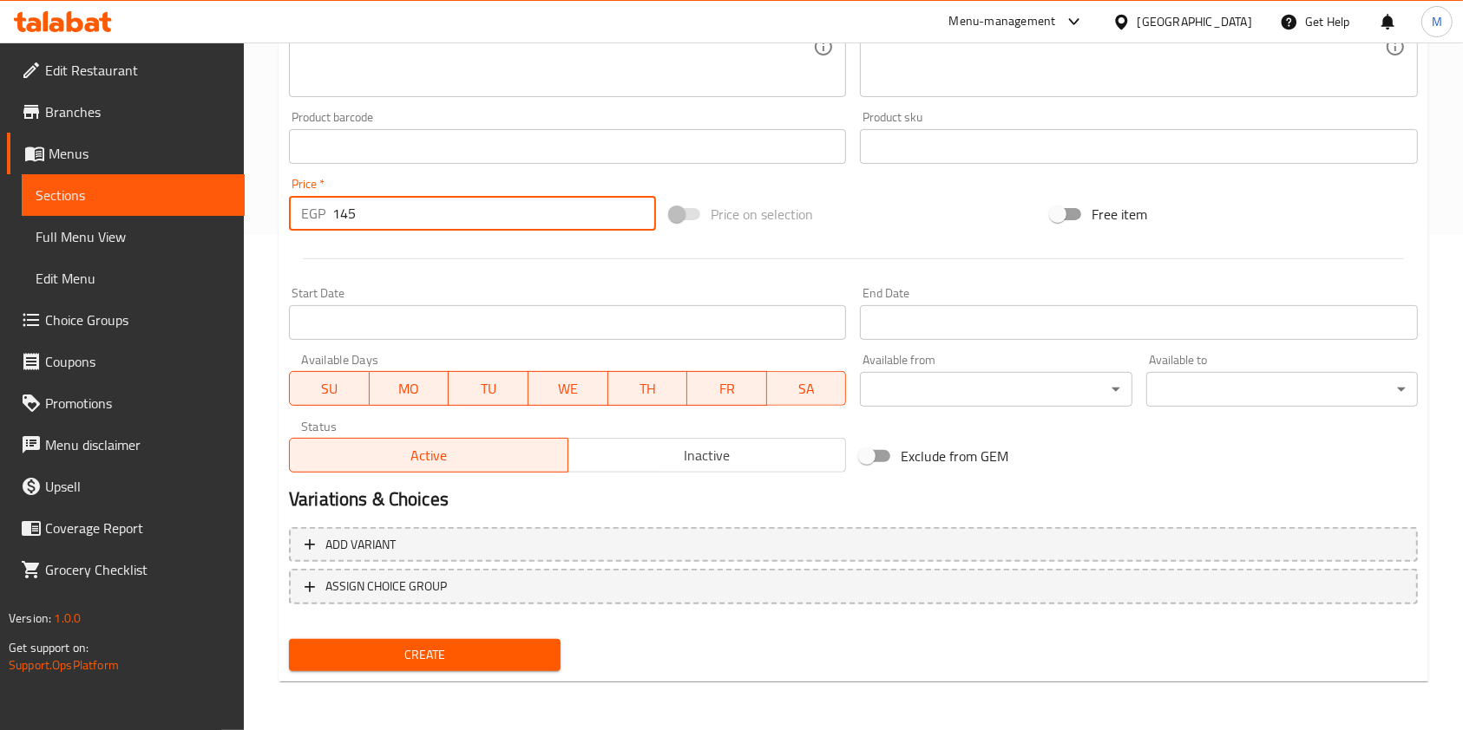
type input "145"
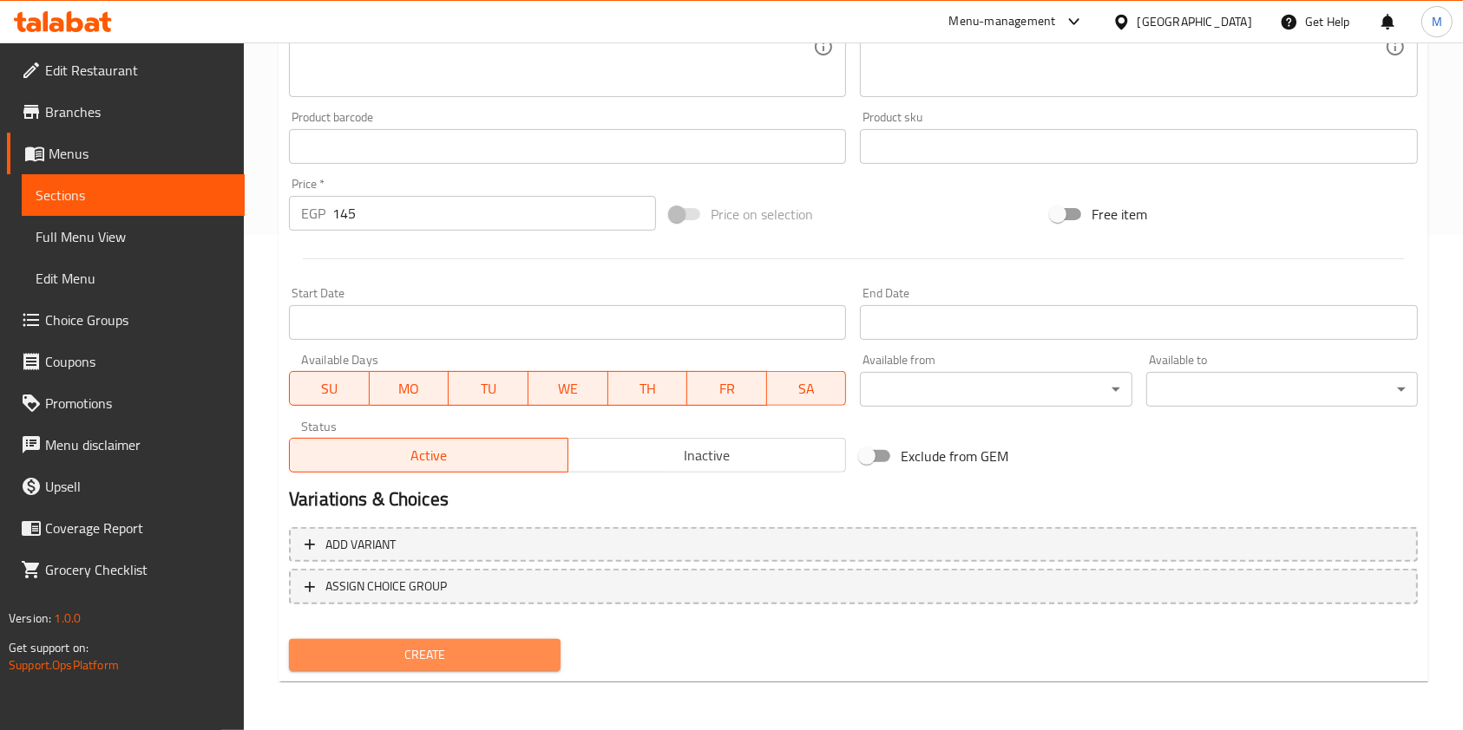
click at [524, 647] on span "Create" at bounding box center [425, 656] width 244 height 22
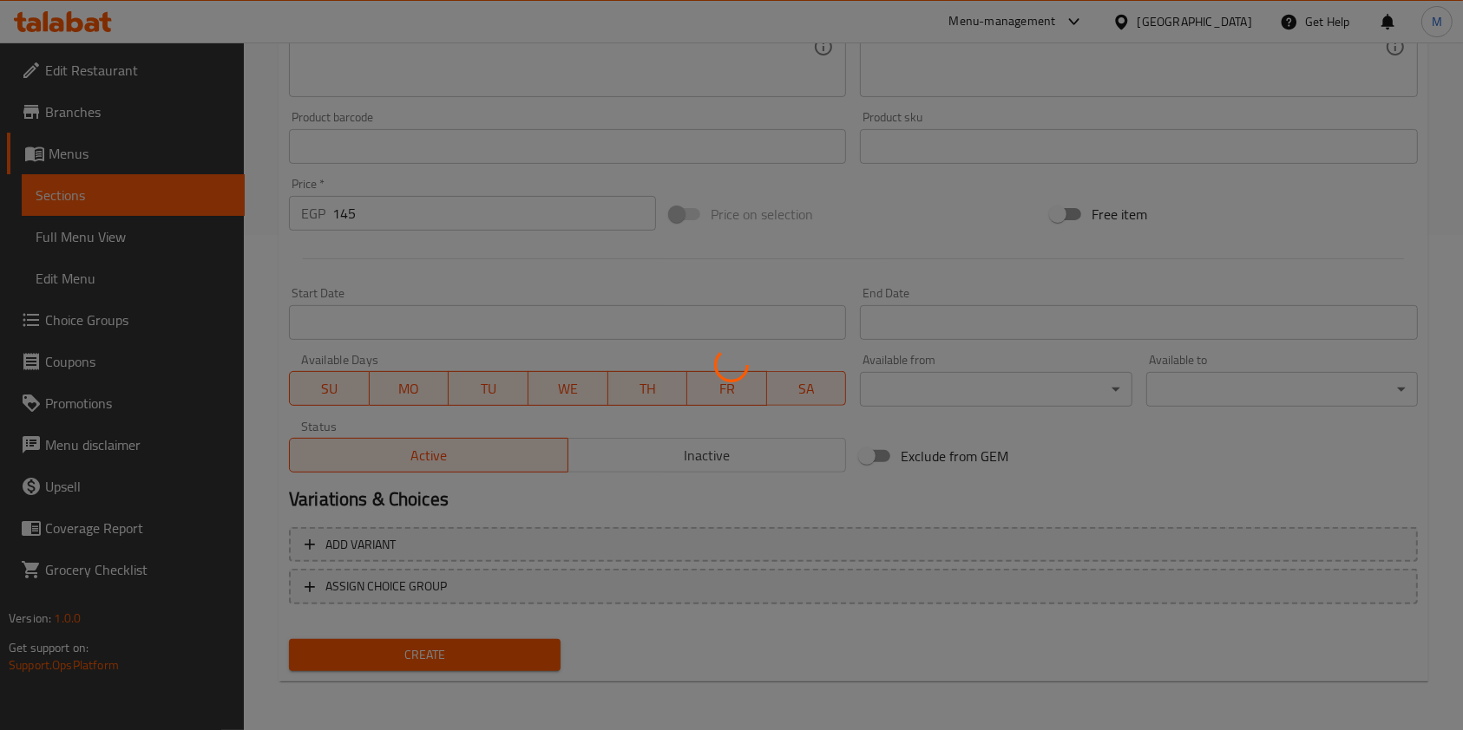
type input "0"
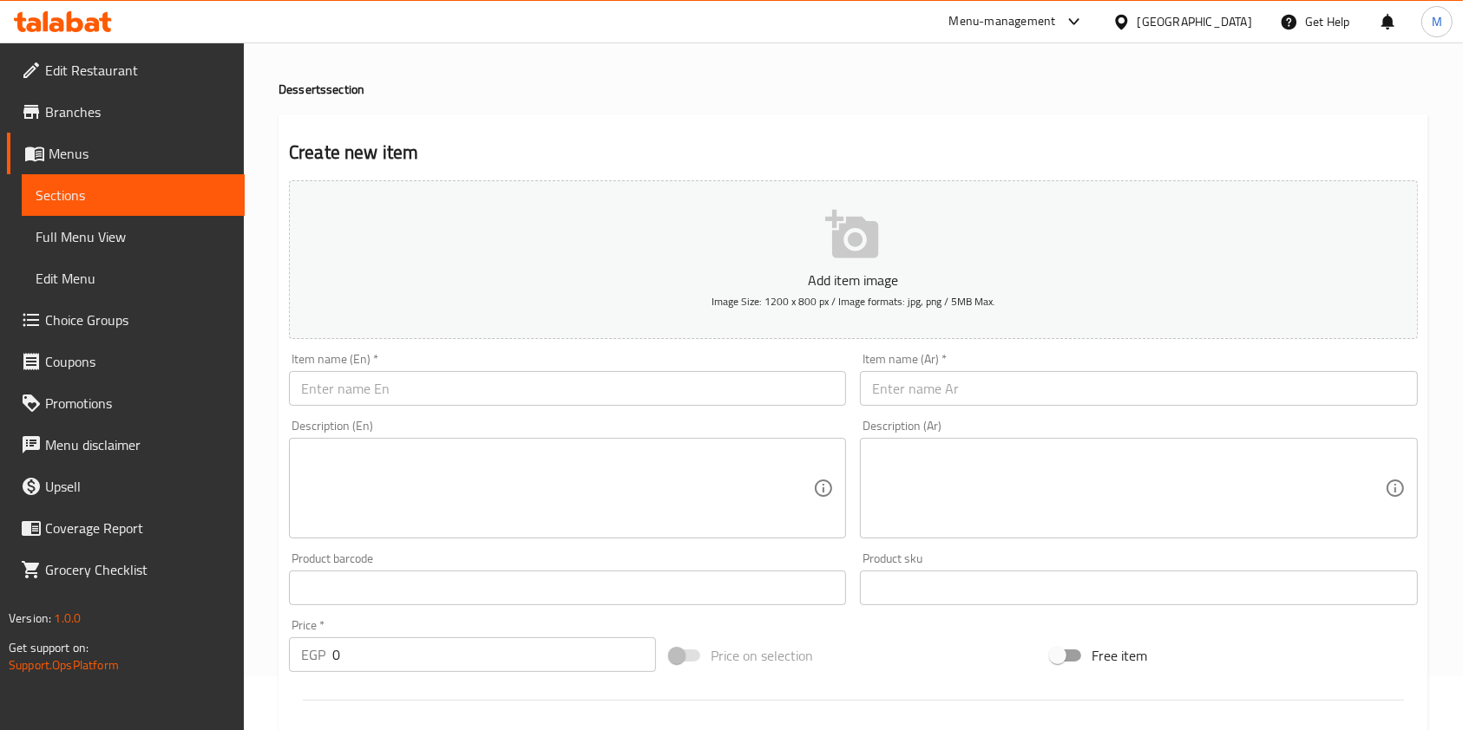
scroll to position [33, 0]
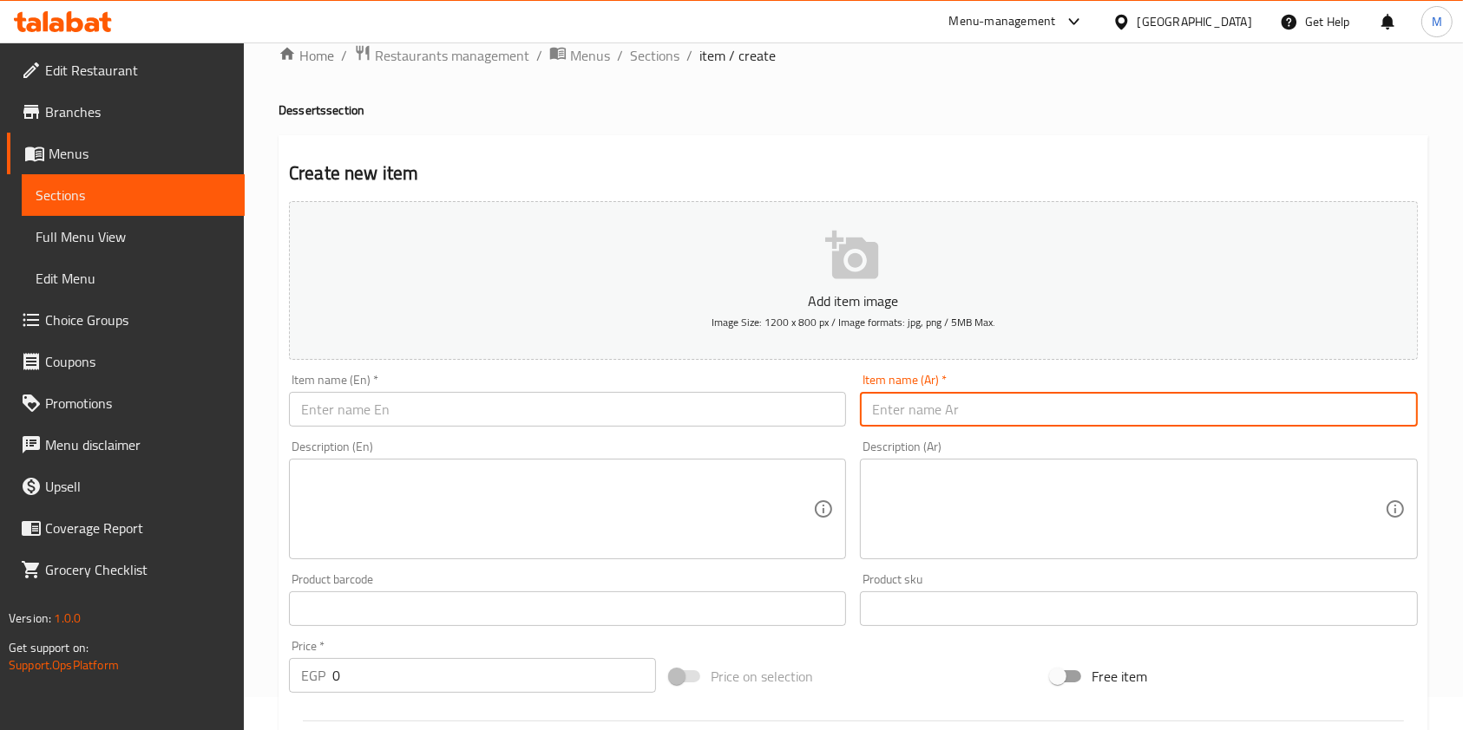
click at [913, 393] on input "text" at bounding box center [1138, 409] width 557 height 35
paste input "سنيكرز"
type input "سنيكرز"
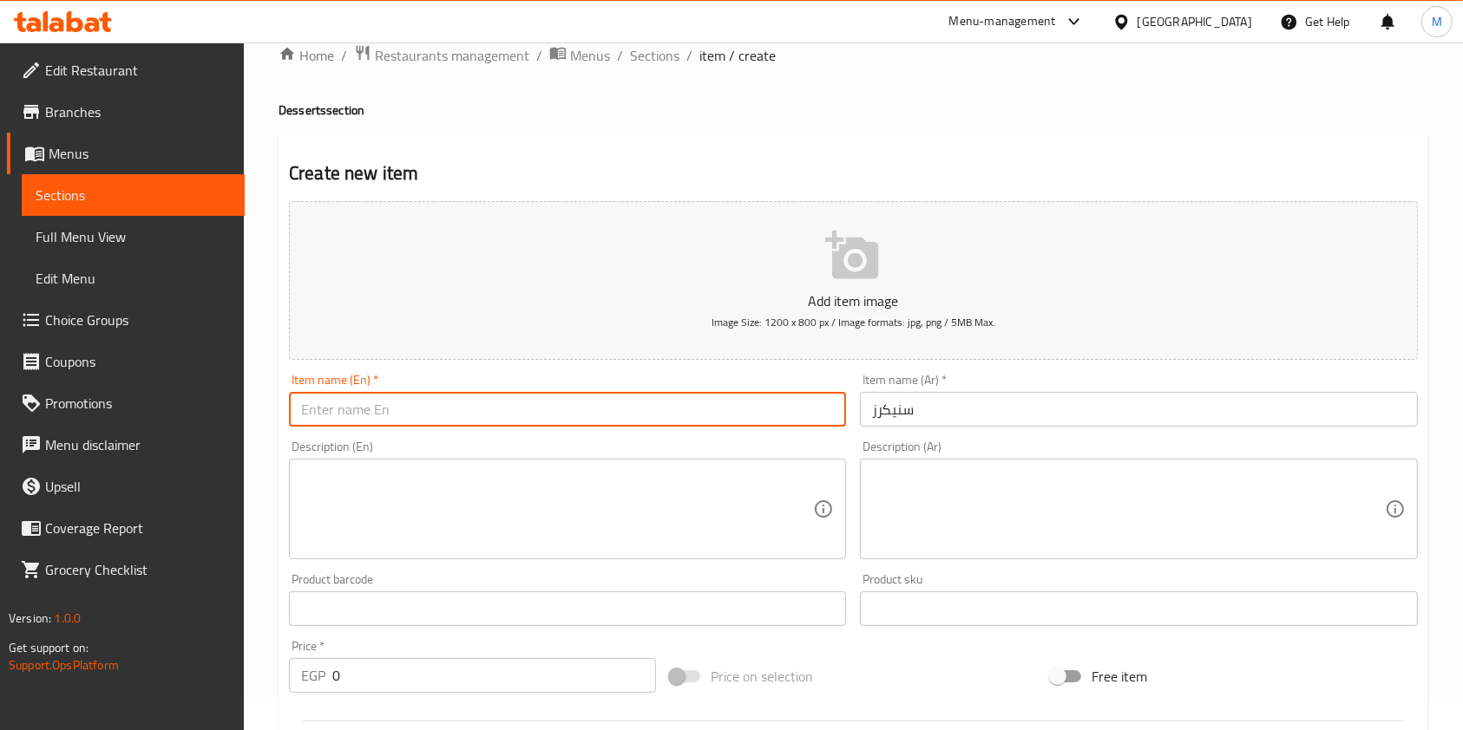
click at [598, 395] on input "text" at bounding box center [567, 409] width 557 height 35
paste input "lemon raspberry"
type input "lemon raspberry"
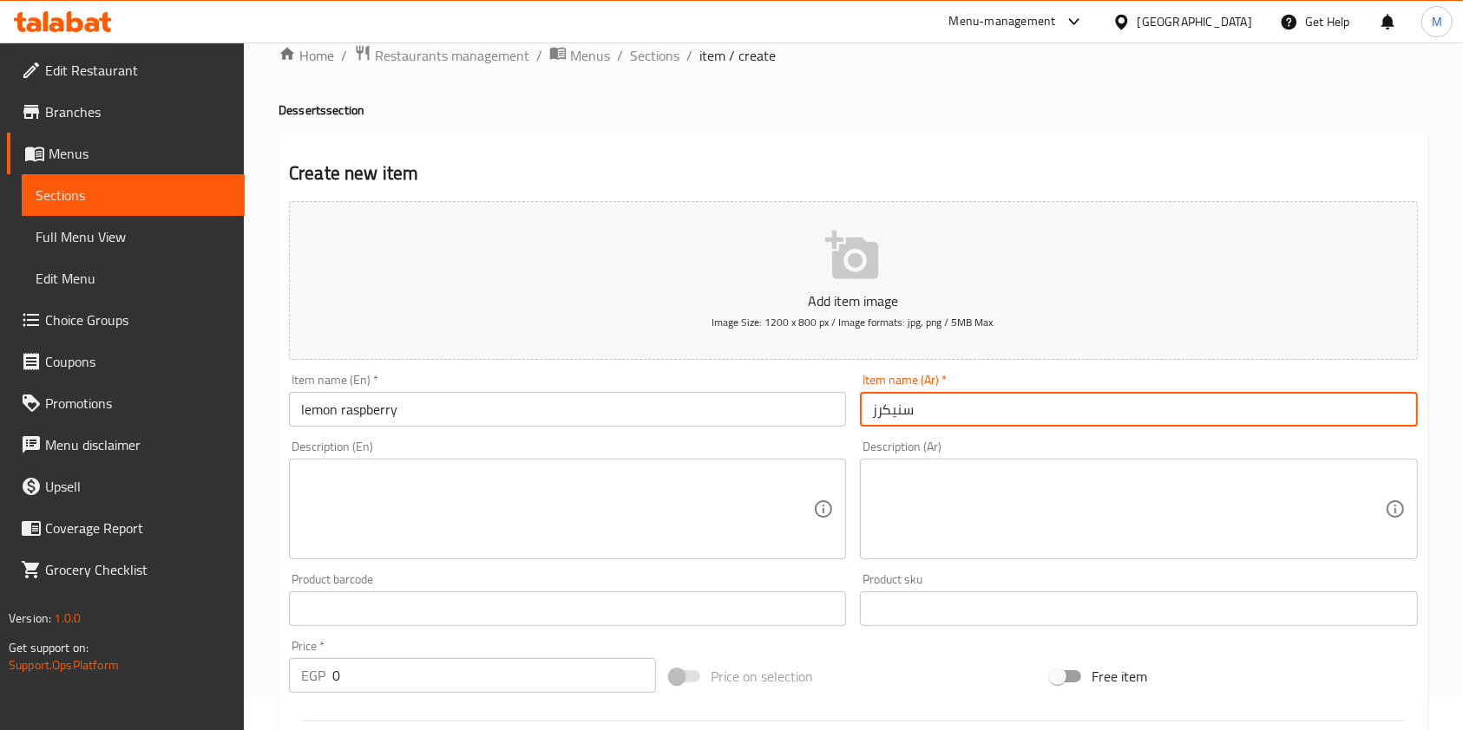
click at [952, 411] on input "سنيكرز" at bounding box center [1138, 409] width 557 height 35
paste input "[PERSON_NAME]"
type input "[PERSON_NAME]"
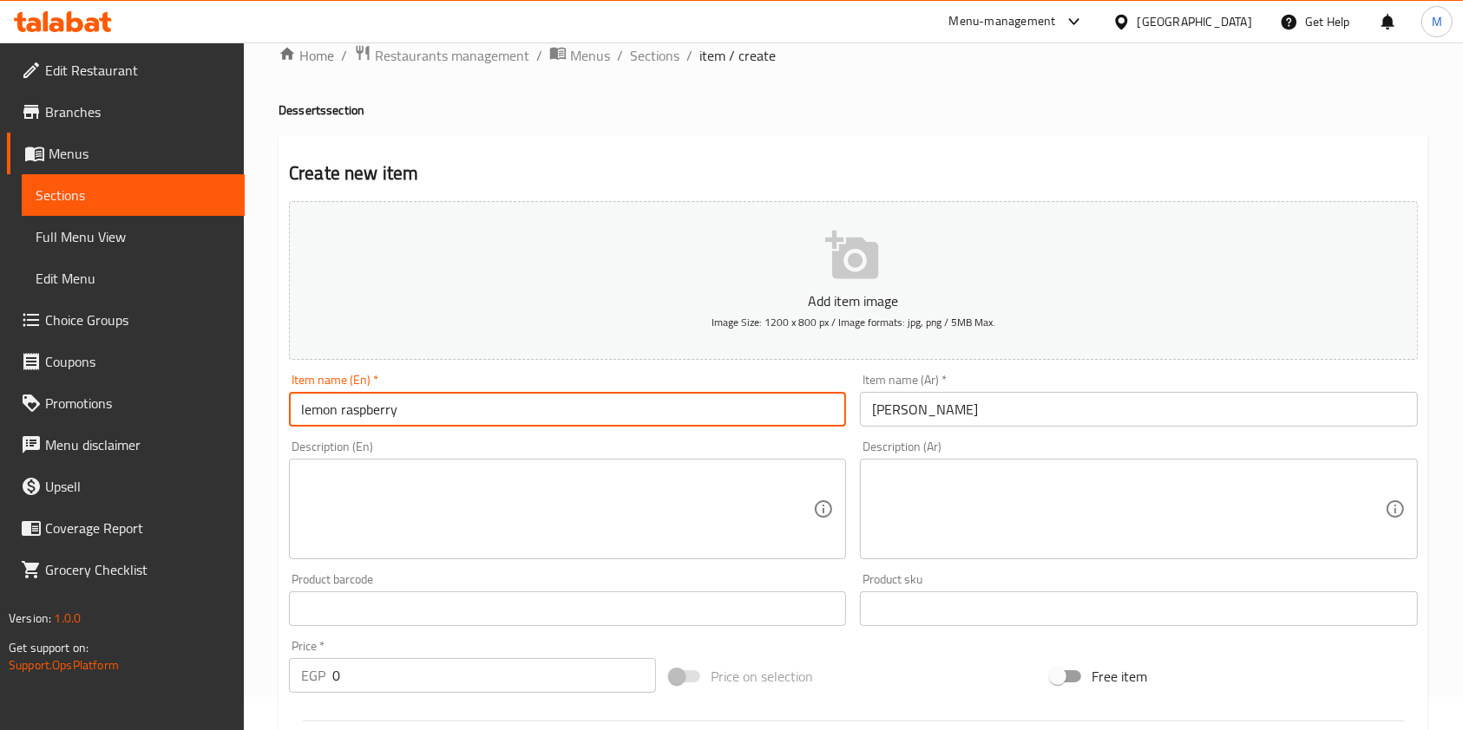
drag, startPoint x: 302, startPoint y: 404, endPoint x: 311, endPoint y: 429, distance: 26.9
click at [305, 420] on input "lemon raspberry" at bounding box center [567, 409] width 557 height 35
click at [344, 408] on input "Lemon raspberry" at bounding box center [567, 409] width 557 height 35
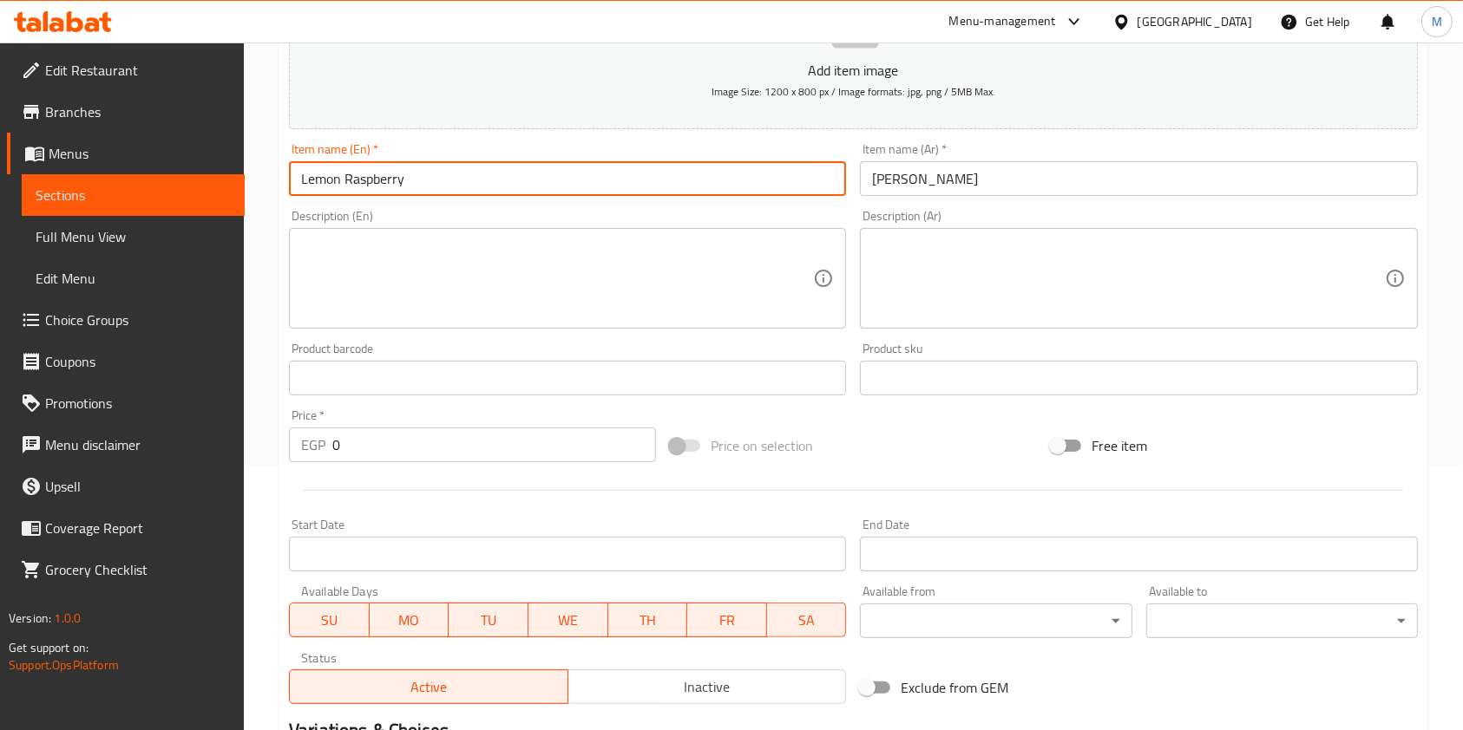
type input "Lemon Raspberry"
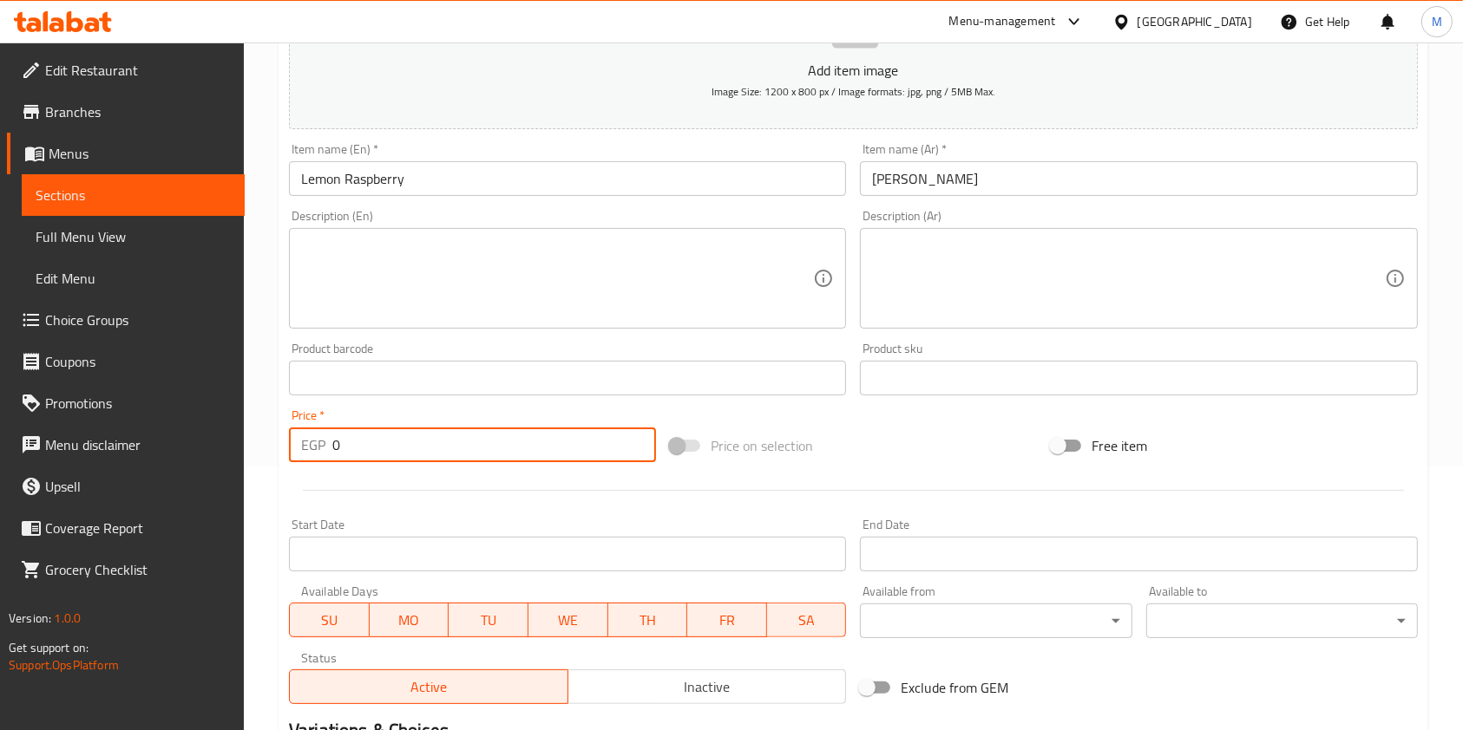
drag, startPoint x: 353, startPoint y: 433, endPoint x: 331, endPoint y: 442, distance: 23.7
click at [332, 442] on input "0" at bounding box center [494, 445] width 324 height 35
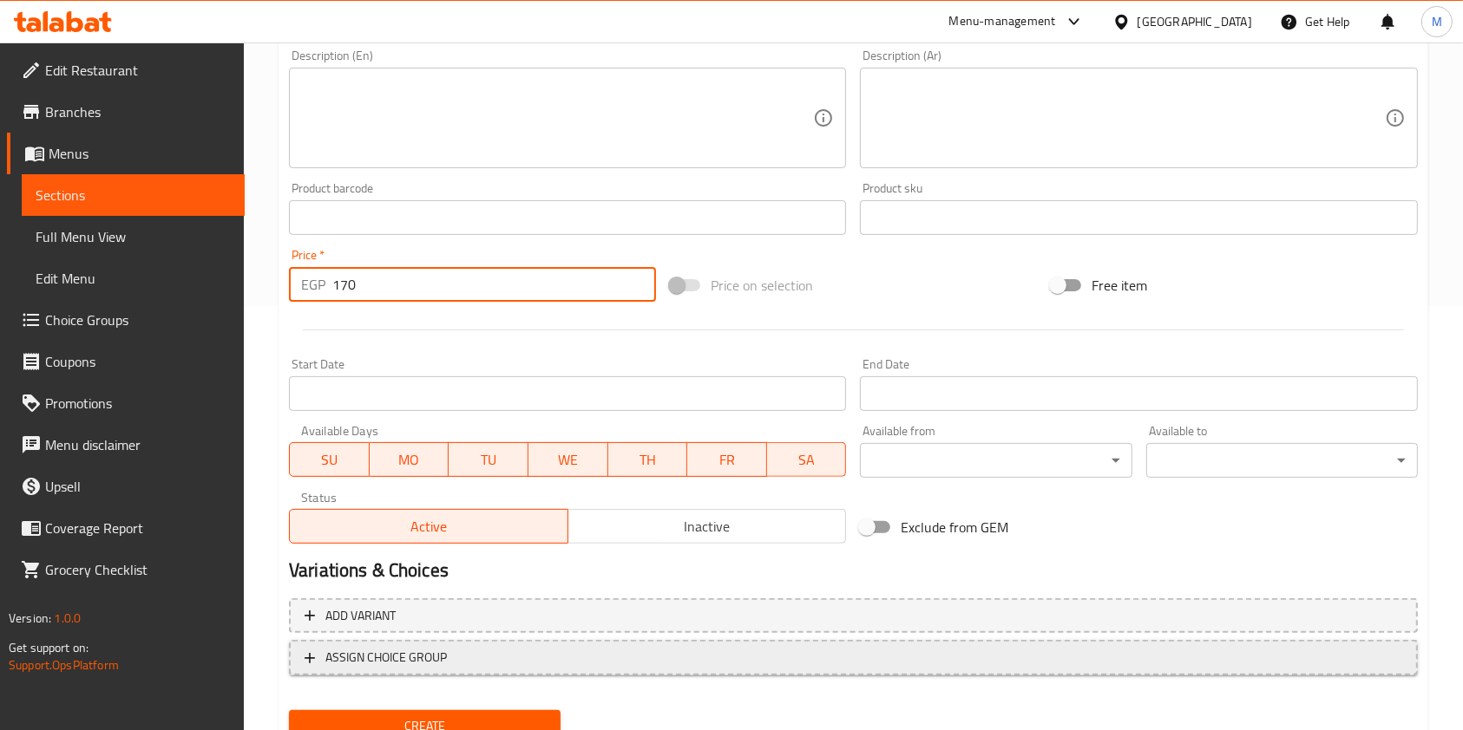
scroll to position [495, 0]
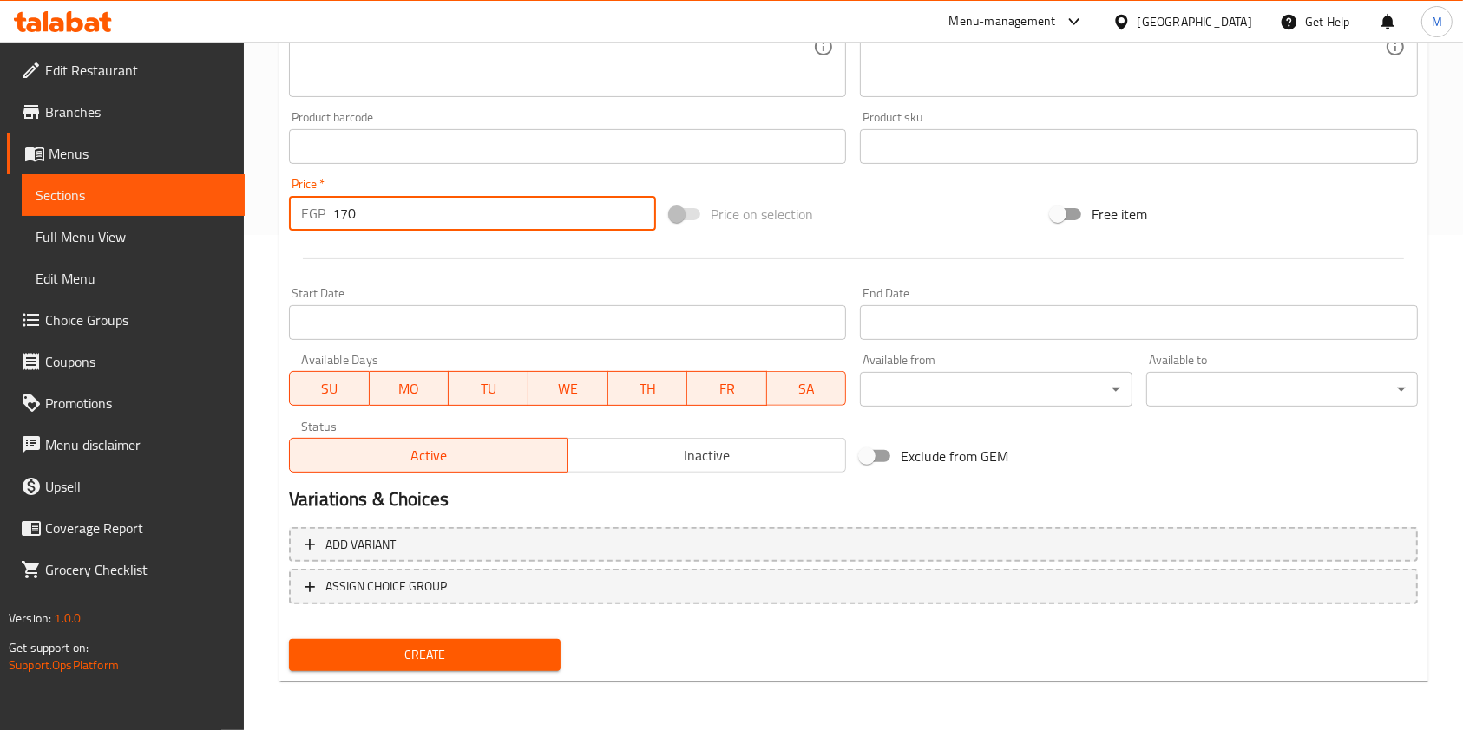
type input "170"
click at [527, 645] on span "Create" at bounding box center [425, 656] width 244 height 22
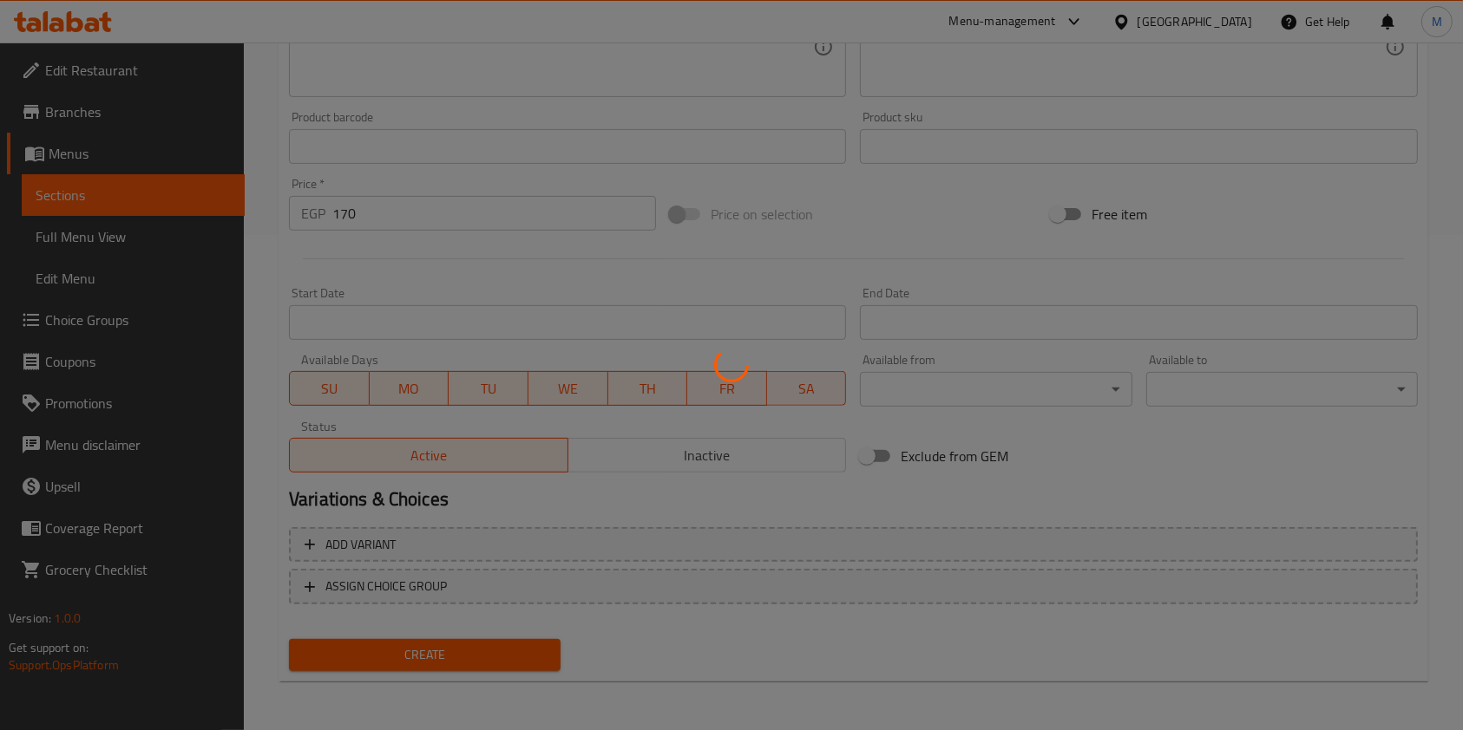
type input "0"
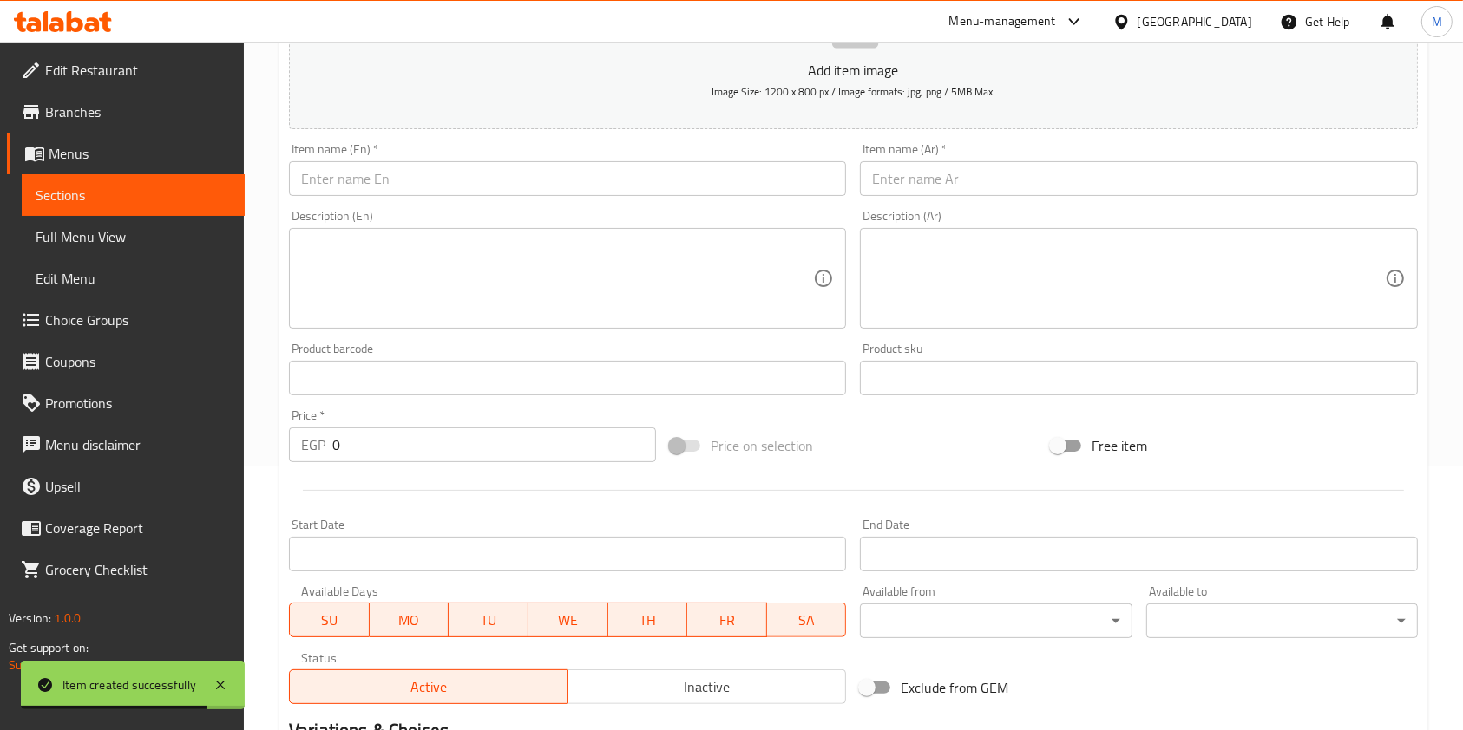
scroll to position [33, 0]
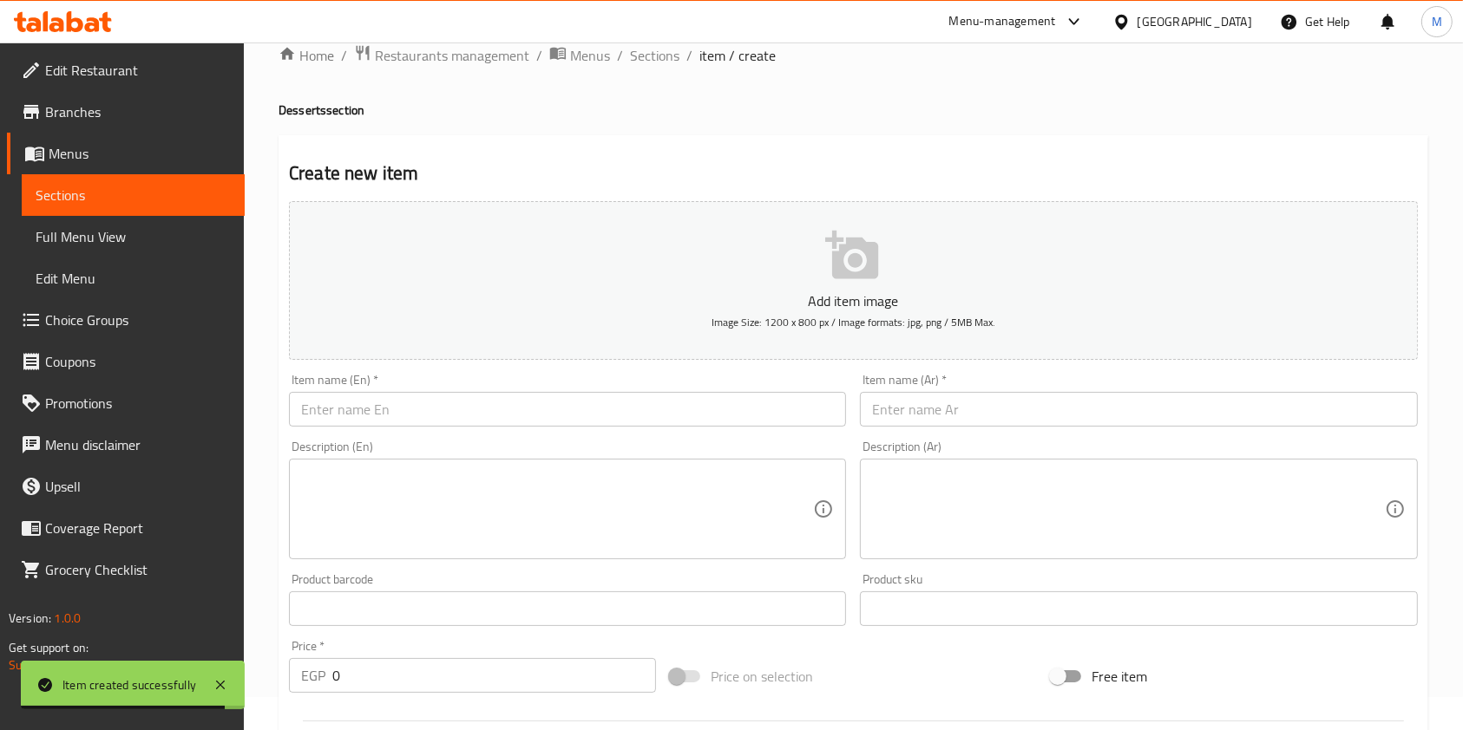
click at [963, 415] on input "text" at bounding box center [1138, 409] width 557 height 35
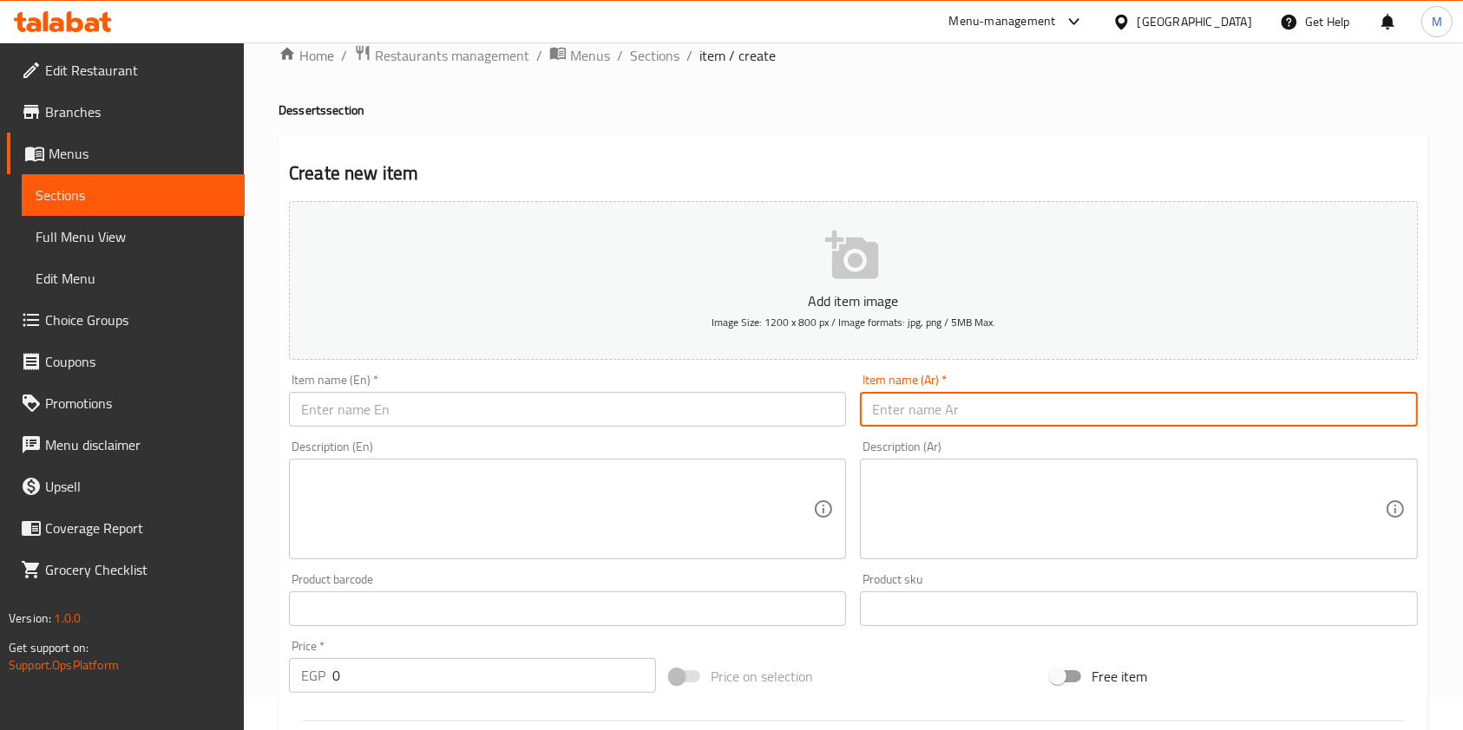
paste input "[PERSON_NAME]"
type input "[PERSON_NAME]"
click at [511, 418] on input "text" at bounding box center [567, 409] width 557 height 35
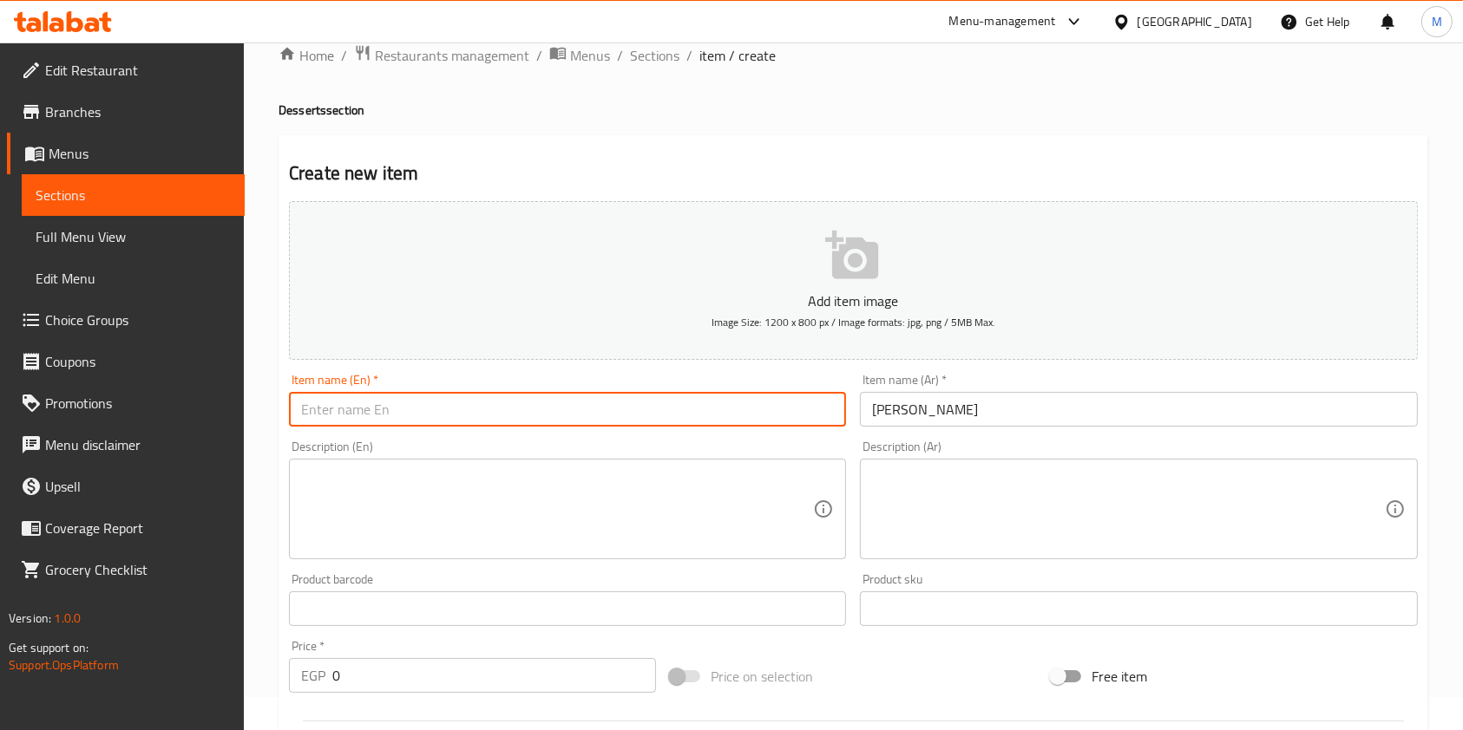
paste input "mango mousse"
click at [304, 409] on input "mango mousse" at bounding box center [567, 409] width 557 height 35
click at [350, 422] on input "Mango mousse" at bounding box center [567, 409] width 557 height 35
drag, startPoint x: 357, startPoint y: 421, endPoint x: 348, endPoint y: 419, distance: 9.7
click at [348, 419] on input "Mango mousse" at bounding box center [567, 409] width 557 height 35
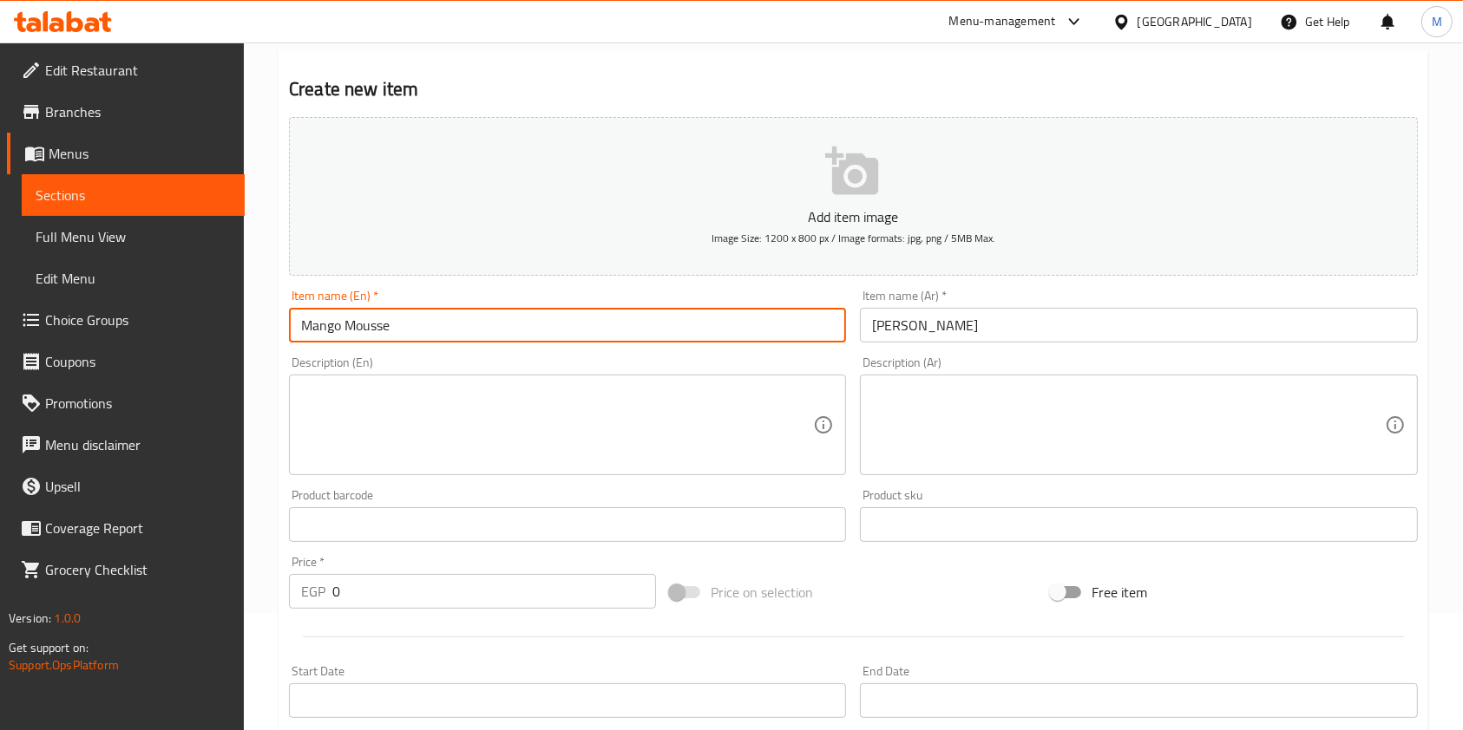
scroll to position [380, 0]
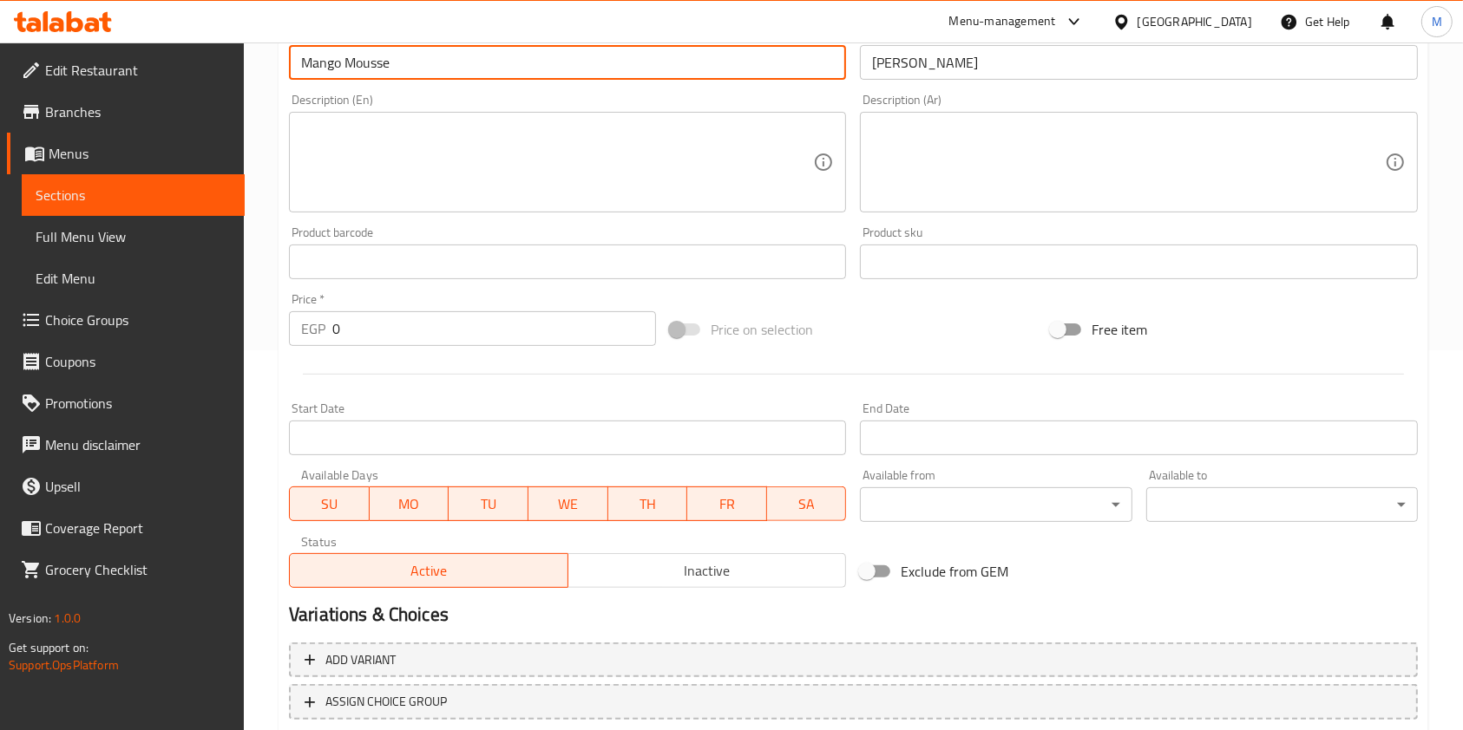
type input "Mango Mousse"
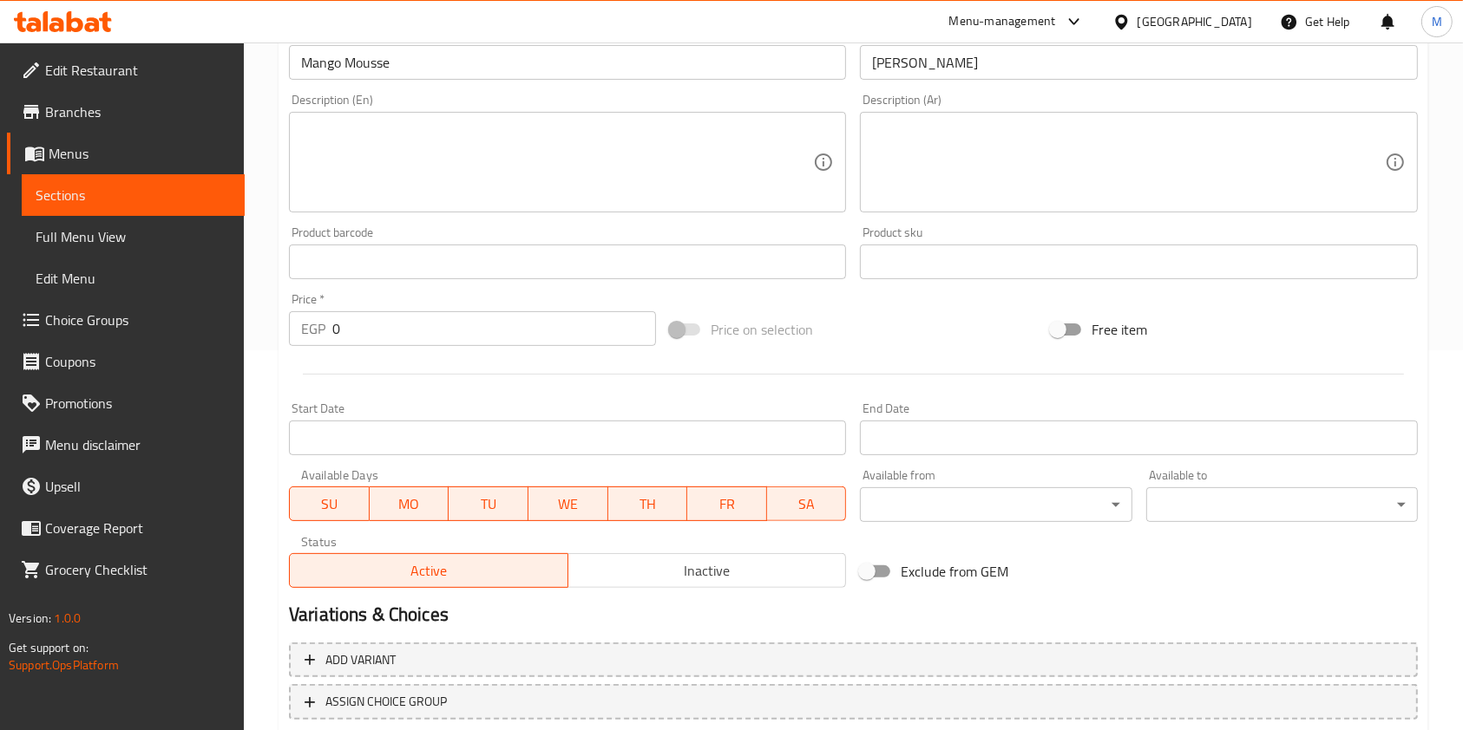
drag, startPoint x: 351, startPoint y: 353, endPoint x: 347, endPoint y: 342, distance: 12.1
click at [347, 342] on div "Add item image Image Size: 1200 x 800 px / Image formats: jpg, png / 5MB Max. I…" at bounding box center [853, 221] width 1142 height 748
drag, startPoint x: 347, startPoint y: 342, endPoint x: 326, endPoint y: 340, distance: 20.9
click at [326, 340] on div "EGP 0 Price *" at bounding box center [472, 328] width 367 height 35
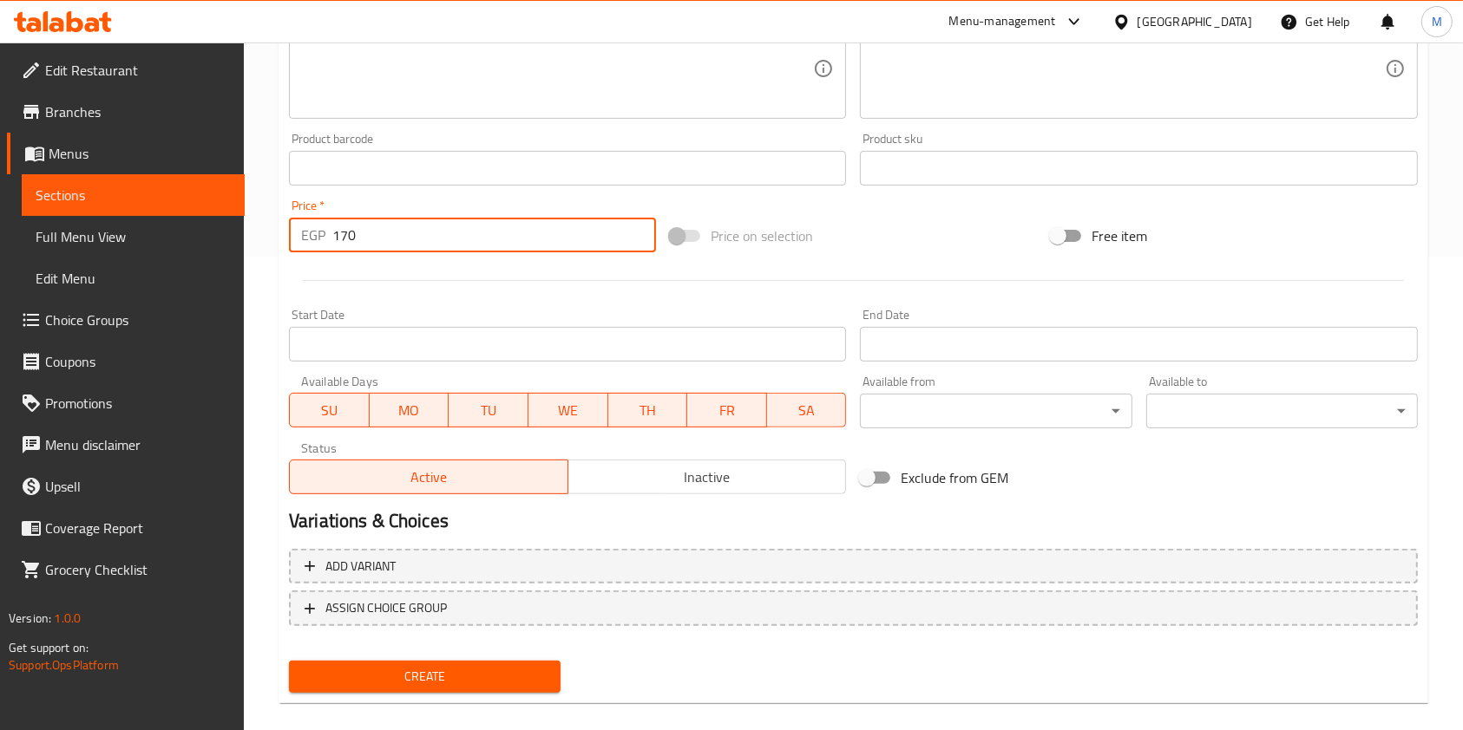
scroll to position [495, 0]
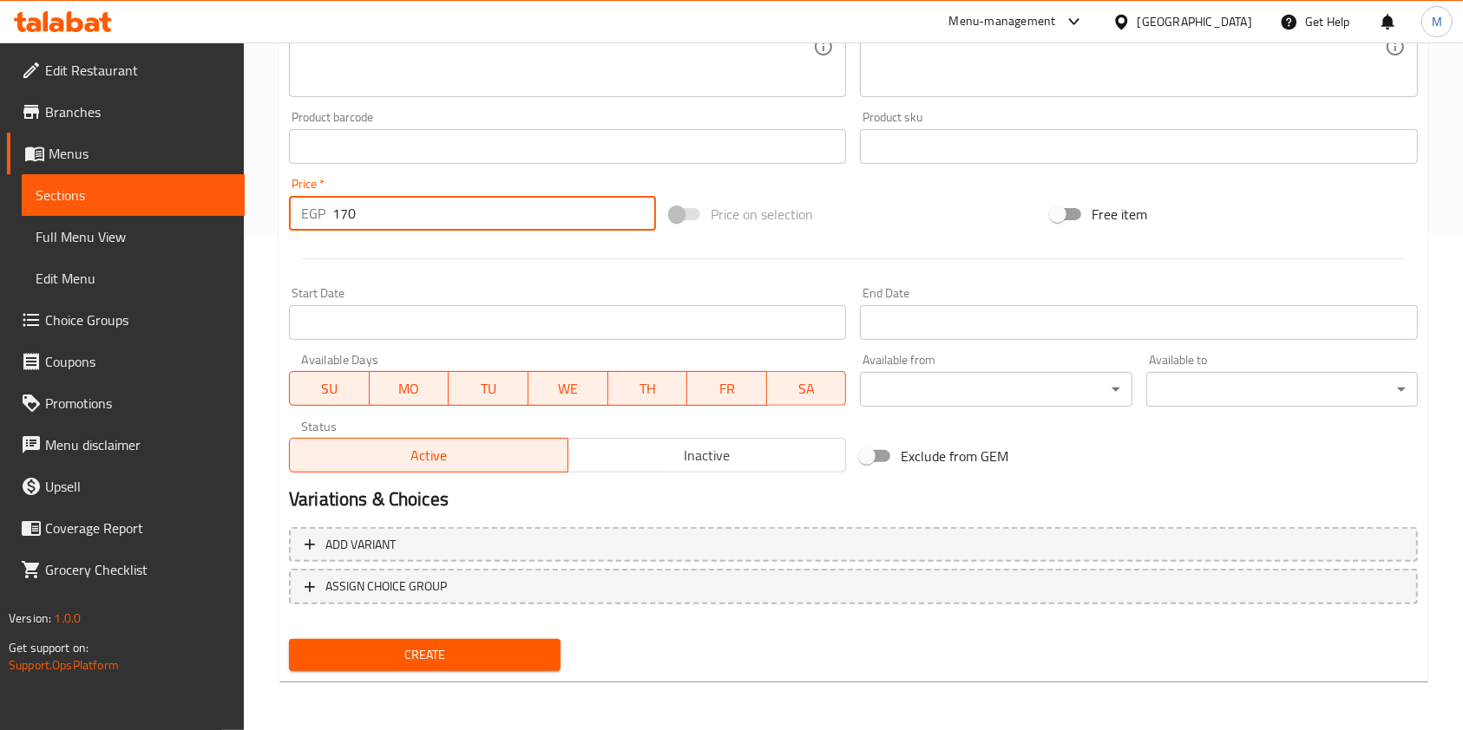
type input "170"
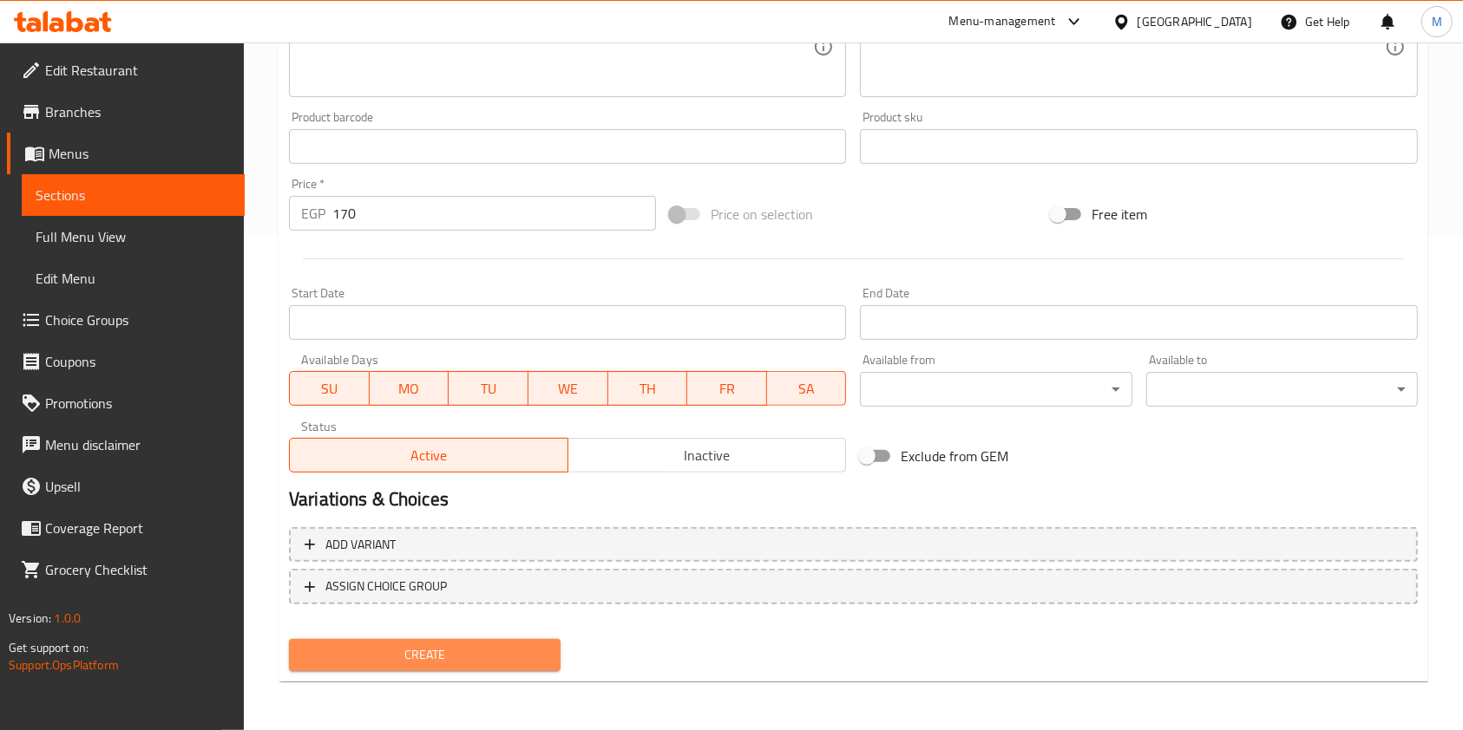
click at [521, 641] on button "Create" at bounding box center [425, 655] width 272 height 32
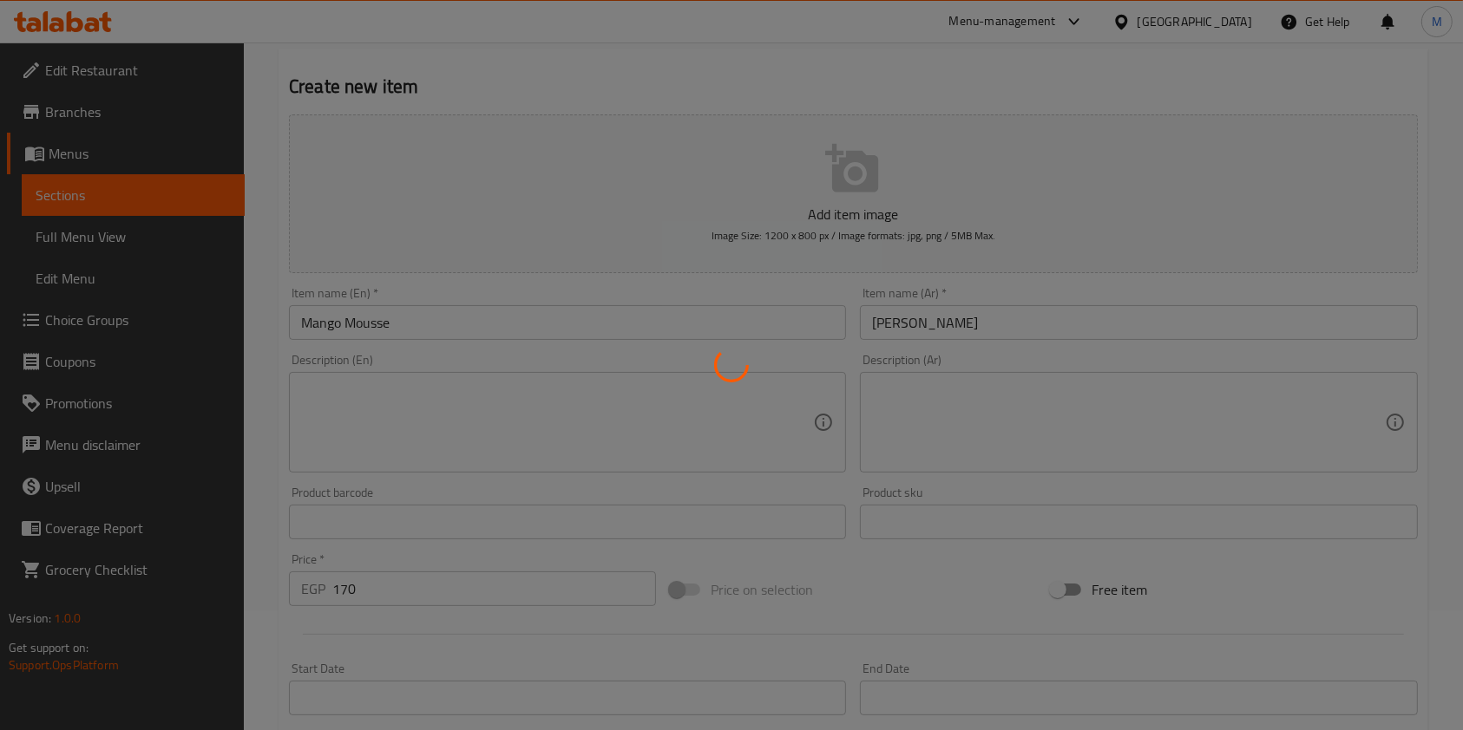
scroll to position [0, 0]
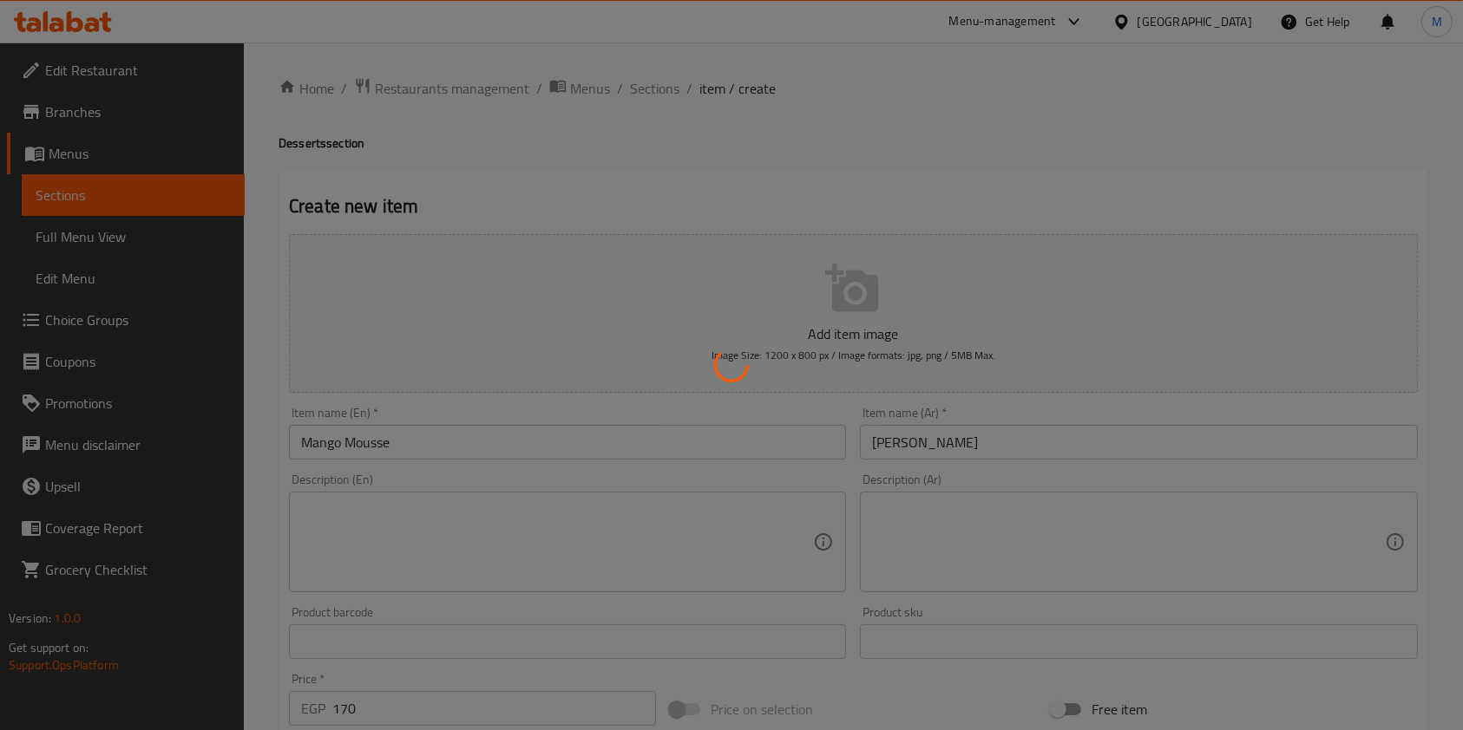
type input "0"
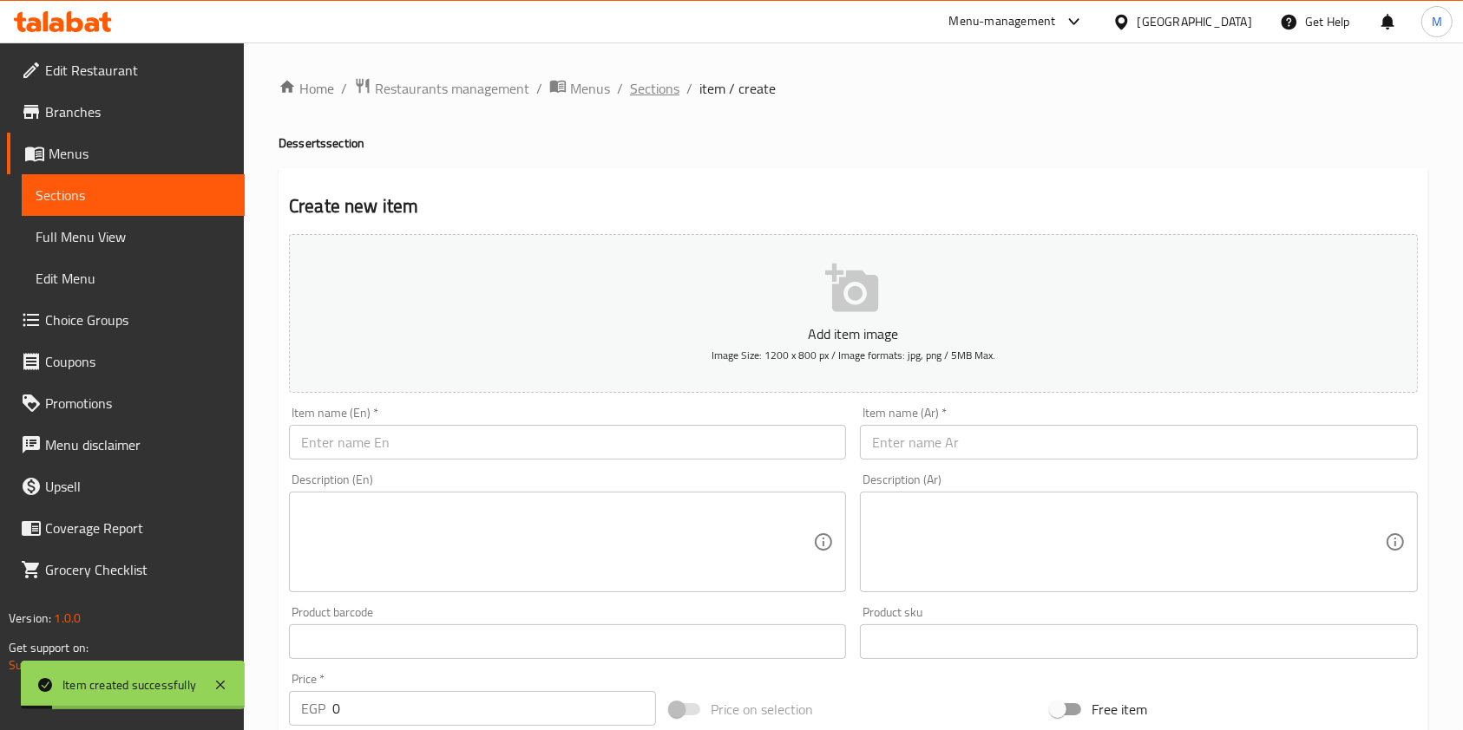
click at [644, 95] on span "Sections" at bounding box center [654, 88] width 49 height 21
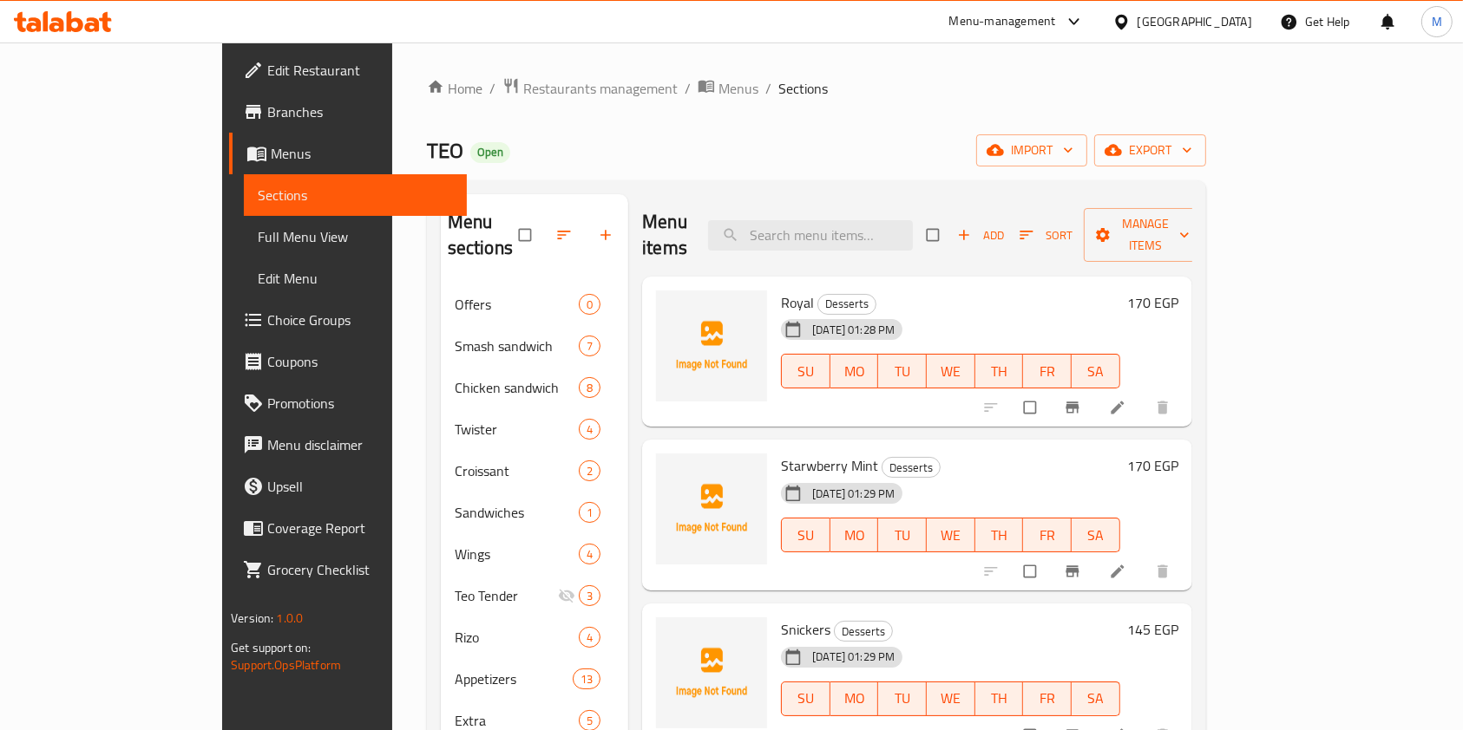
click at [1178, 291] on h6 "170 EGP" at bounding box center [1152, 303] width 51 height 24
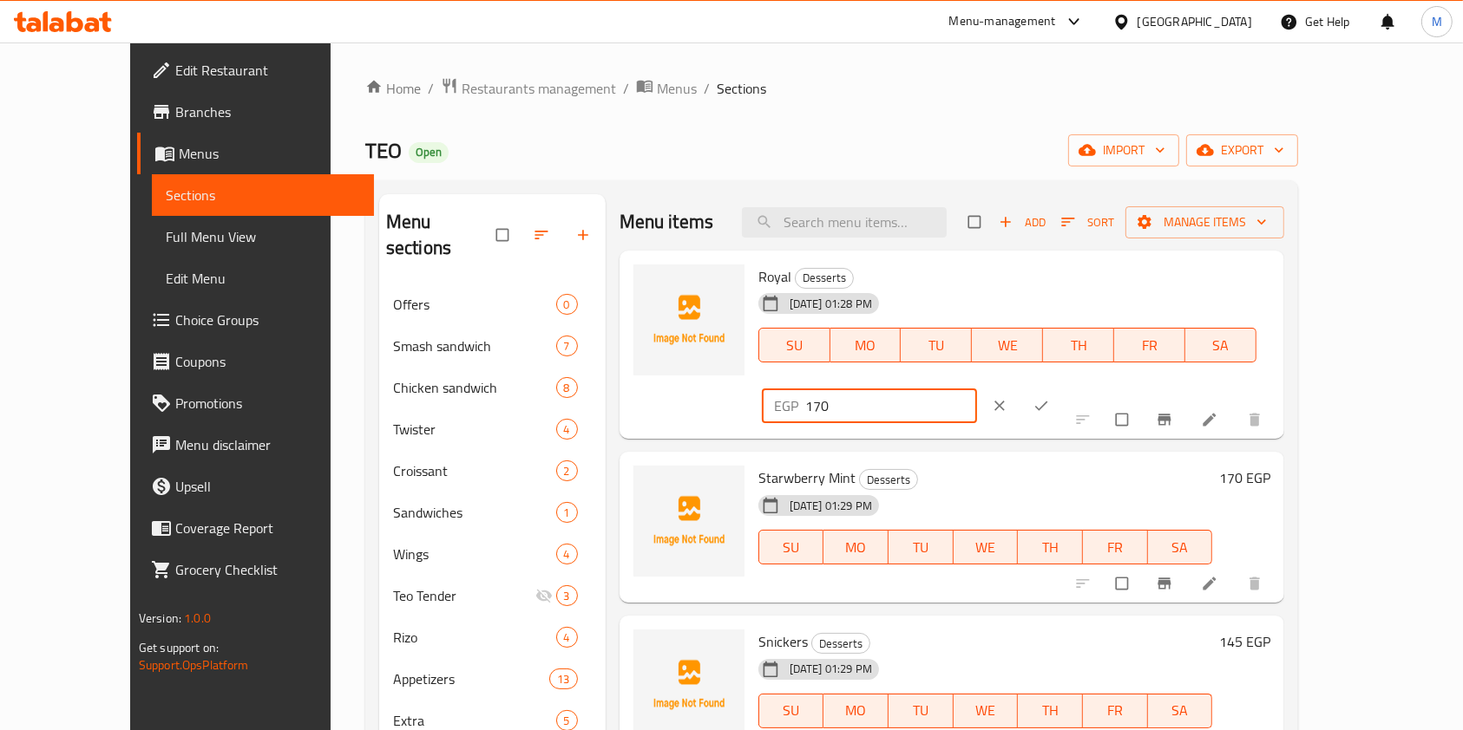
drag, startPoint x: 1165, startPoint y: 291, endPoint x: 1132, endPoint y: 288, distance: 33.1
click at [978, 389] on div "EGP 170 ​" at bounding box center [870, 406] width 216 height 35
type input "145"
click at [1050, 397] on icon "ok" at bounding box center [1040, 405] width 17 height 17
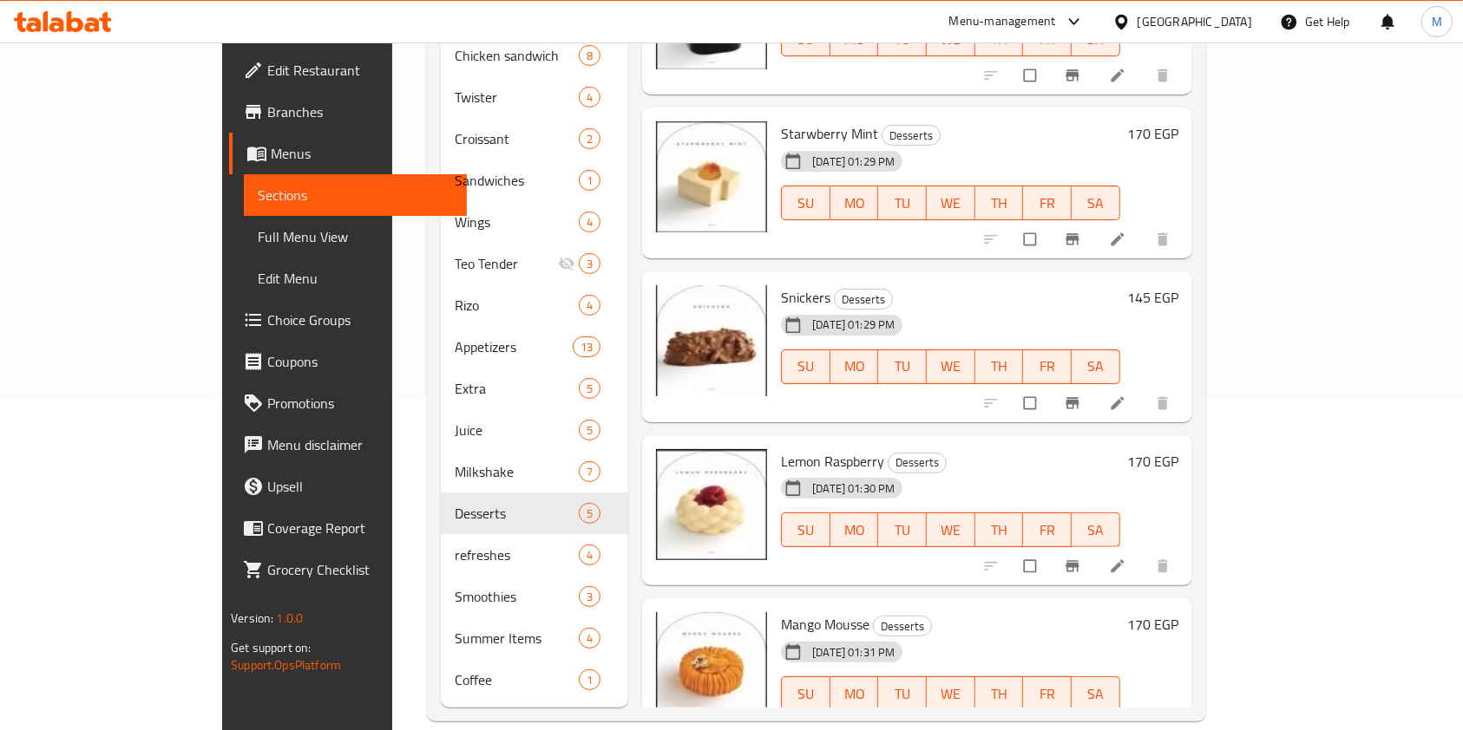
click at [1206, 512] on div "Menu sections Offers 0 Smash sandwich 7 Chicken sandwich 8 Twister 4 Croissant …" at bounding box center [816, 285] width 779 height 874
